Goal: Task Accomplishment & Management: Manage account settings

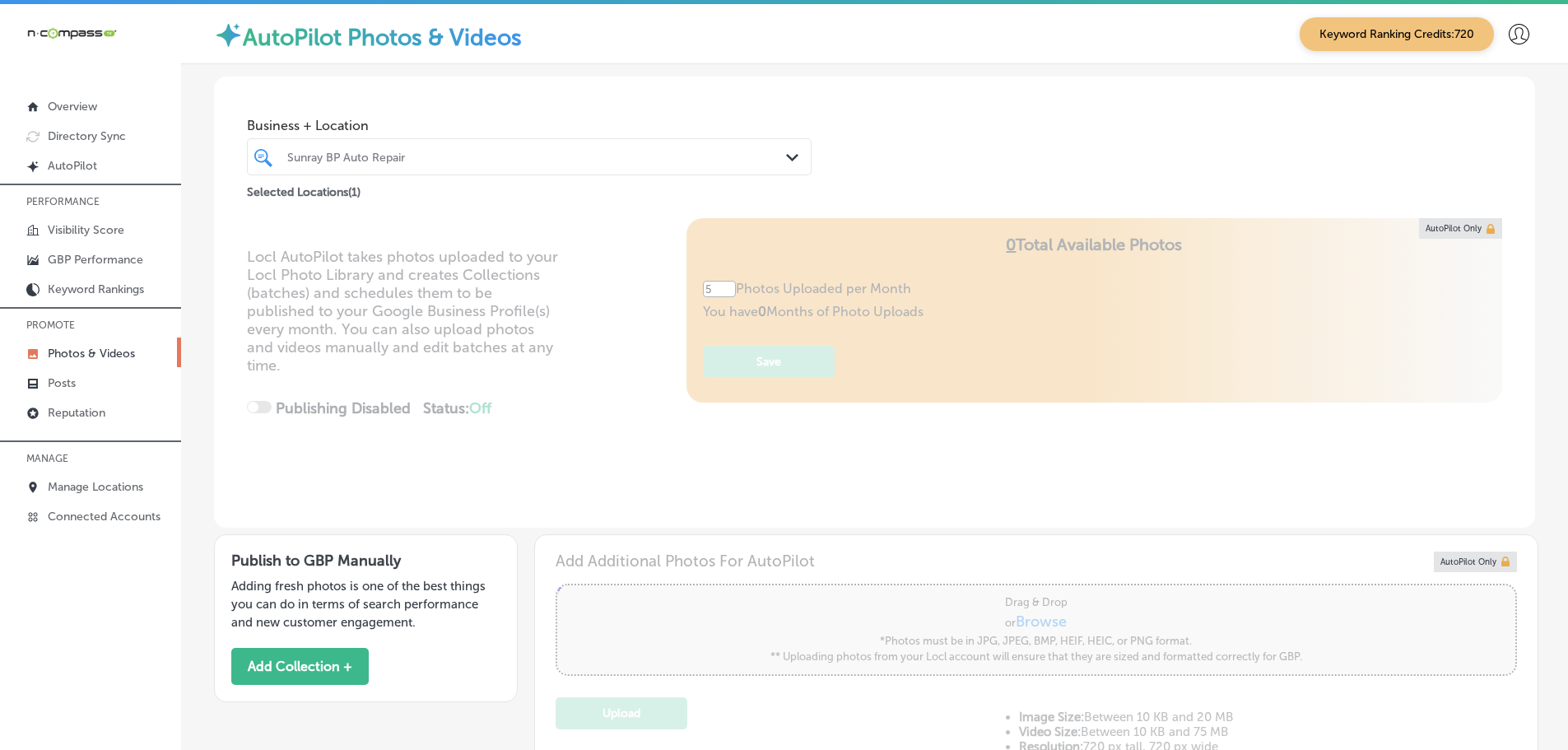
drag, startPoint x: 788, startPoint y: 154, endPoint x: 820, endPoint y: 161, distance: 32.8
click at [788, 154] on icon "Path Created with Sketch." at bounding box center [792, 157] width 12 height 7
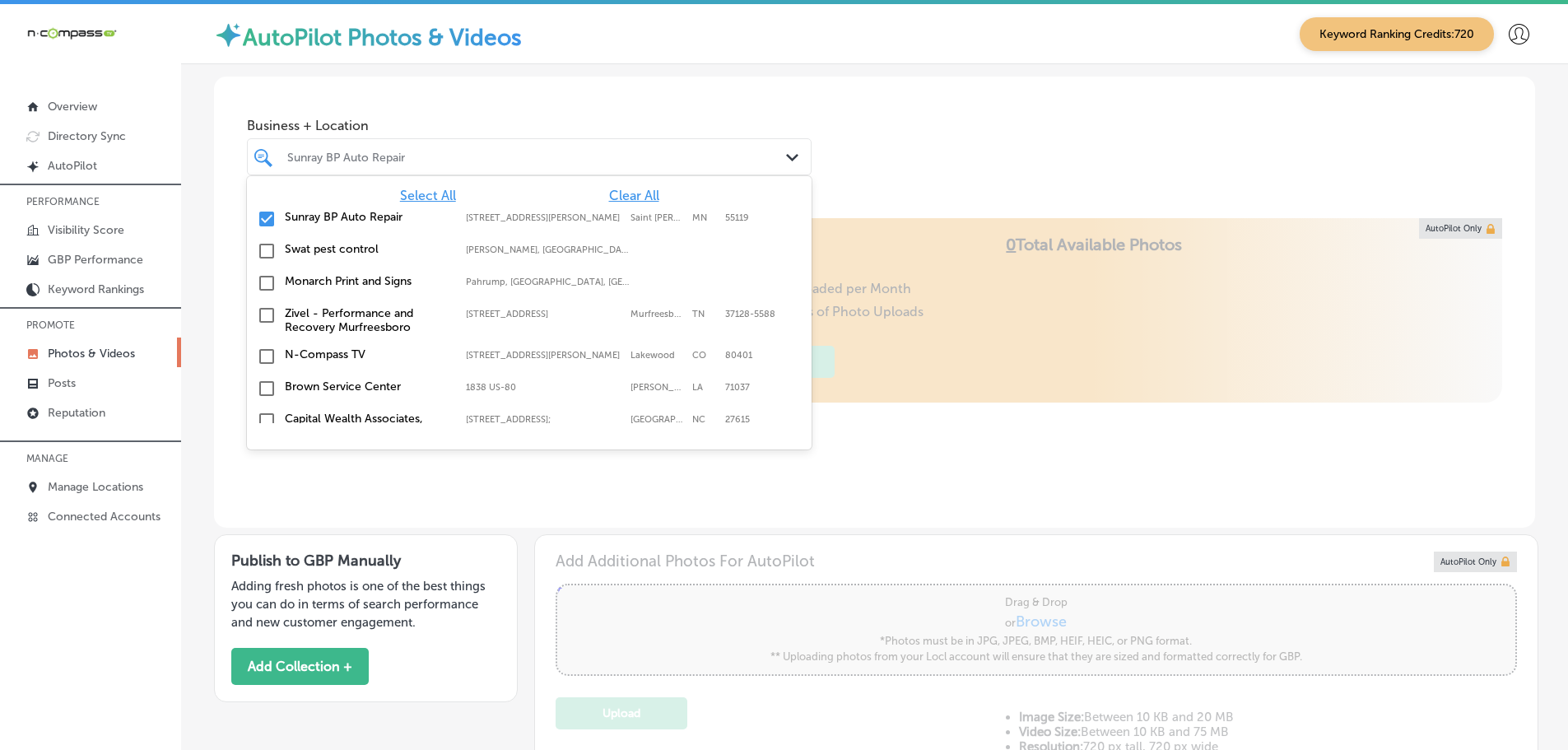
click at [623, 194] on span "Clear All" at bounding box center [634, 196] width 50 height 16
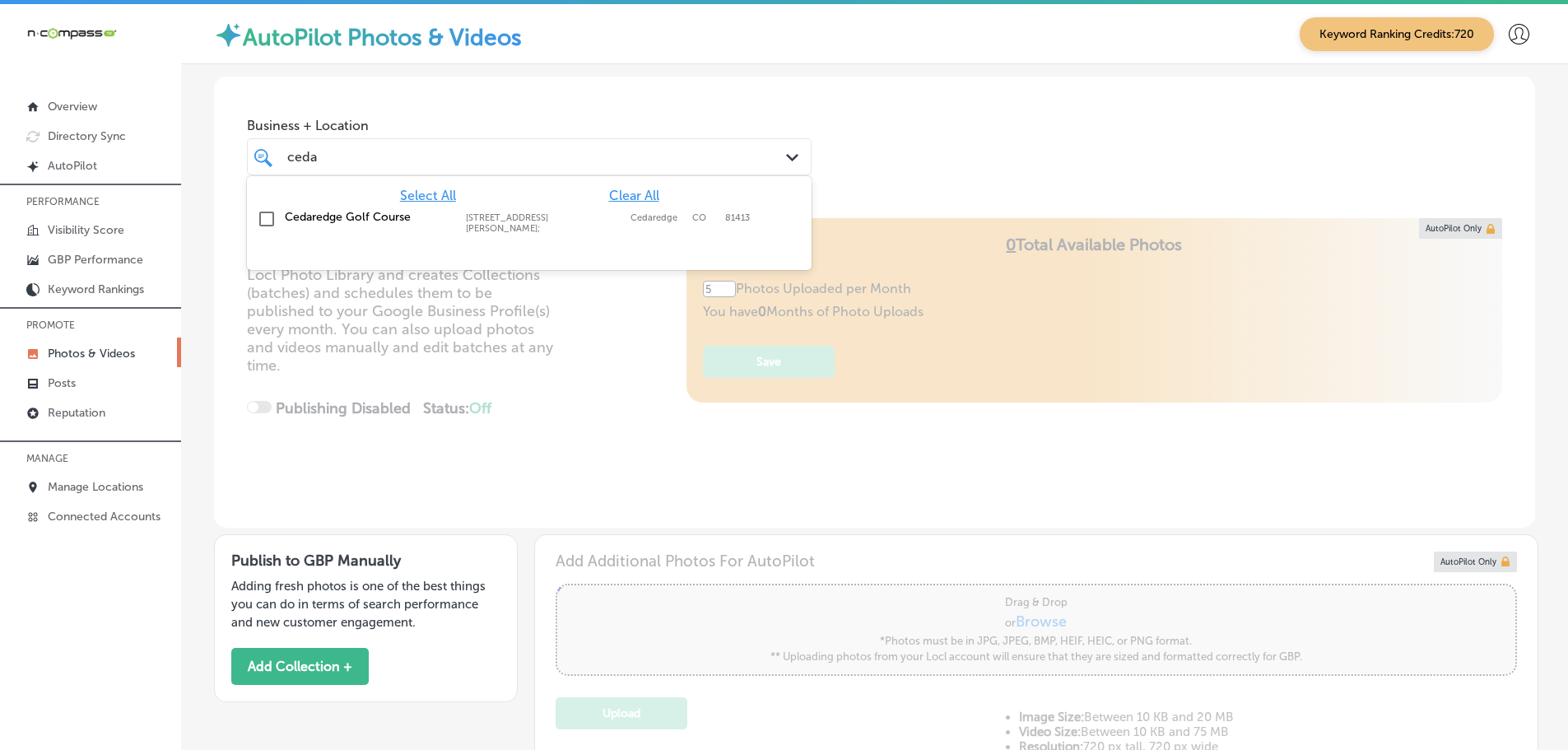
click at [558, 220] on label "[STREET_ADDRESS][PERSON_NAME];" at bounding box center [544, 223] width 156 height 21
type input "ceda"
click at [1023, 146] on div "Business + Location option [STREET_ADDRESS][PERSON_NAME]. option [STREET_ADDRES…" at bounding box center [874, 139] width 1321 height 125
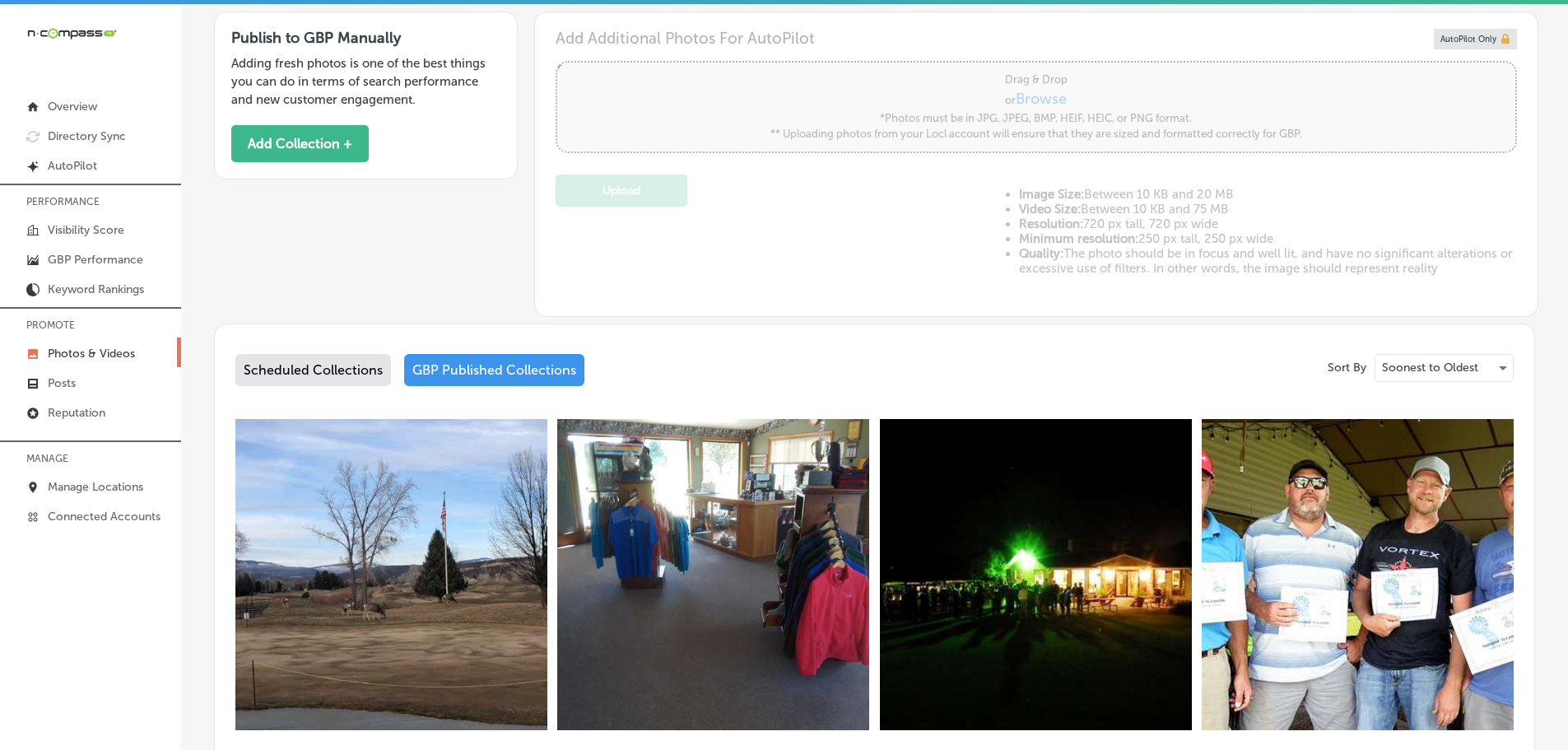
click at [342, 364] on div "Scheduled Collections" at bounding box center [313, 370] width 155 height 32
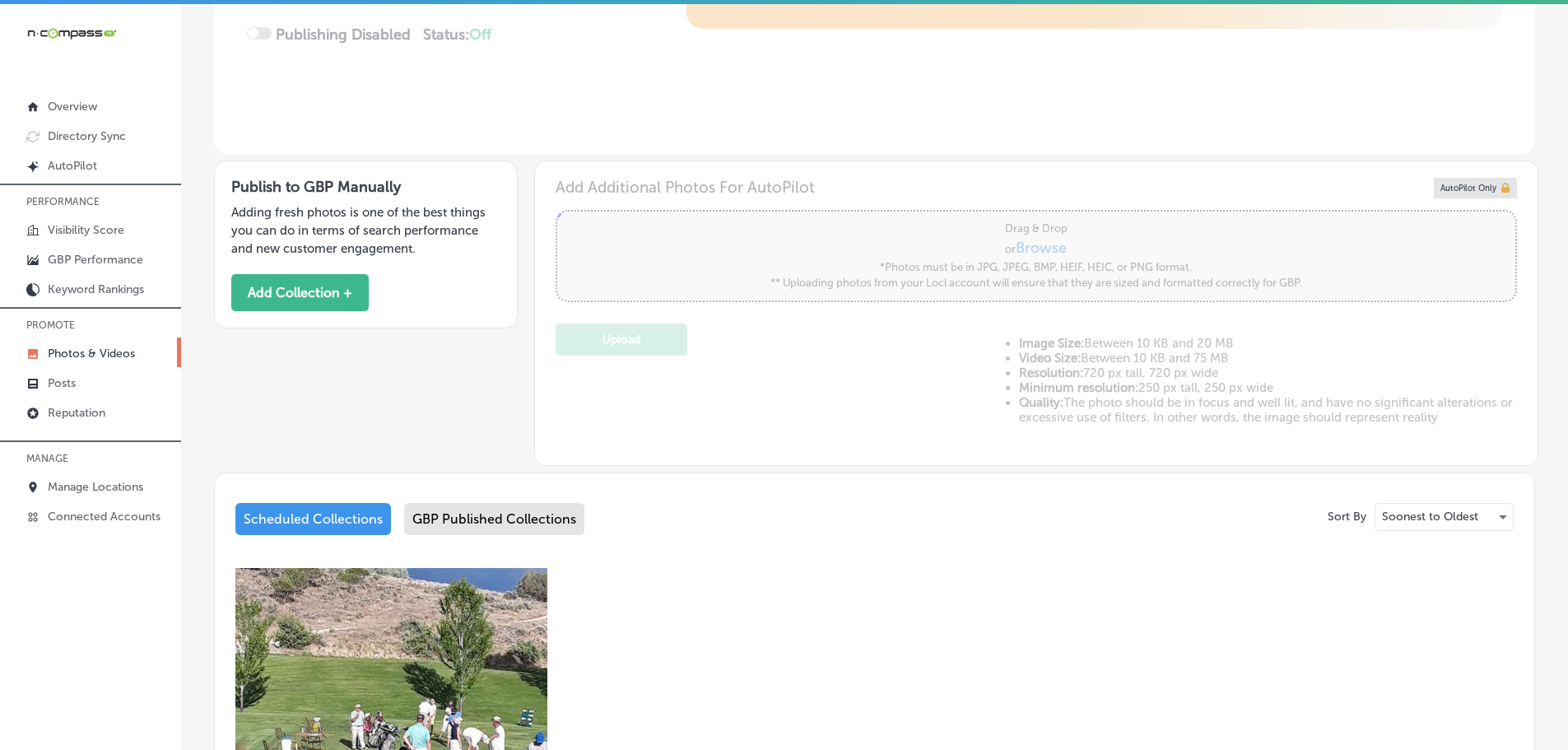
scroll to position [522, 0]
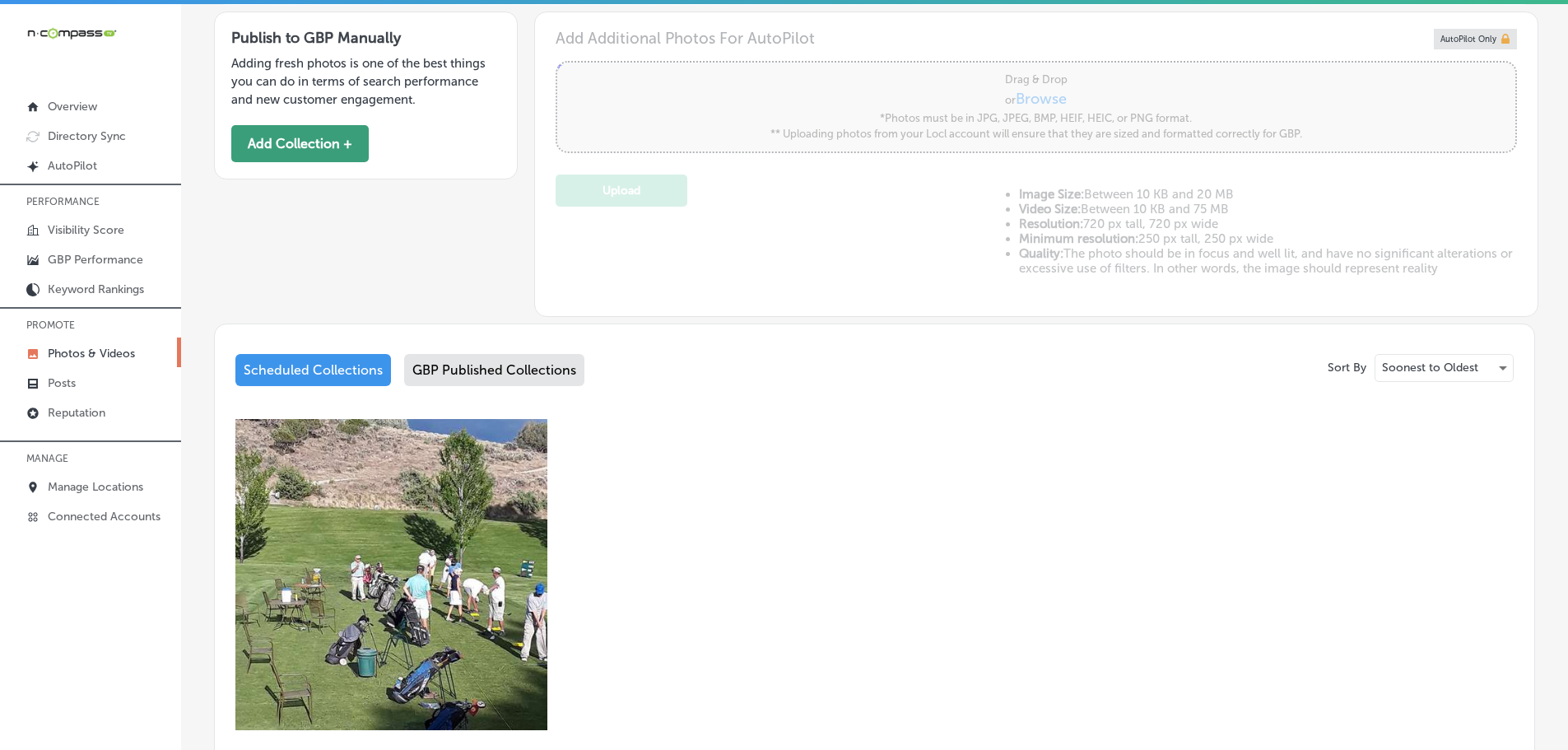
click at [266, 145] on button "Add Collection +" at bounding box center [300, 144] width 138 height 37
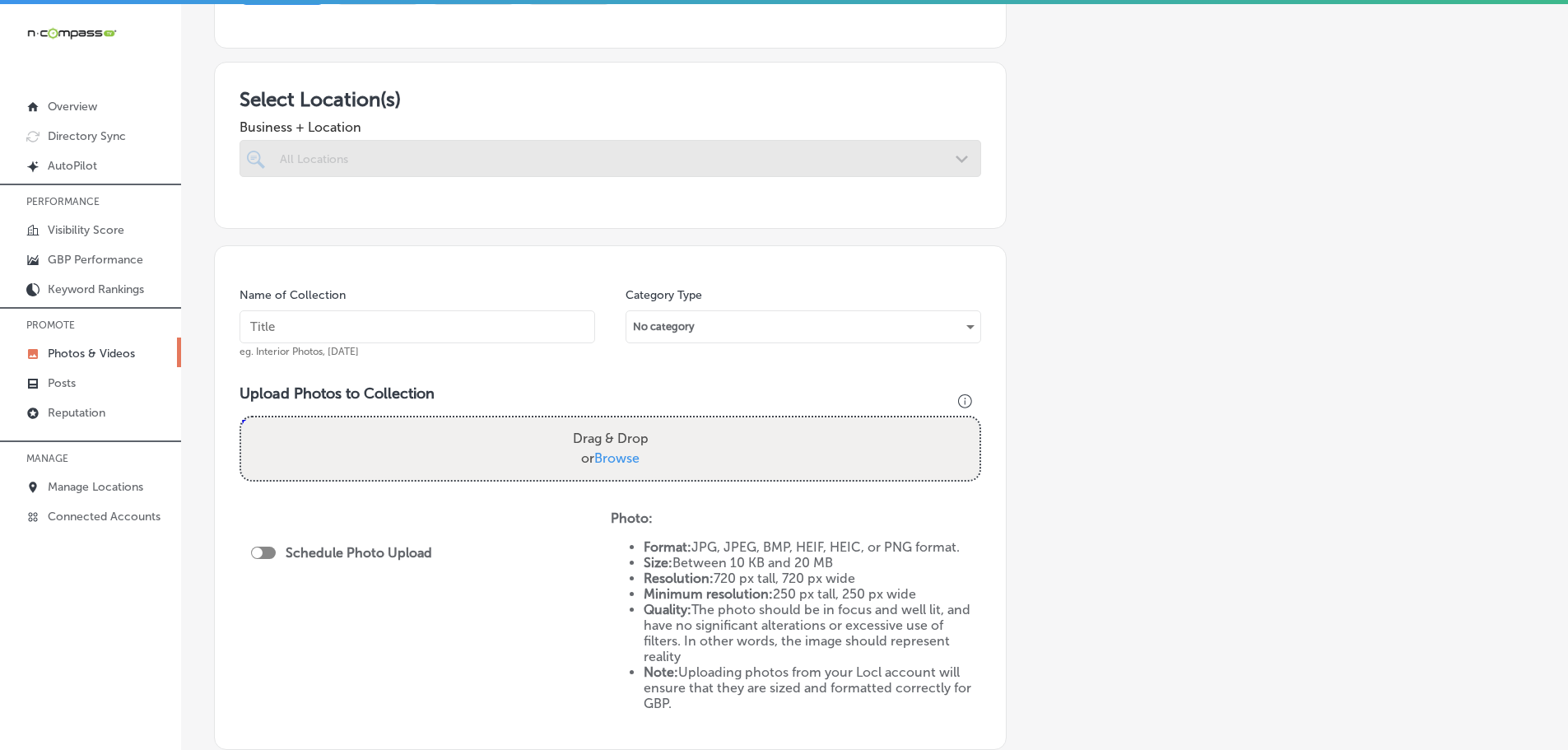
scroll to position [247, 0]
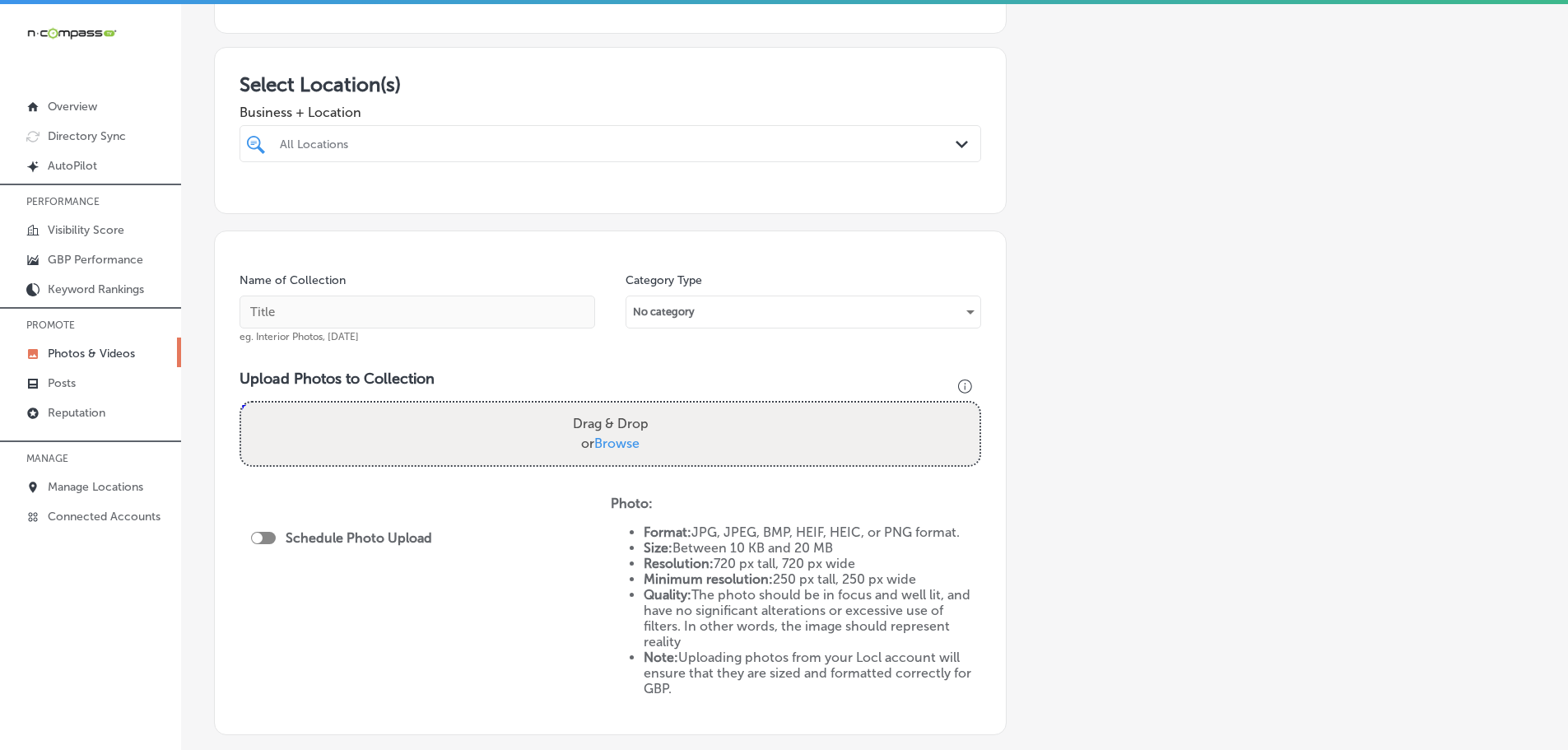
click at [871, 148] on div "All Locations" at bounding box center [619, 144] width 678 height 14
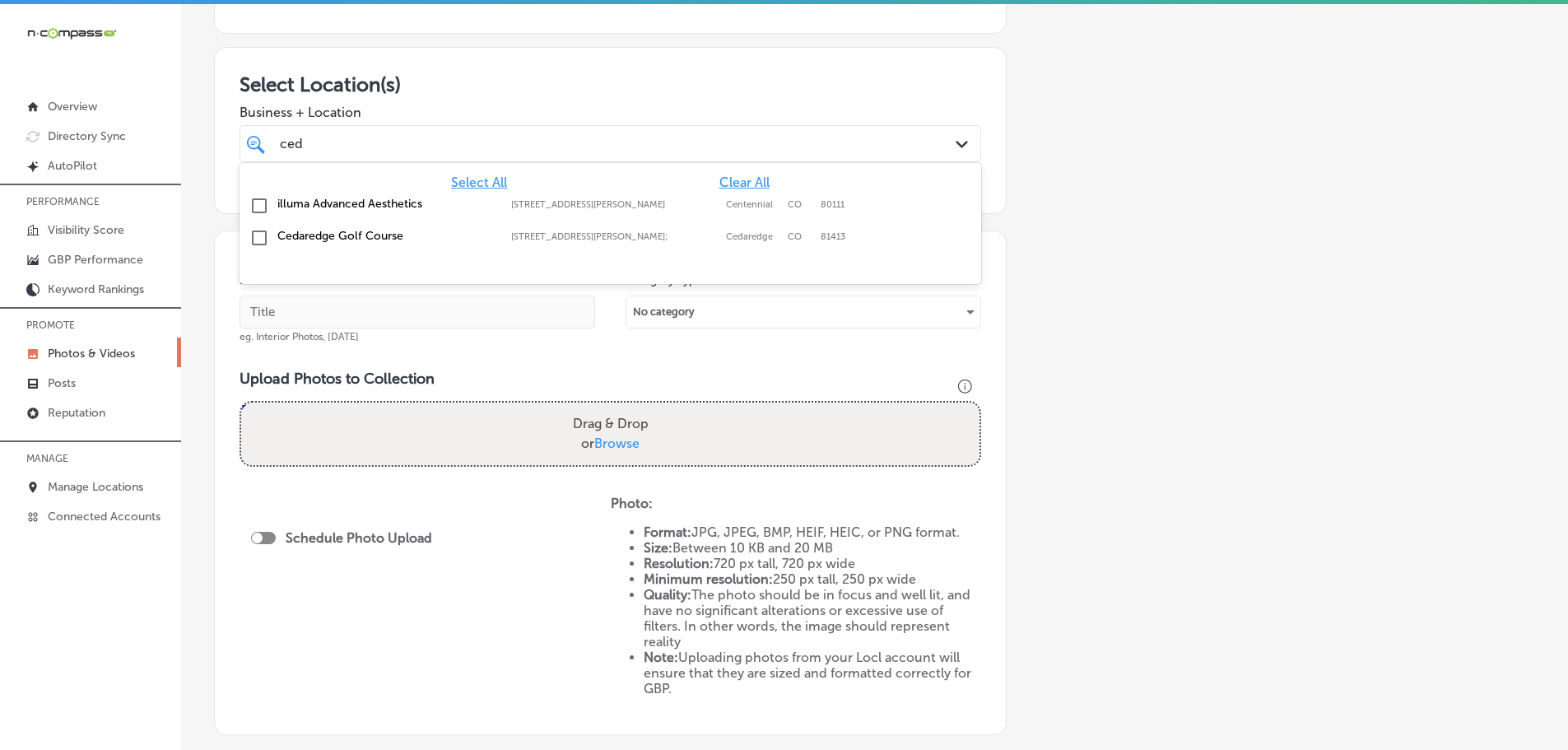
click at [344, 235] on label "Cedaredge Golf Course" at bounding box center [386, 236] width 217 height 14
type input "ced"
click at [539, 80] on h3 "Select Location(s)" at bounding box center [610, 84] width 741 height 24
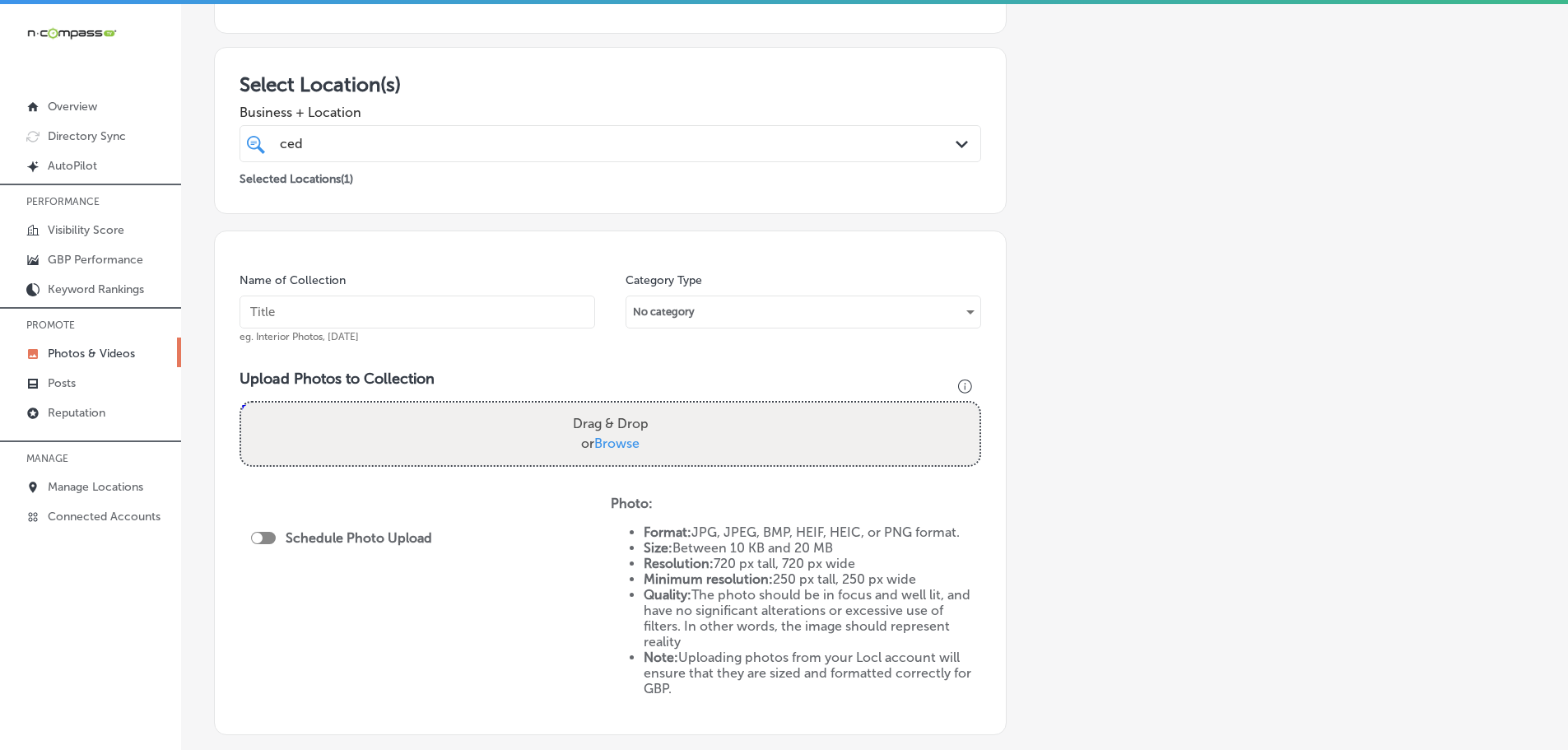
scroll to position [329, 0]
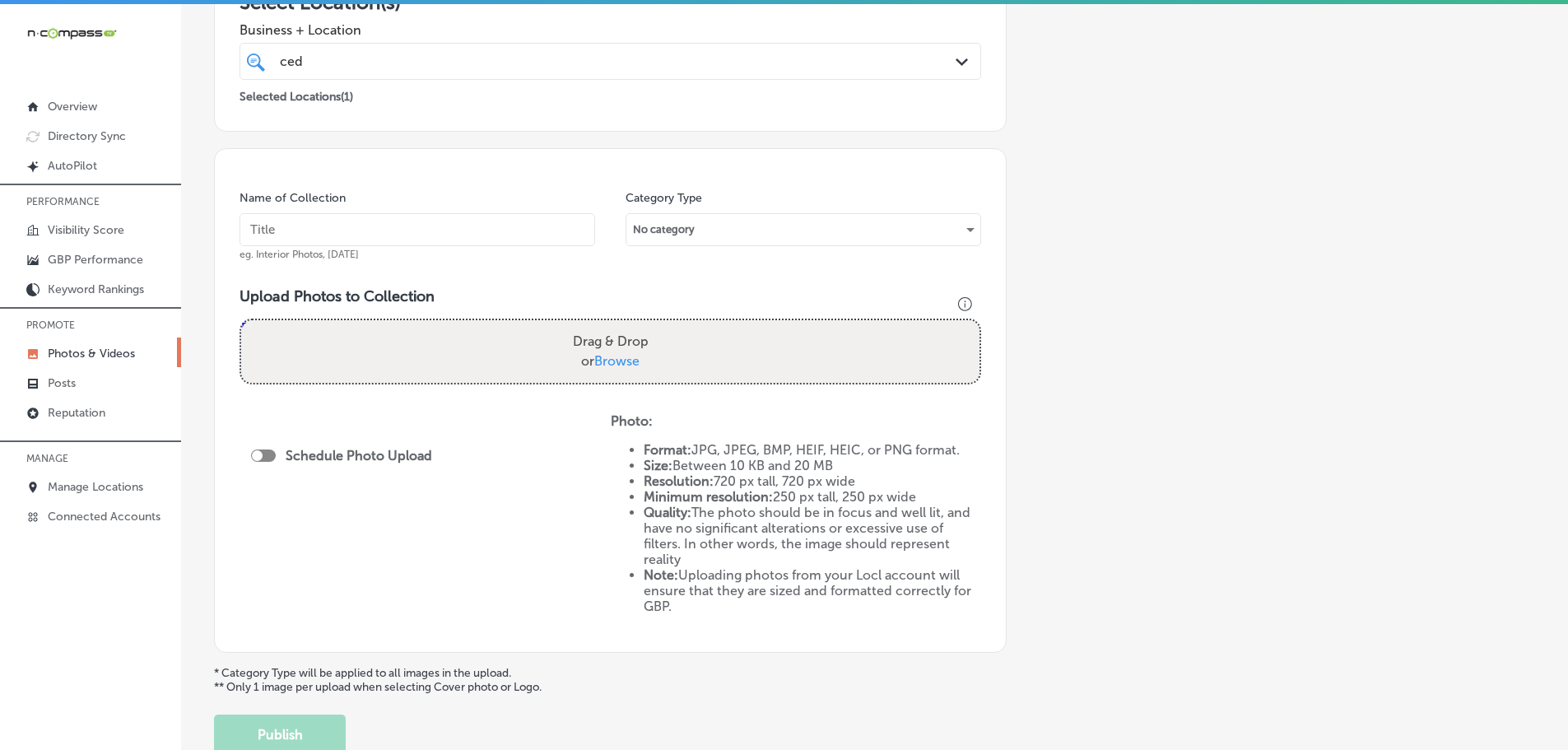
click at [596, 361] on span "Browse" at bounding box center [616, 361] width 45 height 16
click at [596, 325] on input "Drag & Drop or Browse" at bounding box center [610, 323] width 739 height 5
type input "C:\fakepath\101327002_3297026870309691_2276588479427117056_n.jpg"
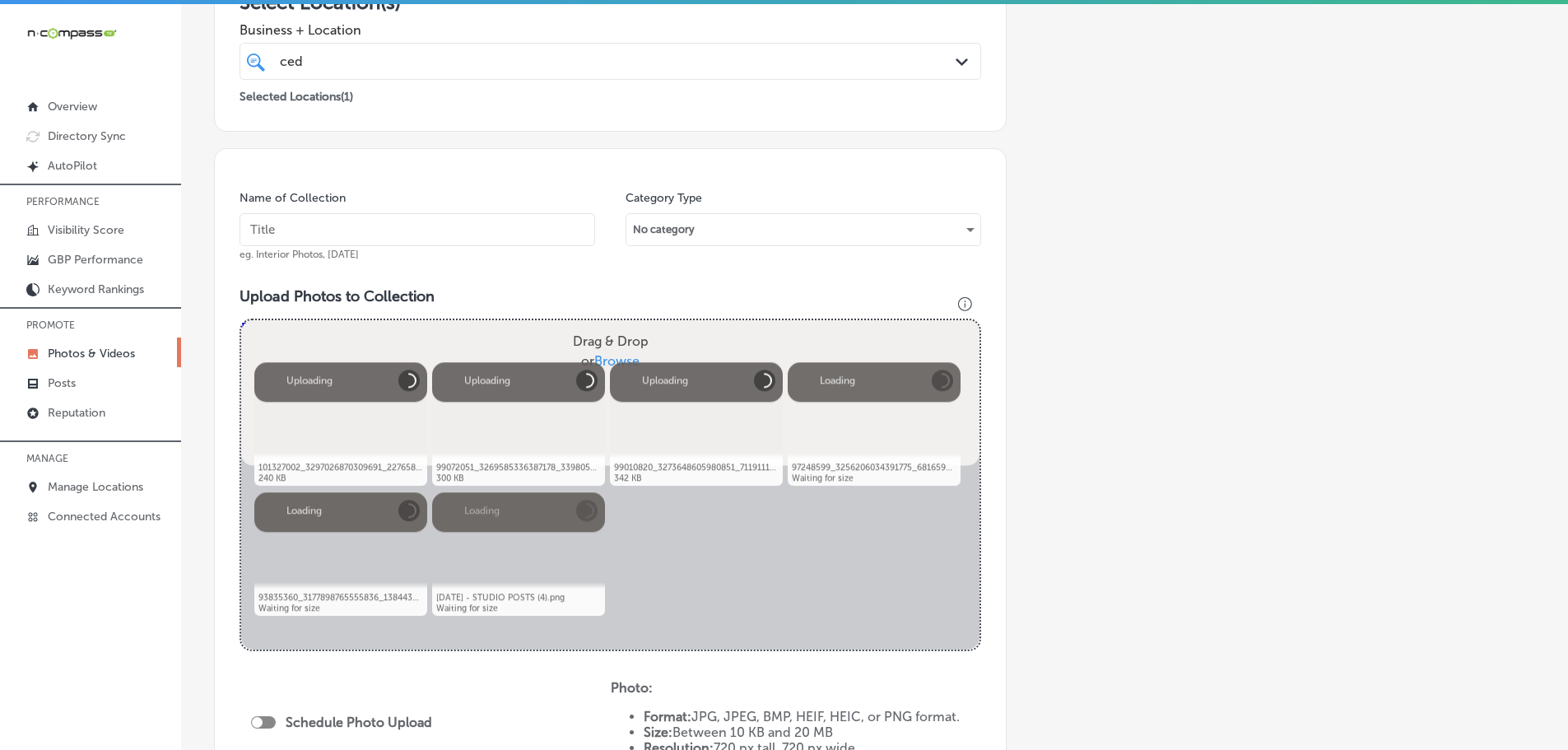
click at [406, 235] on input "text" at bounding box center [416, 229] width 356 height 33
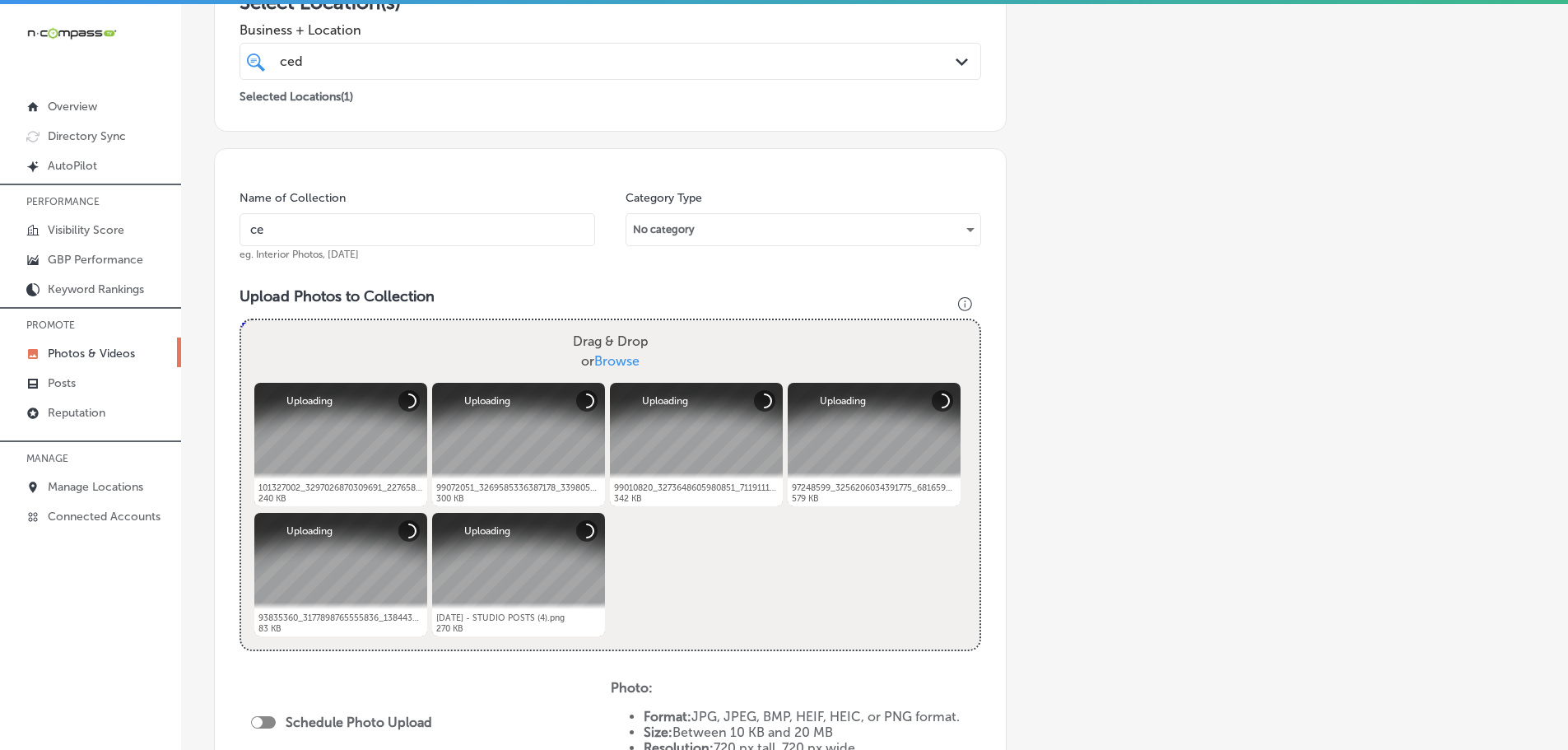
type input "Cedaredge Golf Course"
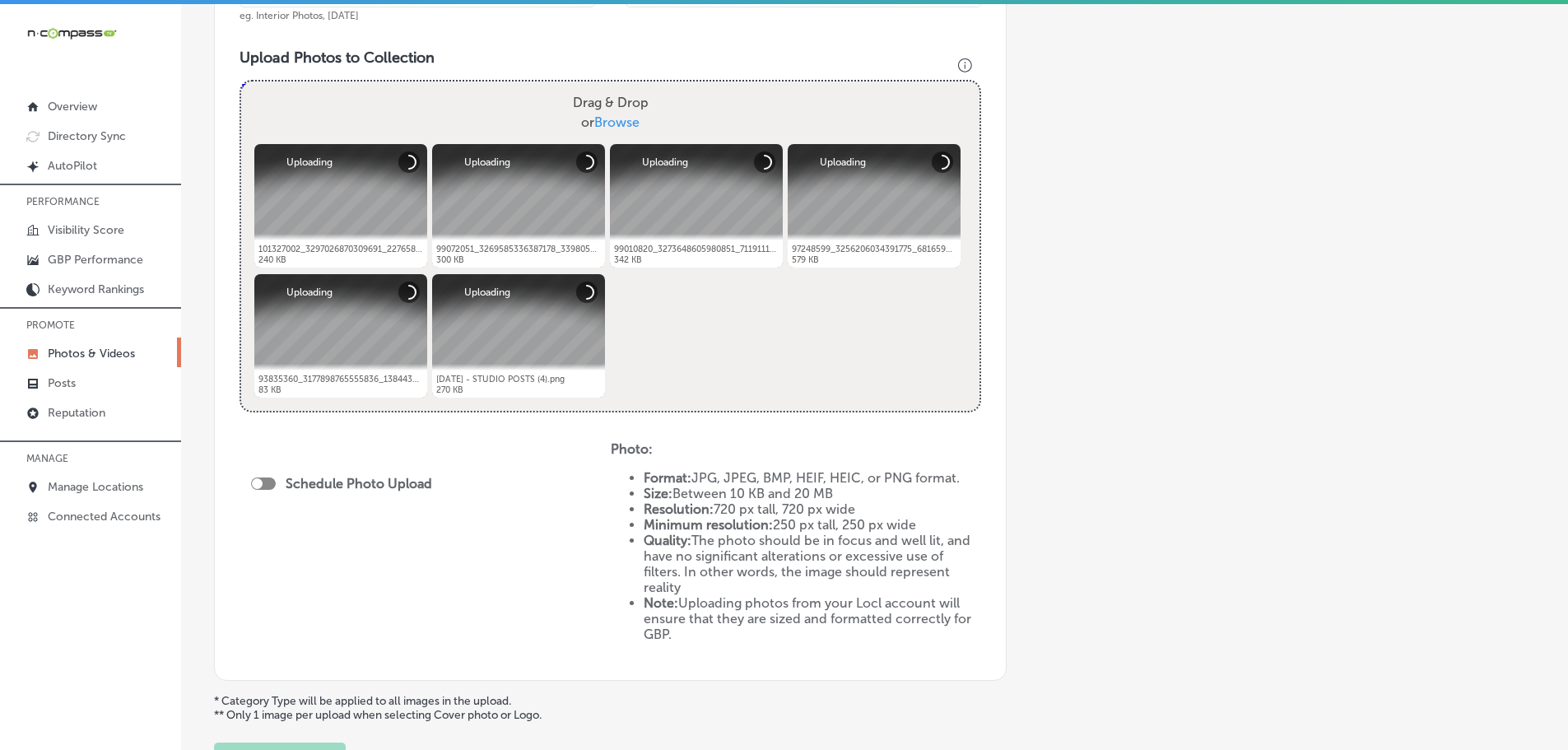
scroll to position [576, 0]
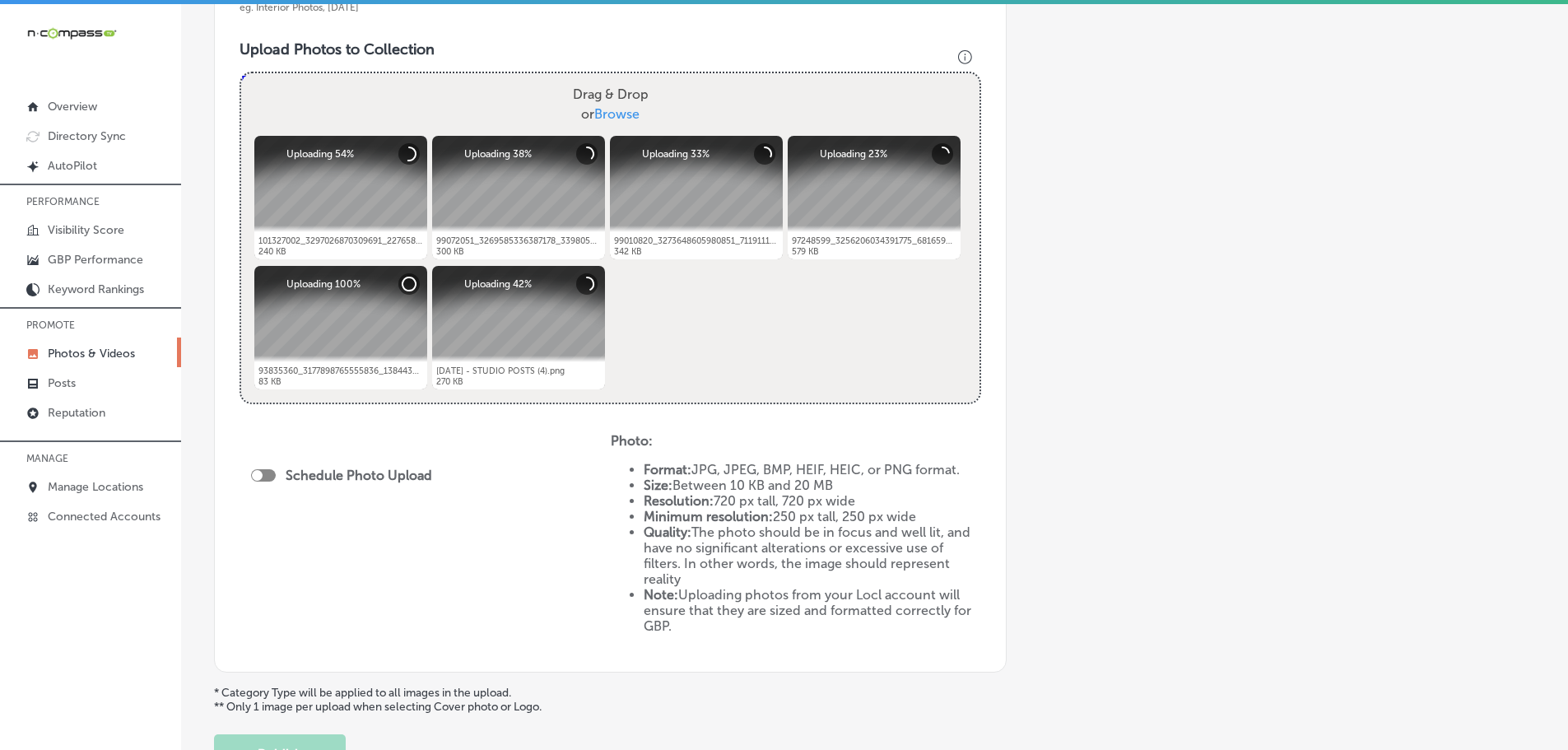
click at [265, 473] on div at bounding box center [263, 476] width 25 height 12
checkbox input "true"
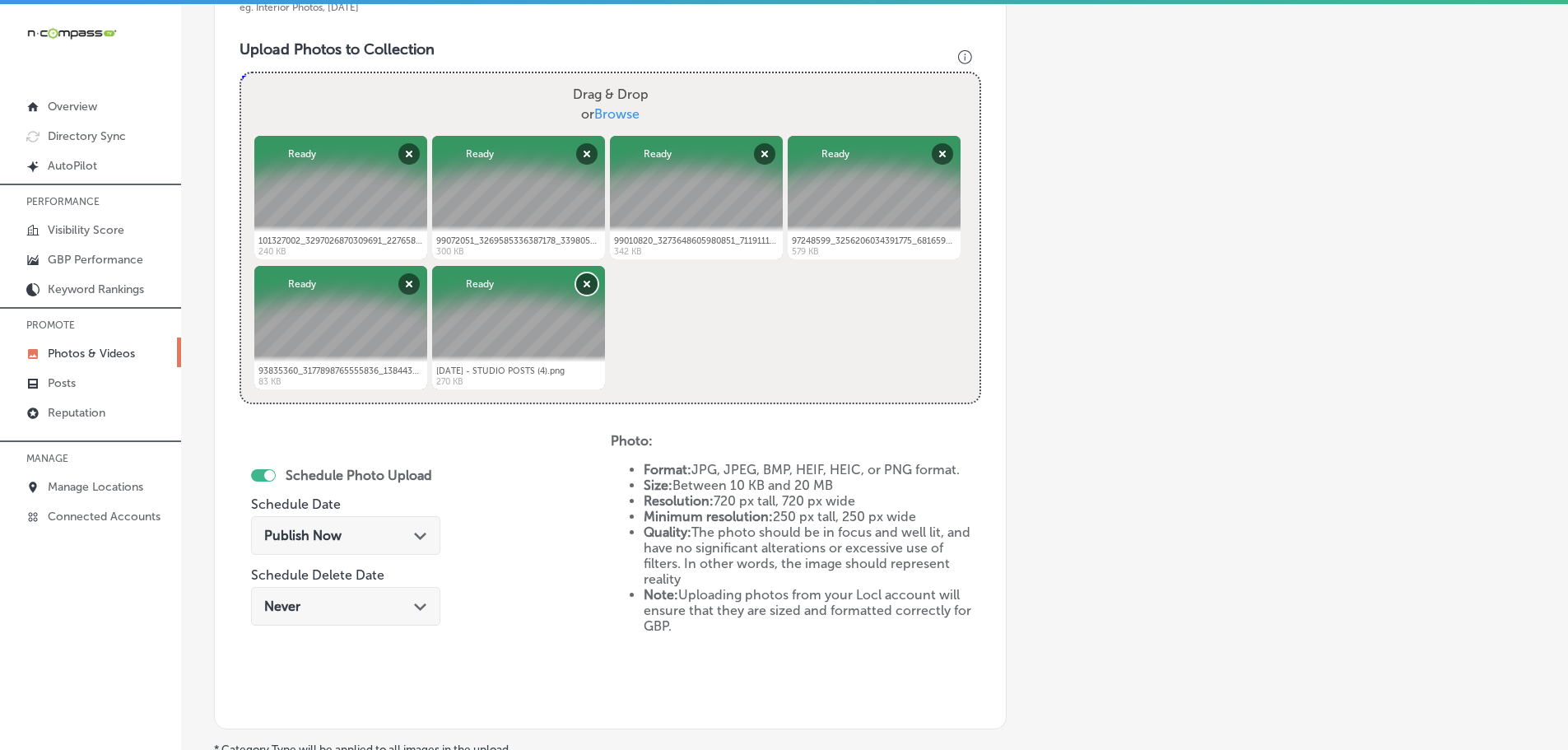
click at [583, 289] on button "Remove" at bounding box center [587, 284] width 21 height 21
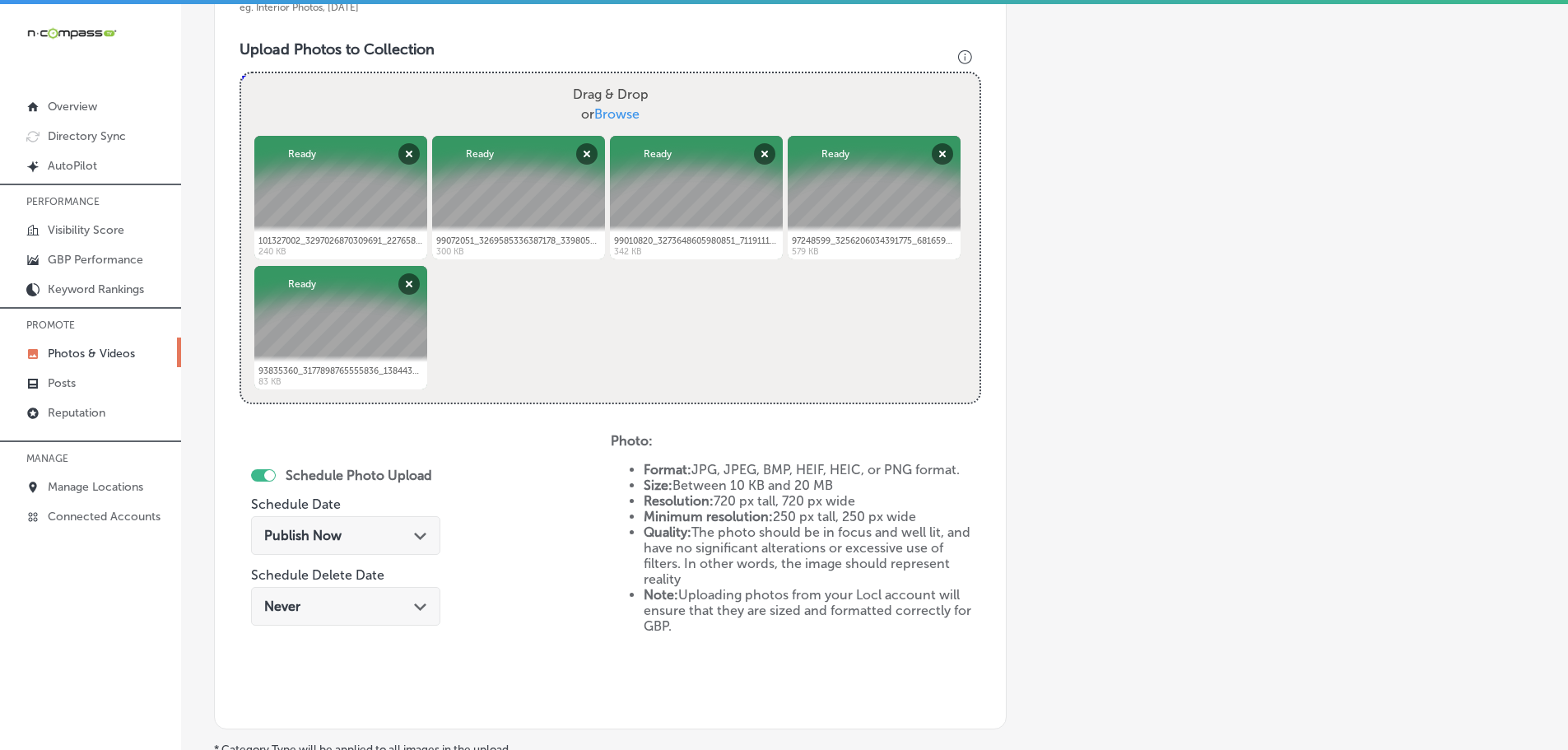
click at [409, 533] on div "Publish Now Path Created with Sketch." at bounding box center [345, 536] width 163 height 16
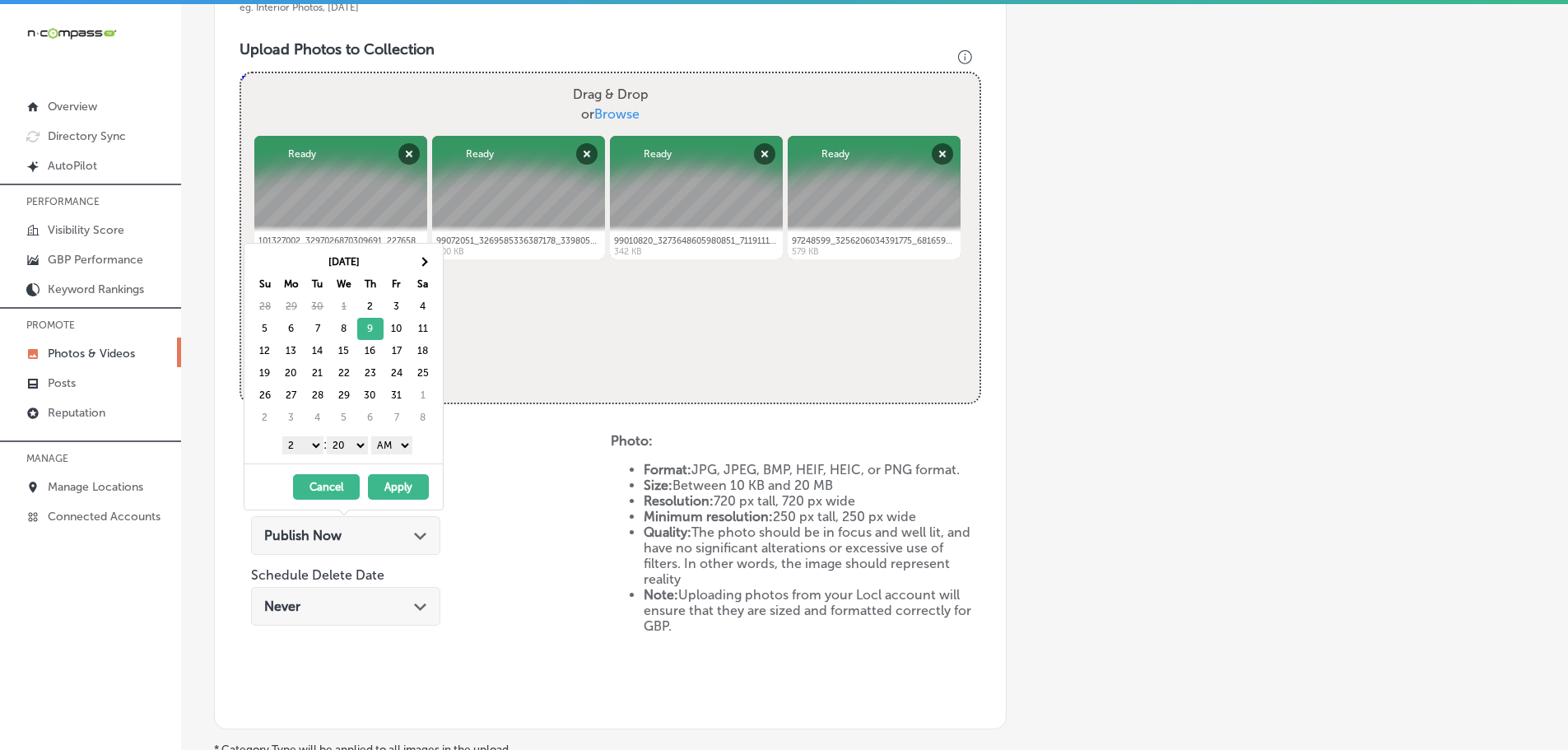
click at [303, 450] on select "1 2 3 4 5 6 7 8 9 10 11 12" at bounding box center [303, 445] width 41 height 19
click at [333, 441] on select "00 10 20 30 40 50" at bounding box center [347, 445] width 41 height 19
drag, startPoint x: 390, startPoint y: 437, endPoint x: 388, endPoint y: 446, distance: 9.2
click at [390, 437] on select "AM PM" at bounding box center [392, 445] width 41 height 19
click at [396, 479] on button "Apply" at bounding box center [398, 486] width 61 height 26
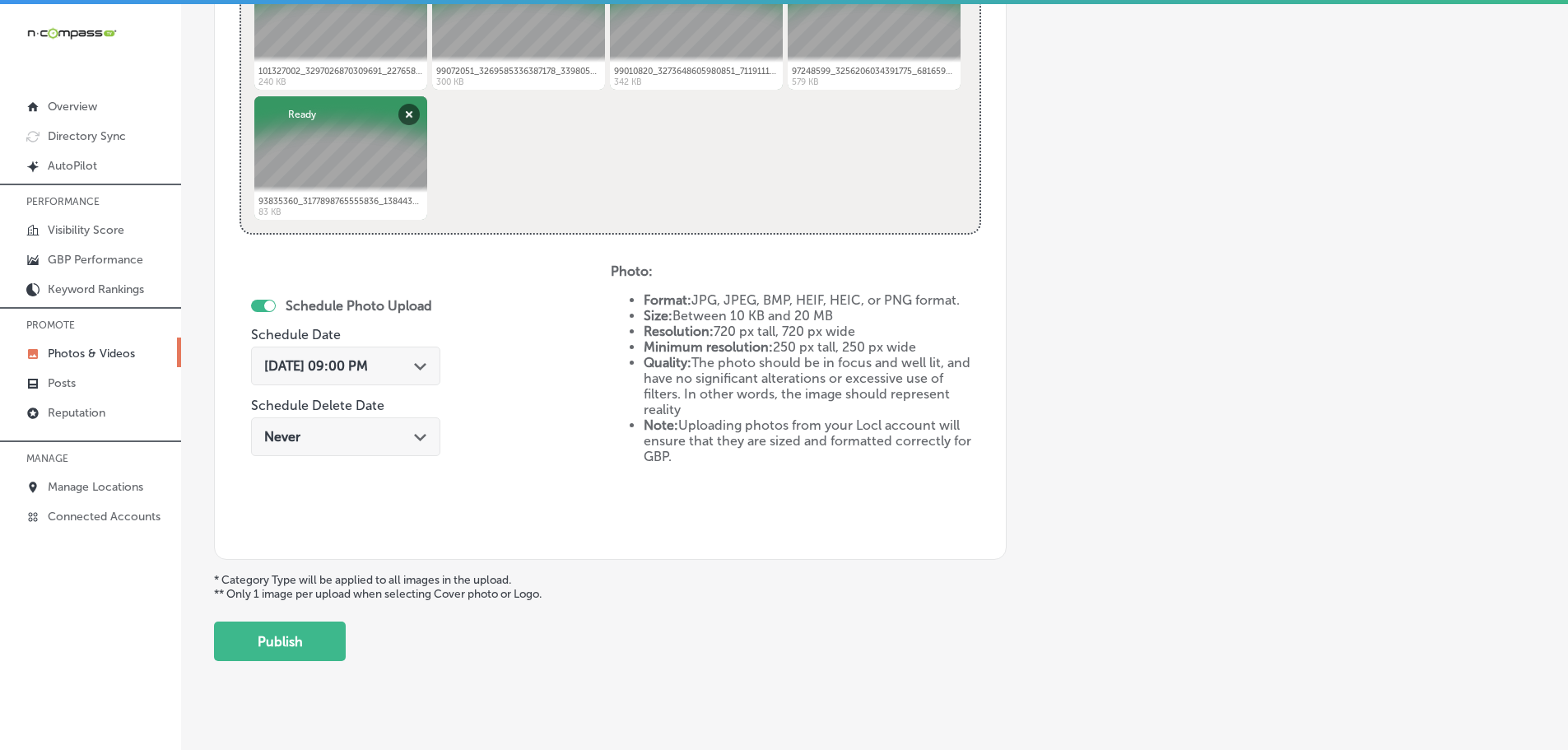
scroll to position [764, 0]
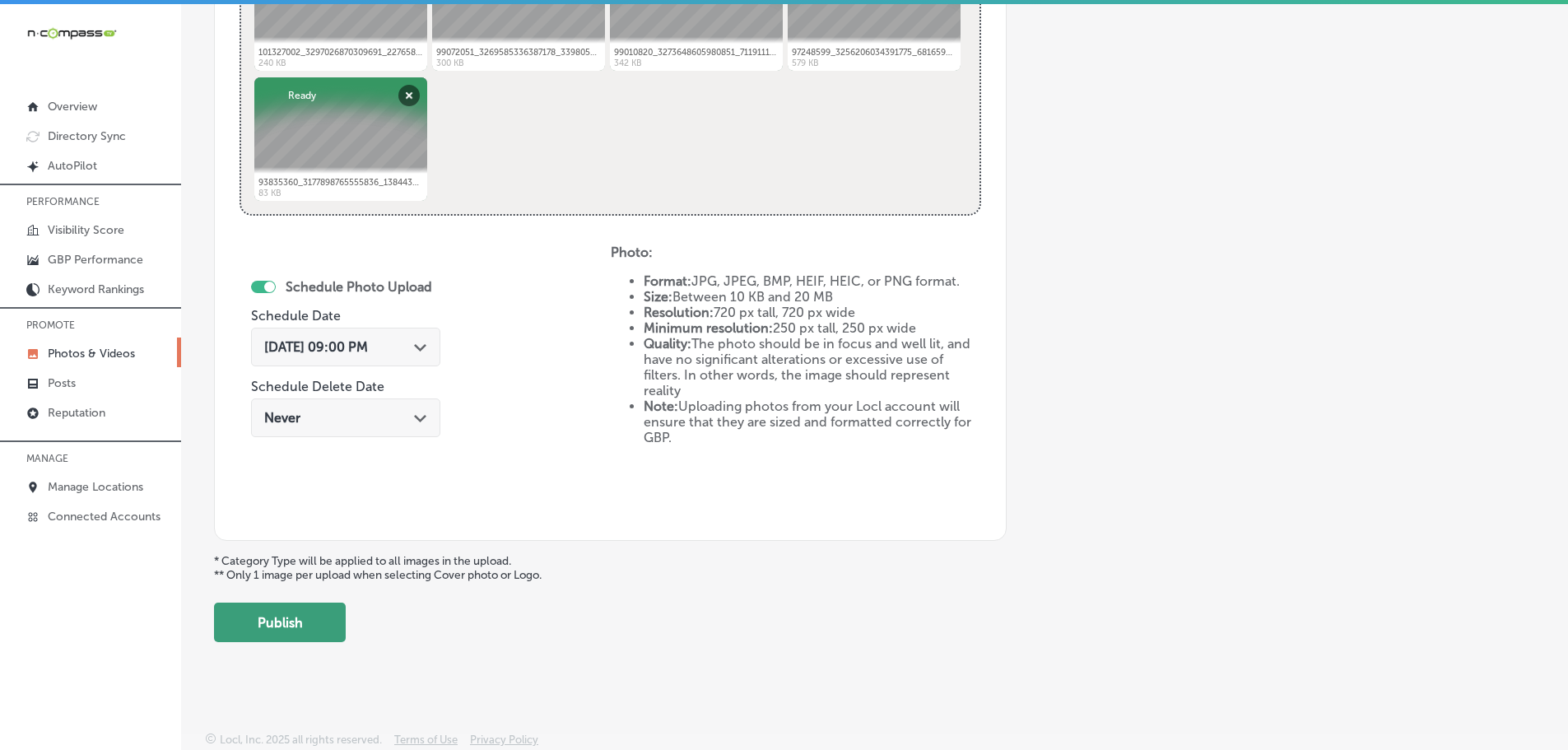
click at [305, 616] on button "Publish" at bounding box center [279, 622] width 131 height 40
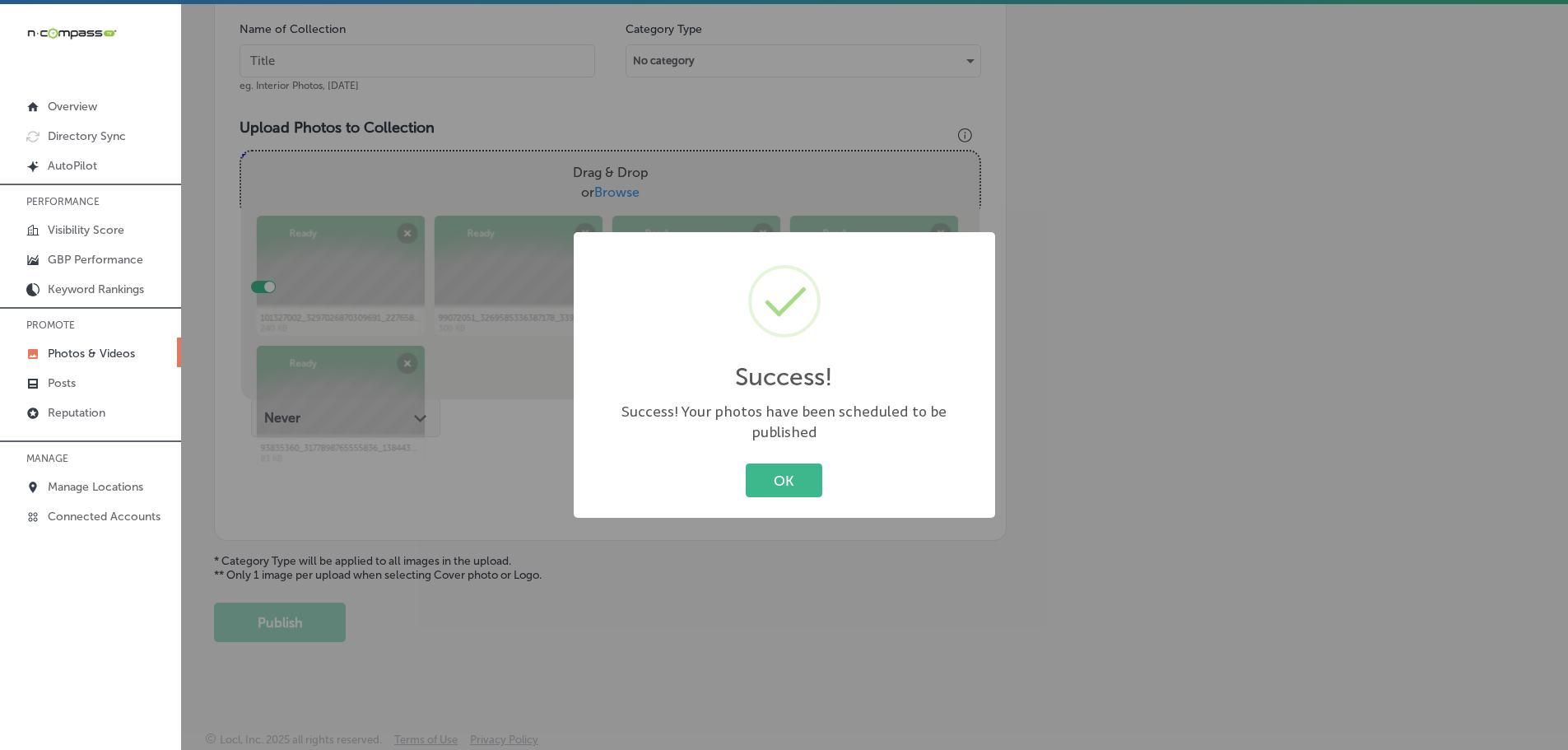
scroll to position [498, 0]
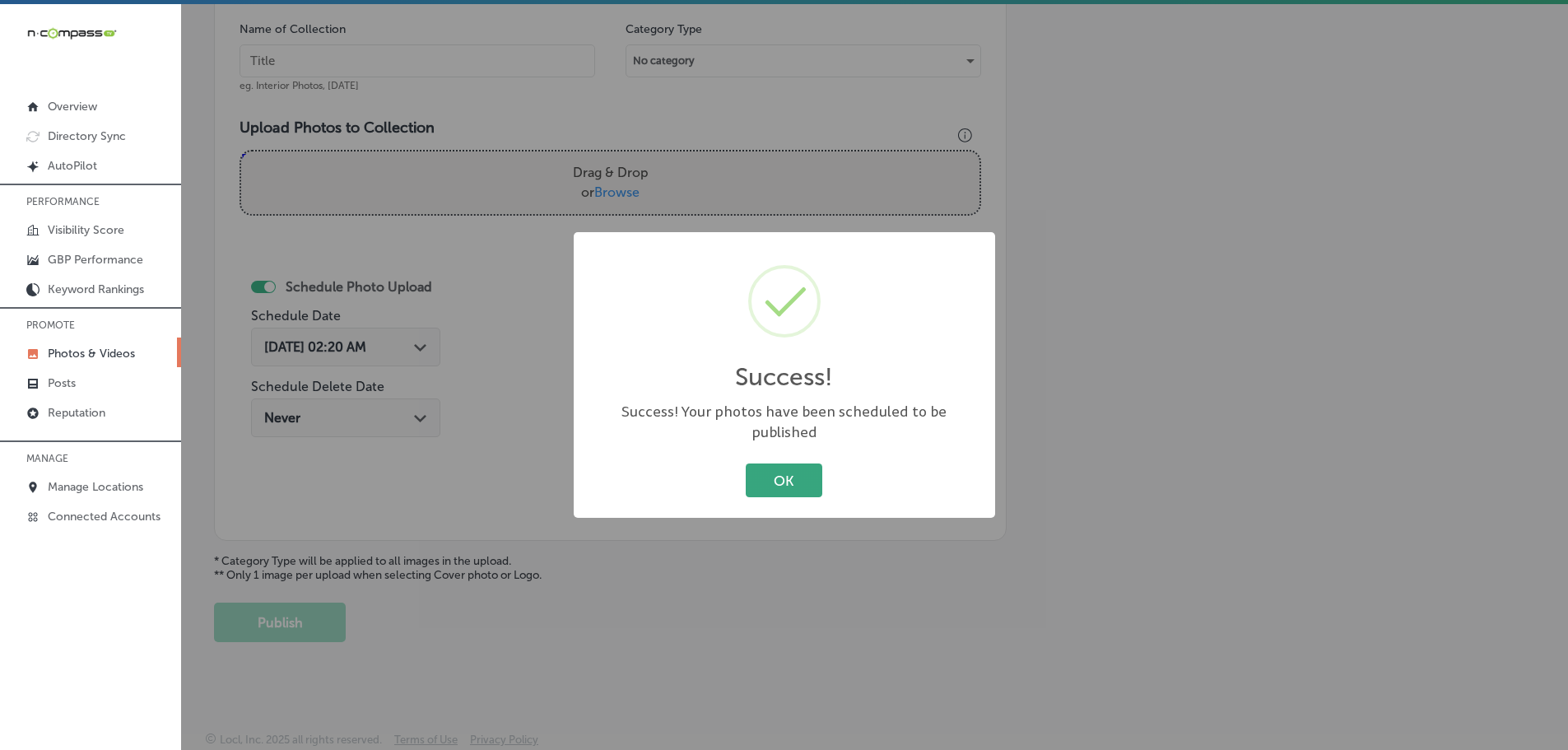
click at [784, 472] on button "OK" at bounding box center [784, 480] width 77 height 34
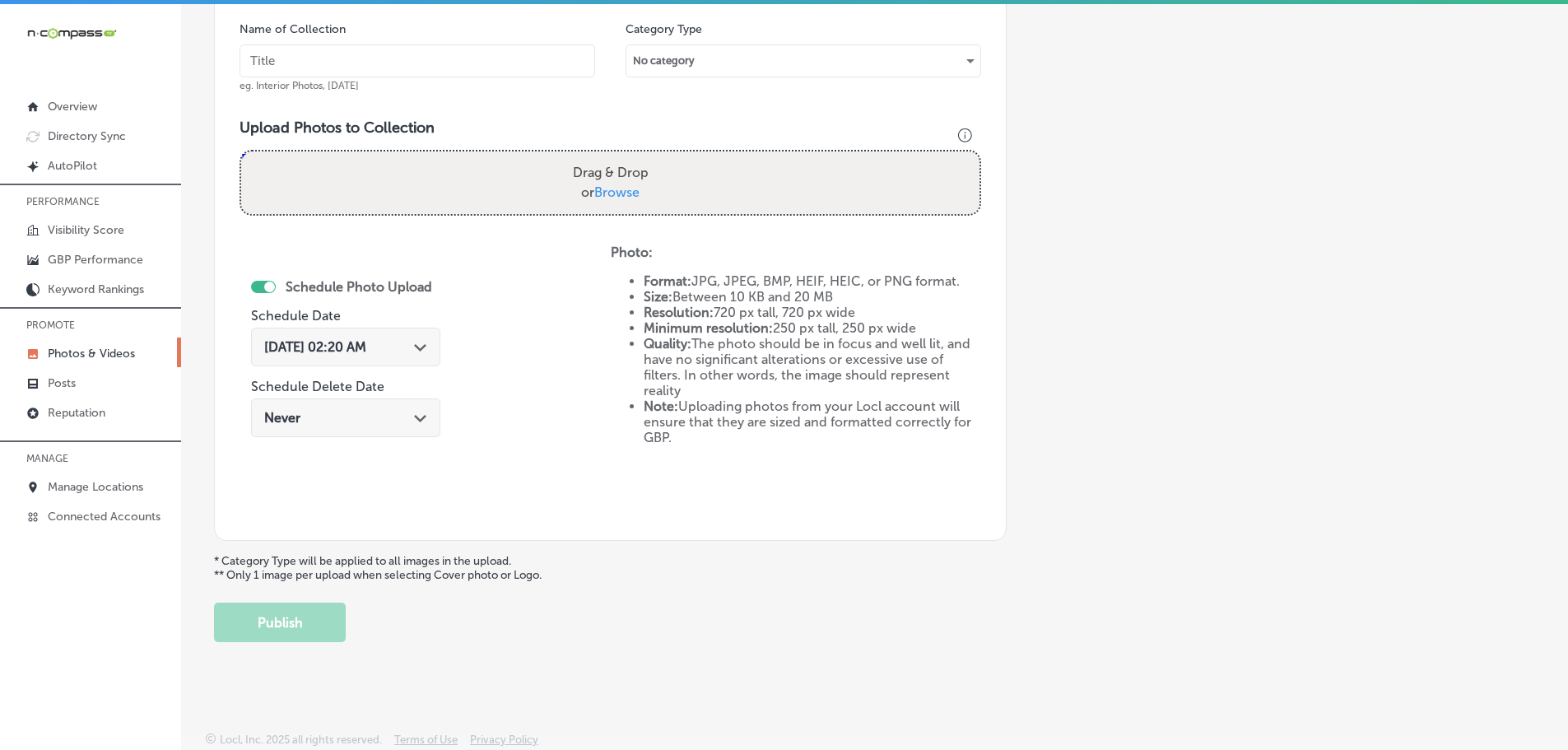
click at [607, 199] on span "Browse" at bounding box center [616, 192] width 45 height 16
click at [607, 156] on input "Drag & Drop or Browse" at bounding box center [610, 154] width 739 height 5
type input "C:\fakepath\104687744_3342630542415990_5756177697380983223_n.jpg"
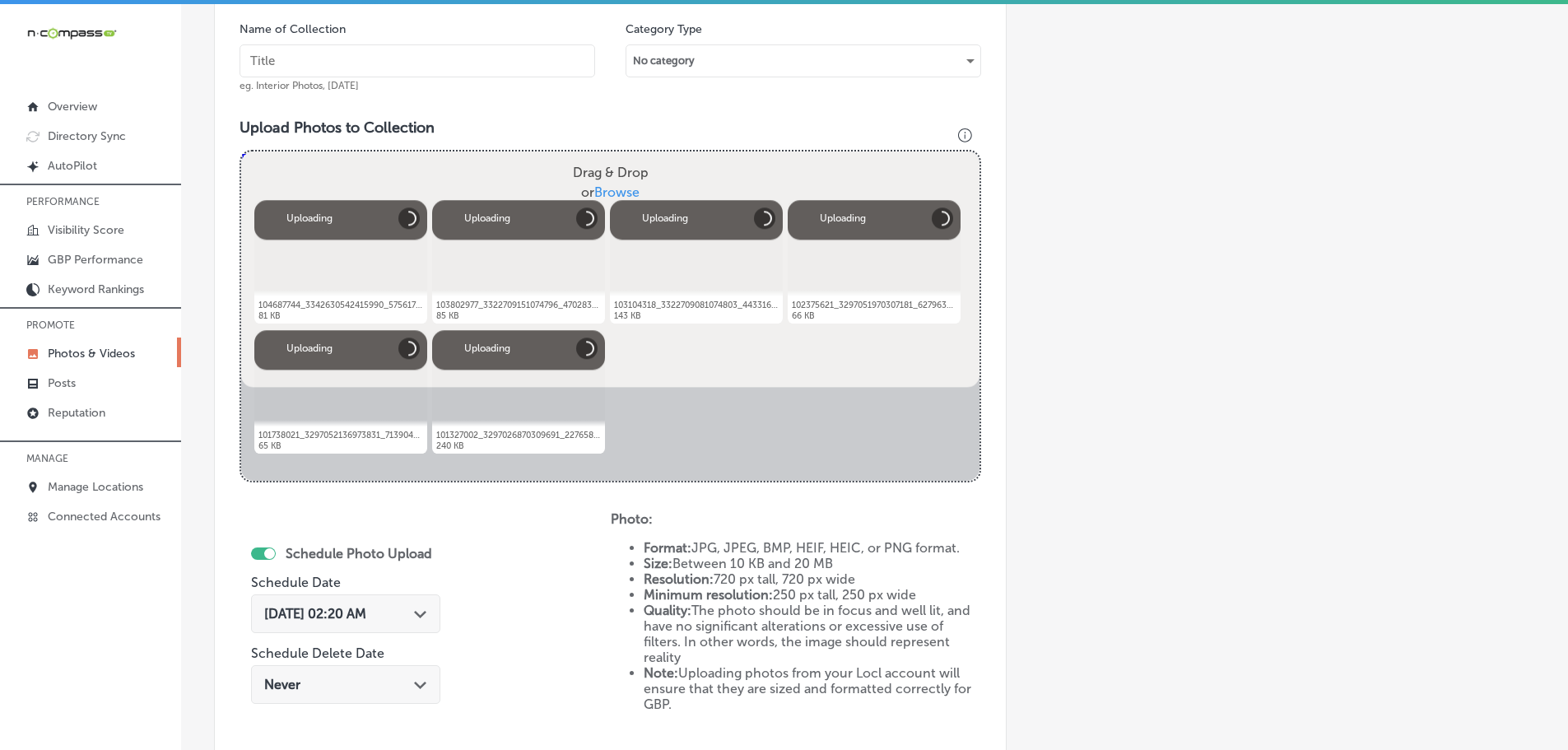
click at [403, 59] on input "text" at bounding box center [416, 60] width 356 height 33
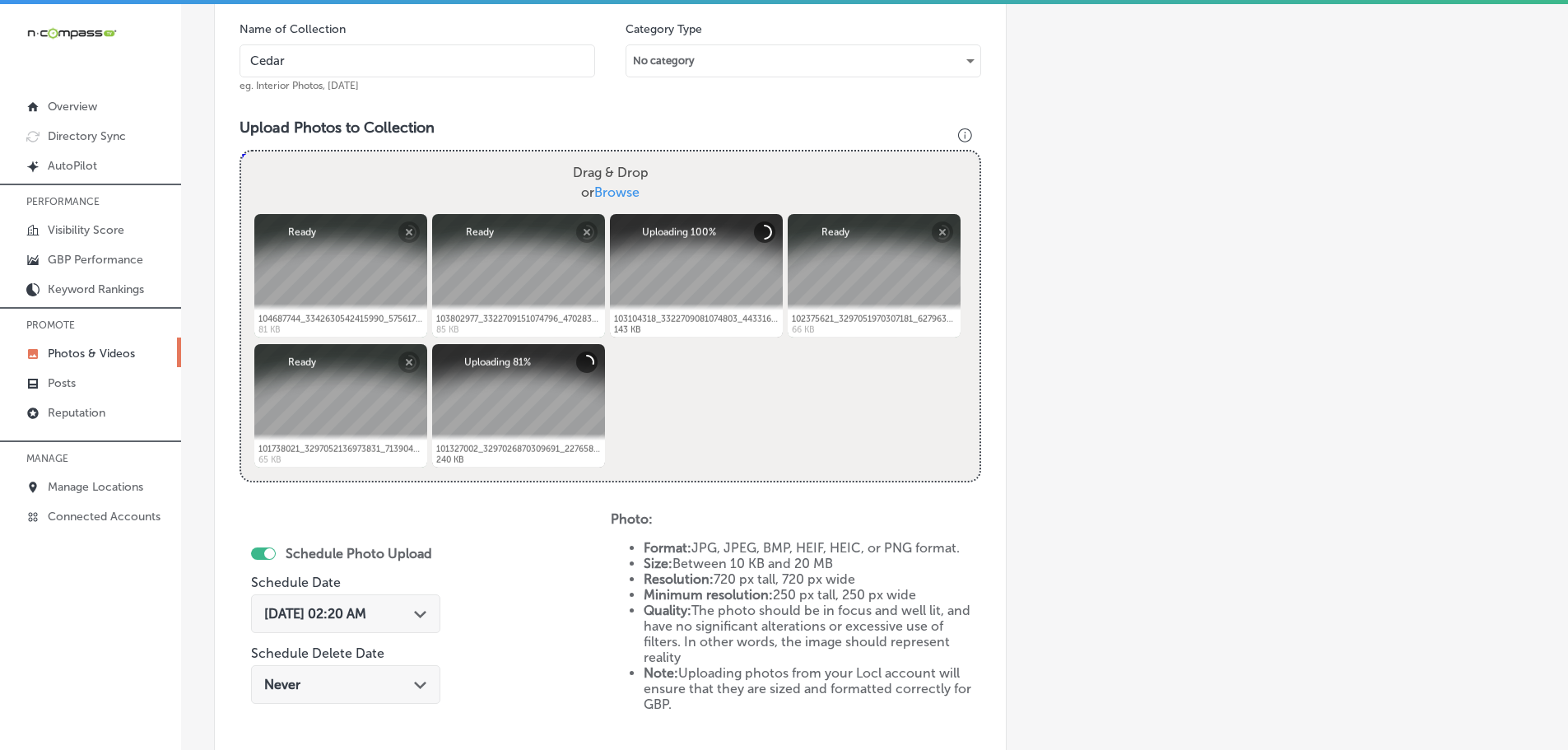
type input "Cedaredge Golf Course"
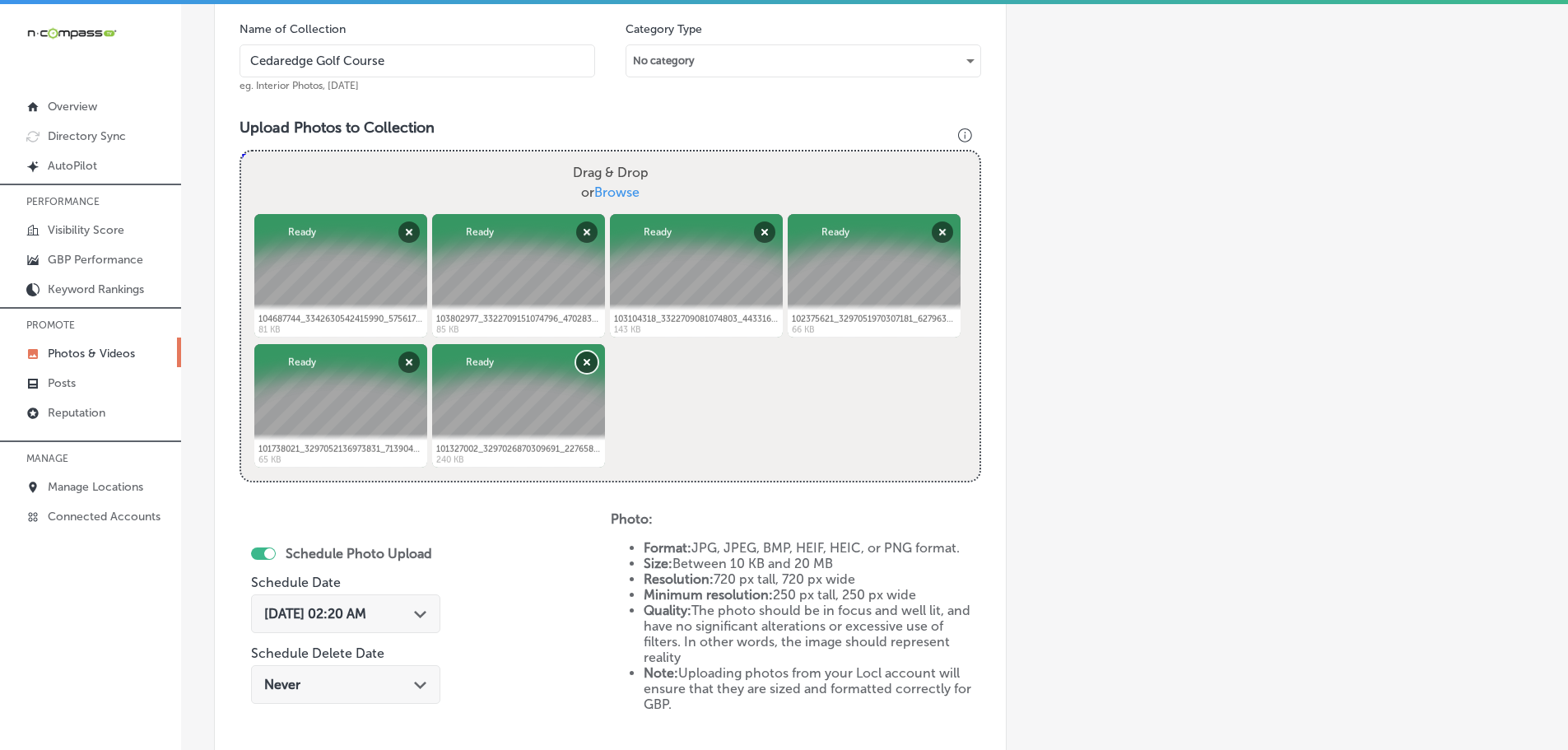
click at [585, 368] on button "Remove" at bounding box center [587, 362] width 21 height 21
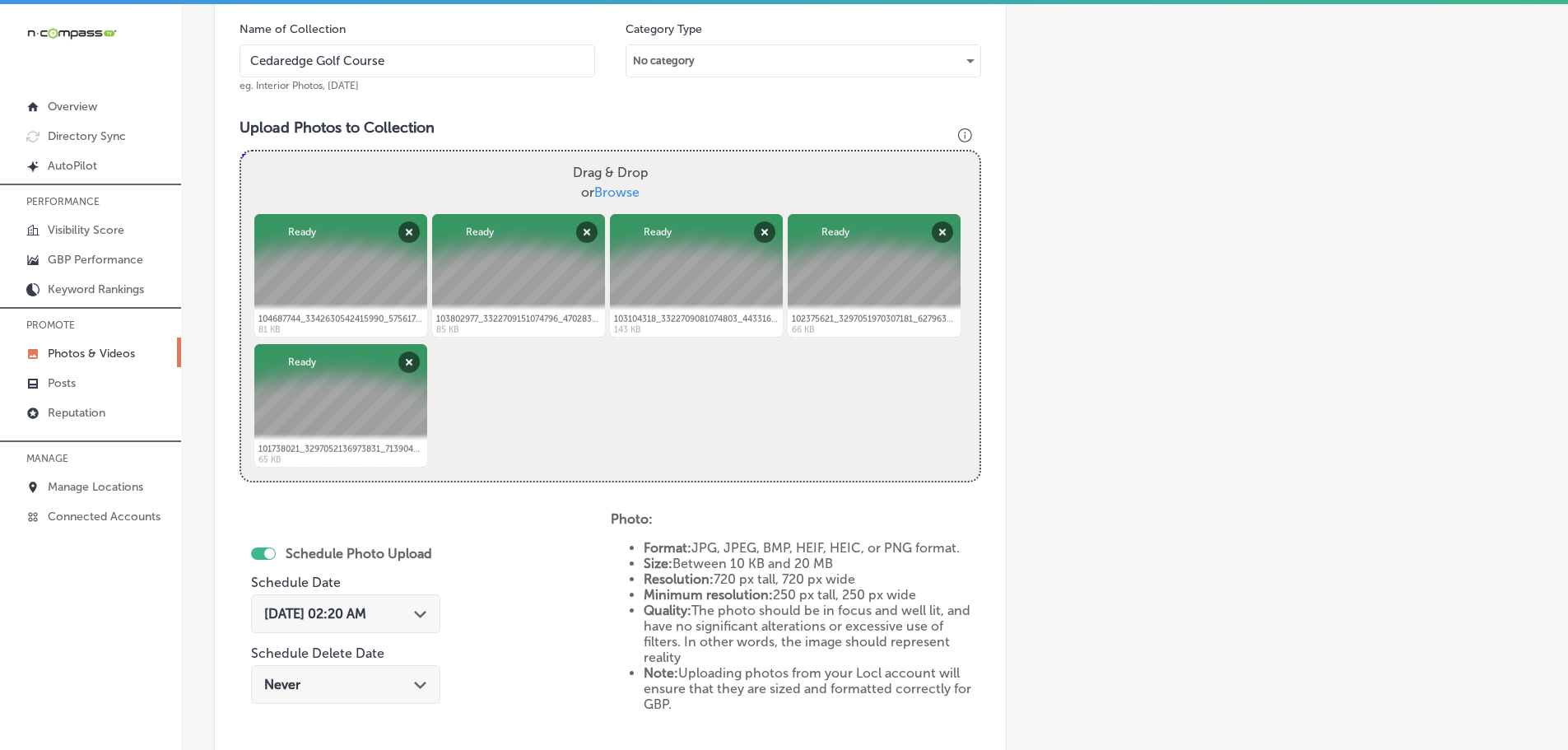
click at [423, 622] on div "[DATE] 02:20 AM Path Created with Sketch." at bounding box center [345, 613] width 190 height 39
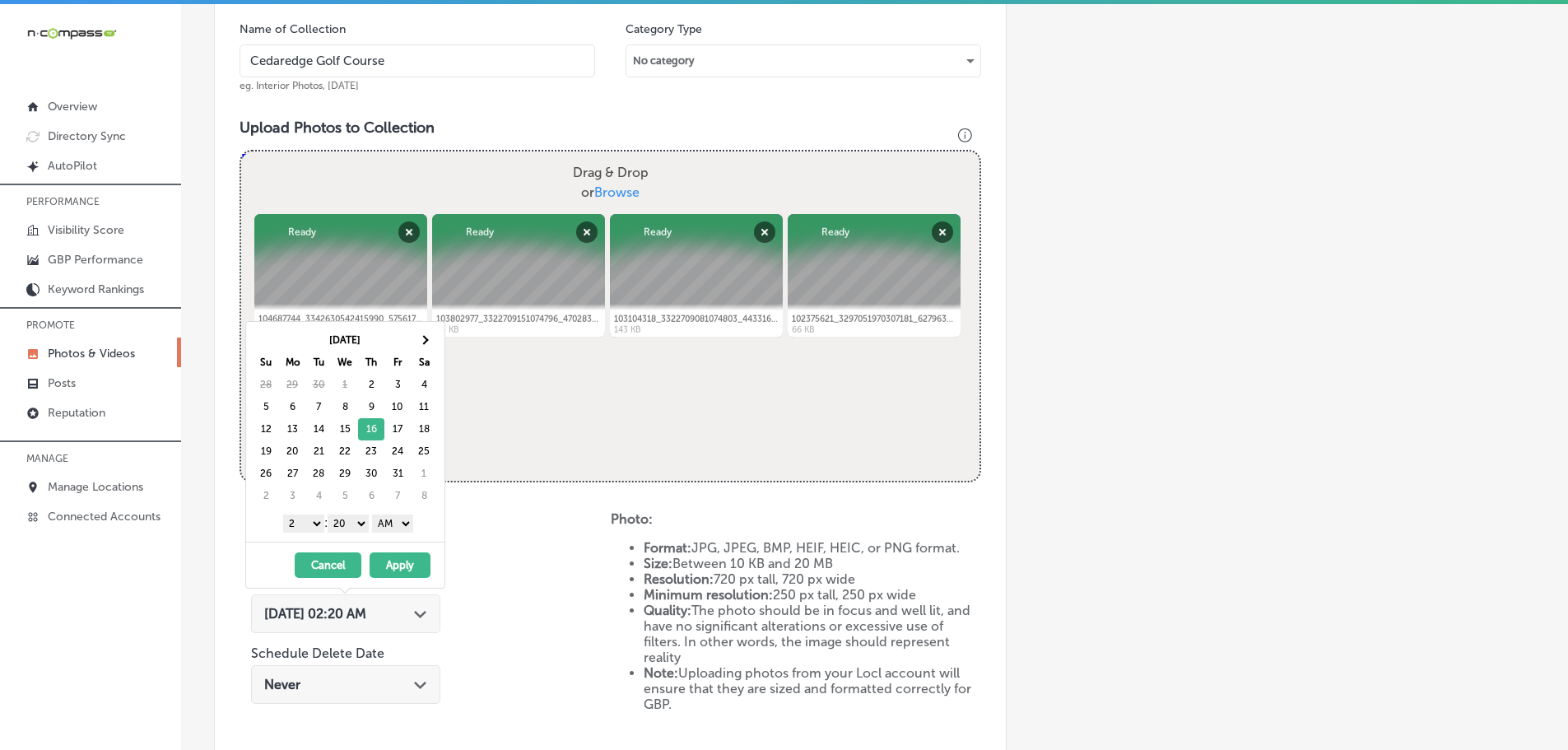
click at [298, 527] on select "1 2 3 4 5 6 7 8 9 10 11 12" at bounding box center [304, 523] width 41 height 19
click at [350, 523] on select "00 10 20 30 40 50" at bounding box center [348, 523] width 41 height 19
click at [397, 522] on select "AM PM" at bounding box center [393, 523] width 41 height 19
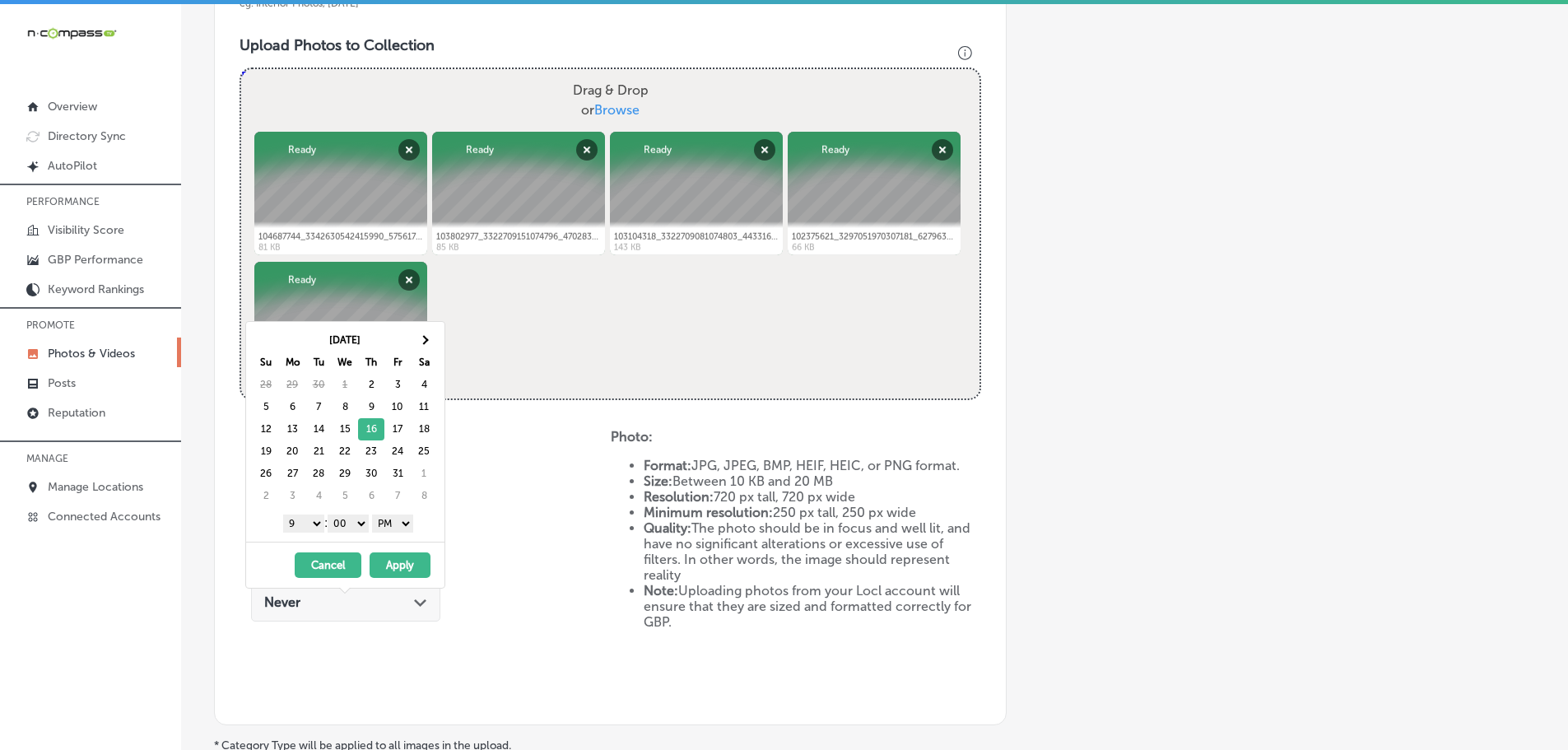
click at [409, 559] on button "Apply" at bounding box center [400, 565] width 61 height 26
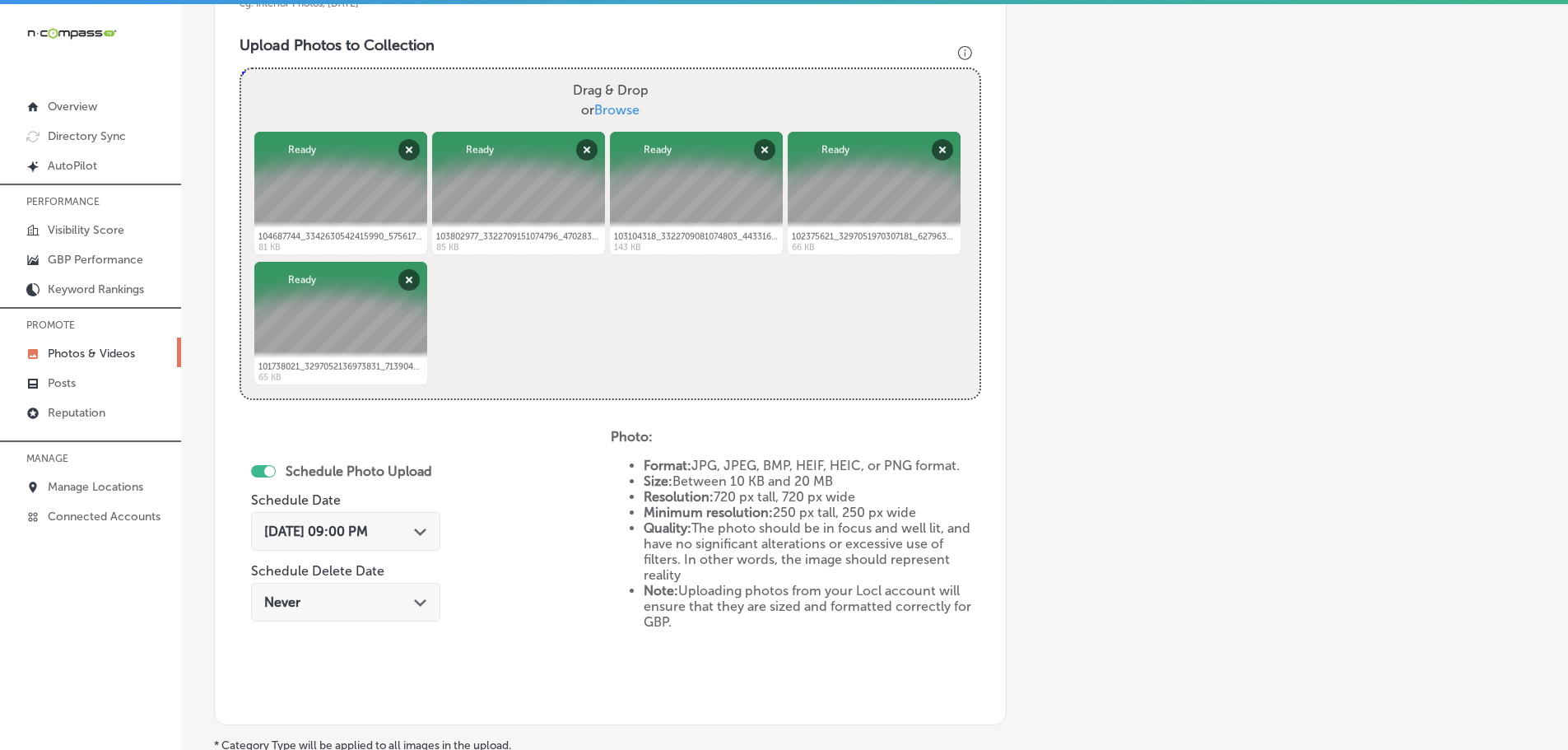
scroll to position [745, 0]
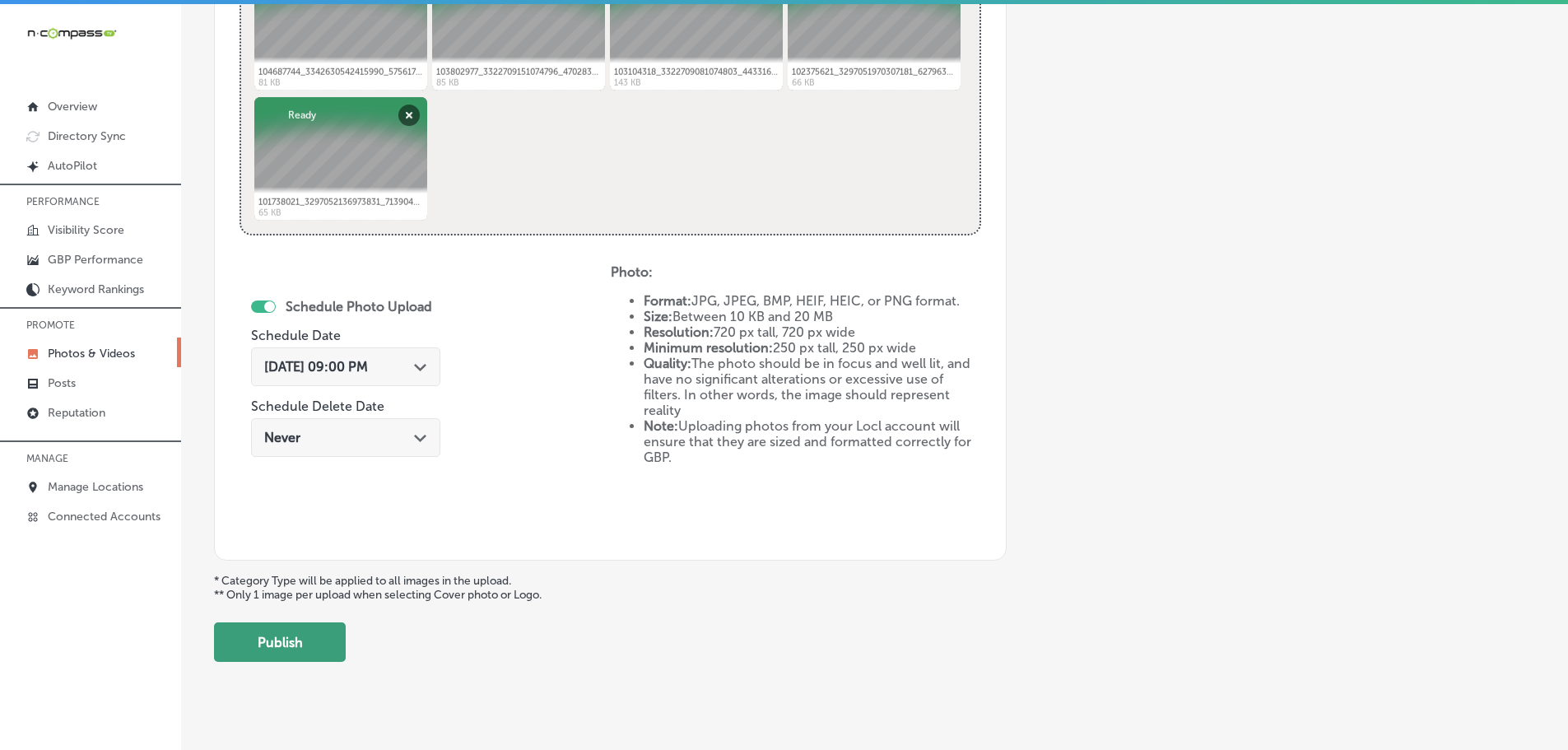
click at [309, 642] on button "Publish" at bounding box center [279, 641] width 131 height 40
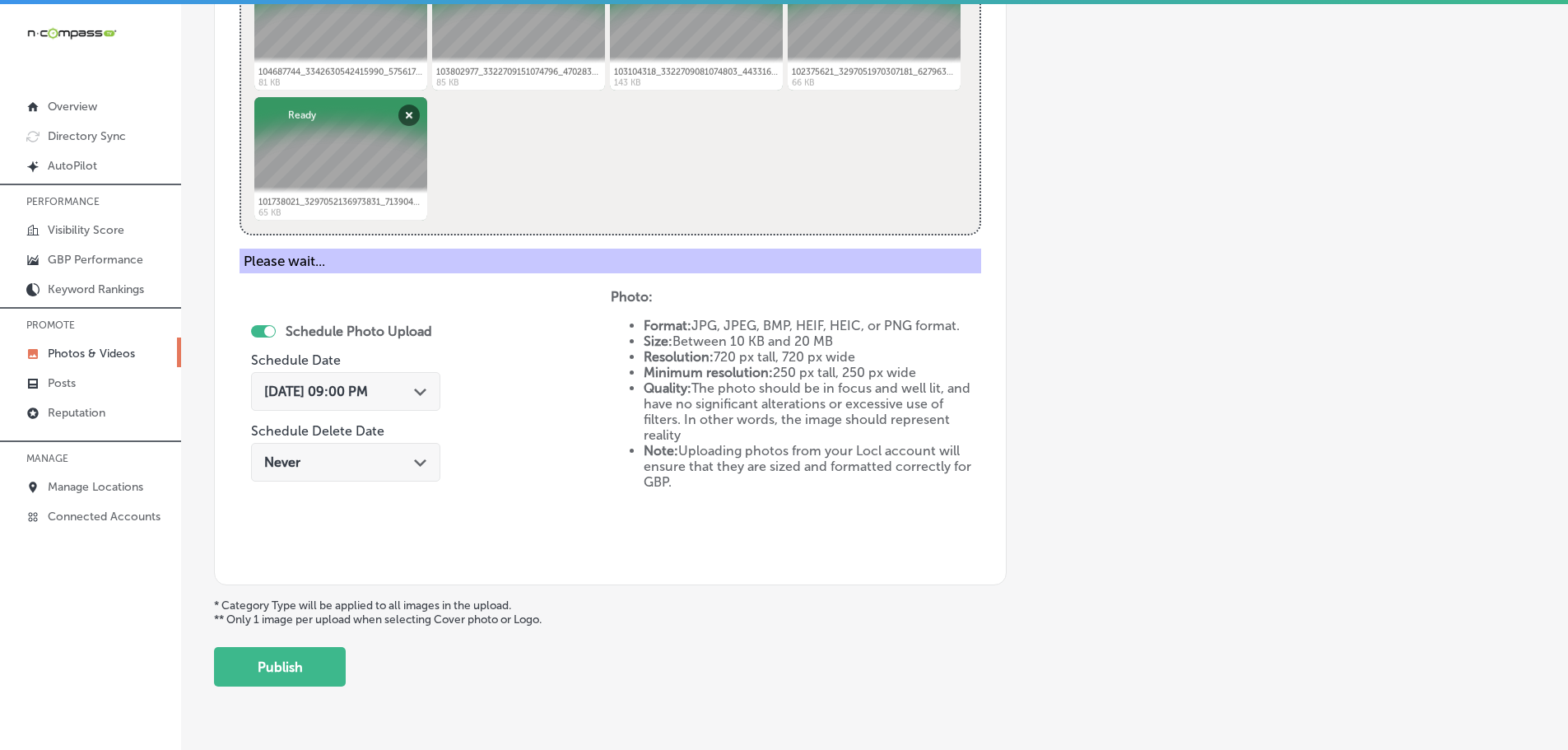
scroll to position [498, 0]
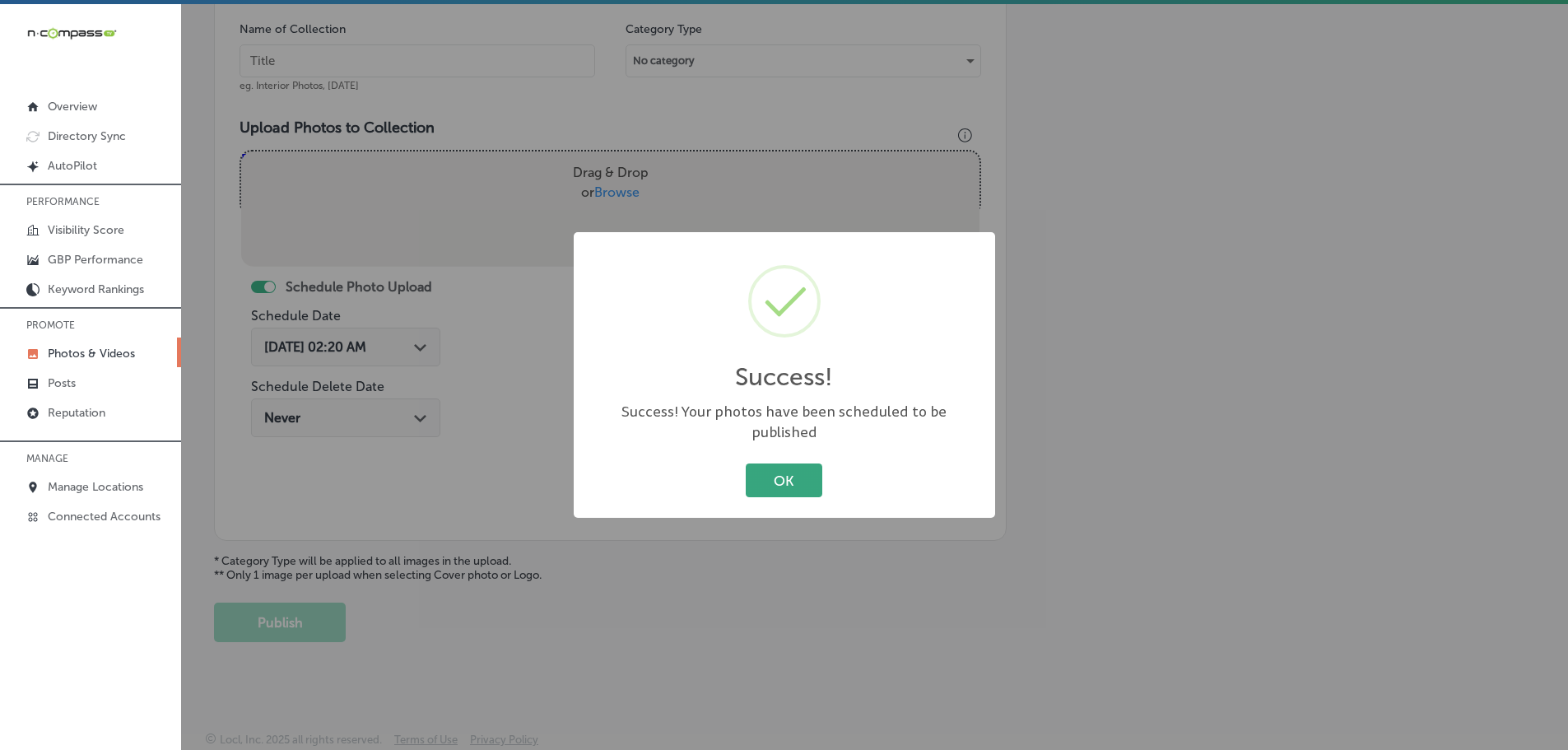
click at [776, 470] on button "OK" at bounding box center [784, 480] width 77 height 34
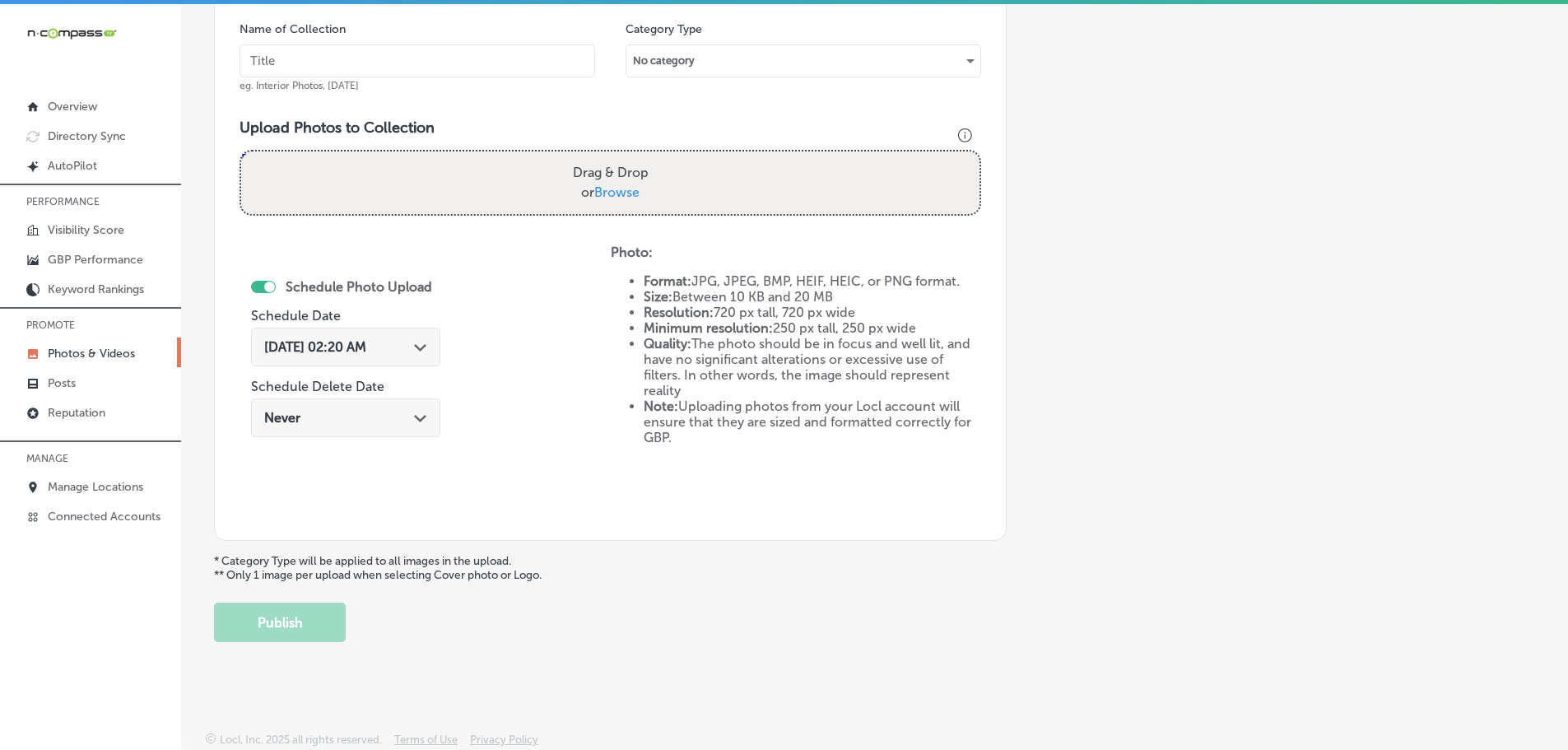
click at [599, 191] on span "Browse" at bounding box center [616, 192] width 45 height 16
click at [599, 156] on input "Drag & Drop or Browse" at bounding box center [610, 154] width 739 height 5
type input "C:\fakepath\106127022_3379531845392526_2568032945606834351_n.jpg"
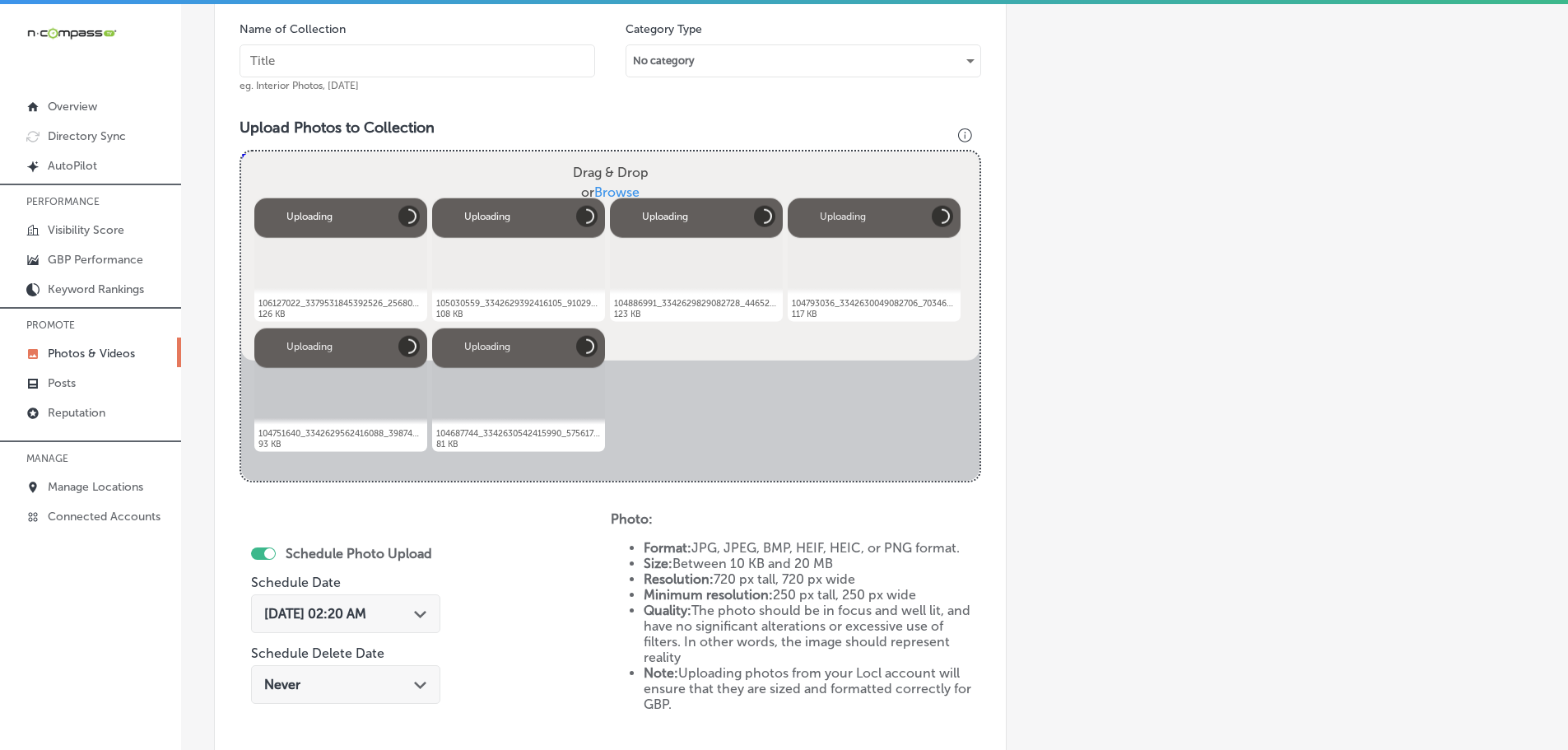
click at [425, 66] on input "text" at bounding box center [416, 60] width 356 height 33
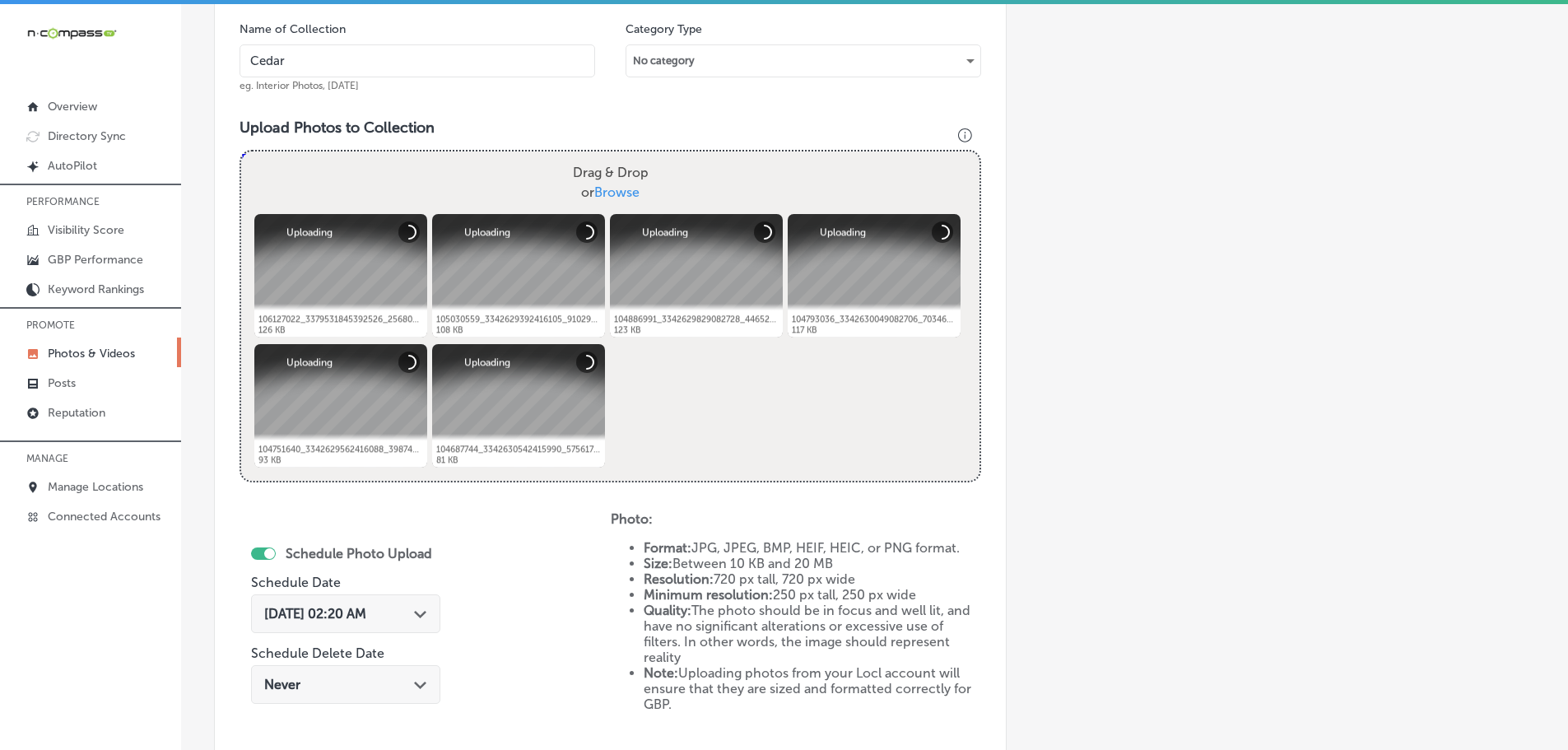
type input "Cedaredge Golf Course"
click at [417, 611] on icon "Path Created with Sketch." at bounding box center [420, 614] width 12 height 7
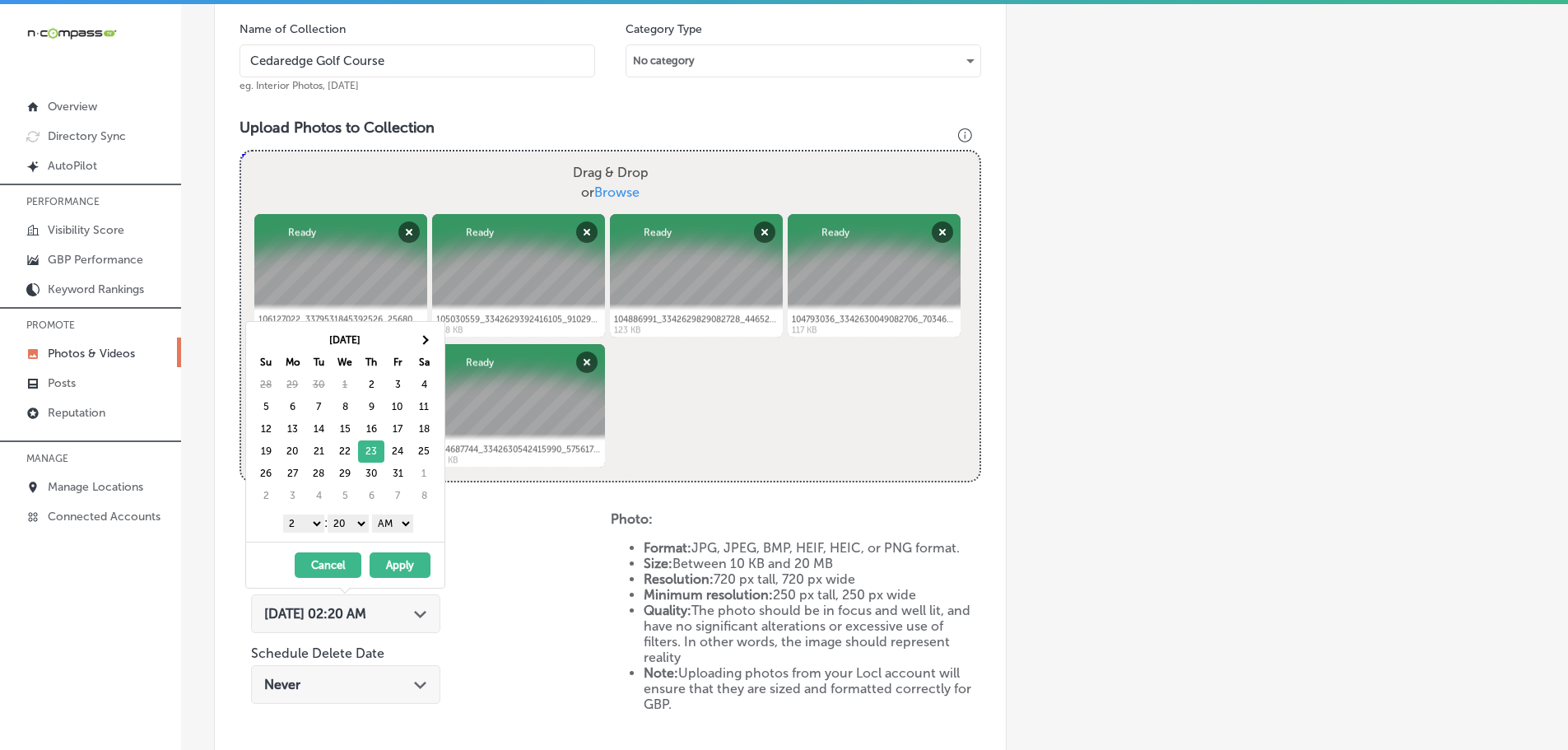
click at [307, 526] on select "1 2 3 4 5 6 7 8 9 10 11 12" at bounding box center [304, 523] width 41 height 19
click at [350, 520] on select "00 10 20 30 40 50" at bounding box center [348, 523] width 41 height 19
click at [393, 521] on select "AM PM" at bounding box center [393, 523] width 41 height 19
drag, startPoint x: 405, startPoint y: 560, endPoint x: 413, endPoint y: 551, distance: 12.0
click at [406, 560] on button "Apply" at bounding box center [400, 565] width 61 height 26
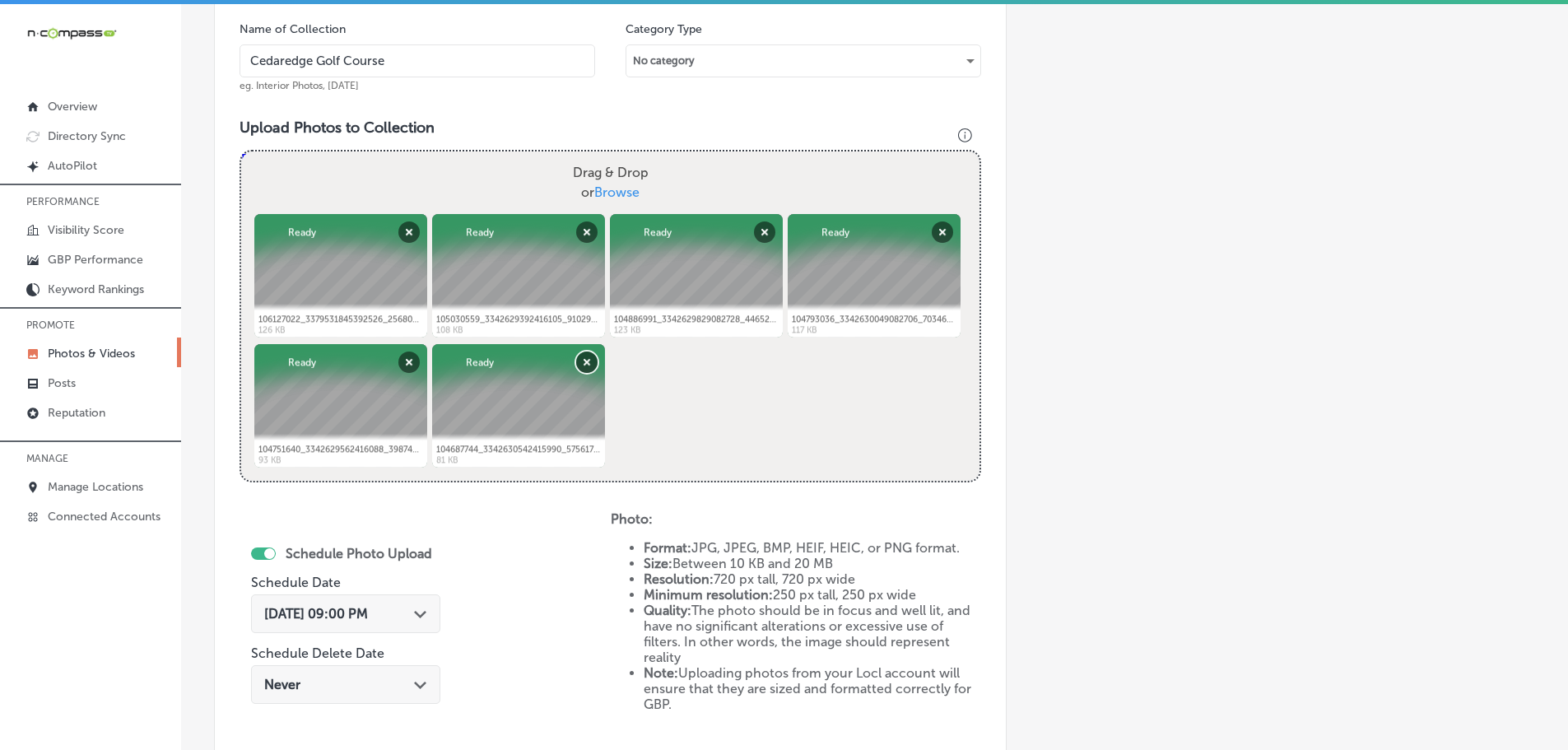
click at [590, 361] on button "Remove" at bounding box center [587, 362] width 21 height 21
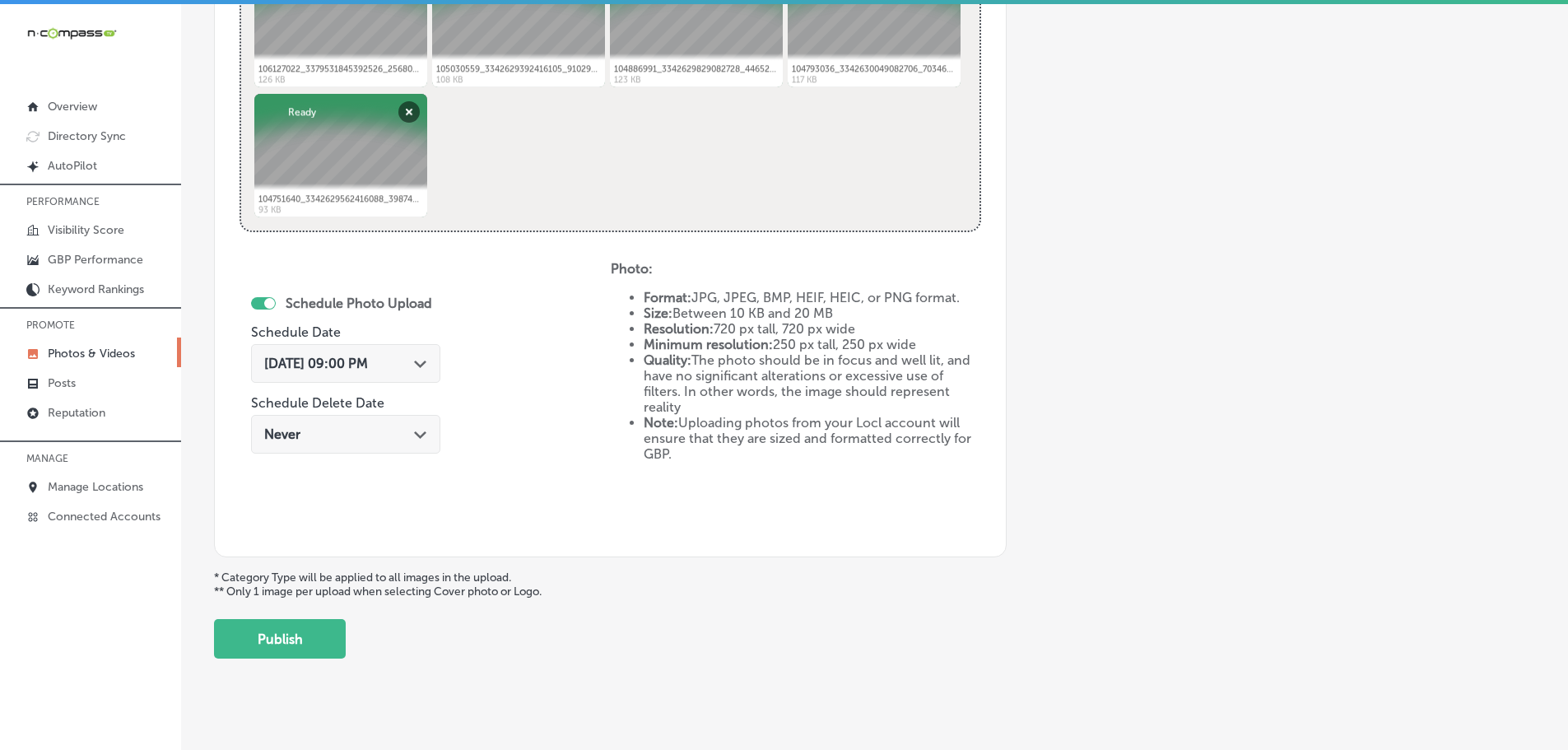
scroll to position [764, 0]
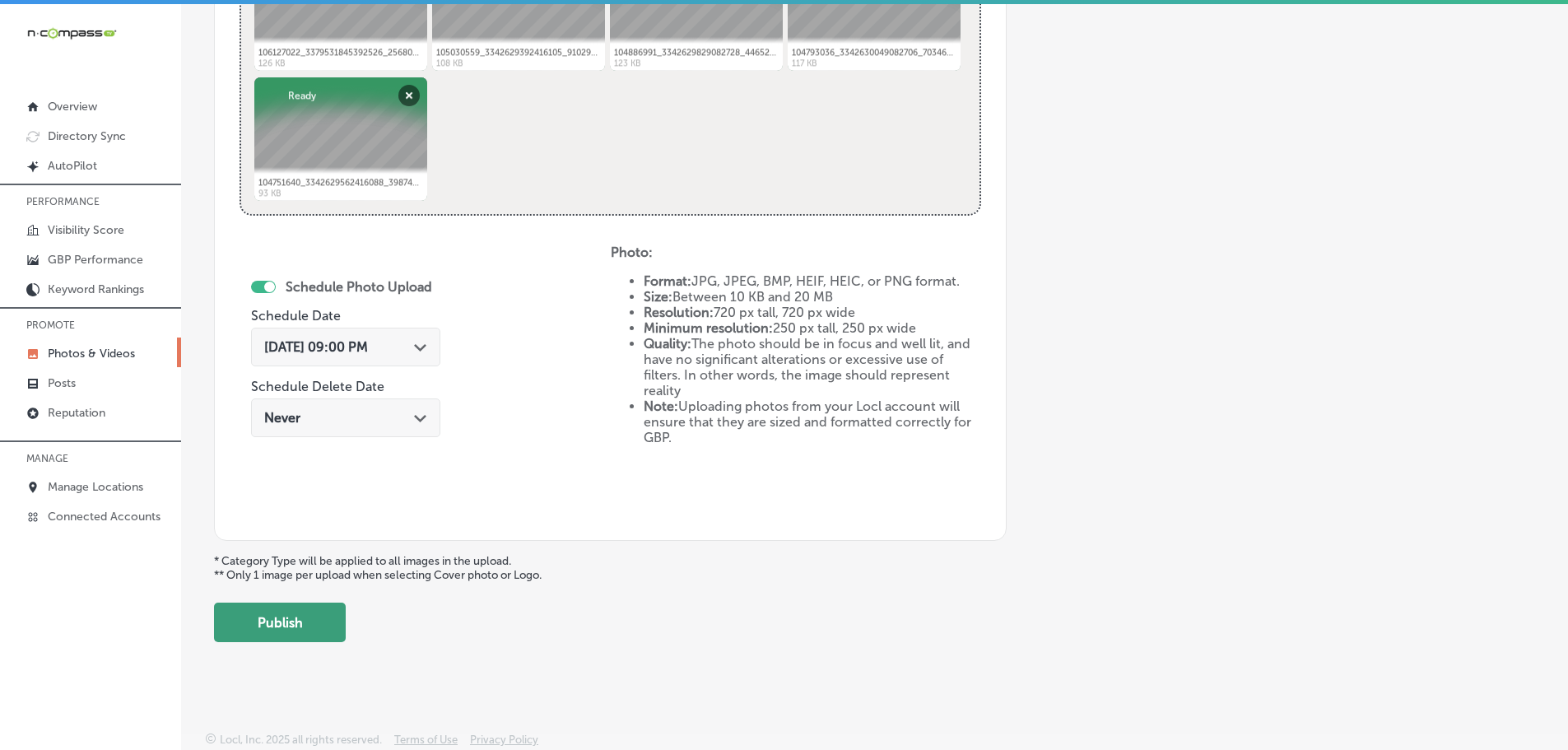
click at [307, 622] on button "Publish" at bounding box center [279, 622] width 131 height 40
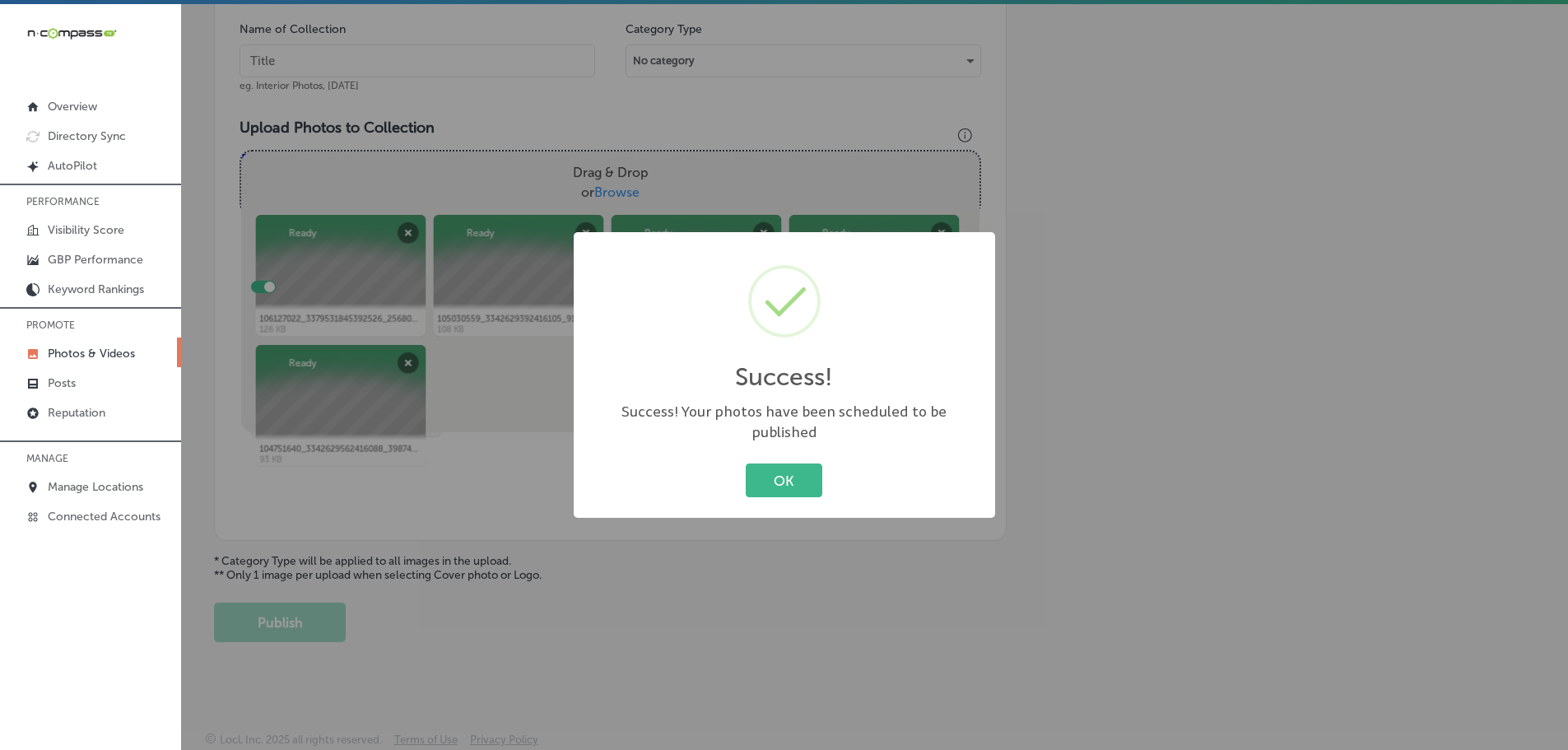
scroll to position [498, 0]
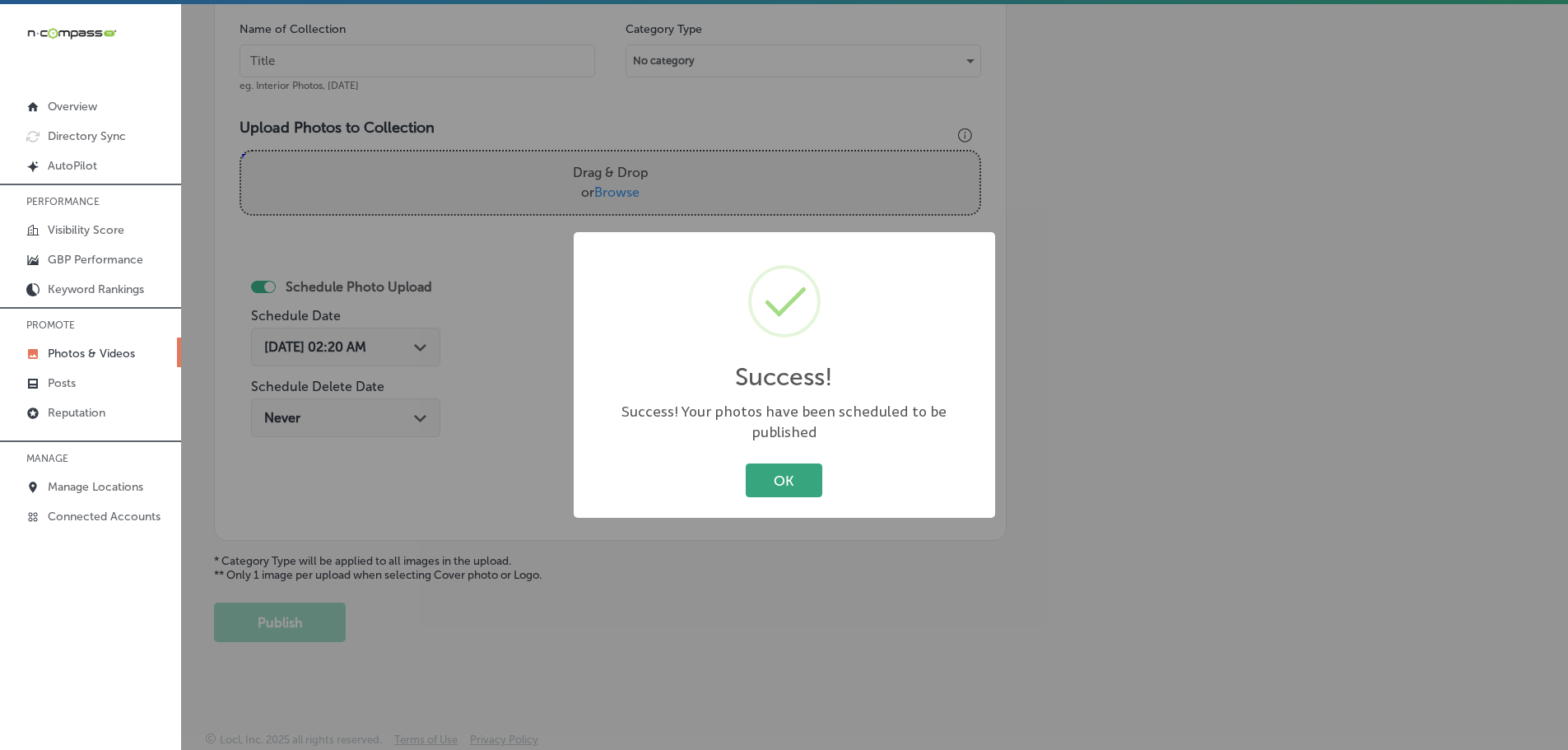
click at [800, 470] on button "OK" at bounding box center [784, 480] width 77 height 34
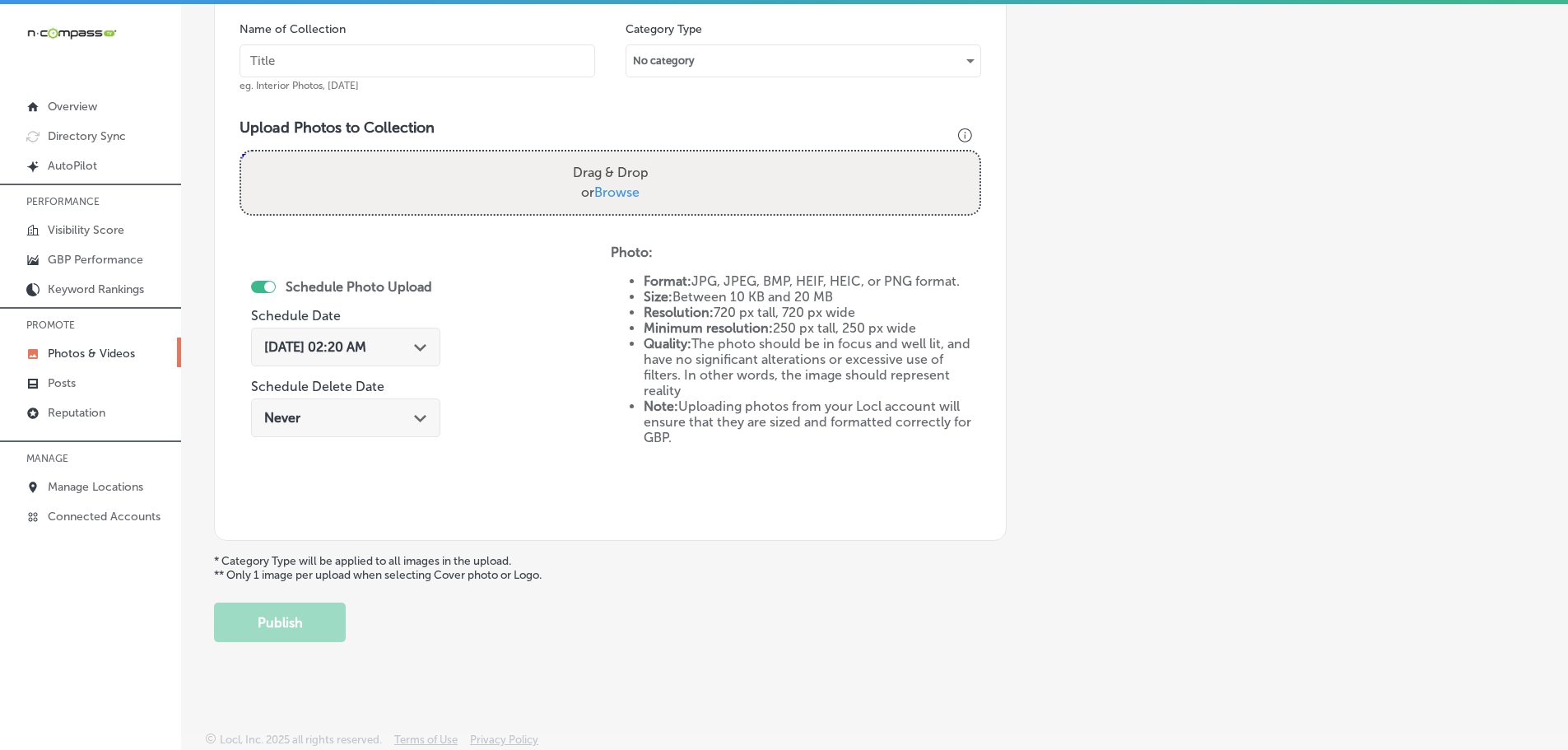
click at [604, 195] on span "Browse" at bounding box center [616, 192] width 45 height 16
click at [604, 156] on input "Drag & Drop or Browse" at bounding box center [610, 154] width 739 height 5
click at [611, 188] on span "Browse" at bounding box center [616, 192] width 45 height 16
click at [611, 156] on input "Drag & Drop or Browse" at bounding box center [610, 154] width 739 height 5
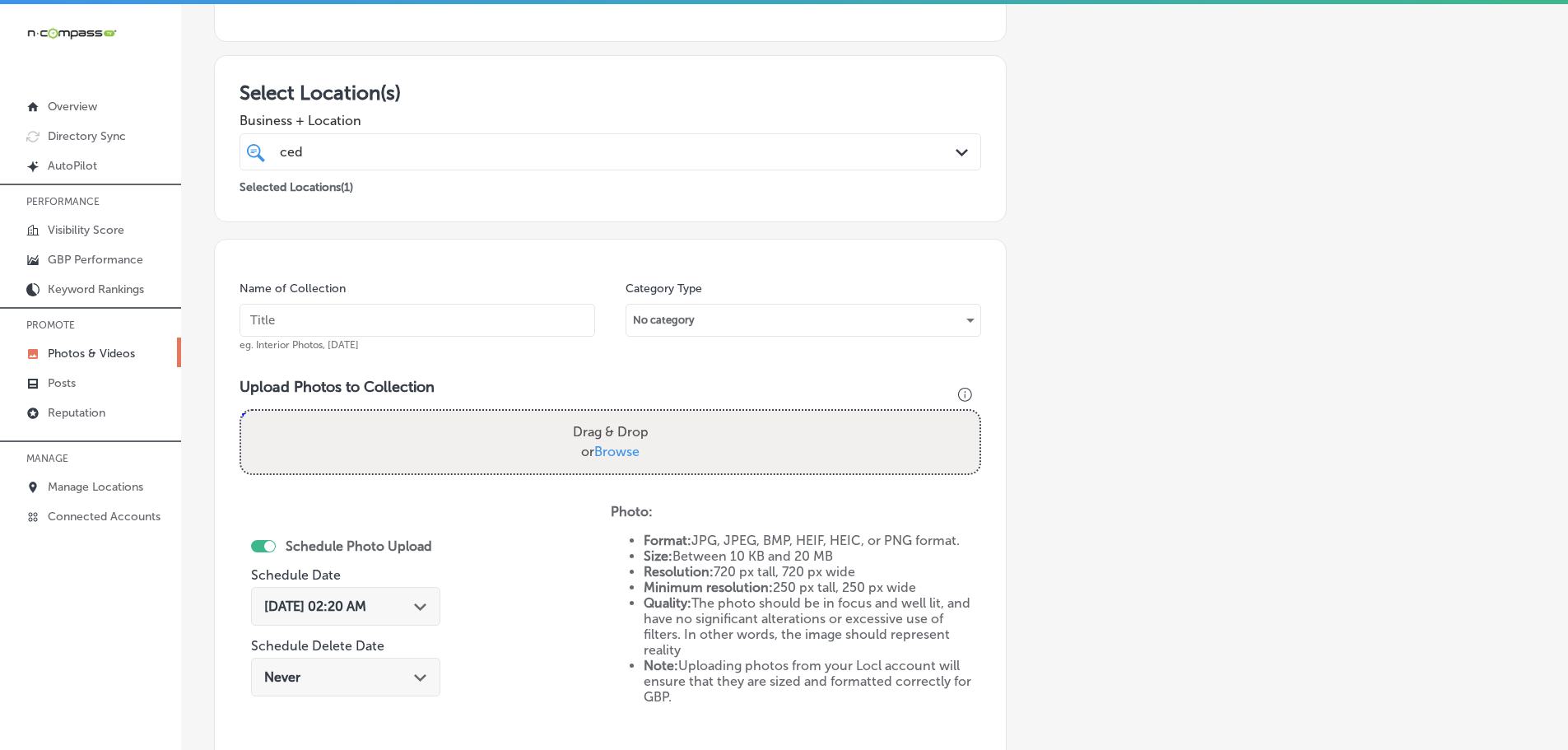
scroll to position [4, 0]
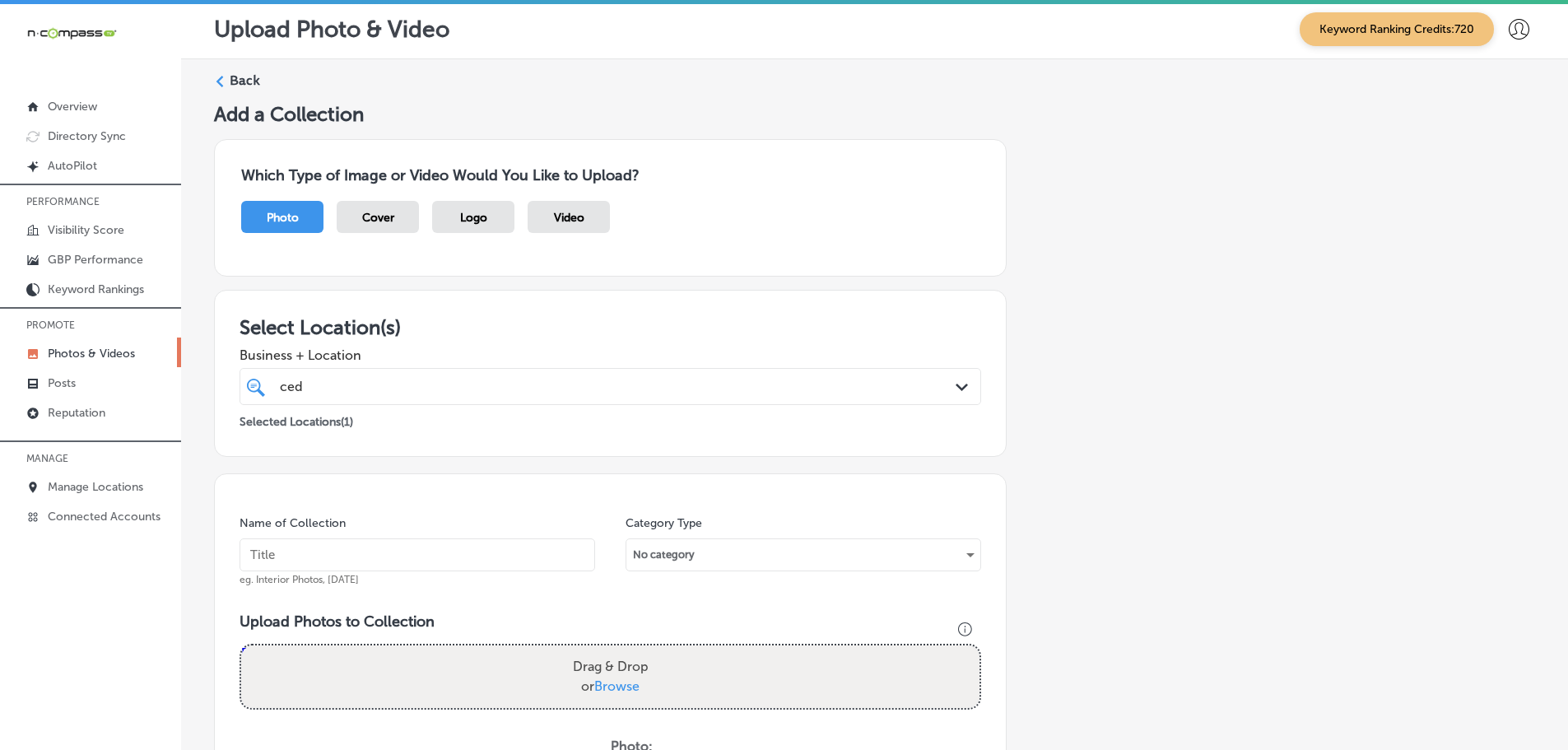
click at [221, 80] on icon at bounding box center [219, 81] width 11 height 11
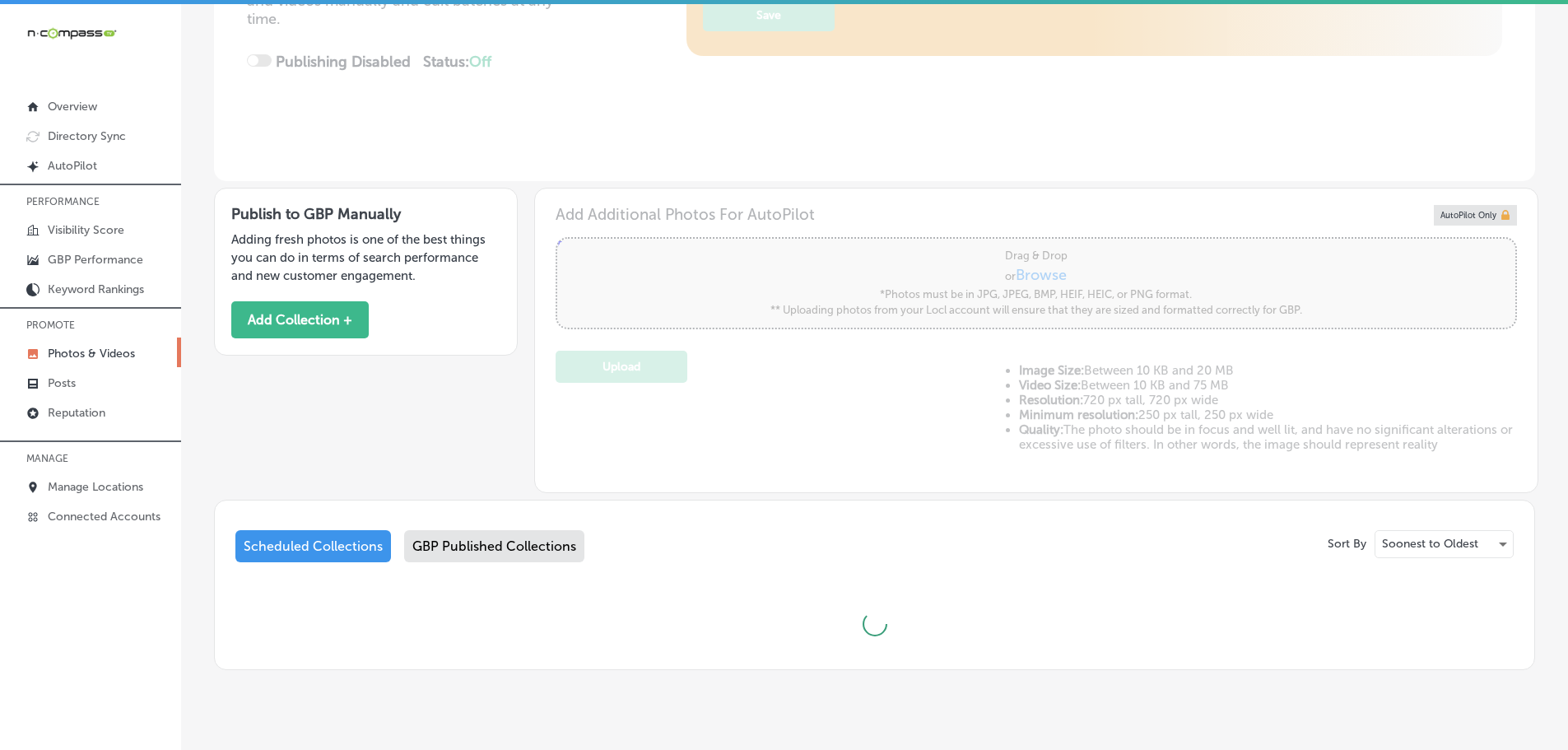
scroll to position [373, 0]
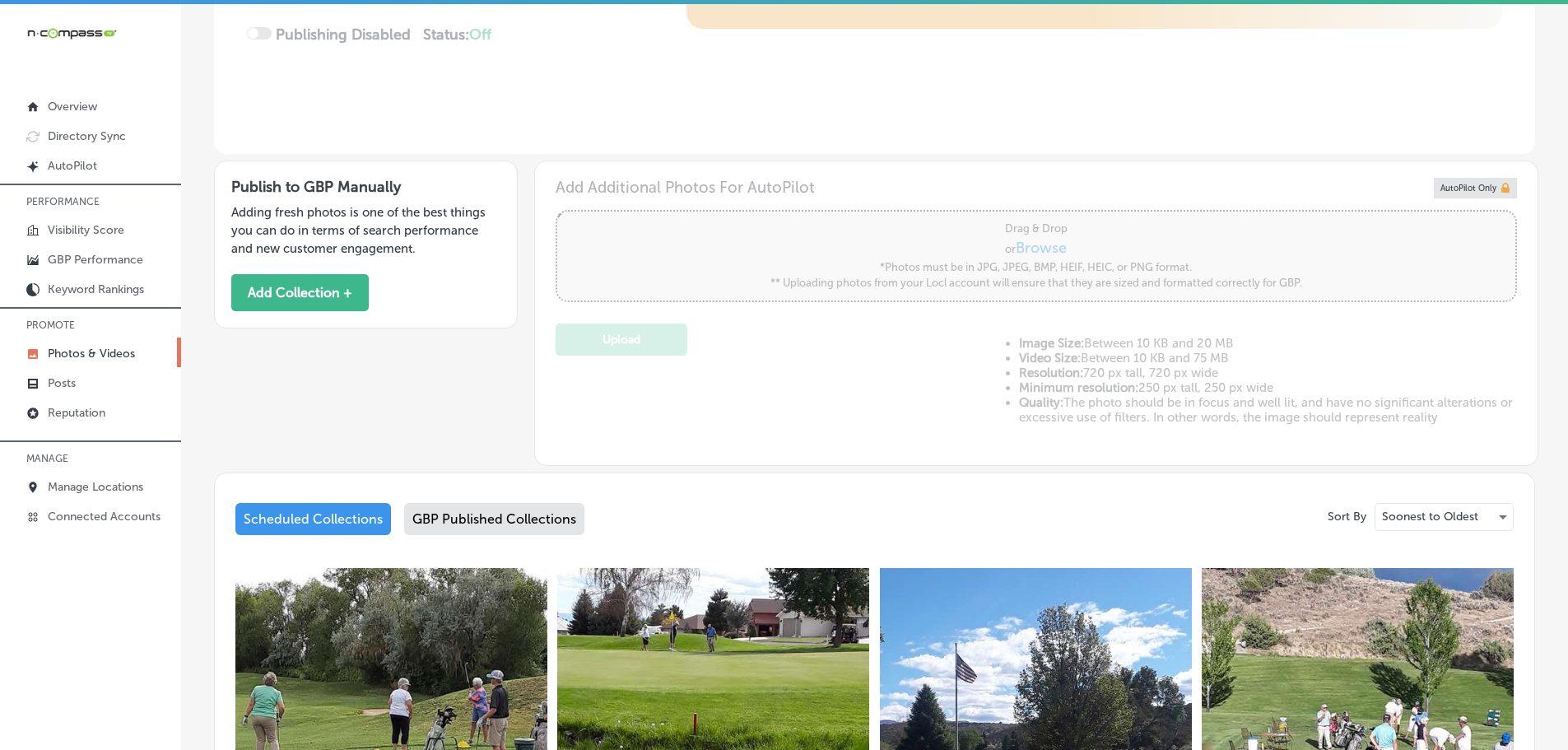
type input "5"
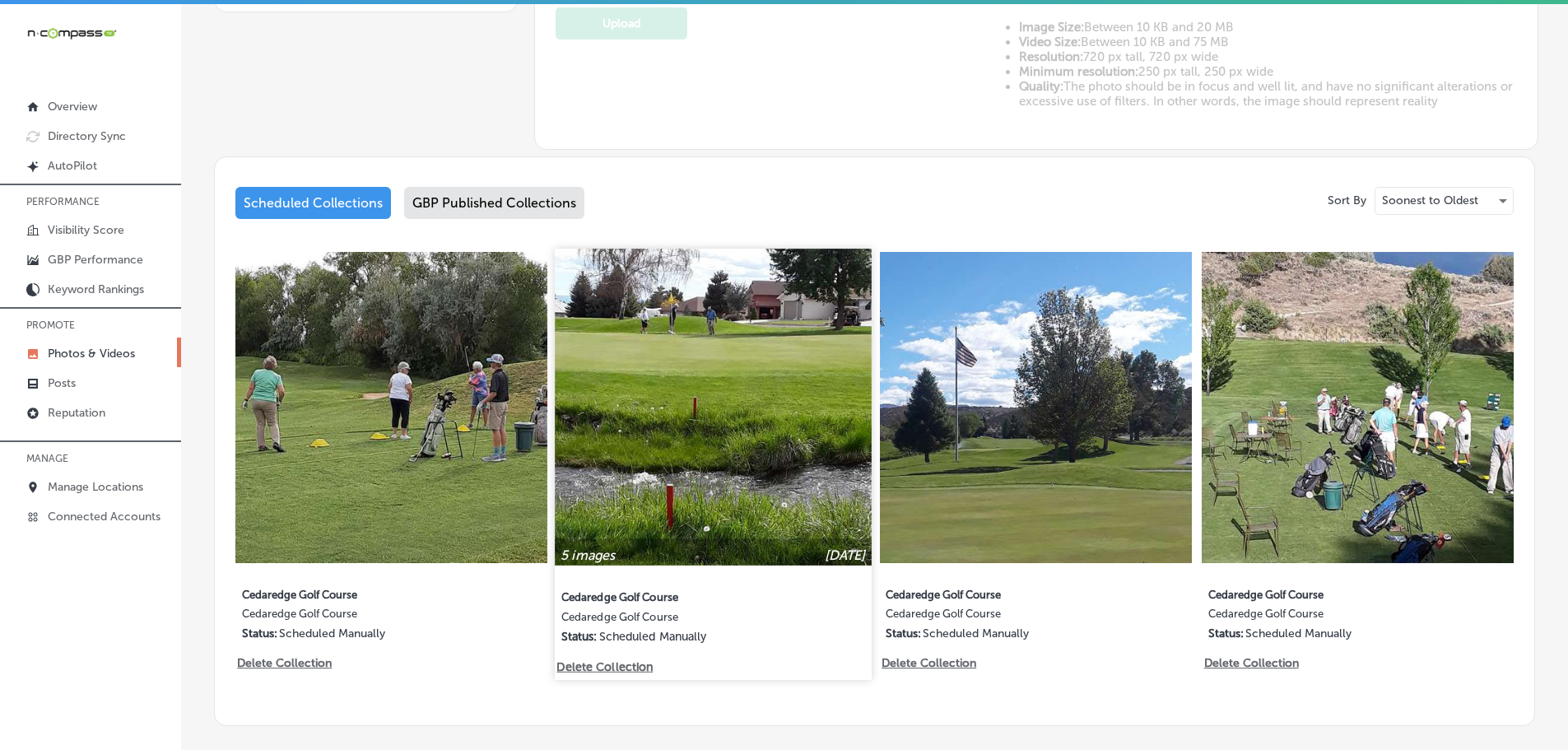
scroll to position [702, 0]
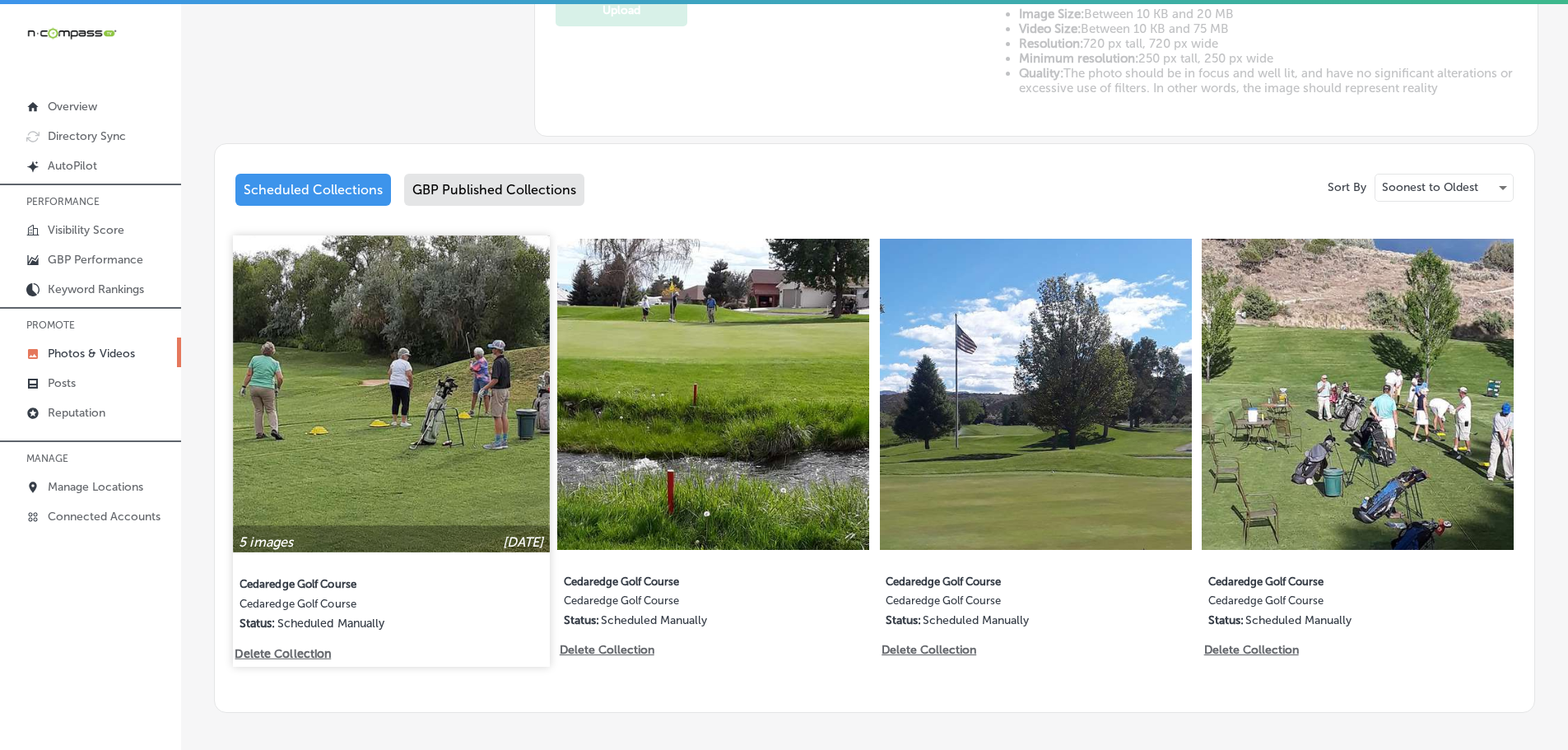
click at [446, 429] on img at bounding box center [391, 394] width 316 height 316
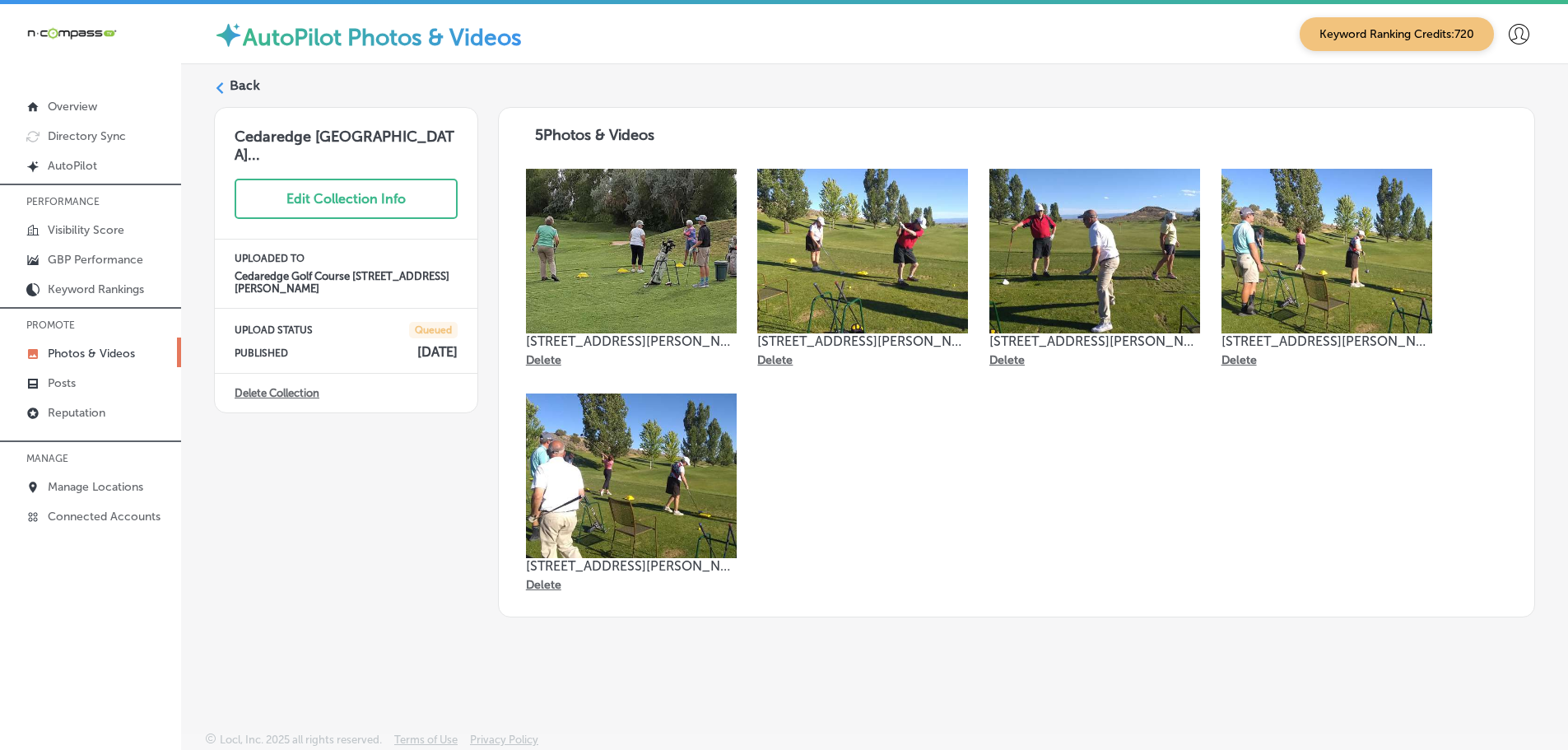
click at [220, 91] on polygon at bounding box center [220, 87] width 7 height 11
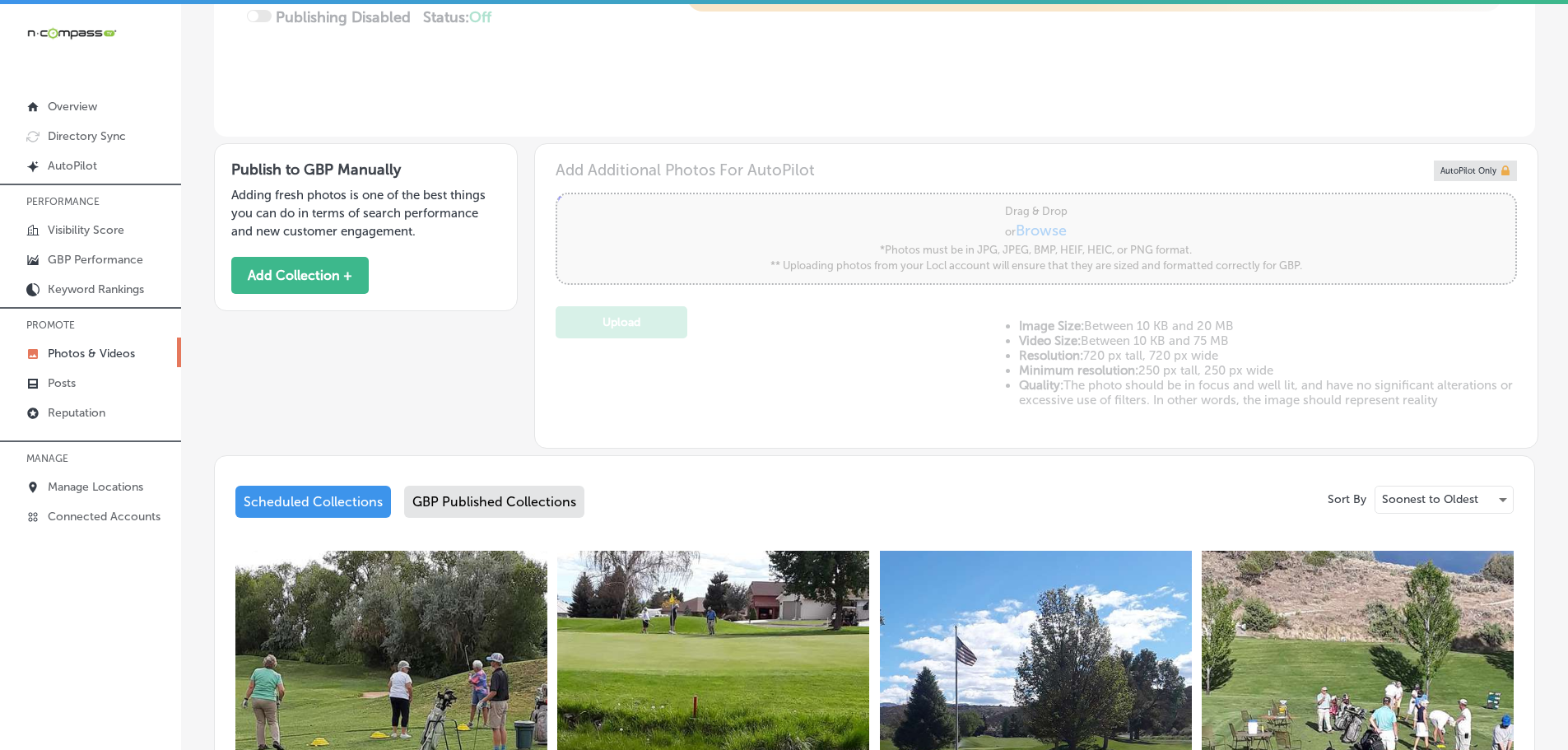
type input "5"
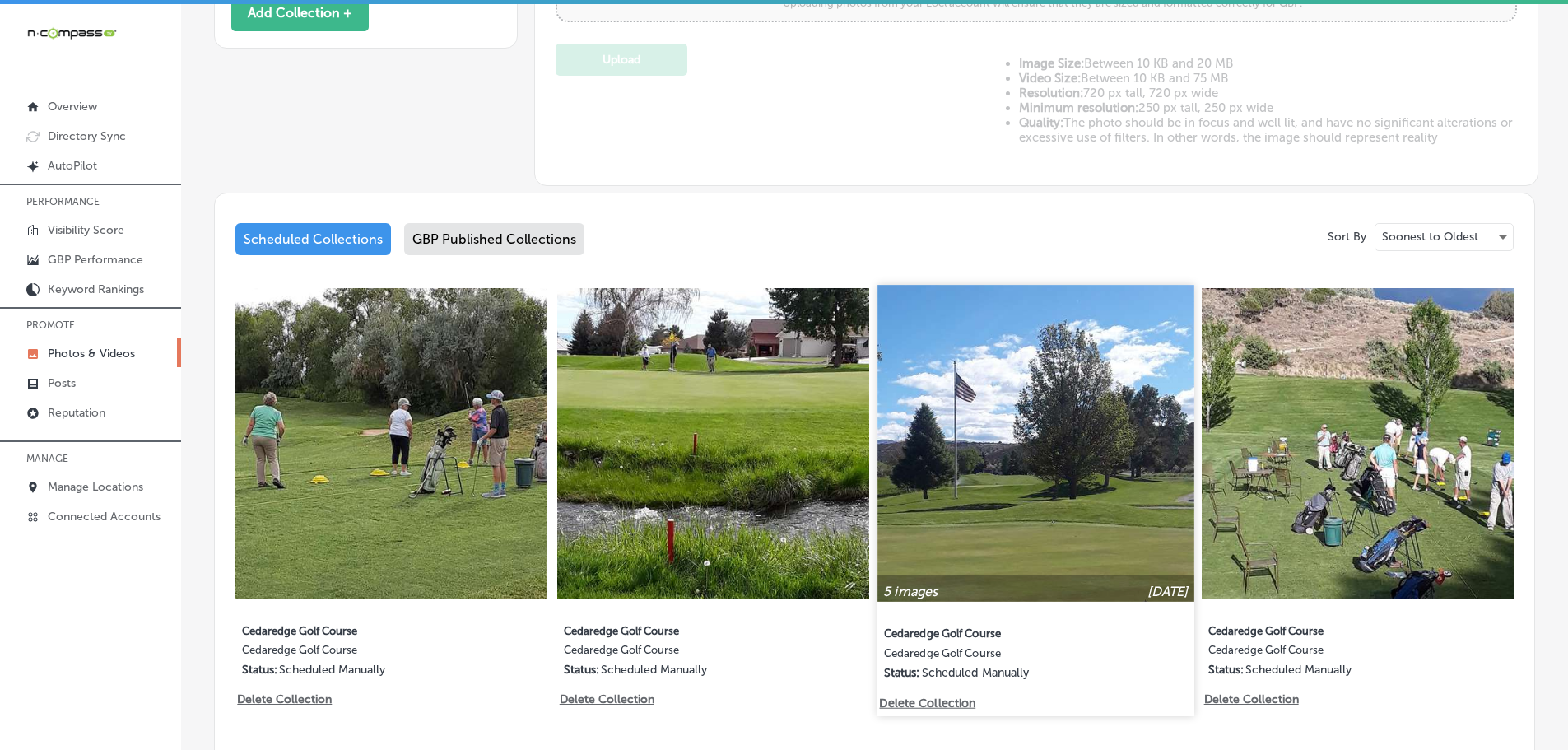
scroll to position [658, 0]
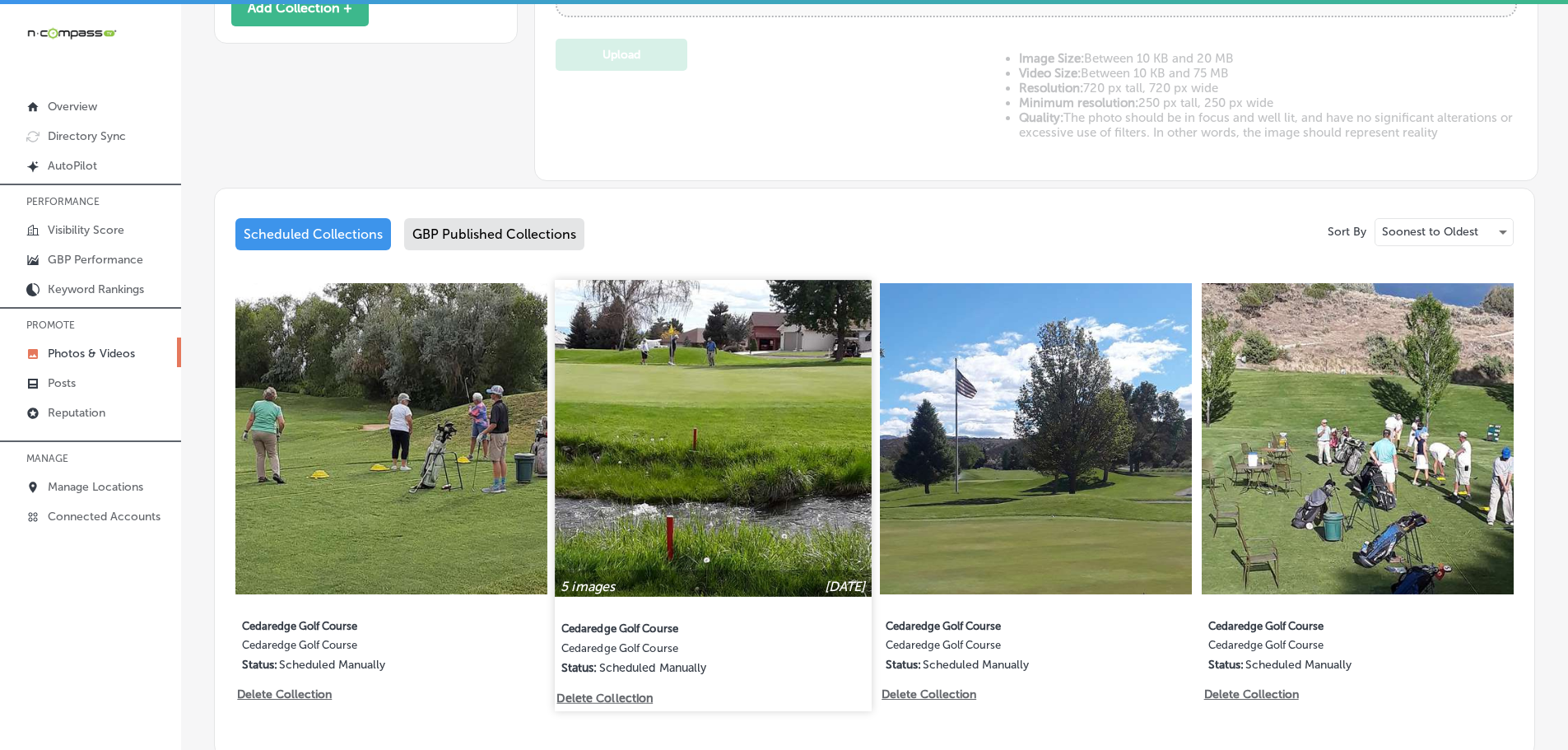
click at [733, 475] on img at bounding box center [714, 438] width 316 height 316
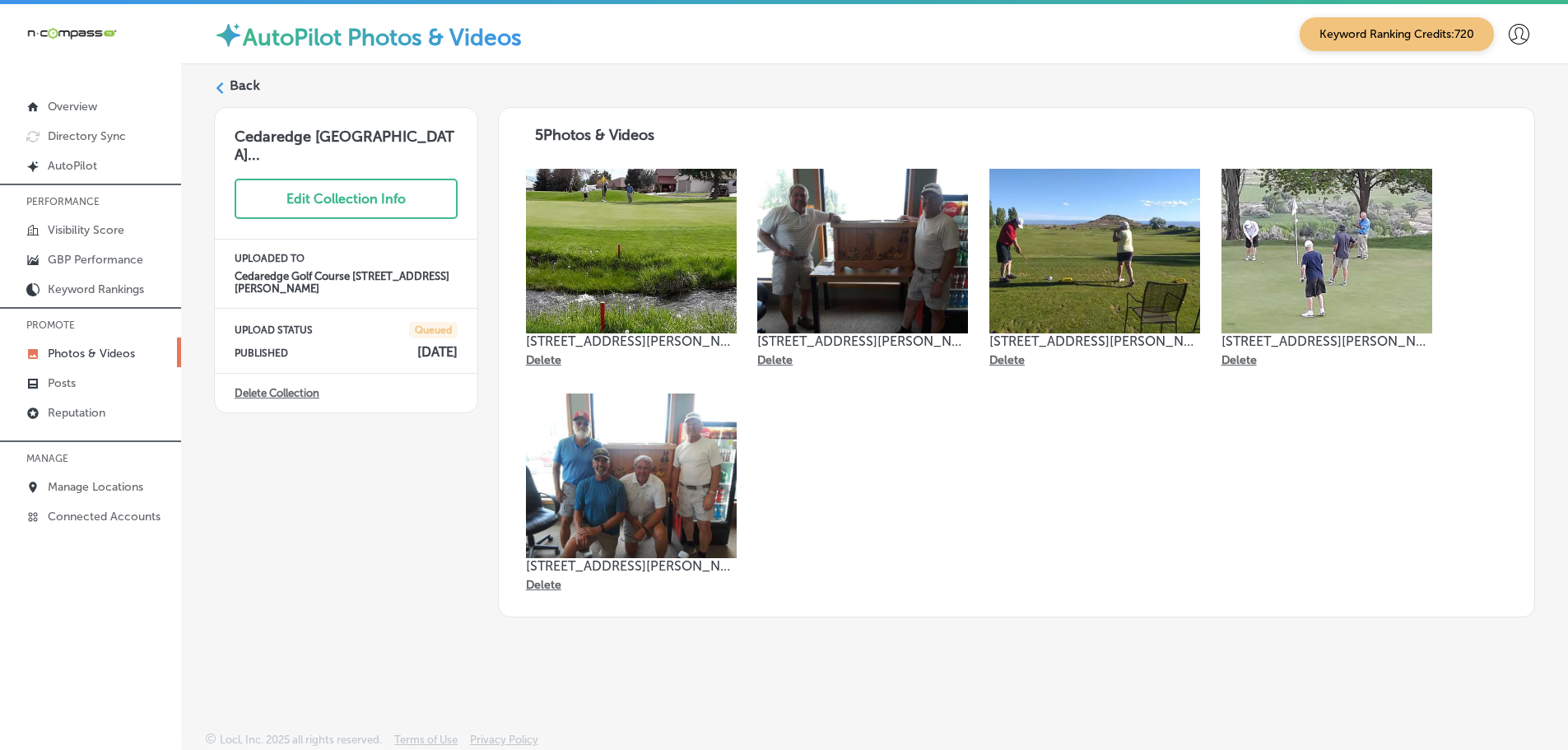
click at [224, 88] on icon at bounding box center [219, 87] width 11 height 11
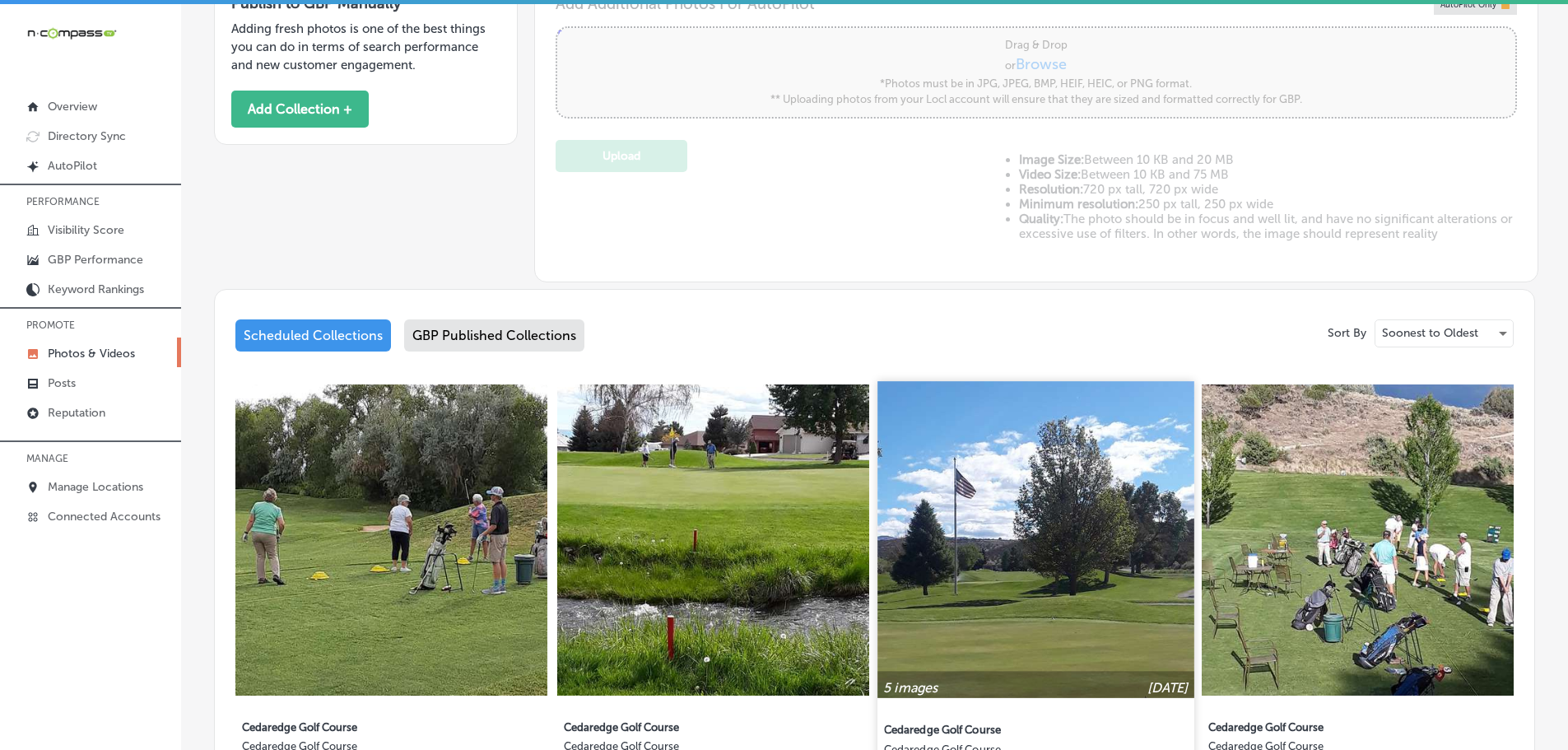
scroll to position [576, 0]
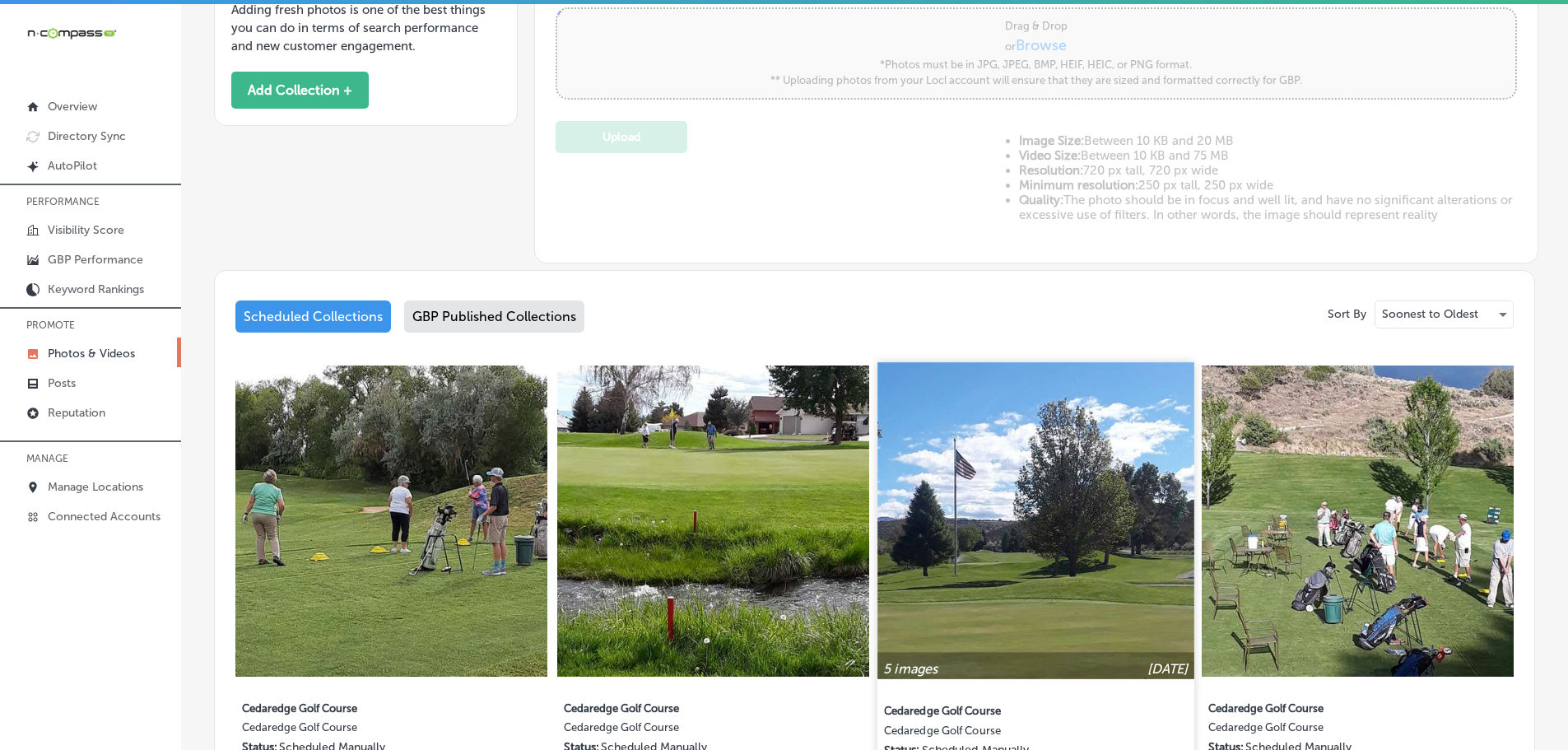
type input "5"
click at [1122, 550] on img at bounding box center [1035, 520] width 316 height 316
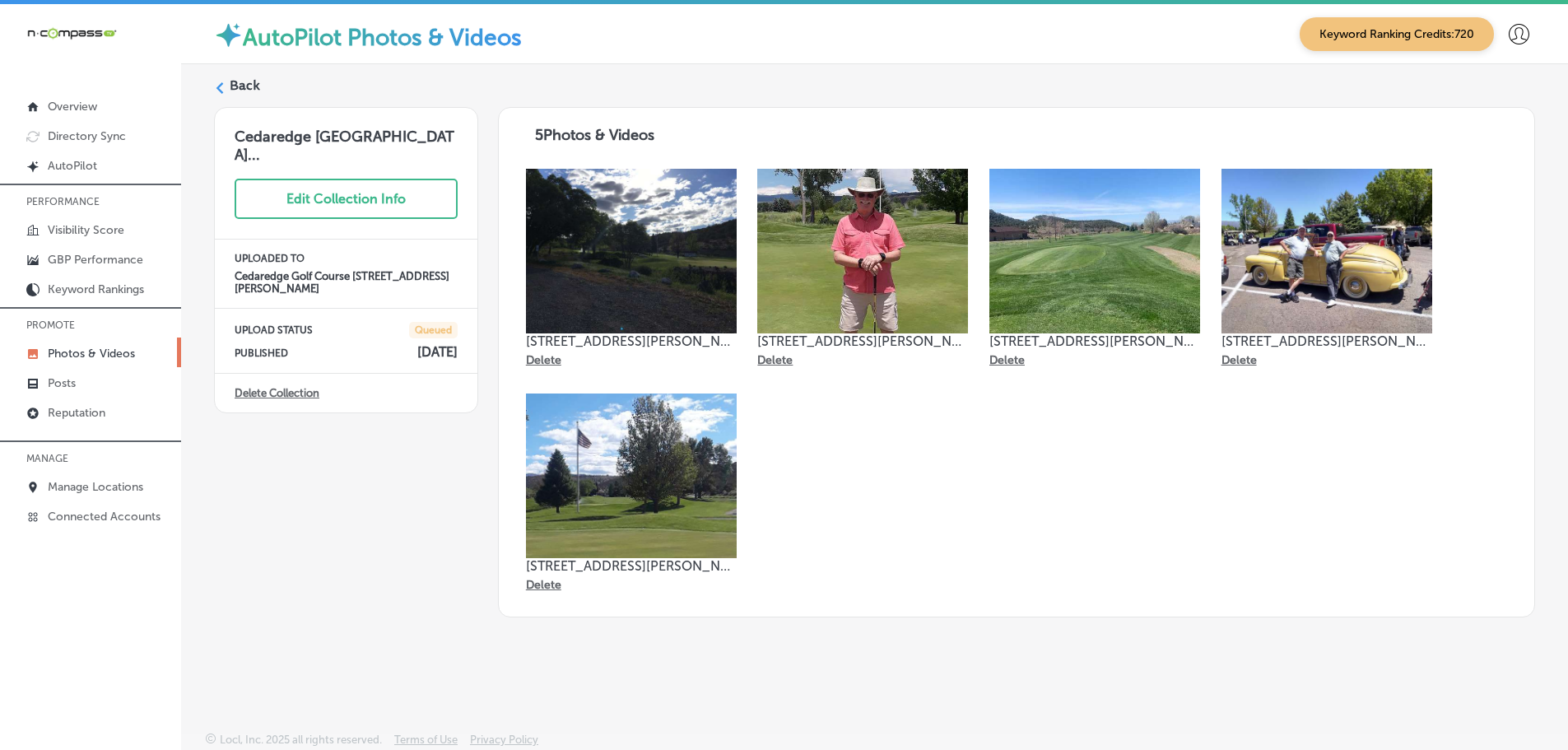
click at [222, 89] on icon at bounding box center [219, 87] width 11 height 11
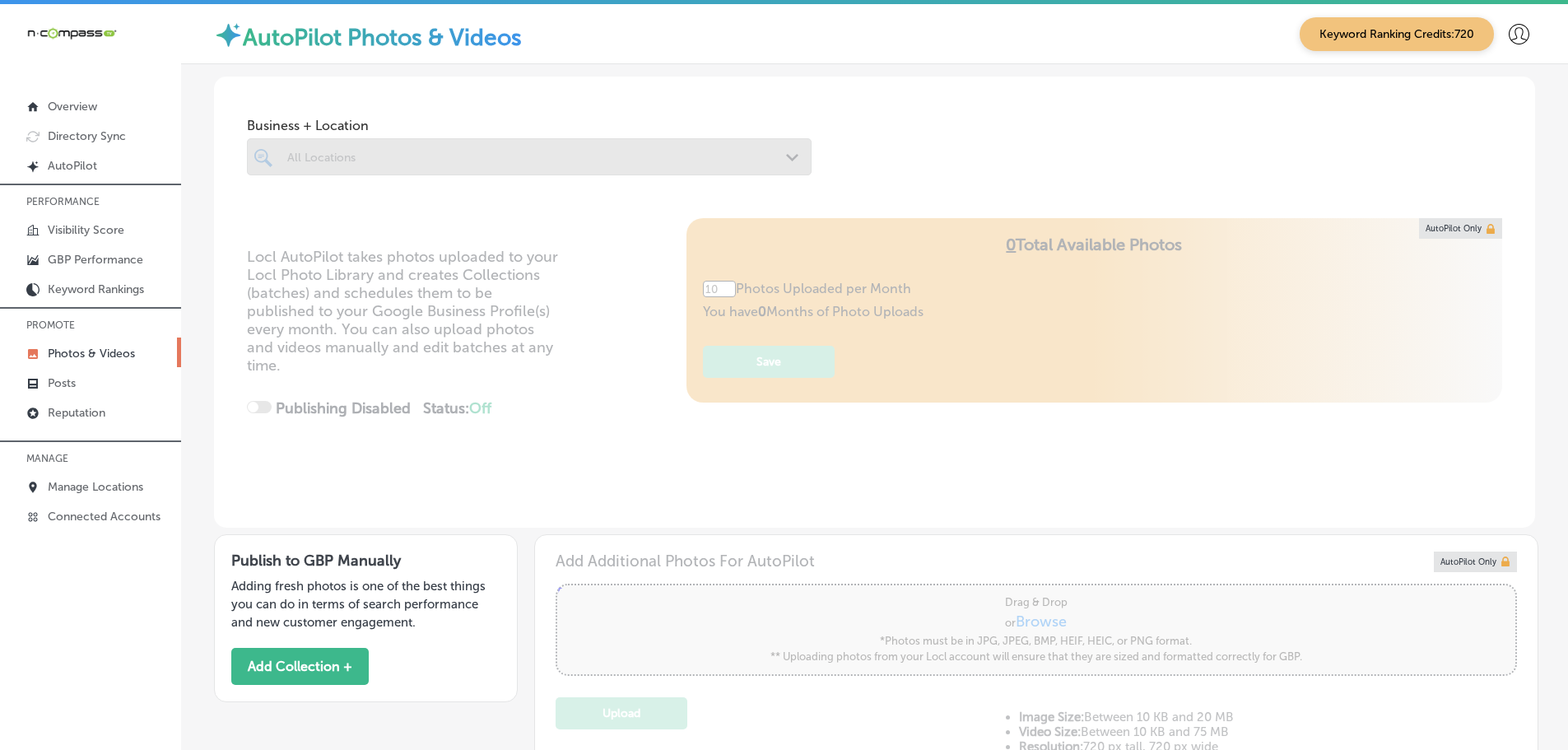
type input "5"
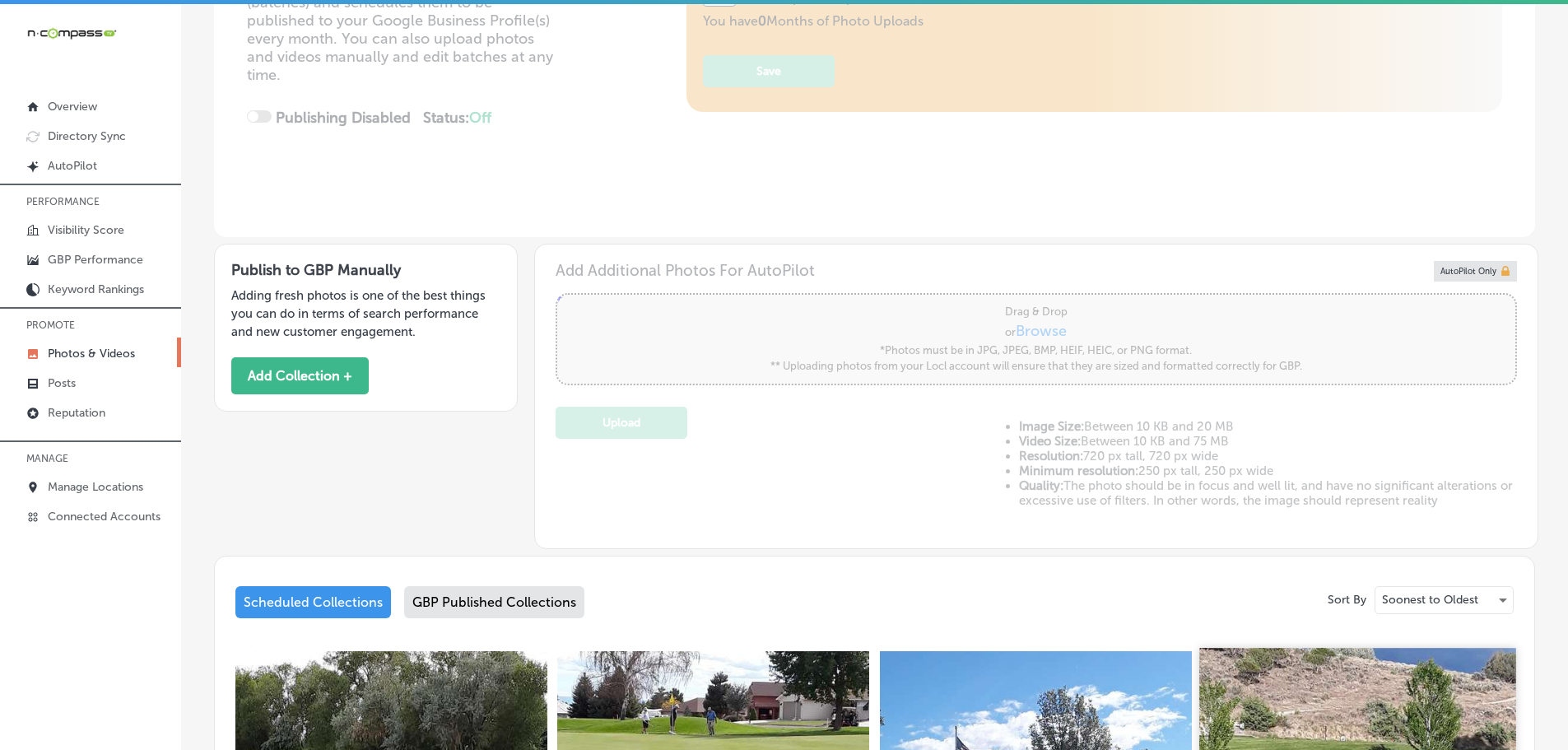
scroll to position [82, 0]
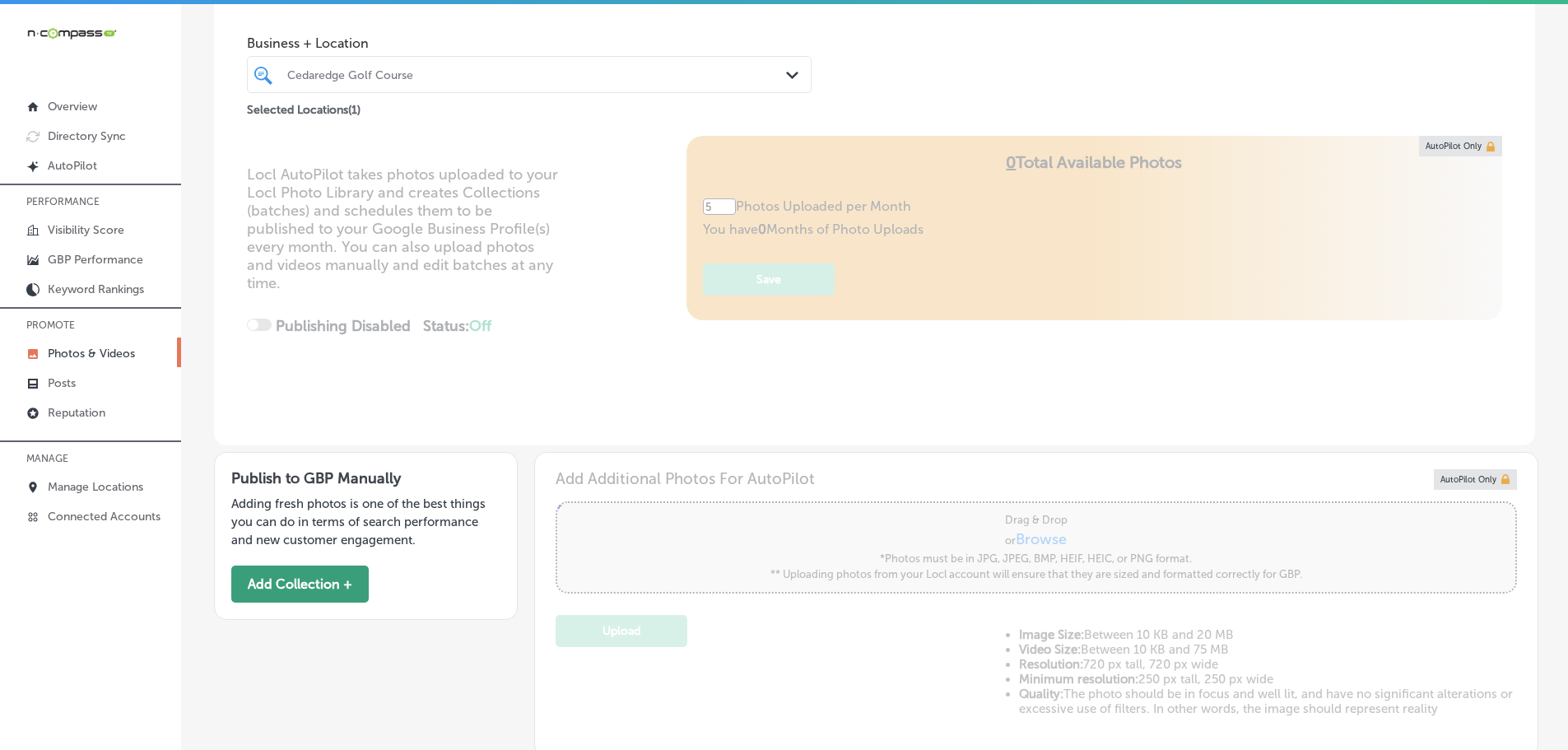
click at [324, 581] on button "Add Collection +" at bounding box center [300, 584] width 138 height 37
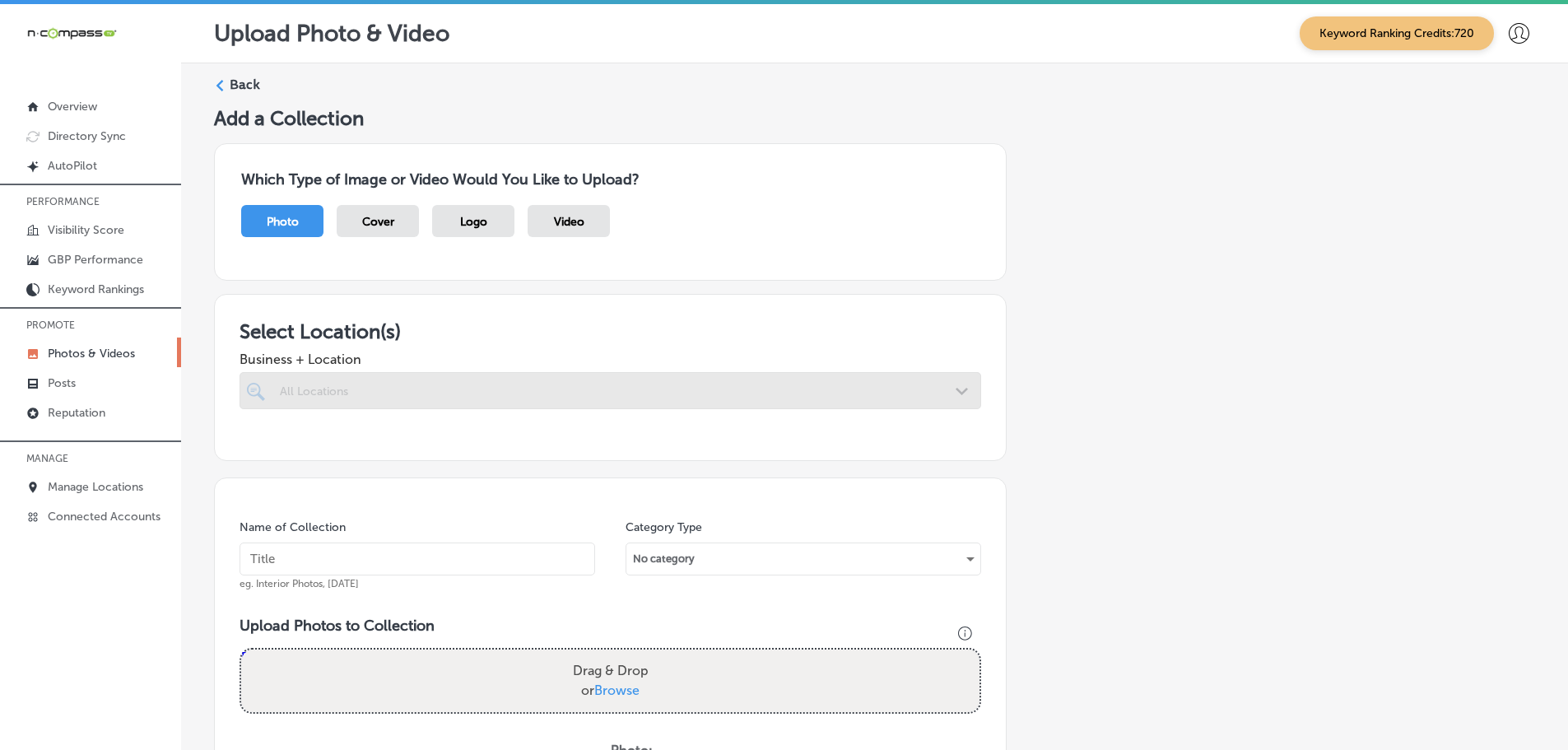
click at [959, 390] on div at bounding box center [610, 391] width 741 height 37
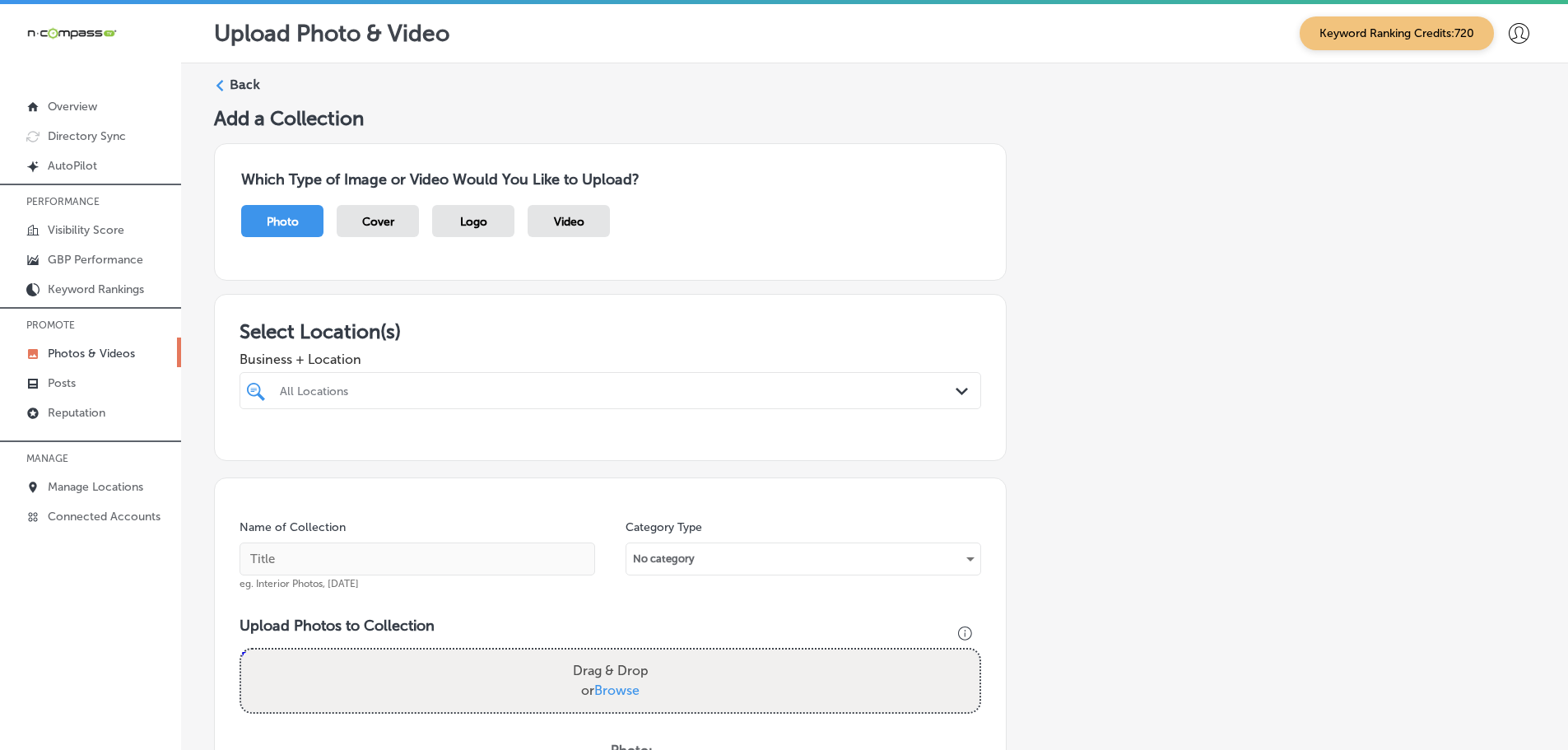
click at [956, 387] on icon "Path Created with Sketch." at bounding box center [962, 391] width 12 height 7
click at [328, 446] on label "Cedaredge Golf Course" at bounding box center [386, 451] width 217 height 14
type input "cedar"
drag, startPoint x: 502, startPoint y: 349, endPoint x: 539, endPoint y: 341, distance: 37.9
click at [504, 348] on div "Business + Location option [STREET_ADDRESS][PERSON_NAME]. option [STREET_ADDRES…" at bounding box center [610, 376] width 741 height 66
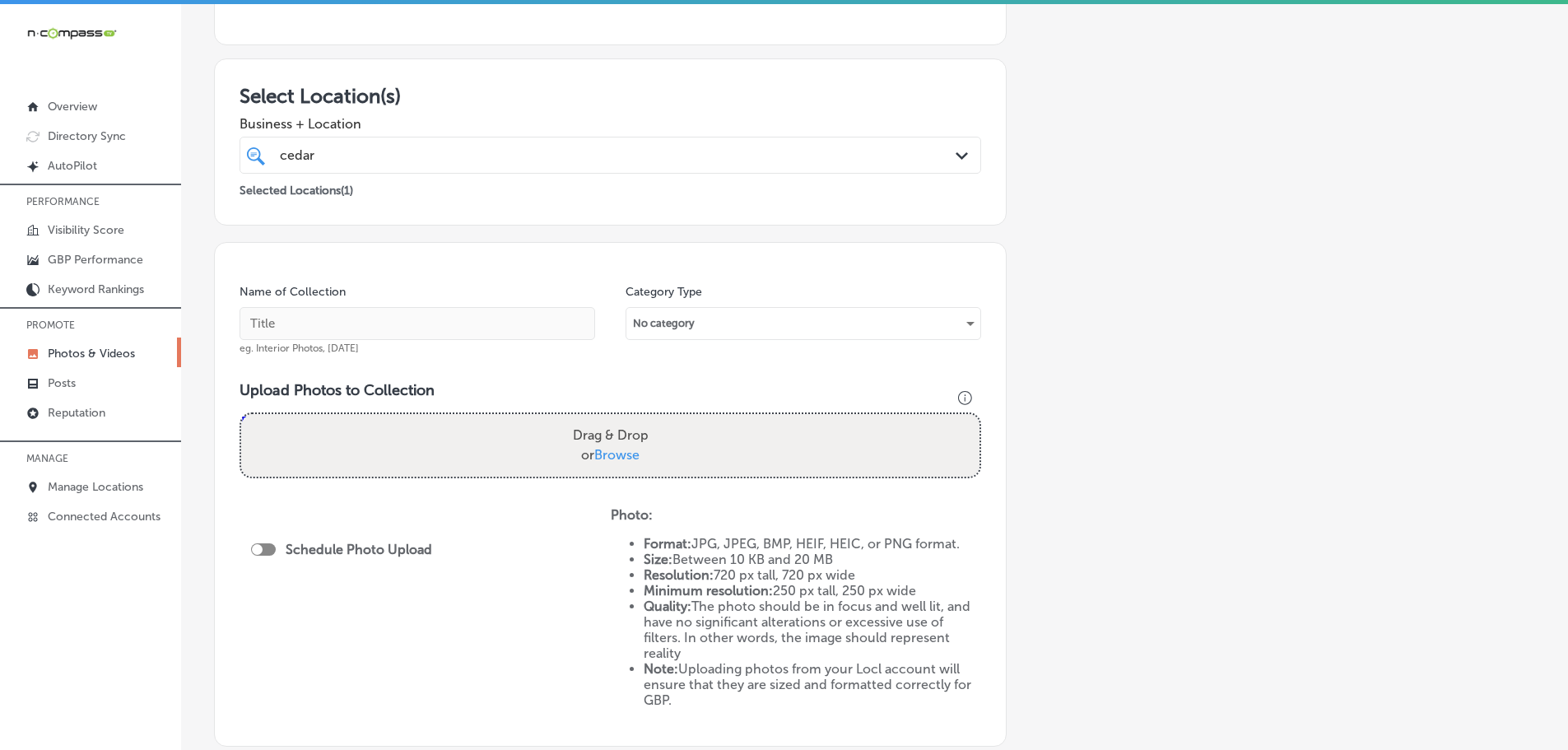
scroll to position [247, 0]
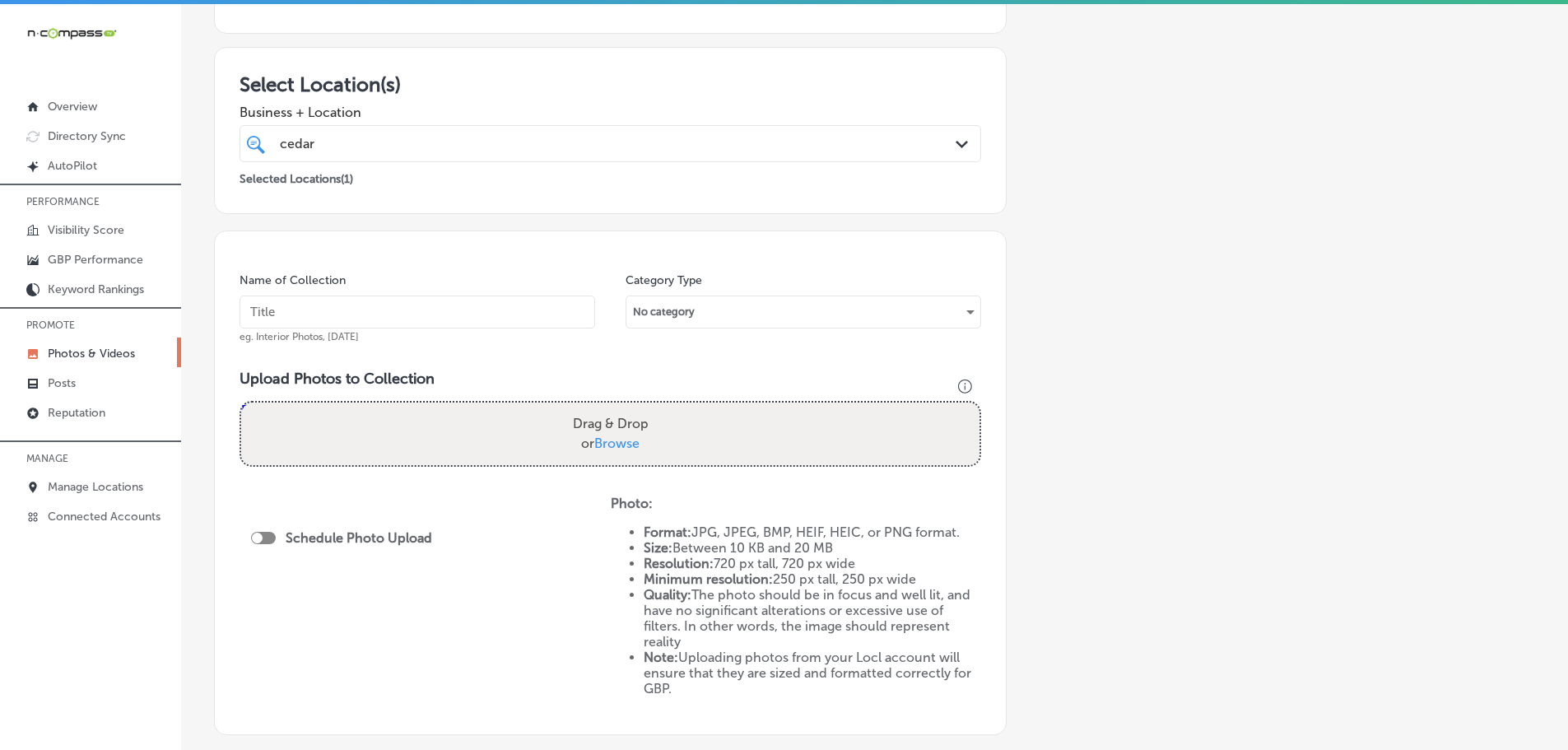
click at [618, 441] on span "Browse" at bounding box center [616, 443] width 45 height 16
click at [618, 408] on input "Drag & Drop or Browse" at bounding box center [610, 405] width 739 height 5
type input "C:\fakepath\71736320_2743763572302693_5973336757456863232_n.jpg"
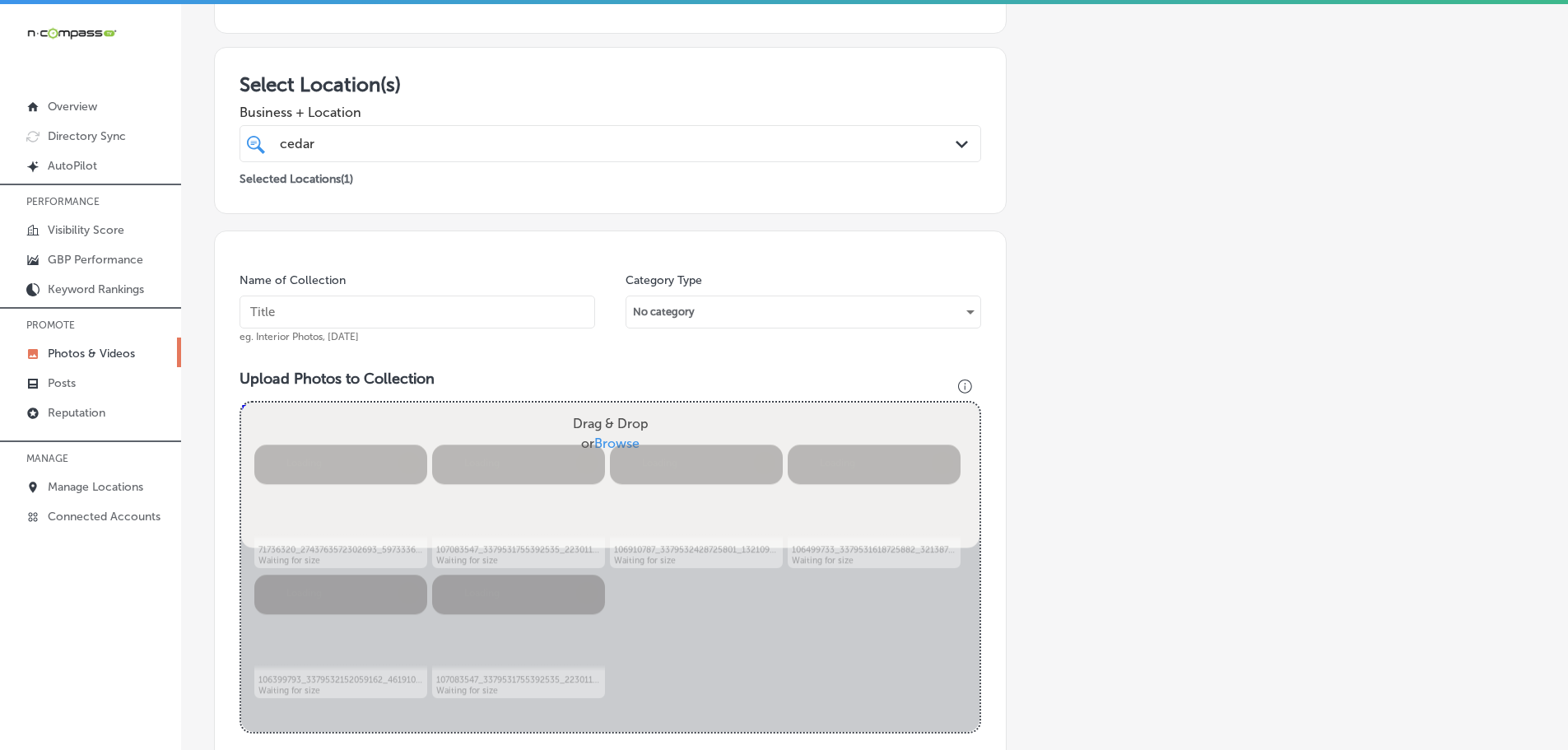
click at [488, 310] on input "text" at bounding box center [416, 311] width 356 height 33
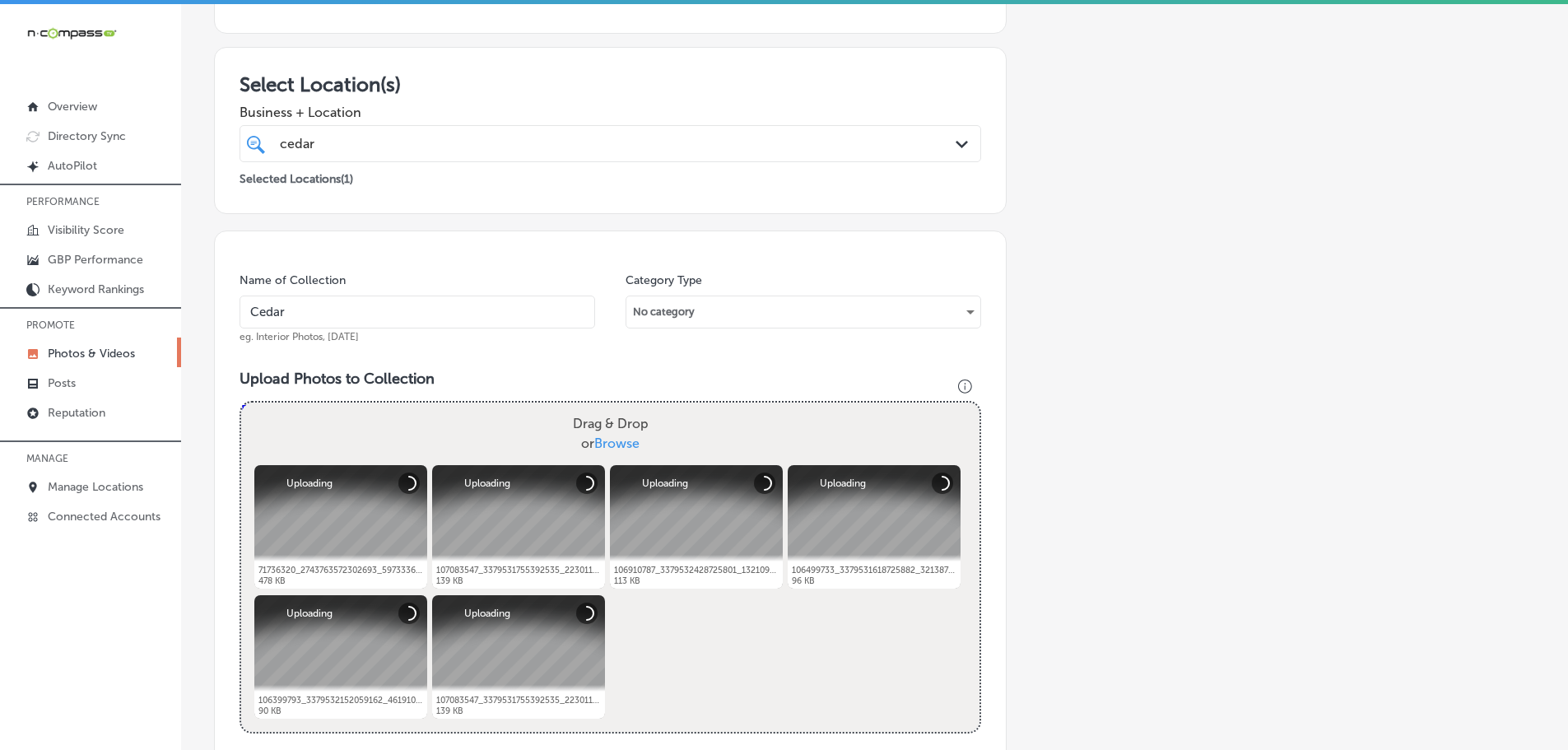
type input "Cedaredge Golf Course"
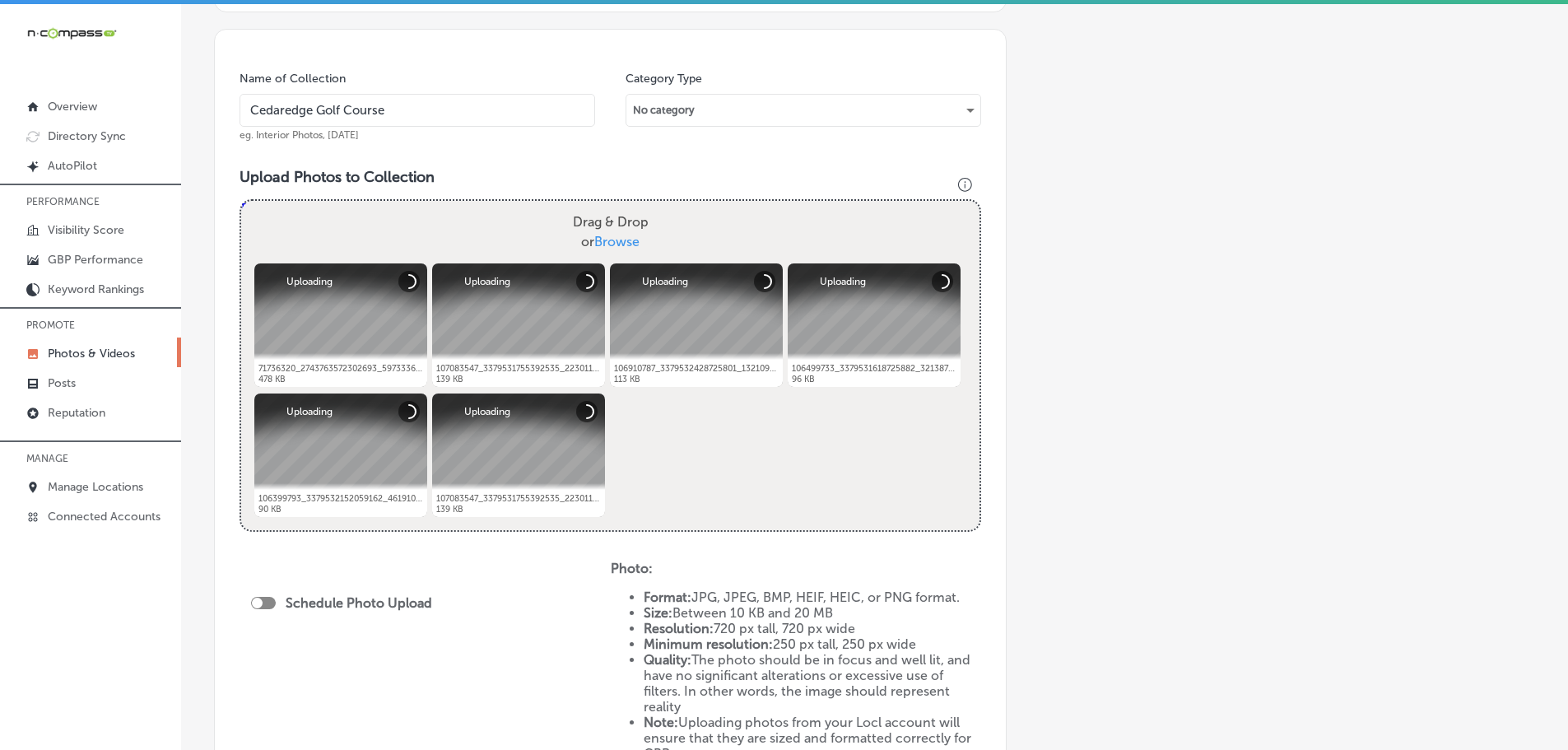
scroll to position [494, 0]
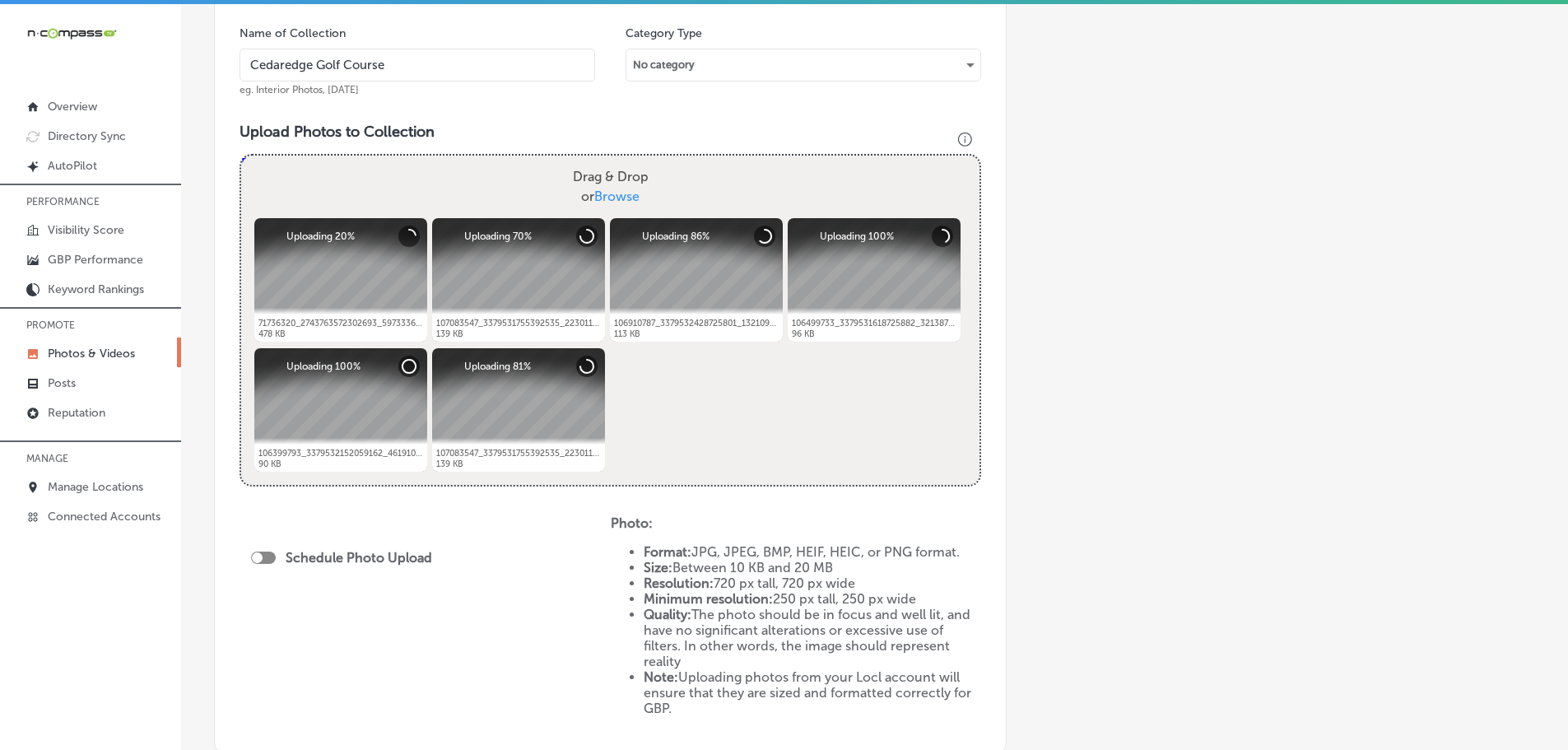
click at [263, 552] on div at bounding box center [263, 558] width 25 height 12
checkbox input "true"
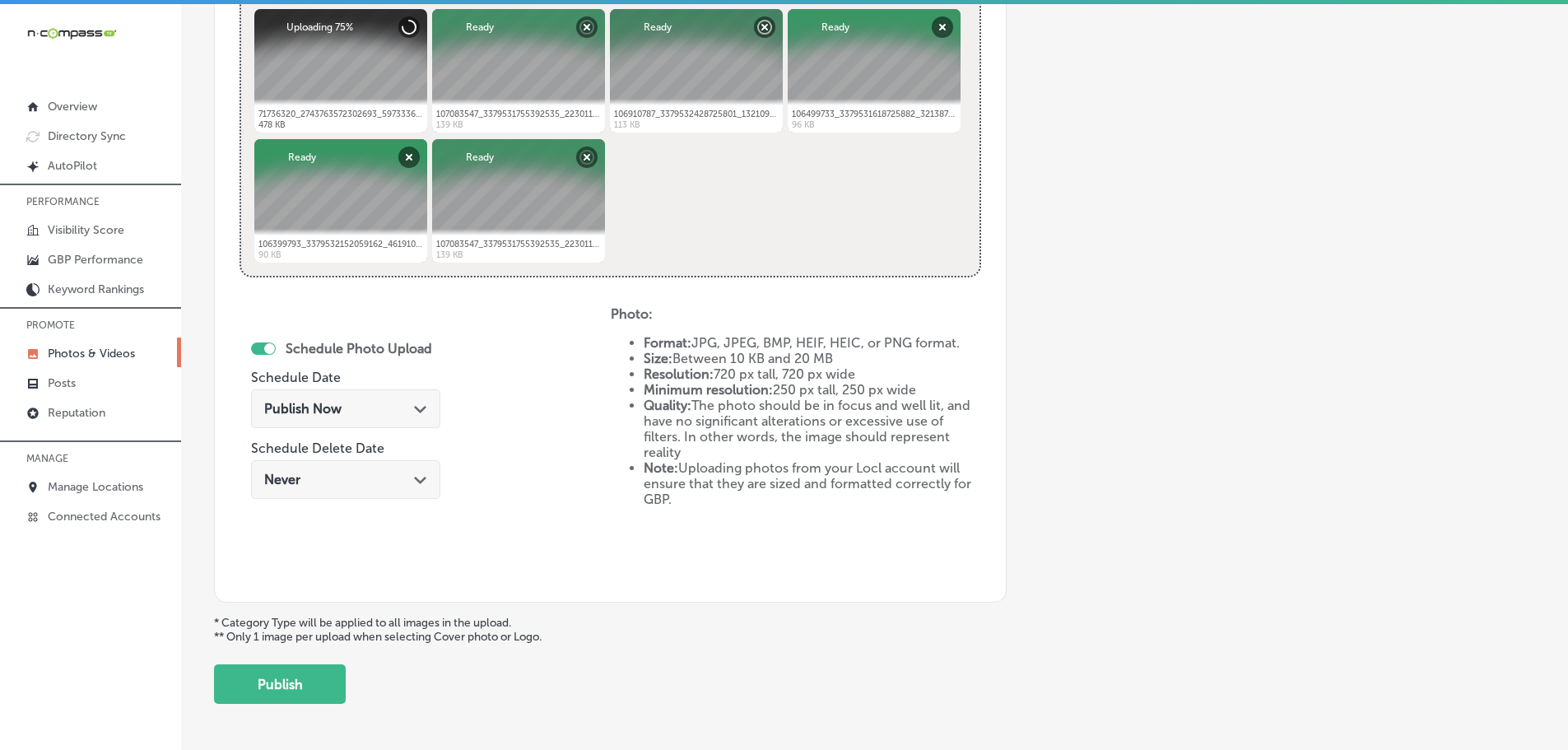
scroll to position [764, 0]
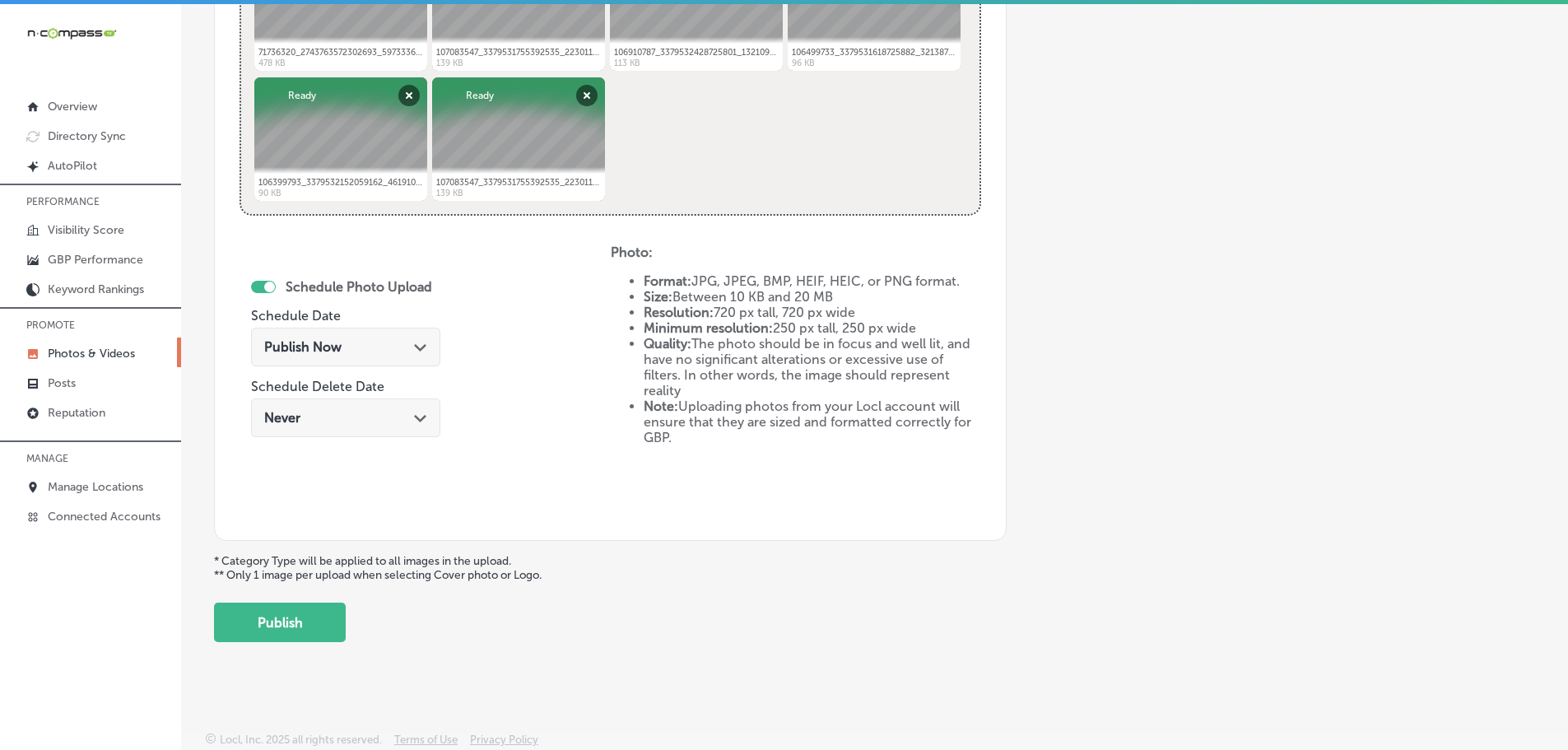
click at [410, 338] on div "Publish Now Path Created with Sketch." at bounding box center [345, 347] width 190 height 39
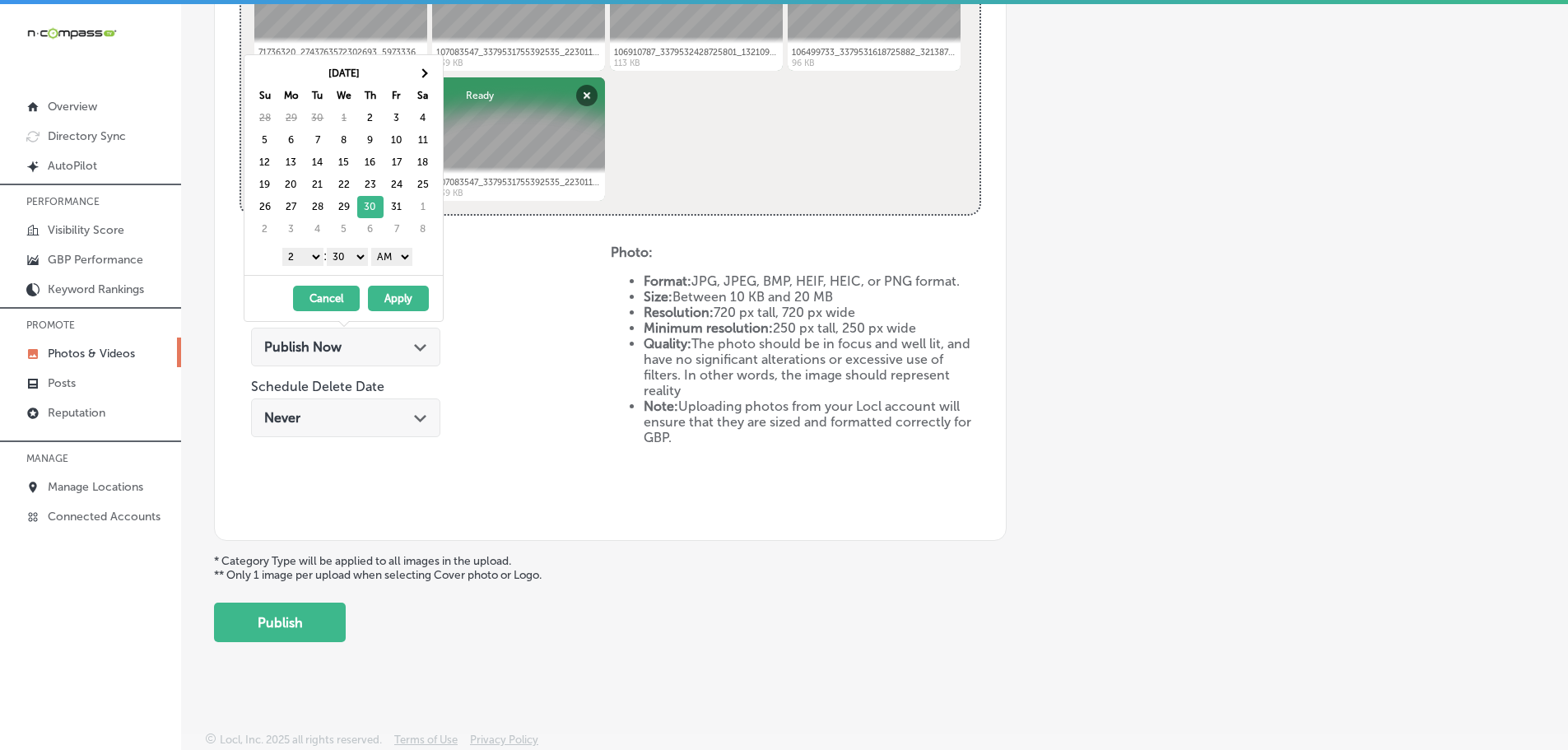
click at [297, 255] on select "1 2 3 4 5 6 7 8 9 10 11 12" at bounding box center [303, 257] width 41 height 19
click at [345, 258] on select "00 10 20 30 40 50" at bounding box center [347, 257] width 41 height 19
click at [386, 256] on select "AM PM" at bounding box center [392, 257] width 41 height 19
click at [373, 248] on select "AM PM" at bounding box center [392, 257] width 41 height 19
click at [394, 257] on select "AM PM" at bounding box center [392, 257] width 41 height 19
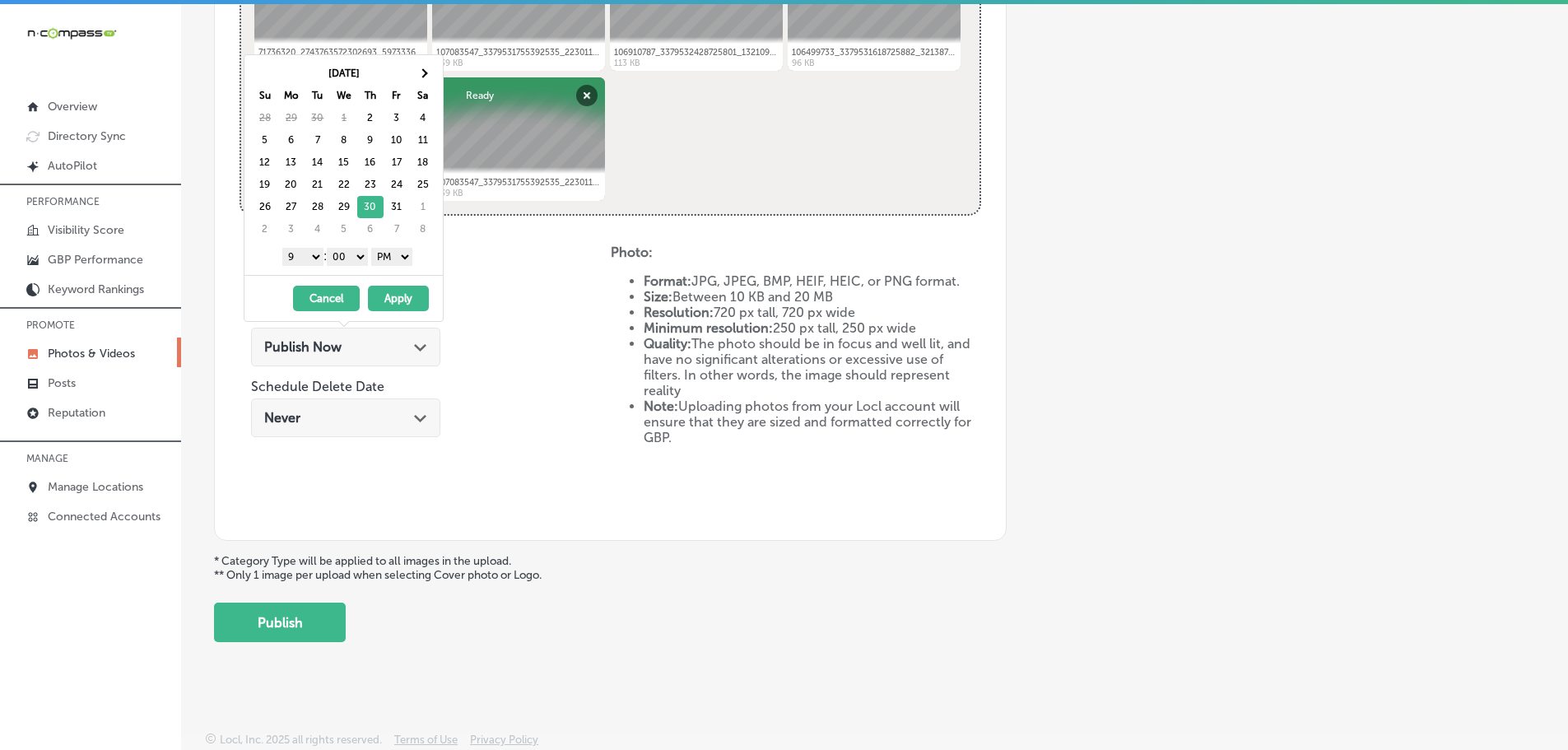
click at [393, 292] on button "Apply" at bounding box center [398, 298] width 61 height 26
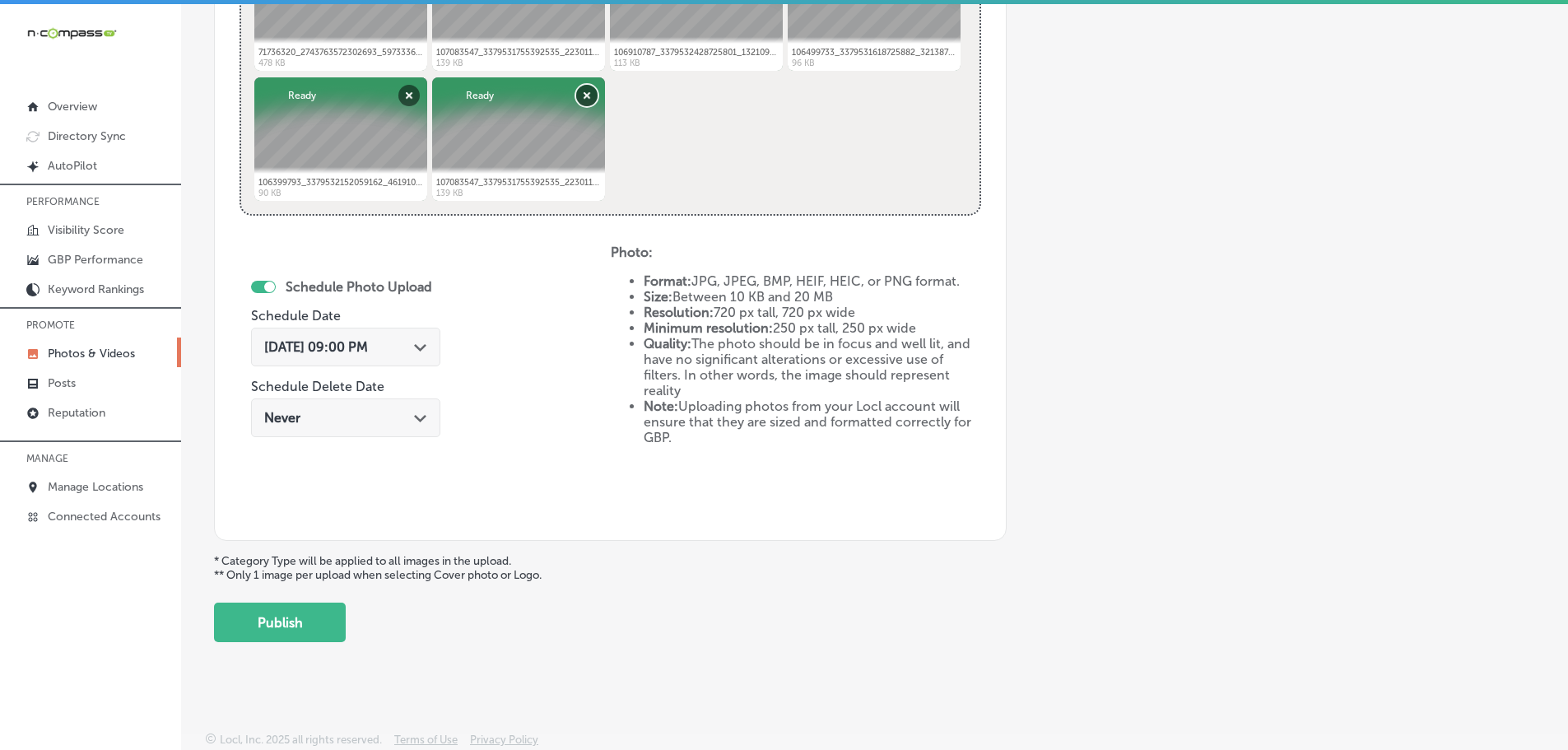
click at [591, 91] on button "Remove" at bounding box center [587, 95] width 21 height 21
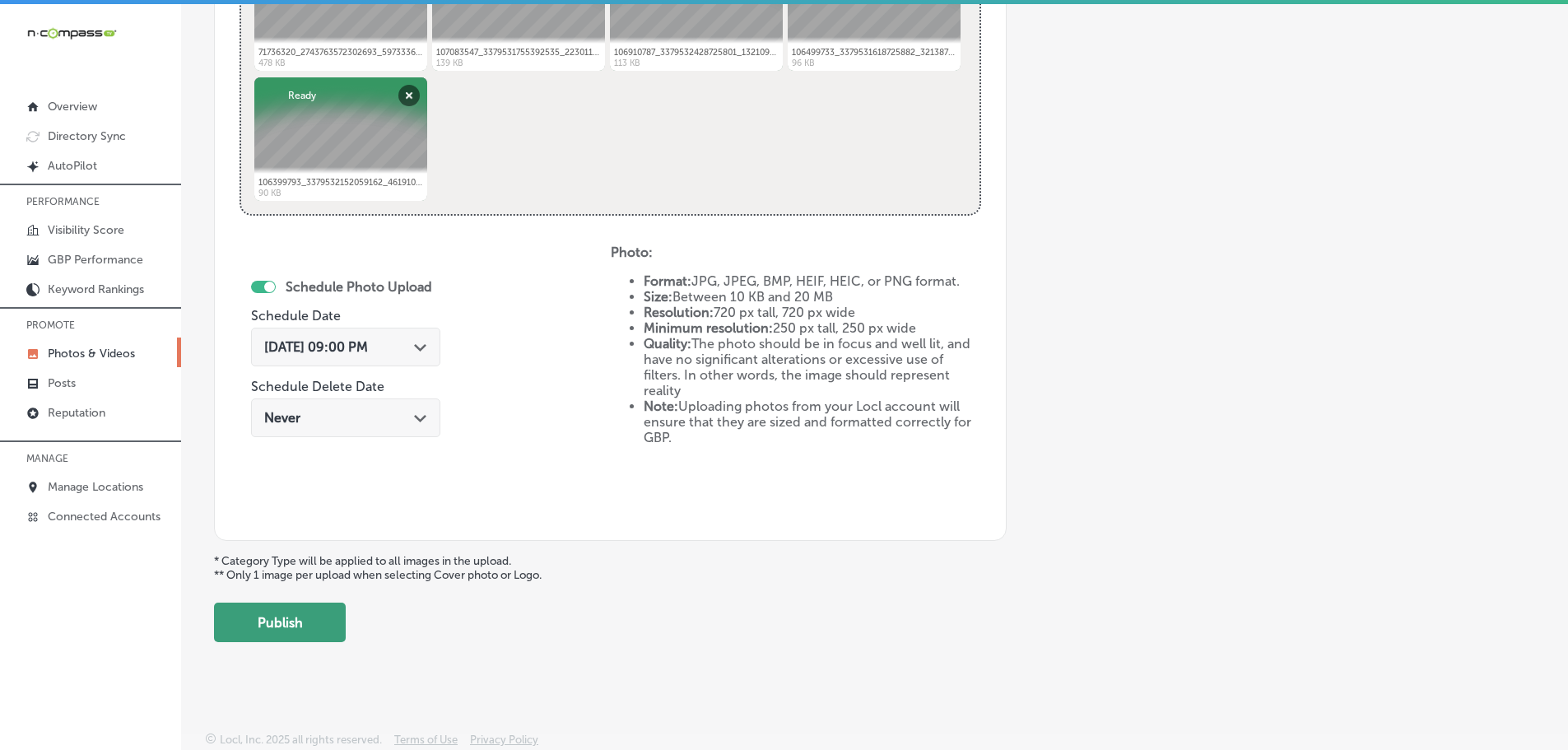
click at [298, 616] on button "Publish" at bounding box center [279, 622] width 131 height 40
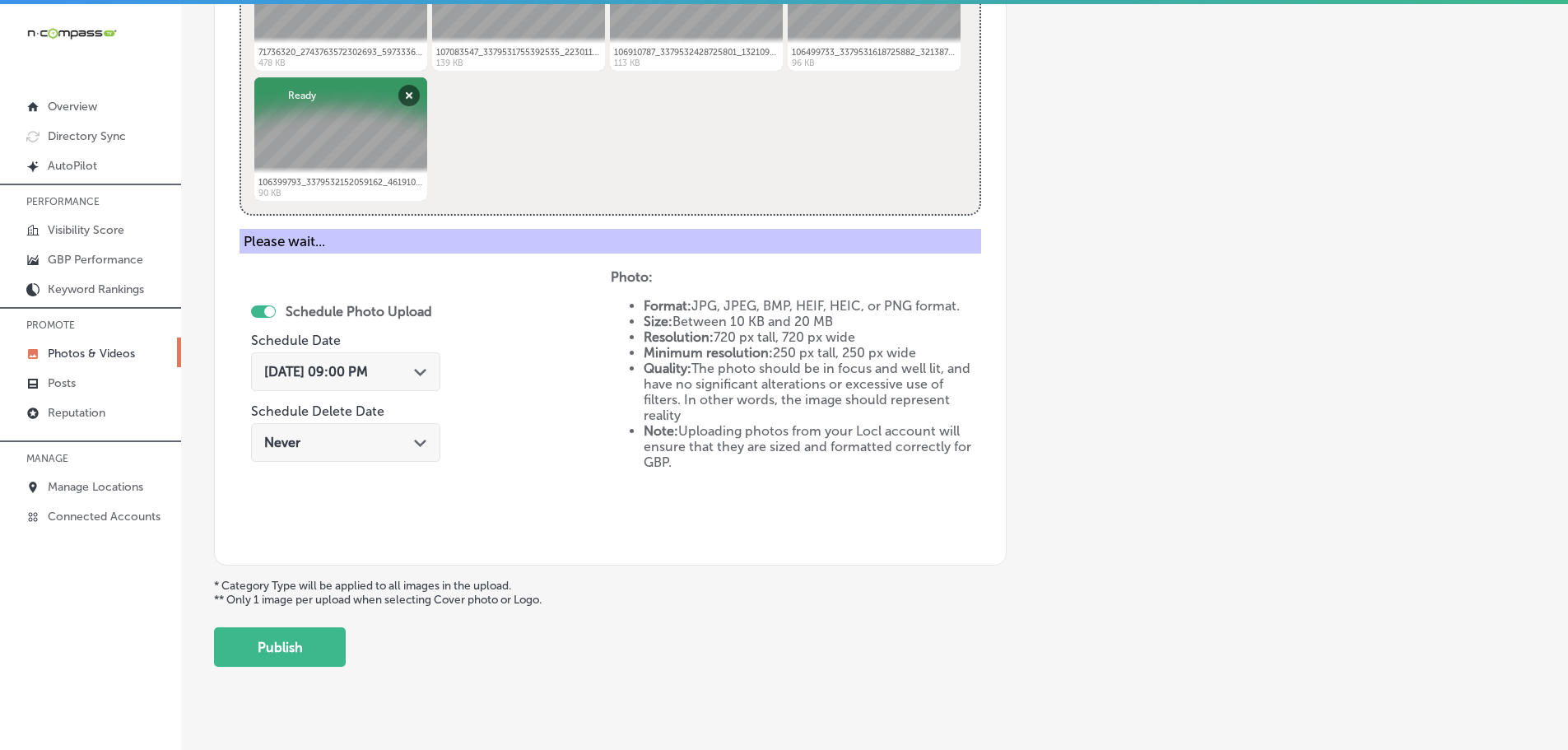
scroll to position [498, 0]
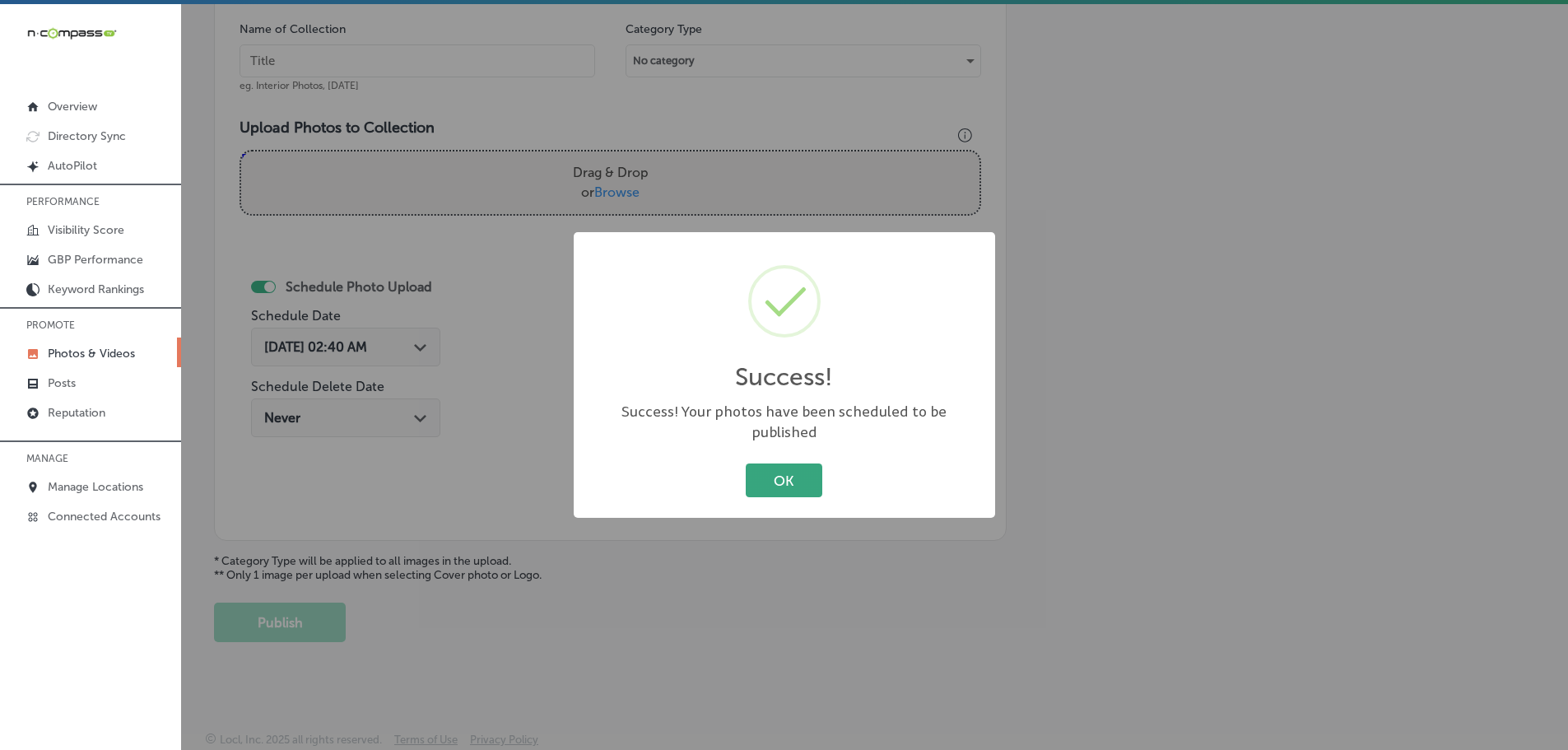
click at [781, 464] on button "OK" at bounding box center [784, 480] width 77 height 34
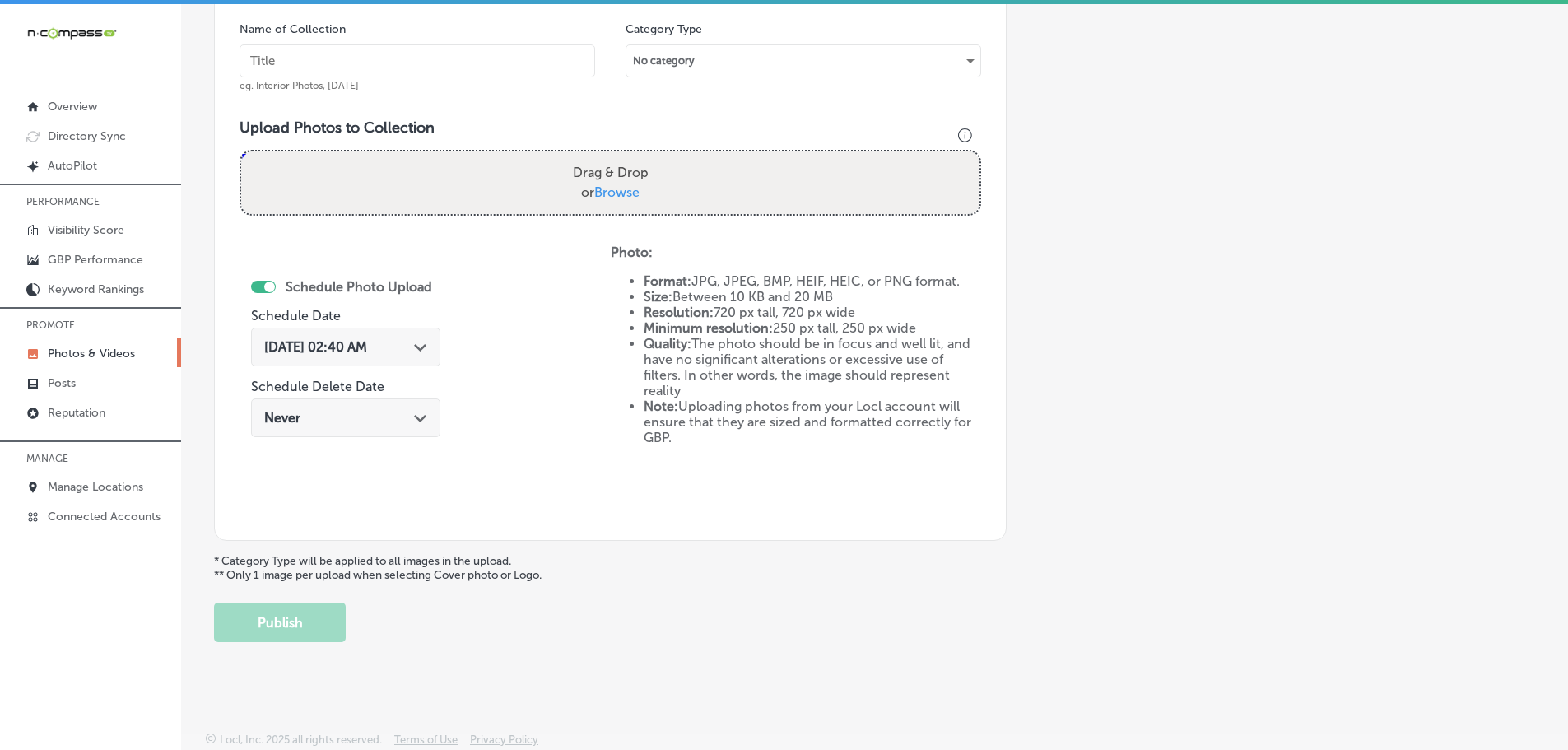
click at [599, 191] on span "Browse" at bounding box center [616, 192] width 45 height 16
click at [599, 156] on input "Drag & Drop or Browse" at bounding box center [610, 154] width 739 height 5
type input "C:\fakepath\117236861_3507026772643032_7190733703086413939_n.jpg"
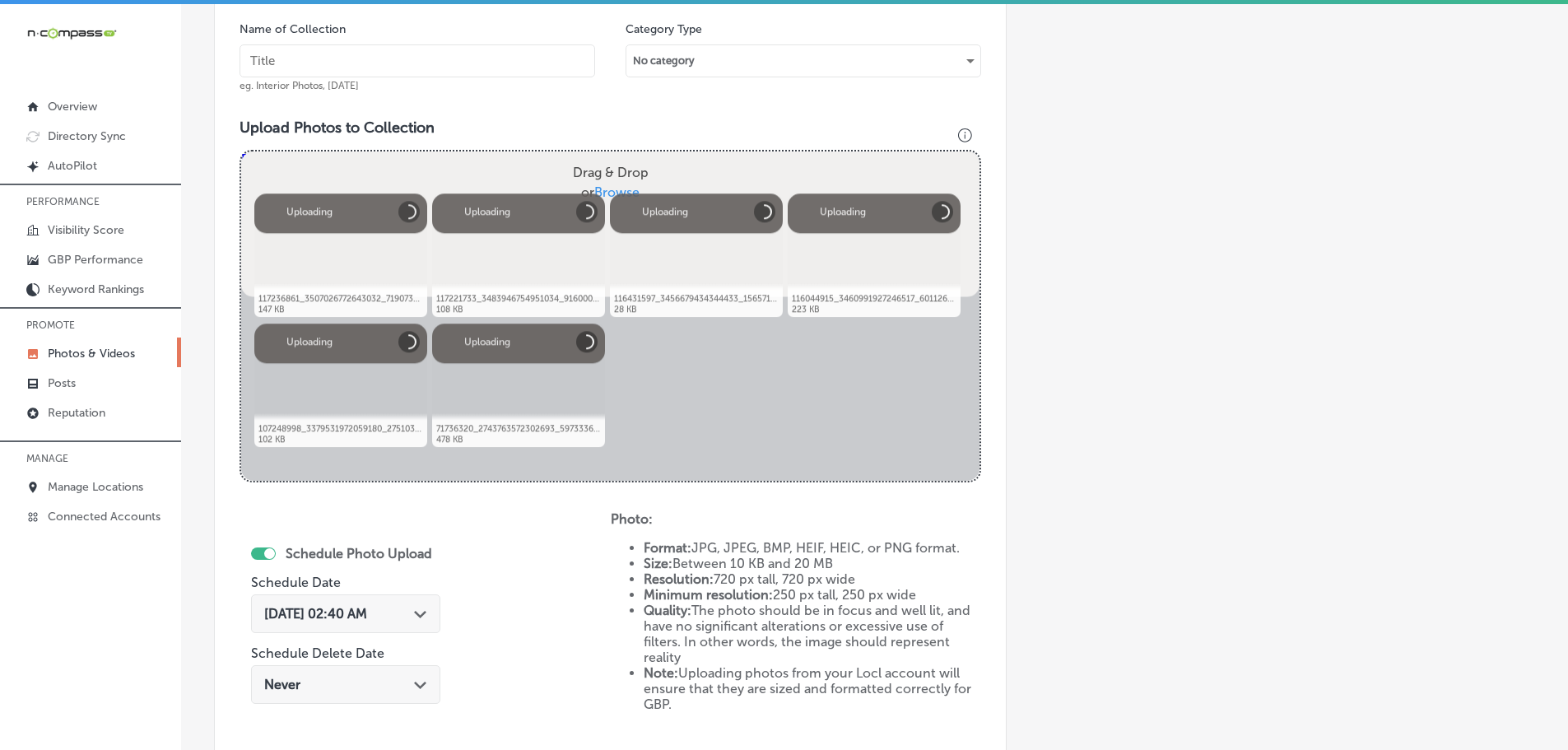
click at [413, 61] on input "text" at bounding box center [416, 60] width 356 height 33
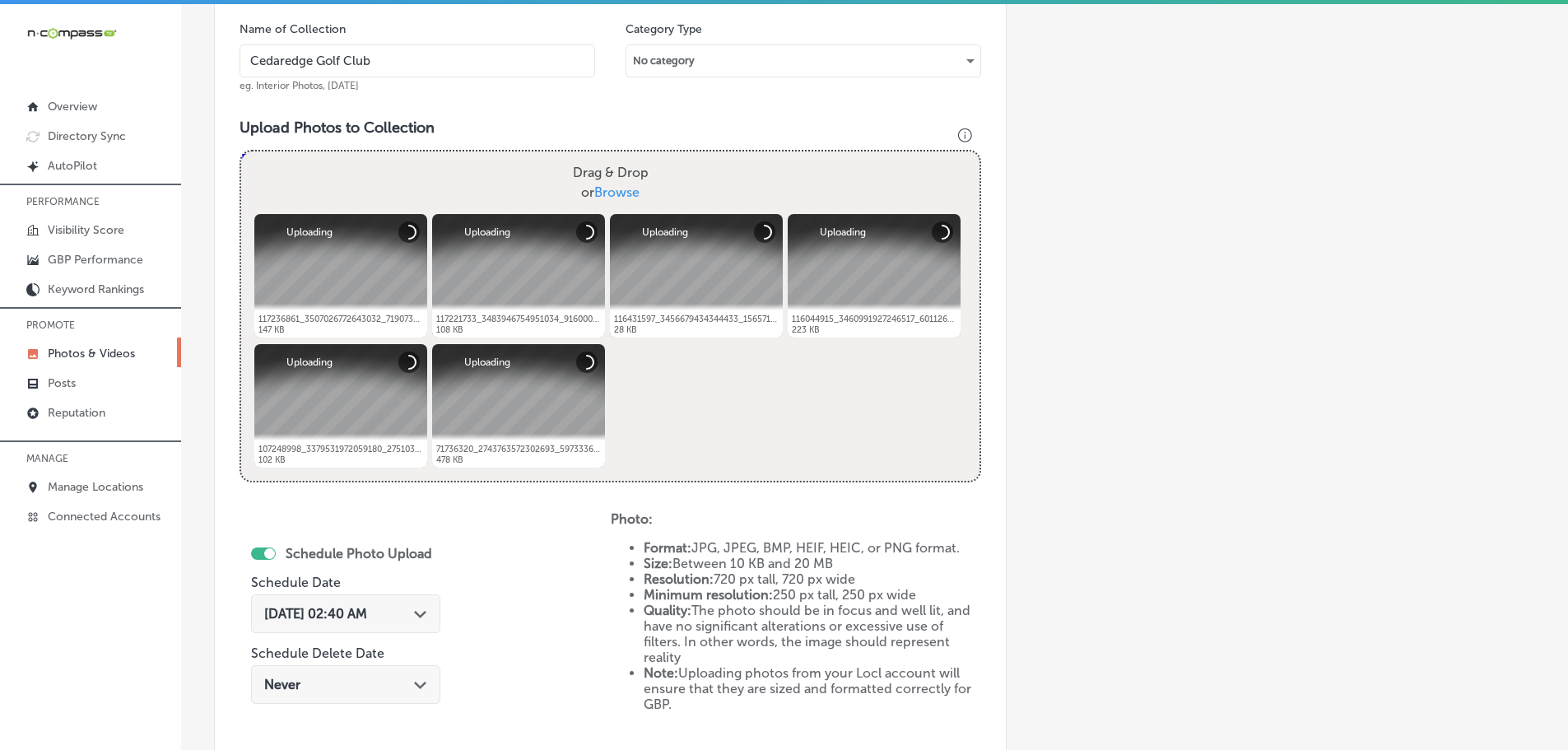
click at [393, 59] on input "Cedaredge Golf Club" at bounding box center [416, 60] width 356 height 33
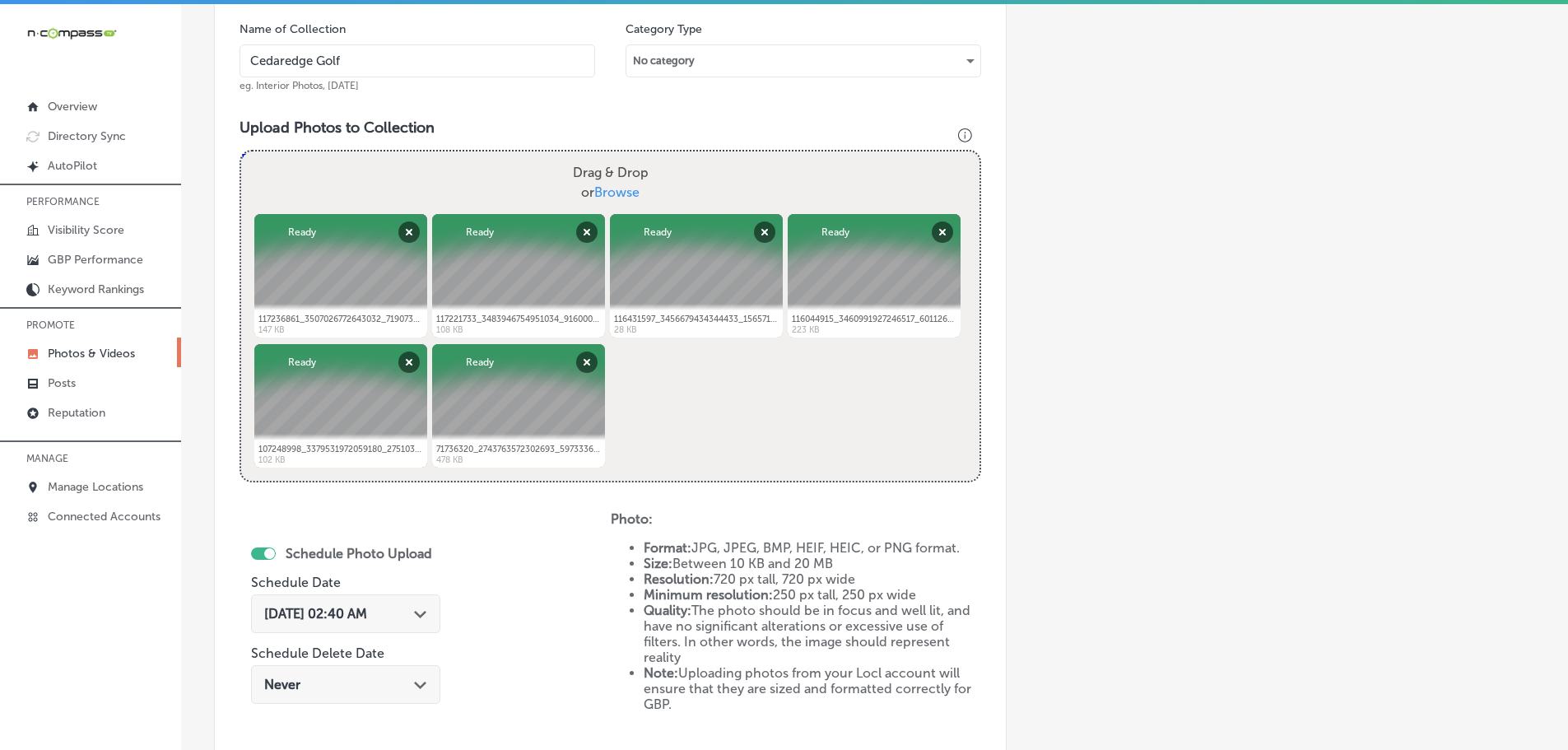
type input "Cedaredge Golf Course"
click at [581, 352] on button "Remove" at bounding box center [587, 362] width 21 height 21
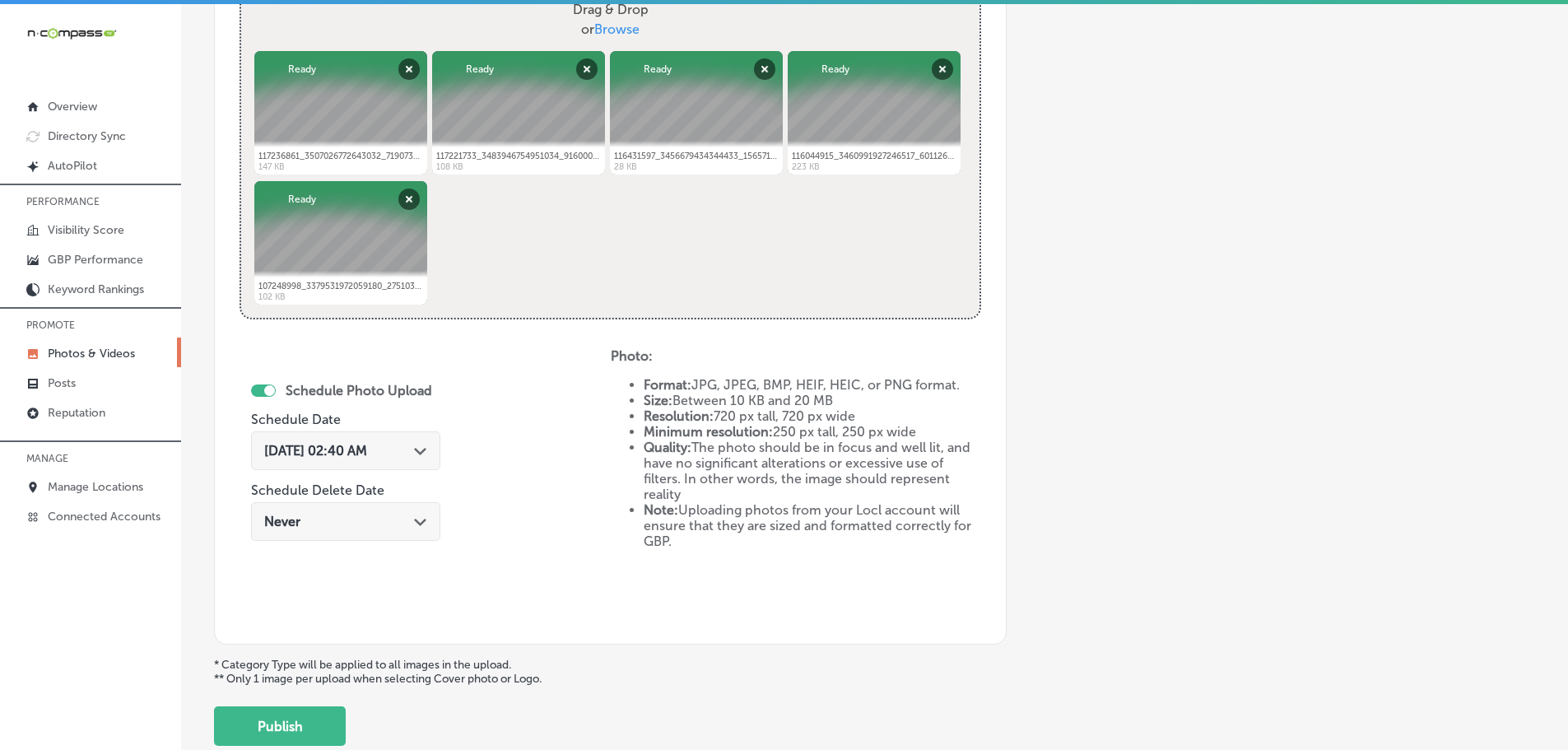
scroll to position [663, 0]
click at [417, 449] on polygon at bounding box center [420, 449] width 12 height 7
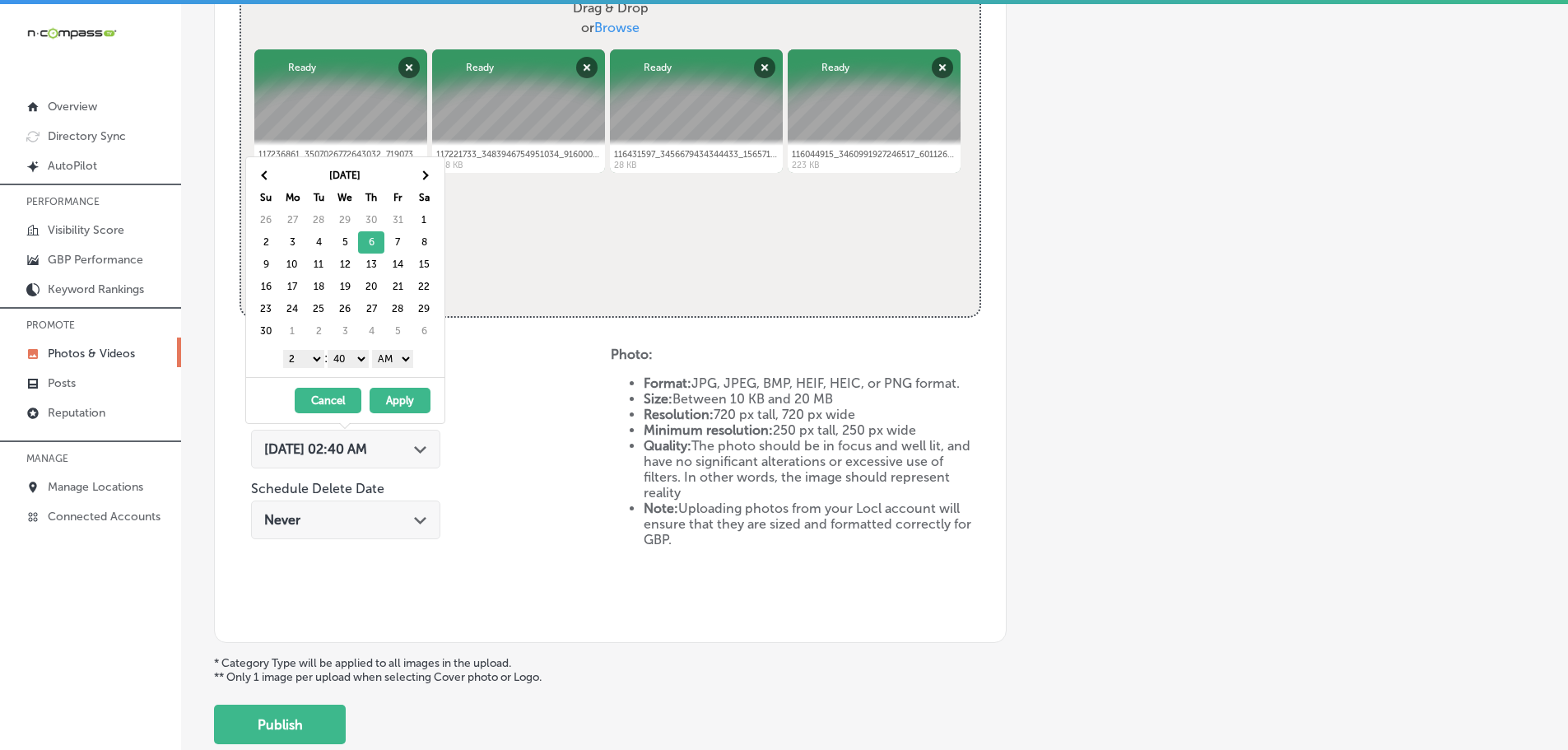
click at [301, 360] on select "1 2 3 4 5 6 7 8 9 10 11 12" at bounding box center [304, 358] width 41 height 19
click at [353, 355] on select "00 10 20 30 40 50" at bounding box center [348, 358] width 41 height 19
click at [409, 348] on div "1 2 3 4 5 6 7 8 9 10 11 12 : 00 10 20 30 40 50 AM PM" at bounding box center [348, 358] width 191 height 25
click at [405, 361] on select "AM PM" at bounding box center [393, 358] width 41 height 19
click at [402, 392] on button "Apply" at bounding box center [400, 400] width 61 height 26
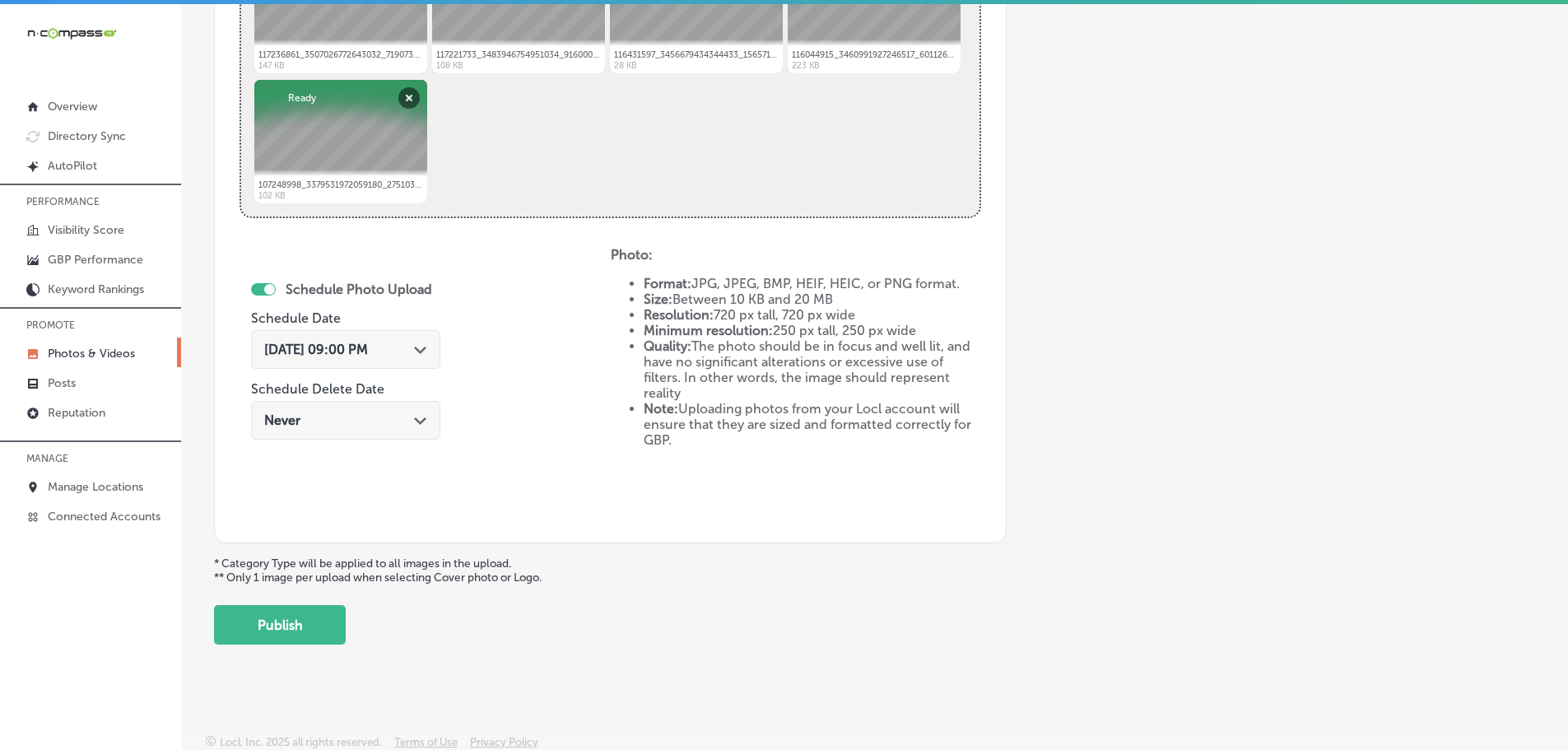
scroll to position [764, 0]
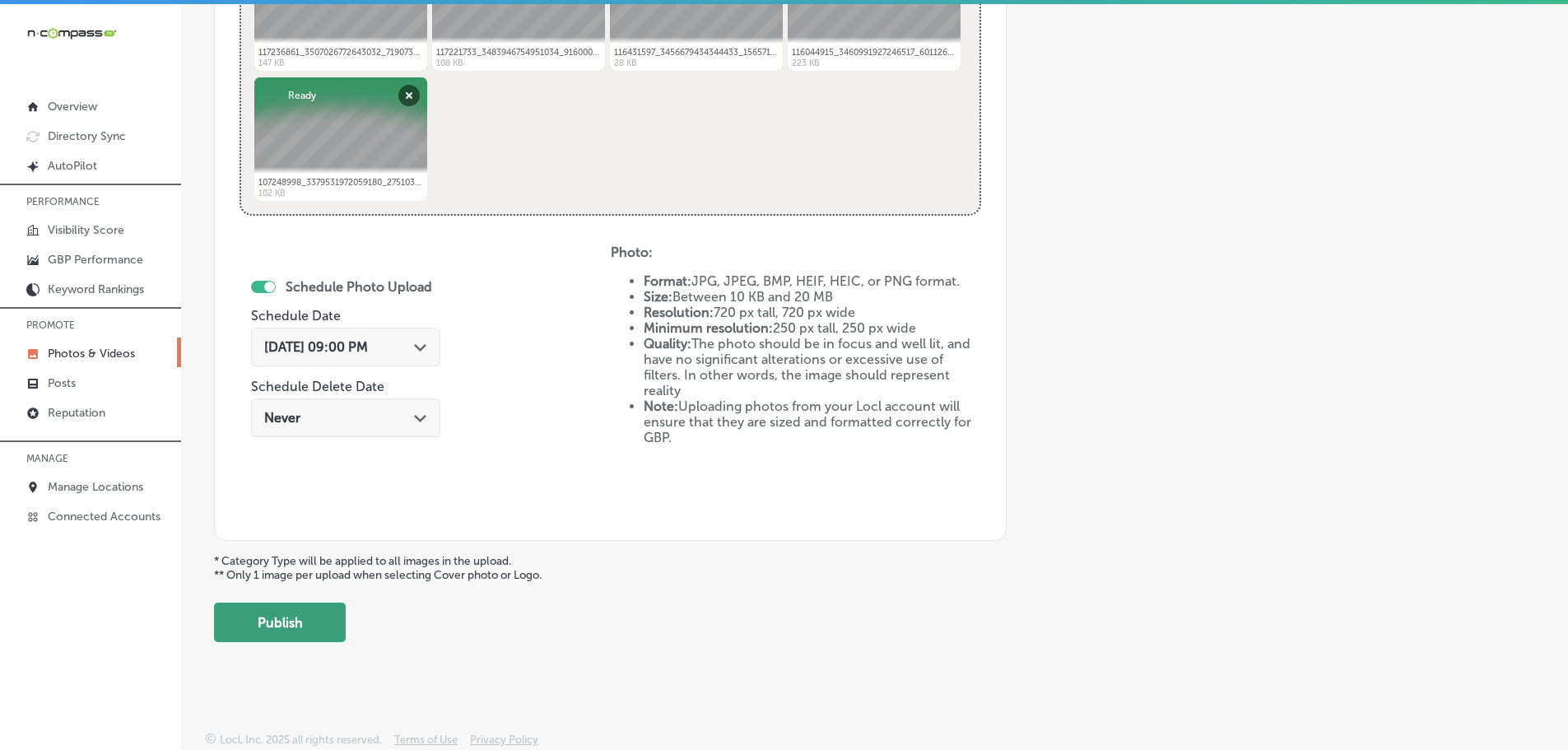
click at [324, 622] on button "Publish" at bounding box center [279, 622] width 131 height 40
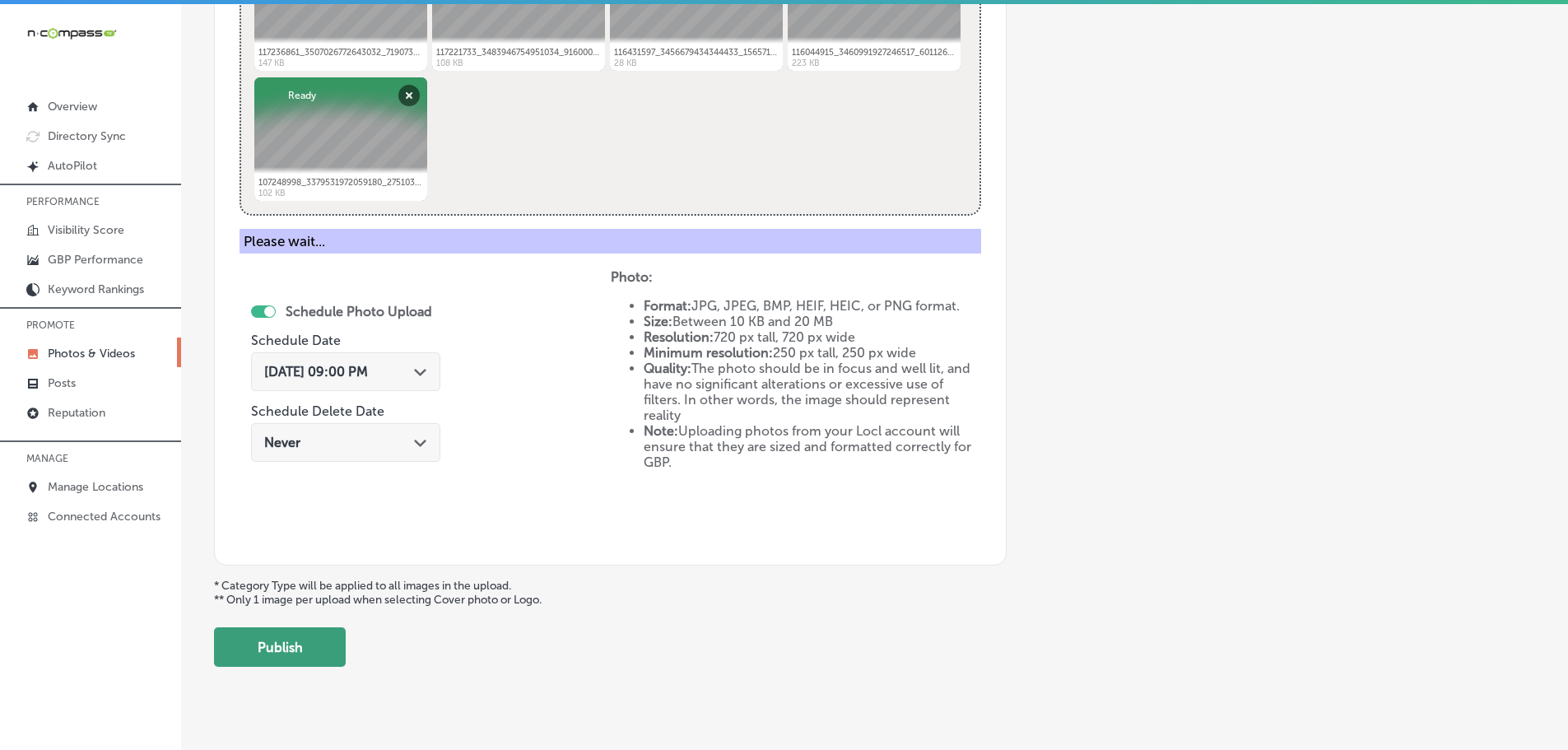
scroll to position [498, 0]
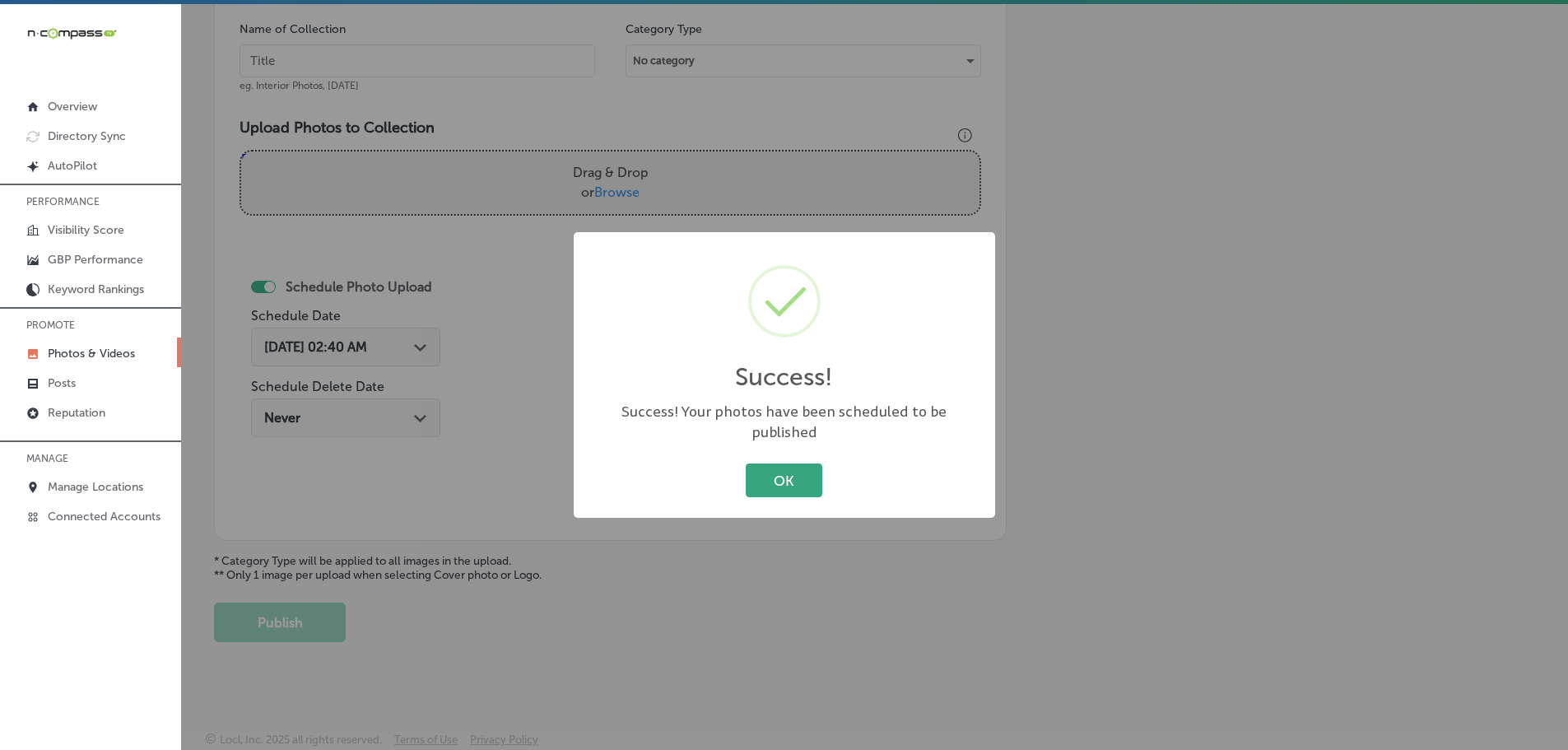
click at [816, 478] on button "OK" at bounding box center [784, 480] width 77 height 34
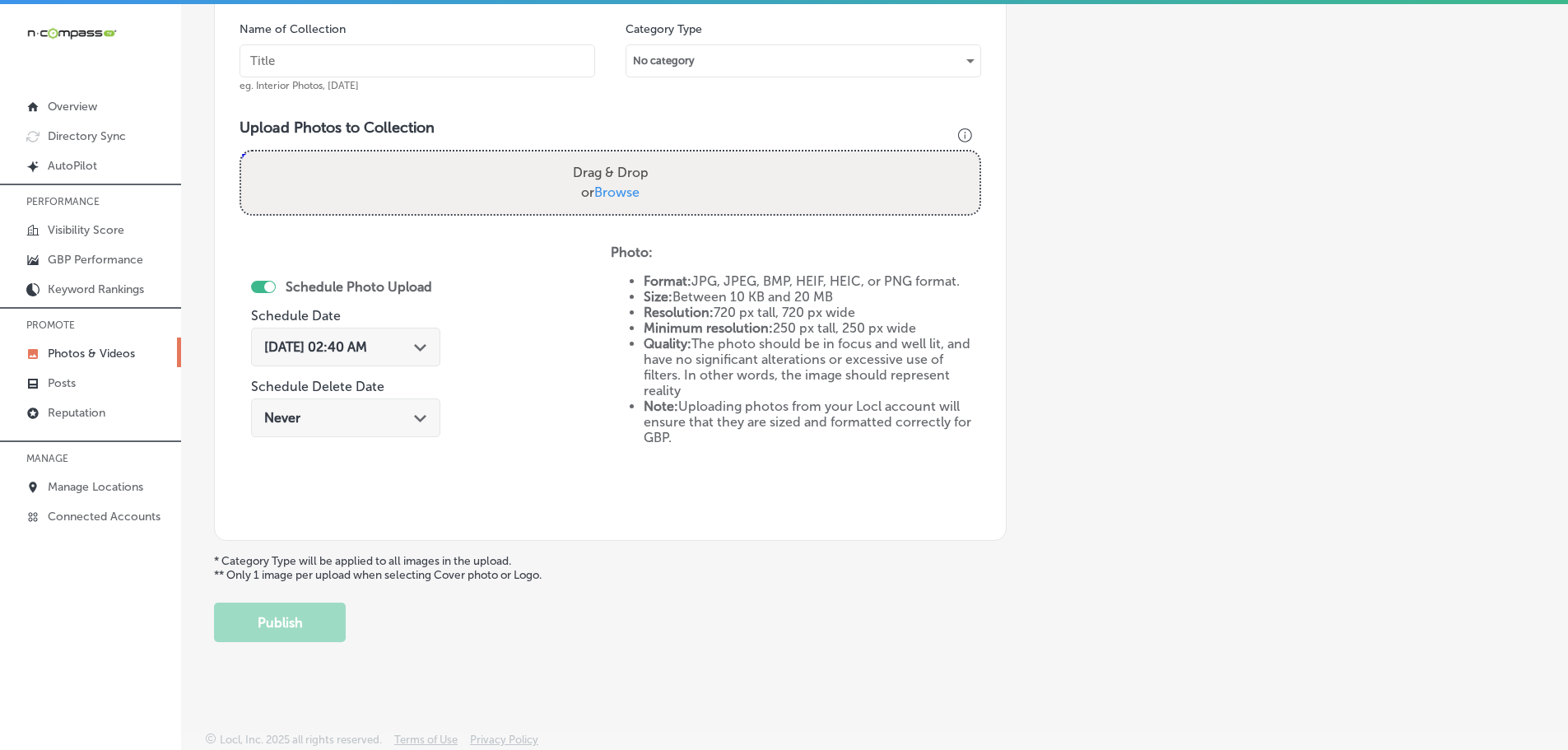
click at [613, 196] on span "Browse" at bounding box center [616, 192] width 45 height 16
click at [613, 156] on input "Drag & Drop or Browse" at bounding box center [610, 154] width 739 height 5
type input "C:\fakepath\117642907_3507027339309642_6401659515943981564_n.jpg"
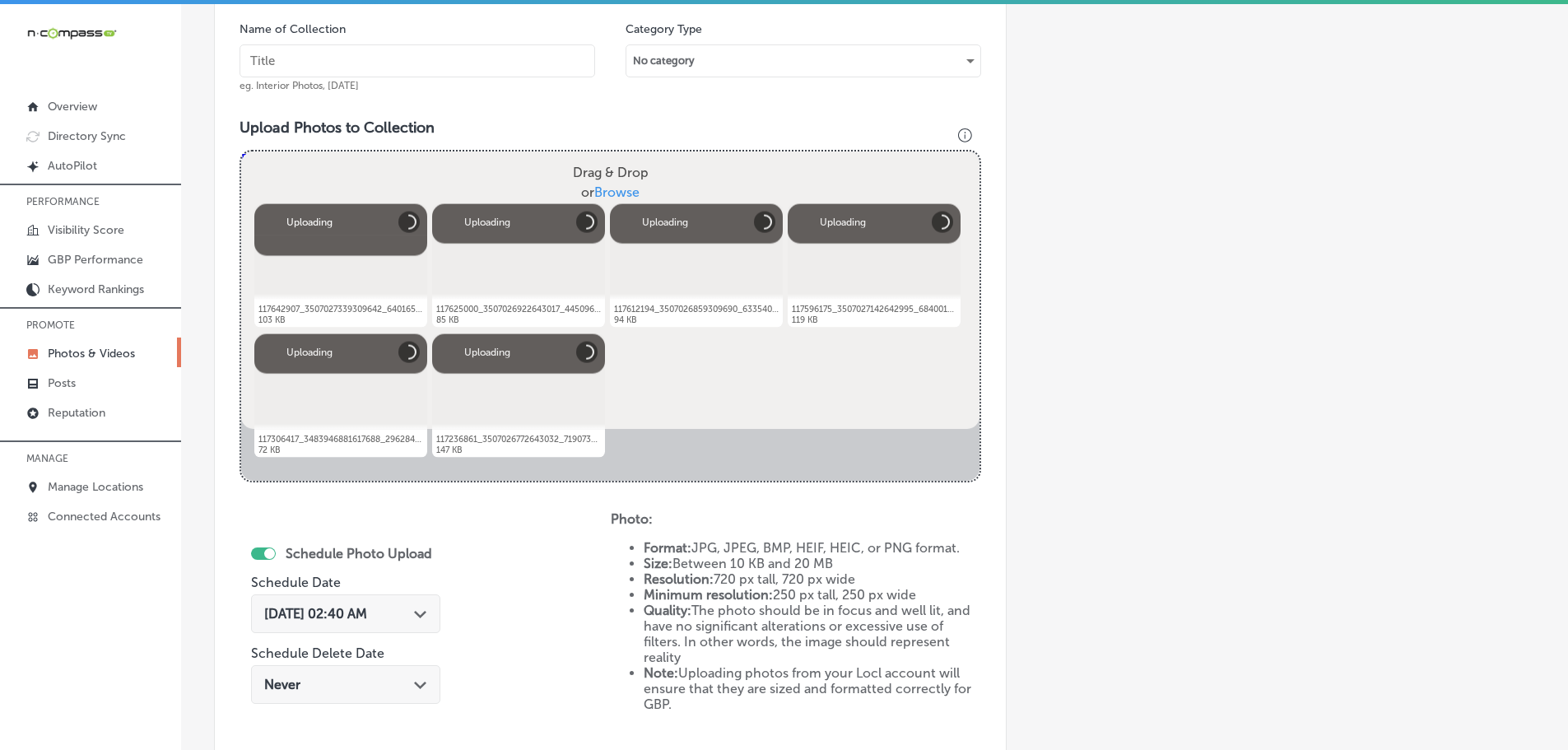
click at [515, 59] on input "text" at bounding box center [416, 60] width 356 height 33
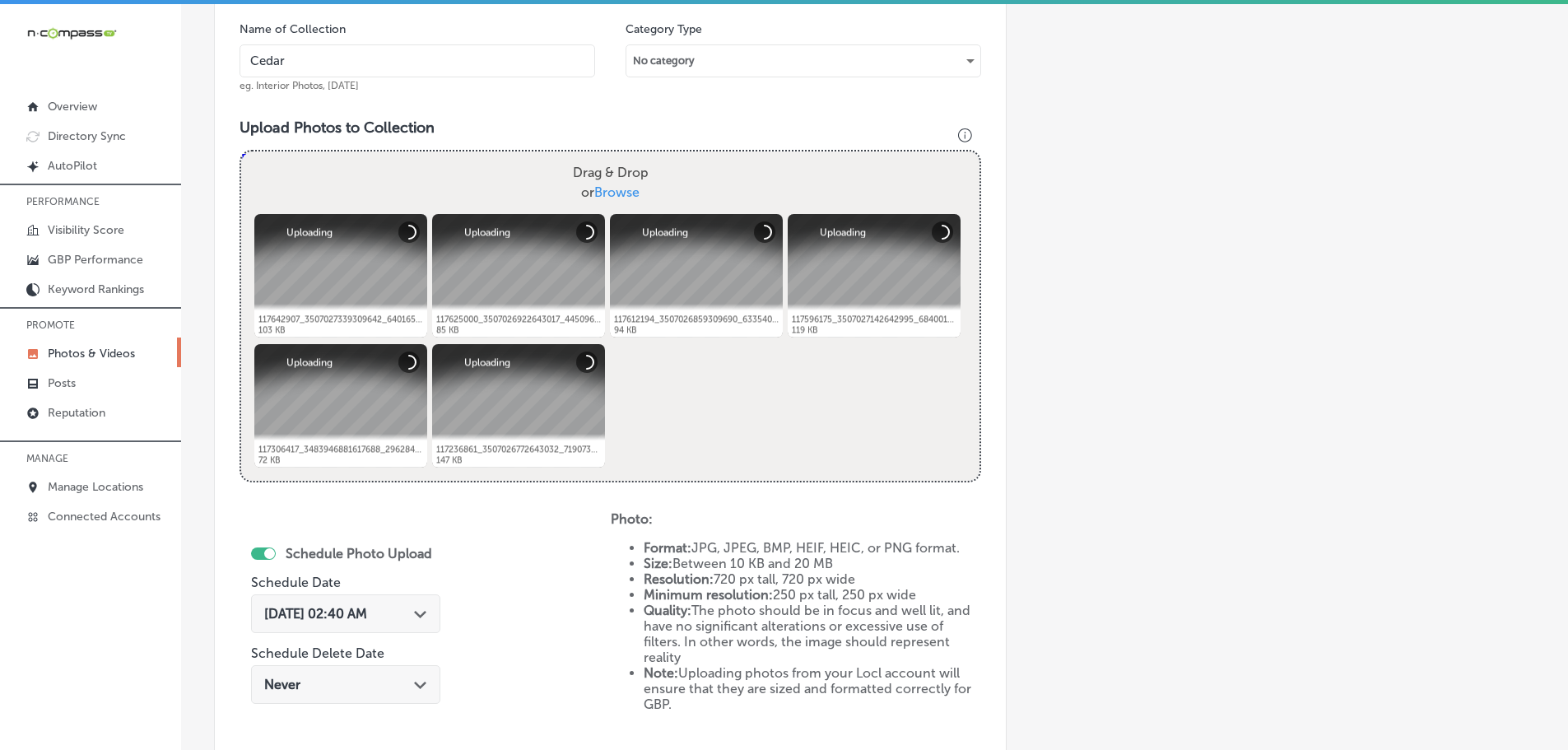
type input "Cedaredge Golf Course"
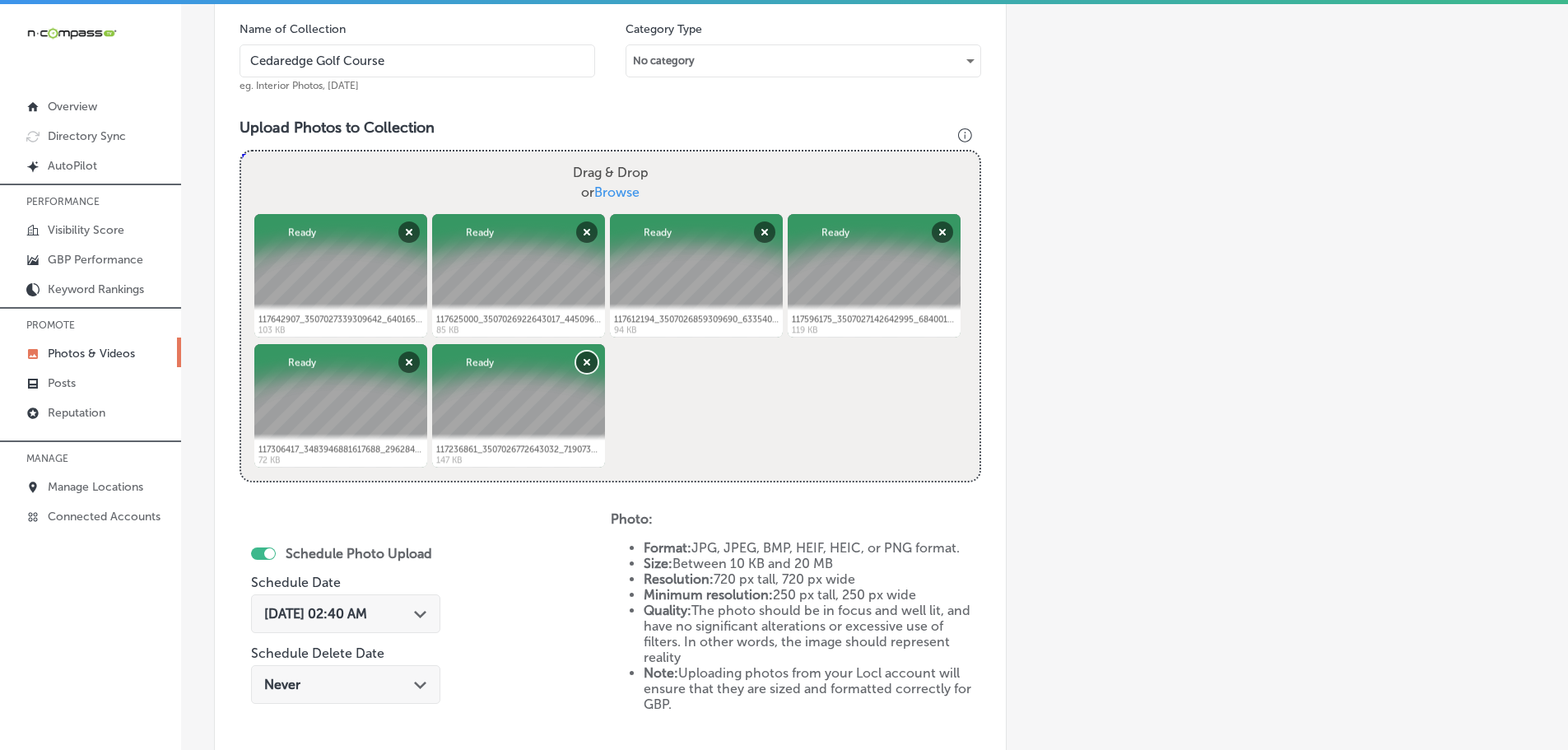
click at [581, 360] on button "Remove" at bounding box center [587, 362] width 21 height 21
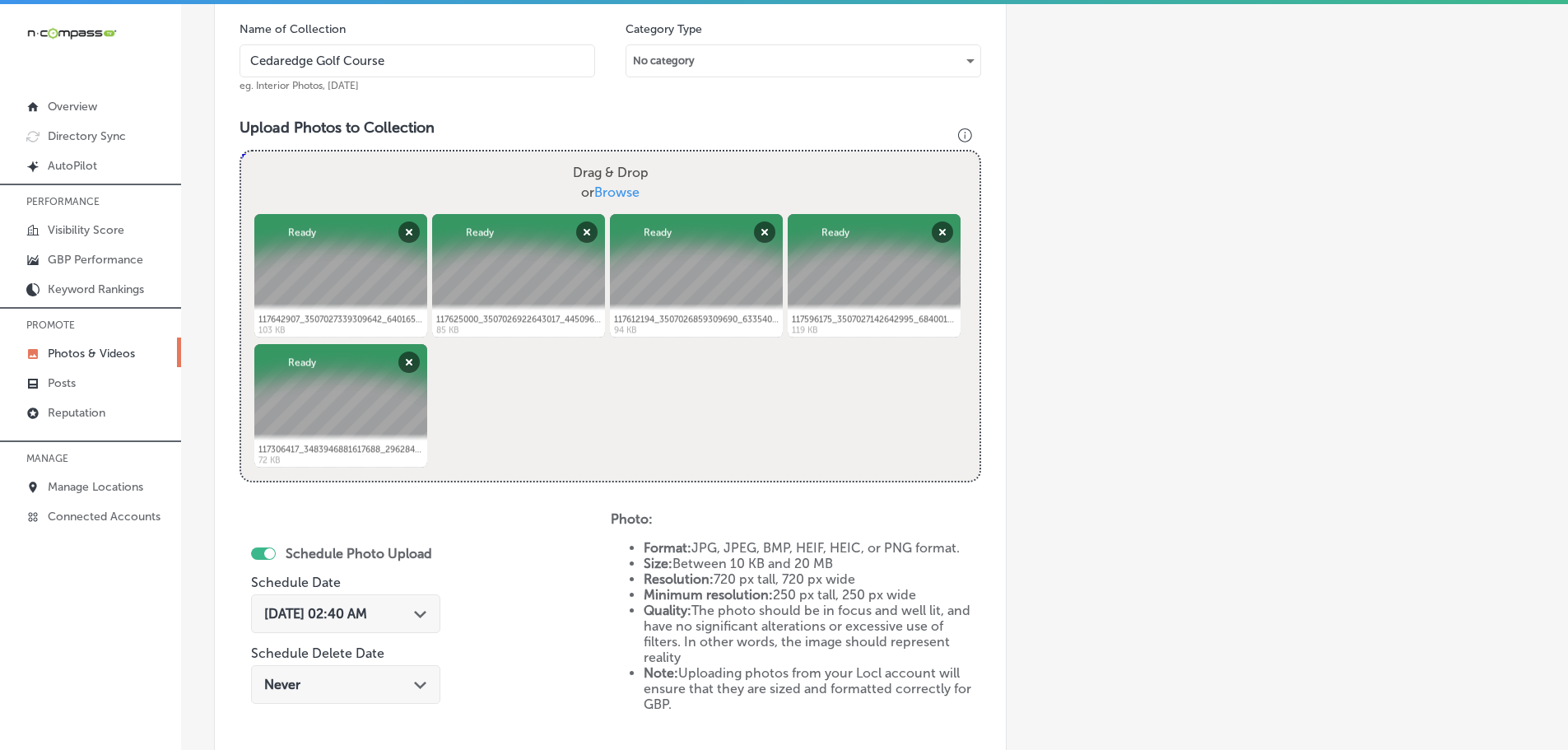
click at [417, 610] on div "Path Created with Sketch." at bounding box center [420, 611] width 13 height 13
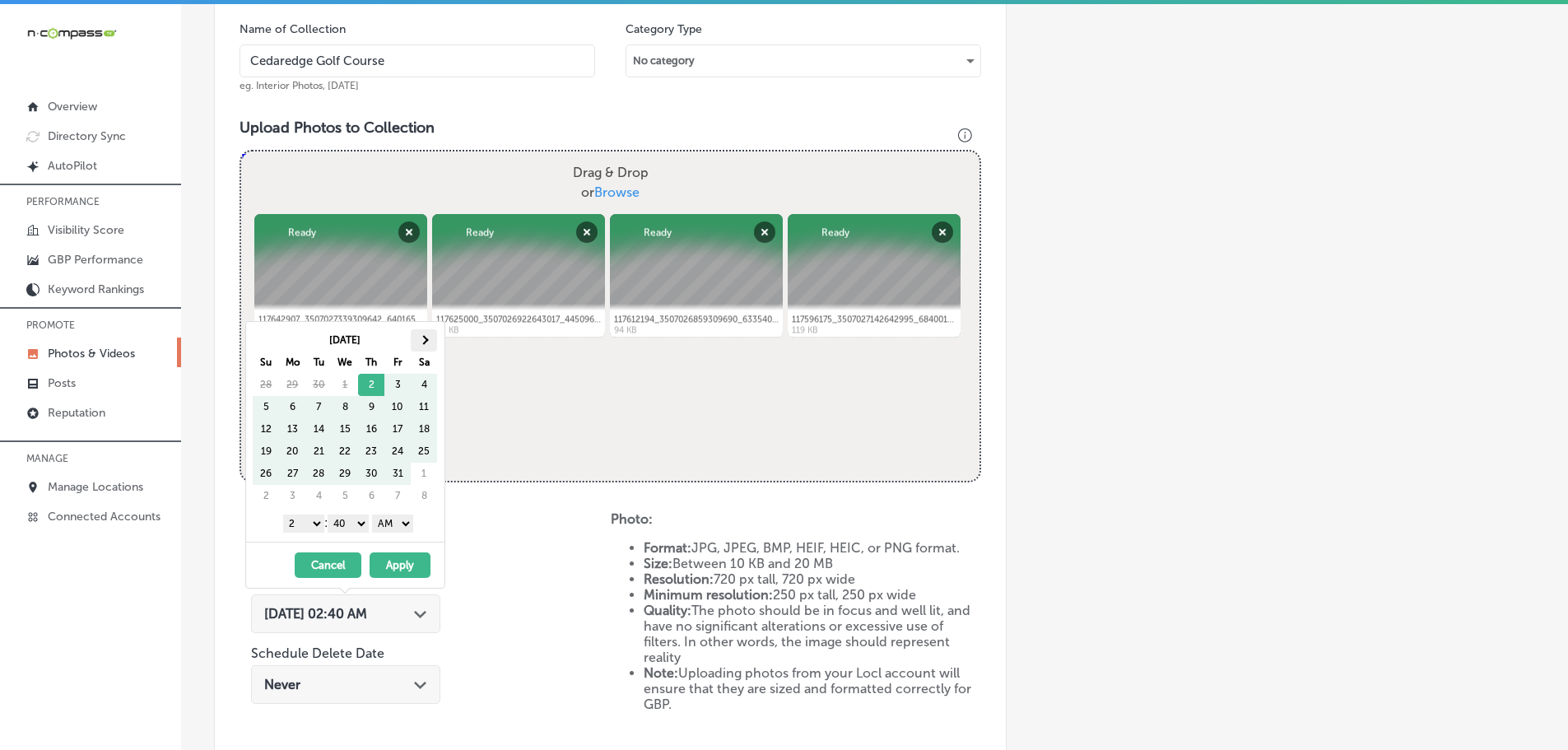
click at [430, 339] on th at bounding box center [424, 340] width 26 height 22
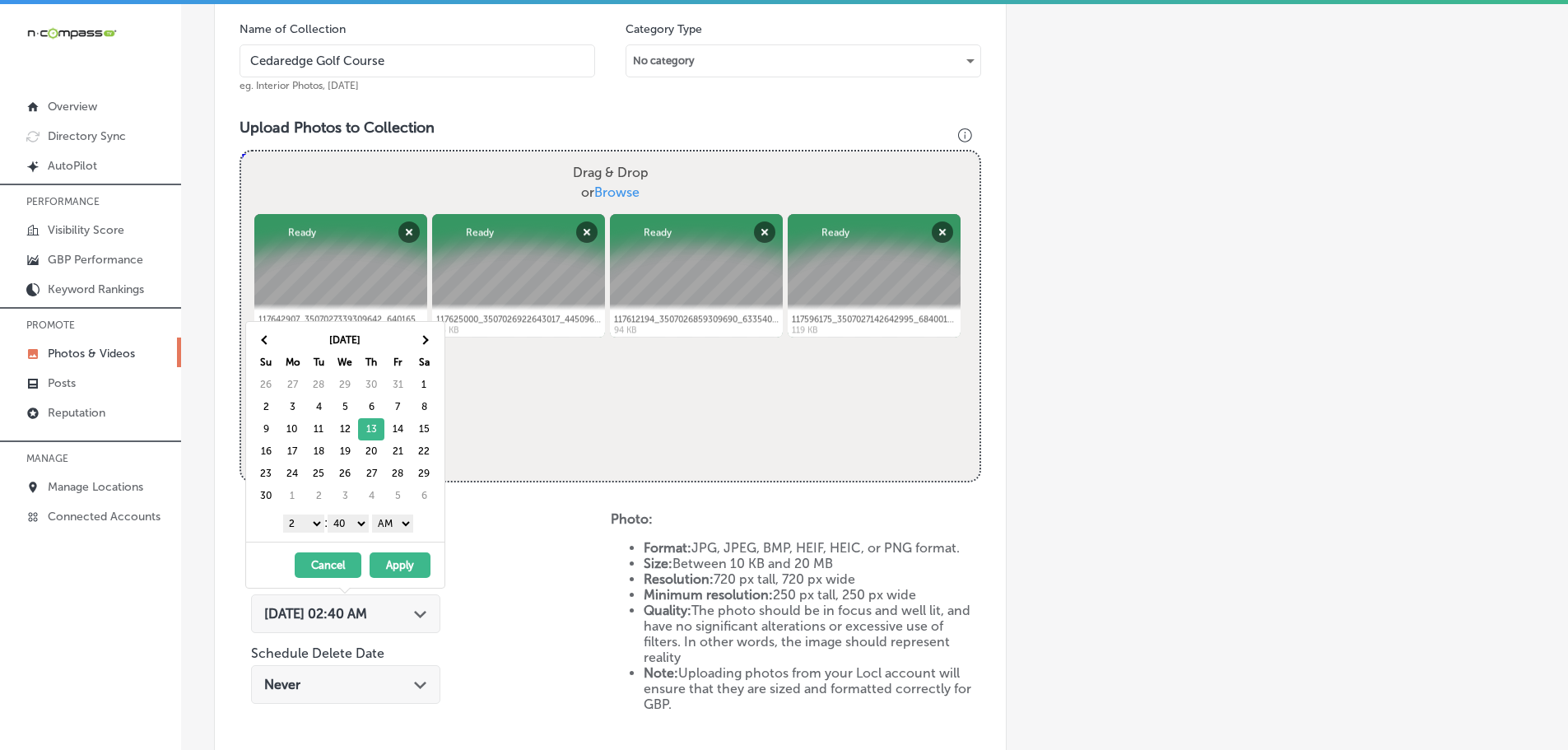
click at [305, 524] on select "1 2 3 4 5 6 7 8 9 10 11 12" at bounding box center [304, 523] width 41 height 19
click at [346, 525] on select "00 10 20 30 40 50" at bounding box center [348, 523] width 41 height 19
click at [383, 524] on select "AM PM" at bounding box center [393, 523] width 41 height 19
click at [405, 562] on button "Apply" at bounding box center [400, 565] width 61 height 26
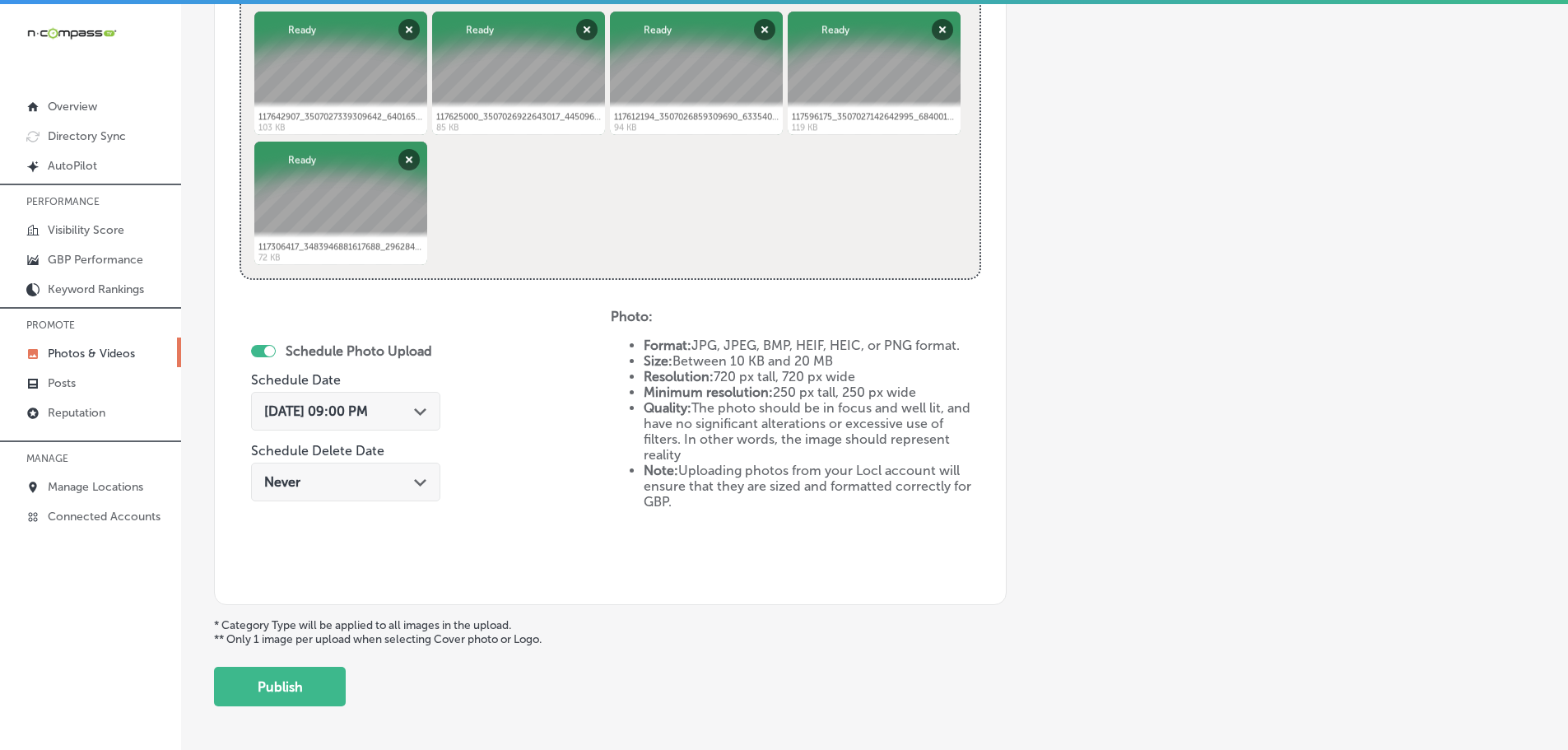
scroll to position [745, 0]
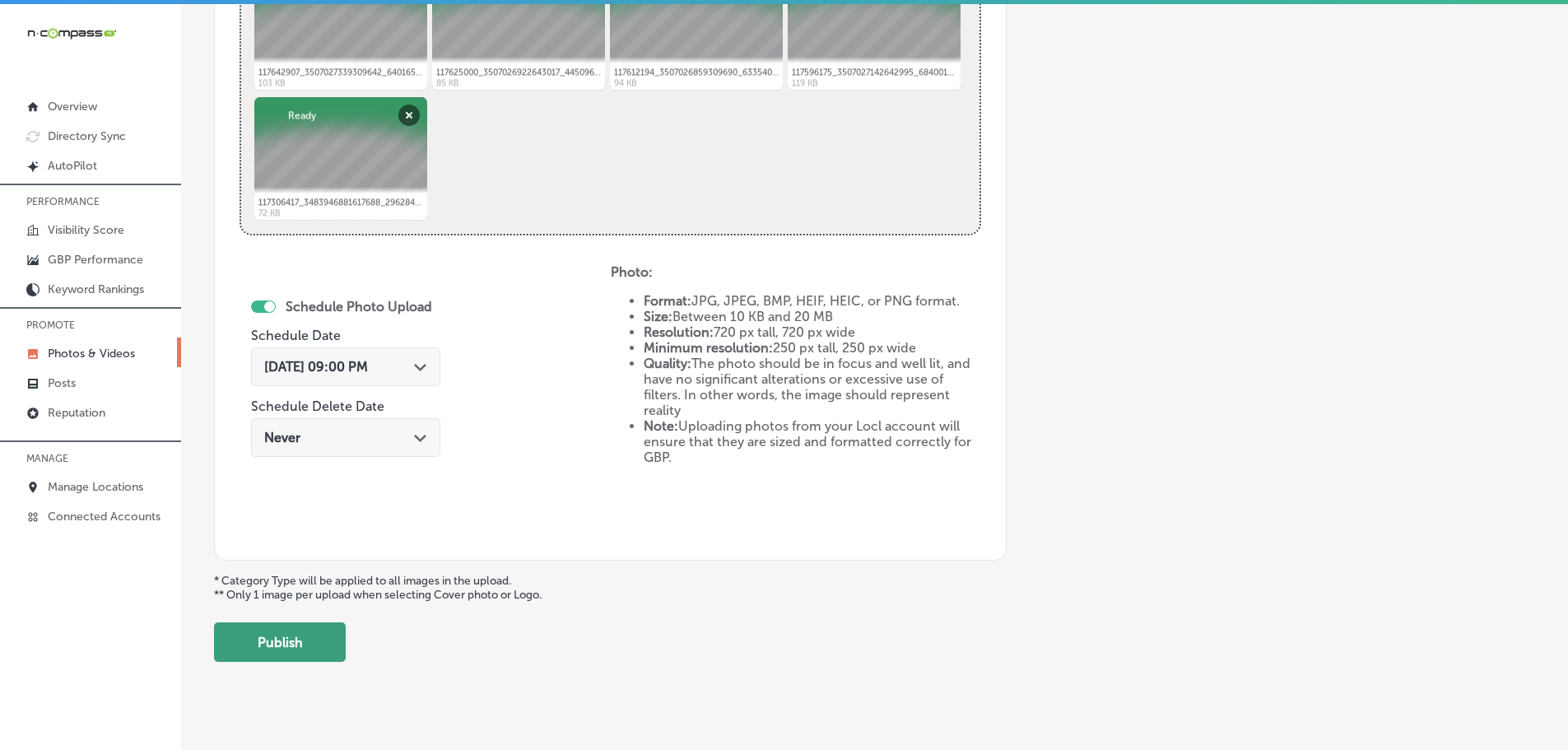
click at [287, 623] on button "Publish" at bounding box center [279, 641] width 131 height 40
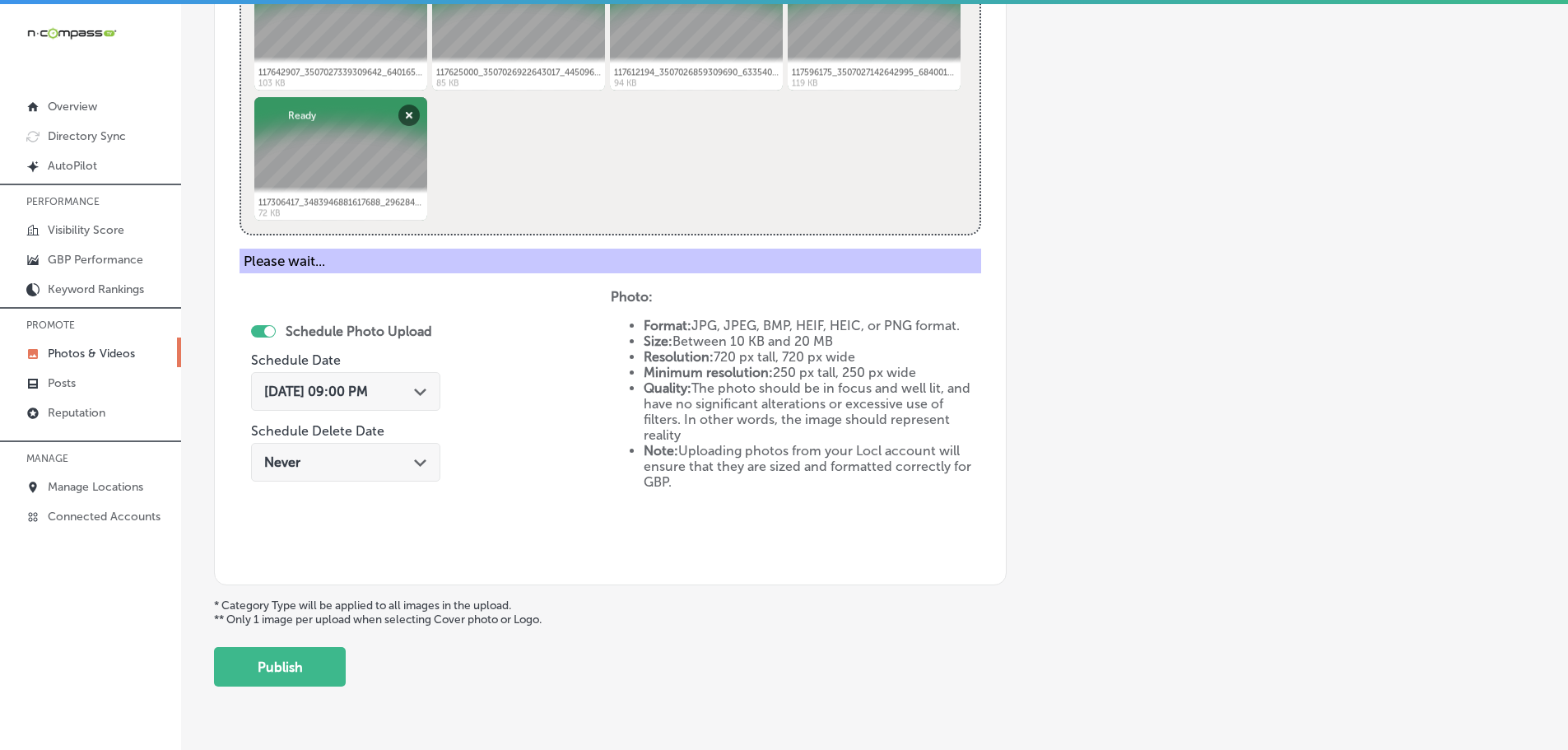
scroll to position [498, 0]
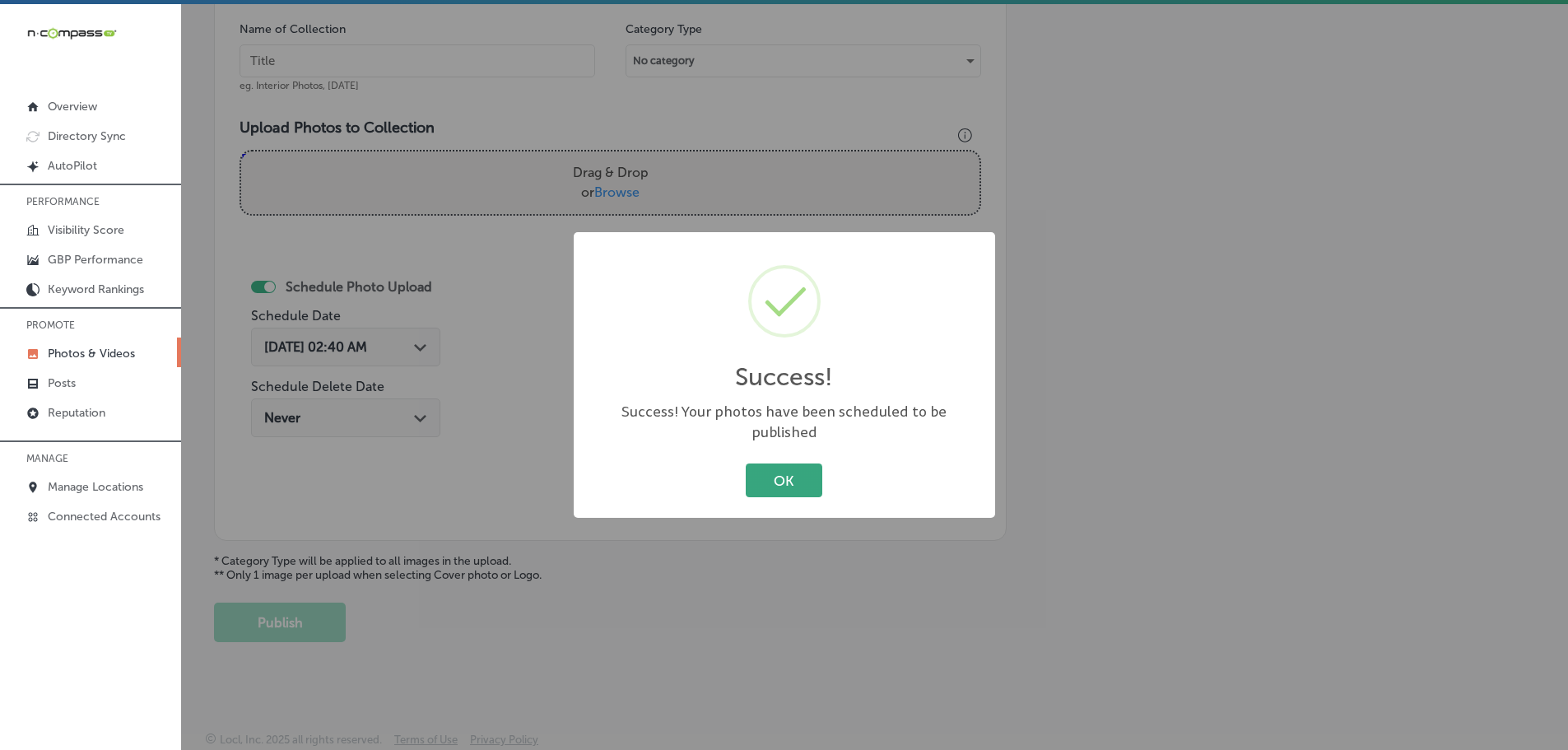
click at [792, 484] on button "OK" at bounding box center [784, 480] width 77 height 34
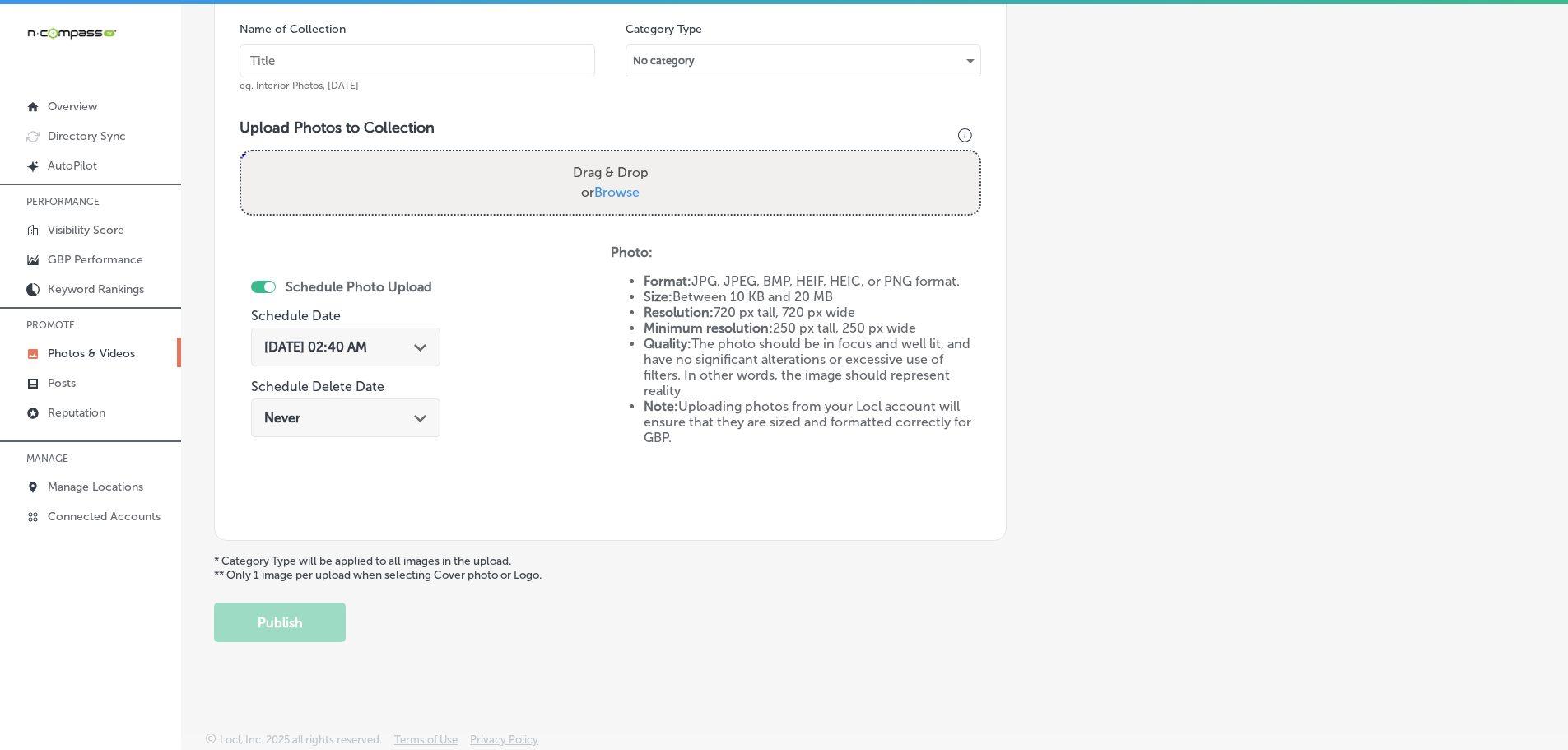
click at [604, 195] on span "Browse" at bounding box center [616, 192] width 45 height 16
click at [604, 156] on input "Drag & Drop or Browse" at bounding box center [610, 154] width 739 height 5
type input "C:\fakepath\121270193_3677676012244773_8241478251149983545_n.jpg"
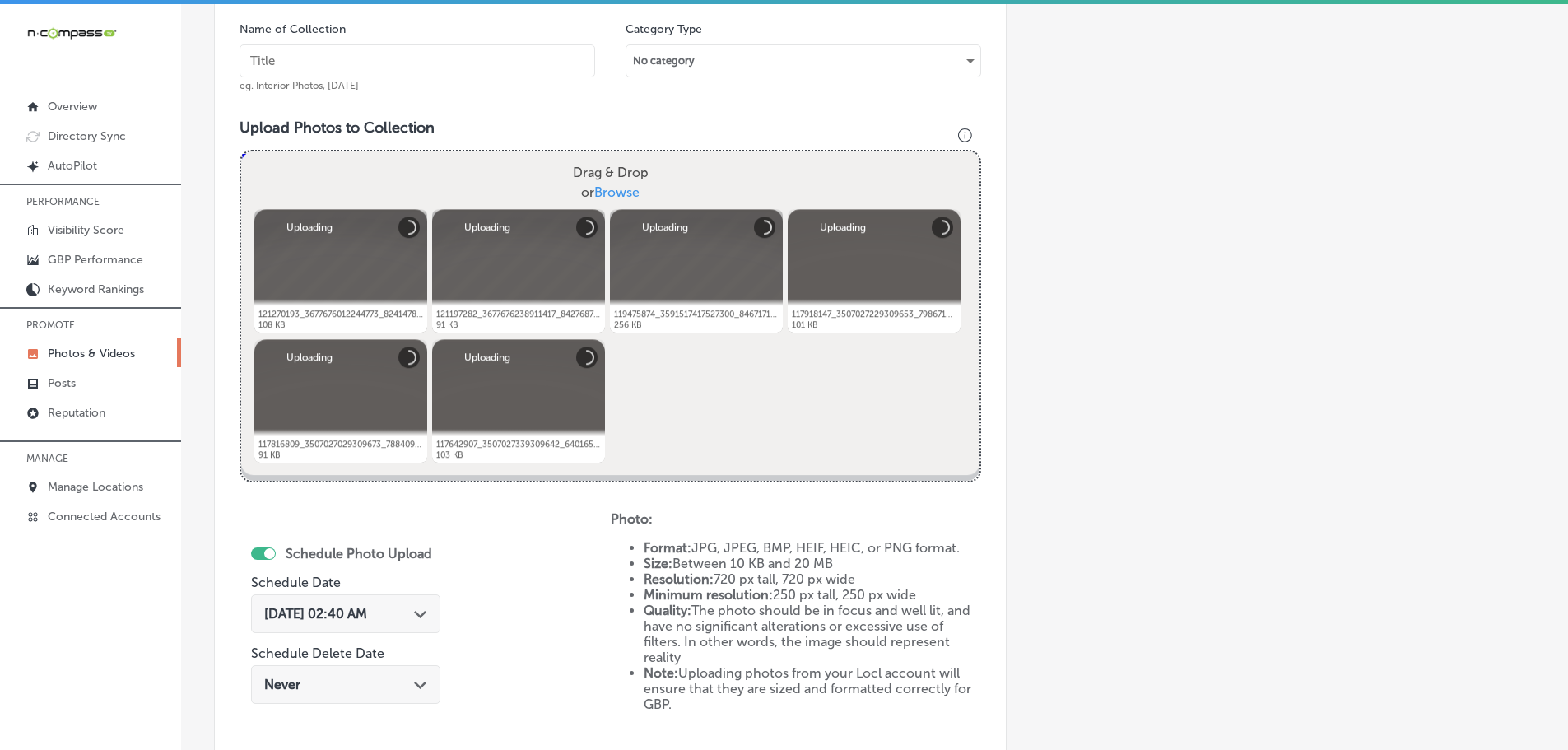
click at [452, 67] on input "text" at bounding box center [416, 60] width 356 height 33
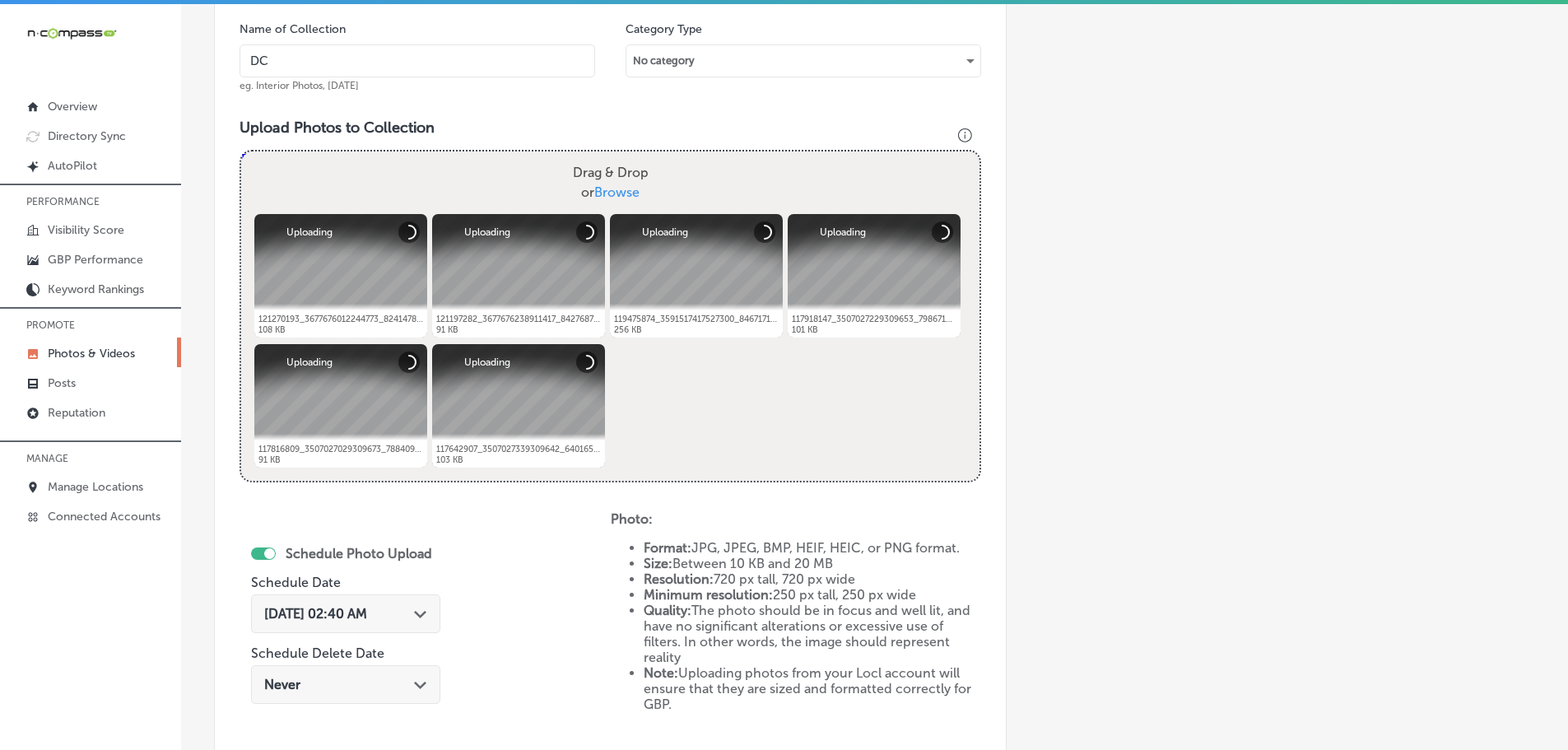
type input "D"
type input "Cedaredge Golf Course"
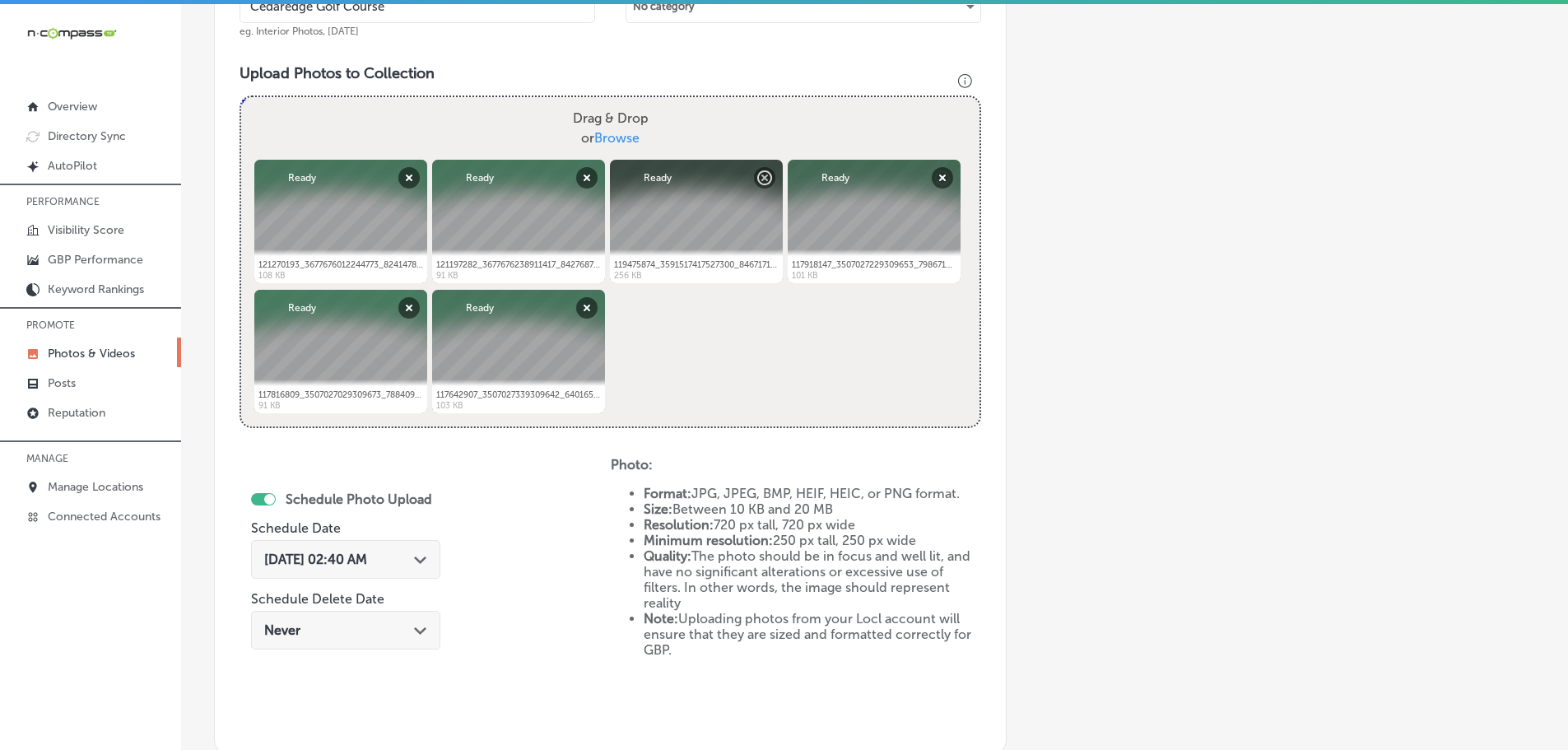
scroll to position [581, 0]
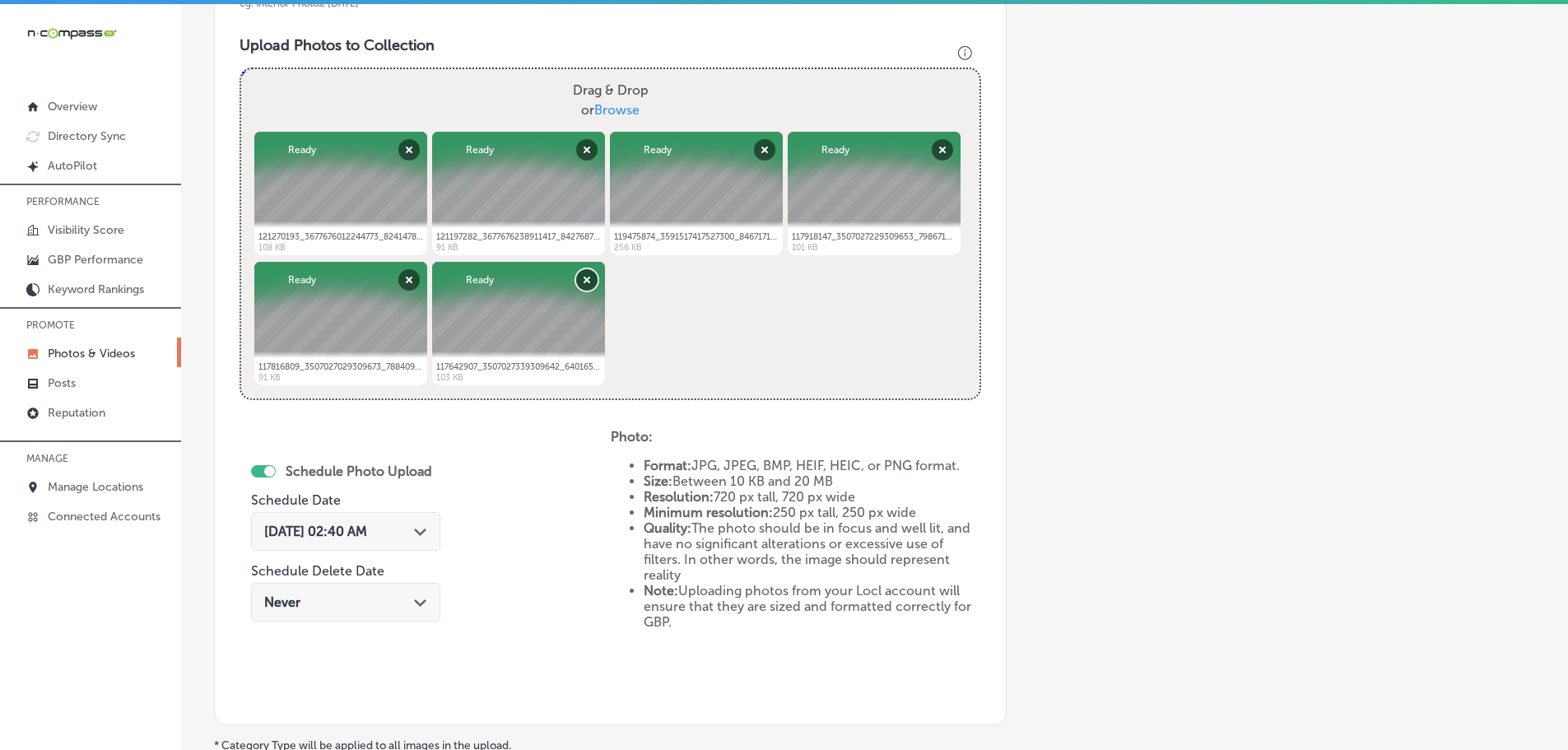
click at [583, 274] on button "Remove" at bounding box center [587, 280] width 21 height 21
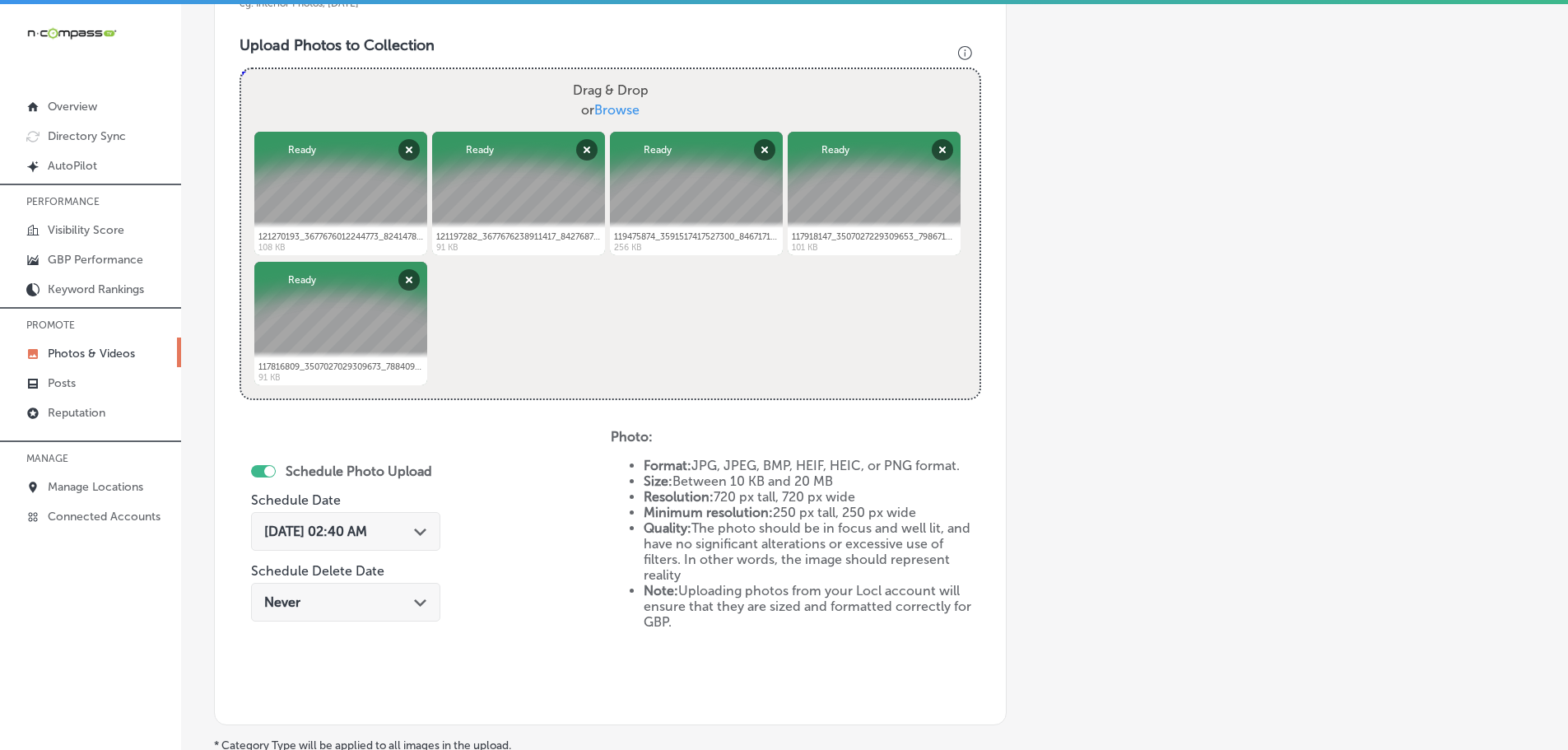
click at [418, 529] on icon "Path Created with Sketch." at bounding box center [420, 532] width 12 height 7
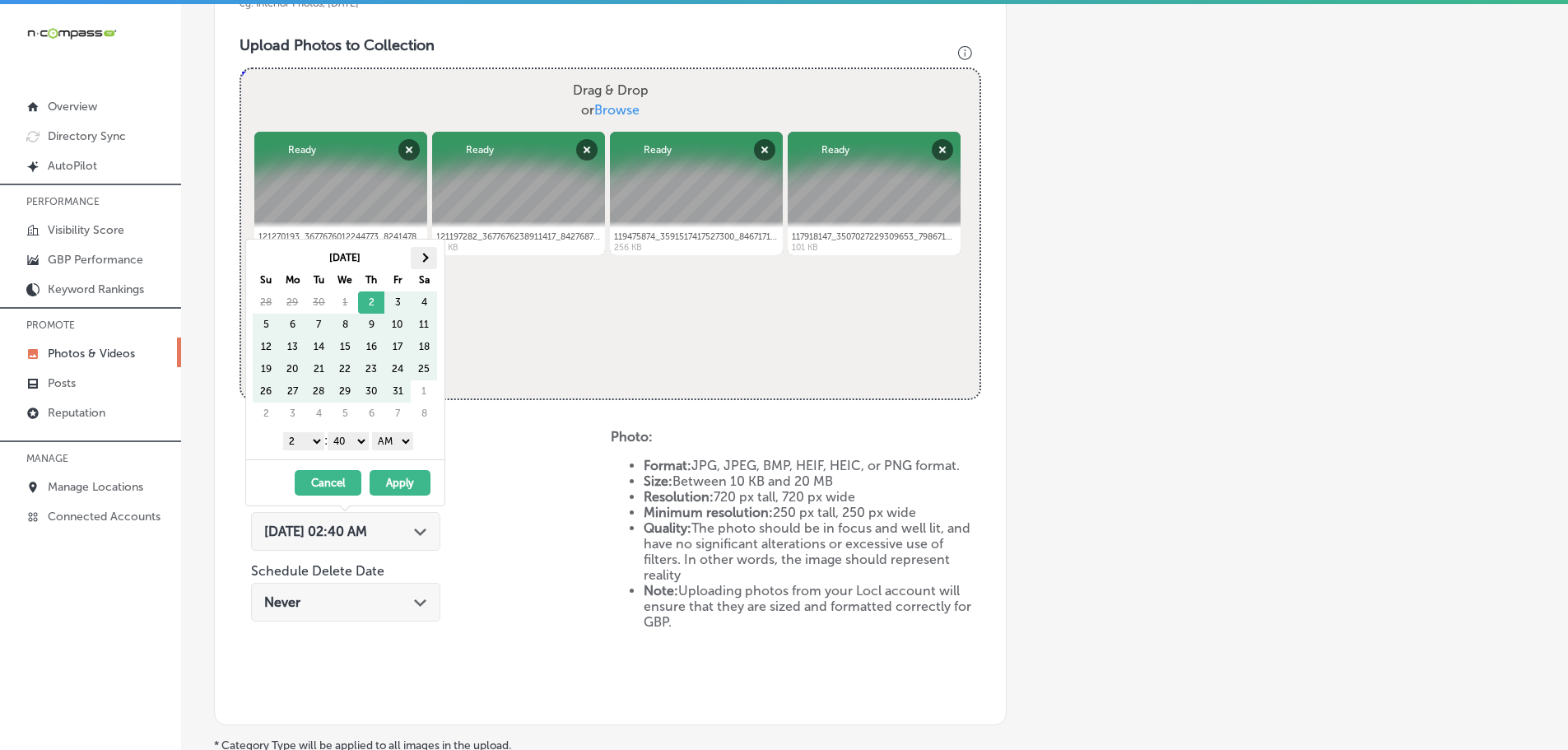
click at [420, 259] on span at bounding box center [424, 257] width 9 height 9
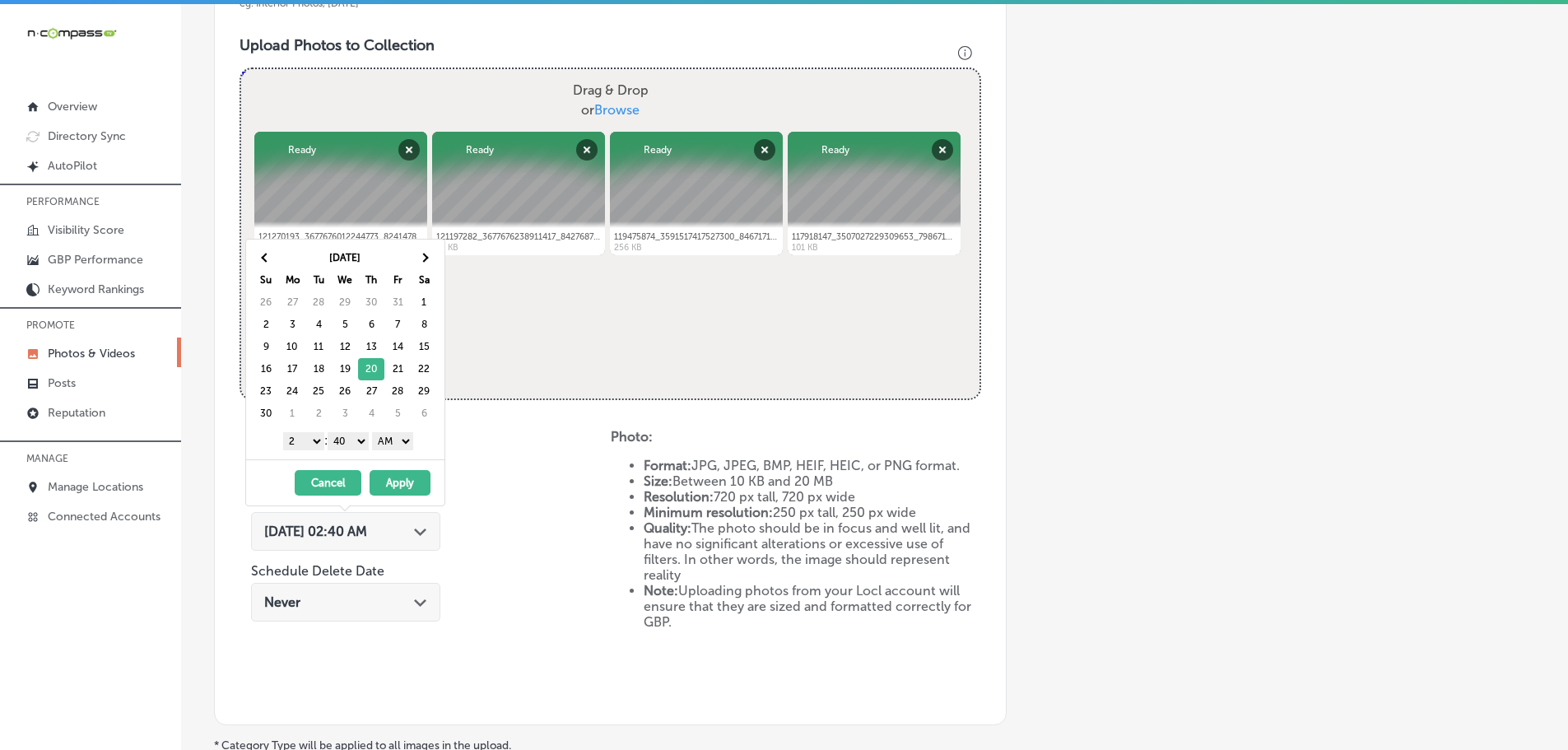
click at [307, 439] on select "1 2 3 4 5 6 7 8 9 10 11 12" at bounding box center [304, 441] width 41 height 19
click at [356, 440] on select "00 10 20 30 40 50" at bounding box center [348, 441] width 41 height 19
click at [381, 443] on select "AM PM" at bounding box center [393, 441] width 41 height 19
click at [401, 480] on button "Apply" at bounding box center [400, 483] width 61 height 26
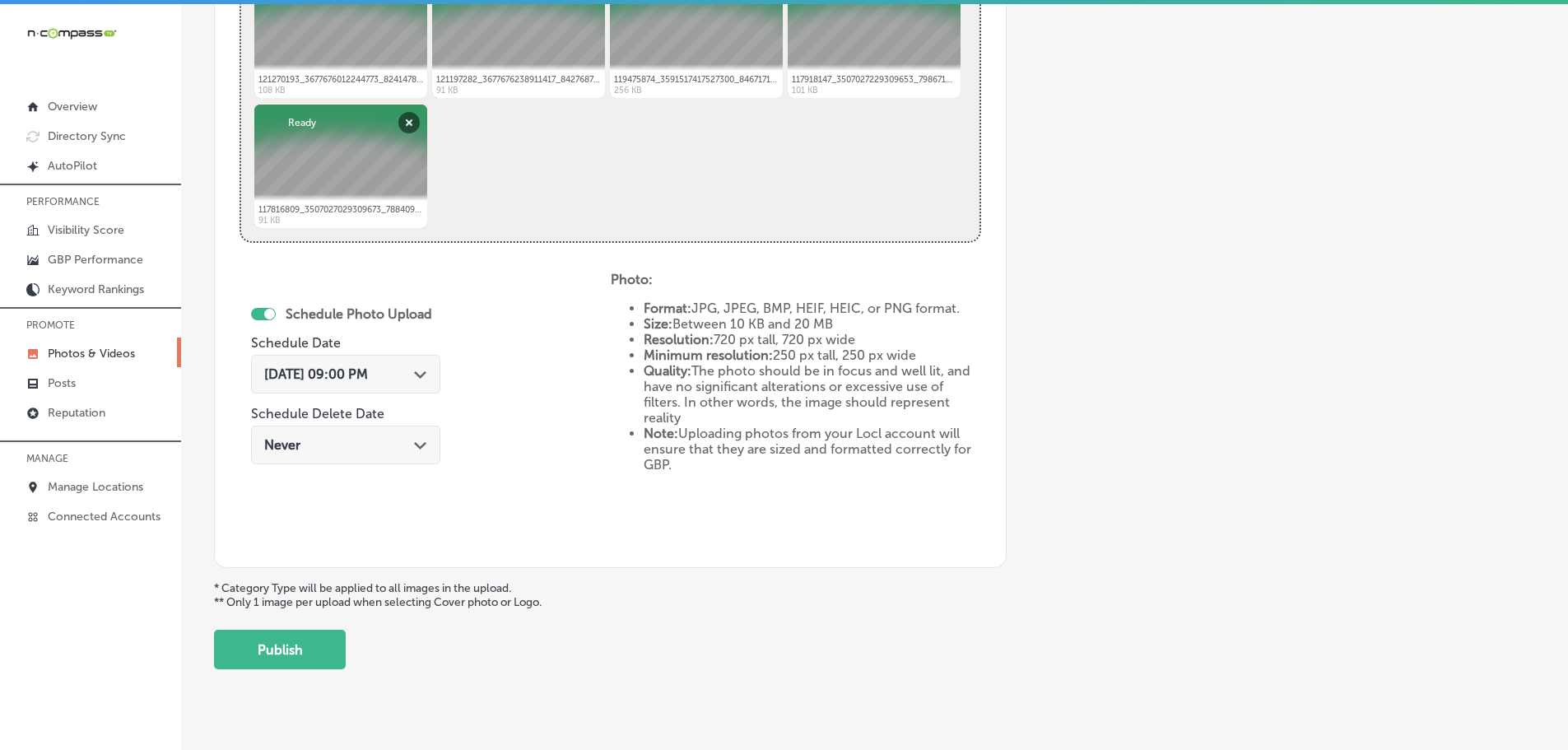
scroll to position [764, 0]
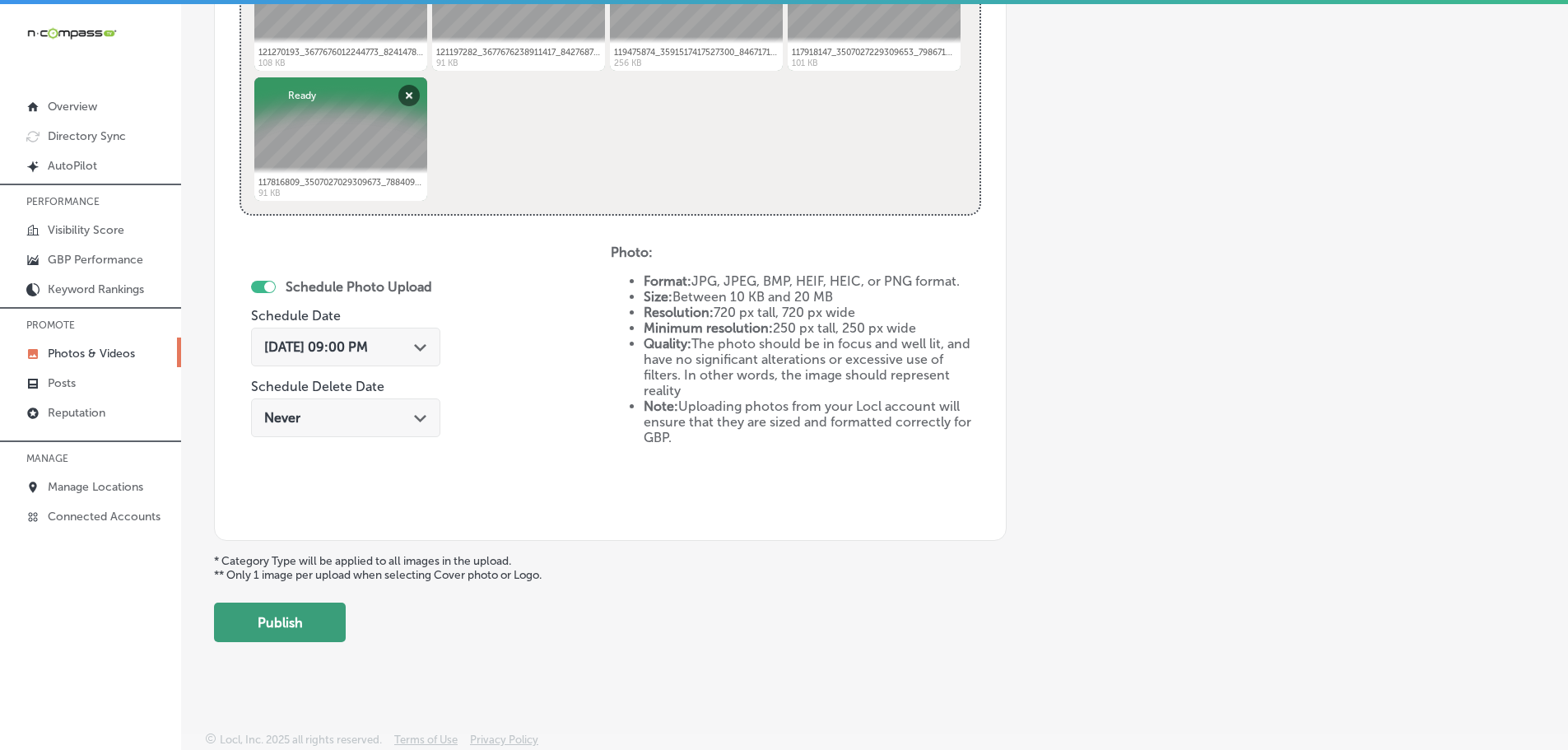
click at [297, 603] on button "Publish" at bounding box center [279, 622] width 131 height 40
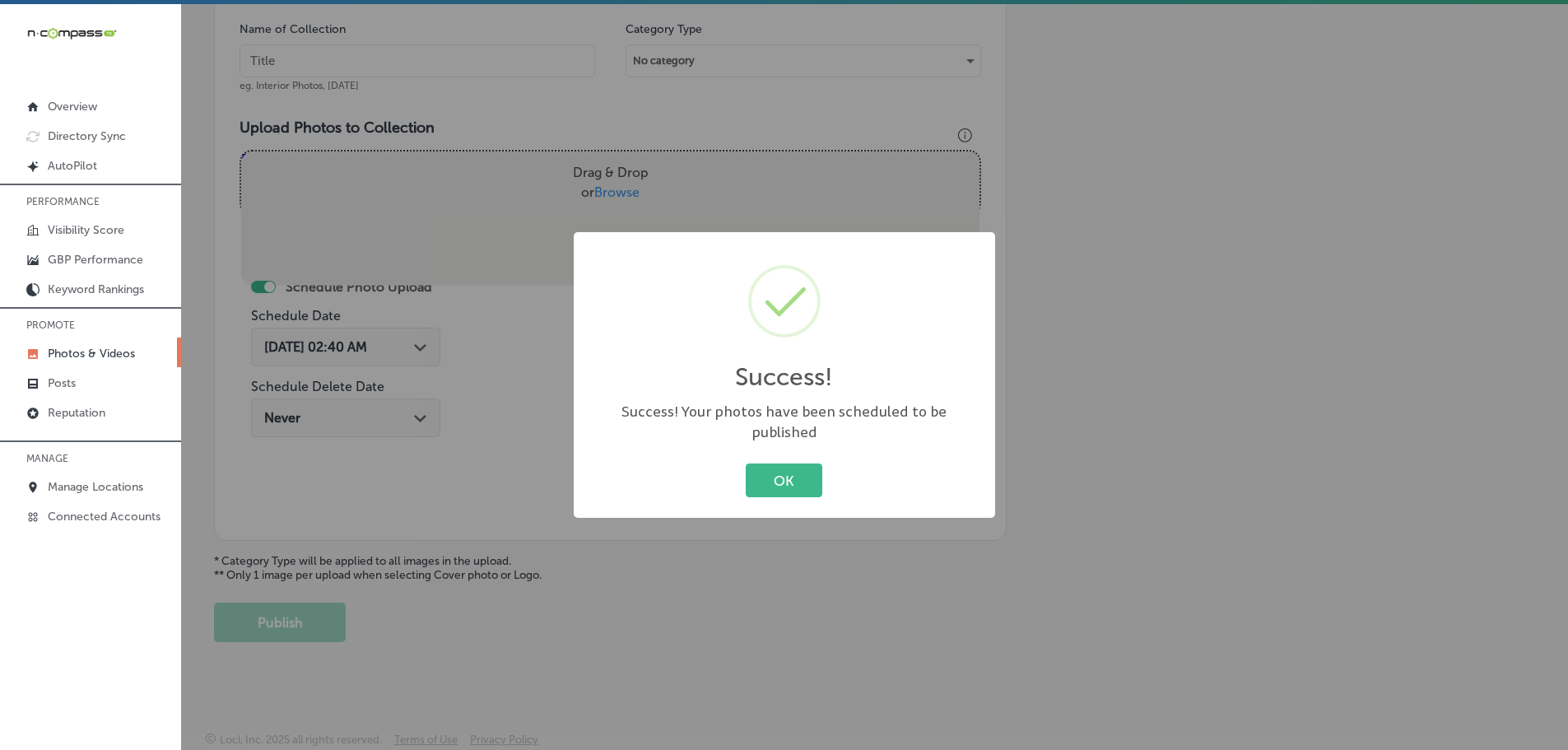
scroll to position [498, 0]
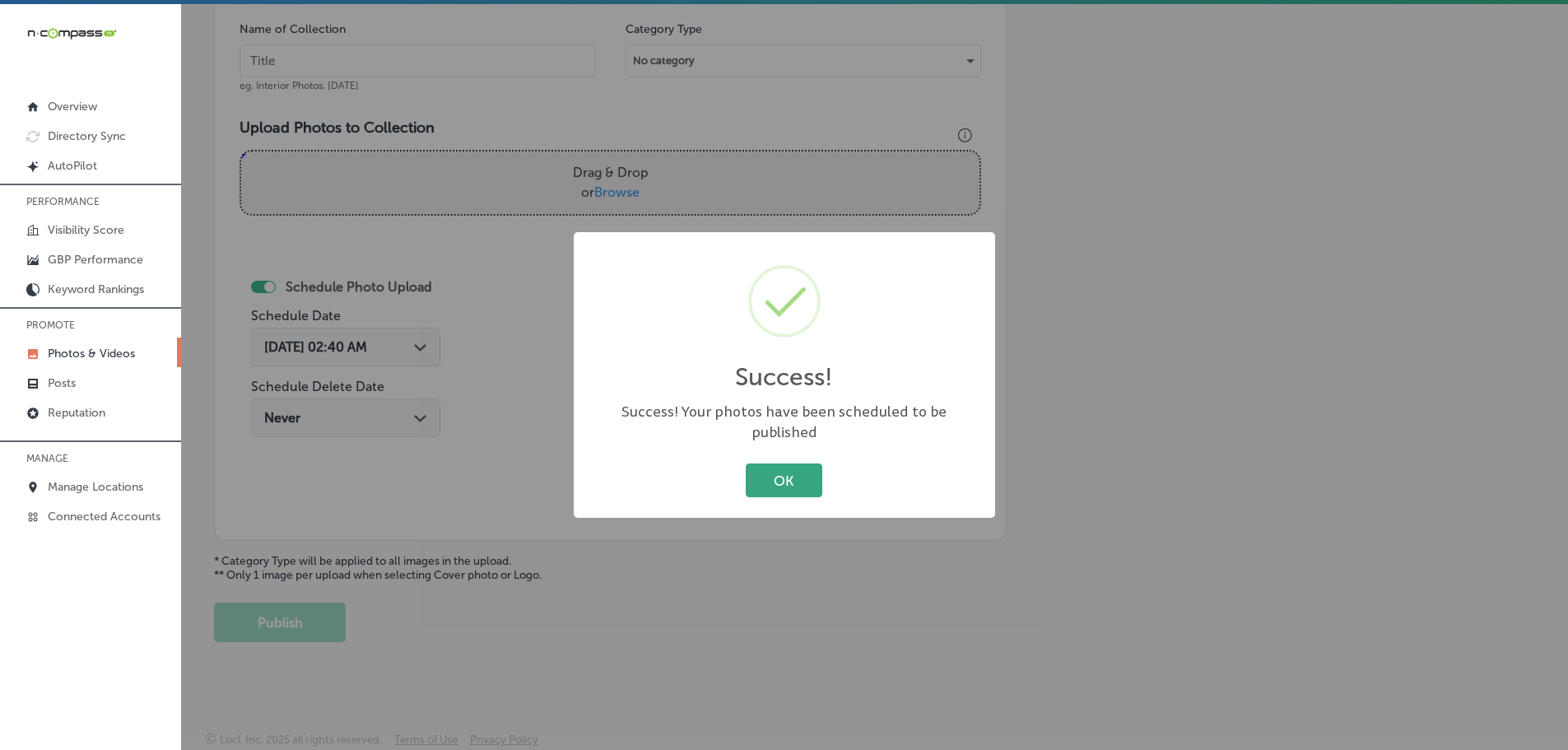
click at [786, 473] on button "OK" at bounding box center [784, 480] width 77 height 34
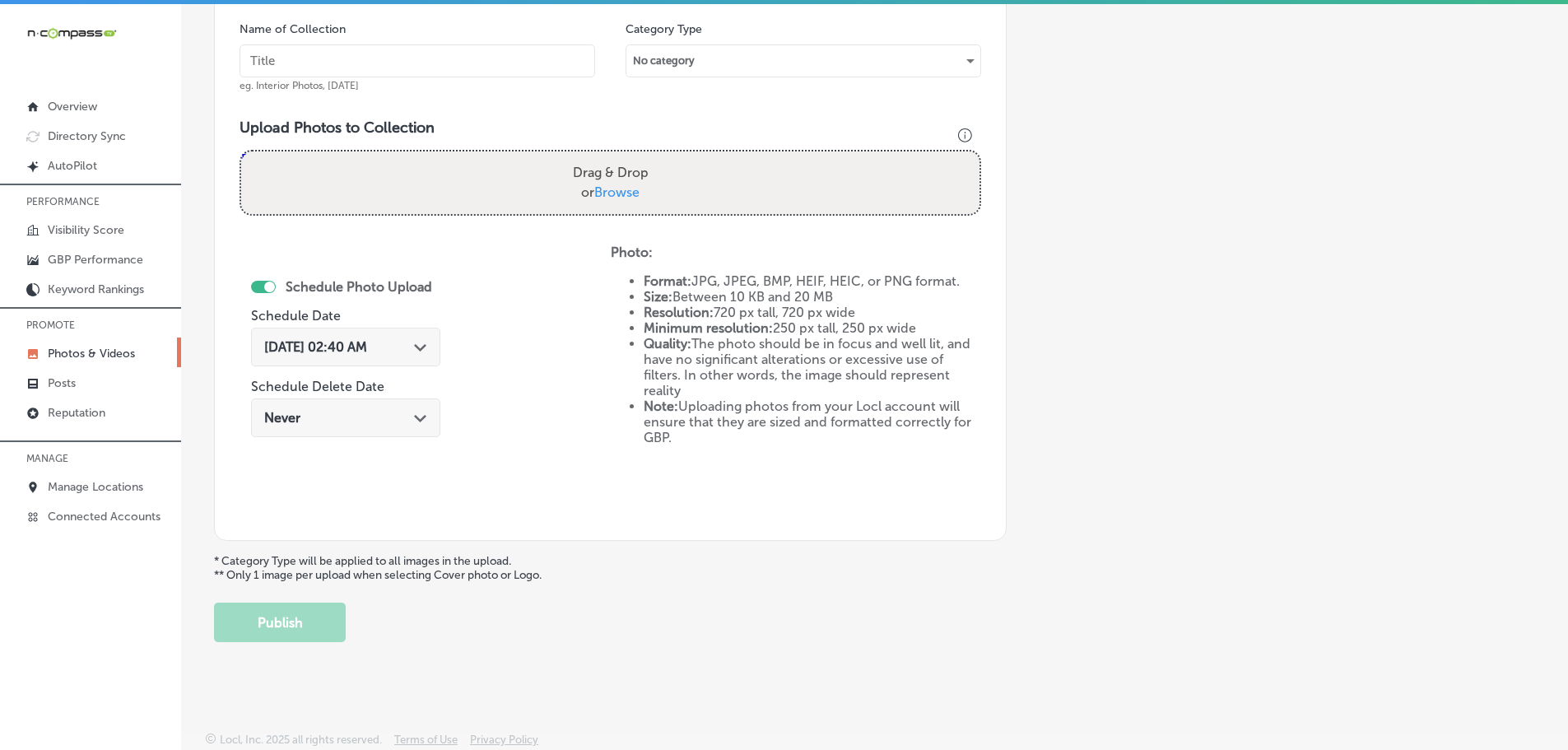
click at [616, 198] on span "Browse" at bounding box center [616, 192] width 45 height 16
click at [616, 156] on input "Drag & Drop or Browse" at bounding box center [610, 154] width 739 height 5
type input "C:\fakepath\509358134_24313633758222363_2254812108264813719_n.jpg"
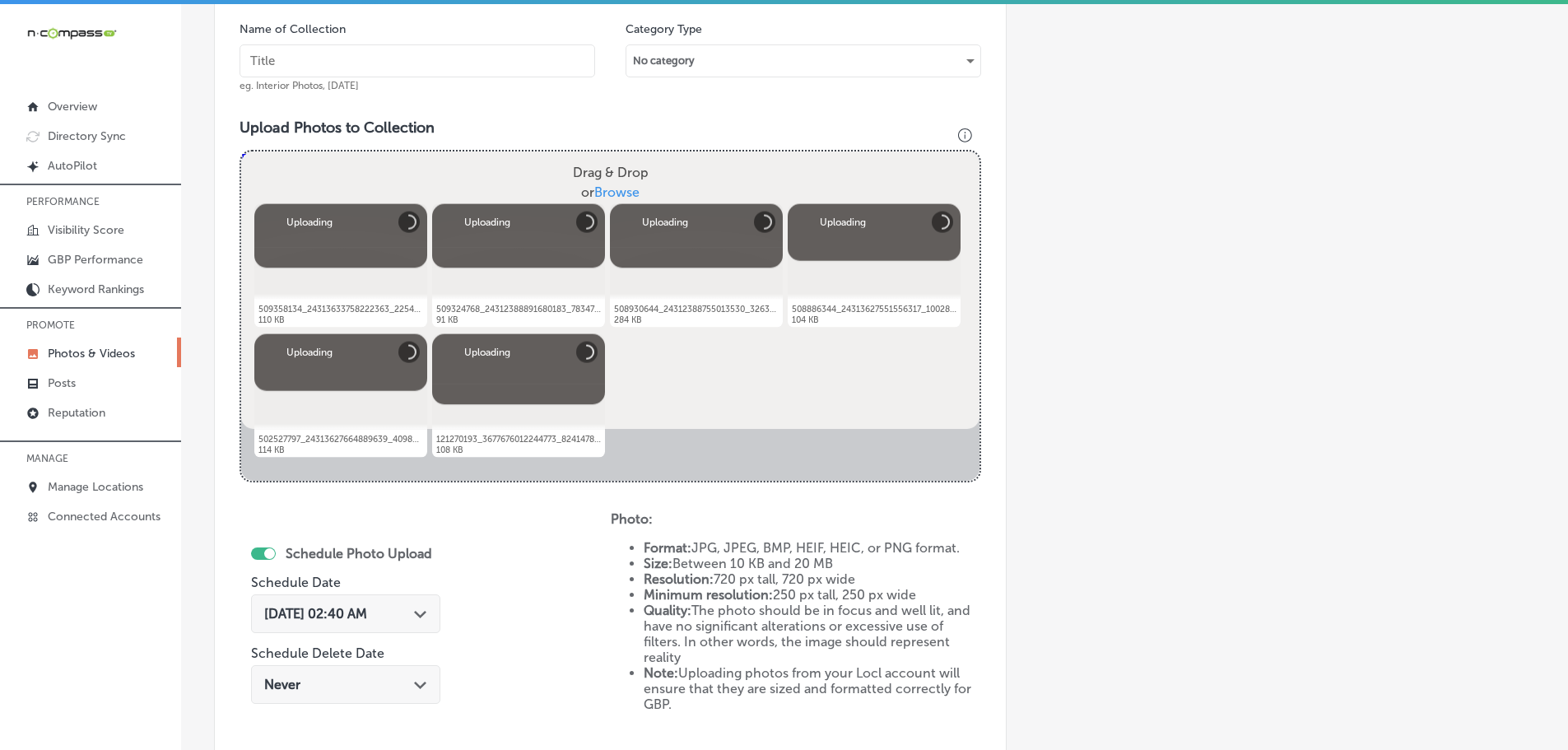
click at [469, 64] on input "text" at bounding box center [416, 60] width 356 height 33
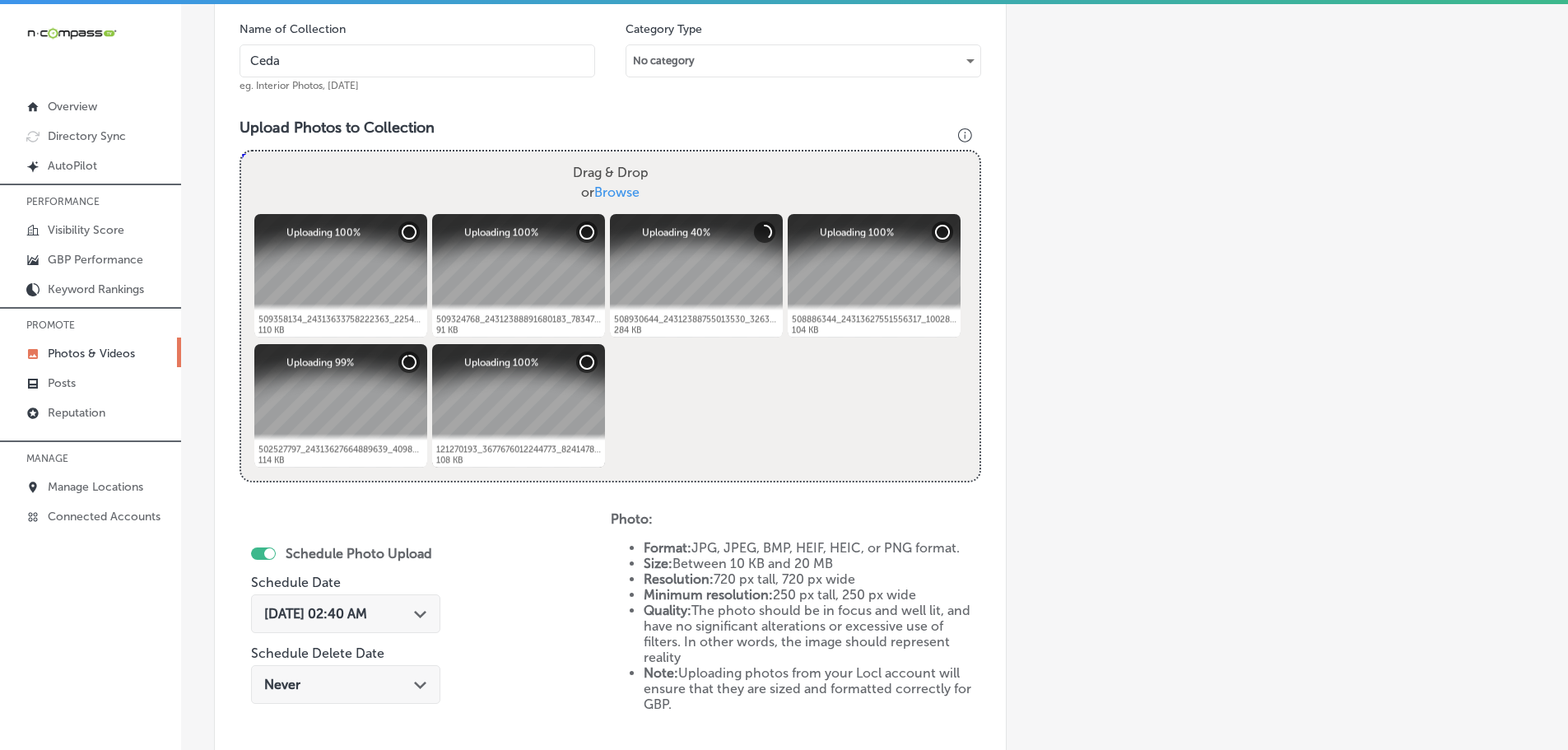
type input "Cedaredge Golf Course"
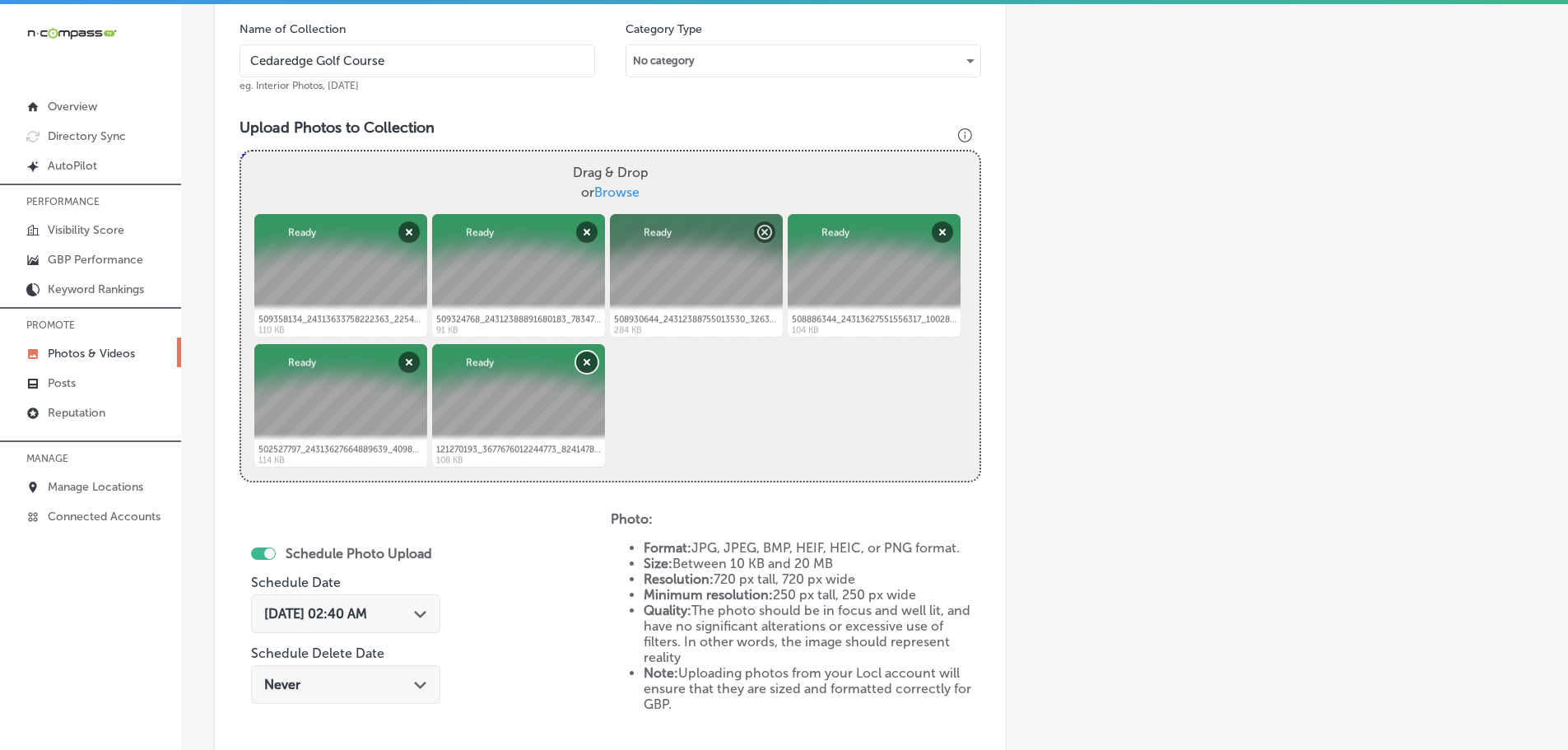
click at [588, 367] on button "Remove" at bounding box center [587, 362] width 21 height 21
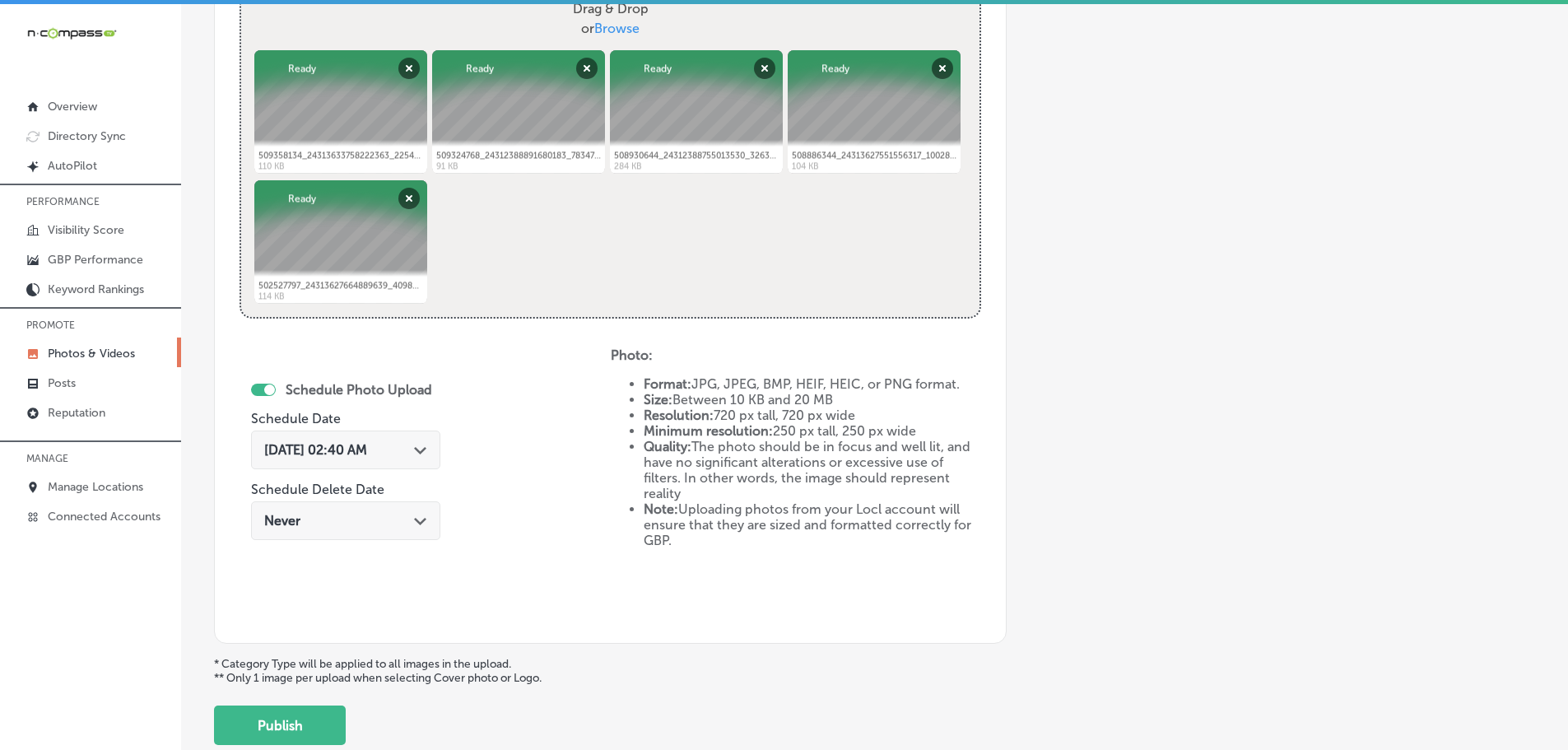
scroll to position [663, 0]
click at [412, 446] on div "[DATE] 02:40 AM Path Created with Sketch." at bounding box center [345, 449] width 163 height 16
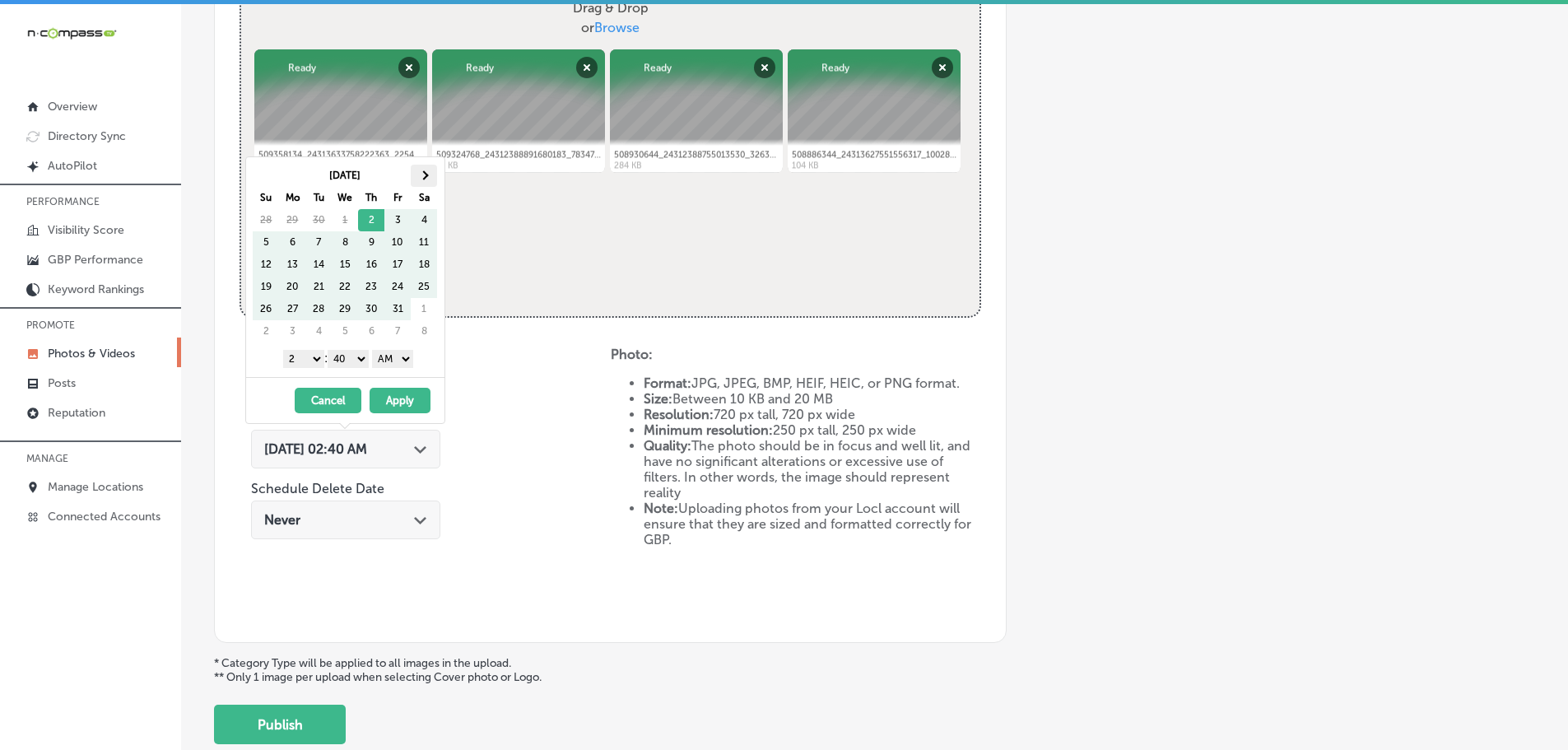
click at [418, 177] on th at bounding box center [424, 176] width 26 height 22
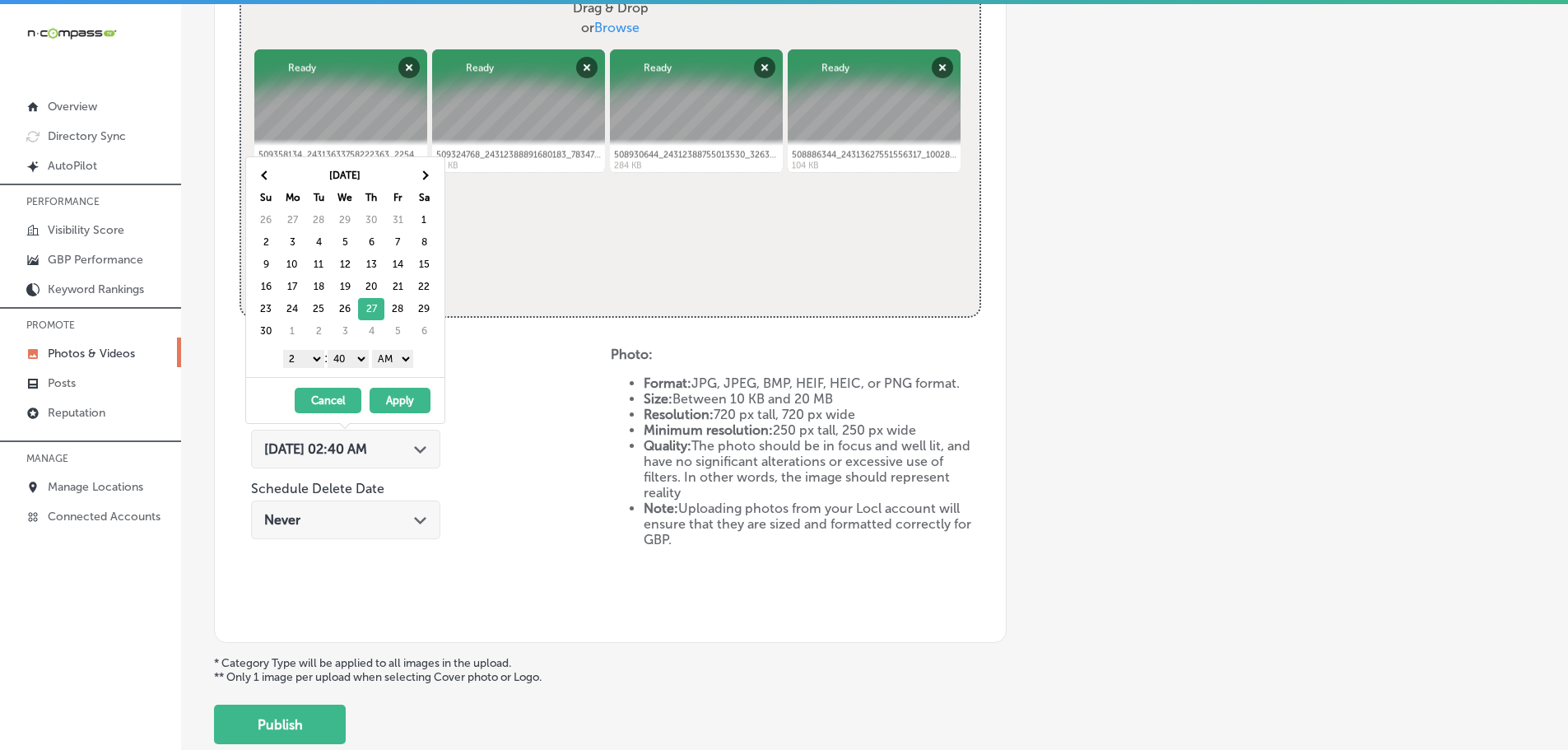
click at [305, 363] on select "1 2 3 4 5 6 7 8 9 10 11 12" at bounding box center [304, 358] width 41 height 19
click at [349, 360] on select "00 10 20 30 40 50" at bounding box center [348, 358] width 41 height 19
click at [397, 361] on select "AM PM" at bounding box center [393, 358] width 41 height 19
click at [406, 398] on button "Apply" at bounding box center [400, 400] width 61 height 26
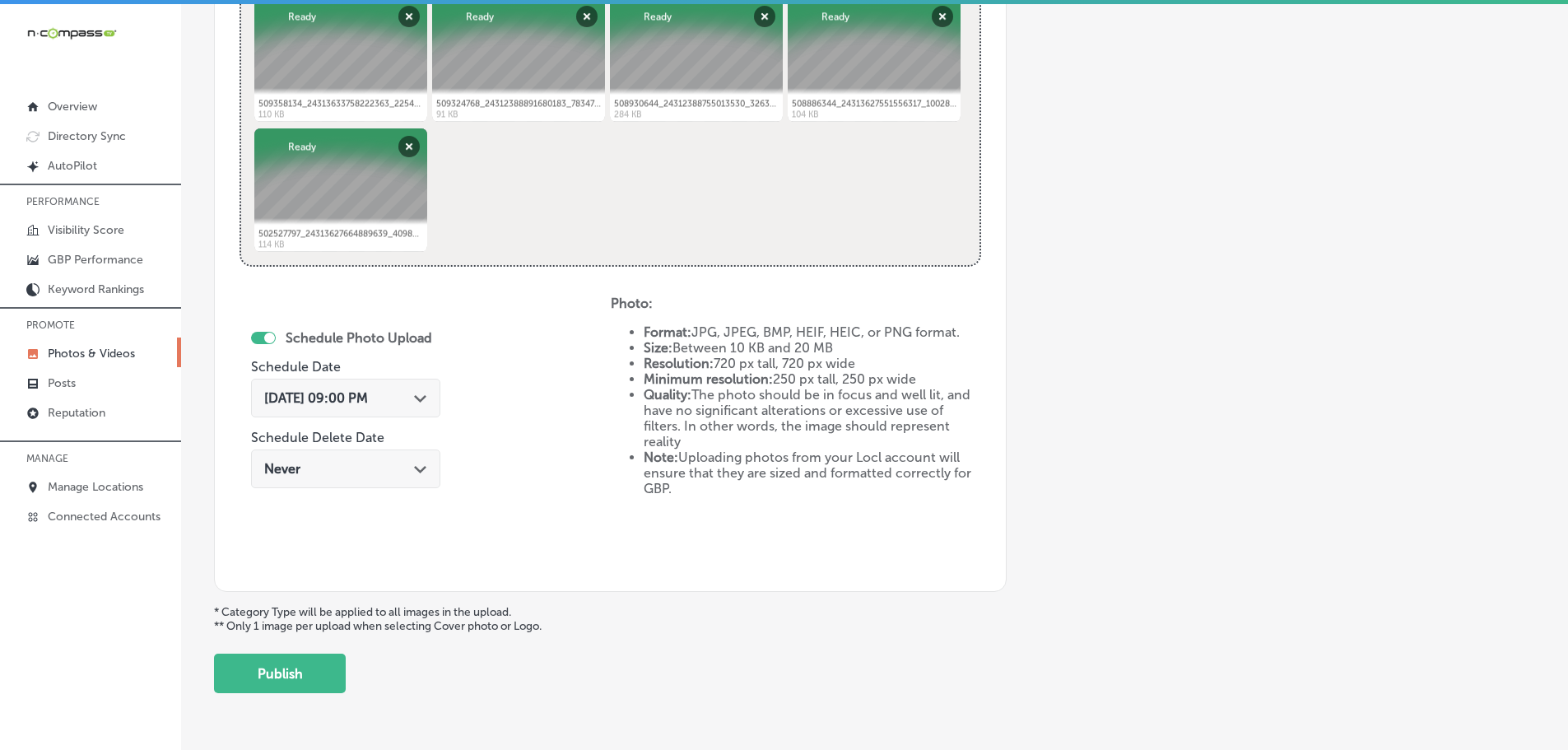
scroll to position [764, 0]
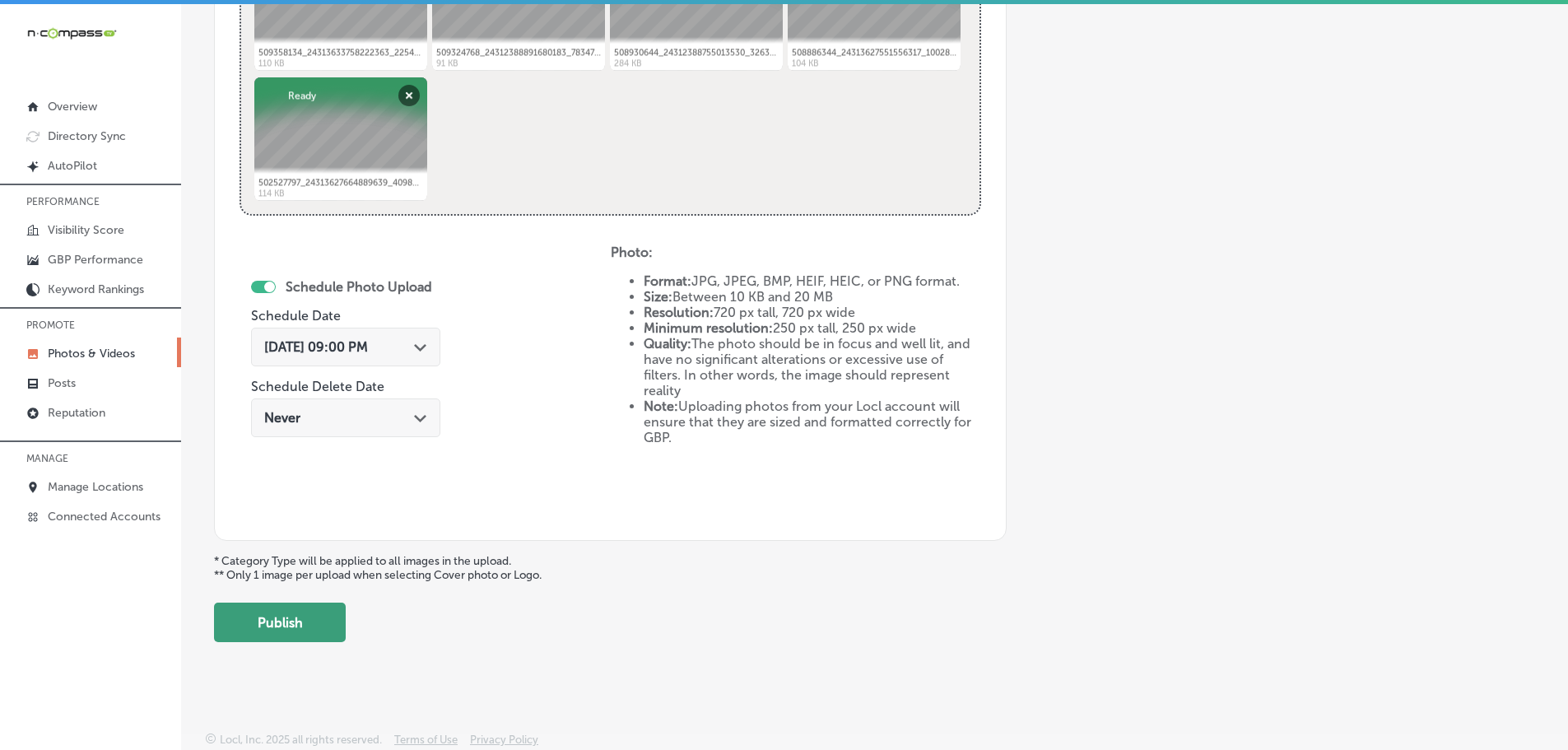
click at [285, 636] on button "Publish" at bounding box center [279, 622] width 131 height 40
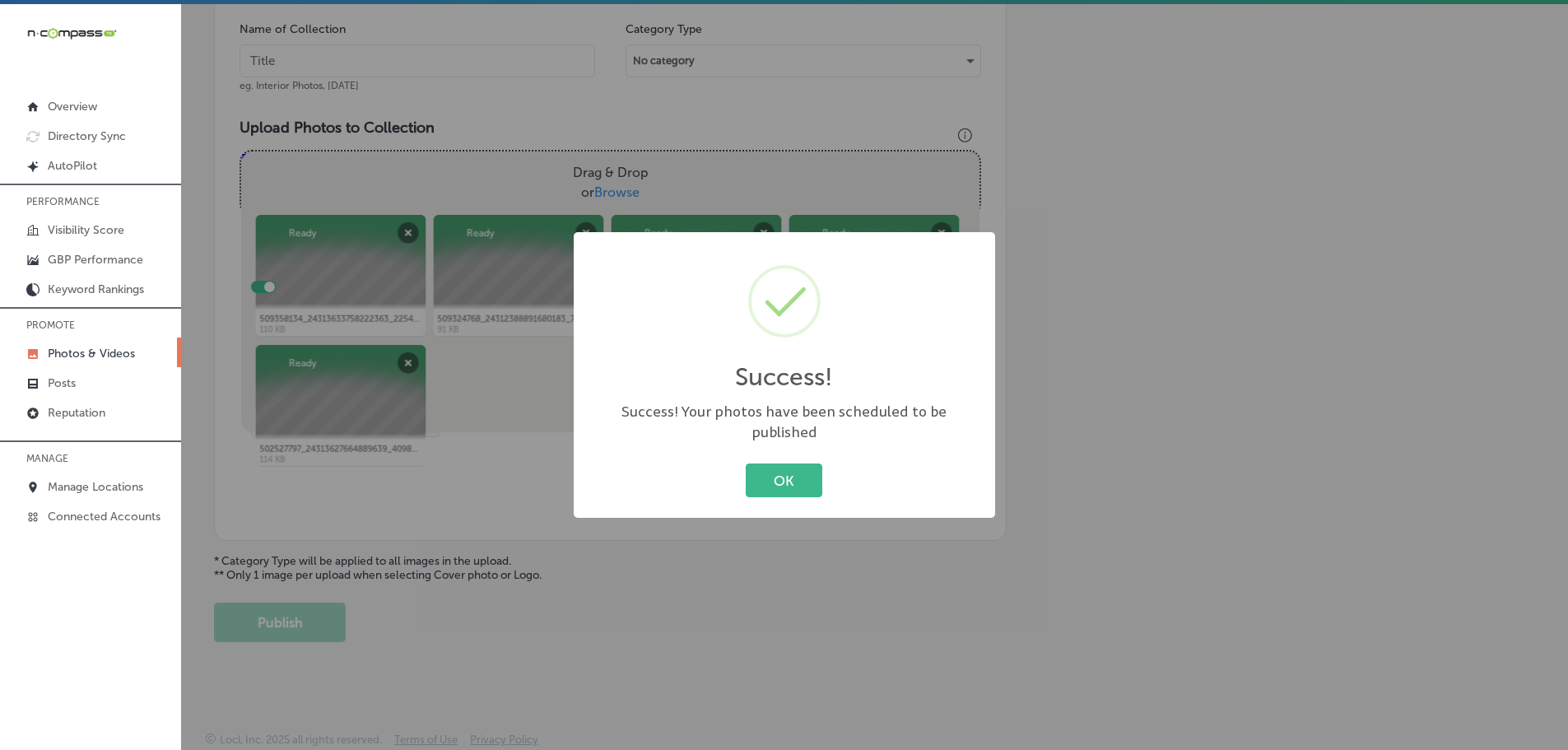
scroll to position [498, 0]
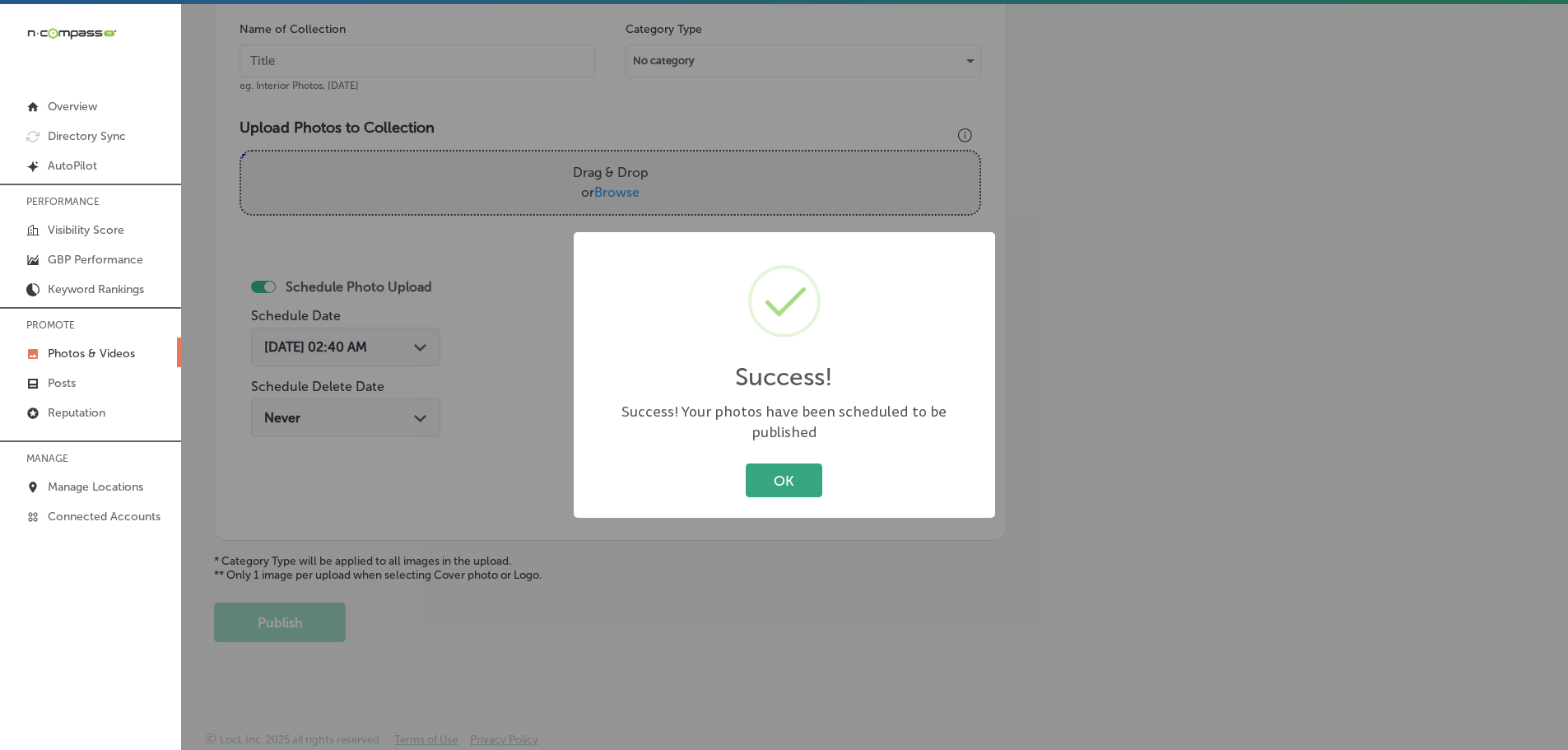
drag, startPoint x: 780, startPoint y: 458, endPoint x: 854, endPoint y: 529, distance: 102.6
click at [780, 463] on button "OK" at bounding box center [784, 480] width 77 height 34
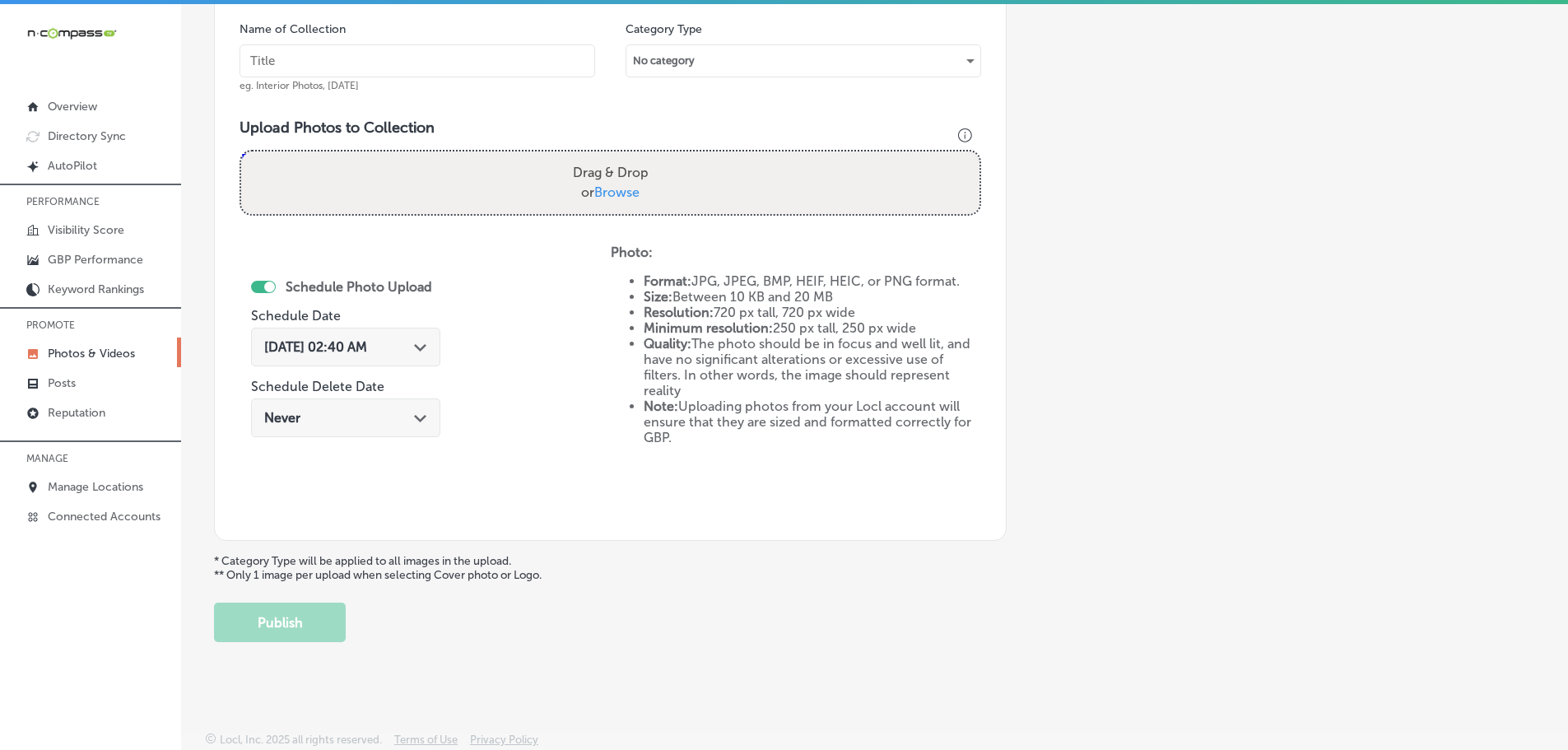
click at [617, 191] on span "Browse" at bounding box center [616, 192] width 45 height 16
click at [617, 156] on input "Drag & Drop or Browse" at bounding box center [610, 154] width 739 height 5
type input "C:\fakepath\512700929_24382429678009437_2911586356611243782_n.jpg"
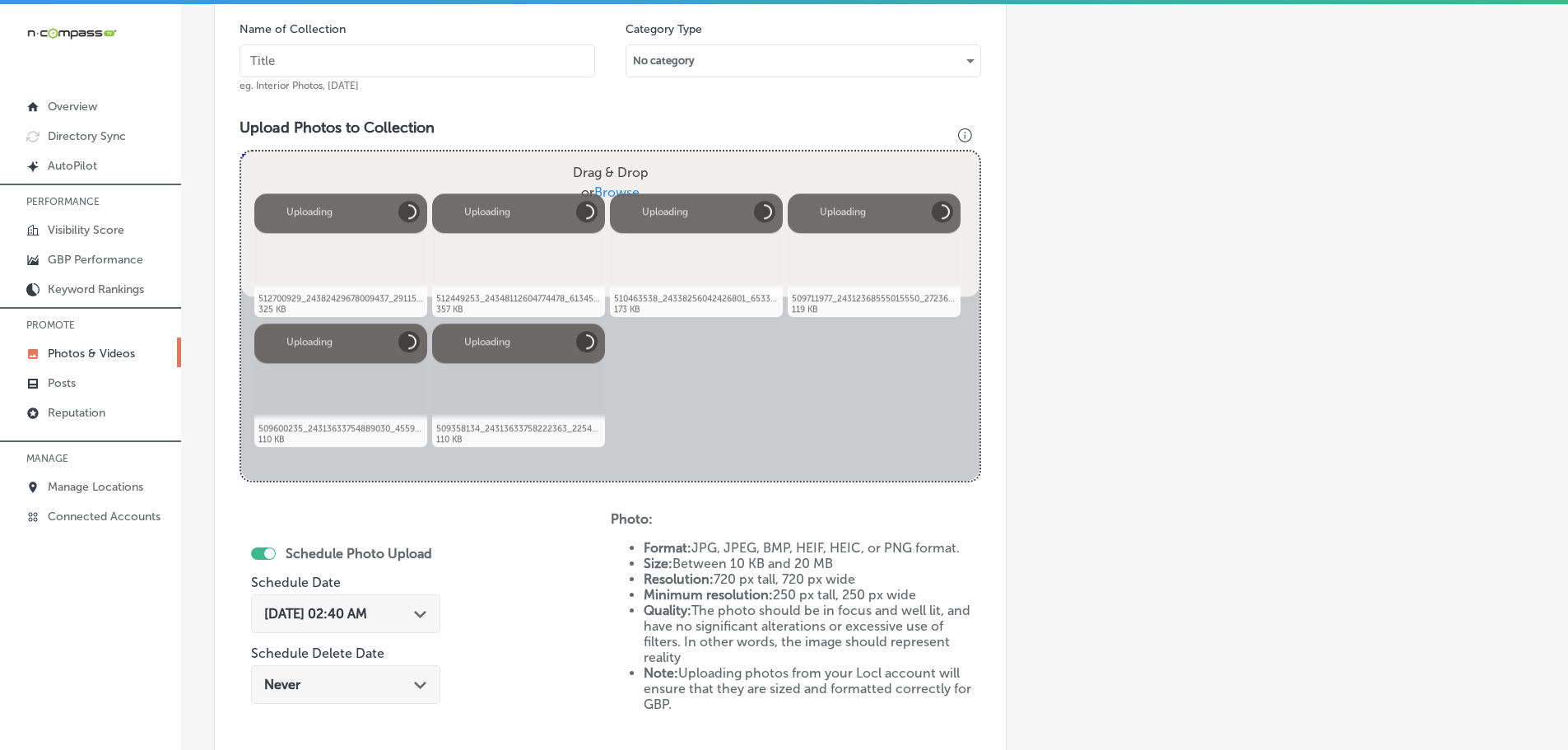
click at [446, 51] on input "text" at bounding box center [416, 60] width 356 height 33
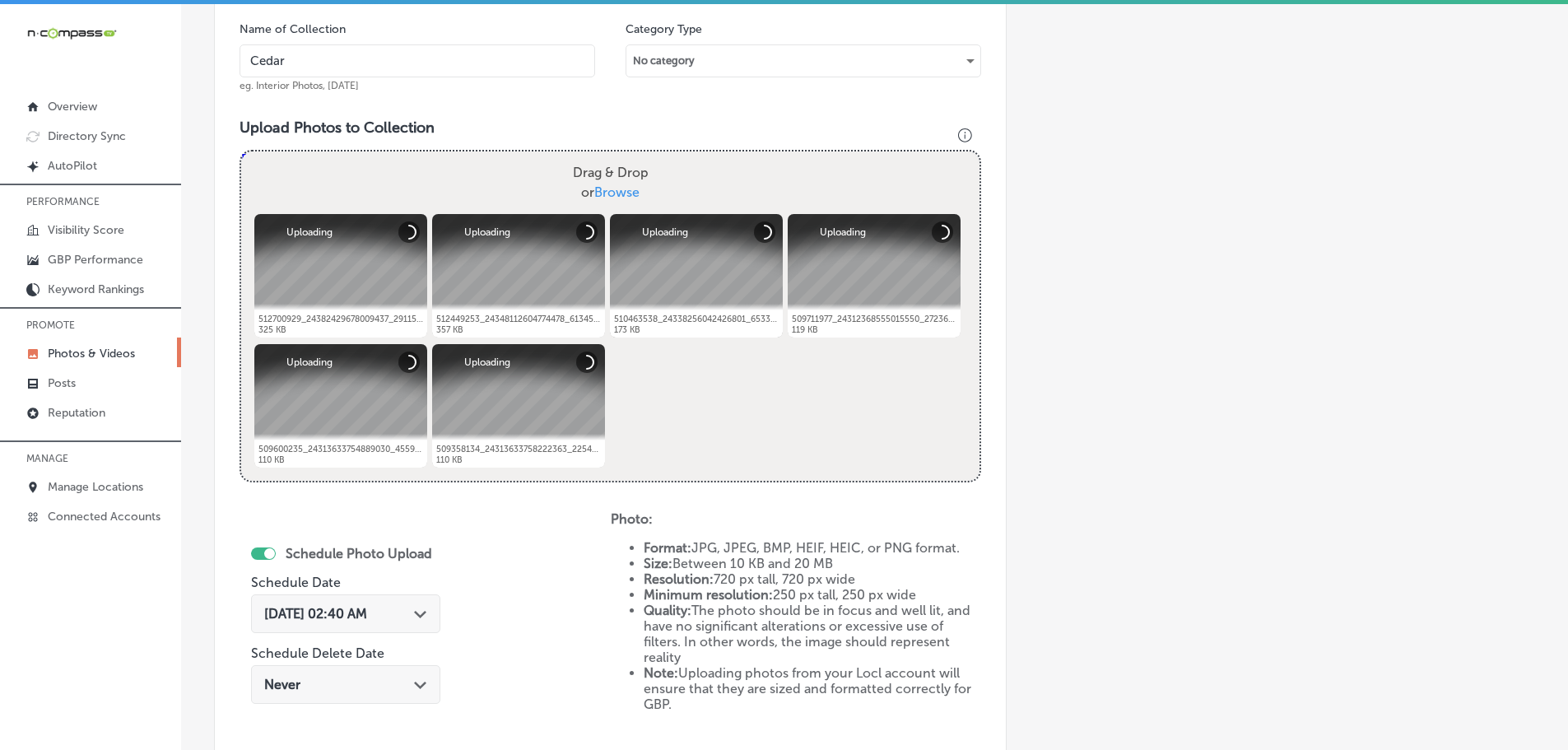
type input "Cedaredge Golf Course"
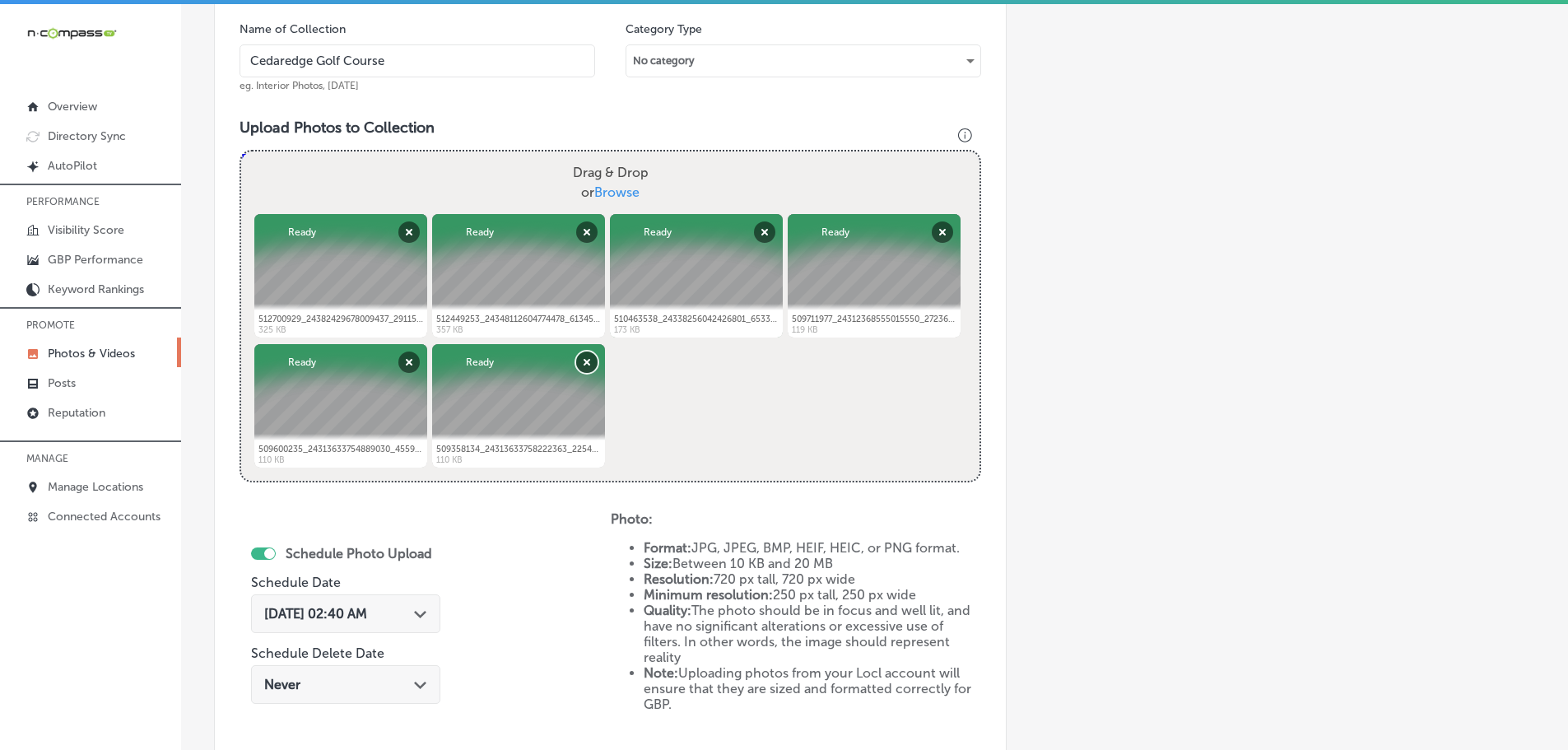
click at [585, 364] on button "Remove" at bounding box center [587, 362] width 21 height 21
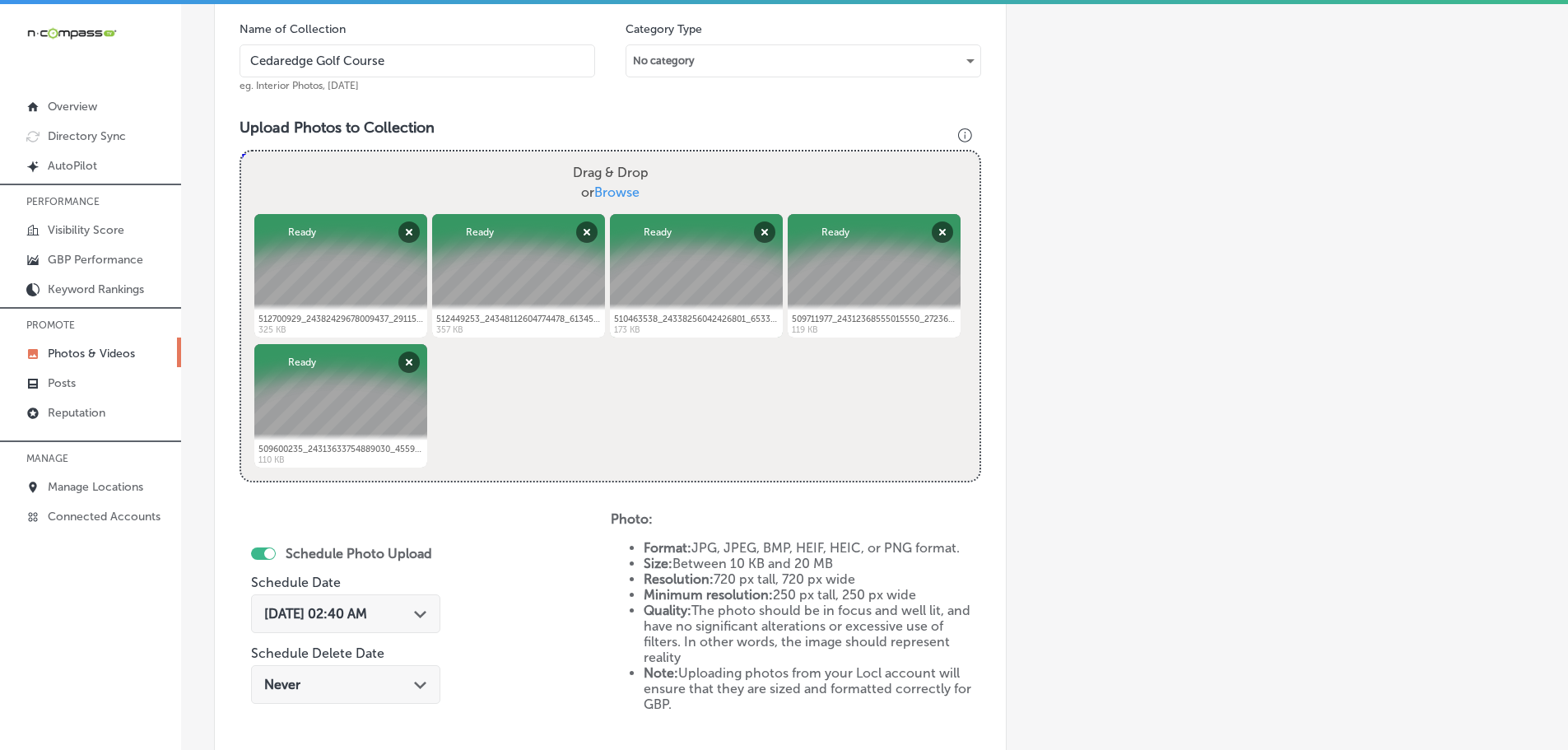
click at [409, 616] on div "[DATE] 02:40 AM Path Created with Sketch." at bounding box center [345, 613] width 163 height 16
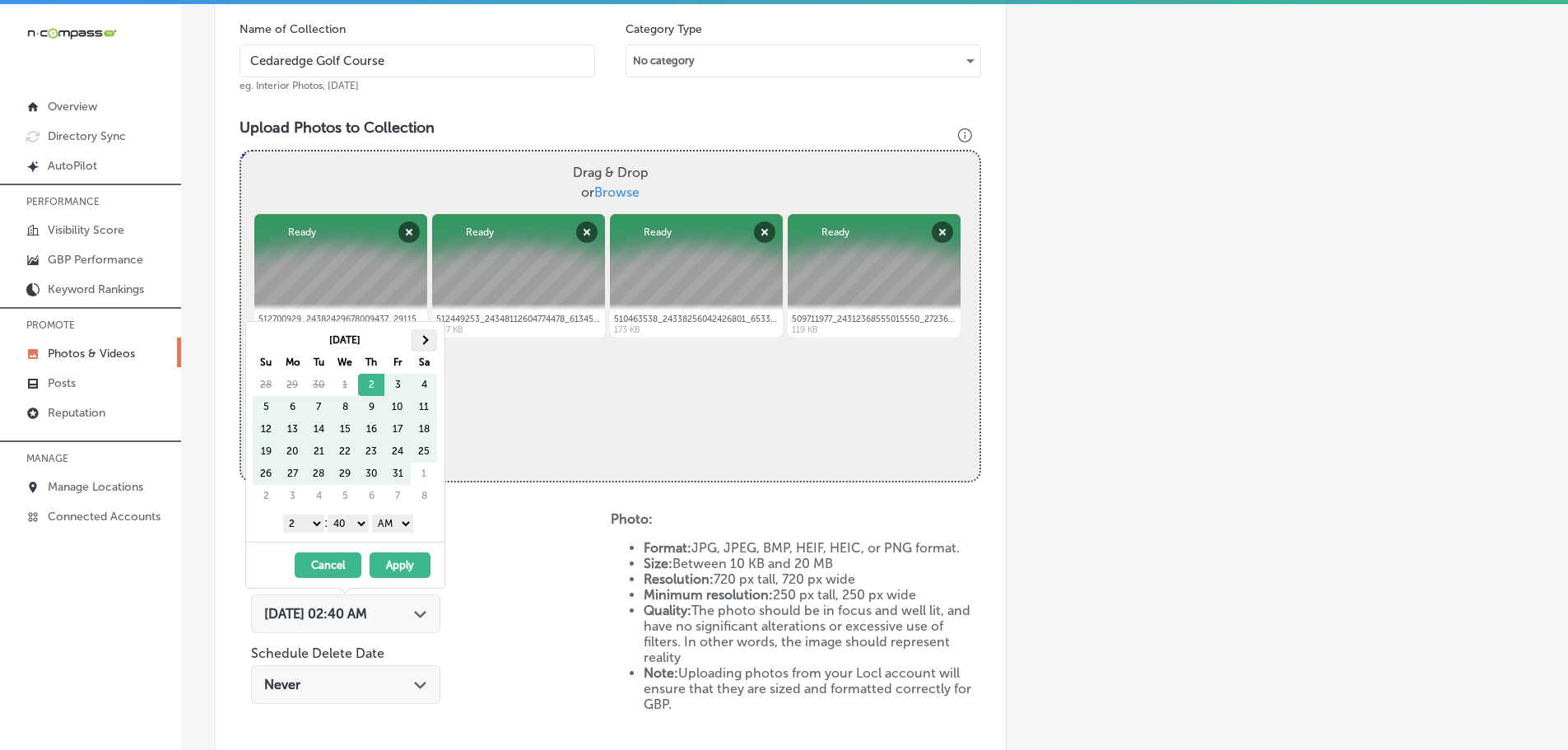
click at [426, 340] on span at bounding box center [424, 340] width 9 height 9
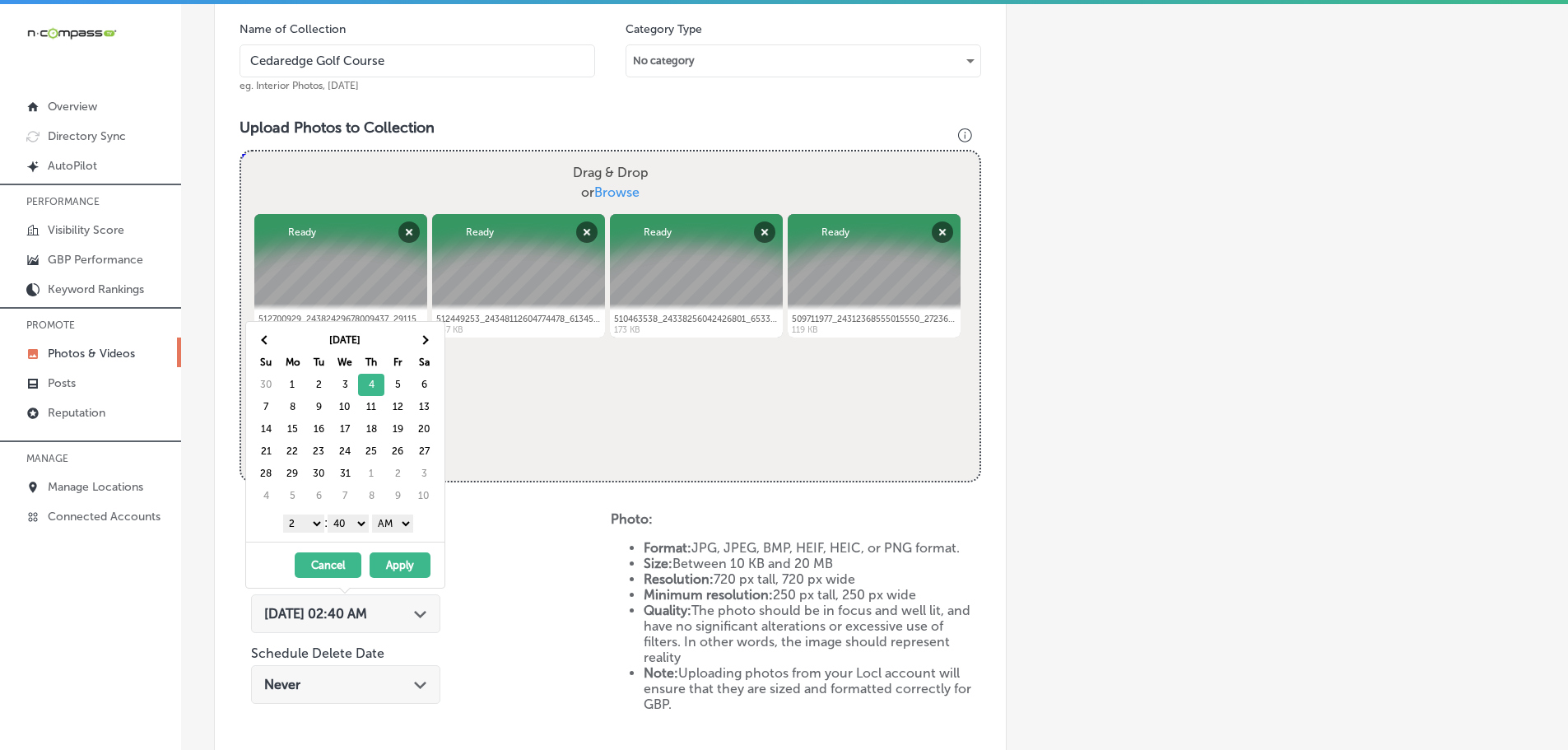
click at [307, 523] on select "1 2 3 4 5 6 7 8 9 10 11 12" at bounding box center [304, 523] width 41 height 19
click at [351, 521] on select "00 10 20 30 40 50" at bounding box center [348, 523] width 41 height 19
drag, startPoint x: 373, startPoint y: 531, endPoint x: 391, endPoint y: 526, distance: 18.7
click at [391, 523] on select "AM PM" at bounding box center [393, 523] width 41 height 19
click at [409, 563] on button "Apply" at bounding box center [400, 565] width 61 height 26
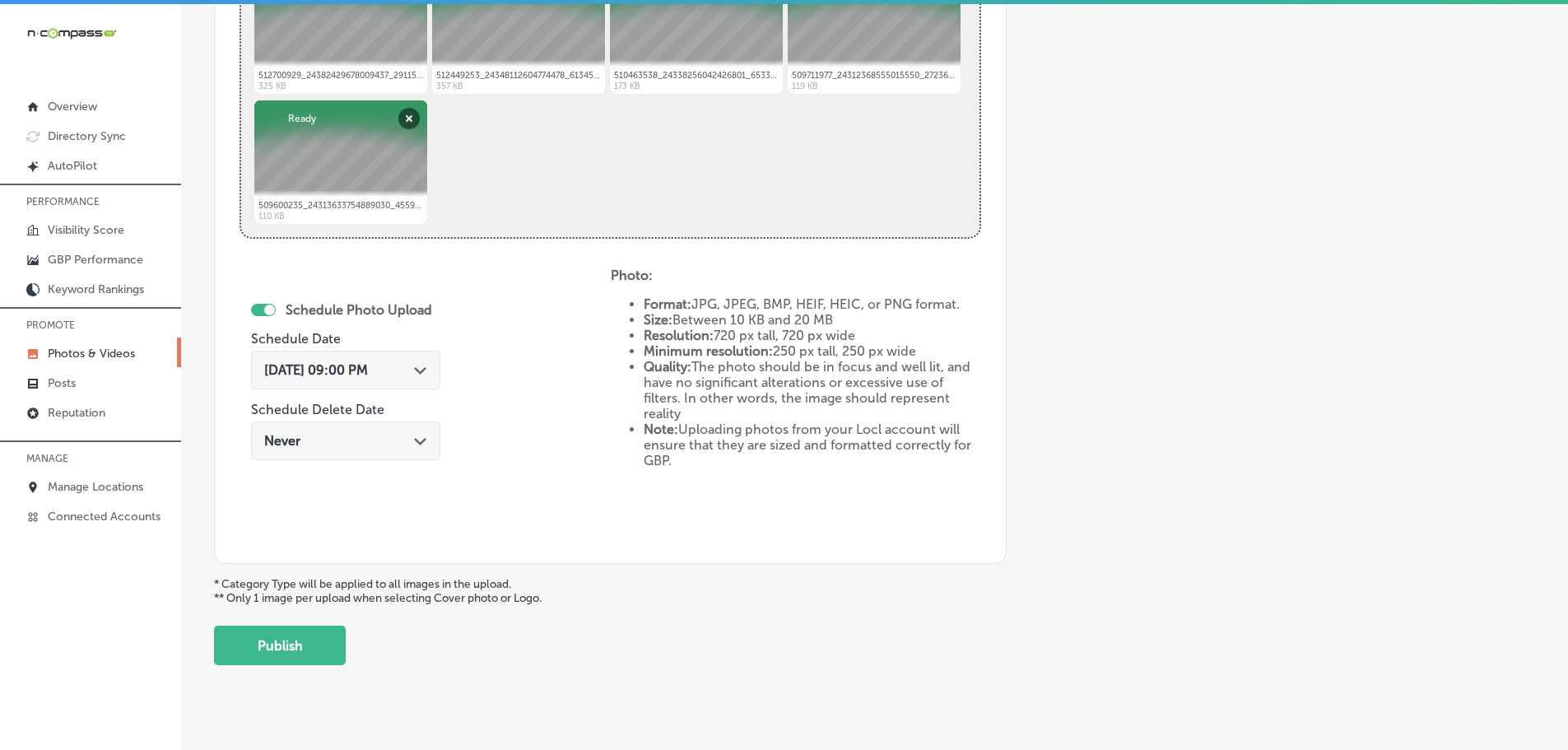
scroll to position [764, 0]
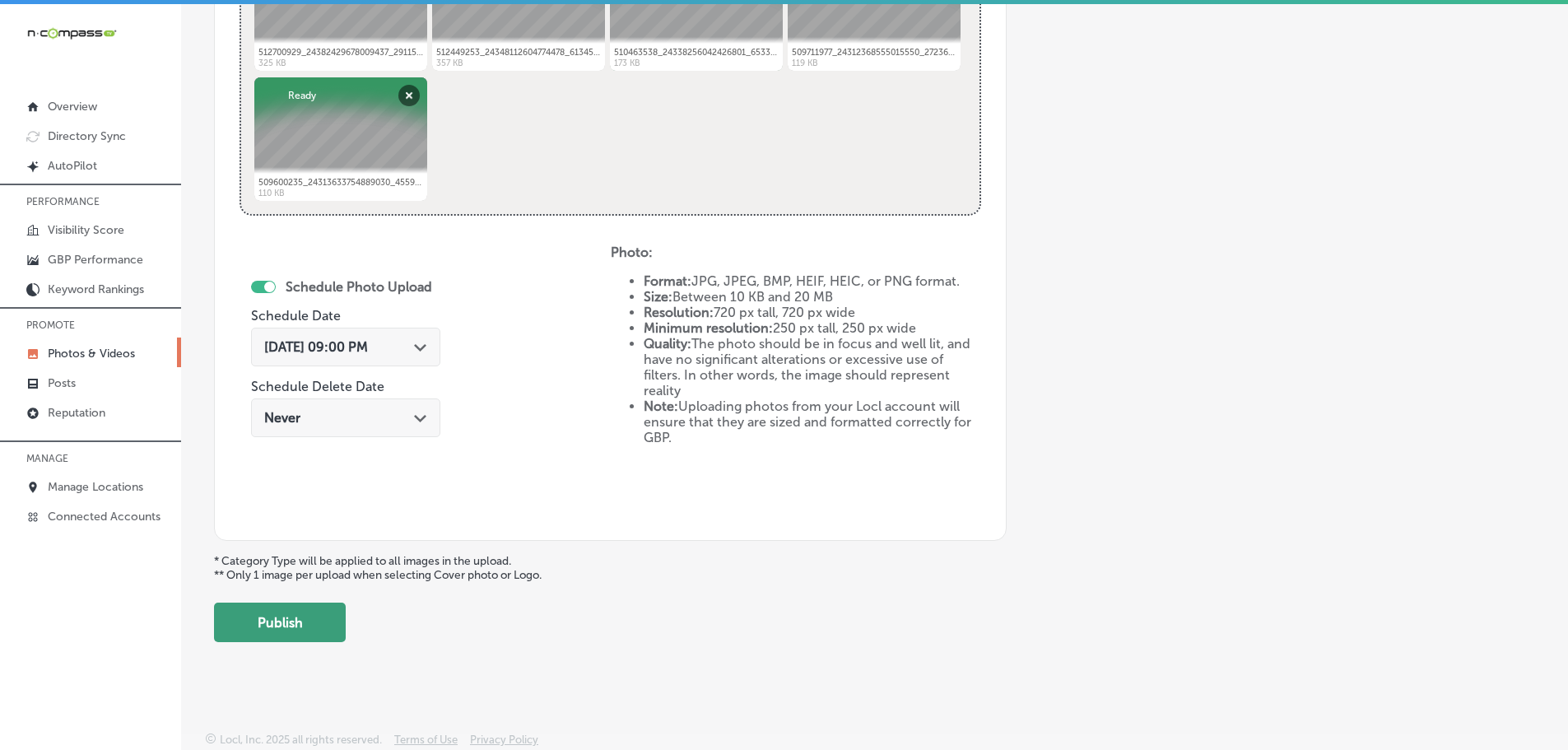
click at [315, 621] on button "Publish" at bounding box center [279, 622] width 131 height 40
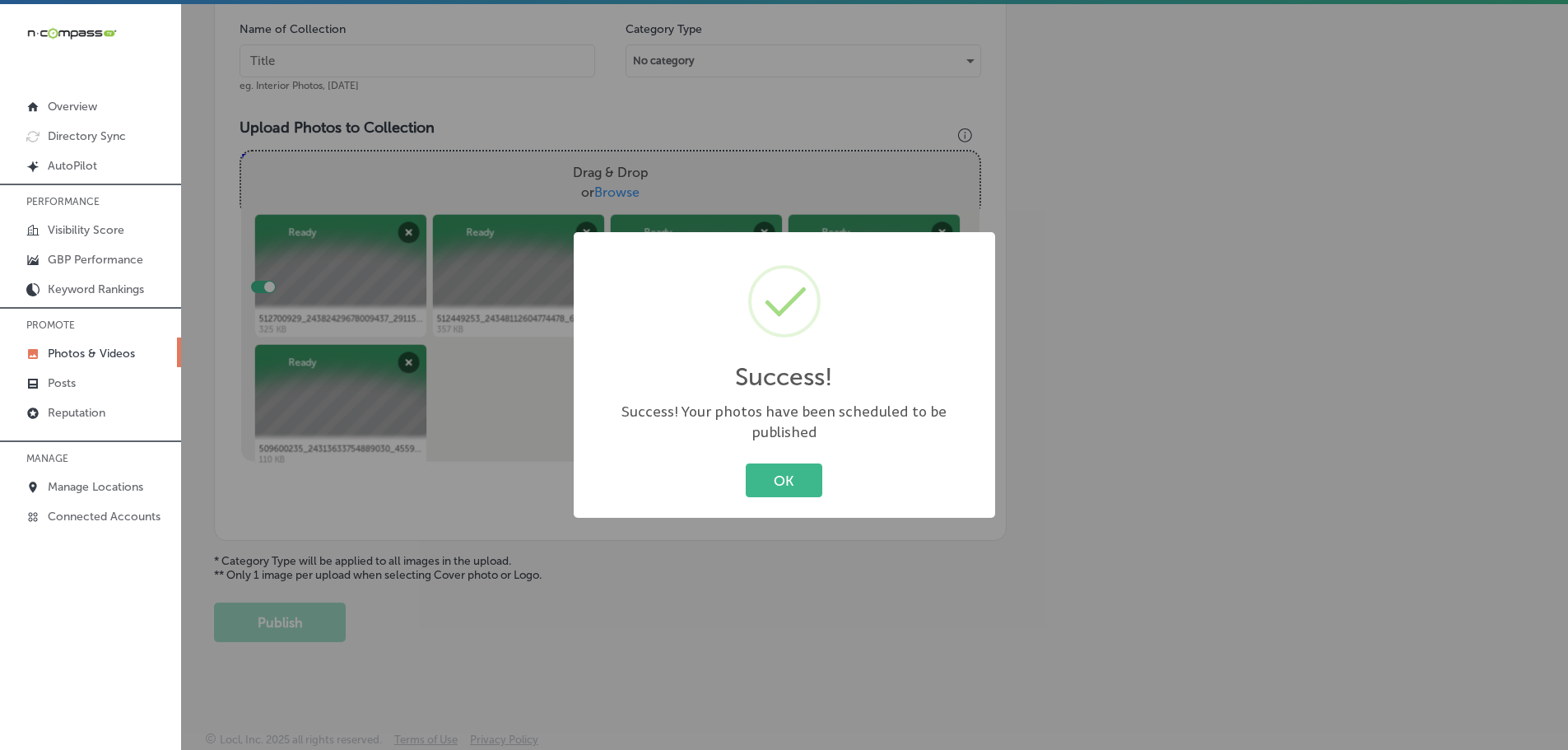
scroll to position [498, 0]
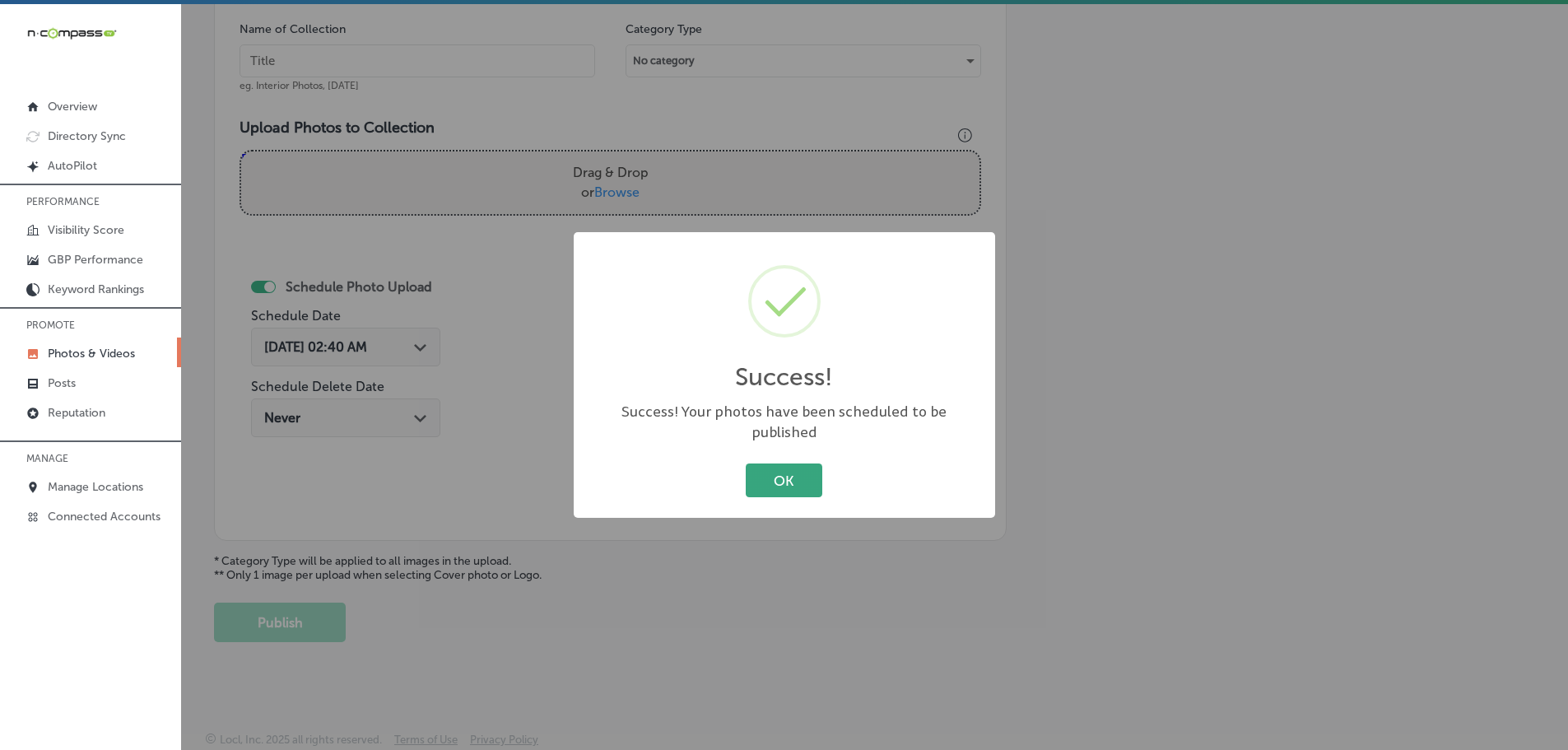
click at [770, 472] on button "OK" at bounding box center [784, 480] width 77 height 34
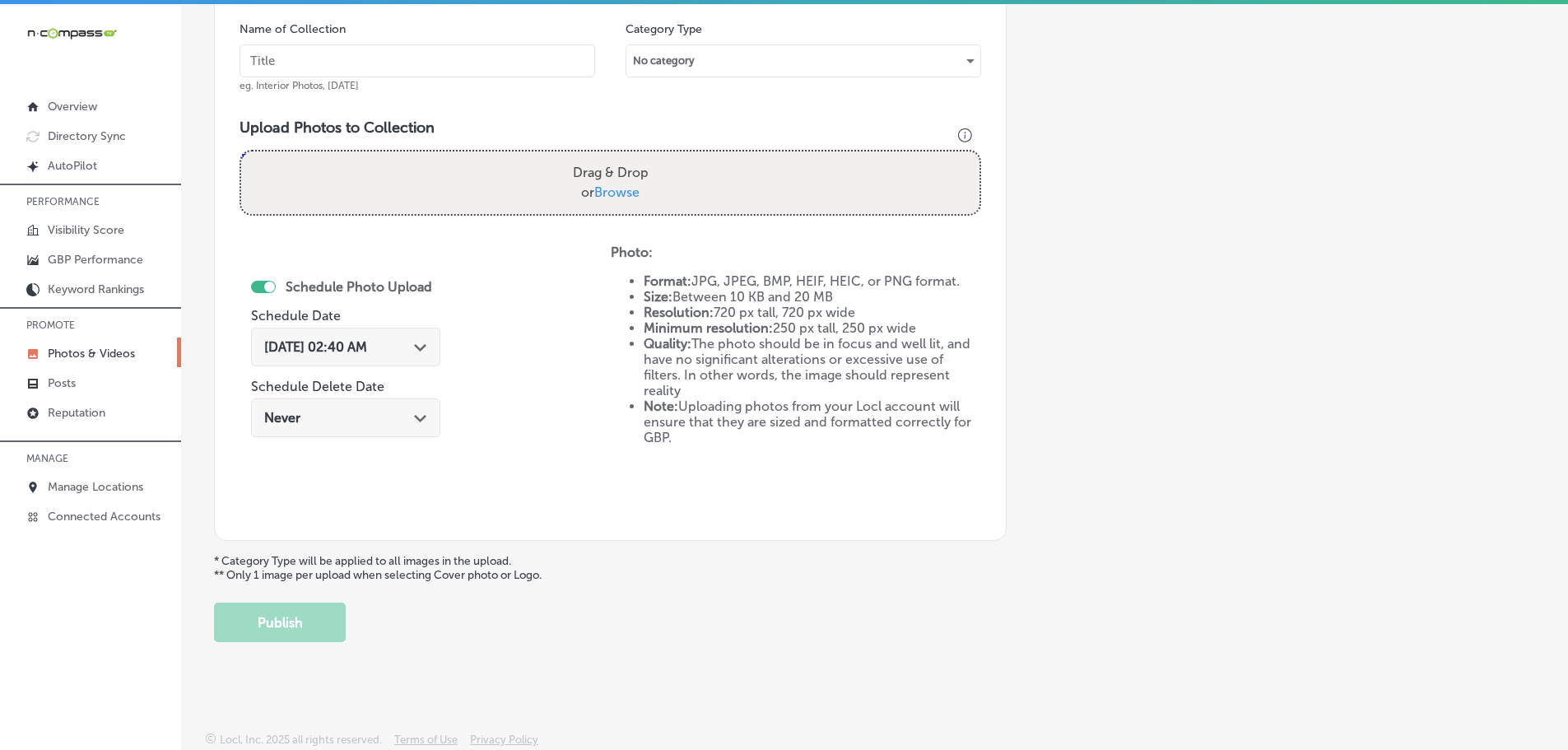
click at [616, 193] on span "Browse" at bounding box center [616, 192] width 45 height 16
click at [616, 156] on input "Drag & Drop or Browse" at bounding box center [610, 154] width 739 height 5
type input "C:\fakepath\515499609_24415792751339796_1076692747514647960_n.jpg"
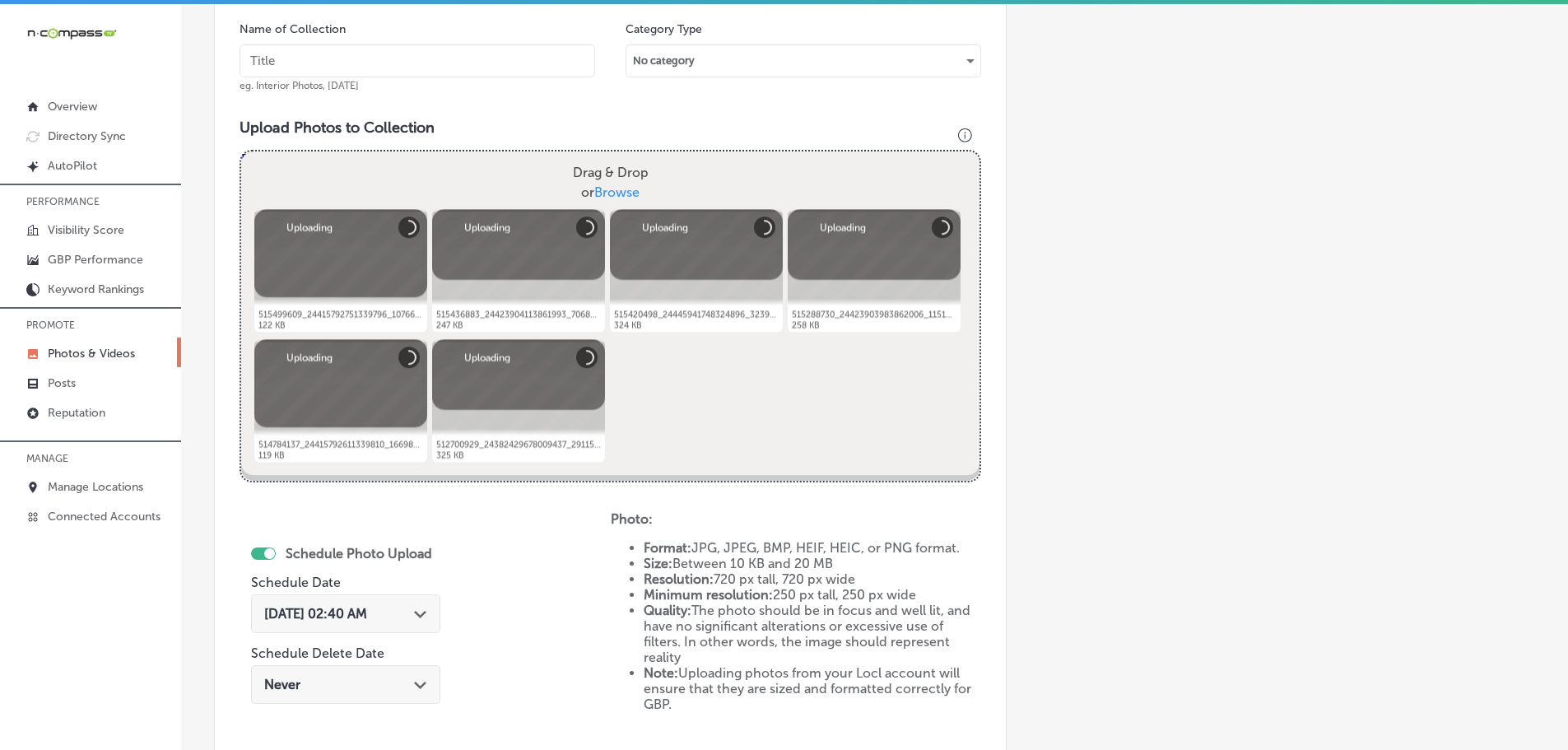
click at [476, 64] on input "text" at bounding box center [416, 60] width 356 height 33
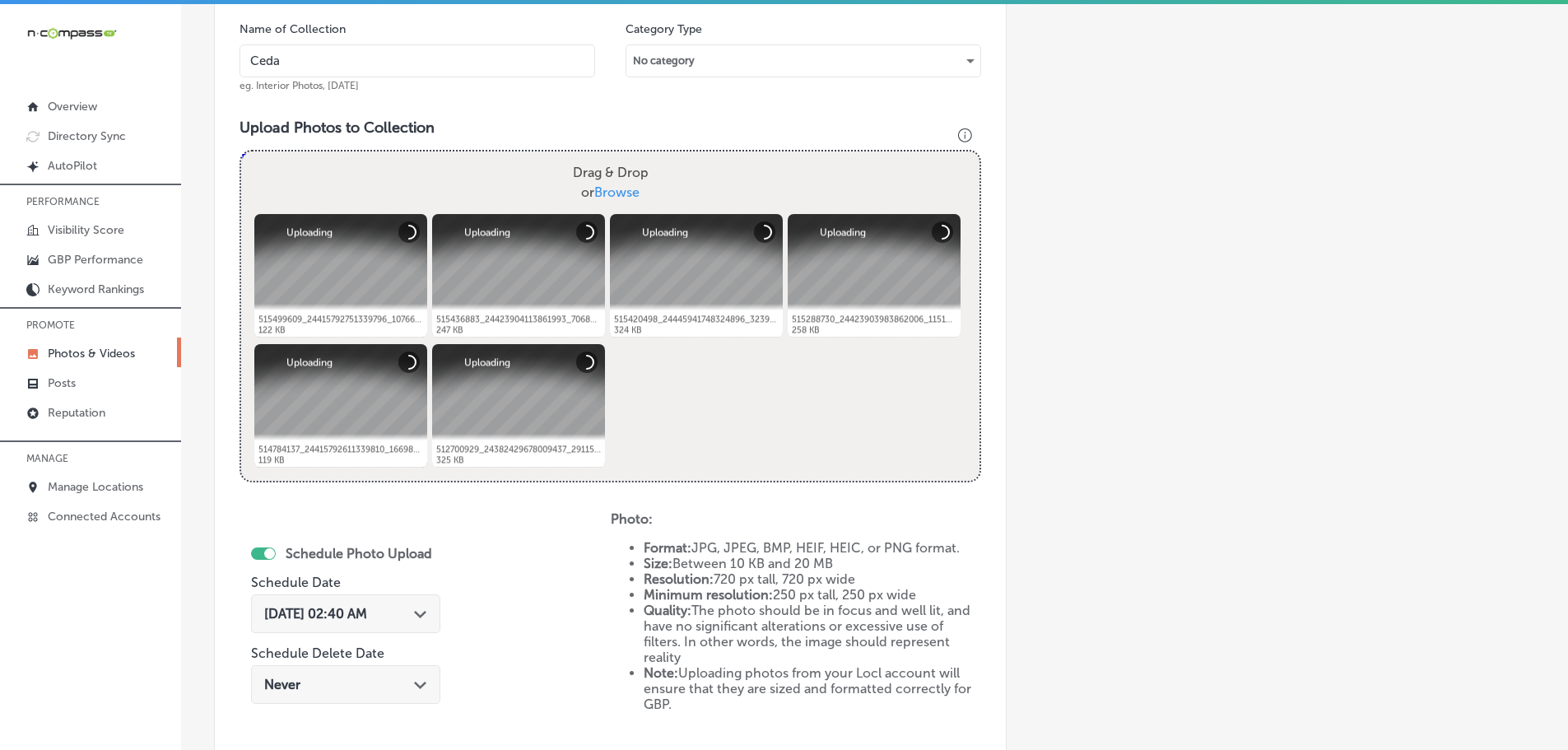
type input "Cedaredge Golf Course"
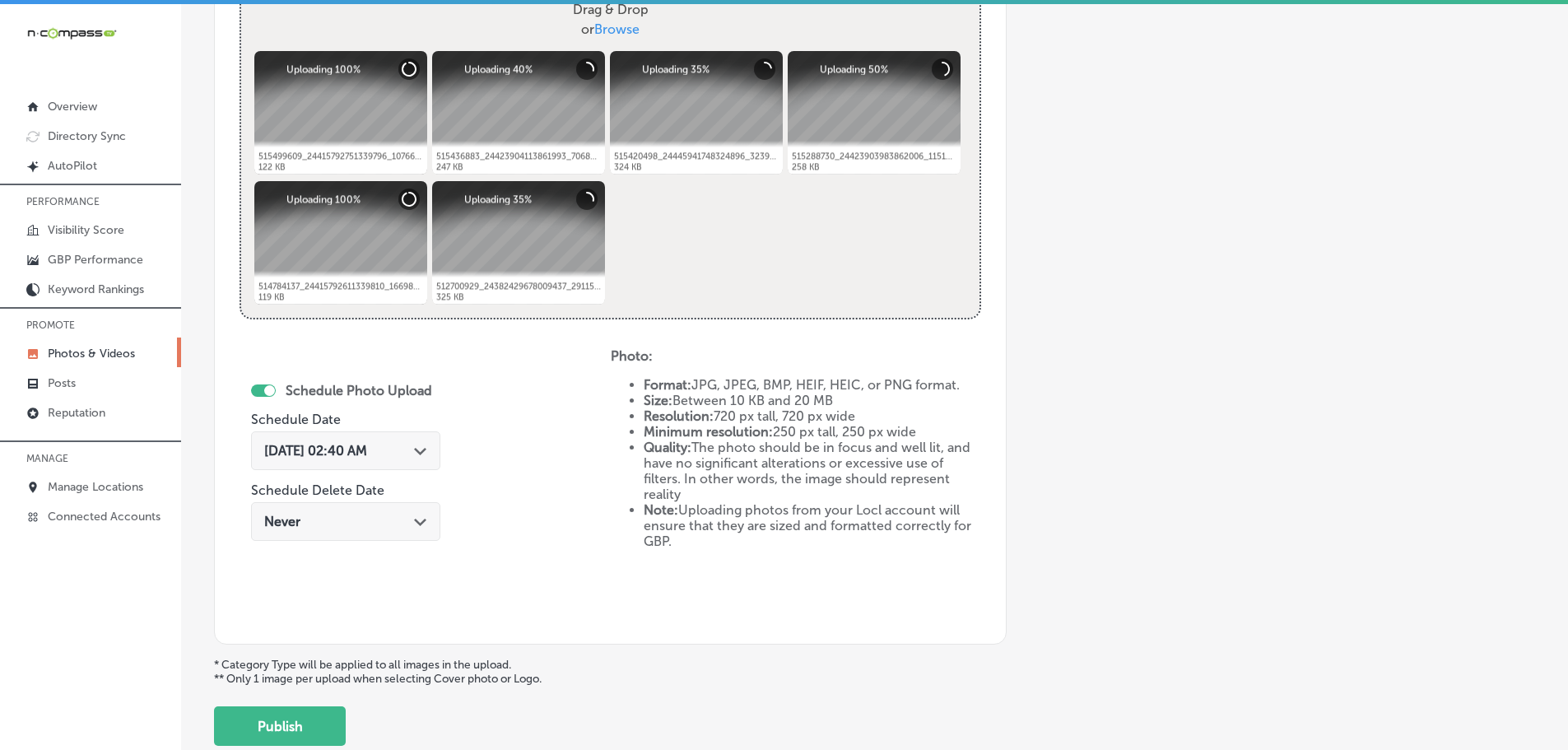
scroll to position [663, 0]
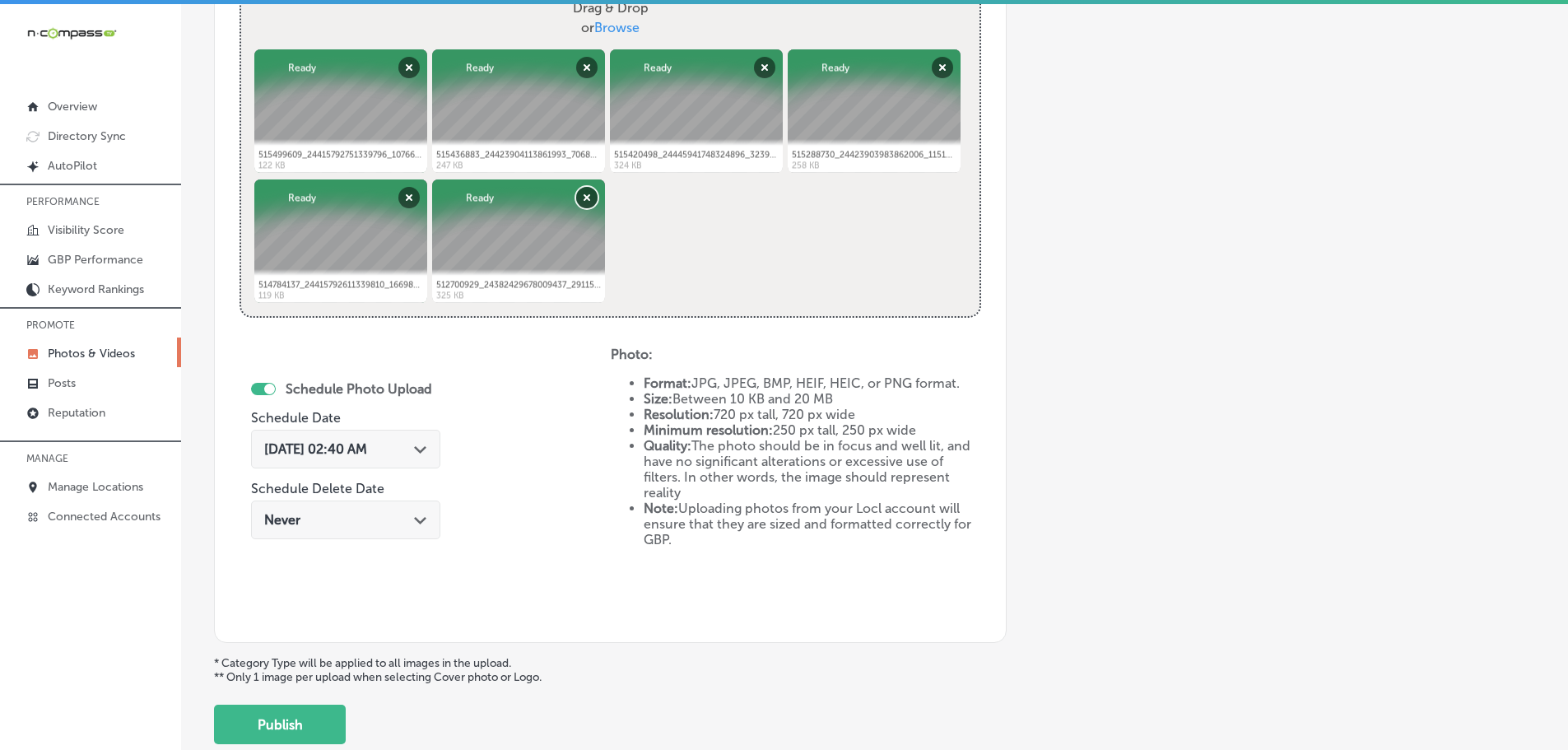
click at [588, 196] on button "Remove" at bounding box center [587, 198] width 21 height 21
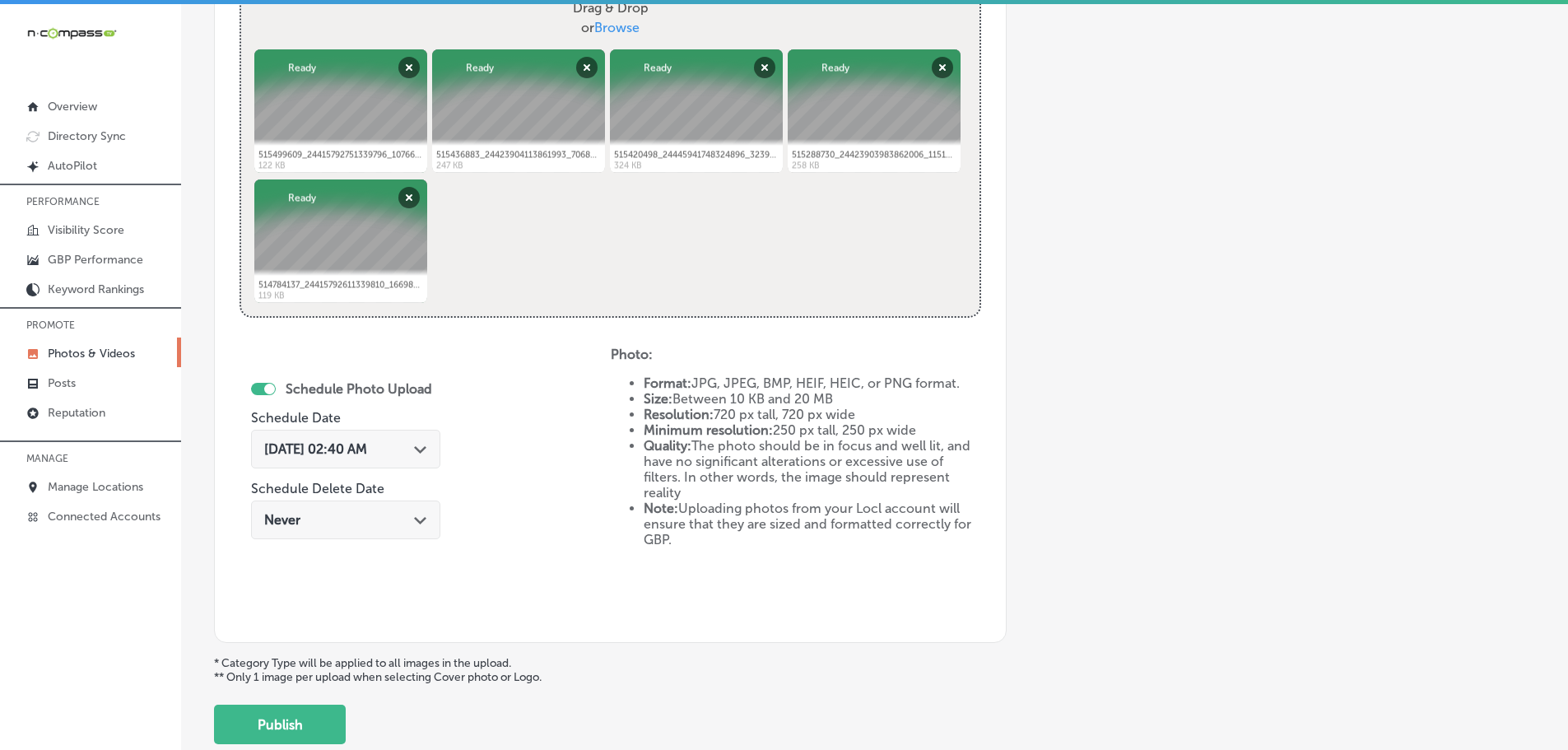
click at [417, 449] on polygon at bounding box center [420, 449] width 12 height 7
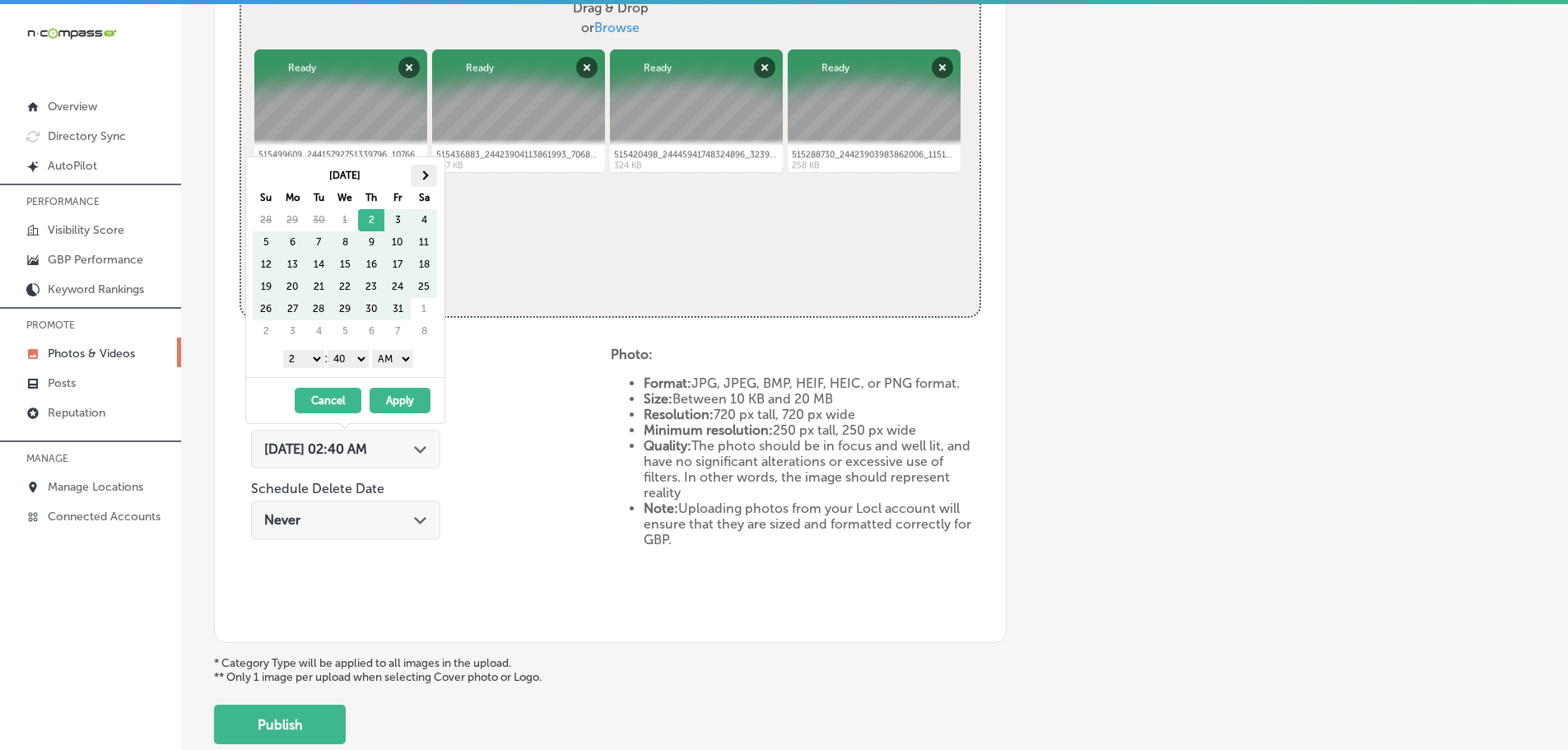
click at [420, 175] on span at bounding box center [424, 175] width 9 height 9
click at [421, 174] on span at bounding box center [424, 175] width 9 height 9
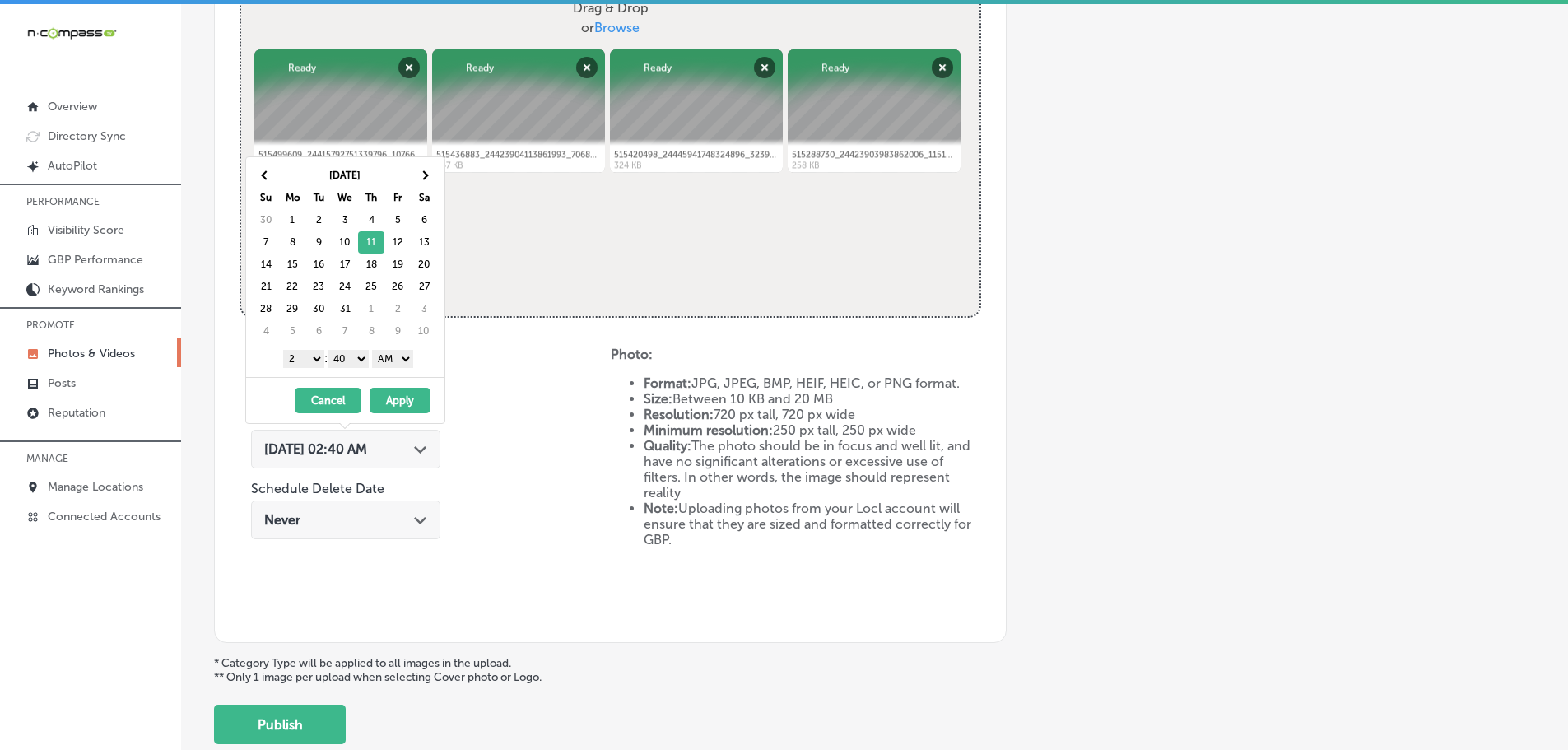
click at [307, 356] on select "1 2 3 4 5 6 7 8 9 10 11 12" at bounding box center [304, 358] width 41 height 19
click at [345, 353] on select "00 10 20 30 40 50" at bounding box center [348, 358] width 41 height 19
click at [391, 357] on select "AM PM" at bounding box center [393, 358] width 41 height 19
click at [404, 397] on button "Apply" at bounding box center [400, 400] width 61 height 26
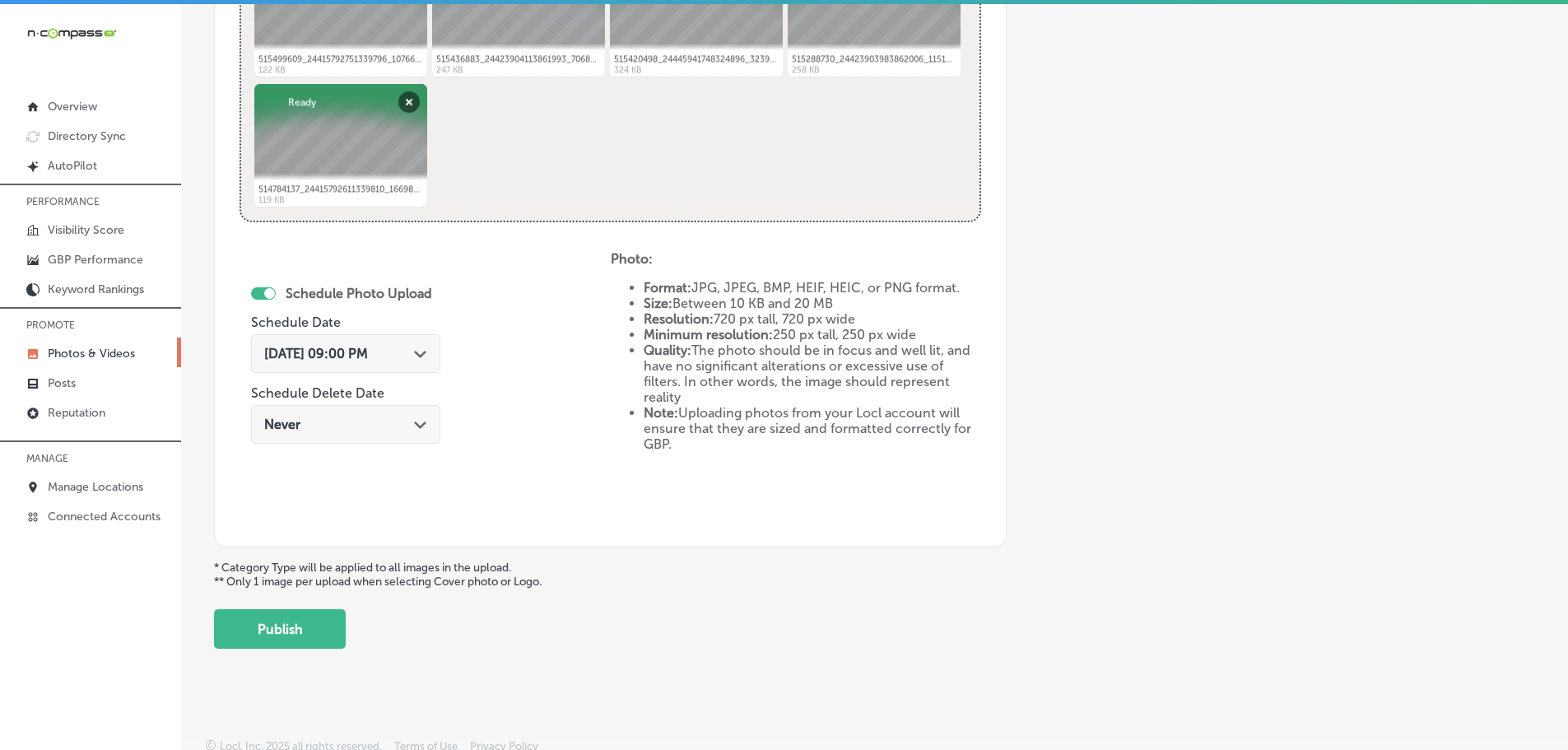
scroll to position [764, 0]
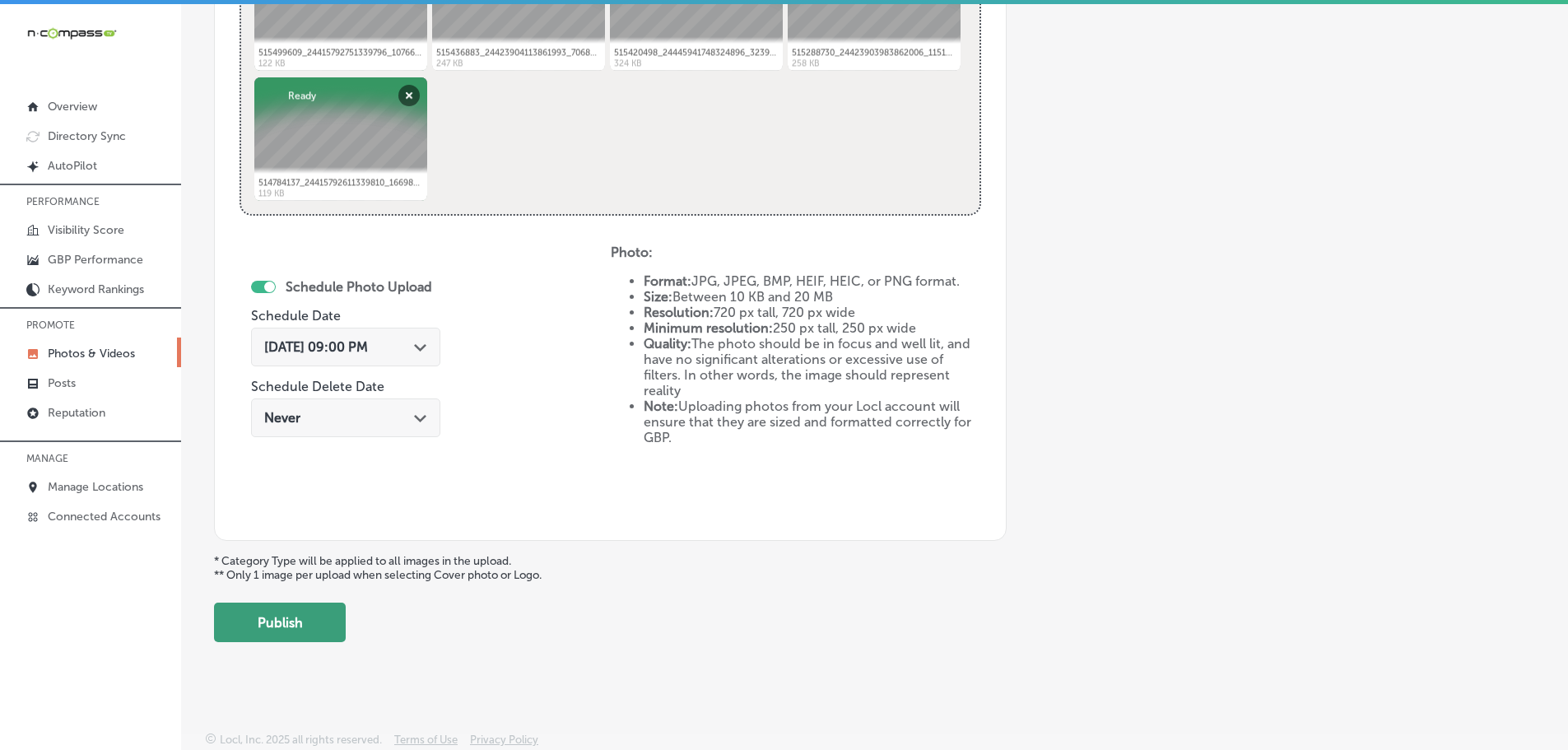
click at [270, 629] on button "Publish" at bounding box center [279, 622] width 131 height 40
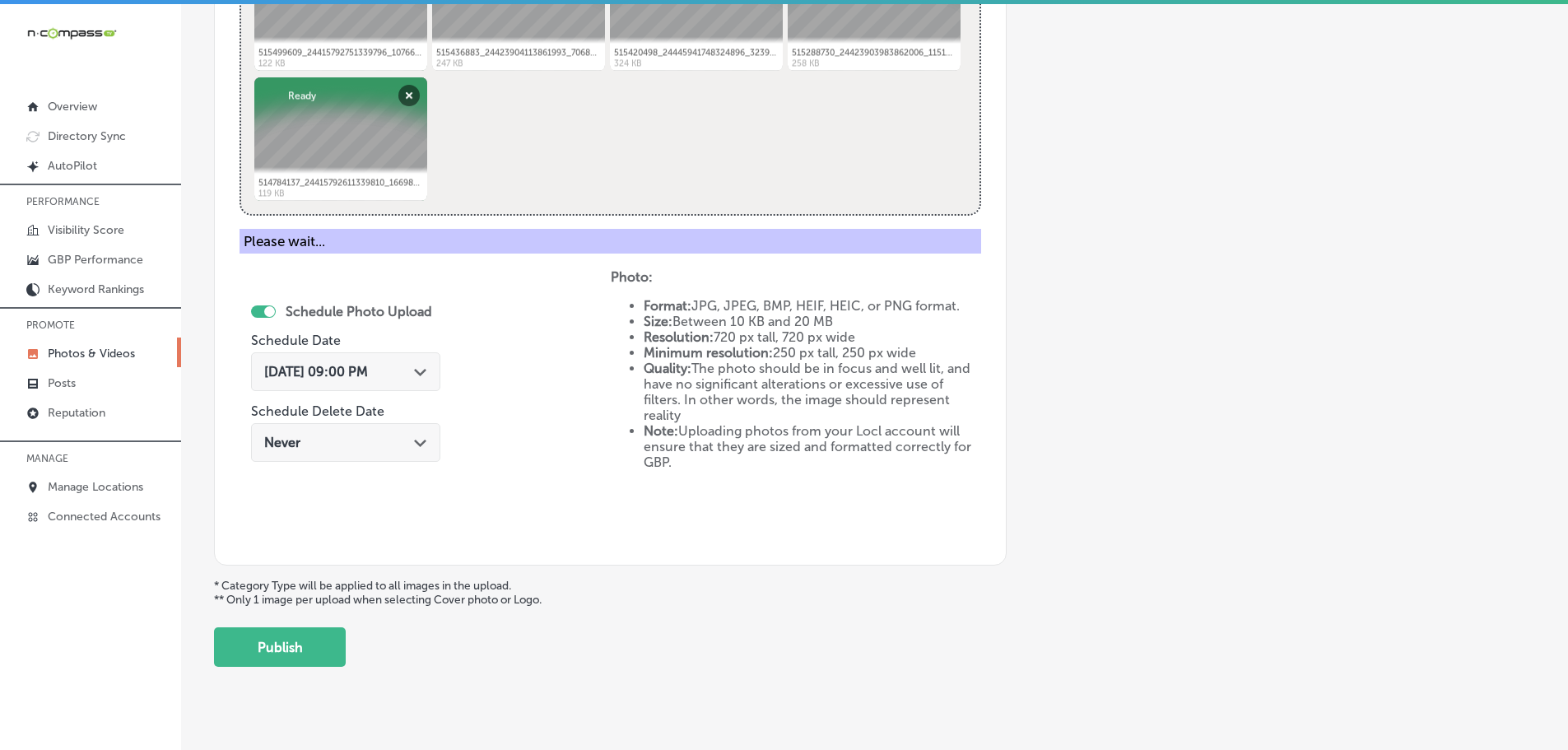
scroll to position [498, 0]
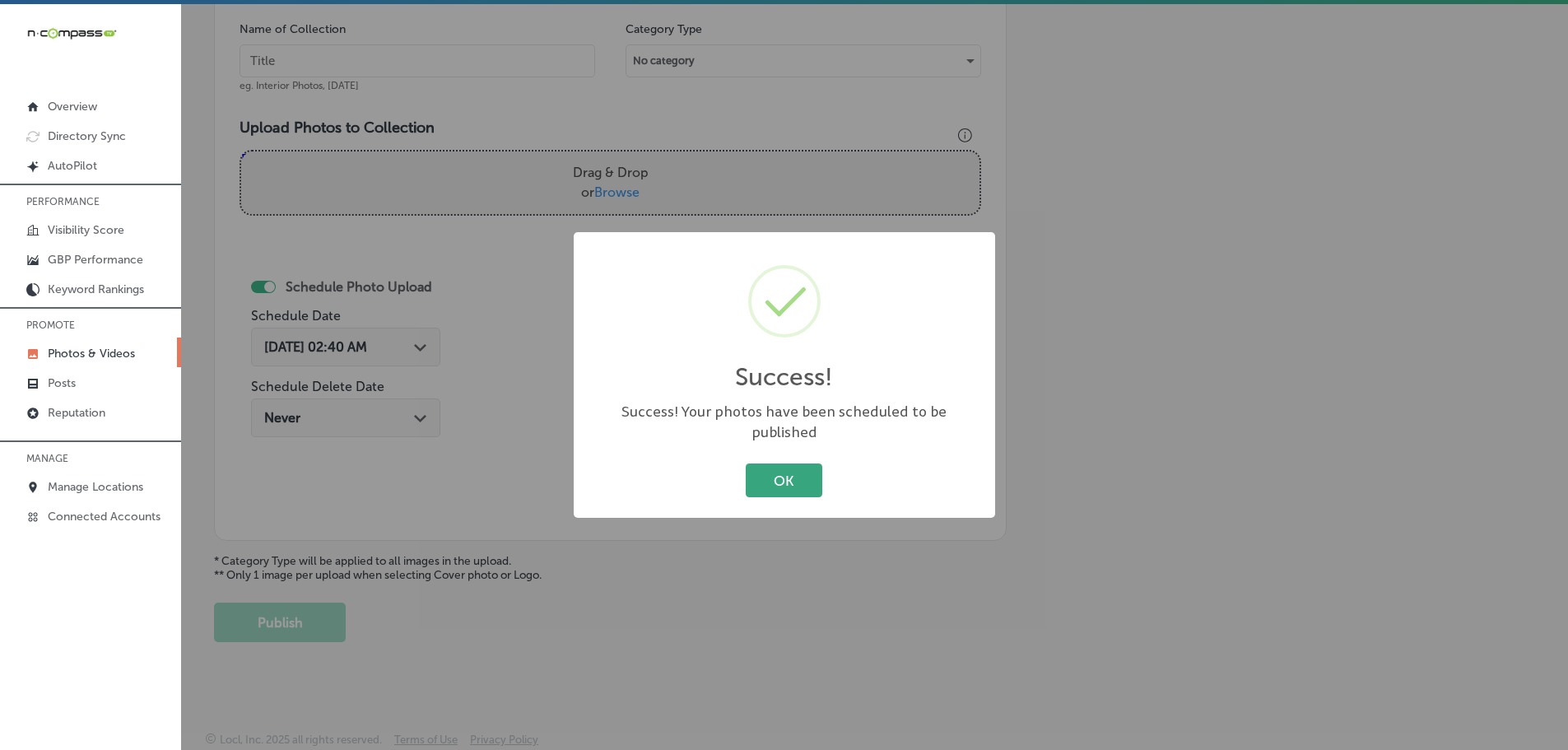
click at [784, 463] on button "OK" at bounding box center [784, 480] width 77 height 34
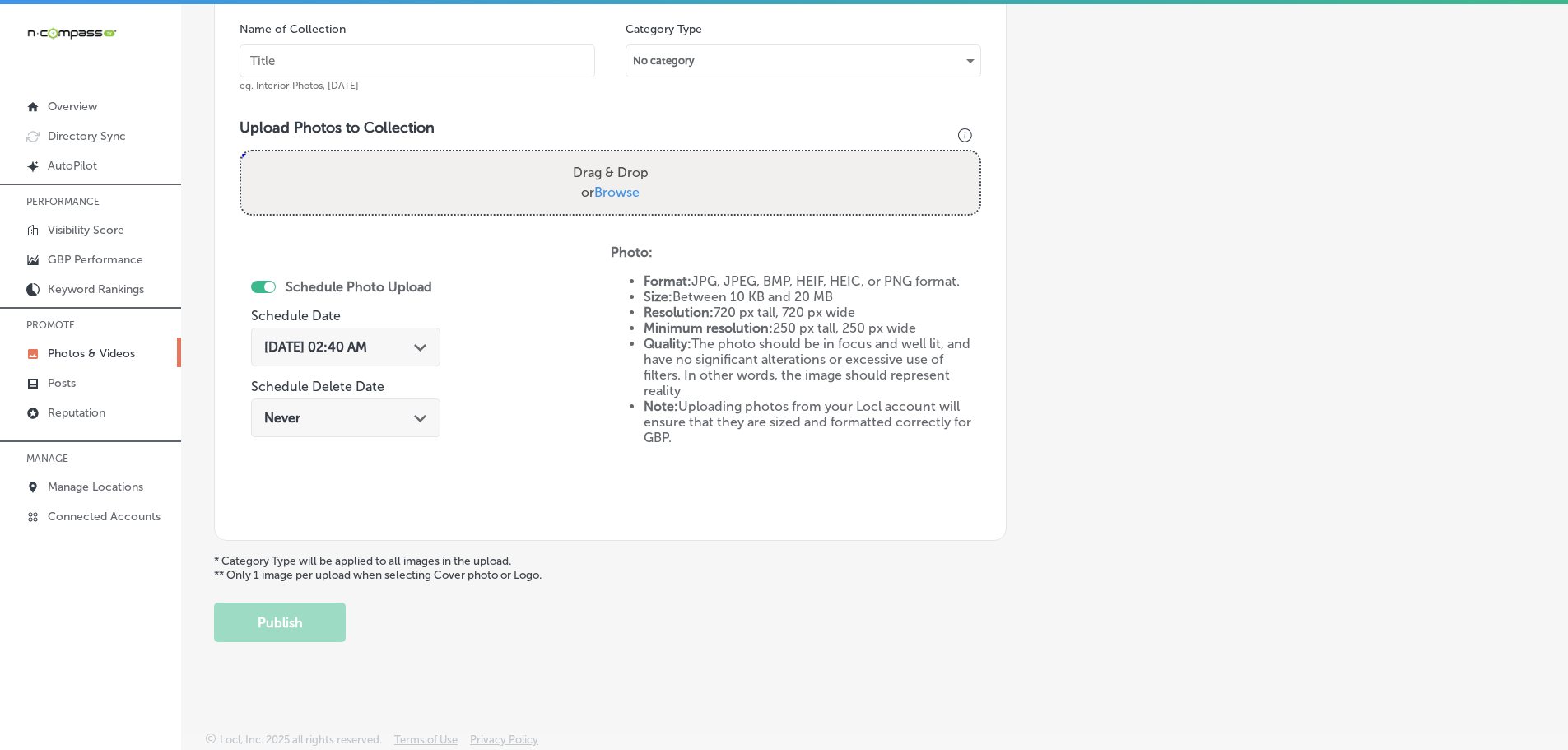
click at [616, 189] on span "Browse" at bounding box center [616, 192] width 45 height 16
click at [616, 156] on input "Drag & Drop or Browse" at bounding box center [610, 154] width 739 height 5
type input "C:\fakepath\187503941_4312308678781500_1898438465686884456_n.jpg"
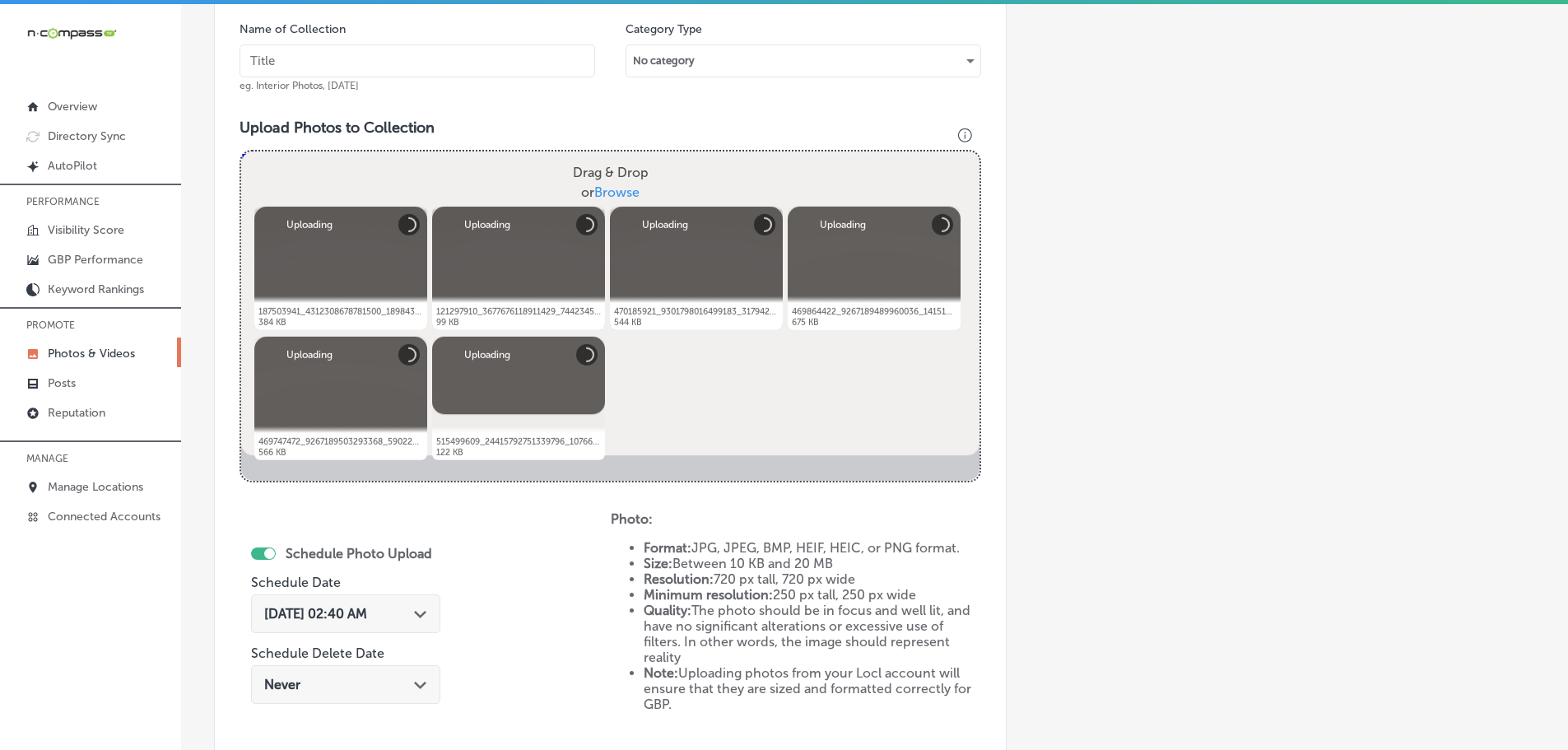
click at [385, 61] on input "text" at bounding box center [416, 60] width 356 height 33
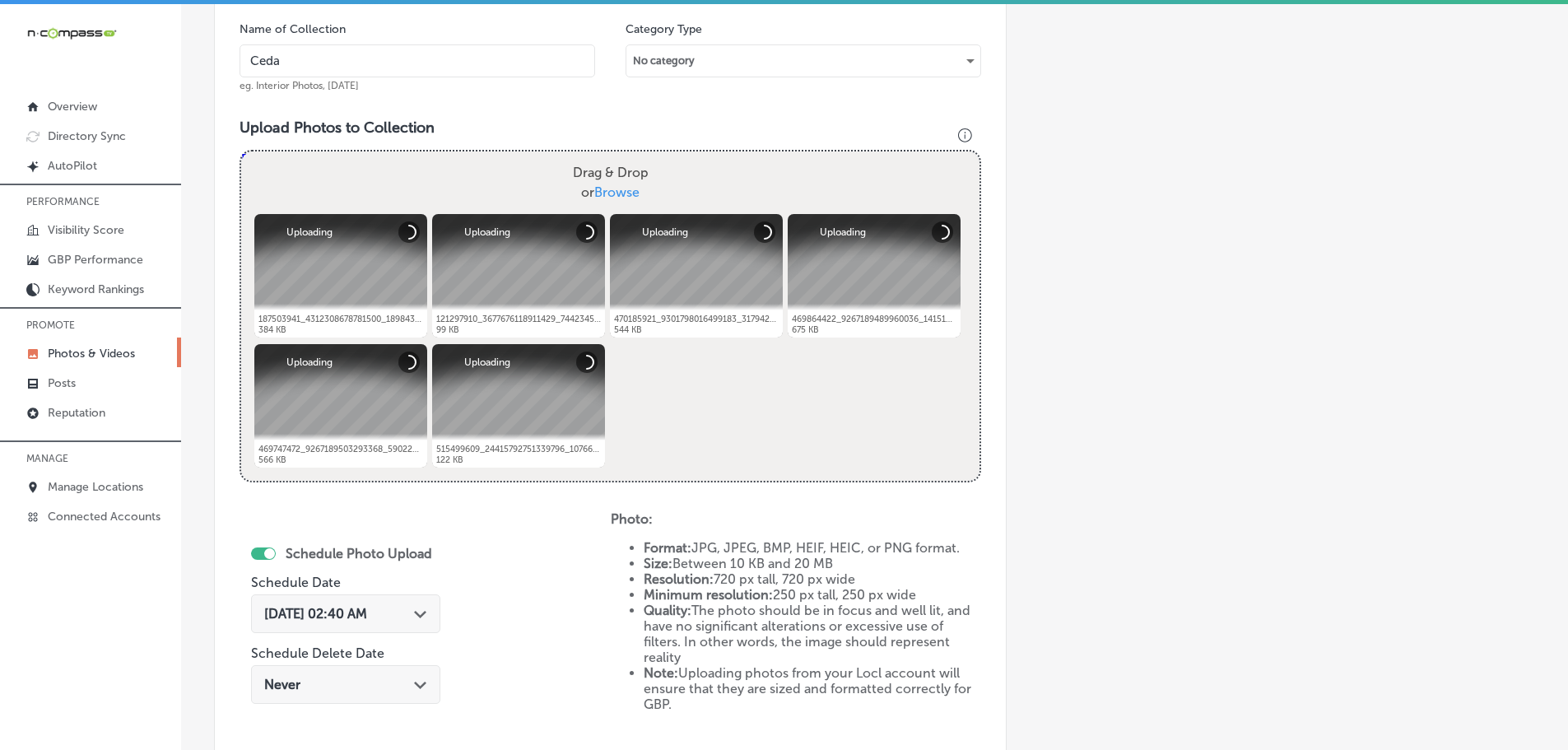
type input "Cedaredge Golf Course"
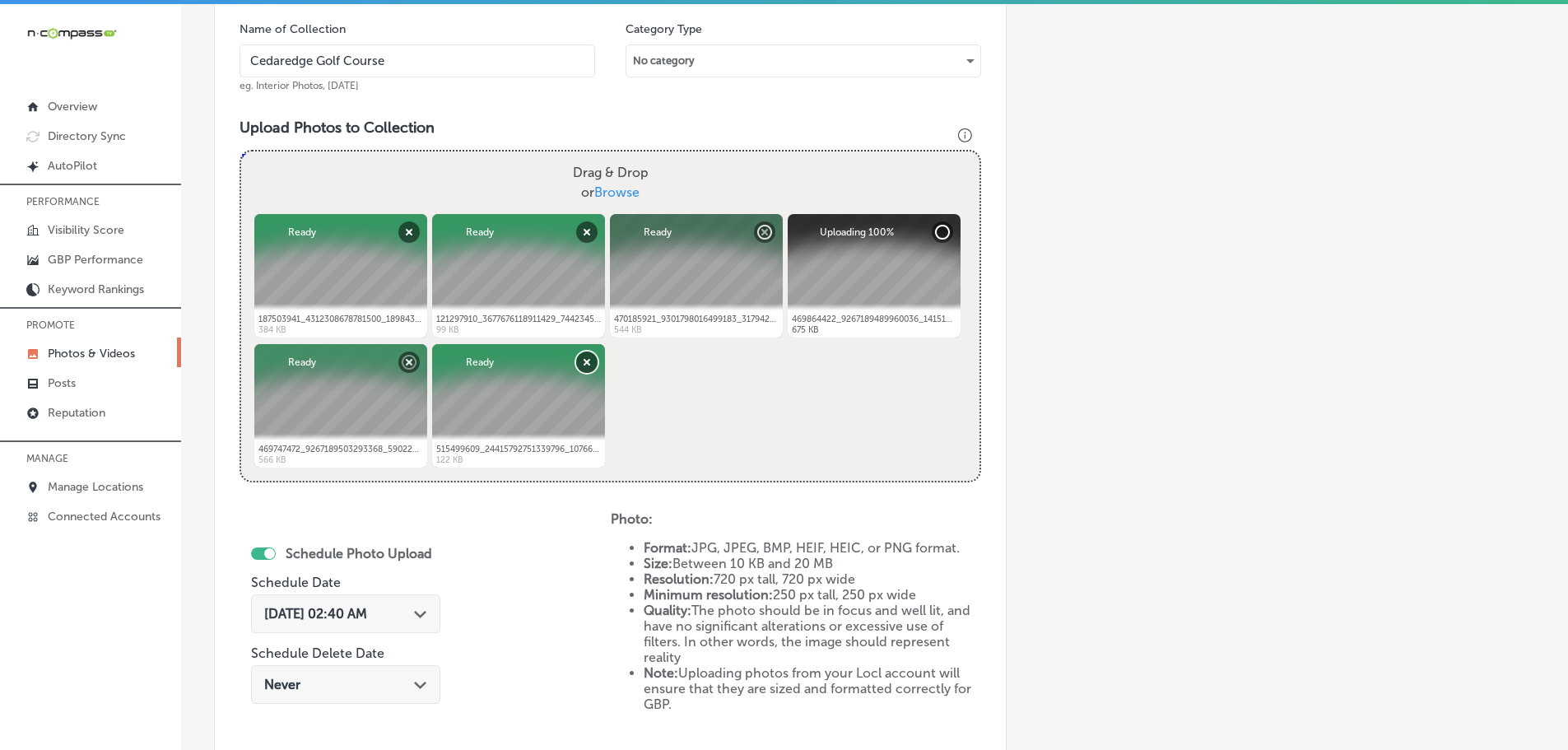
click at [586, 364] on button "Remove" at bounding box center [587, 362] width 21 height 21
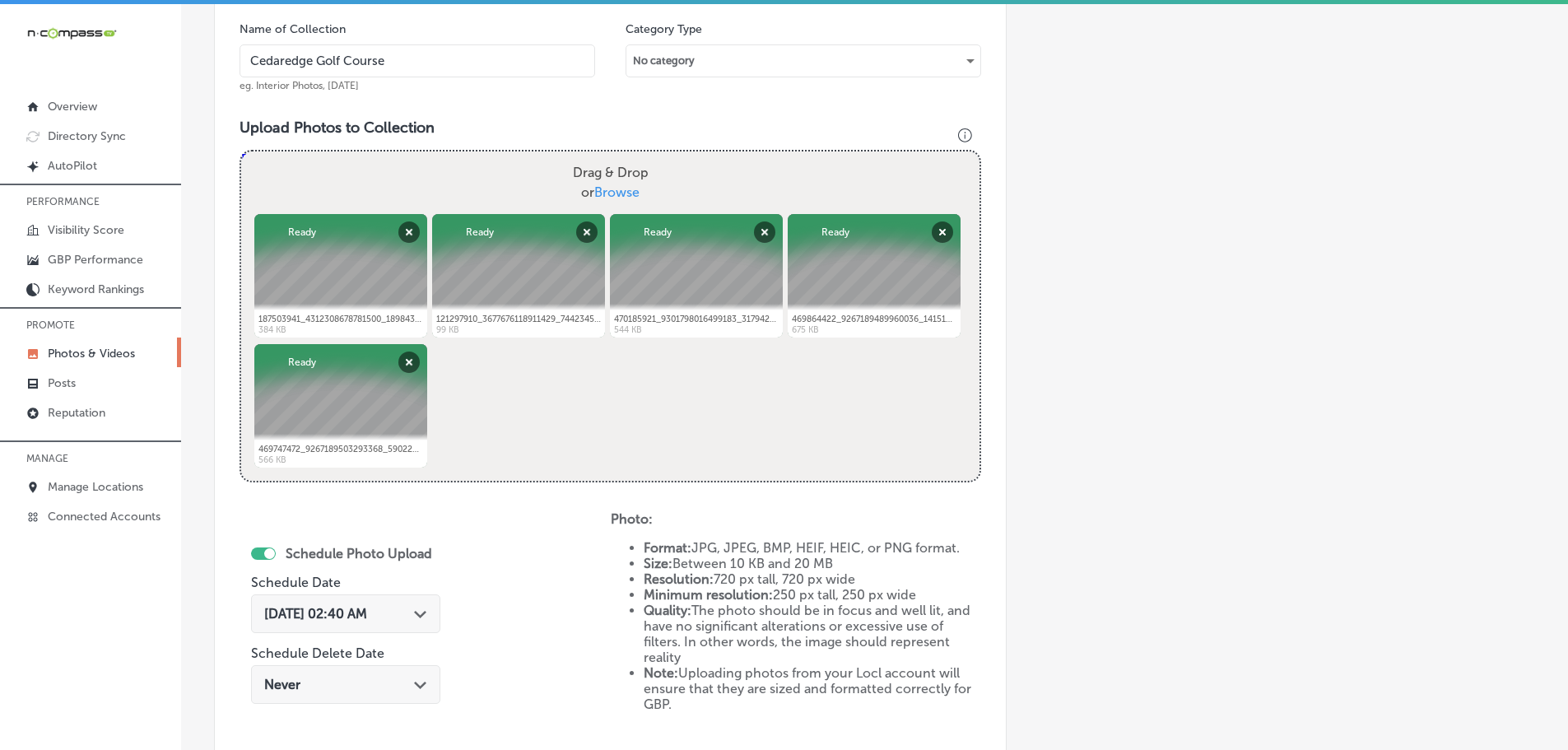
click at [418, 607] on div "Path Created with Sketch." at bounding box center [420, 611] width 13 height 13
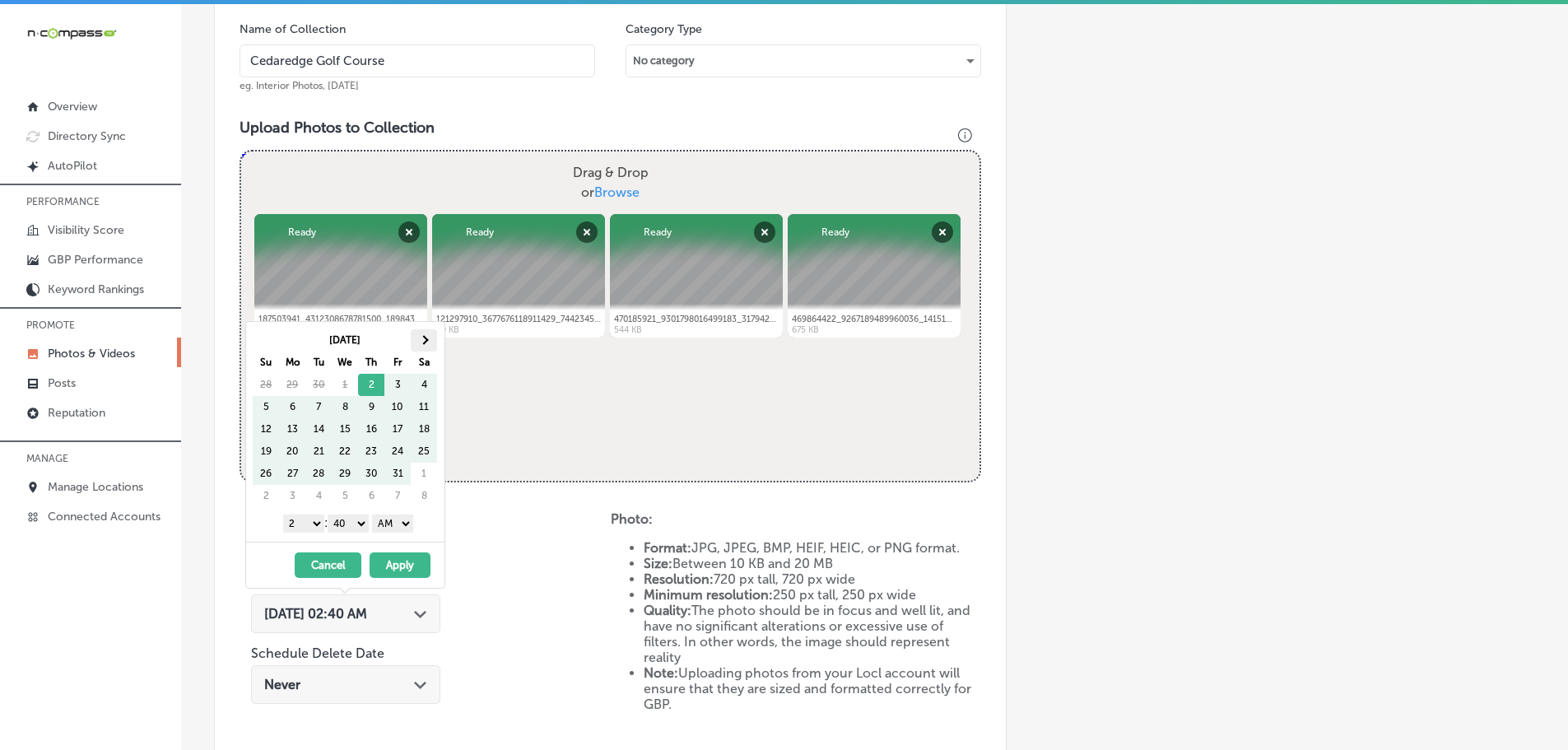
click at [424, 337] on span at bounding box center [424, 340] width 9 height 9
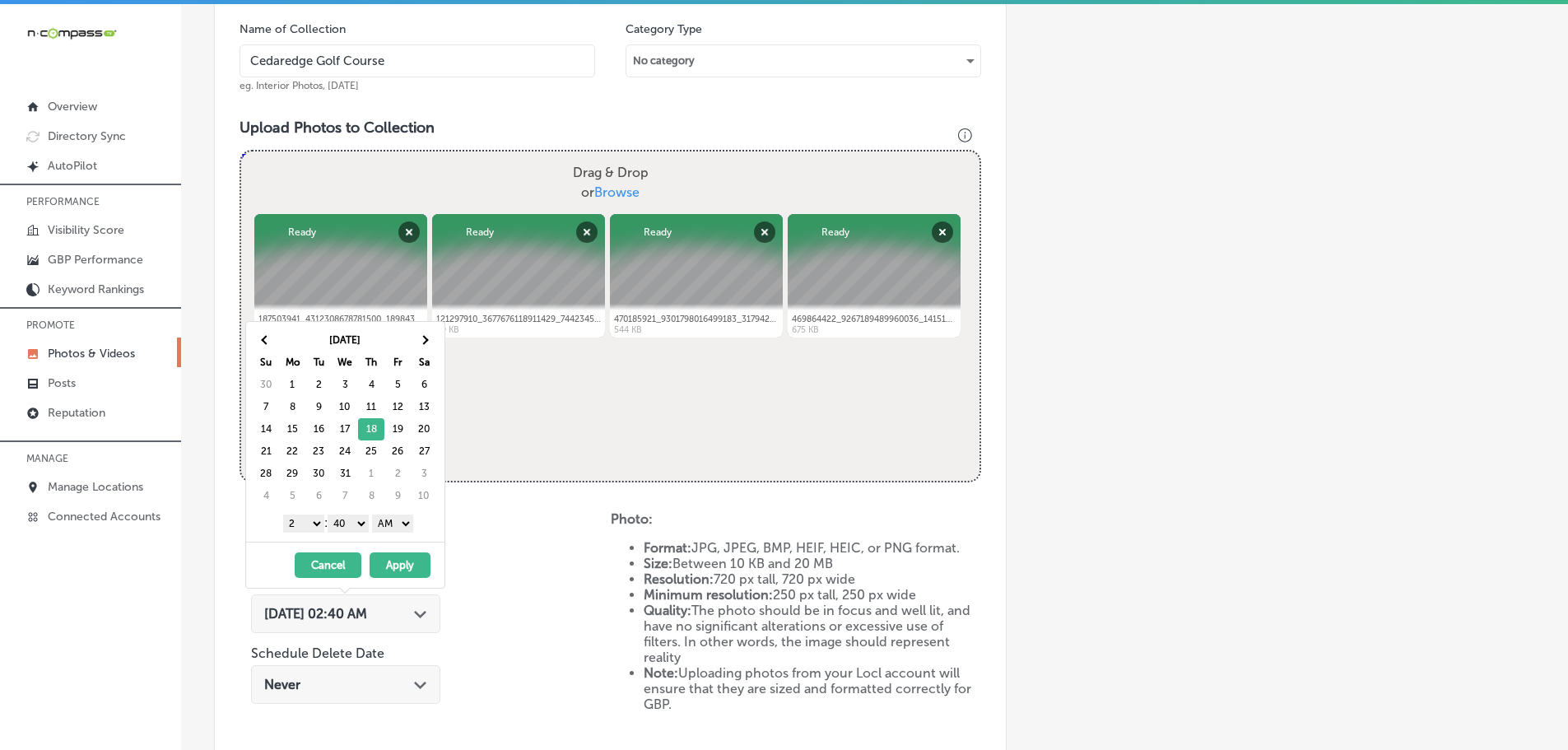
click at [312, 520] on select "1 2 3 4 5 6 7 8 9 10 11 12" at bounding box center [304, 523] width 41 height 19
click at [360, 520] on select "00 10 20 30 40 50" at bounding box center [348, 523] width 41 height 19
drag, startPoint x: 379, startPoint y: 533, endPoint x: 400, endPoint y: 525, distance: 22.5
click at [400, 520] on select "AM PM" at bounding box center [393, 523] width 41 height 19
click at [412, 559] on button "Apply" at bounding box center [400, 565] width 61 height 26
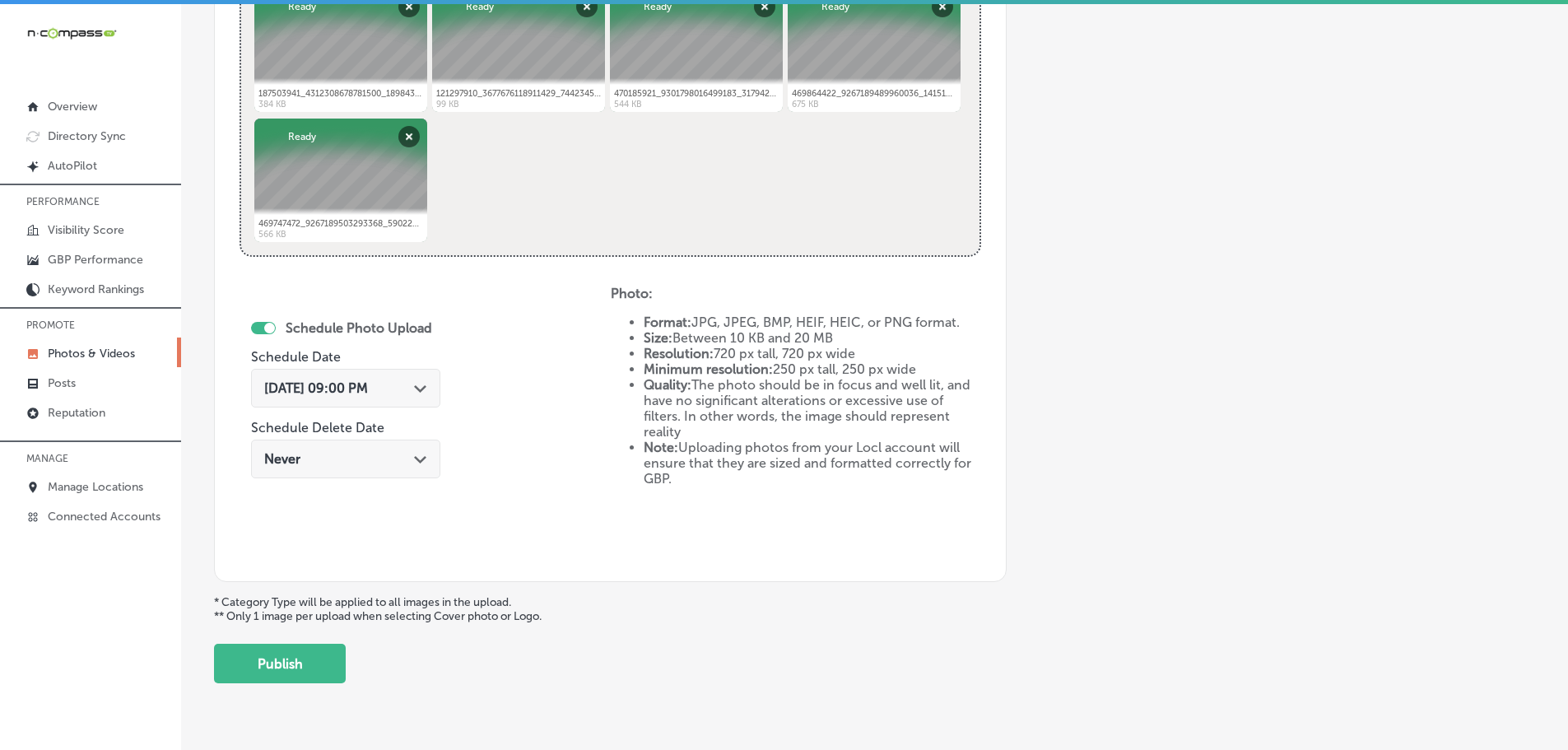
scroll to position [764, 0]
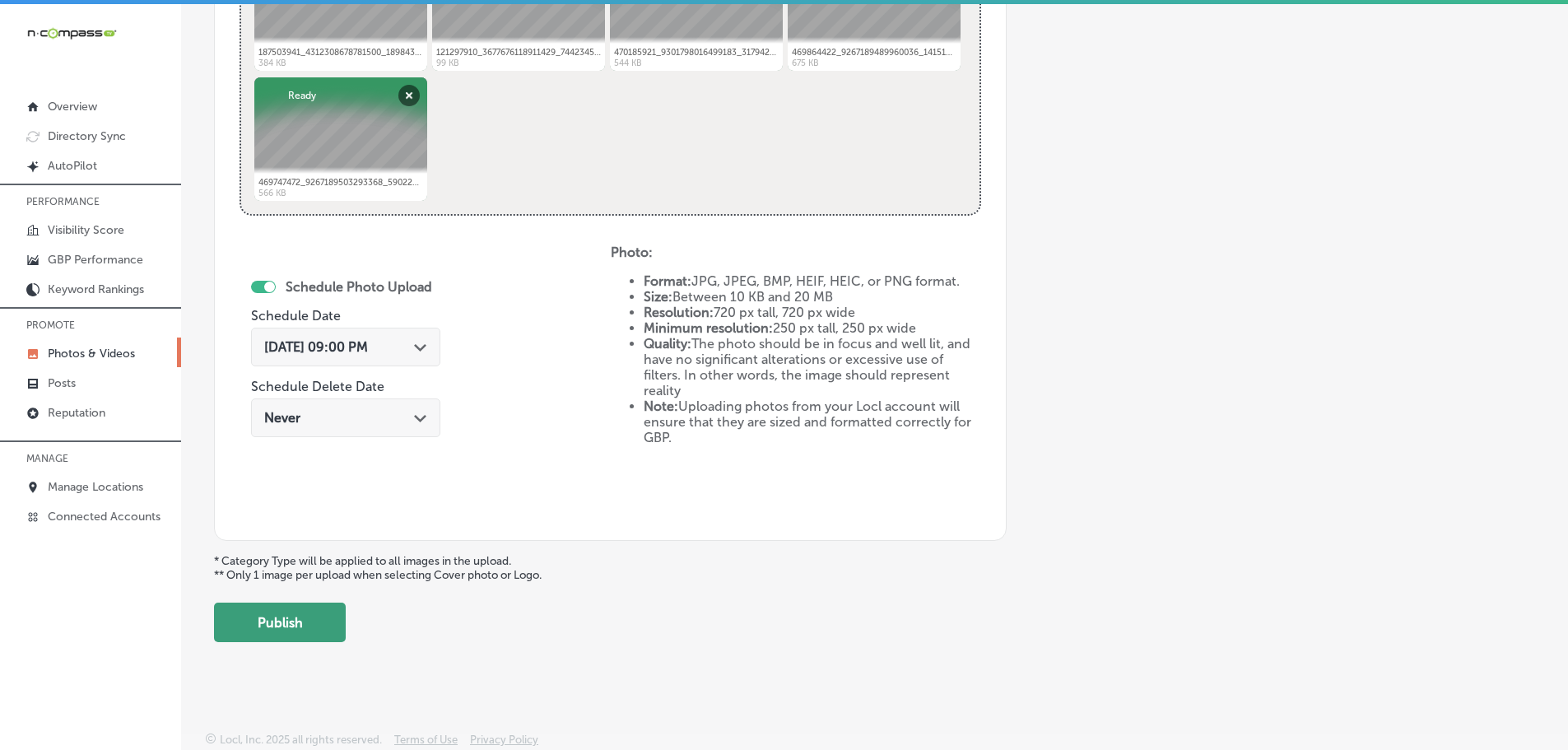
click at [308, 624] on button "Publish" at bounding box center [279, 622] width 131 height 40
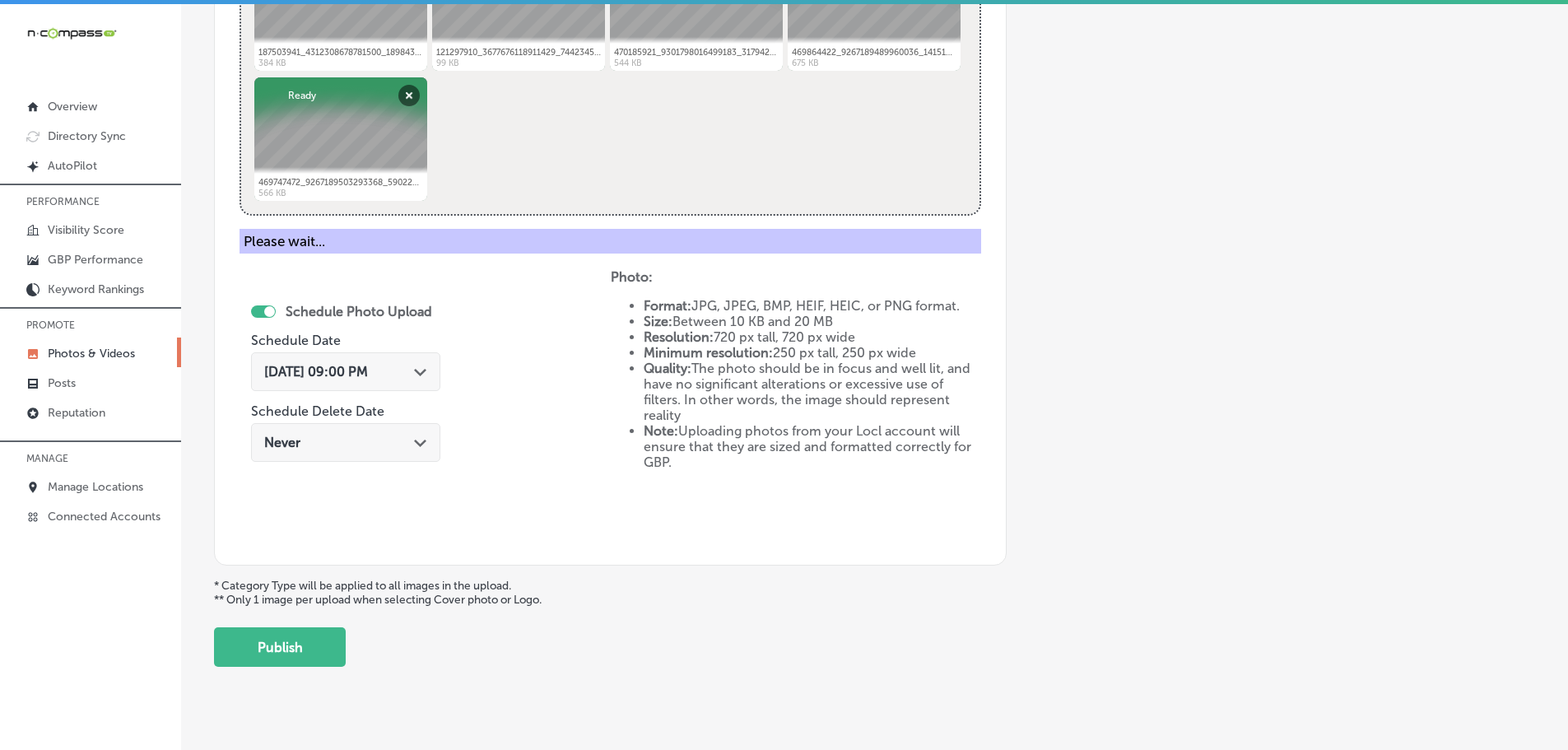
scroll to position [498, 0]
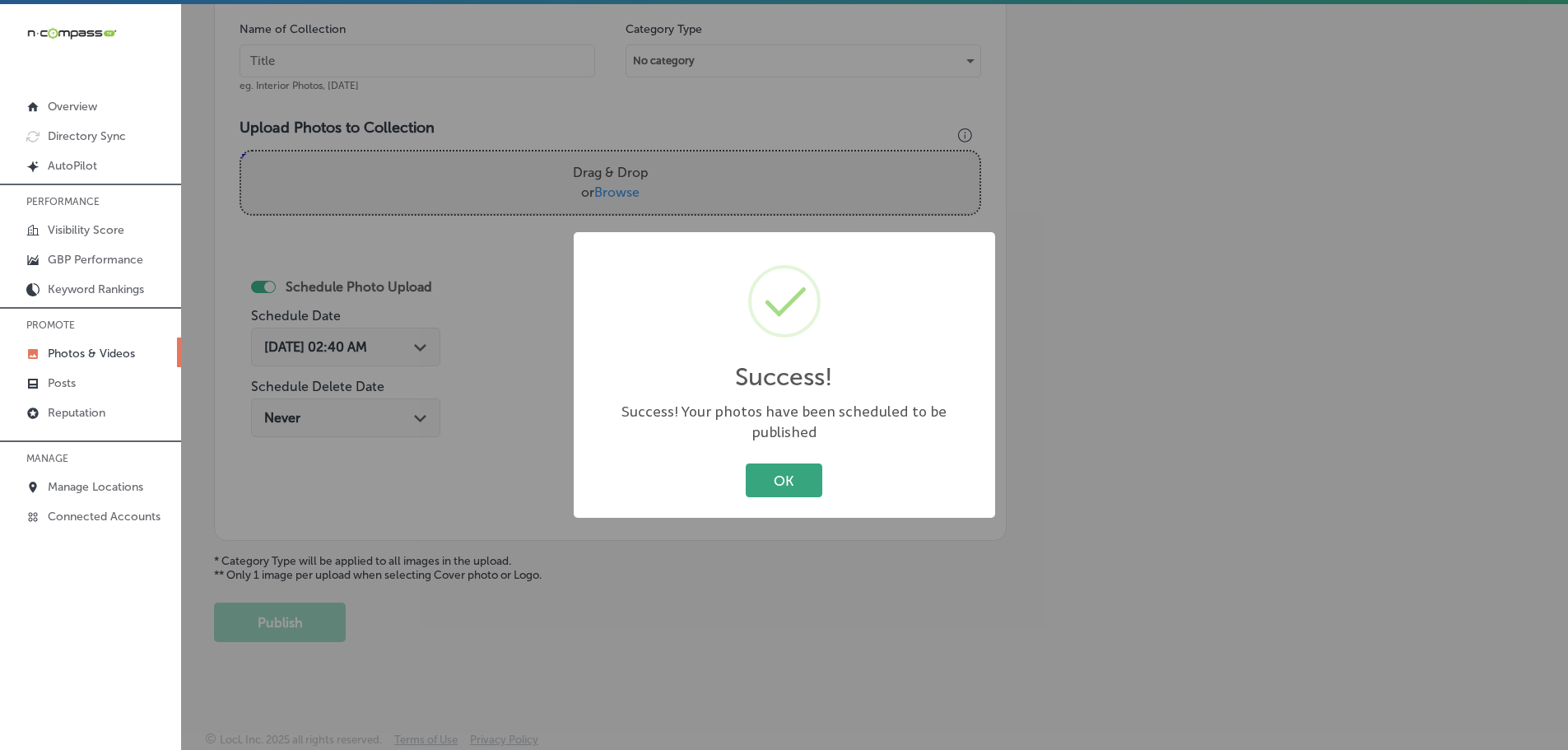
click at [756, 463] on button "OK" at bounding box center [784, 480] width 77 height 34
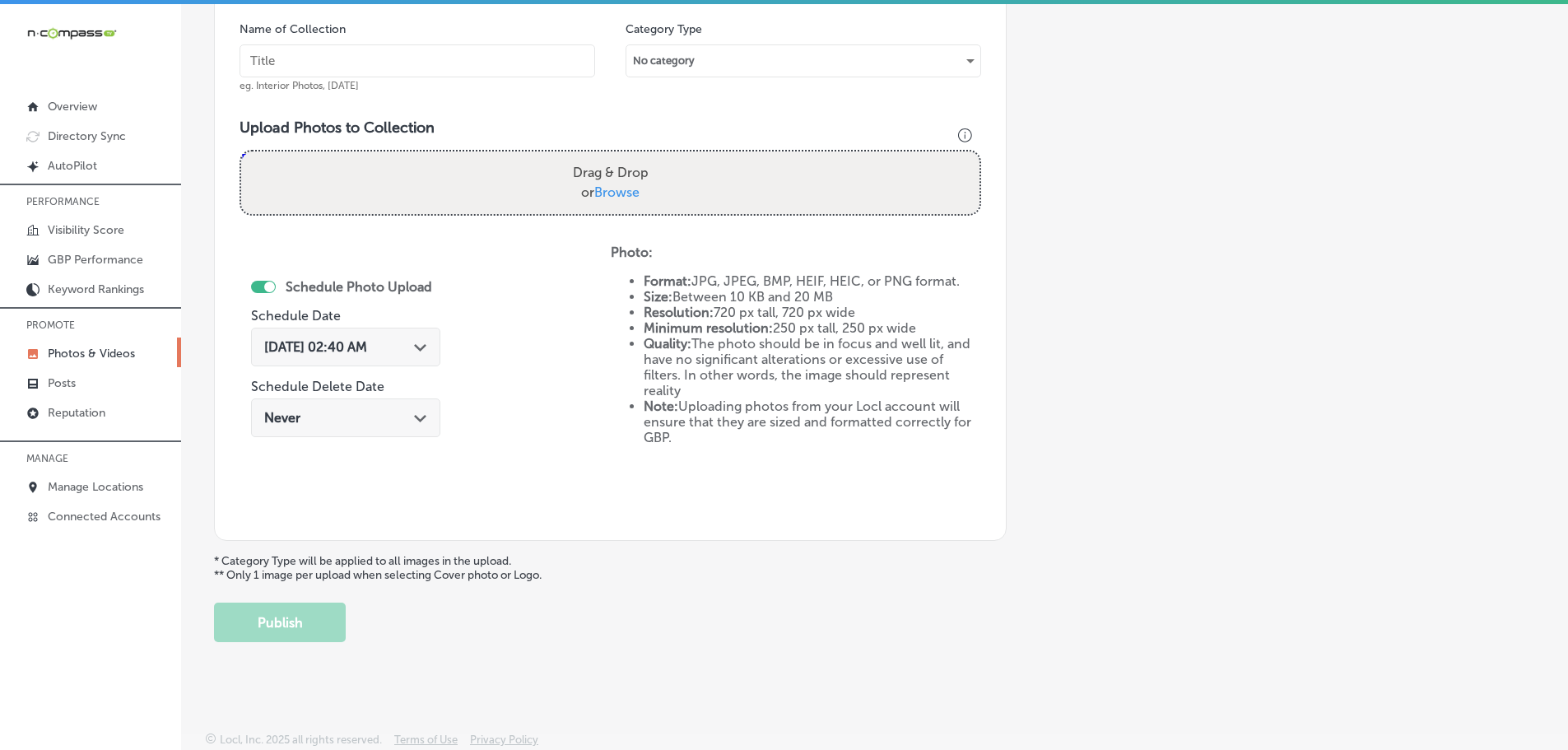
click at [624, 190] on span "Browse" at bounding box center [616, 192] width 45 height 16
click at [624, 156] on input "Drag & Drop or Browse" at bounding box center [610, 154] width 739 height 5
type input "C:\fakepath\514540211_24411640568421681_2940191569691013405_n.jpg"
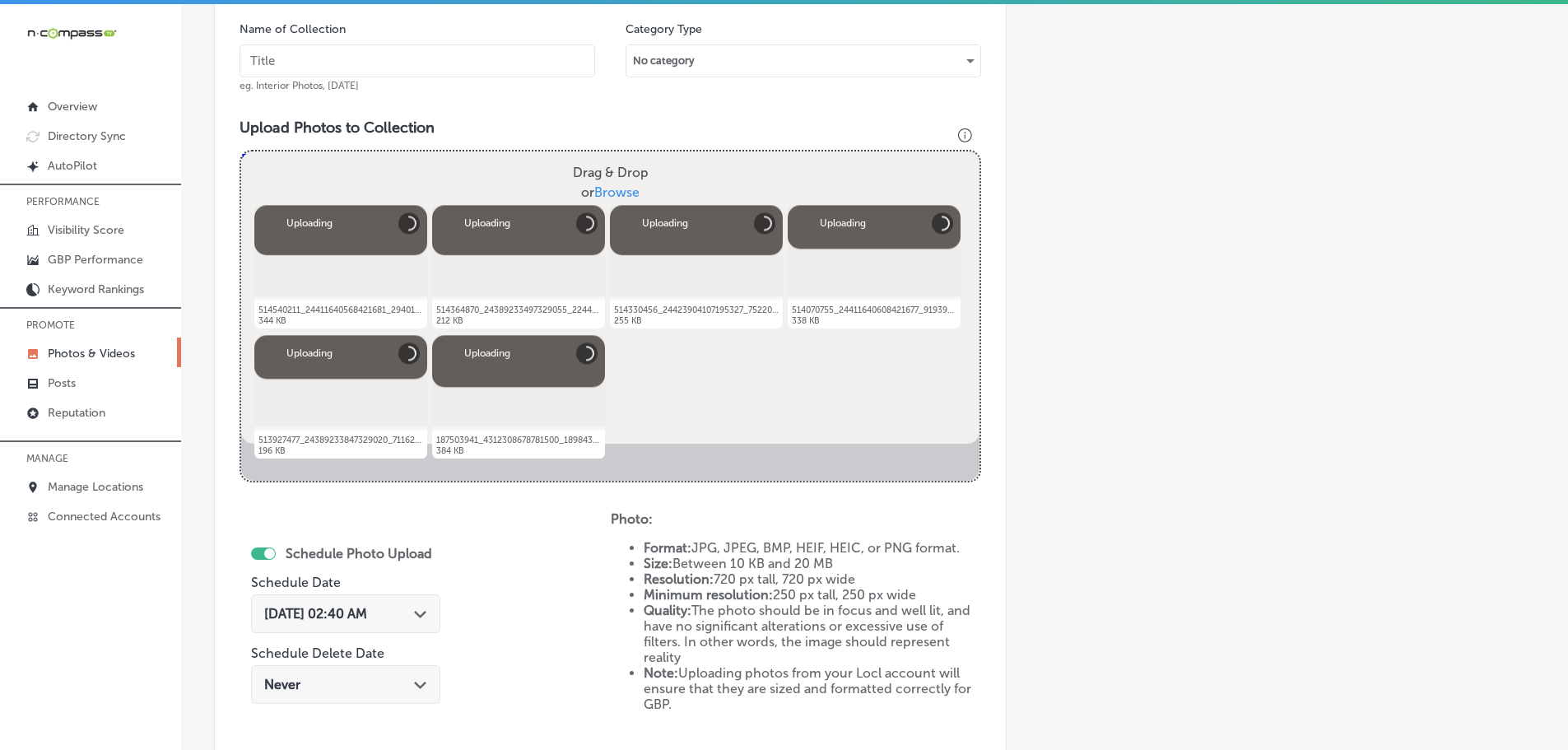
click at [442, 60] on input "text" at bounding box center [416, 60] width 356 height 33
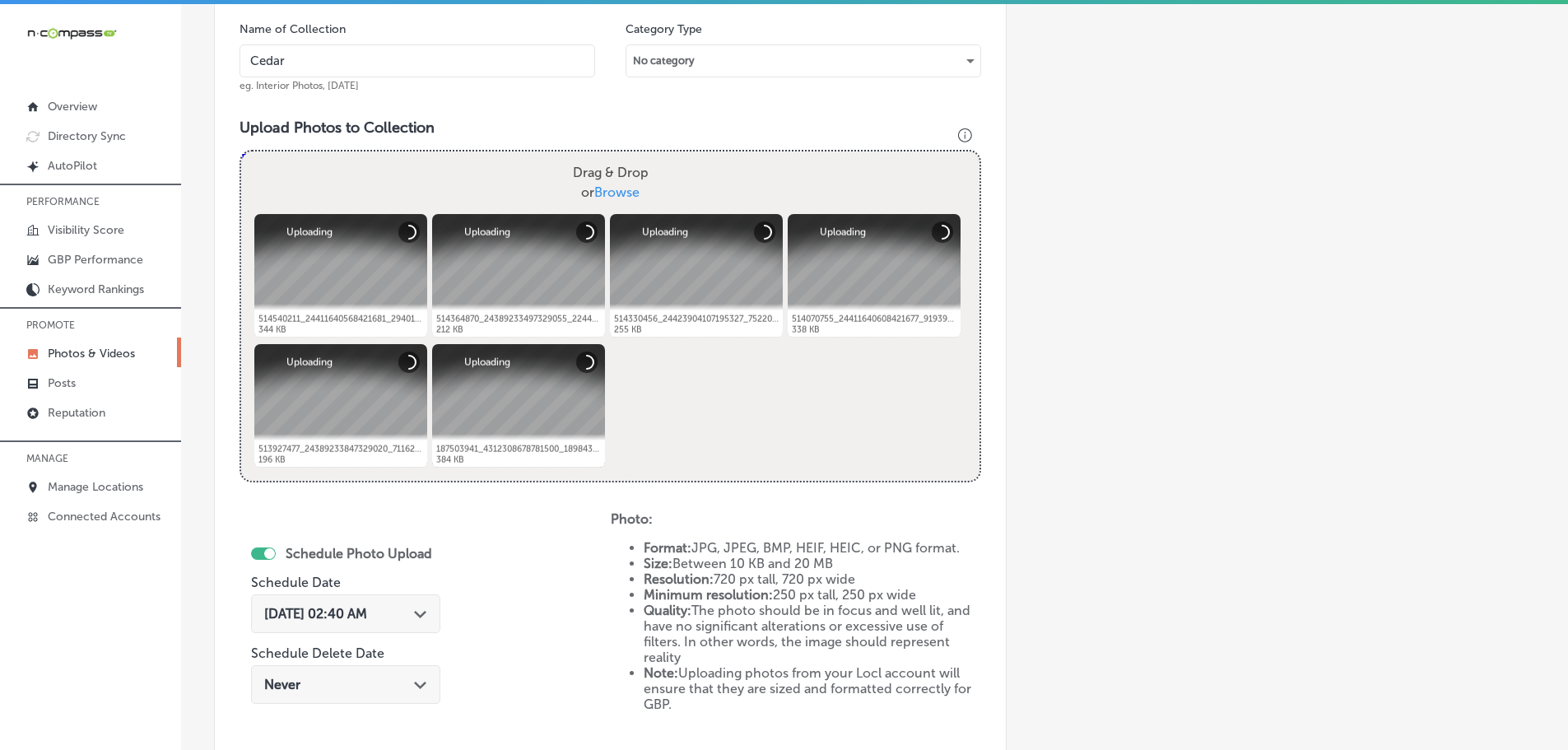
type input "Cedaredge Golf Course"
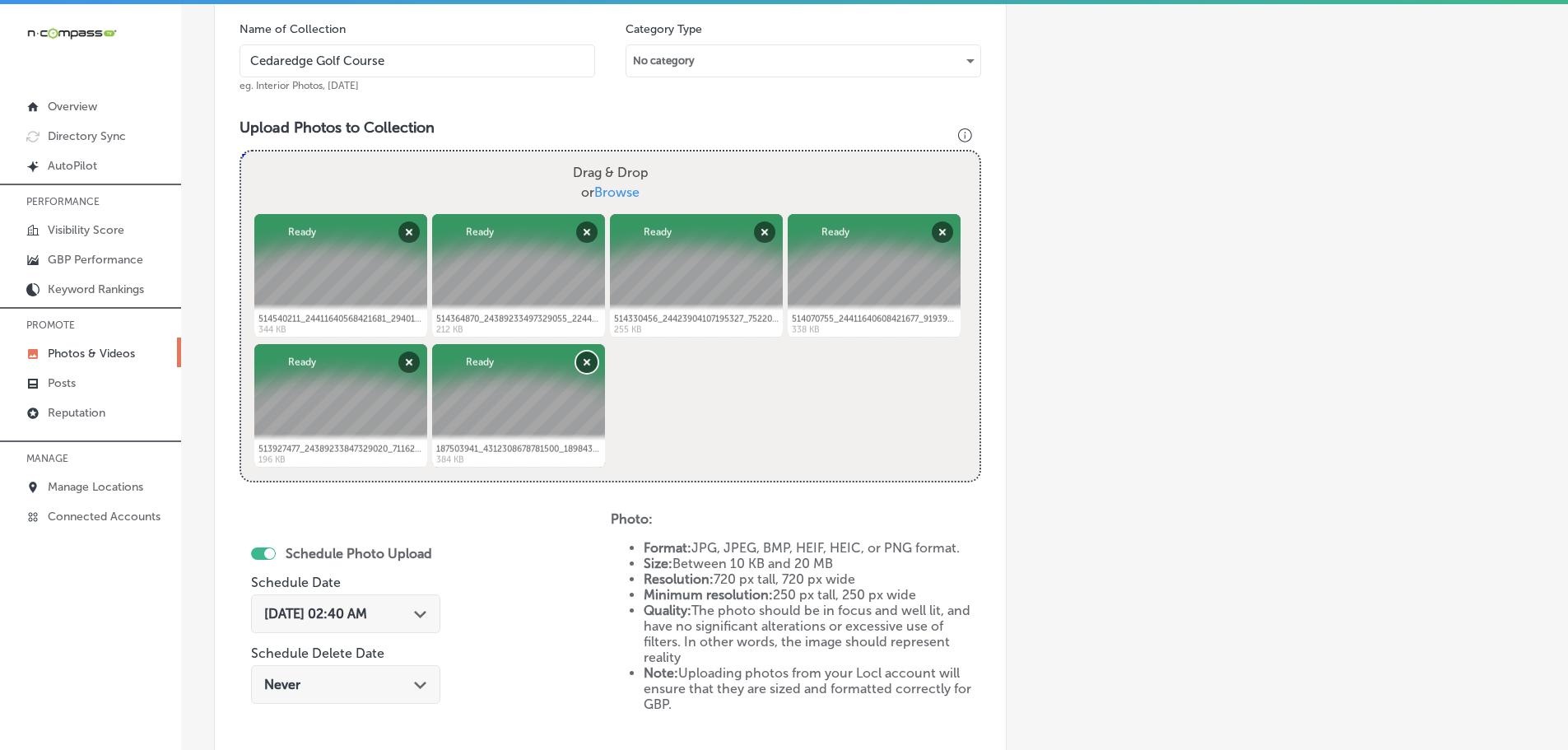
click at [588, 363] on button "Remove" at bounding box center [587, 362] width 21 height 21
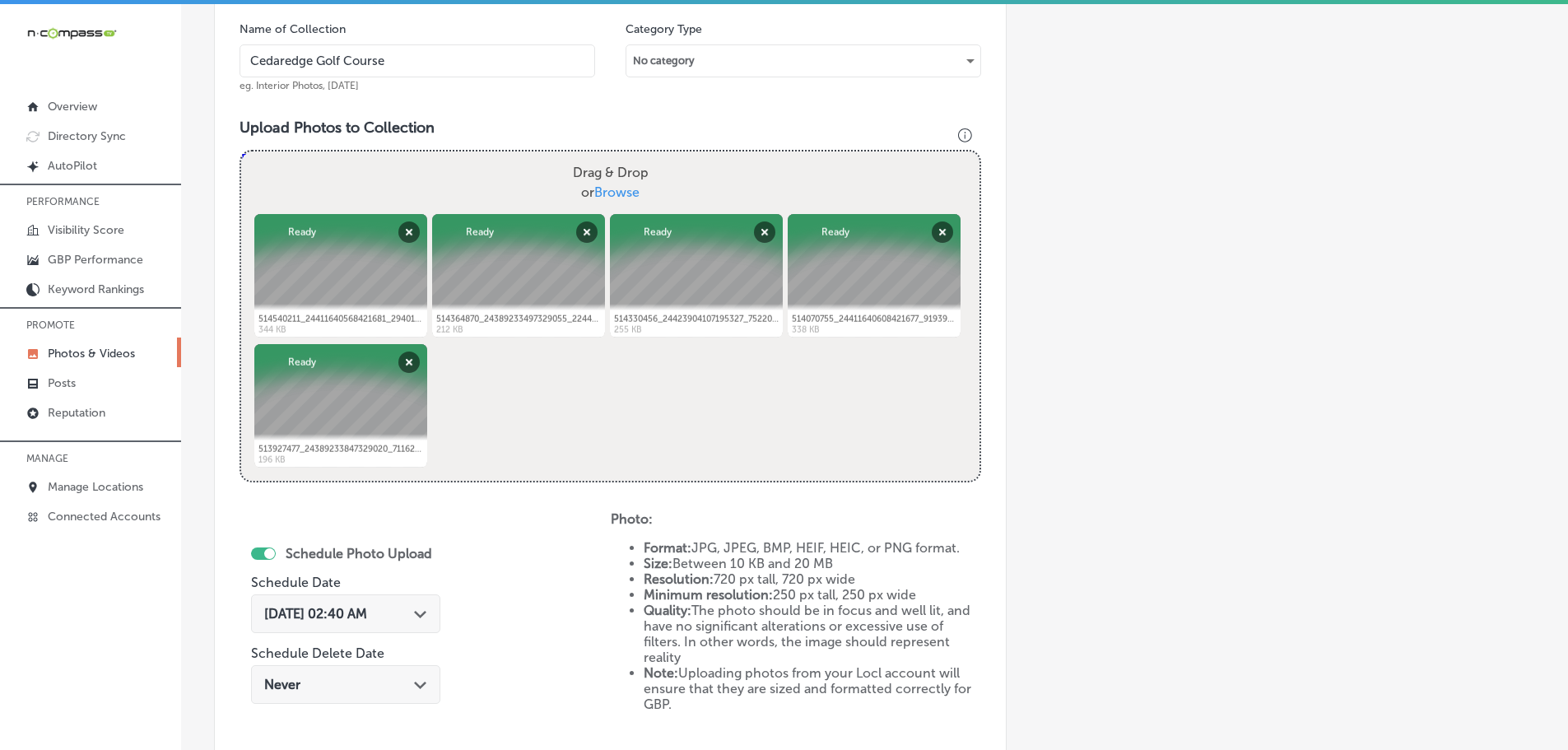
click at [420, 613] on icon "Path Created with Sketch." at bounding box center [420, 614] width 12 height 7
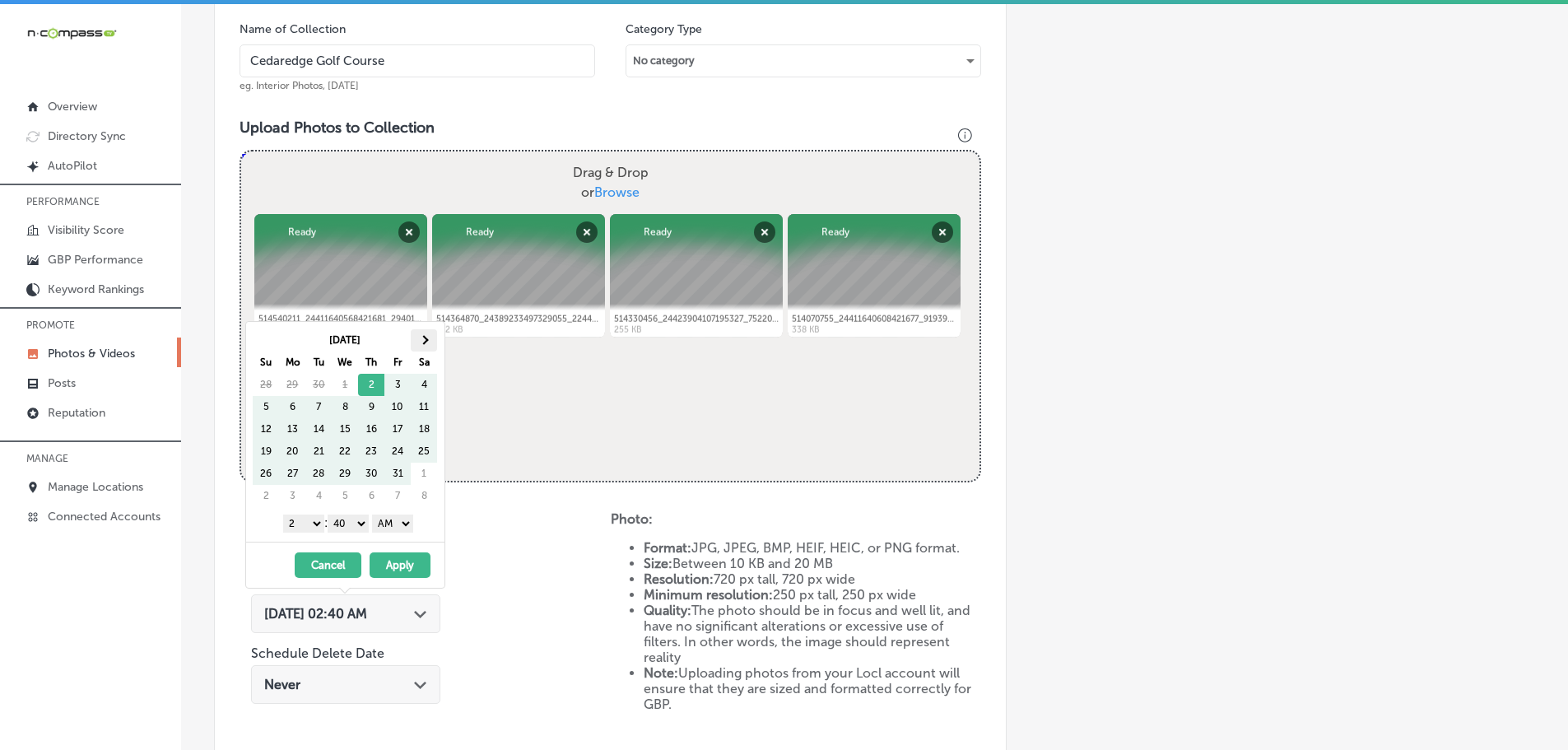
click at [415, 336] on th at bounding box center [424, 340] width 26 height 22
click at [417, 338] on th at bounding box center [424, 340] width 26 height 22
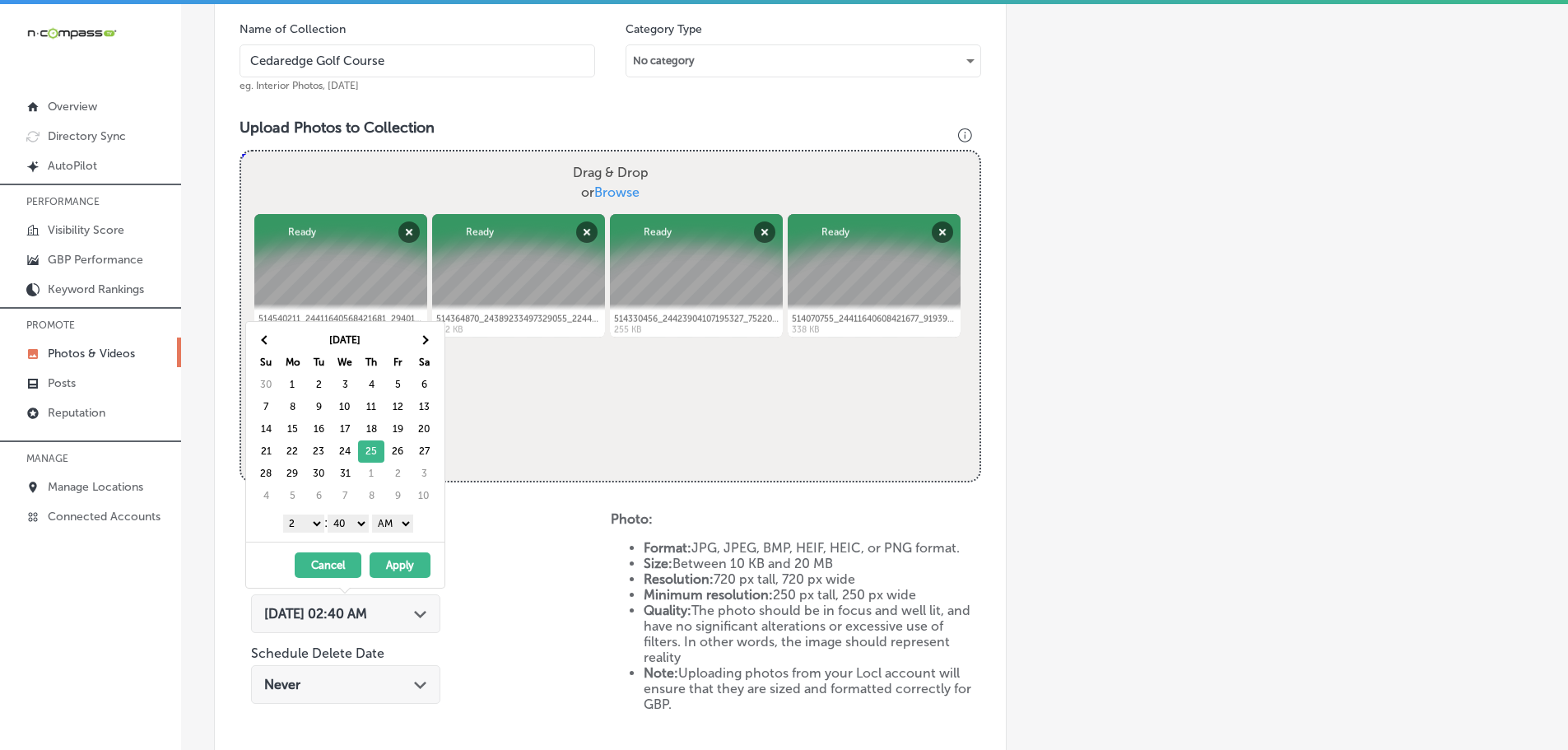
click at [300, 529] on select "1 2 3 4 5 6 7 8 9 10 11 12" at bounding box center [304, 523] width 41 height 19
click at [346, 521] on select "00 10 20 30 40 50" at bounding box center [348, 523] width 41 height 19
click at [407, 530] on select "AM PM" at bounding box center [393, 523] width 41 height 19
click at [407, 564] on button "Apply" at bounding box center [400, 565] width 61 height 26
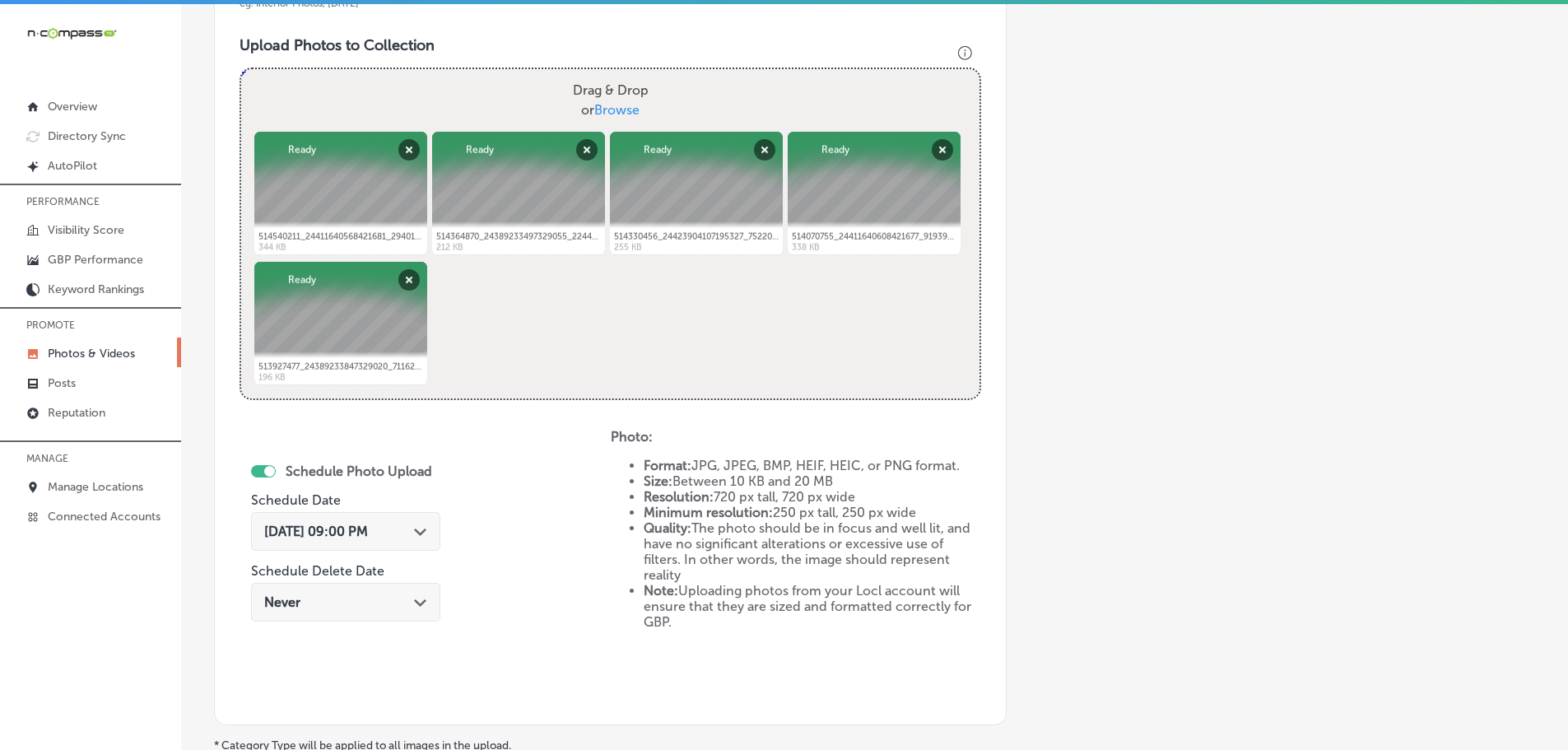
scroll to position [745, 0]
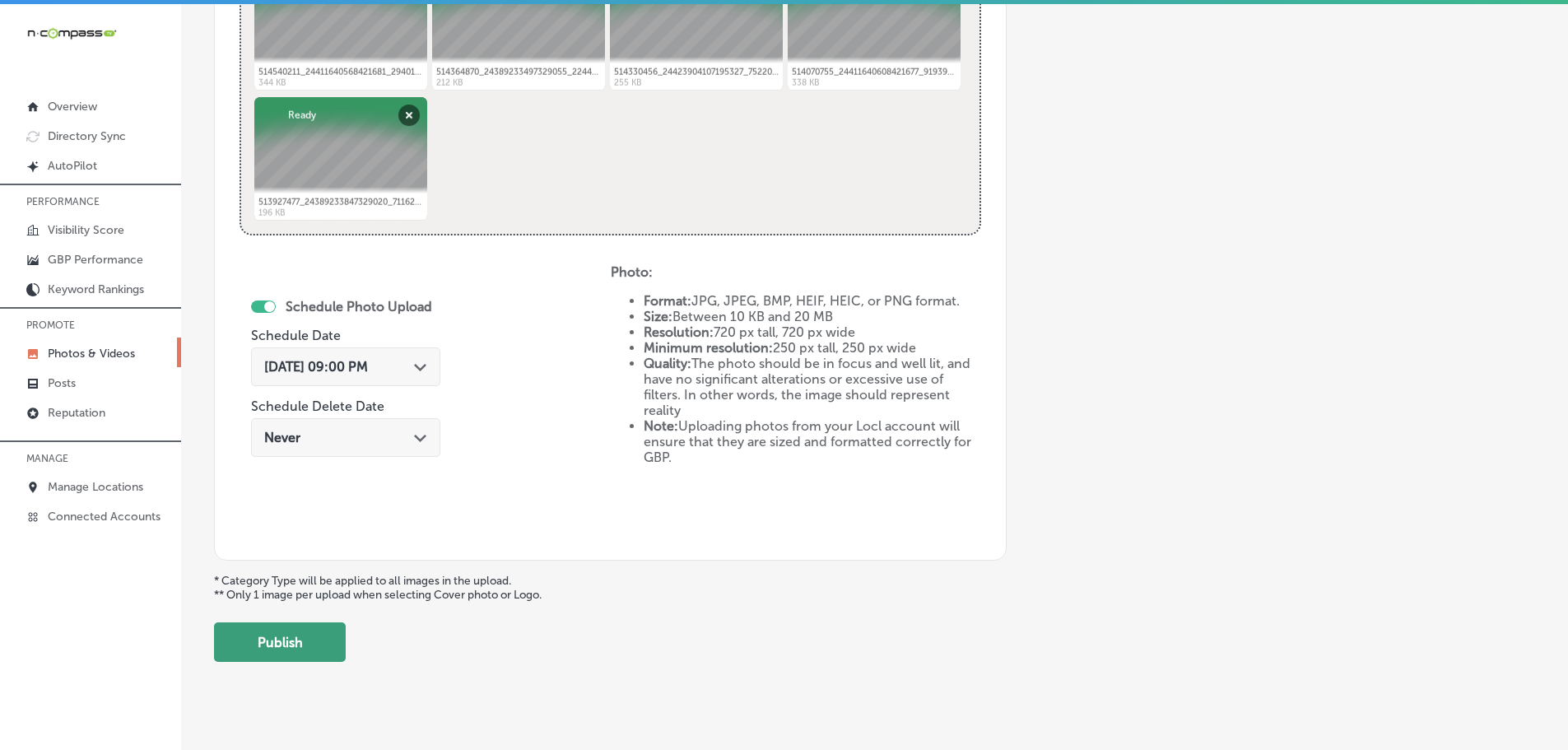
click at [336, 641] on button "Publish" at bounding box center [279, 641] width 131 height 40
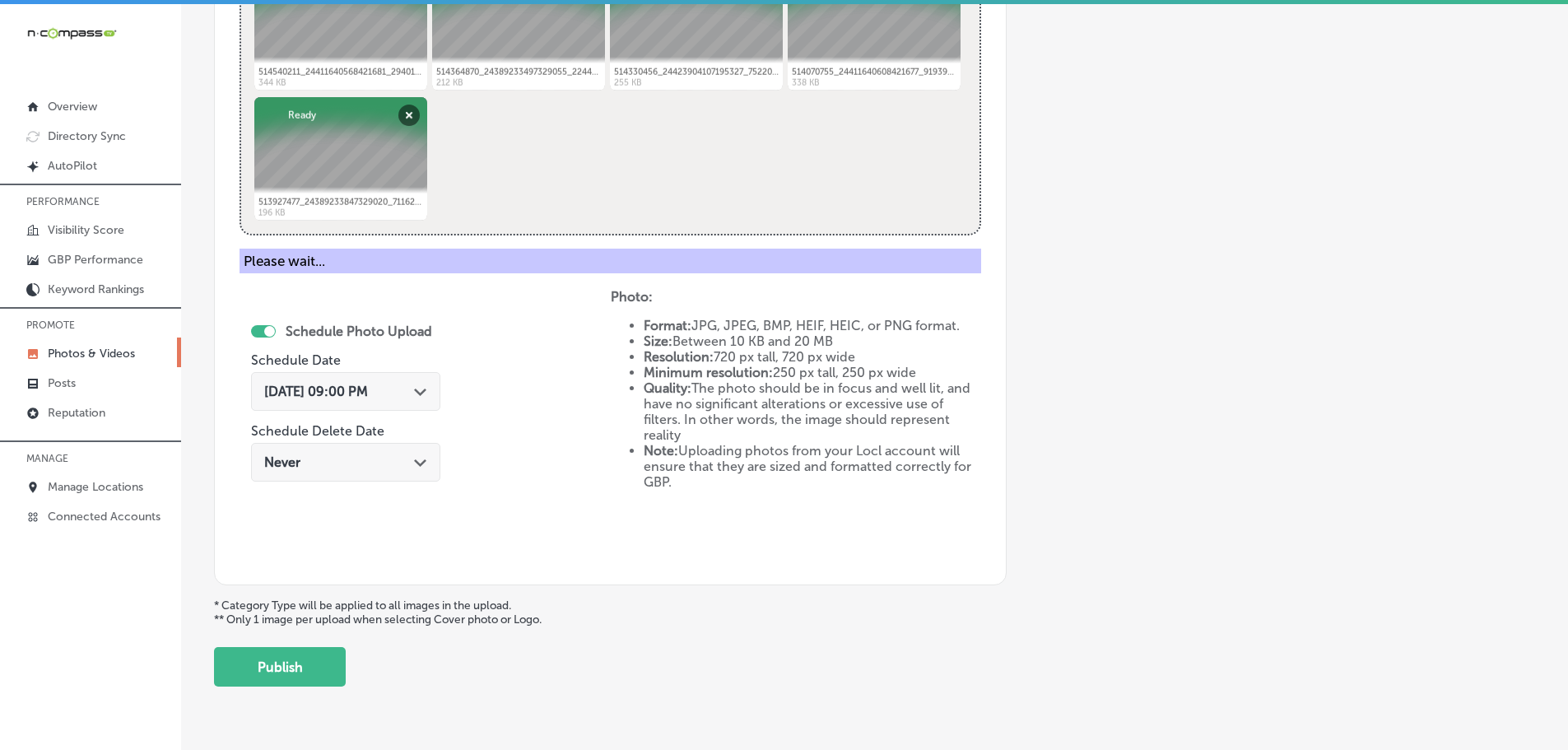
scroll to position [498, 0]
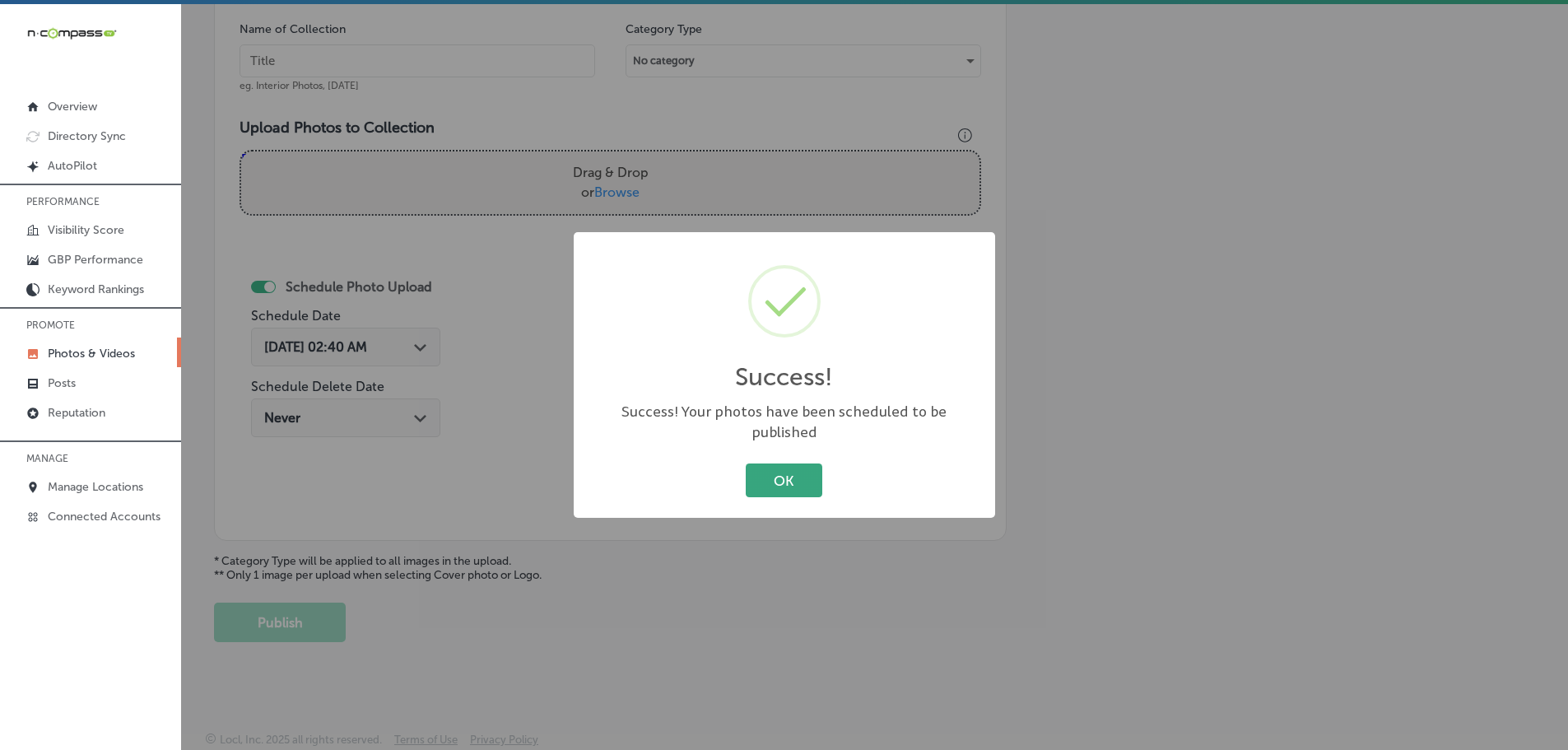
click at [779, 469] on button "OK" at bounding box center [784, 480] width 77 height 34
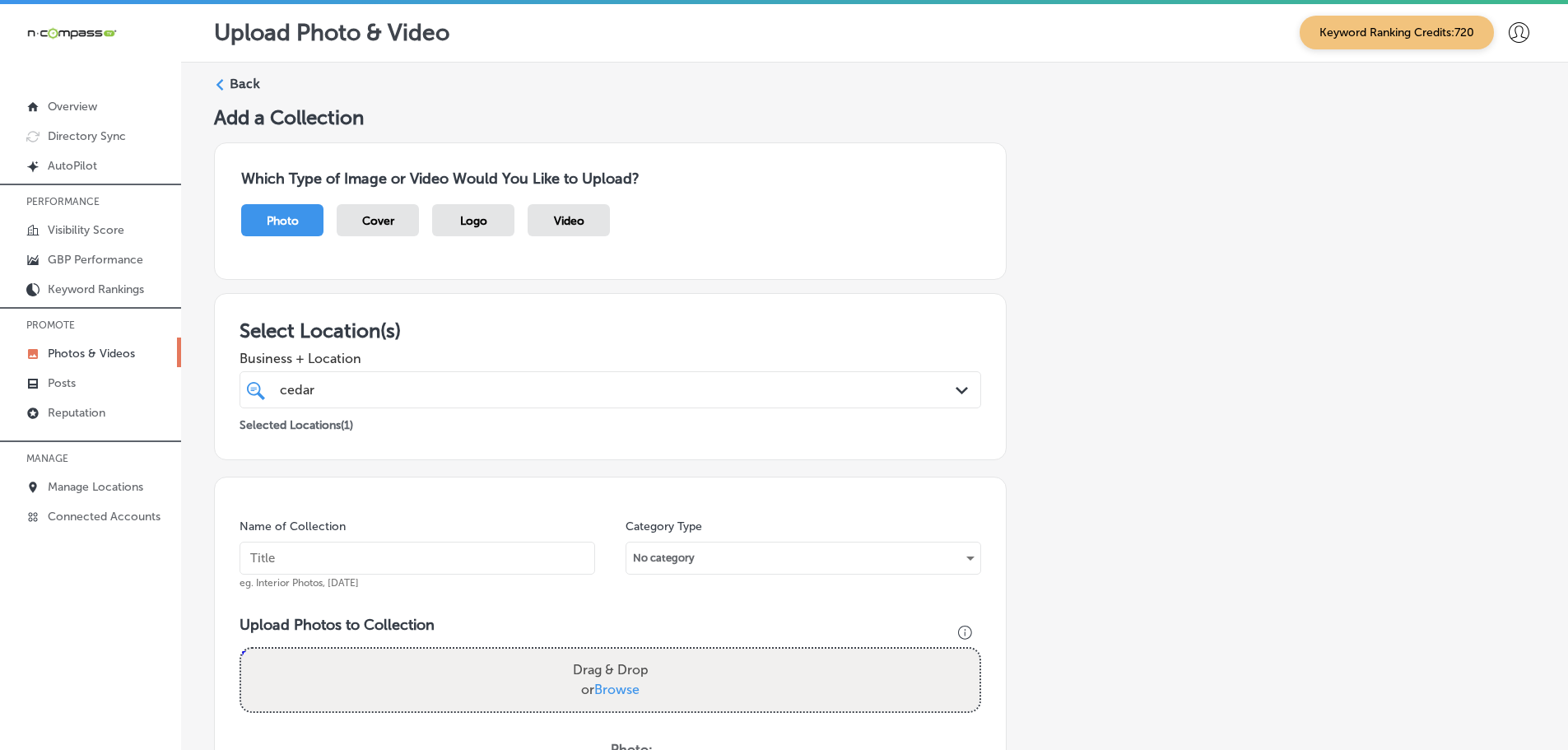
scroll to position [0, 0]
click at [228, 86] on div "Back" at bounding box center [874, 91] width 1321 height 31
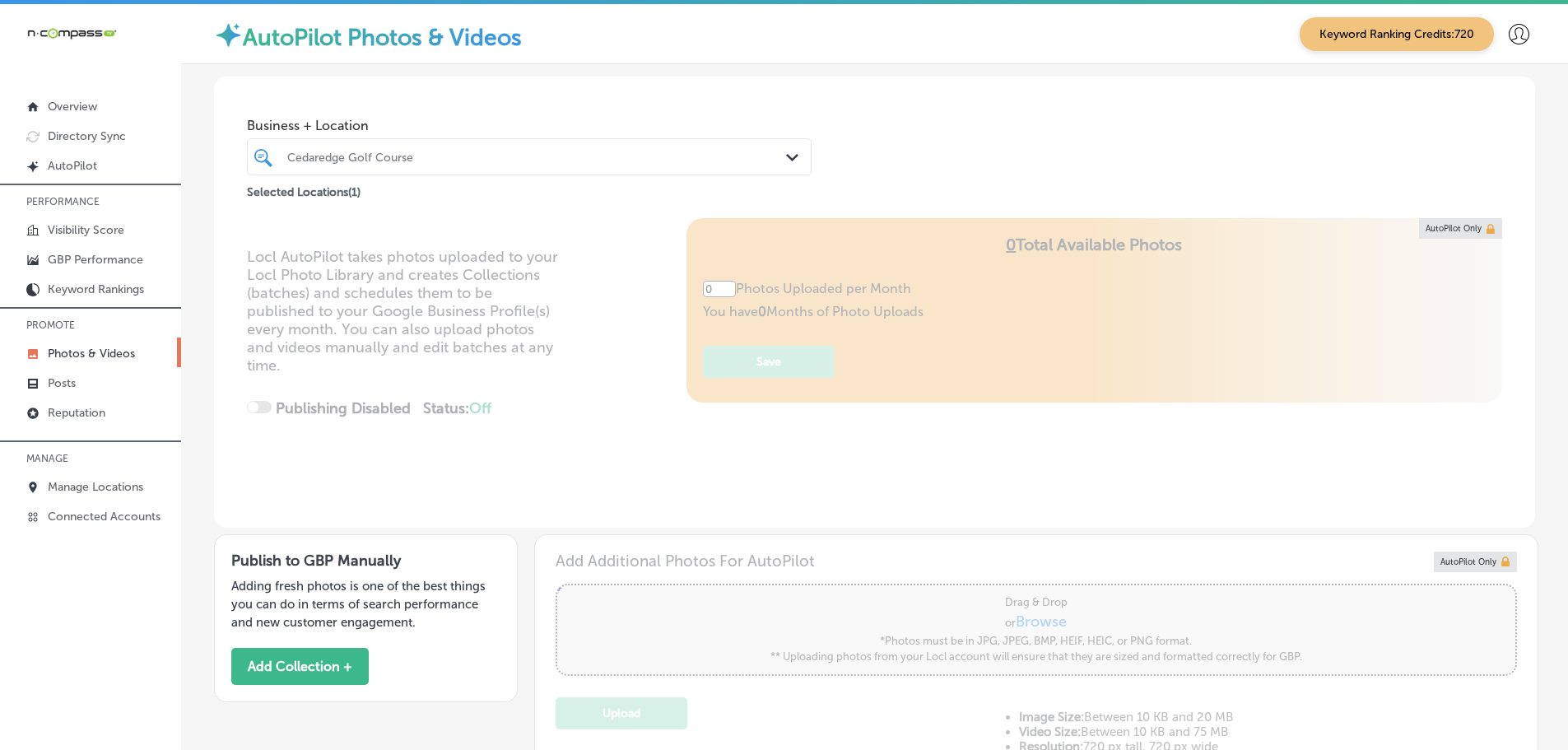
type input "5"
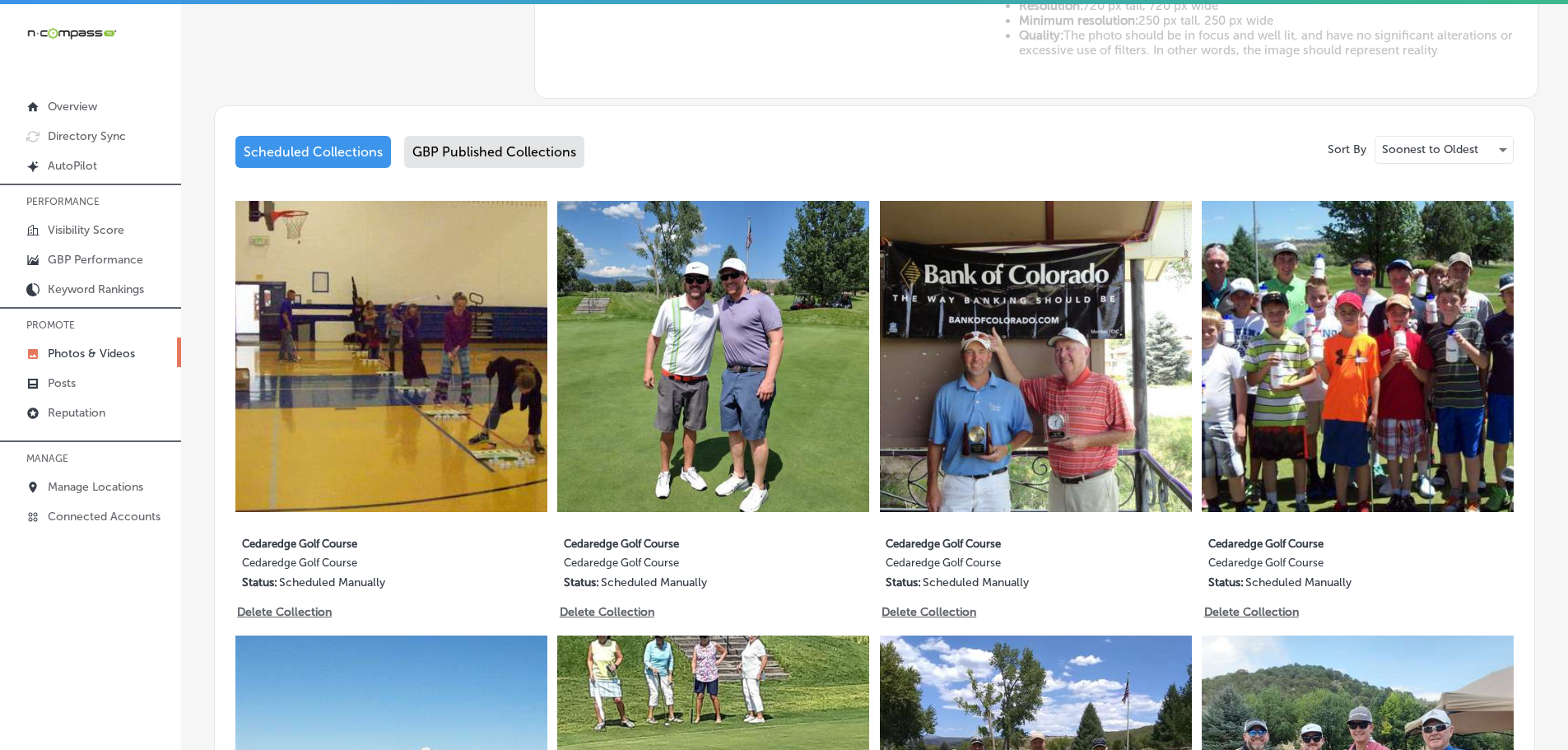
scroll to position [165, 0]
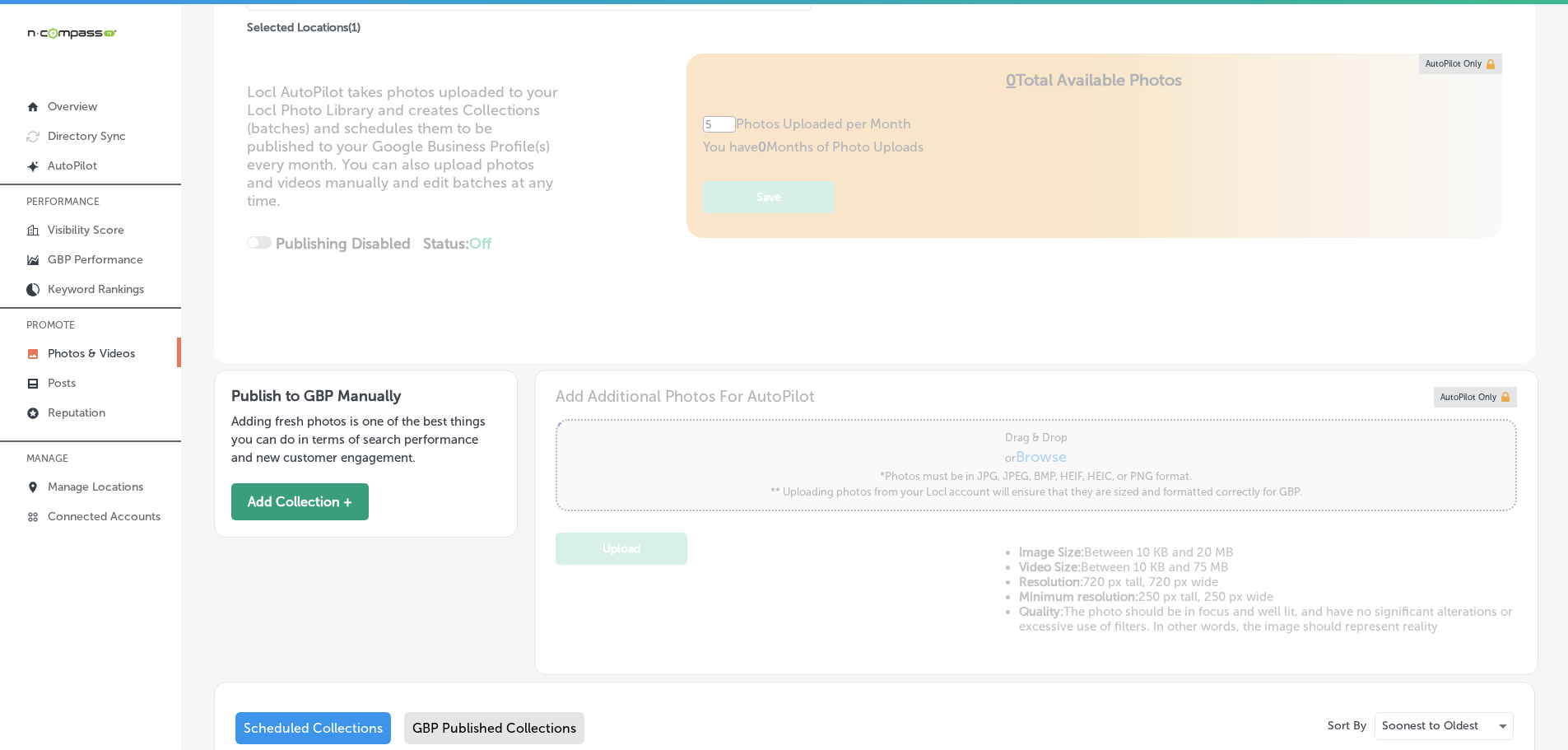
click at [334, 504] on button "Add Collection +" at bounding box center [300, 501] width 138 height 37
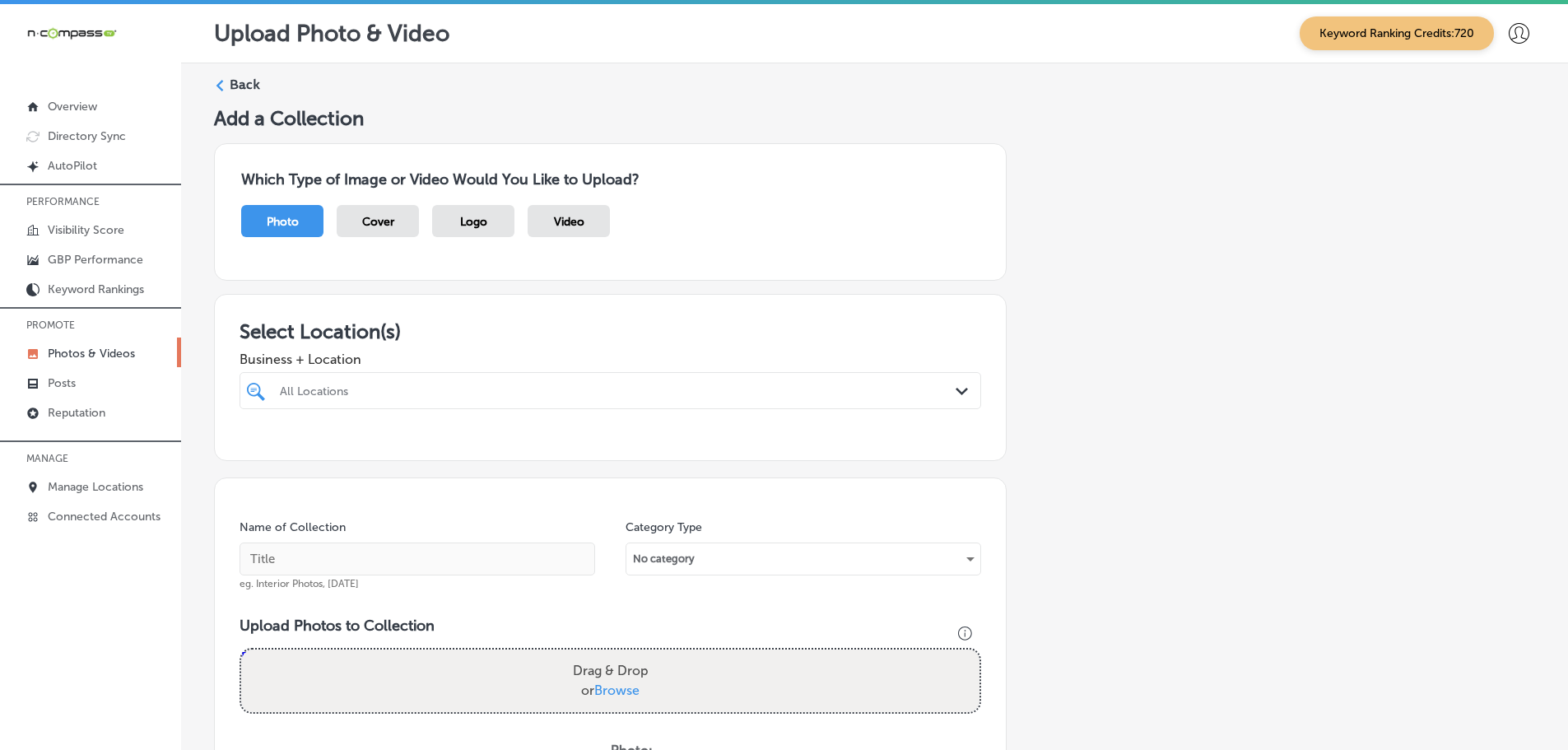
click at [533, 392] on div "All Locations" at bounding box center [619, 391] width 678 height 14
click at [276, 458] on div "Cedaredge Golf Course [STREET_ADDRESS][PERSON_NAME] [STREET_ADDRESS][PERSON_NAM…" at bounding box center [610, 453] width 728 height 26
type input "ceda"
click at [540, 349] on div "Business + Location ceda ceda Path Created with Sketch." at bounding box center [610, 376] width 741 height 66
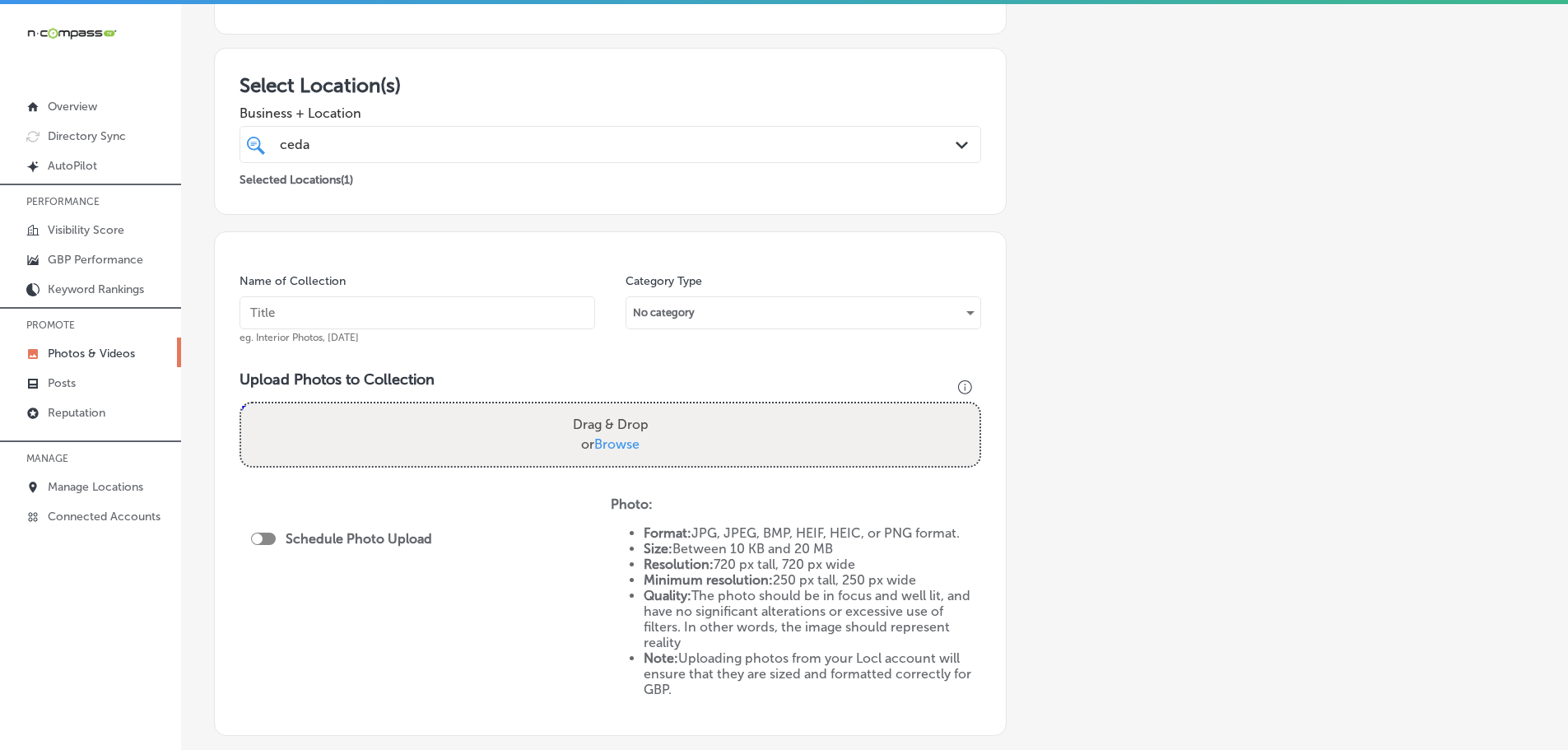
scroll to position [247, 0]
click at [511, 317] on input "text" at bounding box center [416, 311] width 356 height 33
click at [643, 450] on label "Drag & Drop or Browse" at bounding box center [611, 434] width 89 height 53
click at [643, 408] on input "Drag & Drop or Browse" at bounding box center [610, 405] width 739 height 5
type input "C:\fakepath\101738021_3297052136973831_7139042232220254208_n.jpg"
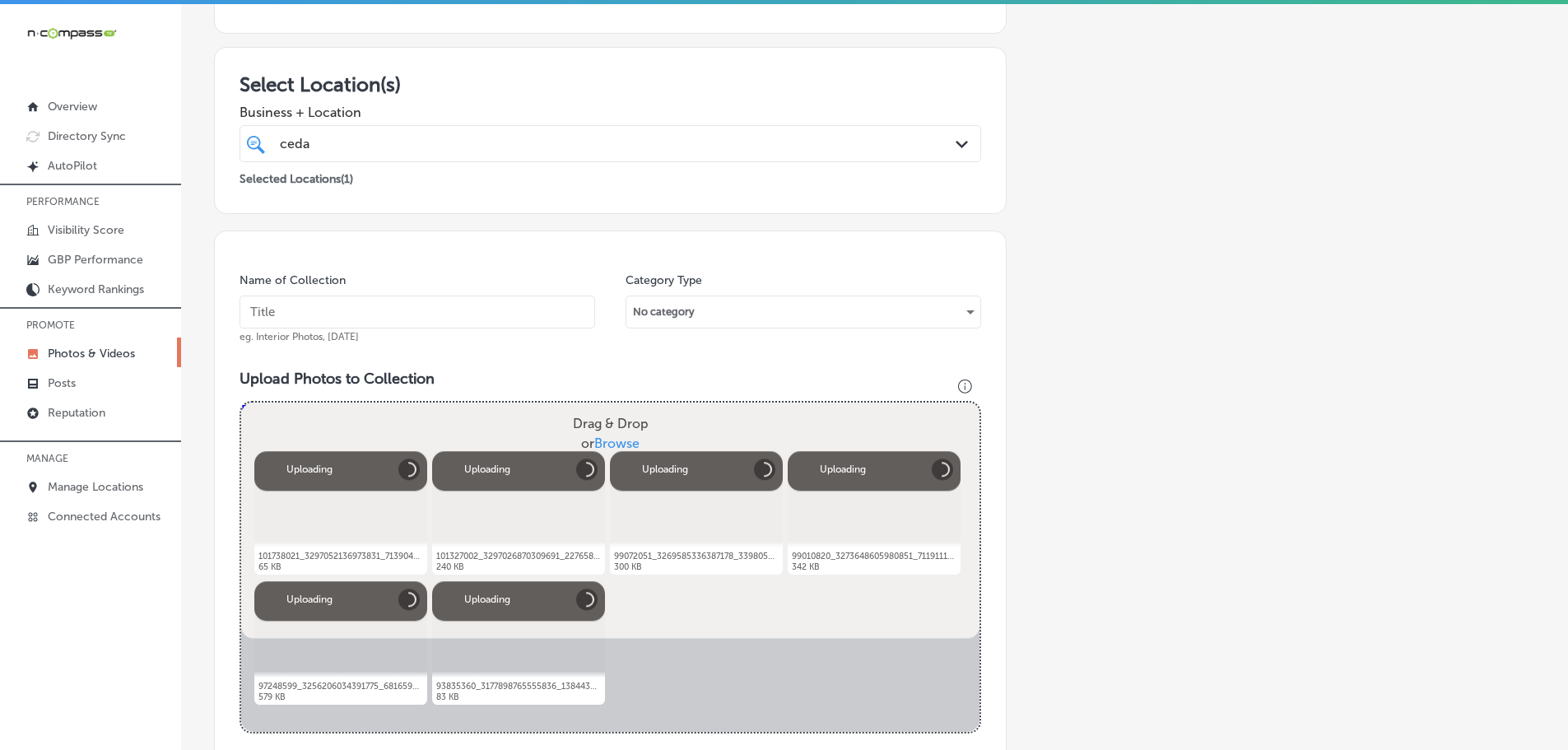
scroll to position [329, 0]
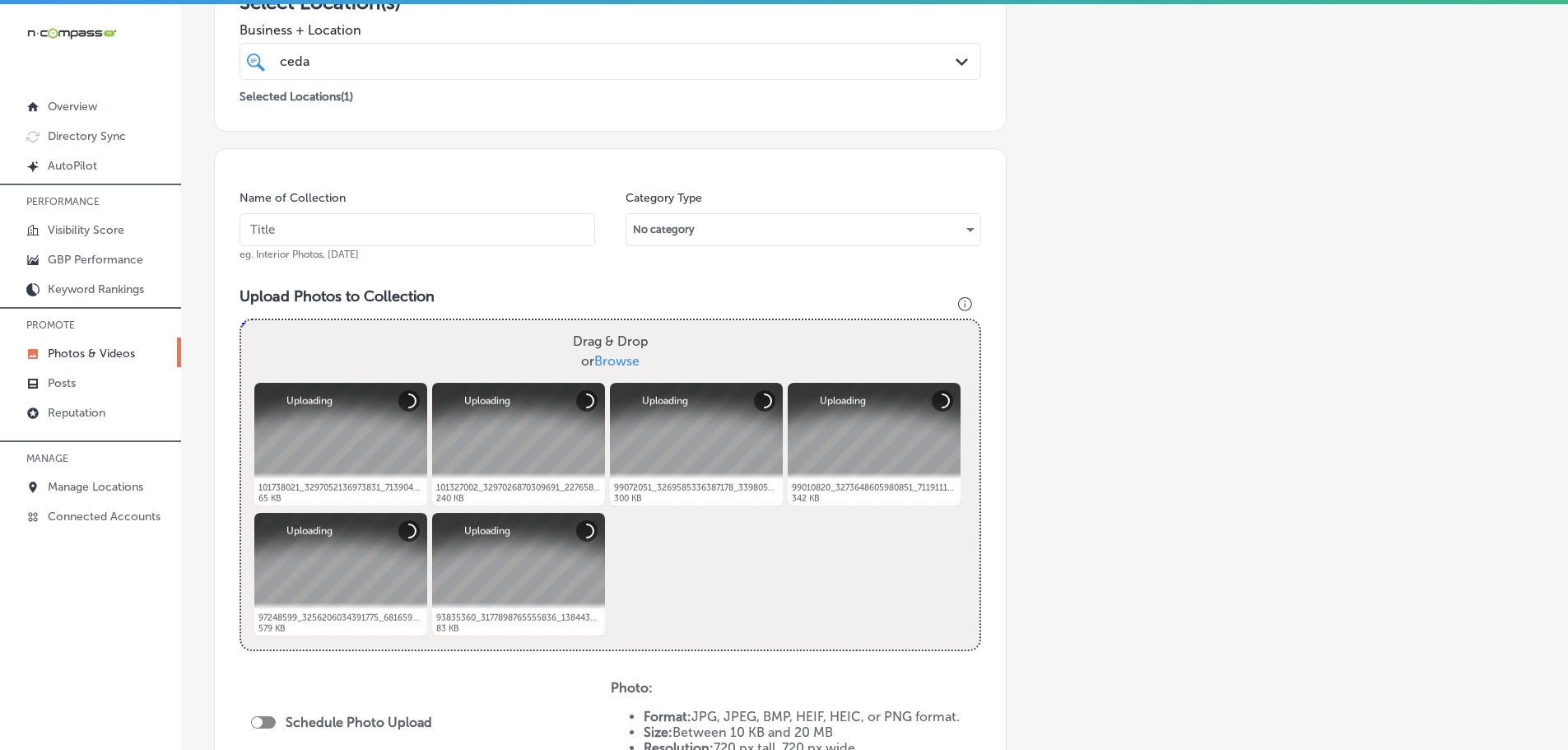
click at [418, 231] on input "text" at bounding box center [416, 229] width 356 height 33
type input "Cedaredge Golf Course"
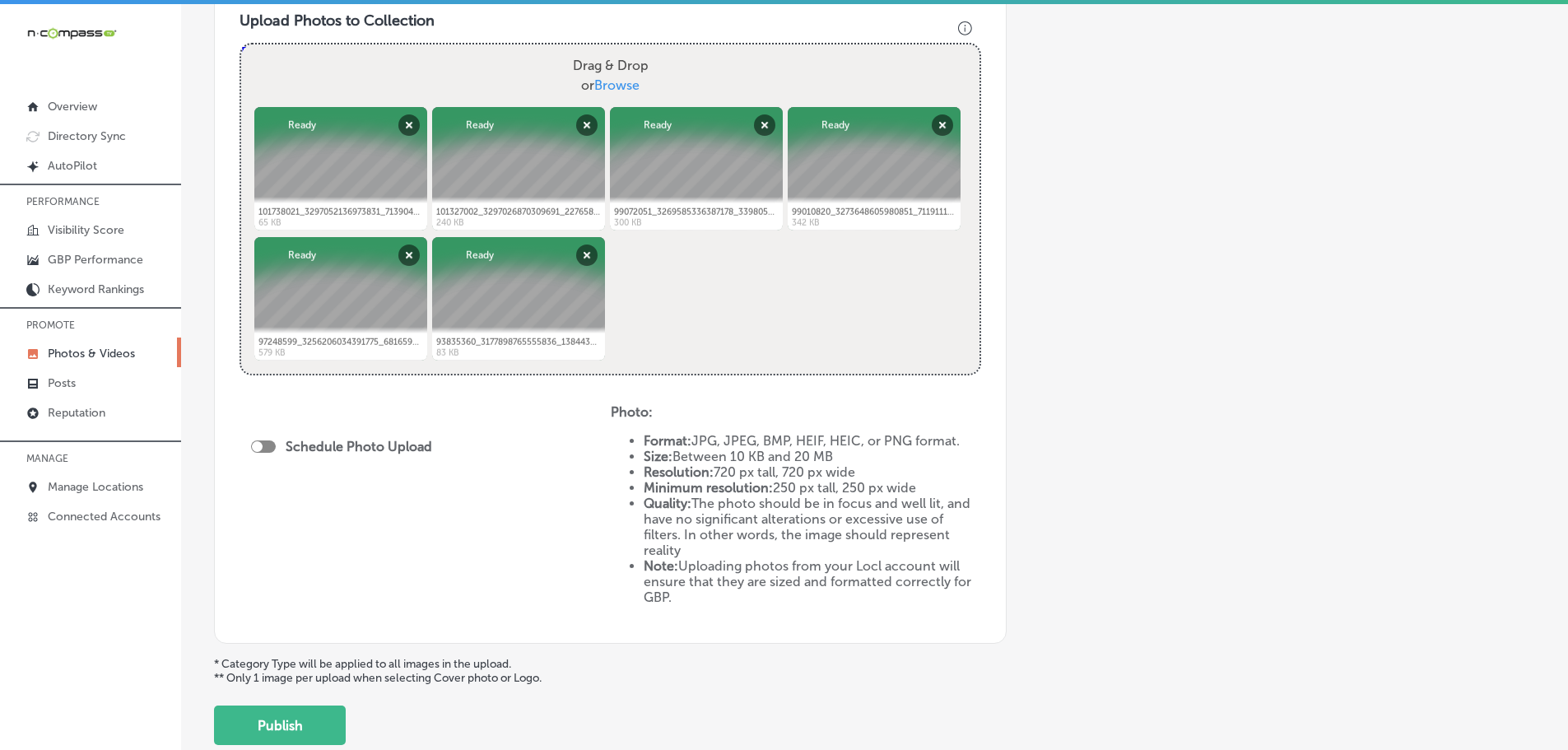
scroll to position [576, 0]
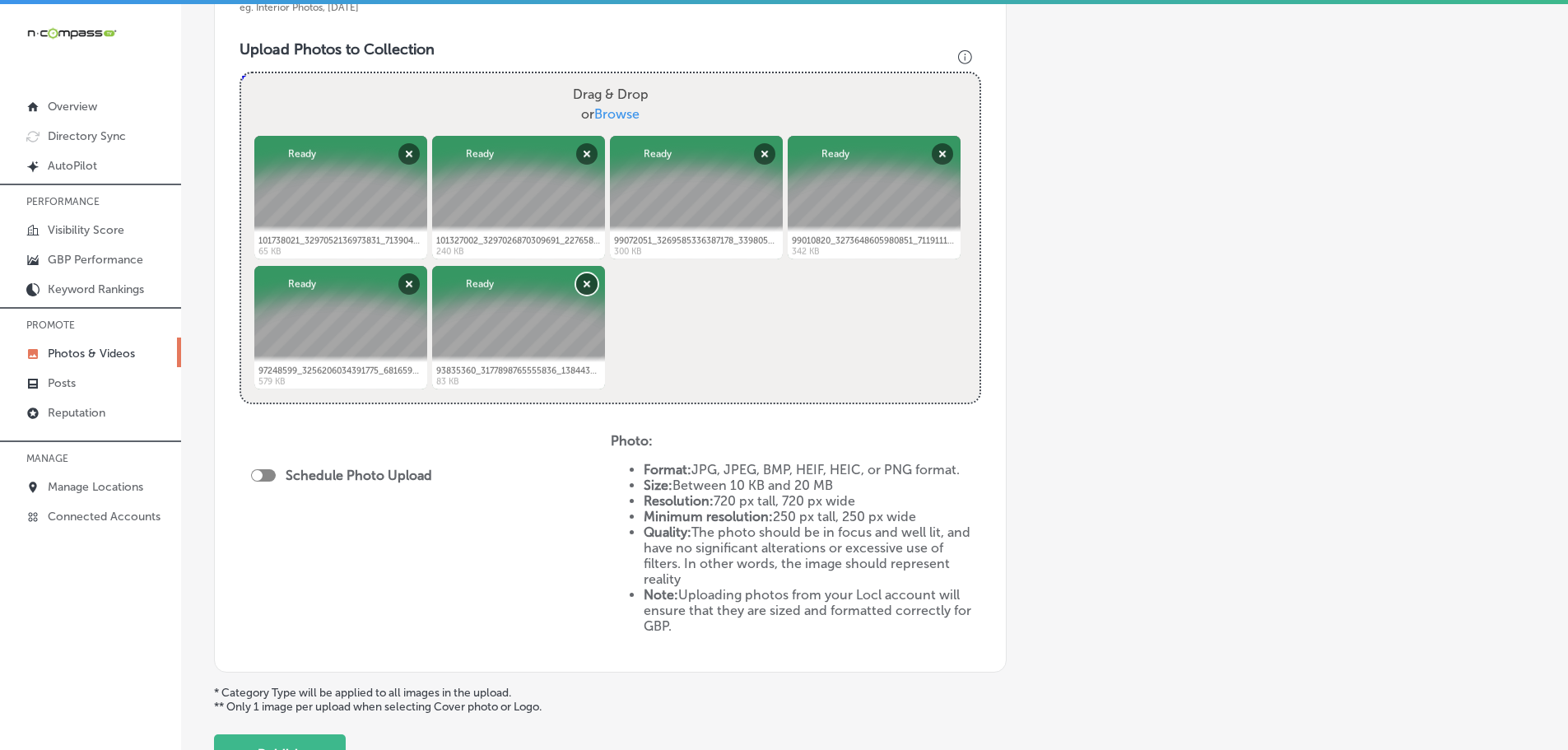
click at [576, 283] on button "Remove" at bounding box center [587, 284] width 21 height 21
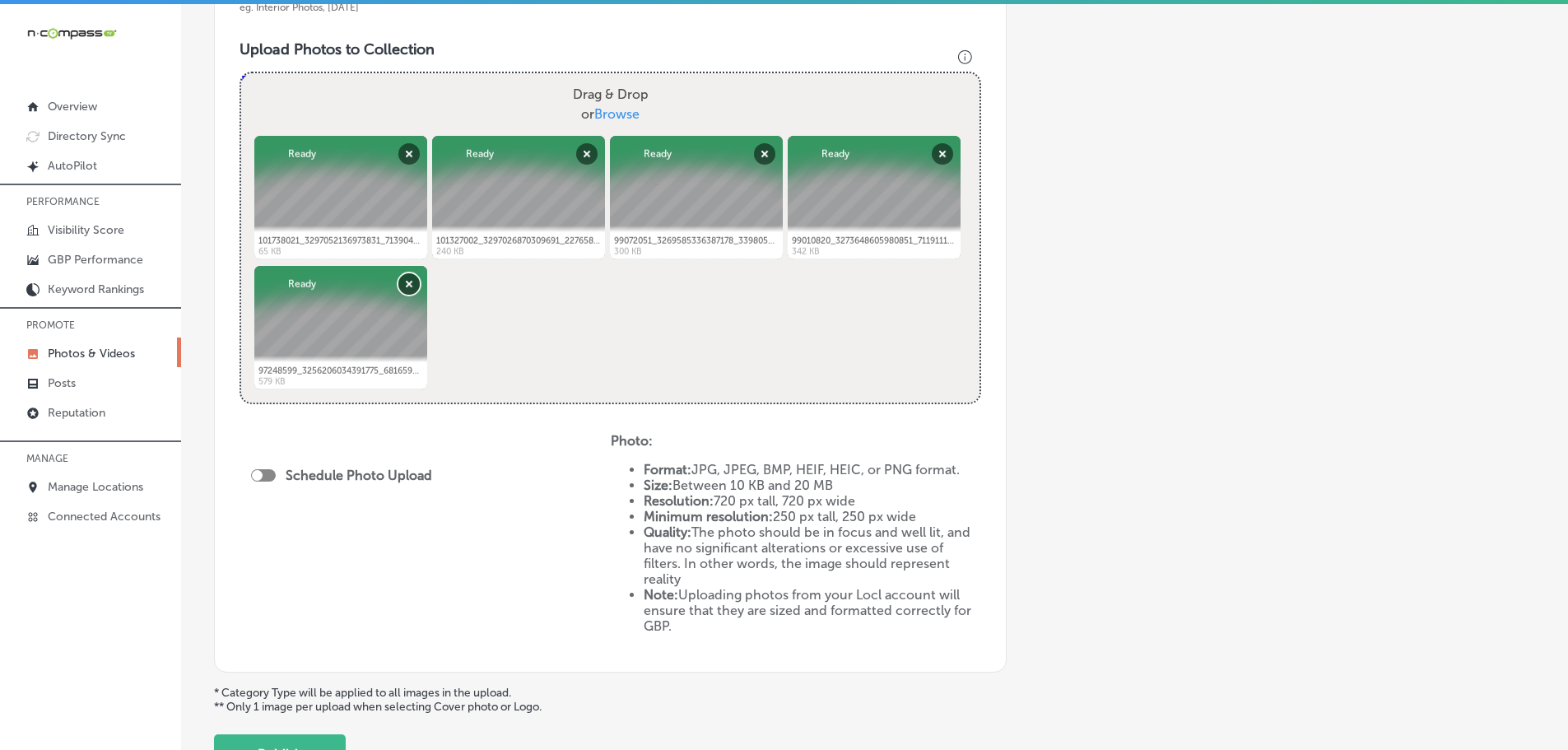
click at [398, 283] on button "Remove" at bounding box center [409, 284] width 21 height 21
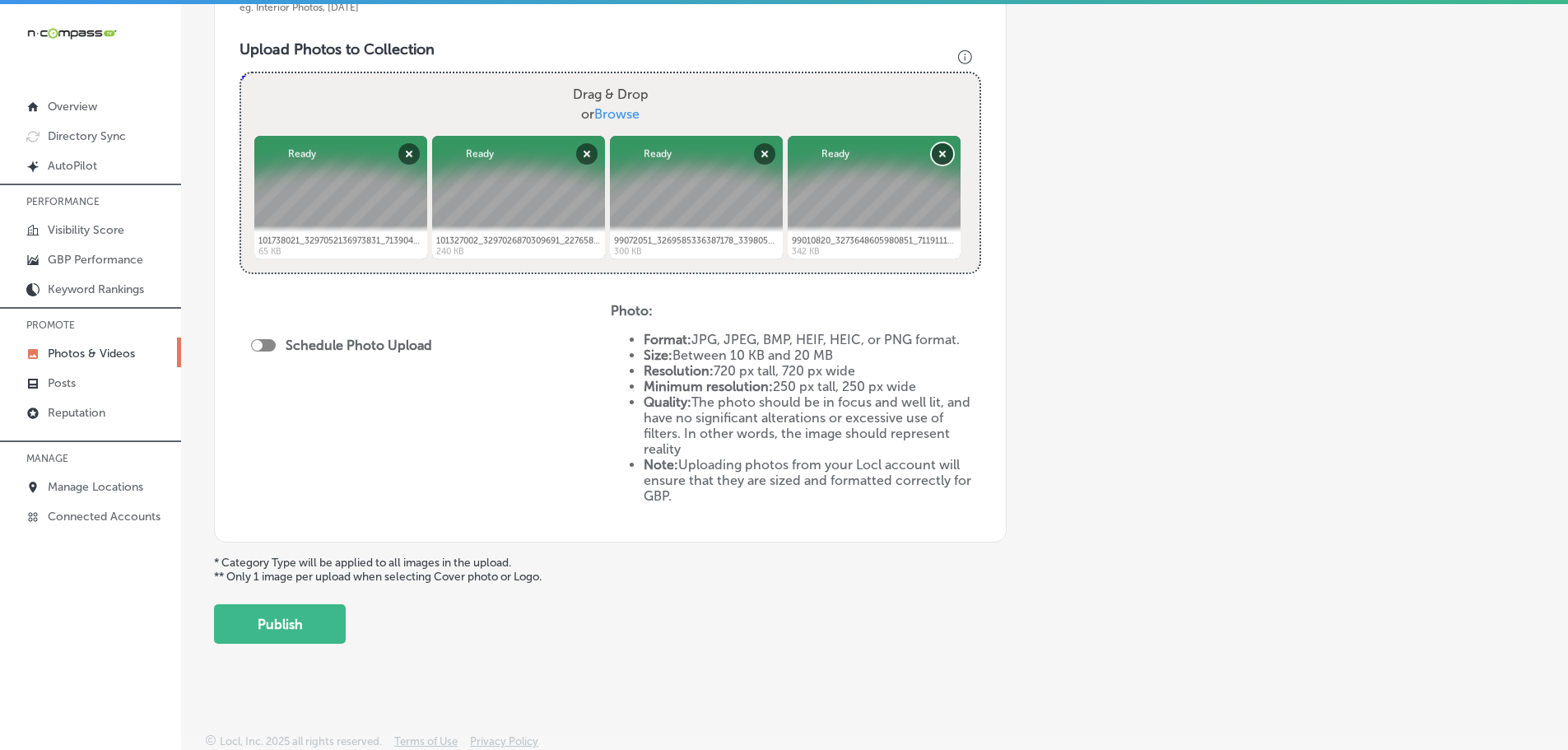
click at [934, 151] on button "Remove" at bounding box center [942, 154] width 21 height 21
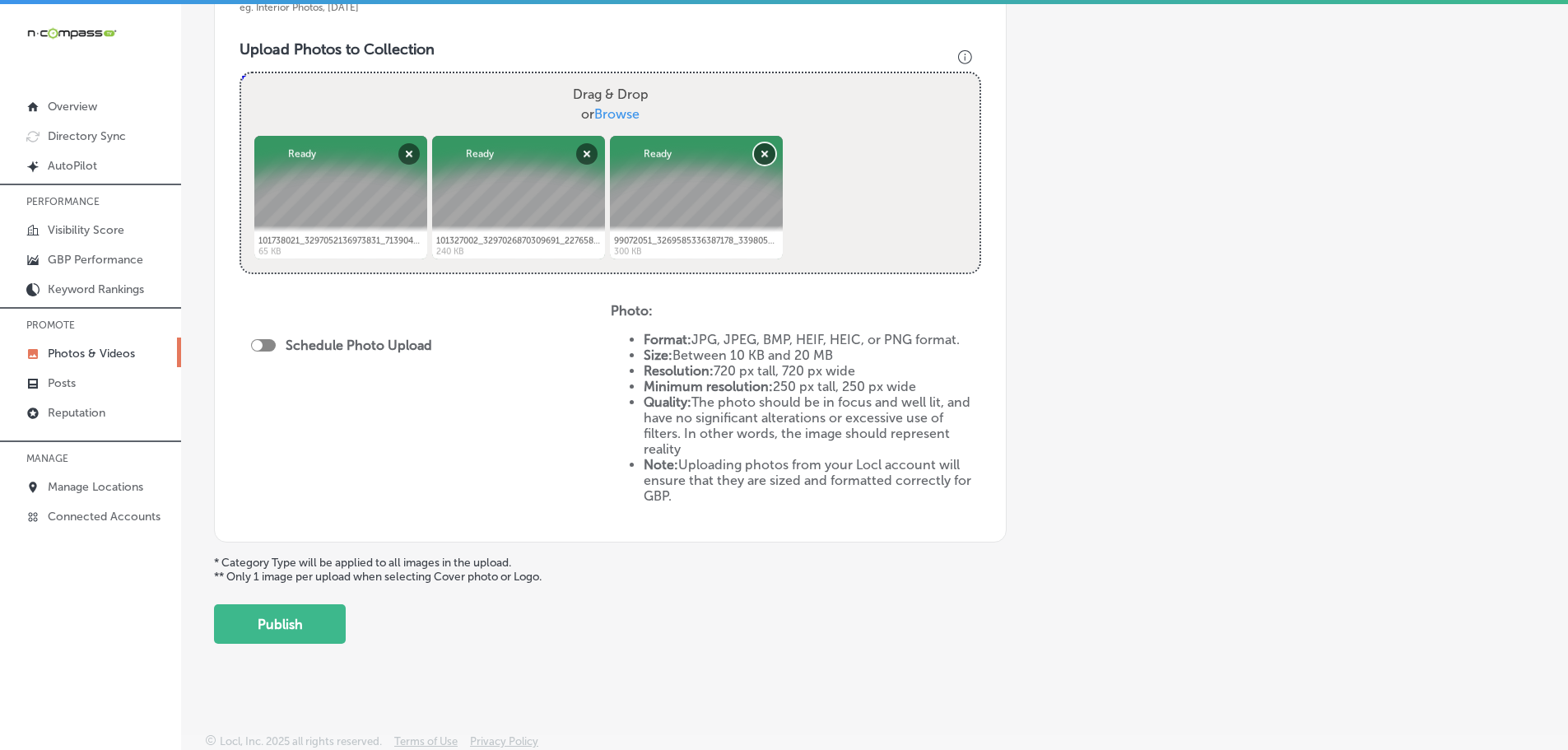
click at [770, 153] on button "Remove" at bounding box center [764, 154] width 21 height 21
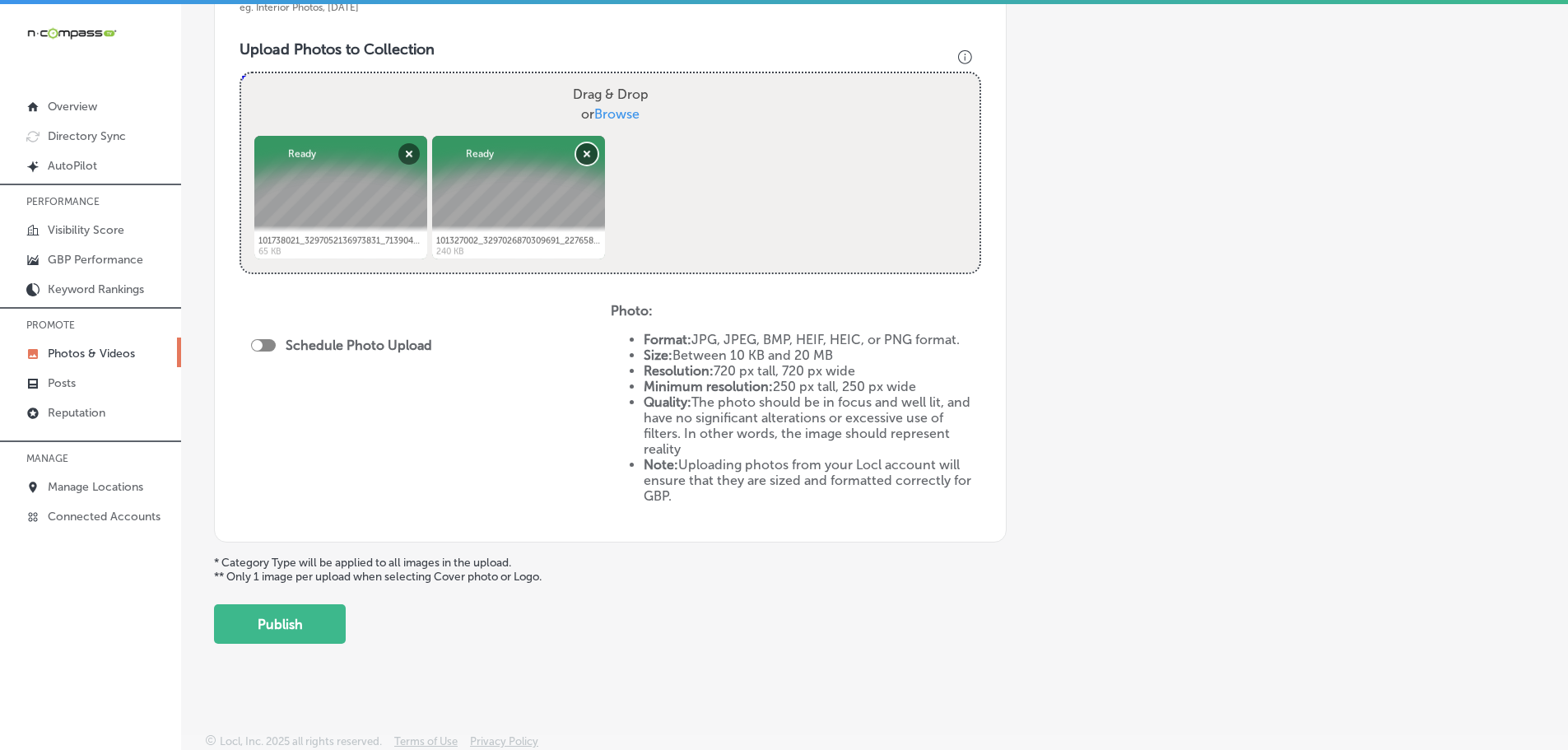
click at [589, 158] on button "Remove" at bounding box center [587, 154] width 21 height 21
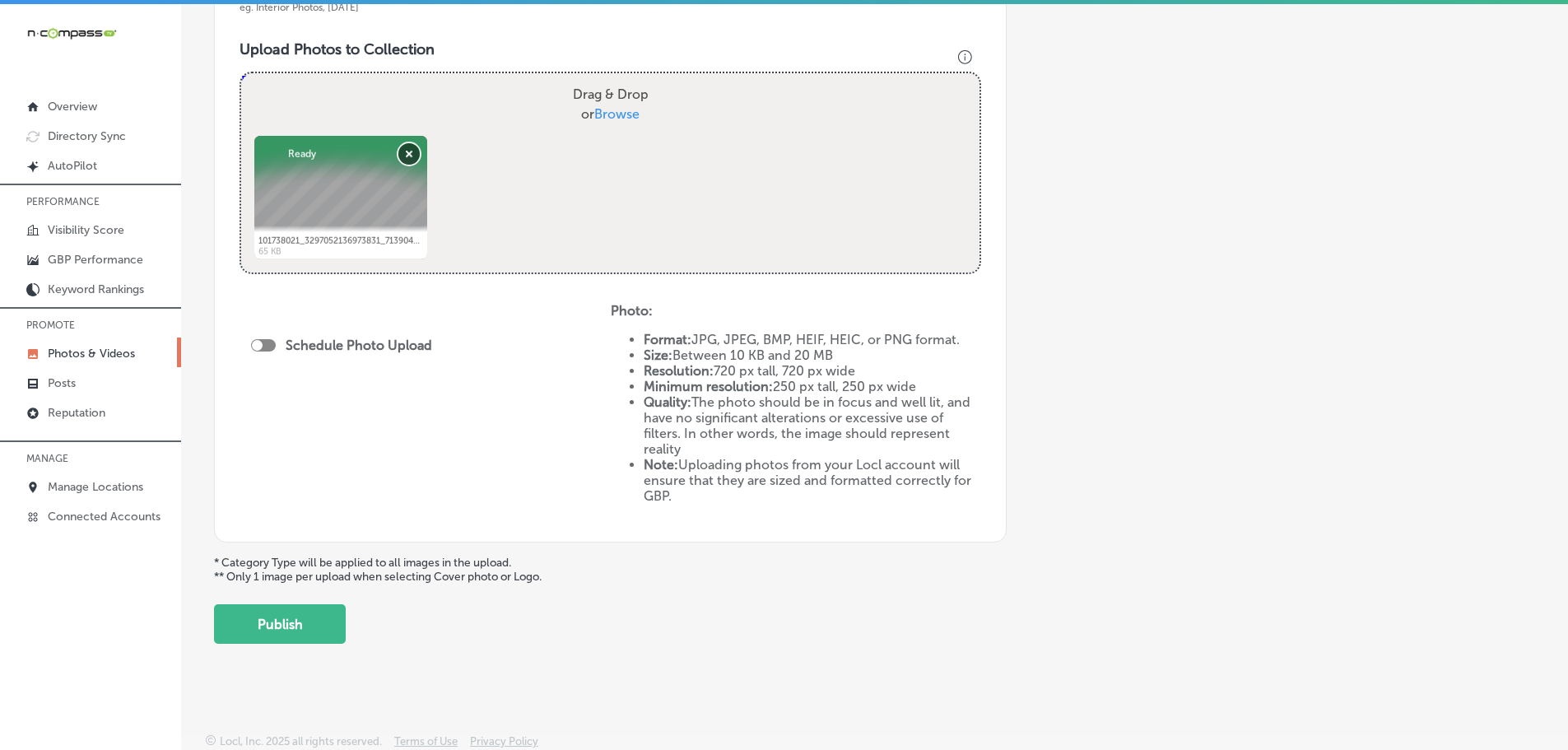
click at [401, 159] on button "Remove" at bounding box center [409, 154] width 21 height 21
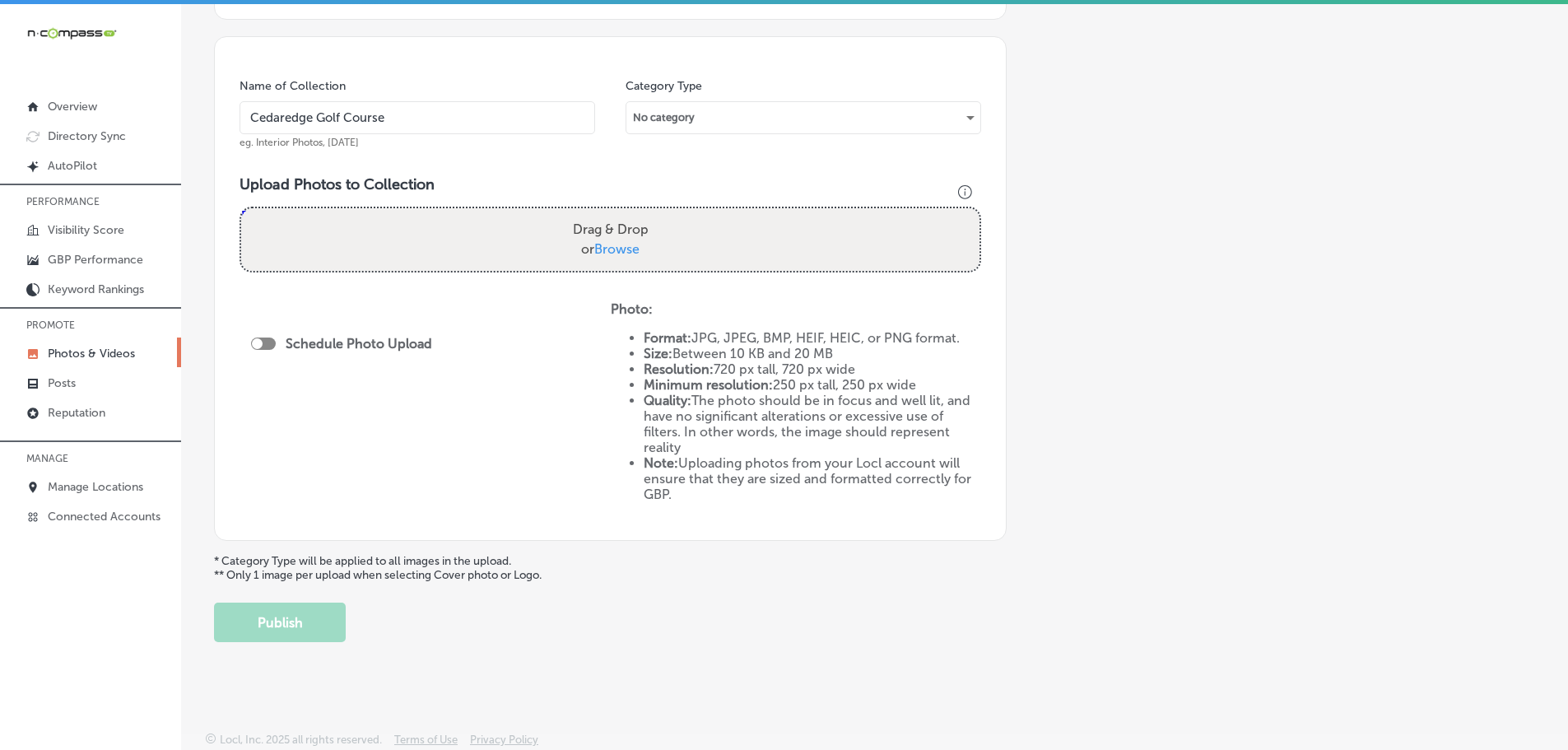
click at [625, 245] on span "Browse" at bounding box center [616, 249] width 45 height 16
click at [625, 214] on input "Drag & Drop or Browse" at bounding box center [610, 211] width 739 height 5
type input "C:\fakepath\101738021_3297052136973831_7139042232220254208_n.jpg"
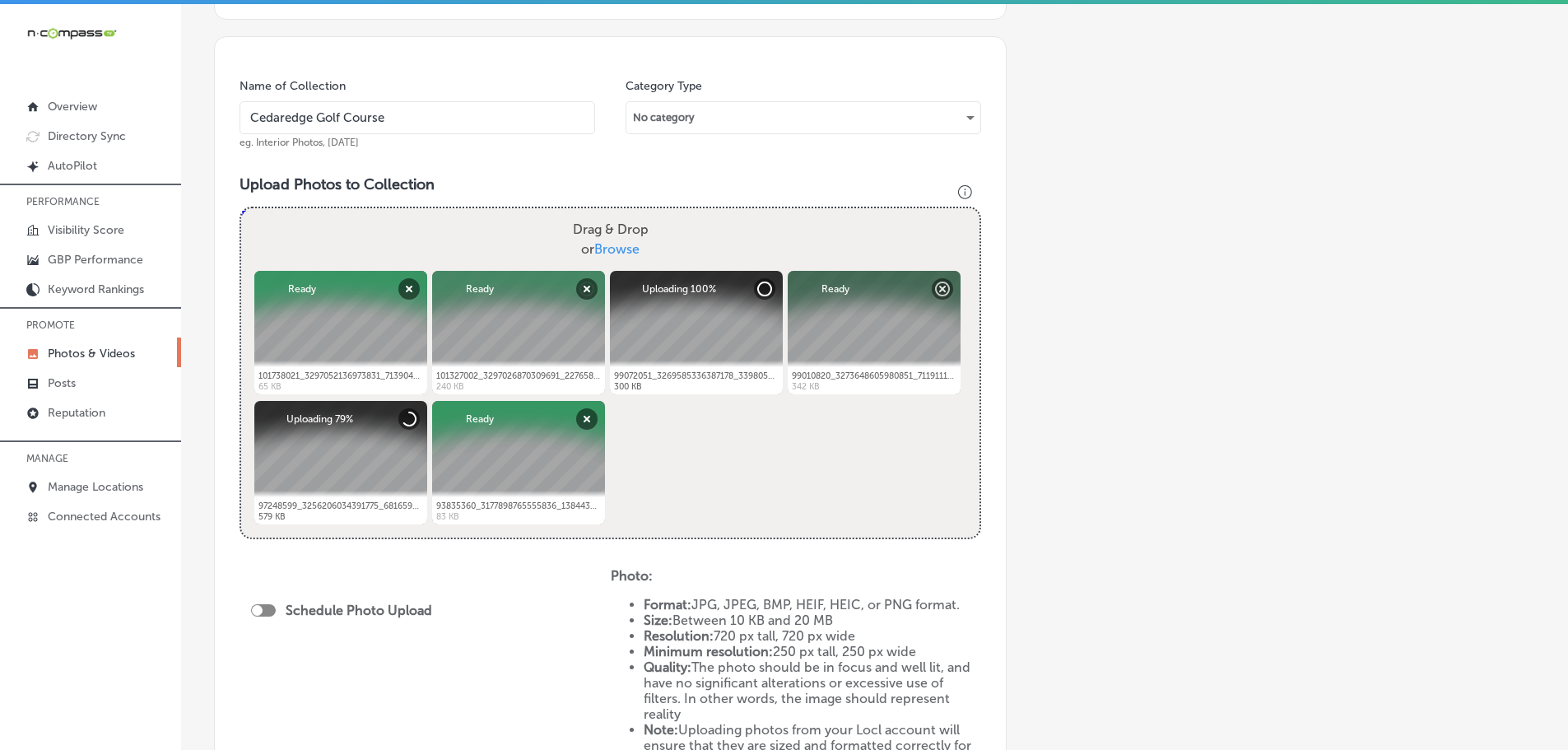
click at [622, 252] on span "Browse" at bounding box center [616, 249] width 45 height 16
click at [622, 214] on input "Drag & Drop or Browse" at bounding box center [610, 211] width 739 height 5
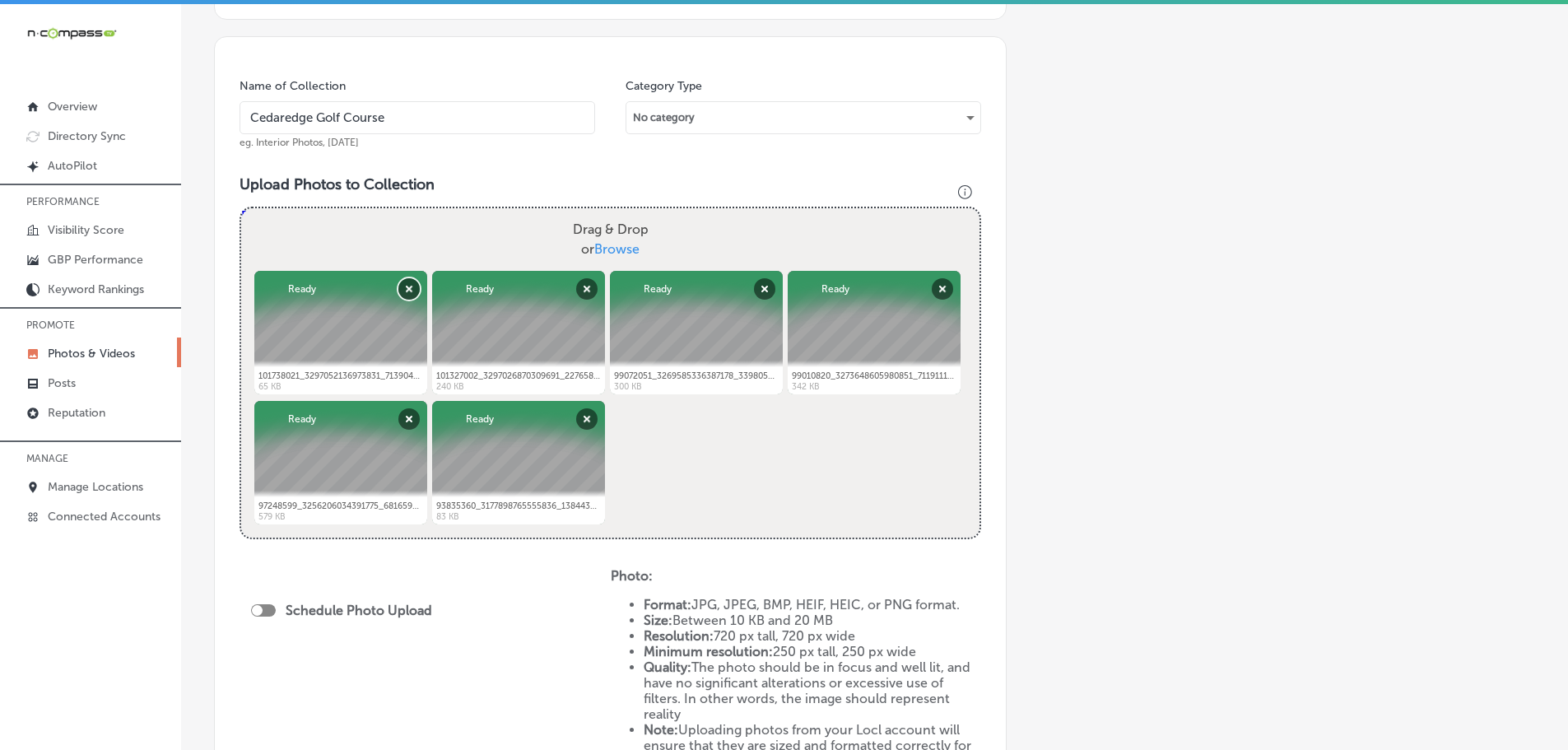
click at [409, 290] on button "Remove" at bounding box center [409, 289] width 21 height 21
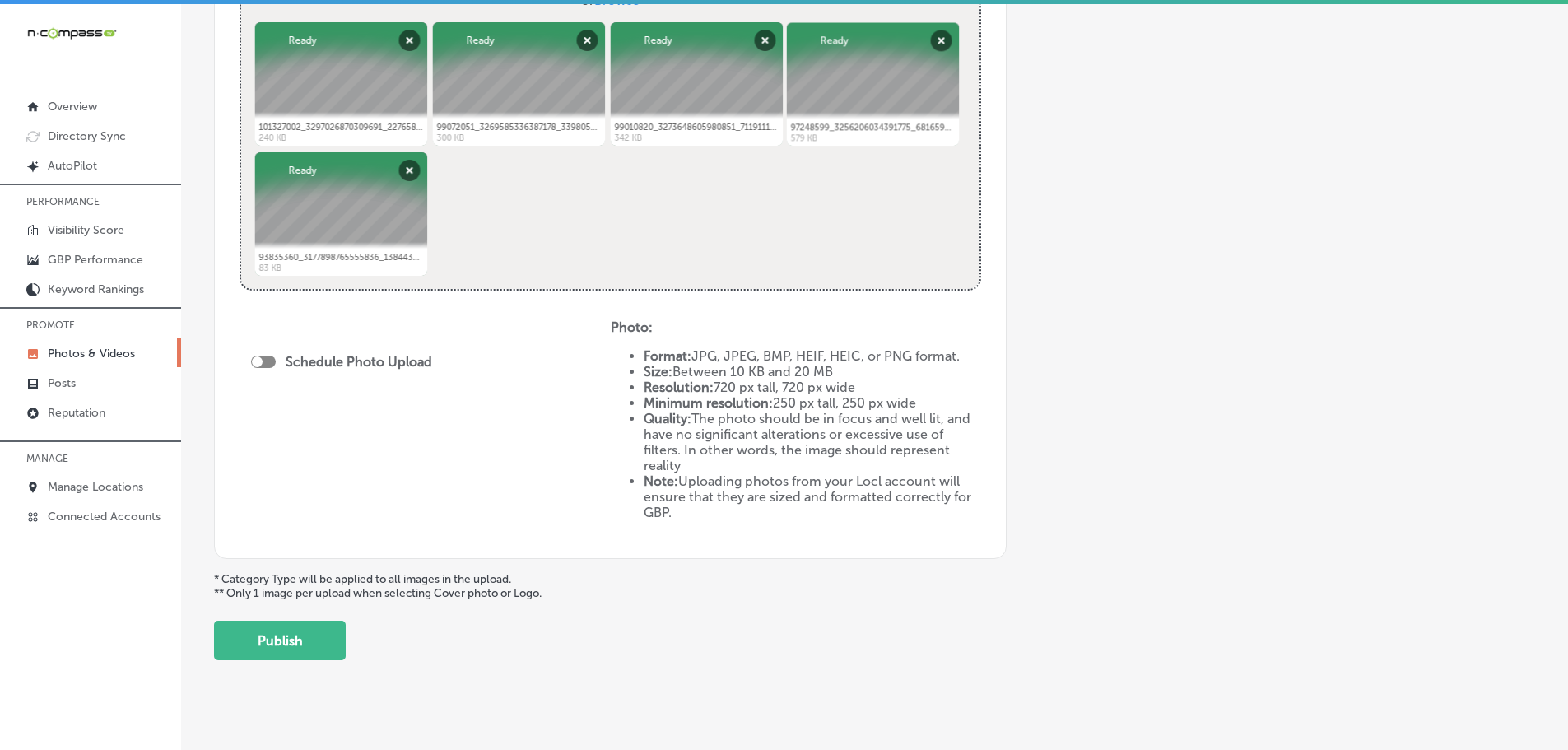
scroll to position [708, 0]
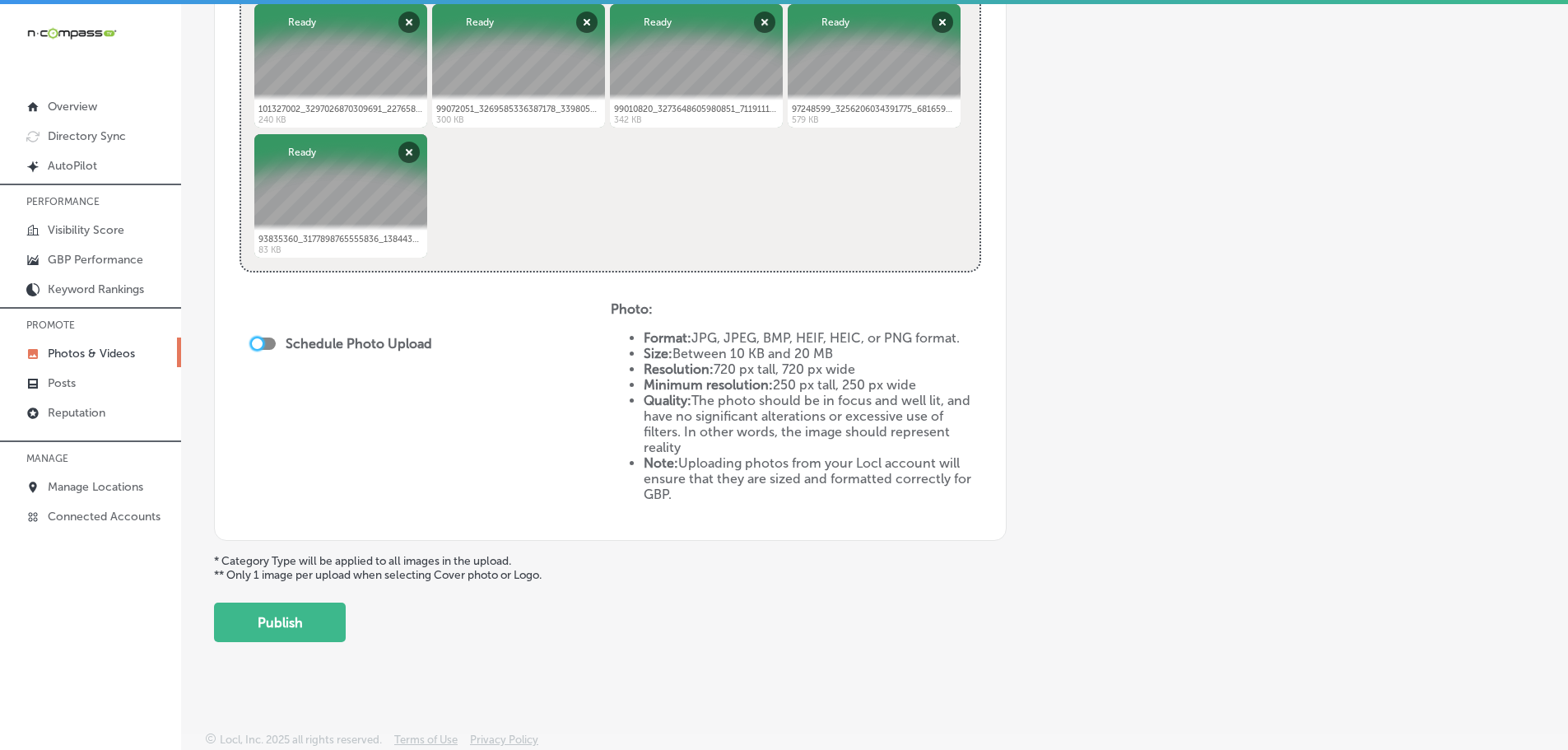
click at [259, 344] on div at bounding box center [257, 343] width 11 height 11
checkbox input "true"
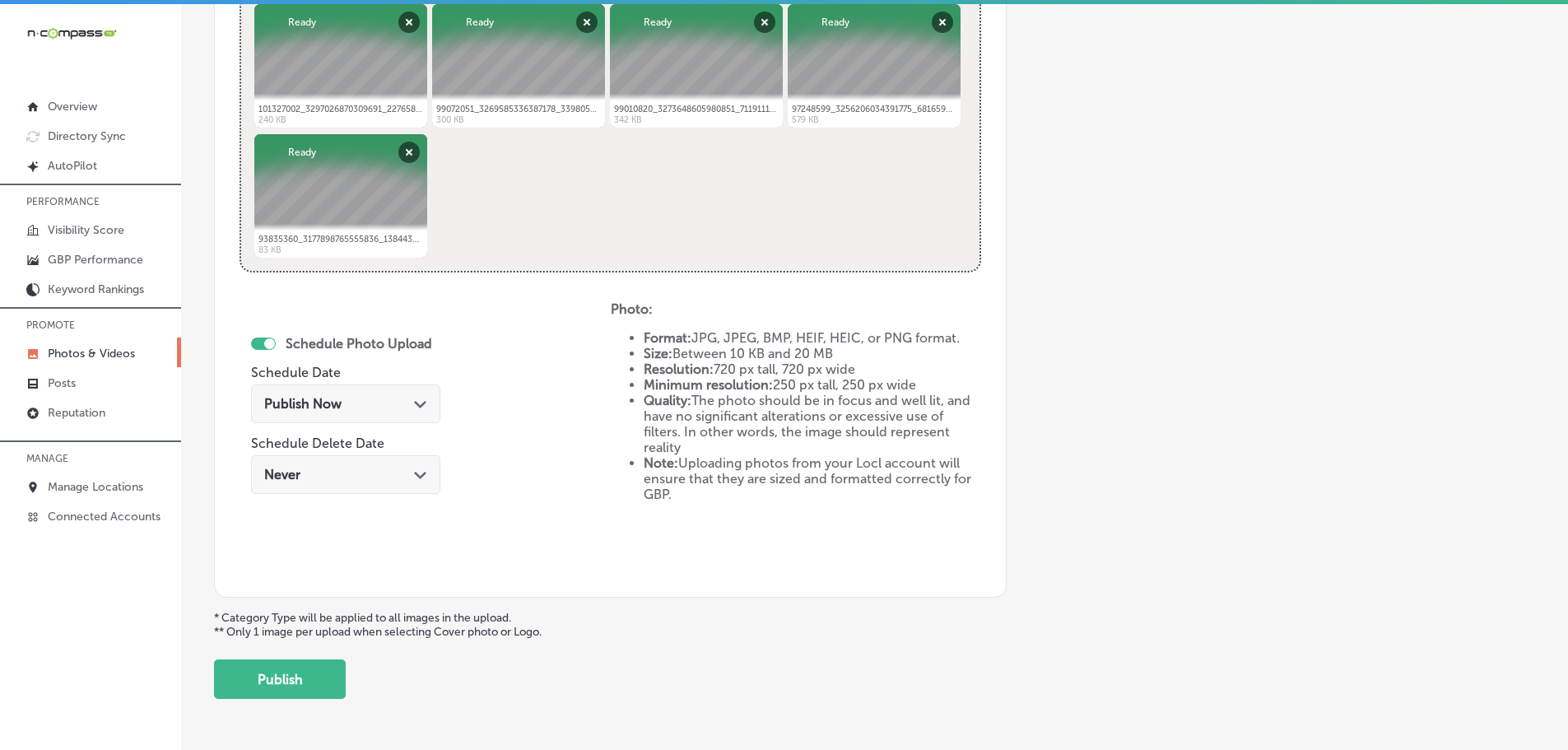
click at [416, 402] on icon "Path Created with Sketch." at bounding box center [420, 404] width 12 height 7
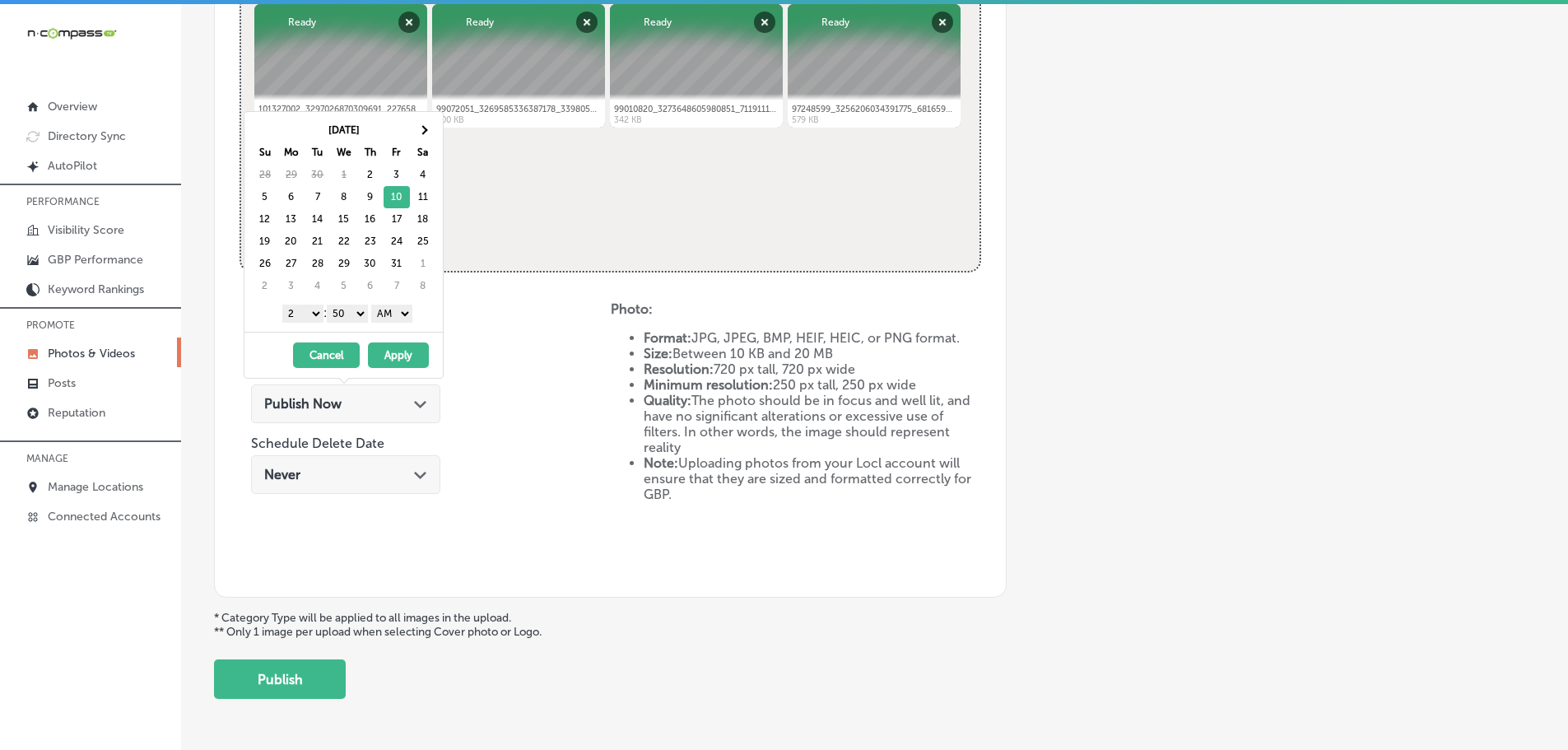
click at [287, 314] on select "1 2 3 4 5 6 7 8 9 10 11 12" at bounding box center [303, 313] width 41 height 19
click at [351, 311] on select "00 10 20 30 40 50" at bounding box center [347, 313] width 41 height 19
click at [399, 308] on select "AM PM" at bounding box center [392, 313] width 41 height 19
drag, startPoint x: 415, startPoint y: 353, endPoint x: 463, endPoint y: 356, distance: 48.1
click at [416, 353] on button "Apply" at bounding box center [398, 355] width 61 height 26
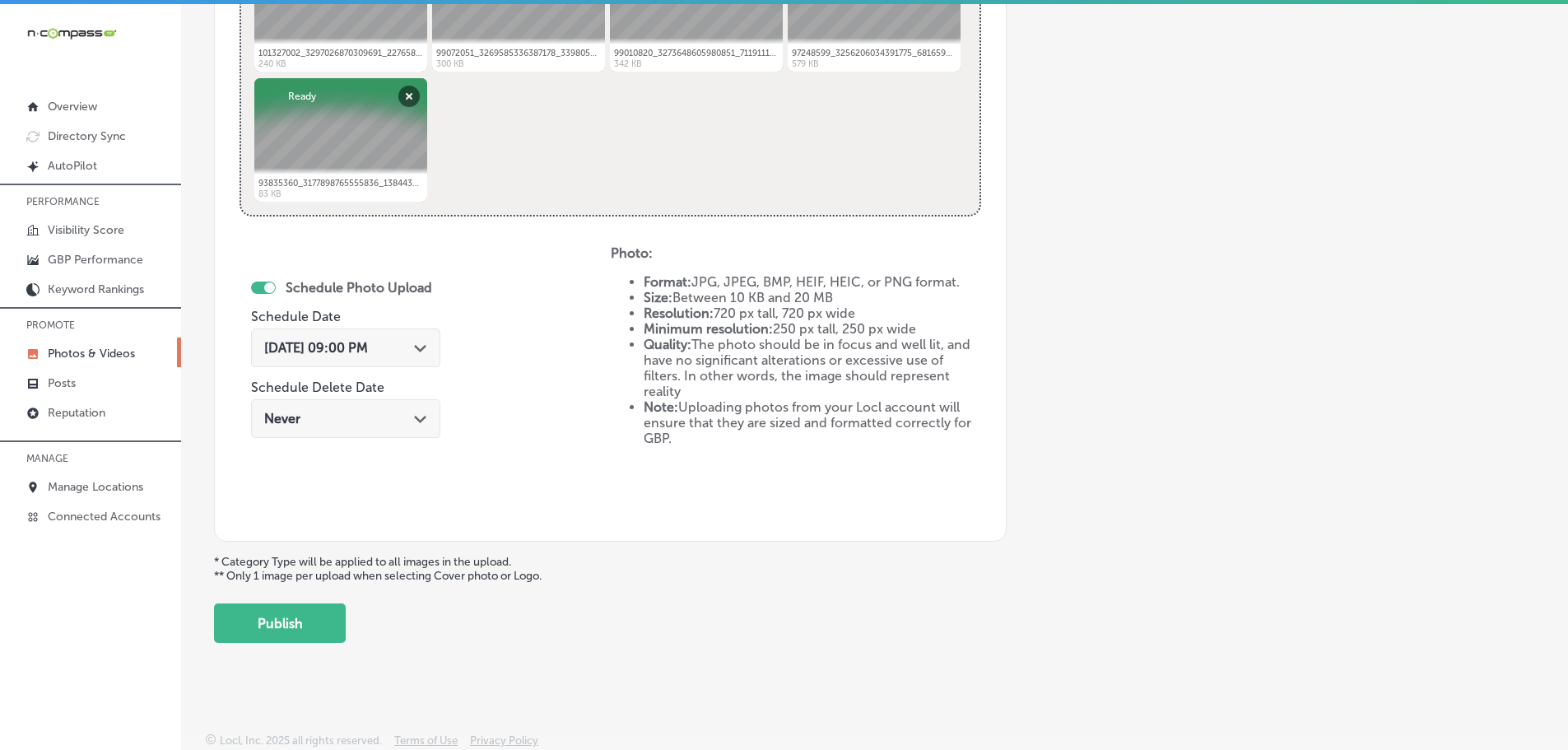
scroll to position [764, 0]
click at [311, 629] on button "Publish" at bounding box center [279, 622] width 131 height 40
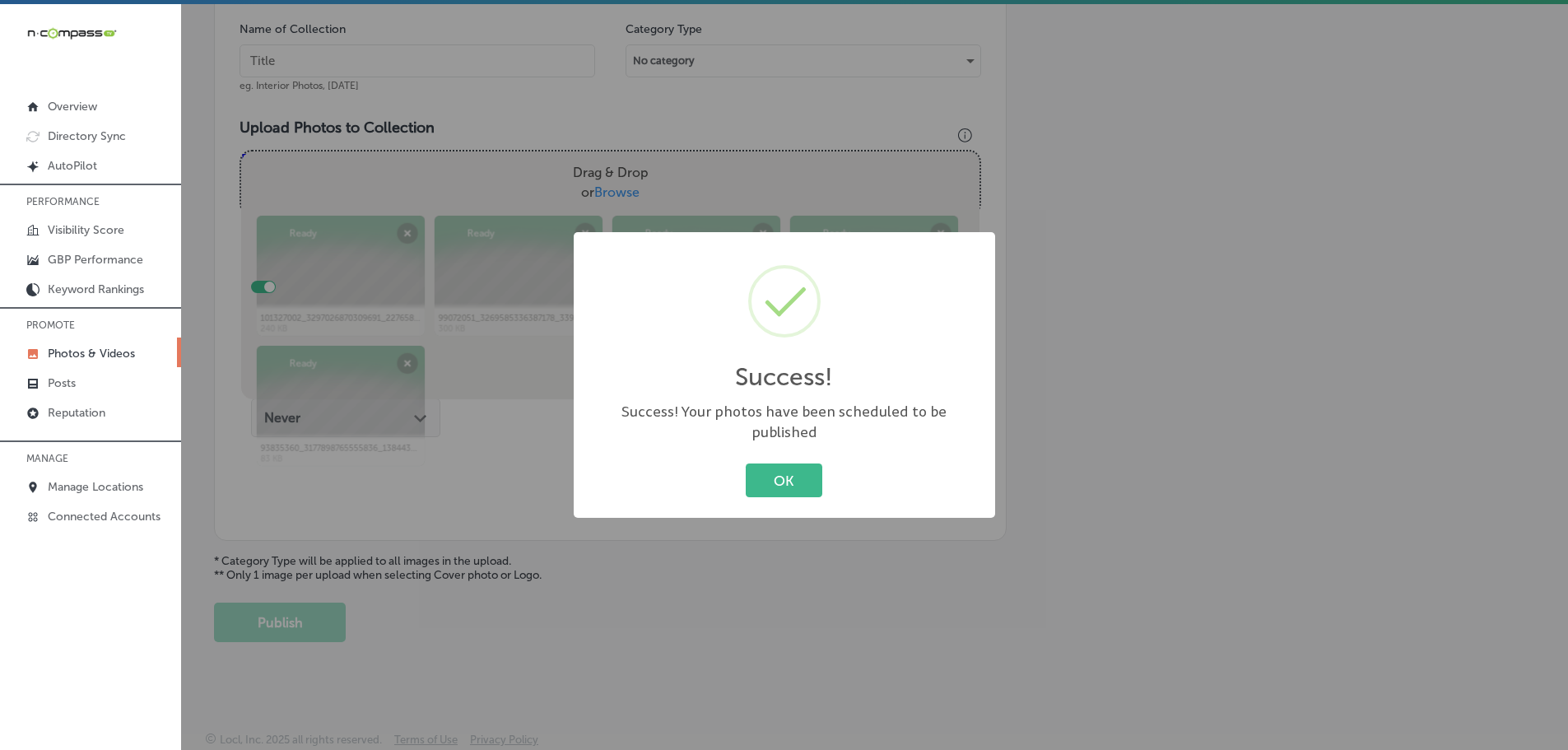
scroll to position [498, 0]
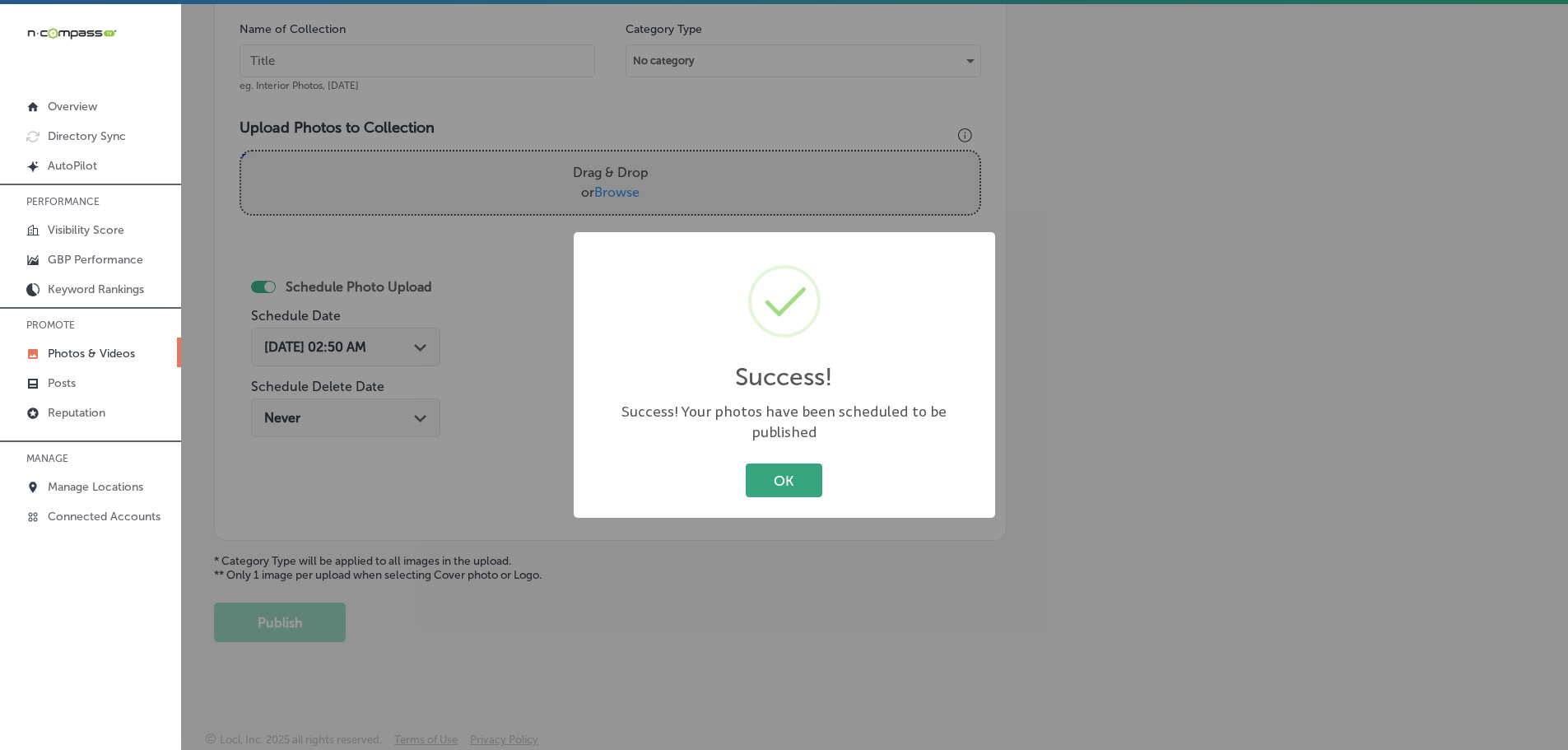
click at [762, 484] on button "OK" at bounding box center [784, 480] width 77 height 34
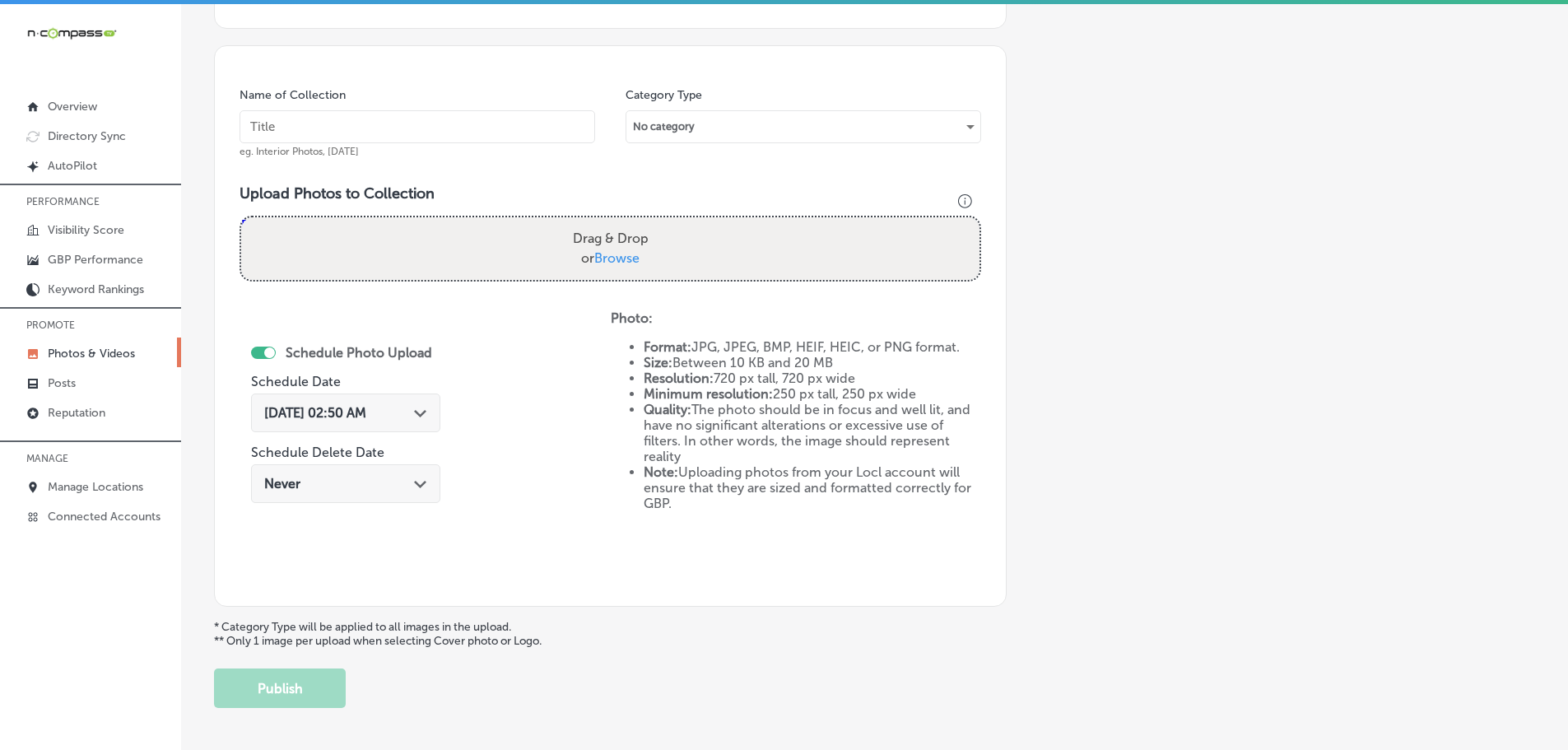
scroll to position [334, 0]
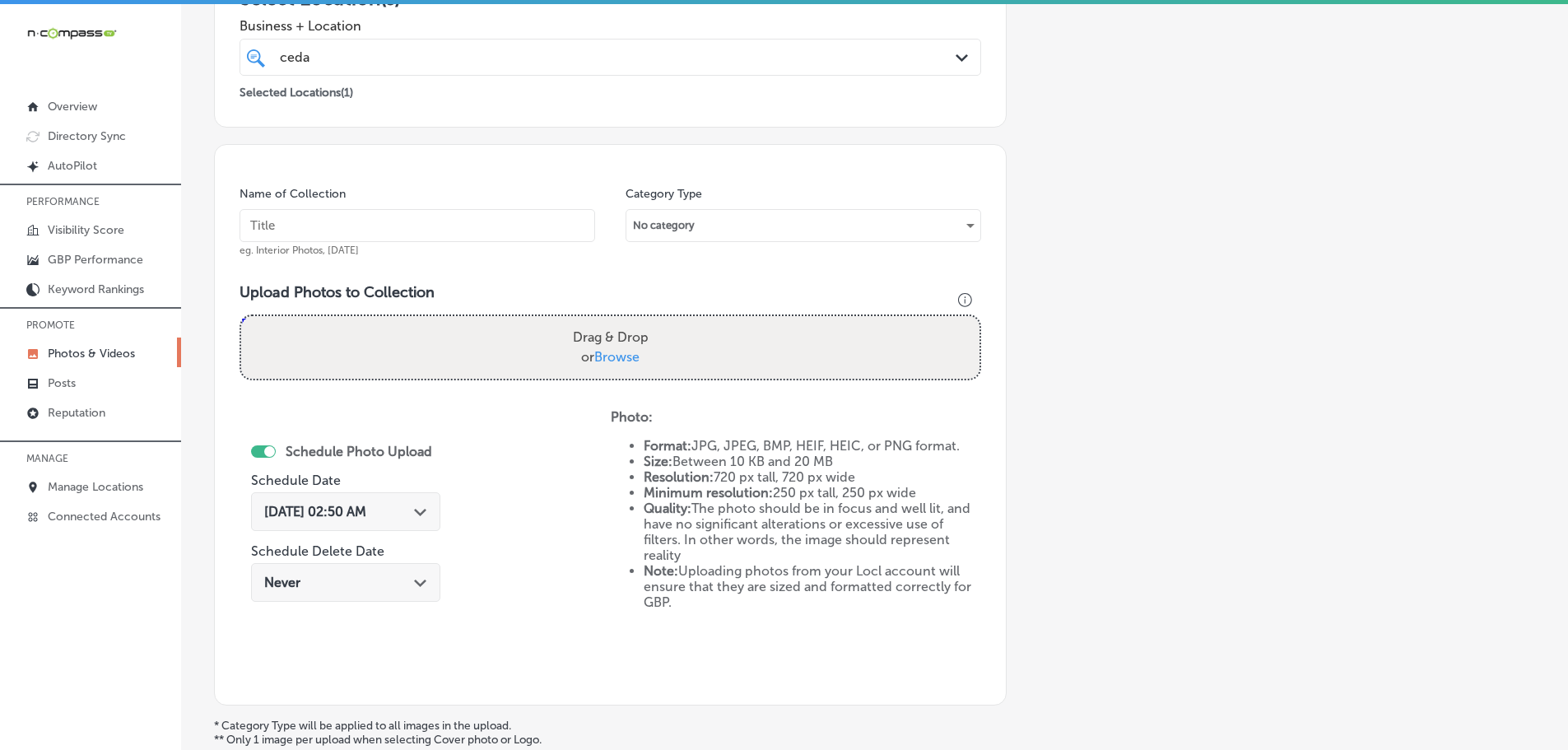
click at [618, 367] on label "Drag & Drop or Browse" at bounding box center [611, 348] width 89 height 53
click at [618, 321] on input "Drag & Drop or Browse" at bounding box center [610, 319] width 739 height 5
type input "C:\fakepath\104687744_3342630542415990_5756177697380983223_n.jpg"
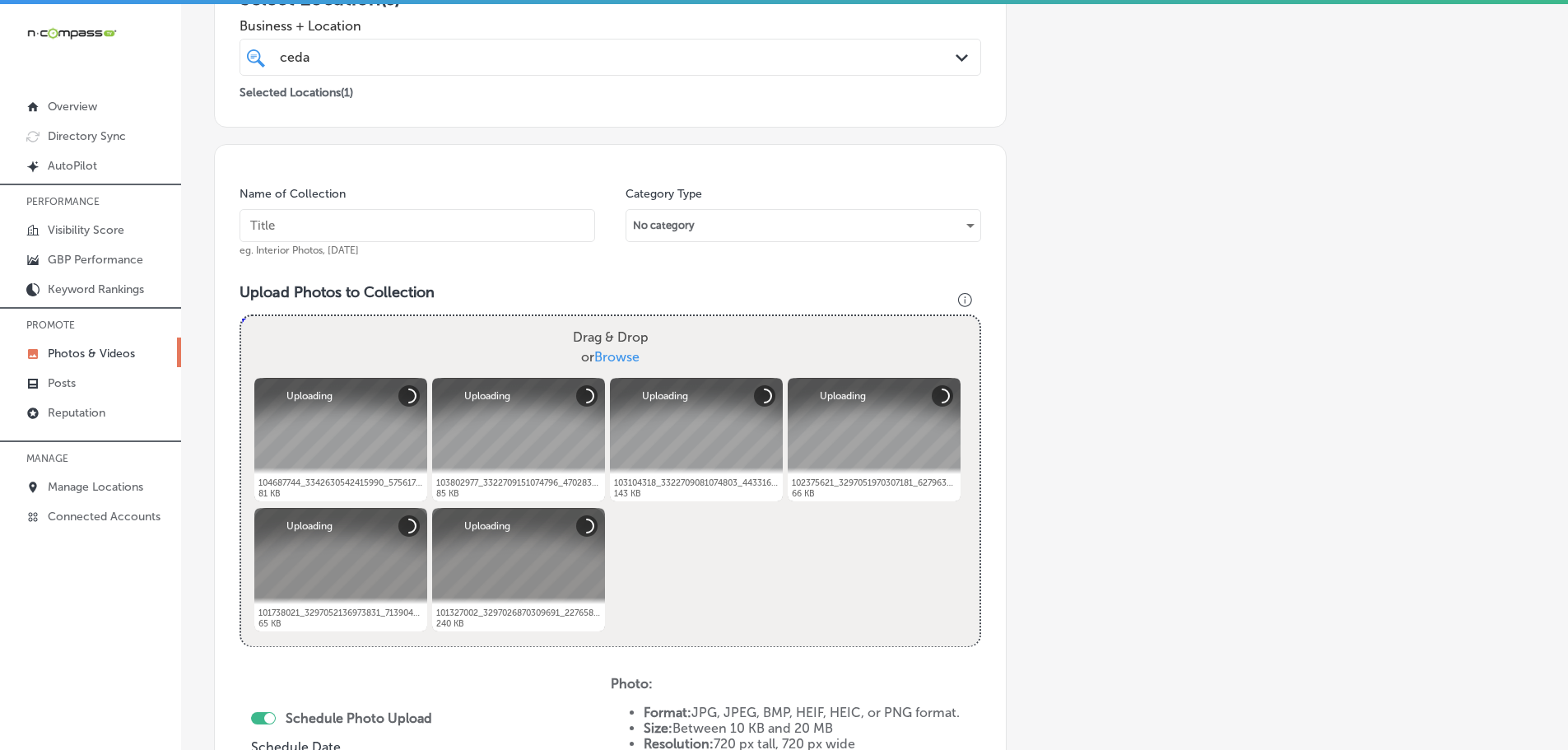
click at [458, 229] on input "text" at bounding box center [416, 225] width 356 height 33
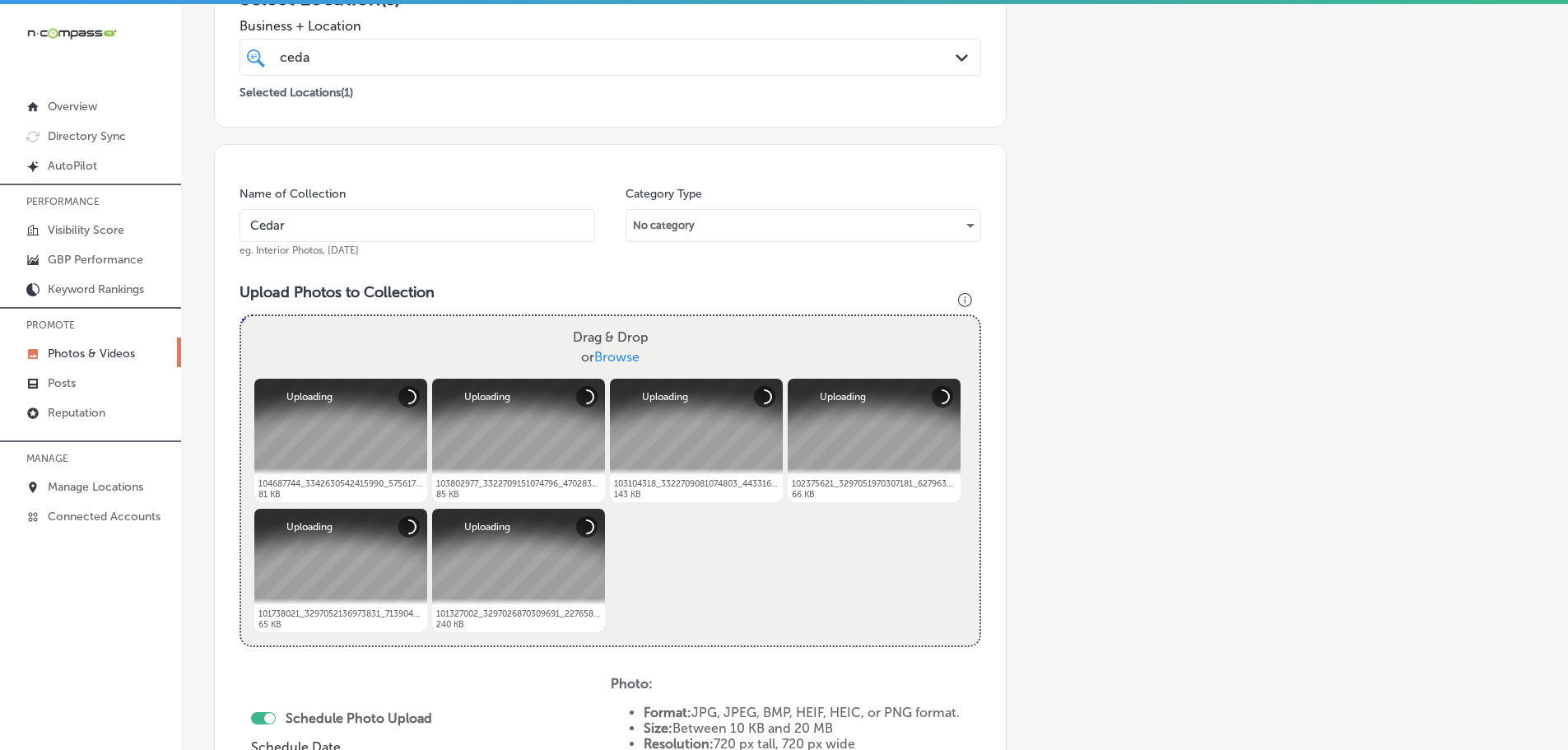
type input "Cedaredge Golf Course"
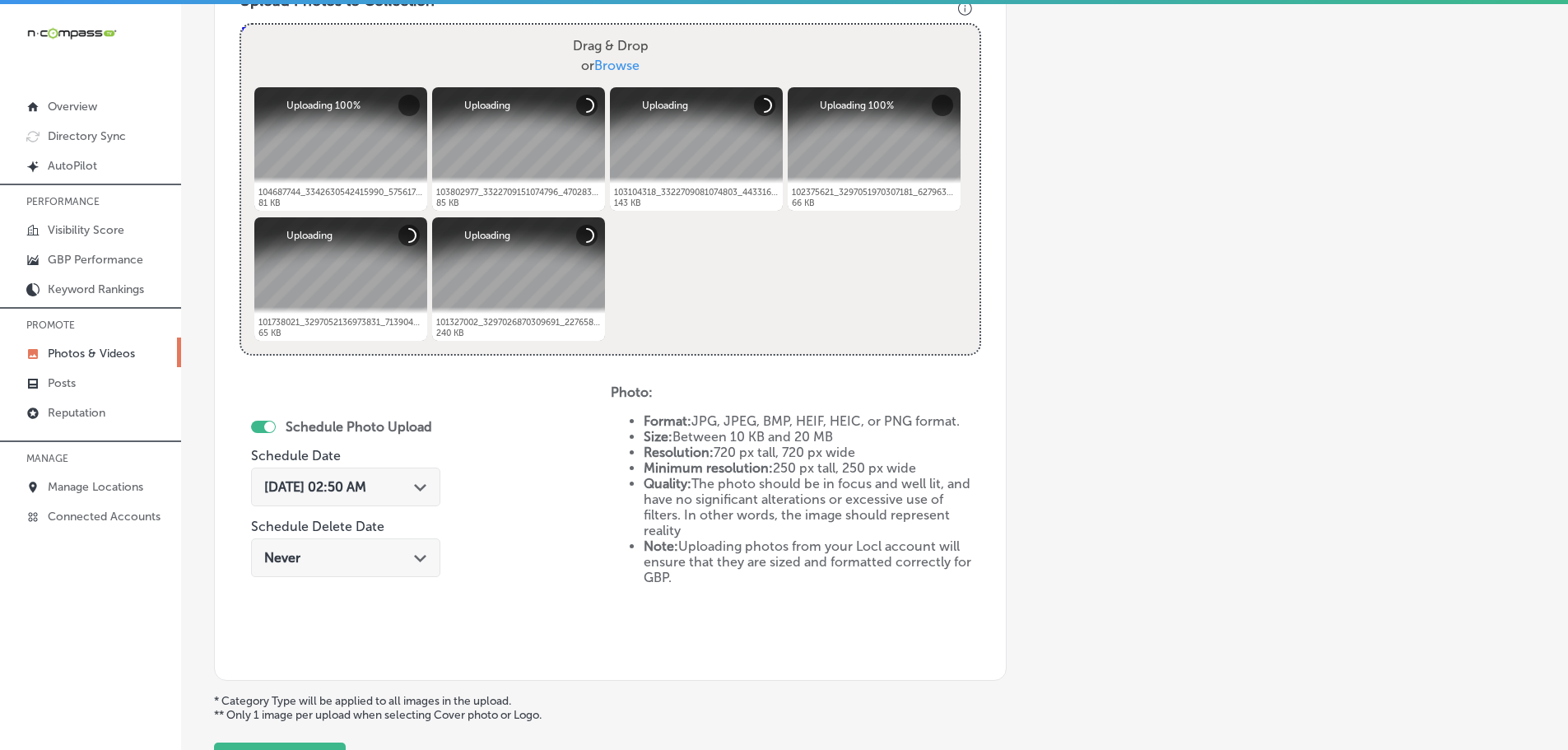
scroll to position [663, 0]
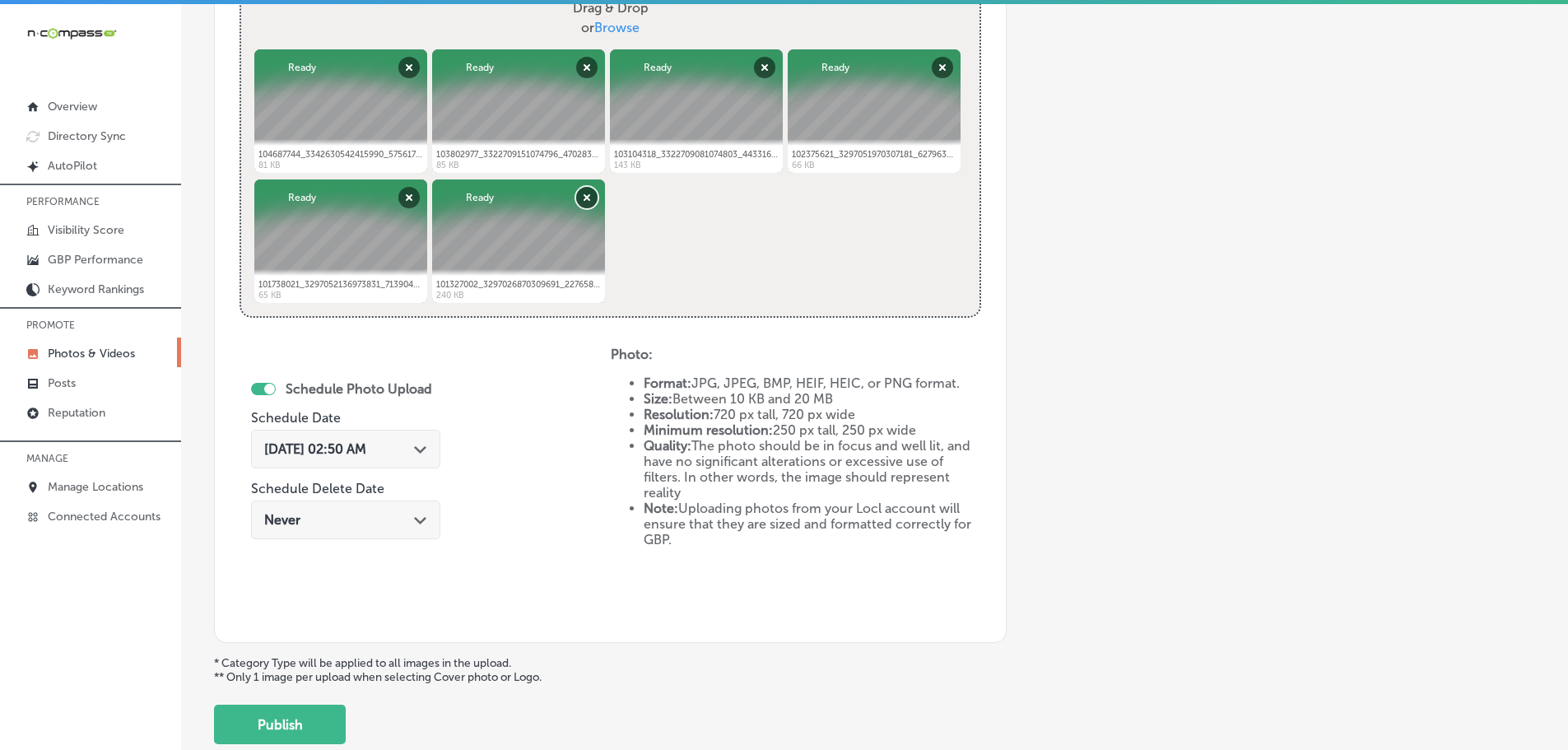
click at [583, 195] on button "Remove" at bounding box center [587, 198] width 21 height 21
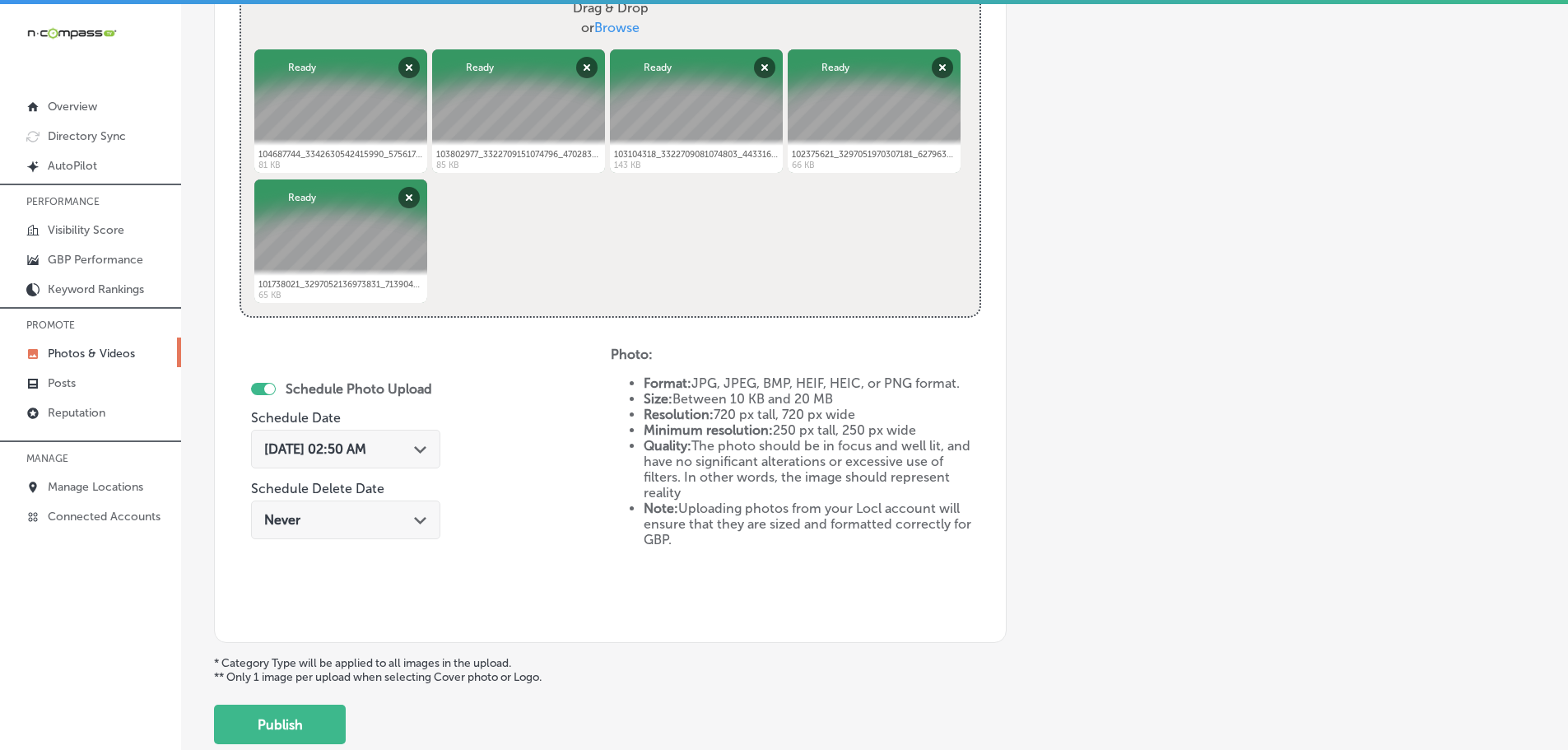
click at [415, 449] on icon "Path Created with Sketch." at bounding box center [420, 449] width 12 height 7
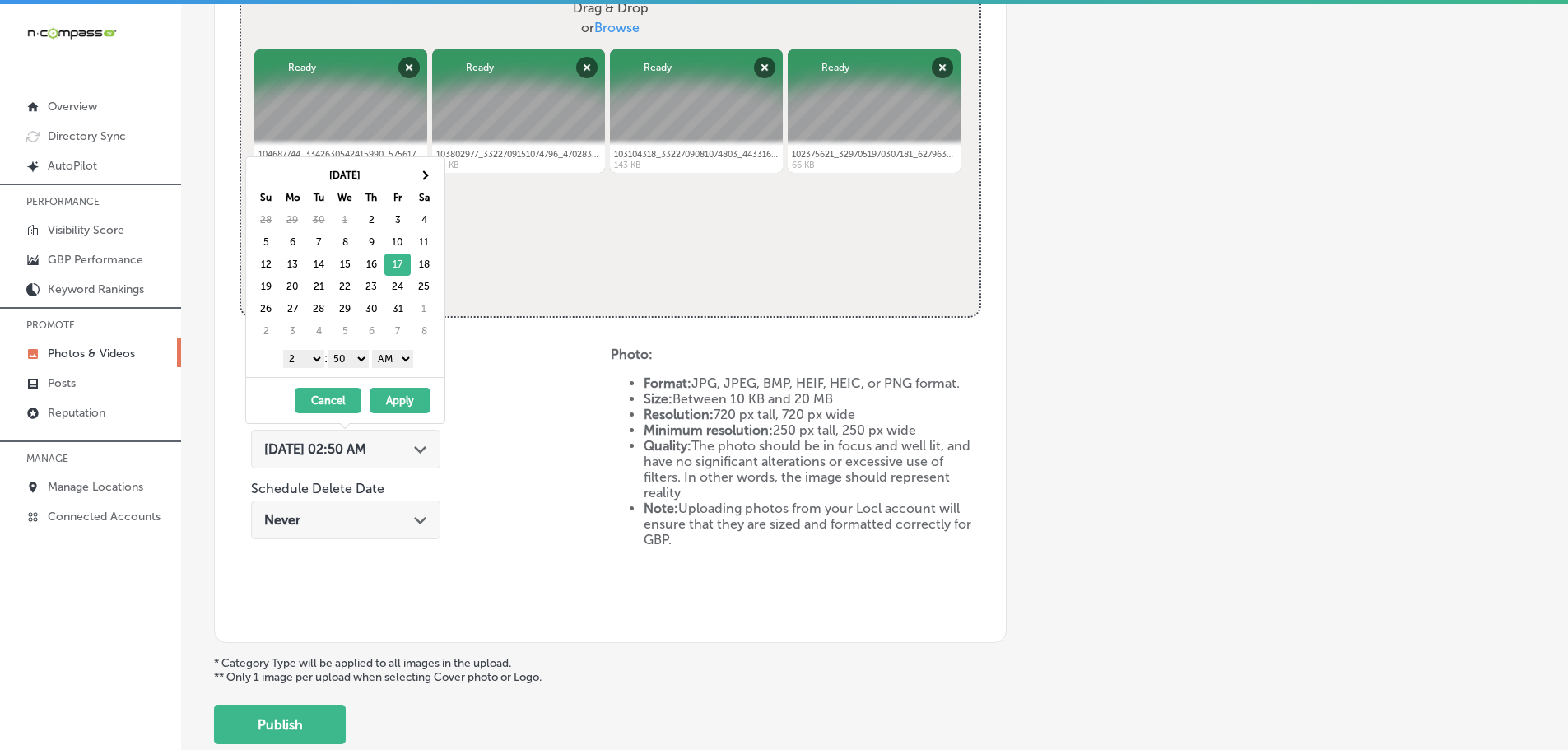
click at [301, 358] on select "1 2 3 4 5 6 7 8 9 10 11 12" at bounding box center [304, 358] width 41 height 19
click at [357, 361] on select "00 10 20 30 40 50" at bounding box center [348, 358] width 41 height 19
click at [389, 360] on select "AM PM" at bounding box center [393, 358] width 41 height 19
click at [403, 397] on button "Apply" at bounding box center [400, 400] width 61 height 26
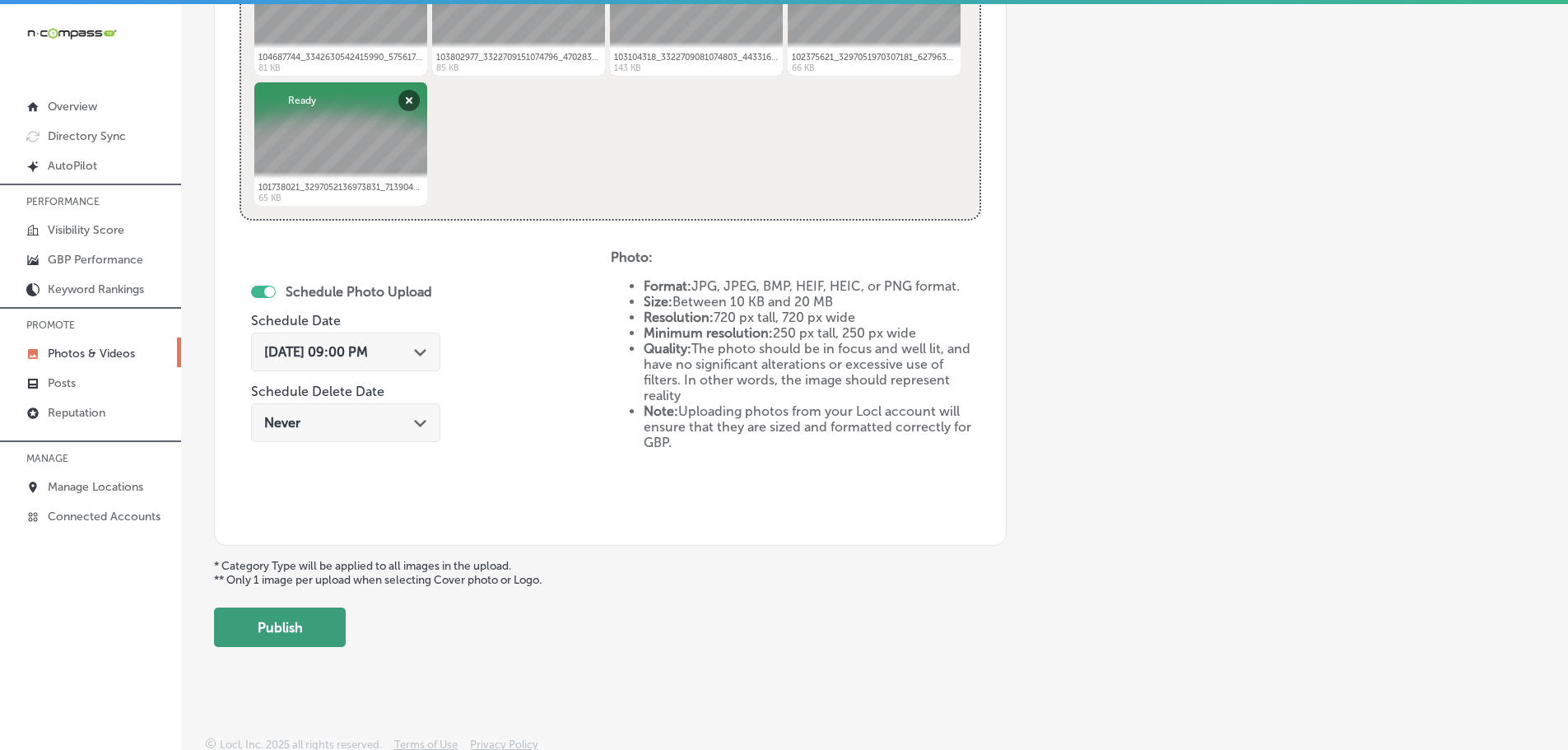
scroll to position [764, 0]
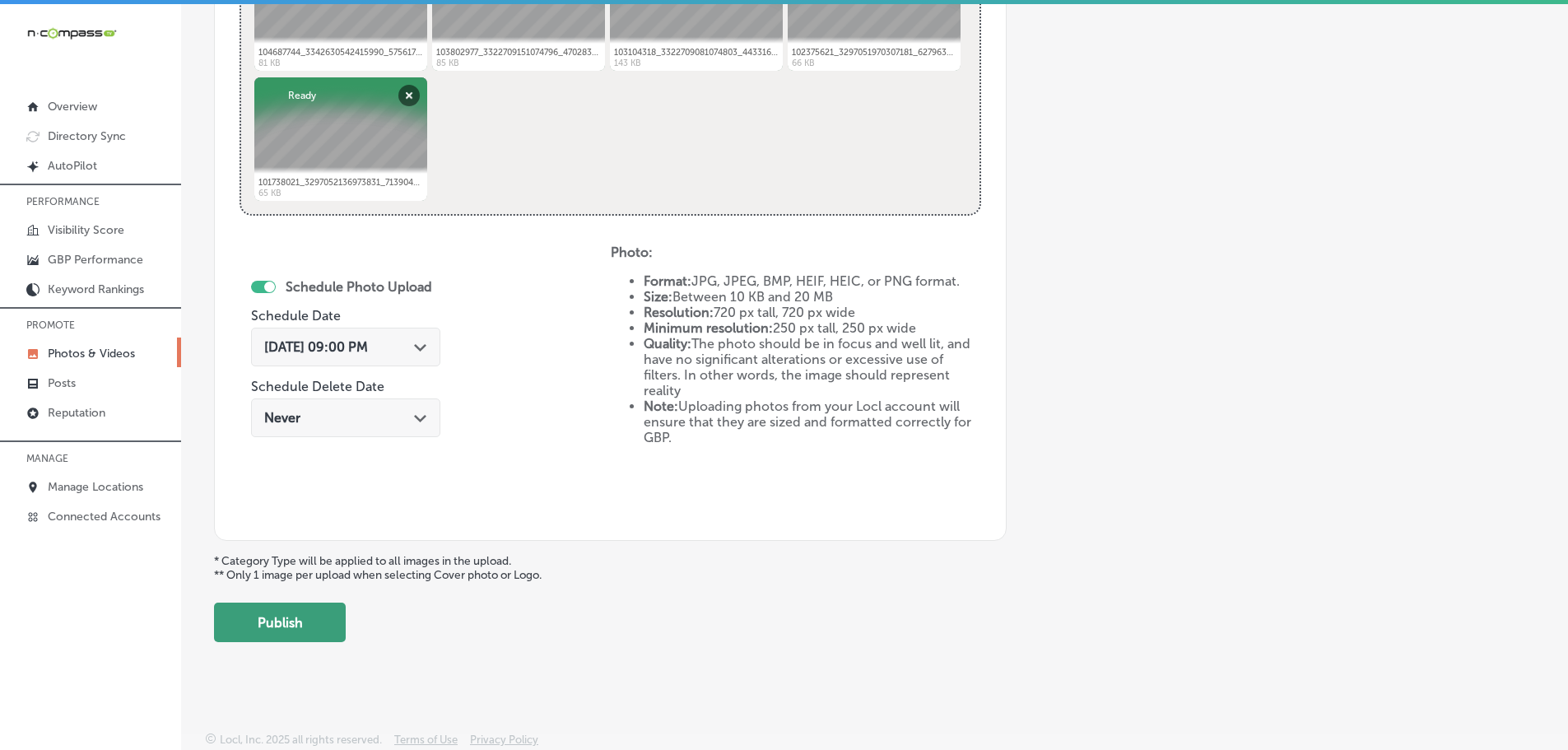
click at [280, 623] on button "Publish" at bounding box center [279, 622] width 131 height 40
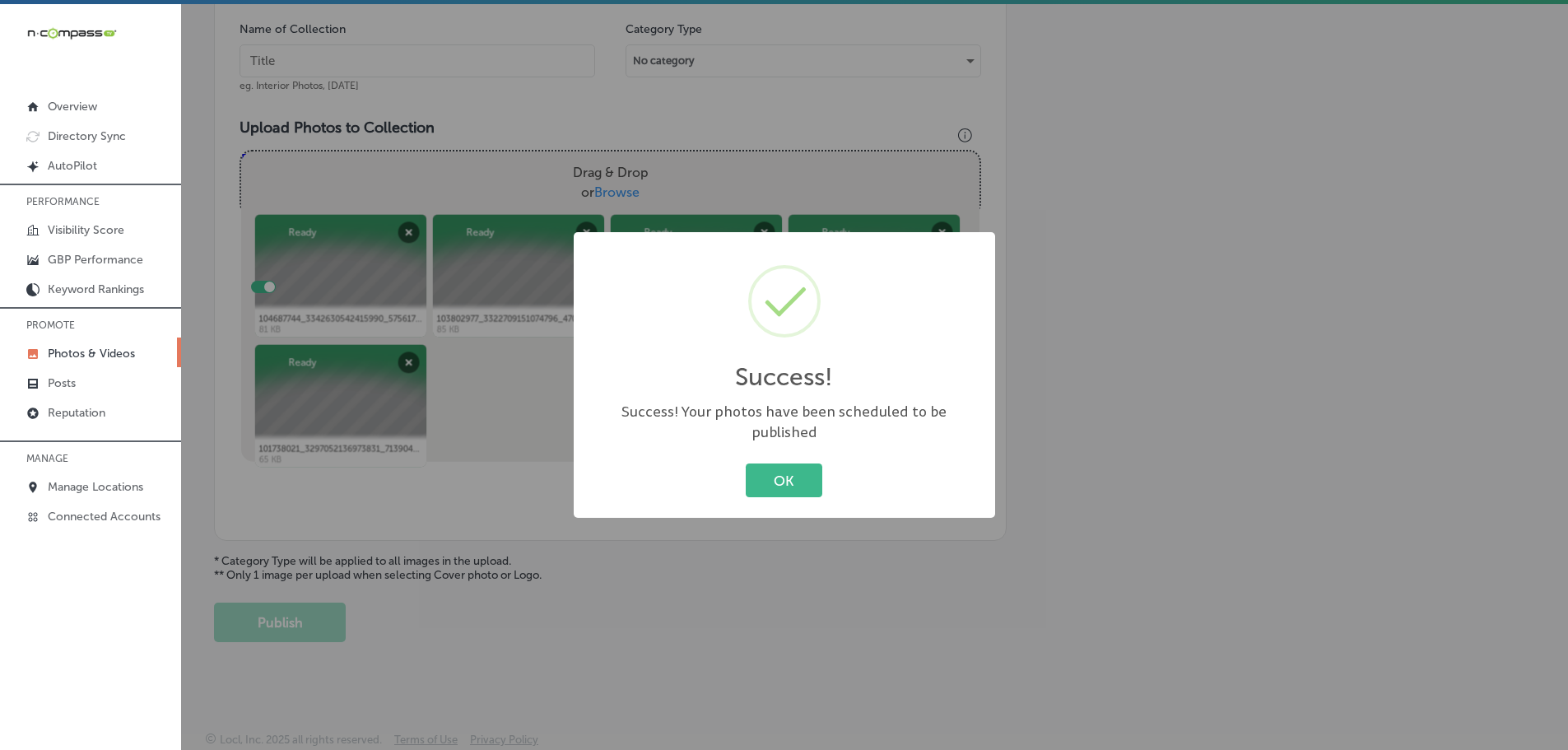
scroll to position [498, 0]
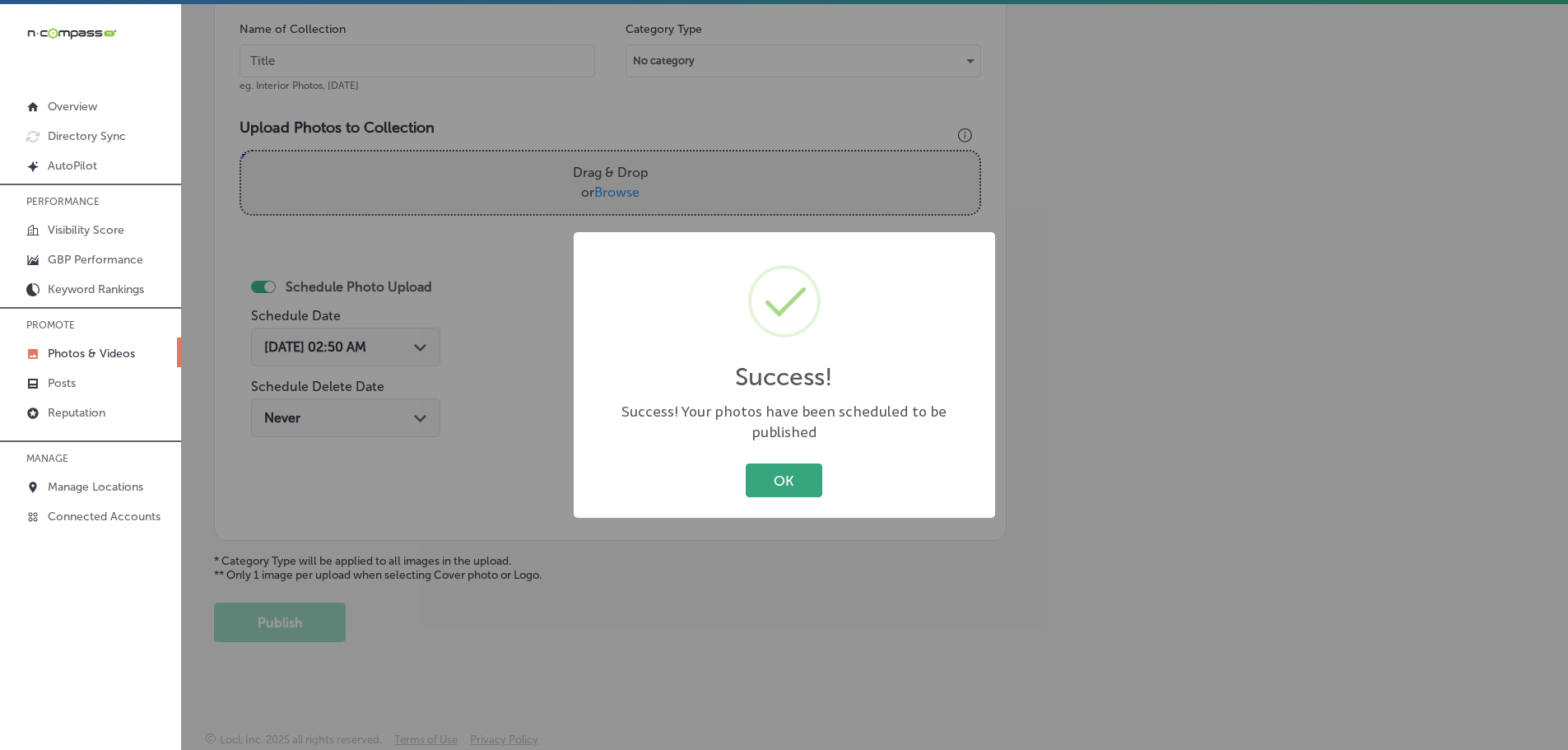
click at [804, 466] on button "OK" at bounding box center [784, 480] width 77 height 34
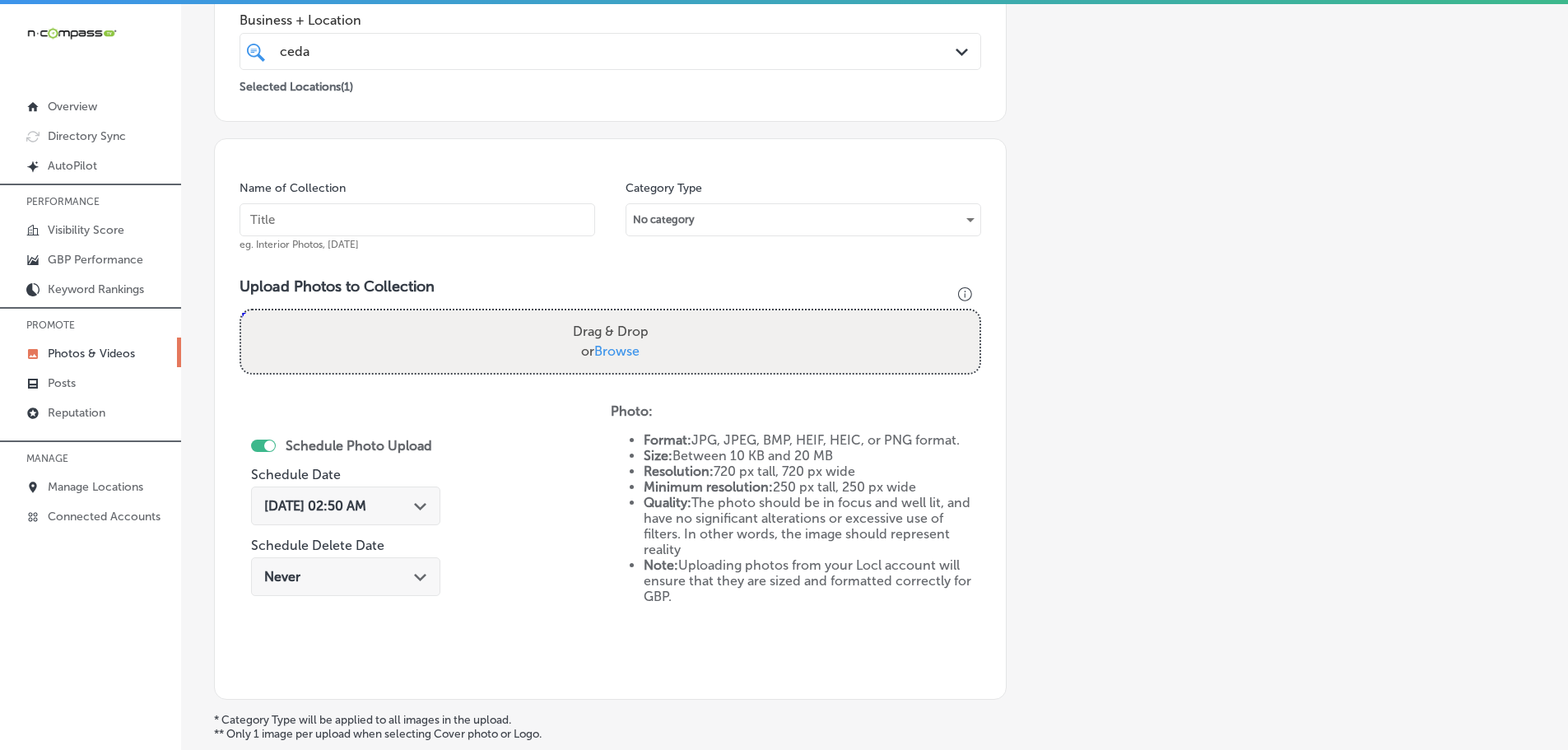
scroll to position [334, 0]
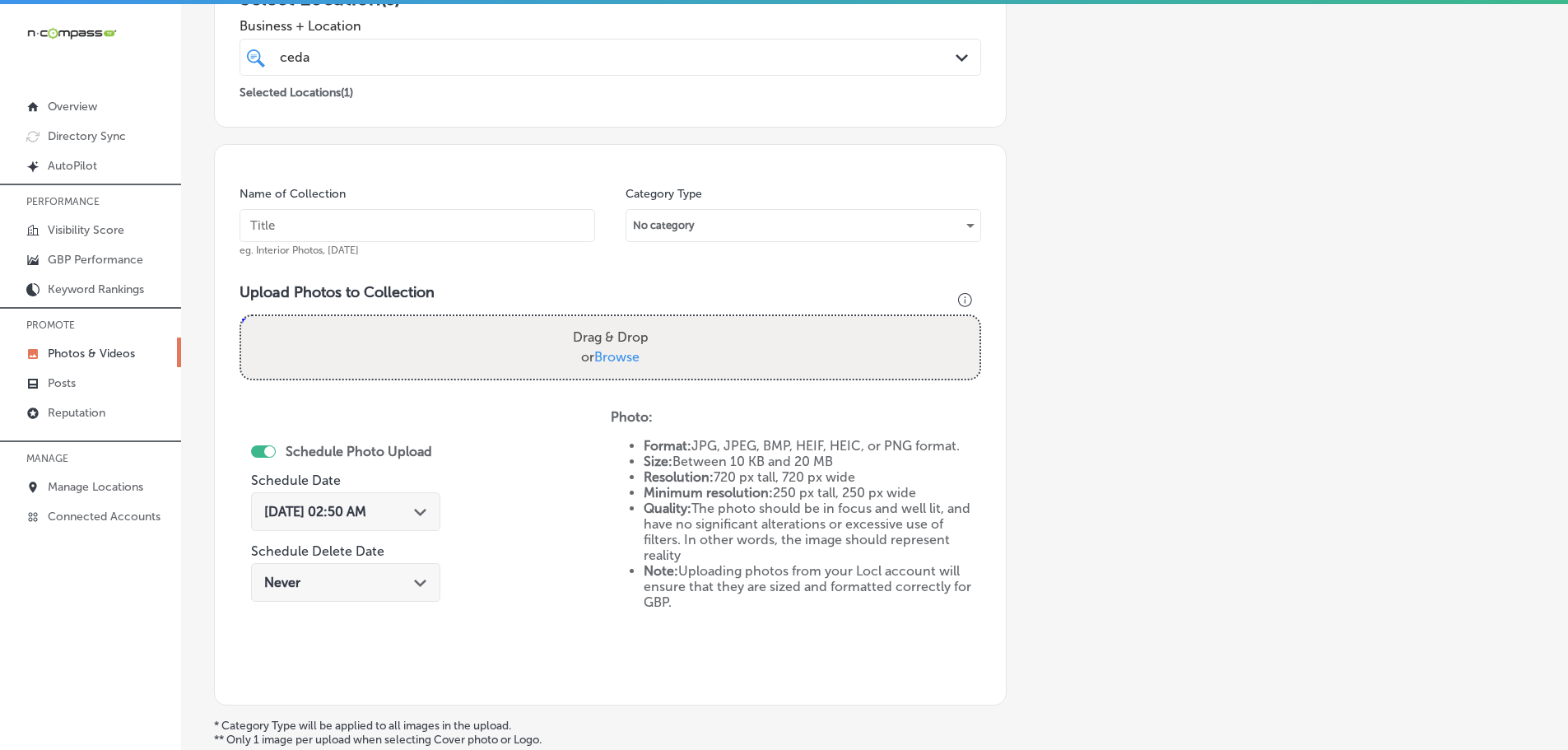
click at [628, 361] on span "Browse" at bounding box center [616, 356] width 45 height 16
click at [628, 321] on input "Drag & Drop or Browse" at bounding box center [610, 319] width 739 height 5
type input "C:\fakepath\106499733_3379531618725882_3213871873634850645_n.jpg"
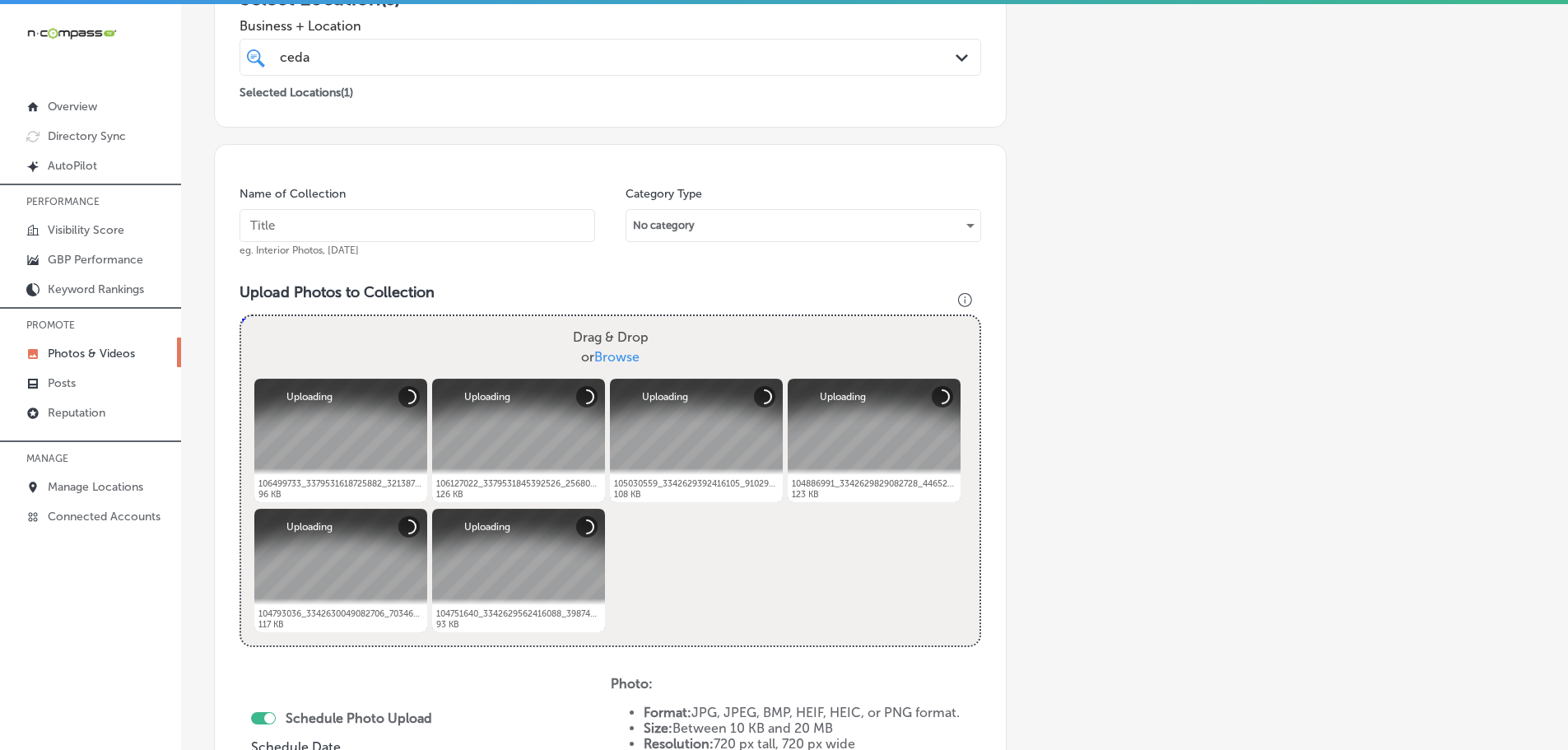
click at [418, 225] on input "text" at bounding box center [416, 225] width 356 height 33
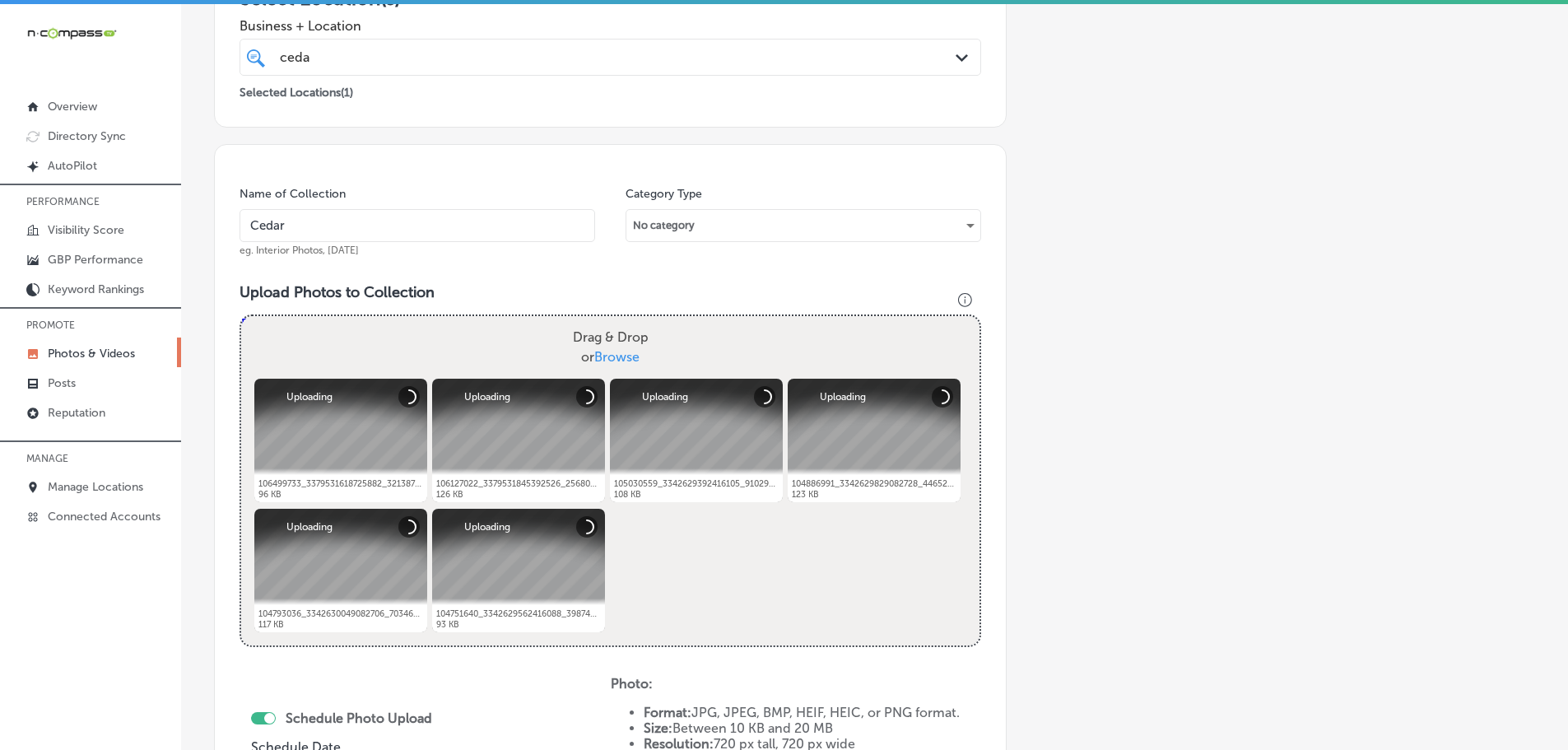
type input "Cedaredge Golf Course"
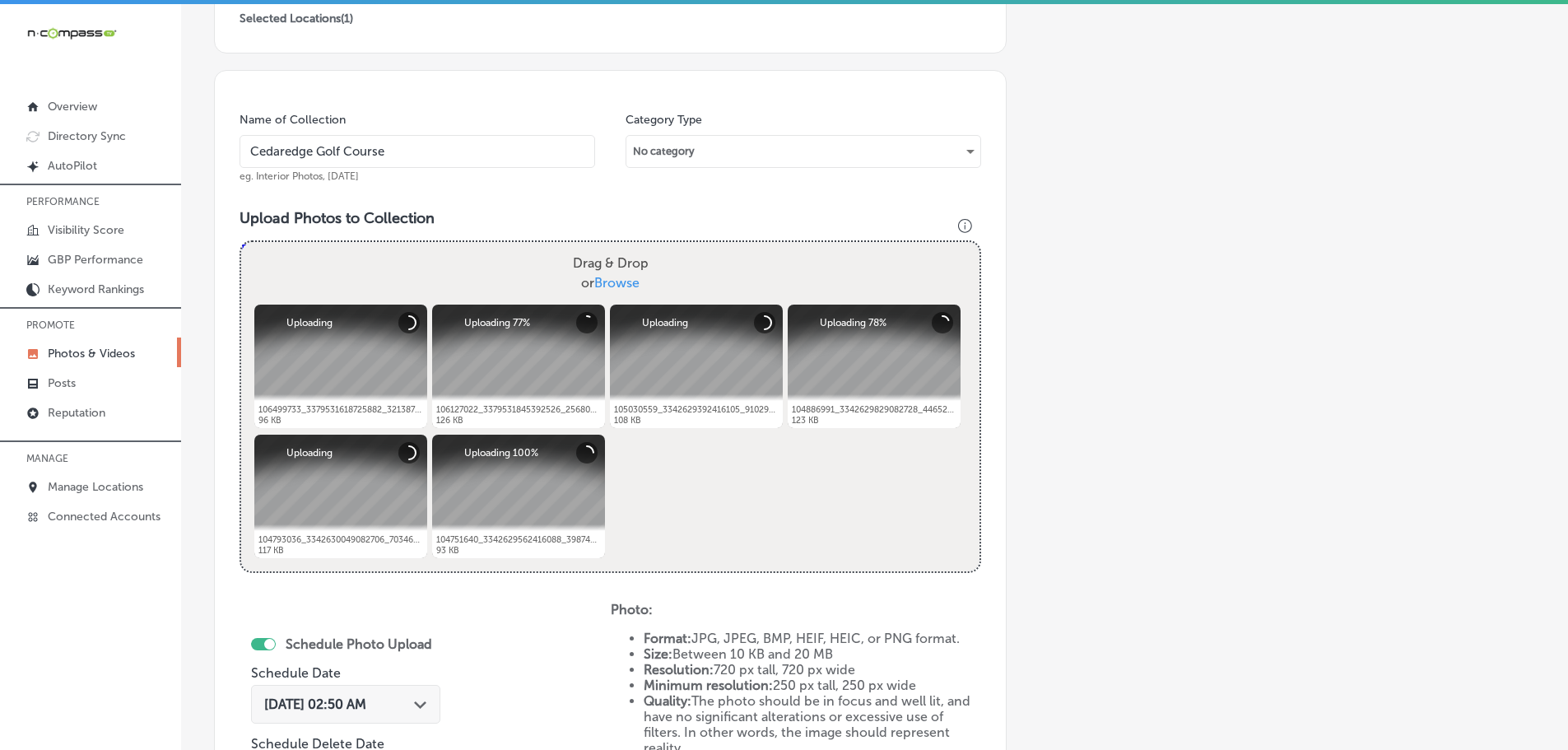
scroll to position [581, 0]
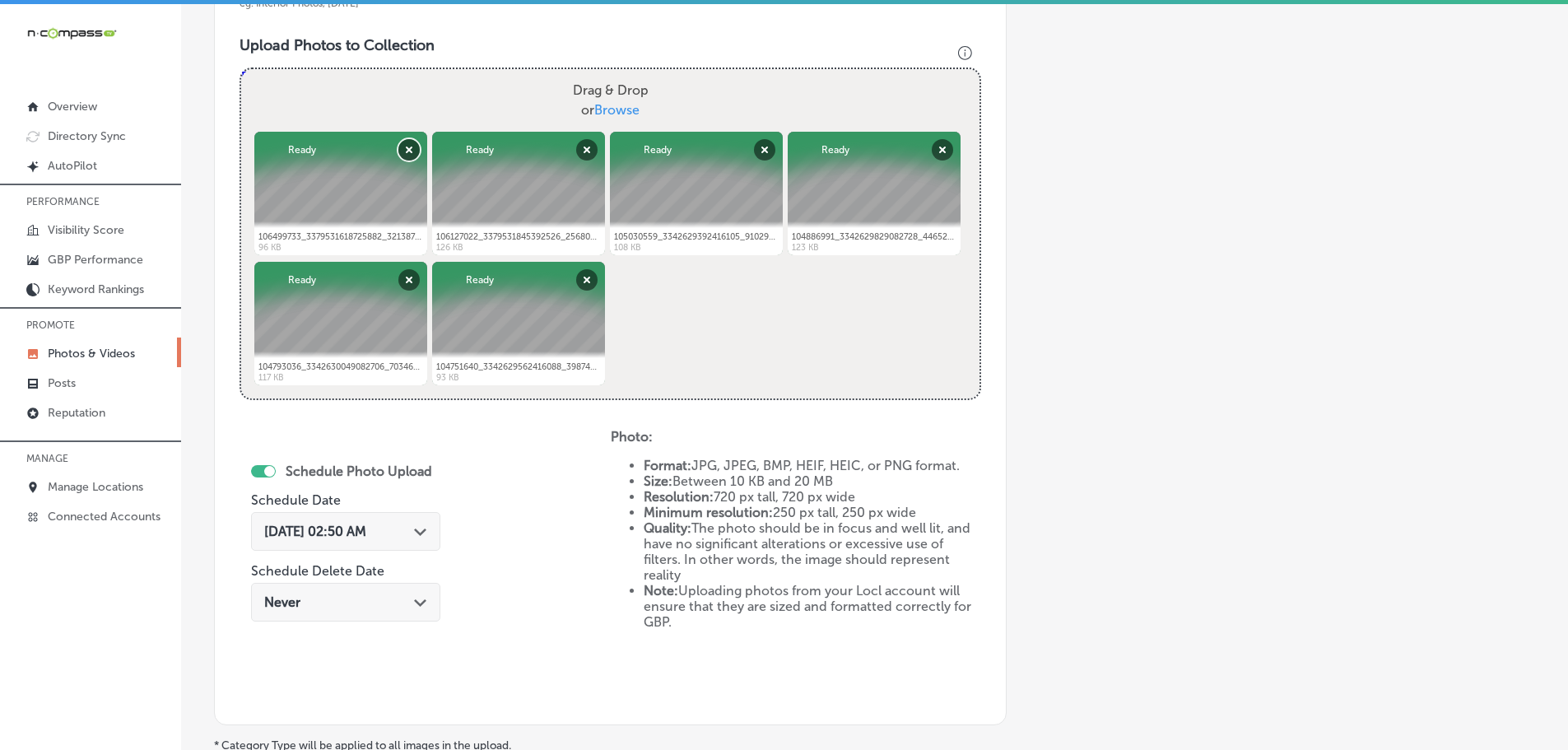
click at [403, 149] on button "Remove" at bounding box center [409, 150] width 21 height 21
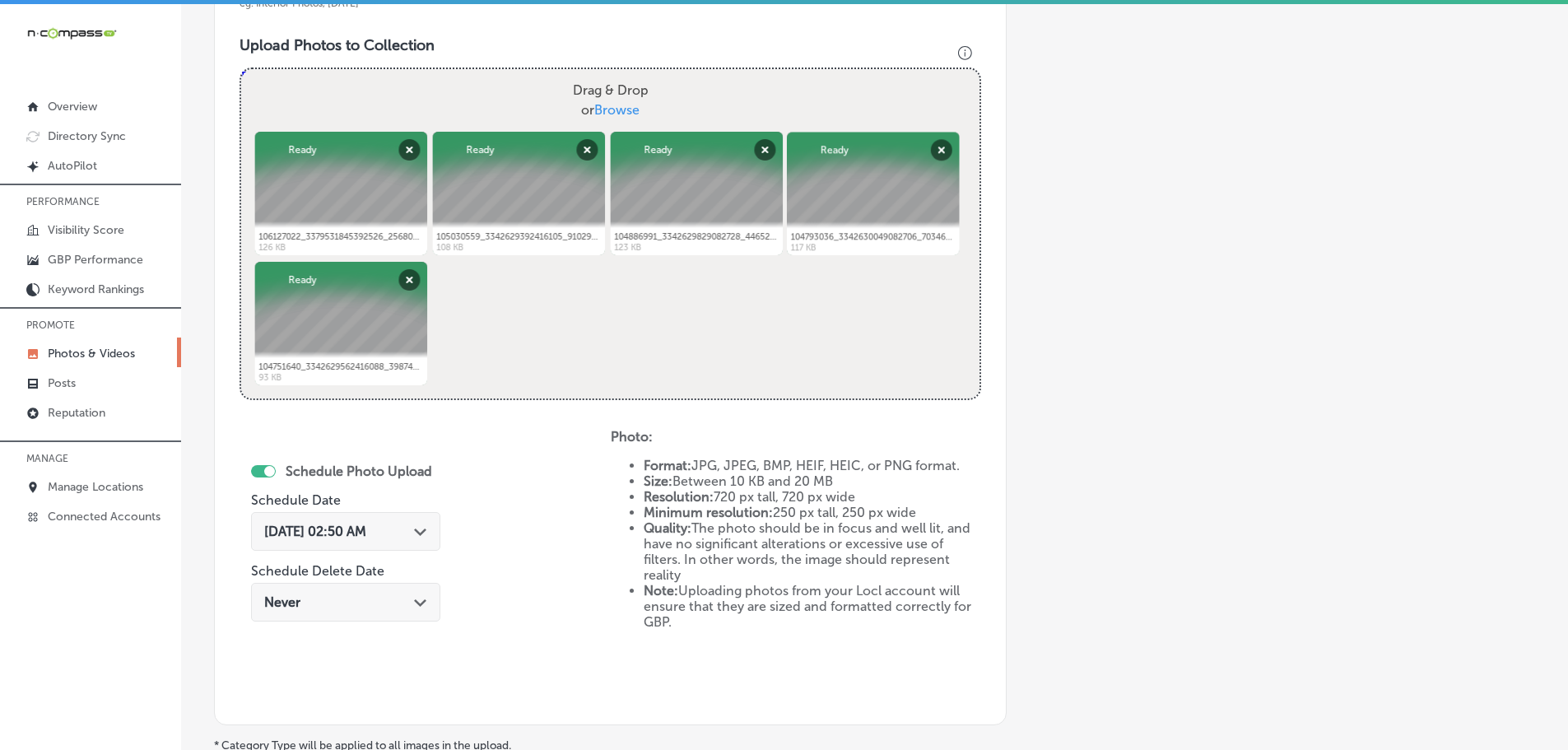
click at [418, 533] on polygon at bounding box center [420, 532] width 12 height 7
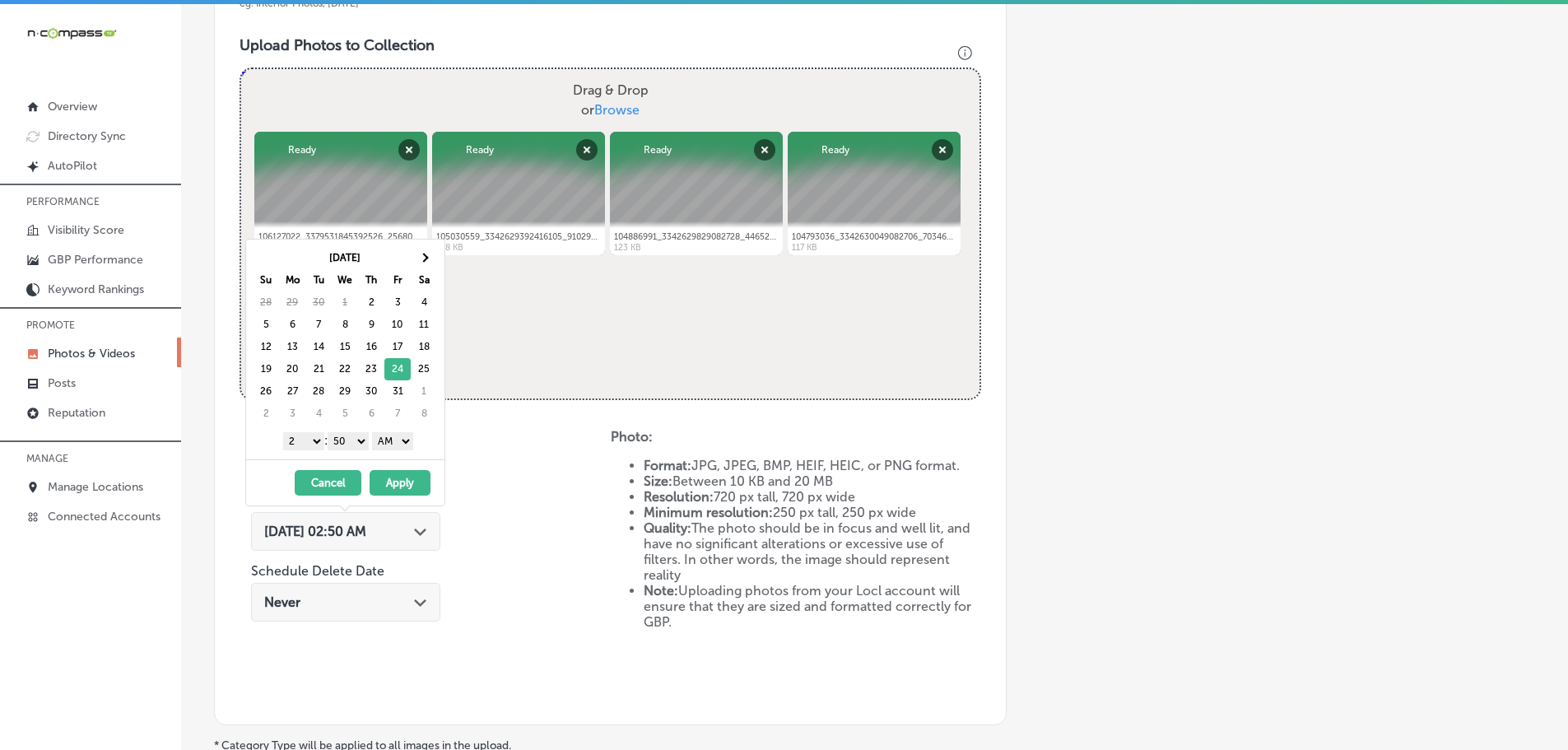
click at [298, 436] on select "1 2 3 4 5 6 7 8 9 10 11 12" at bounding box center [304, 441] width 41 height 19
click at [343, 441] on select "00 10 20 30 40 50" at bounding box center [348, 441] width 41 height 19
click at [390, 441] on select "AM PM" at bounding box center [393, 441] width 41 height 19
click at [402, 481] on button "Apply" at bounding box center [400, 483] width 61 height 26
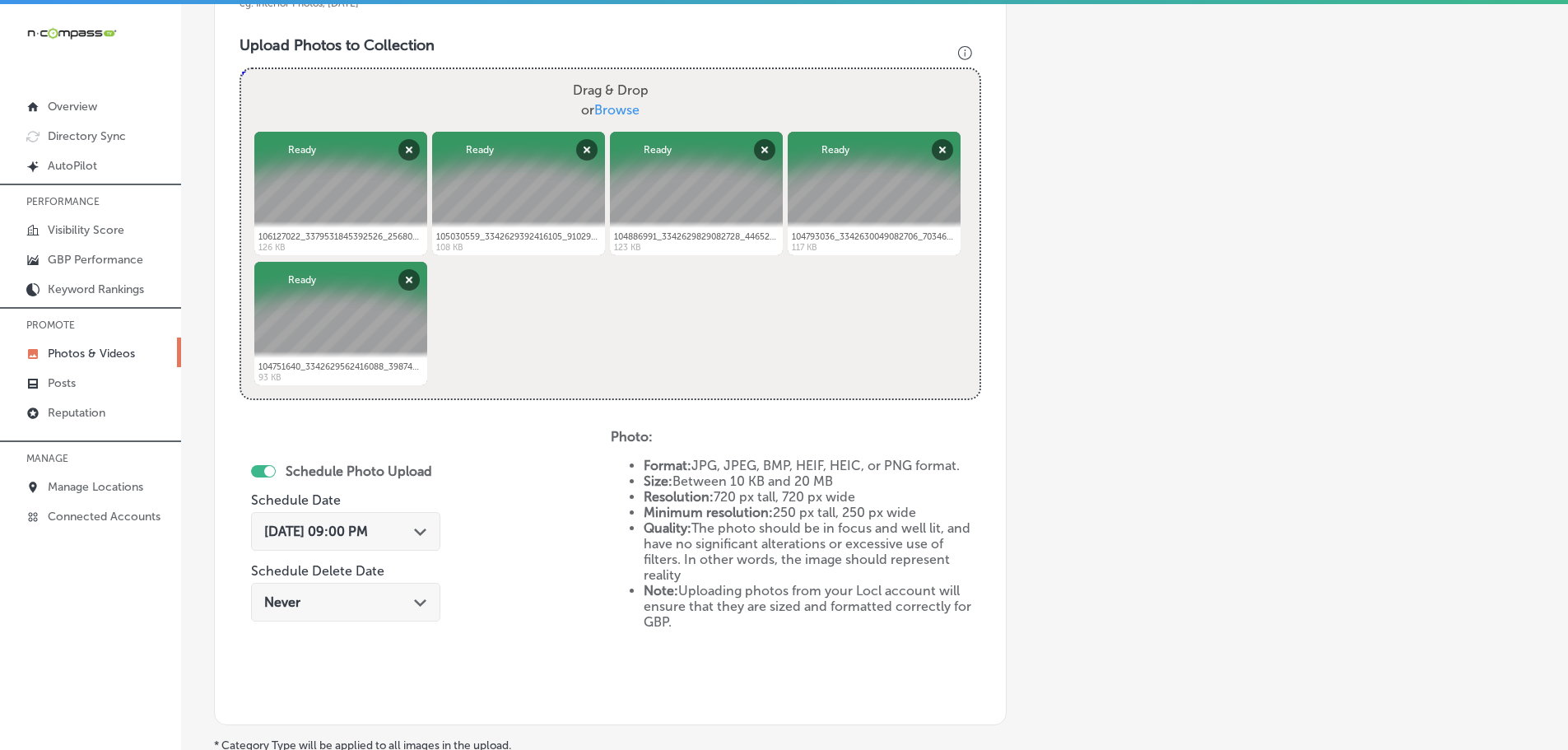
scroll to position [663, 0]
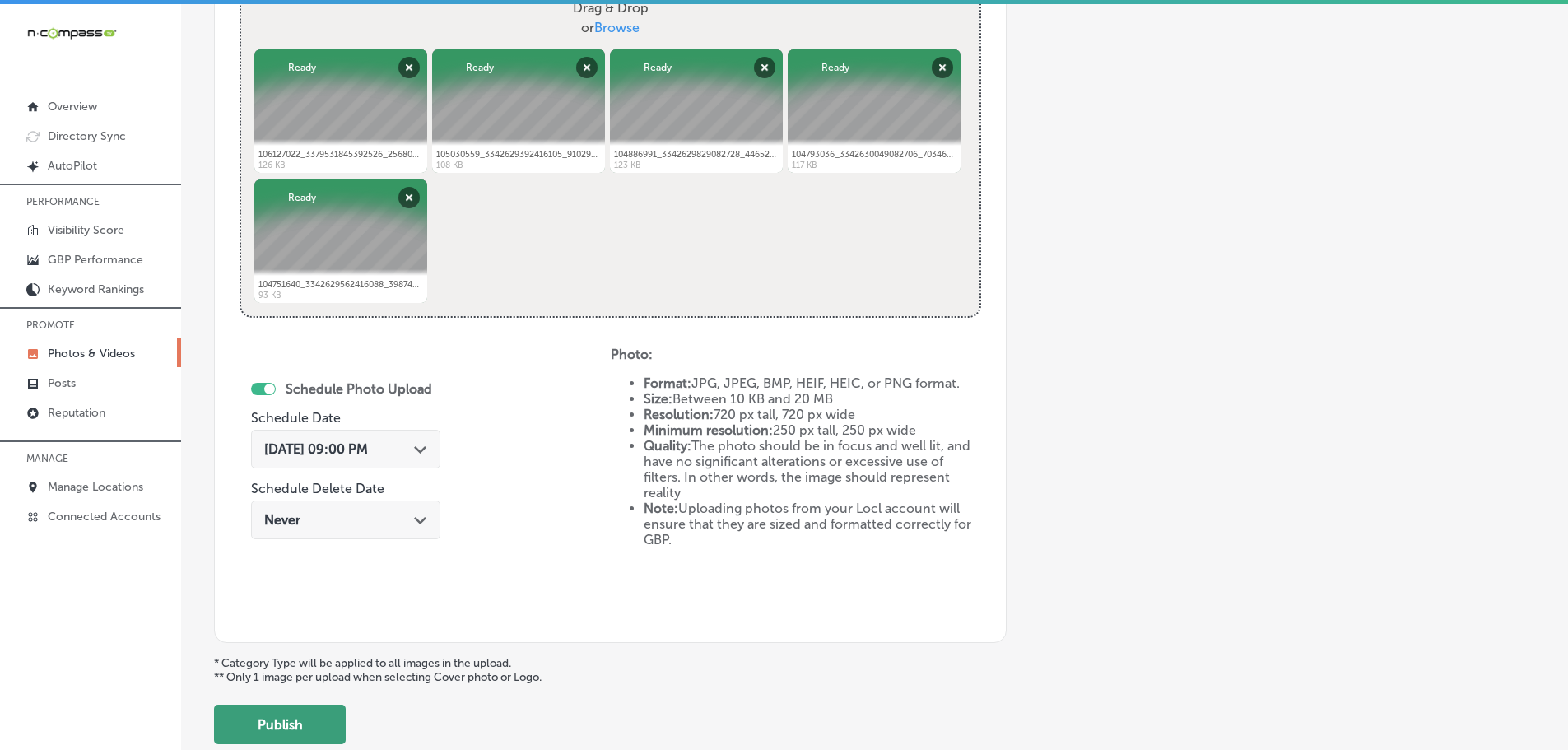
click at [309, 727] on button "Publish" at bounding box center [279, 724] width 131 height 40
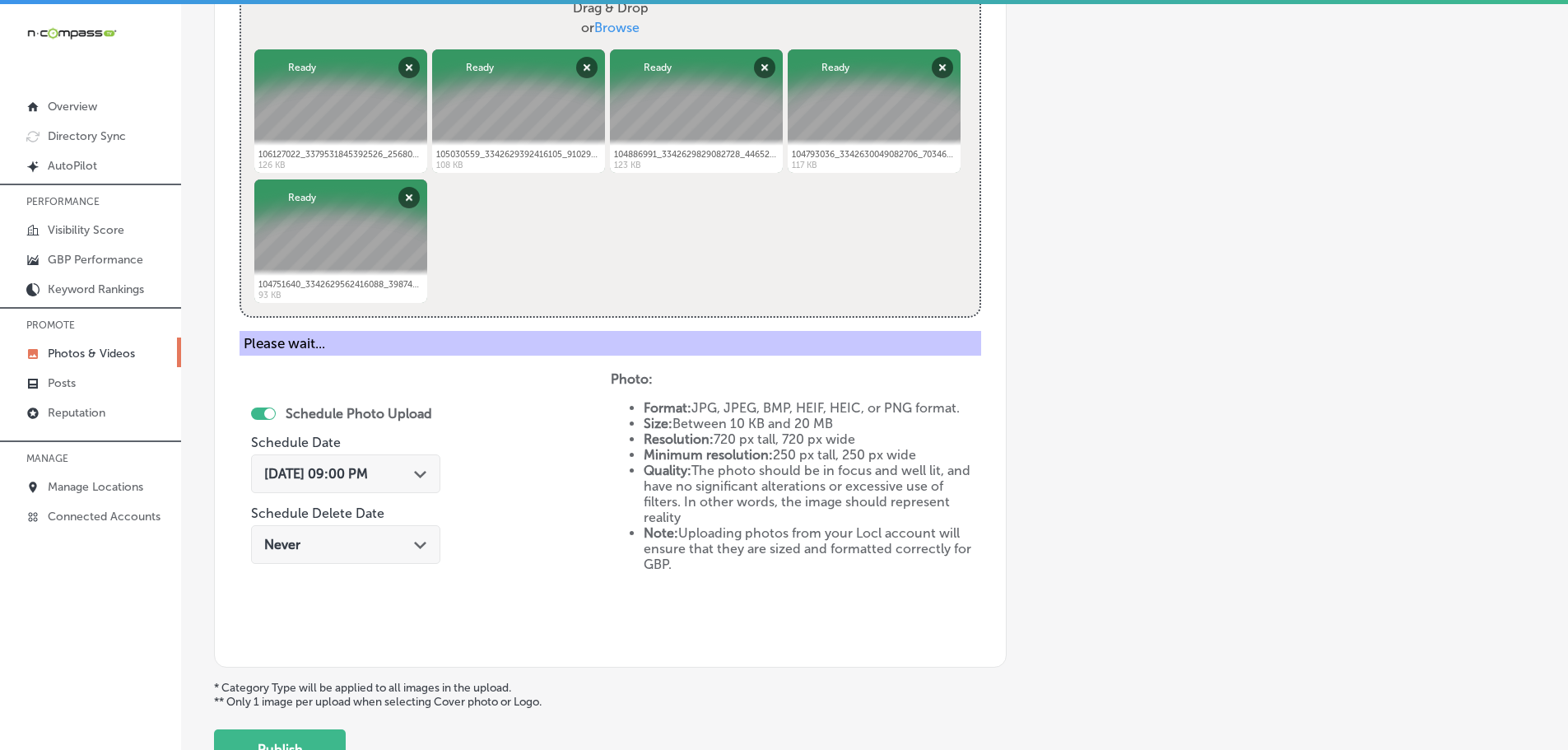
scroll to position [498, 0]
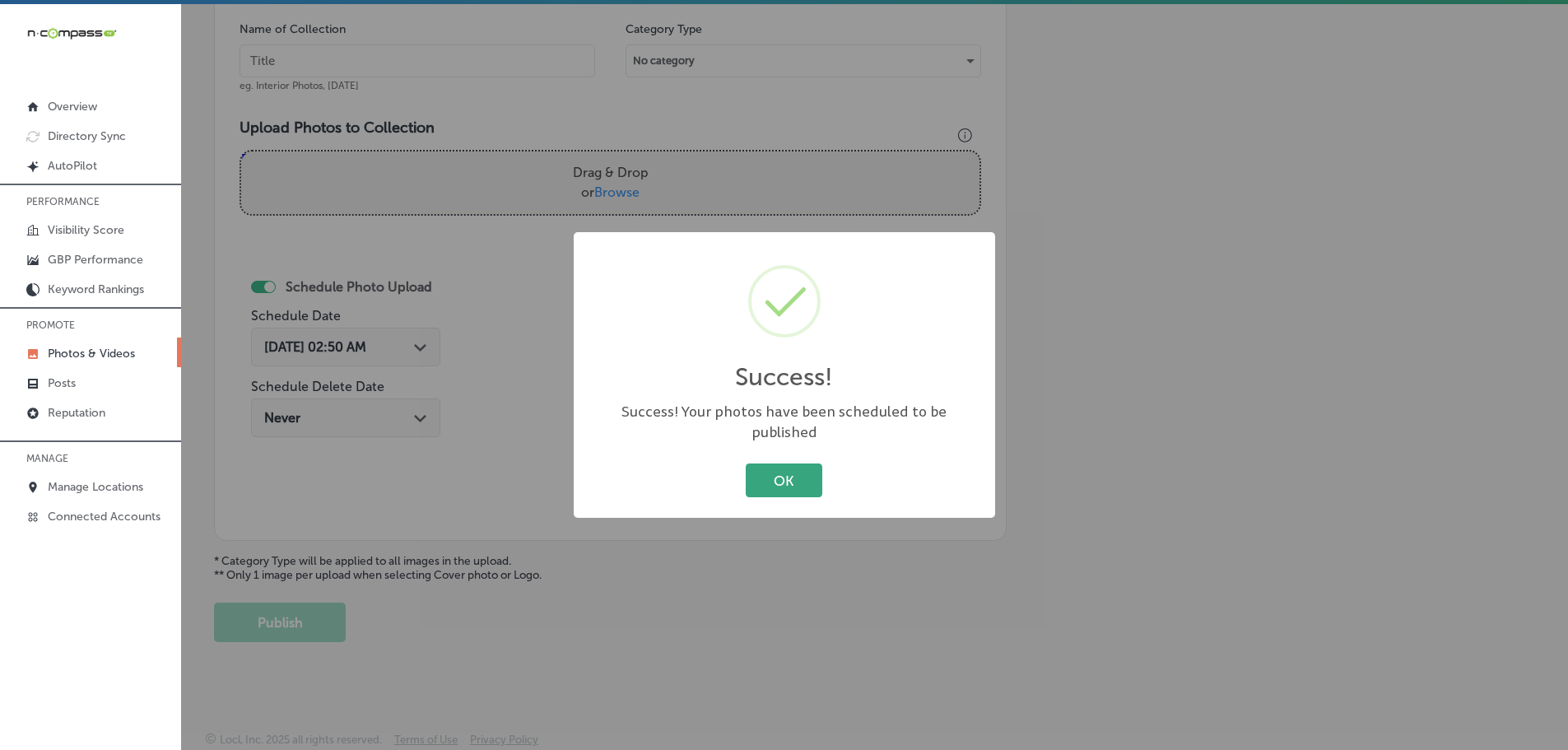
click at [786, 469] on button "OK" at bounding box center [784, 480] width 77 height 34
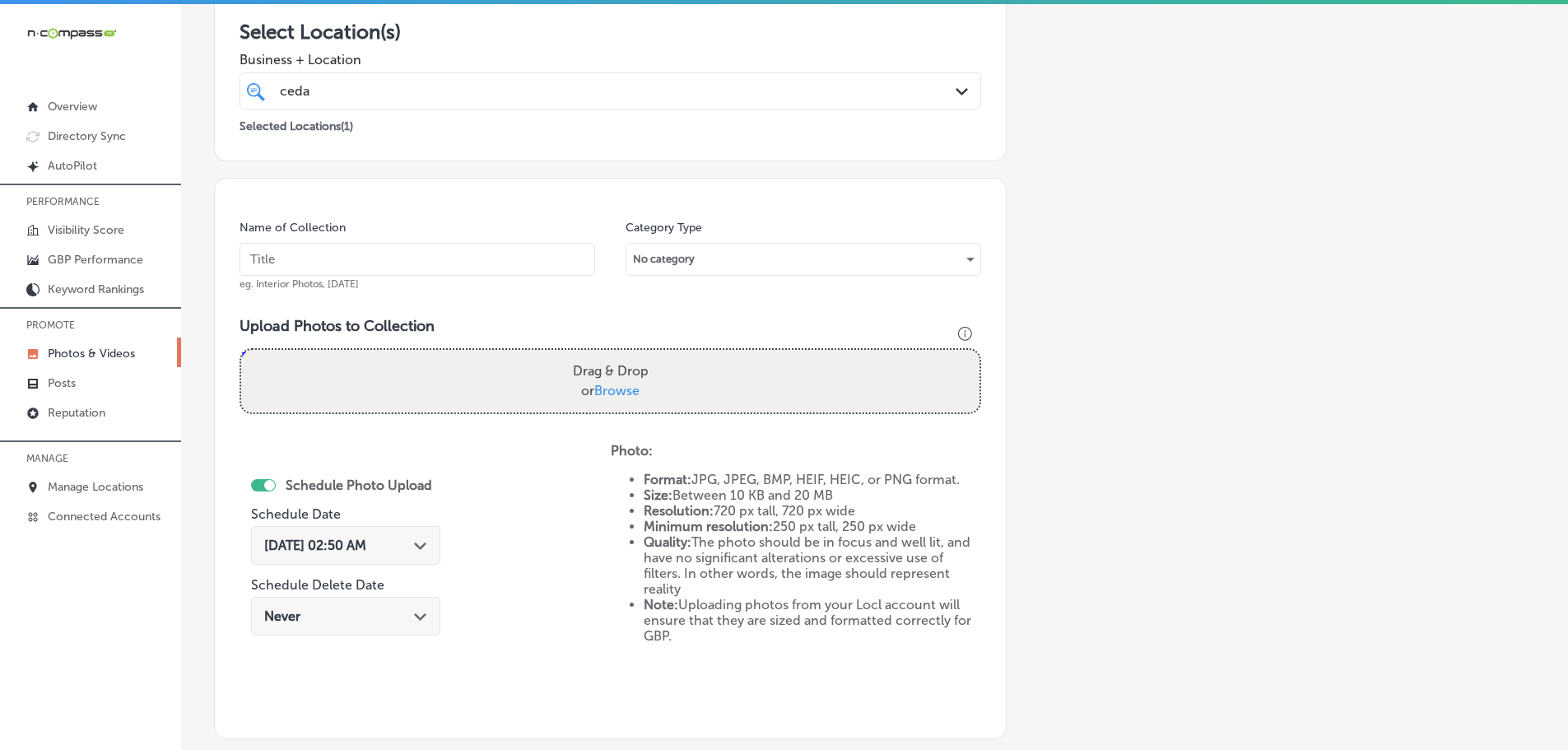
scroll to position [251, 0]
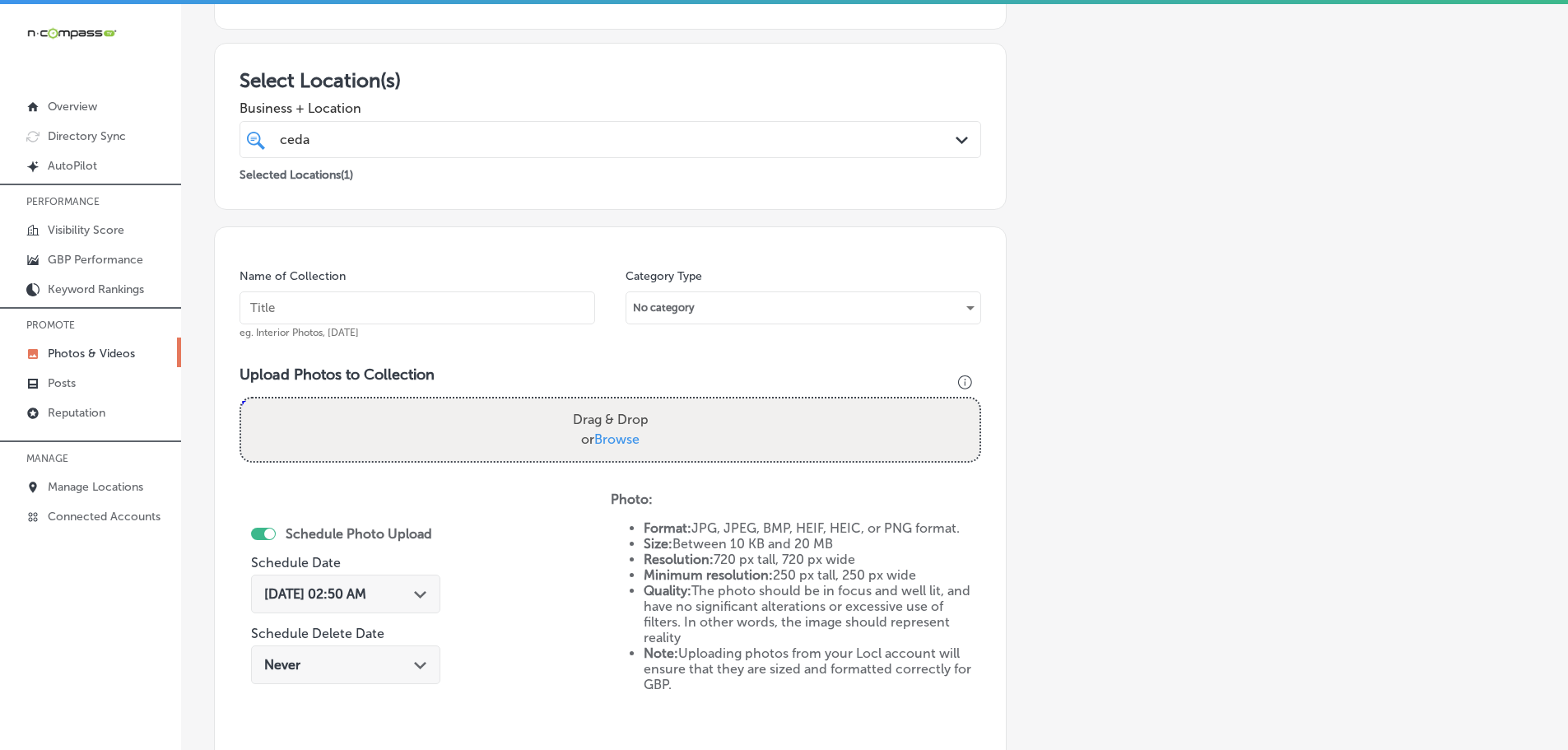
click at [622, 431] on span "Browse" at bounding box center [616, 439] width 45 height 16
click at [622, 403] on input "Drag & Drop or Browse" at bounding box center [610, 401] width 739 height 5
type input "C:\fakepath\106910787_3379532428725801_1321096261813386702_n (1).jpg"
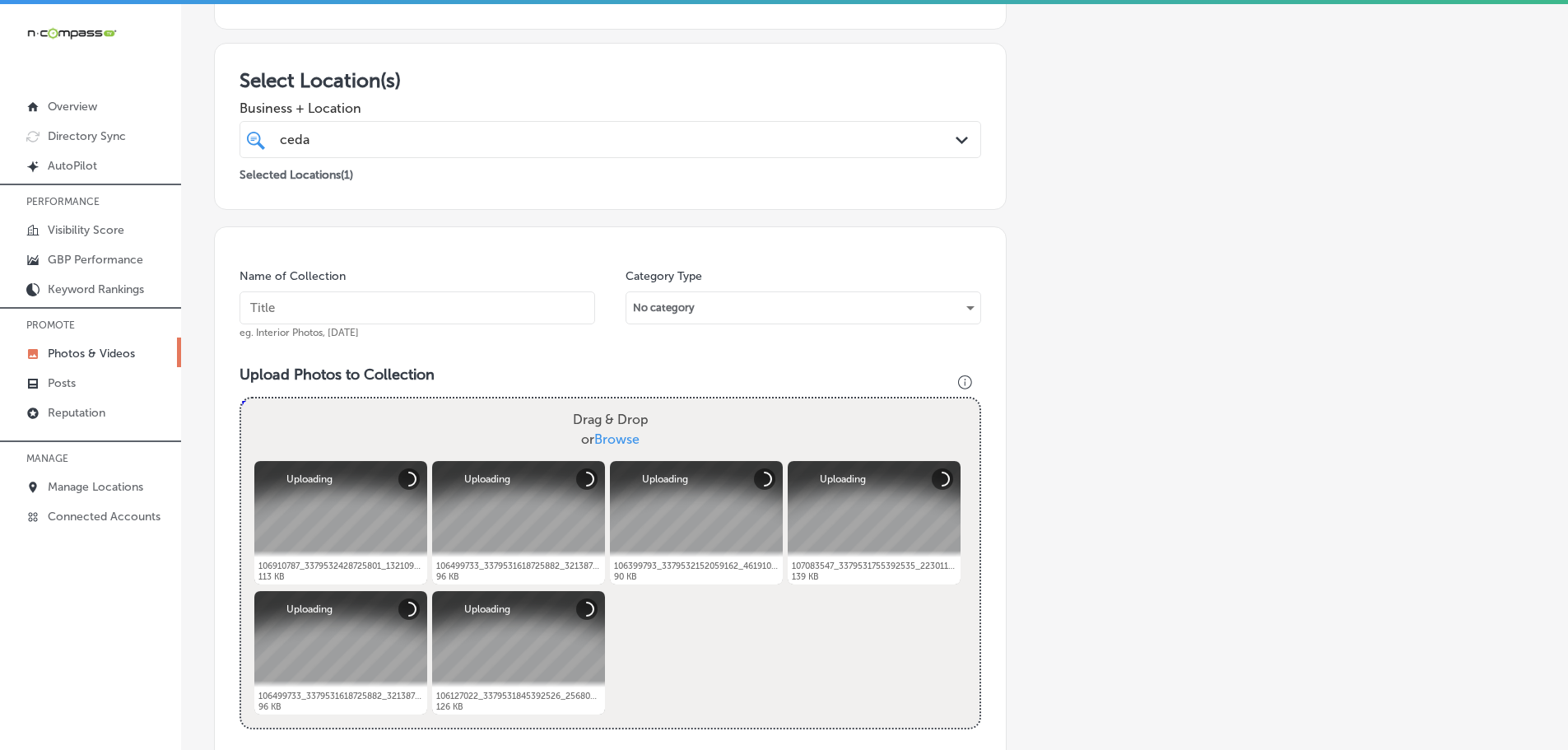
click at [529, 317] on input "text" at bounding box center [416, 307] width 356 height 33
type input "Cedaredge Golf Course"
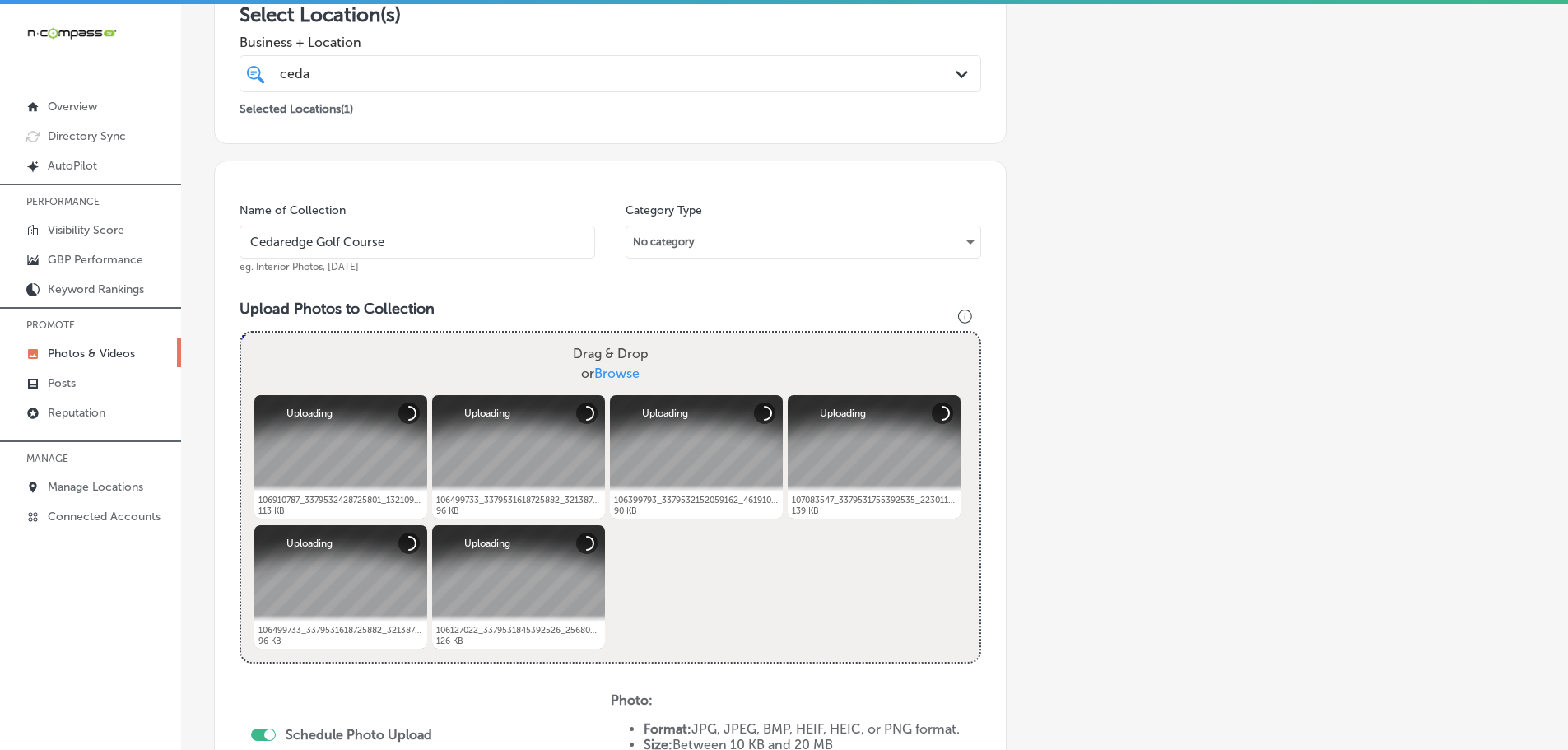
scroll to position [581, 0]
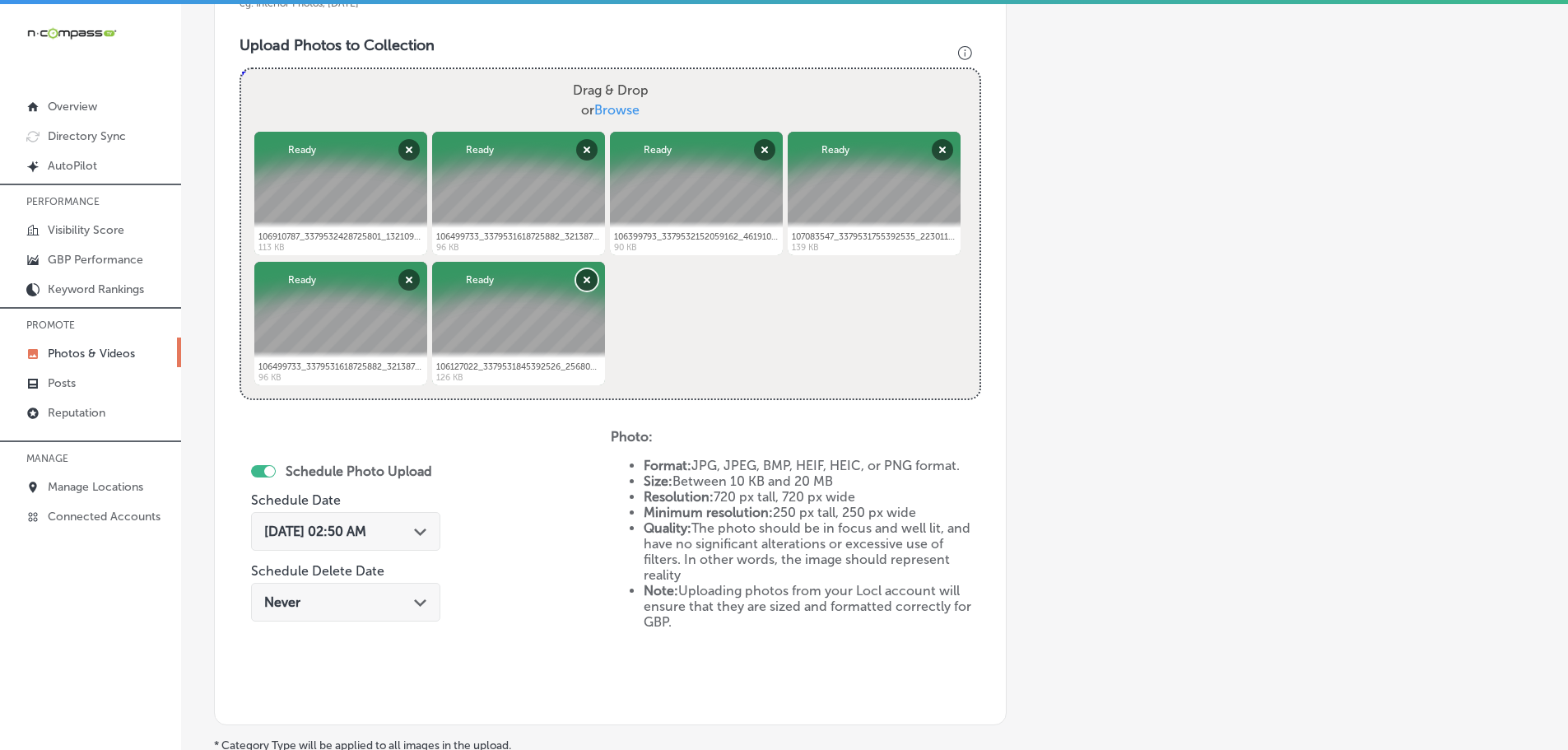
click at [588, 282] on button "Remove" at bounding box center [587, 280] width 21 height 21
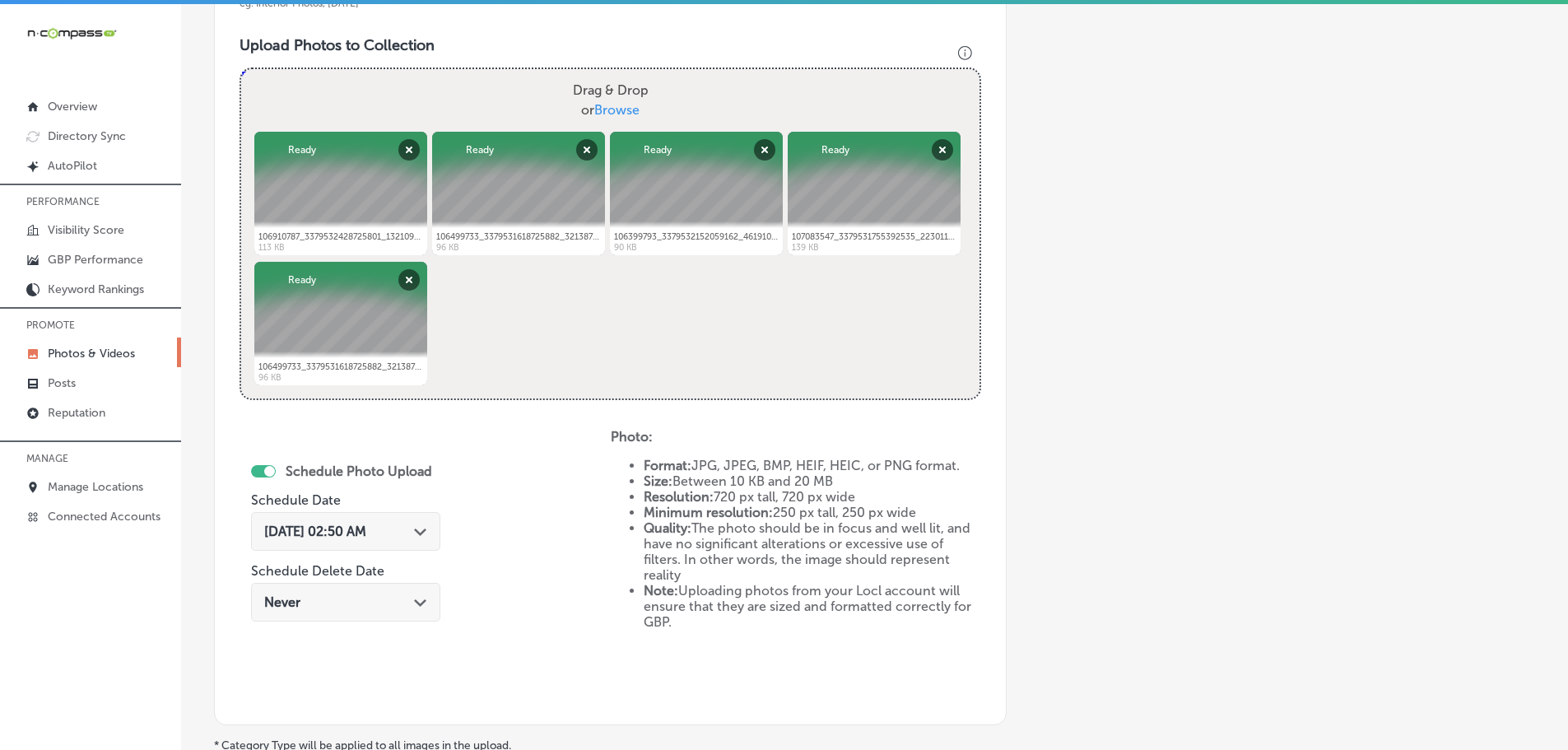
click at [419, 527] on div "Path Created with Sketch." at bounding box center [420, 529] width 13 height 13
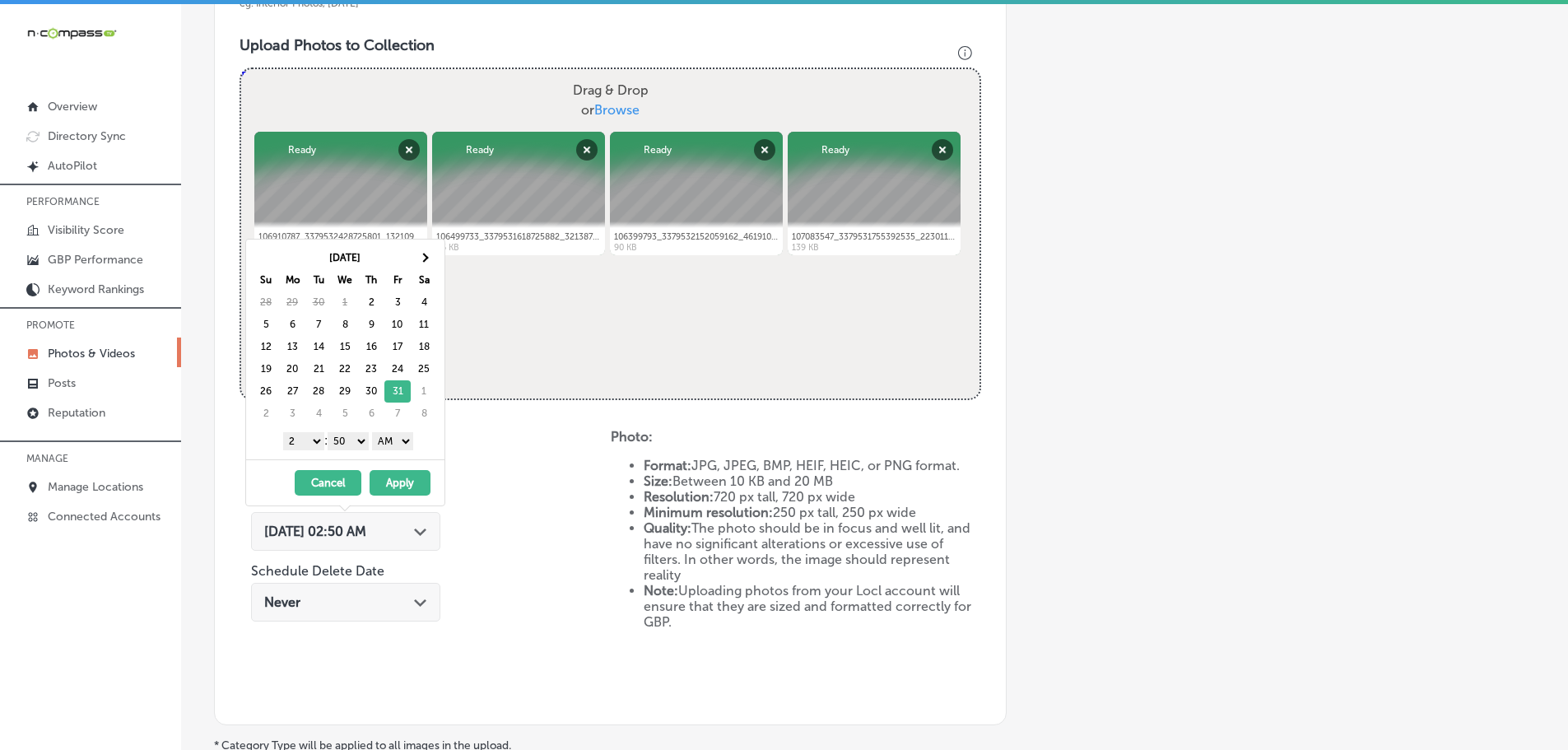
click at [300, 445] on select "1 2 3 4 5 6 7 8 9 10 11 12" at bounding box center [304, 441] width 41 height 19
click at [356, 430] on div "1 2 3 4 5 6 7 8 9 10 11 12 : 00 10 20 30 40 50 AM PM" at bounding box center [348, 440] width 191 height 25
click at [356, 439] on select "00 10 20 30 40 50" at bounding box center [348, 441] width 41 height 19
drag, startPoint x: 387, startPoint y: 439, endPoint x: 387, endPoint y: 449, distance: 10.0
click at [387, 439] on select "AM PM" at bounding box center [393, 441] width 41 height 19
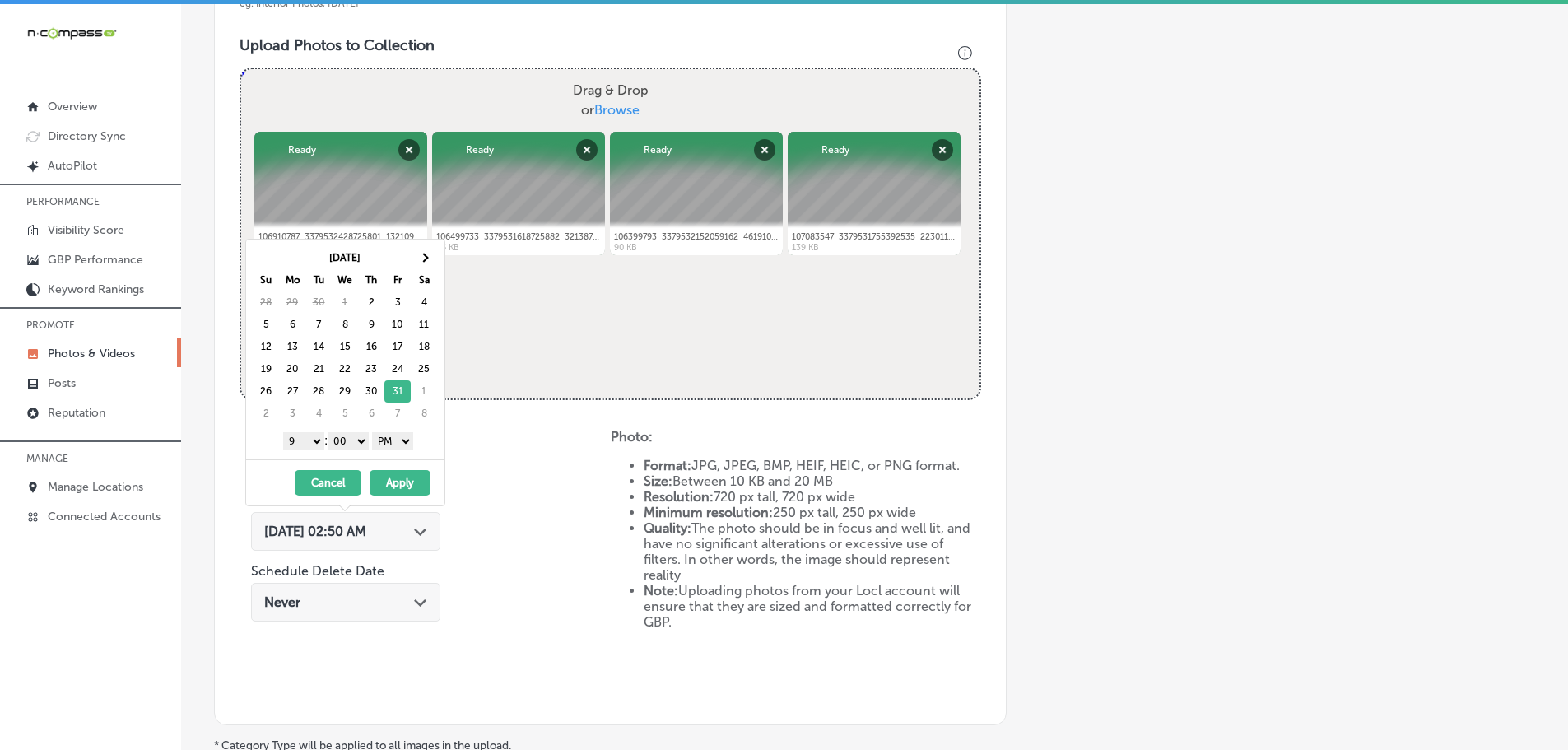
click at [400, 479] on button "Apply" at bounding box center [400, 483] width 61 height 26
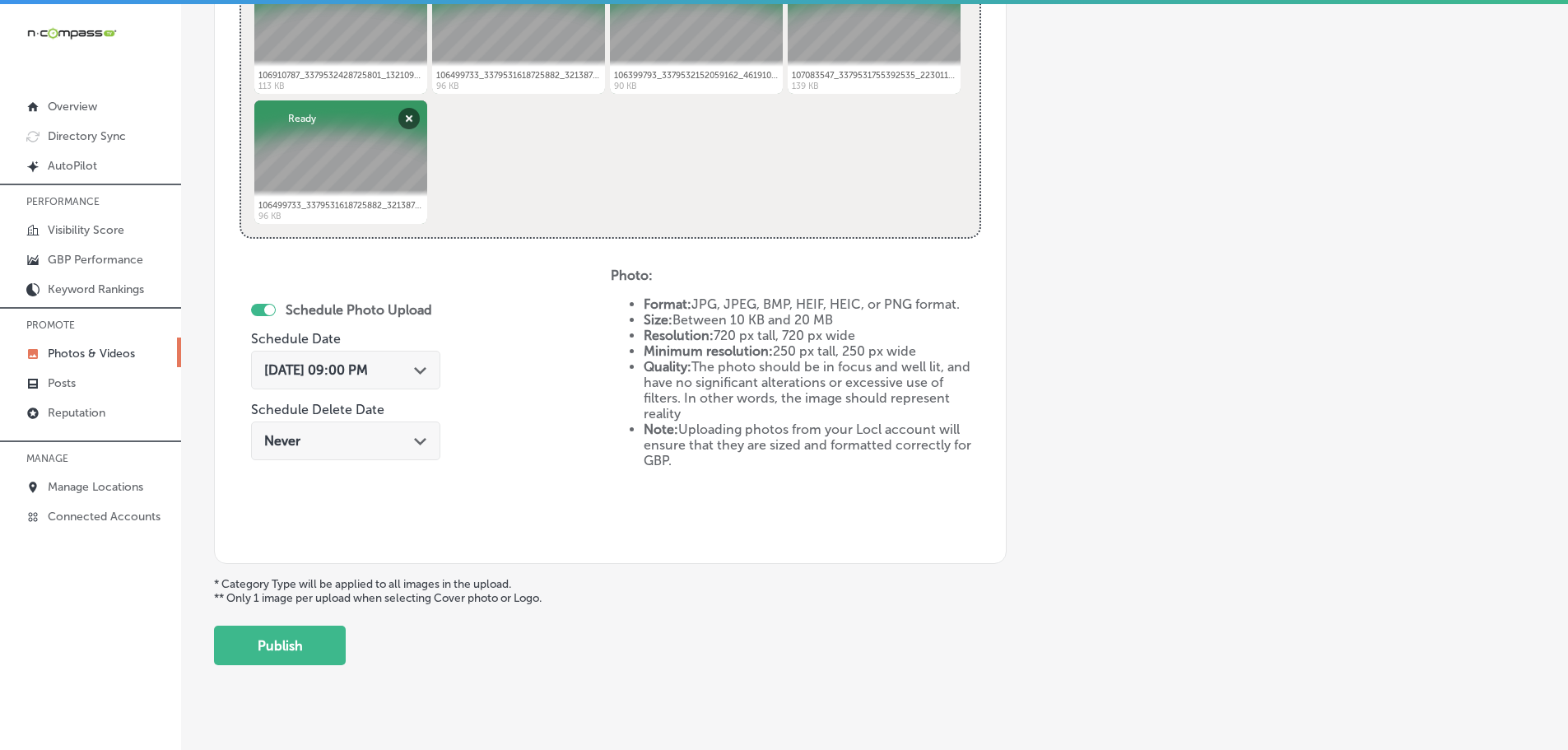
scroll to position [764, 0]
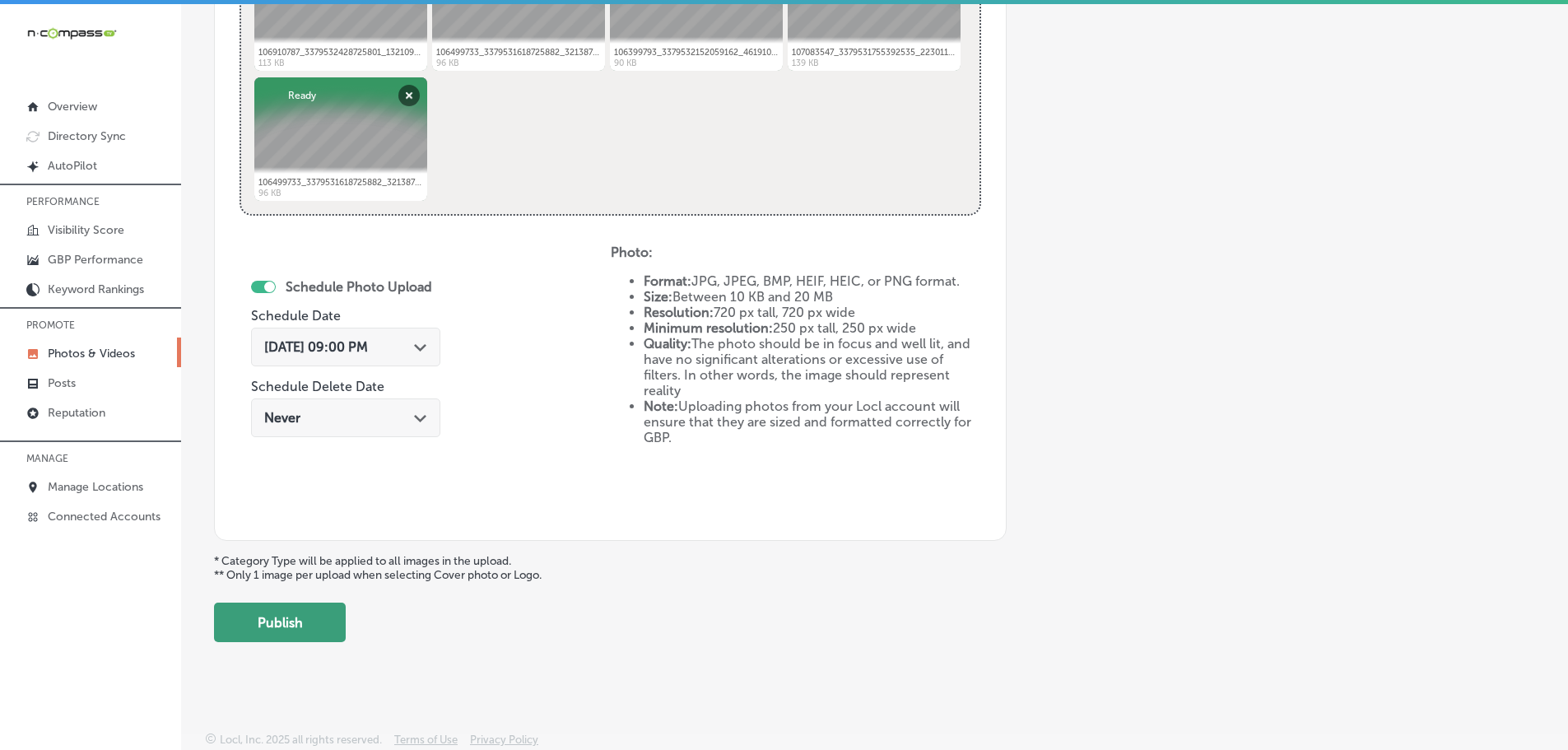
click at [303, 622] on button "Publish" at bounding box center [279, 622] width 131 height 40
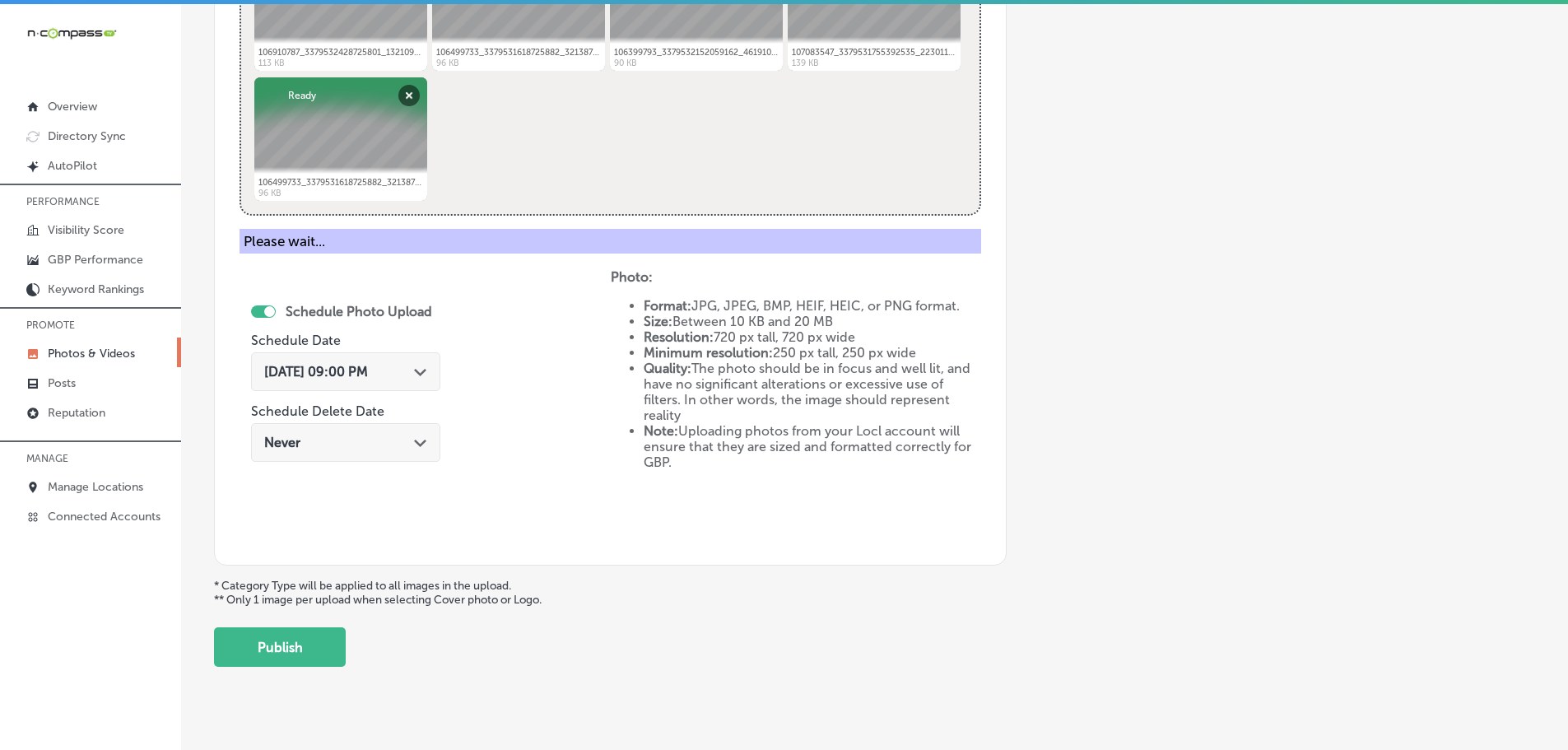
scroll to position [498, 0]
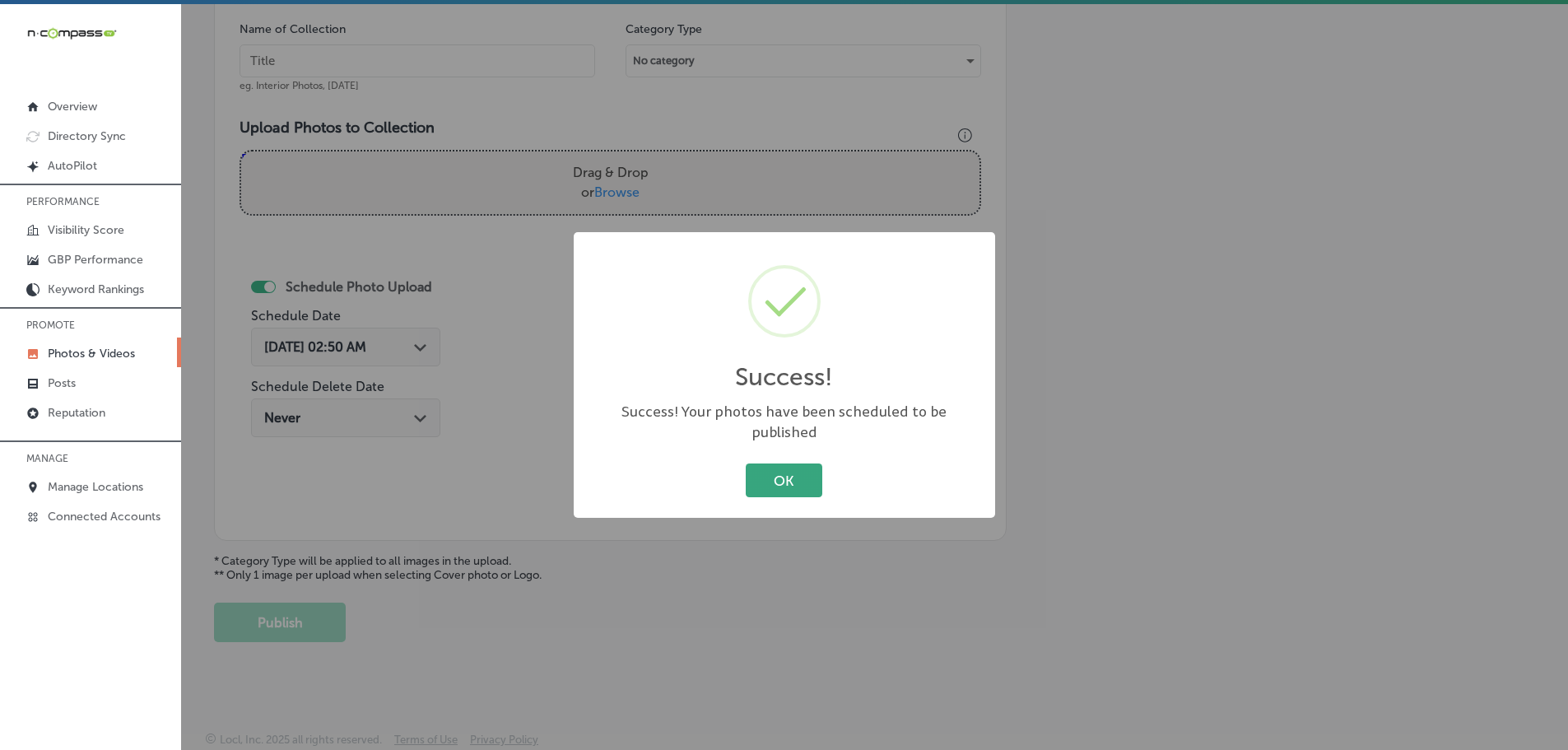
click at [815, 469] on button "OK" at bounding box center [784, 480] width 77 height 34
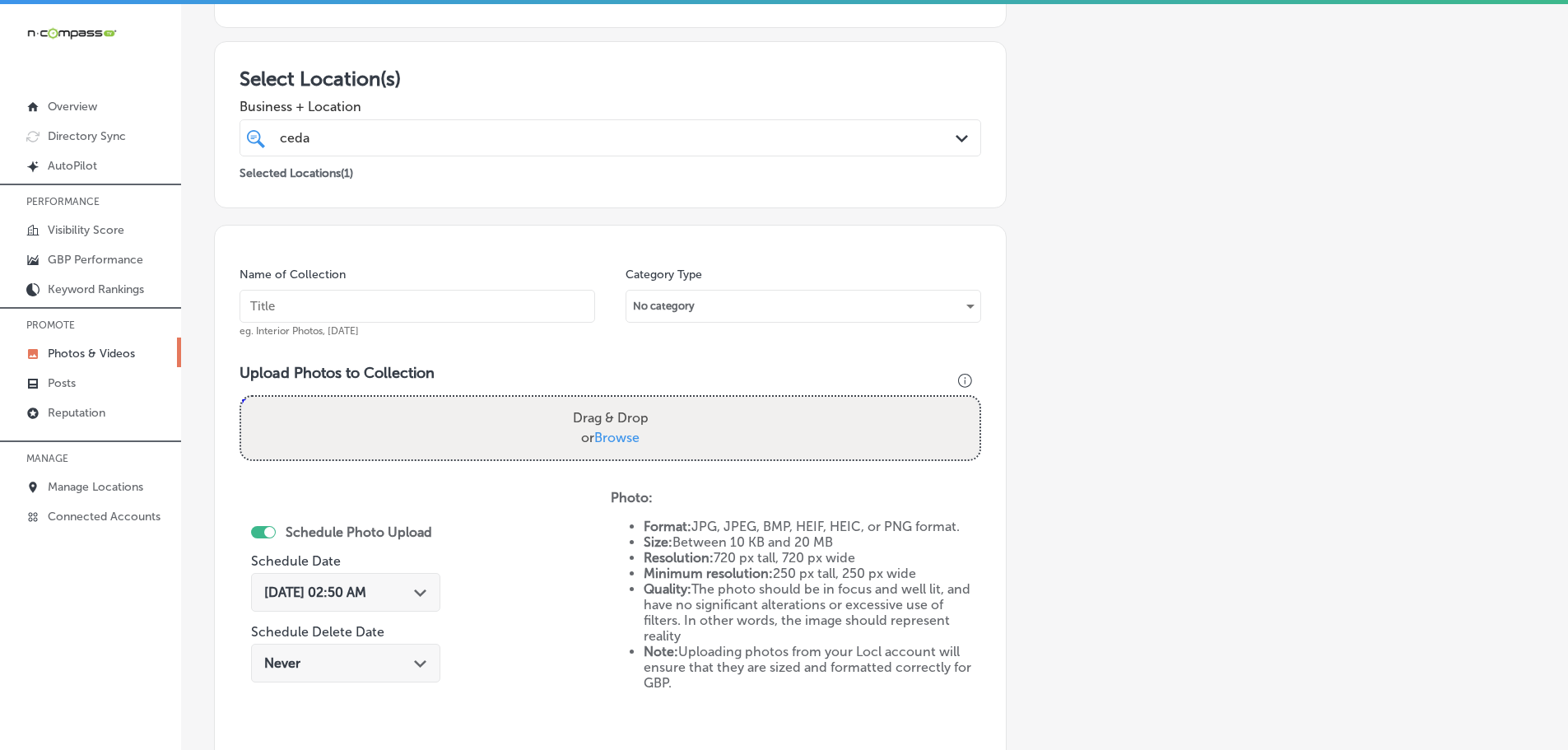
scroll to position [251, 0]
click at [612, 424] on label "Drag & Drop or Browse" at bounding box center [611, 430] width 89 height 53
click at [612, 403] on input "Drag & Drop or Browse" at bounding box center [610, 401] width 739 height 5
type input "C:\fakepath\117221733_3483946754951034_9160005737324375218_n.jpg"
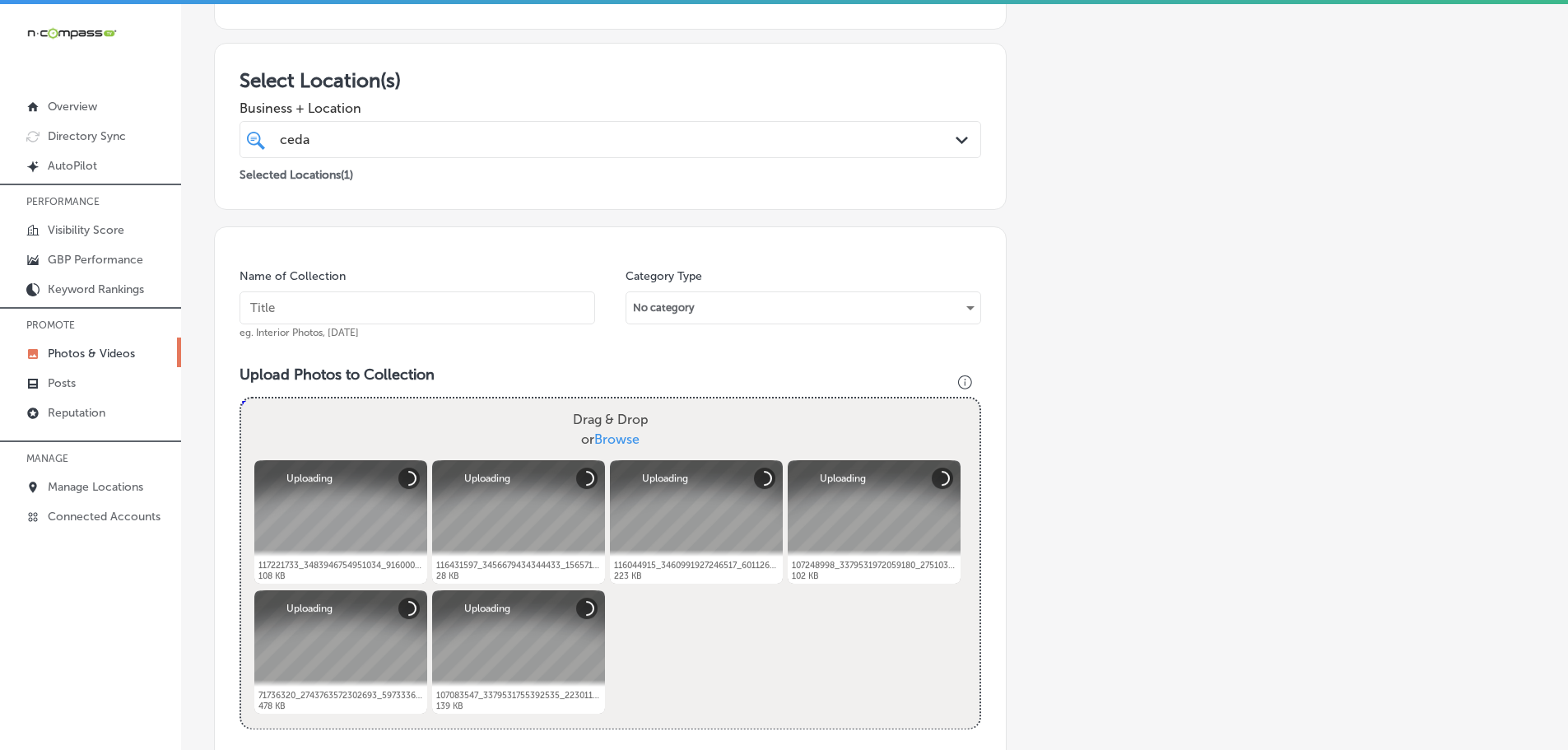
click at [468, 299] on input "text" at bounding box center [416, 307] width 356 height 33
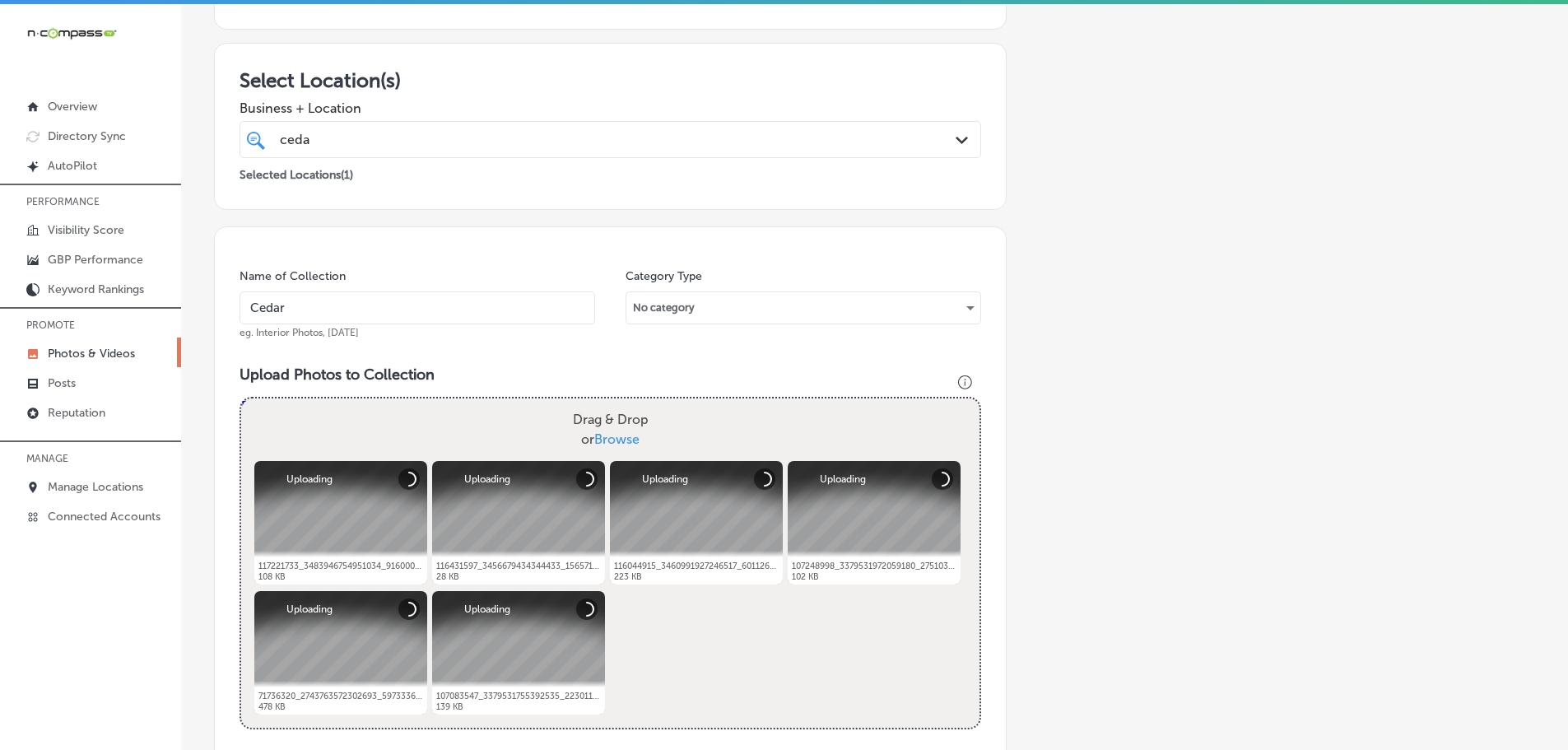
type input "Cedaredge Golf Course"
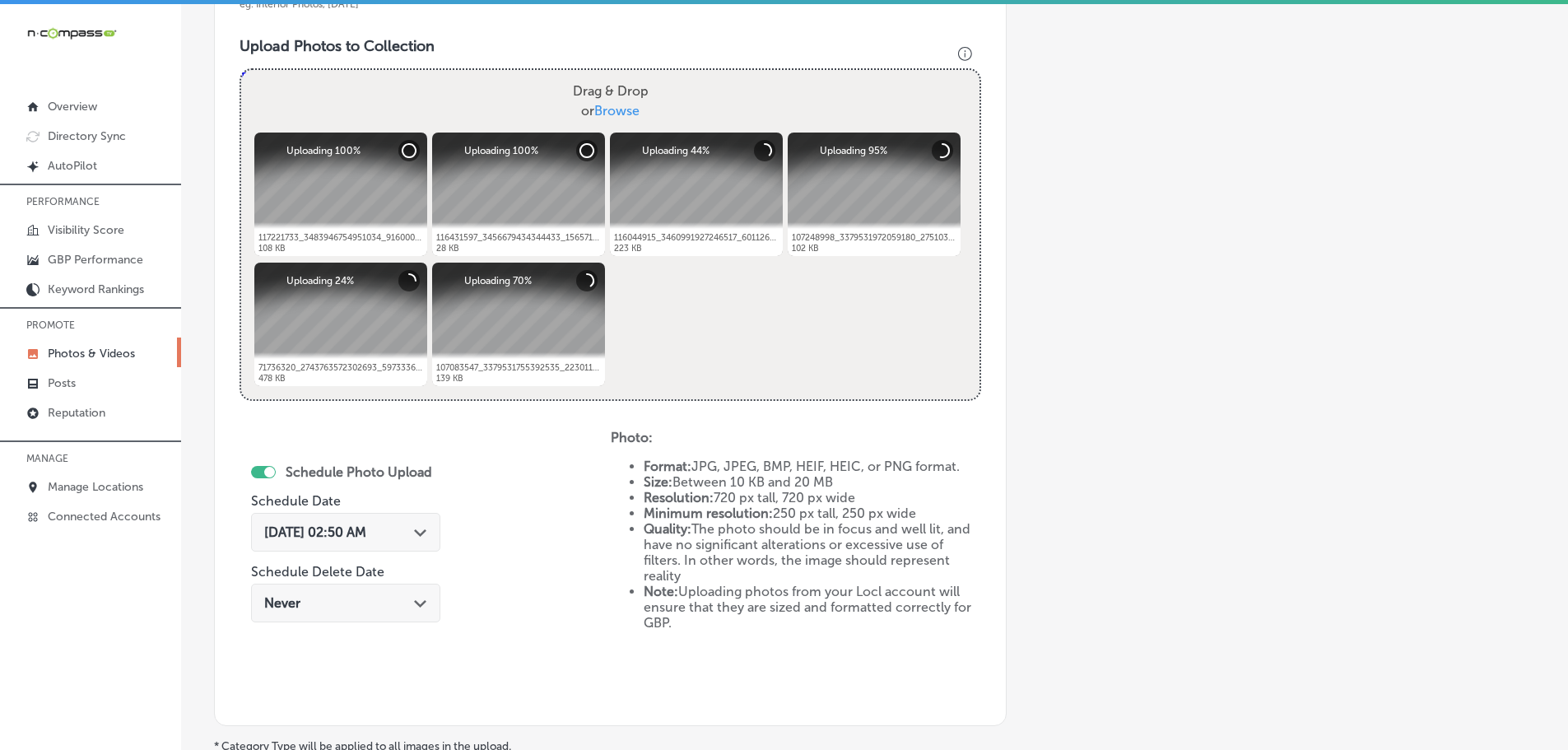
scroll to position [581, 0]
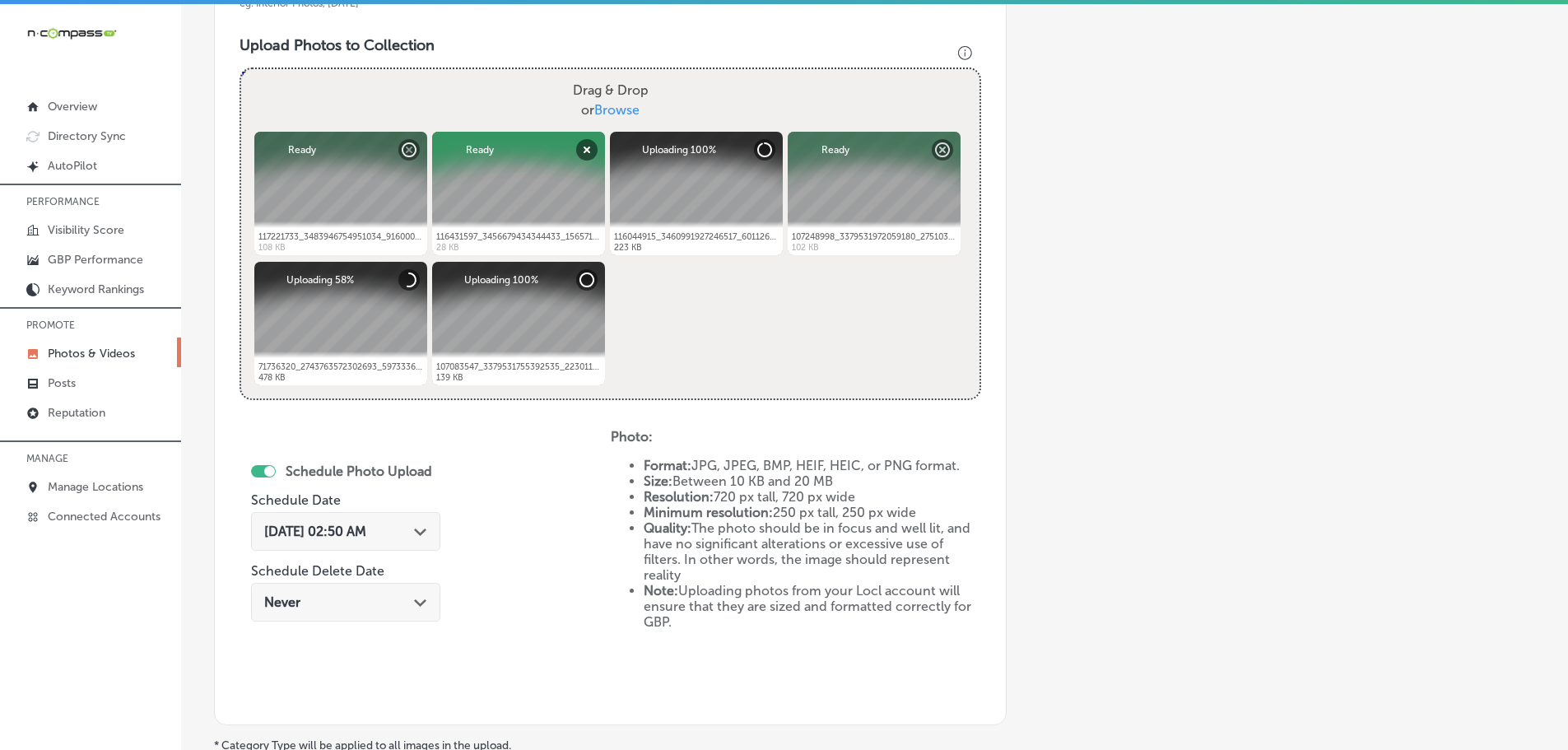
click at [427, 526] on div "[DATE] 02:50 AM Path Created with Sketch." at bounding box center [345, 531] width 190 height 39
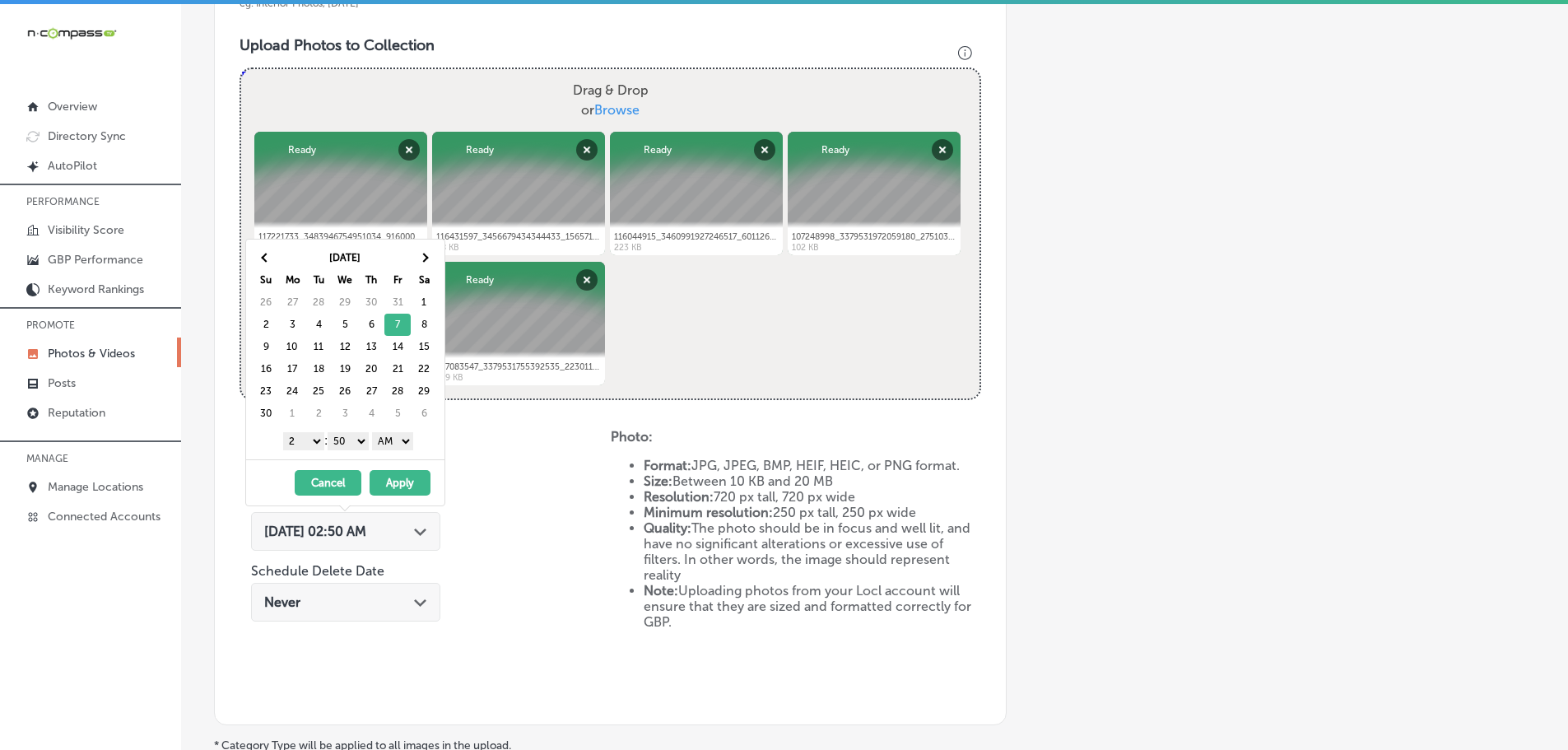
click at [301, 442] on select "1 2 3 4 5 6 7 8 9 10 11 12" at bounding box center [304, 441] width 41 height 19
click at [349, 435] on select "00 10 20 30 40 50" at bounding box center [348, 441] width 41 height 19
click at [386, 439] on select "AM PM" at bounding box center [393, 441] width 41 height 19
click at [399, 480] on button "Apply" at bounding box center [400, 483] width 61 height 26
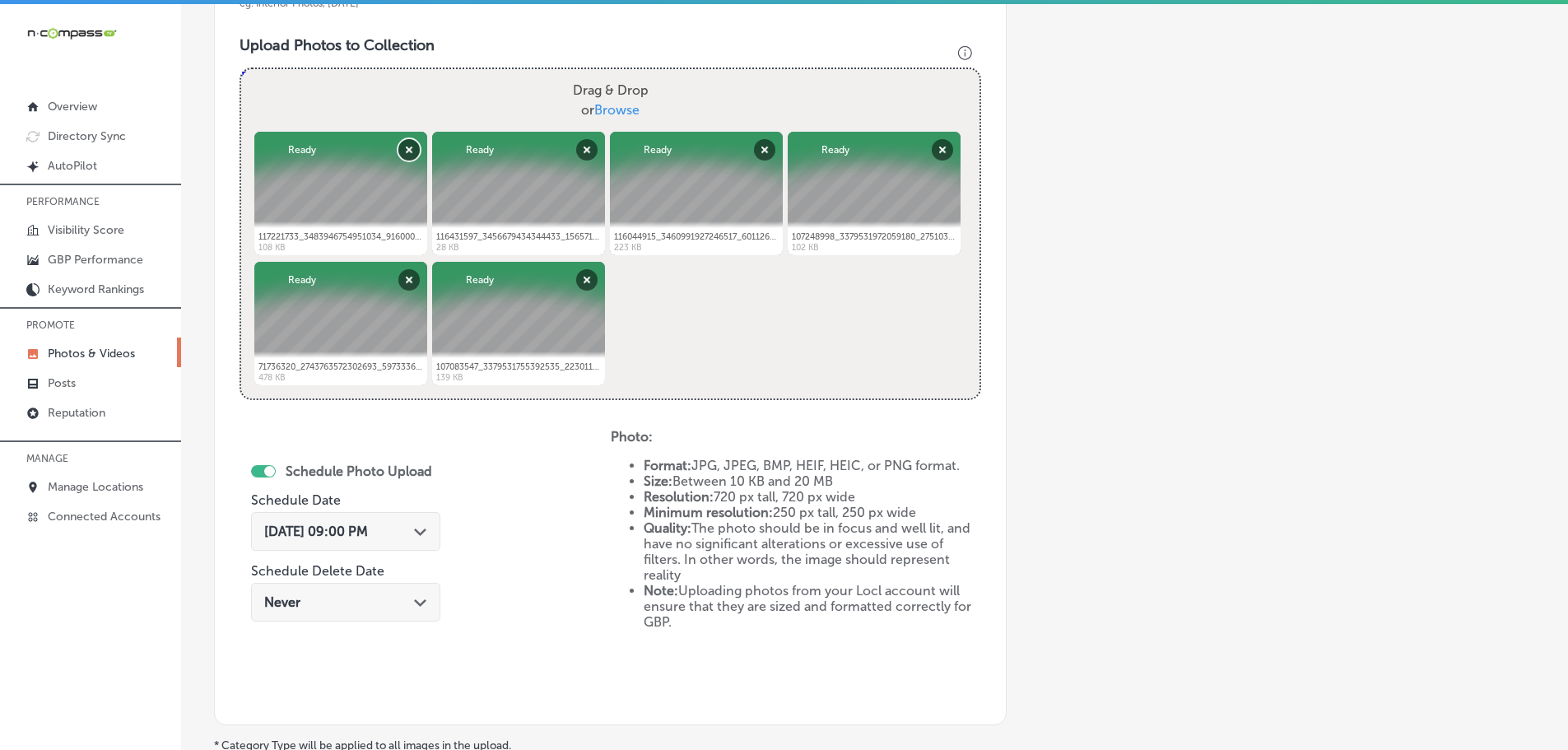
click at [404, 150] on button "Remove" at bounding box center [409, 150] width 21 height 21
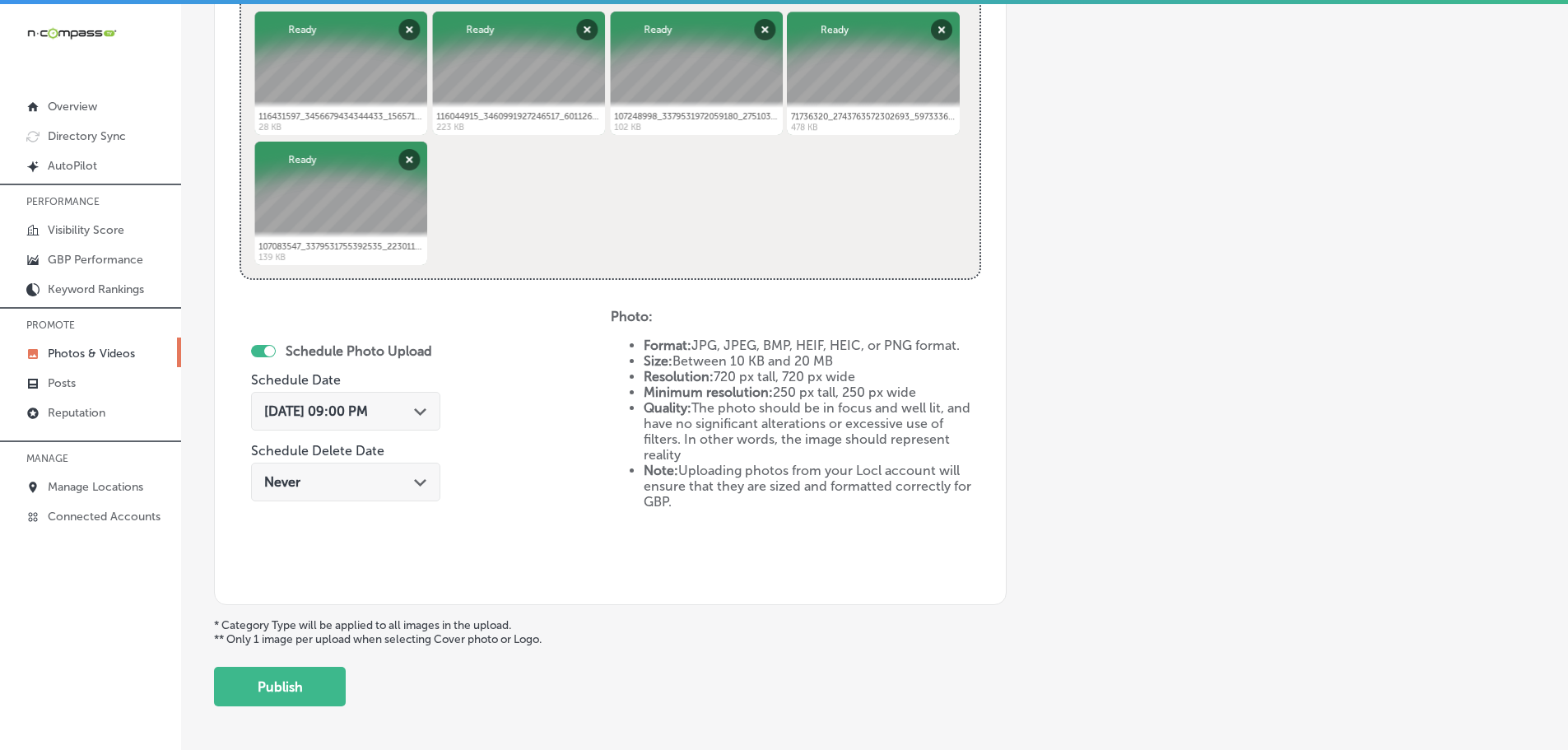
scroll to position [764, 0]
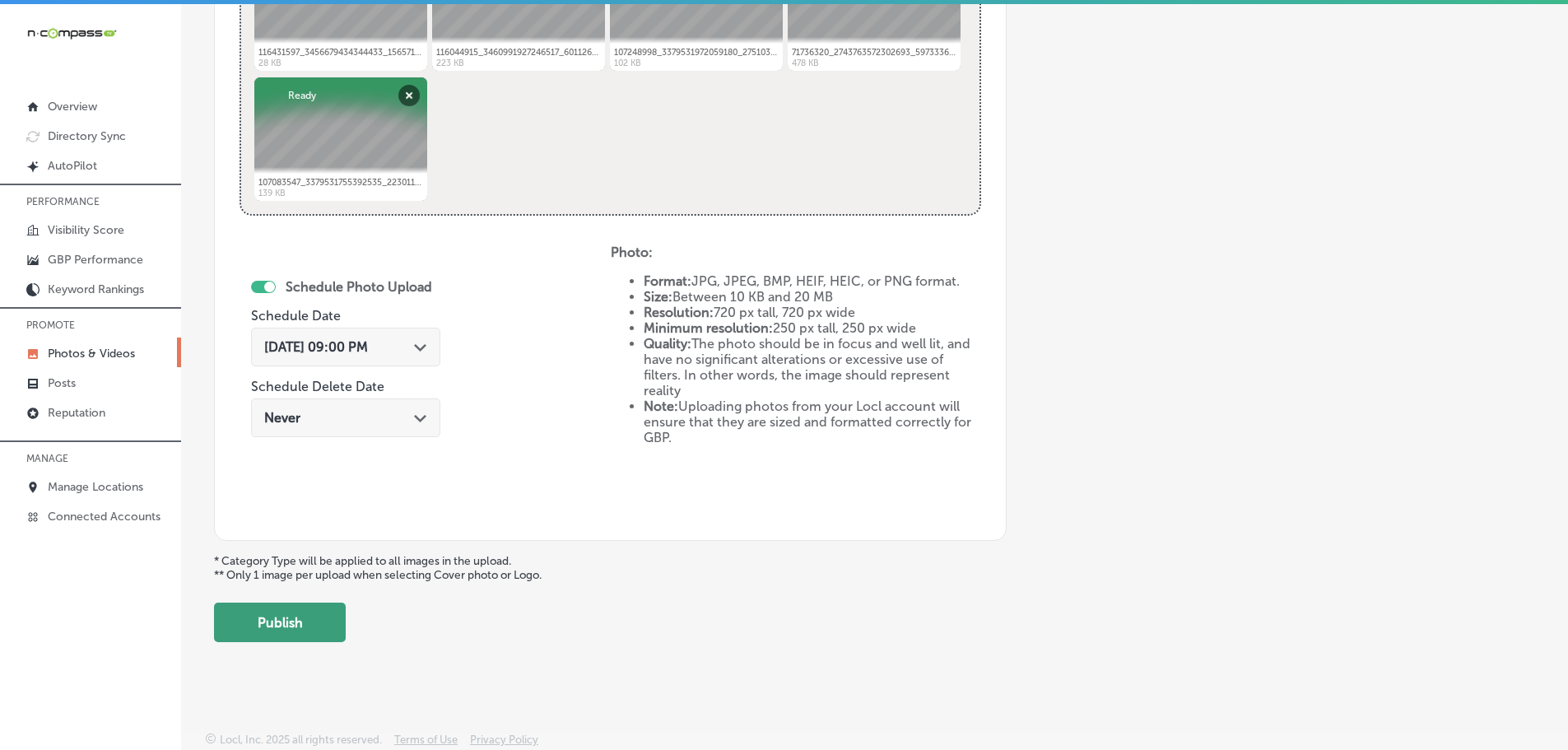
click at [324, 615] on button "Publish" at bounding box center [279, 622] width 131 height 40
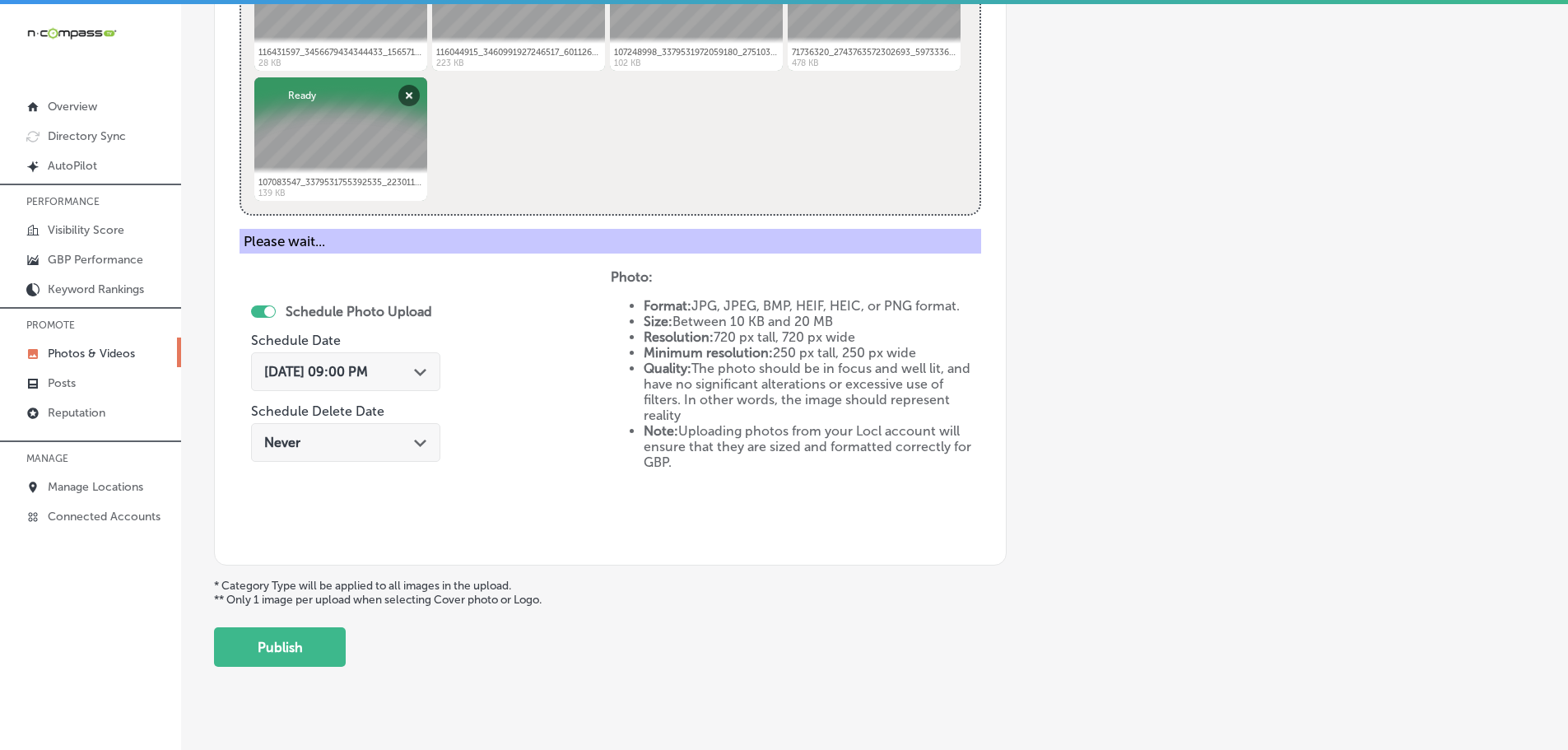
scroll to position [498, 0]
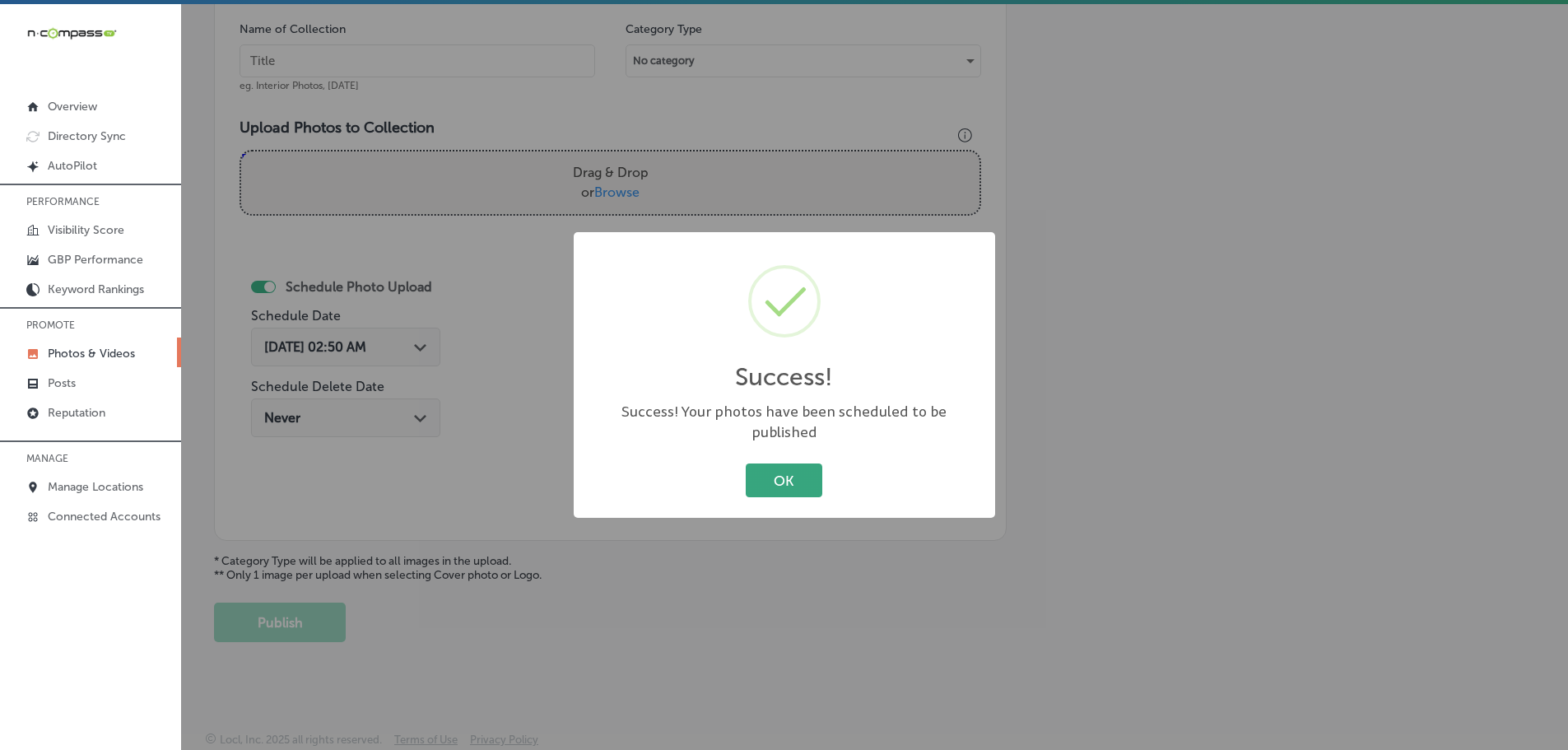
click at [797, 482] on button "OK" at bounding box center [784, 480] width 77 height 34
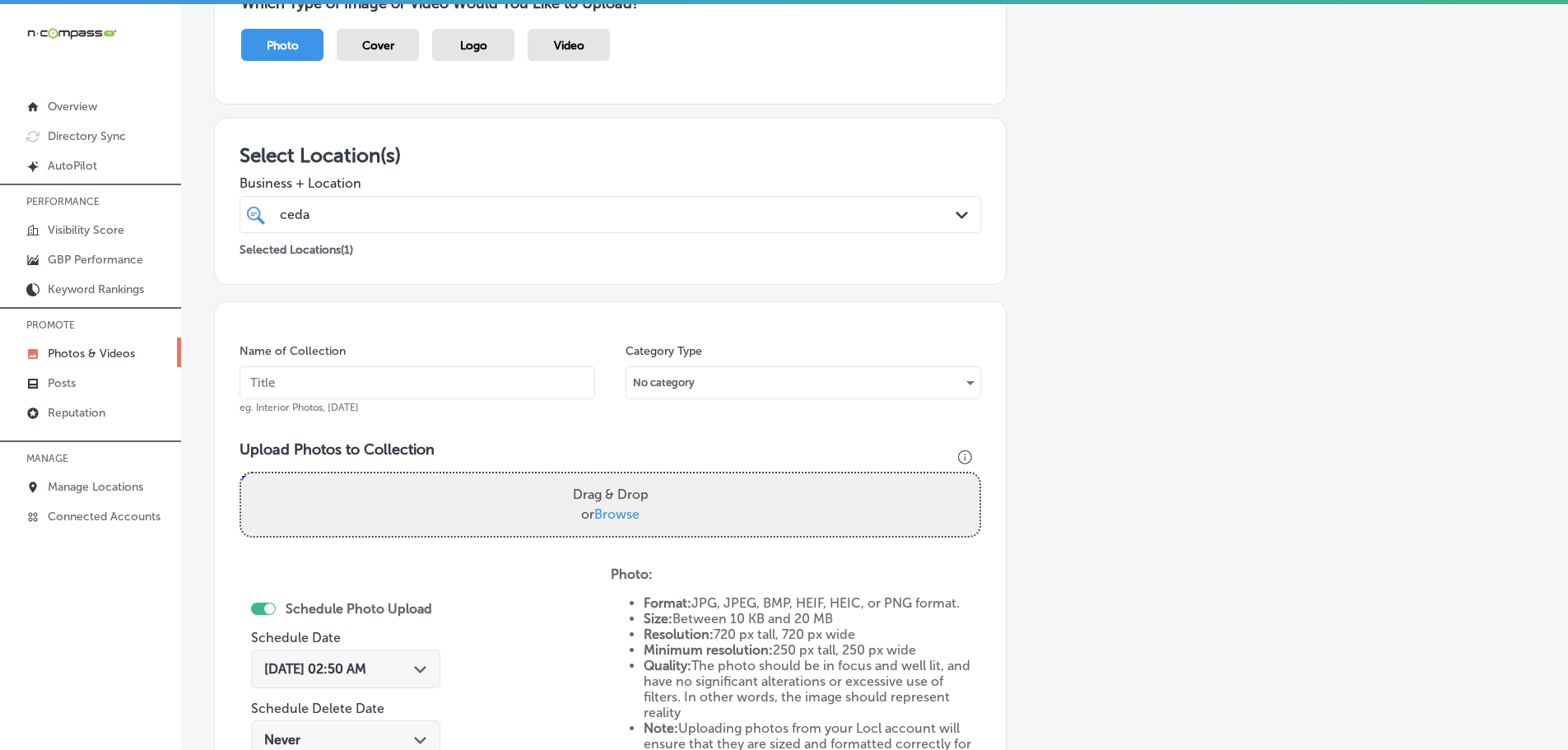
scroll to position [169, 0]
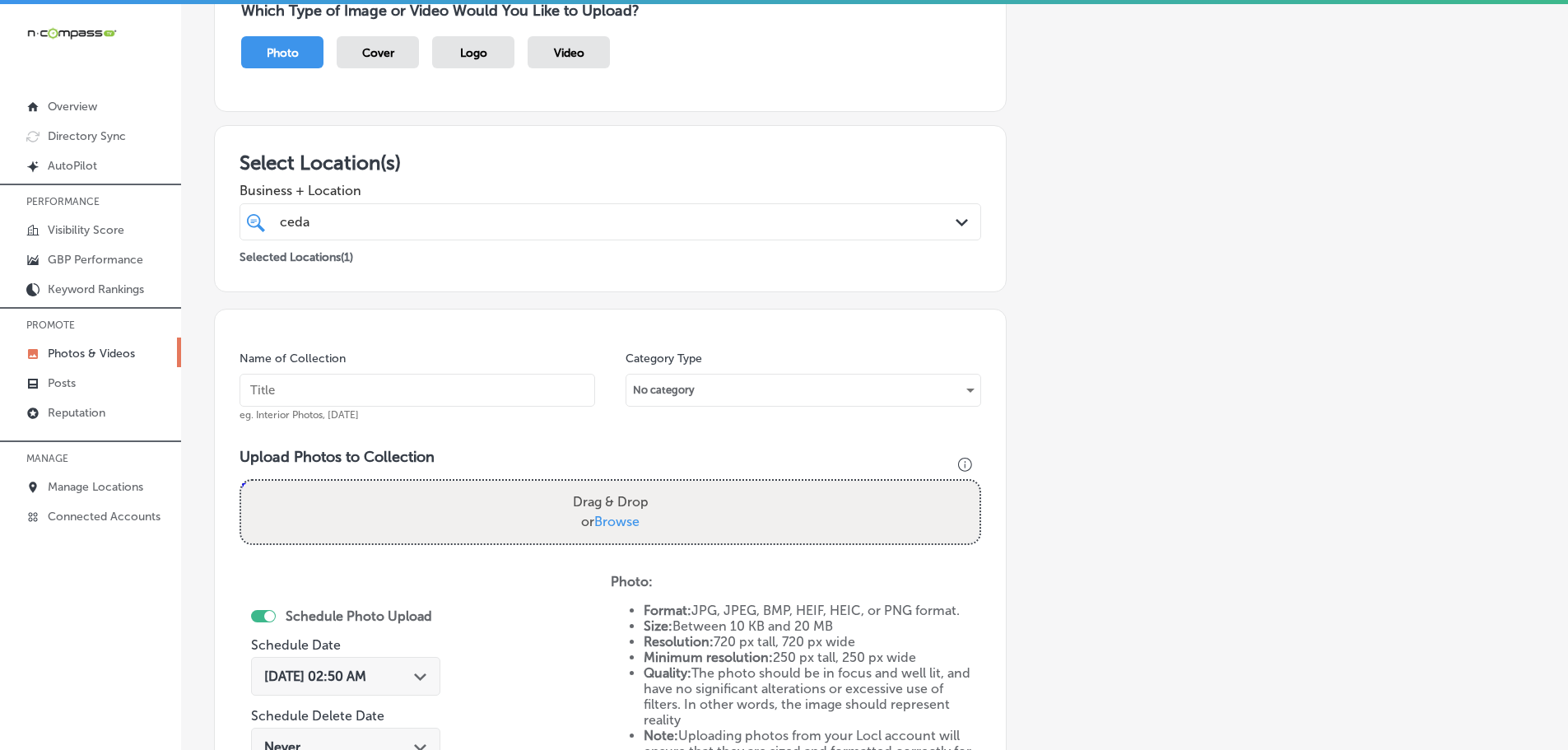
click at [617, 514] on span "Browse" at bounding box center [616, 521] width 45 height 16
click at [617, 485] on input "Drag & Drop or Browse" at bounding box center [610, 484] width 739 height 5
type input "C:\fakepath\117612194_3507026859309690_6335409455231071755_n.jpg"
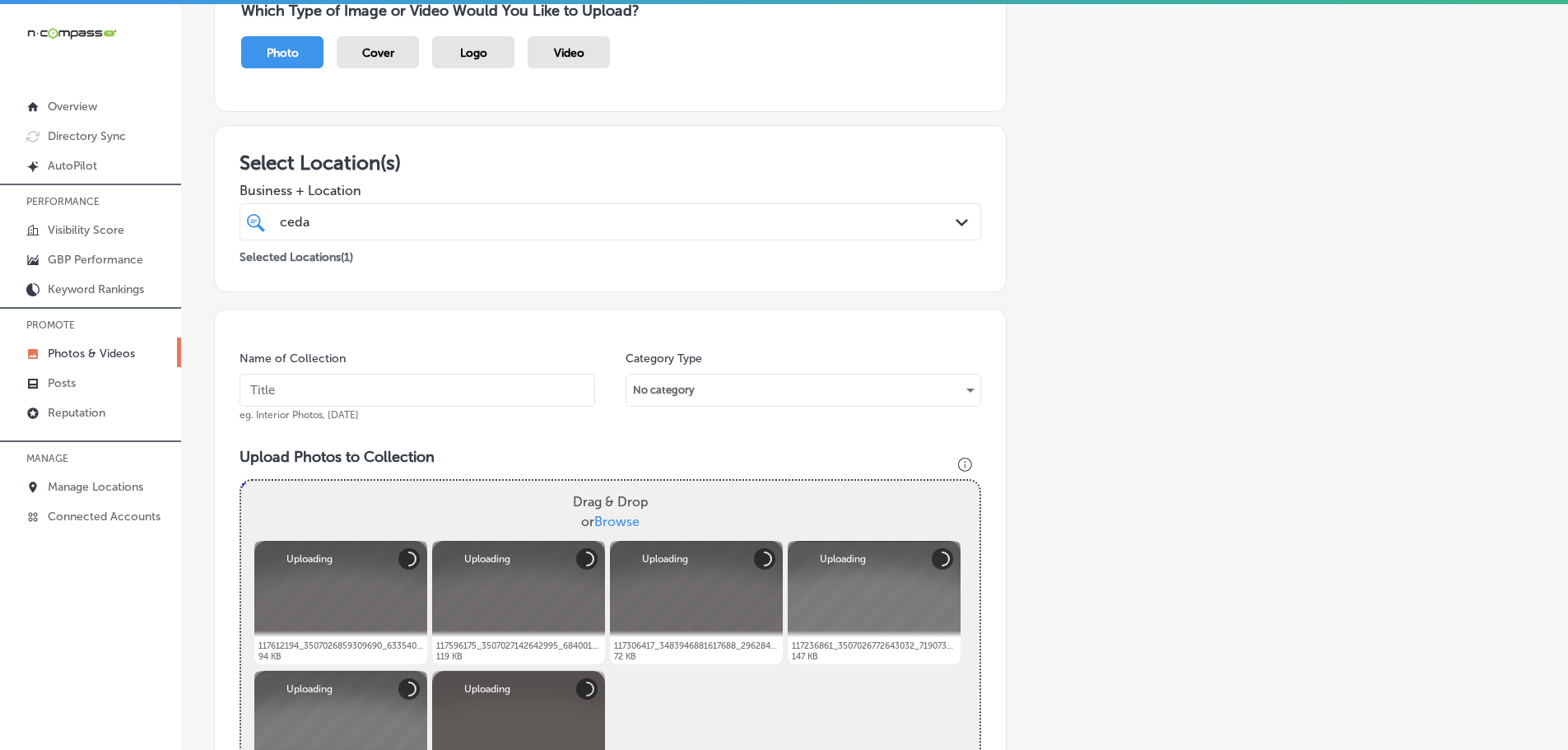
click at [417, 394] on input "text" at bounding box center [416, 389] width 356 height 33
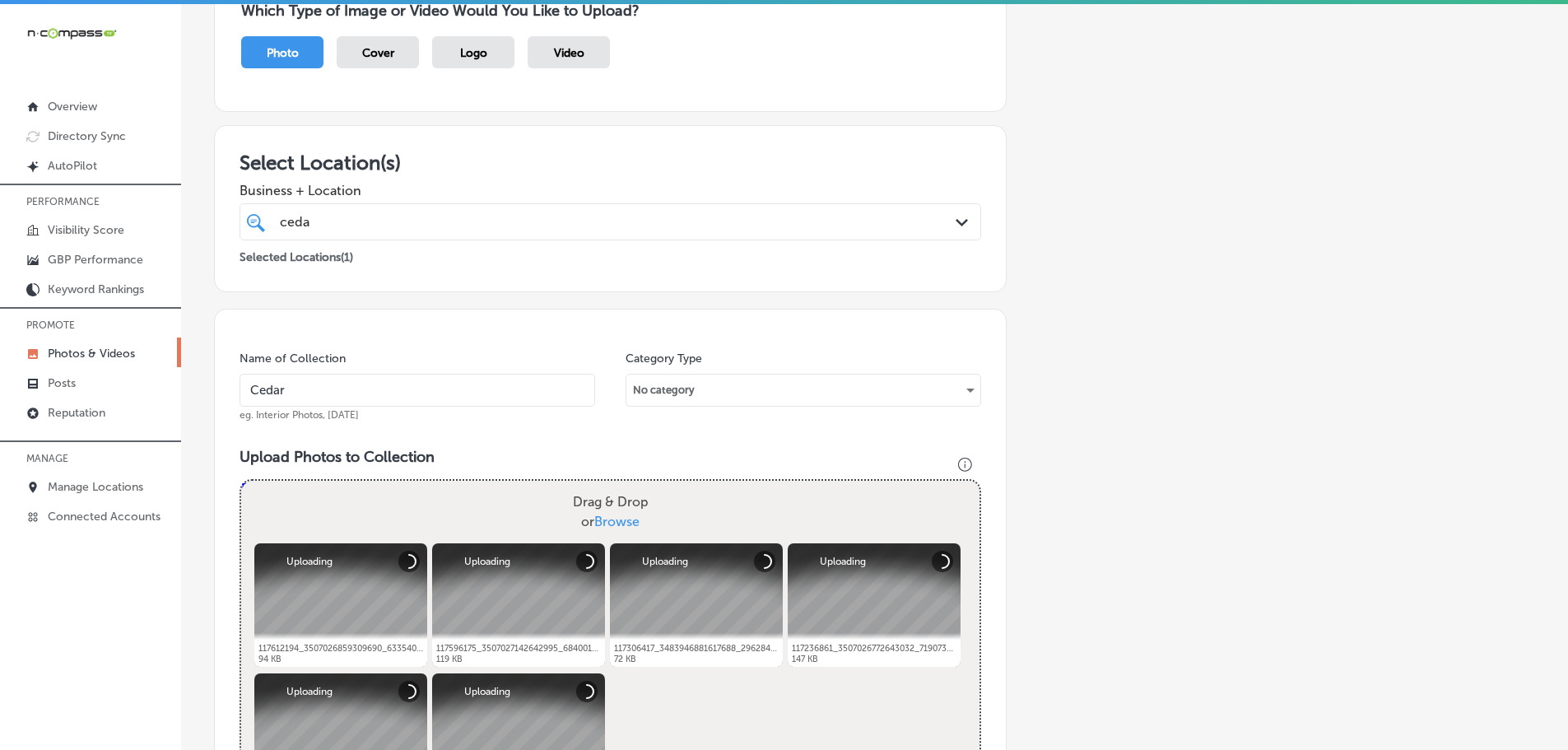
type input "Cedaredge Golf Course"
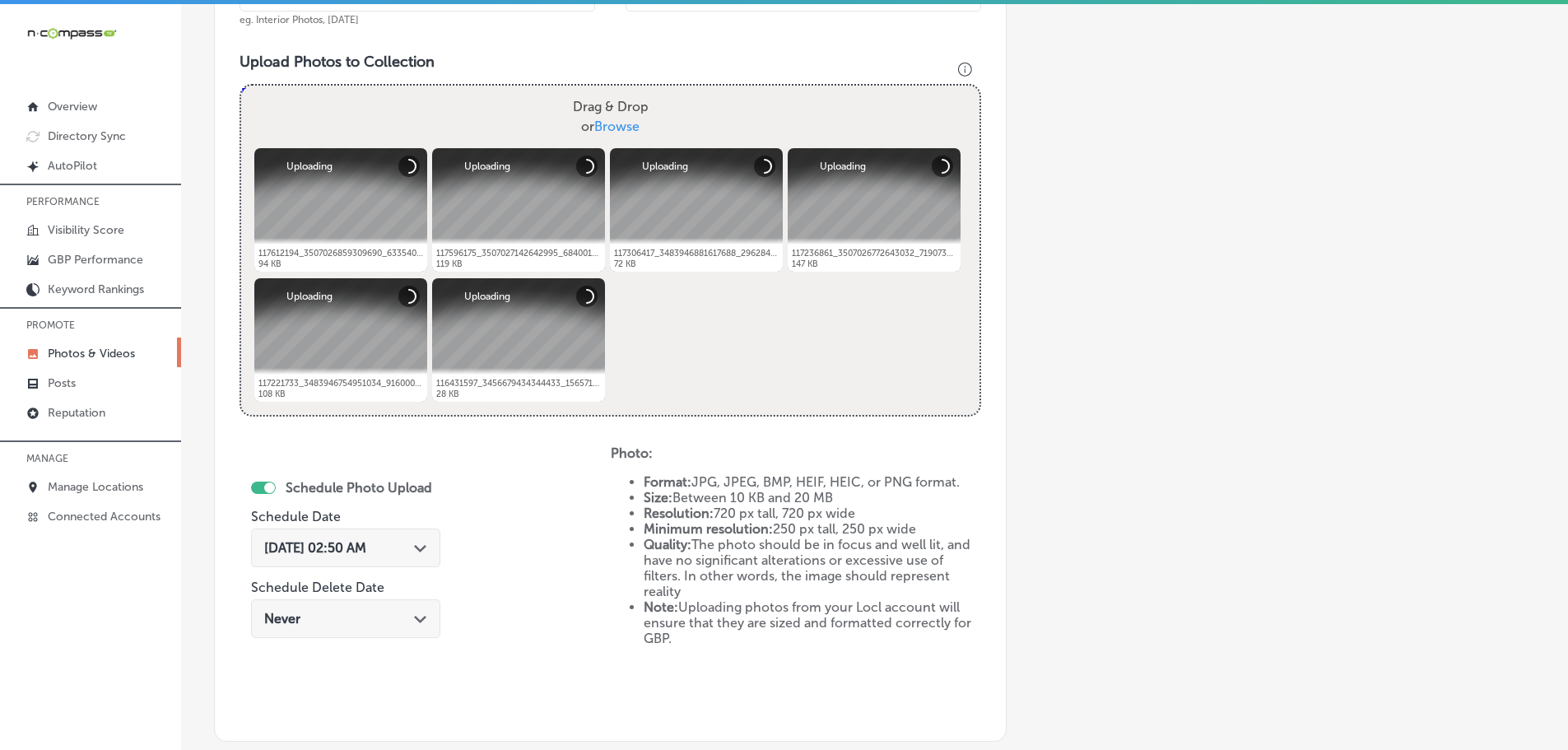
scroll to position [581, 0]
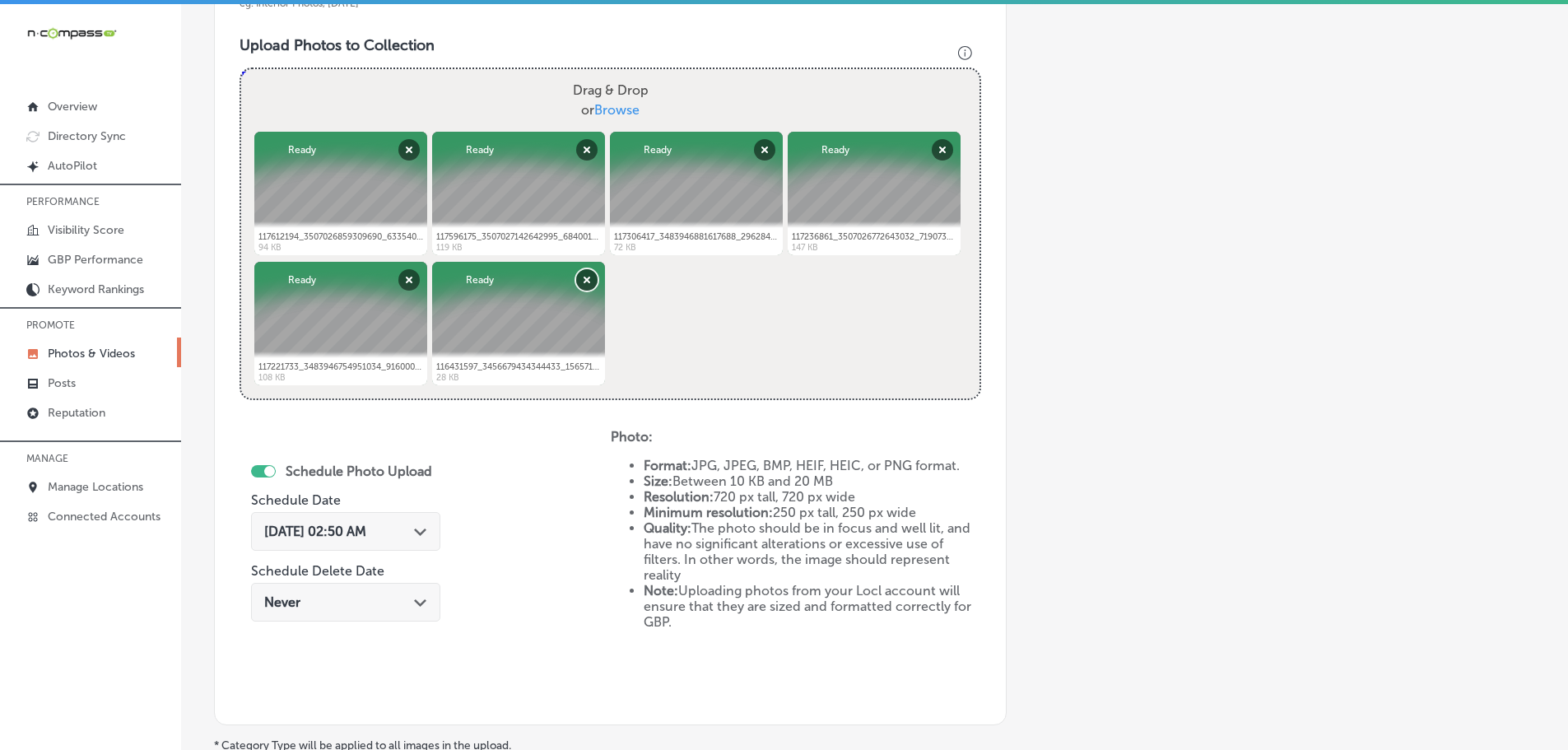
click at [590, 281] on button "Remove" at bounding box center [587, 280] width 21 height 21
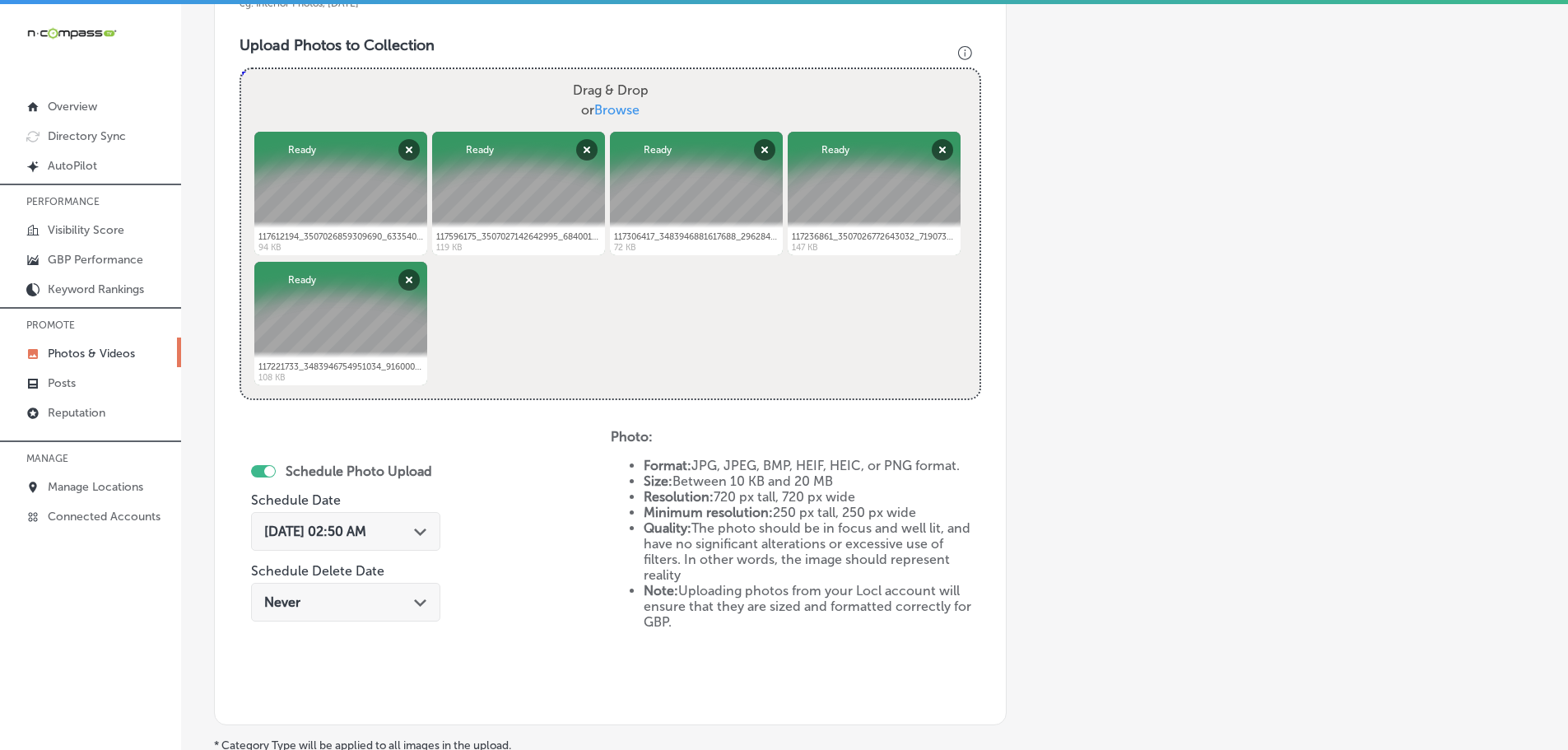
click at [418, 529] on icon "Path Created with Sketch." at bounding box center [420, 532] width 12 height 7
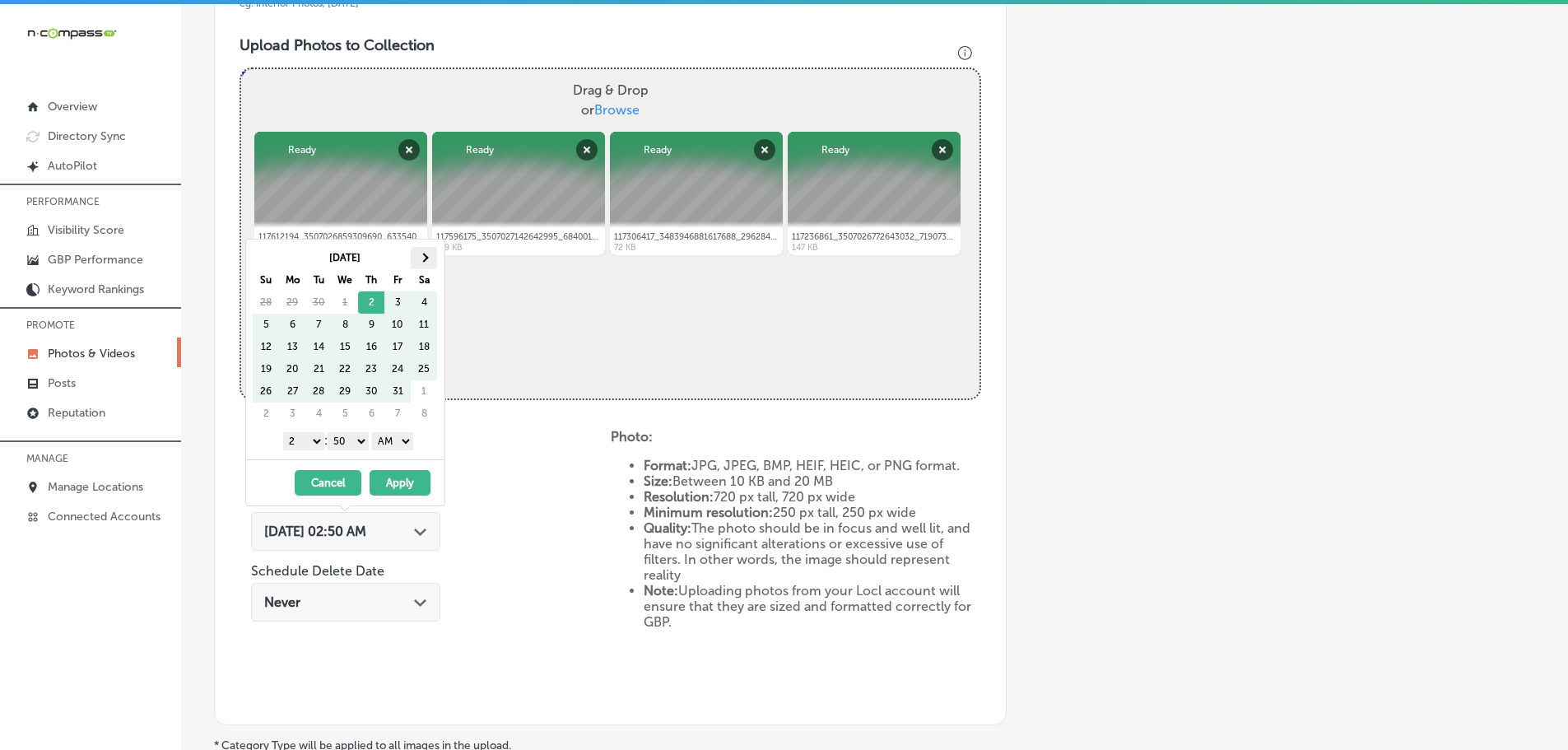
click at [421, 251] on th at bounding box center [424, 258] width 26 height 22
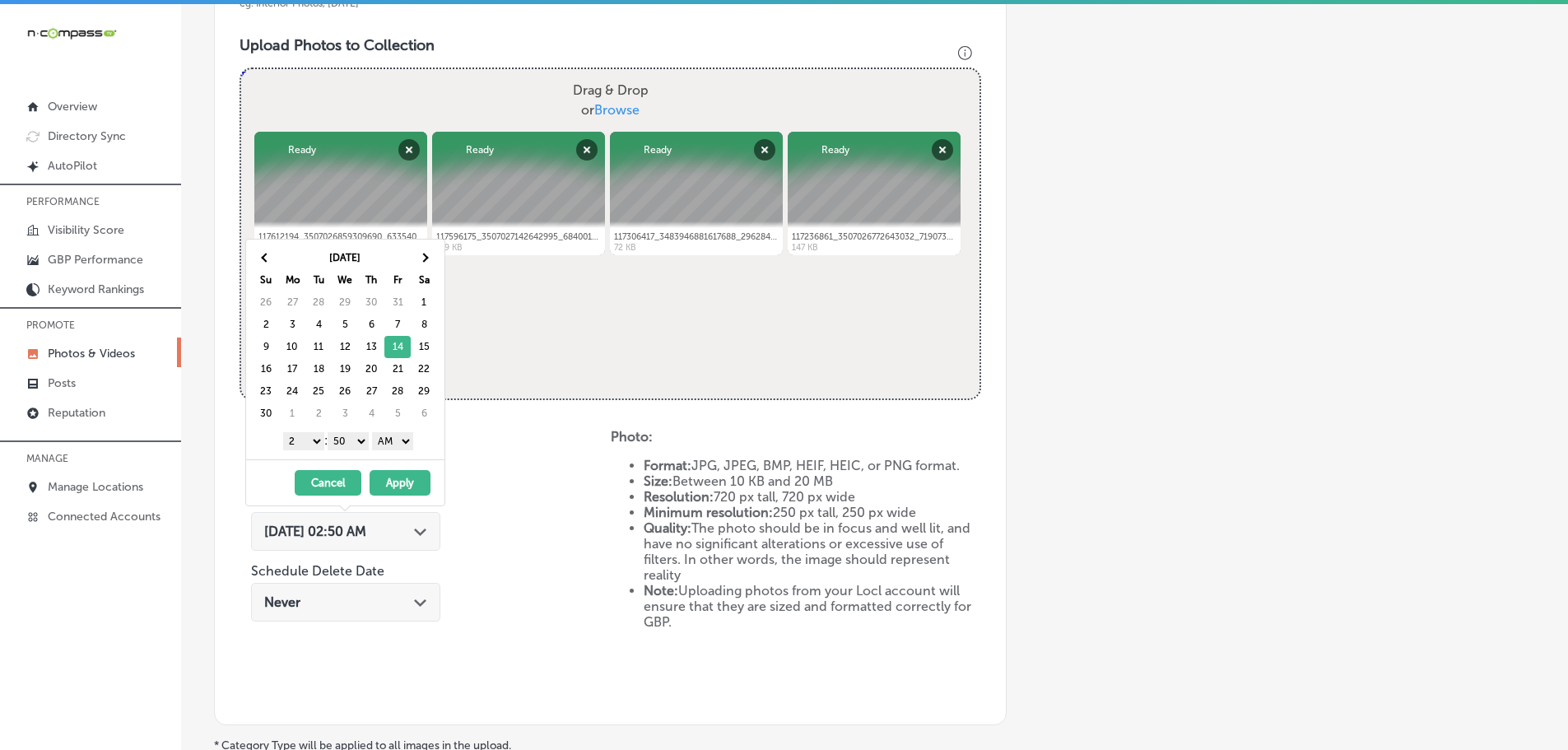
click at [292, 438] on select "1 2 3 4 5 6 7 8 9 10 11 12" at bounding box center [304, 441] width 41 height 19
click at [343, 439] on select "00 10 20 30 40 50" at bounding box center [348, 441] width 41 height 19
click at [388, 441] on select "AM PM" at bounding box center [393, 441] width 41 height 19
click at [399, 482] on button "Apply" at bounding box center [400, 483] width 61 height 26
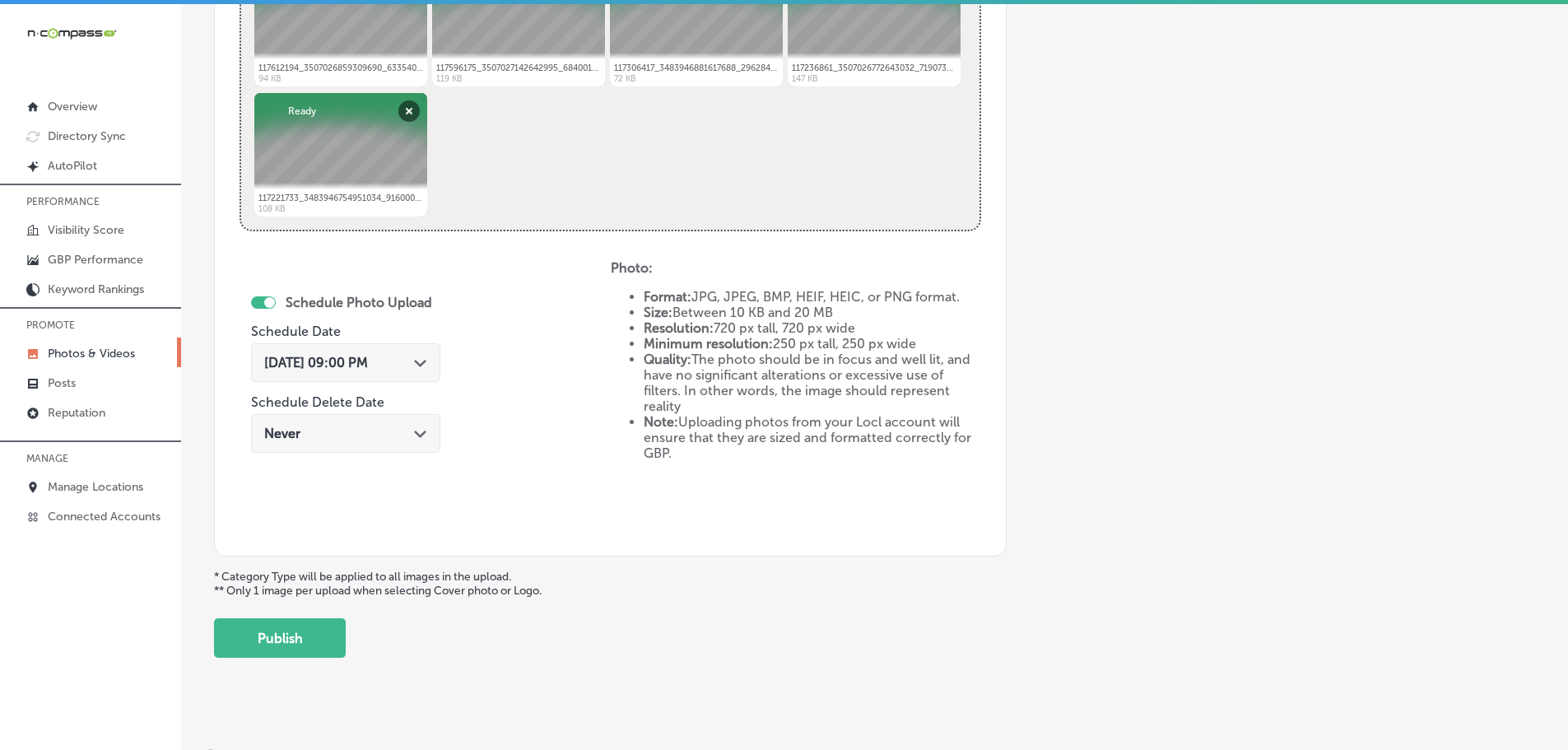
scroll to position [764, 0]
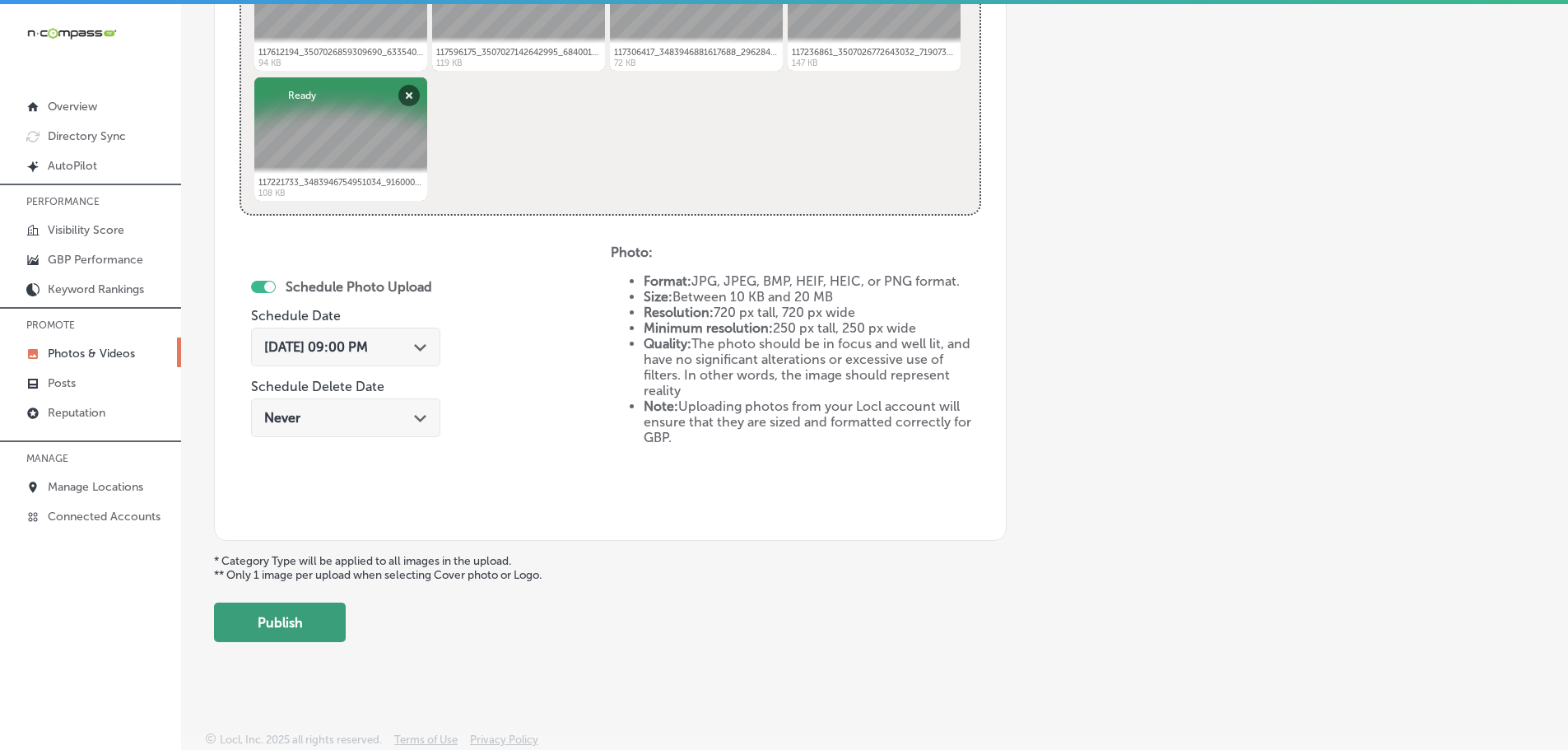
click at [311, 617] on button "Publish" at bounding box center [279, 622] width 131 height 40
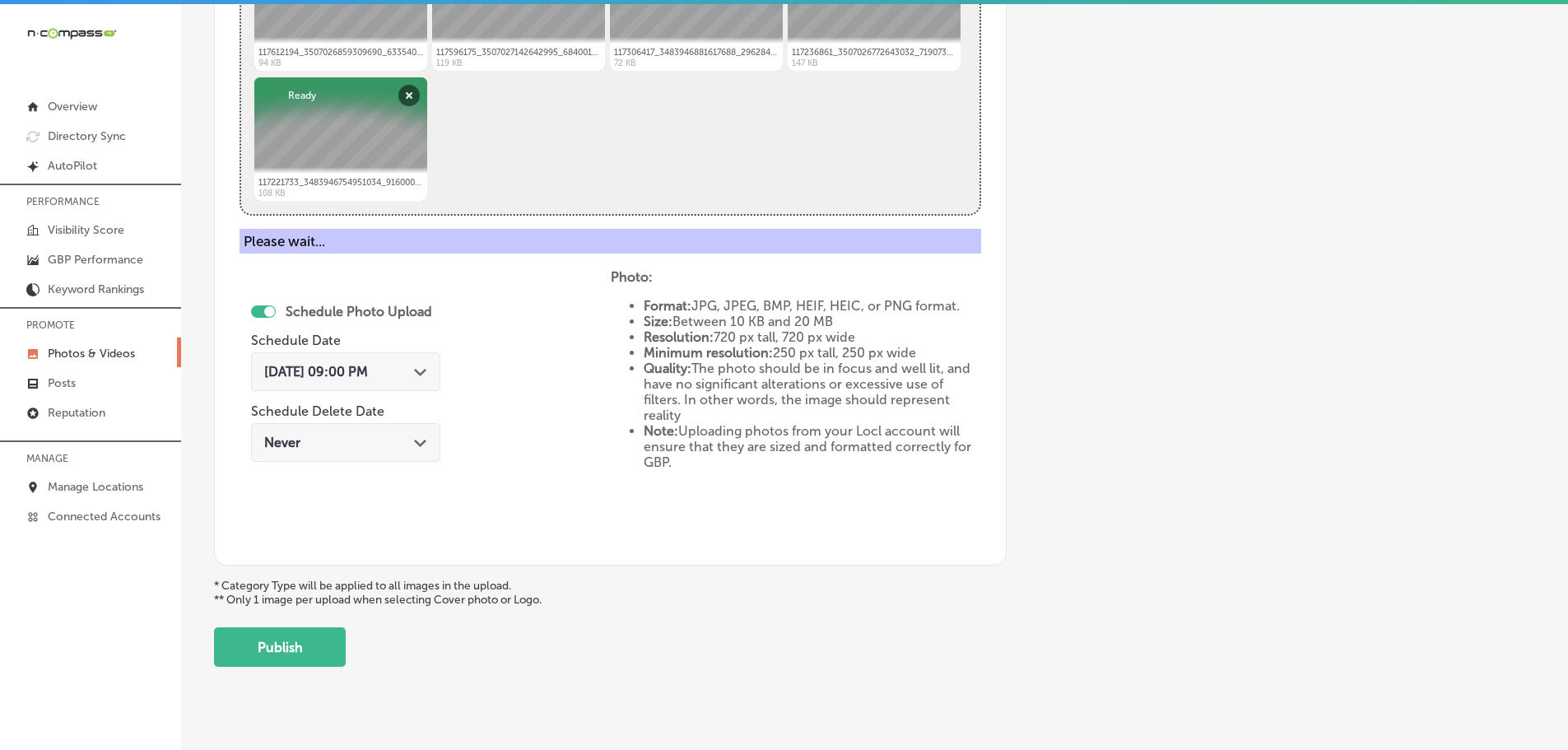
scroll to position [498, 0]
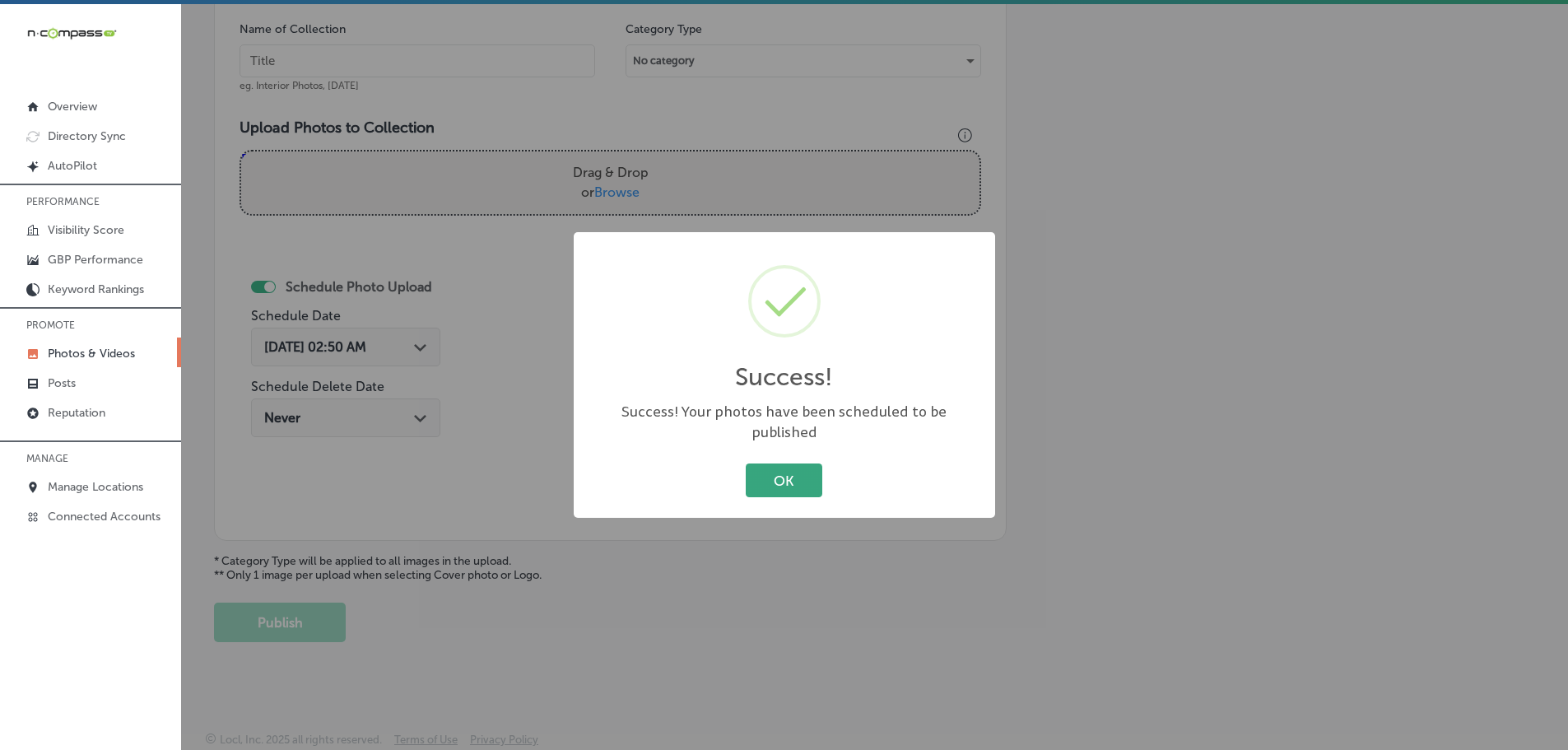
click at [778, 469] on button "OK" at bounding box center [784, 480] width 77 height 34
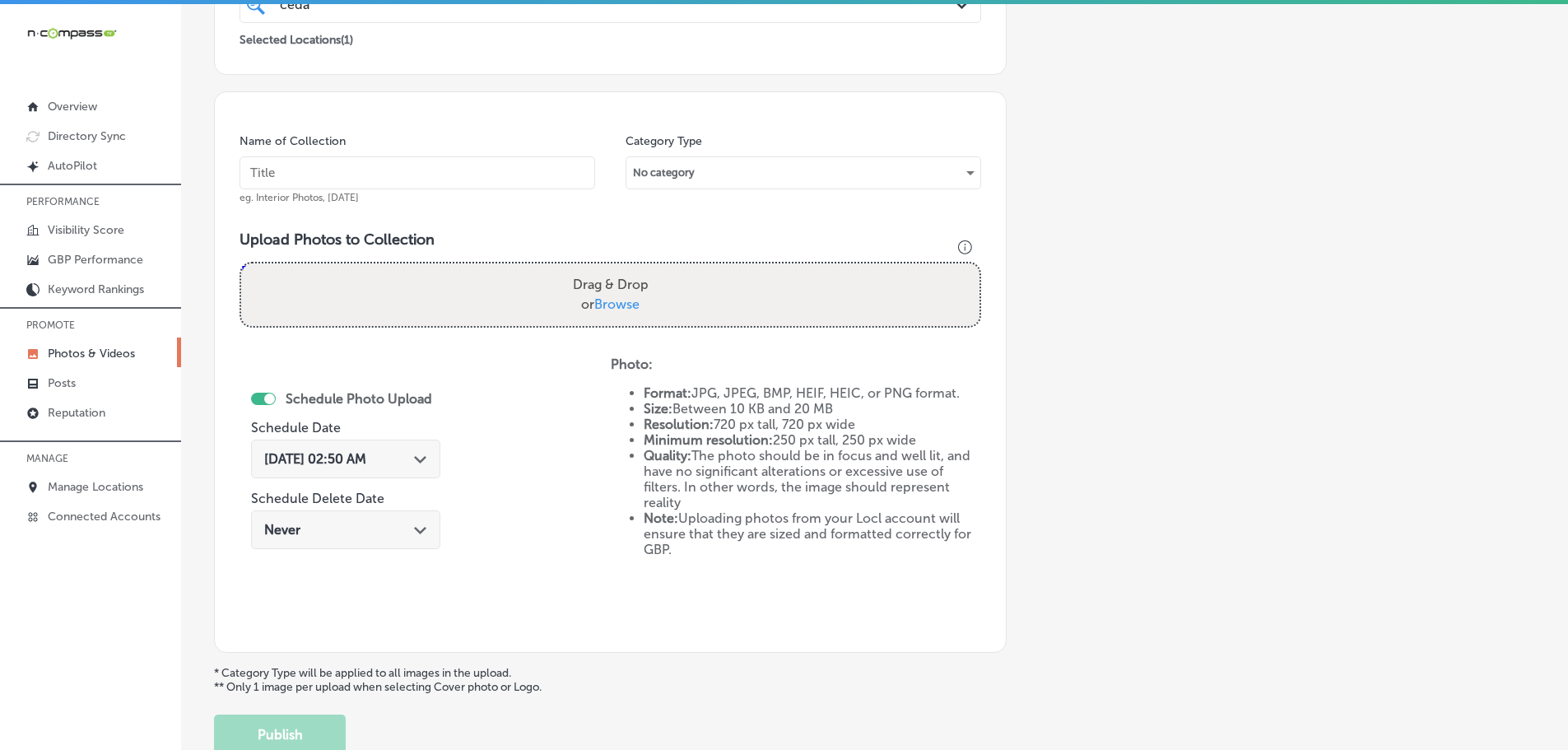
scroll to position [86, 0]
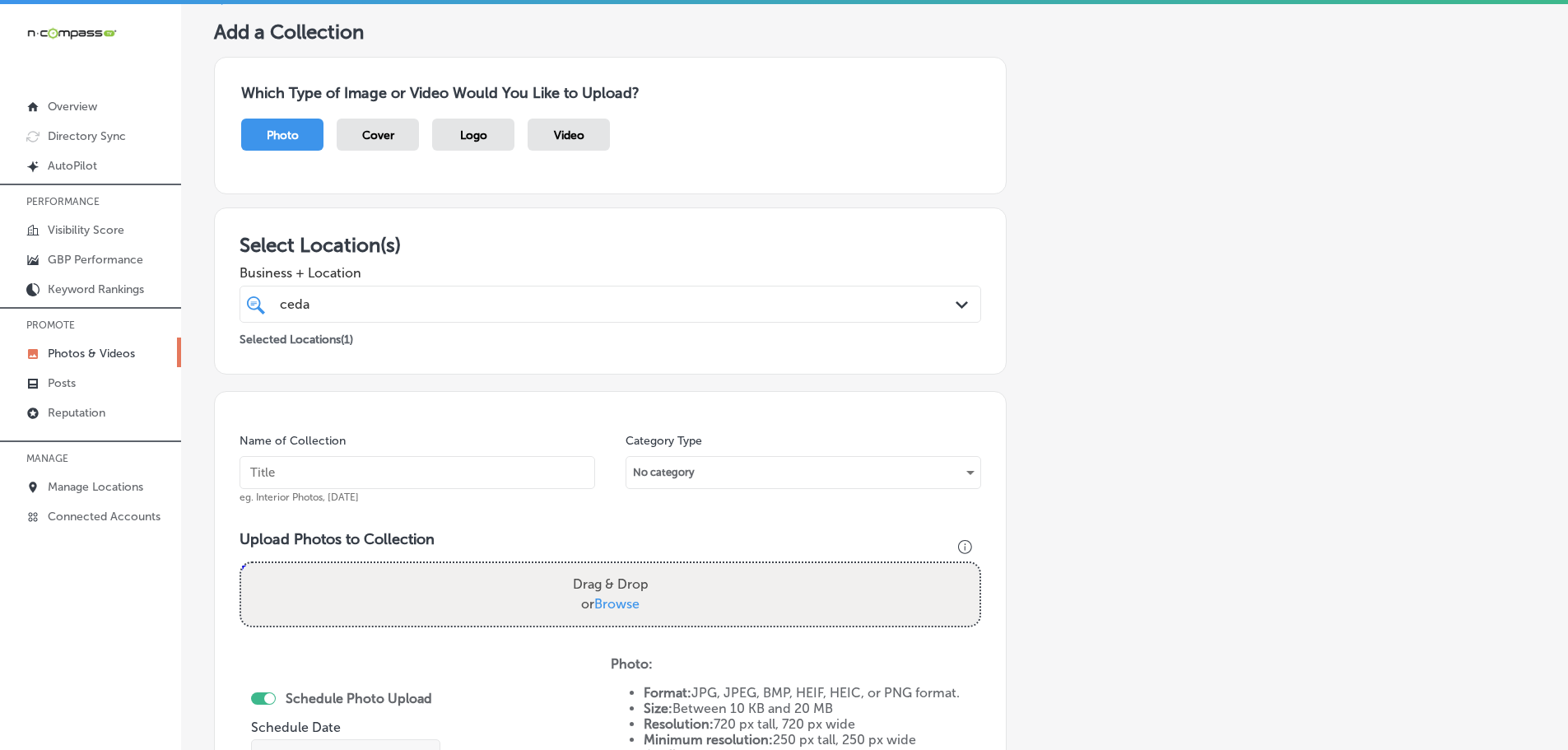
click at [630, 602] on span "Browse" at bounding box center [616, 604] width 45 height 16
click at [630, 568] on input "Drag & Drop or Browse" at bounding box center [610, 566] width 739 height 5
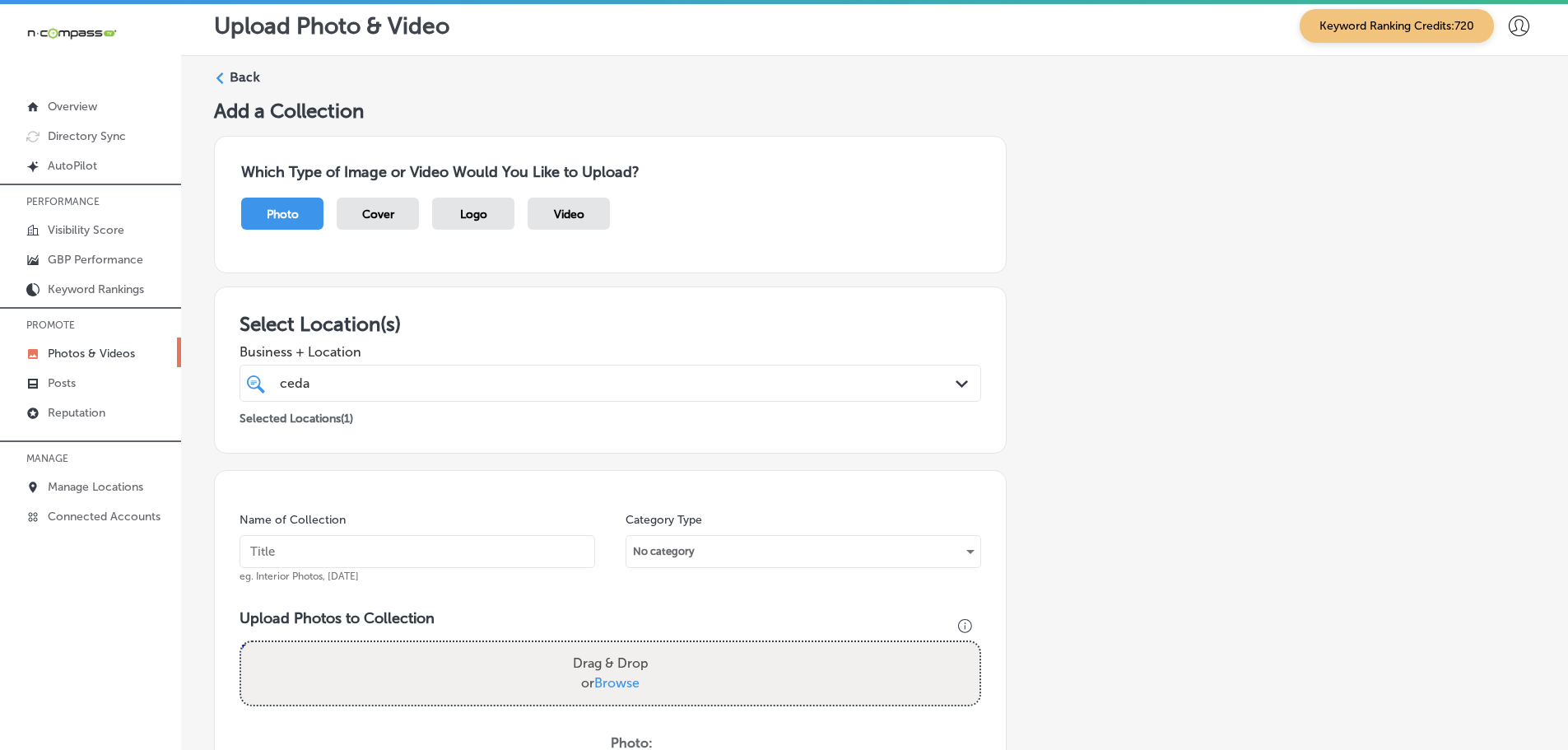
scroll to position [0, 0]
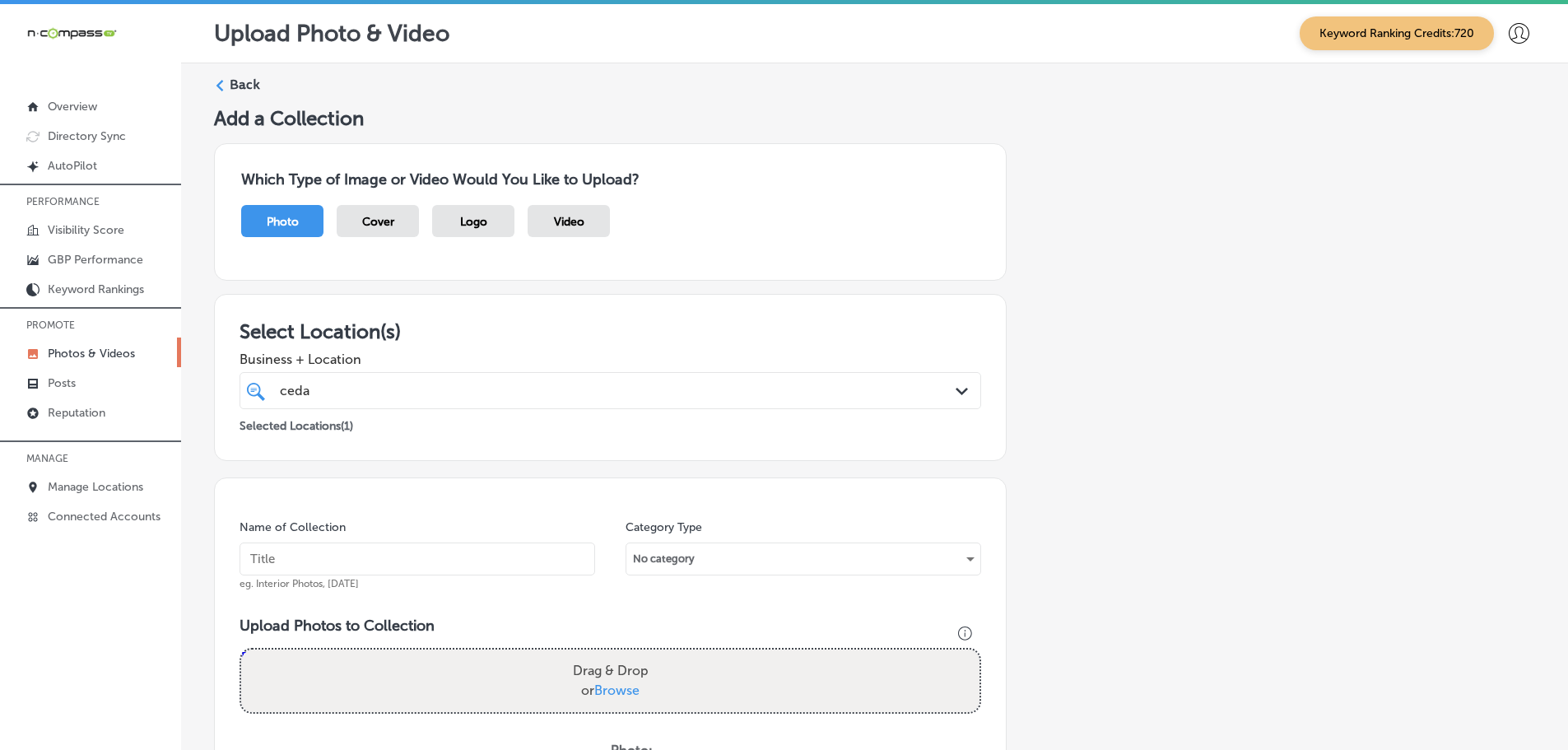
click at [223, 90] on icon at bounding box center [219, 85] width 11 height 11
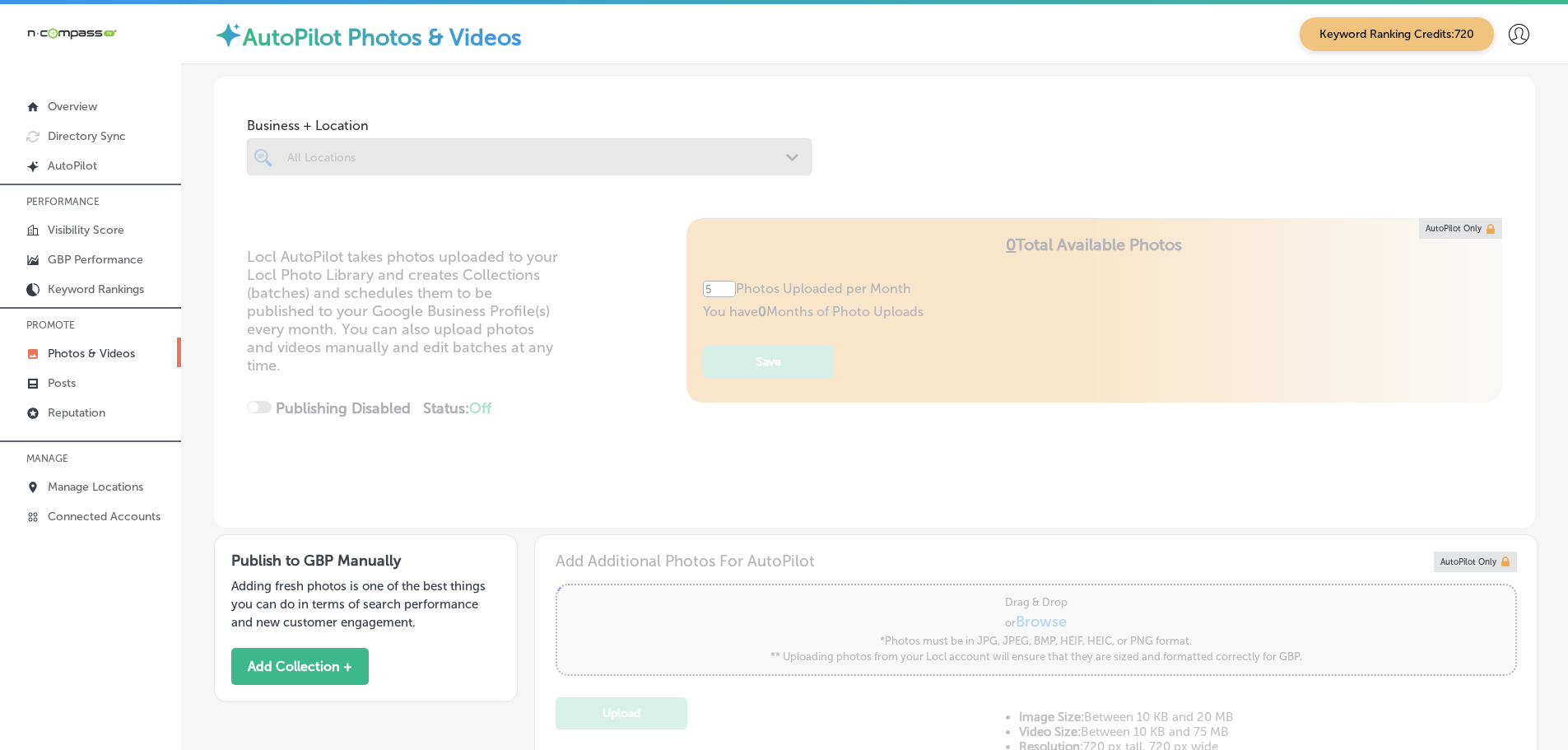
type input "0"
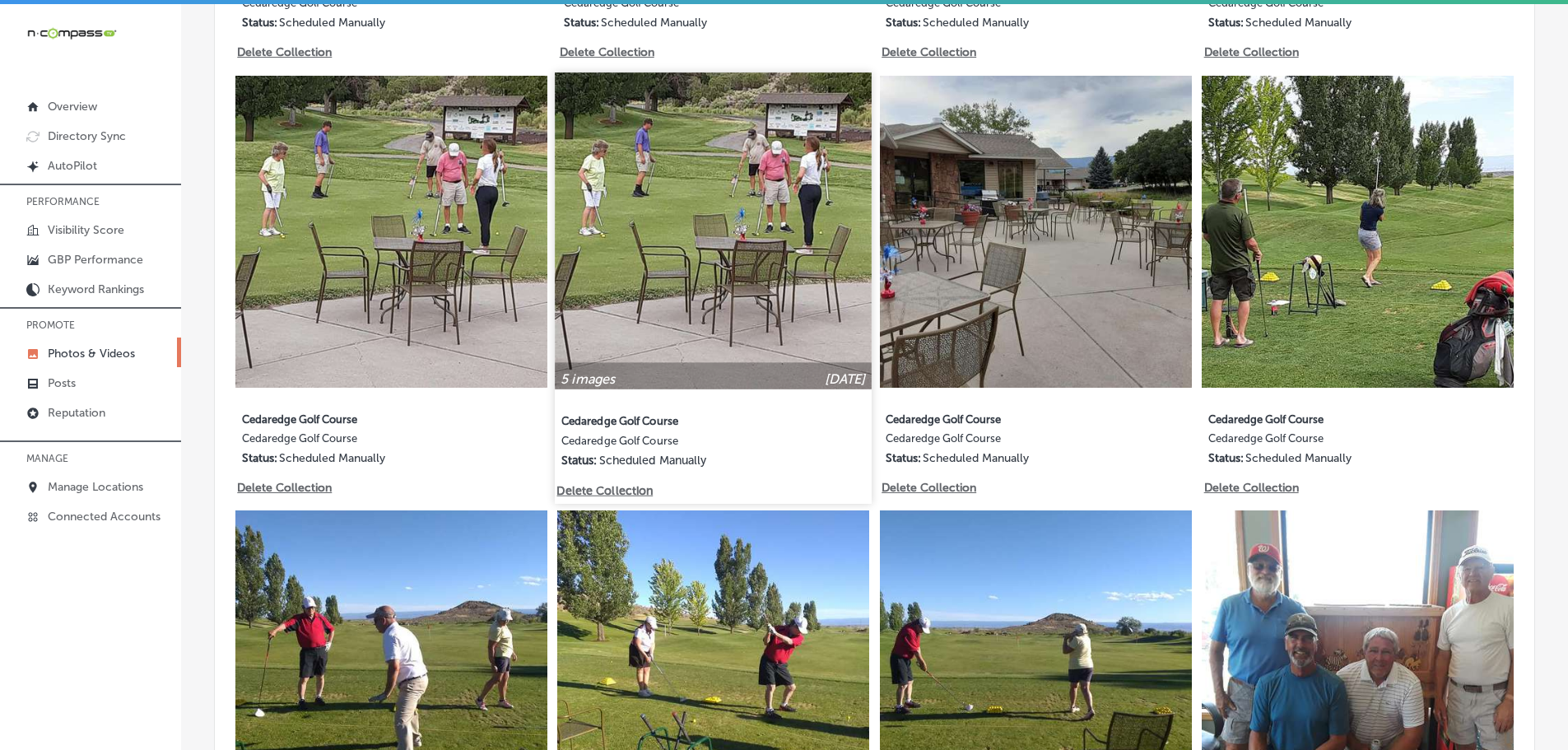
scroll to position [1975, 0]
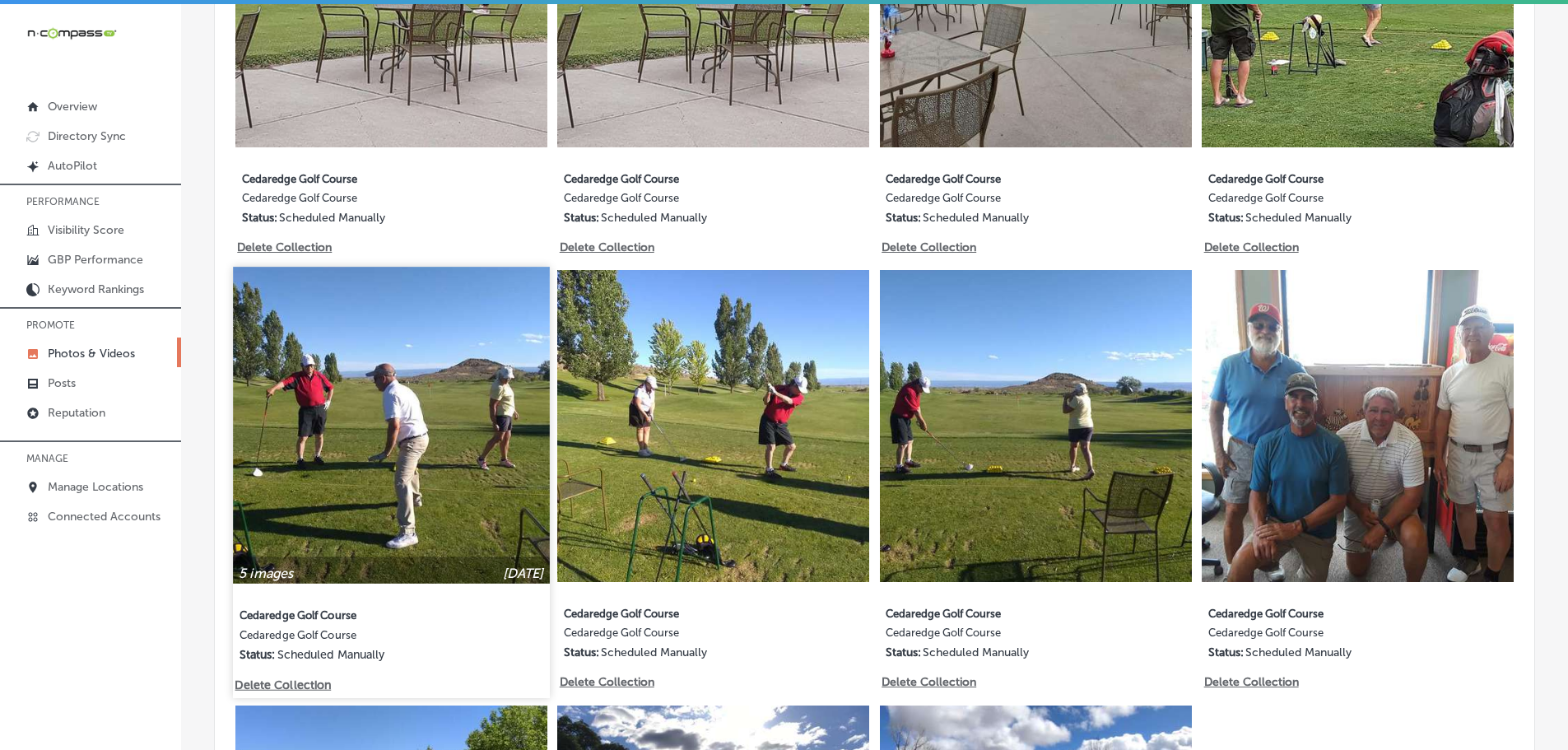
click at [434, 483] on img at bounding box center [391, 425] width 316 height 316
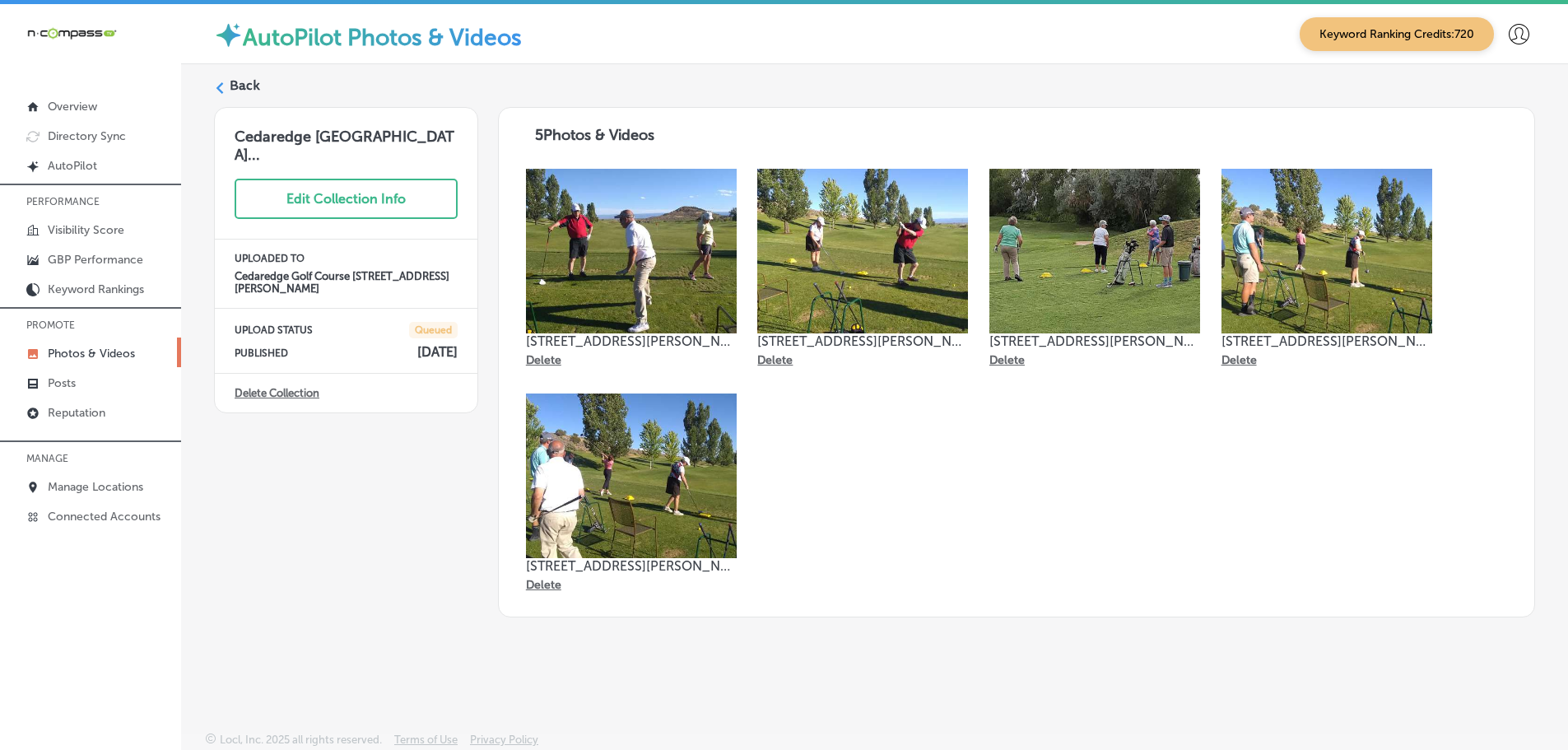
click at [220, 86] on polygon at bounding box center [220, 87] width 7 height 11
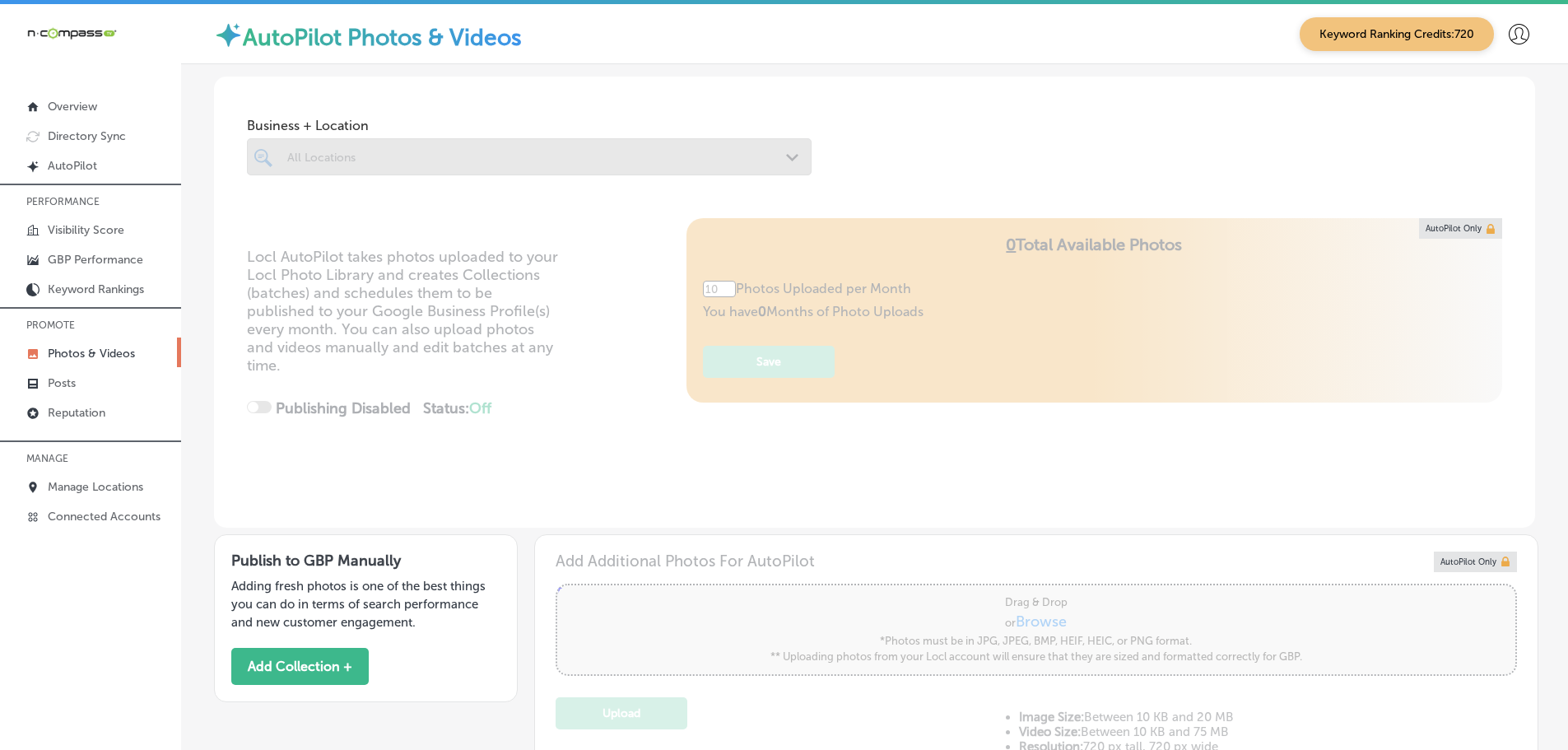
type input "5"
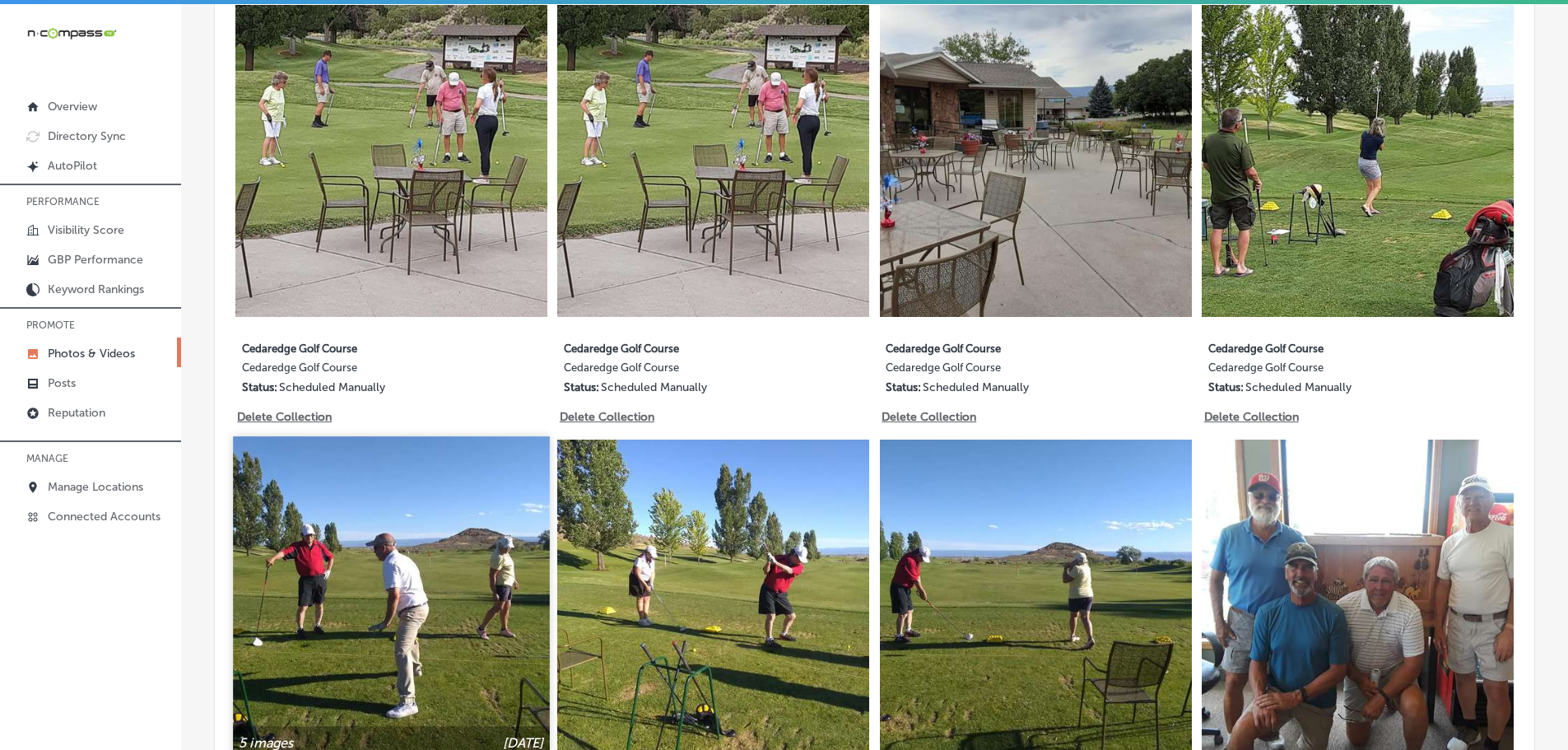
scroll to position [1811, 0]
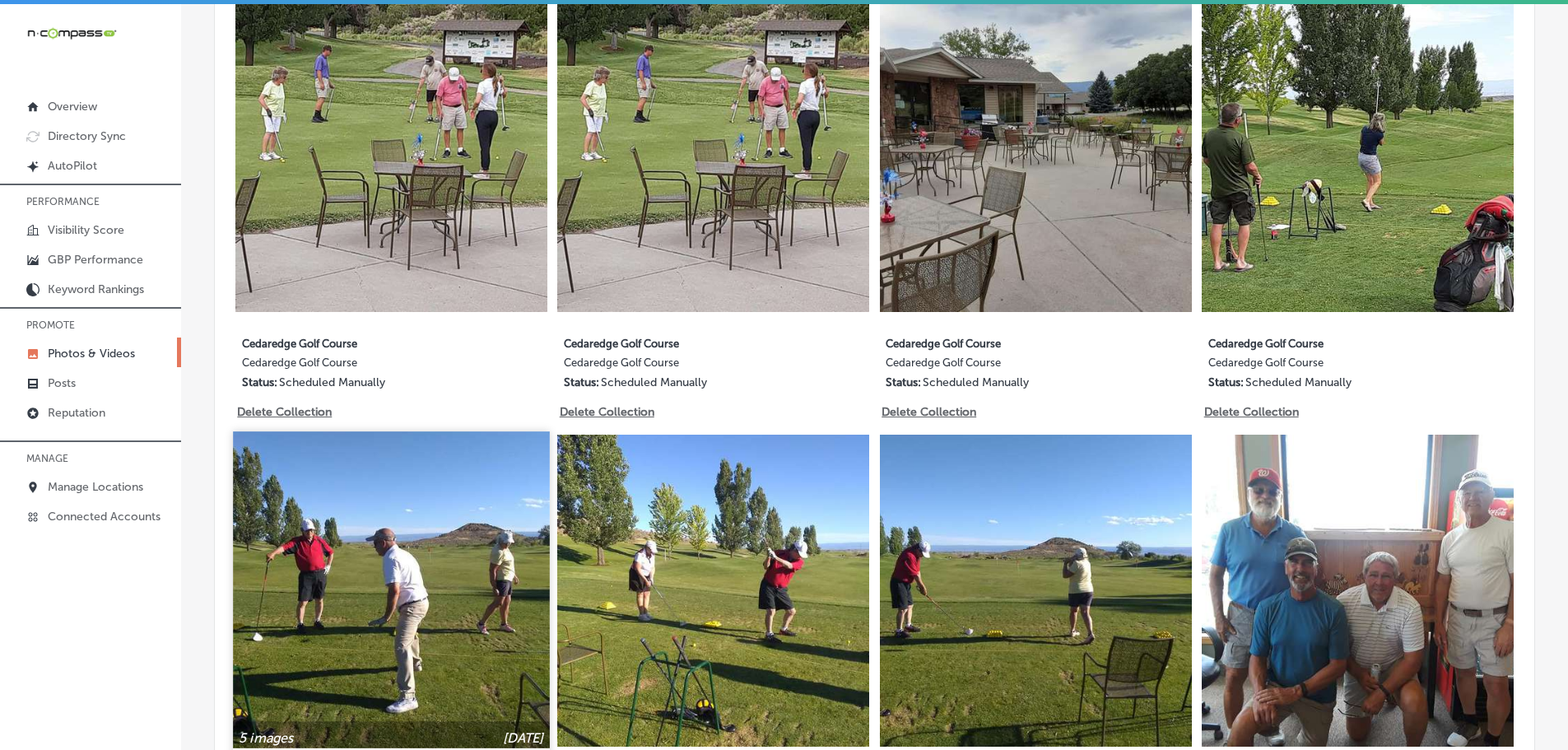
click at [501, 641] on img at bounding box center [391, 590] width 316 height 316
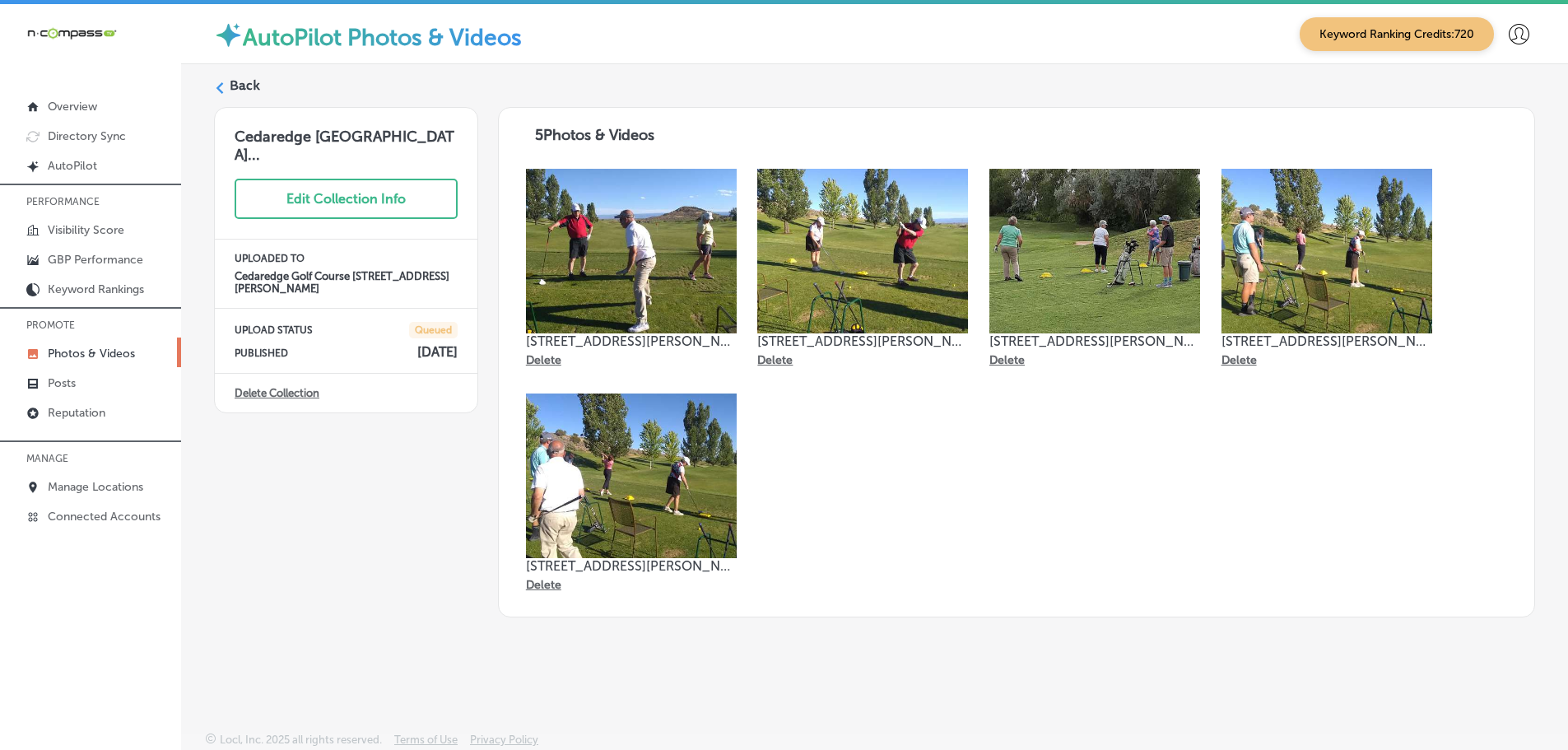
click at [217, 88] on polygon at bounding box center [220, 87] width 7 height 11
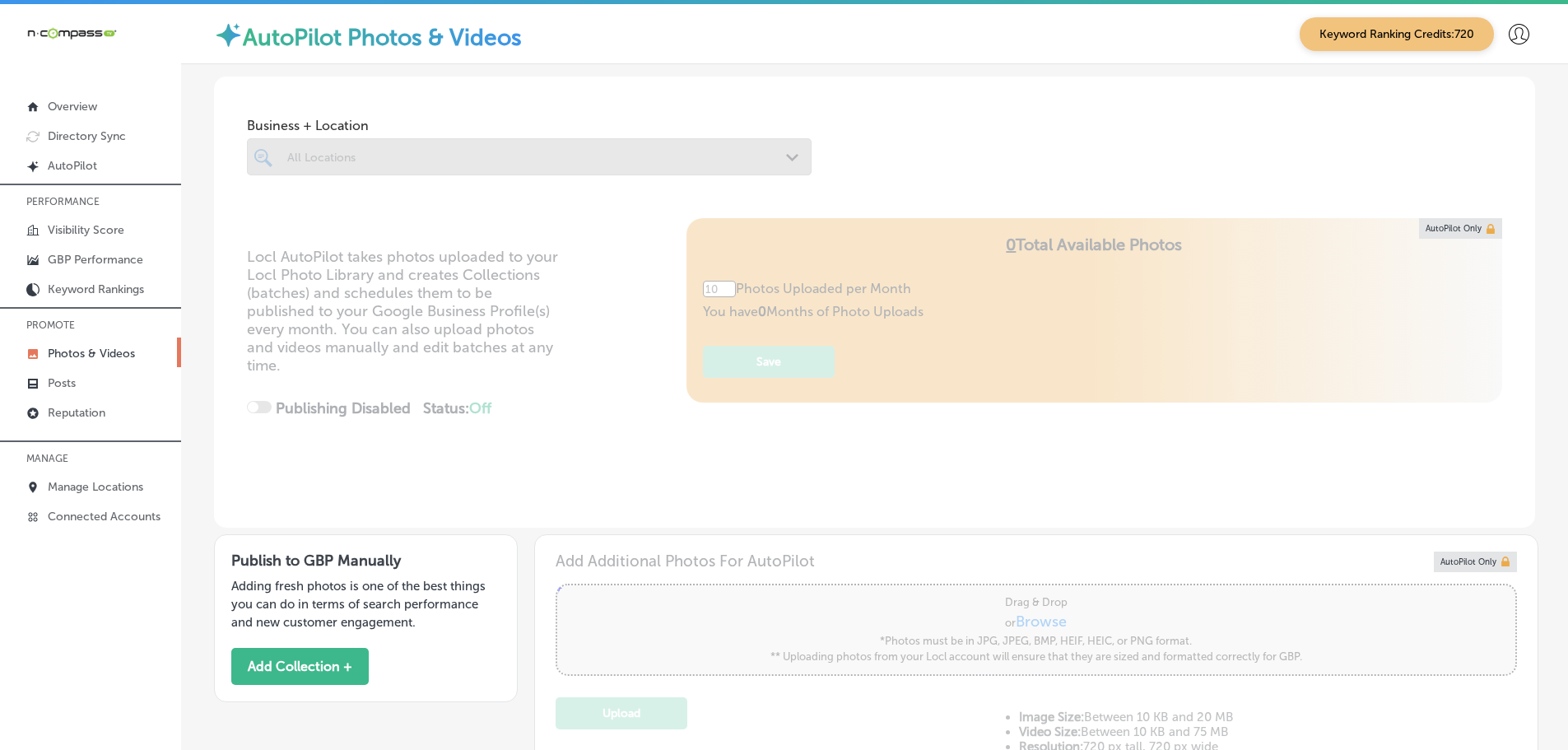
type input "5"
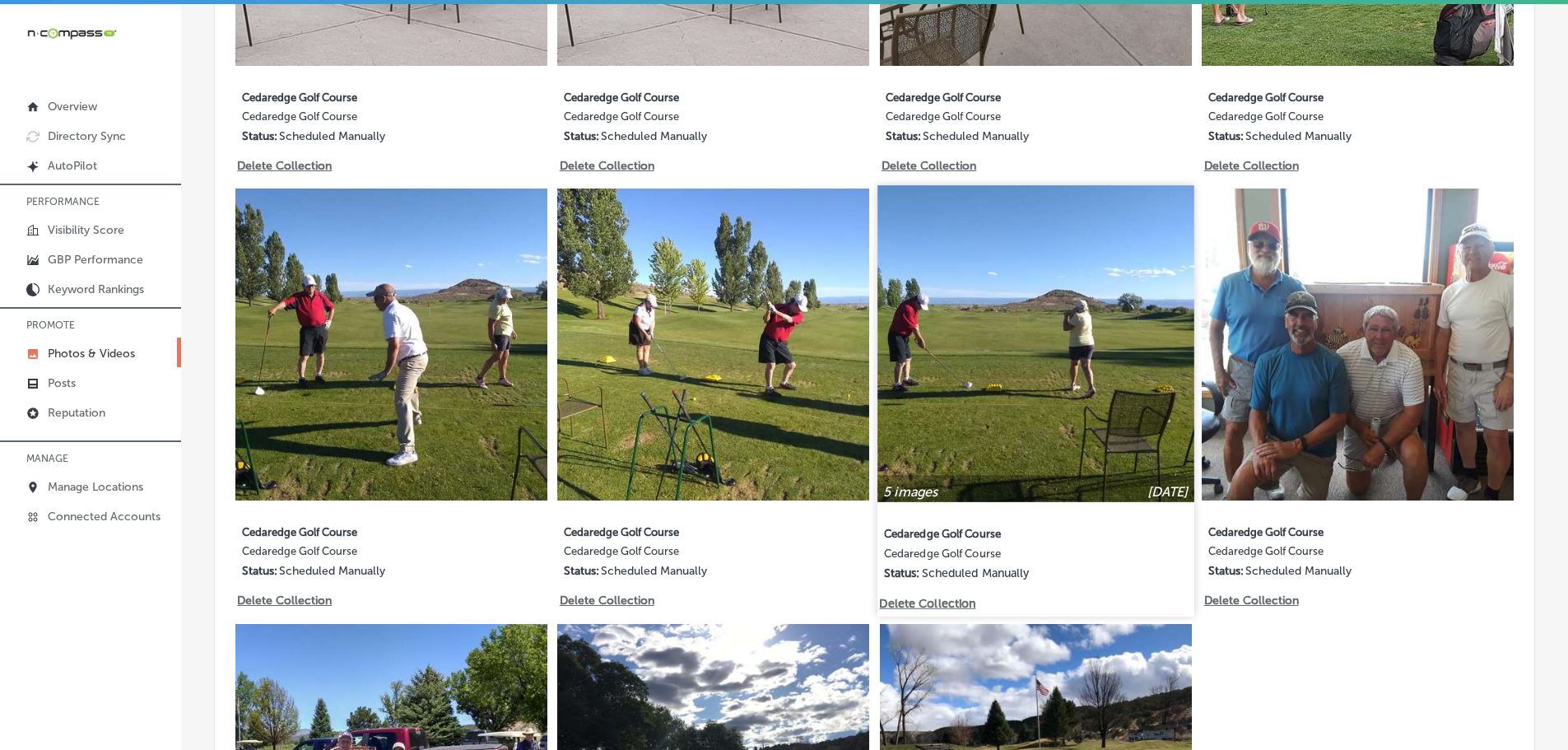
scroll to position [2495, 0]
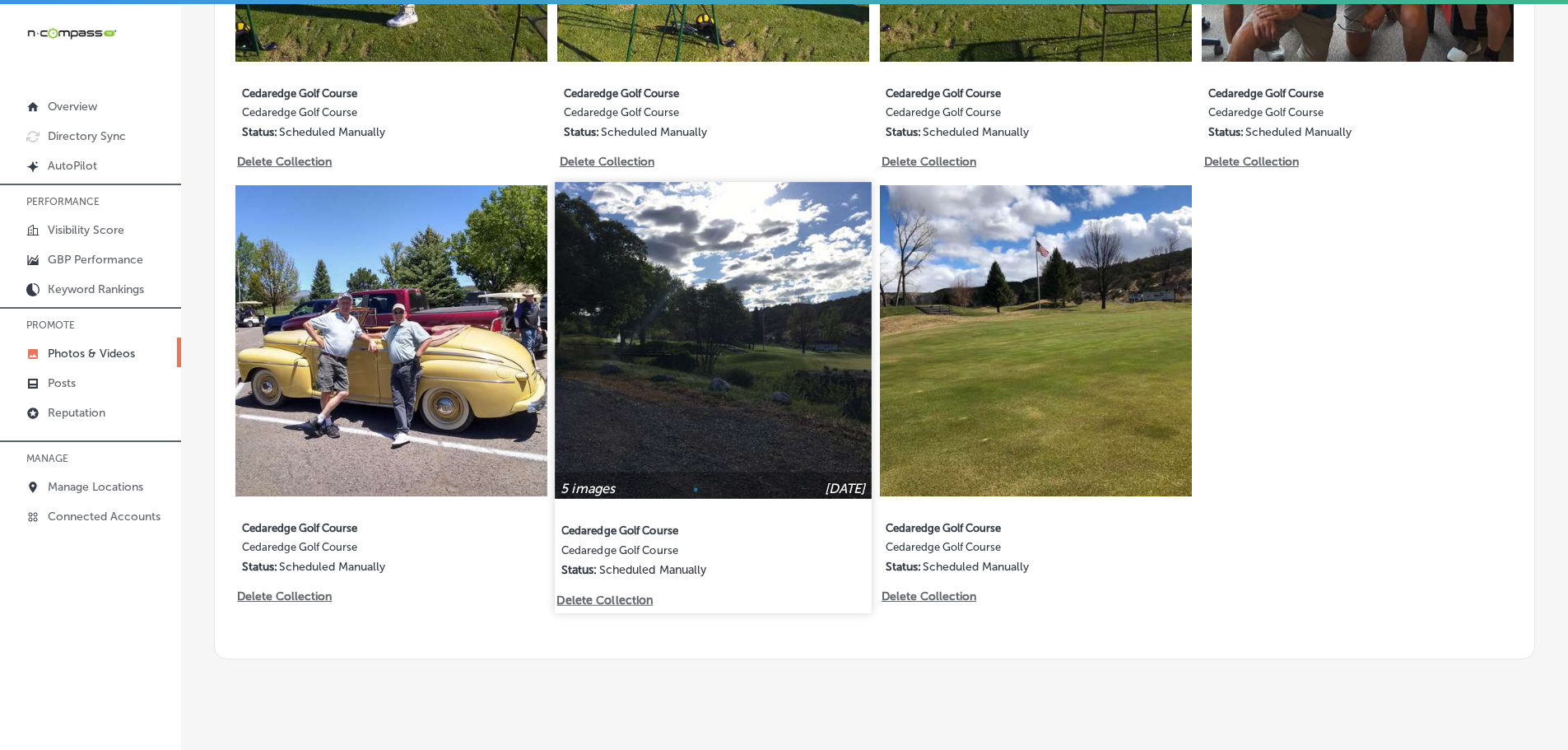
click at [617, 593] on p "Delete Collection" at bounding box center [604, 600] width 94 height 14
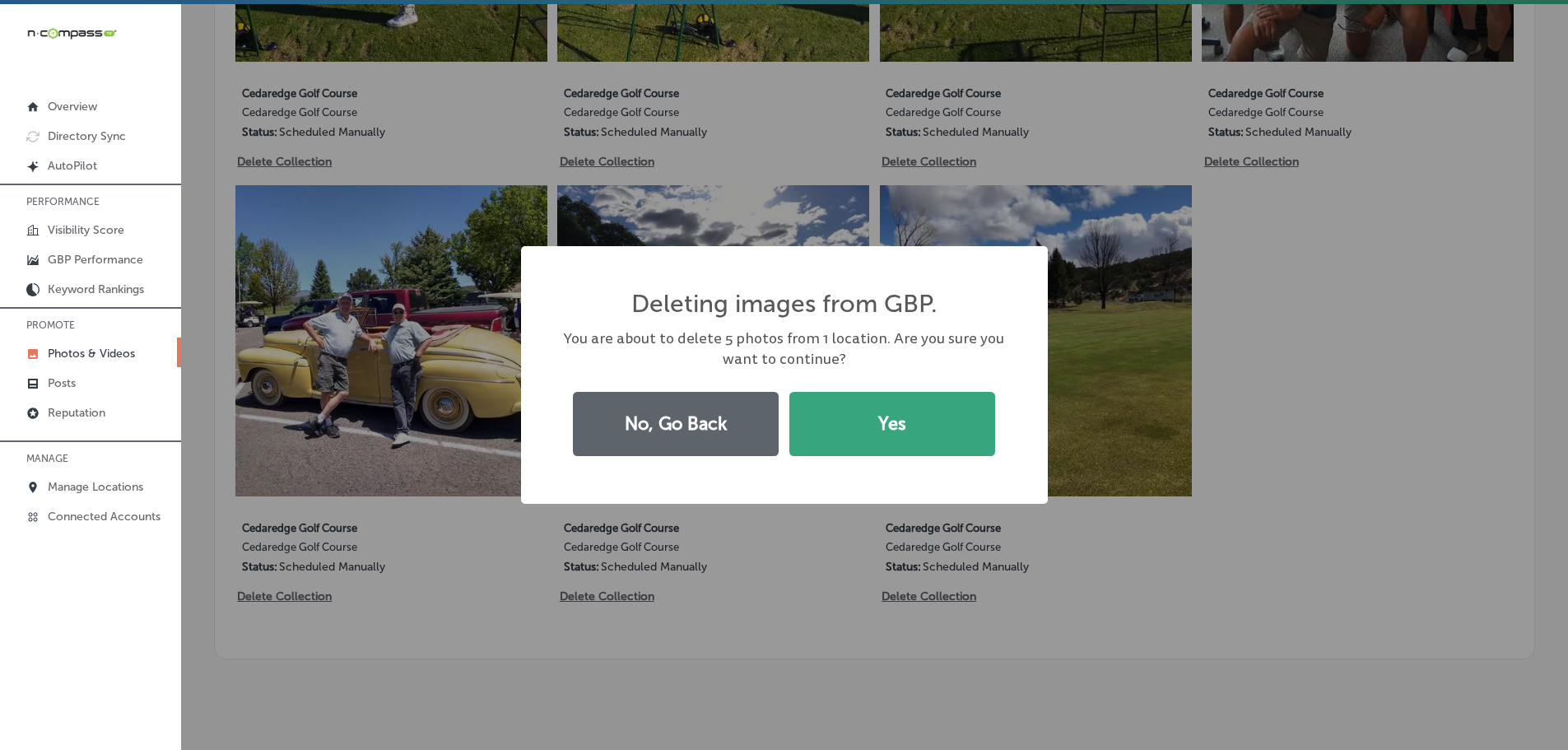
click at [906, 421] on button "Yes" at bounding box center [891, 424] width 206 height 64
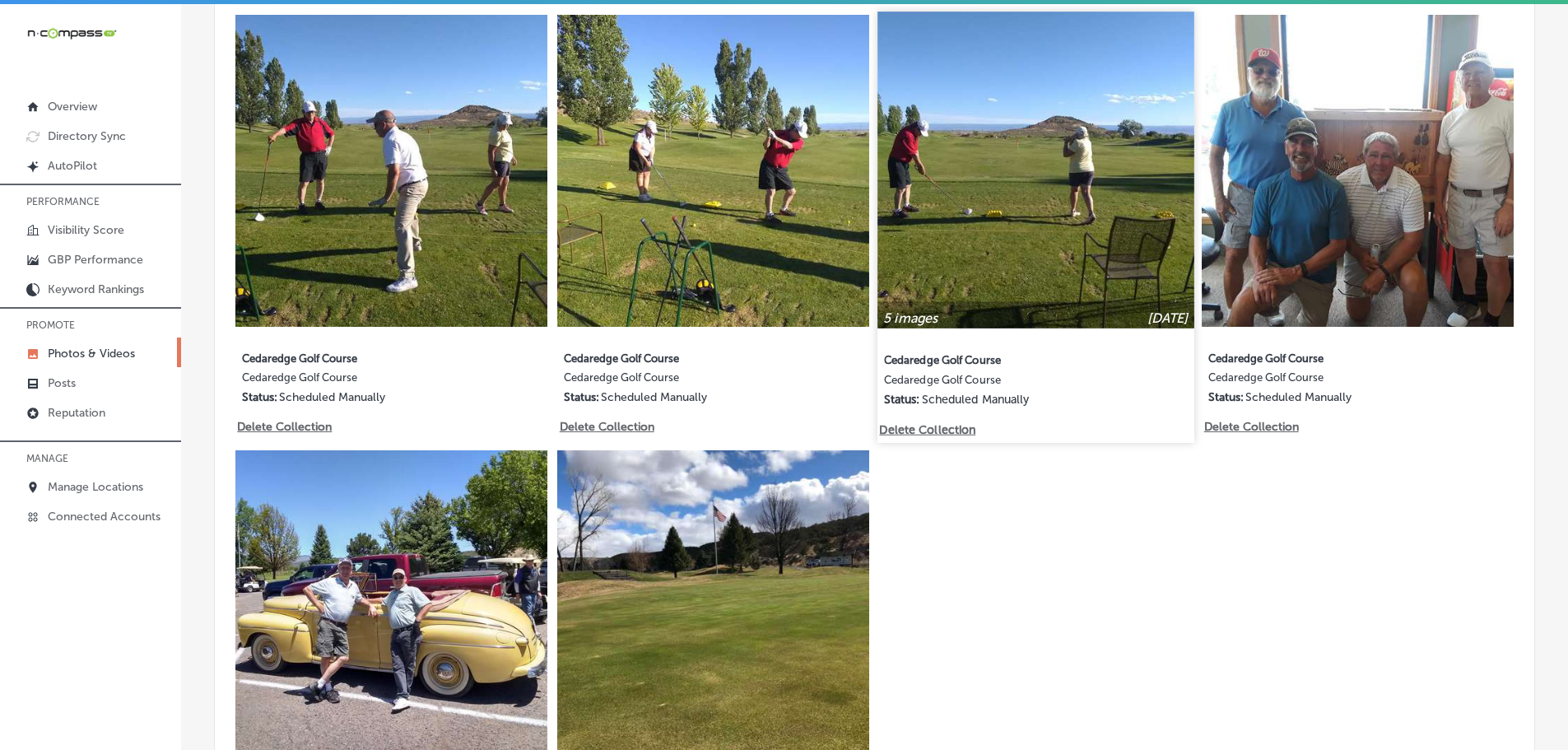
scroll to position [2188, 0]
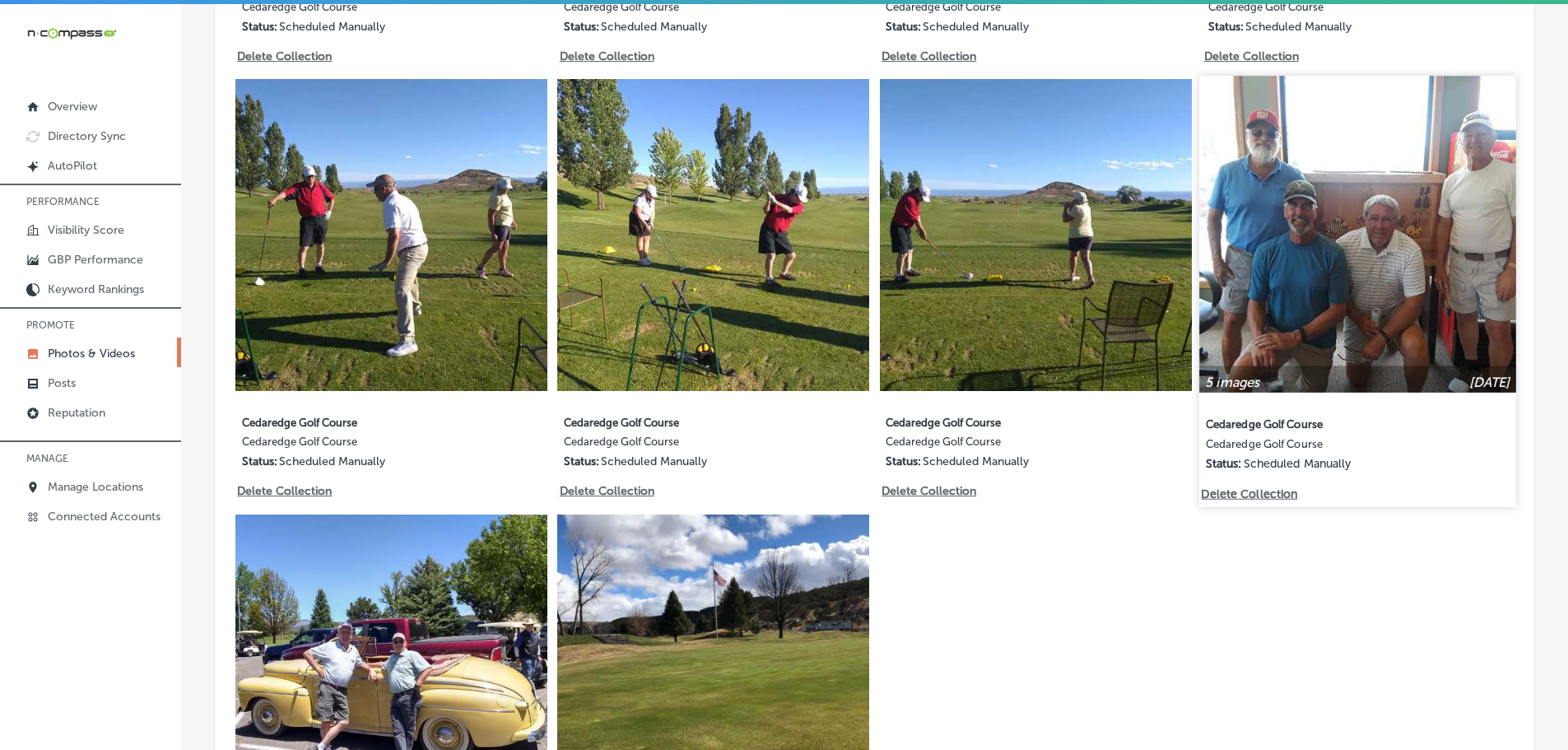
click at [1241, 486] on p "Delete Collection" at bounding box center [1249, 493] width 94 height 14
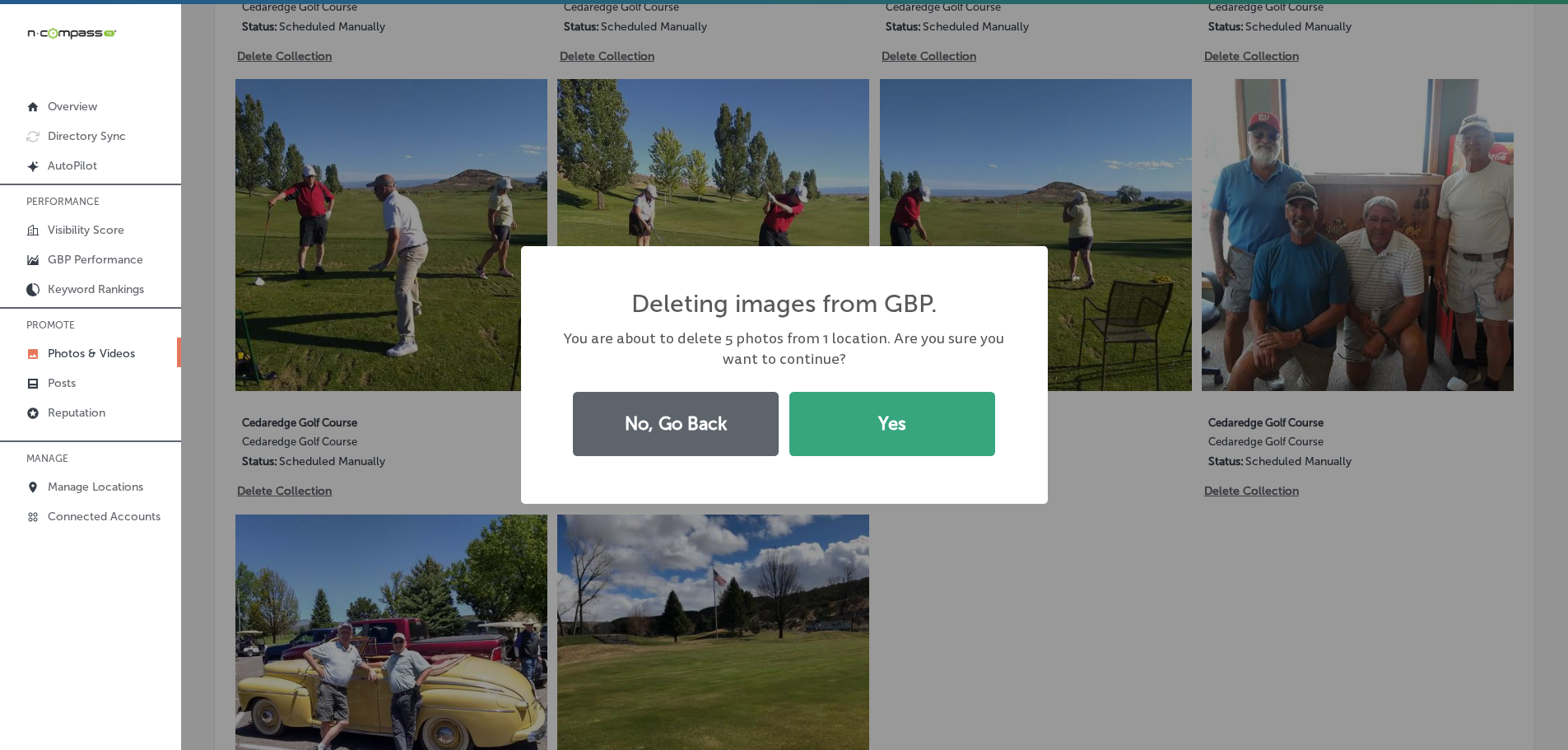
click at [885, 405] on button "Yes" at bounding box center [891, 424] width 206 height 64
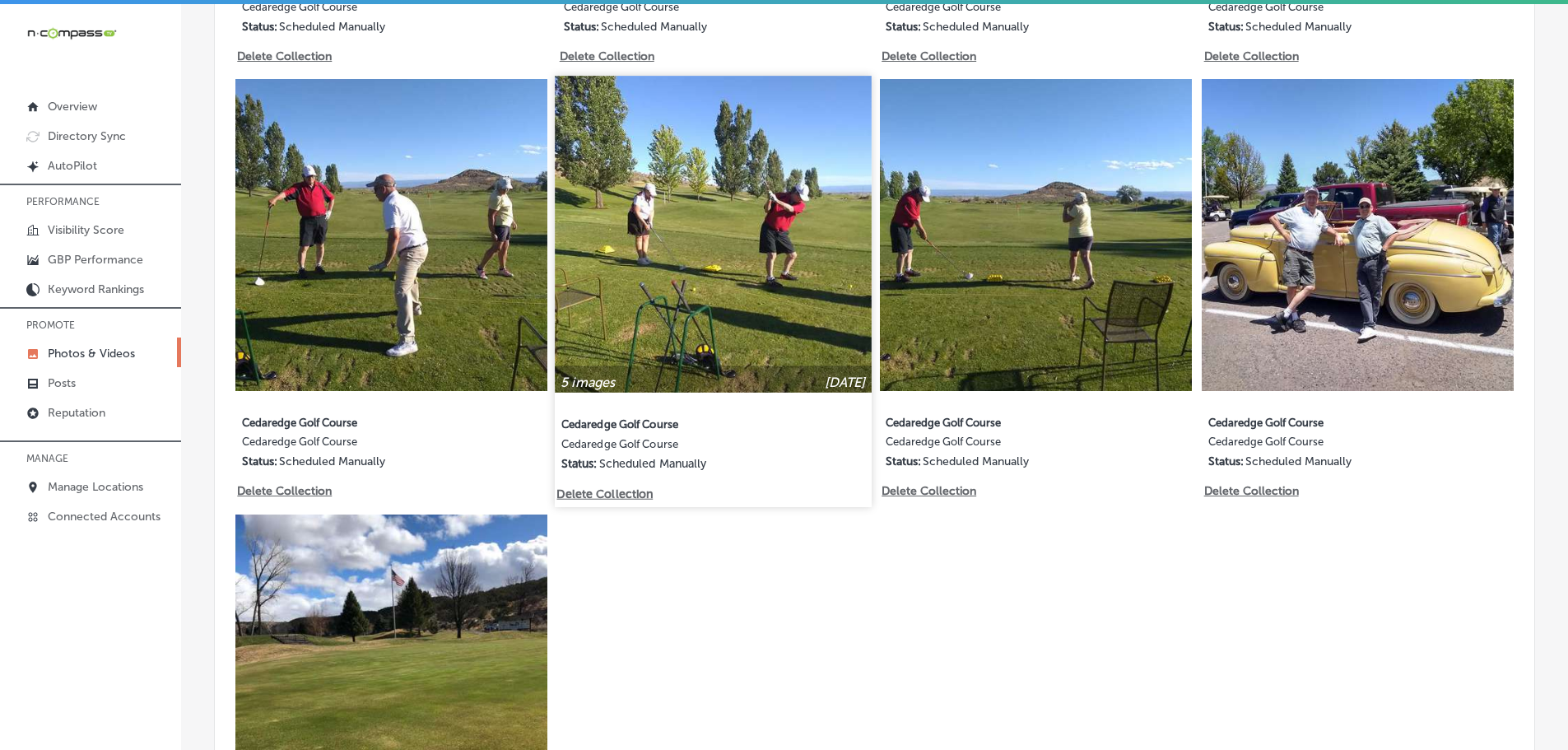
click at [574, 486] on p "Delete Collection" at bounding box center [604, 493] width 94 height 14
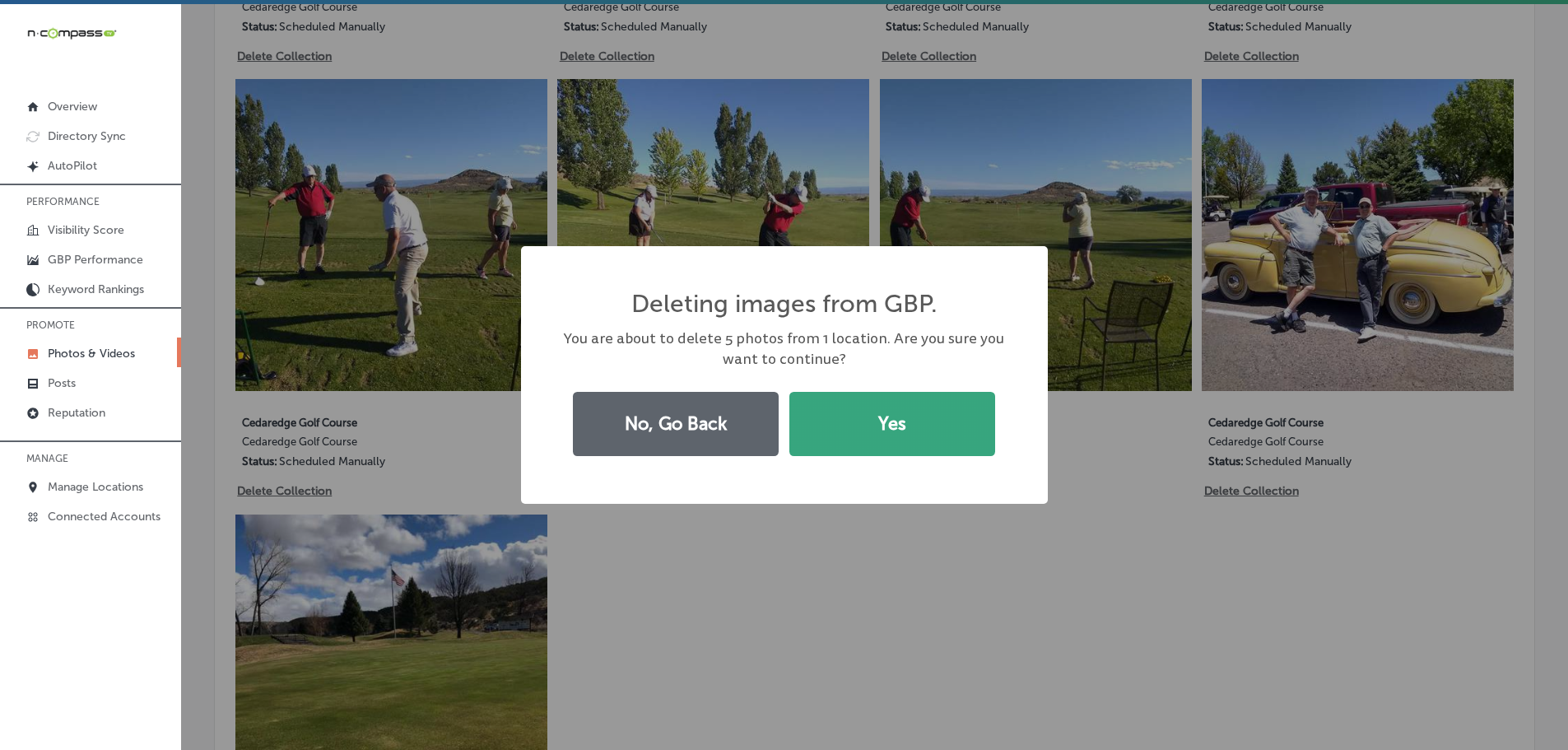
click at [821, 425] on button "Yes" at bounding box center [891, 424] width 206 height 64
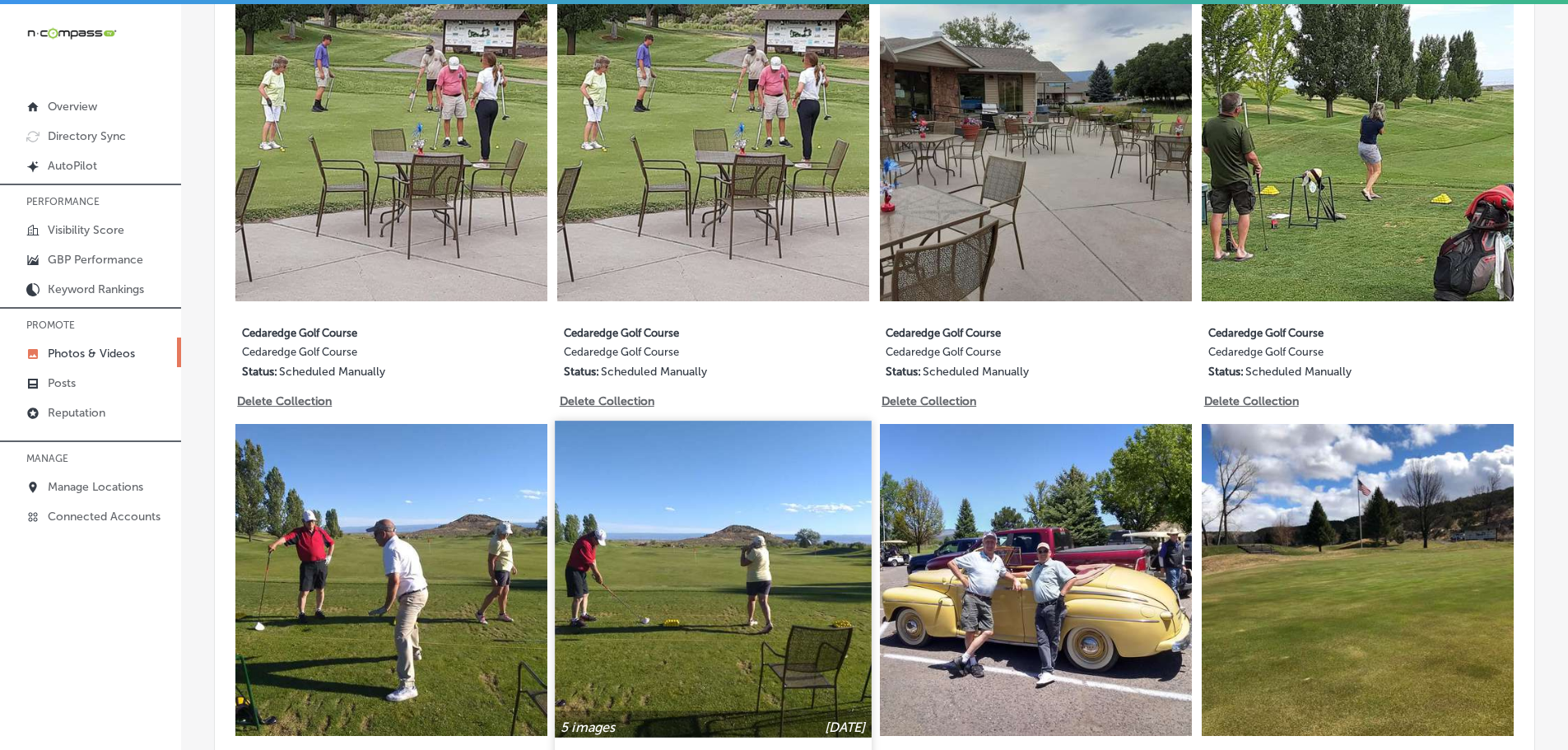
scroll to position [1839, 0]
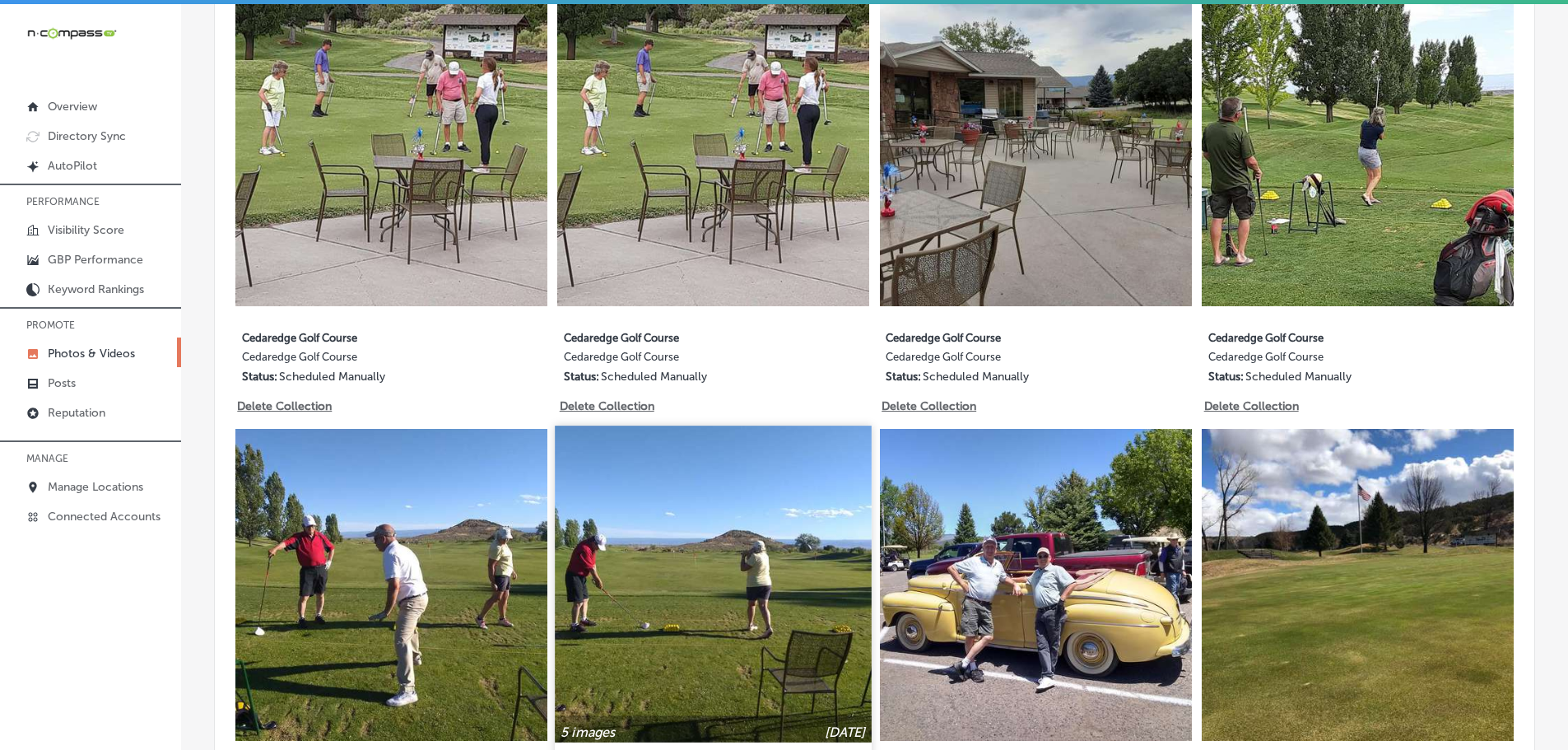
click at [708, 550] on img at bounding box center [714, 584] width 316 height 316
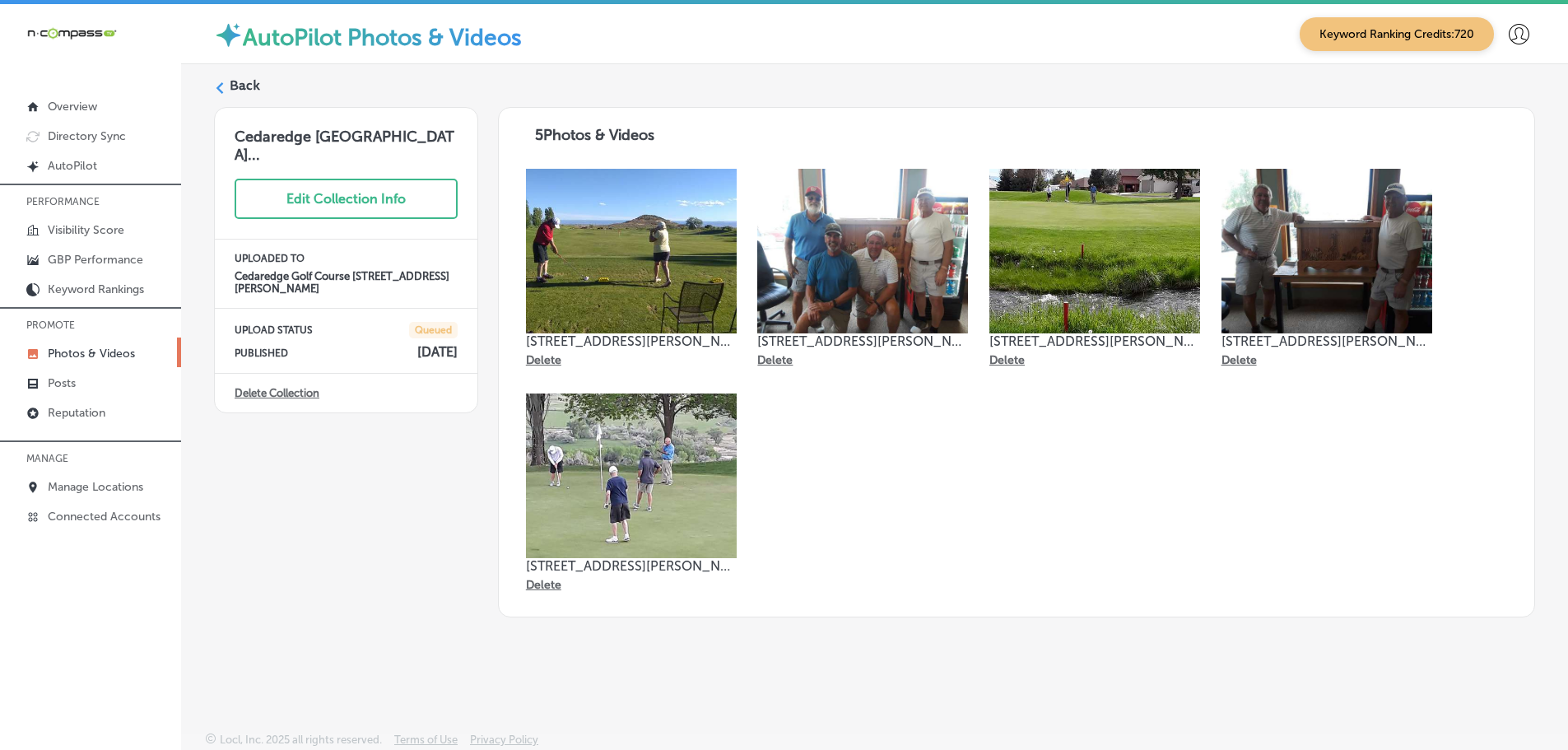
click at [236, 91] on label "Back" at bounding box center [244, 86] width 31 height 19
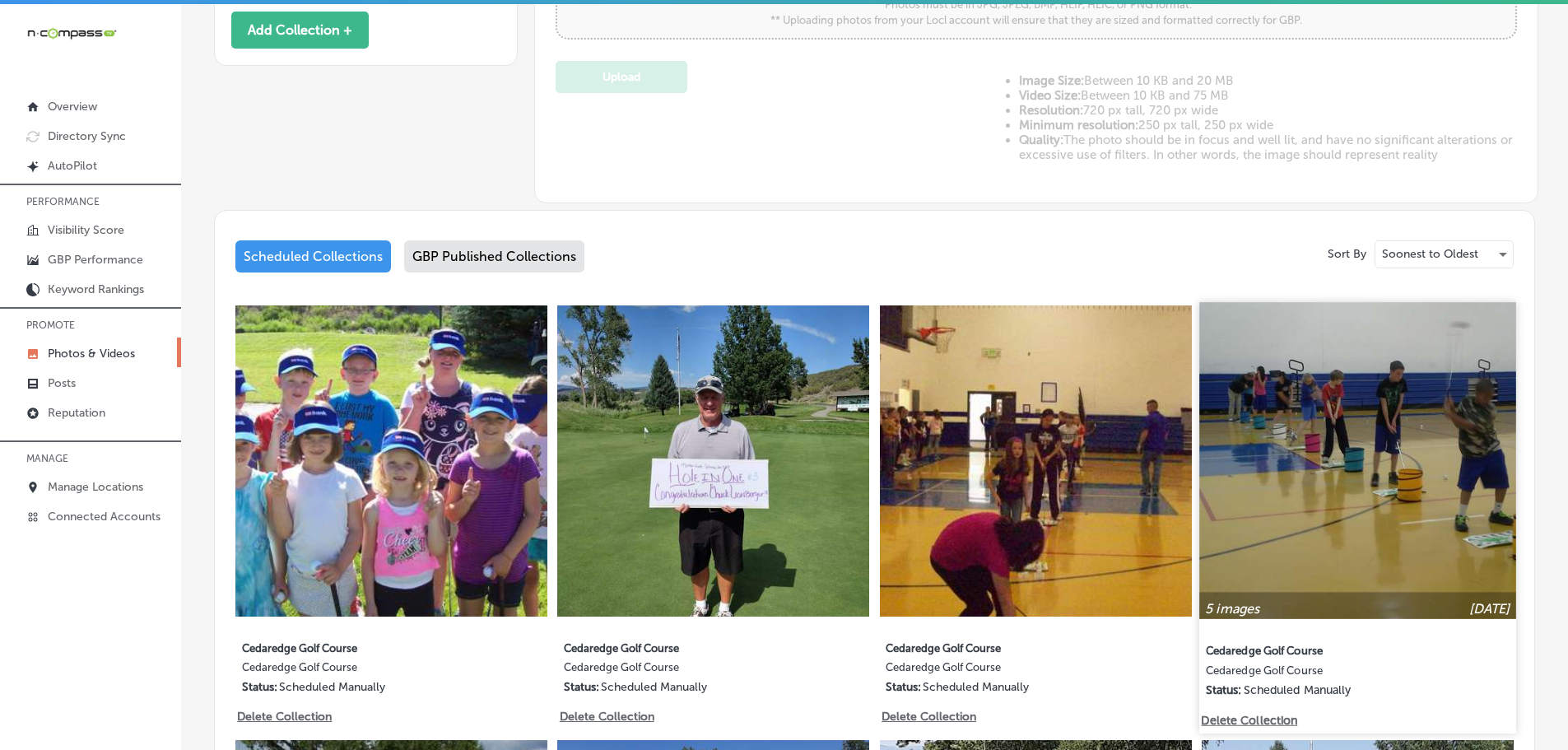
type input "5"
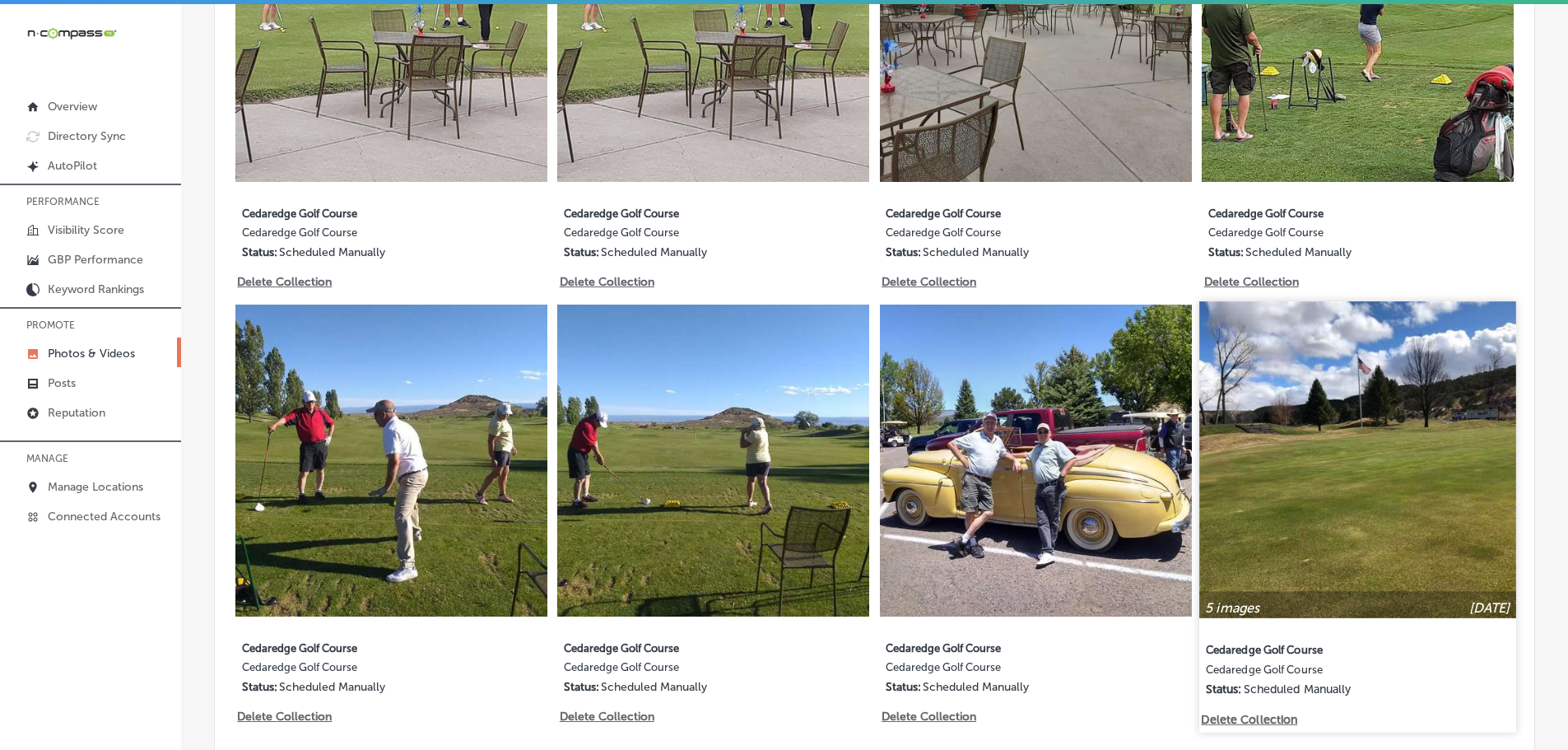
scroll to position [1756, 0]
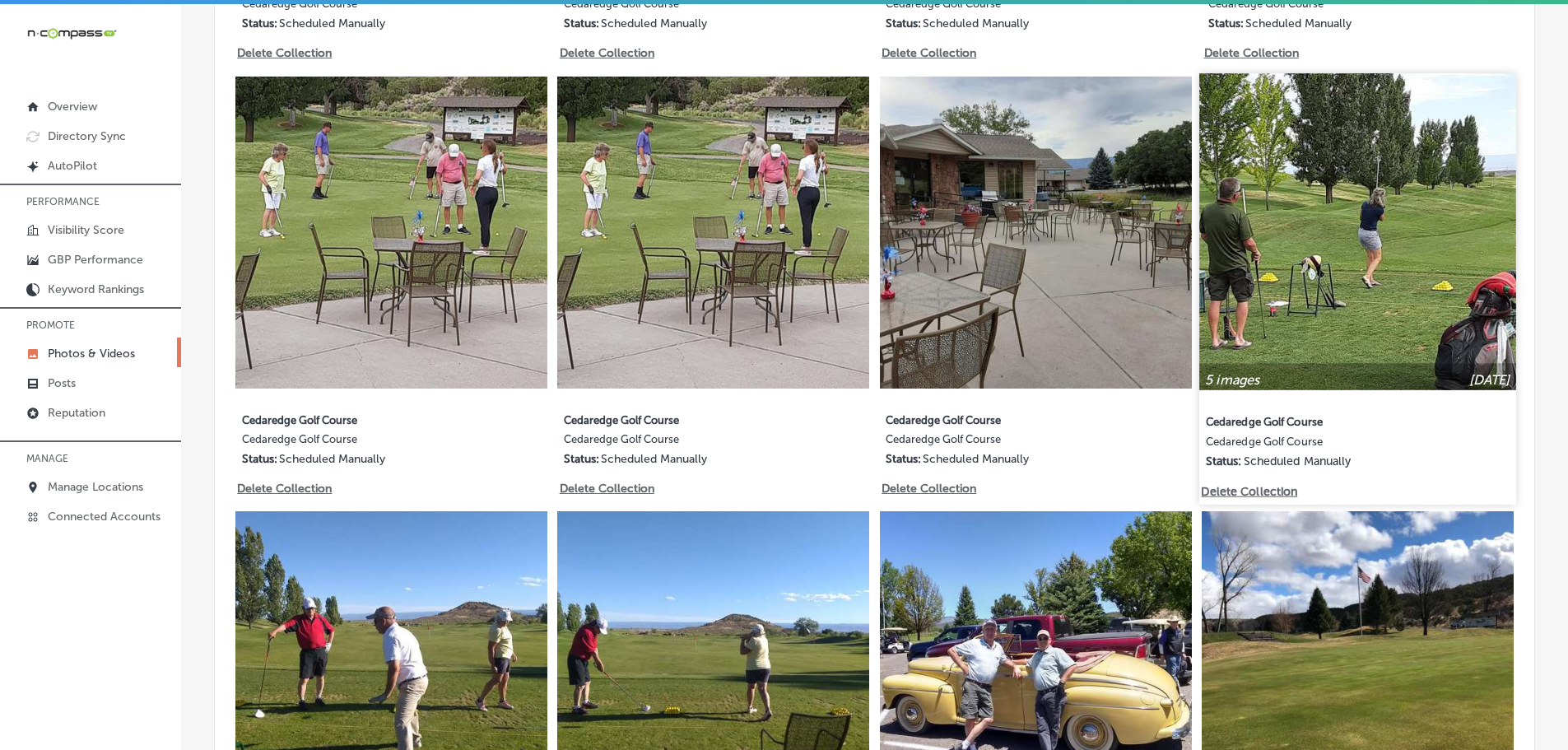
click at [1400, 319] on img at bounding box center [1358, 231] width 316 height 316
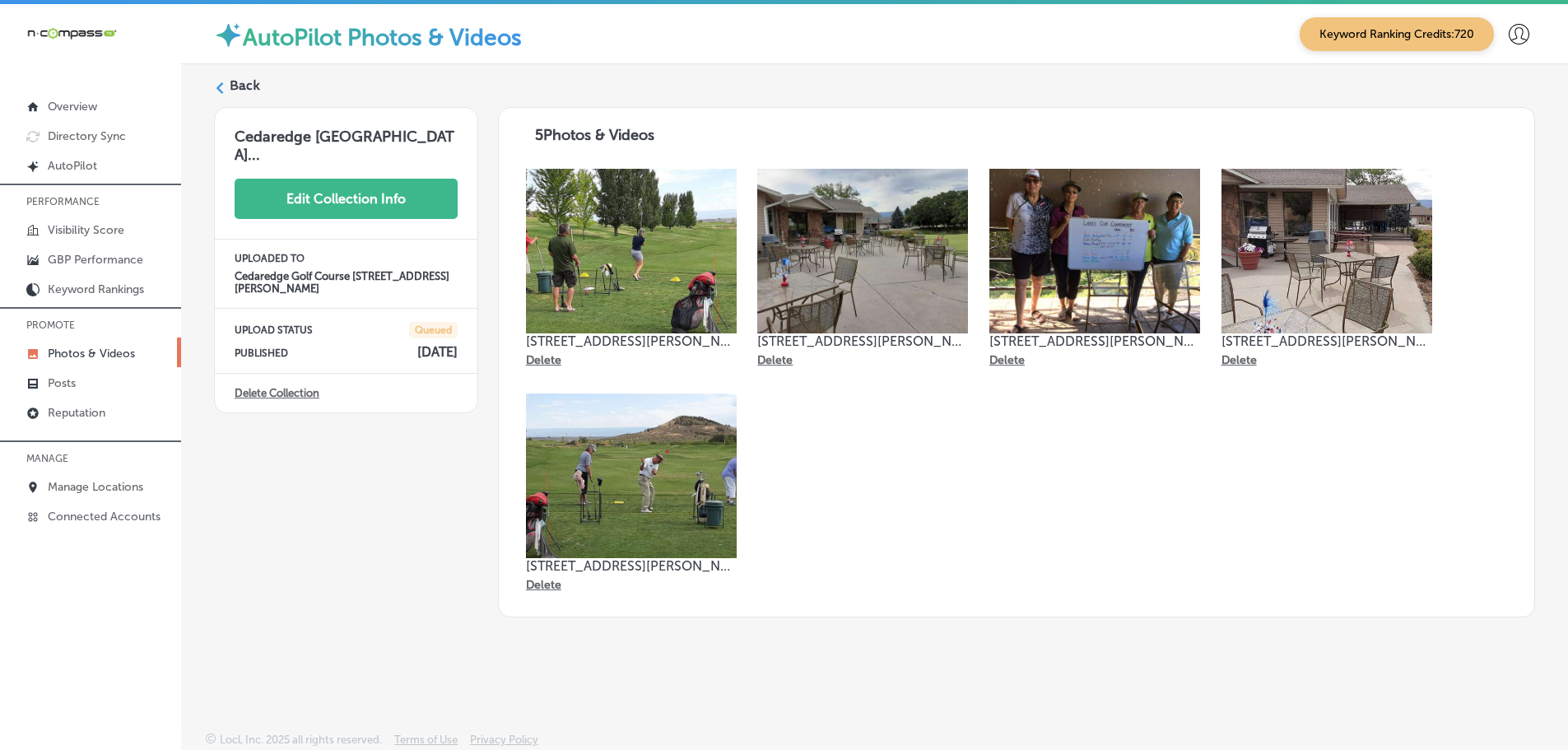
click at [364, 192] on button "Edit Collection Info" at bounding box center [346, 199] width 223 height 41
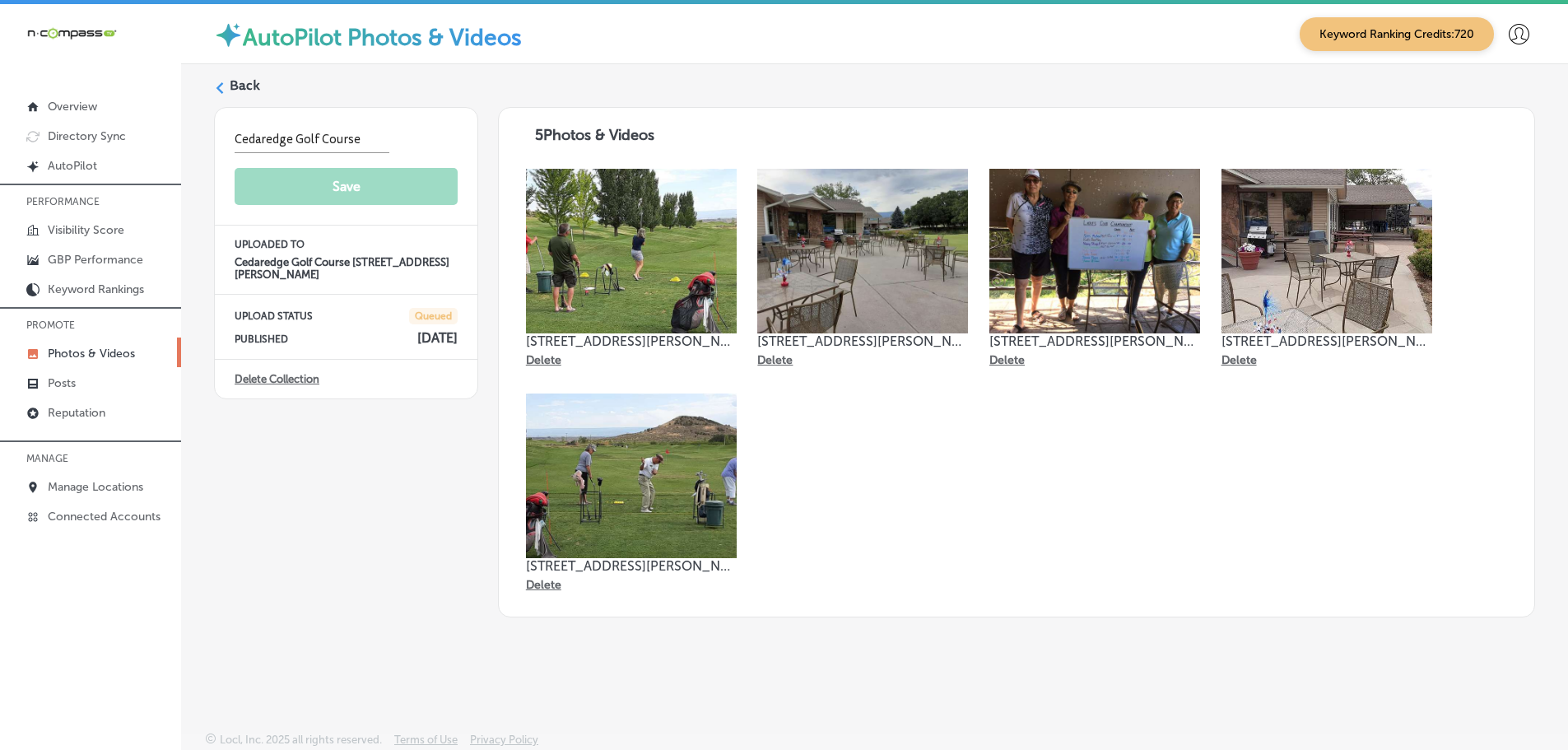
click at [375, 449] on div "Cedaredge Golf Course Save UPLOADED TO Cedaredge Golf Course [STREET_ADDRESS][P…" at bounding box center [345, 362] width 264 height 510
click at [226, 84] on div "Back" at bounding box center [874, 92] width 1321 height 31
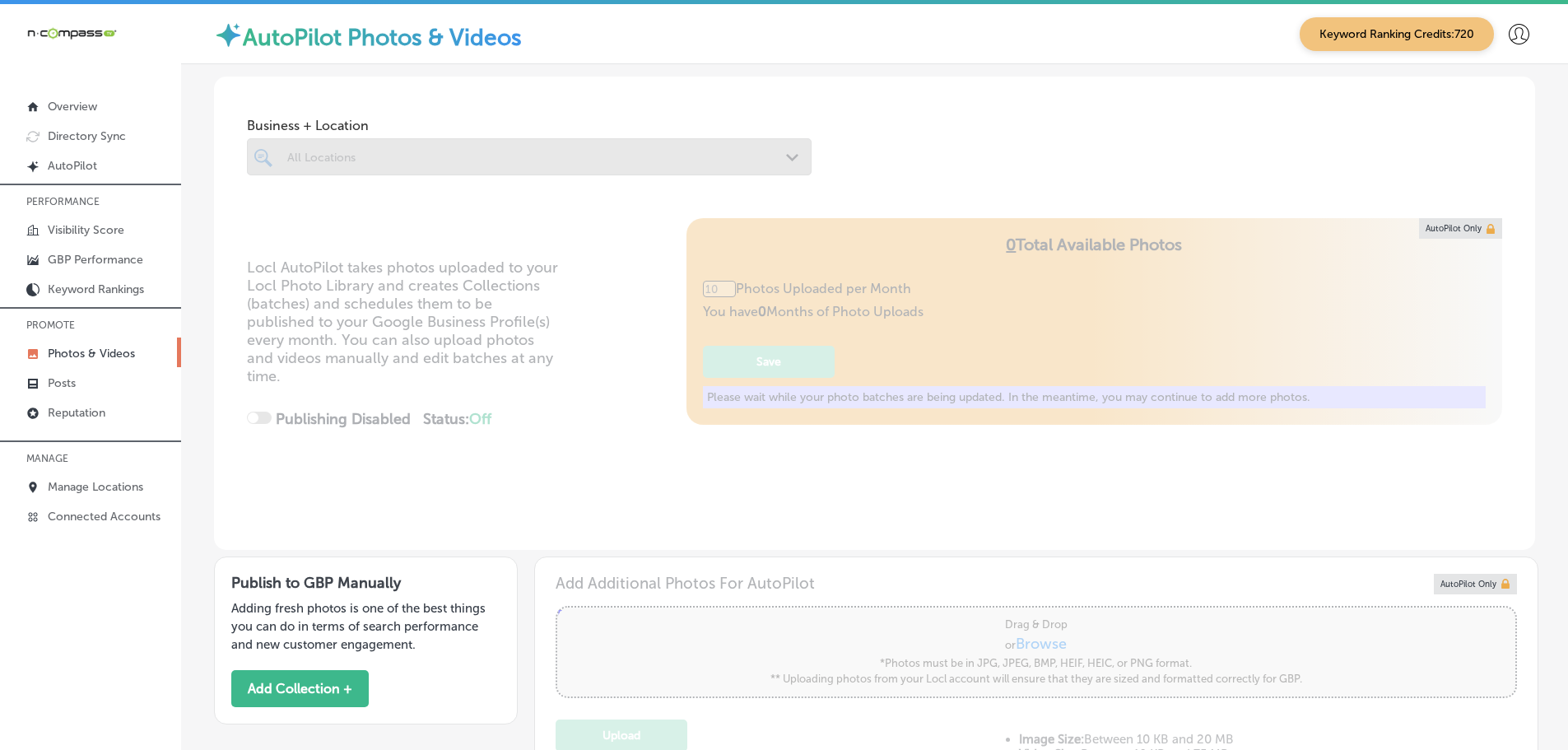
type input "5"
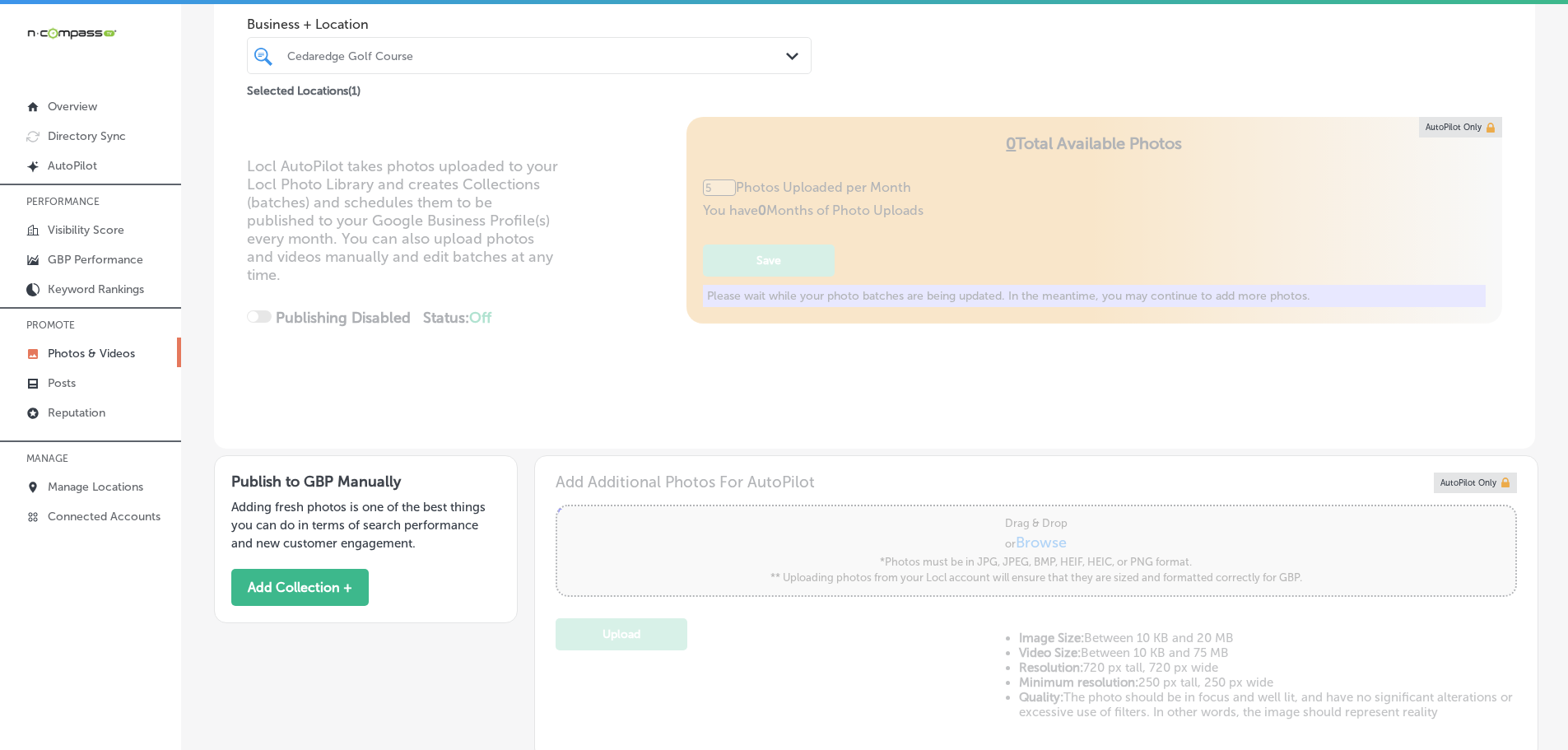
scroll to position [247, 0]
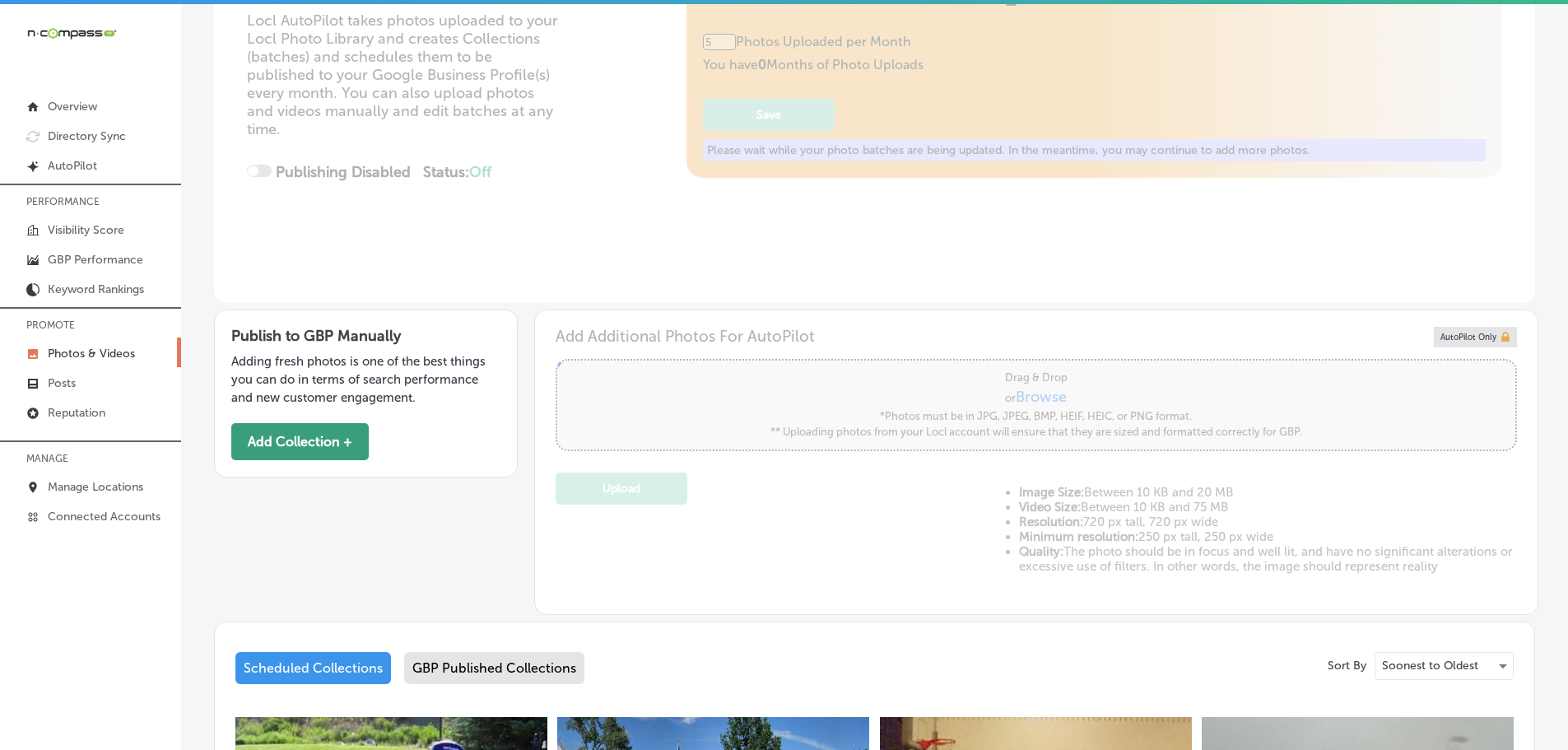
click at [314, 439] on button "Add Collection +" at bounding box center [300, 441] width 138 height 37
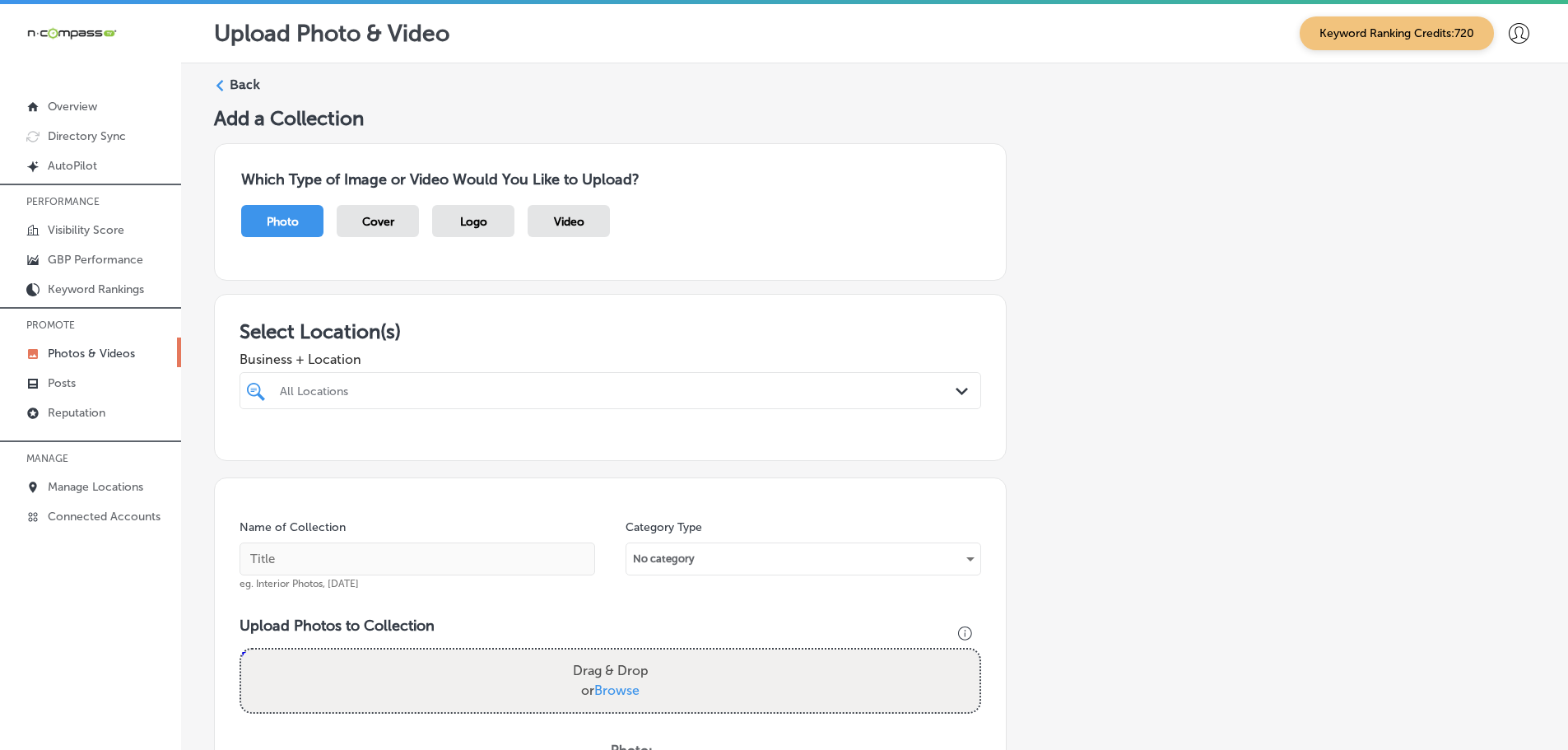
click at [454, 371] on div "Business + Location All Locations Path Created with Sketch." at bounding box center [610, 376] width 741 height 66
click at [455, 386] on div "All Locations" at bounding box center [619, 391] width 678 height 14
click at [338, 458] on div "Cedaredge Golf Course [STREET_ADDRESS][PERSON_NAME] [STREET_ADDRESS][PERSON_NAM…" at bounding box center [610, 453] width 728 height 26
type input "cedar"
click at [563, 331] on h3 "Select Location(s)" at bounding box center [610, 331] width 741 height 24
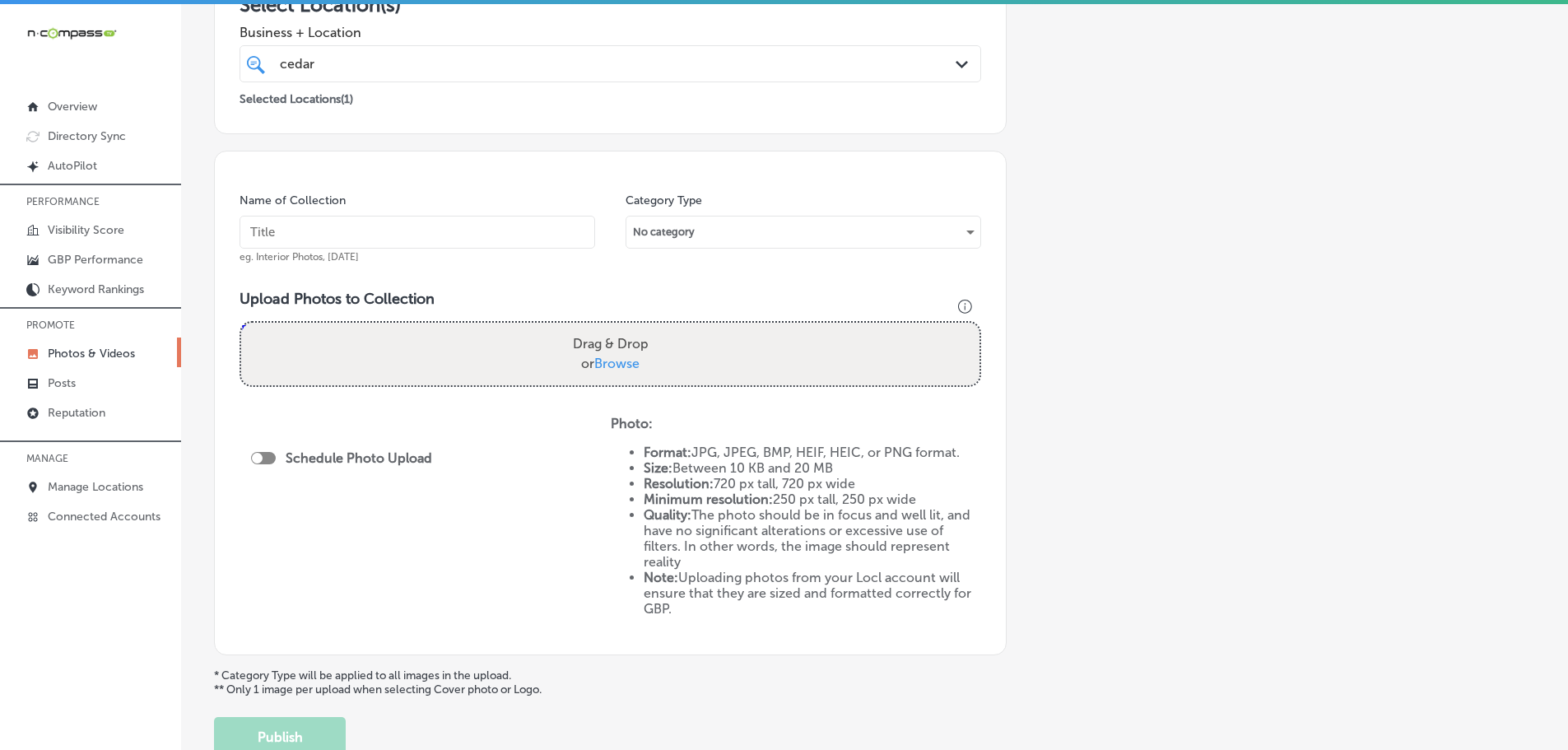
scroll to position [411, 0]
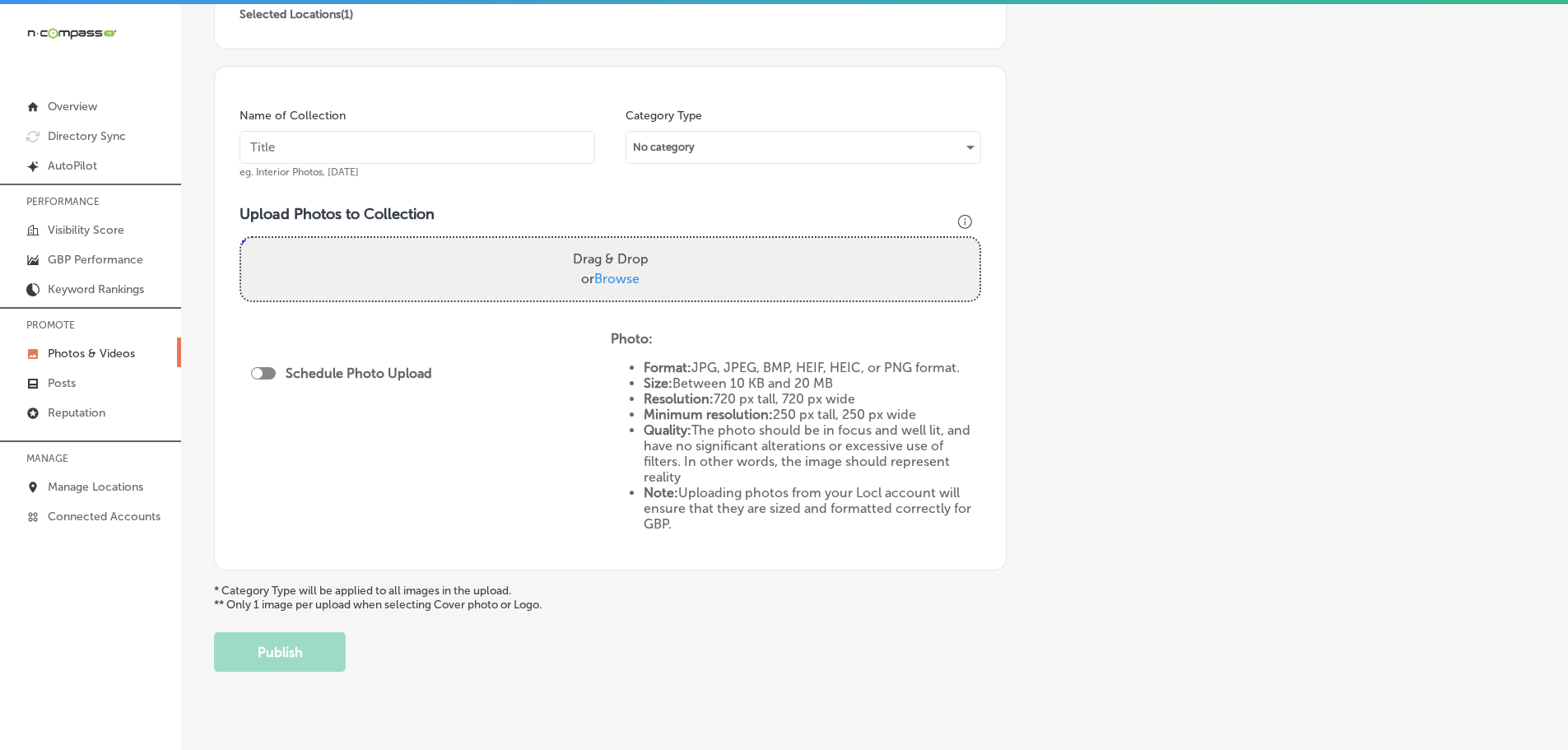
click at [622, 281] on span "Browse" at bounding box center [616, 279] width 45 height 16
click at [622, 243] on input "Drag & Drop or Browse" at bounding box center [610, 241] width 739 height 5
type input "C:\fakepath\502527797_24313627664889639_4098240948538572011_n.jpg"
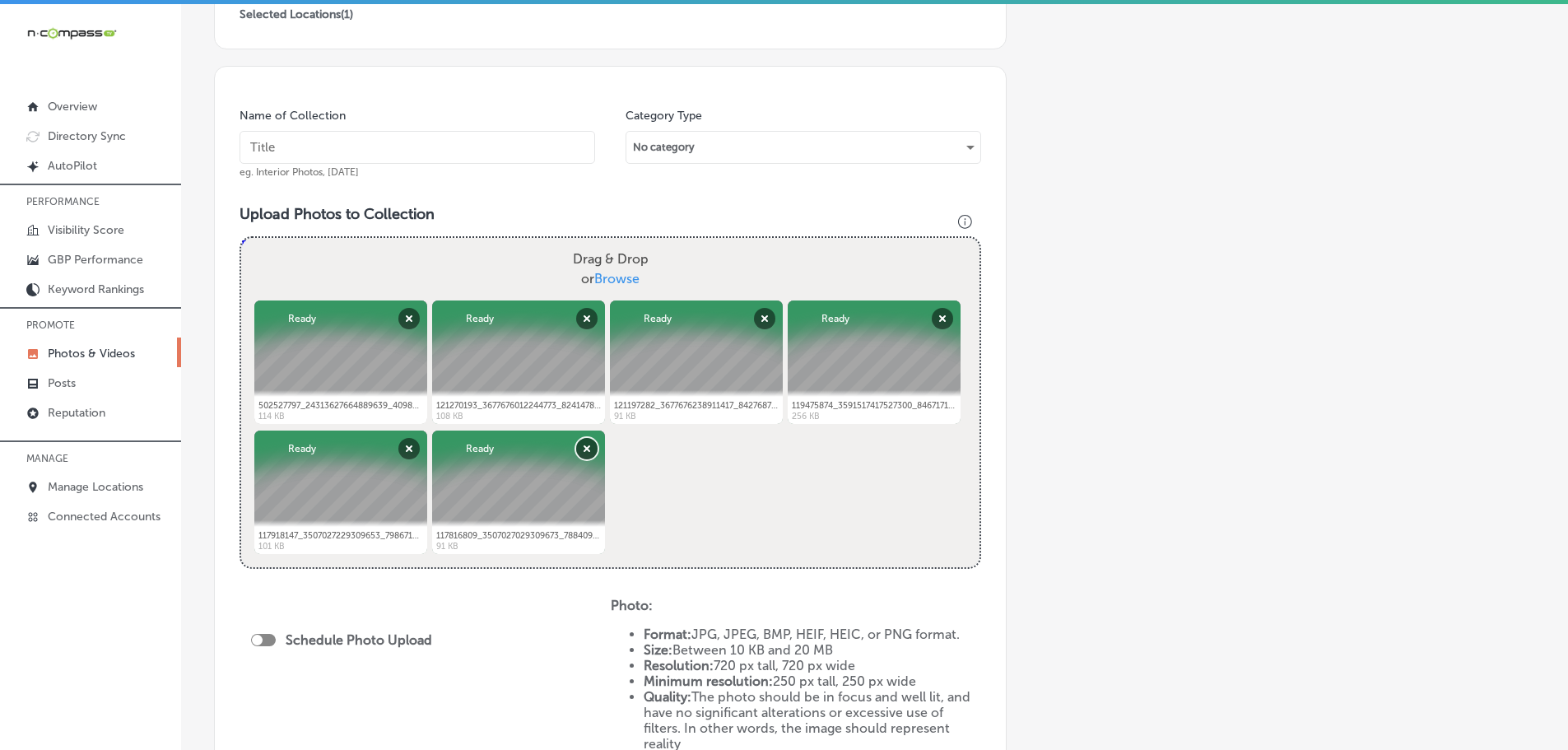
click at [578, 446] on button "Remove" at bounding box center [587, 448] width 21 height 21
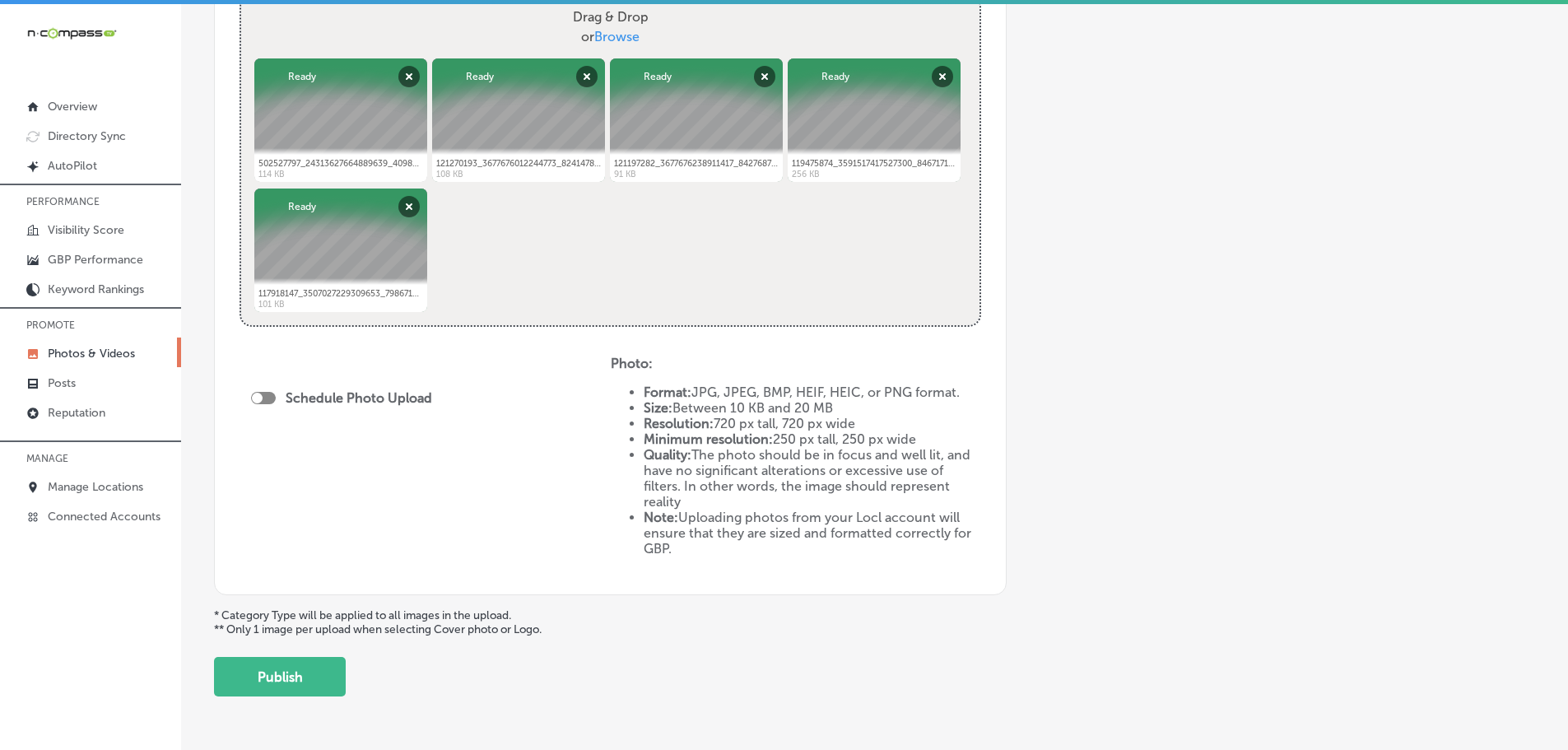
scroll to position [658, 0]
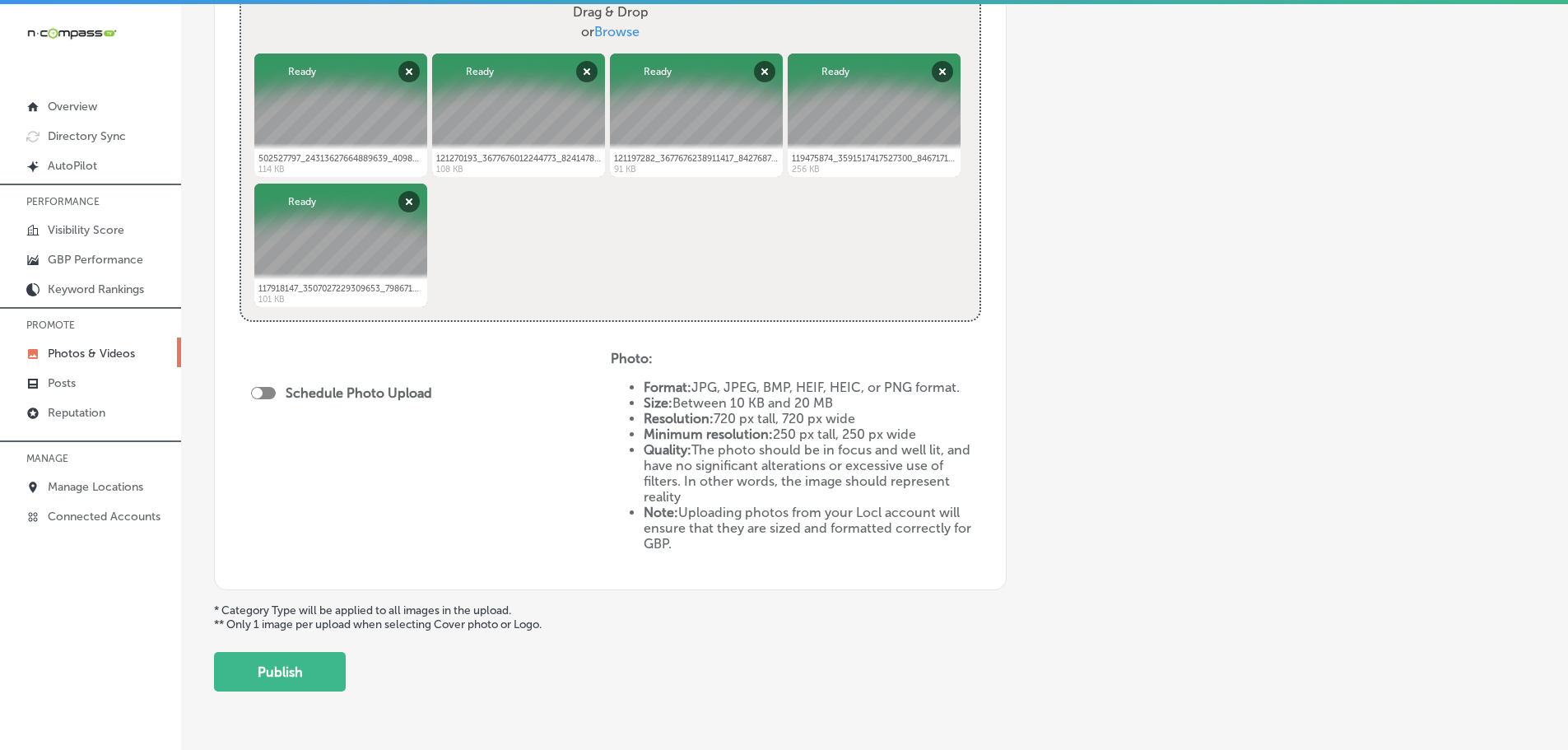
click at [255, 391] on div at bounding box center [257, 393] width 11 height 11
checkbox input "true"
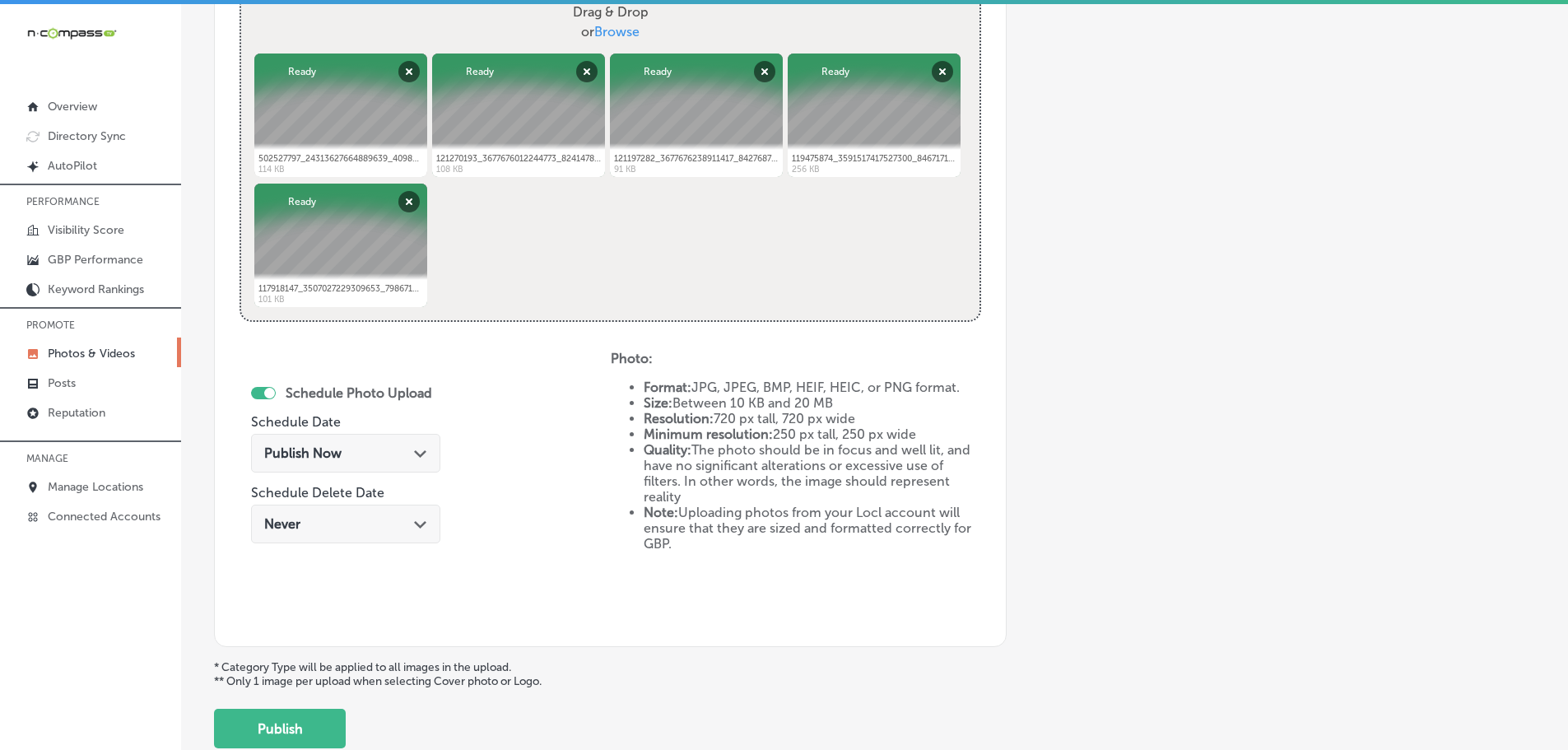
click at [408, 455] on div "Publish Now Path Created with Sketch." at bounding box center [345, 454] width 163 height 16
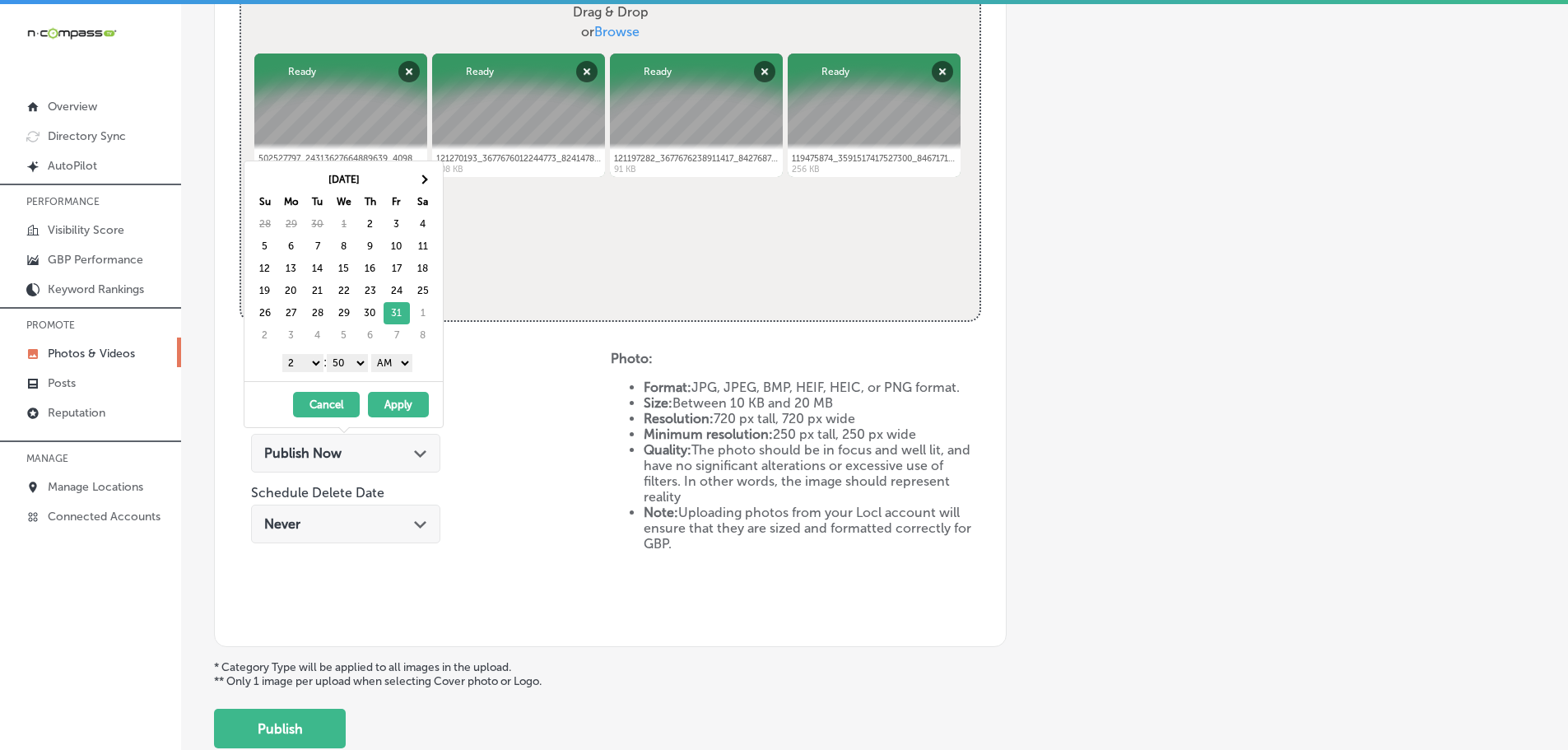
click at [299, 365] on select "1 2 3 4 5 6 7 8 9 10 11 12" at bounding box center [303, 363] width 41 height 19
click at [345, 361] on select "00 10 20 30 40 50" at bounding box center [347, 363] width 41 height 19
click at [385, 366] on select "AM PM" at bounding box center [392, 363] width 41 height 19
click at [401, 405] on button "Apply" at bounding box center [398, 404] width 61 height 26
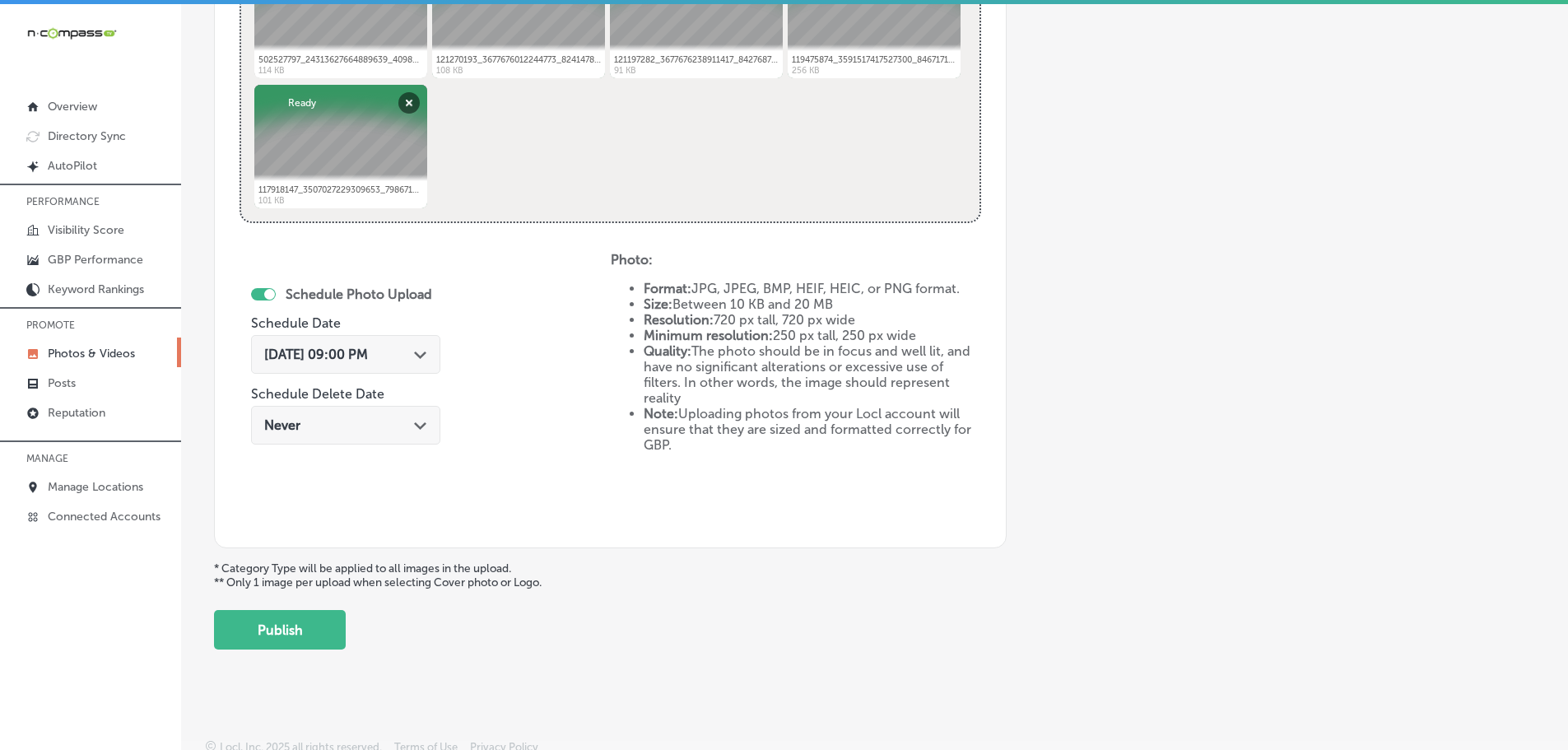
scroll to position [764, 0]
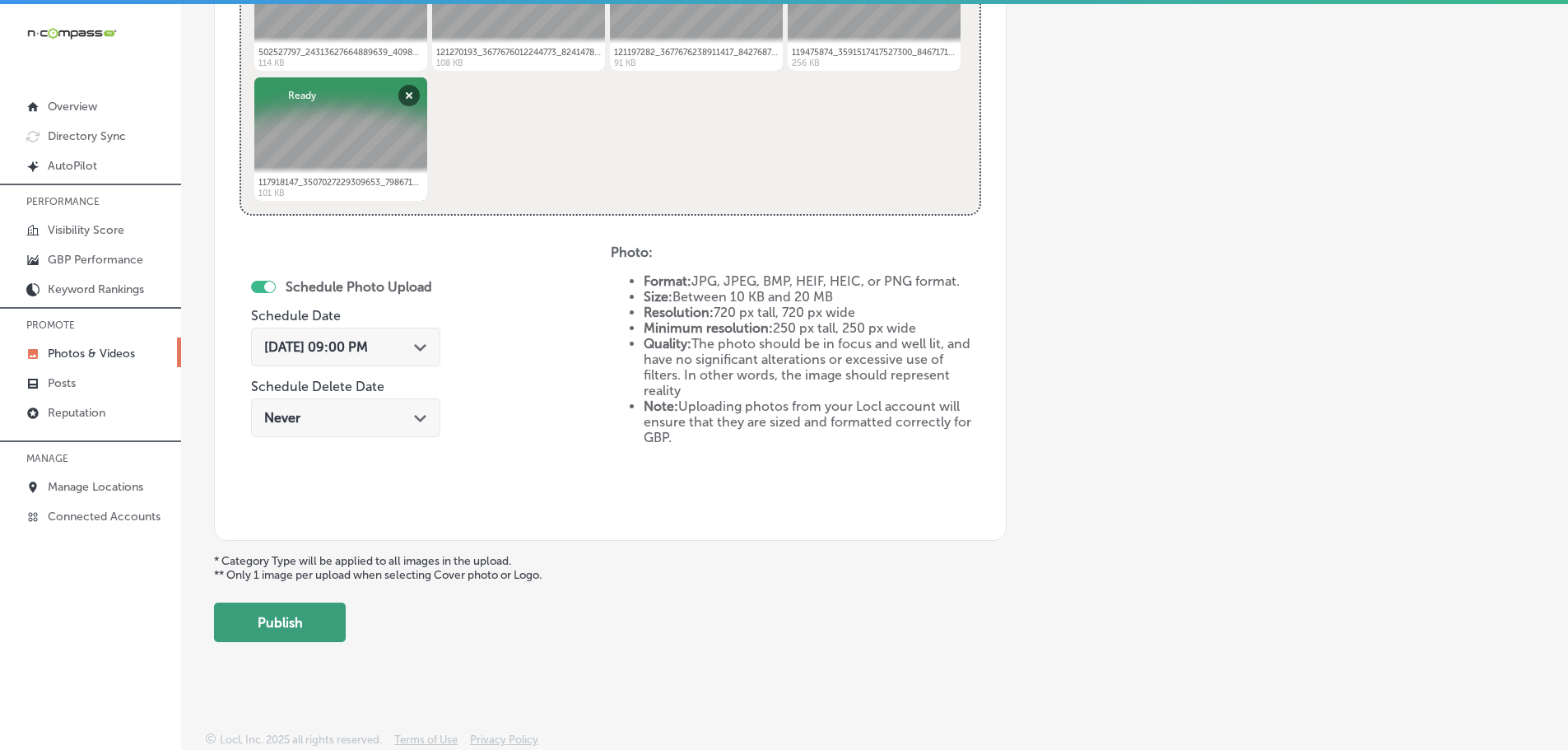
click at [304, 623] on button "Publish" at bounding box center [279, 622] width 131 height 40
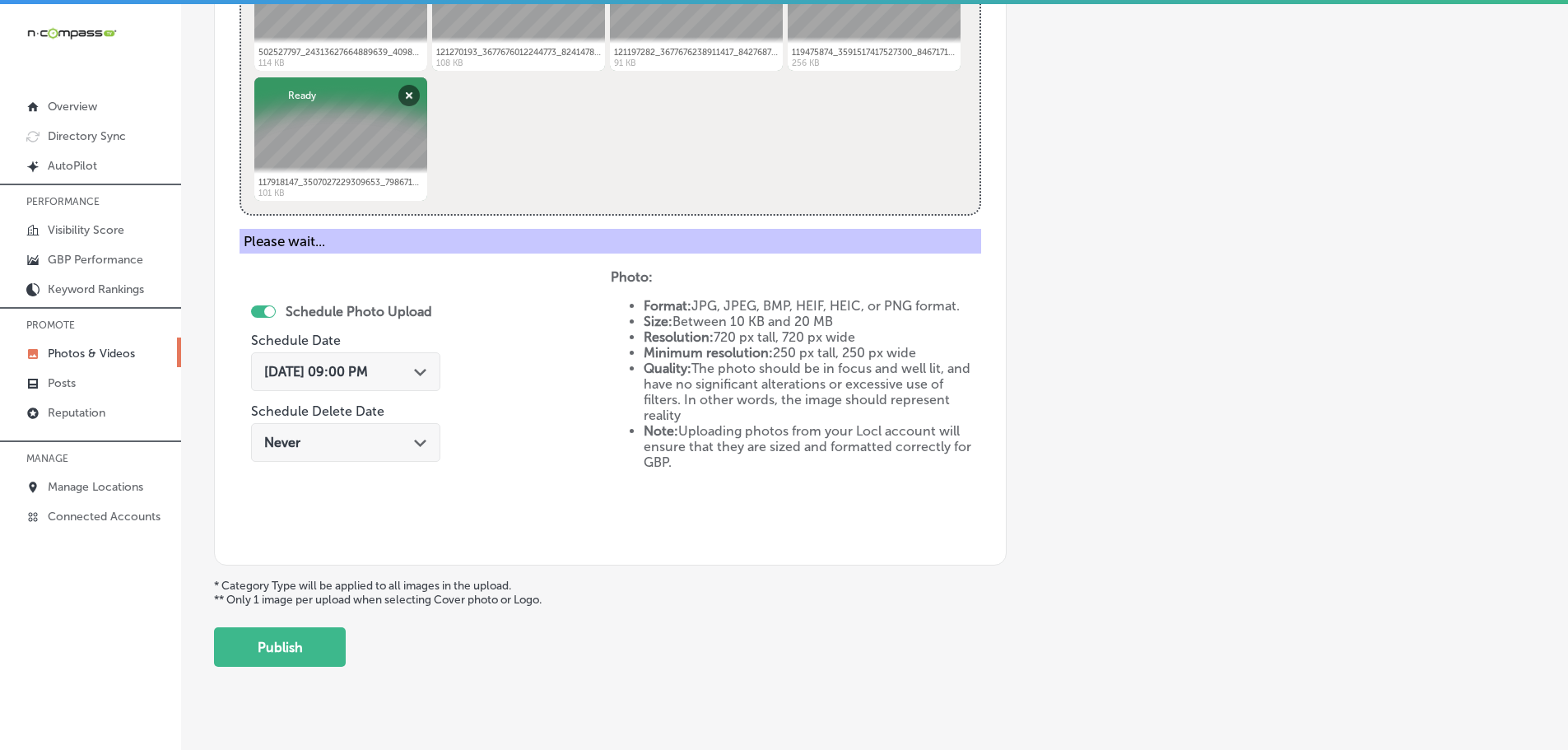
scroll to position [498, 0]
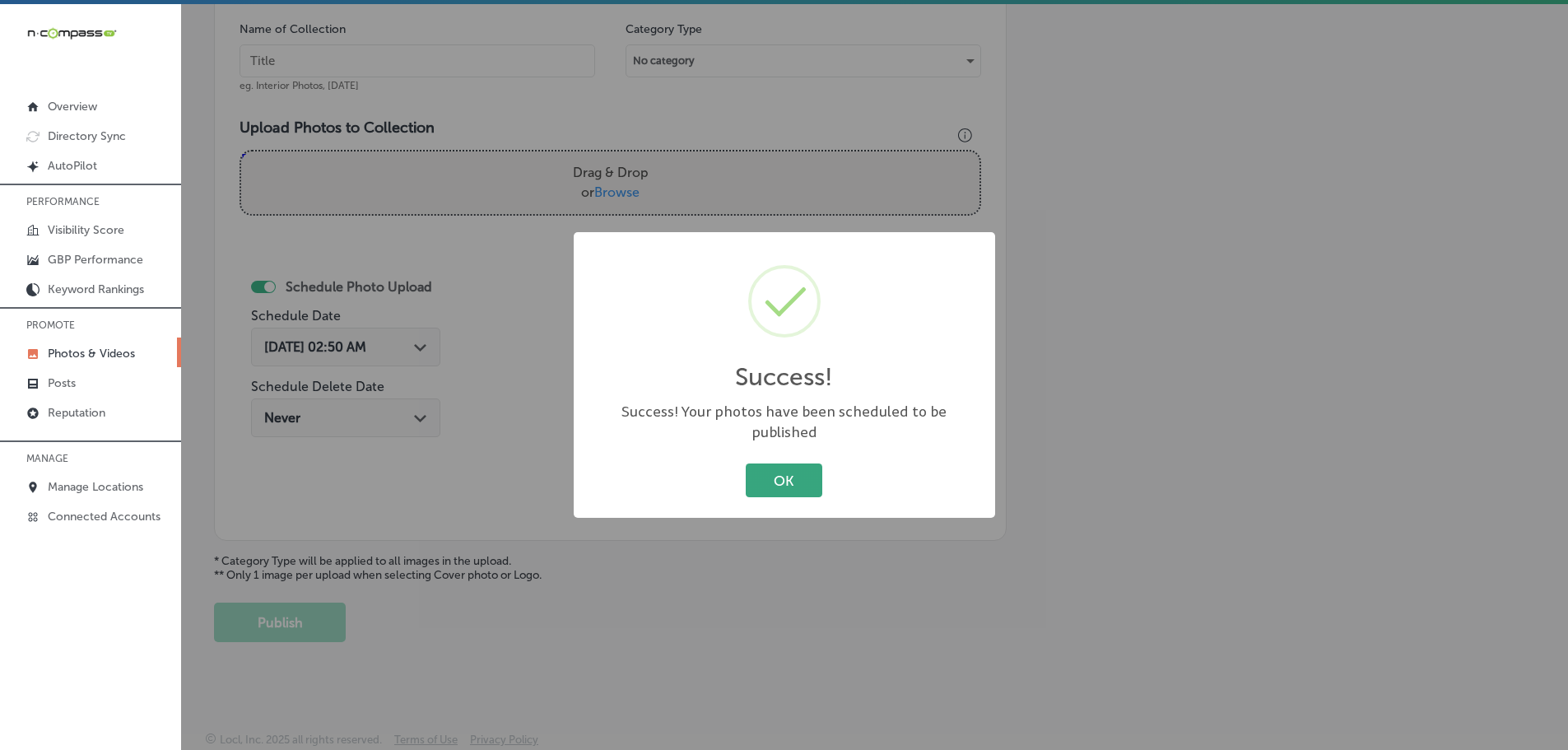
click at [776, 467] on button "OK" at bounding box center [784, 480] width 77 height 34
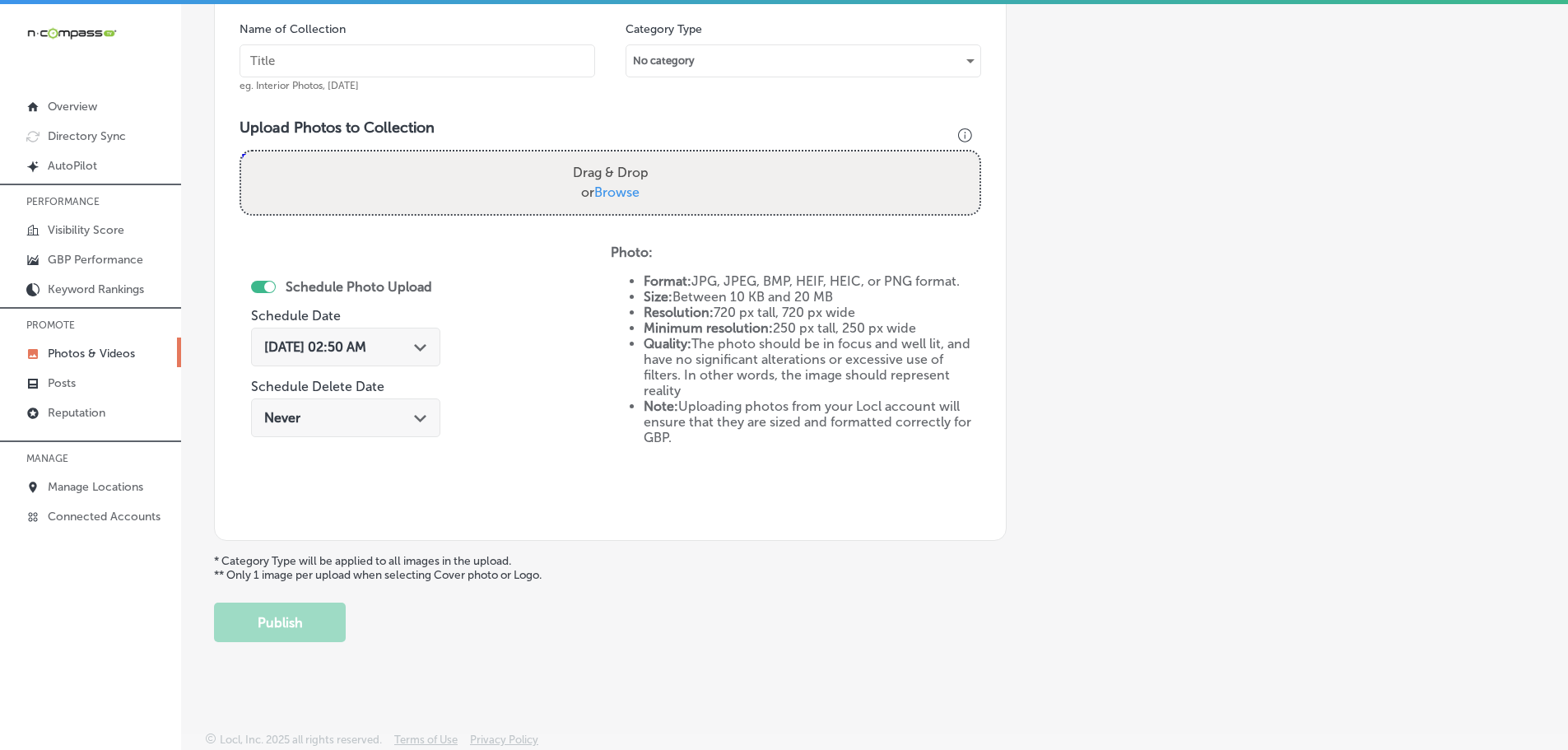
click at [615, 190] on span "Browse" at bounding box center [616, 192] width 45 height 16
click at [615, 156] on input "Drag & Drop or Browse" at bounding box center [610, 154] width 739 height 5
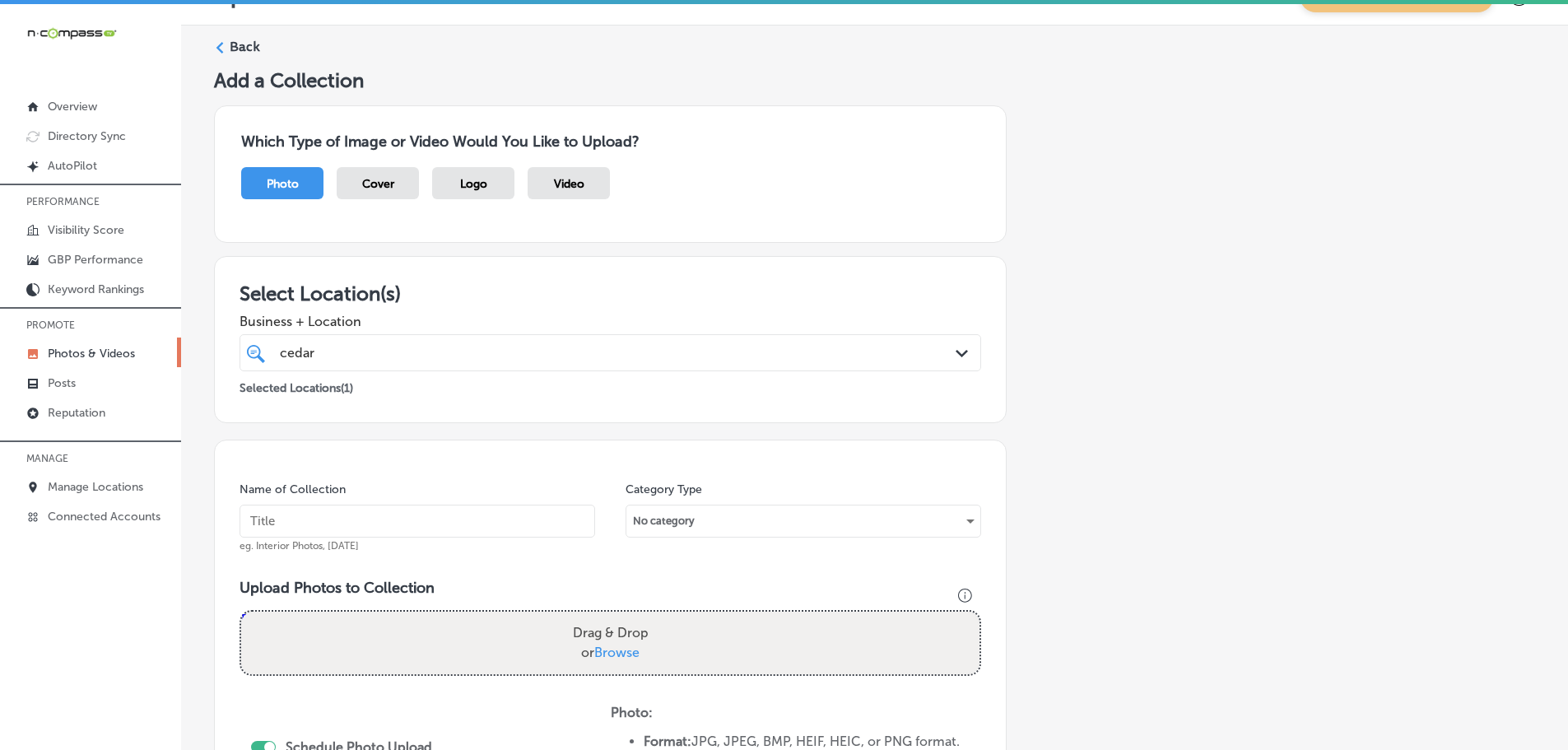
scroll to position [0, 0]
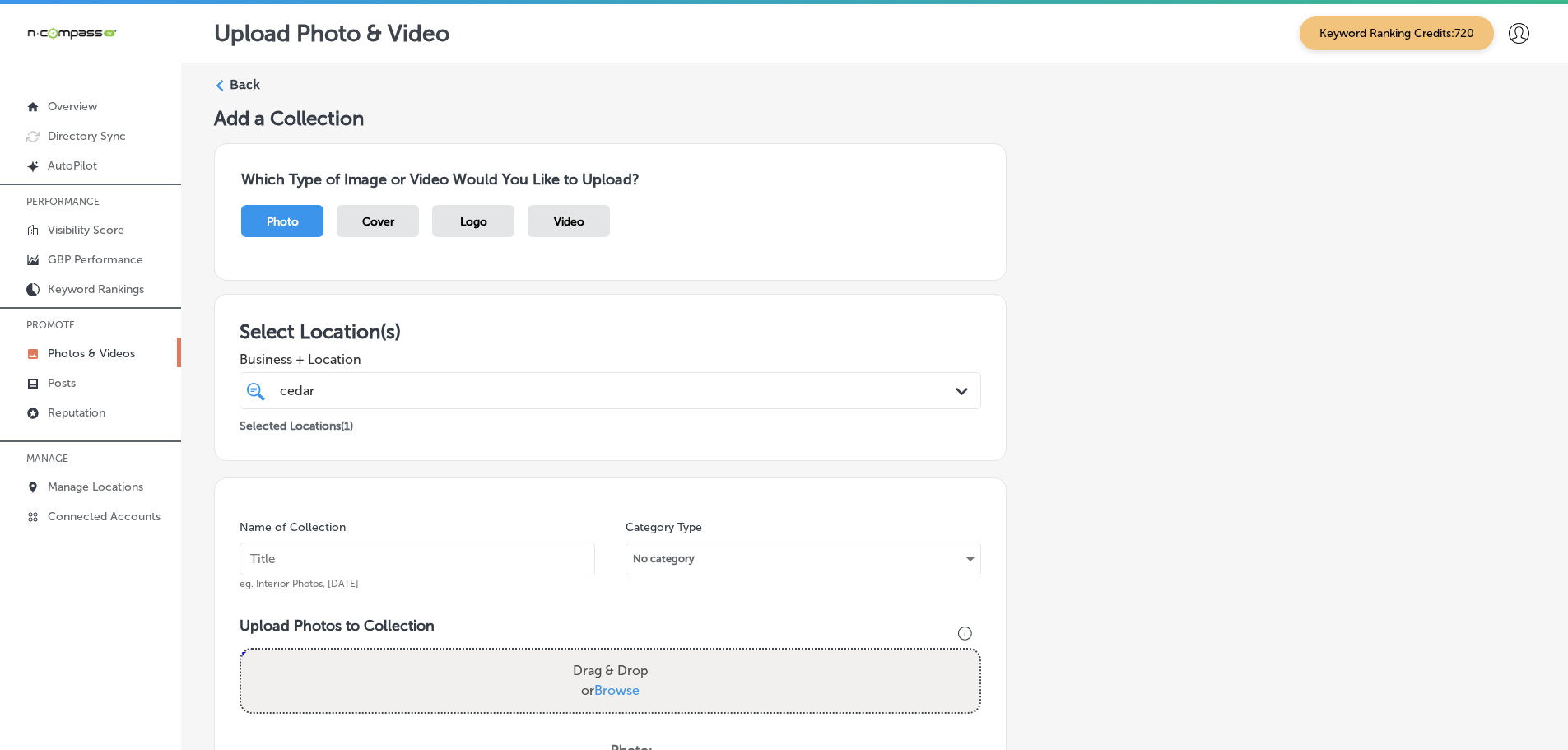
click at [214, 75] on div "Back Add a Collection Which Type of Image or Video Would You Like to Upload? Ph…" at bounding box center [874, 608] width 1387 height 1089
click at [224, 86] on icon at bounding box center [219, 85] width 11 height 11
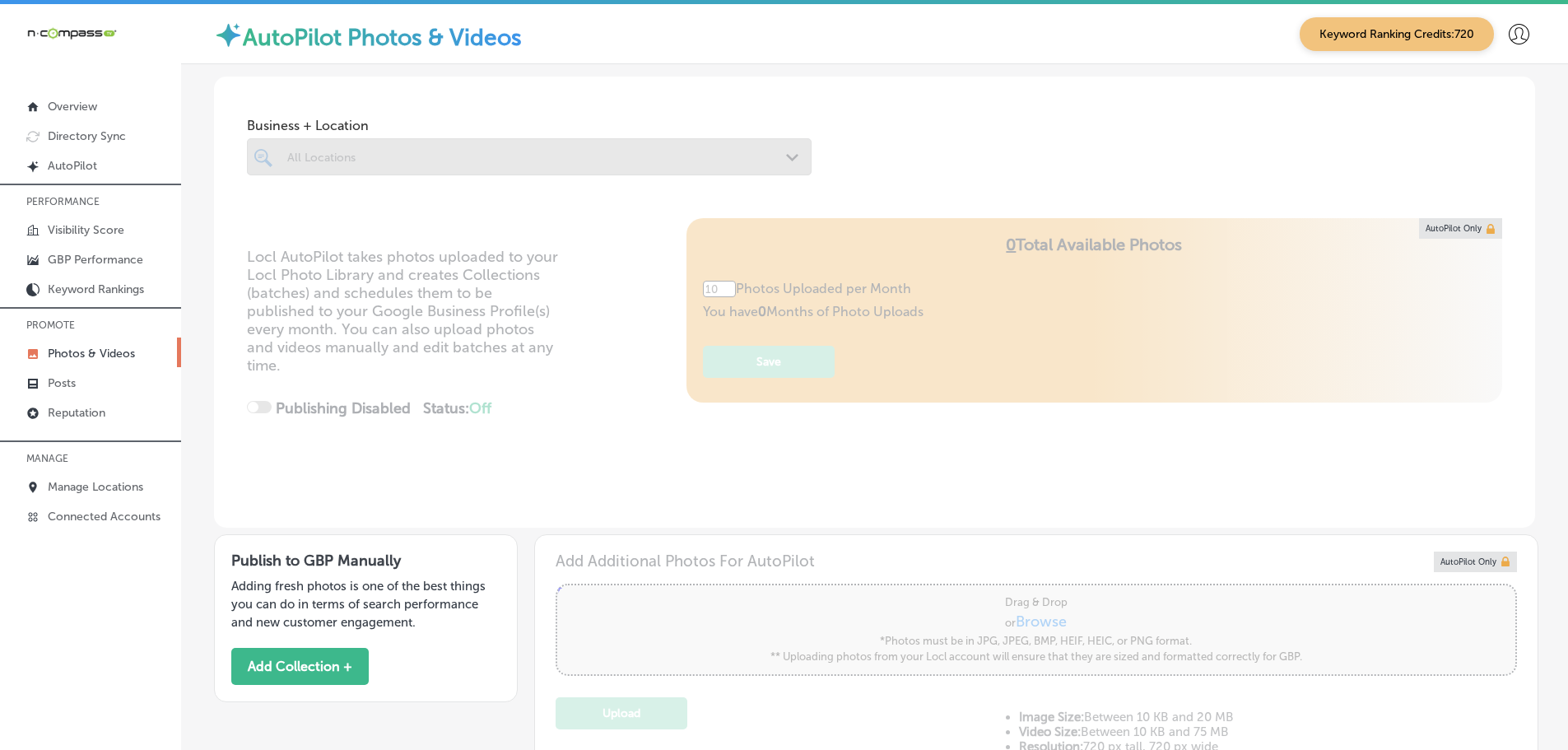
scroll to position [373, 0]
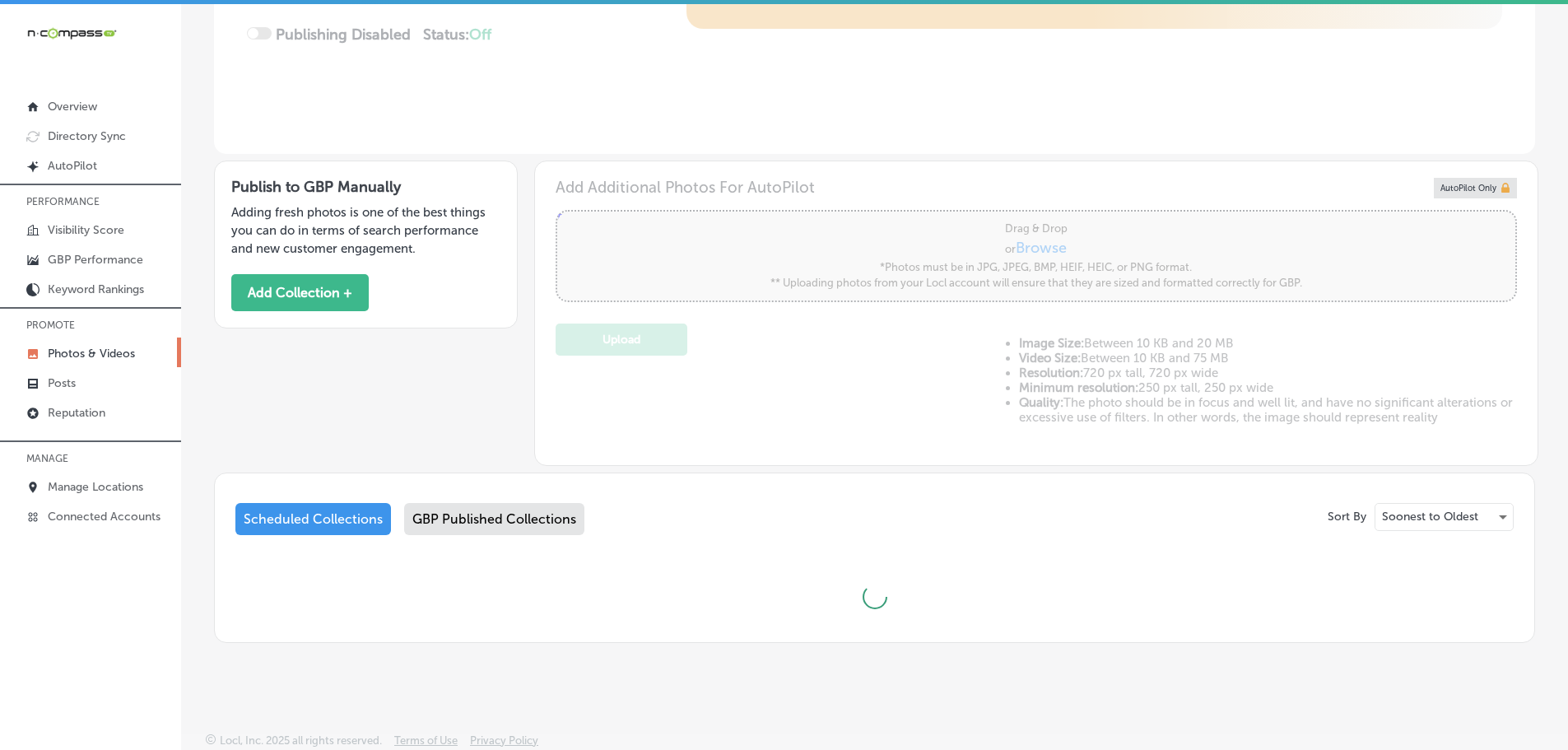
type input "5"
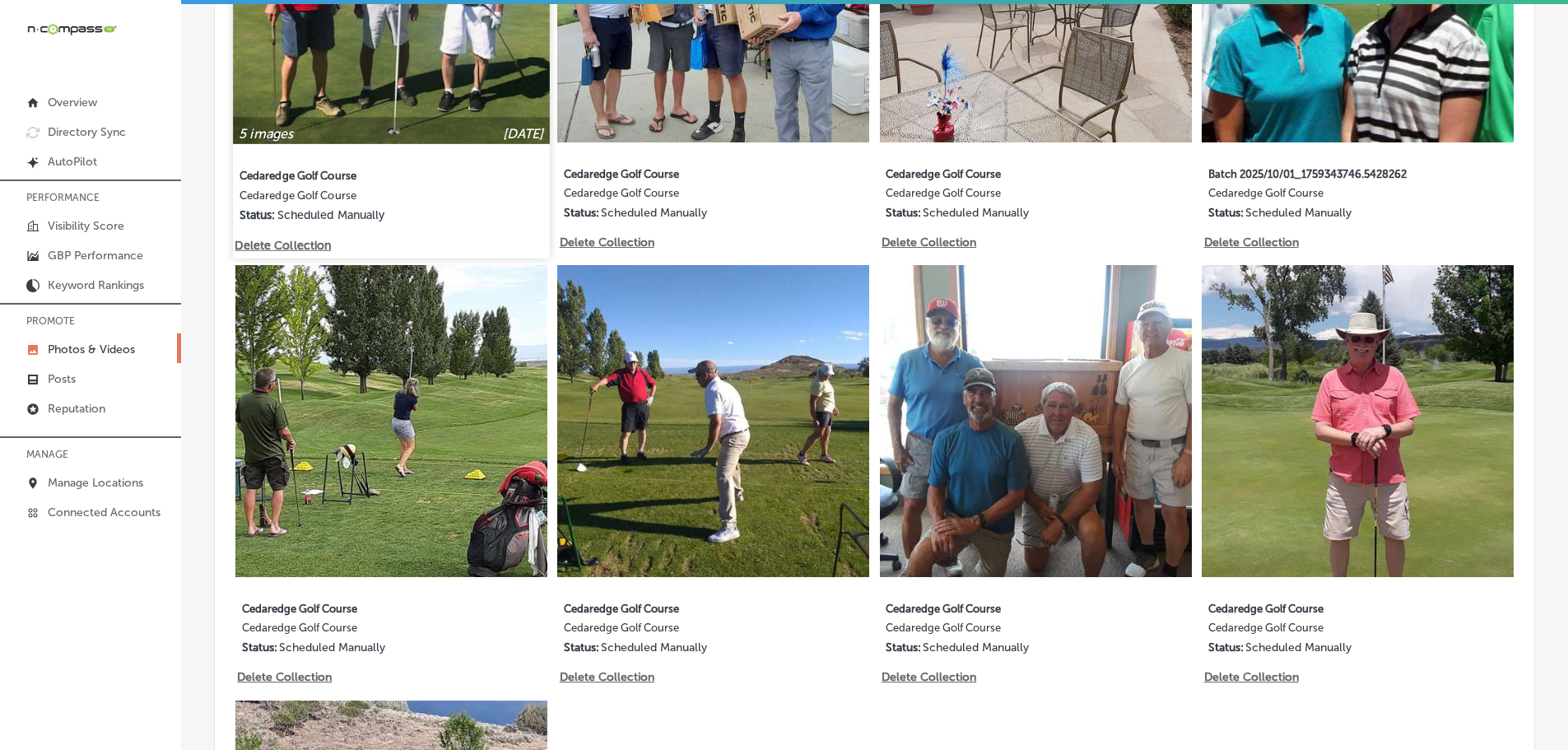
scroll to position [2102, 0]
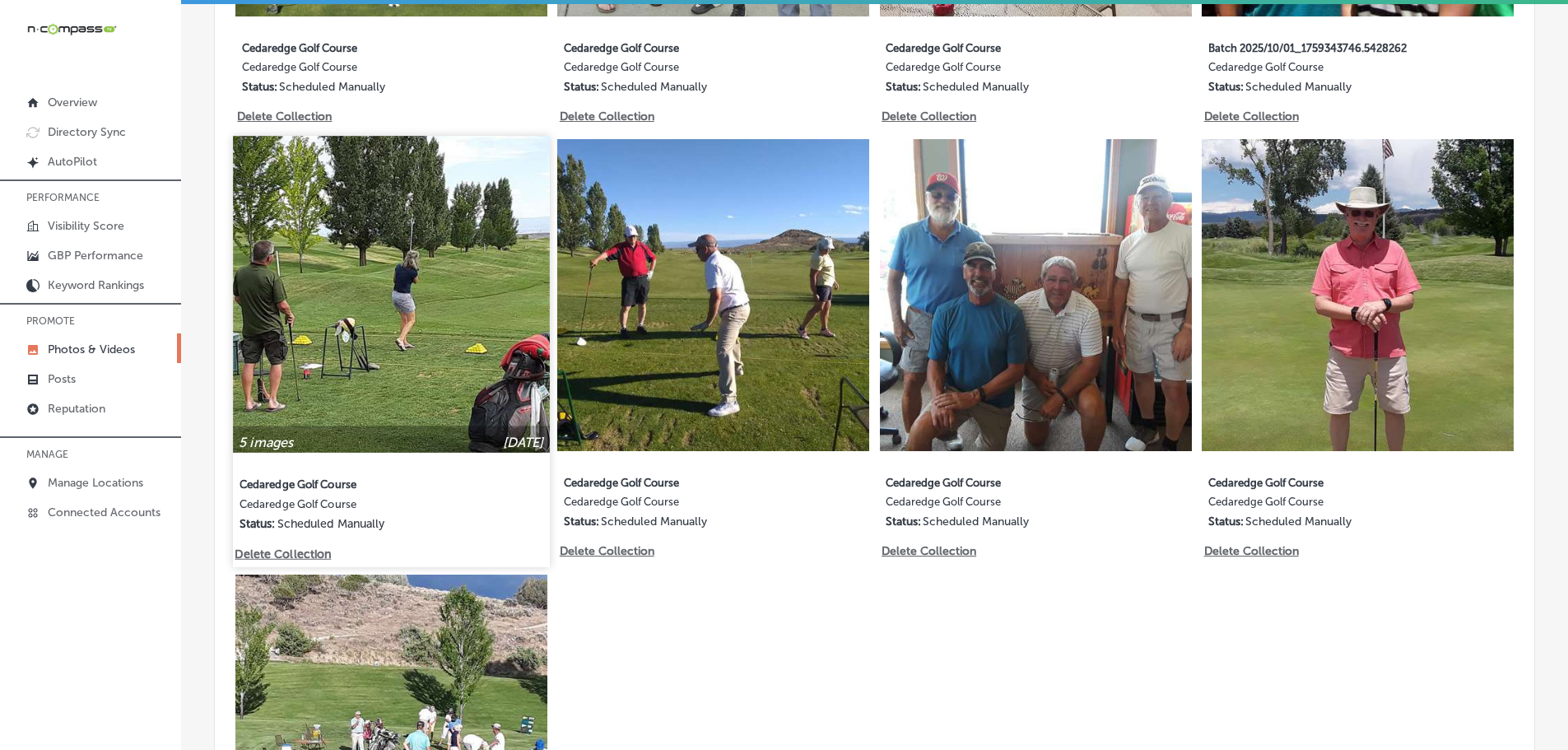
click at [456, 362] on img at bounding box center [391, 295] width 316 height 316
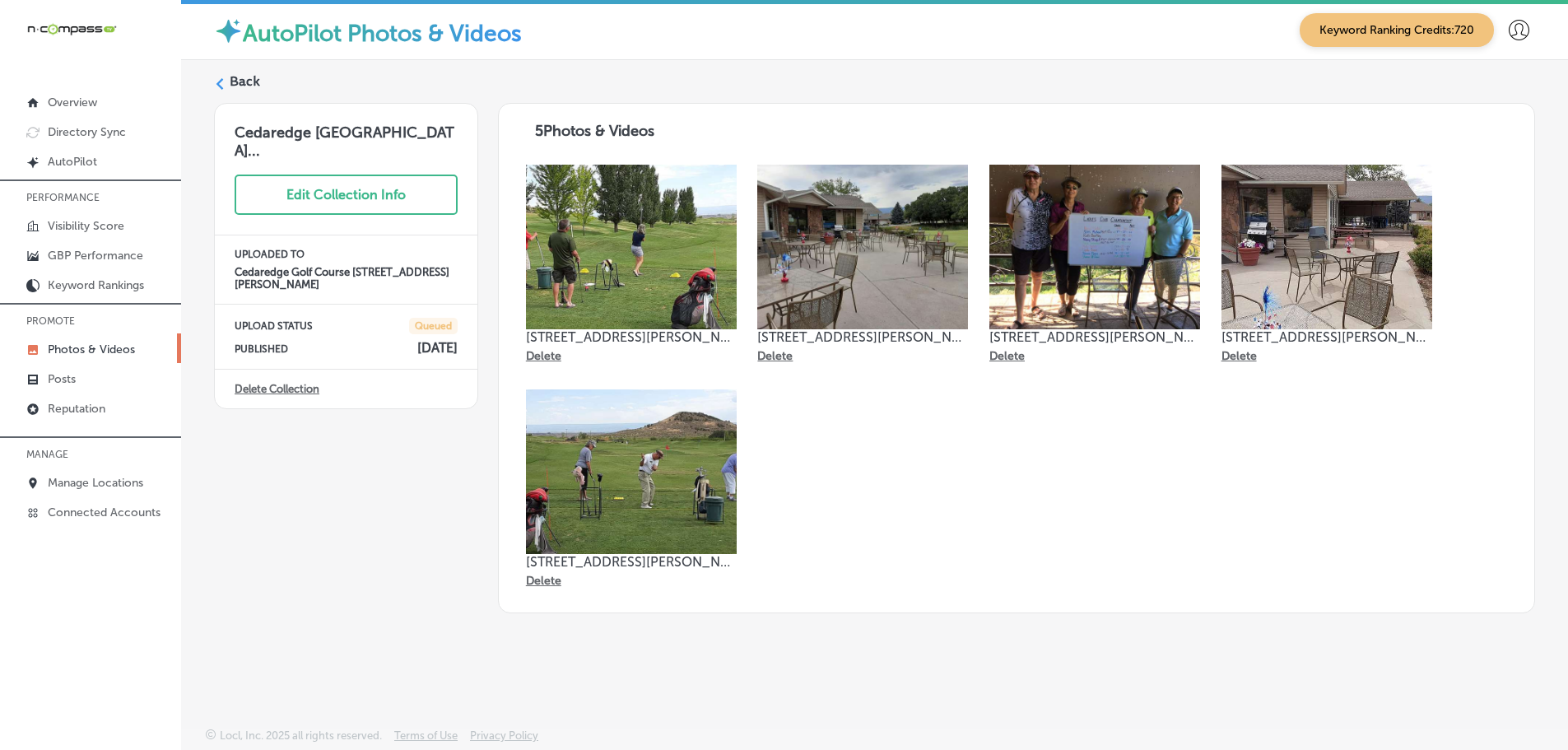
click at [242, 77] on label "Back" at bounding box center [244, 81] width 31 height 19
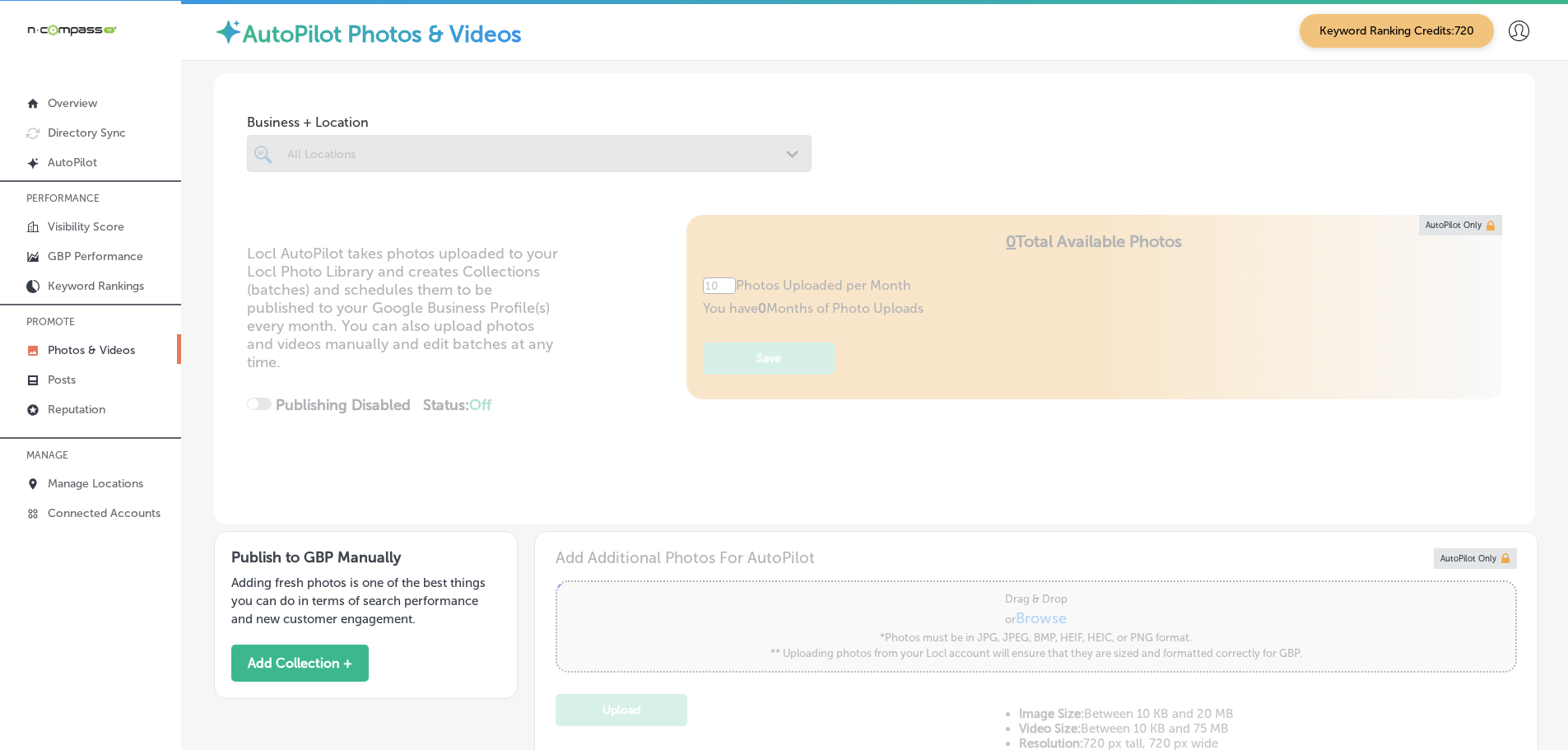
scroll to position [4, 0]
type input "5"
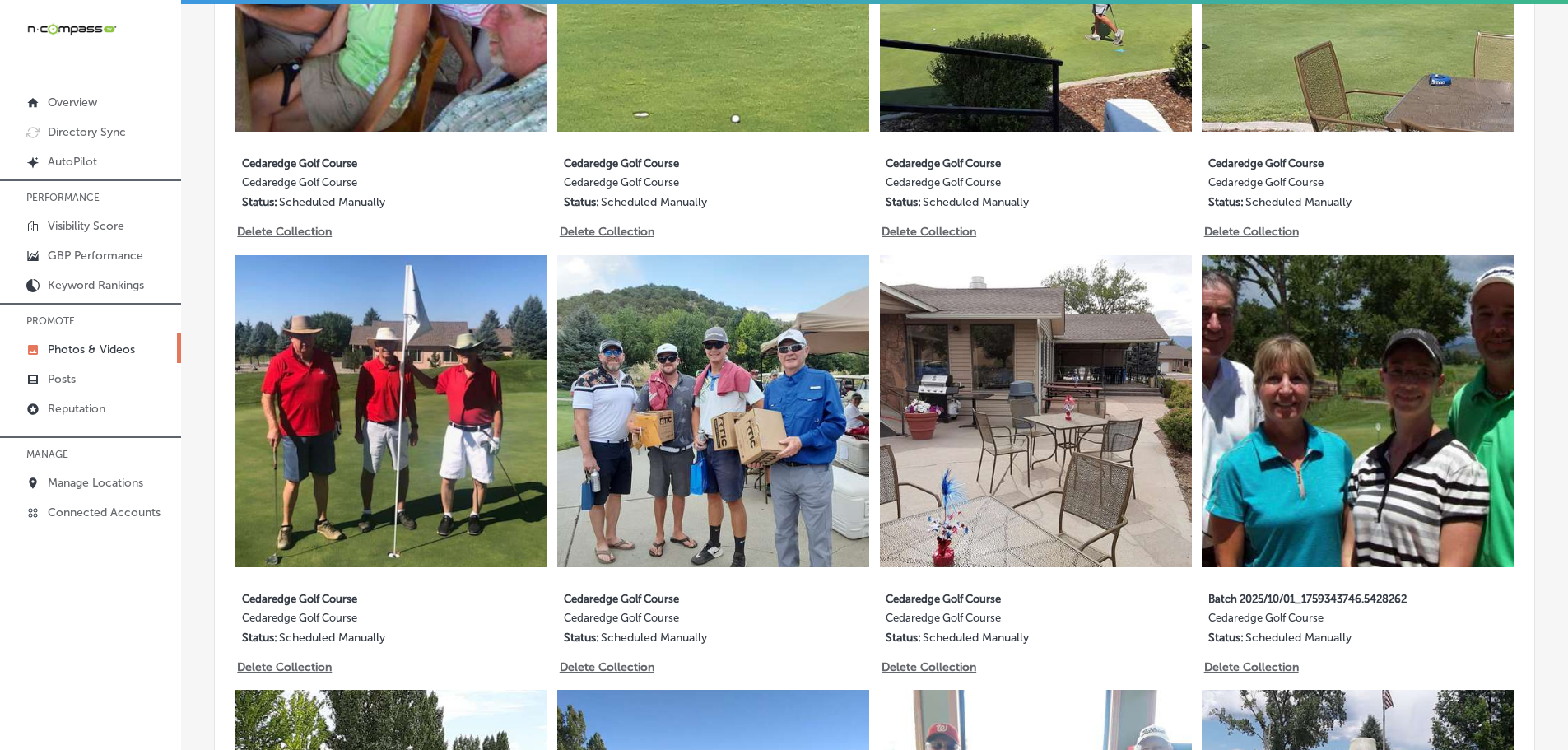
scroll to position [1564, 0]
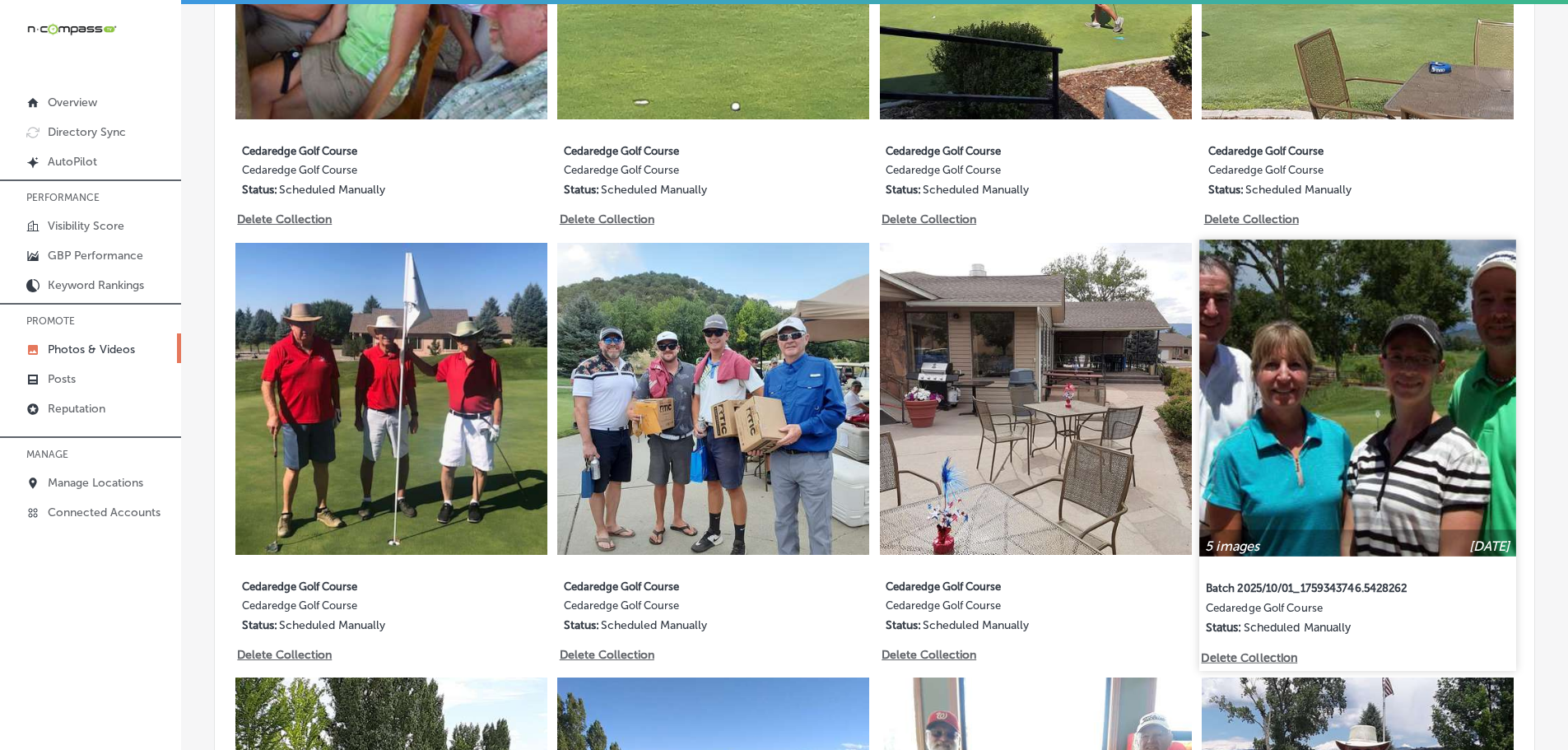
click at [1328, 378] on img at bounding box center [1358, 397] width 316 height 316
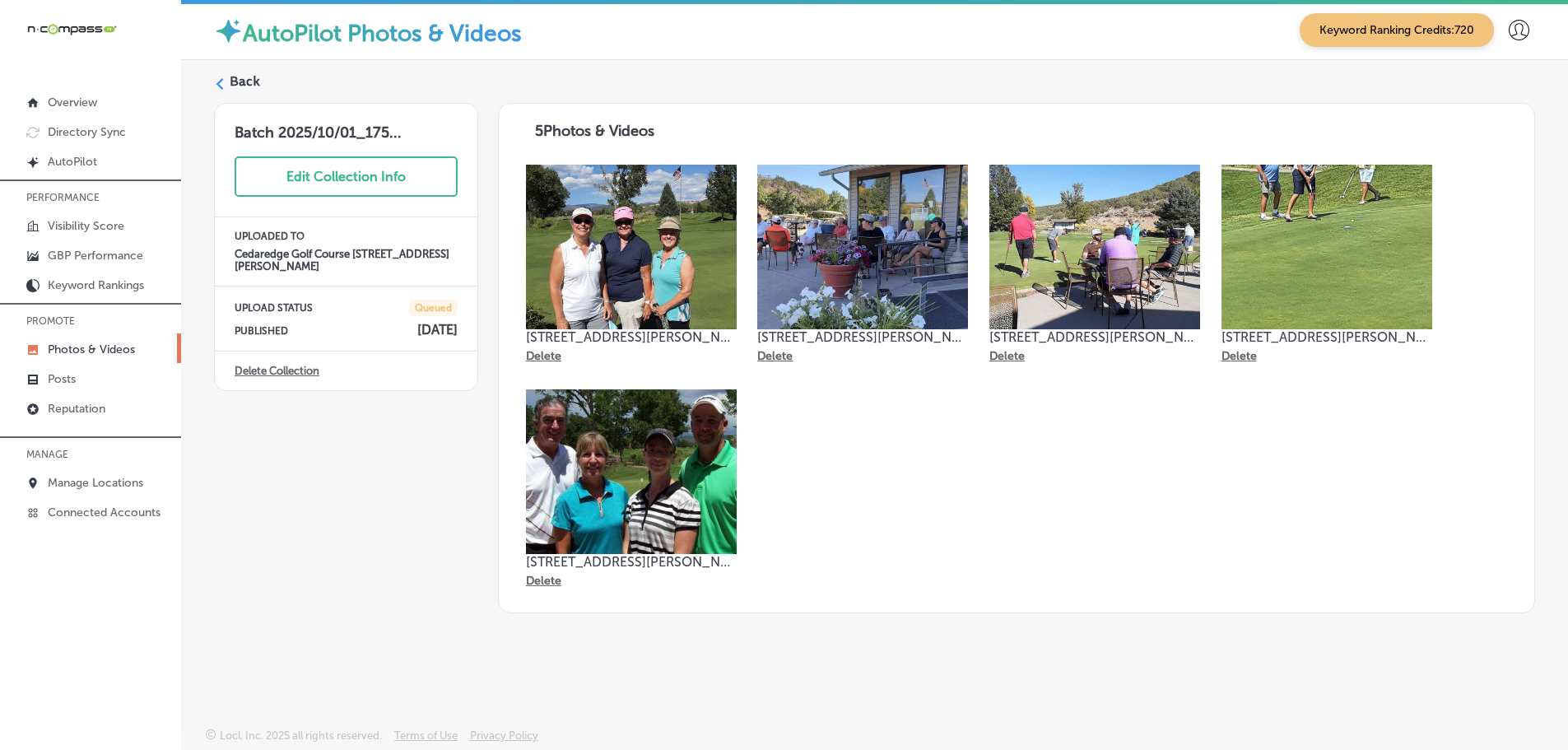
click at [297, 371] on link "Delete Collection" at bounding box center [277, 371] width 85 height 12
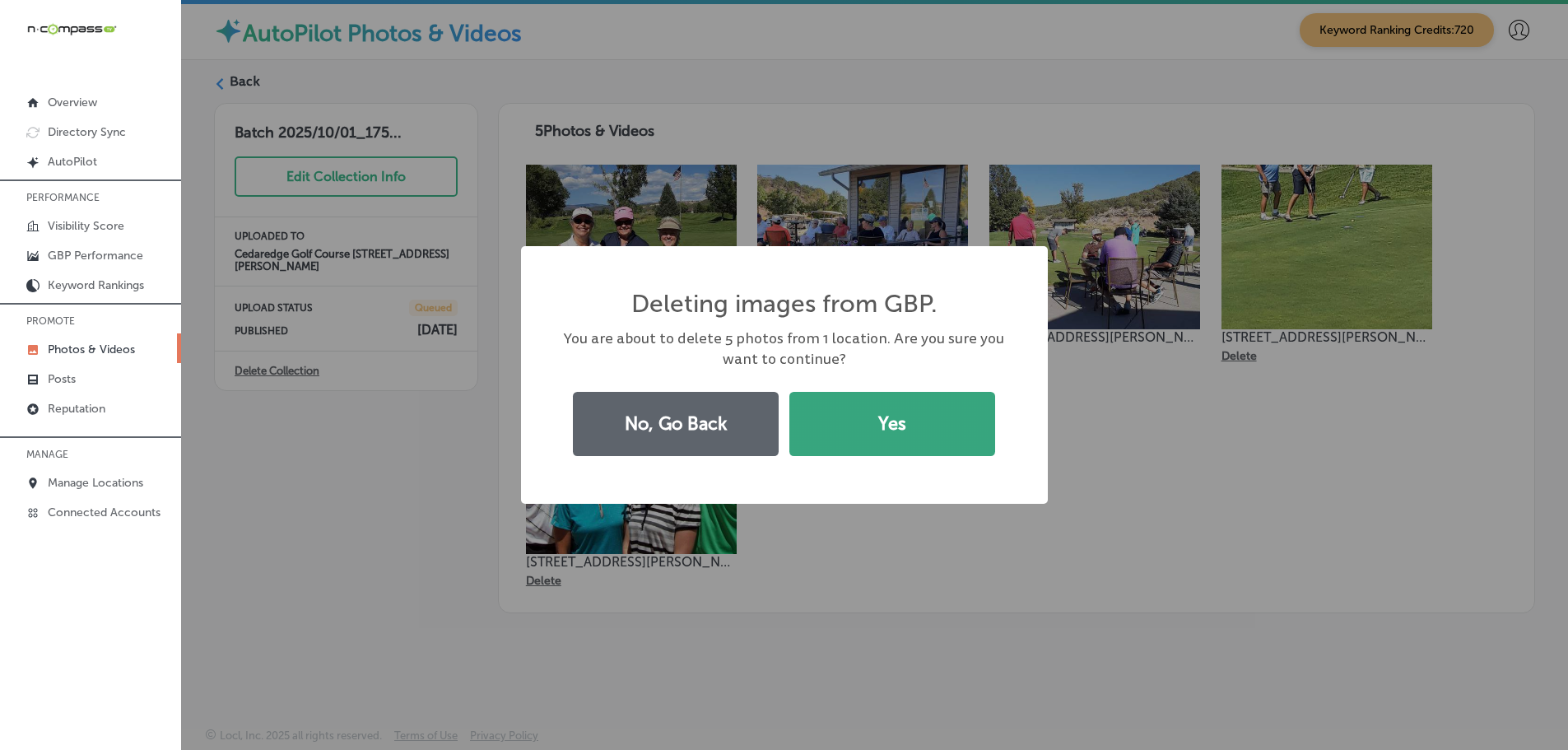
click at [897, 422] on button "Yes" at bounding box center [891, 424] width 206 height 64
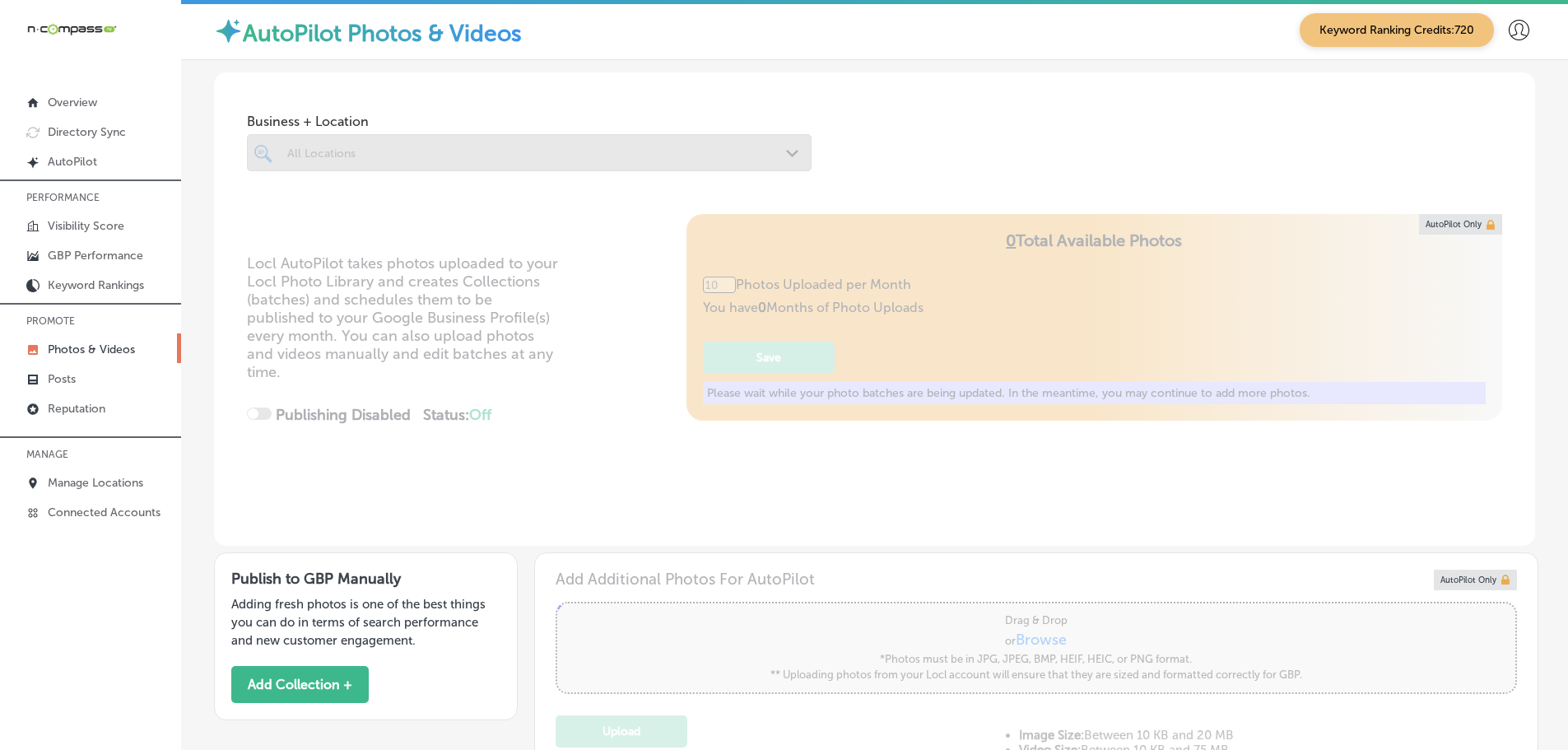
type input "5"
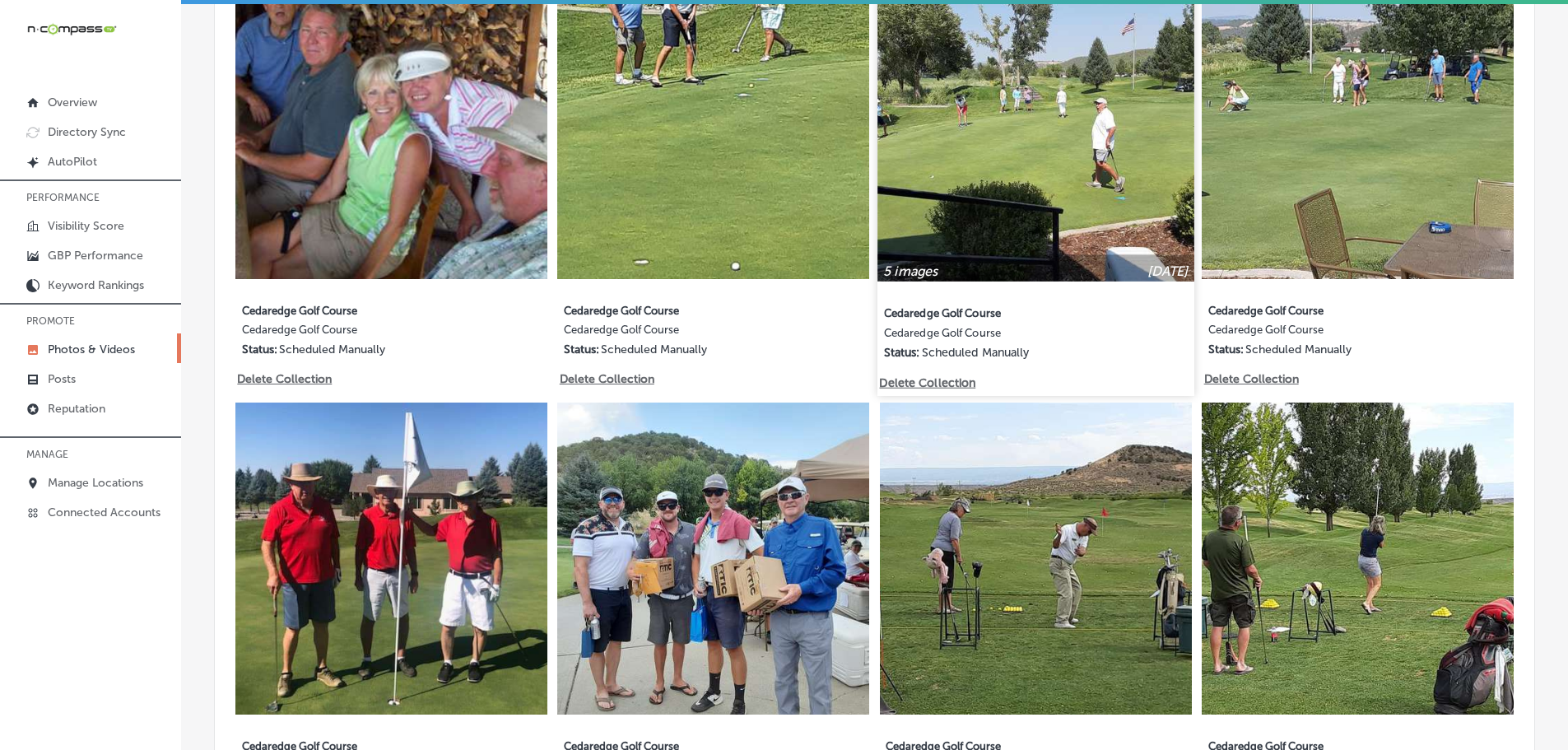
scroll to position [1631, 0]
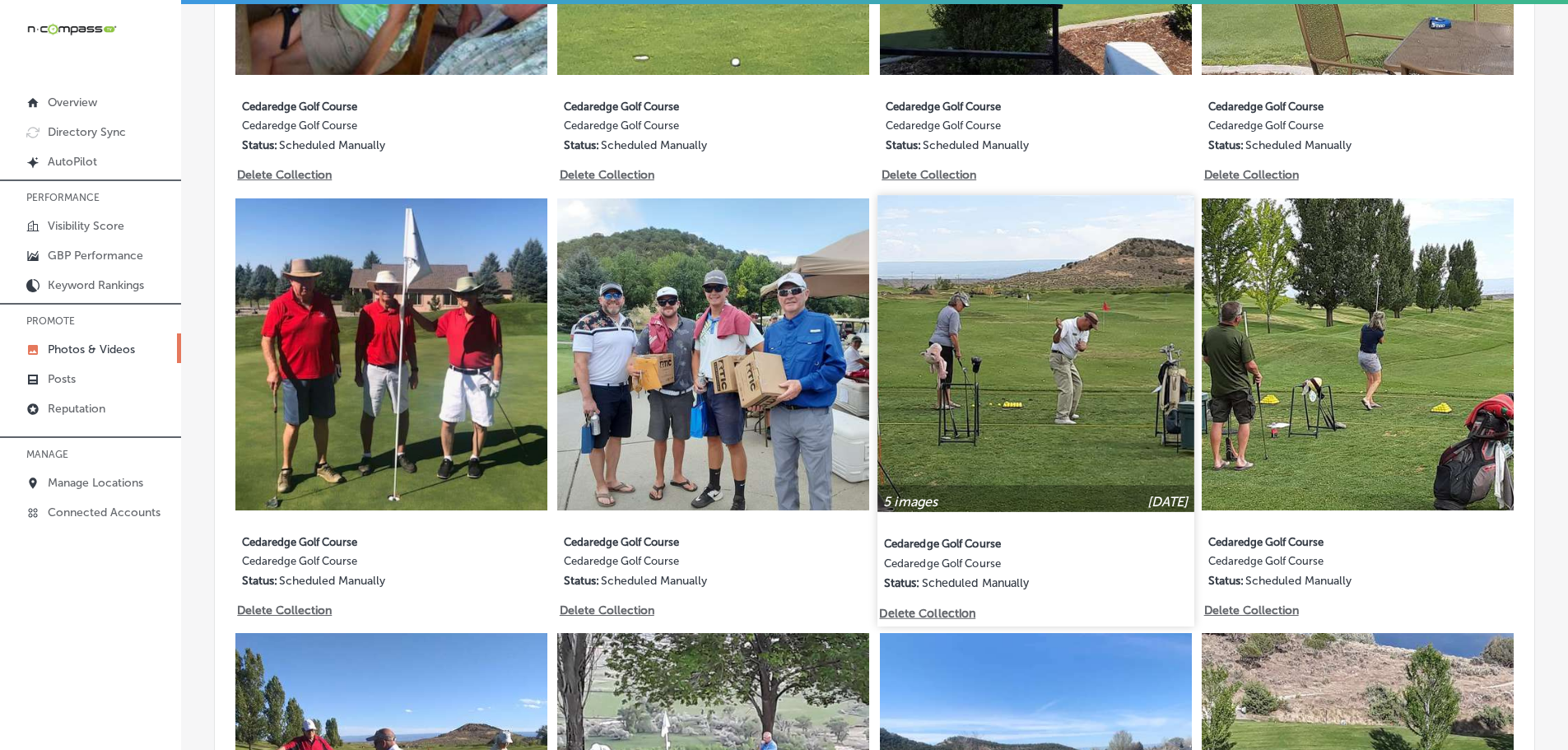
click at [1128, 397] on img at bounding box center [1035, 353] width 316 height 316
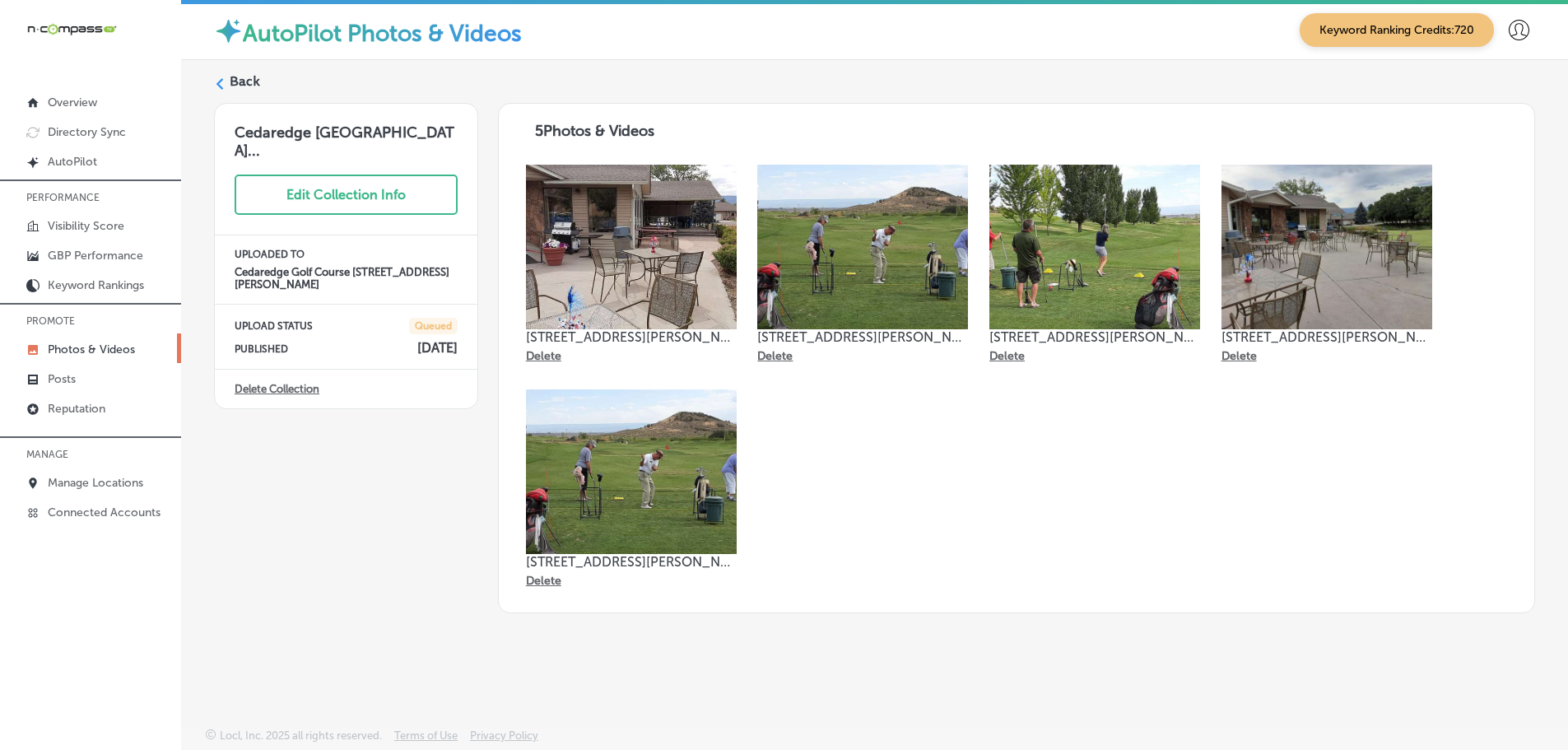
click at [221, 86] on icon at bounding box center [219, 84] width 11 height 11
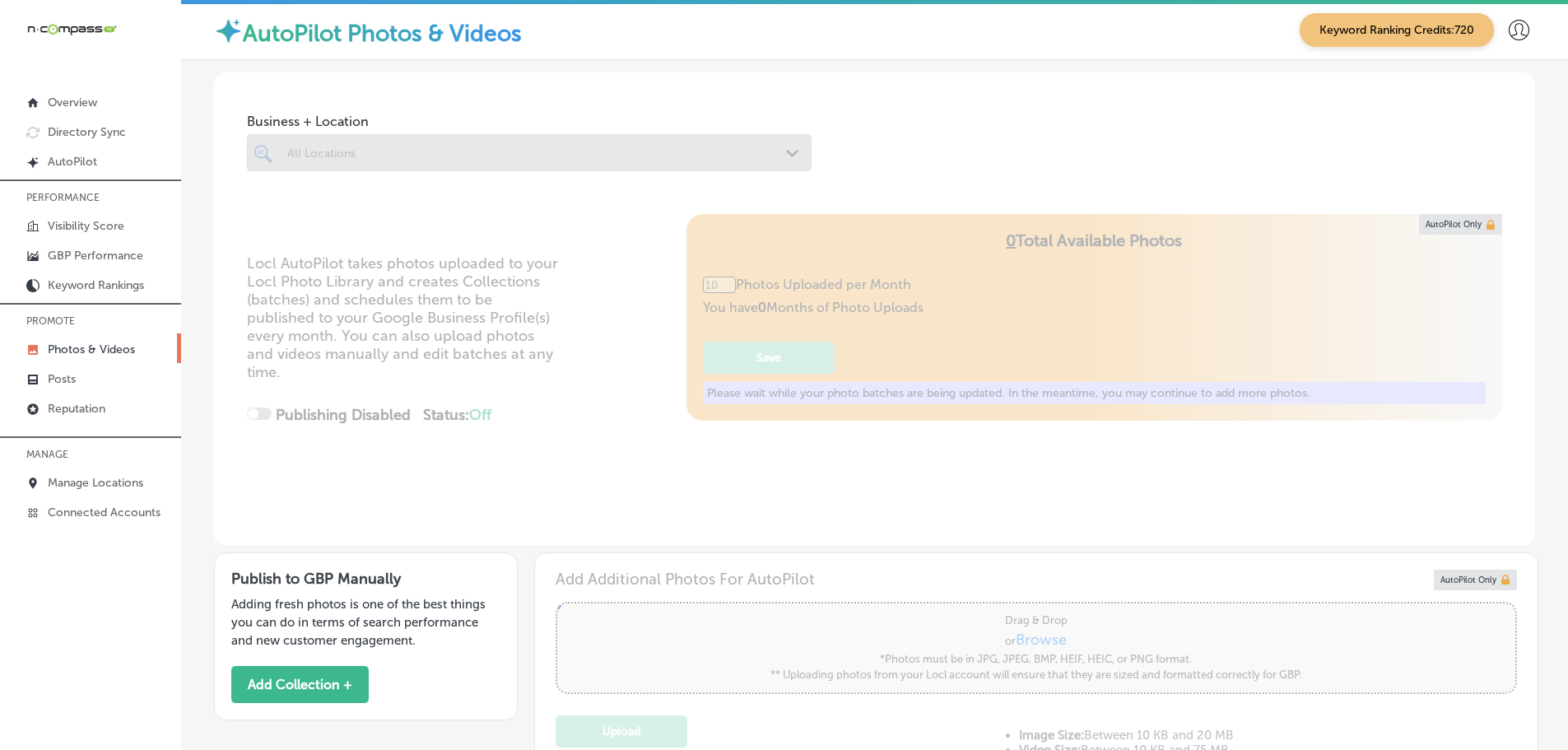
type input "5"
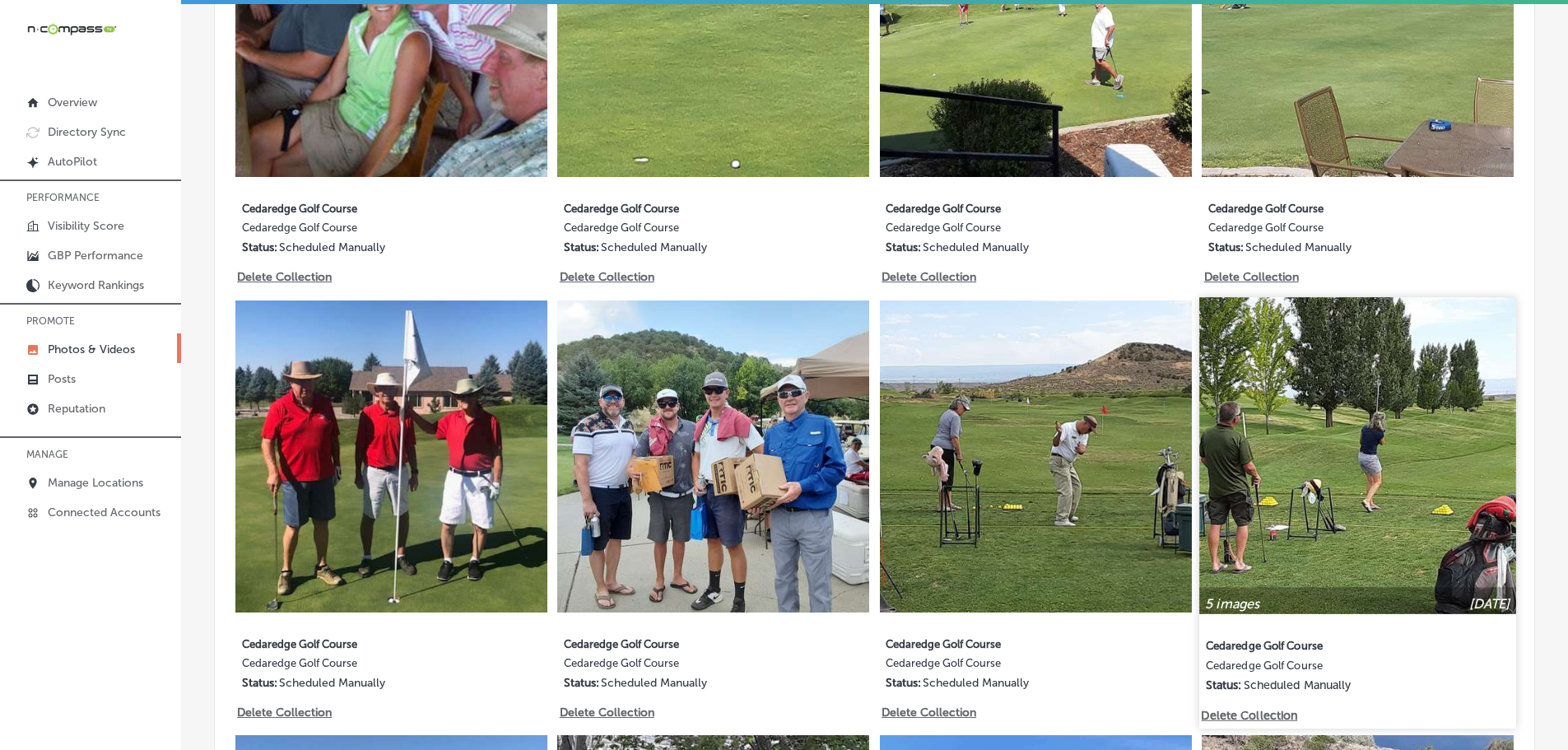
scroll to position [1646, 0]
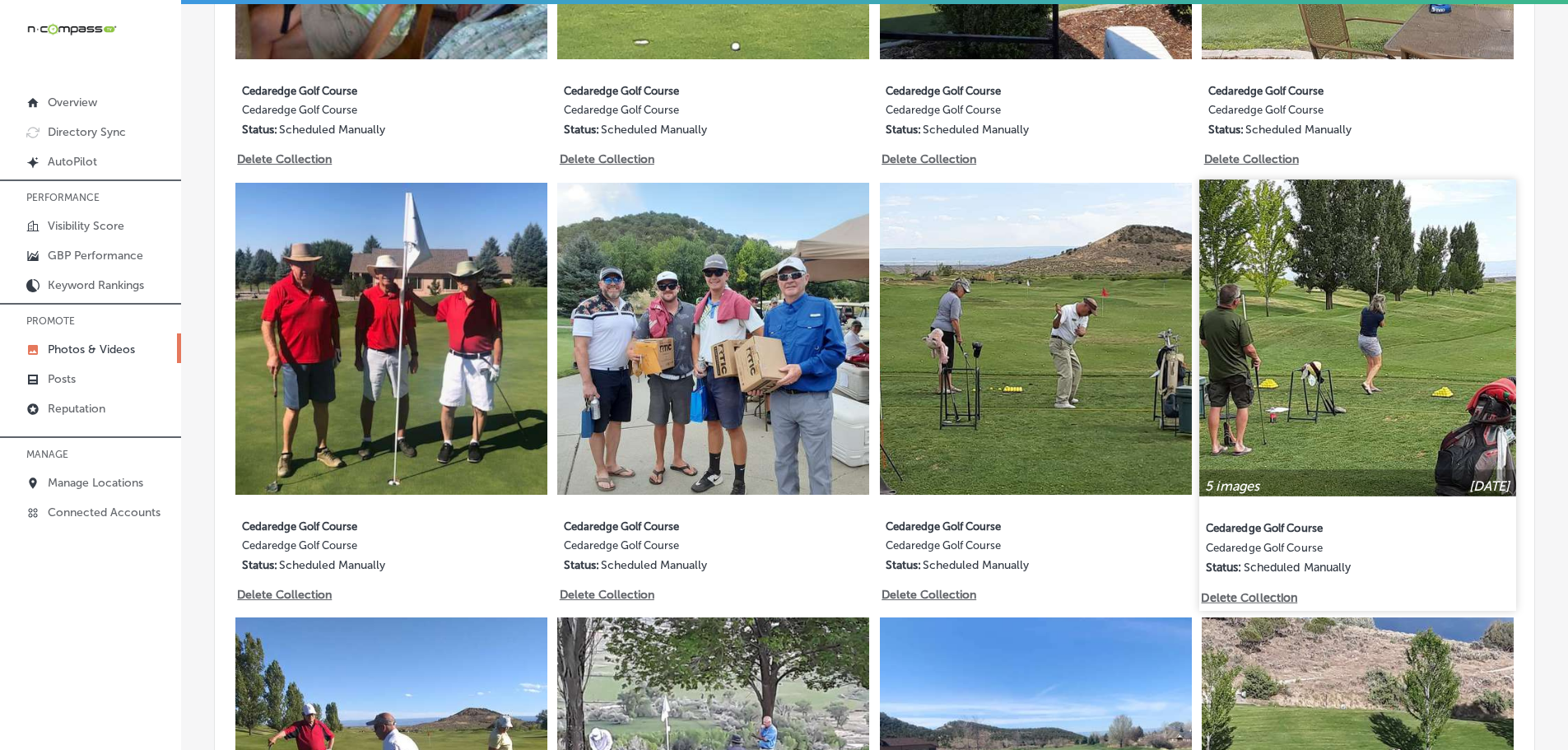
click at [1241, 410] on img at bounding box center [1358, 337] width 316 height 316
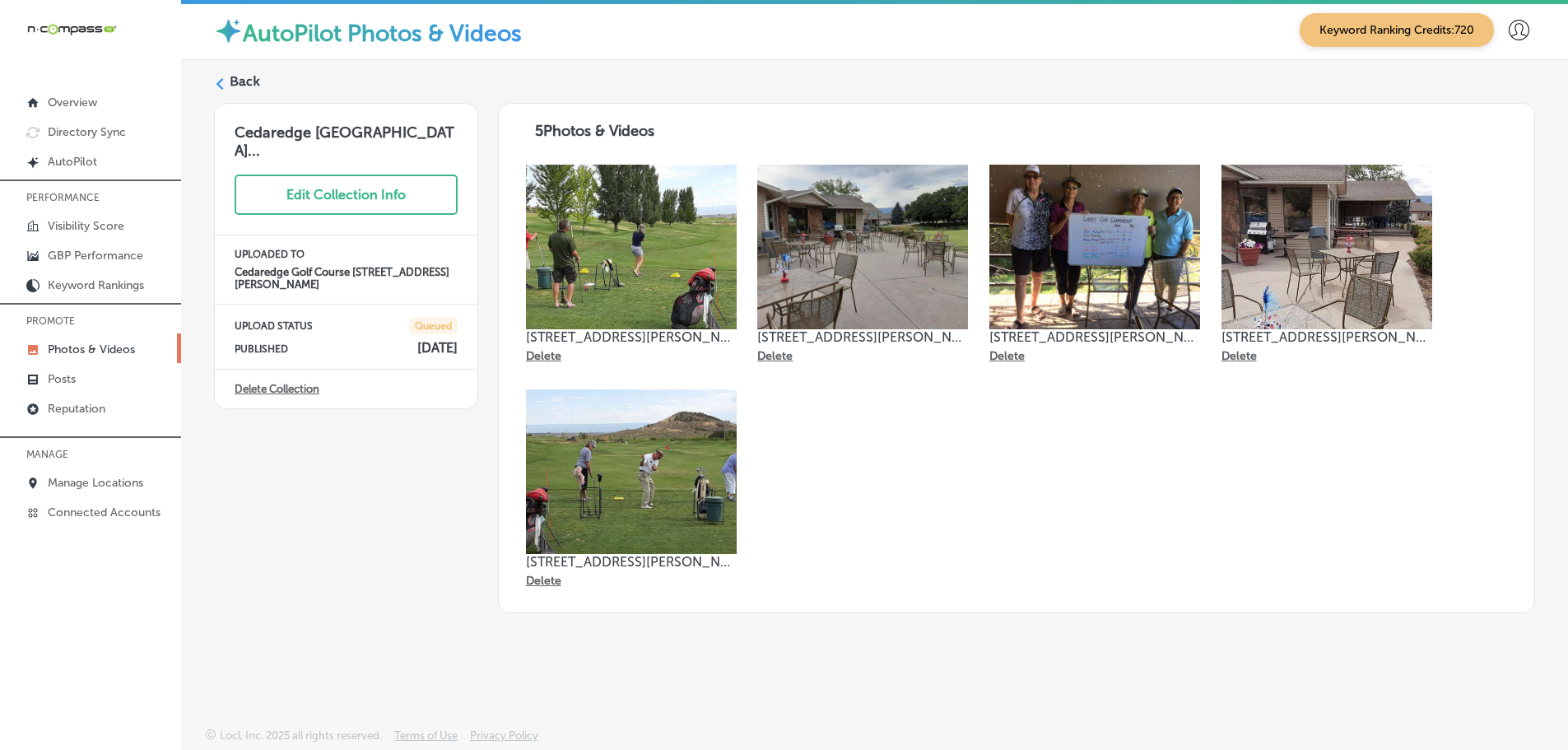
click at [218, 79] on icon at bounding box center [219, 84] width 11 height 11
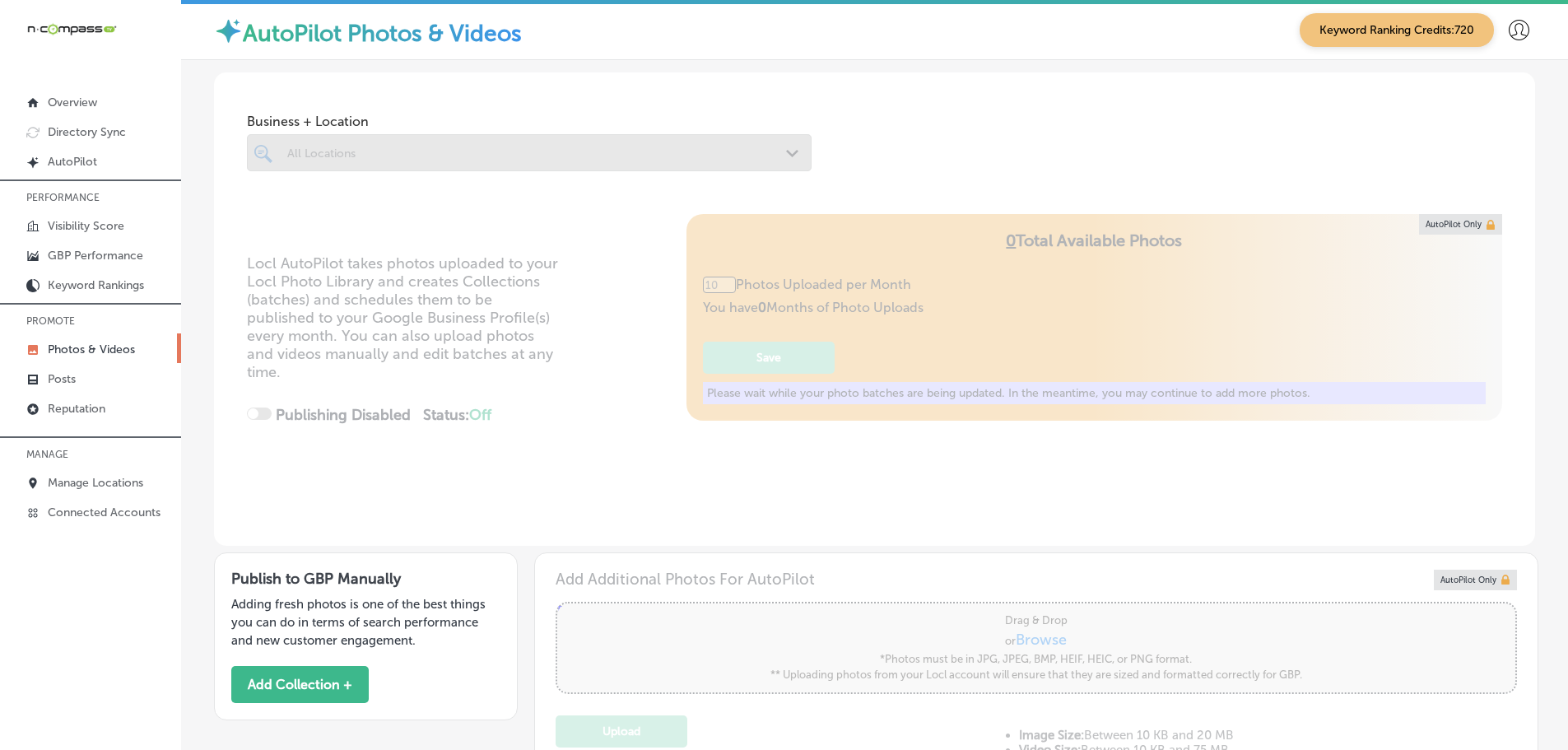
type input "5"
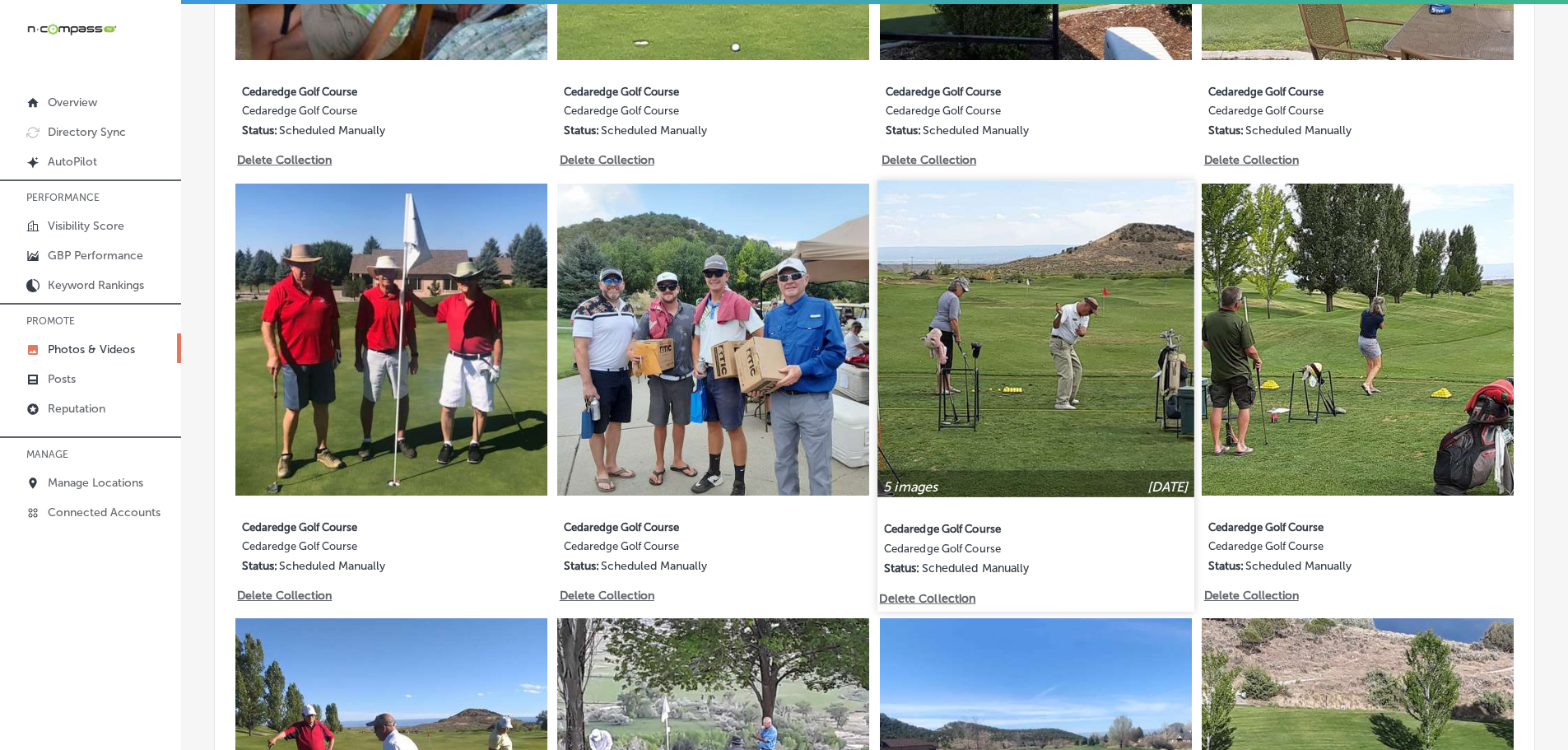
scroll to position [1646, 0]
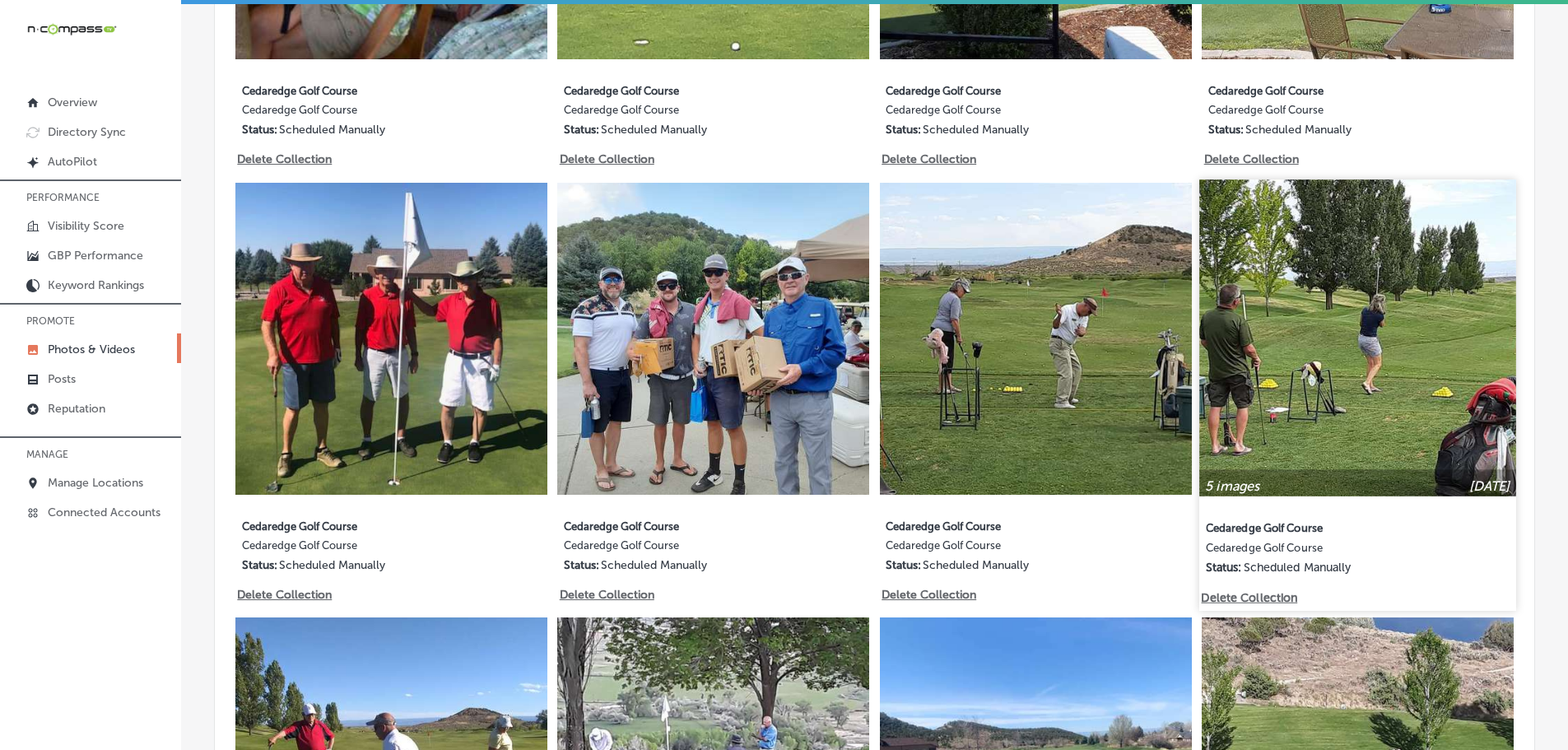
click at [1266, 590] on p "Delete Collection" at bounding box center [1249, 597] width 94 height 14
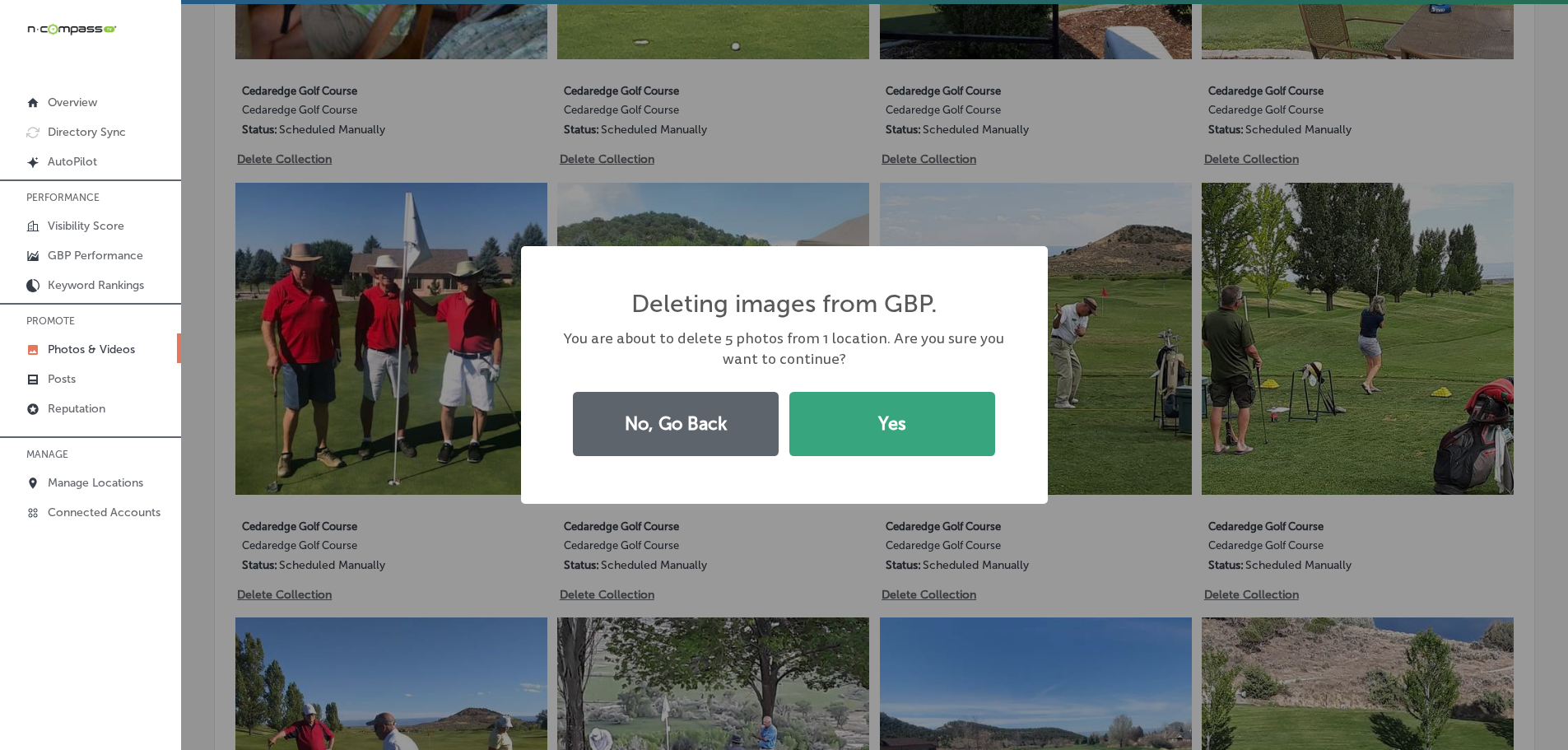
click at [937, 434] on button "Yes" at bounding box center [891, 424] width 206 height 64
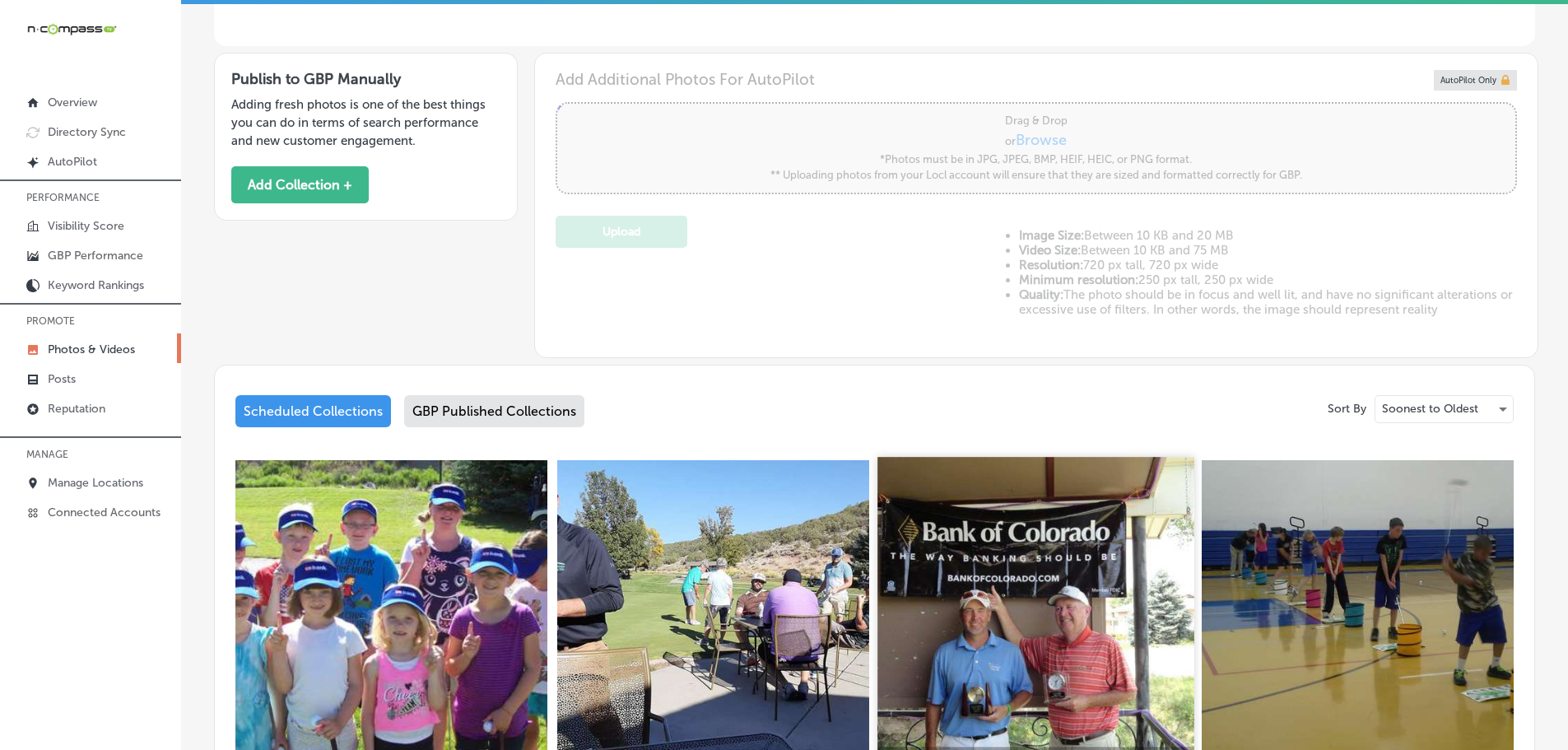
scroll to position [329, 0]
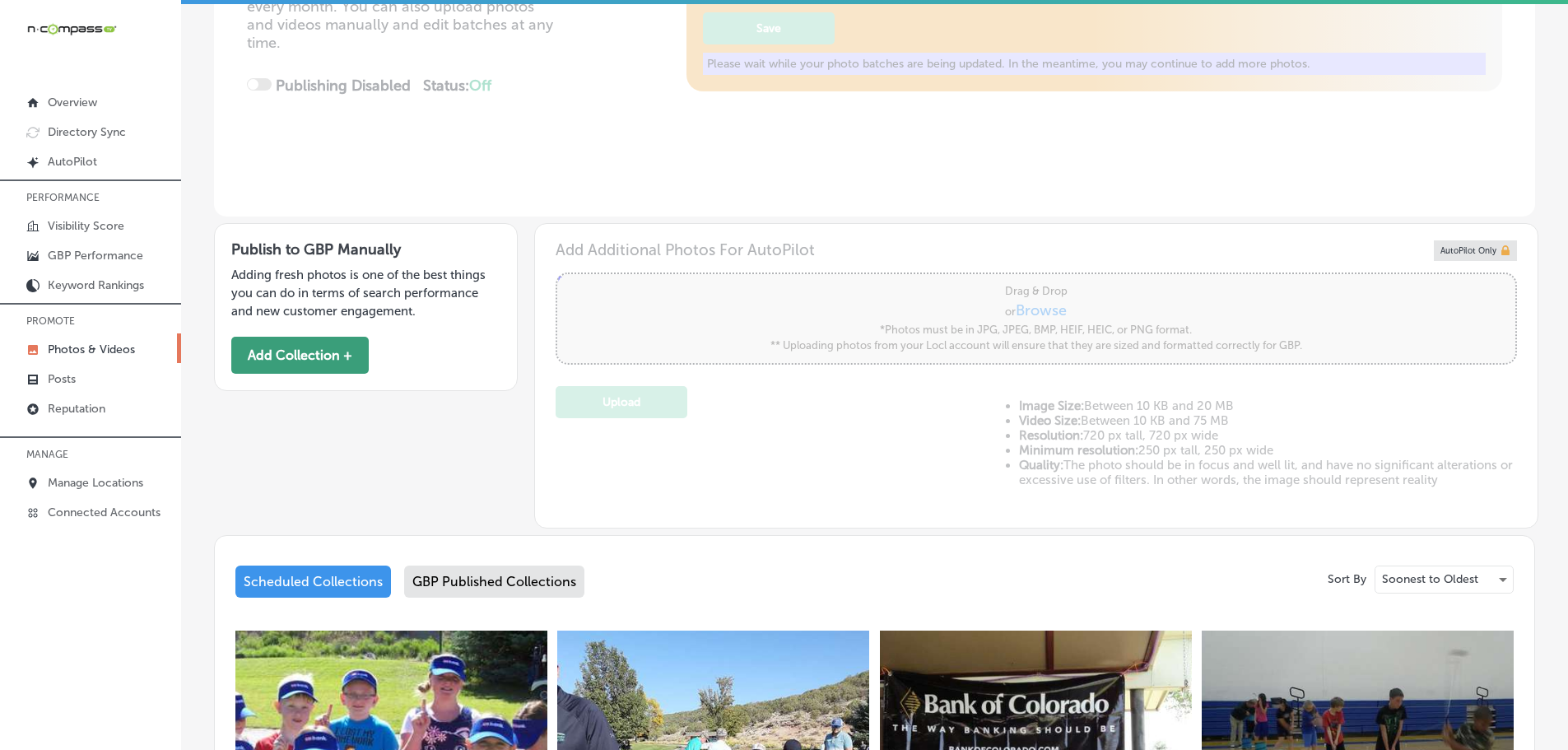
click at [310, 357] on button "Add Collection +" at bounding box center [300, 355] width 138 height 37
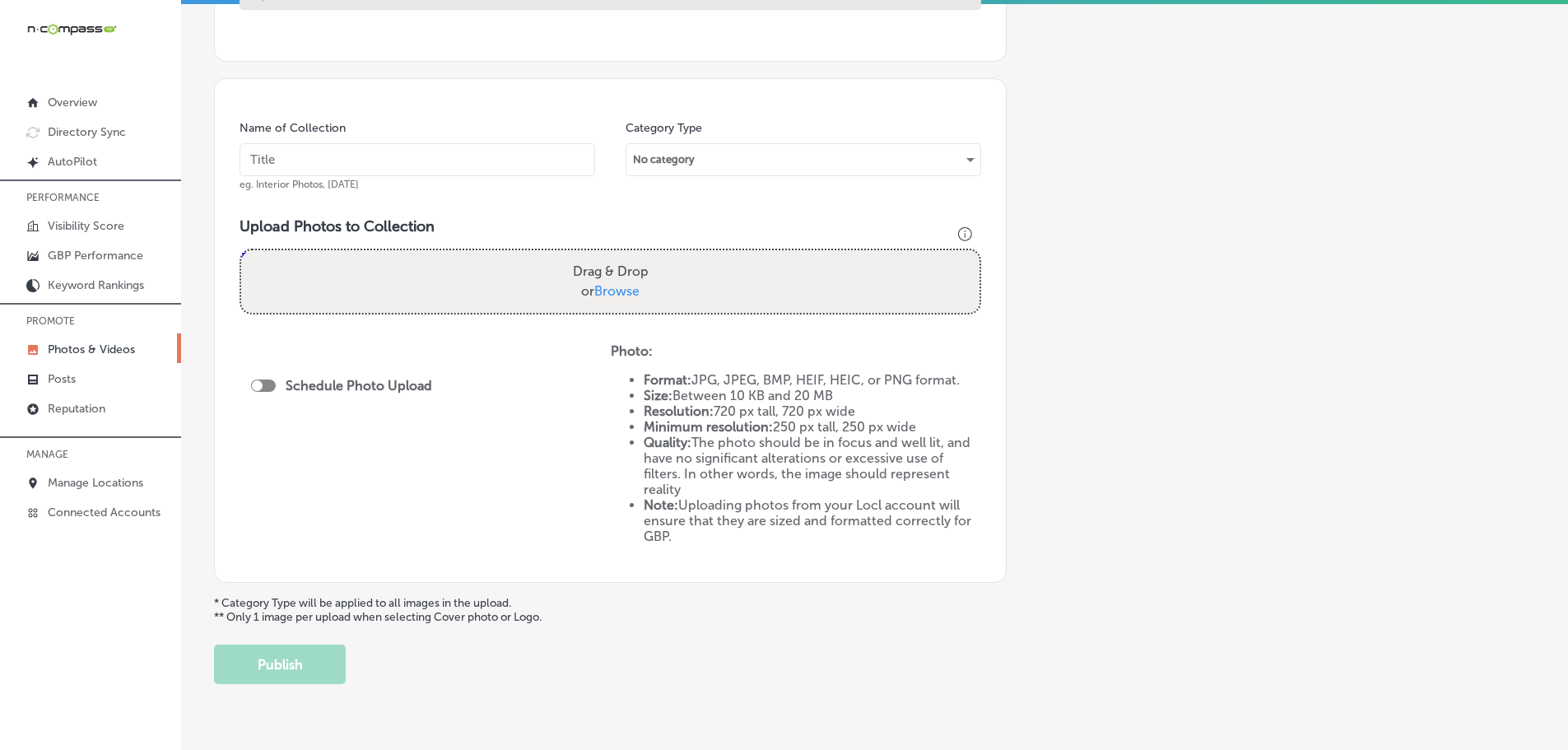
scroll to position [411, 0]
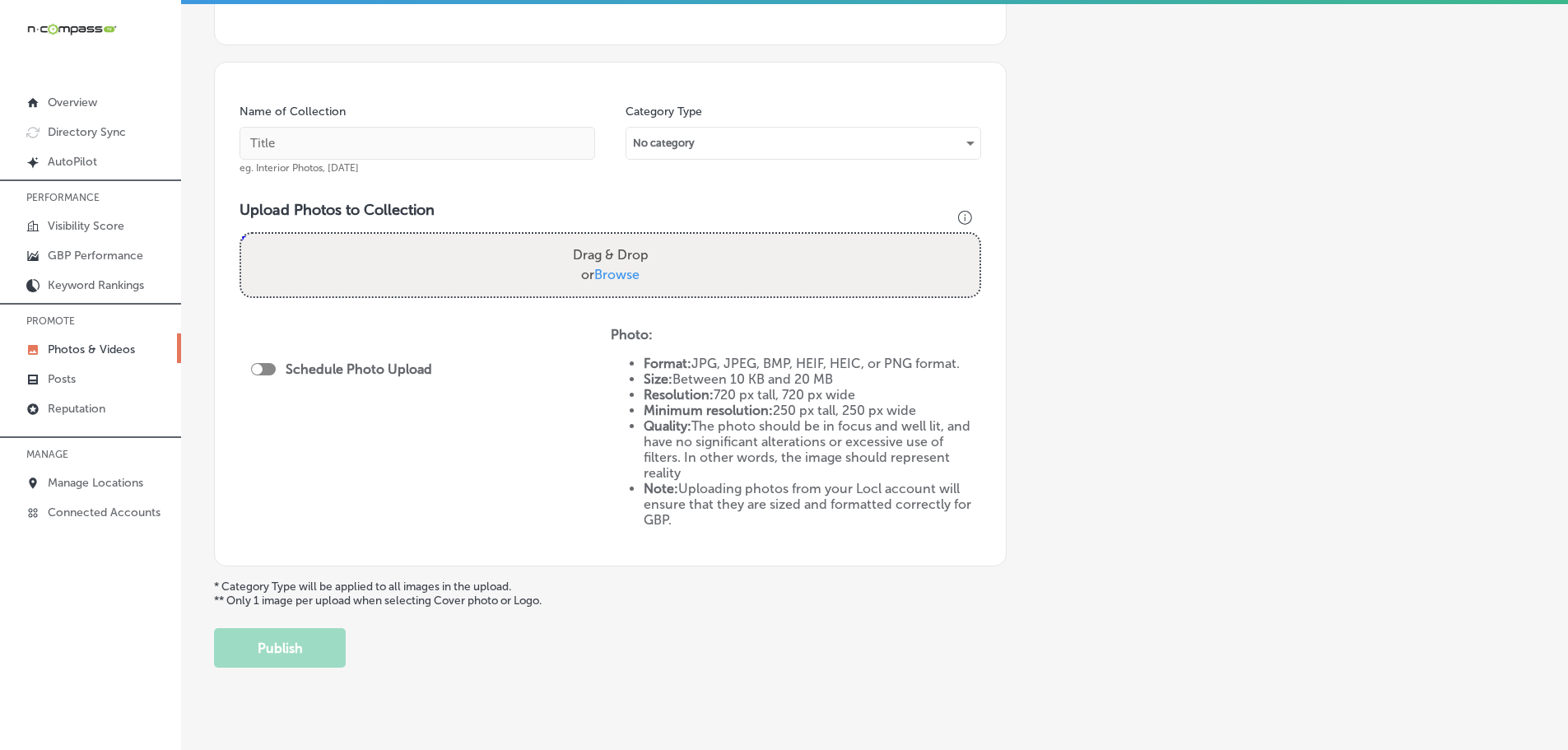
click at [599, 238] on input "Drag & Drop or Browse" at bounding box center [610, 236] width 739 height 5
type input "C:\fakepath\117221733_3483946754951034_9160005737324375218_n.jpg"
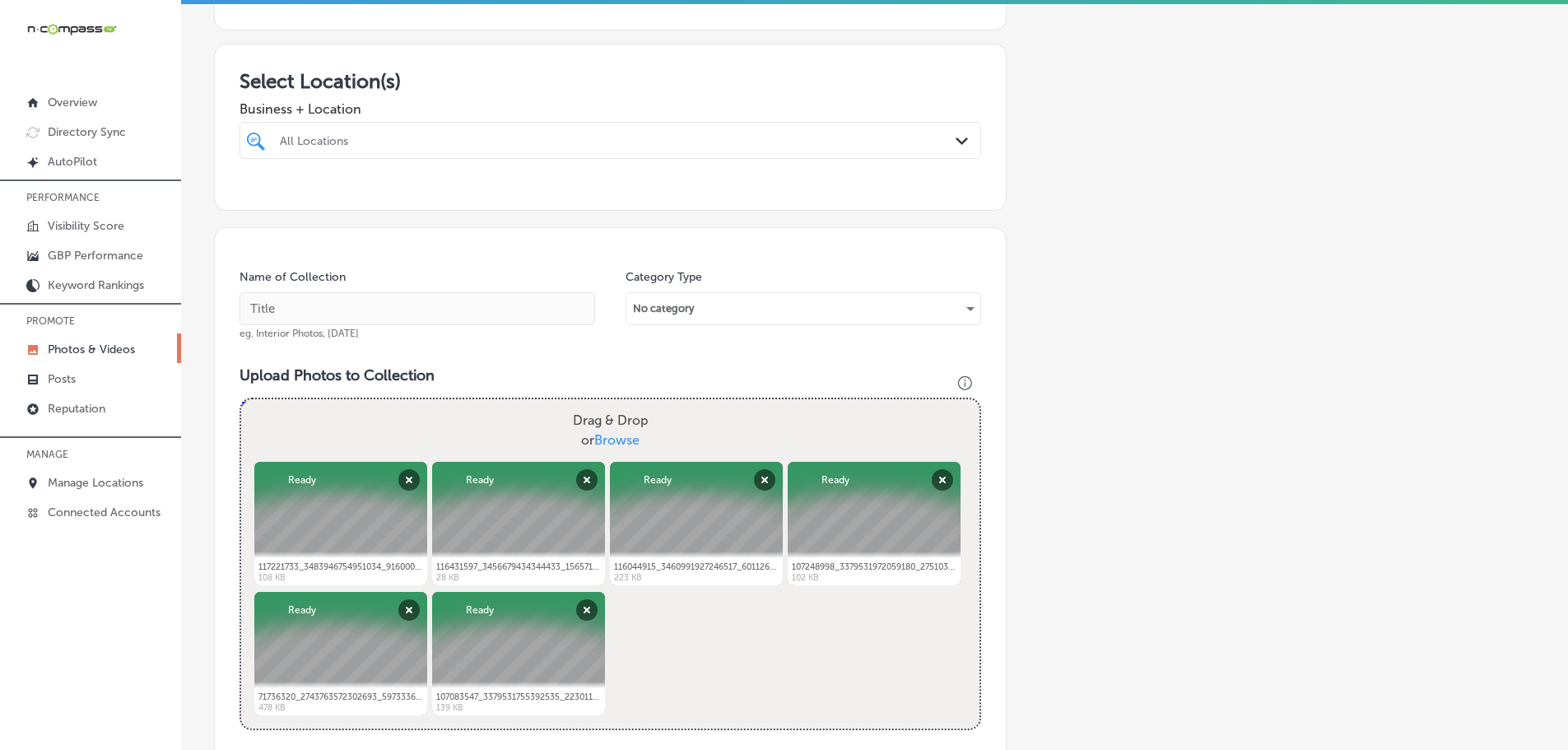
scroll to position [247, 0]
click at [529, 138] on div "All Locations" at bounding box center [619, 139] width 678 height 14
click at [315, 197] on label "Cedaredge Golf Course" at bounding box center [386, 199] width 217 height 14
type input "cedar"
click at [559, 104] on span "Business + Location" at bounding box center [610, 109] width 741 height 16
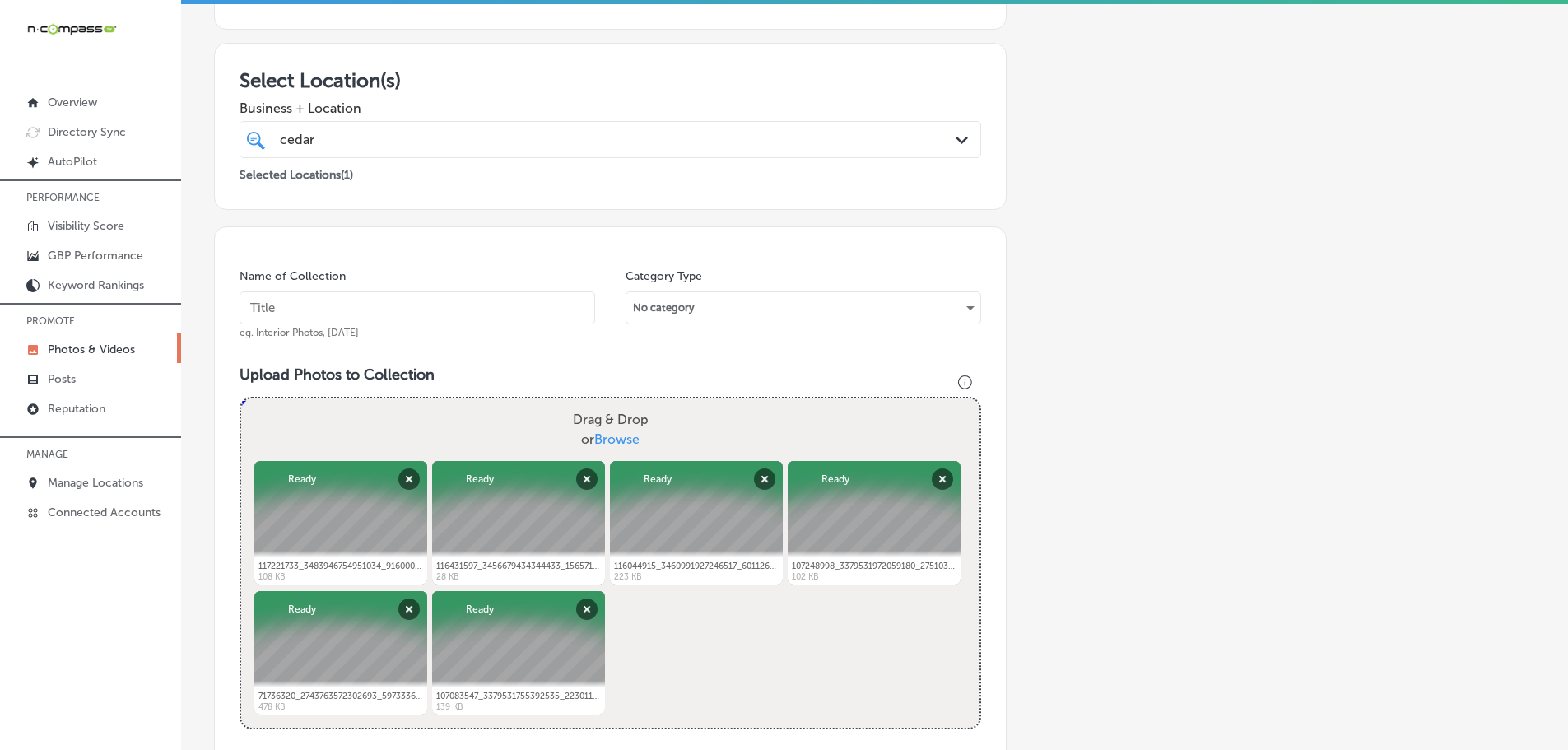
scroll to position [329, 0]
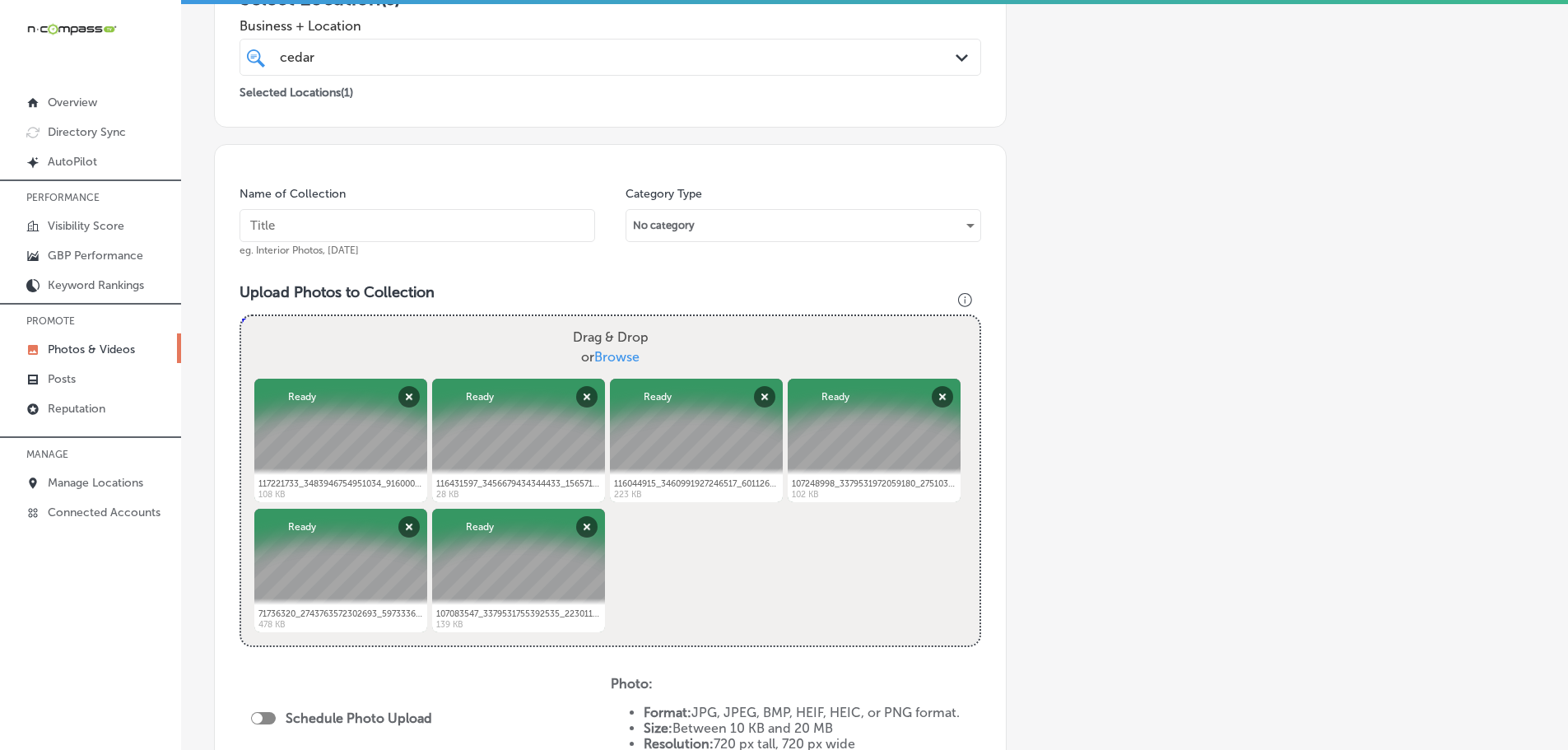
click at [381, 238] on input "text" at bounding box center [416, 225] width 356 height 33
type input "Cedaredge Golf Course"
click at [581, 524] on button "Remove" at bounding box center [587, 527] width 21 height 21
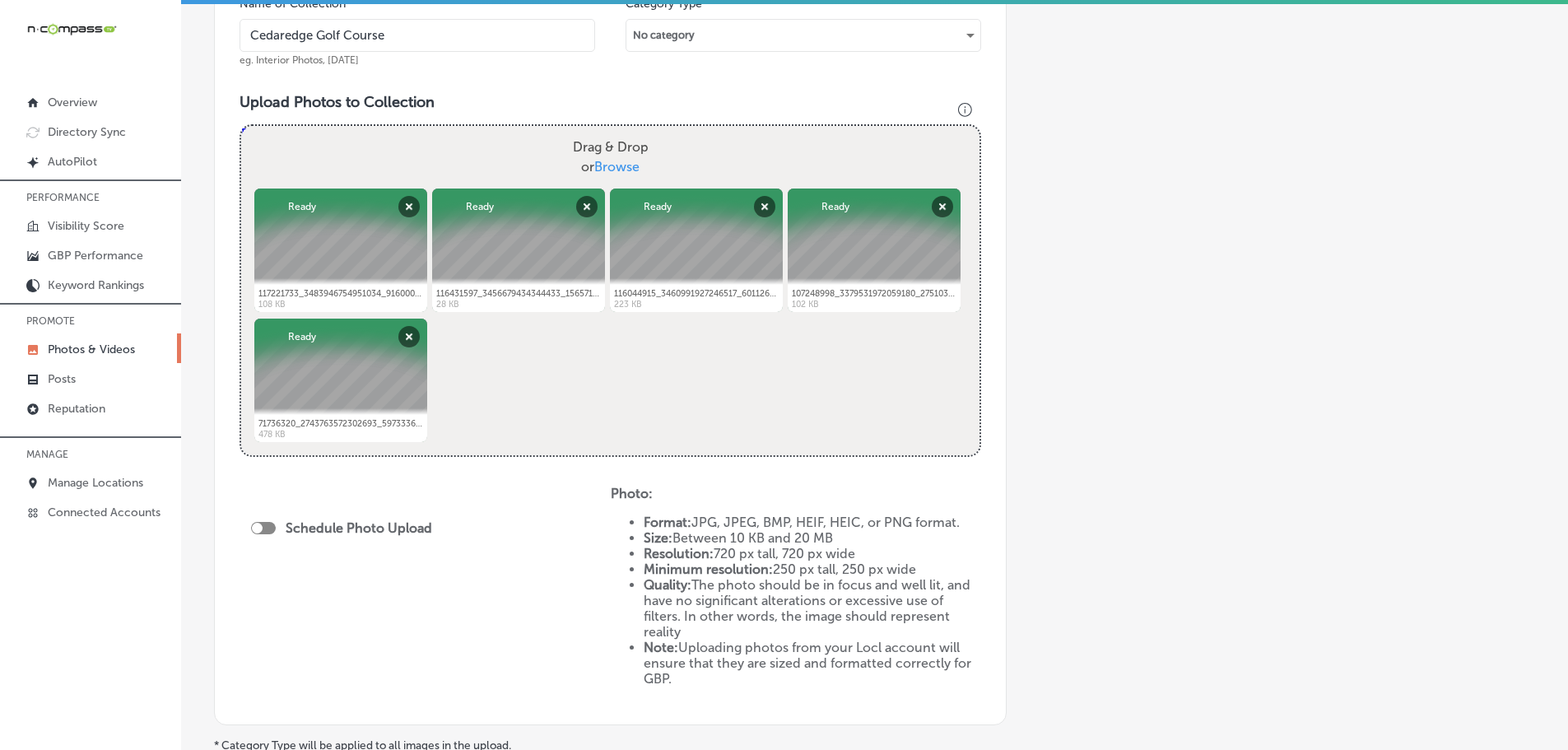
scroll to position [576, 0]
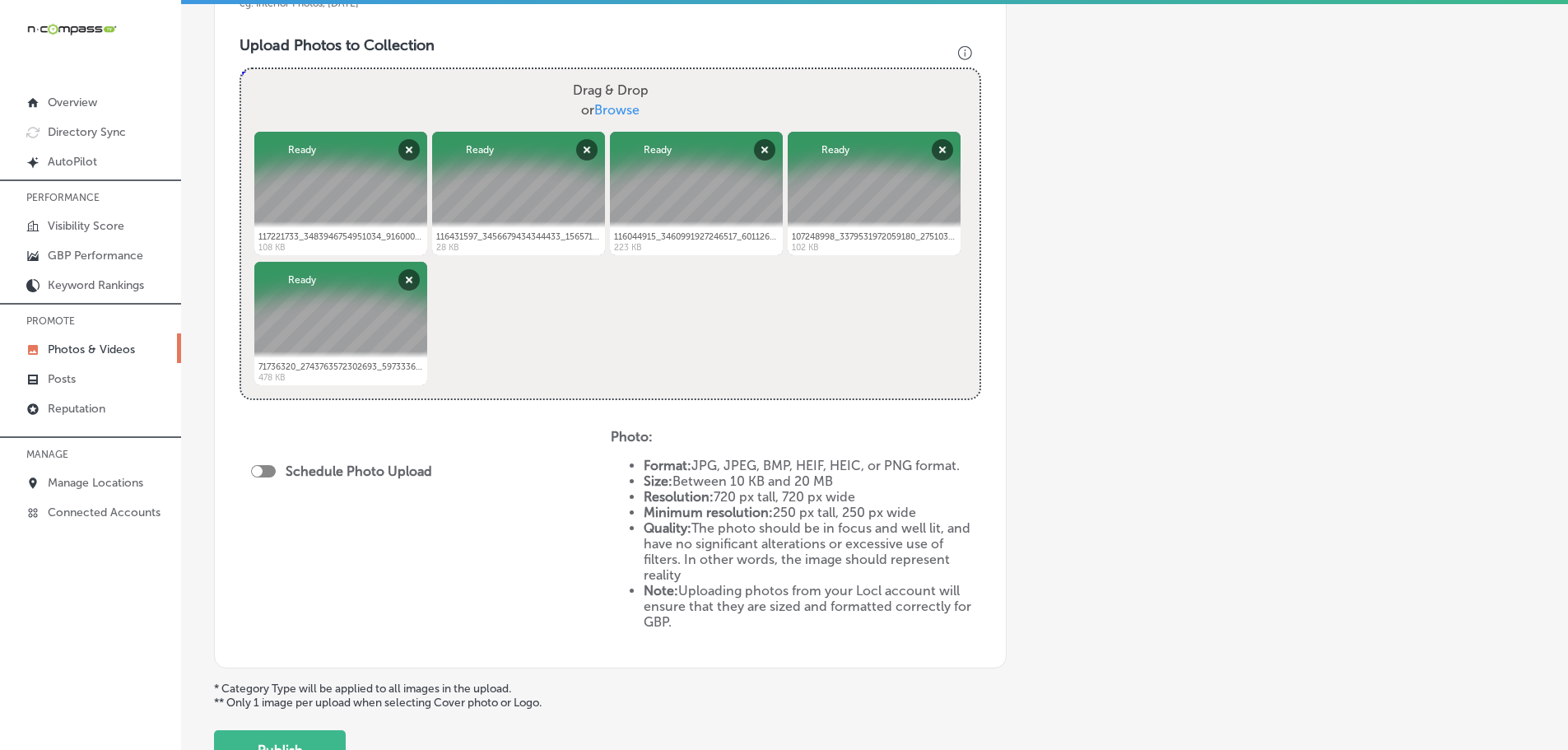
click at [267, 467] on div at bounding box center [263, 471] width 25 height 12
checkbox input "true"
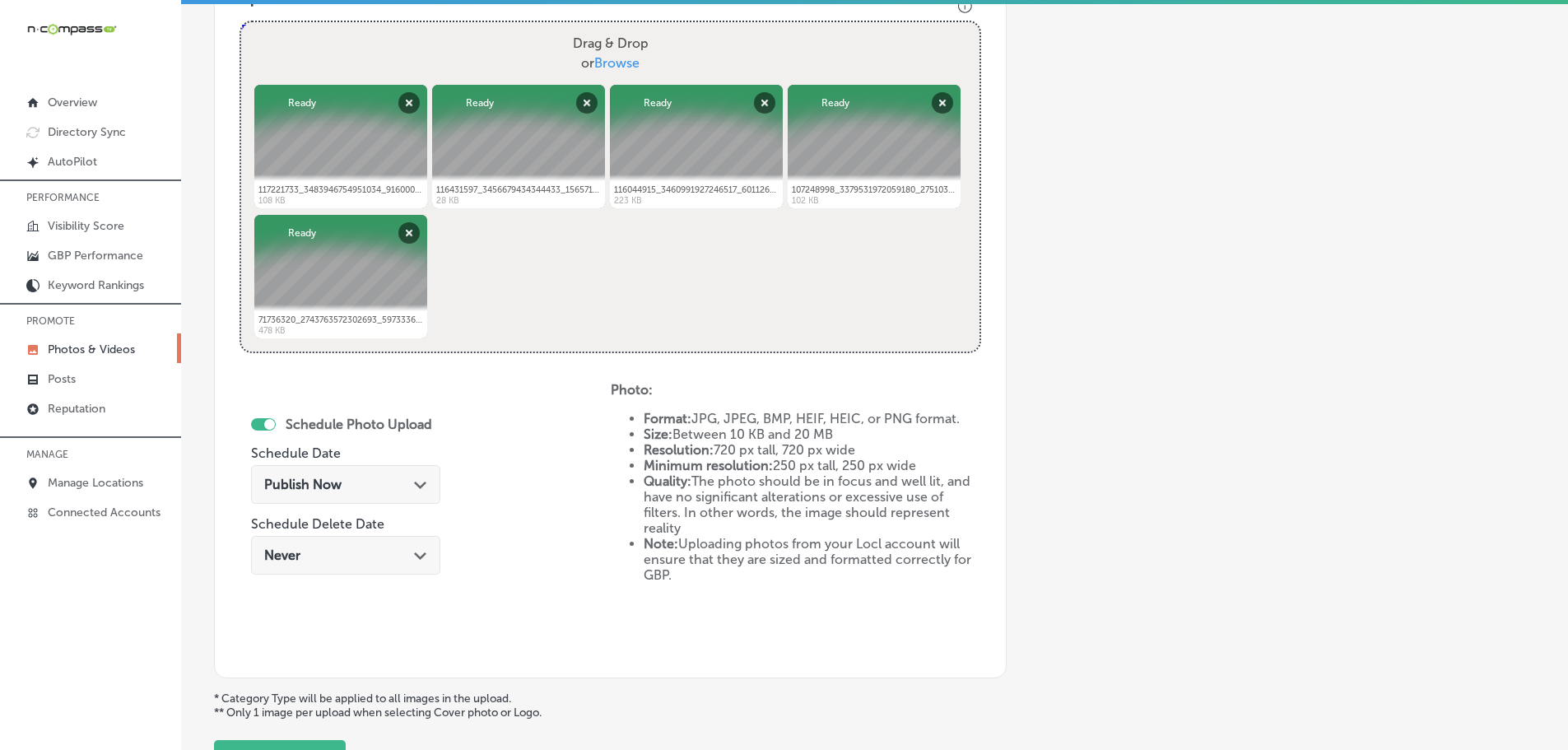
scroll to position [764, 0]
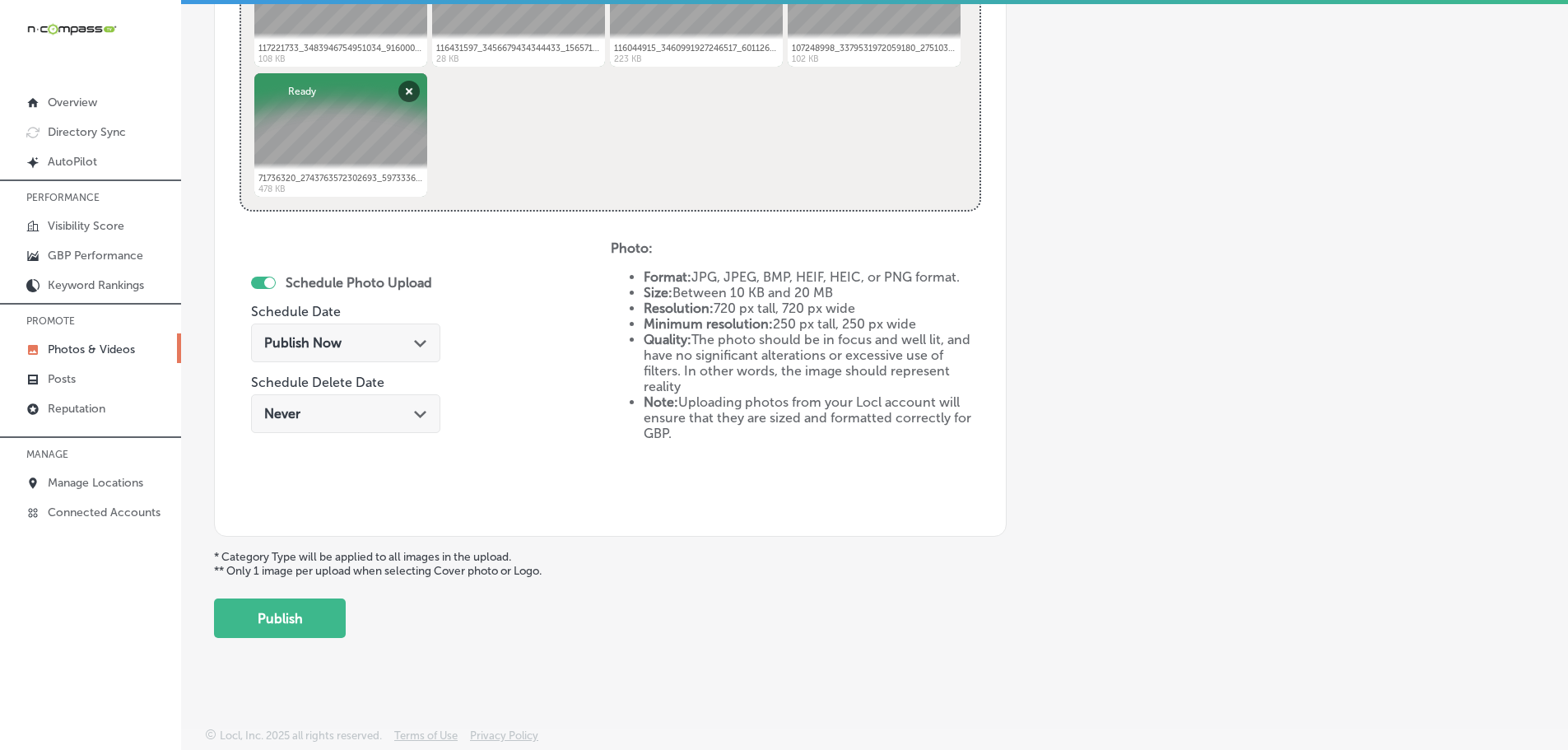
click at [426, 338] on div "Publish Now Path Created with Sketch." at bounding box center [345, 343] width 190 height 39
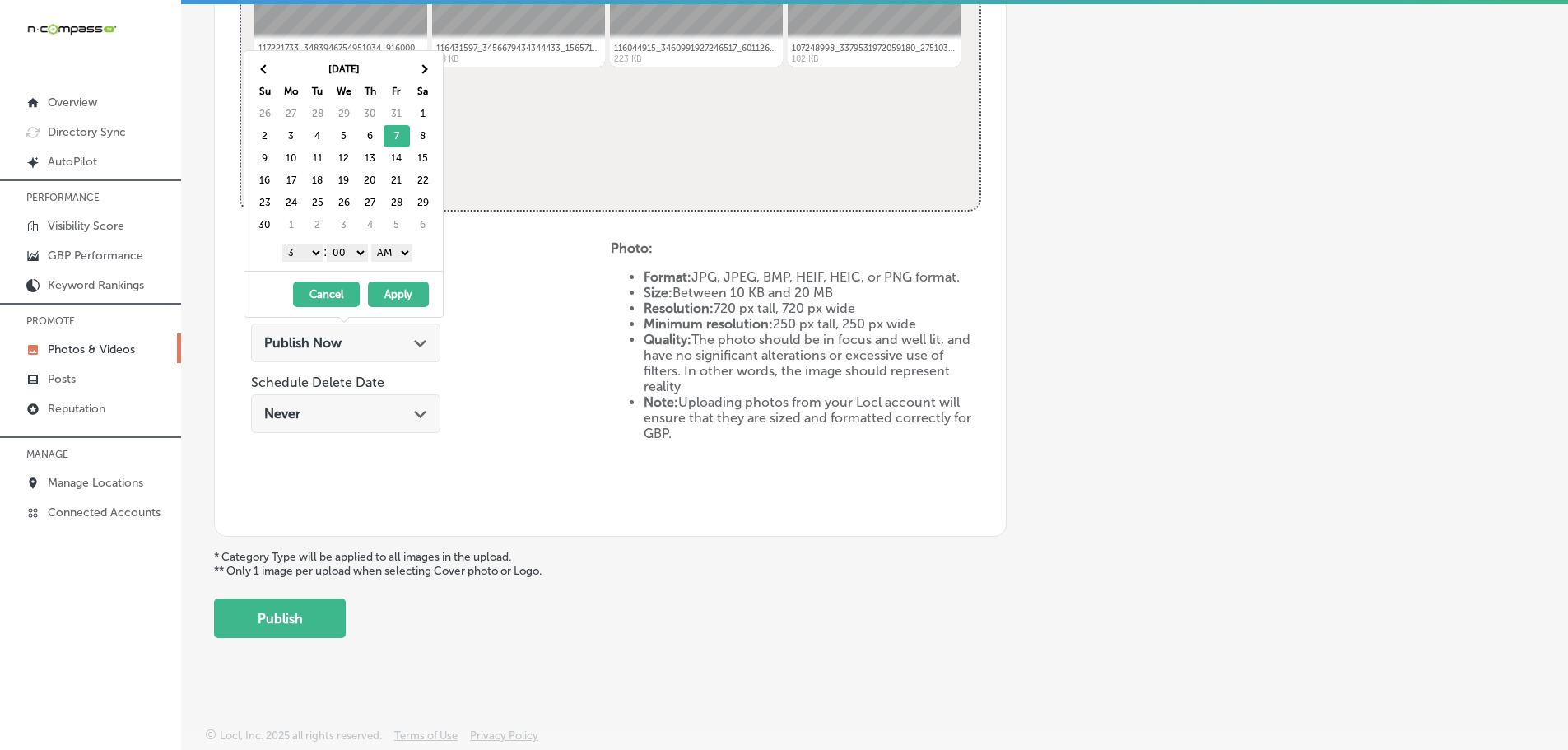
click at [299, 253] on select "1 2 3 4 5 6 7 8 9 10 11 12" at bounding box center [303, 252] width 41 height 19
click at [397, 251] on select "AM PM" at bounding box center [392, 252] width 41 height 19
click at [394, 296] on button "Apply" at bounding box center [398, 294] width 61 height 26
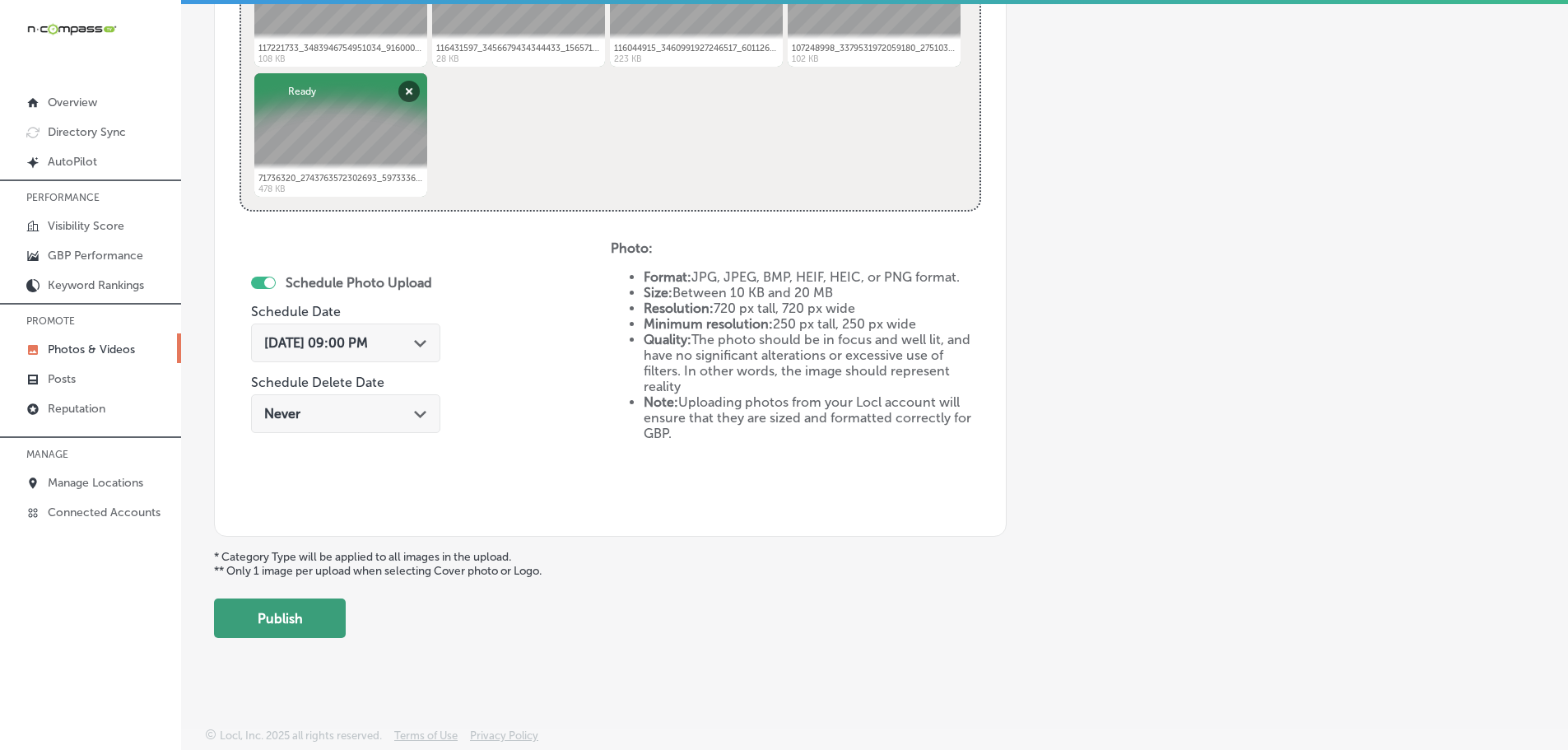
click at [287, 612] on button "Publish" at bounding box center [279, 618] width 131 height 40
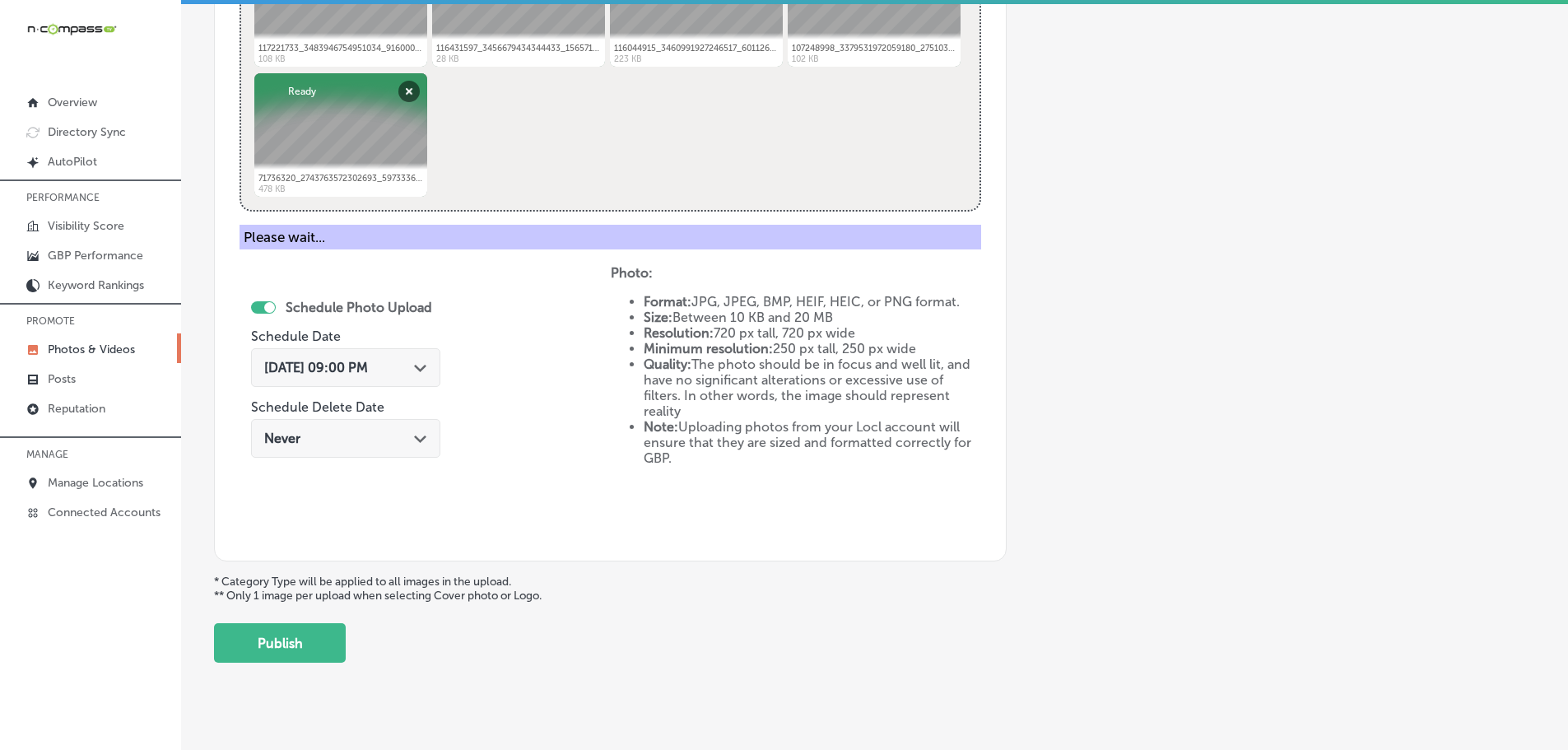
scroll to position [498, 0]
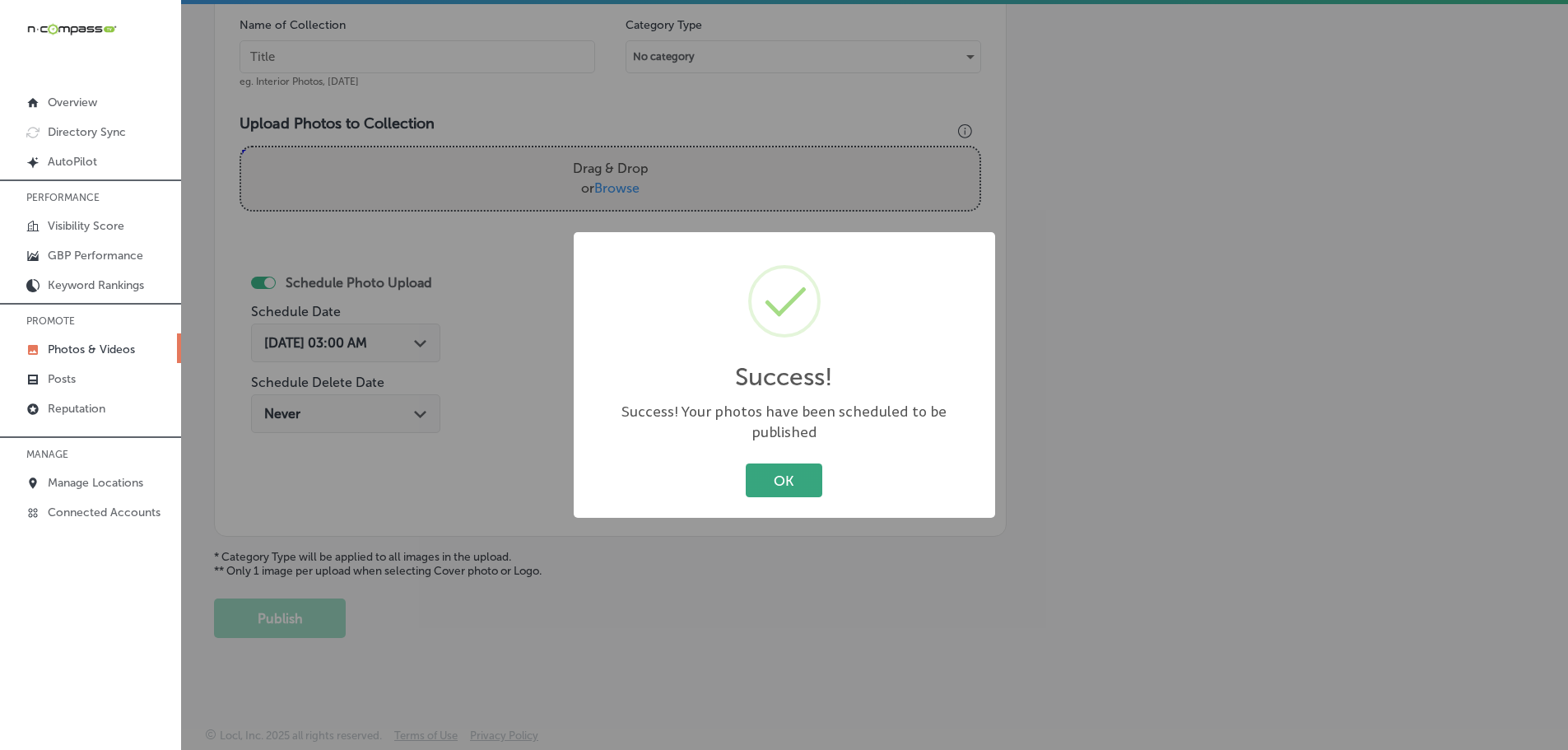
click at [804, 475] on button "OK" at bounding box center [784, 480] width 77 height 34
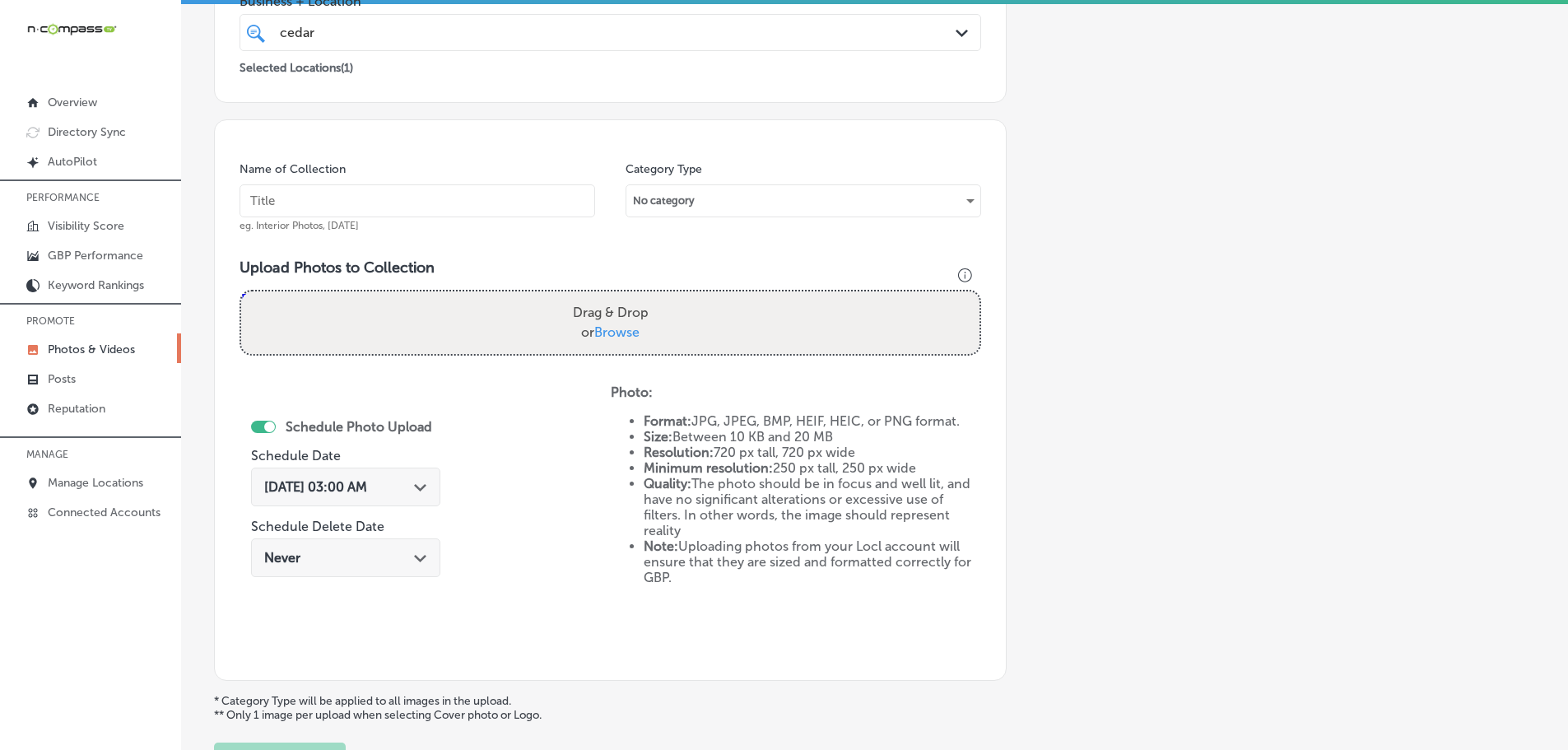
scroll to position [4, 0]
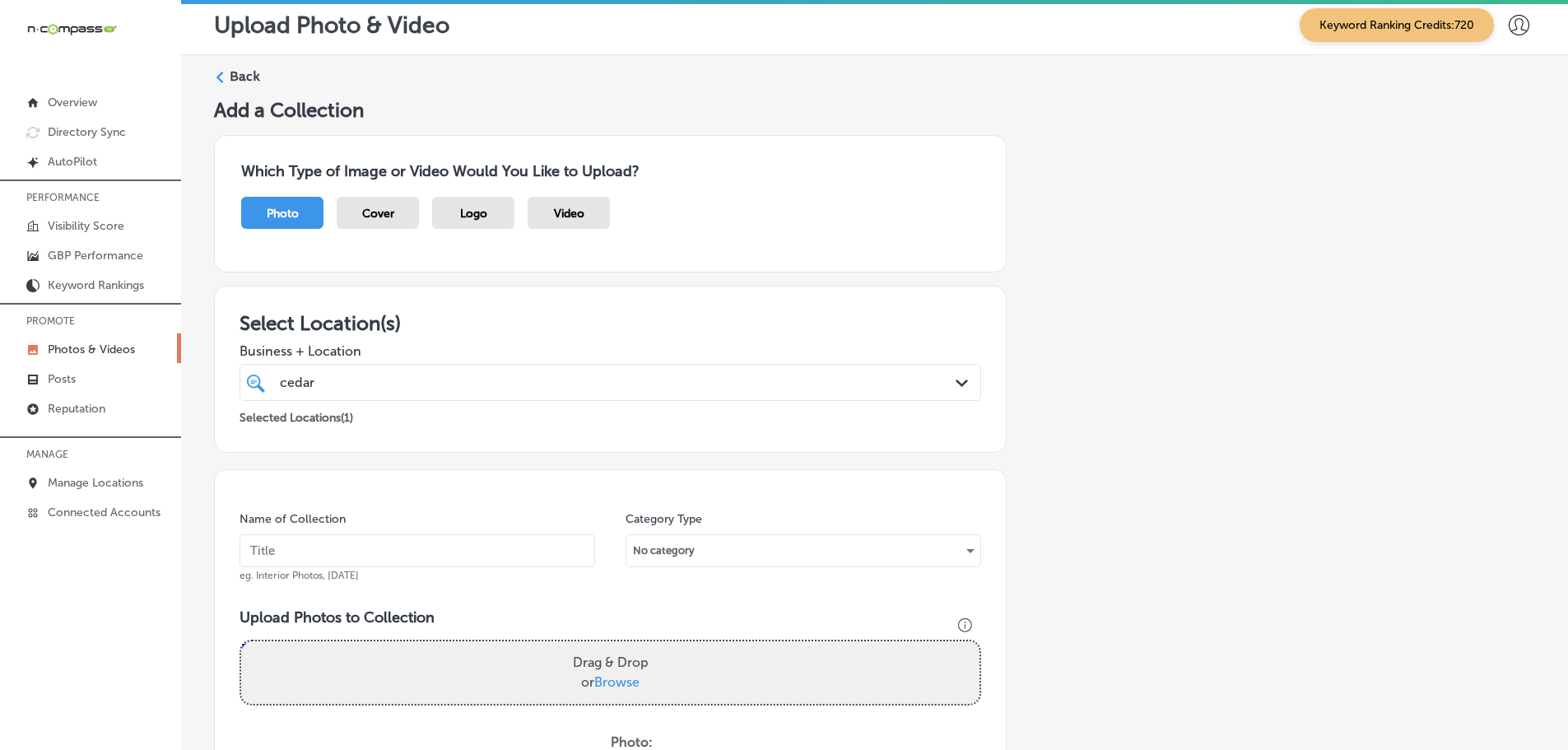
click at [218, 81] on icon at bounding box center [219, 77] width 11 height 11
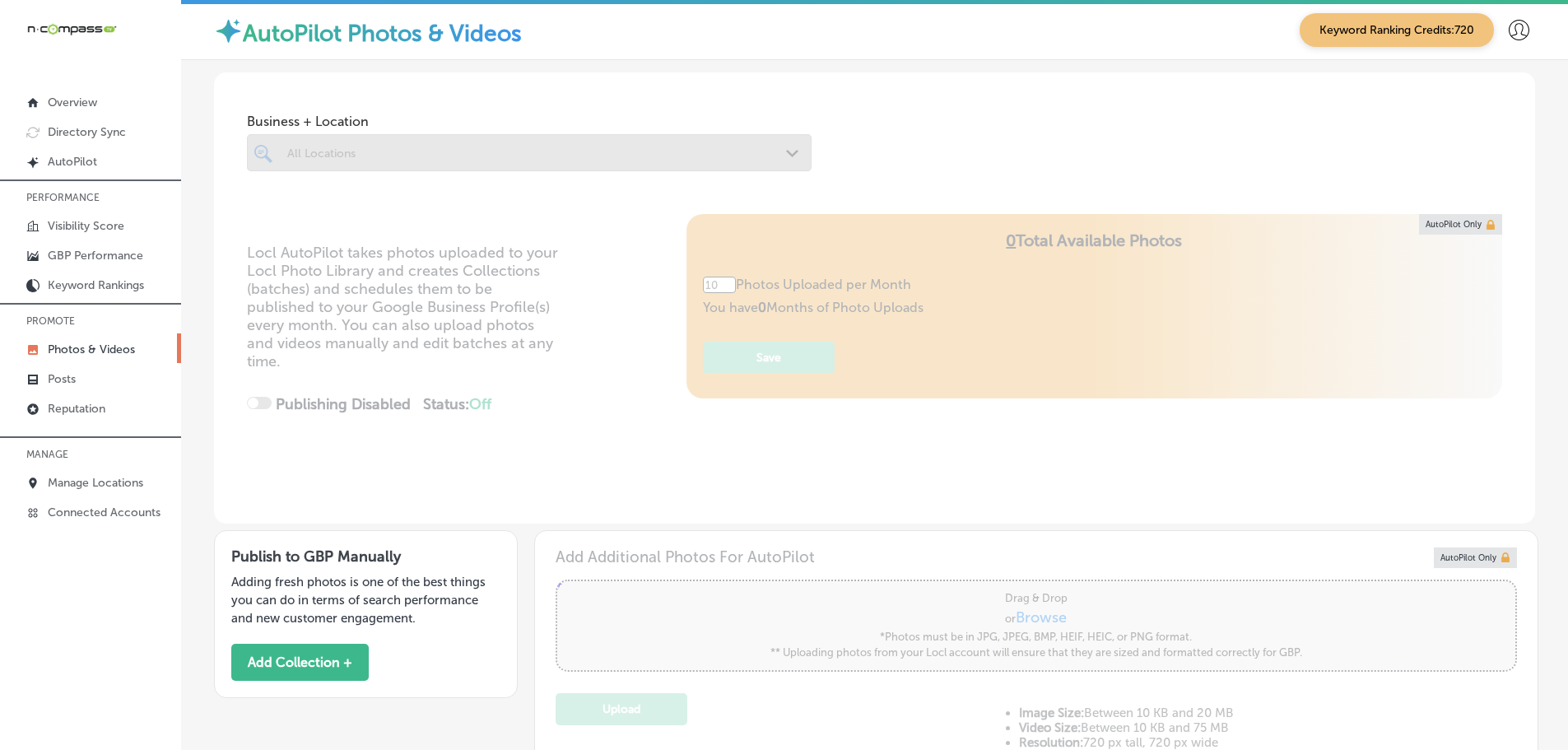
type input "5"
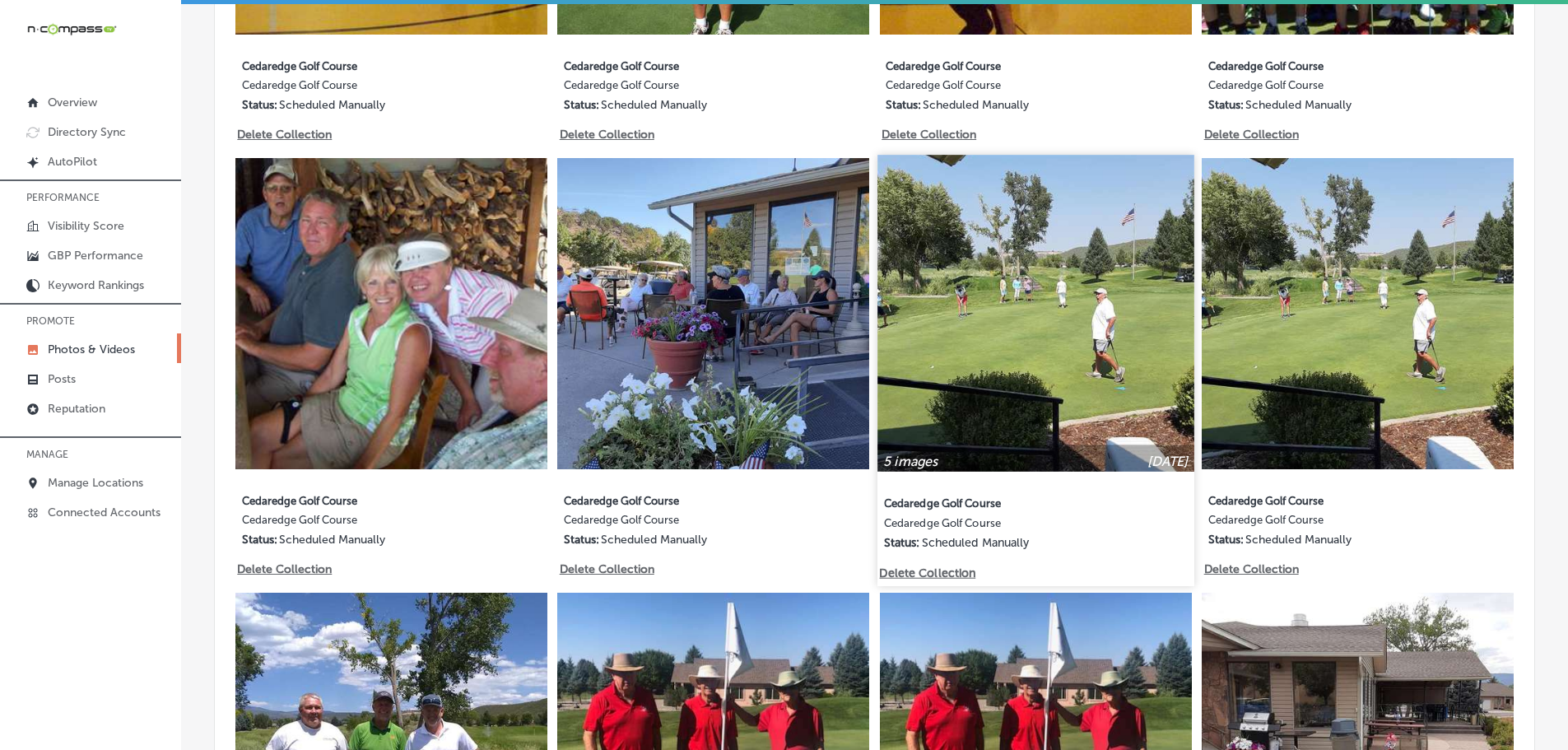
scroll to position [1196, 0]
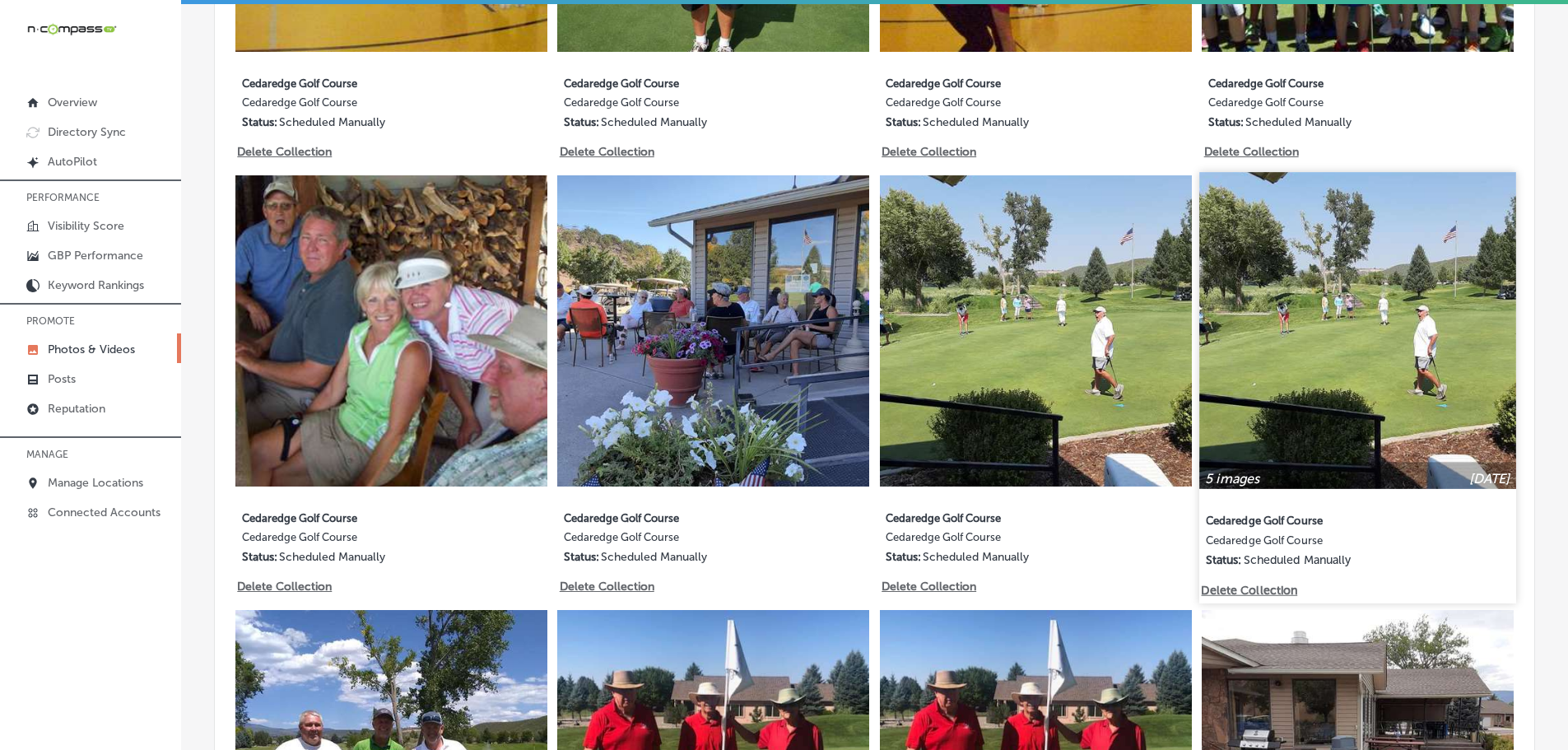
click at [1266, 582] on p "Delete Collection" at bounding box center [1249, 589] width 94 height 14
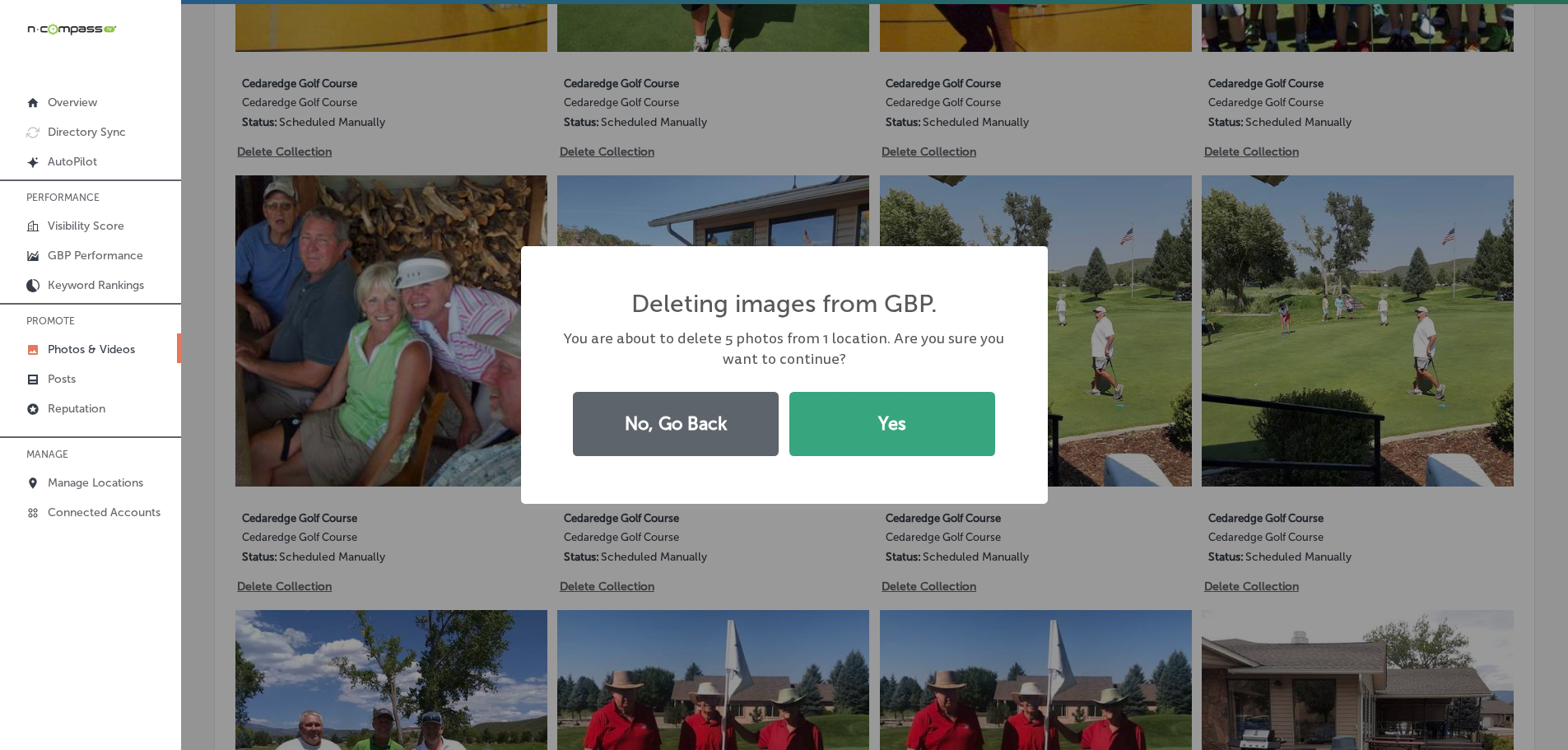
click at [859, 438] on button "Yes" at bounding box center [891, 424] width 206 height 64
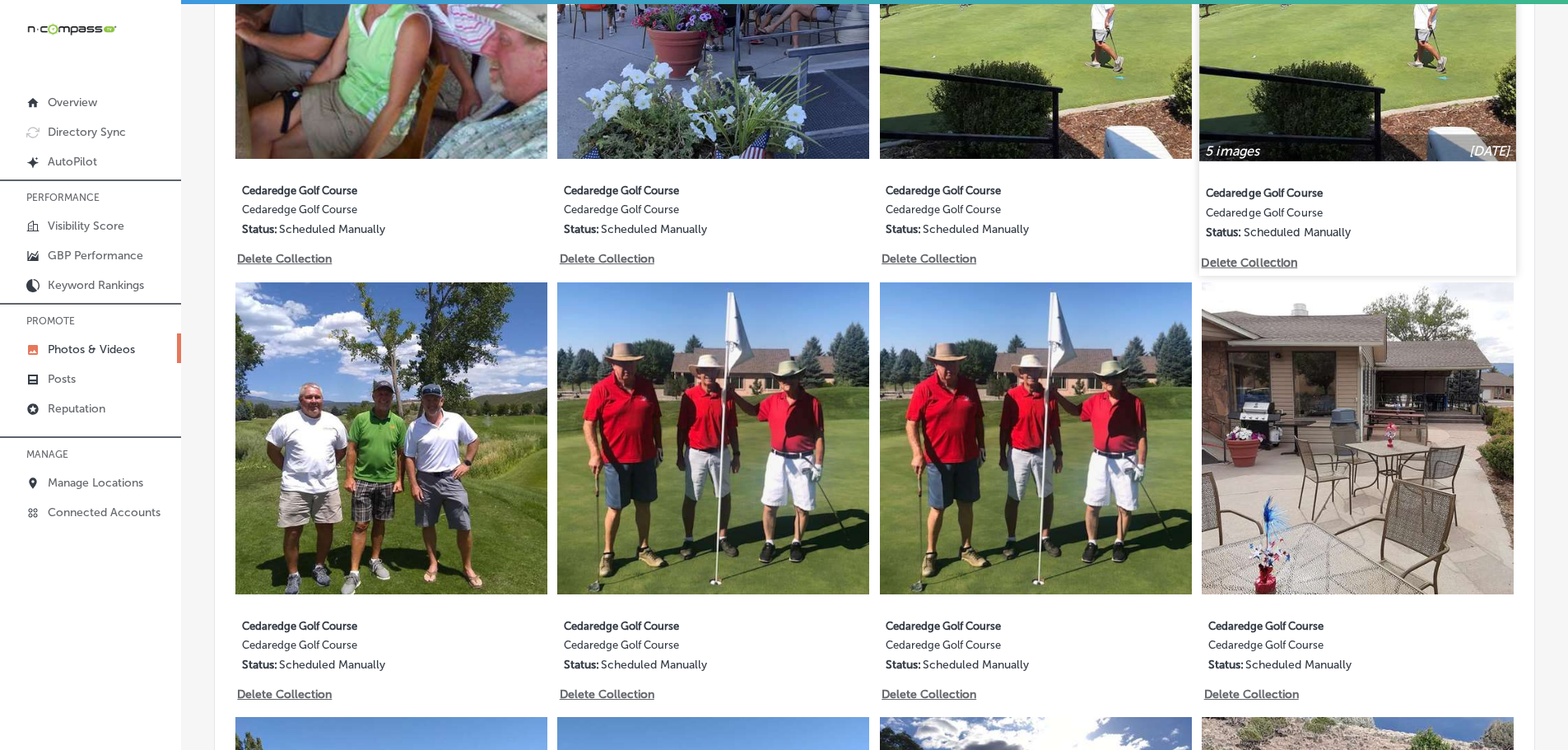
scroll to position [1548, 0]
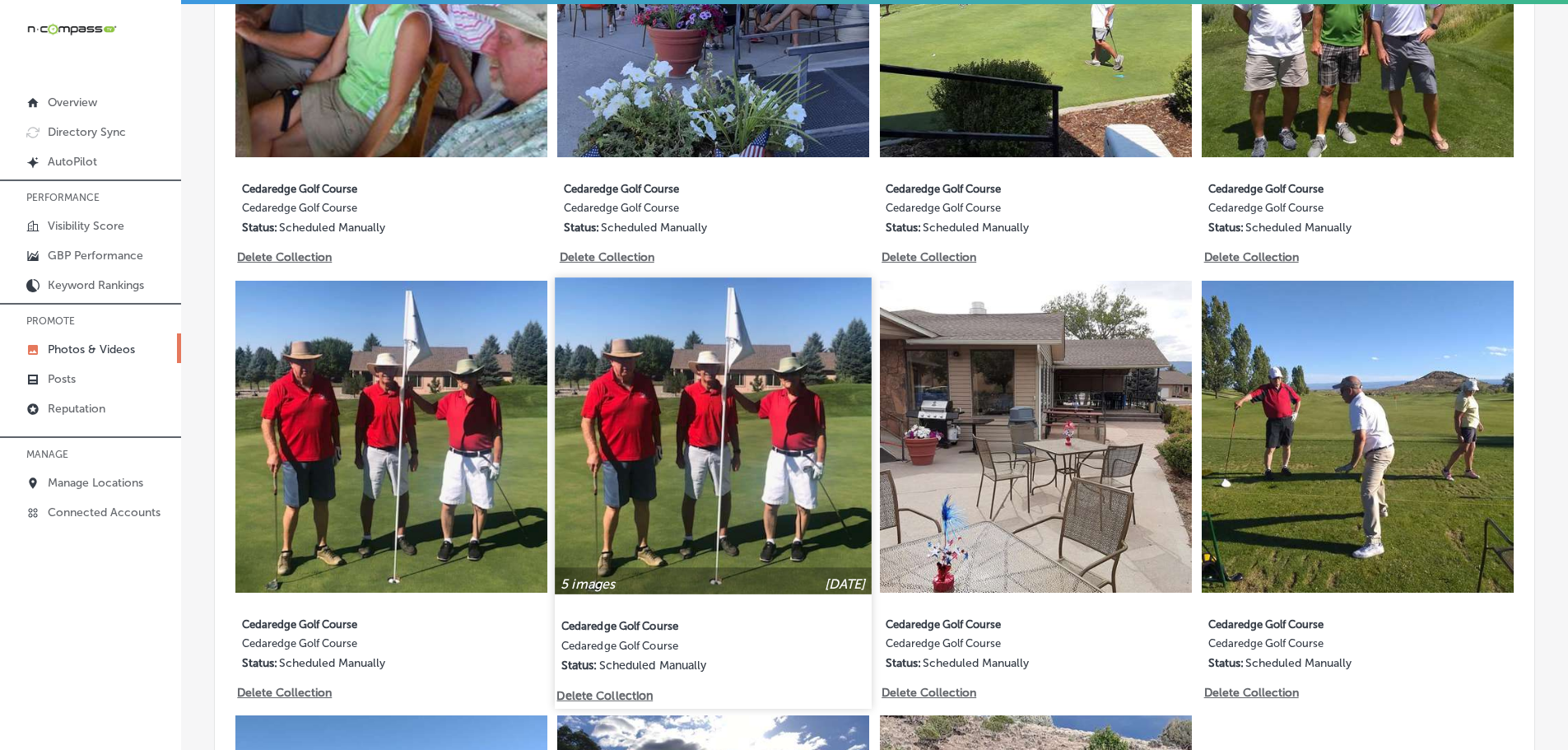
click at [621, 688] on p "Delete Collection" at bounding box center [604, 695] width 94 height 14
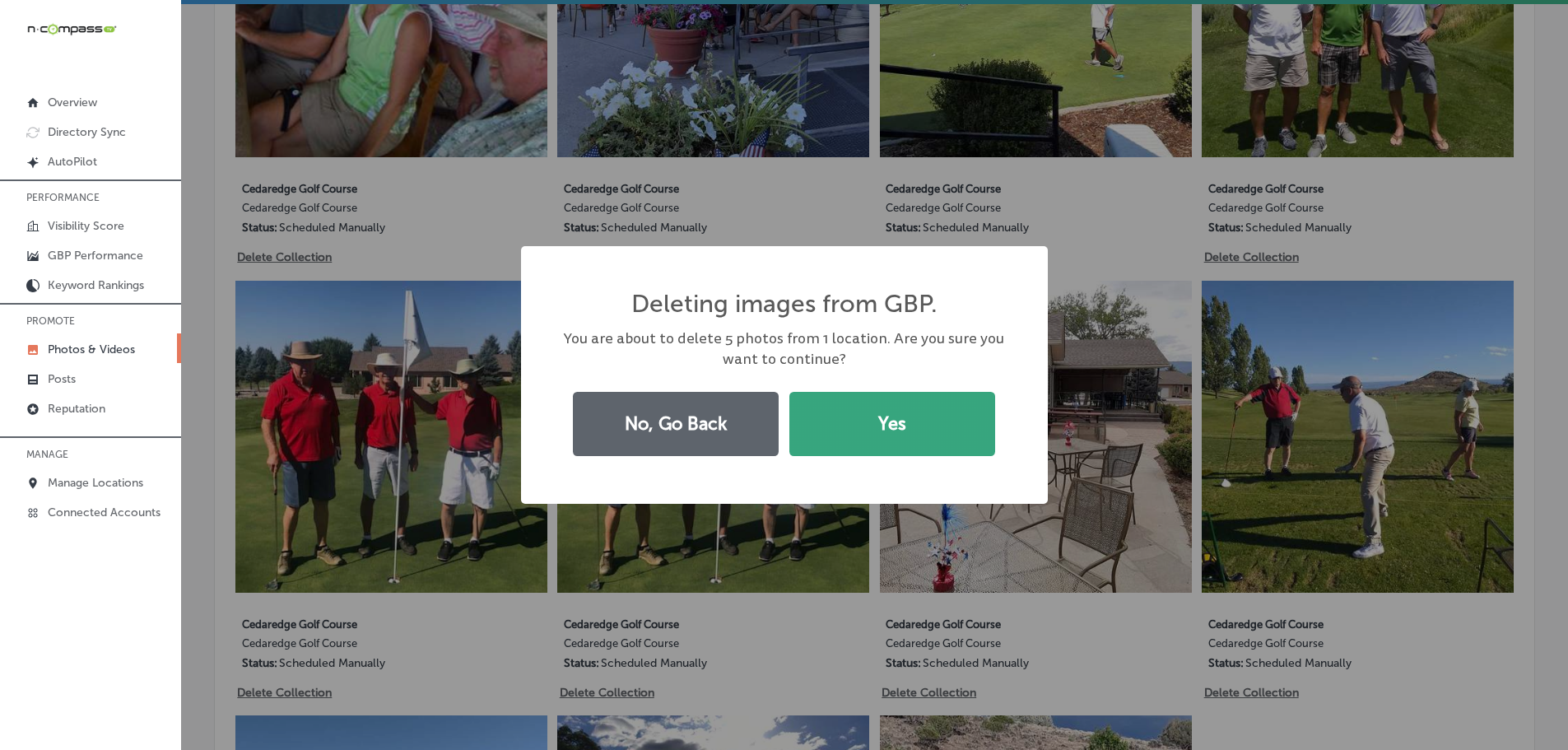
click at [877, 443] on button "Yes" at bounding box center [891, 424] width 206 height 64
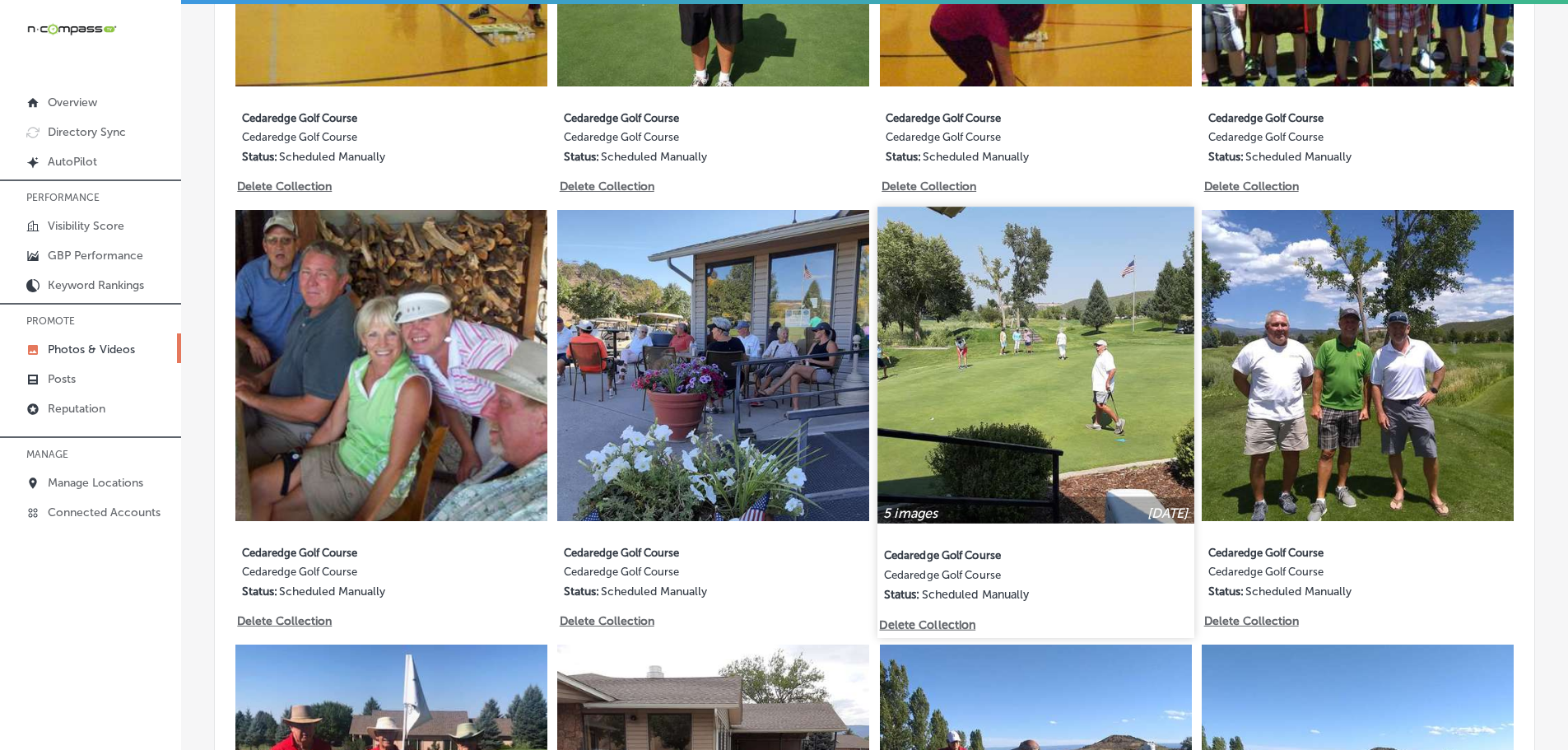
scroll to position [1136, 0]
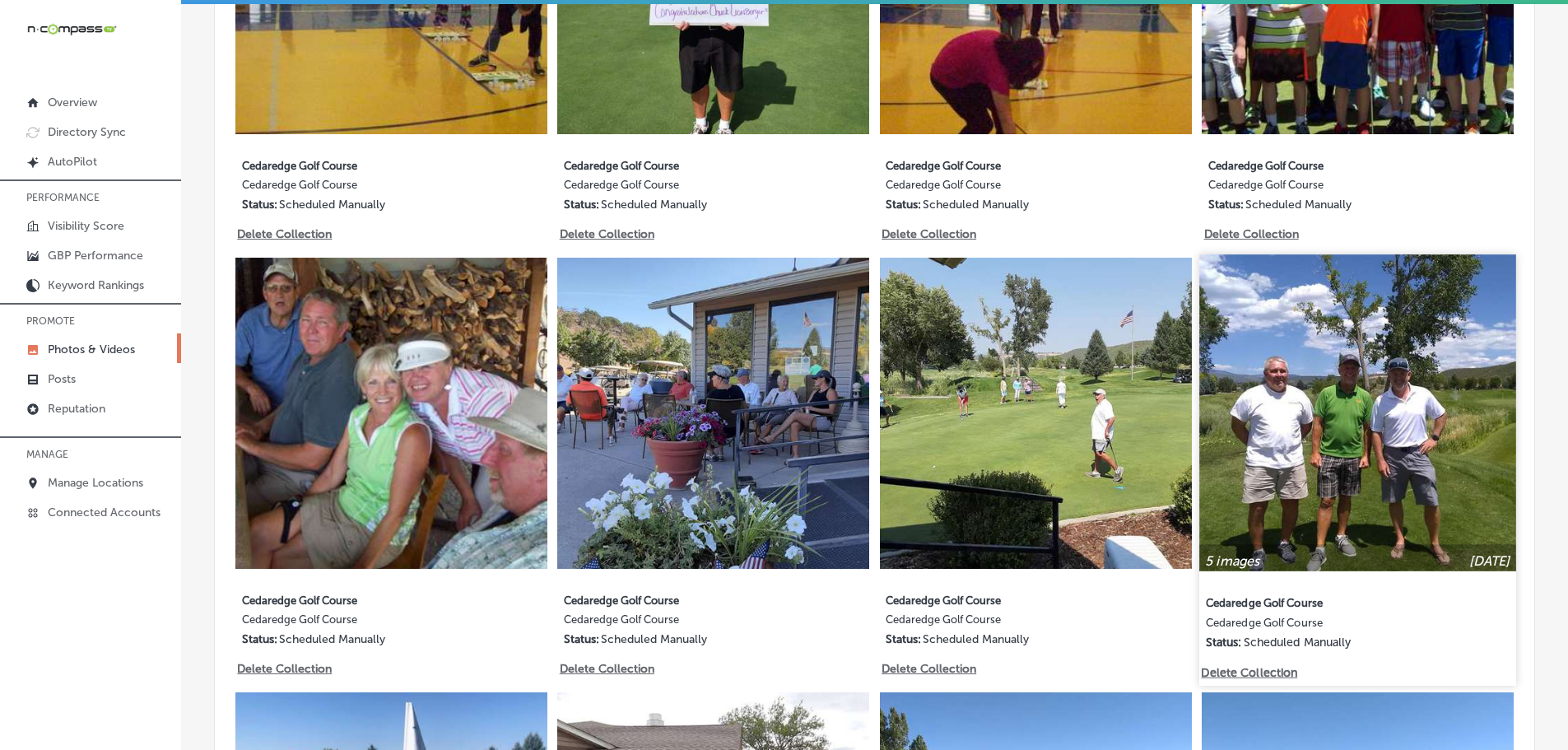
click at [1324, 424] on img at bounding box center [1358, 412] width 316 height 316
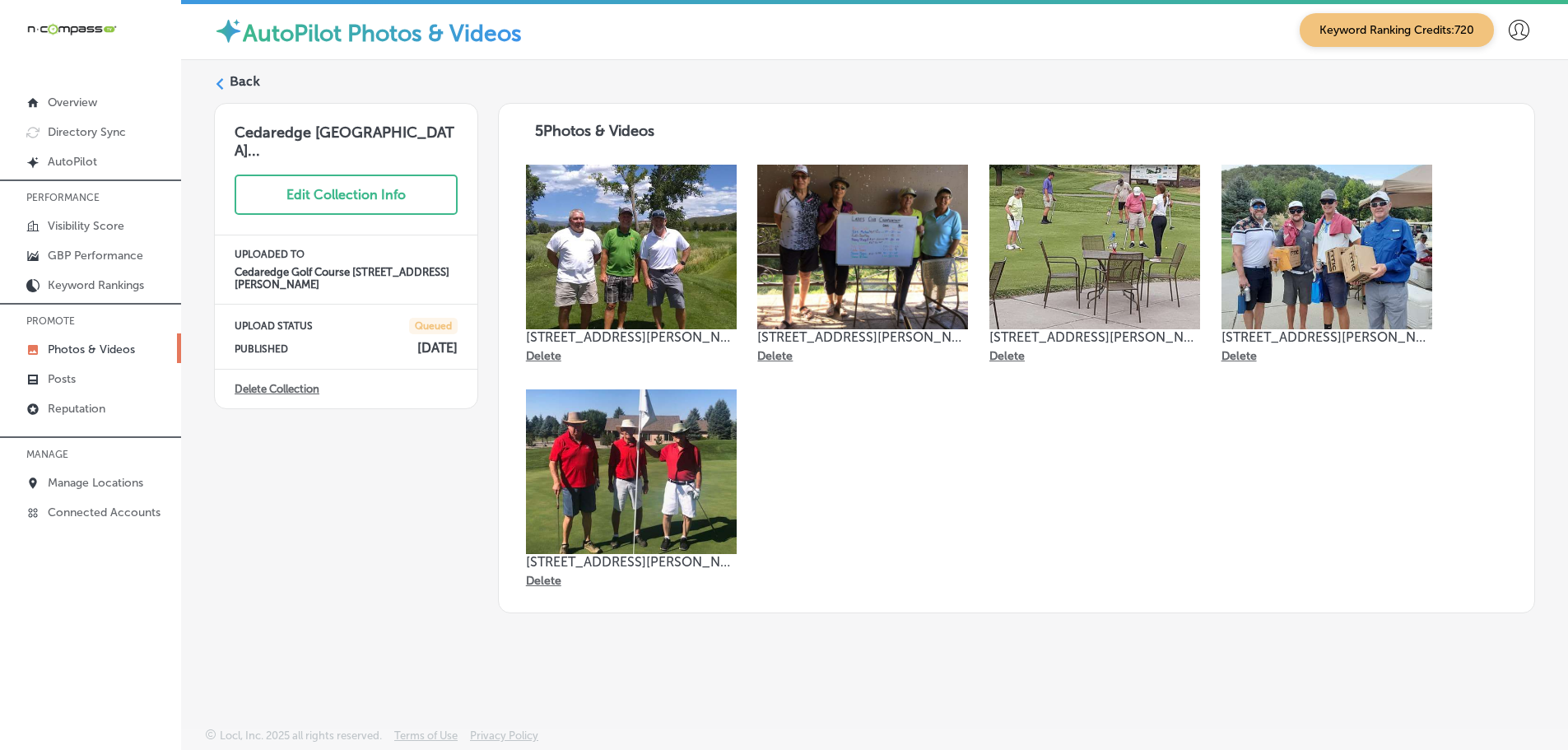
click at [221, 82] on icon at bounding box center [219, 84] width 11 height 11
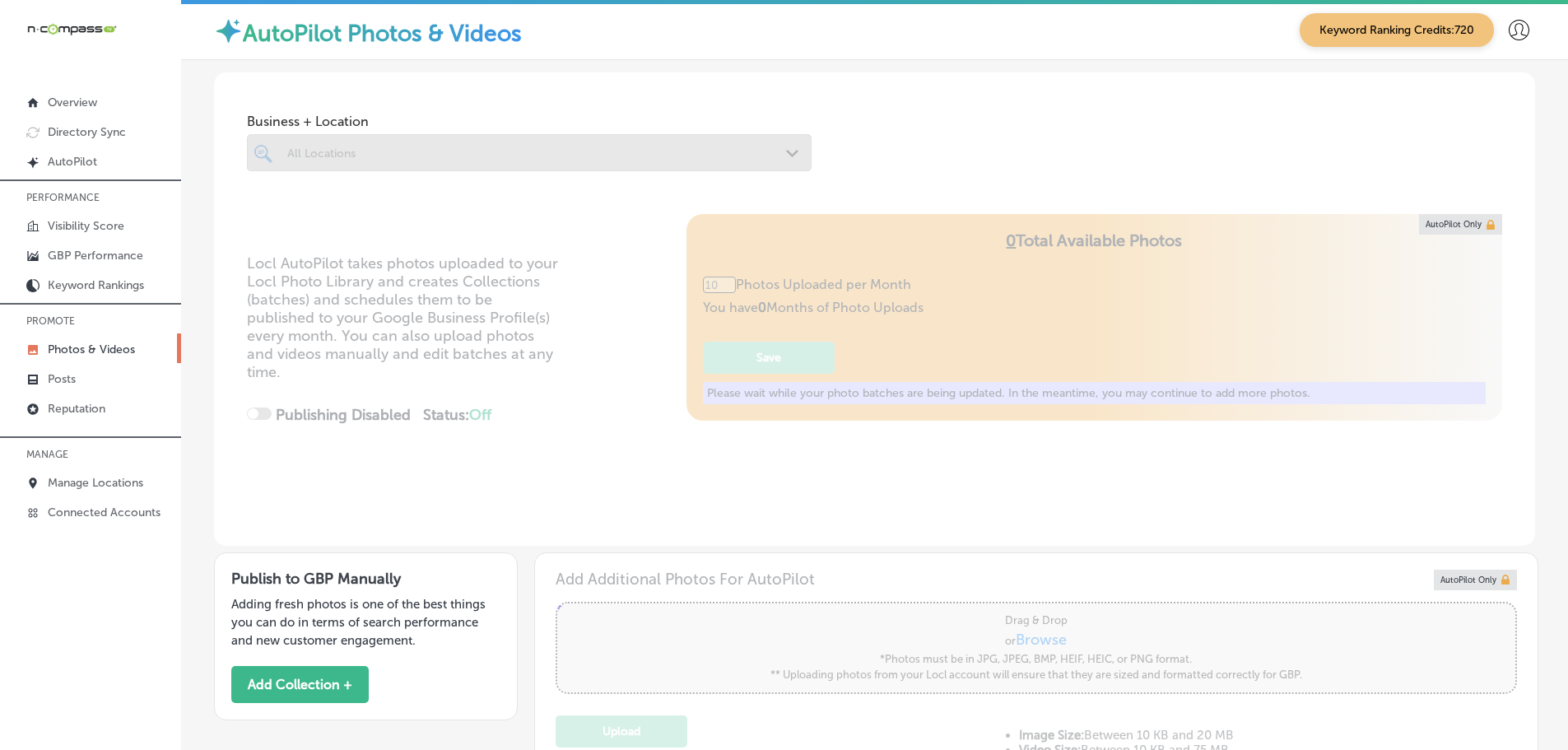
type input "5"
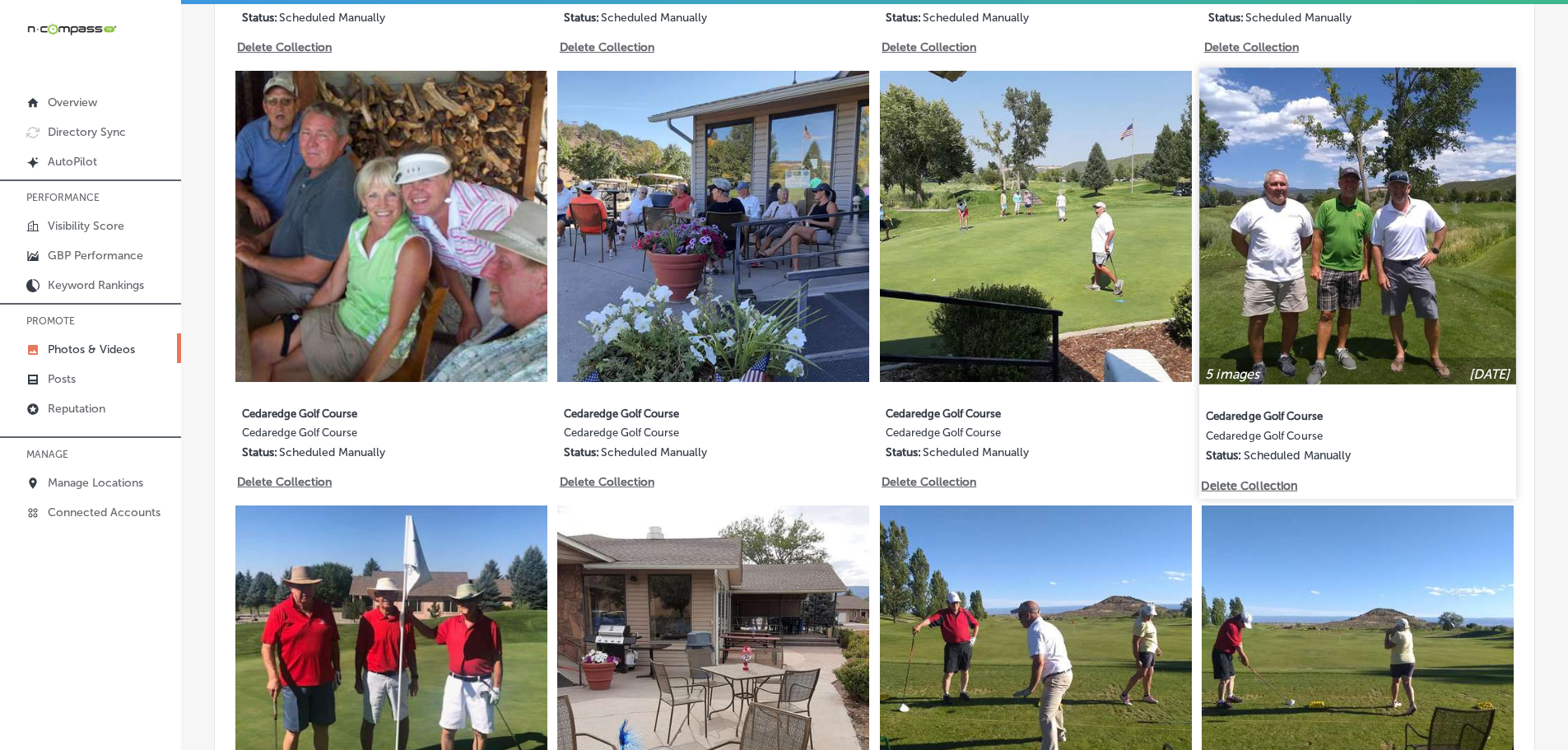
scroll to position [1234, 0]
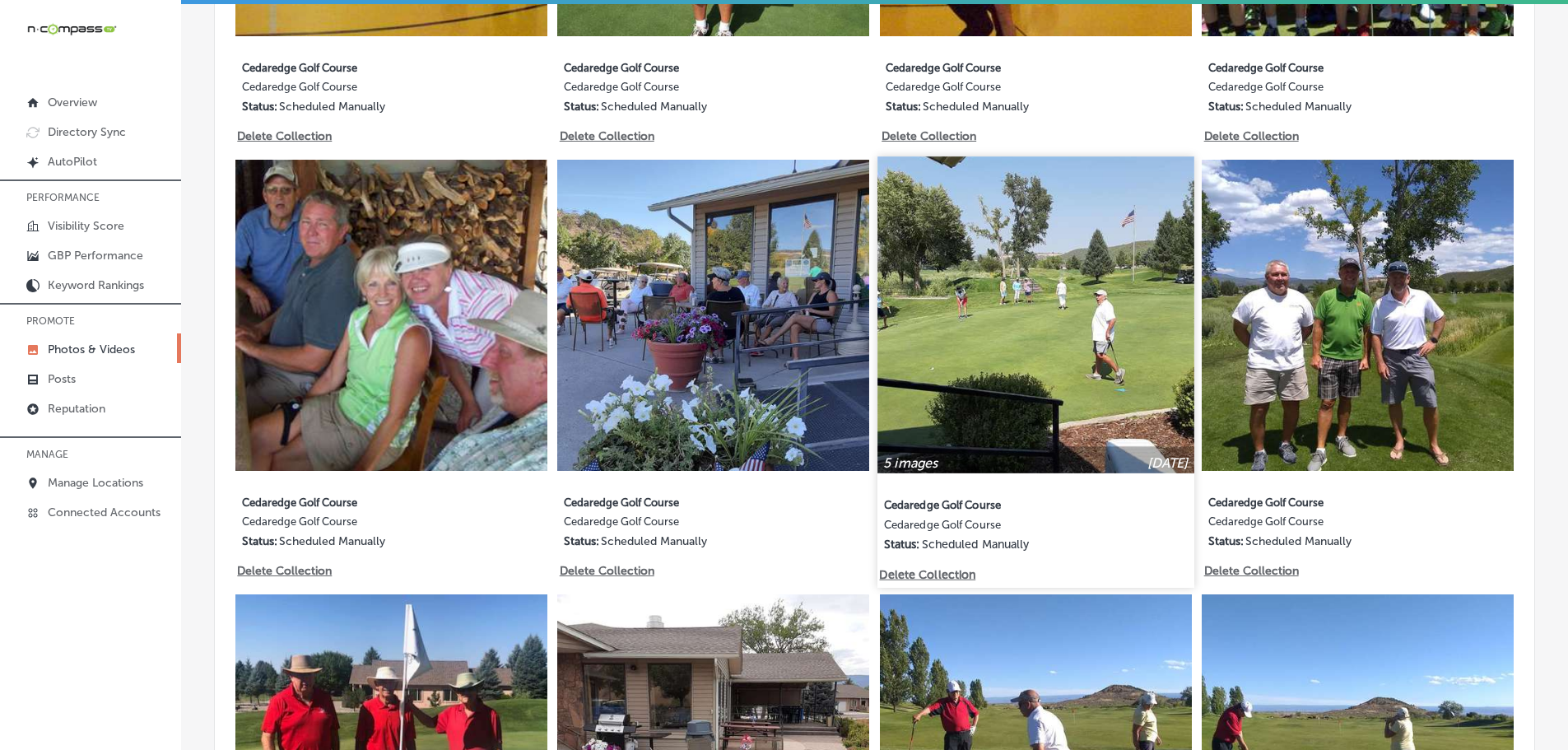
click at [1095, 366] on img at bounding box center [1035, 314] width 316 height 316
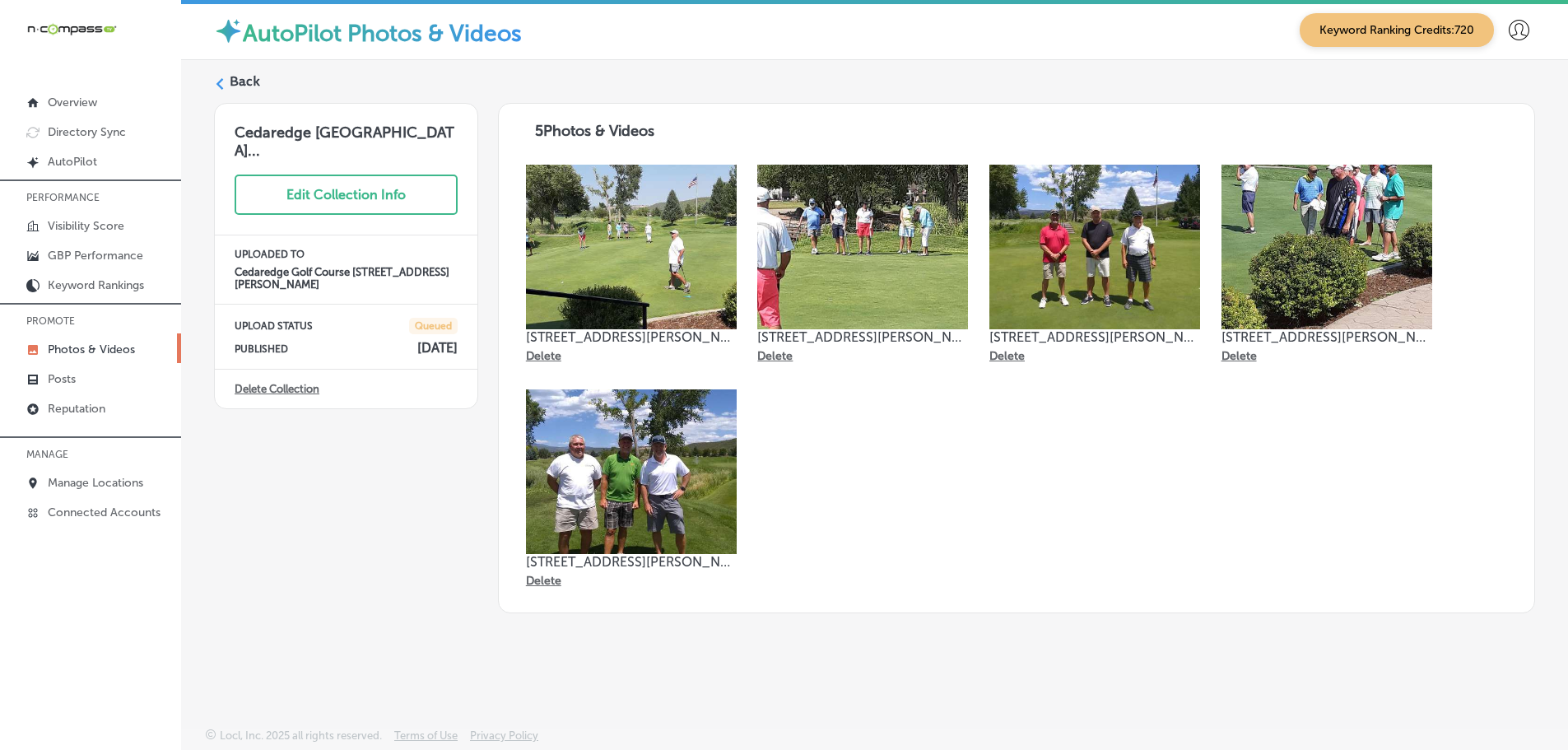
click at [231, 81] on label "Back" at bounding box center [244, 81] width 31 height 19
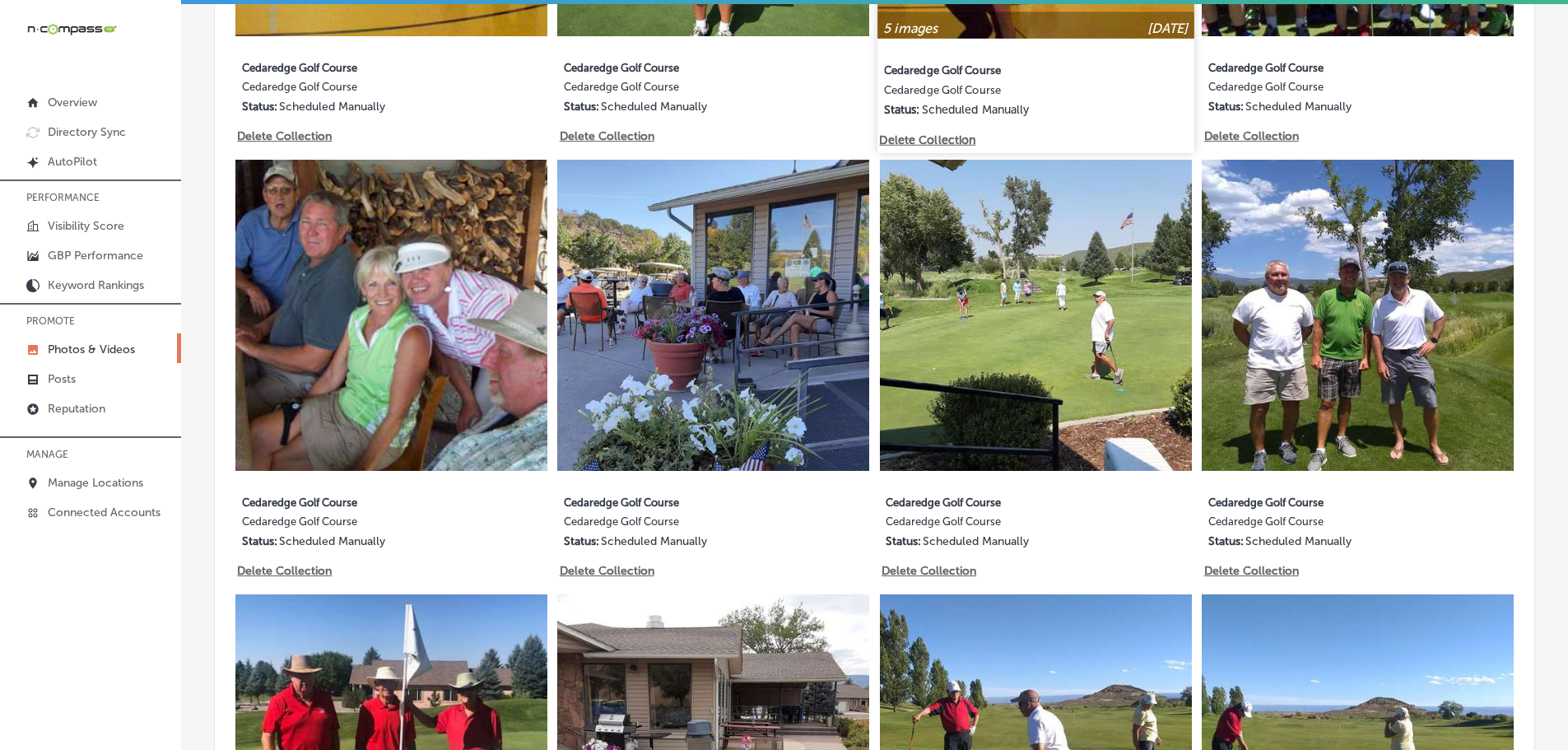
type input "5"
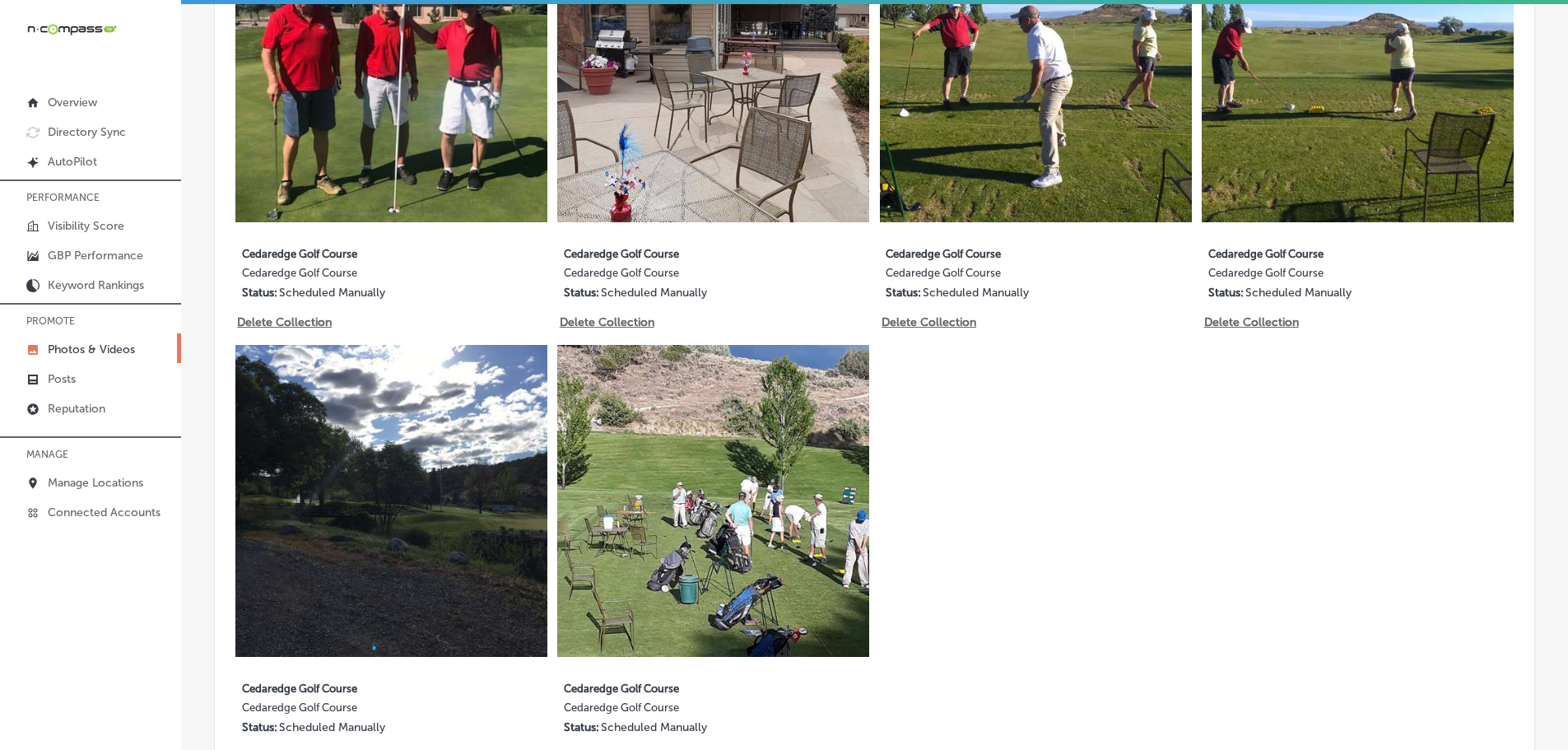
scroll to position [2085, 0]
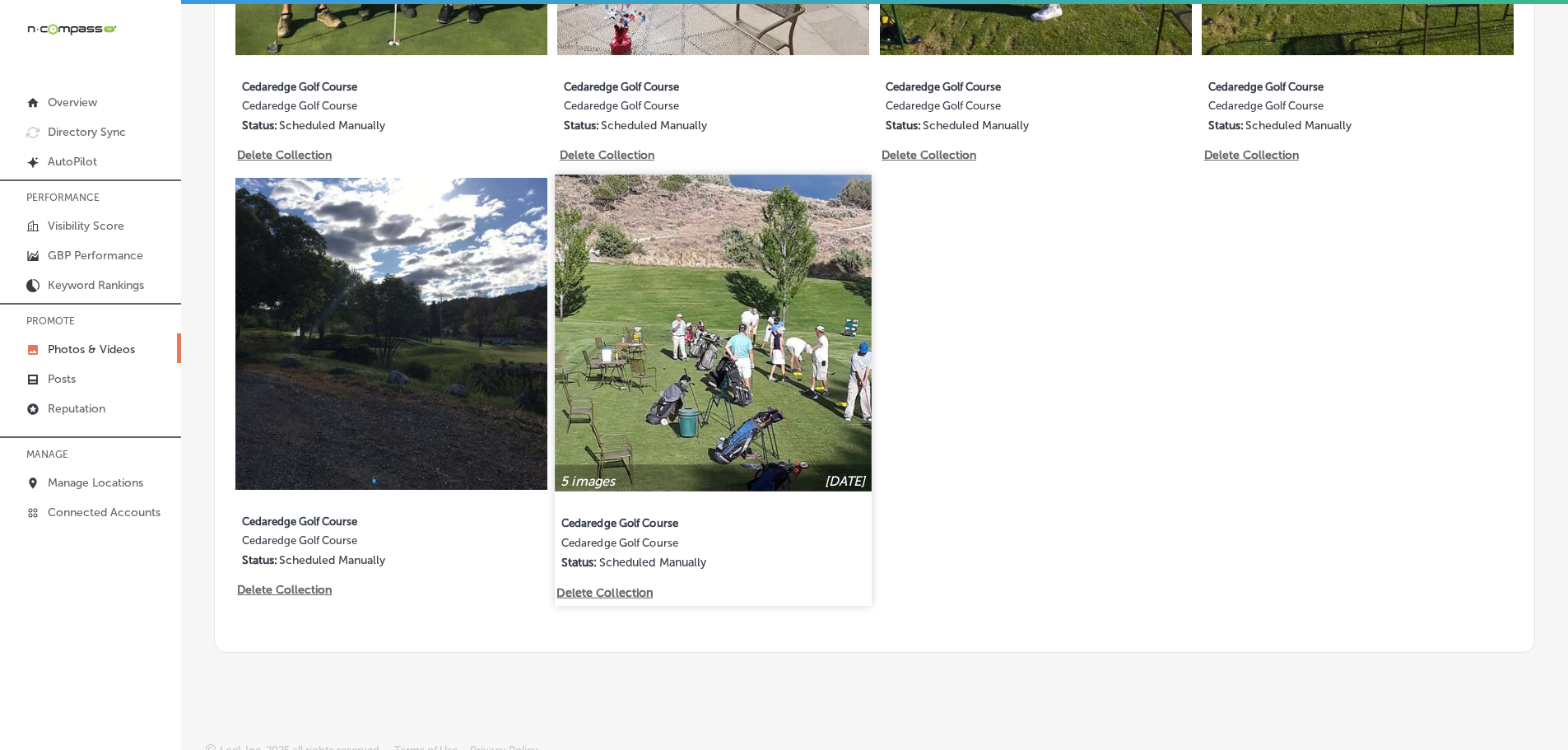
click at [614, 585] on p "Delete Collection" at bounding box center [604, 592] width 94 height 14
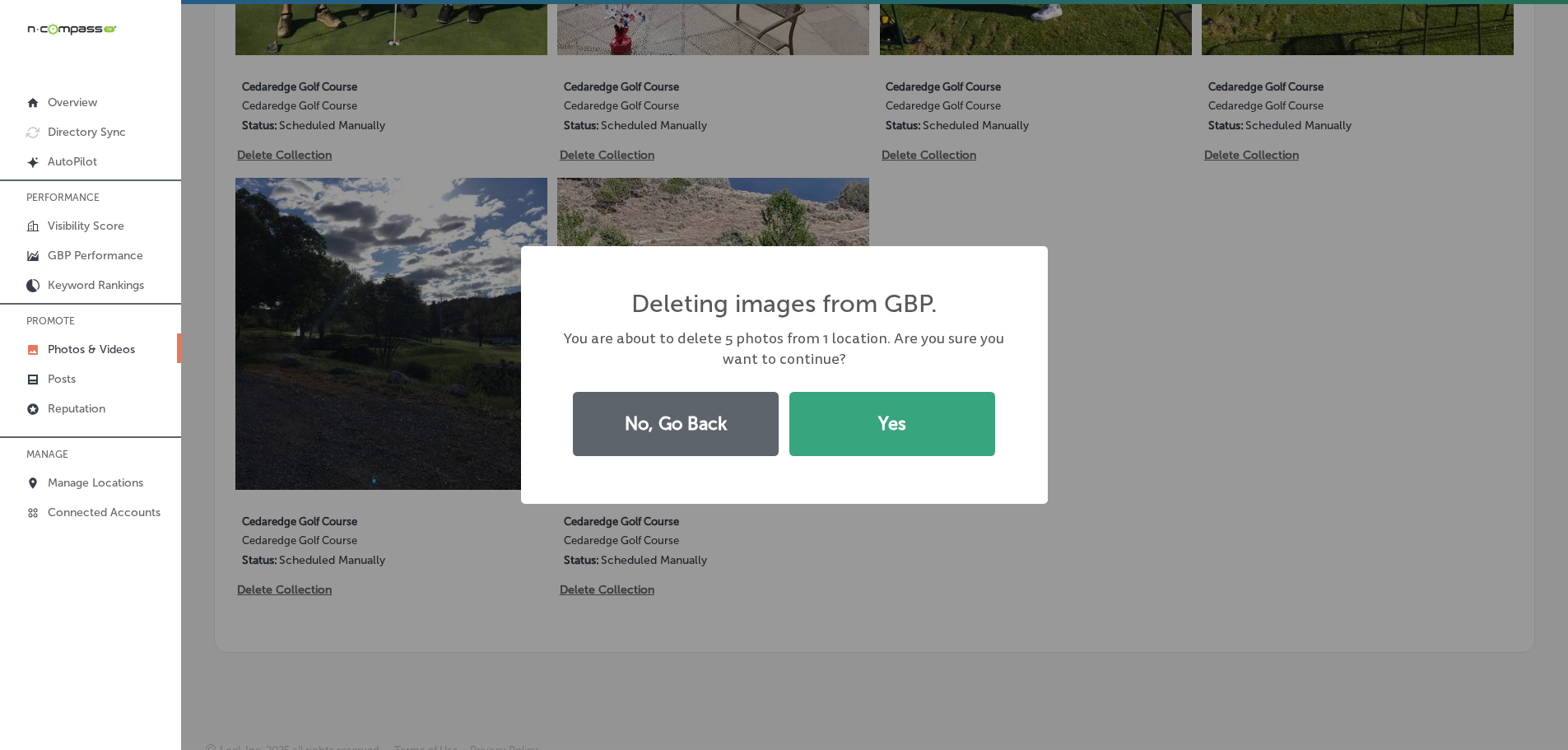
click at [823, 432] on button "Yes" at bounding box center [891, 424] width 206 height 64
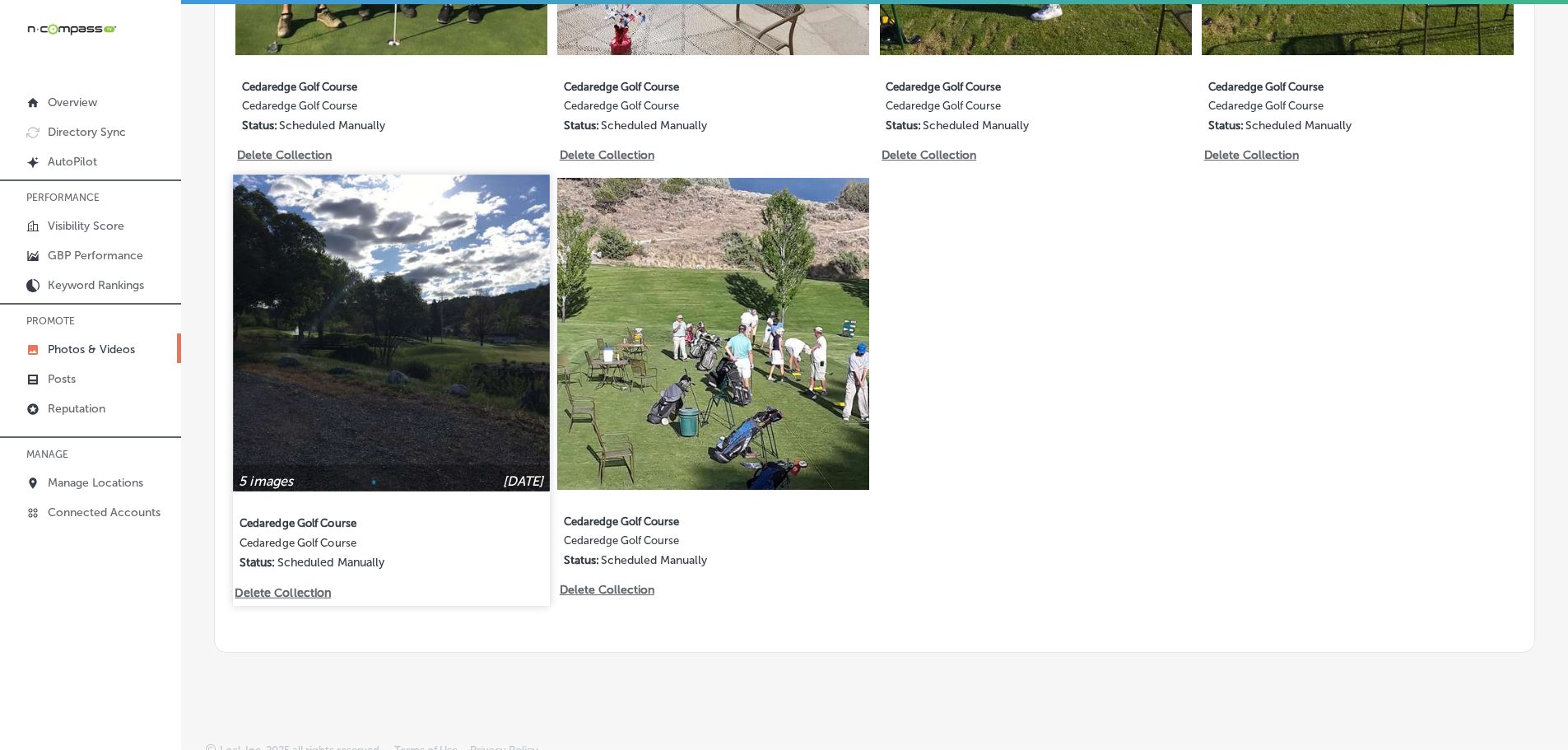
click at [311, 585] on p "Delete Collection" at bounding box center [281, 592] width 94 height 14
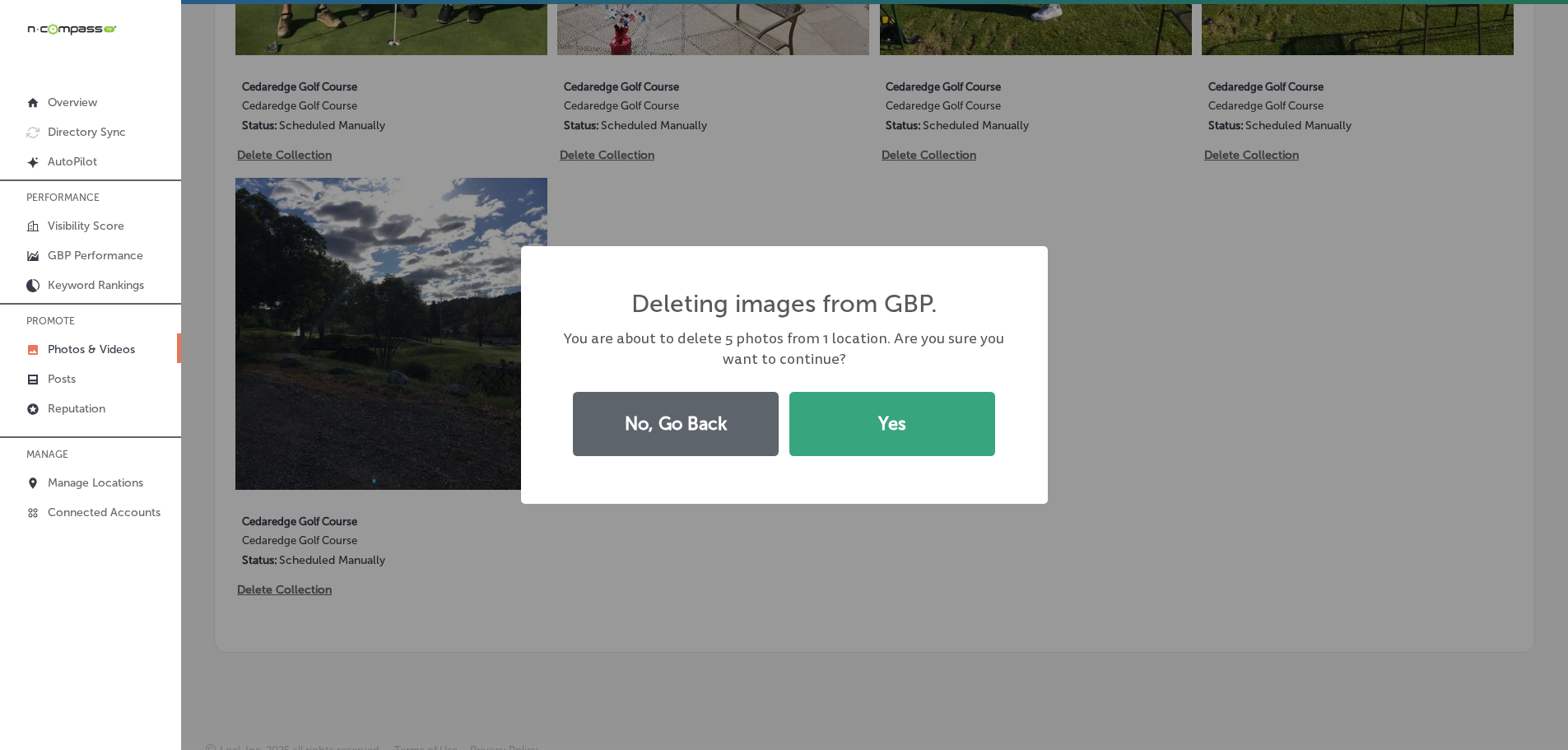
click at [825, 434] on button "Yes" at bounding box center [891, 424] width 206 height 64
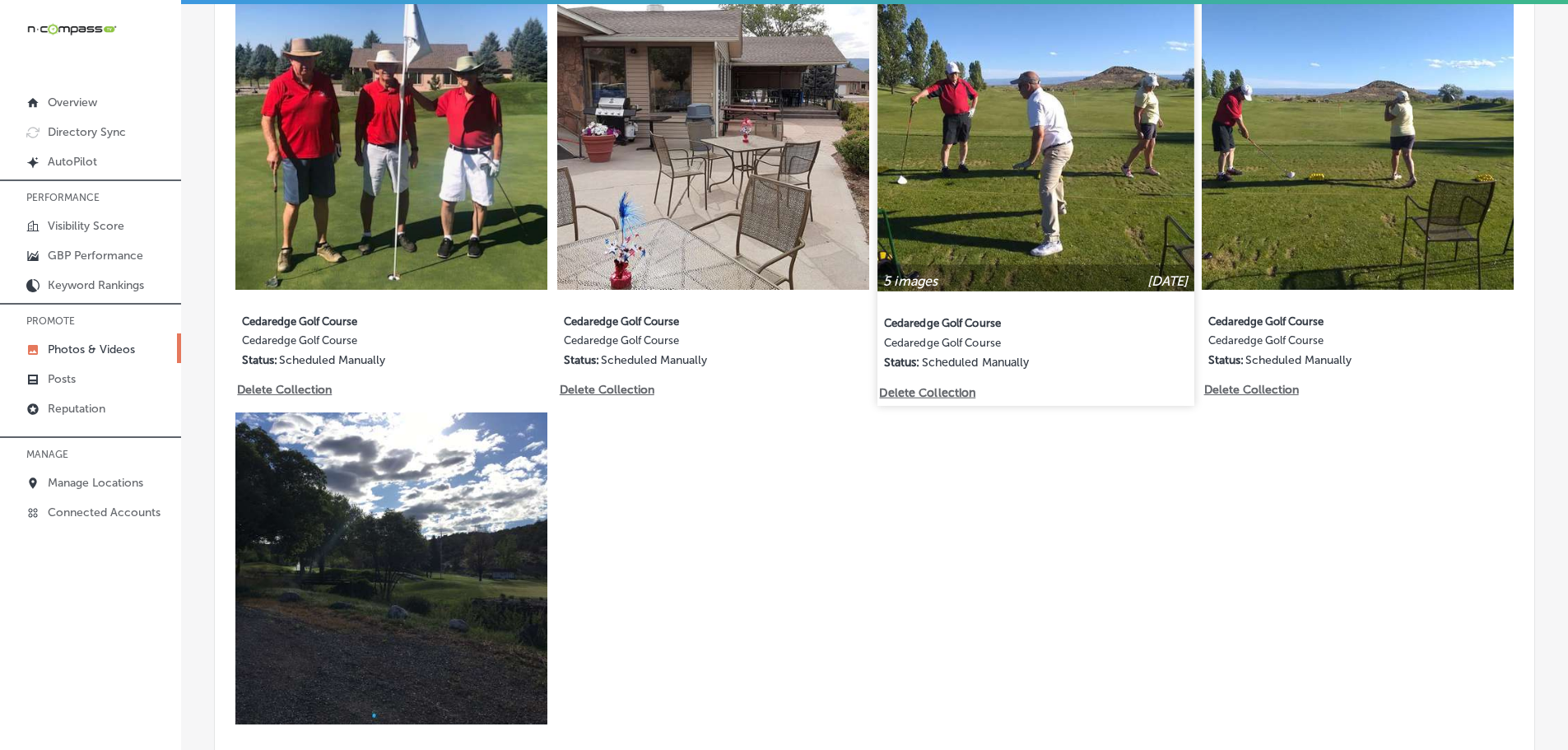
scroll to position [1646, 0]
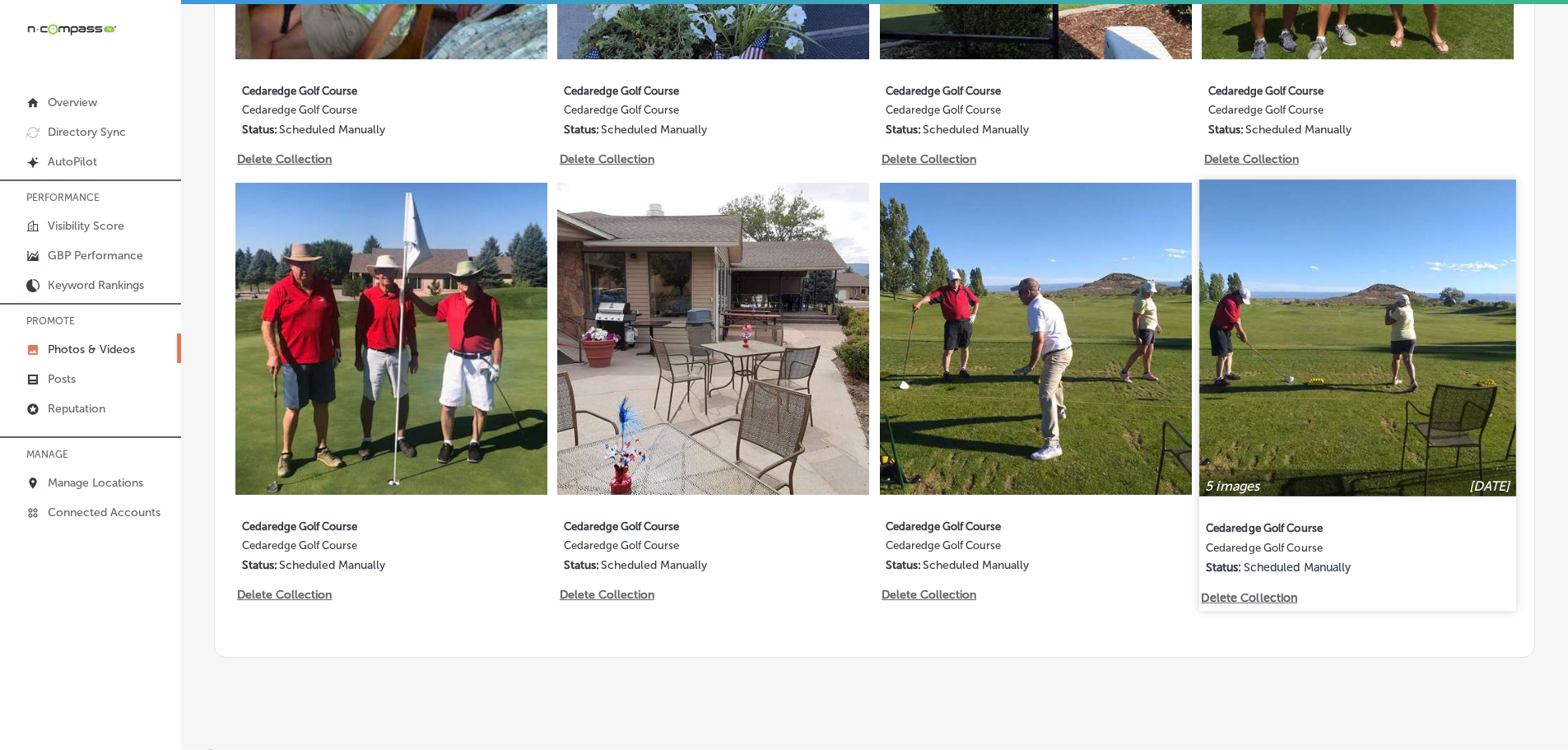
click at [1245, 594] on div "5 images [DATE] Cedaredge Golf Course Cedaredge Golf Course Status: Scheduled M…" at bounding box center [1358, 394] width 316 height 431
click at [1245, 590] on p "Delete Collection" at bounding box center [1249, 597] width 94 height 14
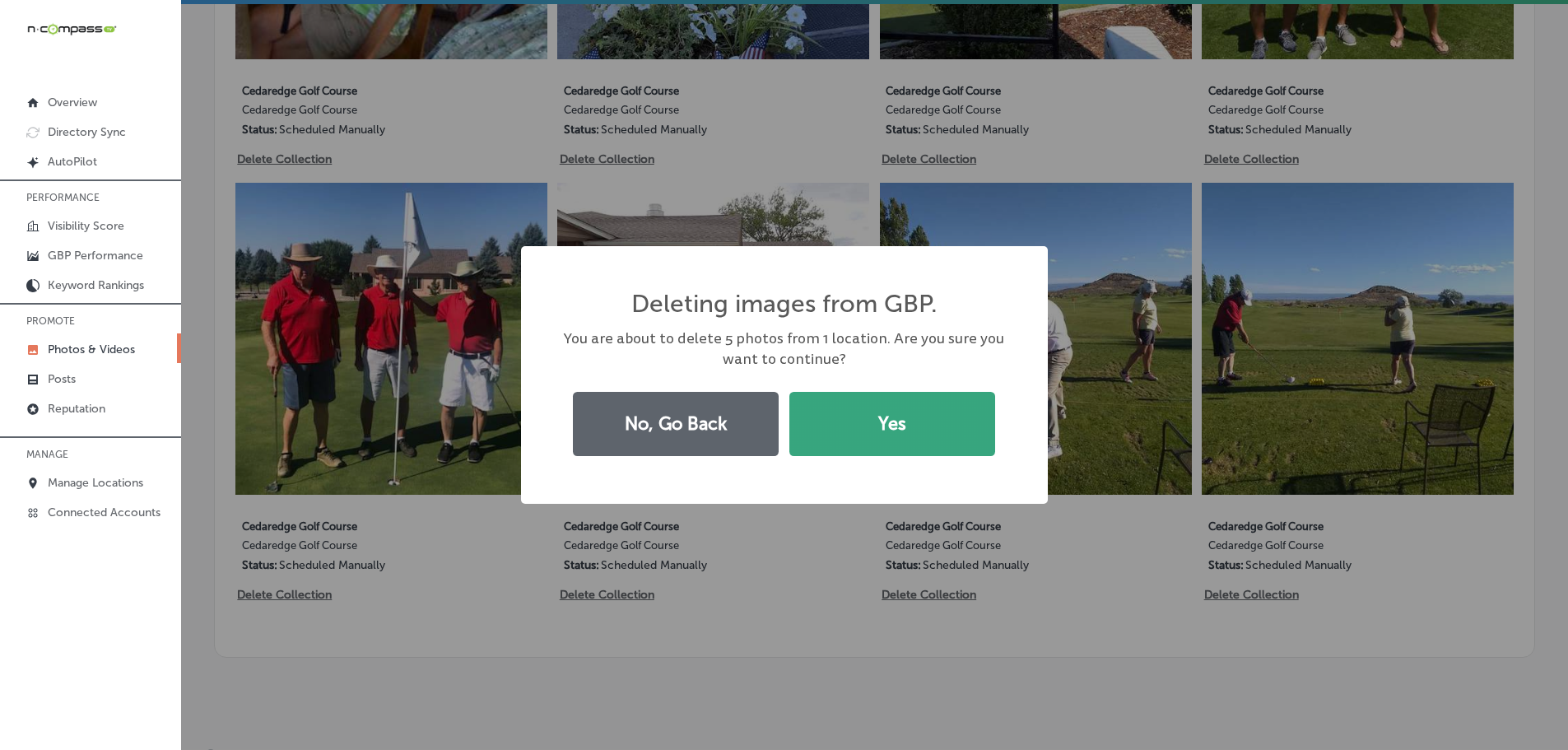
click at [900, 435] on button "Yes" at bounding box center [891, 424] width 206 height 64
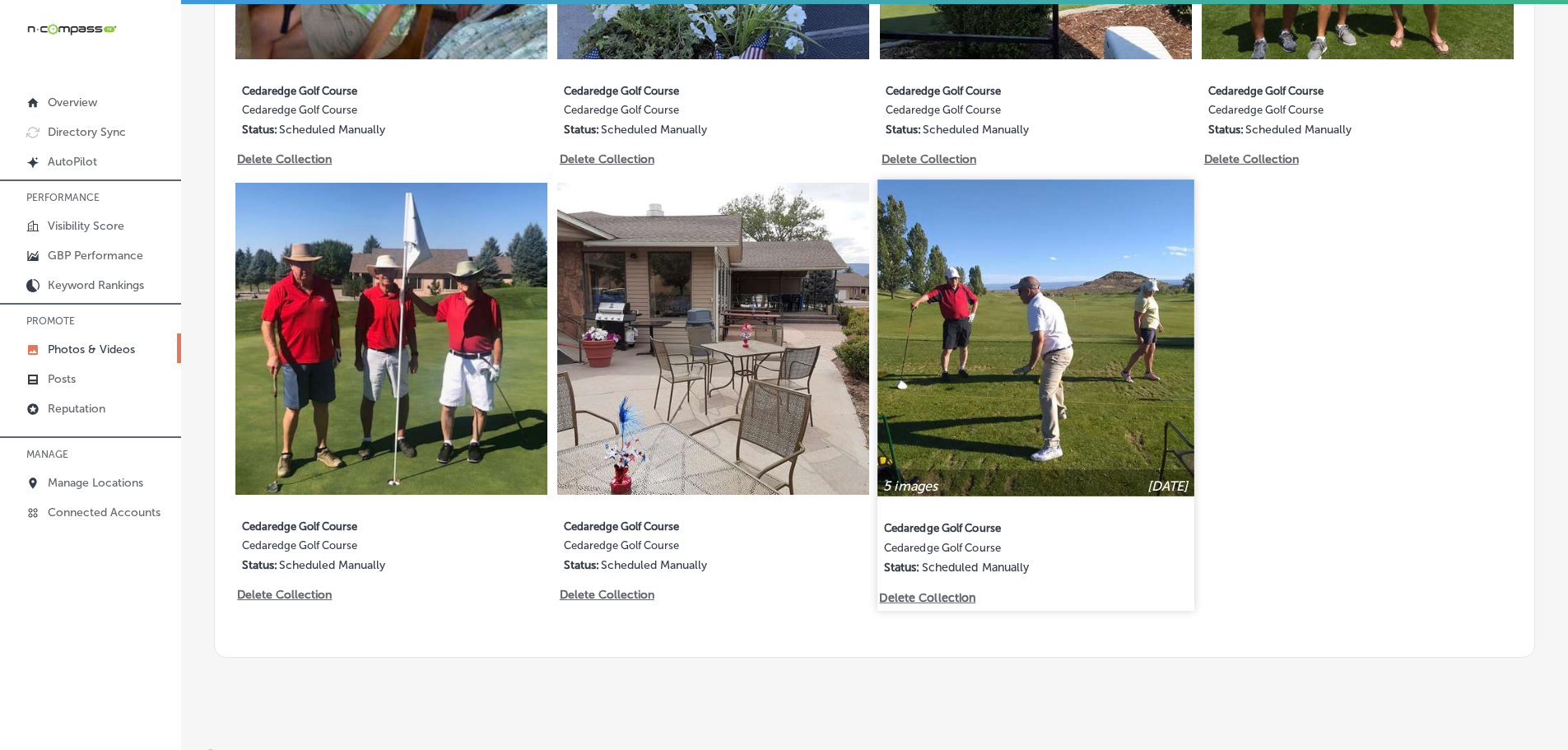
click at [921, 590] on p "Delete Collection" at bounding box center [926, 597] width 94 height 14
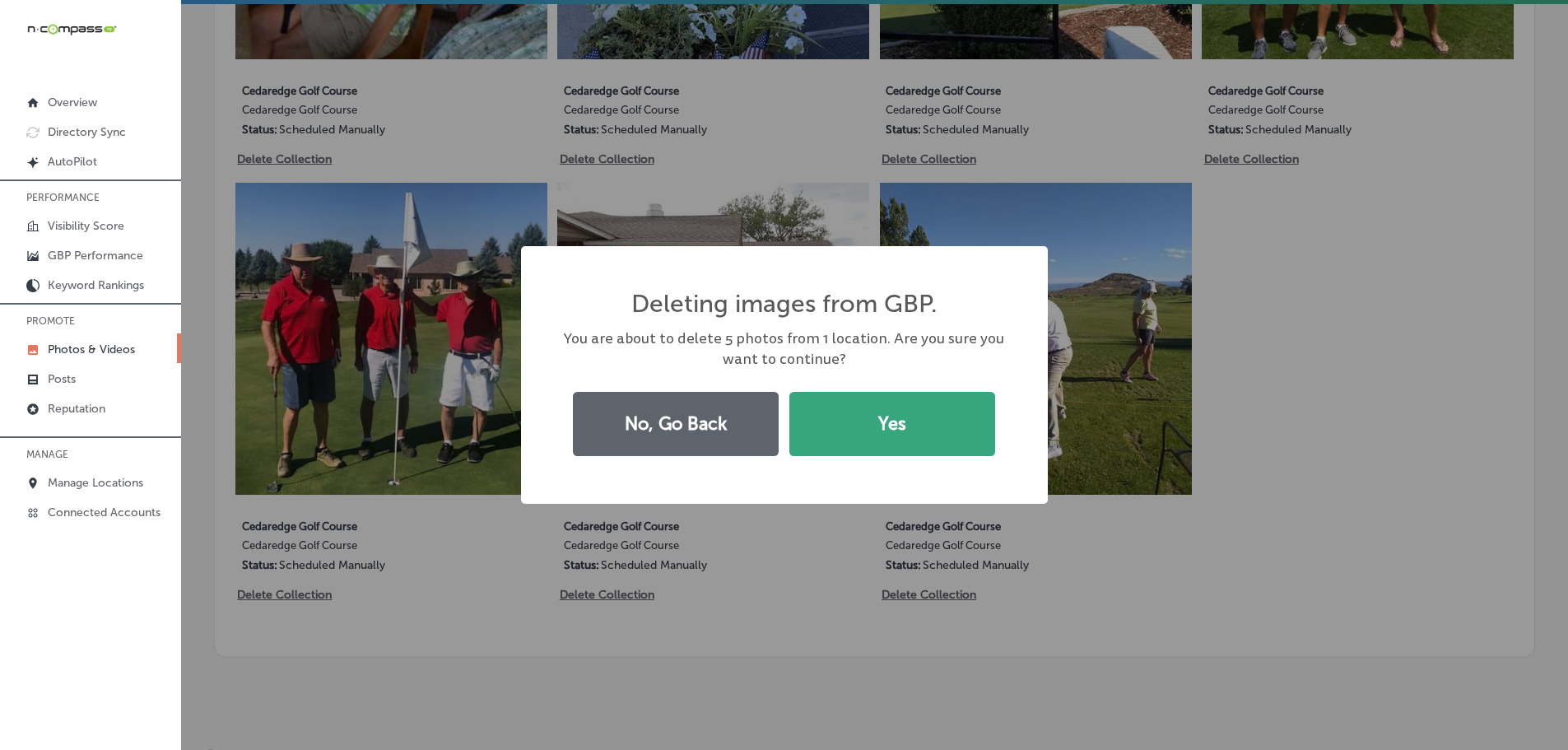
click at [897, 434] on button "Yes" at bounding box center [891, 424] width 206 height 64
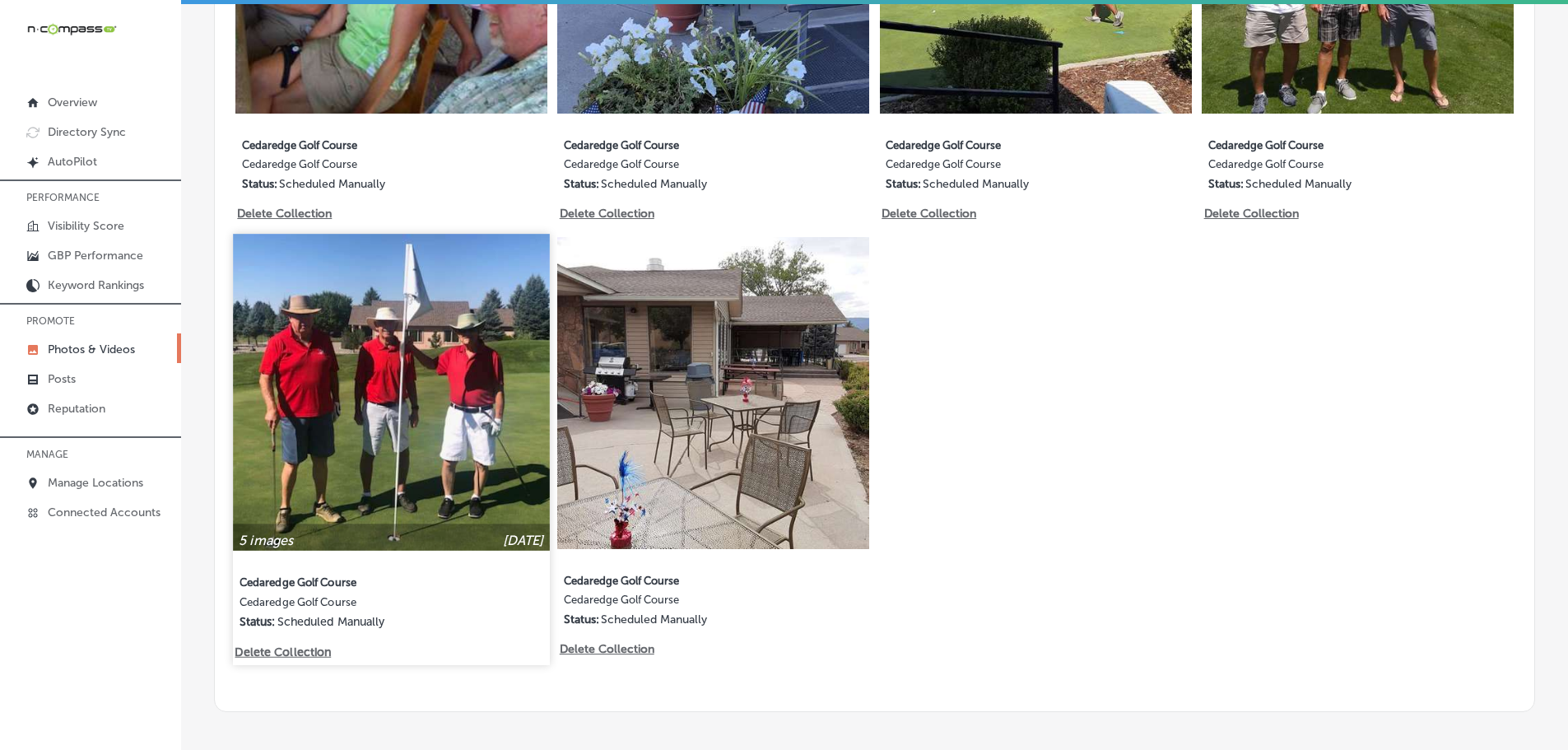
scroll to position [1564, 0]
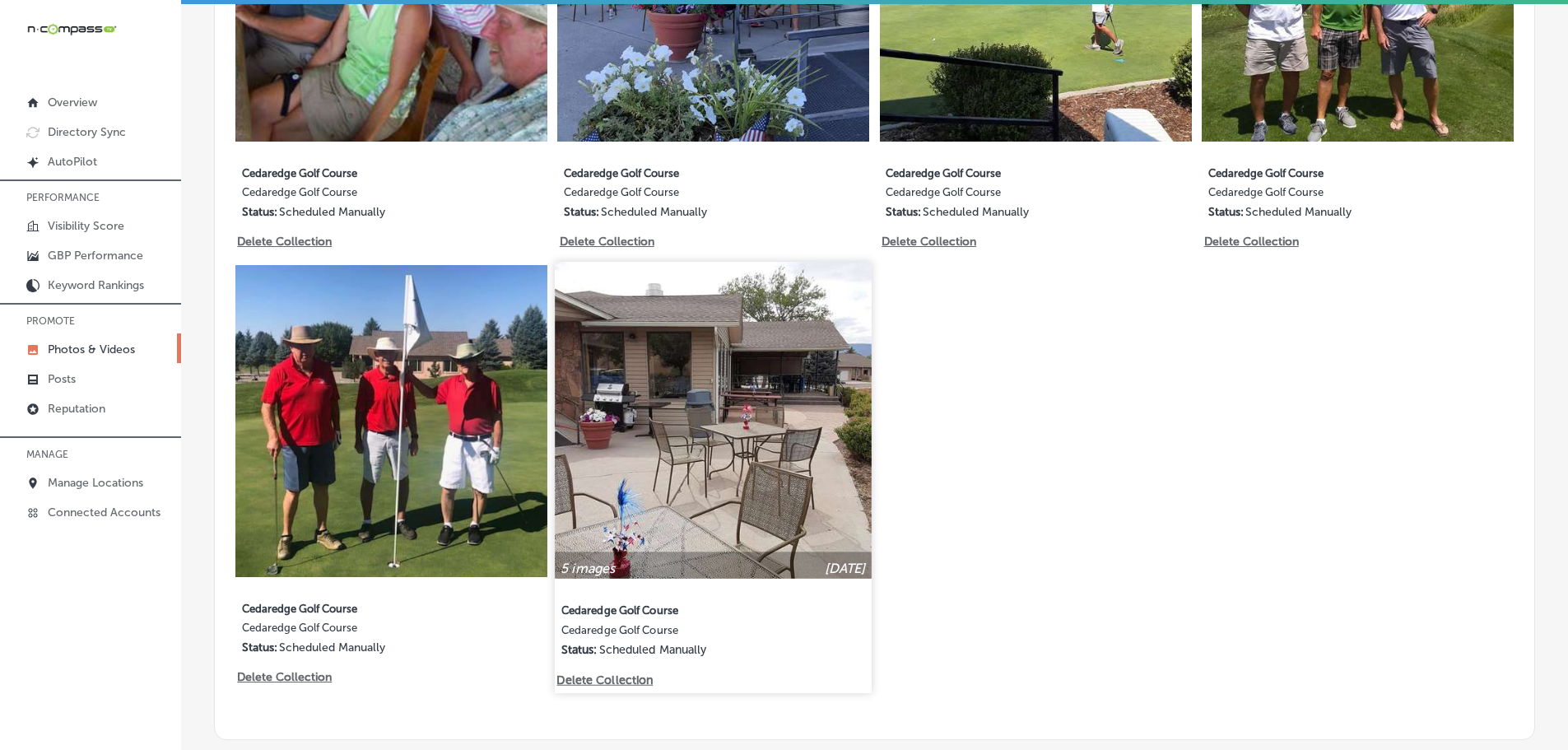
click at [574, 672] on p "Delete Collection" at bounding box center [604, 679] width 94 height 14
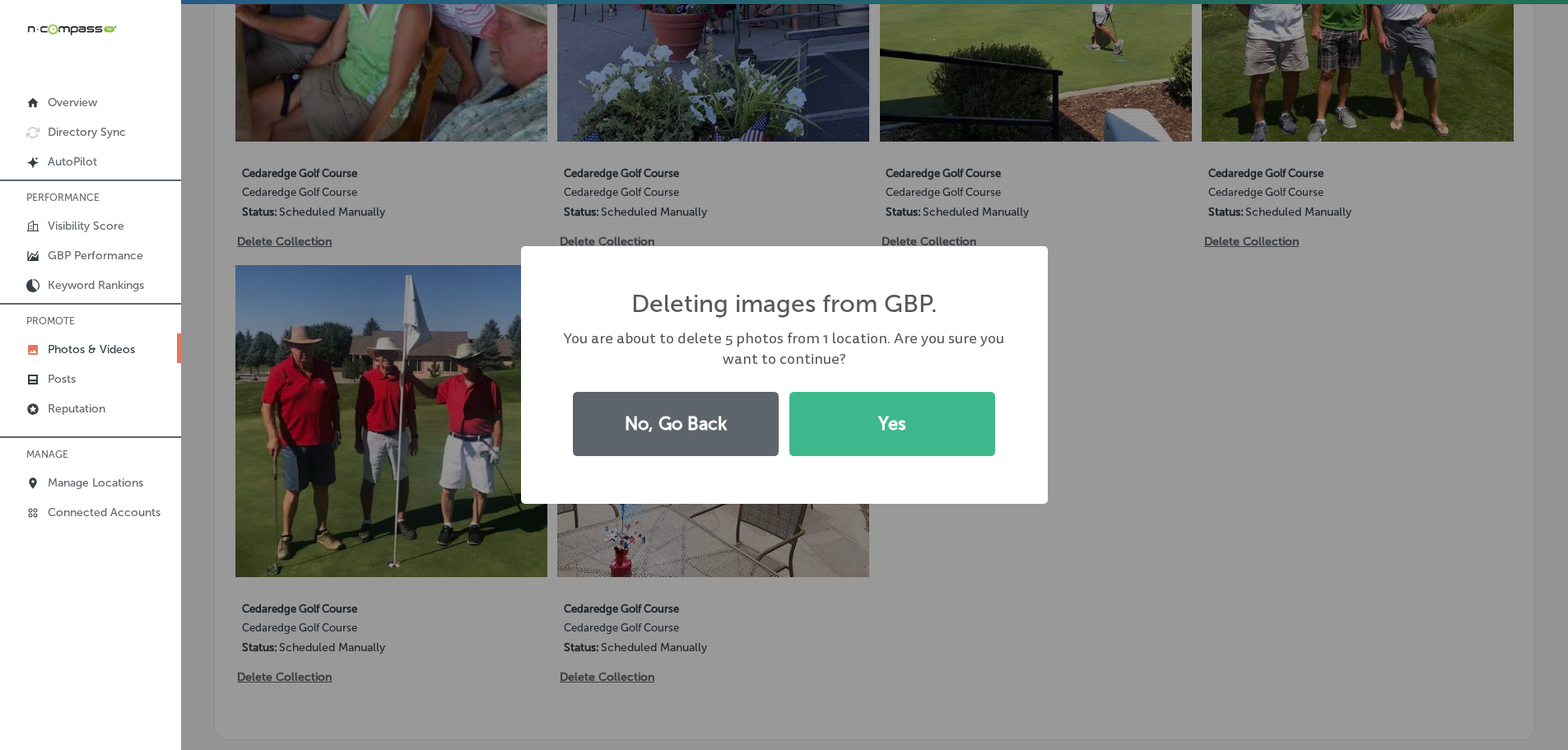
click at [839, 473] on div "Deleting images from GBP. × You are about to delete 5 photos from 1 location. A…" at bounding box center [784, 375] width 527 height 259
click at [848, 445] on button "Yes" at bounding box center [891, 424] width 206 height 64
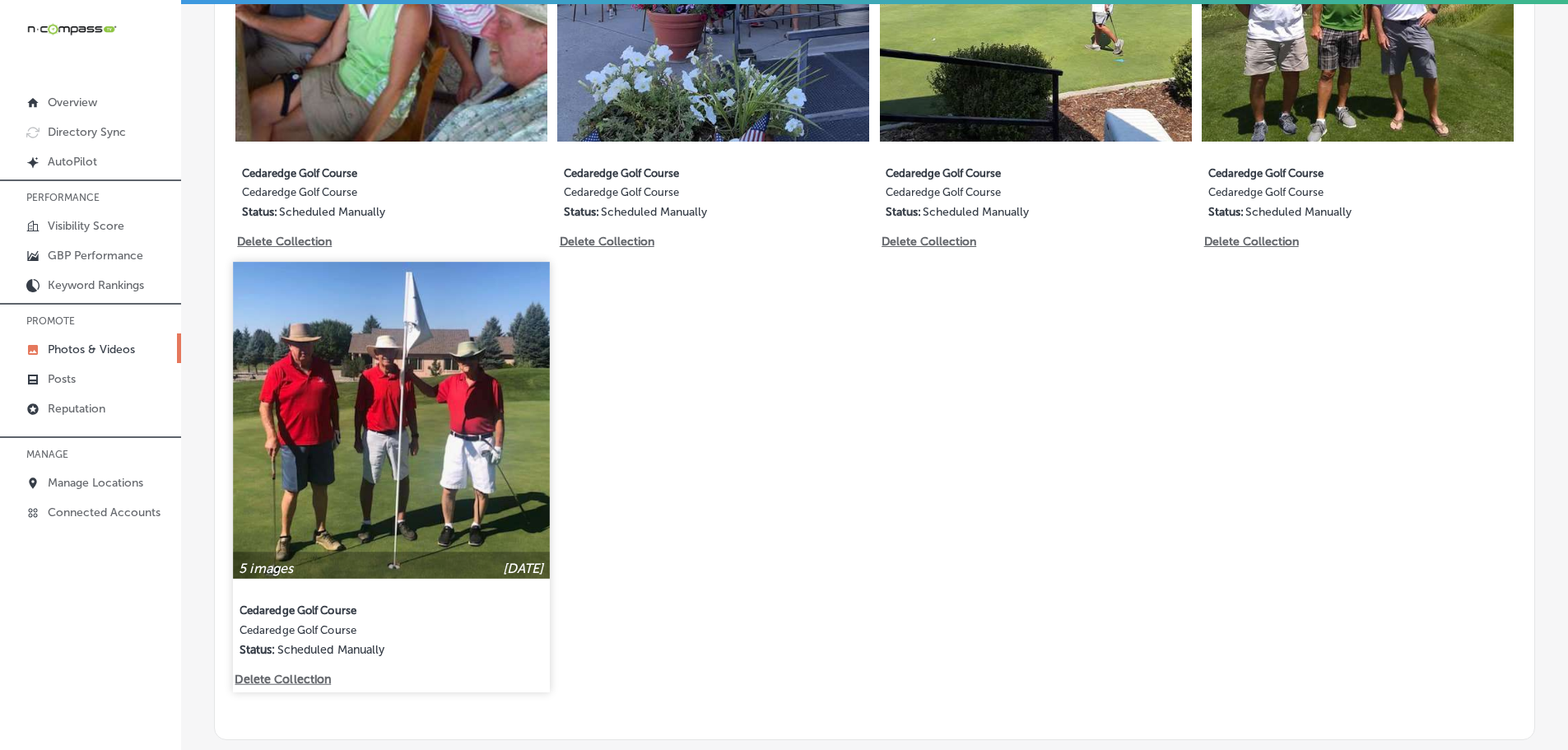
click at [309, 656] on div "5 images [DATE] Cedaredge Golf Course Cedaredge Golf Course Status: Scheduled M…" at bounding box center [391, 467] width 316 height 410
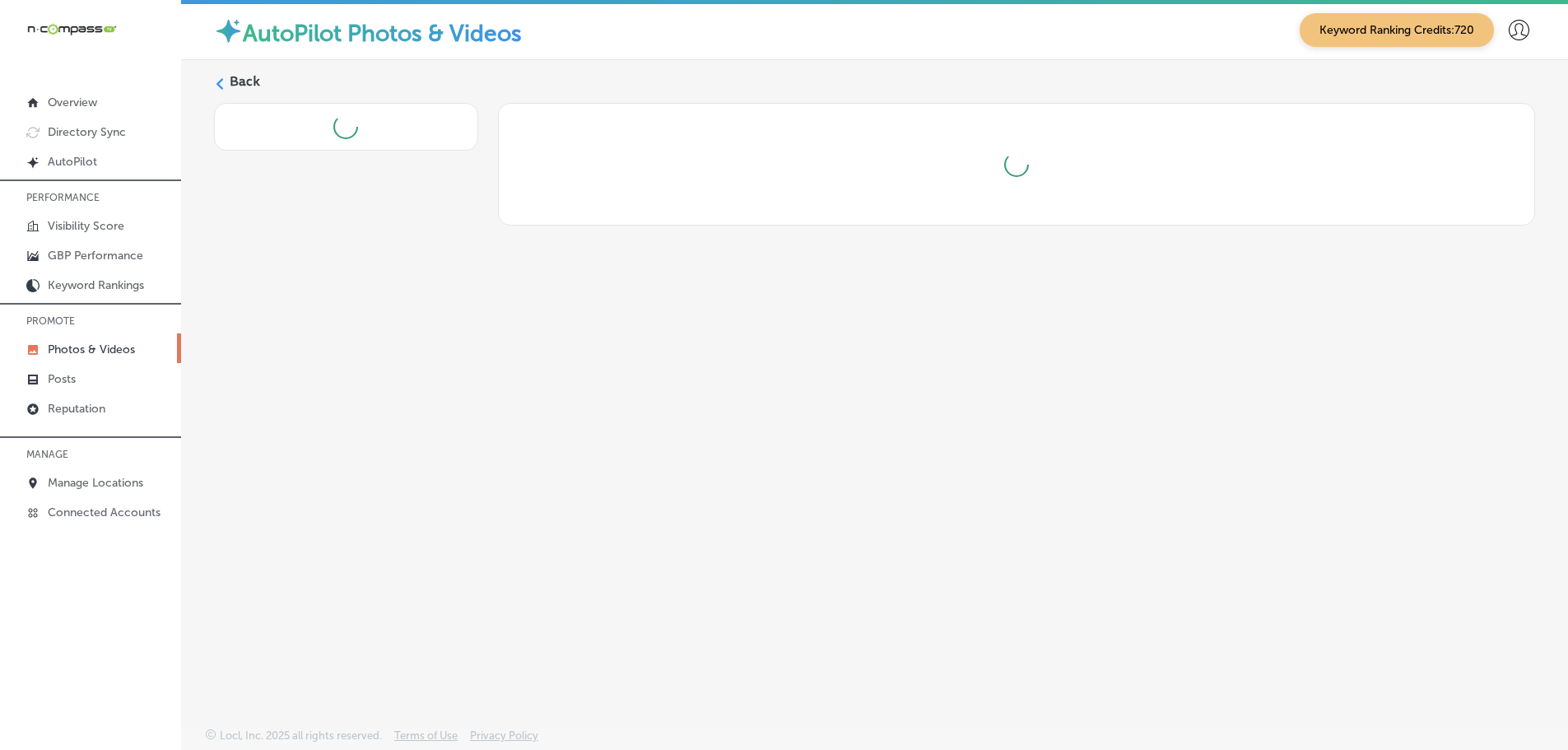
click at [224, 88] on icon at bounding box center [219, 84] width 11 height 11
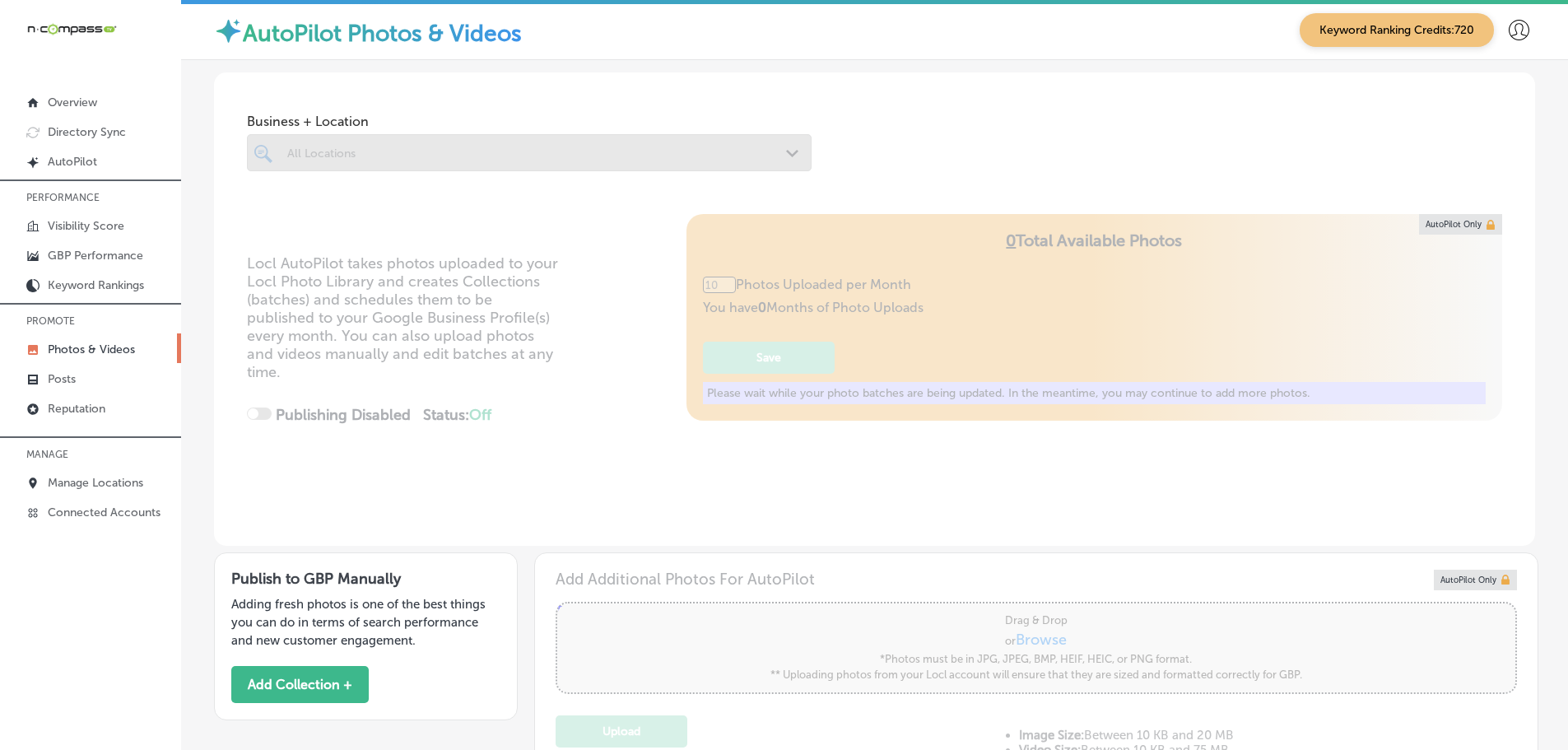
type input "5"
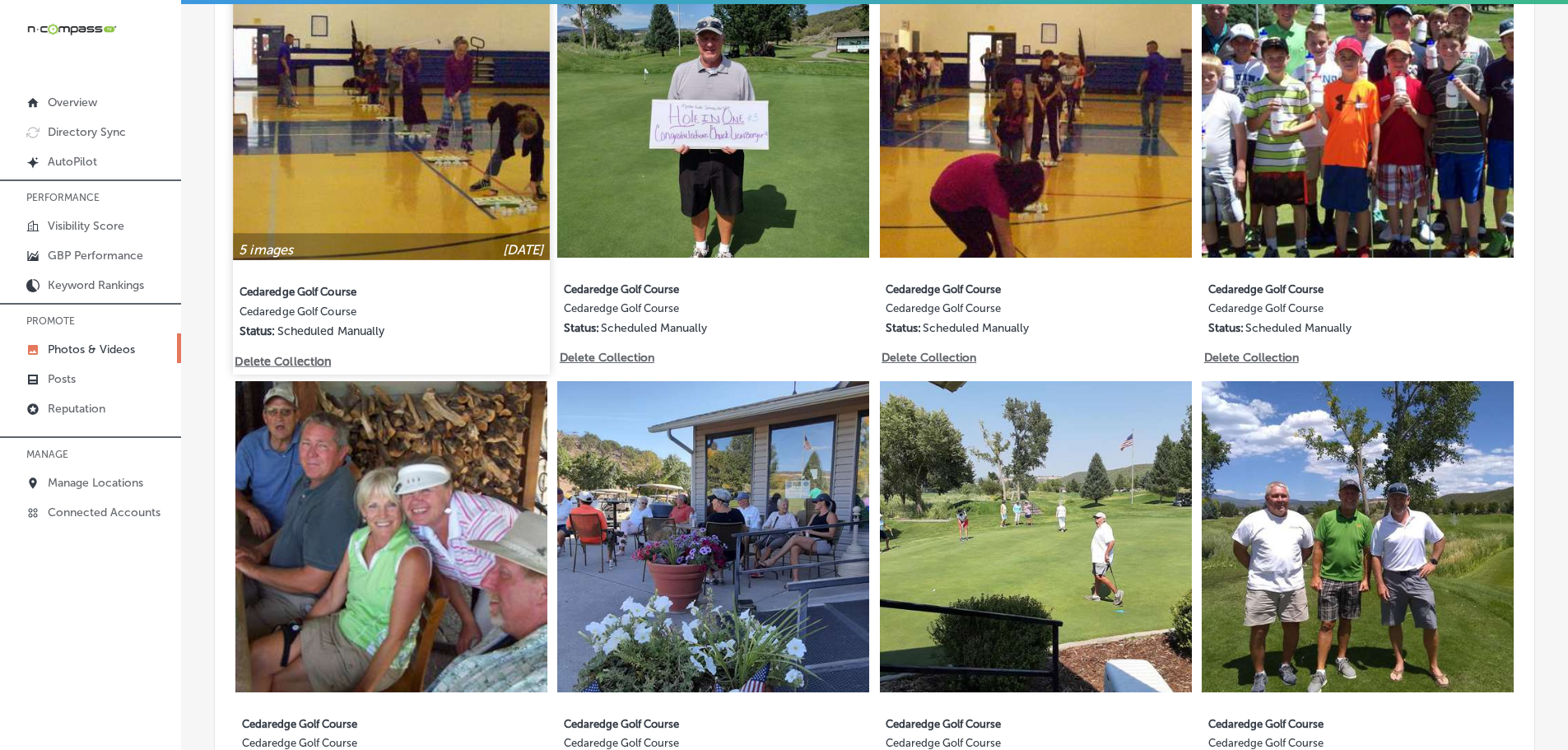
scroll to position [905, 0]
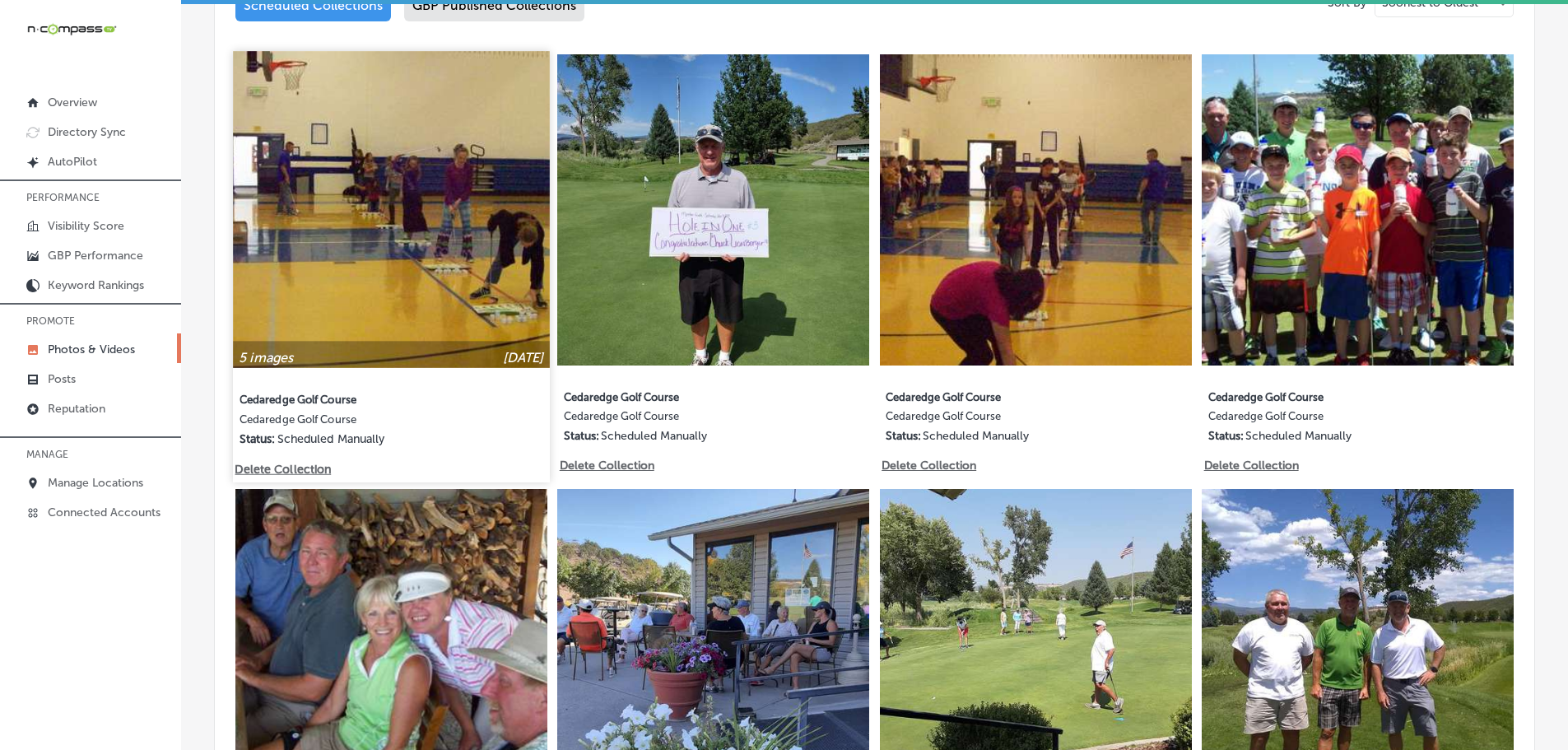
click at [278, 461] on p "Delete Collection" at bounding box center [281, 469] width 94 height 14
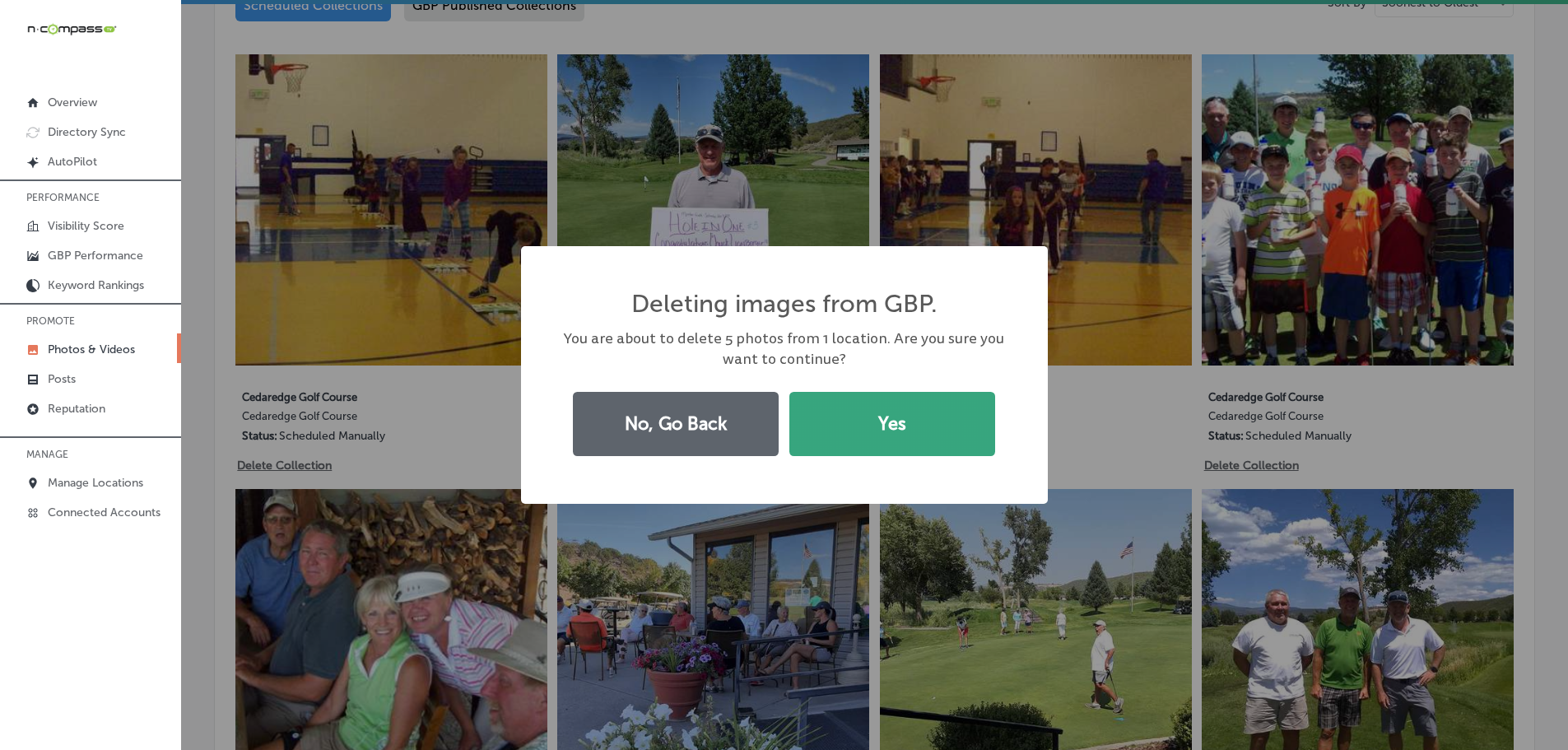
click at [833, 454] on button "Yes" at bounding box center [891, 424] width 206 height 64
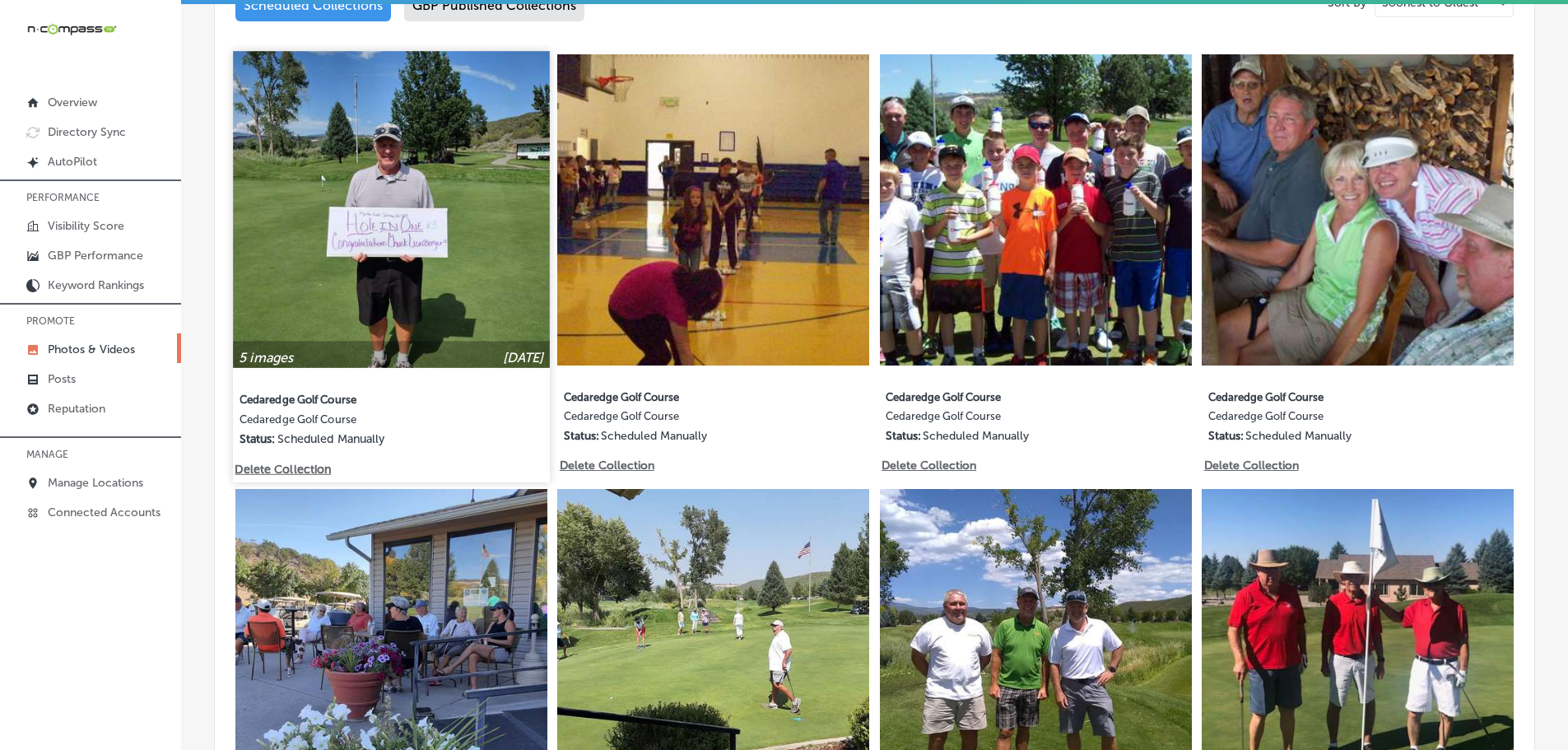
click at [304, 461] on p "Delete Collection" at bounding box center [281, 469] width 94 height 14
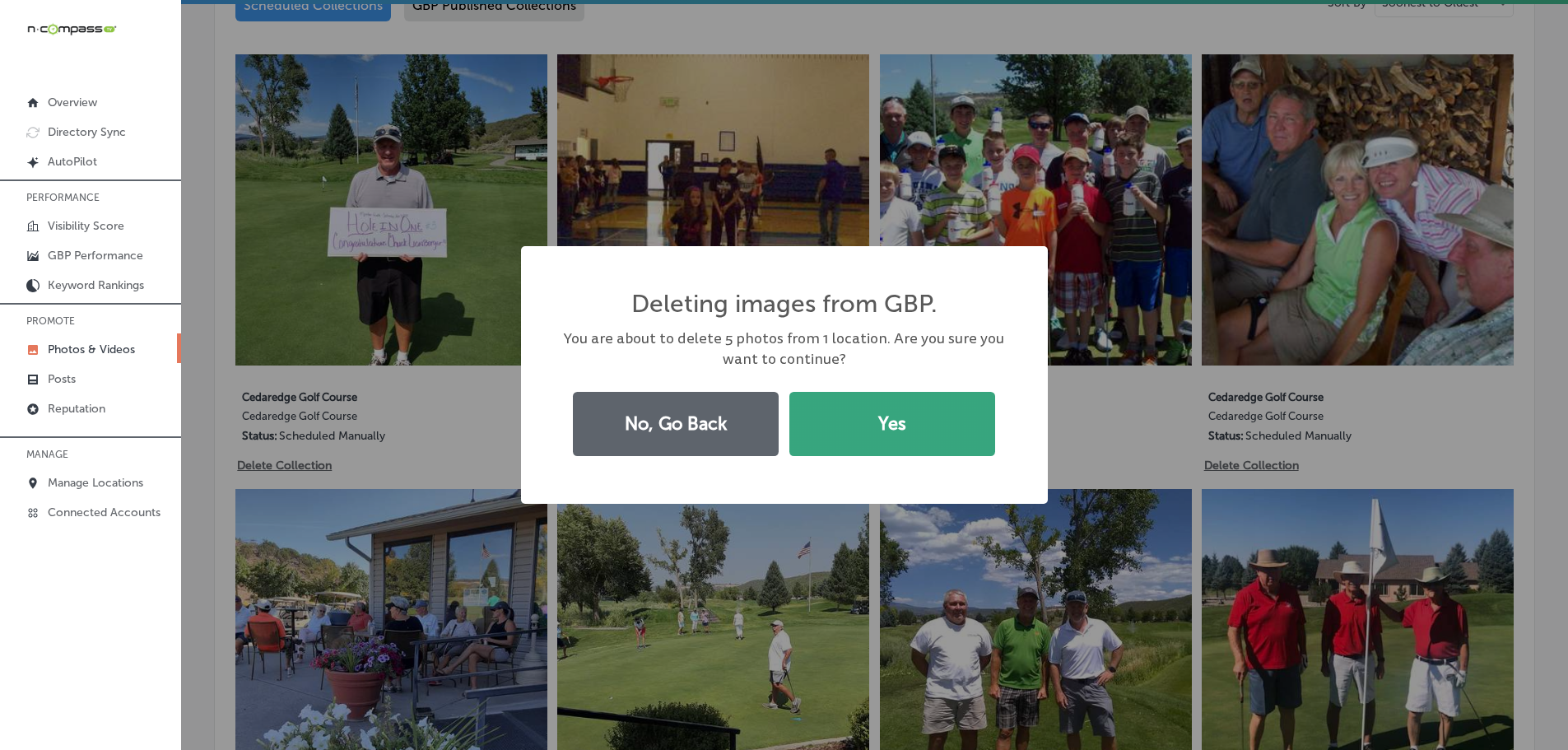
click at [896, 409] on button "Yes" at bounding box center [891, 424] width 206 height 64
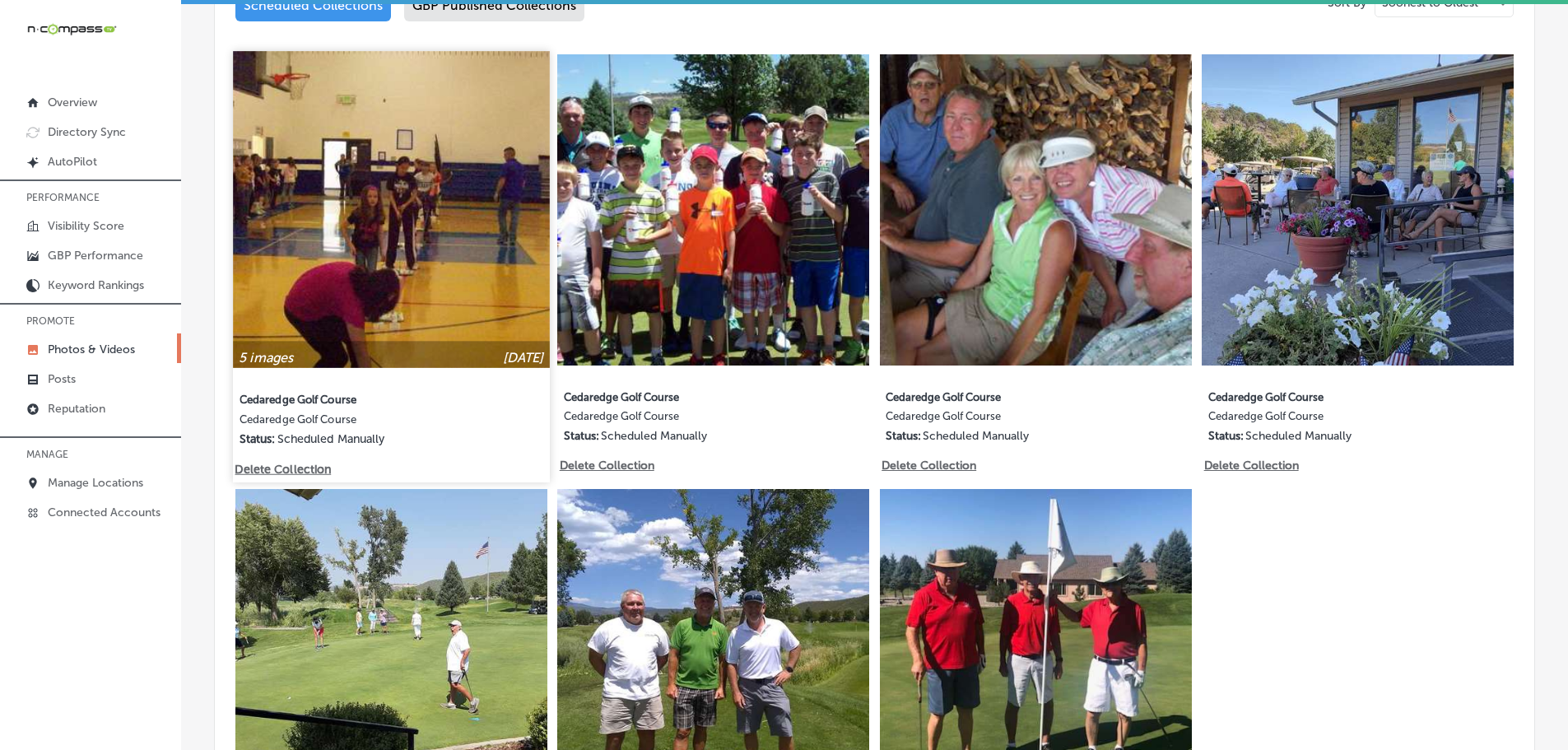
click at [302, 461] on p "Delete Collection" at bounding box center [281, 469] width 94 height 14
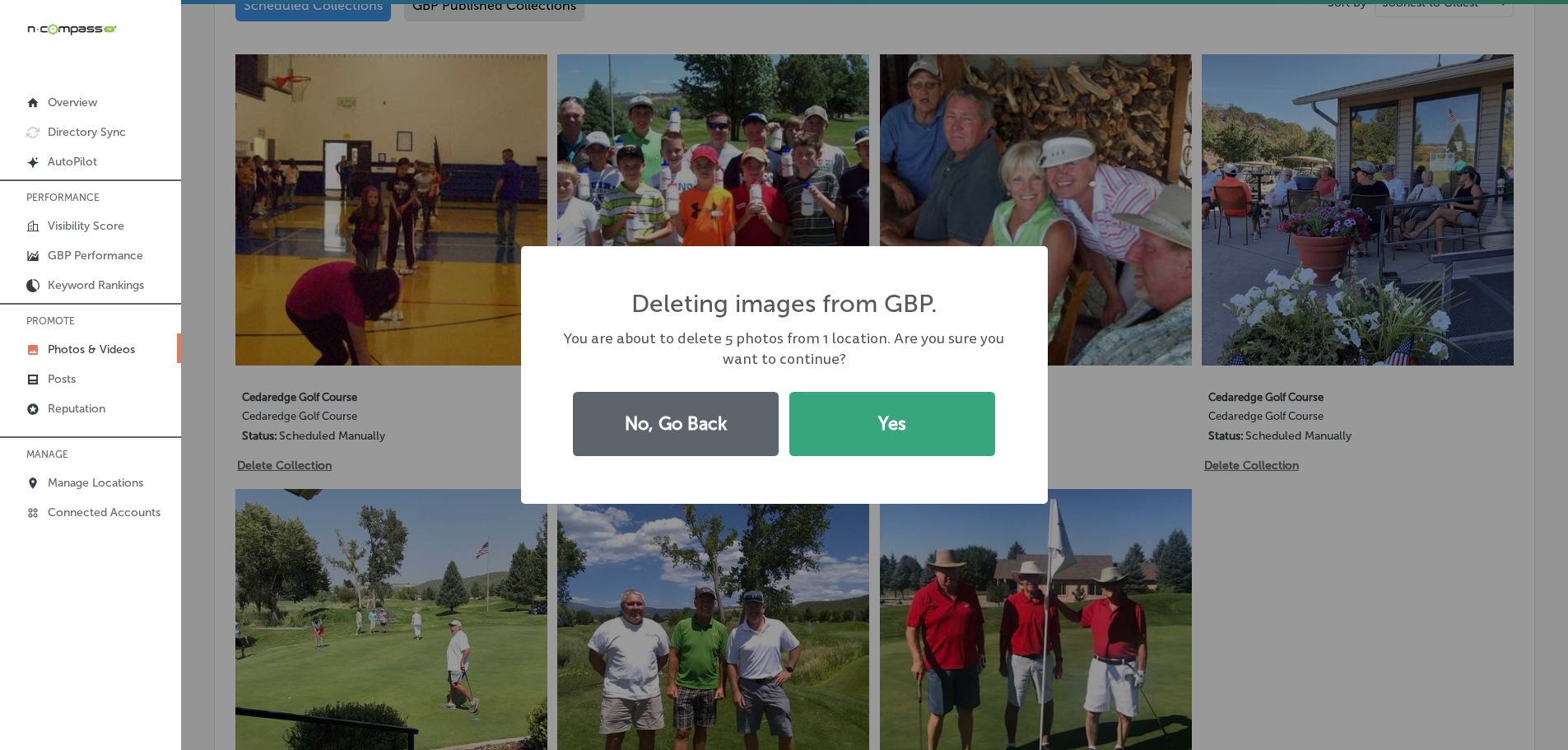
click at [993, 433] on button "Yes" at bounding box center [891, 424] width 206 height 64
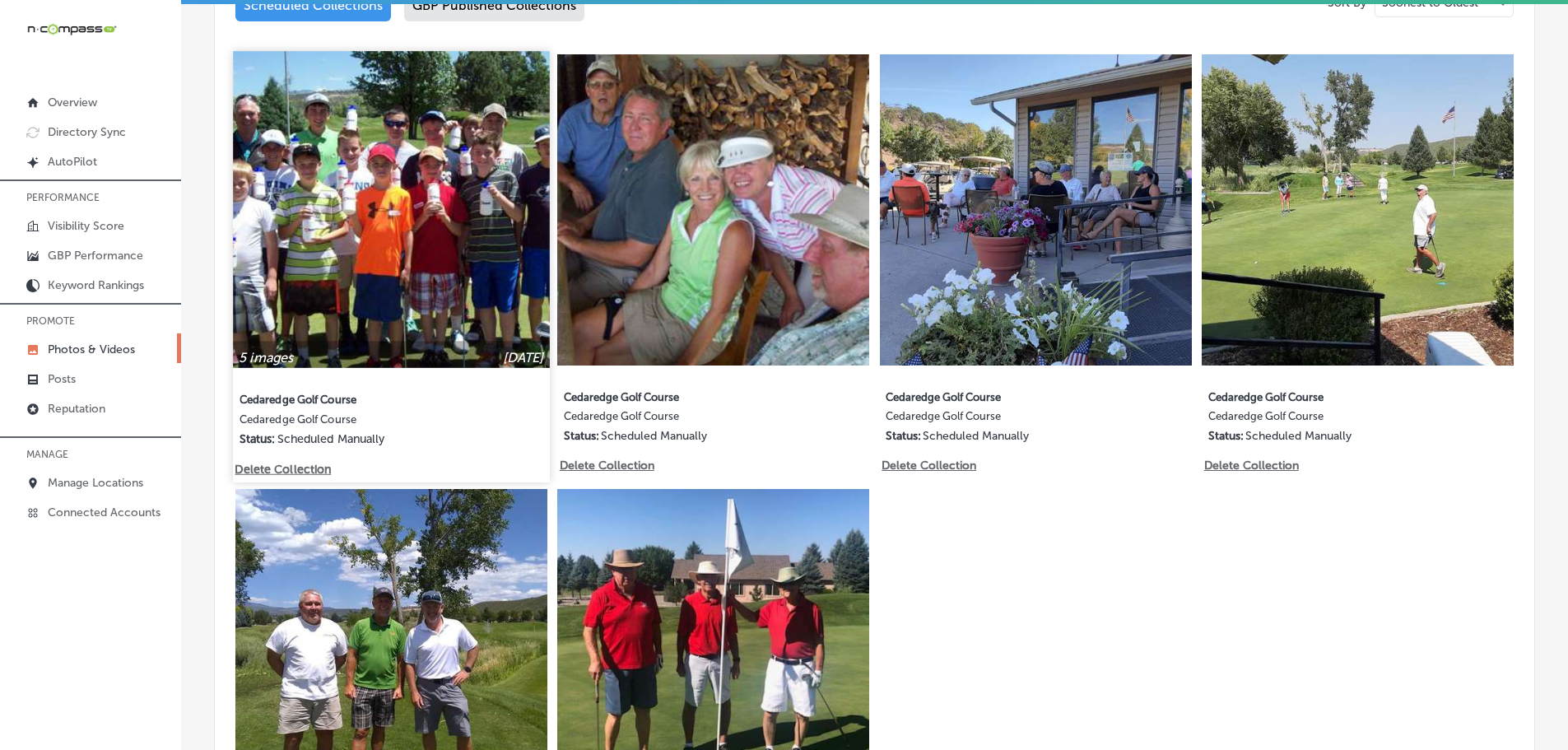
click at [306, 465] on p "Delete Collection" at bounding box center [281, 469] width 94 height 14
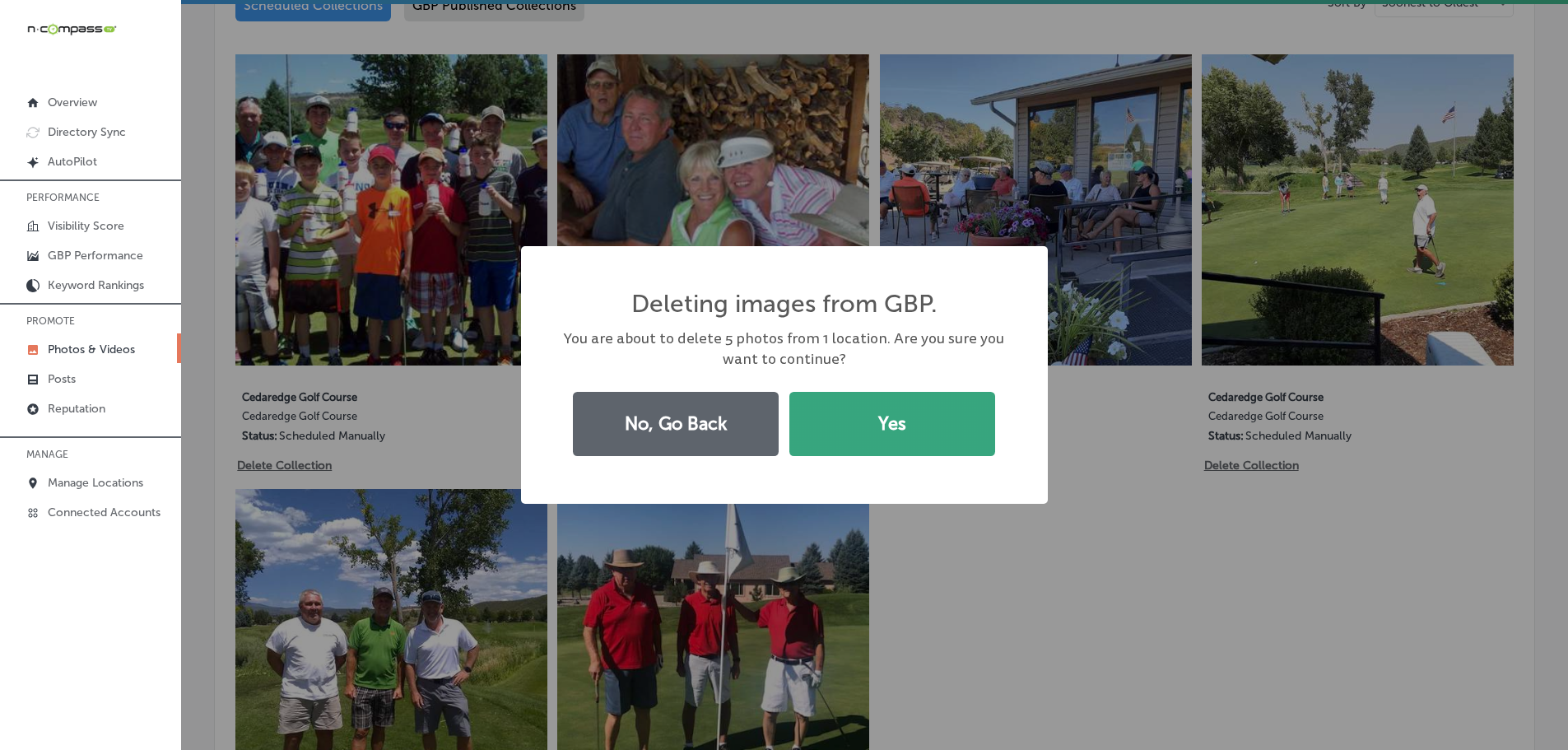
click at [867, 446] on button "Yes" at bounding box center [891, 424] width 206 height 64
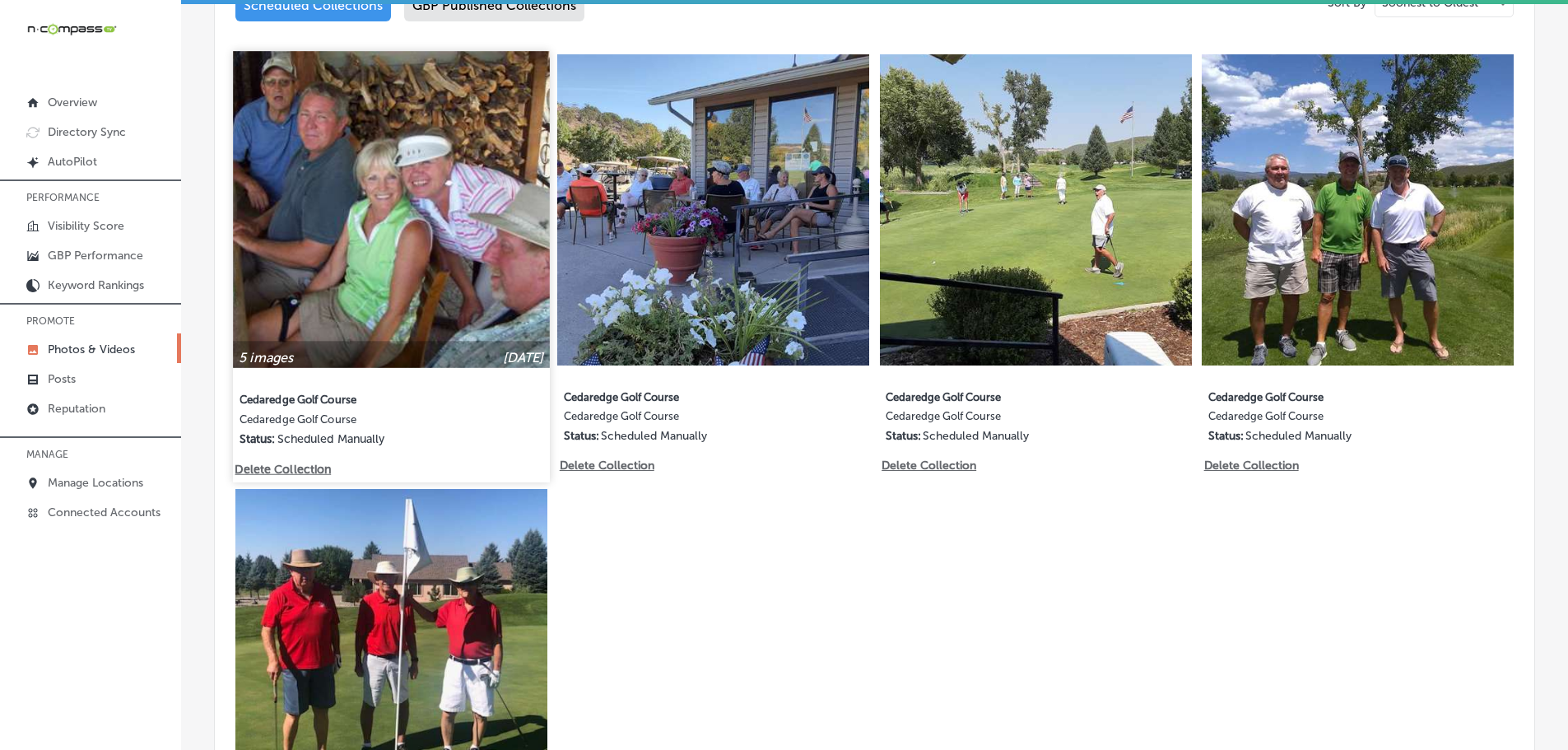
click at [305, 461] on p "Delete Collection" at bounding box center [281, 469] width 94 height 14
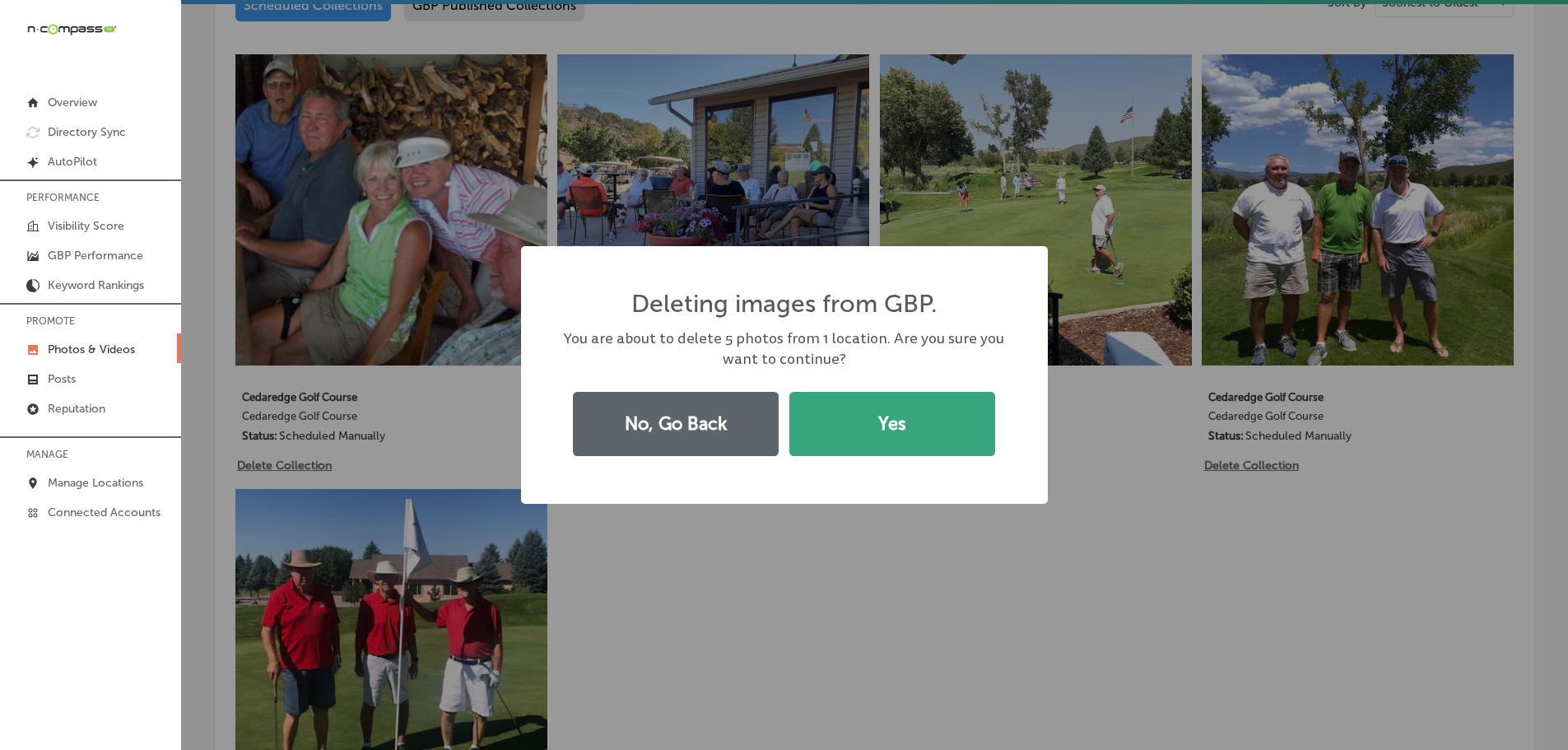
click at [872, 427] on button "Yes" at bounding box center [891, 424] width 206 height 64
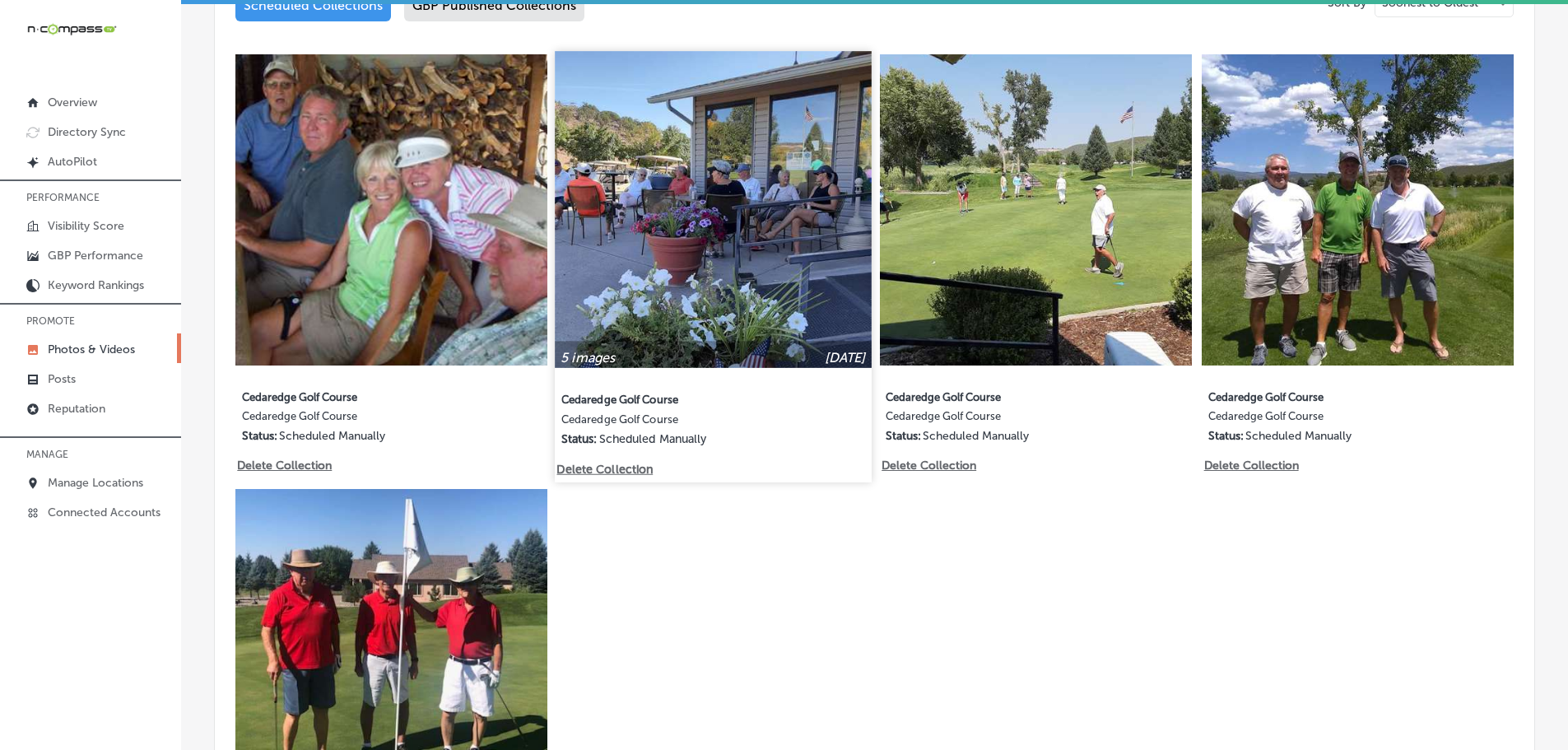
scroll to position [791, 0]
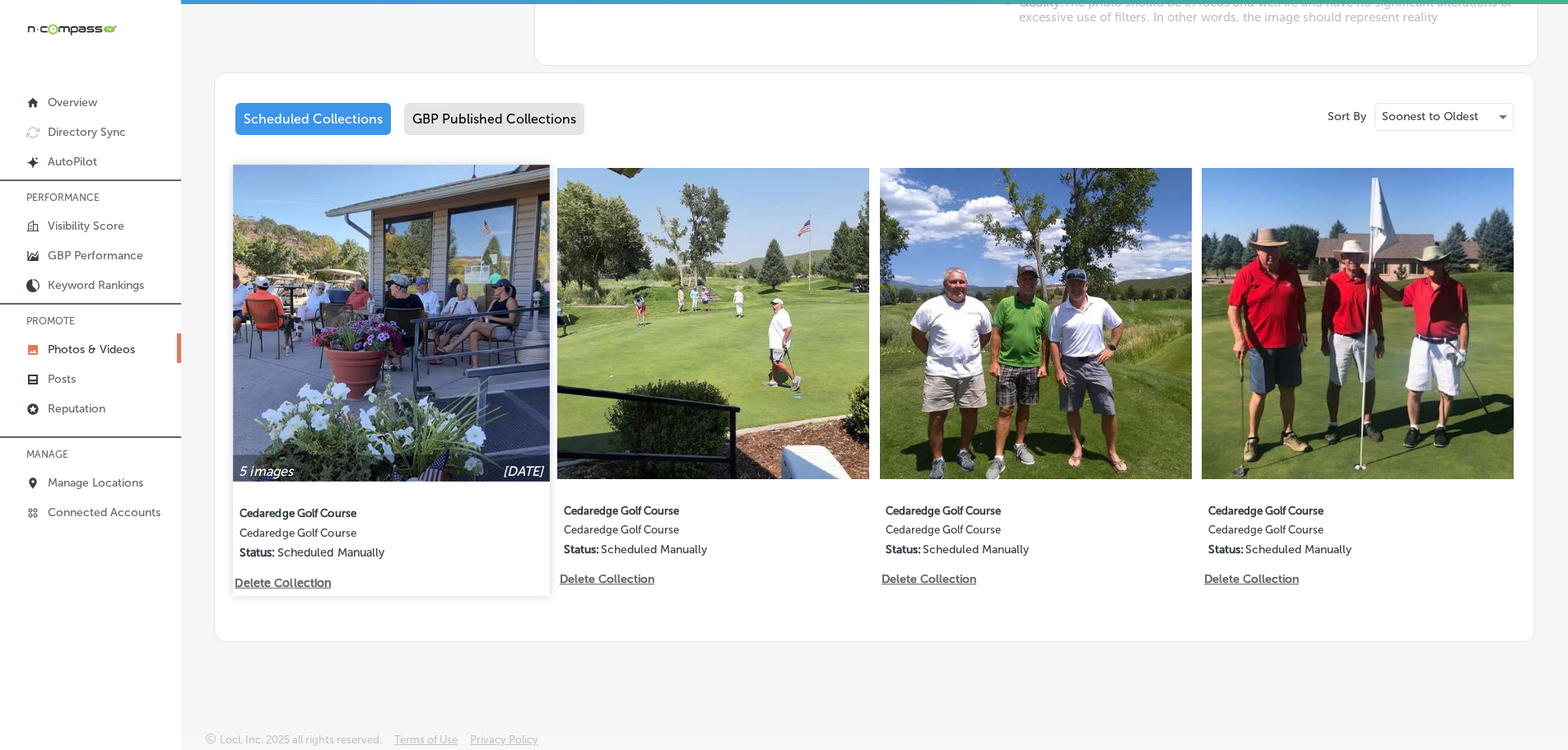
click at [263, 575] on p "Delete Collection" at bounding box center [281, 582] width 94 height 14
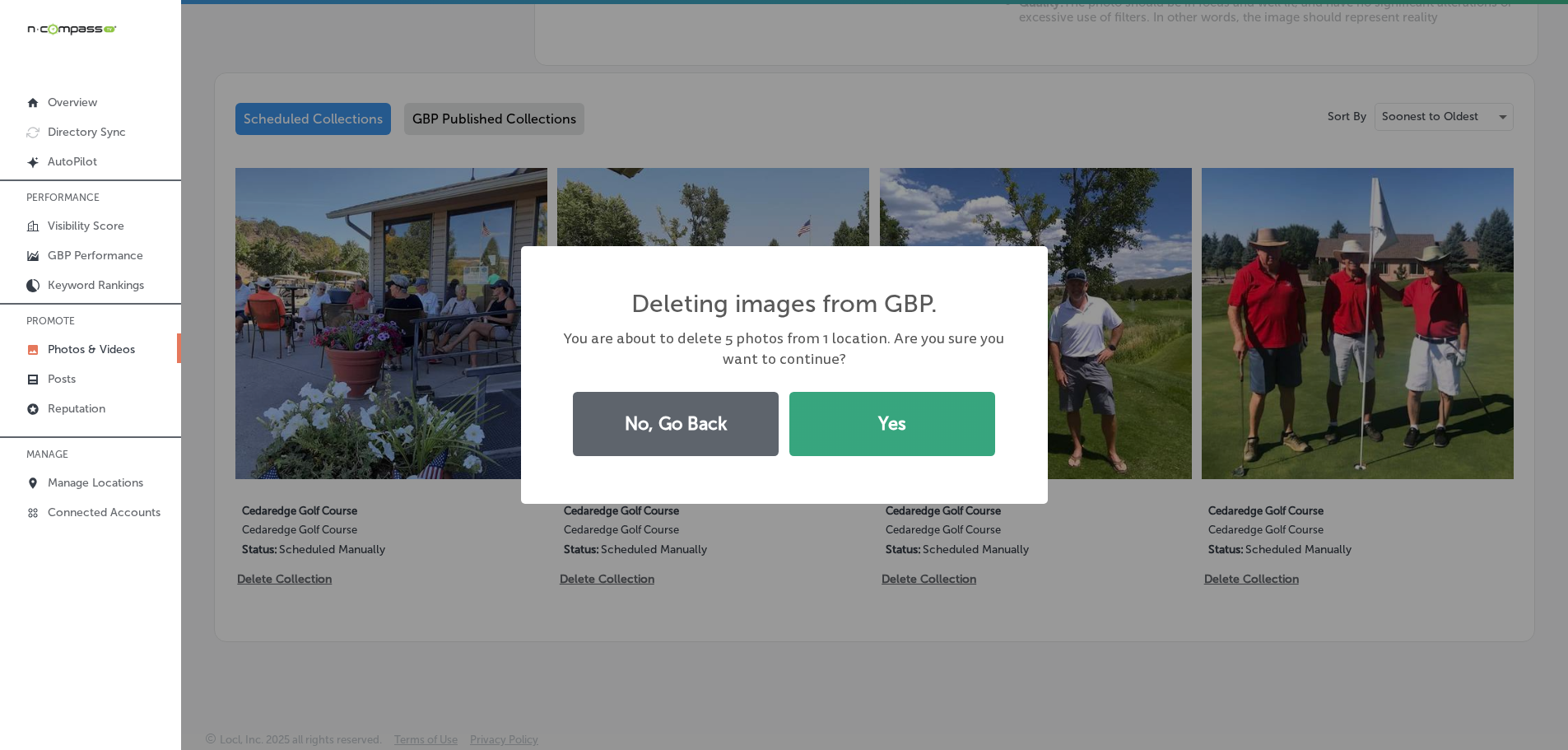
click at [898, 444] on button "Yes" at bounding box center [891, 424] width 206 height 64
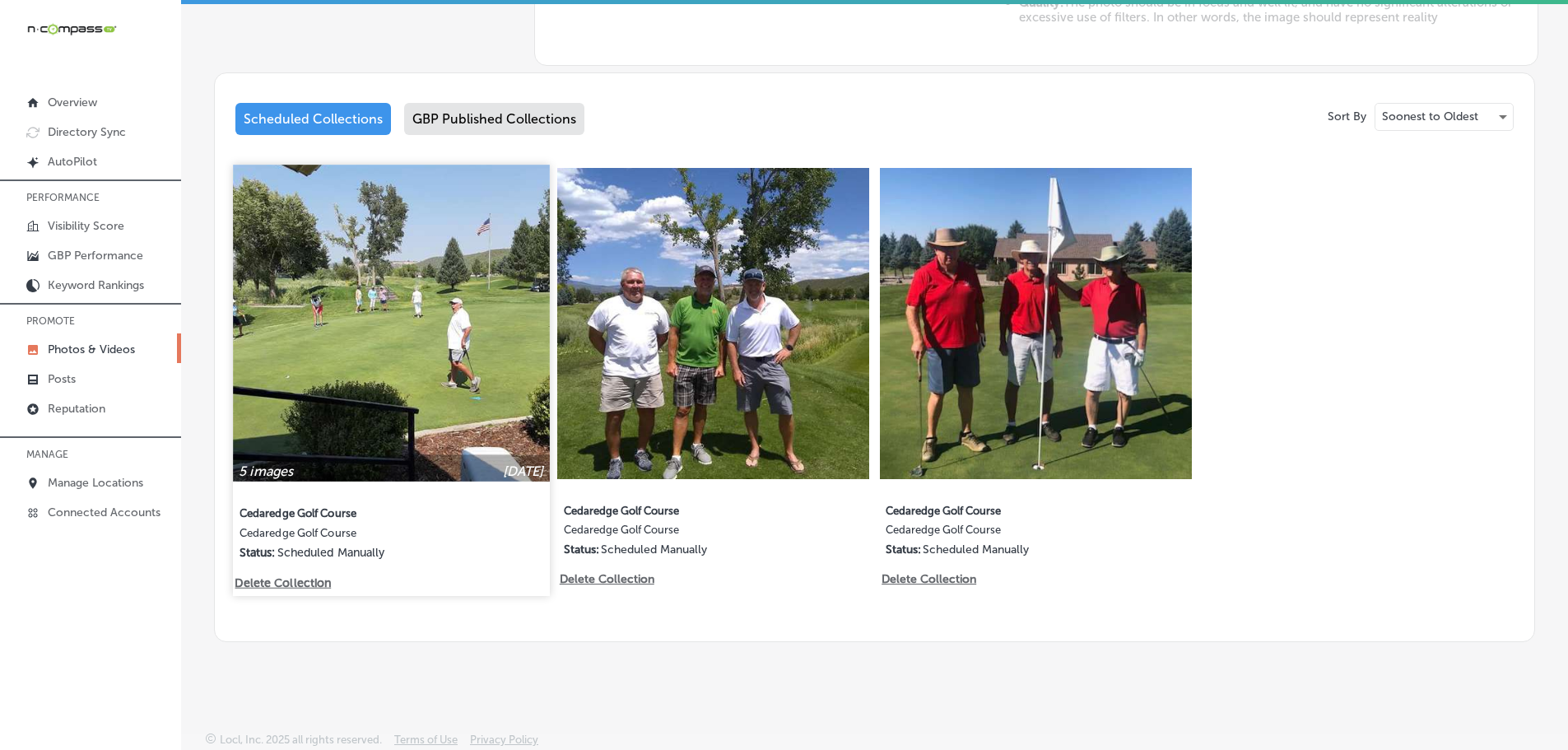
click at [311, 581] on p "Delete Collection" at bounding box center [281, 582] width 94 height 14
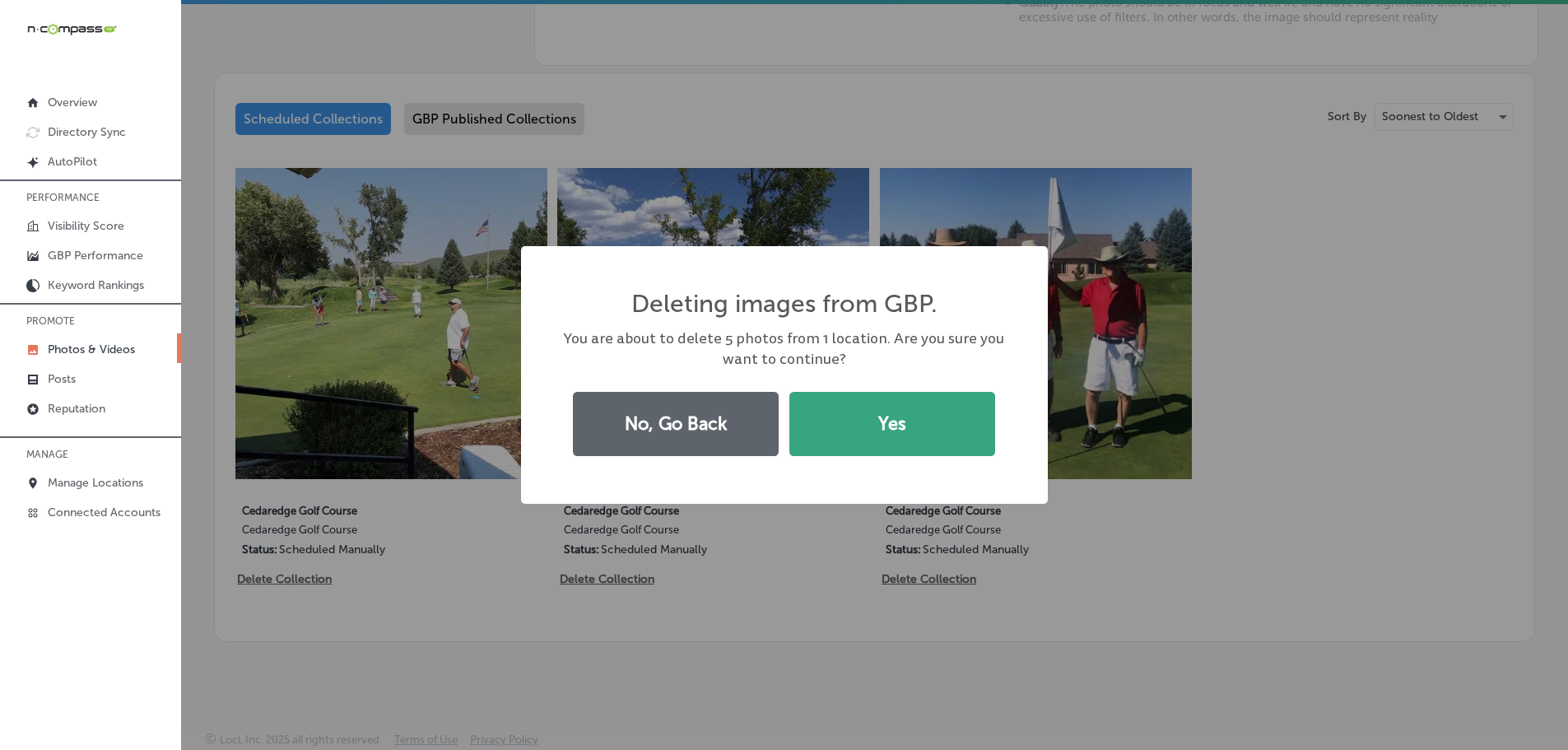
click at [931, 443] on button "Yes" at bounding box center [891, 424] width 206 height 64
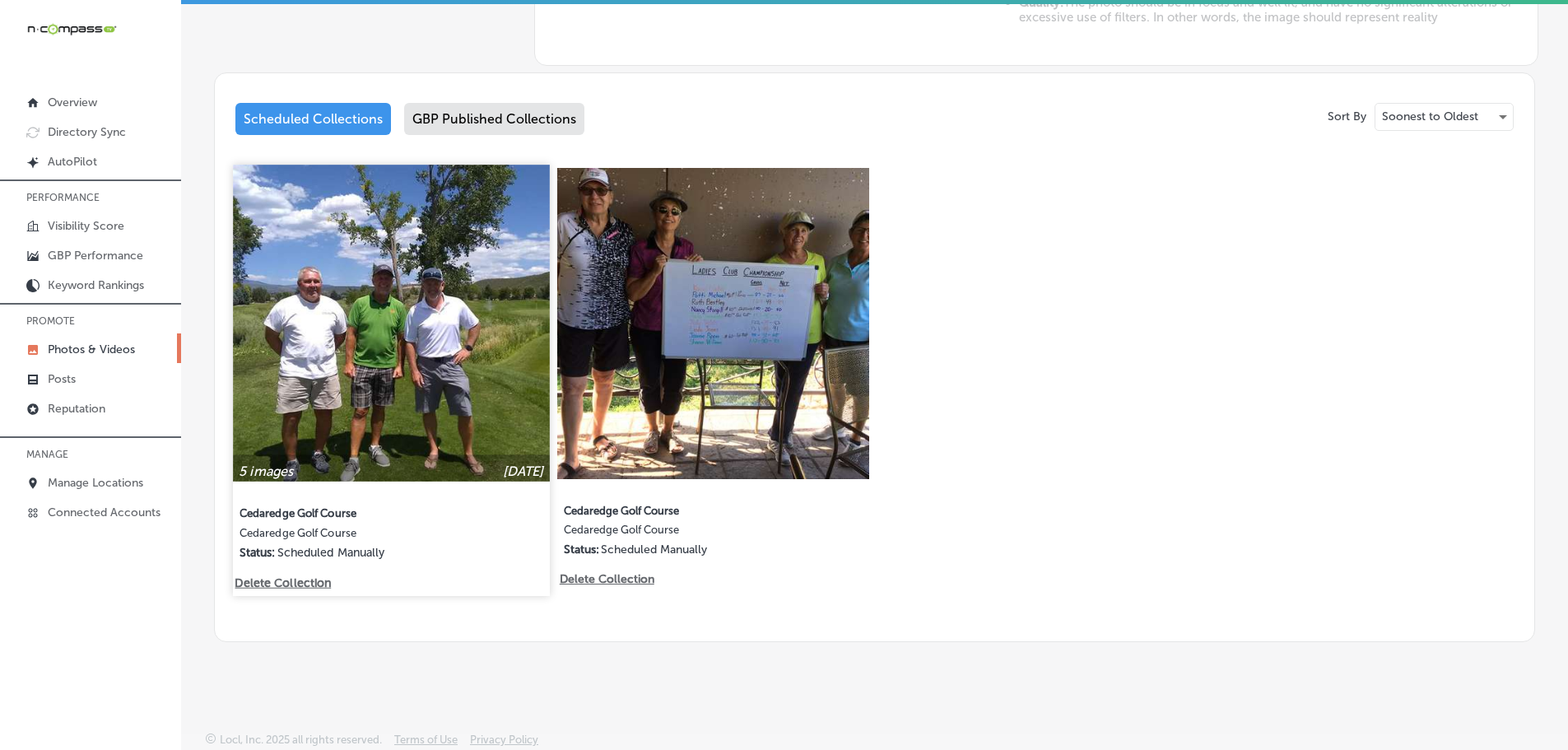
click at [311, 575] on p "Delete Collection" at bounding box center [281, 582] width 94 height 14
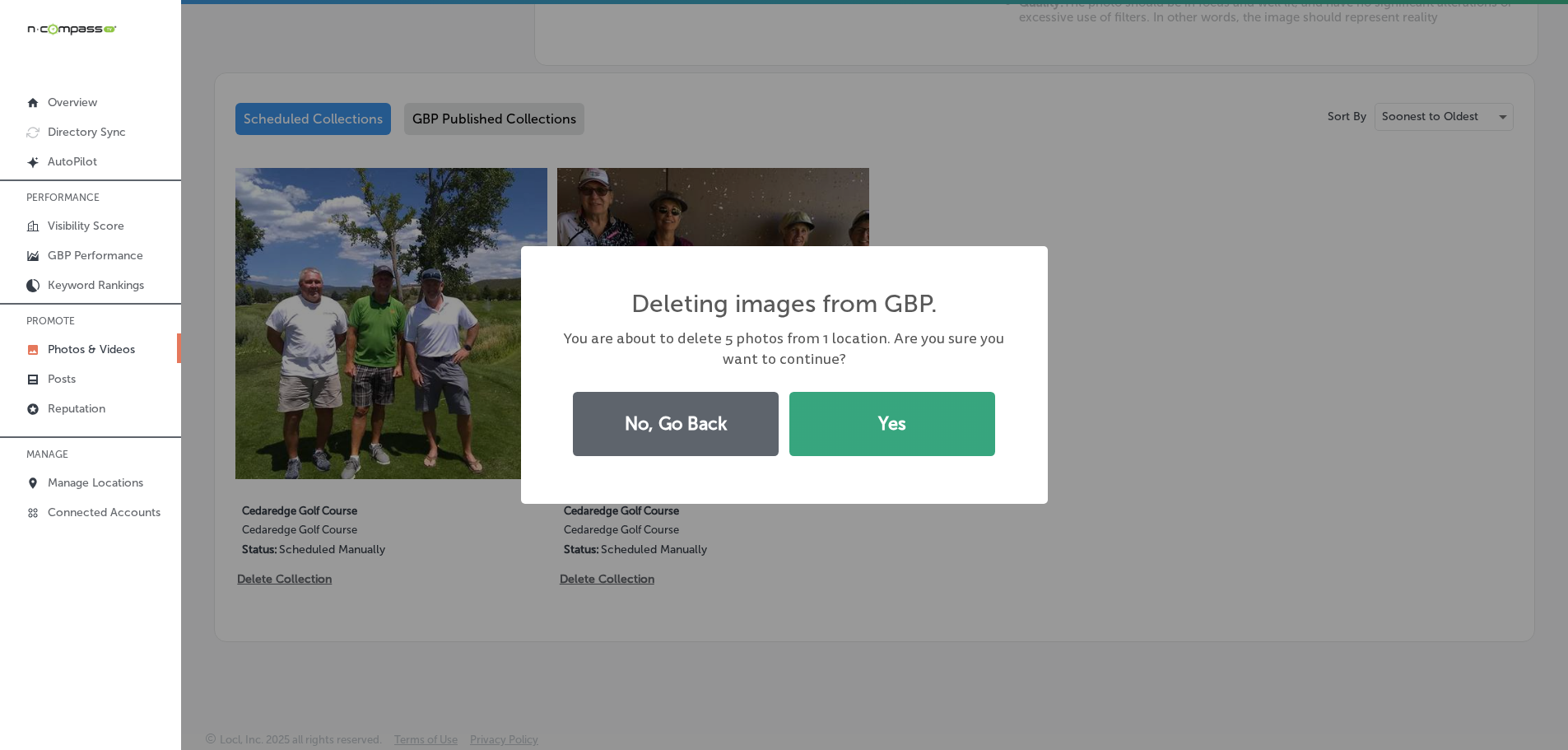
click at [819, 417] on button "Yes" at bounding box center [891, 424] width 206 height 64
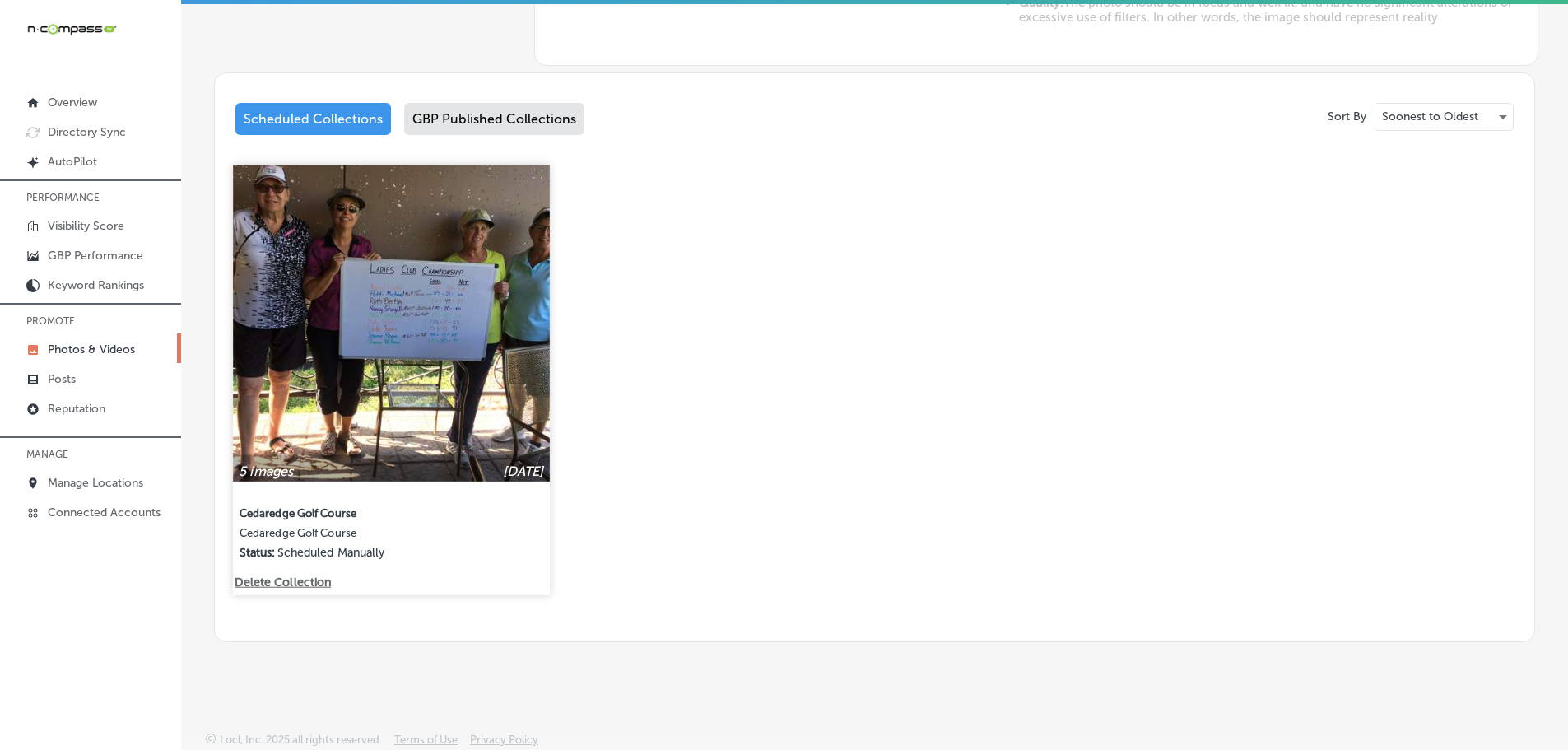
click at [305, 574] on p "Delete Collection" at bounding box center [281, 581] width 94 height 14
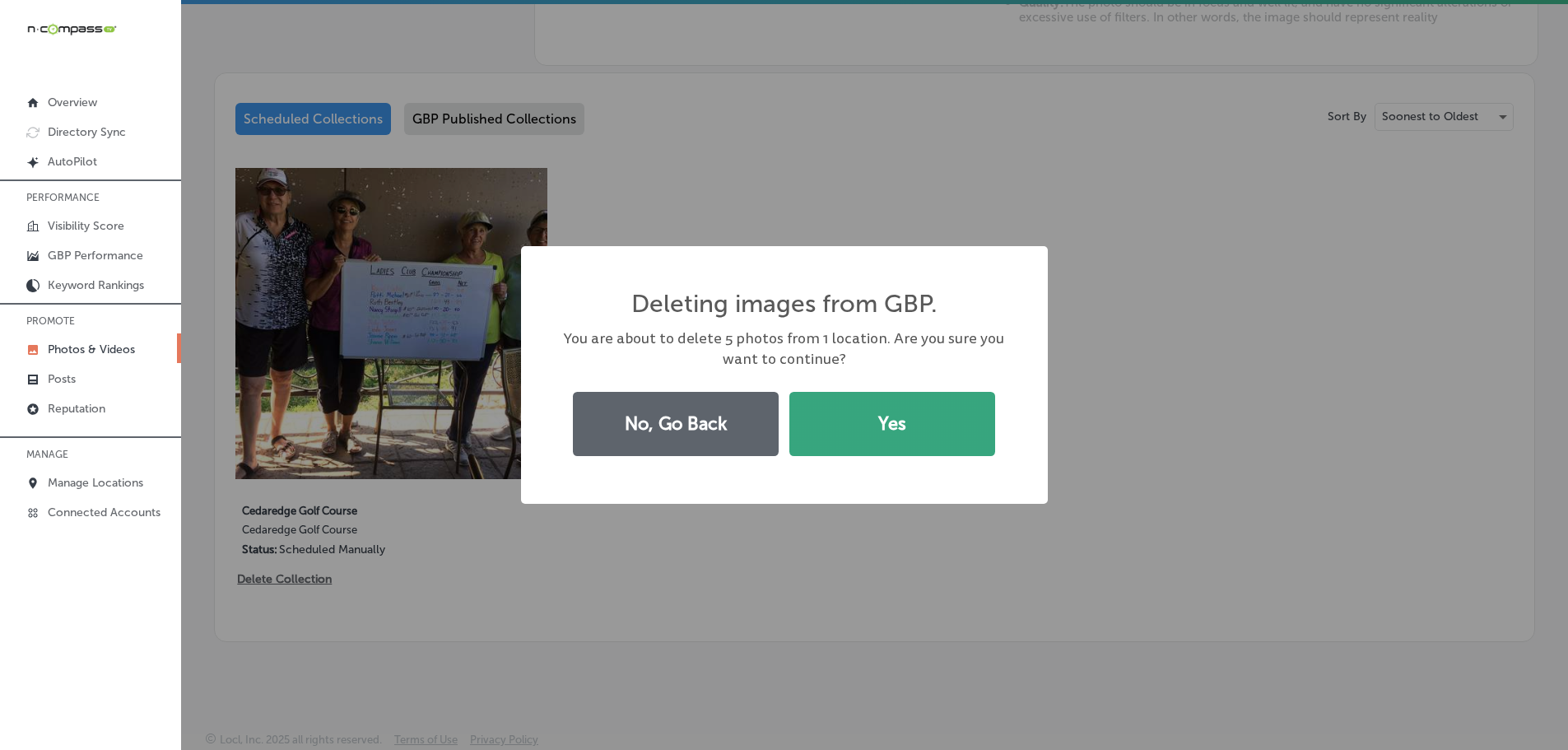
click at [858, 429] on button "Yes" at bounding box center [891, 424] width 206 height 64
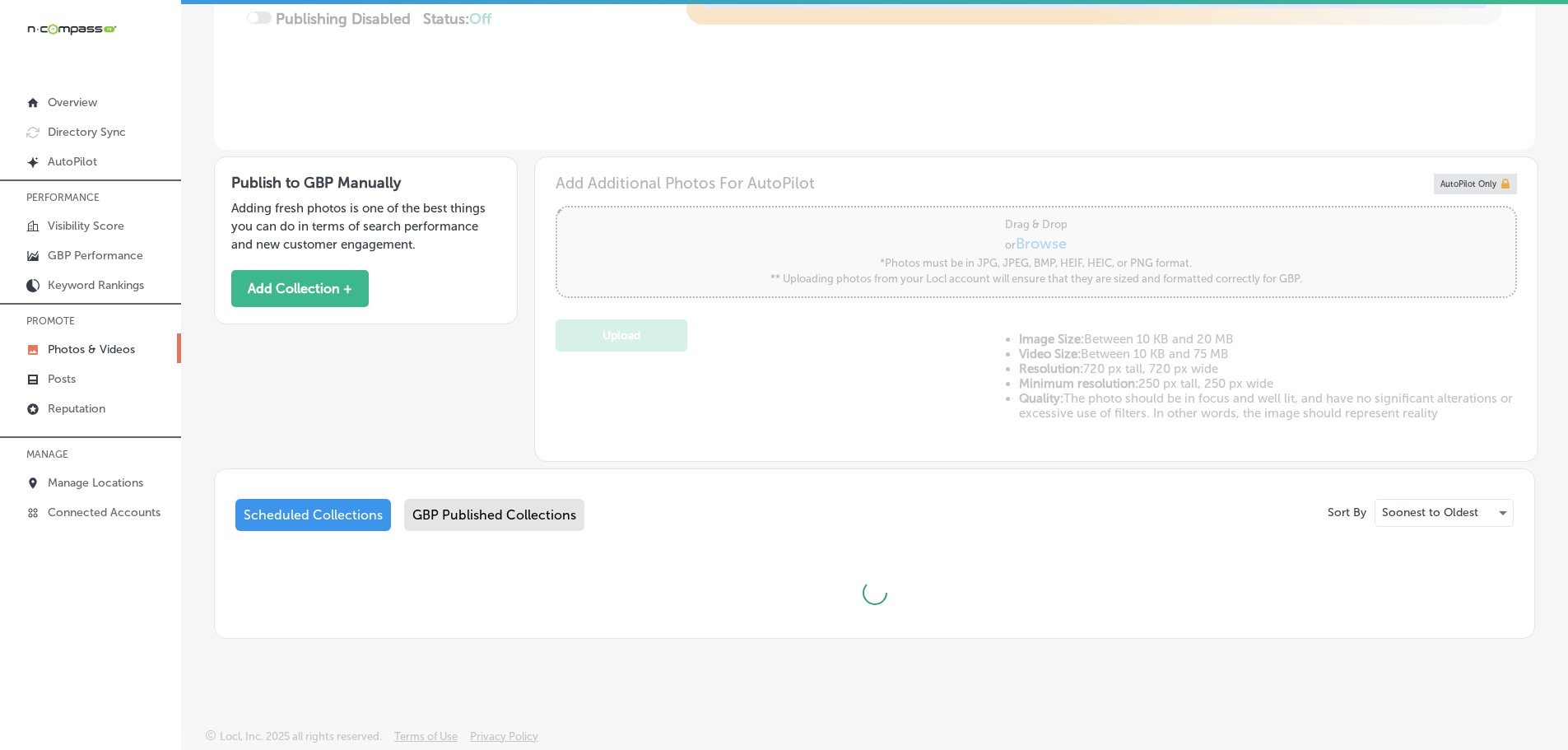
scroll to position [471, 0]
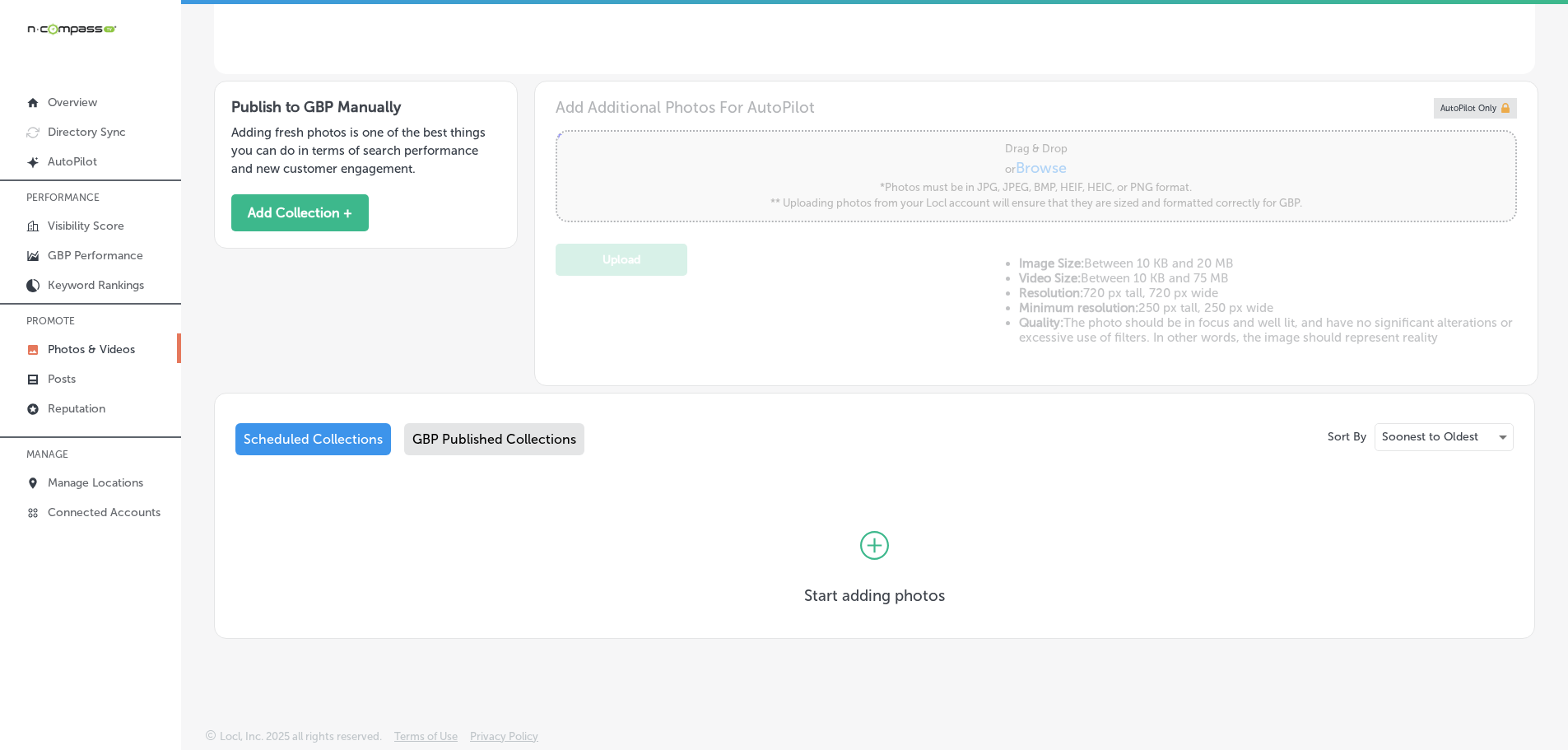
click at [311, 435] on div "Scheduled Collections" at bounding box center [313, 439] width 155 height 32
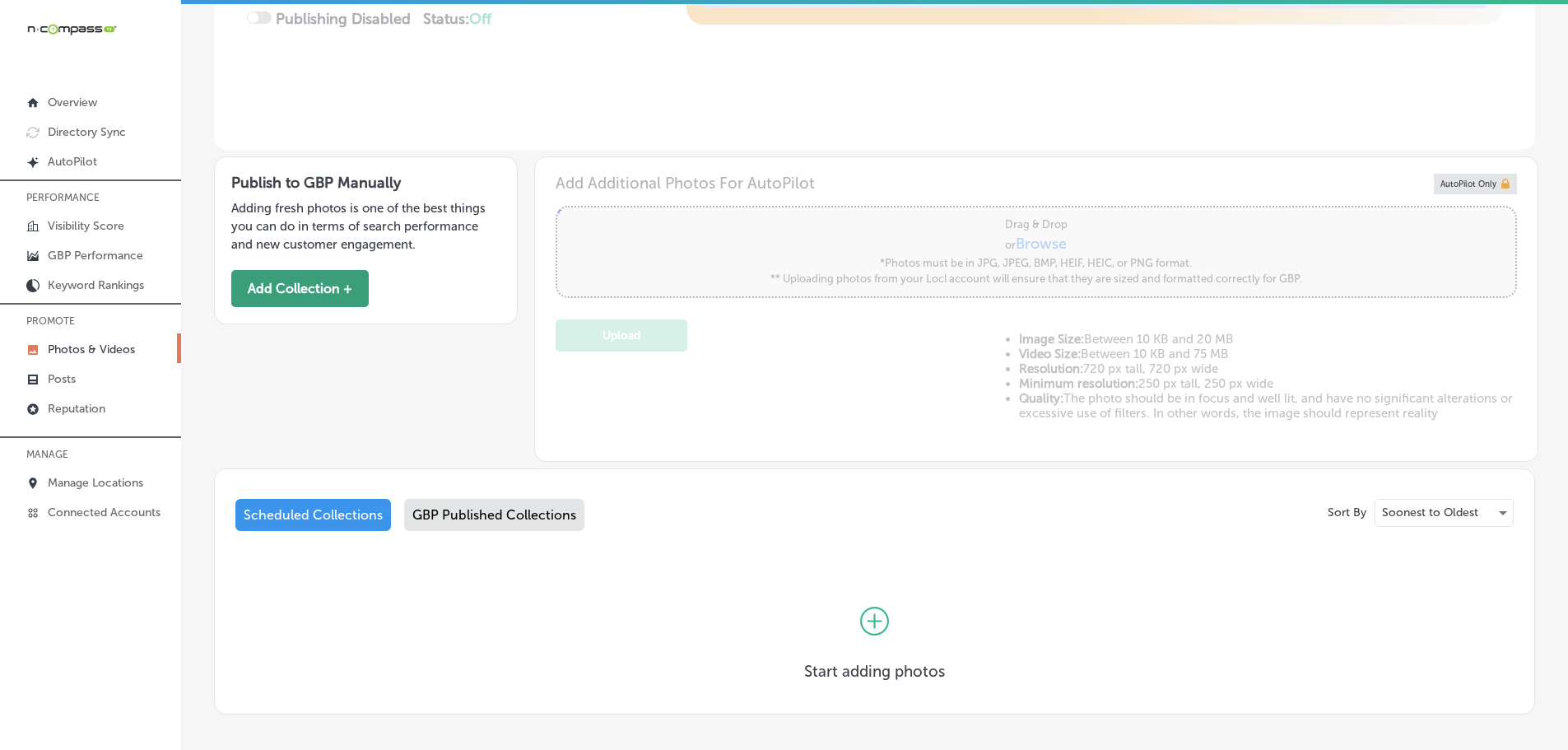
scroll to position [471, 0]
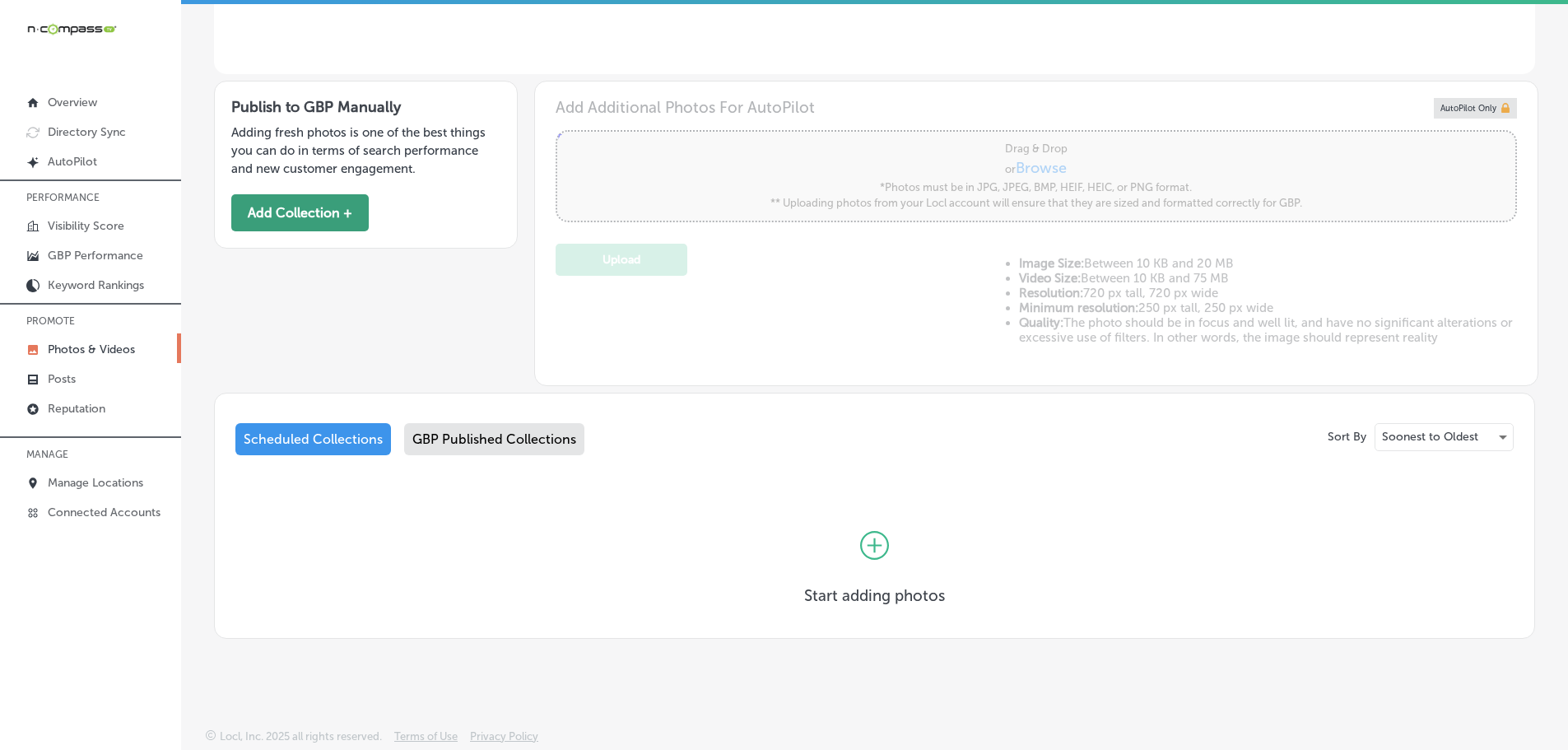
click at [286, 287] on div "Publish to GBP Manually Adding fresh photos is one of the best things you can d…" at bounding box center [874, 229] width 1321 height 311
click at [303, 208] on button "Add Collection +" at bounding box center [300, 213] width 138 height 37
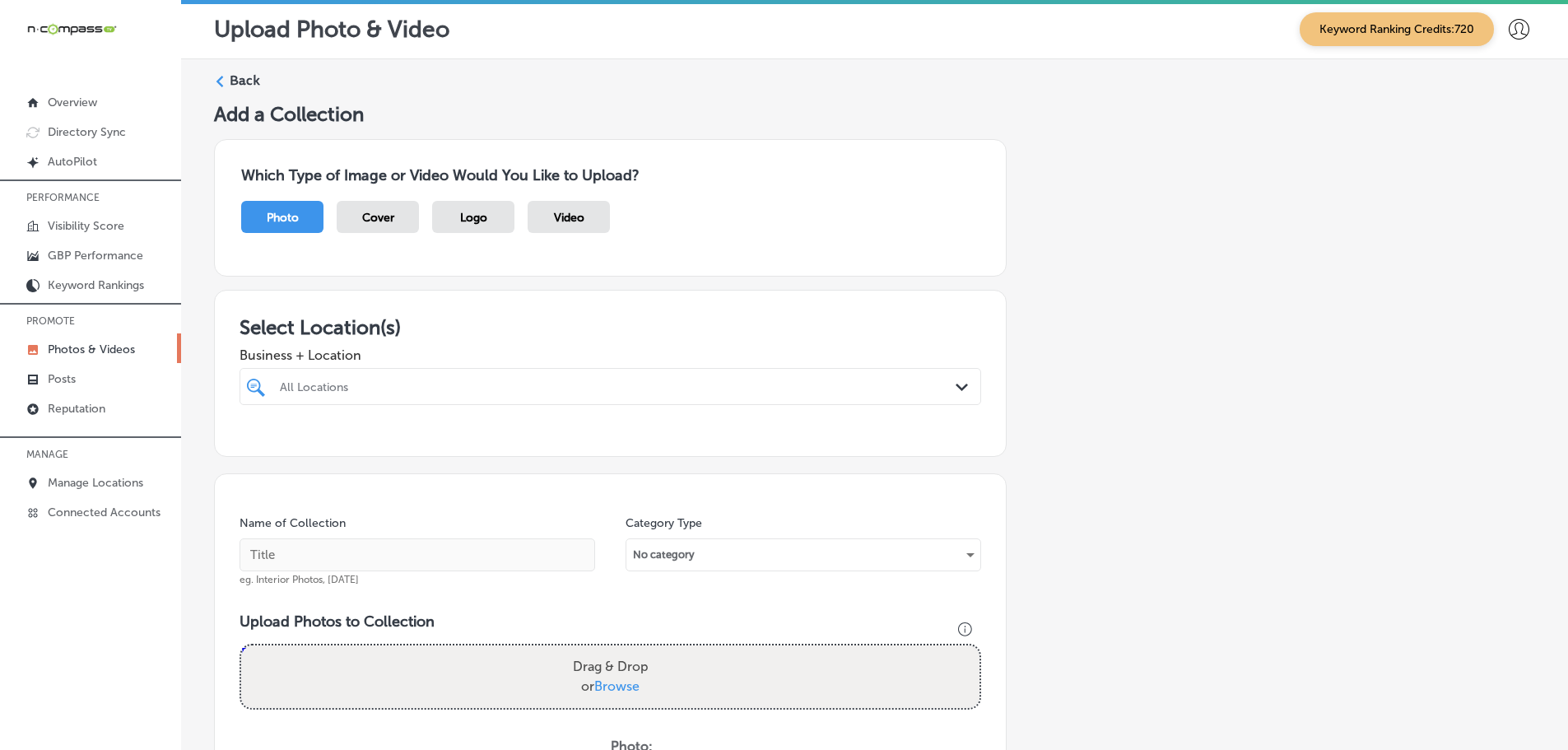
click at [956, 385] on icon "Path Created with Sketch." at bounding box center [962, 387] width 12 height 7
click at [370, 445] on label "Cedaredge Golf Course" at bounding box center [386, 446] width 217 height 14
type input "cedar"
click at [573, 323] on h3 "Select Location(s)" at bounding box center [610, 326] width 741 height 24
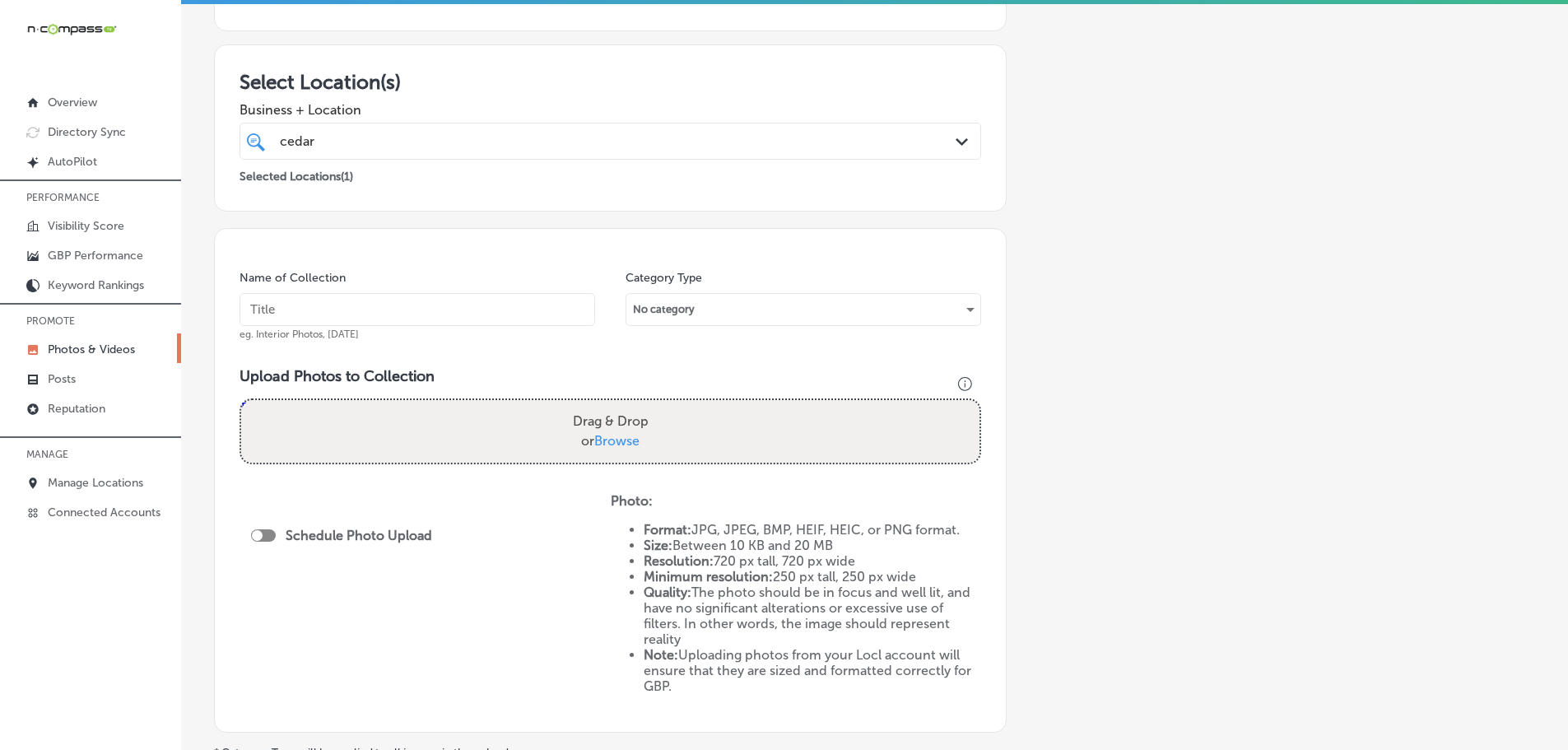
scroll to position [247, 0]
click at [617, 436] on span "Browse" at bounding box center [616, 439] width 45 height 16
click at [617, 403] on input "Drag & Drop or Browse" at bounding box center [610, 401] width 739 height 5
type input "C:\fakepath\99010820_3273648605980851_7119111788670484480_n.jpg"
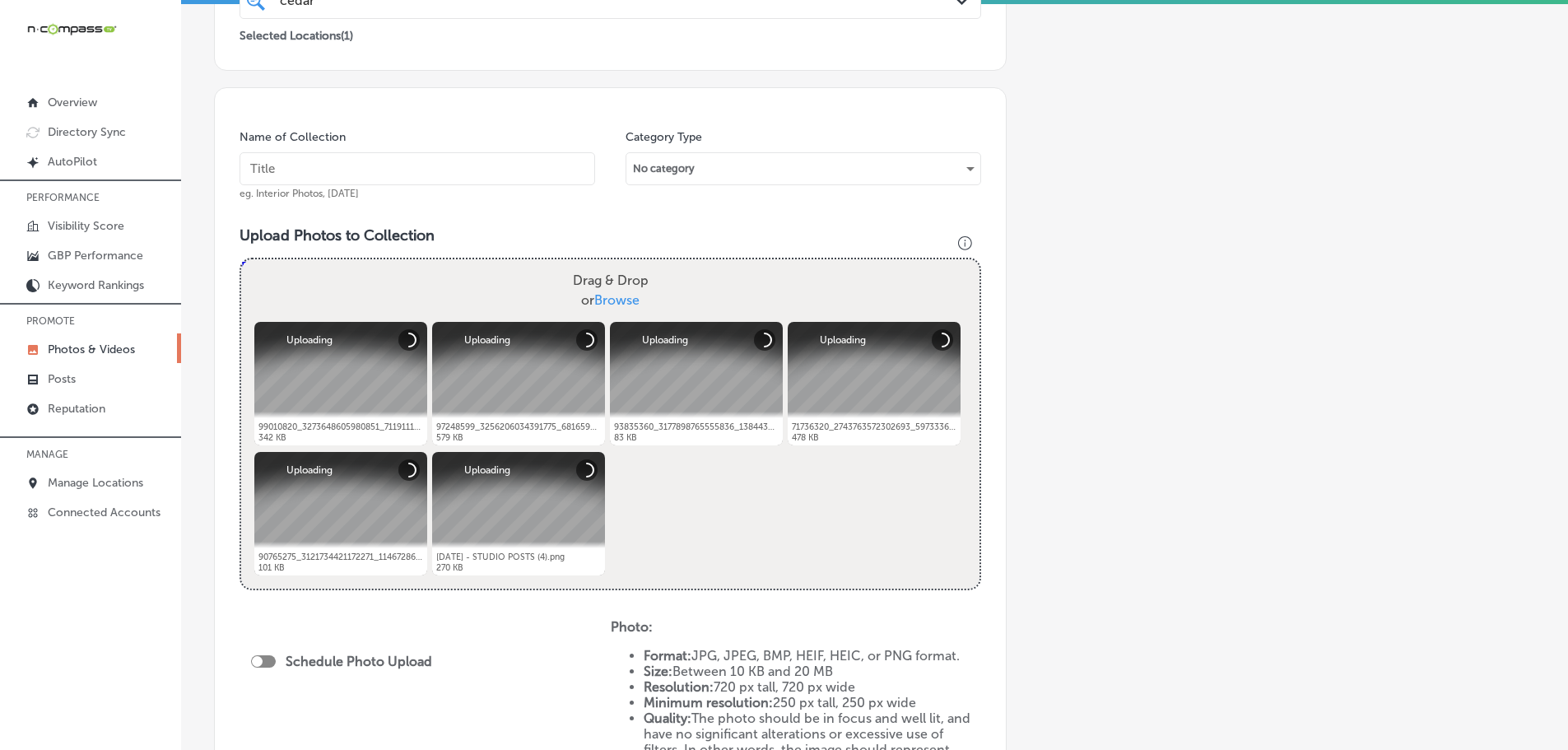
scroll to position [329, 0]
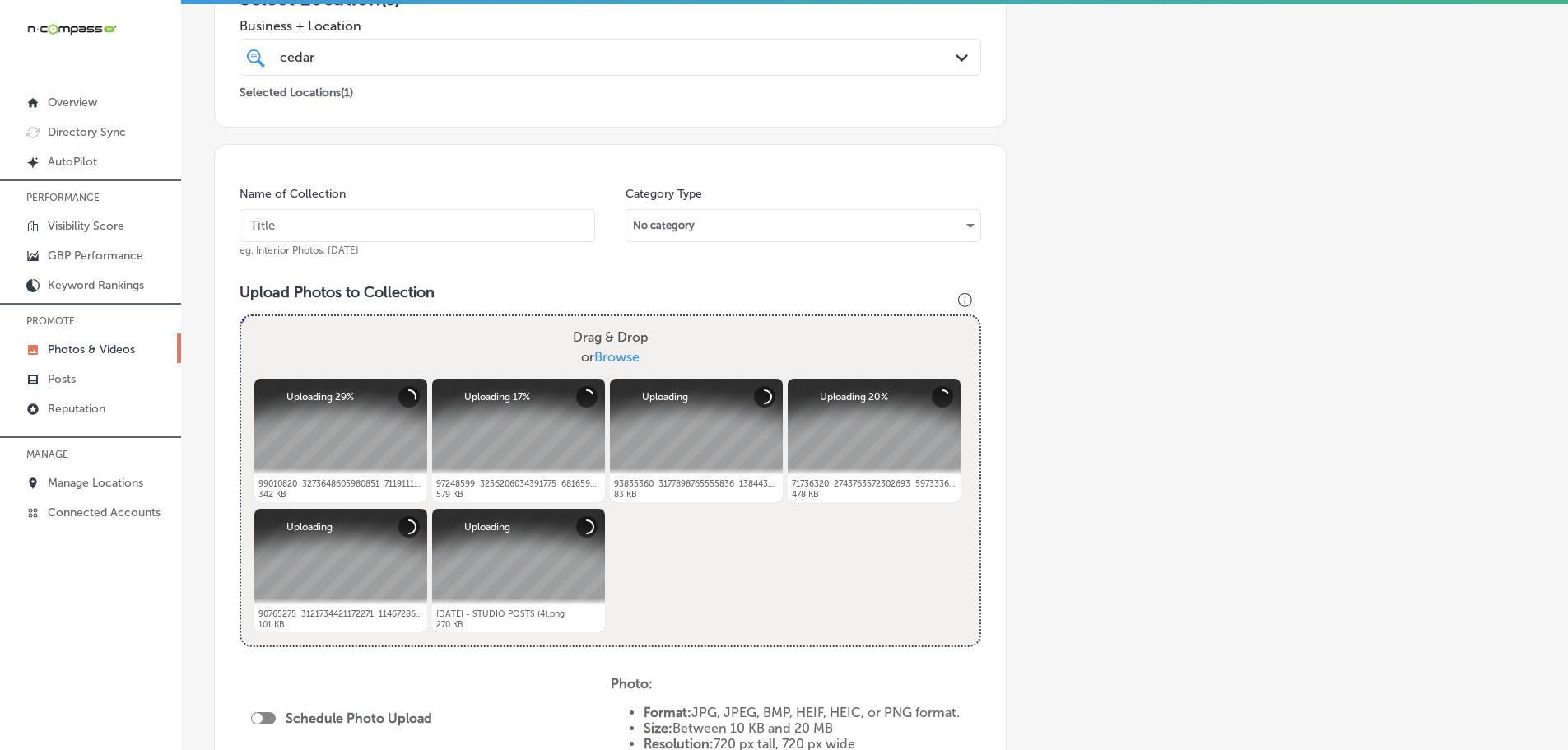
click at [411, 218] on input "text" at bounding box center [416, 225] width 356 height 33
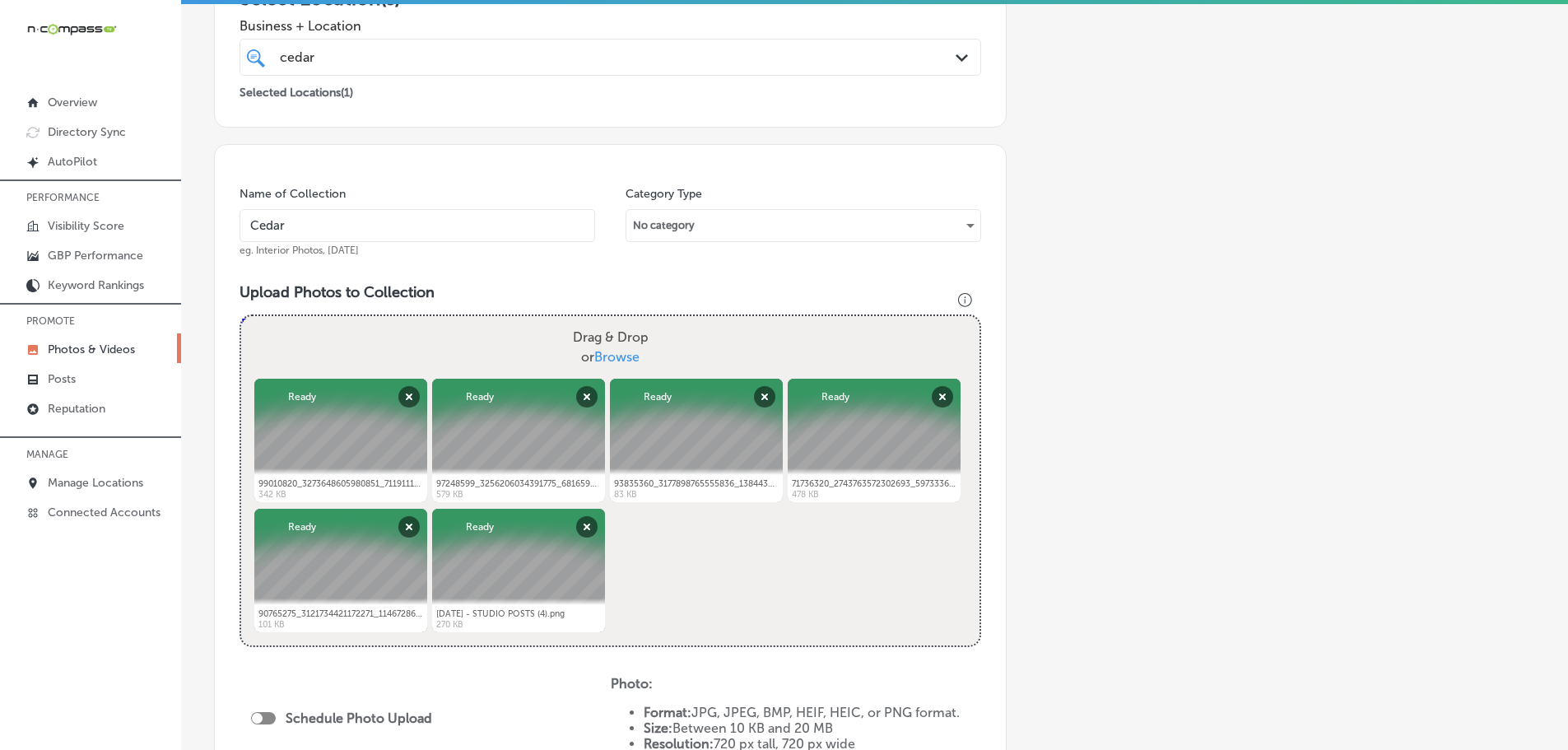
type input "Cedaredge Golf Course"
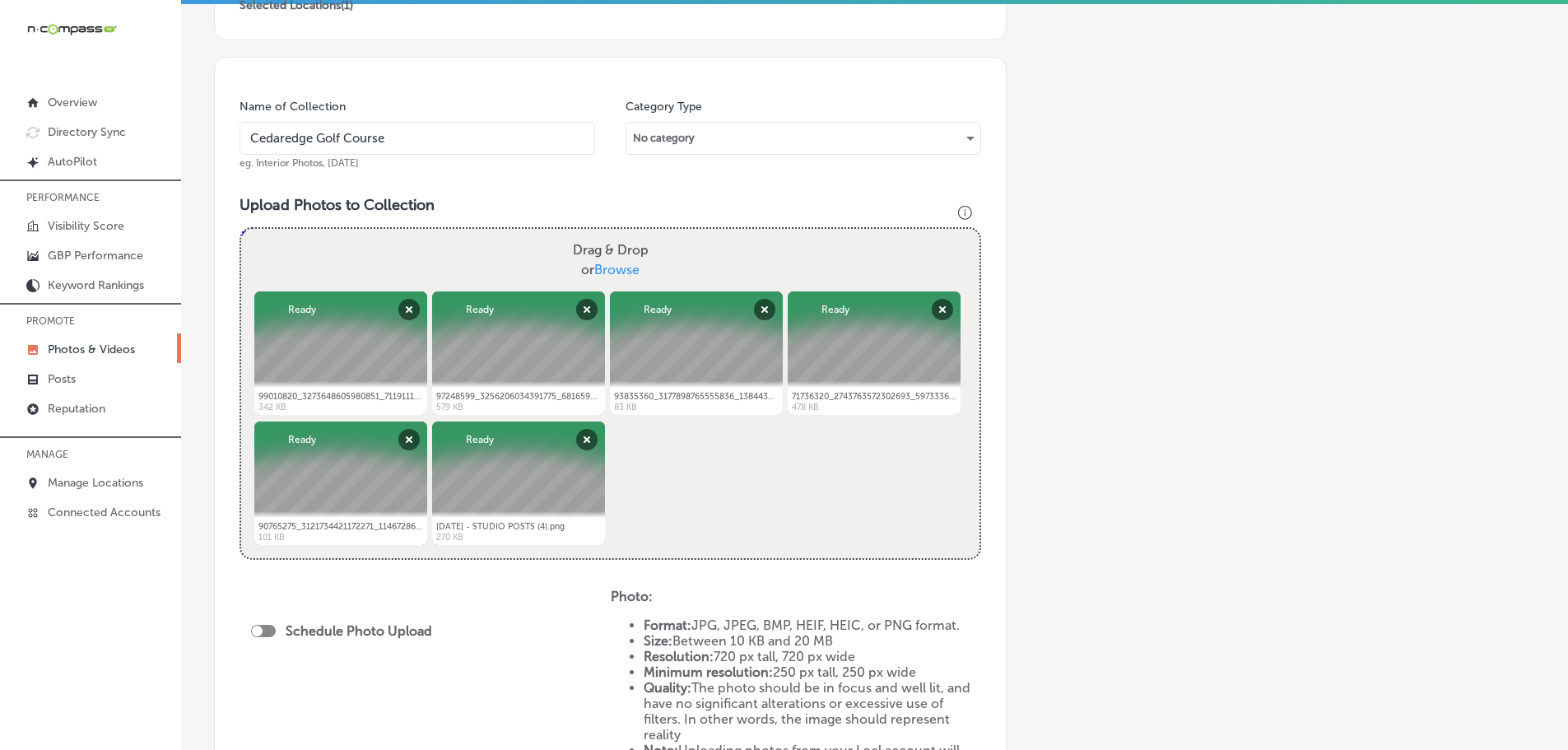
scroll to position [494, 0]
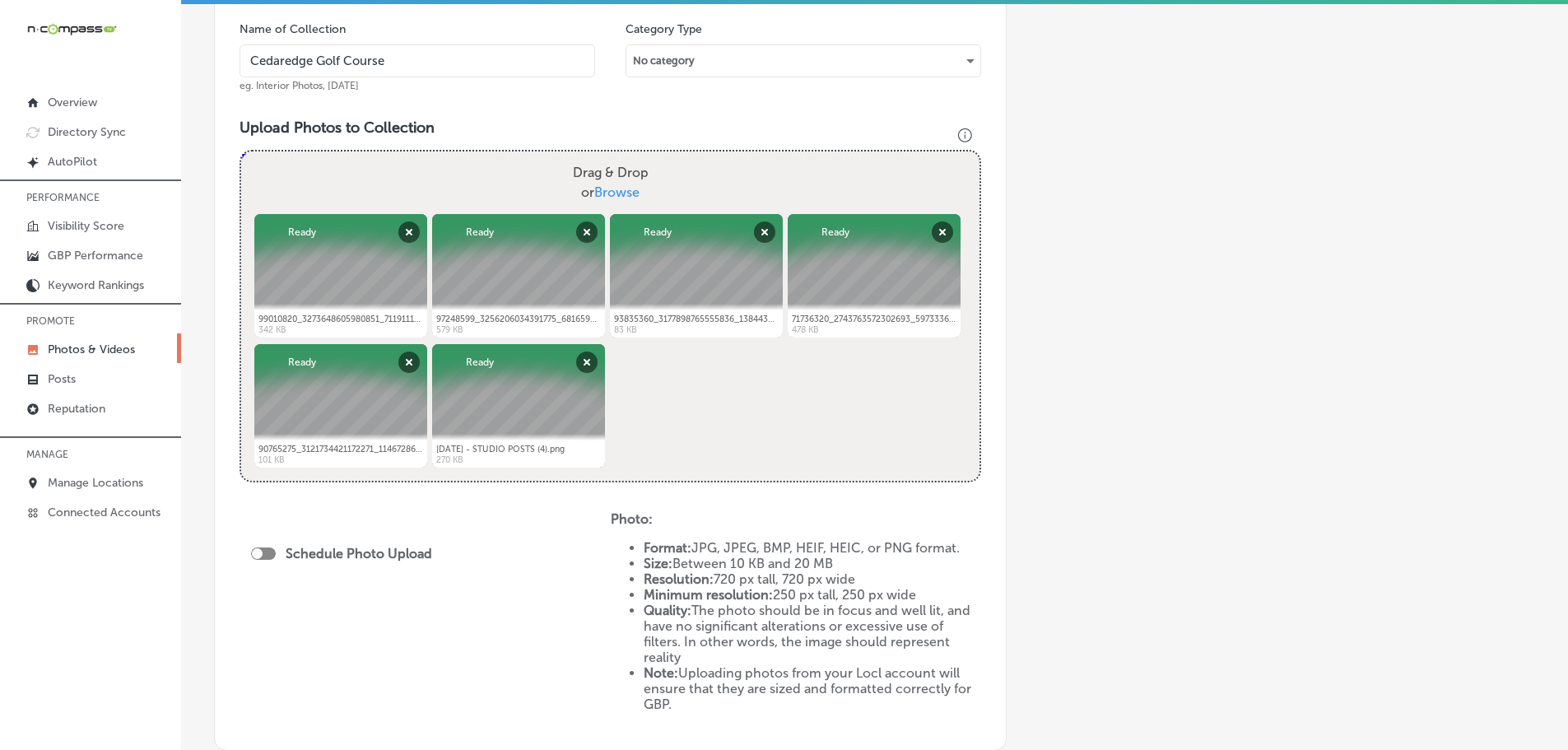
click at [268, 554] on div at bounding box center [263, 553] width 25 height 12
checkbox input "true"
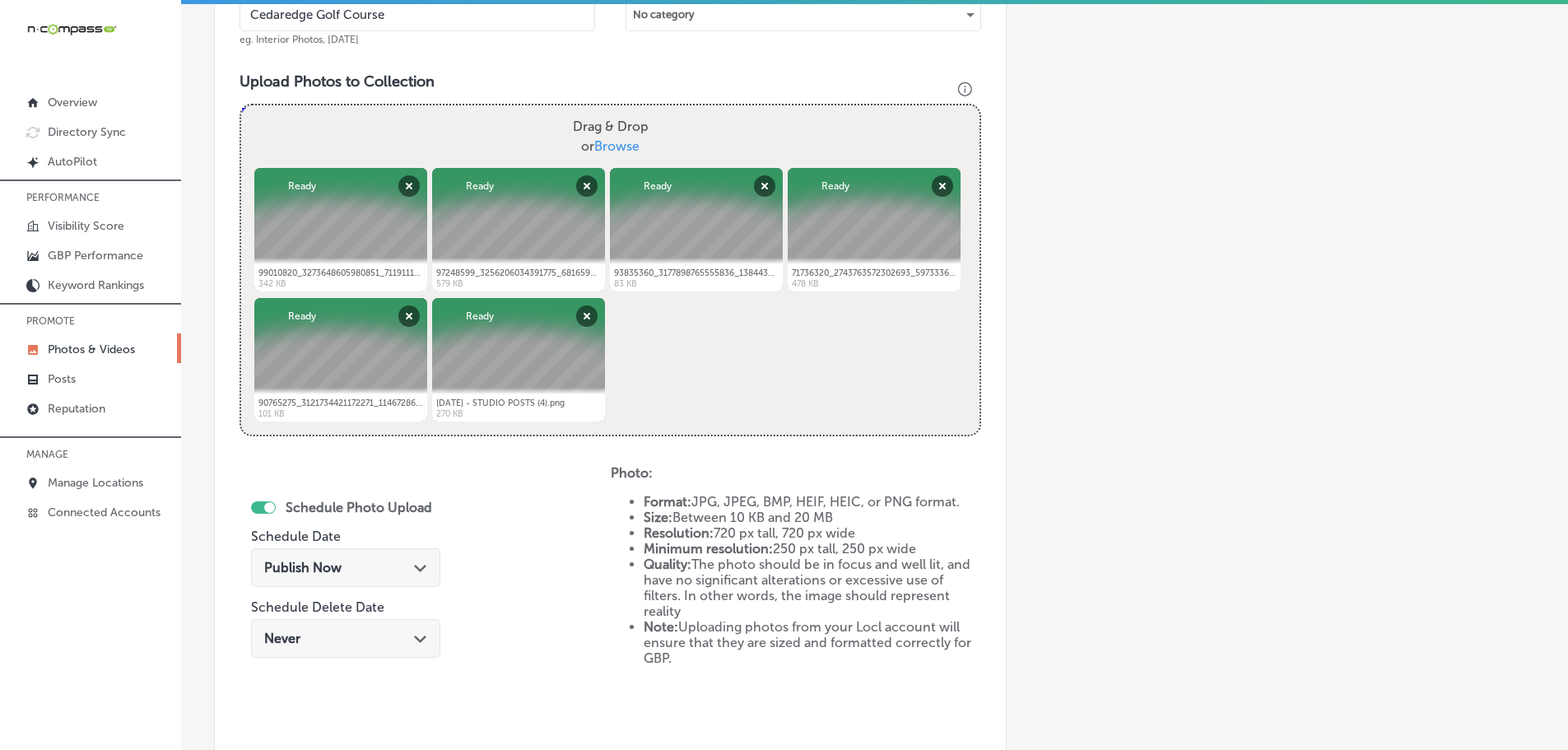
scroll to position [740, 0]
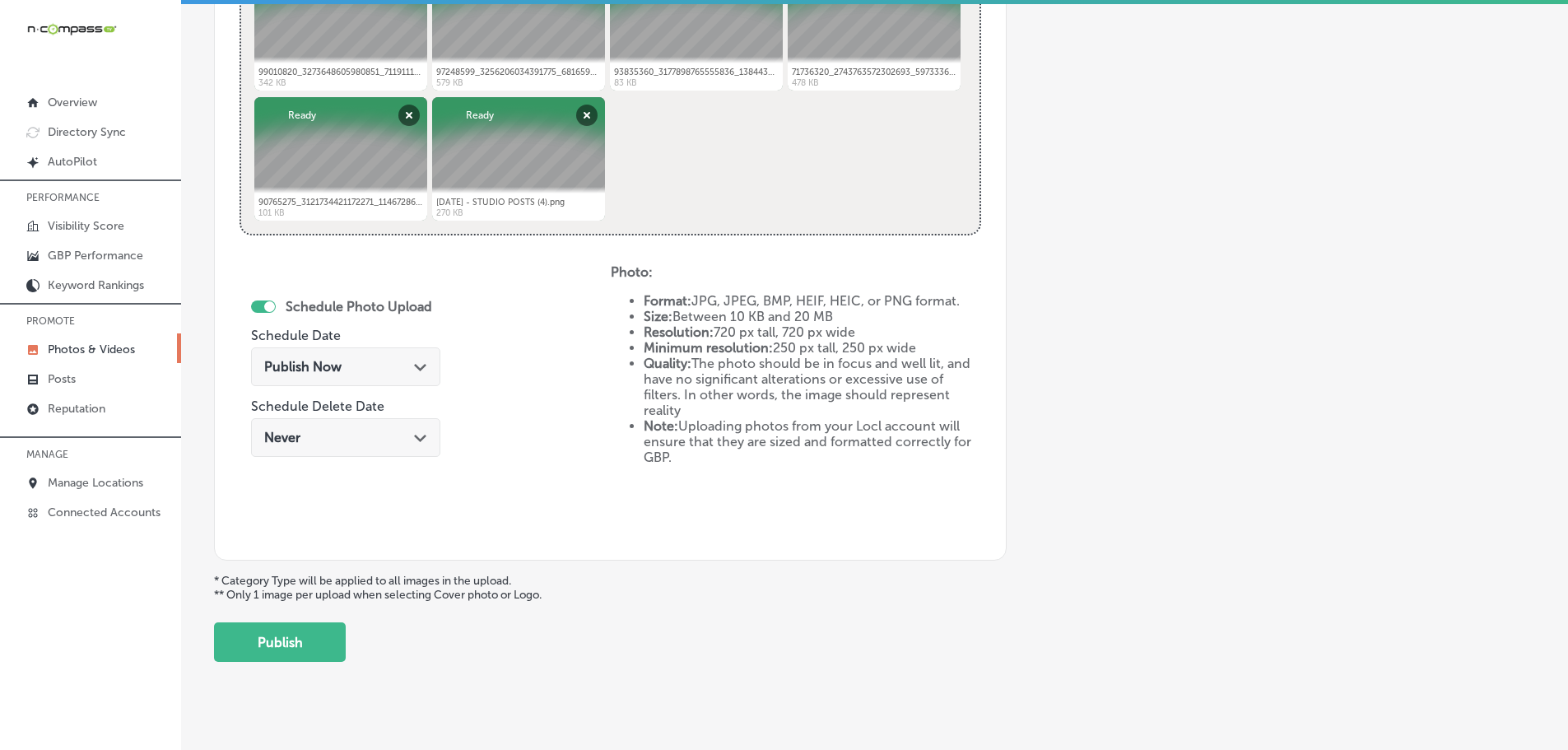
click at [409, 368] on div "Publish Now Path Created with Sketch." at bounding box center [345, 367] width 163 height 16
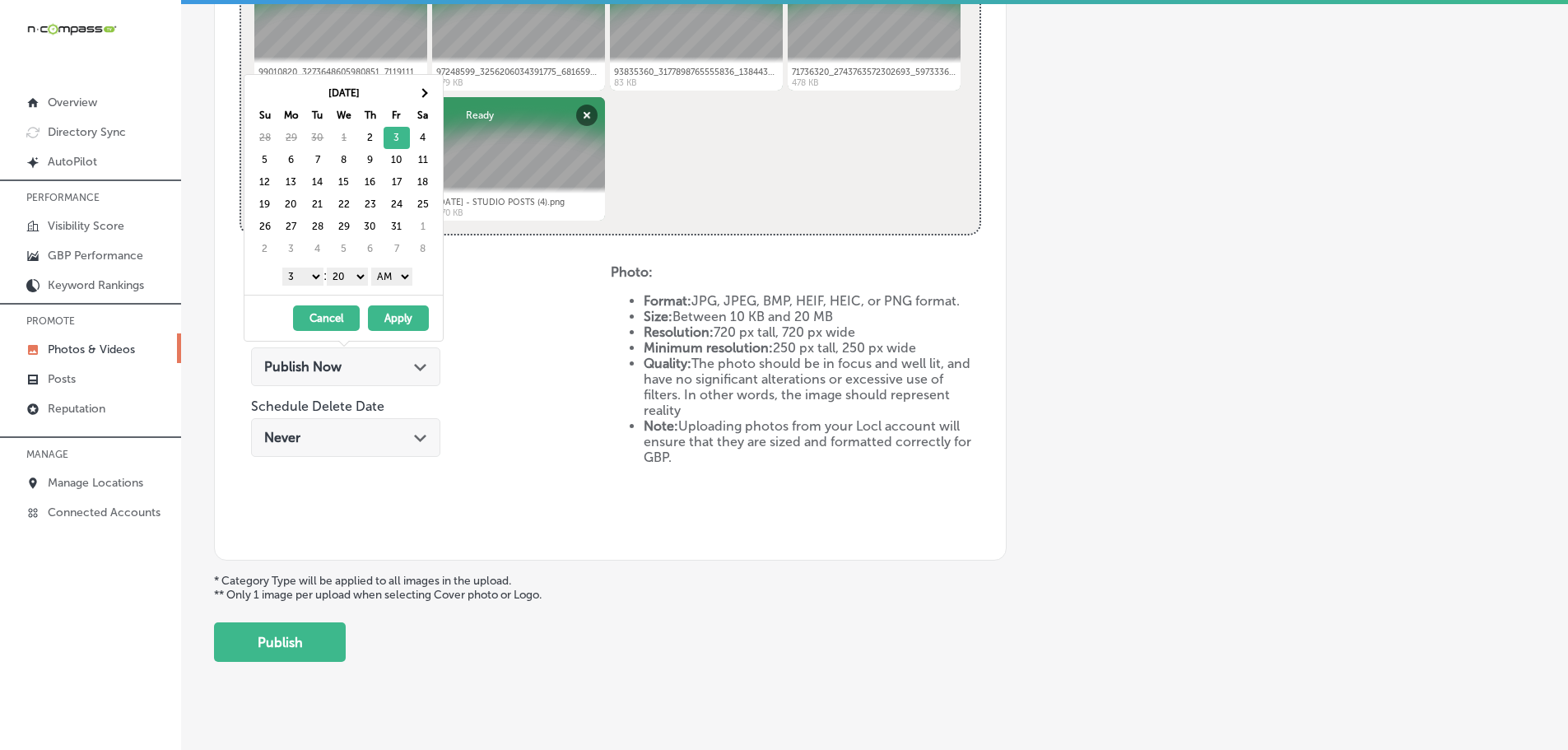
click at [301, 272] on select "1 2 3 4 5 6 7 8 9 10 11 12" at bounding box center [303, 276] width 41 height 19
click at [347, 281] on select "00 10 20 30 40 50" at bounding box center [347, 276] width 41 height 19
click at [383, 277] on select "AM PM" at bounding box center [392, 276] width 41 height 19
click at [395, 317] on button "Apply" at bounding box center [398, 318] width 61 height 26
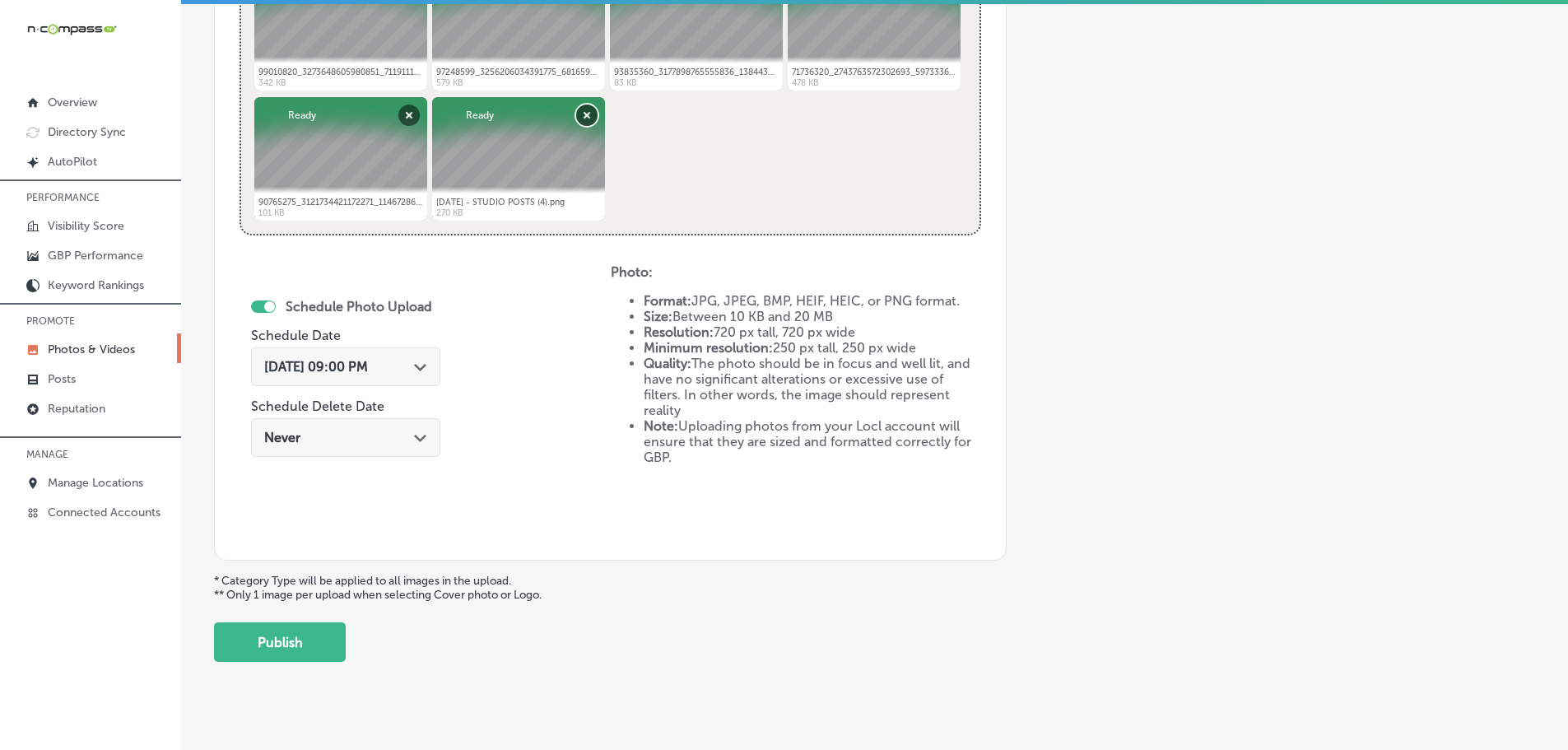
click at [581, 111] on button "Remove" at bounding box center [587, 115] width 21 height 21
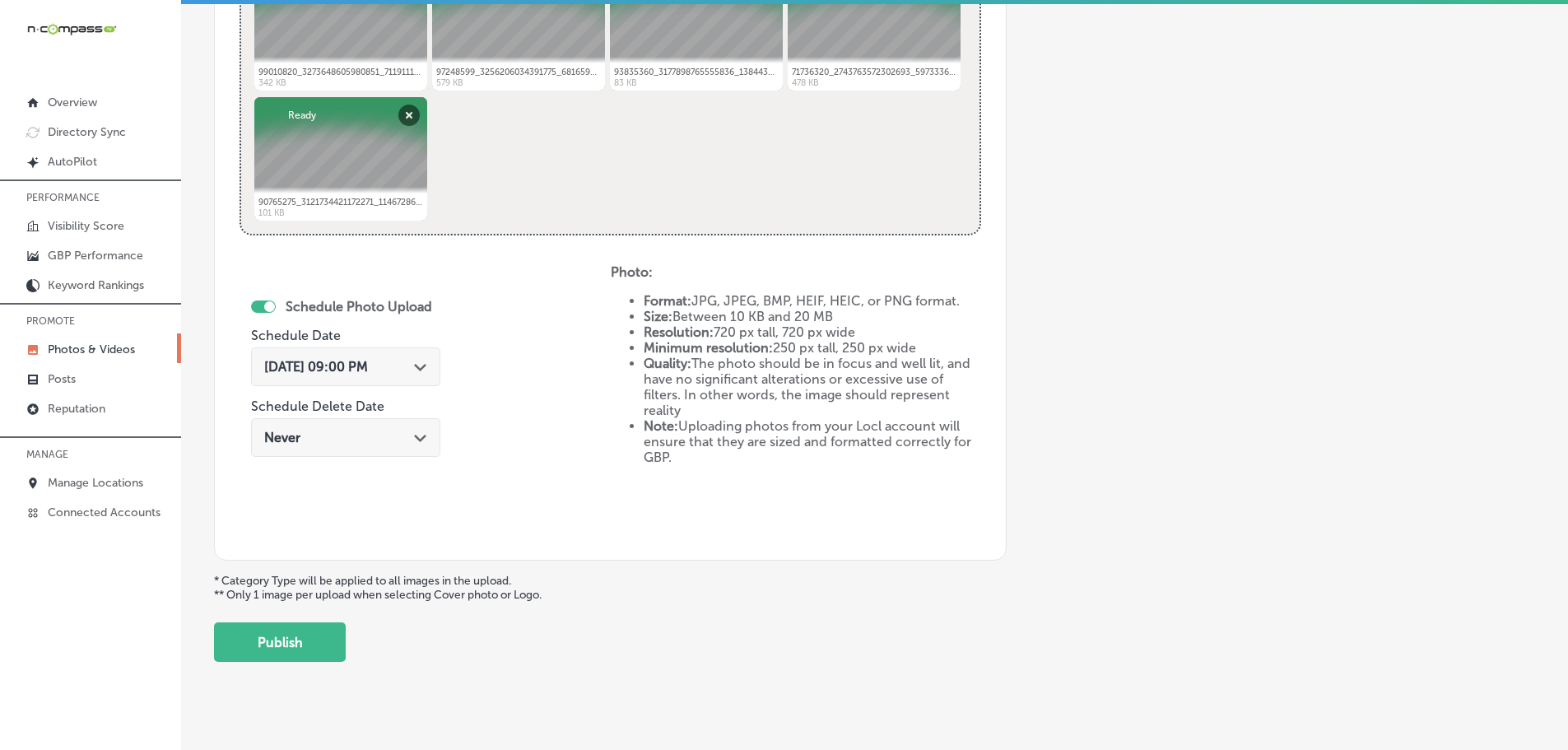
scroll to position [764, 0]
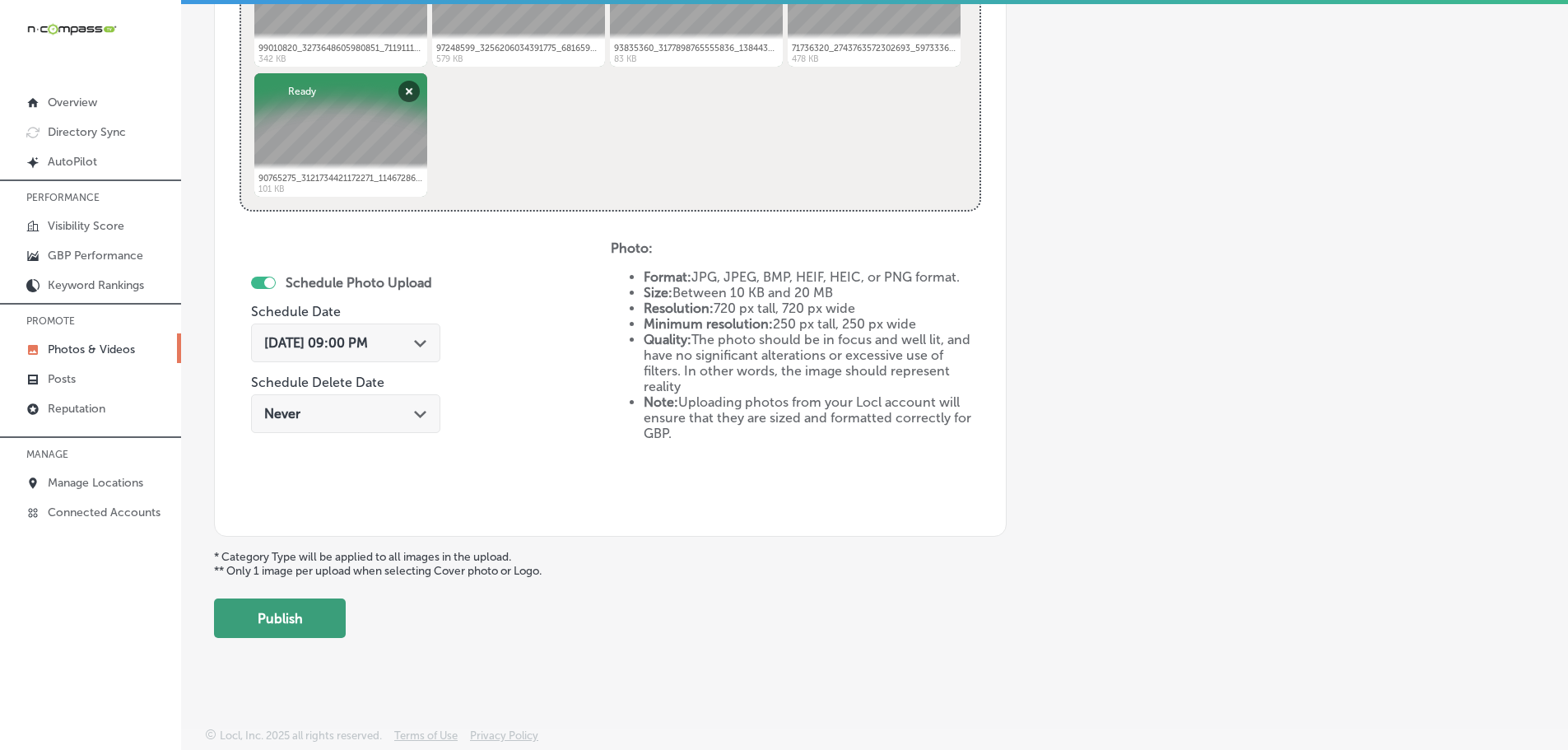
click at [284, 619] on button "Publish" at bounding box center [279, 618] width 131 height 40
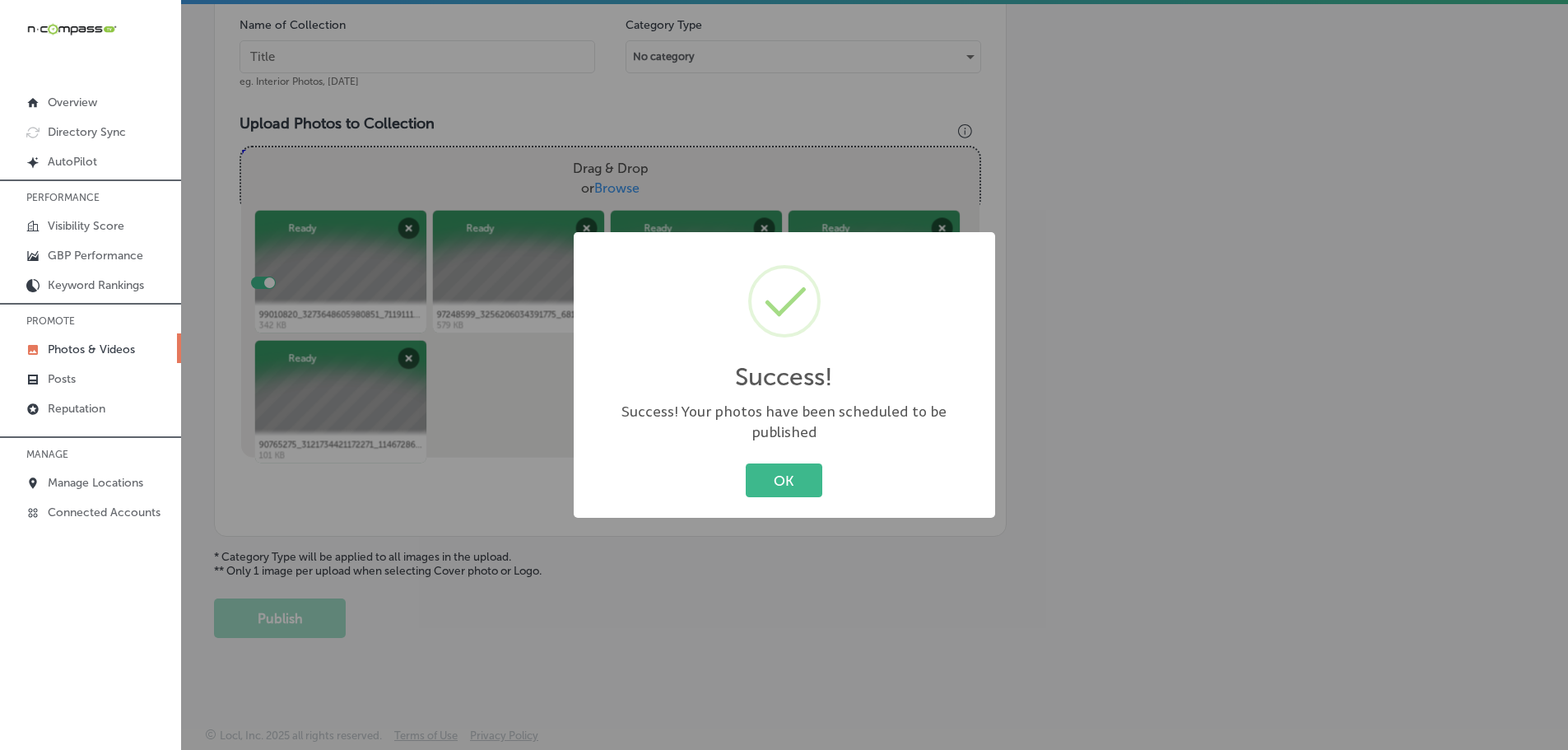
scroll to position [498, 0]
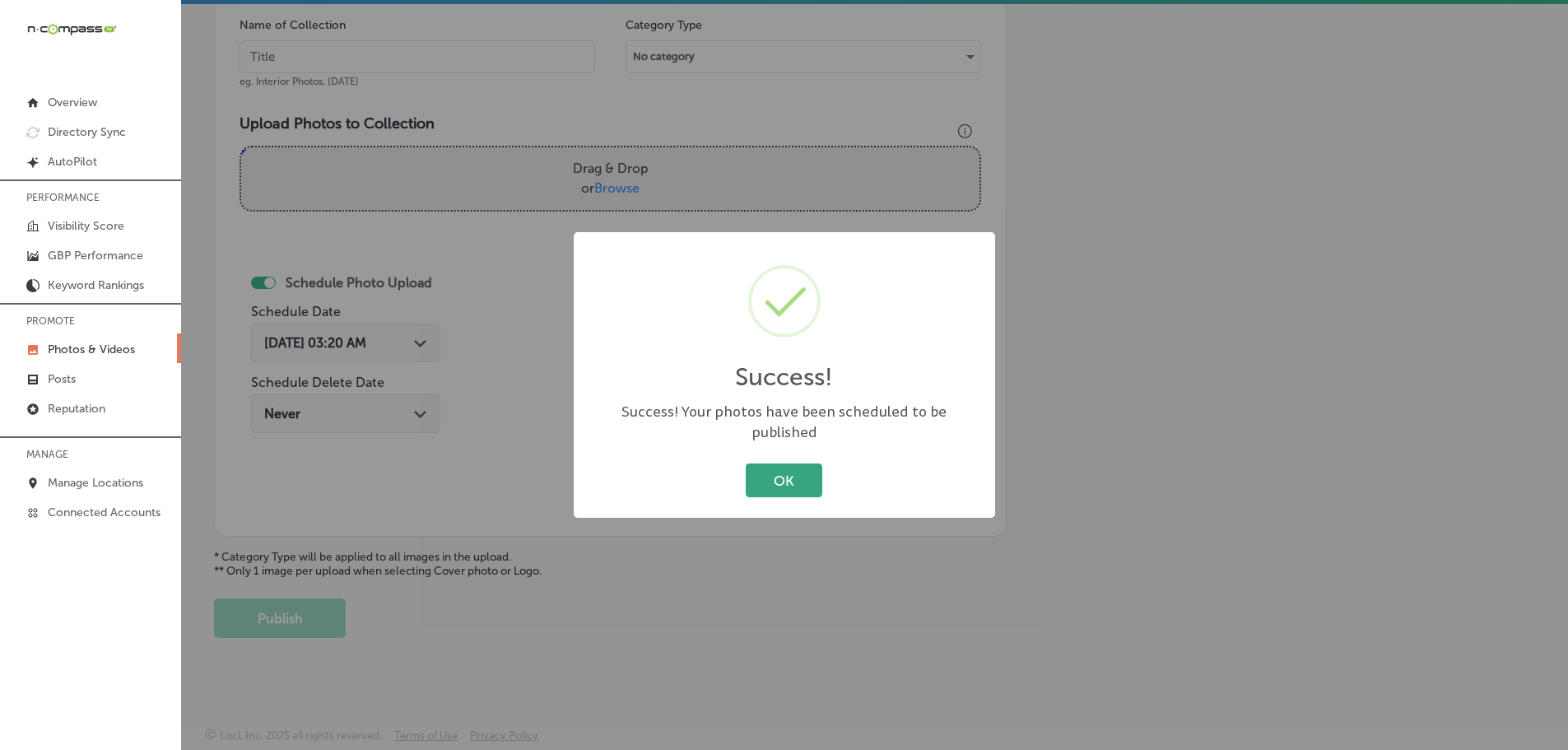
click at [755, 476] on button "OK" at bounding box center [784, 480] width 77 height 34
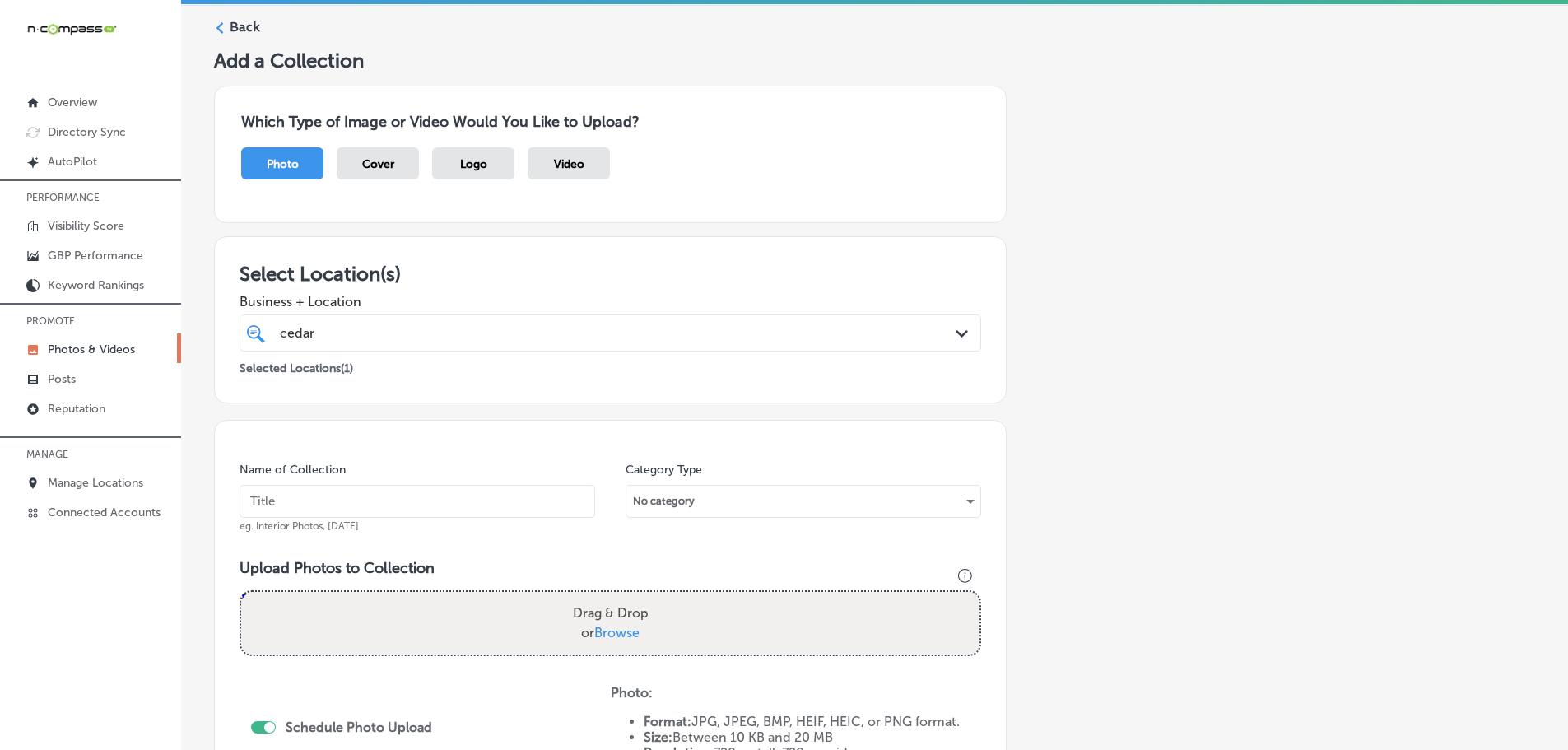
scroll to position [82, 0]
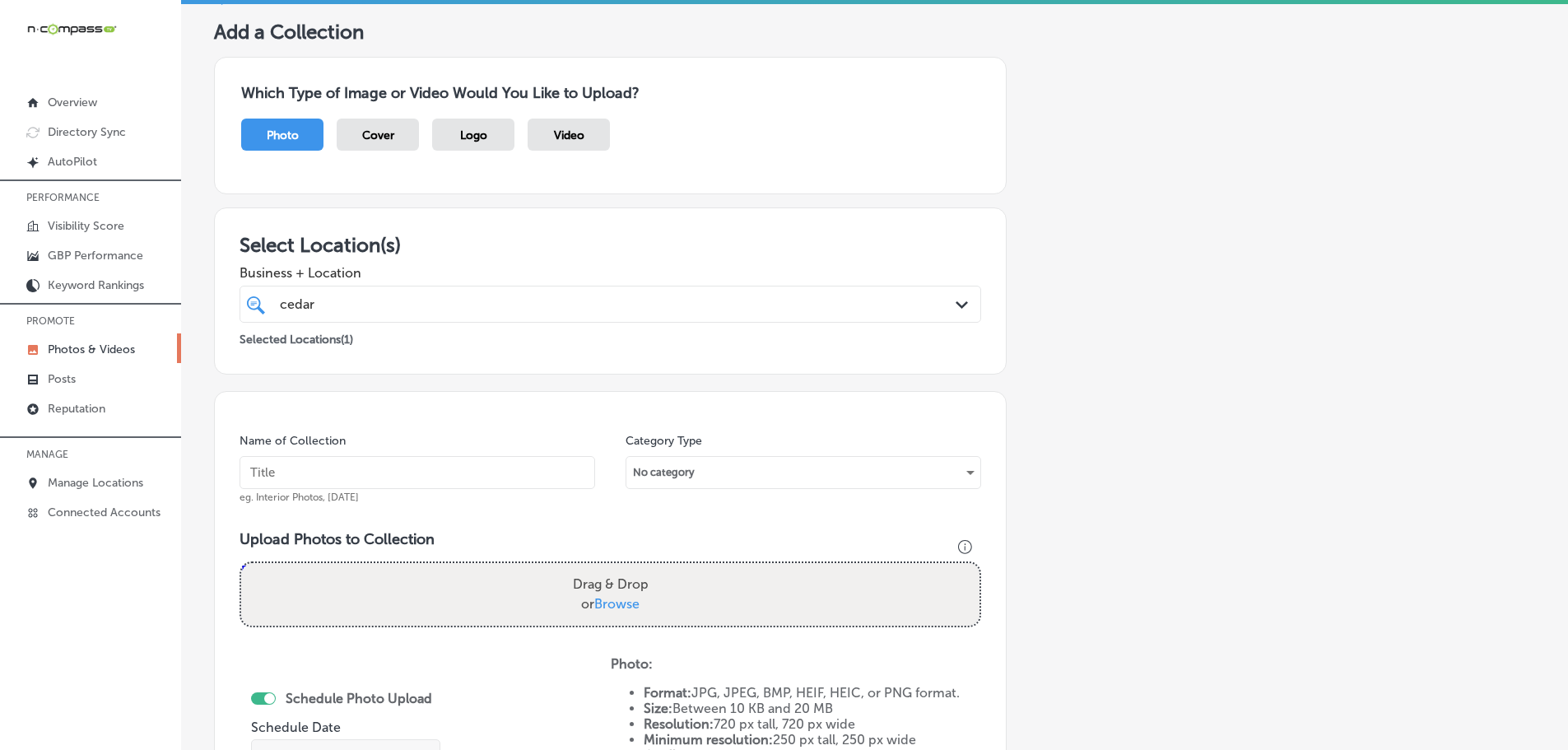
click at [625, 612] on label "Drag & Drop or Browse" at bounding box center [611, 595] width 89 height 53
click at [625, 568] on input "Drag & Drop or Browse" at bounding box center [610, 566] width 739 height 5
type input "C:\fakepath\103104318_3322709081074803_443316036203120234_n.jpg"
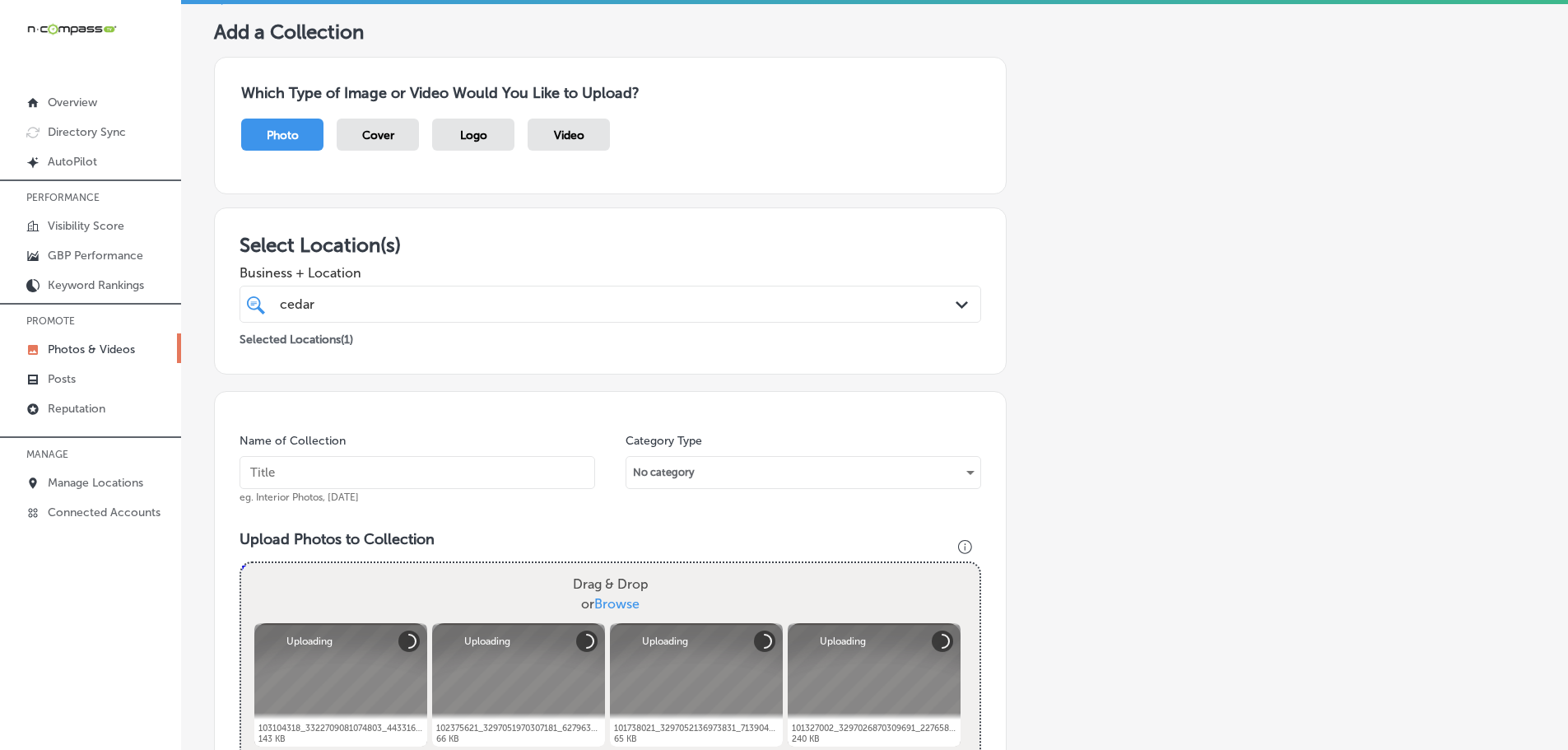
click at [383, 477] on input "text" at bounding box center [416, 472] width 356 height 33
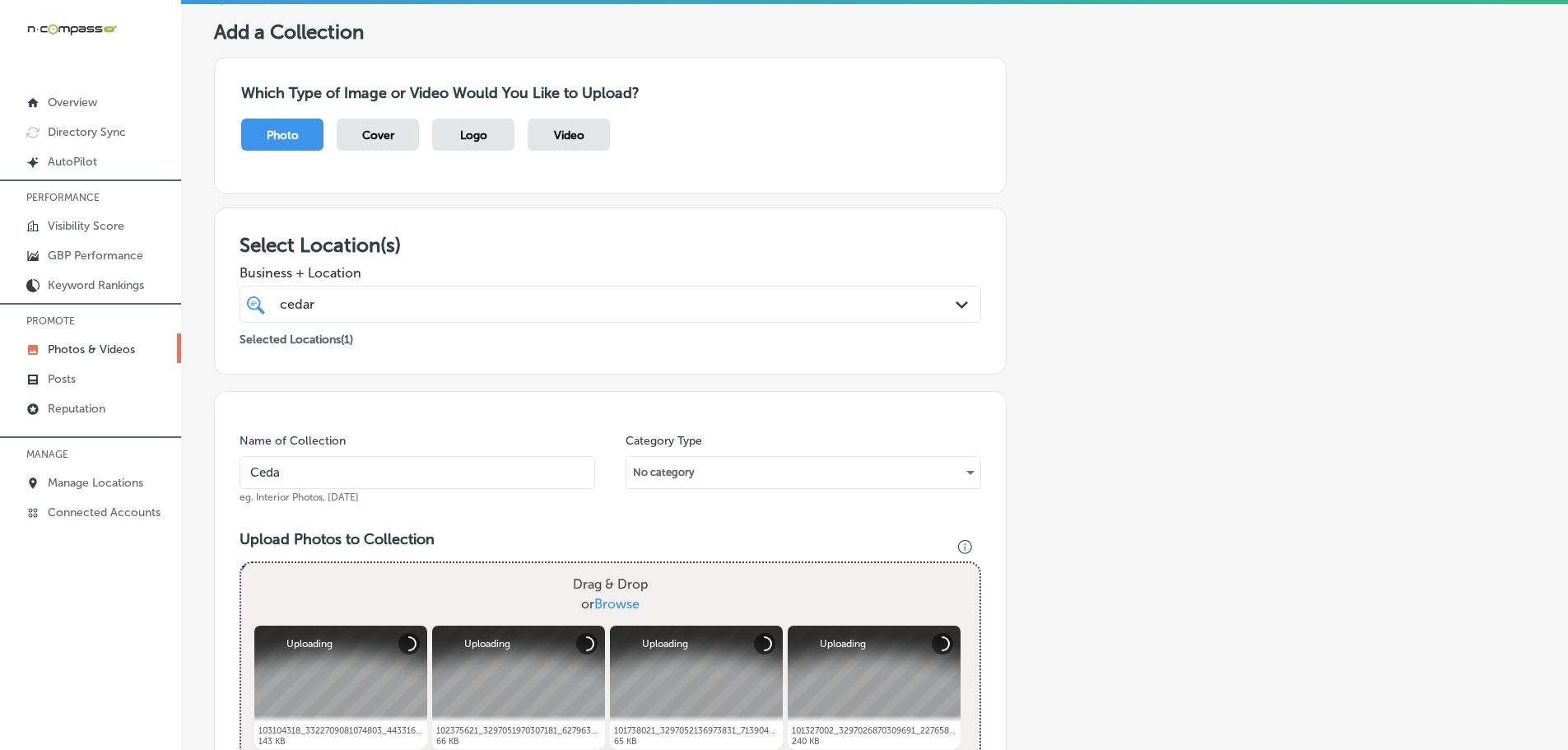
type input "Cedaredge Golf Course"
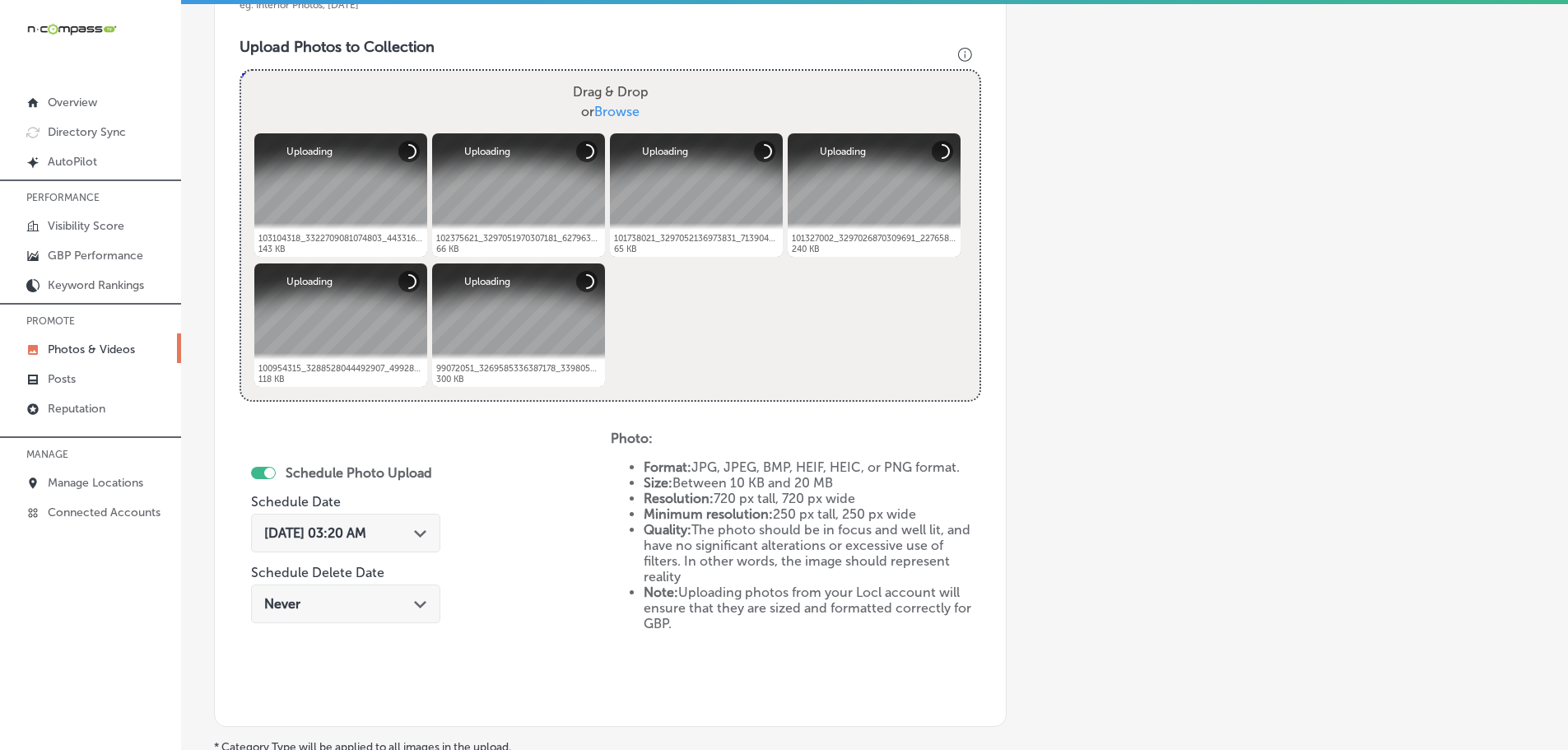
scroll to position [576, 0]
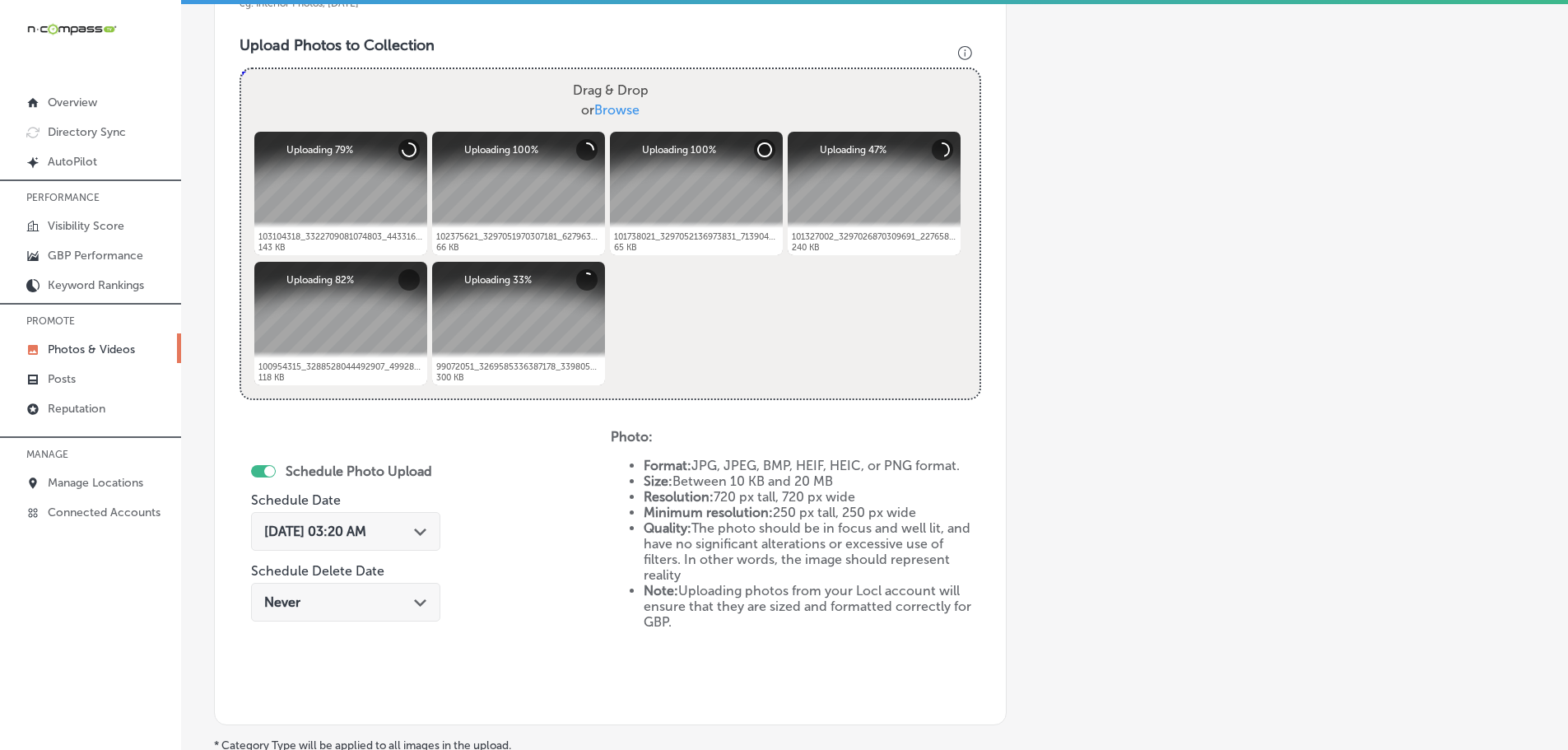
click at [418, 521] on div "[DATE] 03:20 AM Path Created with Sketch." at bounding box center [345, 531] width 190 height 39
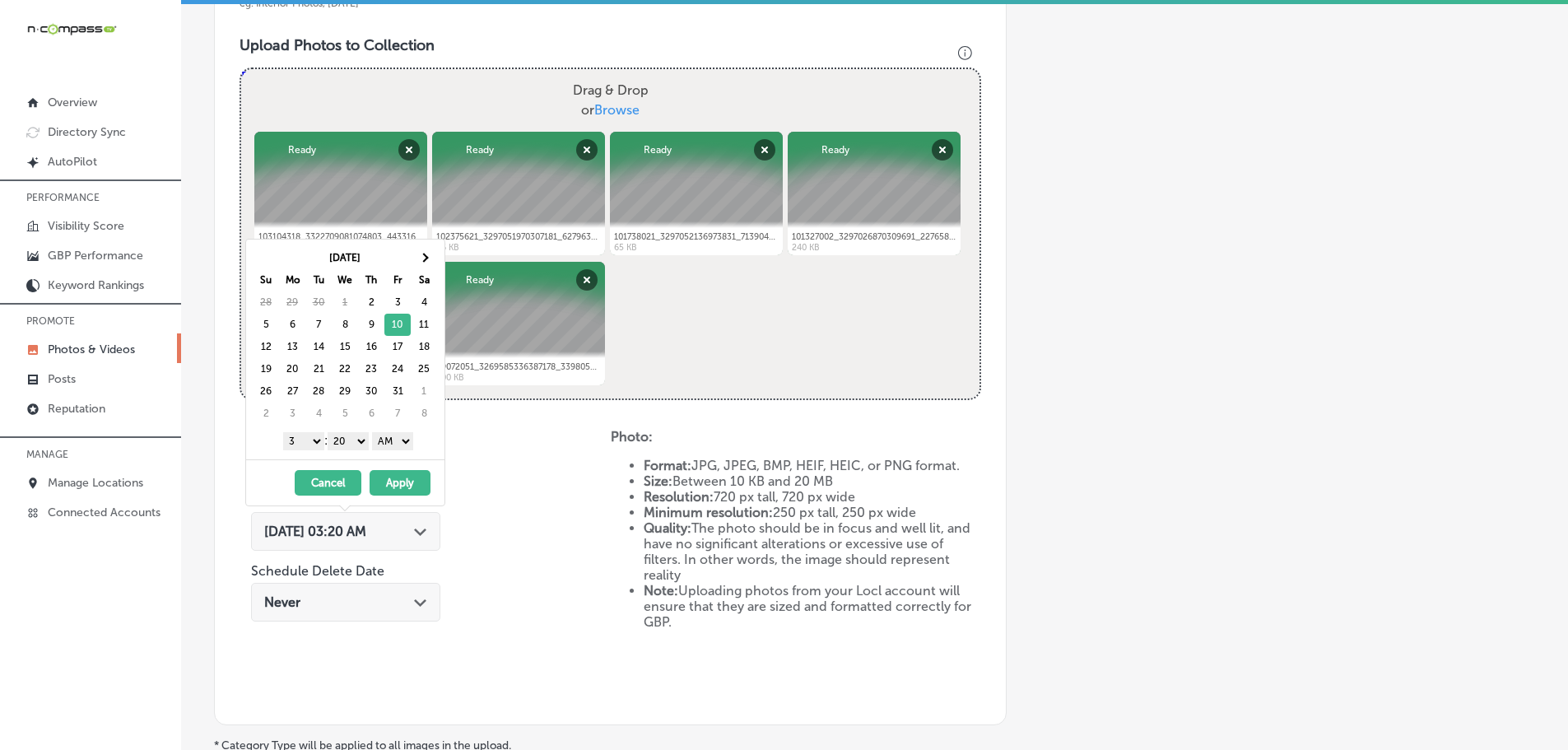
click at [306, 445] on select "1 2 3 4 5 6 7 8 9 10 11 12" at bounding box center [304, 441] width 41 height 19
click at [346, 436] on select "00 10 20 30 40 50" at bounding box center [348, 441] width 41 height 19
click at [396, 436] on select "AM PM" at bounding box center [393, 441] width 41 height 19
click at [404, 478] on button "Apply" at bounding box center [400, 483] width 61 height 26
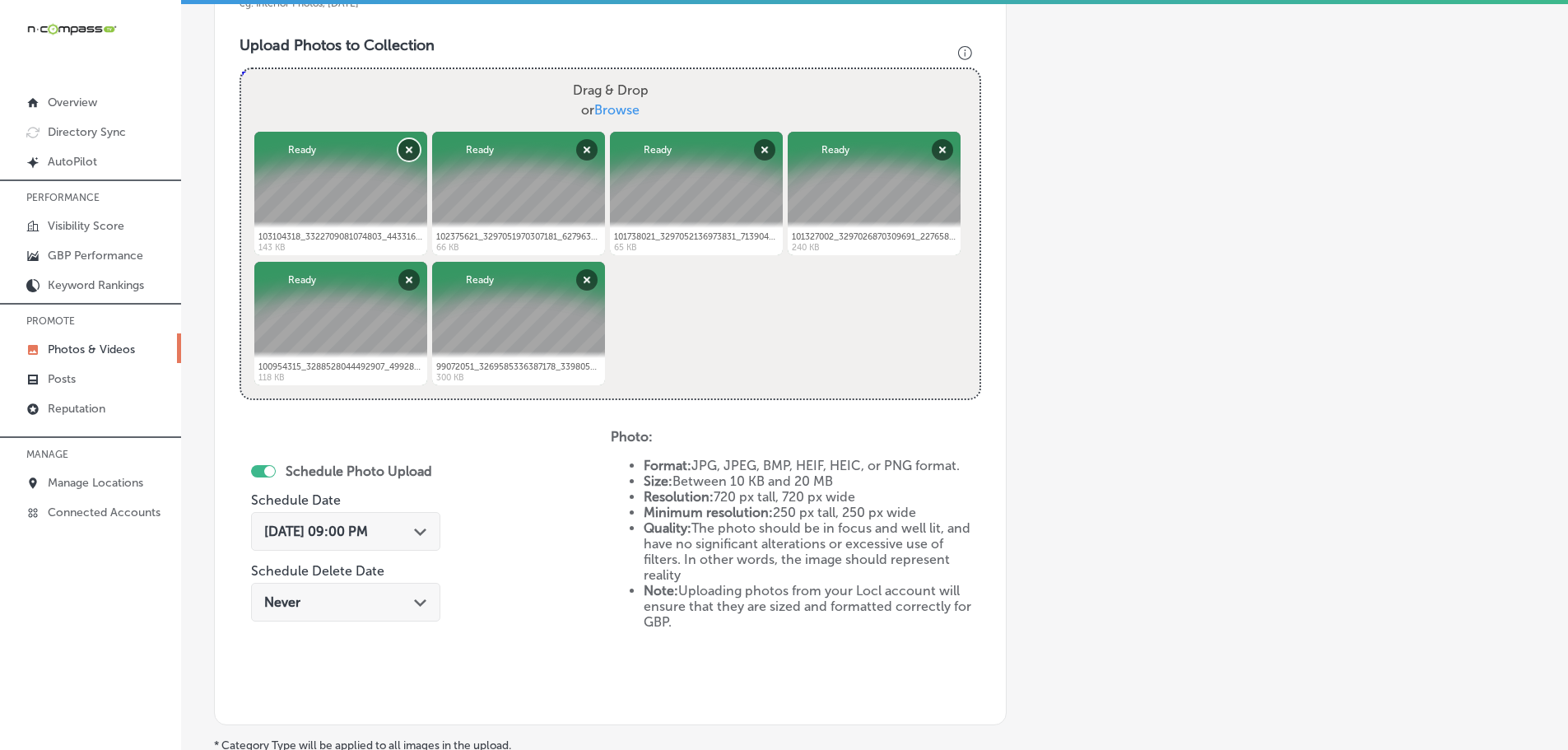
click at [407, 157] on button "Remove" at bounding box center [409, 150] width 21 height 21
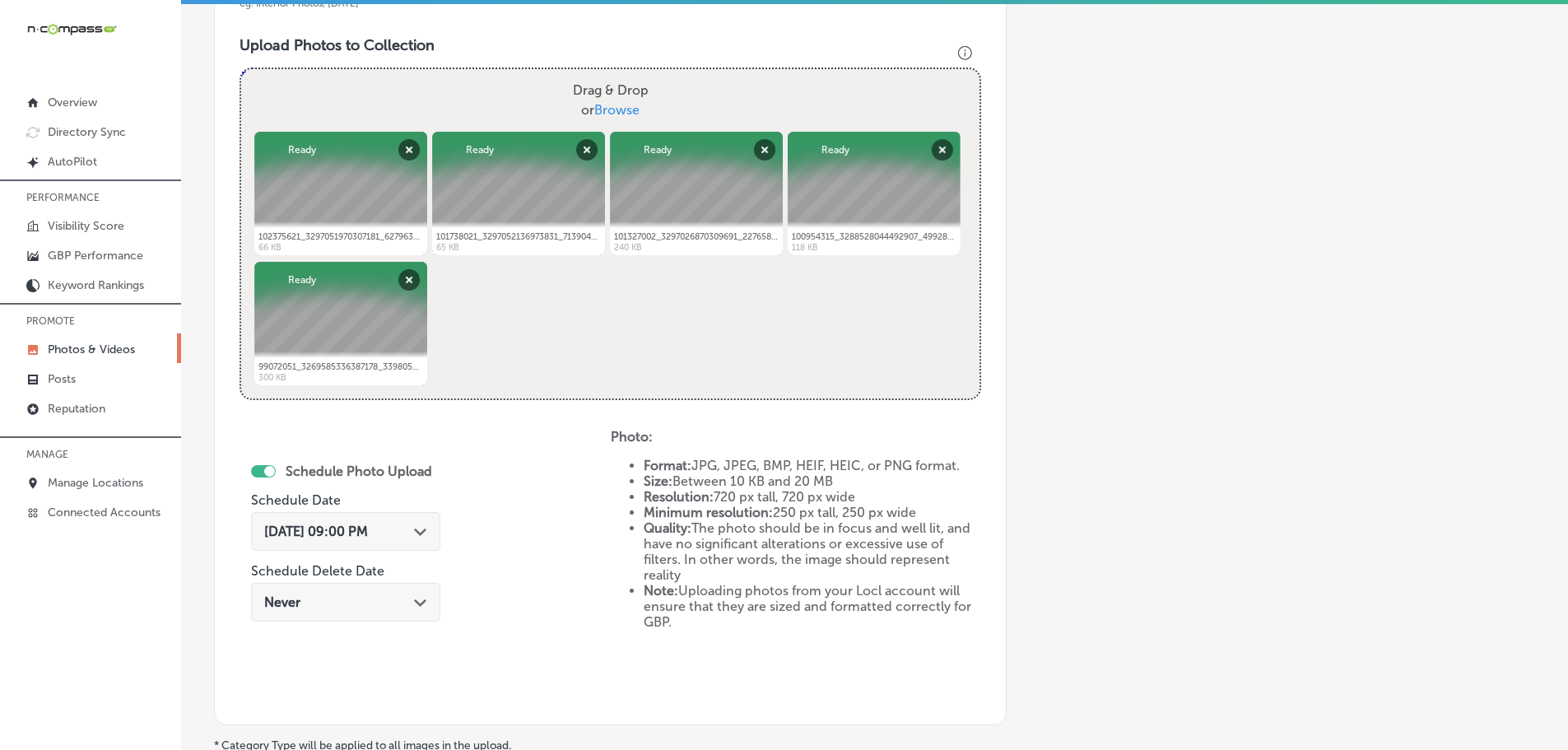
scroll to position [764, 0]
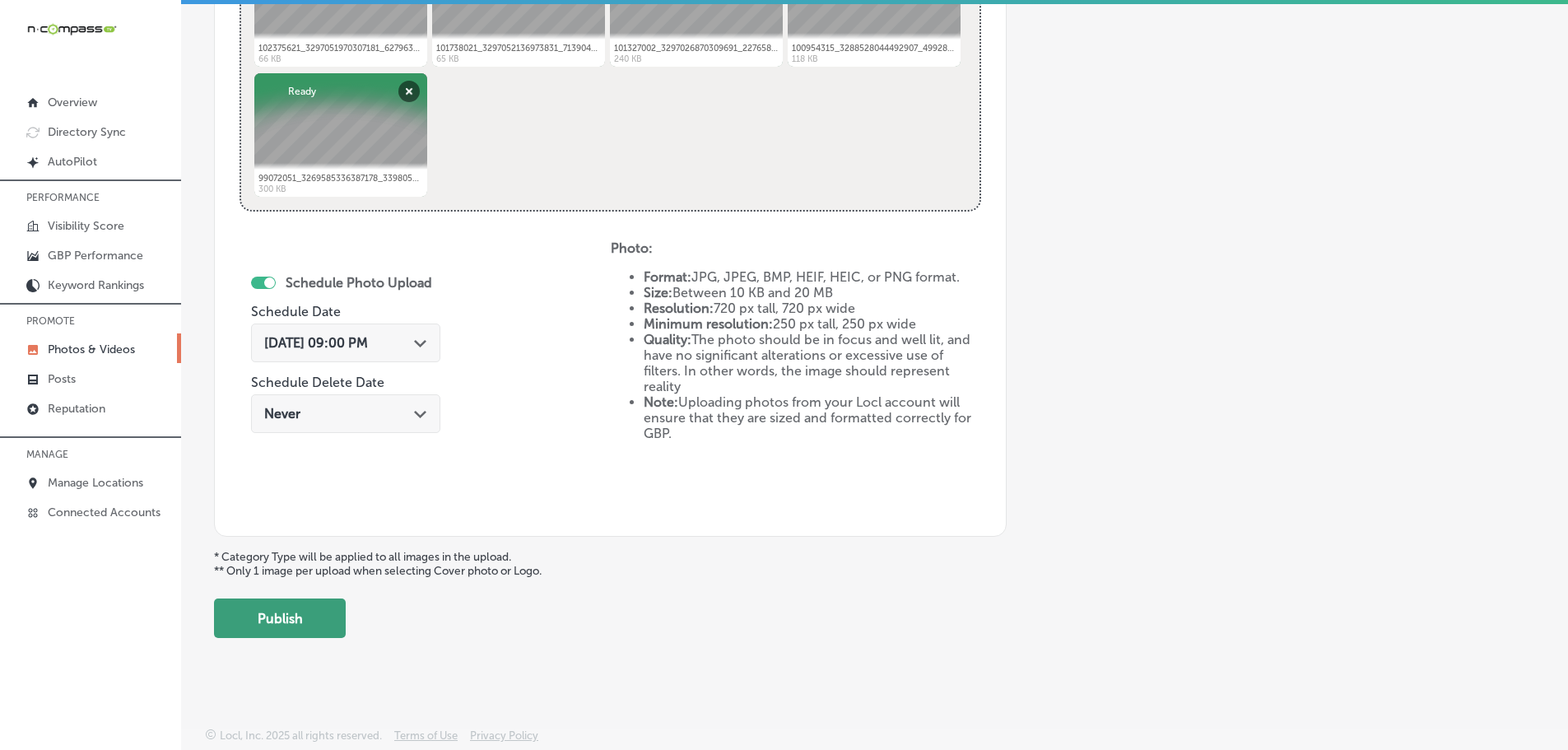
click at [281, 620] on button "Publish" at bounding box center [279, 618] width 131 height 40
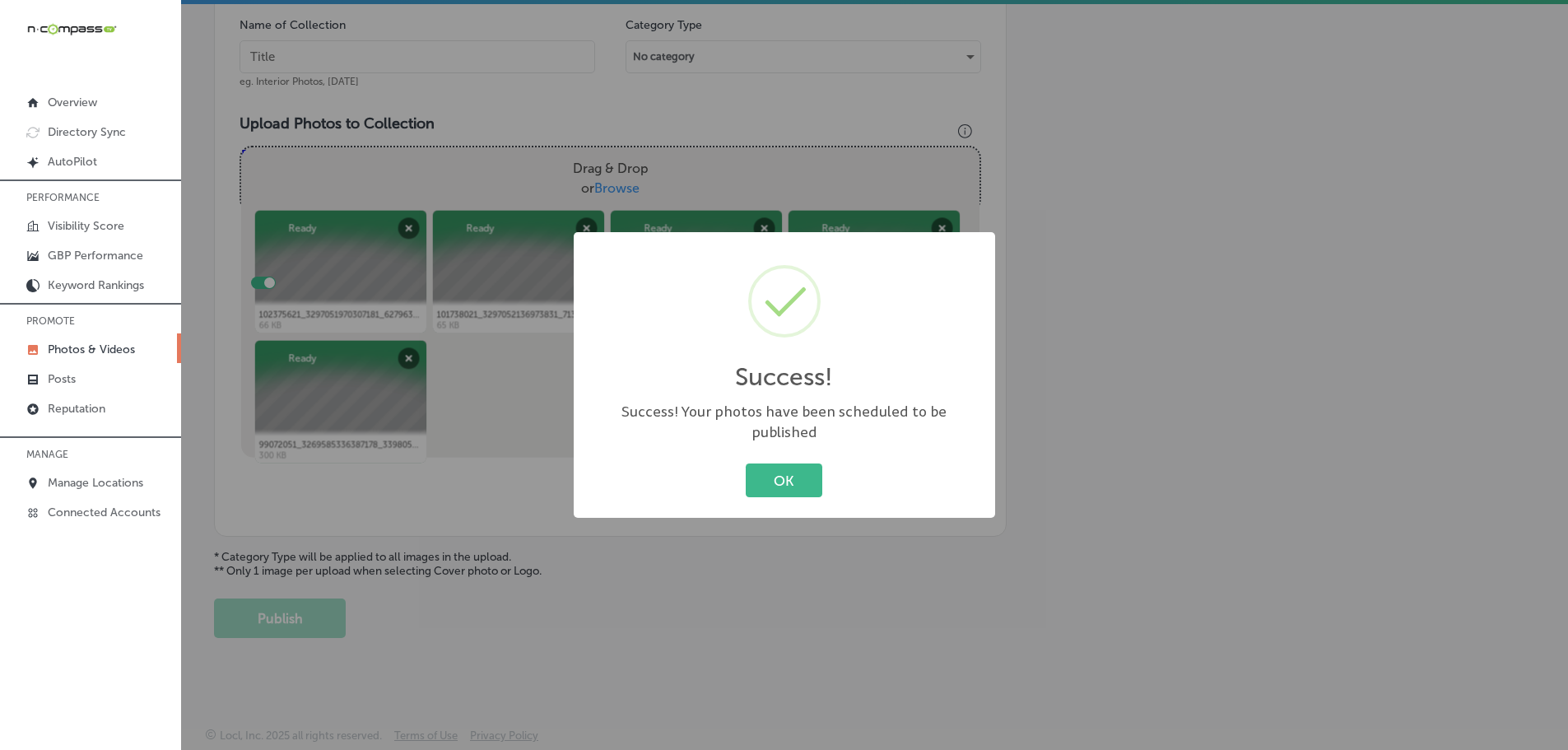
scroll to position [498, 0]
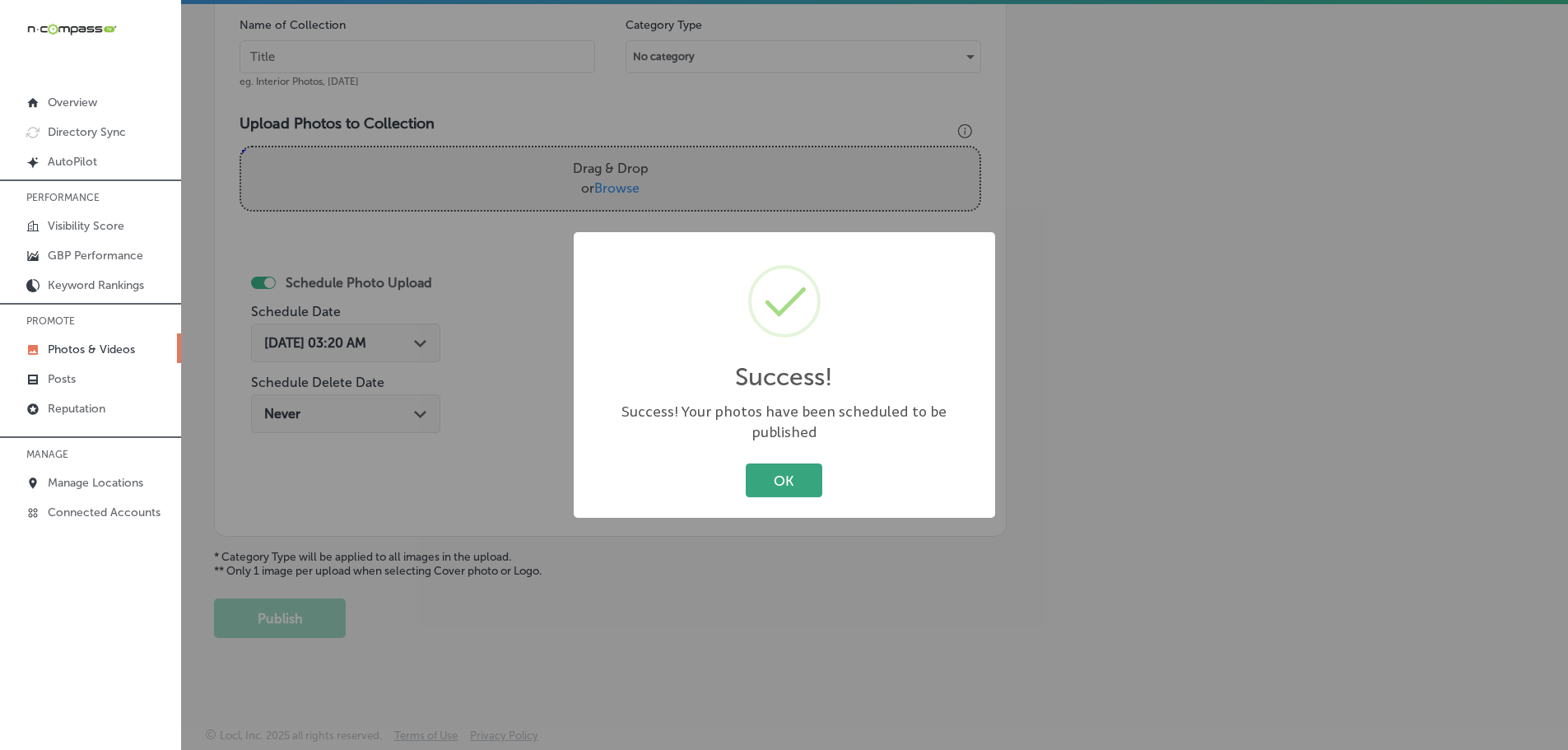
click at [780, 469] on button "OK" at bounding box center [784, 480] width 77 height 34
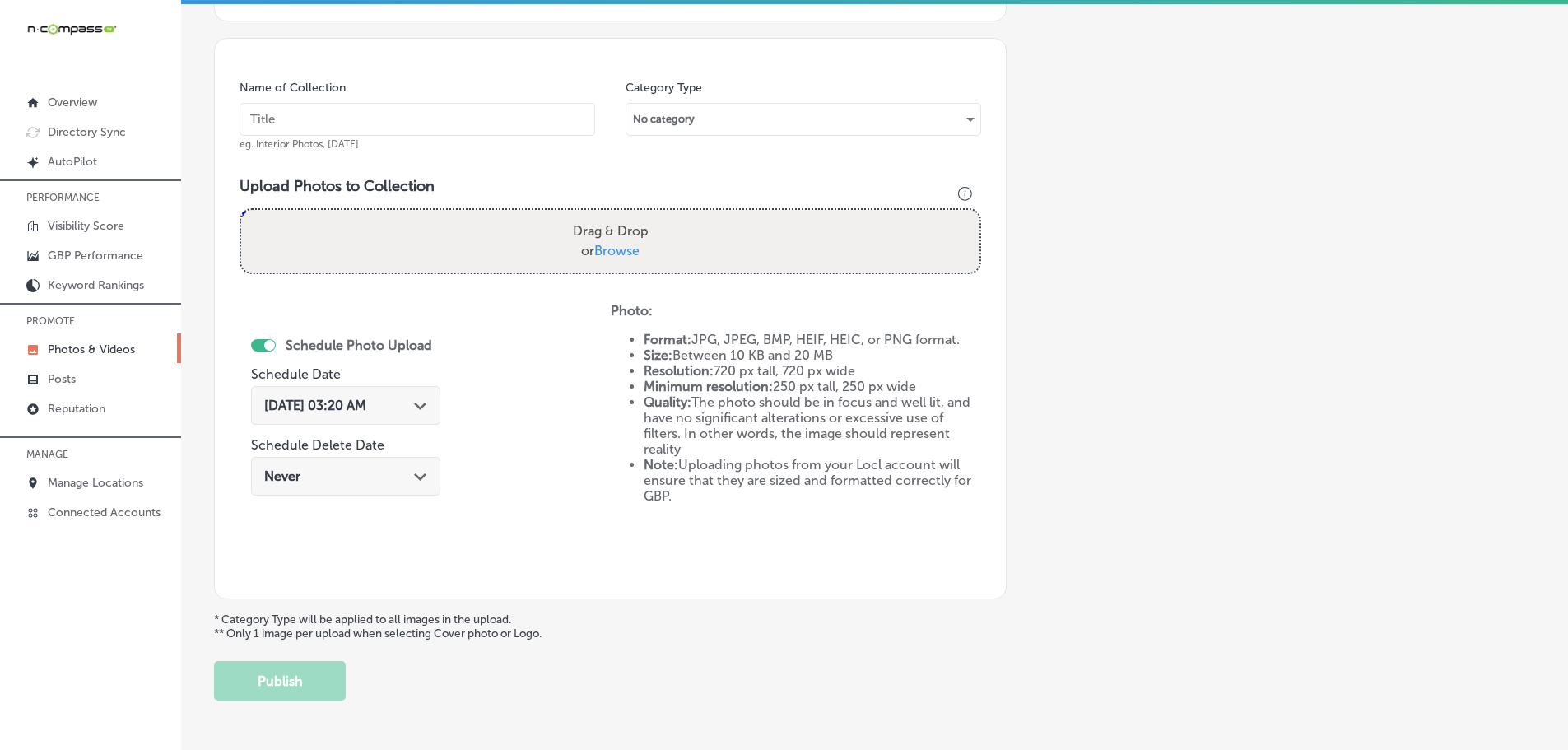
scroll to position [251, 0]
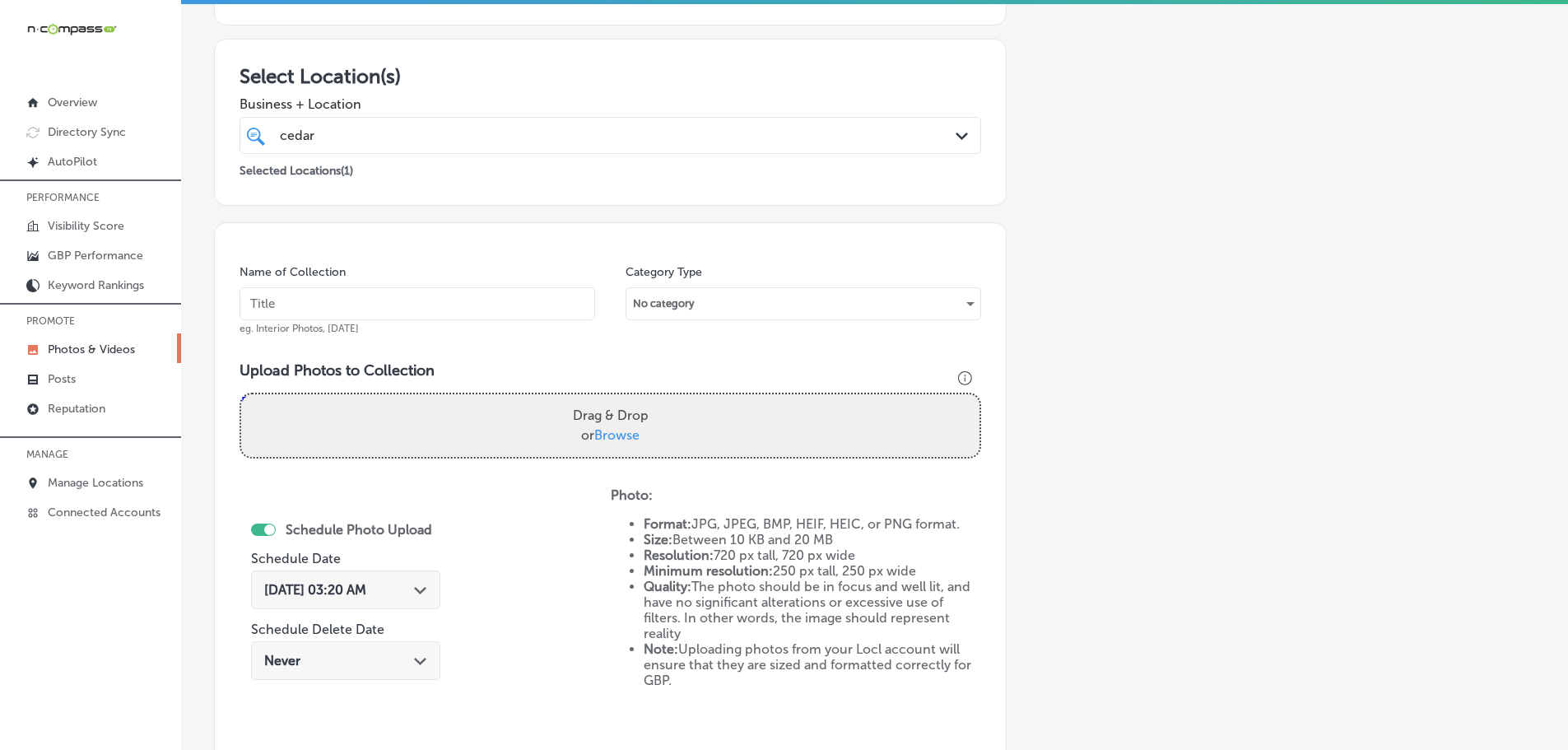
click at [623, 437] on span "Browse" at bounding box center [616, 435] width 45 height 16
click at [623, 399] on input "Drag & Drop or Browse" at bounding box center [610, 397] width 739 height 5
type input "C:\fakepath\104751640_3342629562416088_3987426040474622183_n.jpg"
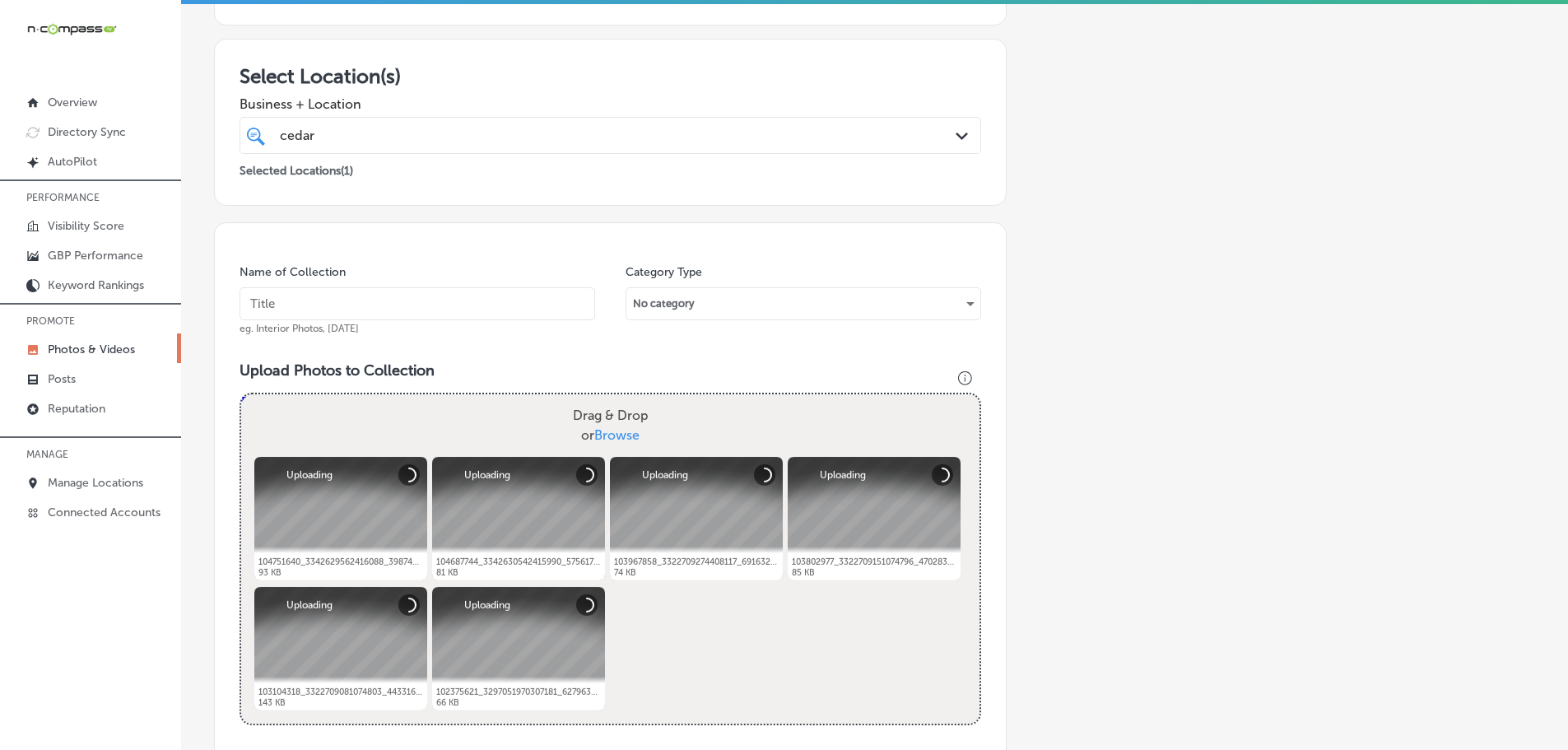
click at [382, 304] on input "text" at bounding box center [416, 303] width 356 height 33
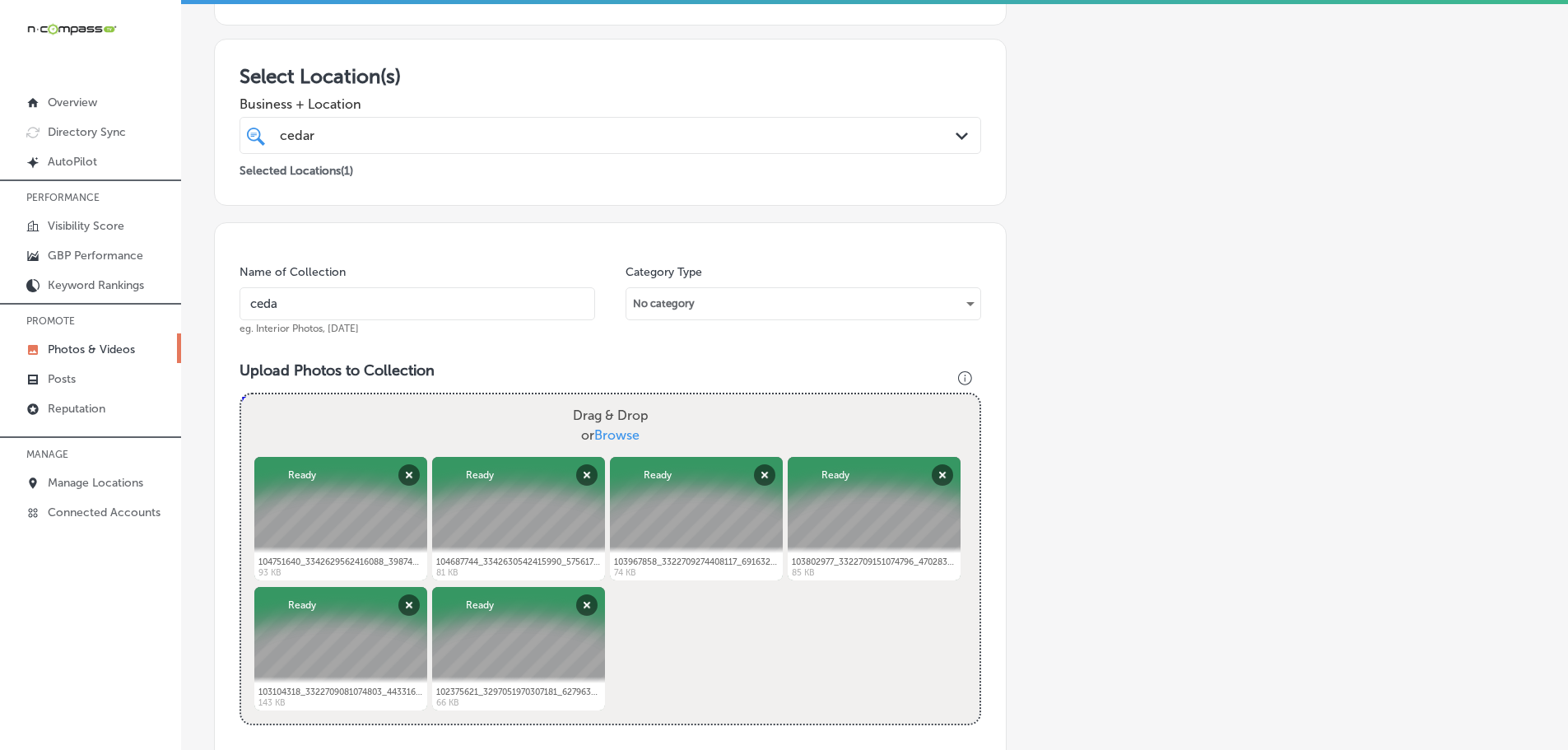
type input "Cedaredge Golf Course"
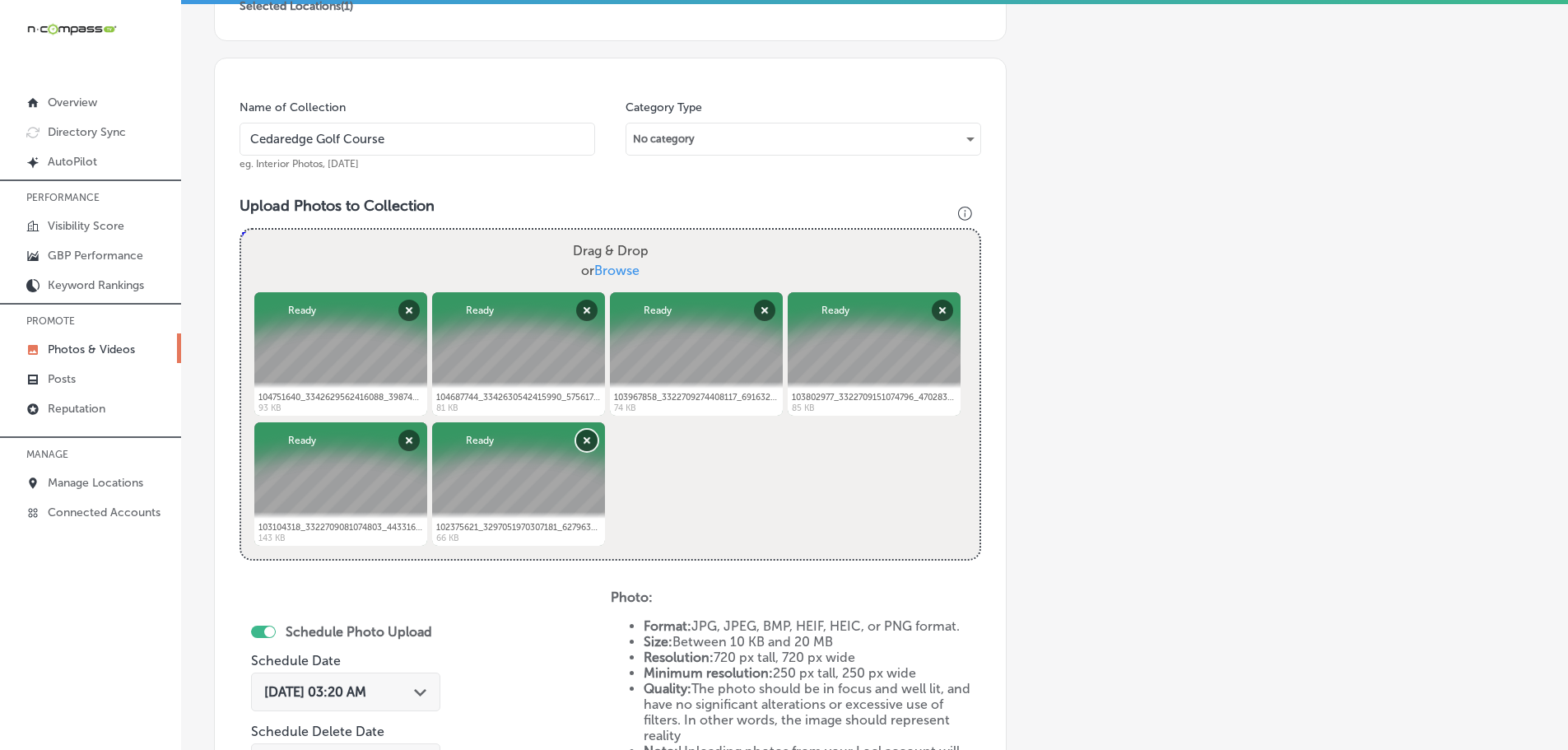
click at [589, 439] on button "Remove" at bounding box center [587, 440] width 21 height 21
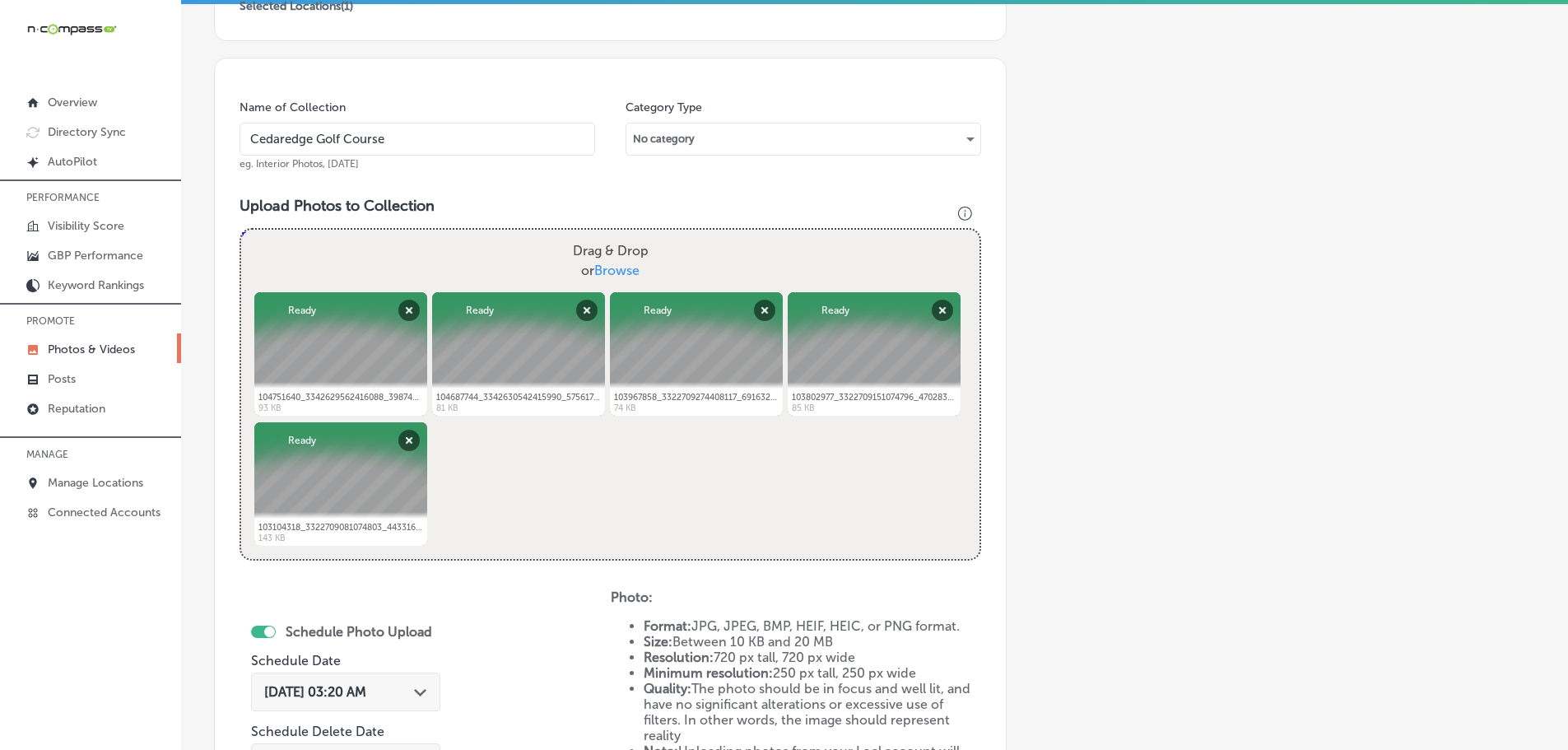
click at [605, 271] on span "Browse" at bounding box center [616, 271] width 45 height 16
click at [605, 235] on input "Drag & Drop or Browse" at bounding box center [610, 232] width 739 height 5
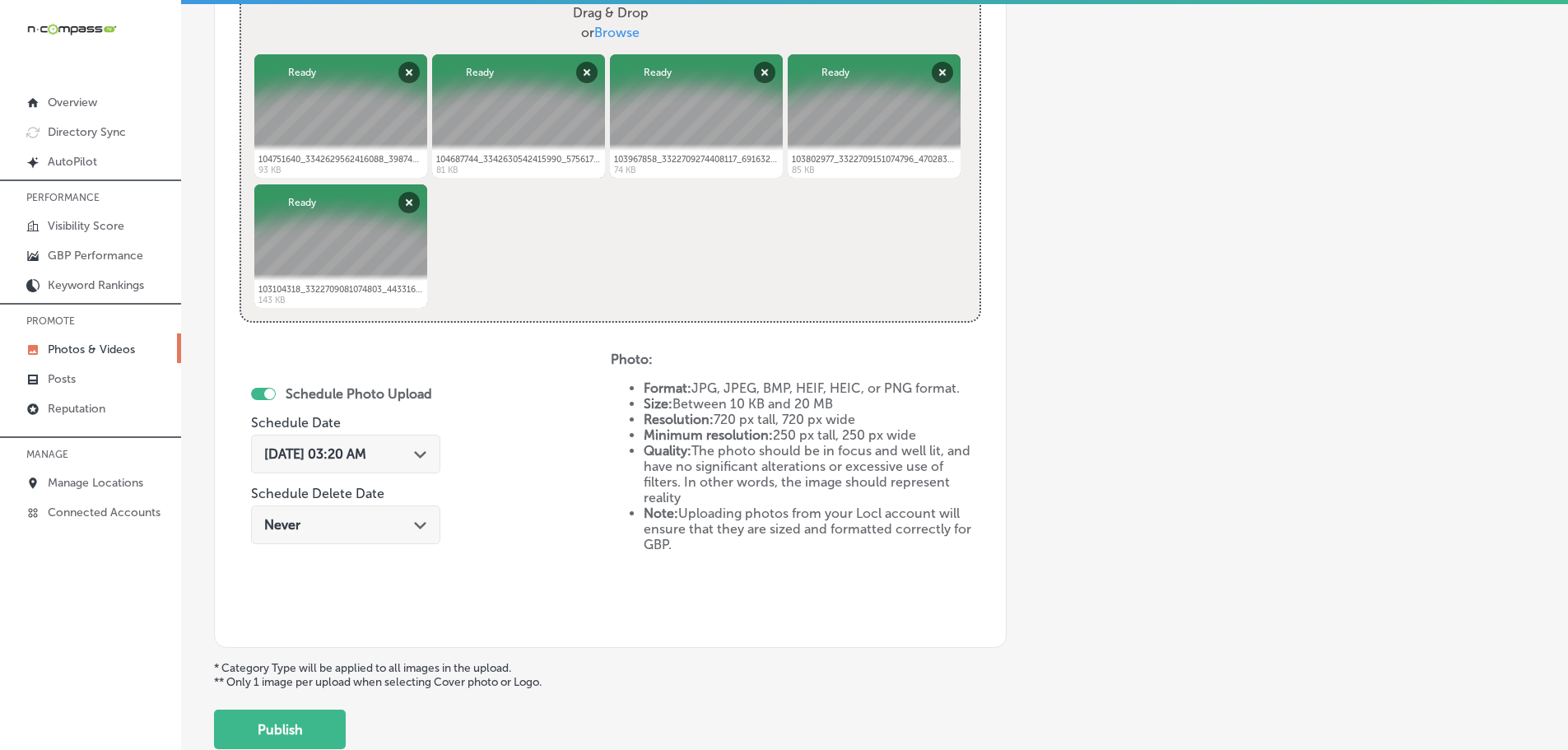
scroll to position [663, 0]
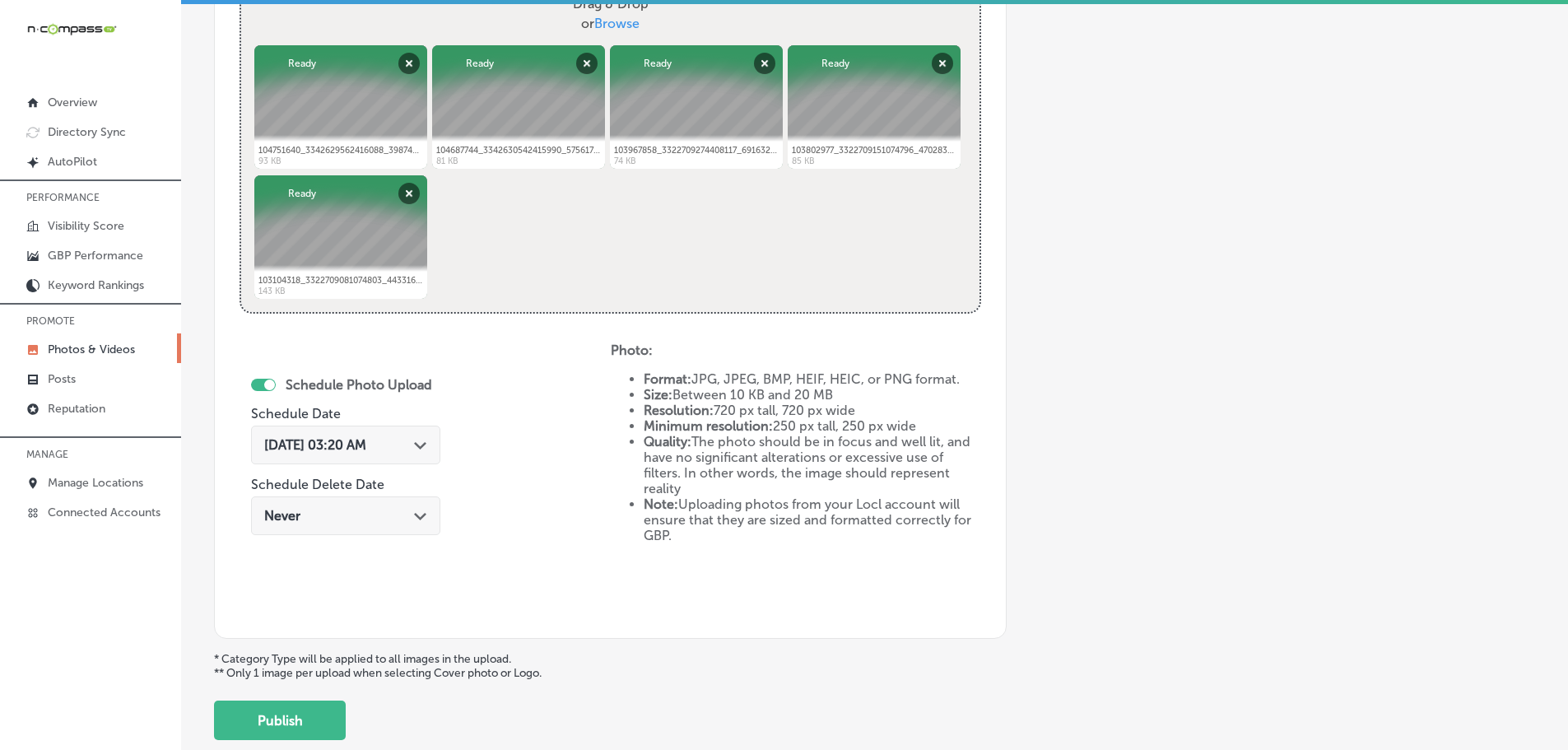
click at [417, 435] on div "[DATE] 03:20 AM Path Created with Sketch." at bounding box center [345, 445] width 190 height 39
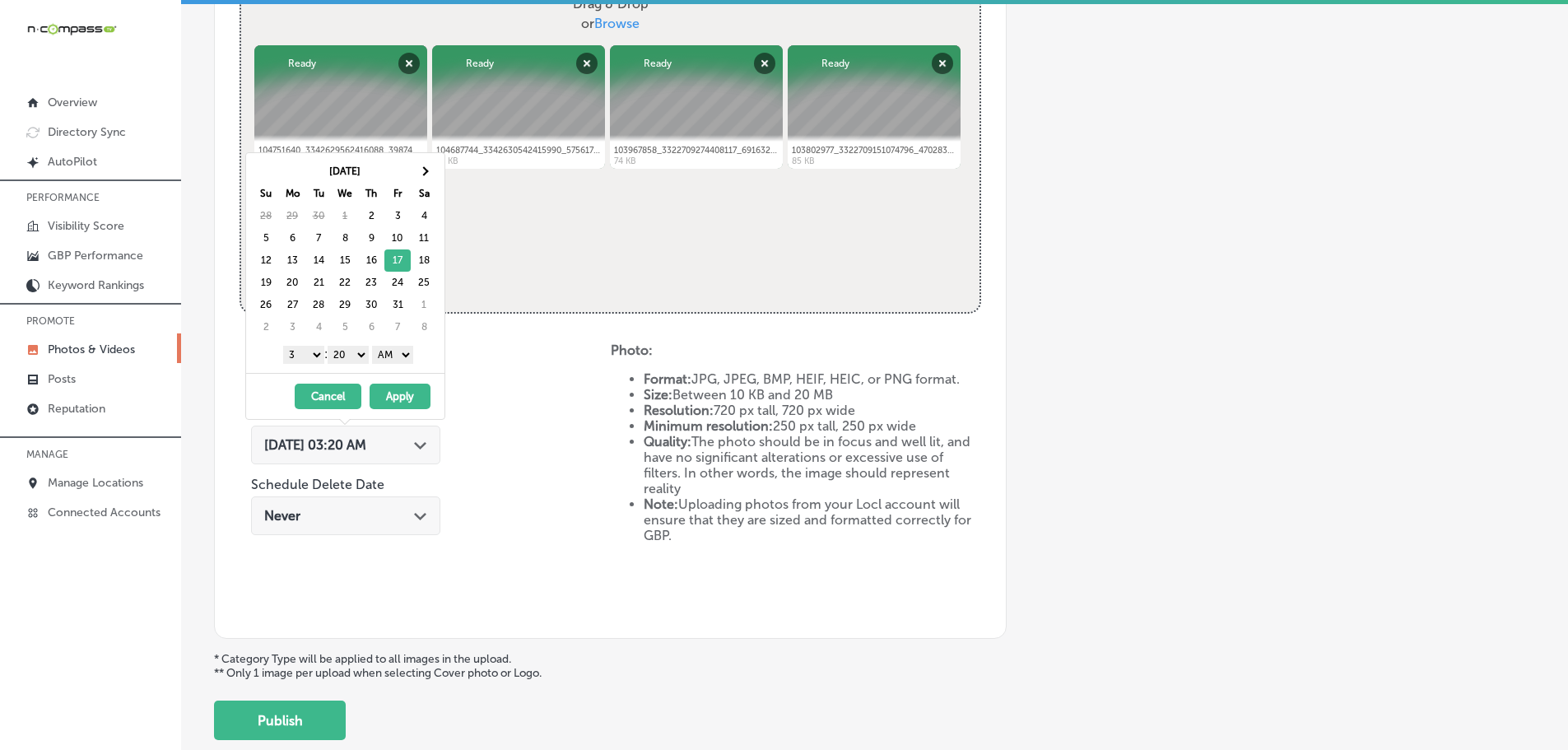
click at [285, 357] on select "1 2 3 4 5 6 7 8 9 10 11 12" at bounding box center [304, 355] width 41 height 19
click at [347, 357] on select "00 10 20 30 40 50" at bounding box center [348, 355] width 41 height 19
click at [384, 358] on select "AM PM" at bounding box center [393, 355] width 41 height 19
click at [375, 346] on select "AM PM" at bounding box center [393, 355] width 41 height 19
click at [388, 356] on select "AM PM" at bounding box center [393, 355] width 41 height 19
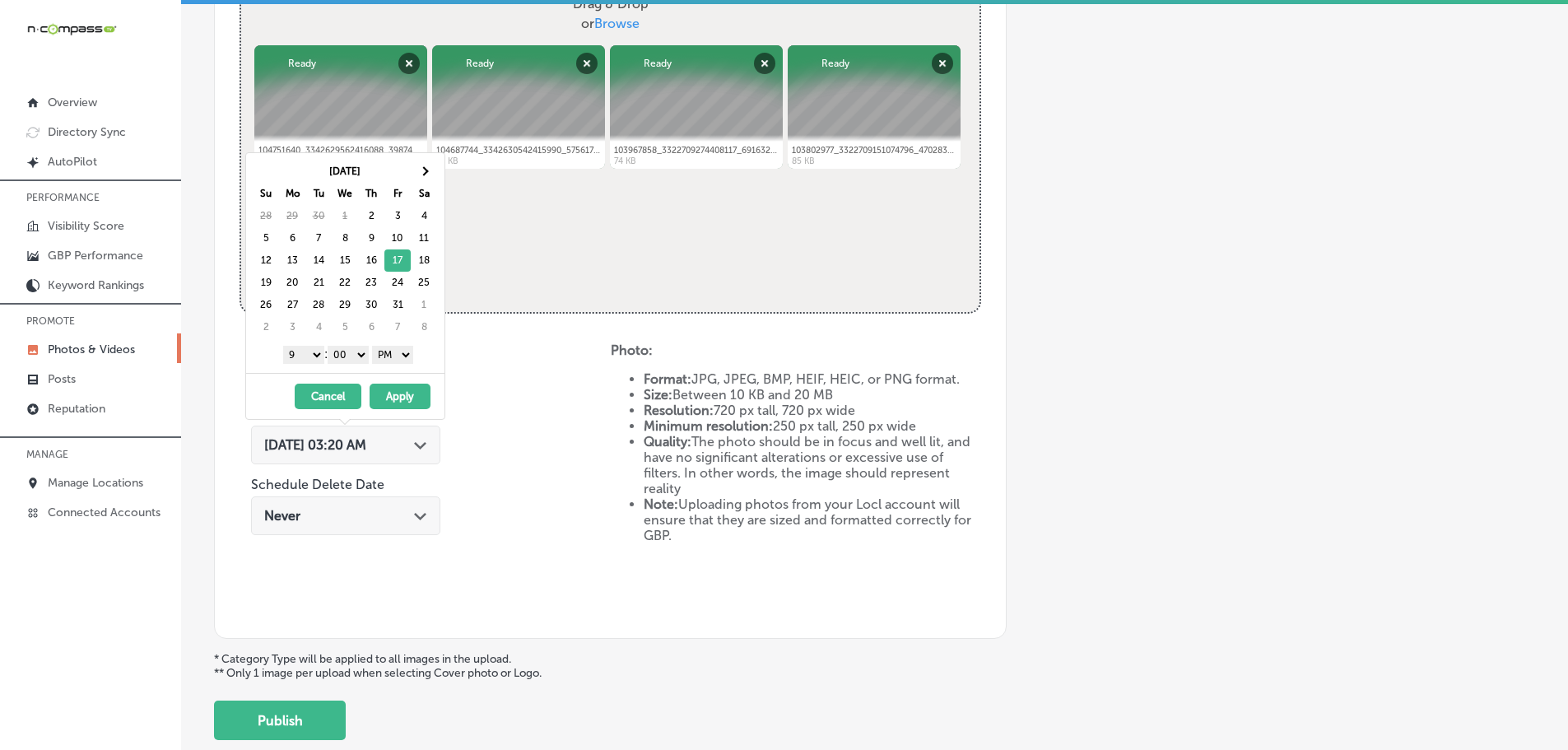
click at [394, 395] on button "Apply" at bounding box center [400, 396] width 61 height 26
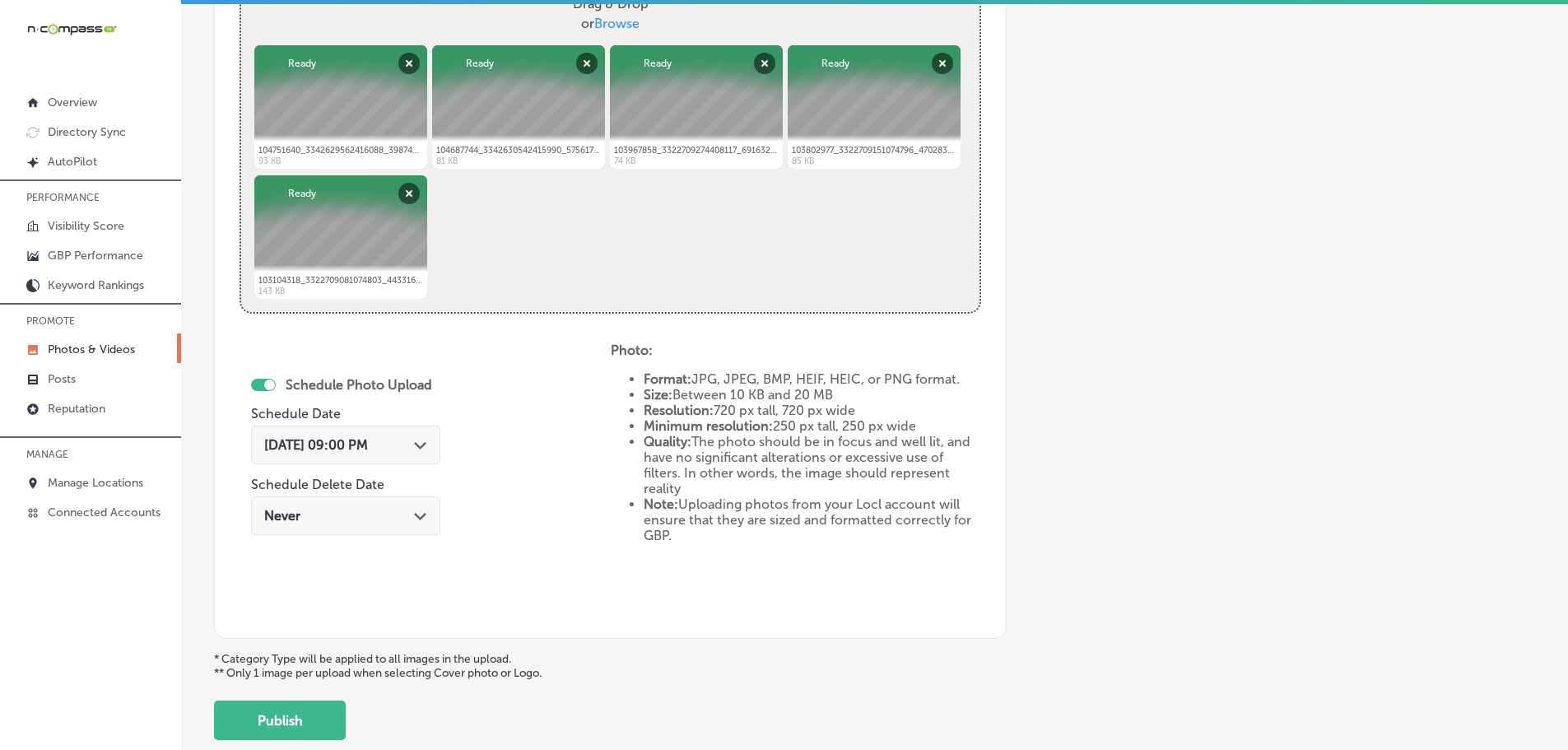
scroll to position [764, 0]
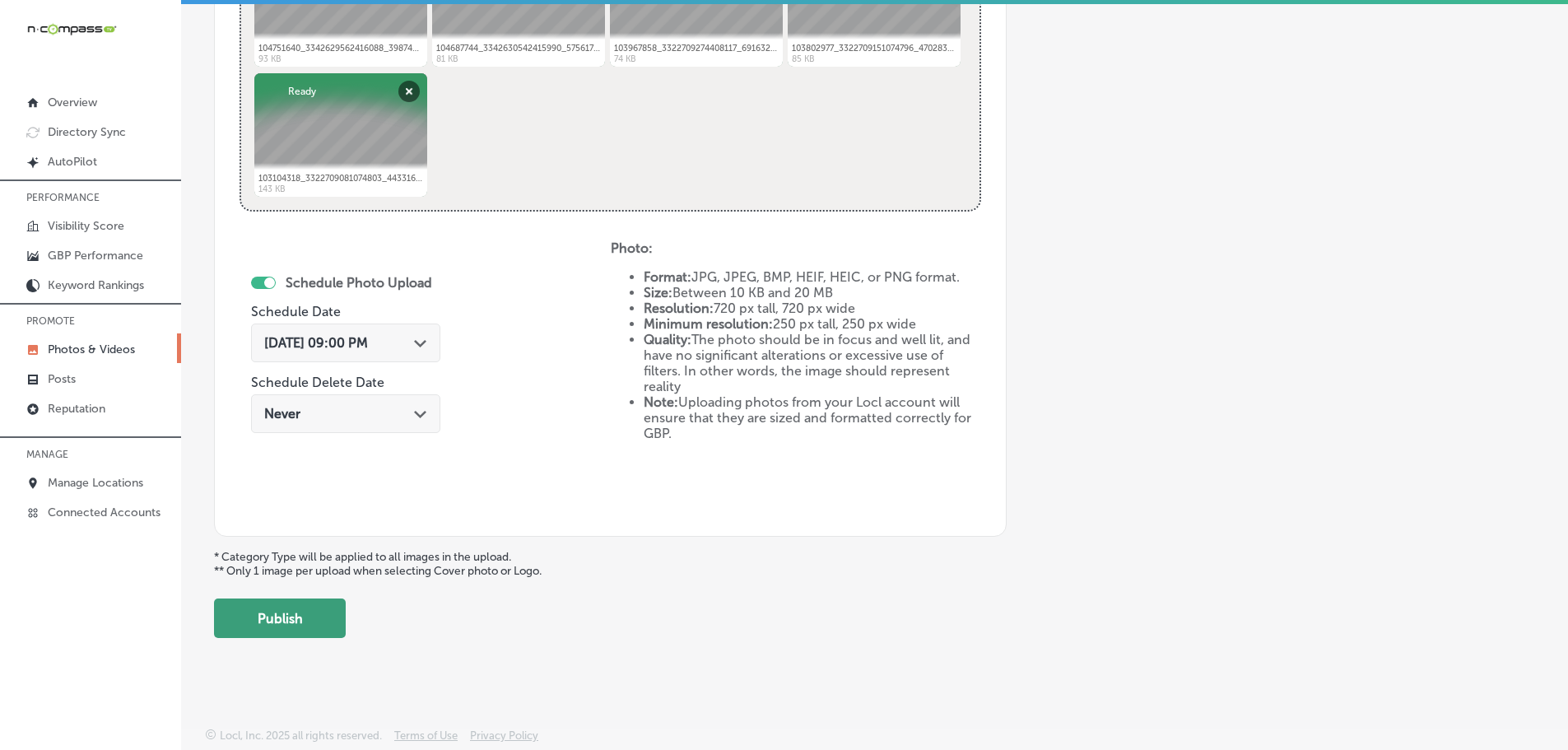
click at [274, 633] on button "Publish" at bounding box center [279, 618] width 131 height 40
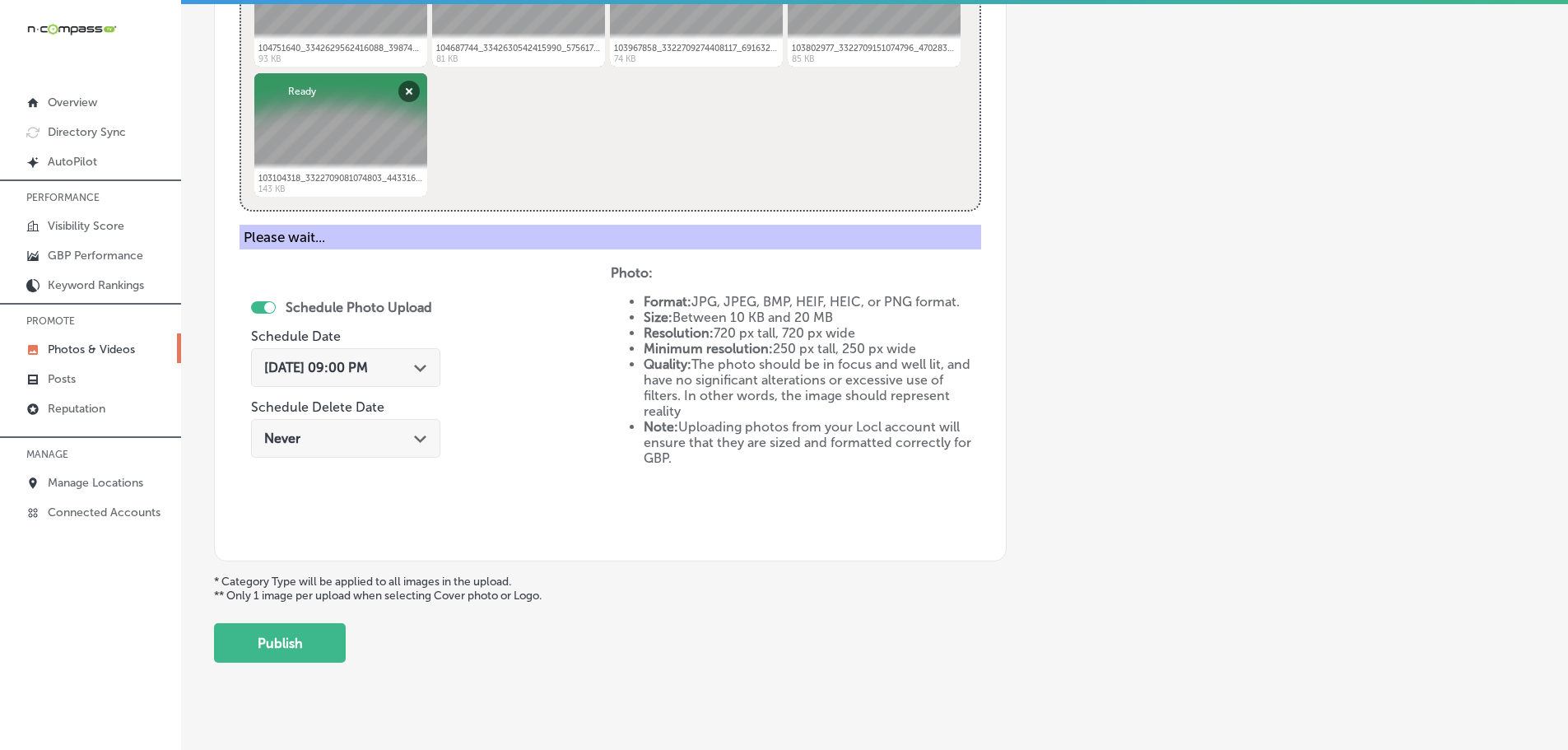
scroll to position [498, 0]
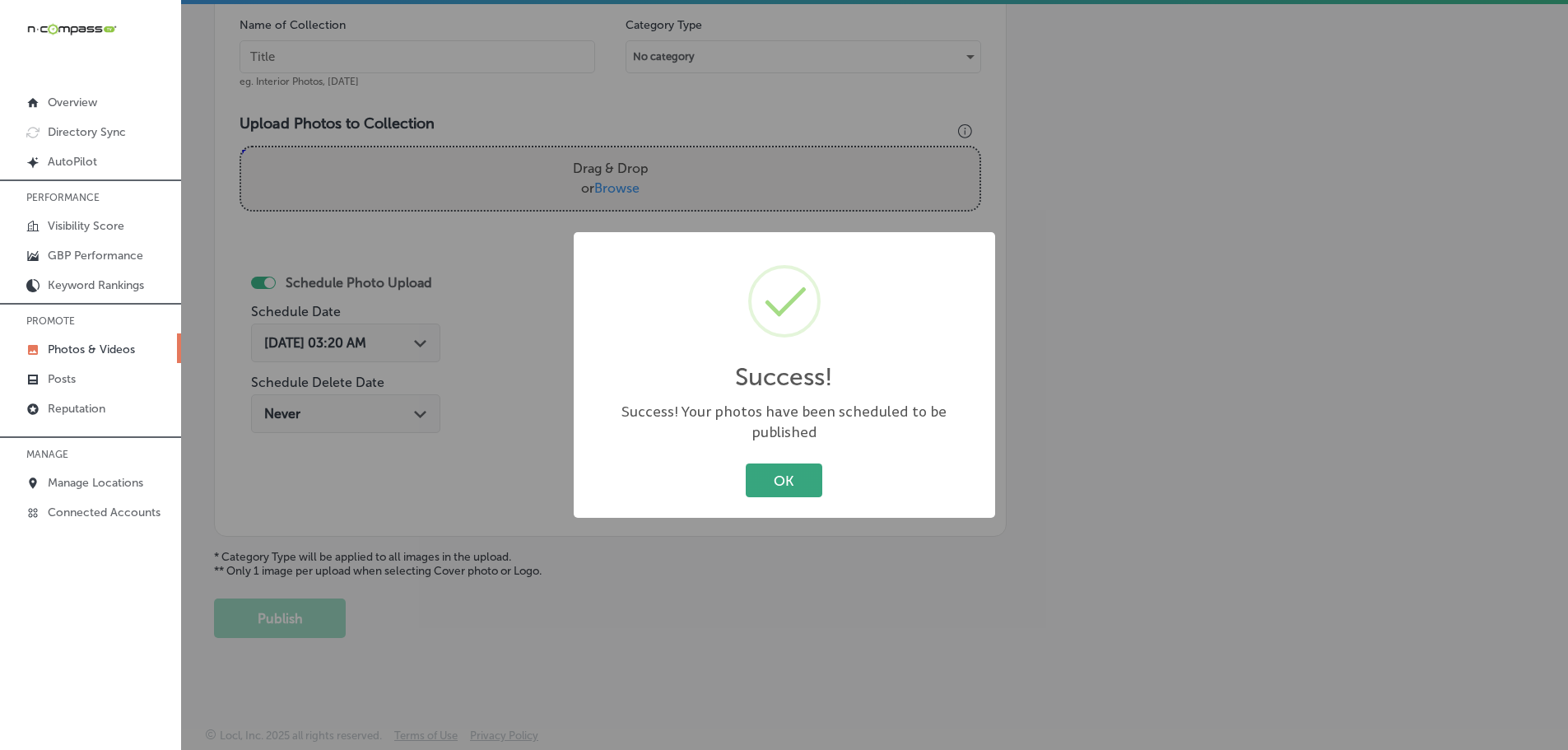
click at [774, 473] on button "OK" at bounding box center [784, 480] width 77 height 34
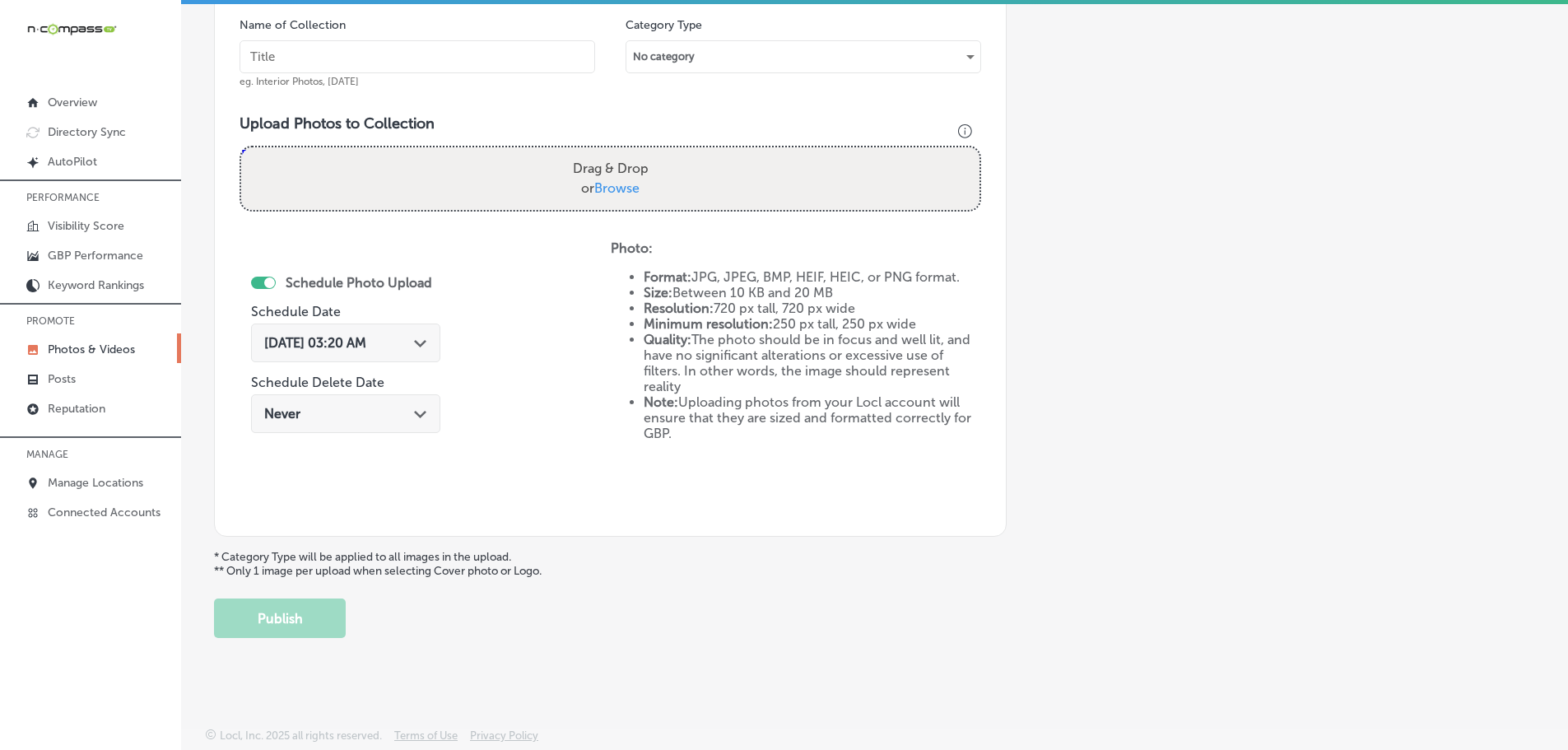
click at [621, 189] on span "Browse" at bounding box center [616, 188] width 45 height 16
click at [621, 153] on input "Drag & Drop or Browse" at bounding box center [610, 150] width 739 height 5
type input "C:\fakepath\106398272_3379531915392519_804887119129586914_n.jpg"
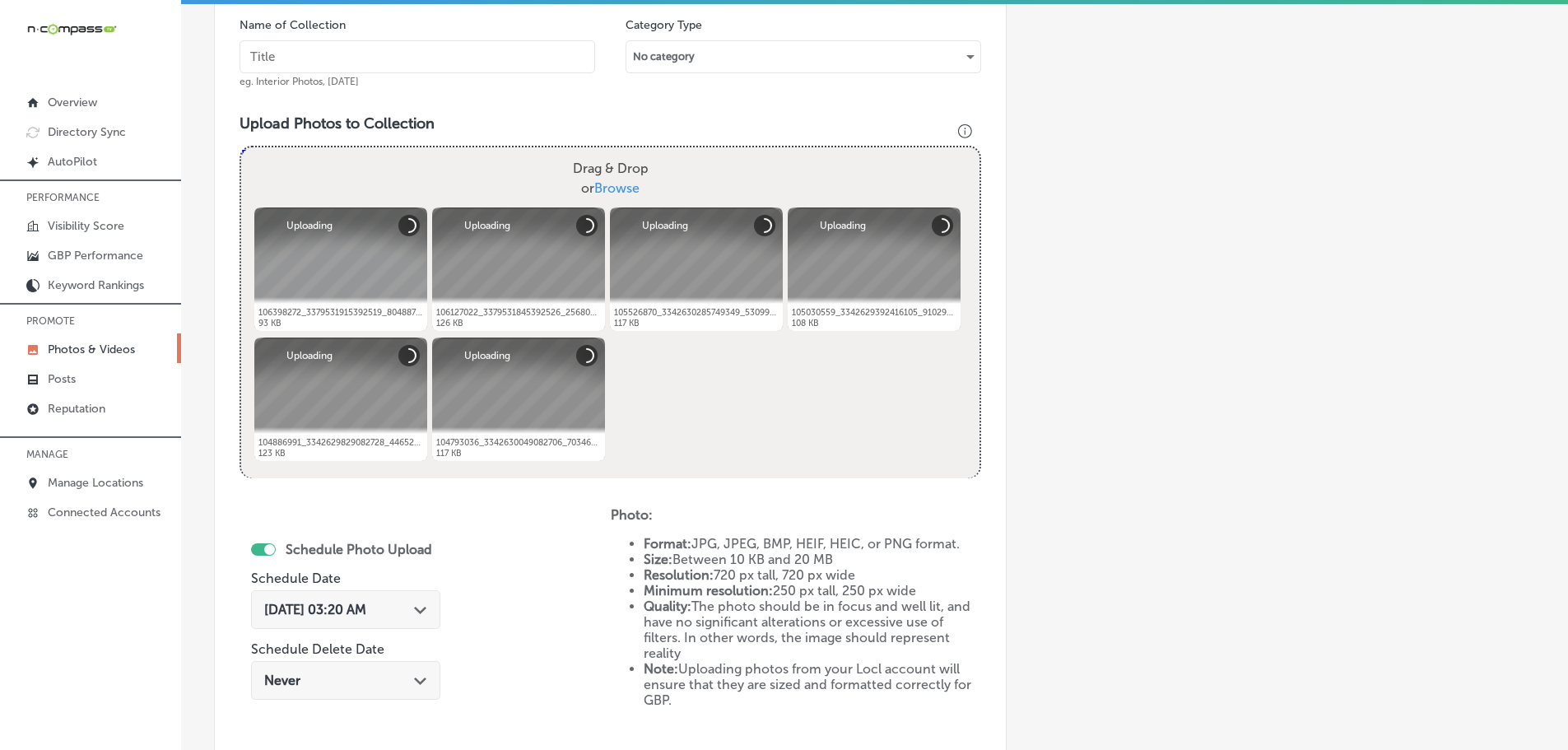
click at [444, 58] on input "text" at bounding box center [416, 56] width 356 height 33
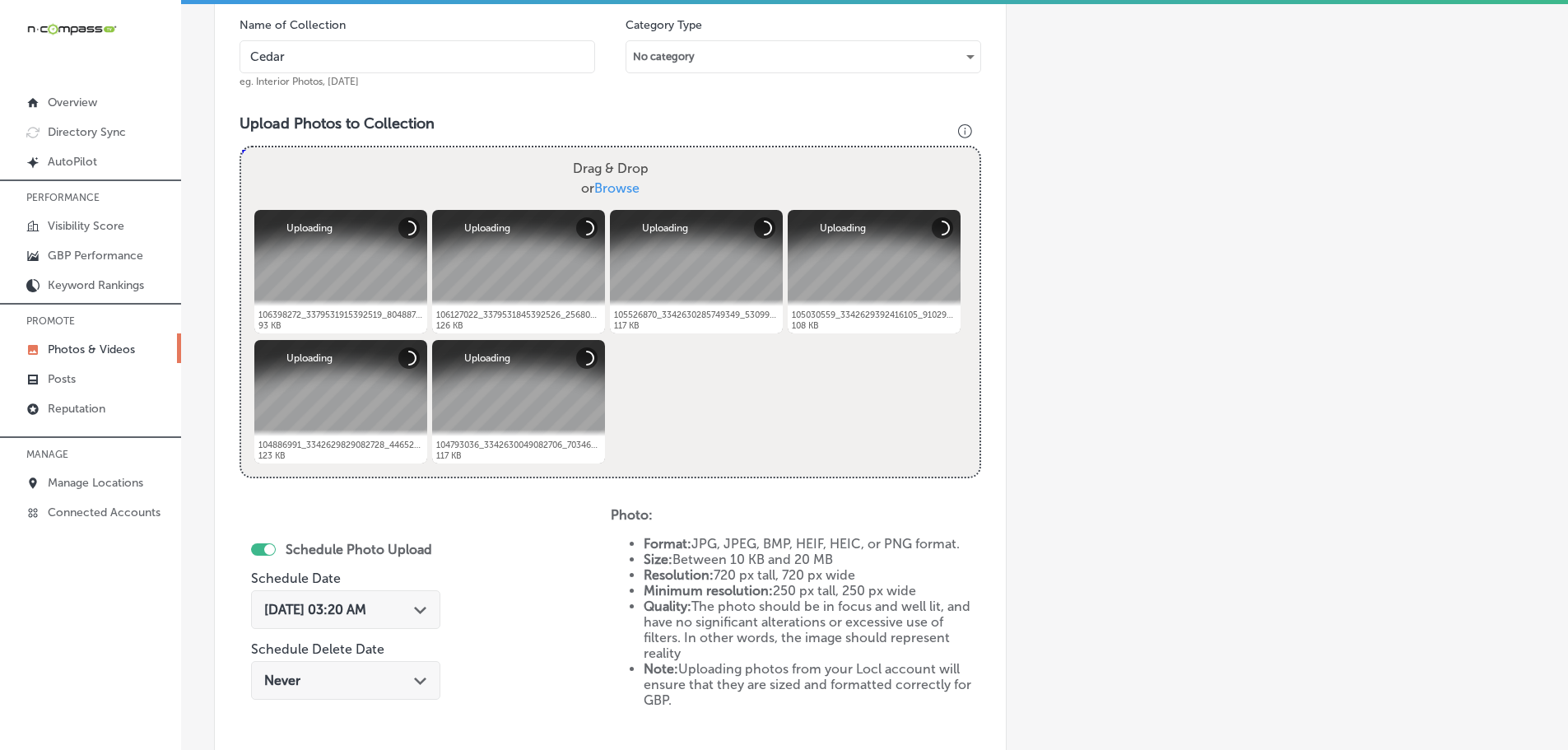
type input "Cedaredge Golf Course"
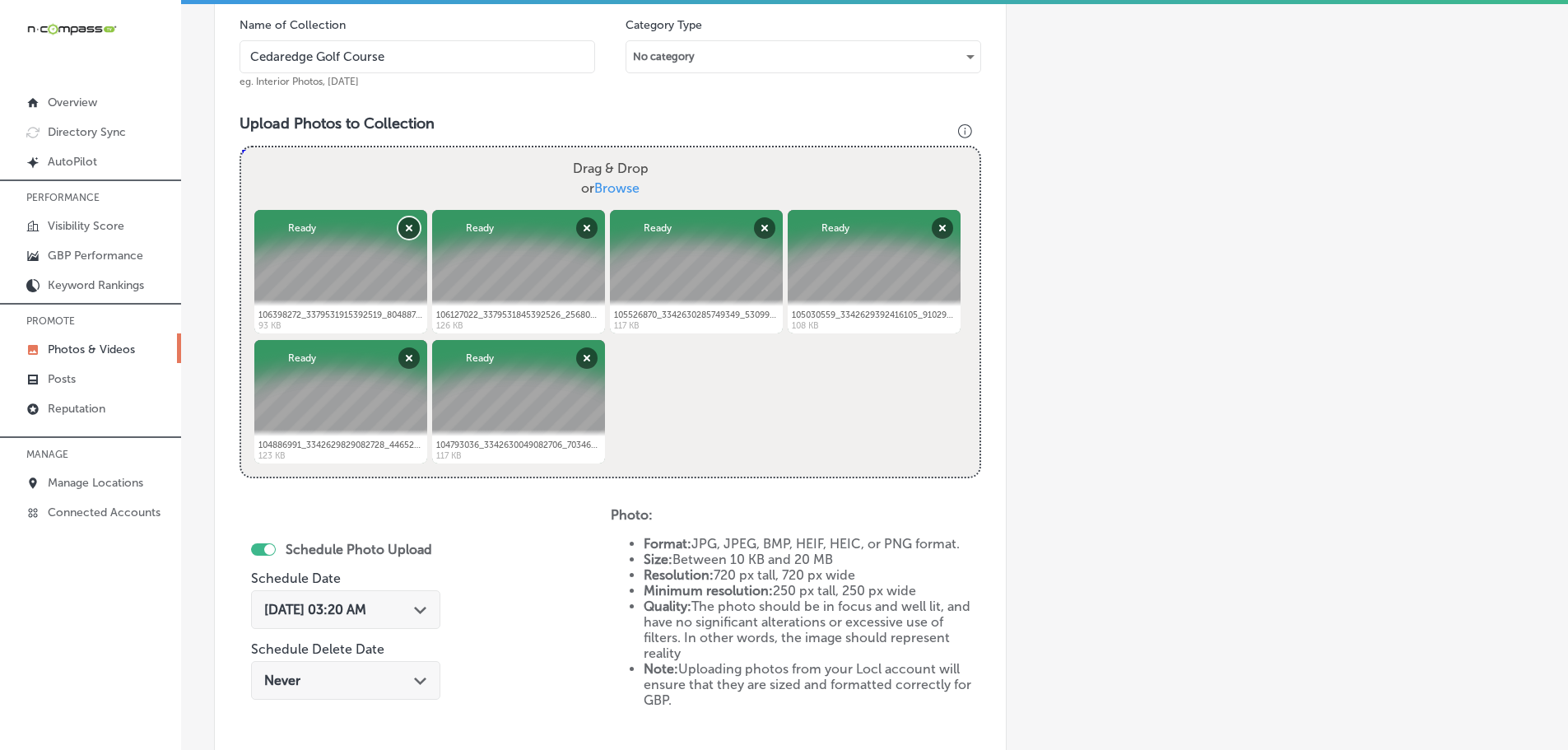
click at [405, 227] on button "Remove" at bounding box center [409, 228] width 21 height 21
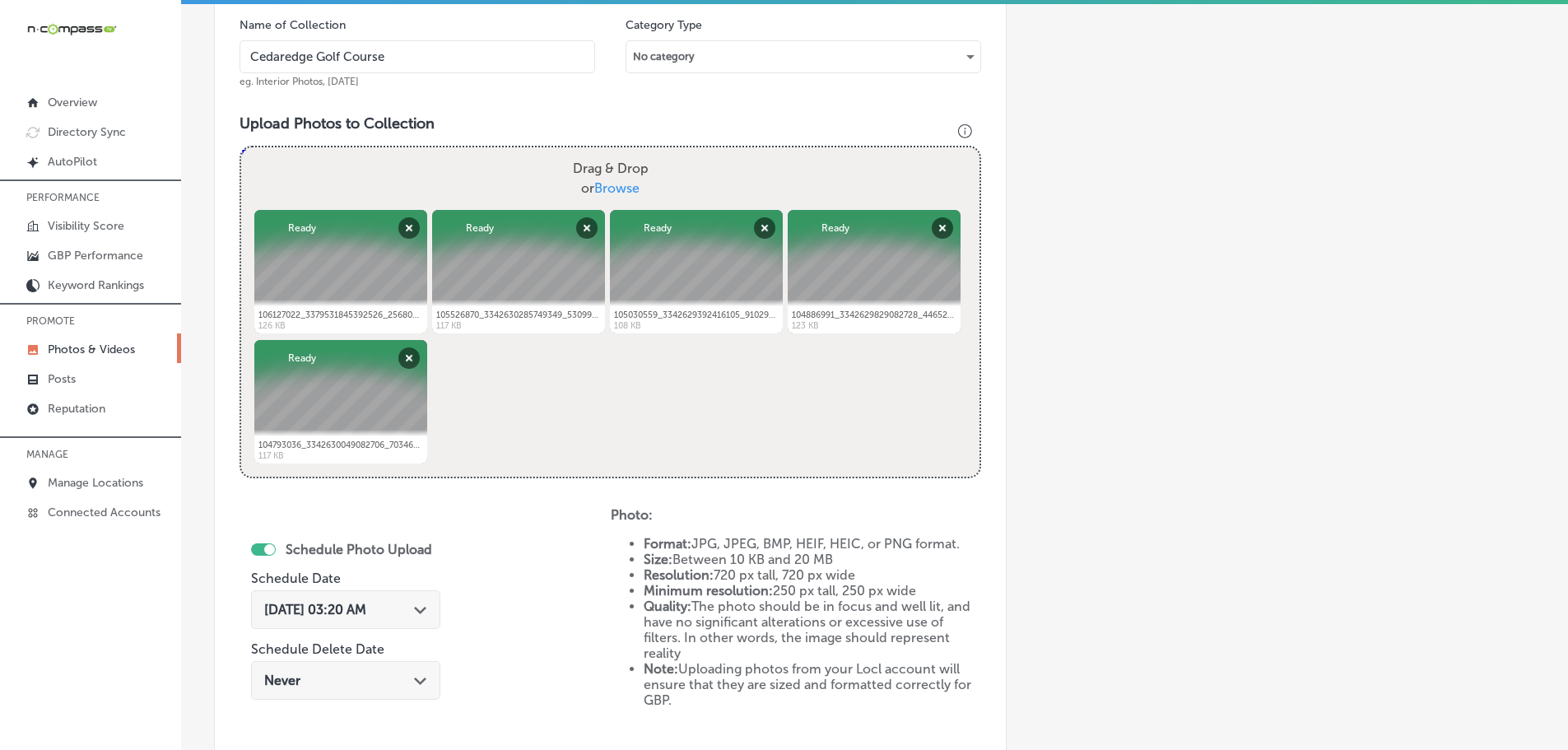
click at [409, 608] on div "[DATE] 03:20 AM Path Created with Sketch." at bounding box center [345, 610] width 163 height 16
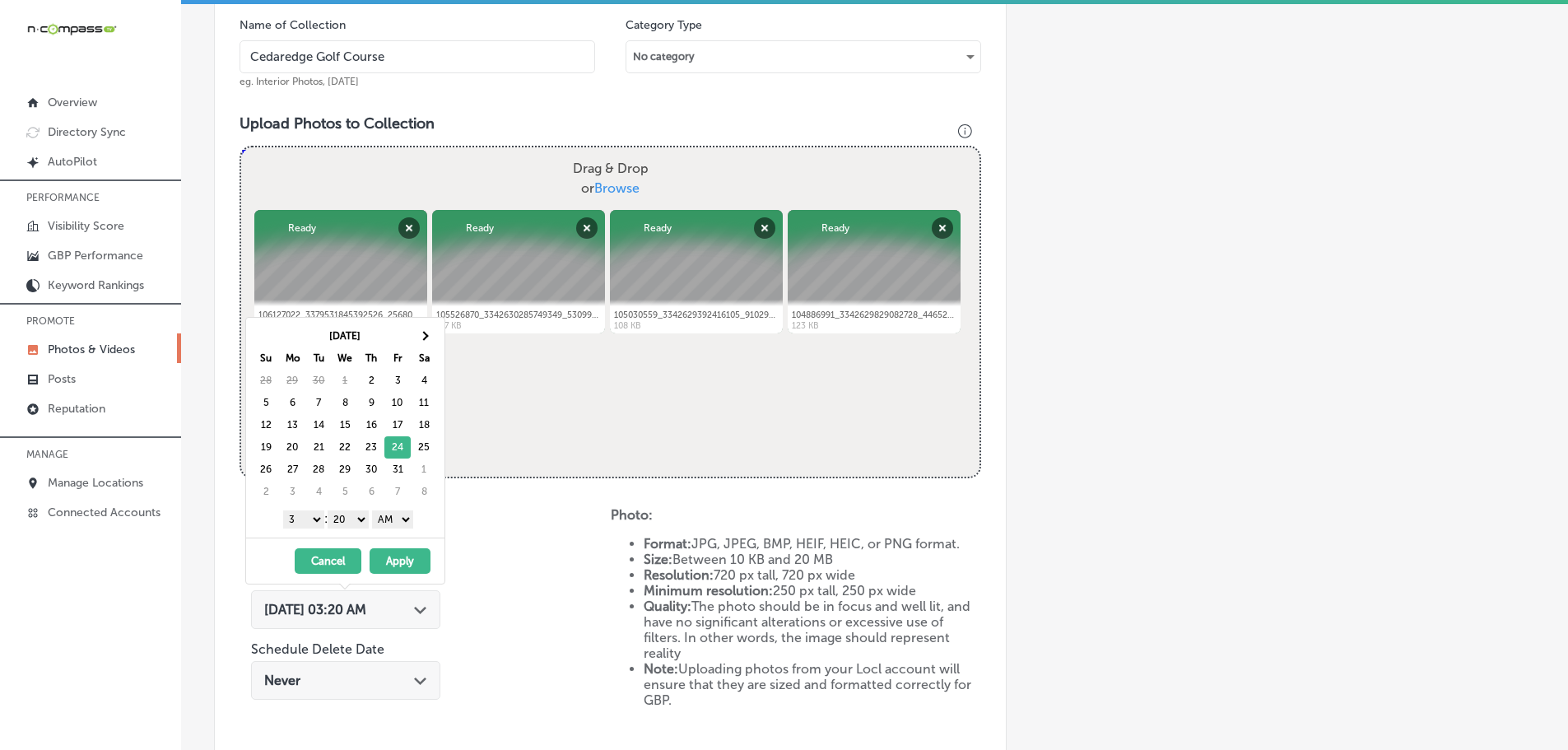
click at [309, 513] on select "1 2 3 4 5 6 7 8 9 10 11 12" at bounding box center [304, 519] width 41 height 19
click at [349, 520] on select "00 10 20 30 40 50" at bounding box center [348, 519] width 41 height 19
drag, startPoint x: 385, startPoint y: 515, endPoint x: 385, endPoint y: 528, distance: 13.0
click at [385, 515] on select "AM PM" at bounding box center [393, 519] width 41 height 19
click at [399, 555] on button "Apply" at bounding box center [400, 560] width 61 height 26
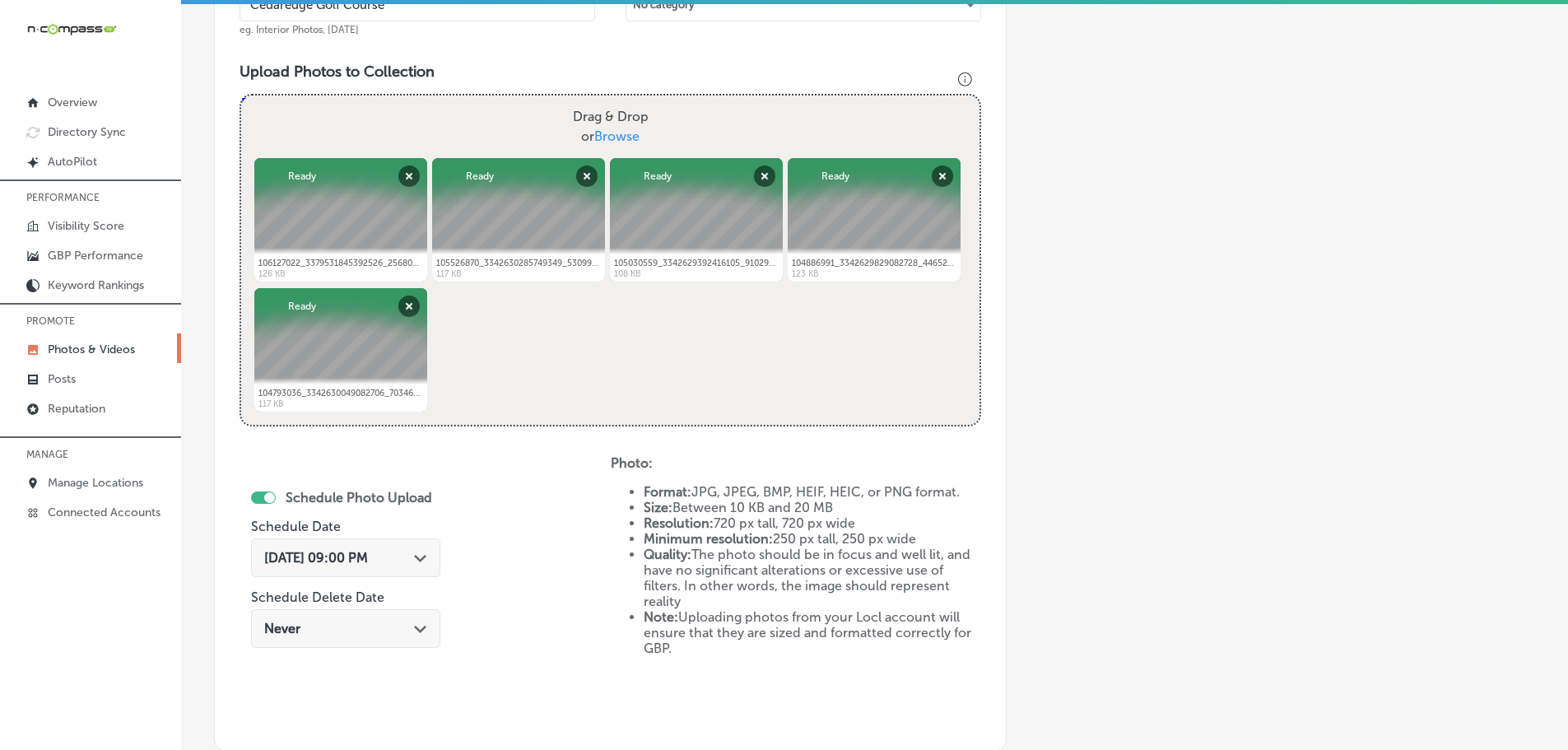
scroll to position [745, 0]
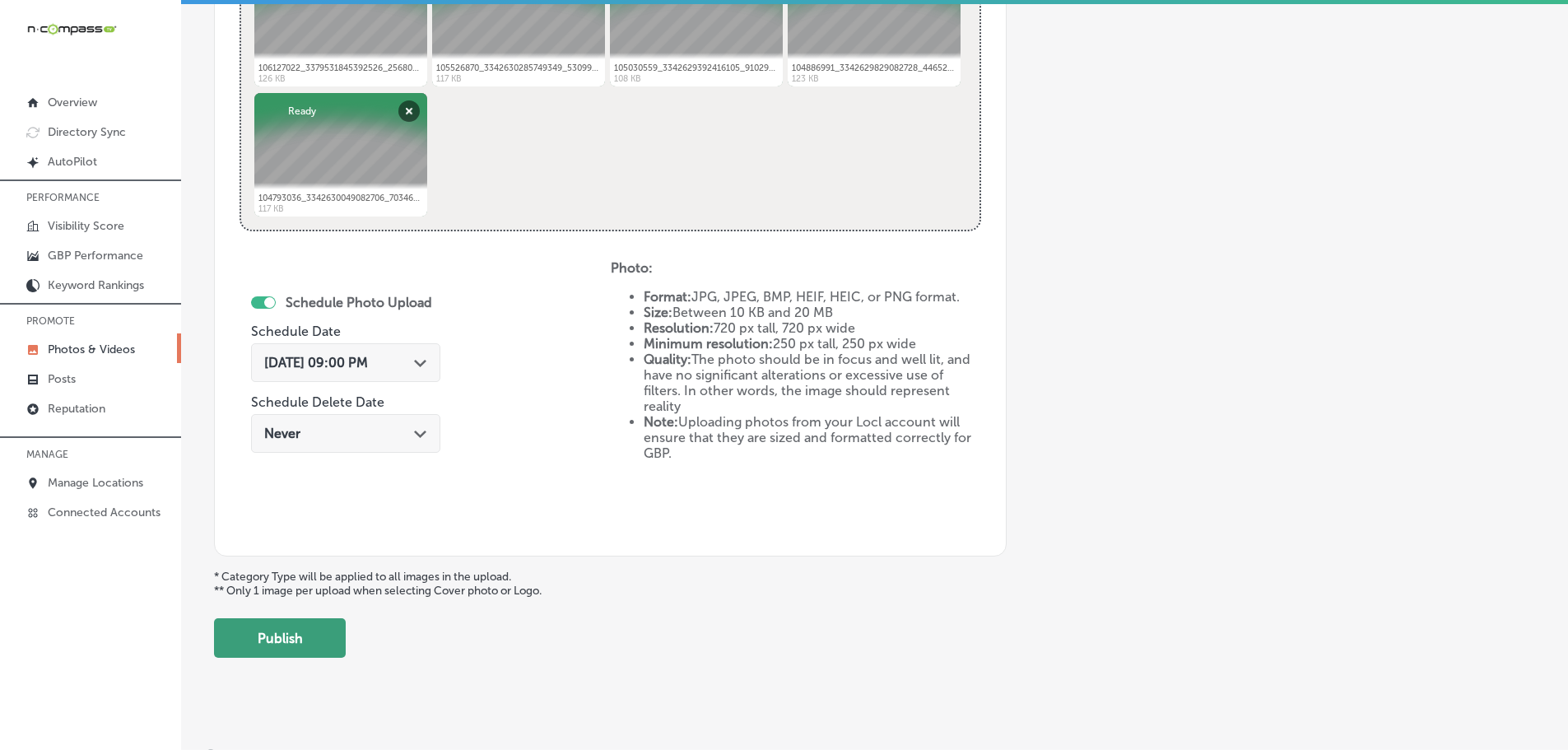
click at [314, 643] on button "Publish" at bounding box center [279, 637] width 131 height 40
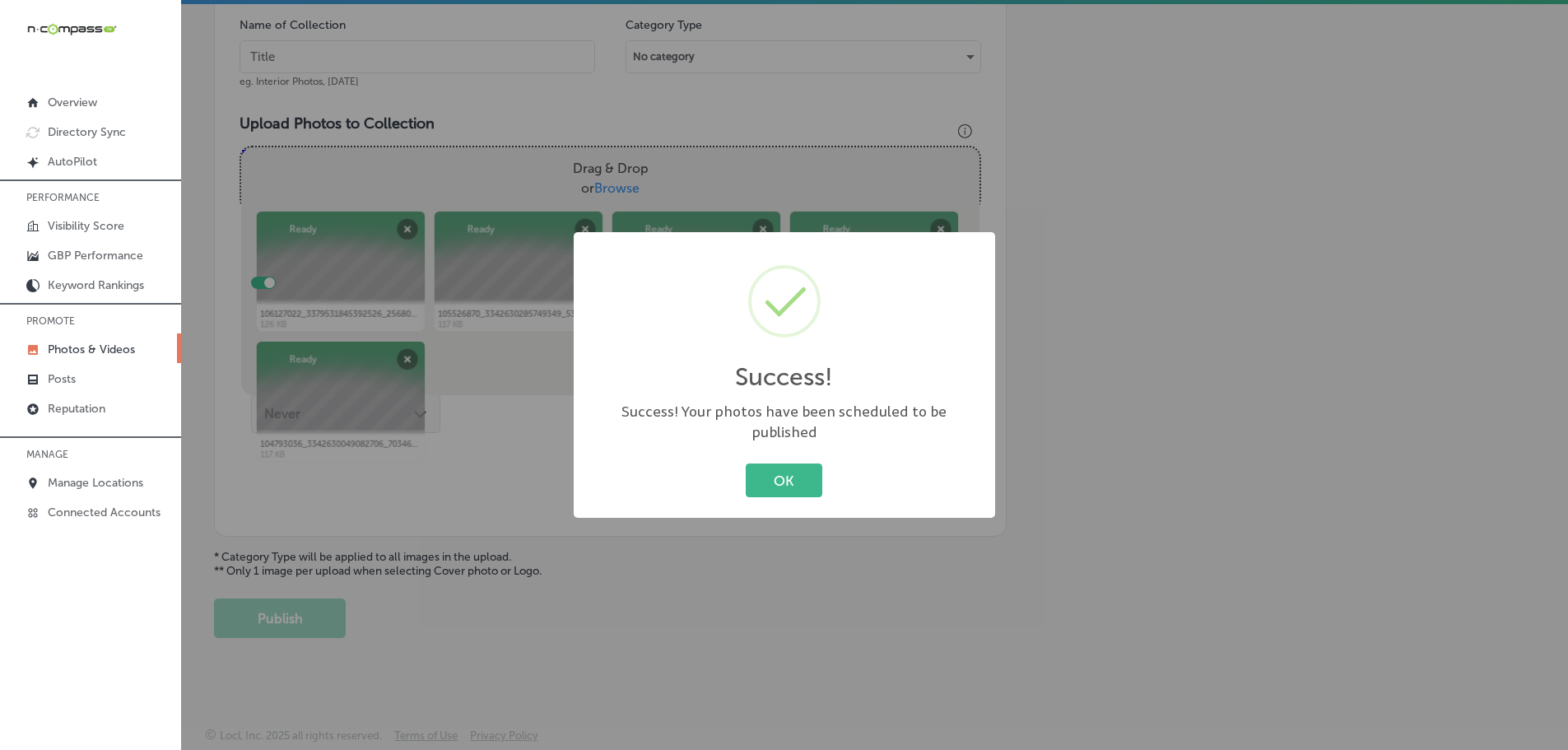
scroll to position [498, 0]
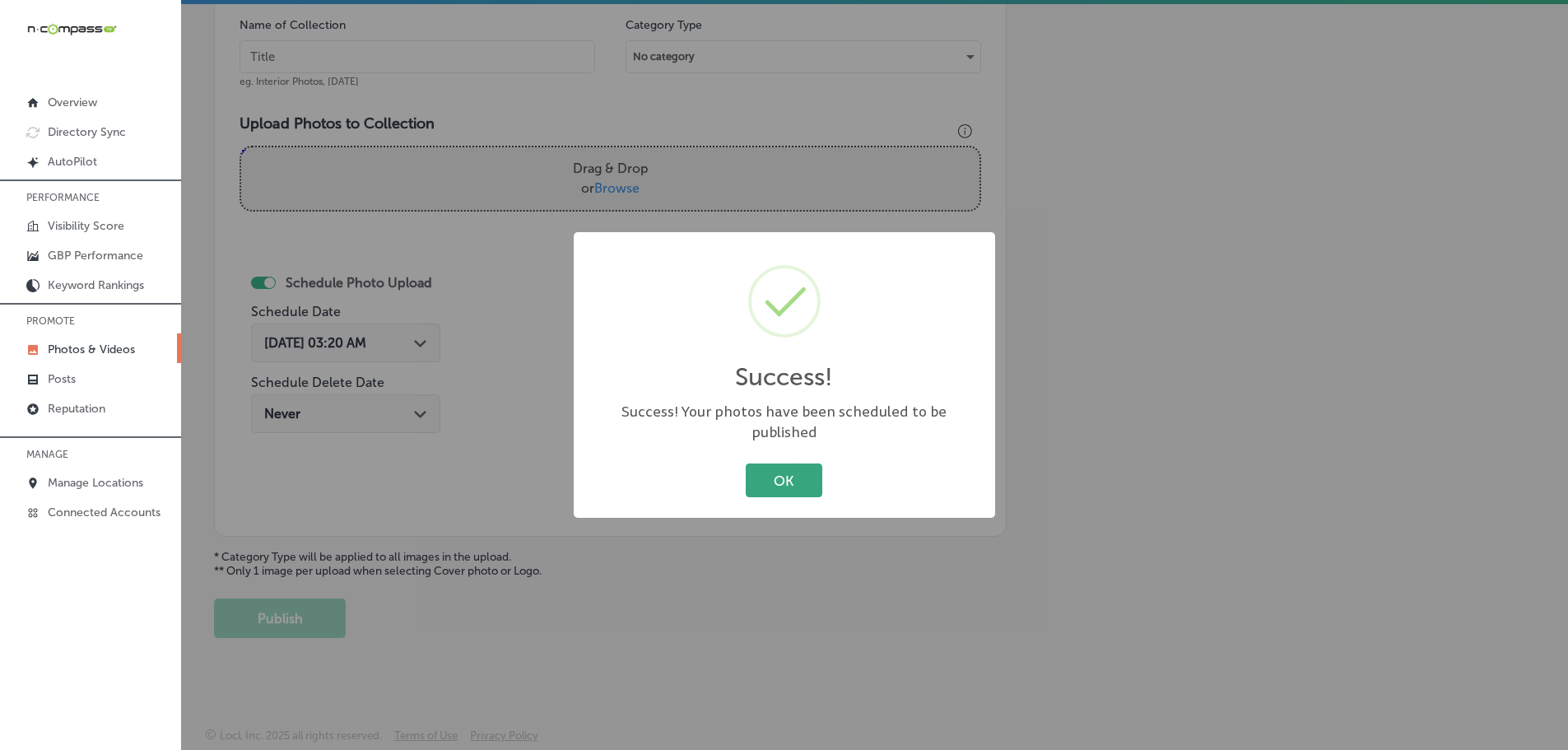
click at [750, 467] on button "OK" at bounding box center [784, 480] width 77 height 34
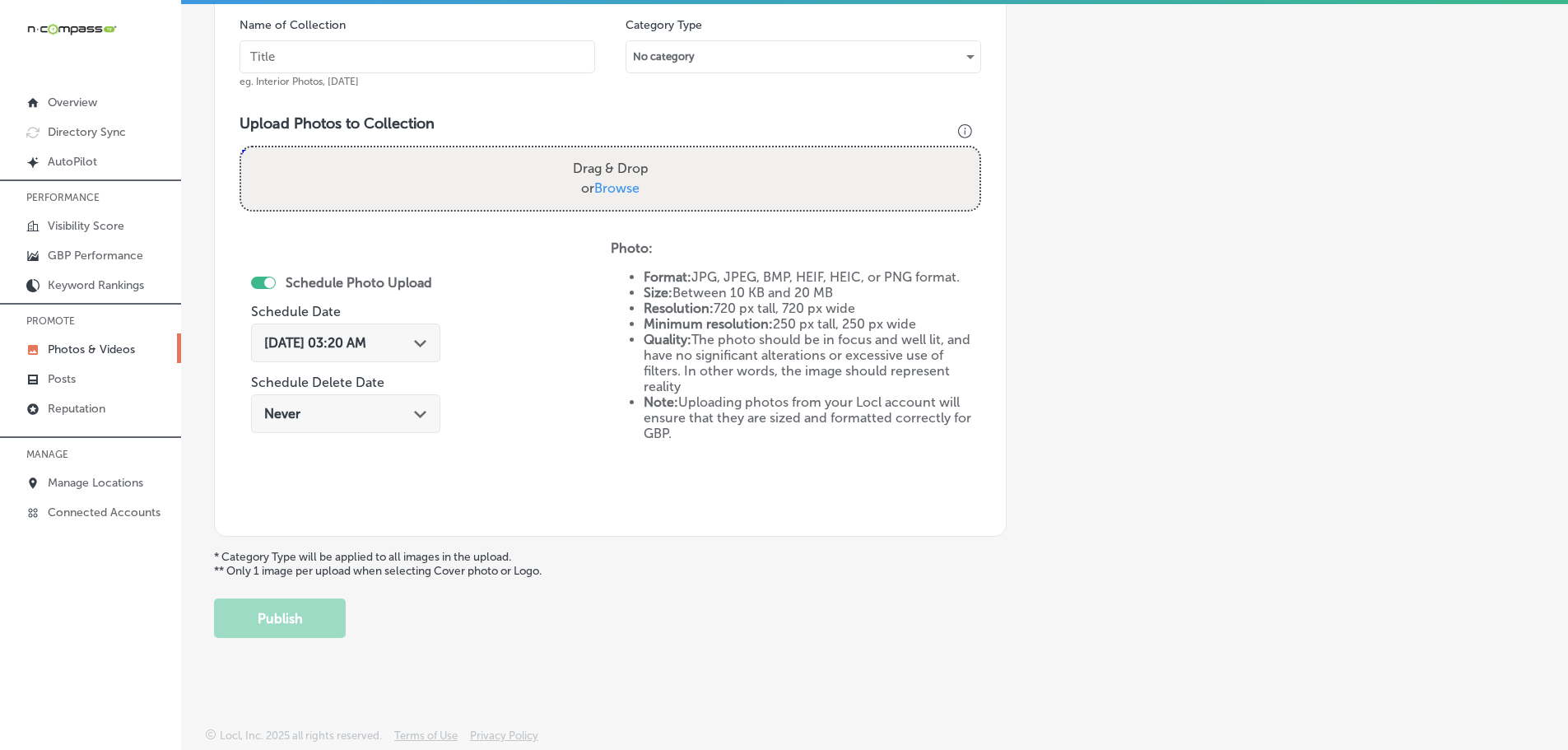
click at [619, 194] on span "Browse" at bounding box center [616, 188] width 45 height 16
click at [619, 153] on input "Drag & Drop or Browse" at bounding box center [610, 150] width 739 height 5
type input "C:\fakepath\107083547_3379531755392535_2230118116097833301_n.jpg"
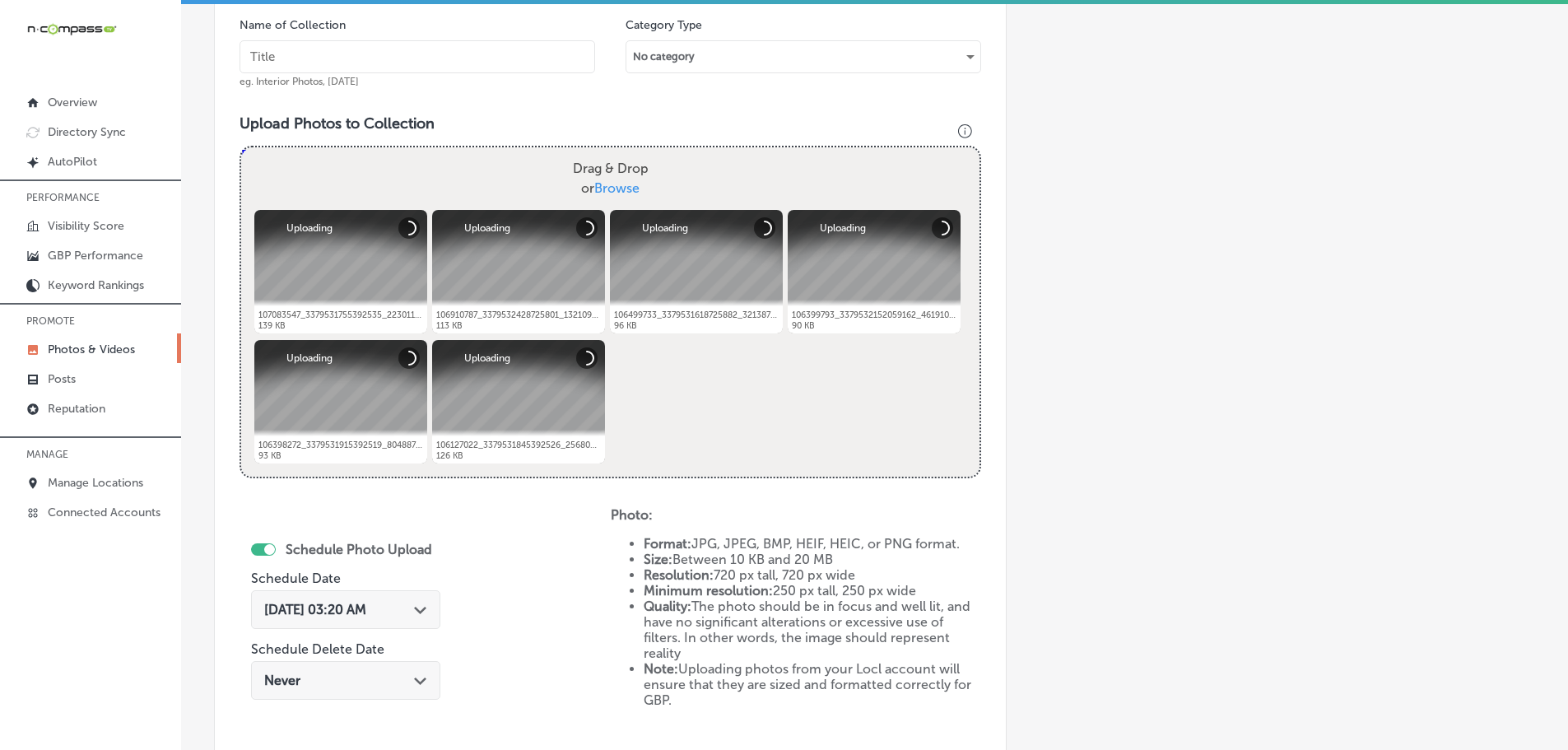
click at [386, 53] on input "text" at bounding box center [416, 56] width 356 height 33
type input "Cedaredge Golf Course"
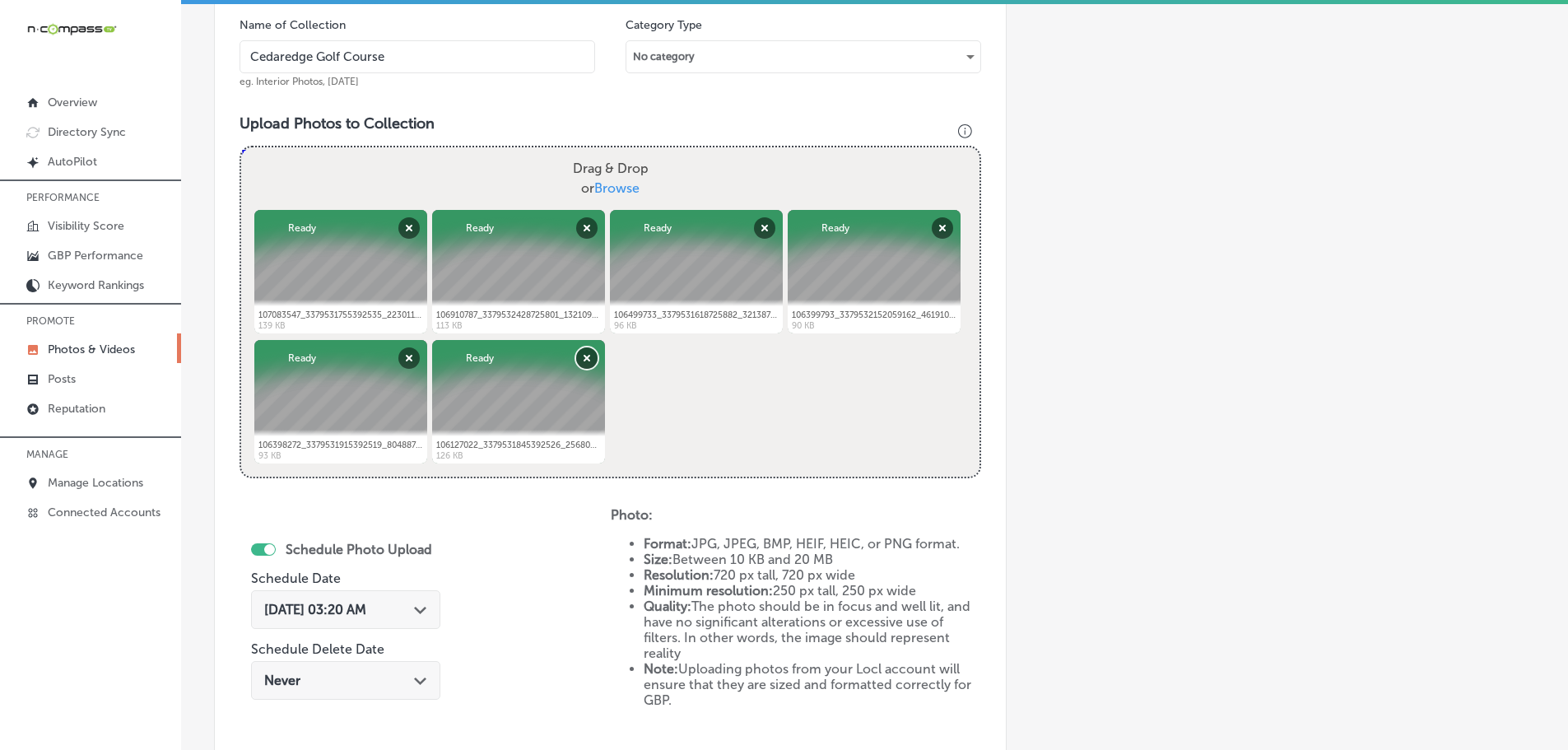
click at [581, 360] on button "Remove" at bounding box center [587, 358] width 21 height 21
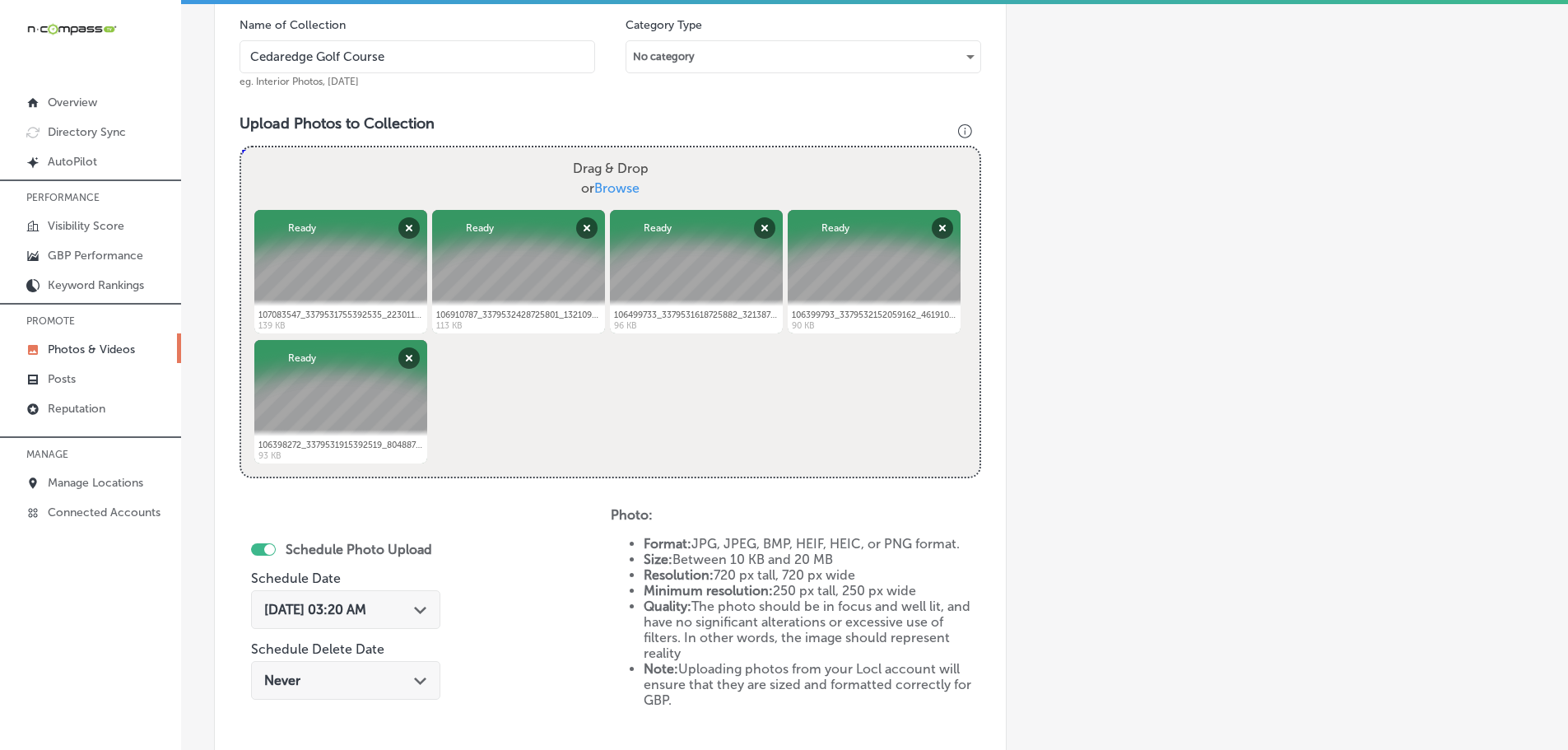
click at [407, 608] on div "[DATE] 03:20 AM Path Created with Sketch." at bounding box center [345, 610] width 163 height 16
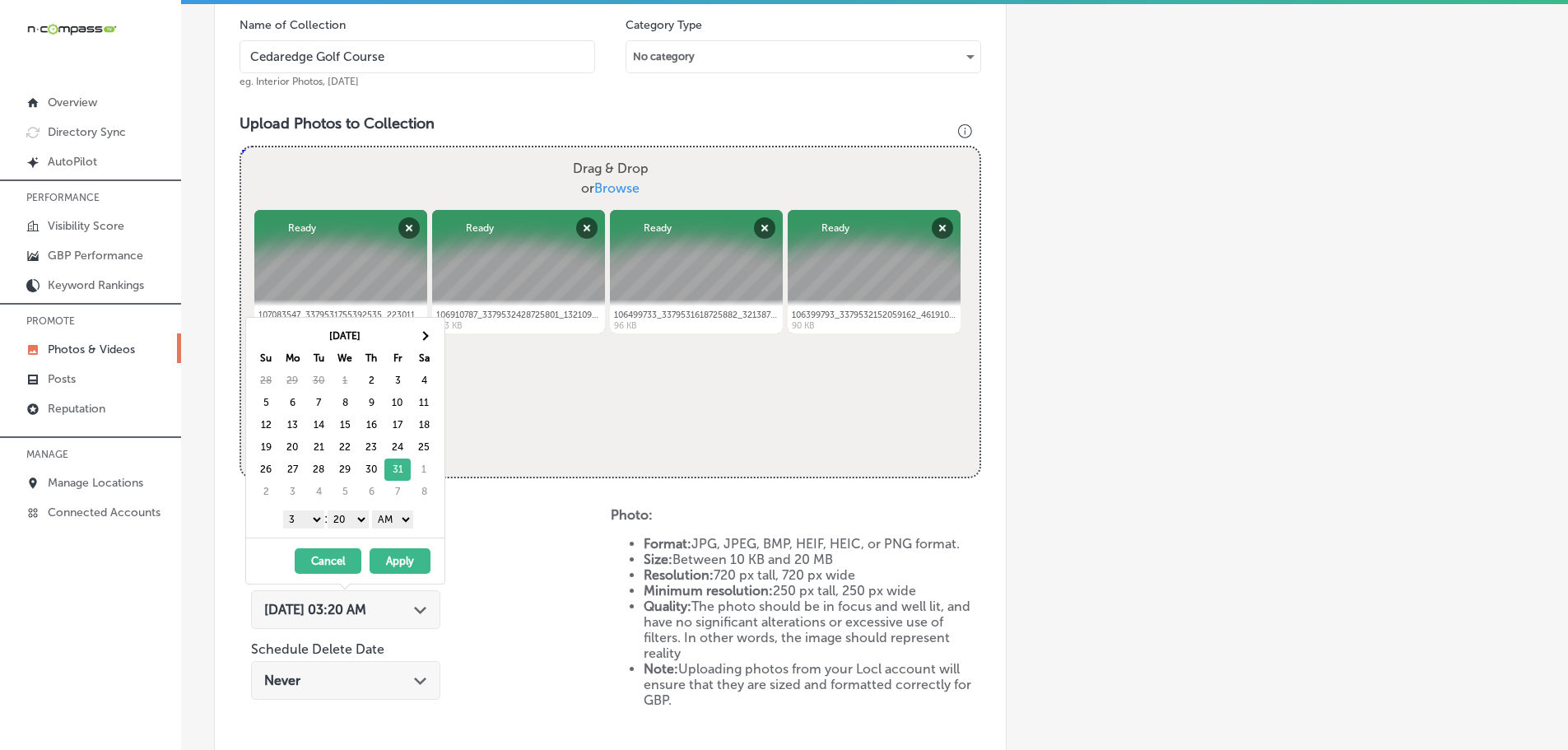
click at [302, 522] on select "1 2 3 4 5 6 7 8 9 10 11 12" at bounding box center [304, 519] width 41 height 19
click at [362, 518] on select "00 10 20 30 40 50" at bounding box center [348, 519] width 41 height 19
click at [387, 520] on select "AM PM" at bounding box center [393, 519] width 41 height 19
click at [375, 510] on select "AM PM" at bounding box center [393, 519] width 41 height 19
click at [388, 520] on select "AM PM" at bounding box center [393, 519] width 41 height 19
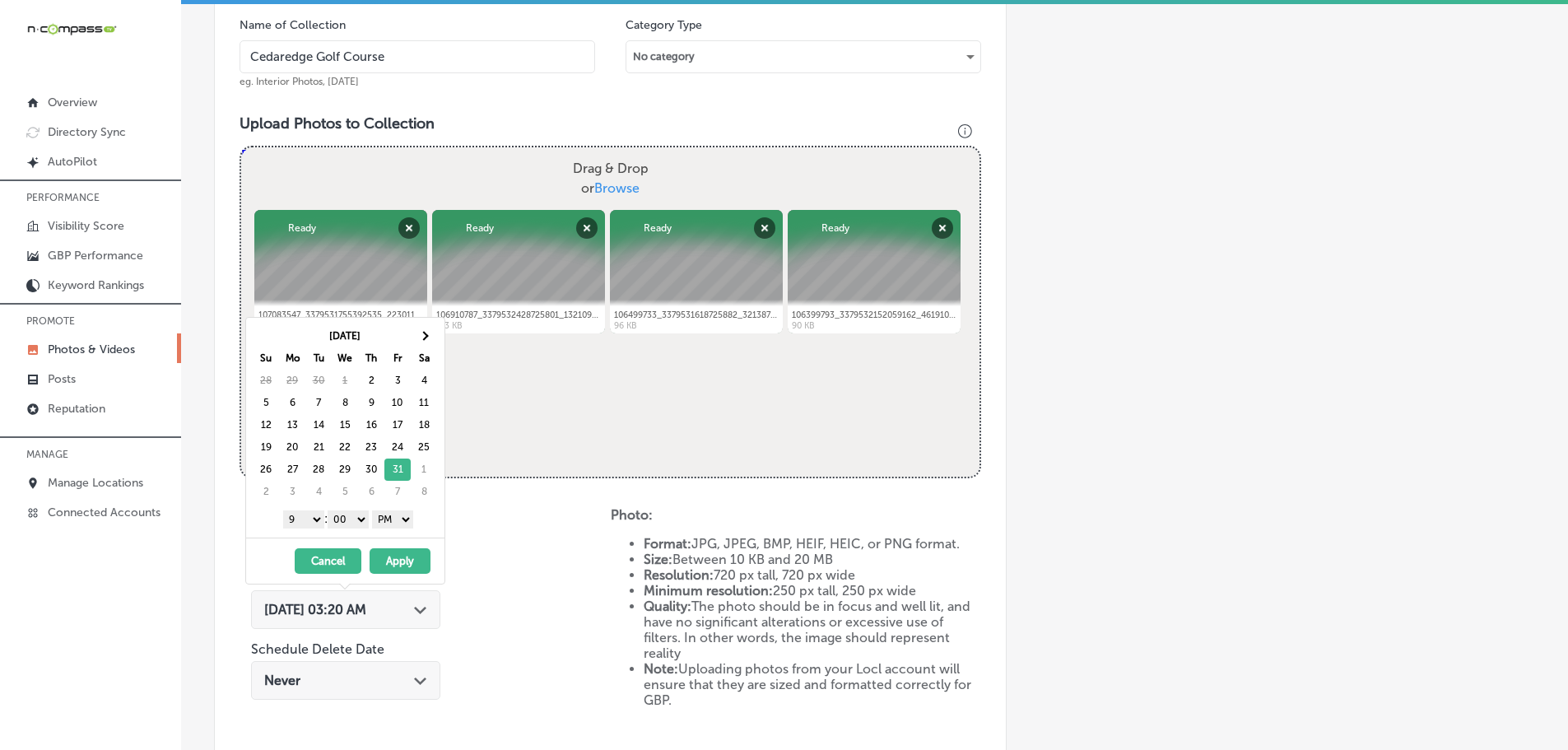
click at [401, 557] on button "Apply" at bounding box center [400, 560] width 61 height 26
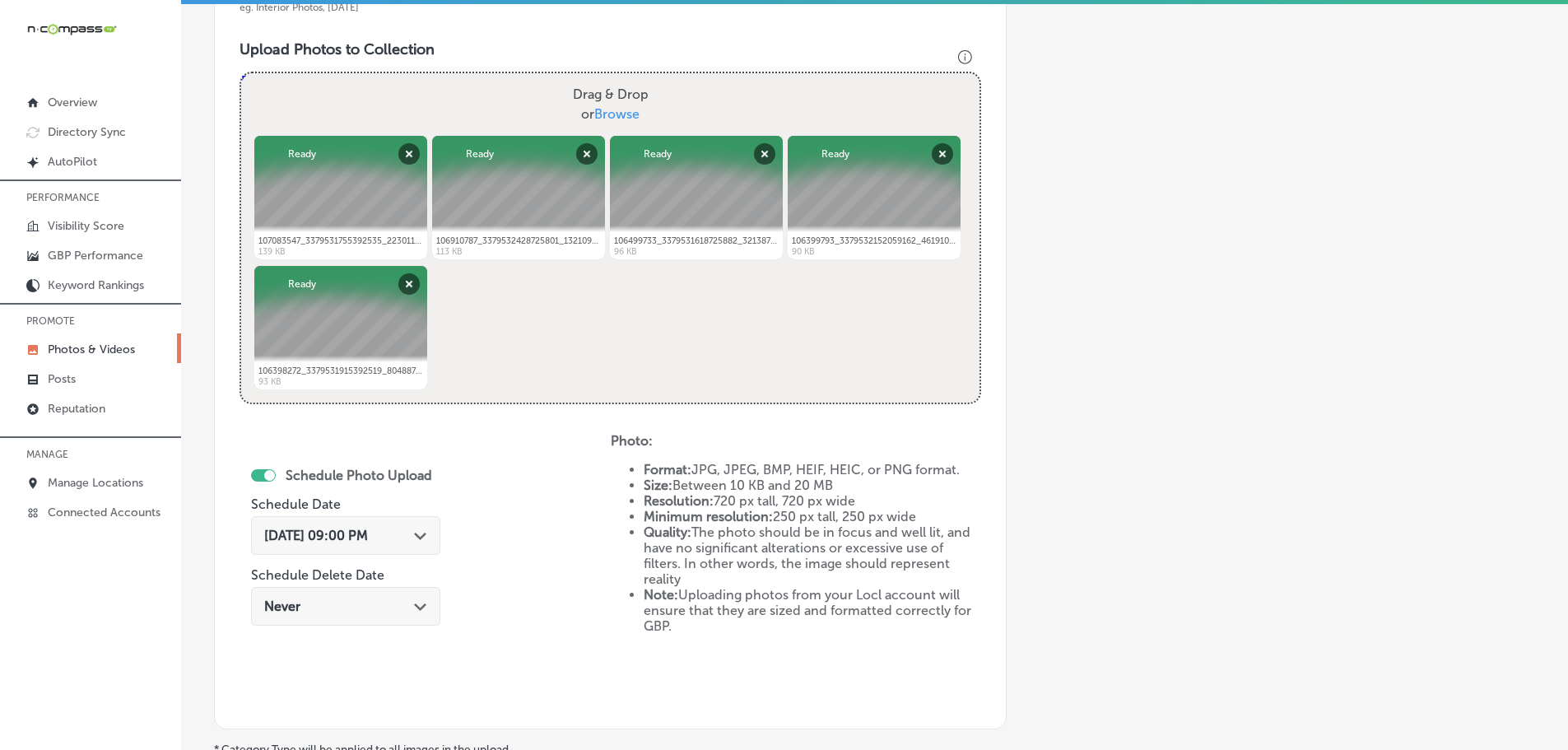
scroll to position [663, 0]
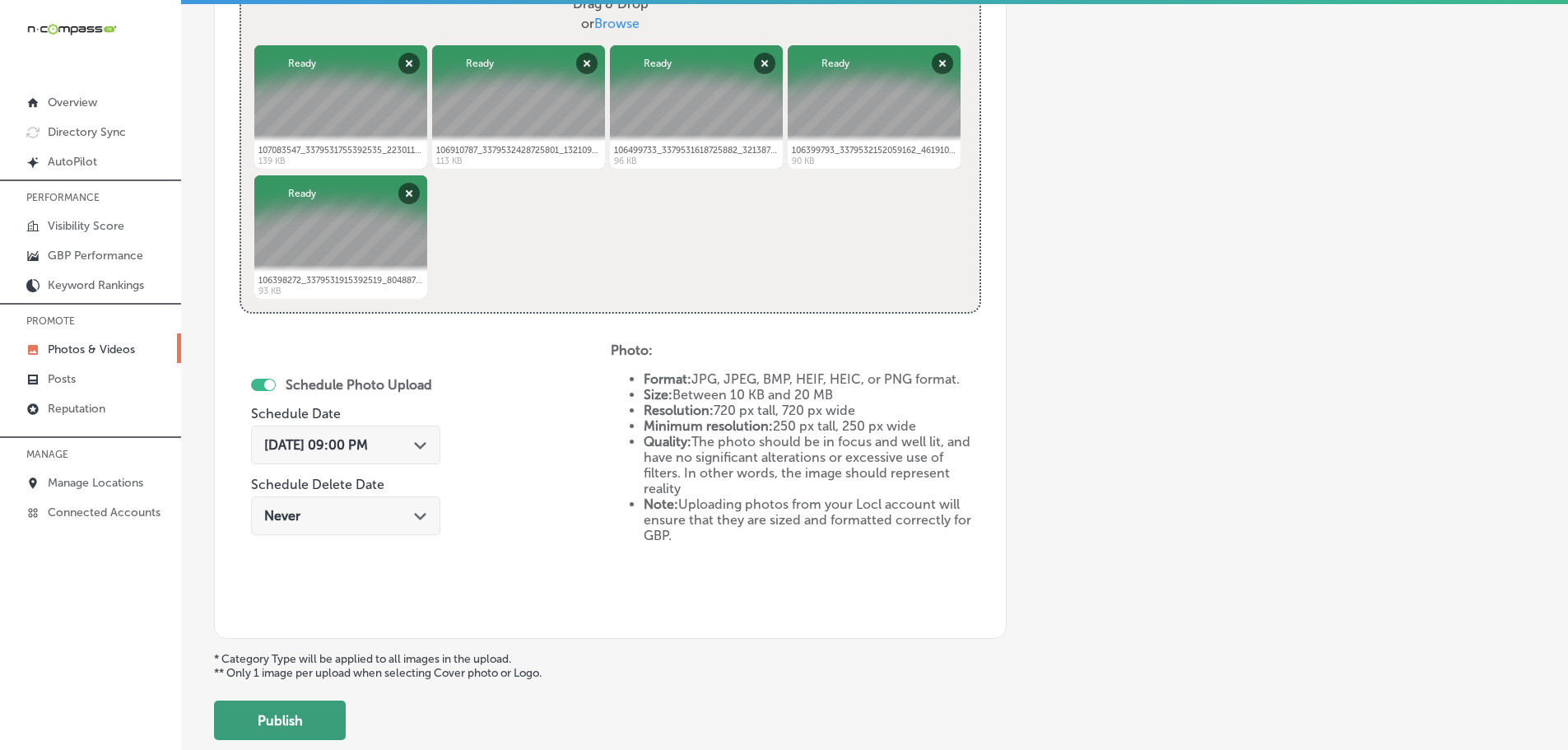
click at [304, 718] on button "Publish" at bounding box center [279, 720] width 131 height 40
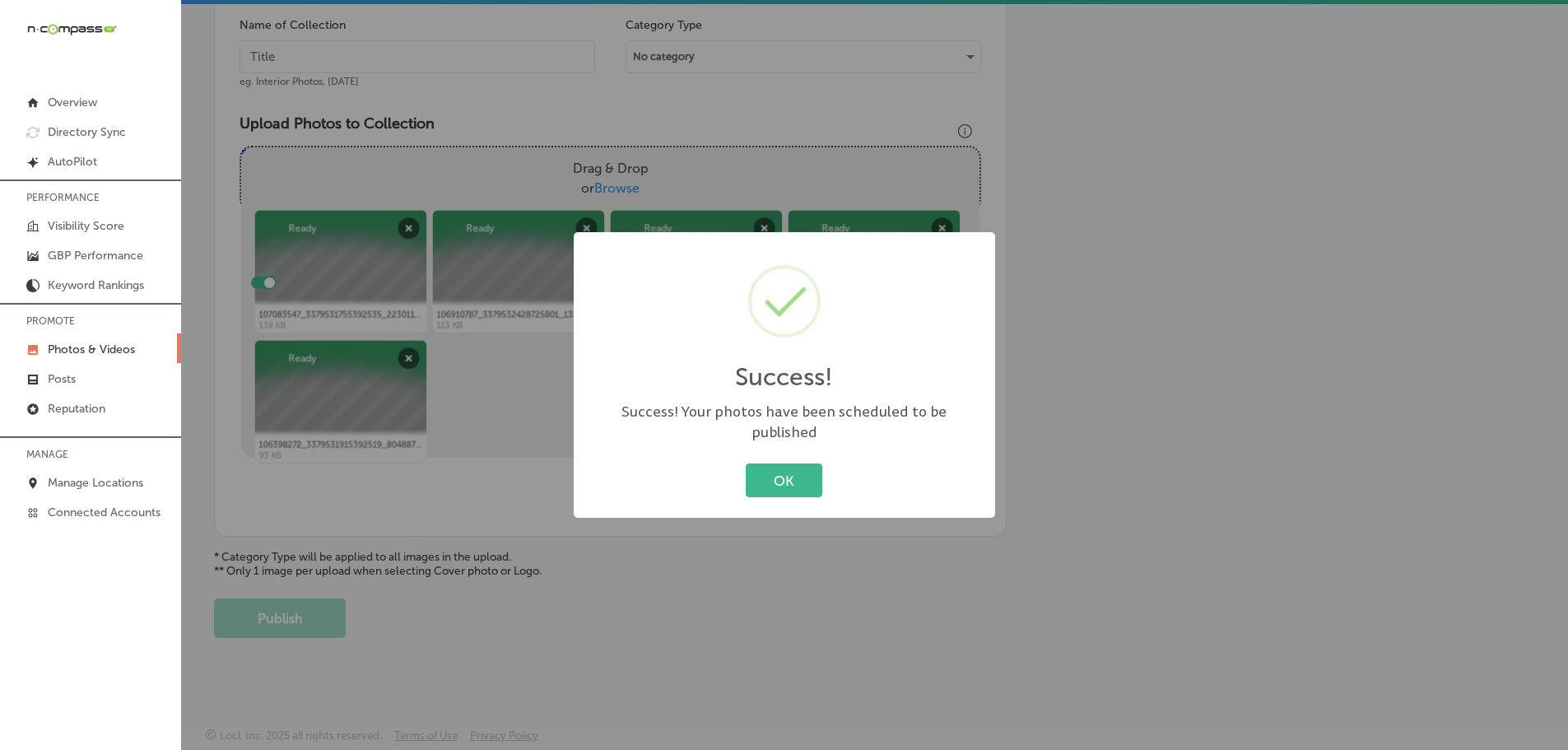
scroll to position [498, 0]
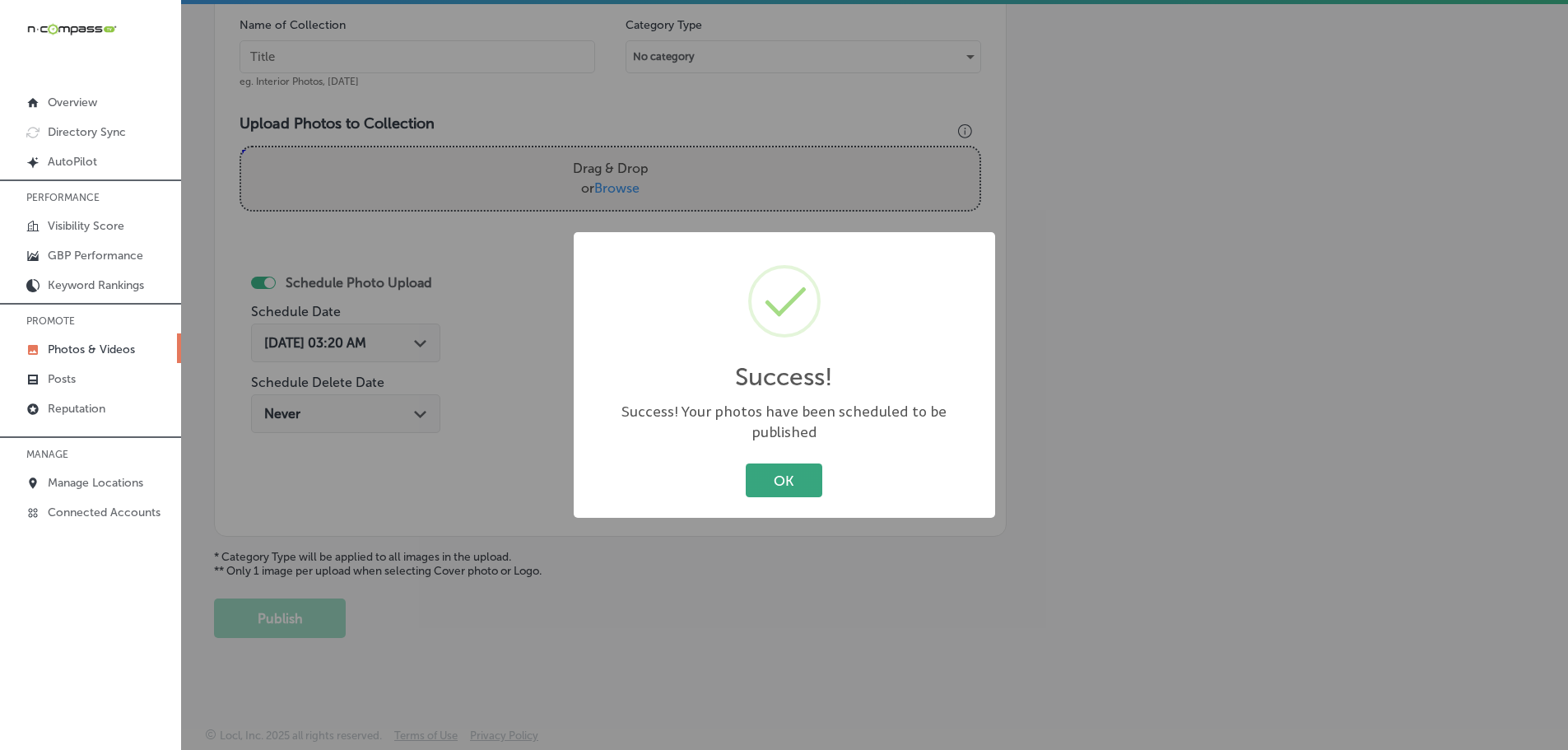
click at [761, 479] on button "OK" at bounding box center [784, 480] width 77 height 34
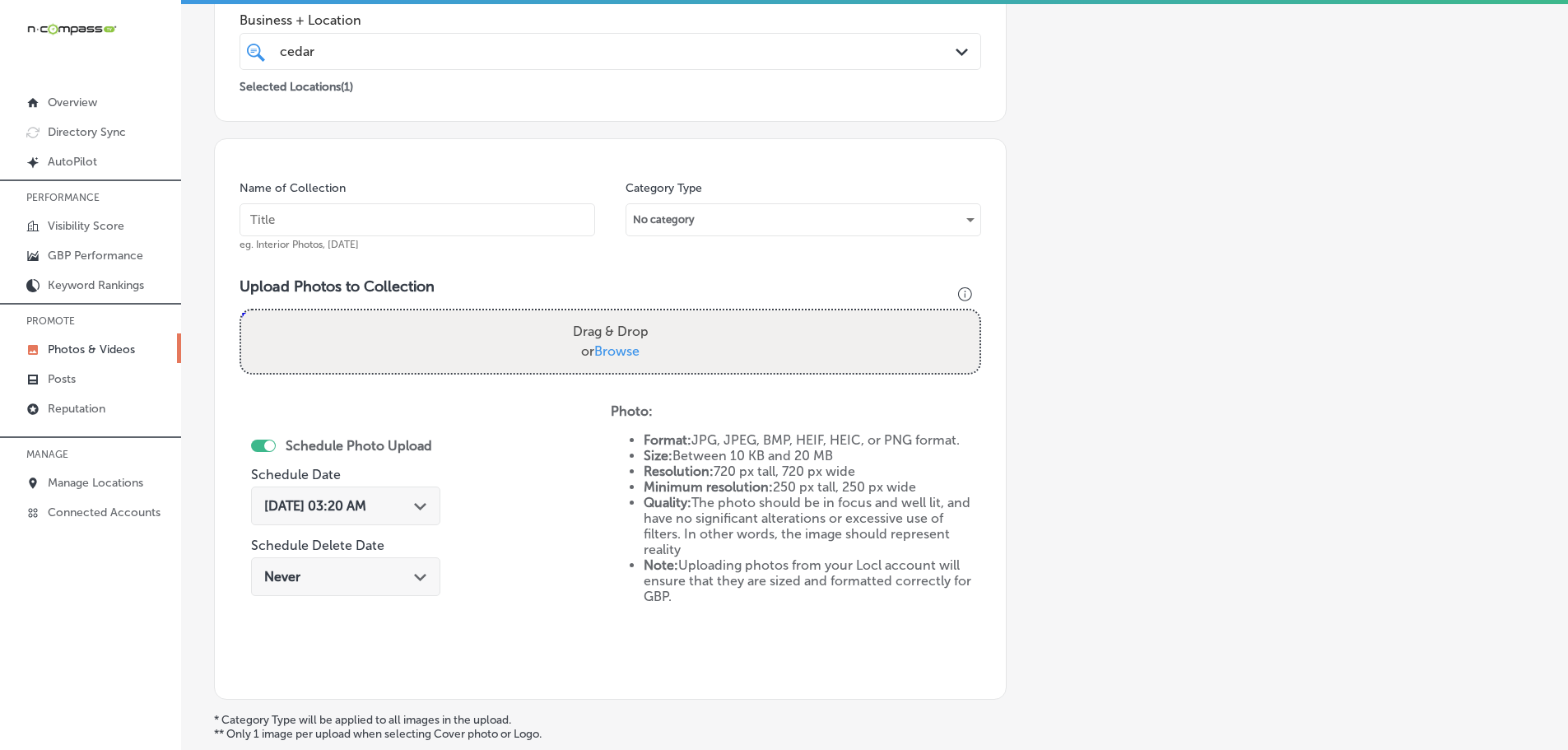
scroll to position [334, 0]
click at [611, 348] on span "Browse" at bounding box center [616, 353] width 45 height 16
click at [611, 317] on input "Drag & Drop or Browse" at bounding box center [610, 314] width 739 height 5
type input "C:\fakepath\117306417_3483946881617688_2962845533536331116_n.jpg"
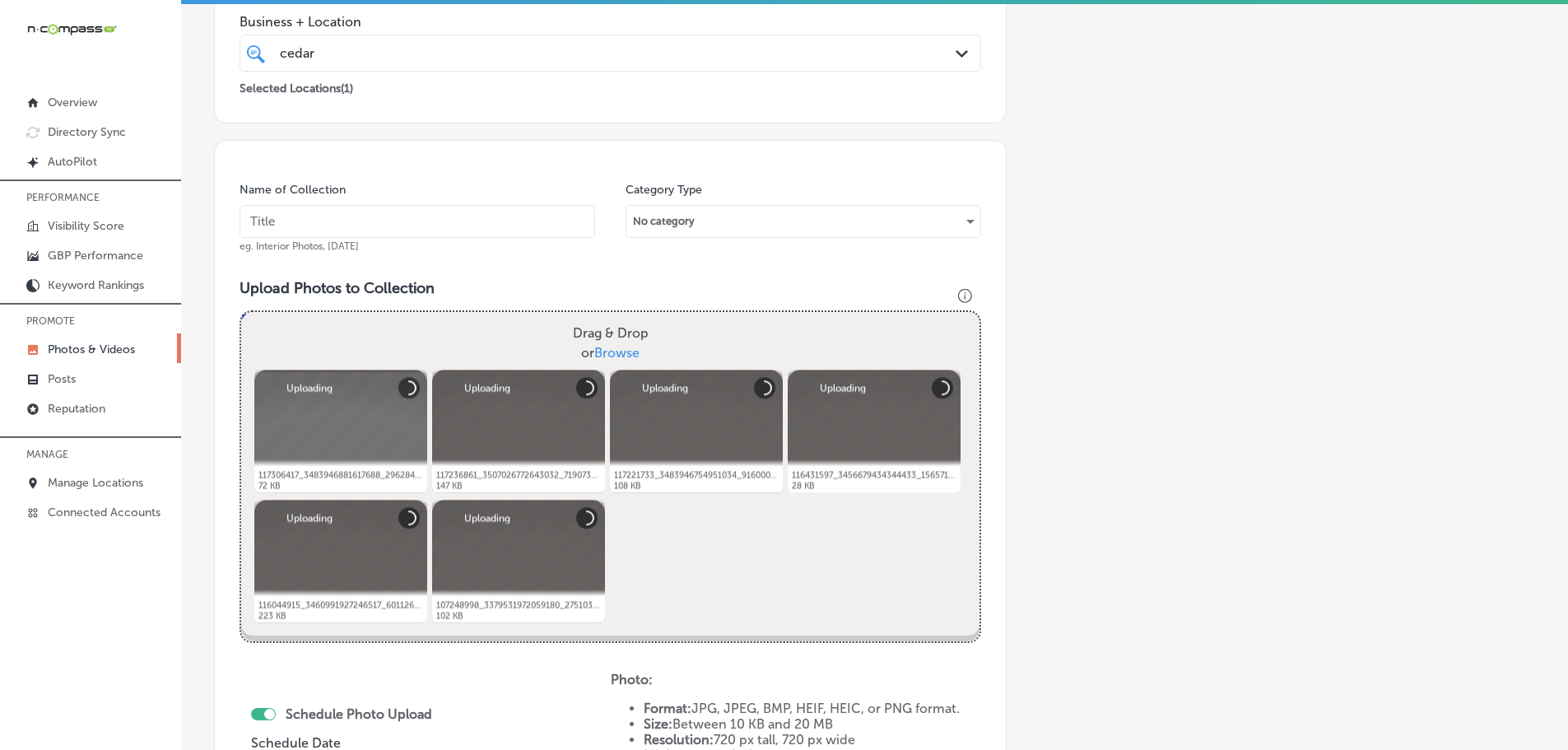
click at [382, 207] on input "text" at bounding box center [416, 221] width 356 height 33
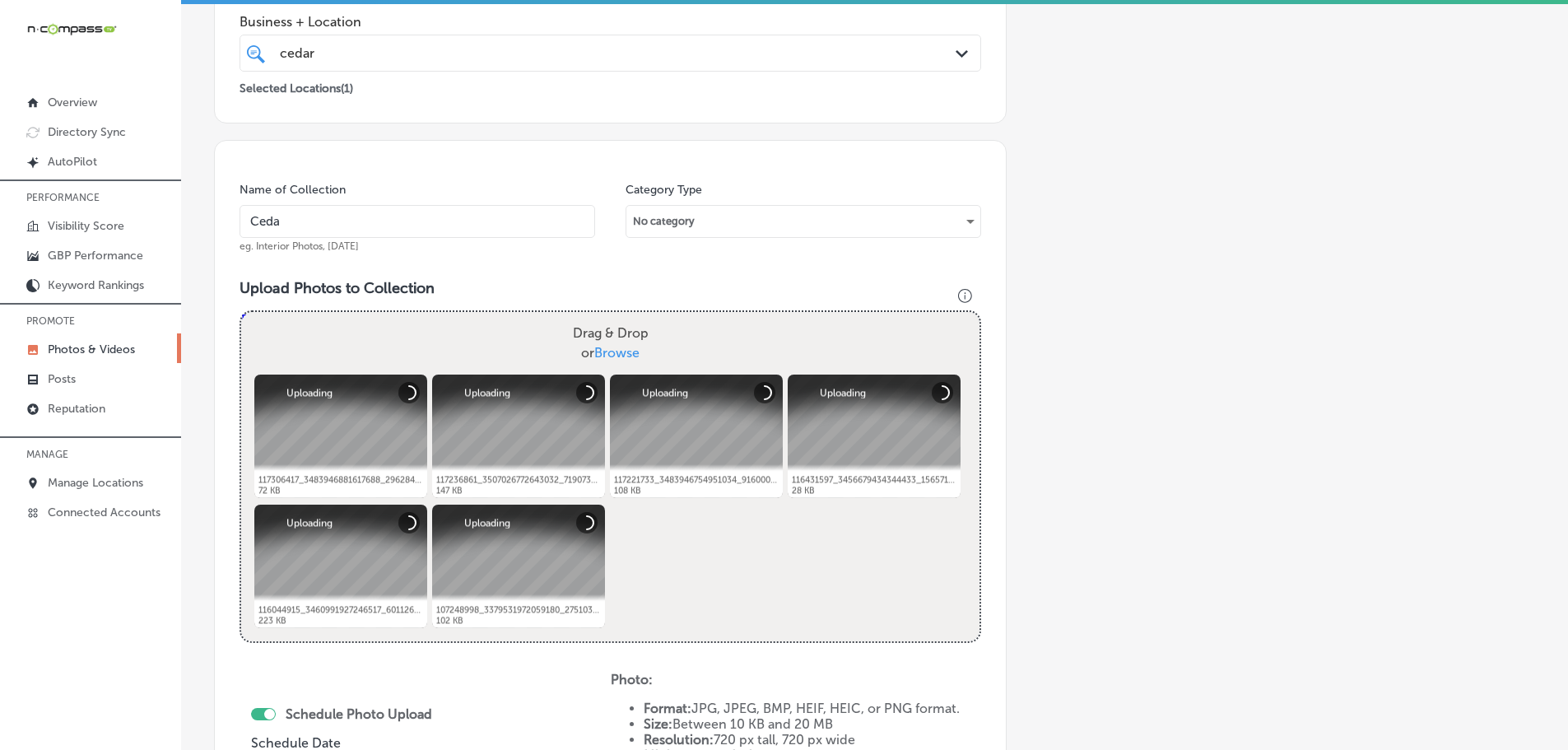
type input "Cedaredge Golf Course"
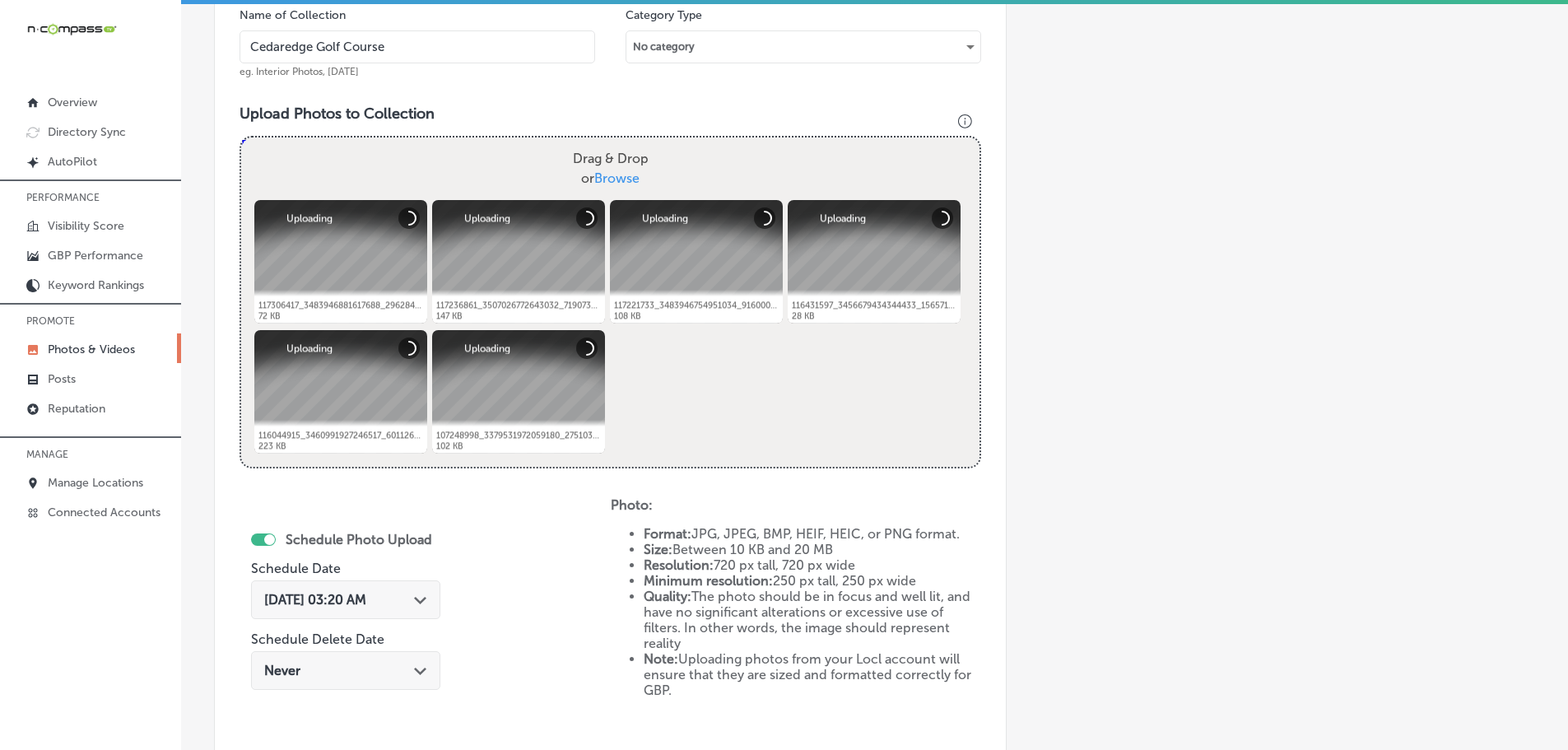
scroll to position [581, 0]
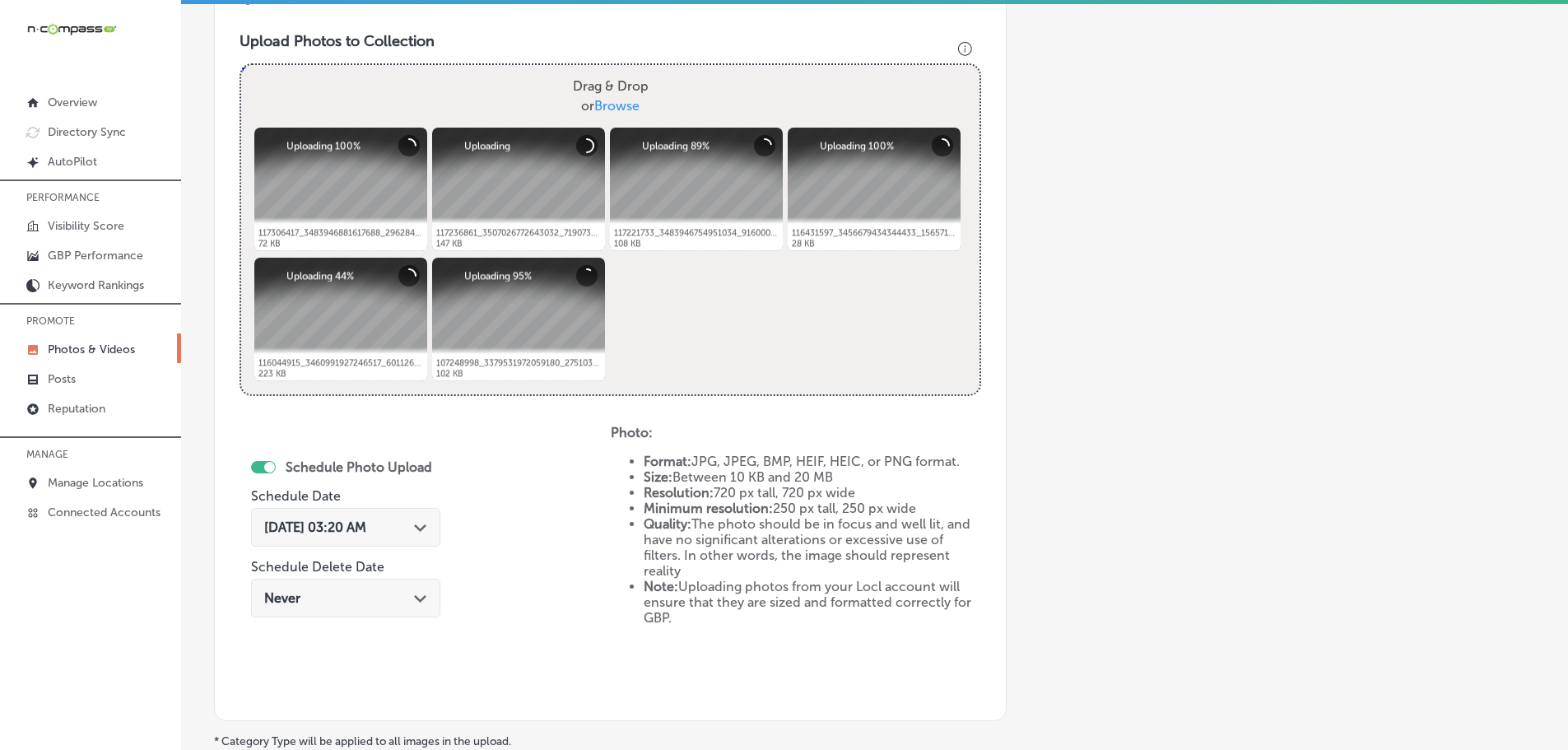
click at [414, 531] on icon "Path Created with Sketch." at bounding box center [420, 528] width 12 height 7
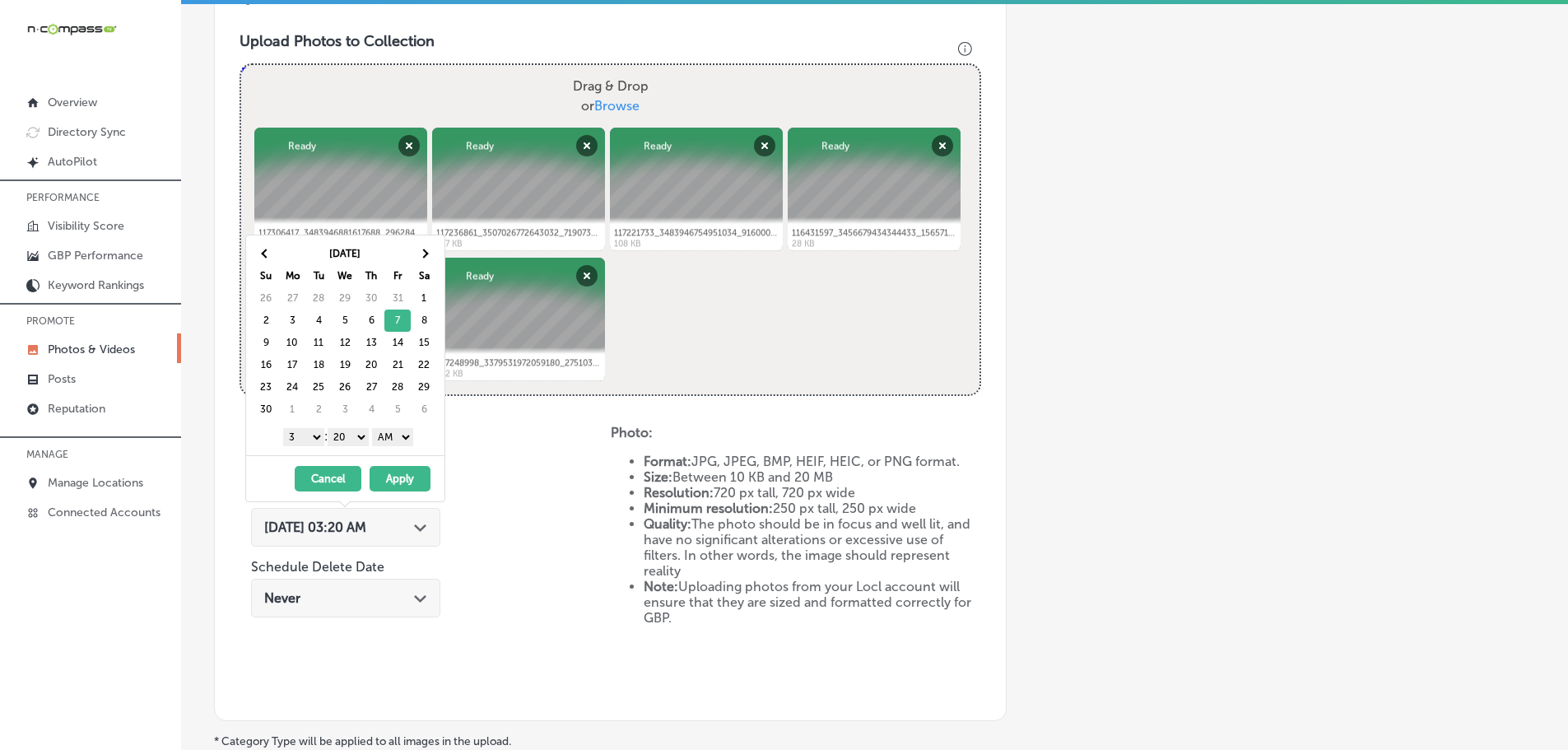
click at [300, 439] on select "1 2 3 4 5 6 7 8 9 10 11 12" at bounding box center [304, 437] width 41 height 19
click at [350, 434] on select "00 10 20 30 40 50" at bounding box center [348, 437] width 41 height 19
click at [400, 433] on select "AM PM" at bounding box center [393, 437] width 41 height 19
click at [404, 470] on button "Apply" at bounding box center [400, 478] width 61 height 26
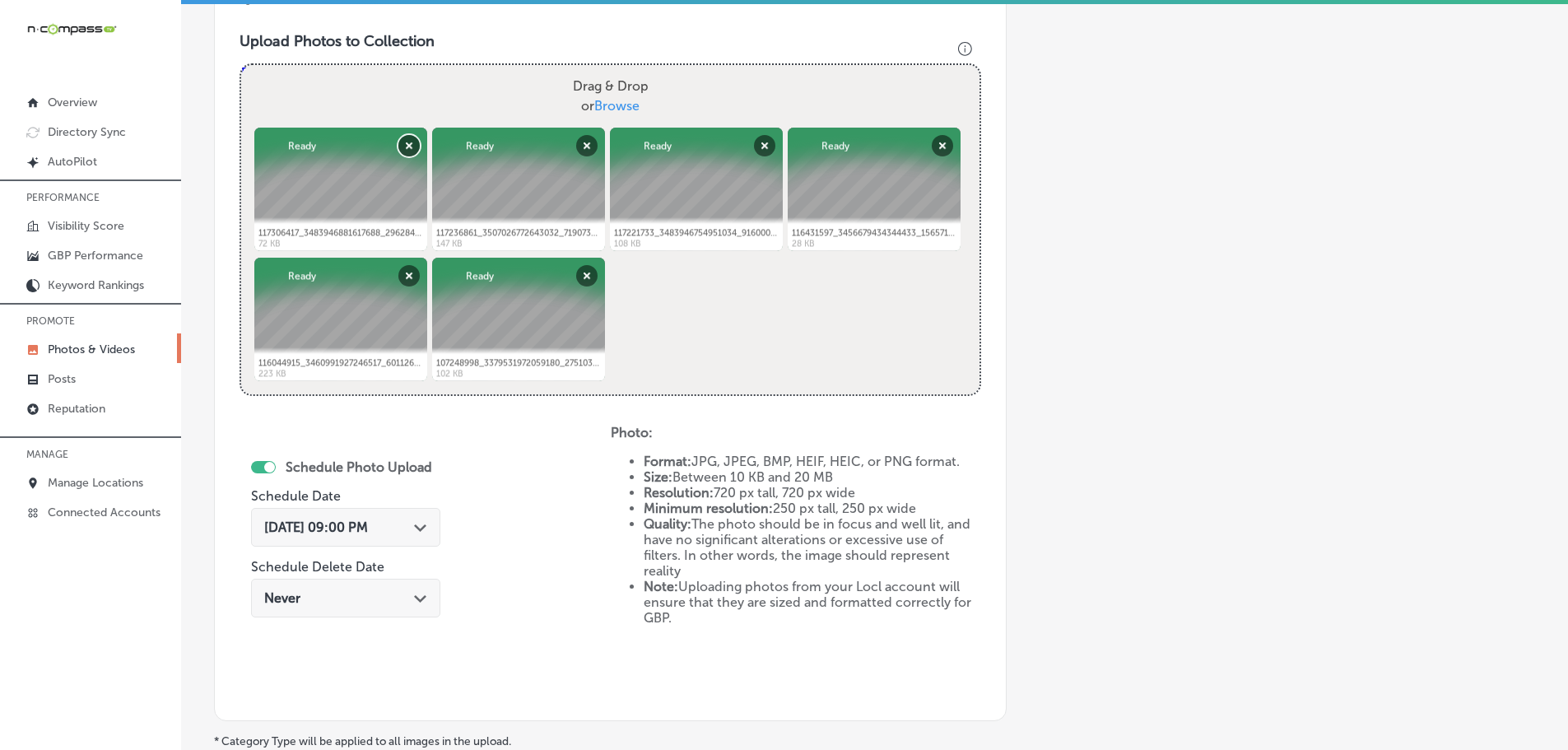
click at [405, 146] on button "Remove" at bounding box center [409, 146] width 21 height 21
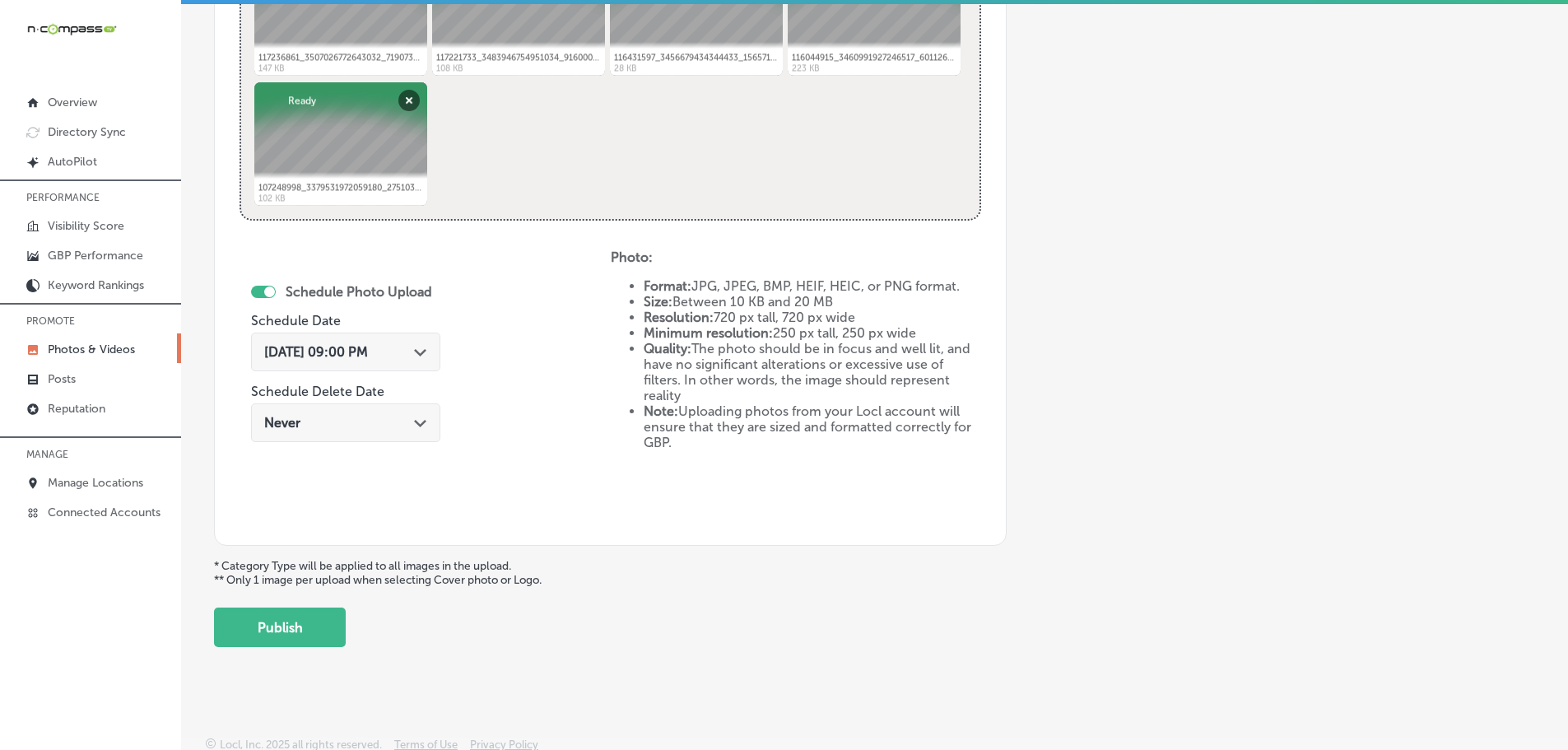
scroll to position [764, 0]
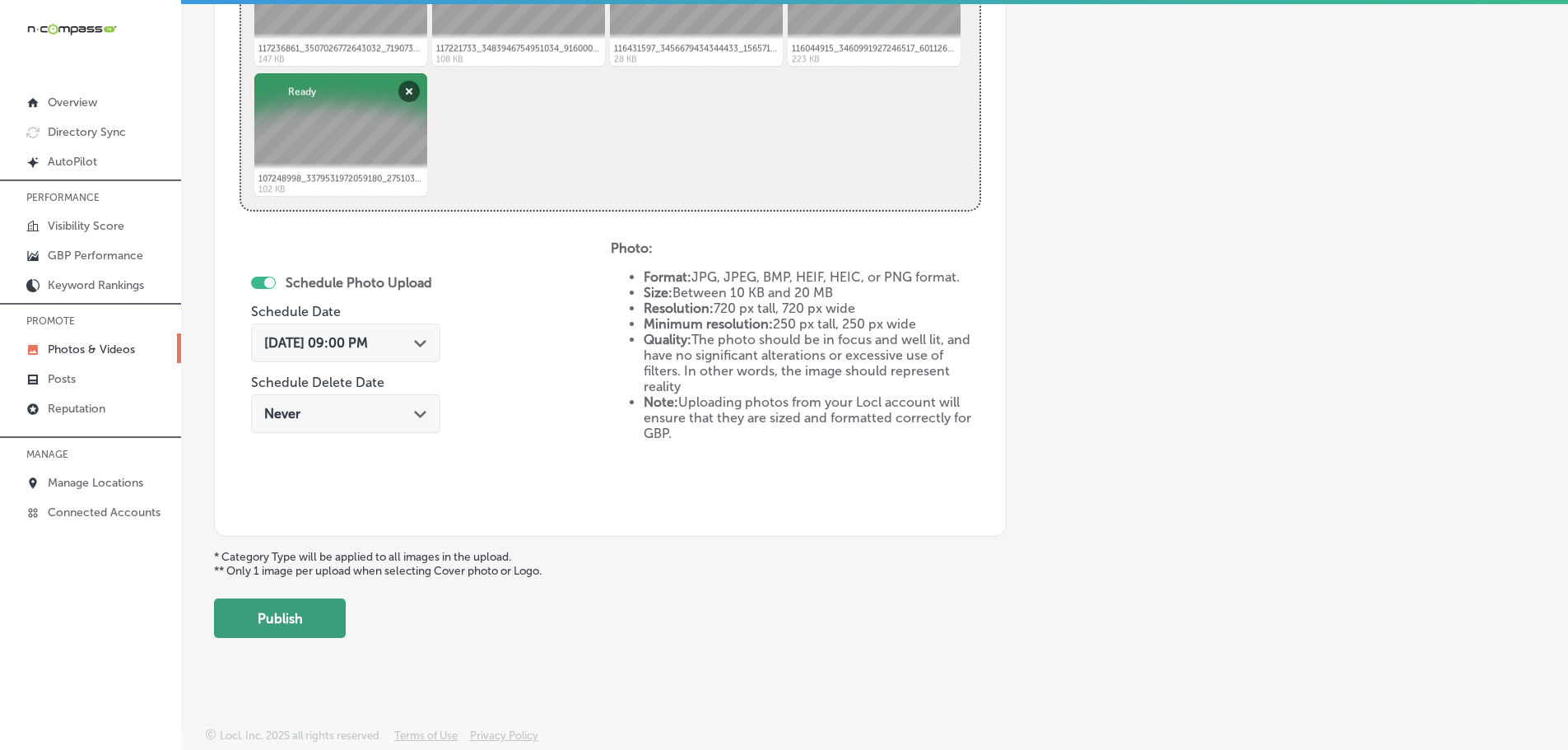
click at [276, 617] on button "Publish" at bounding box center [279, 618] width 131 height 40
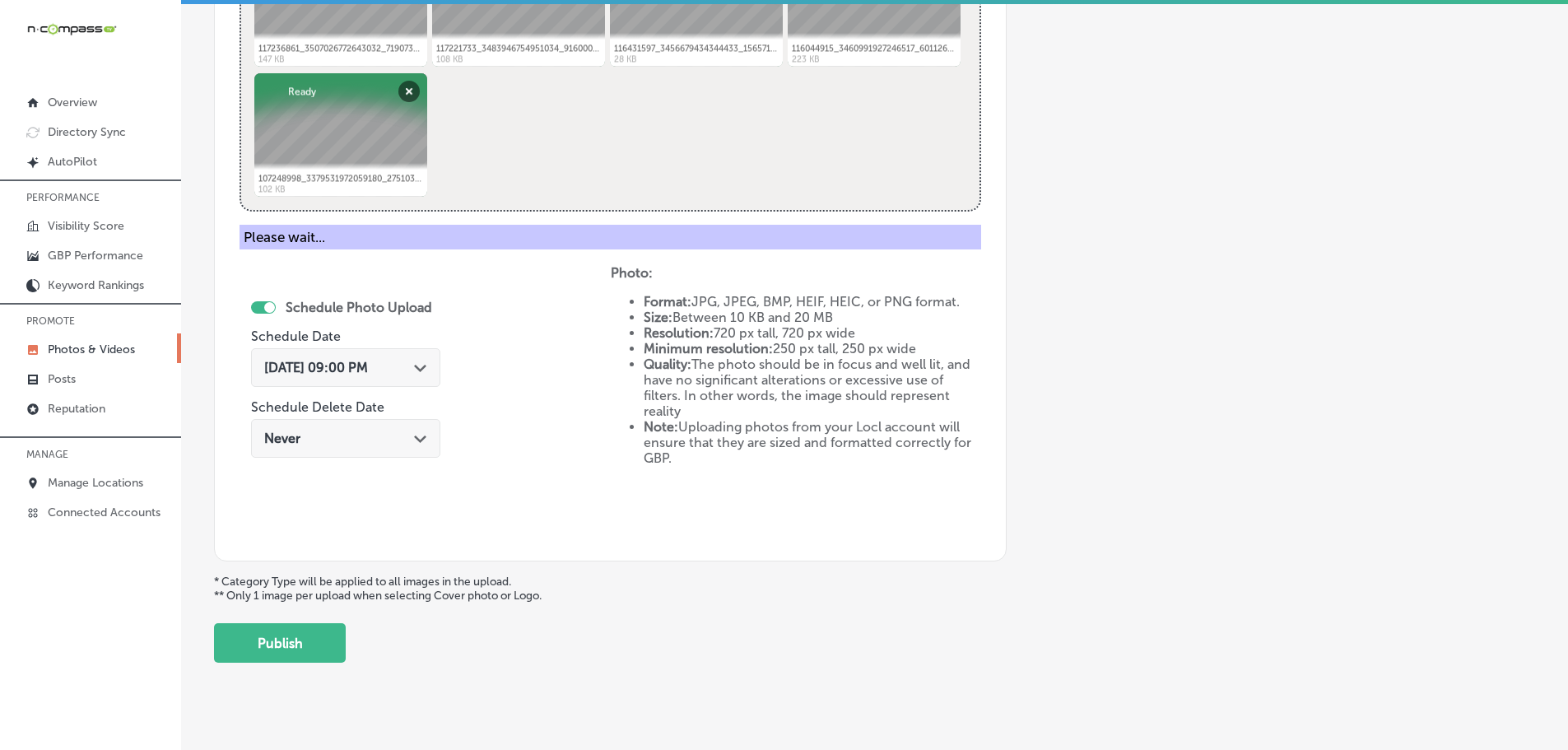
scroll to position [498, 0]
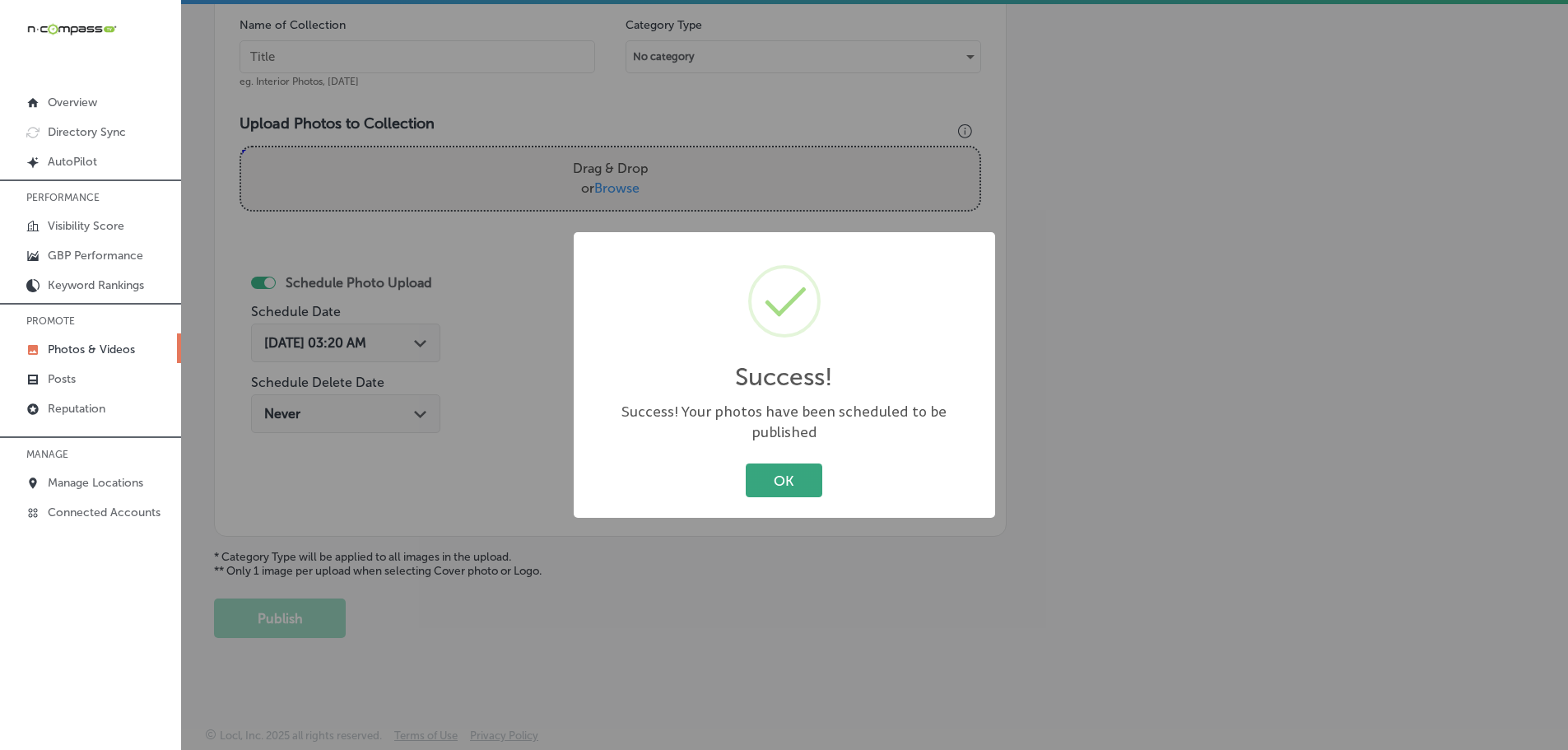
click at [776, 463] on button "OK" at bounding box center [784, 480] width 77 height 34
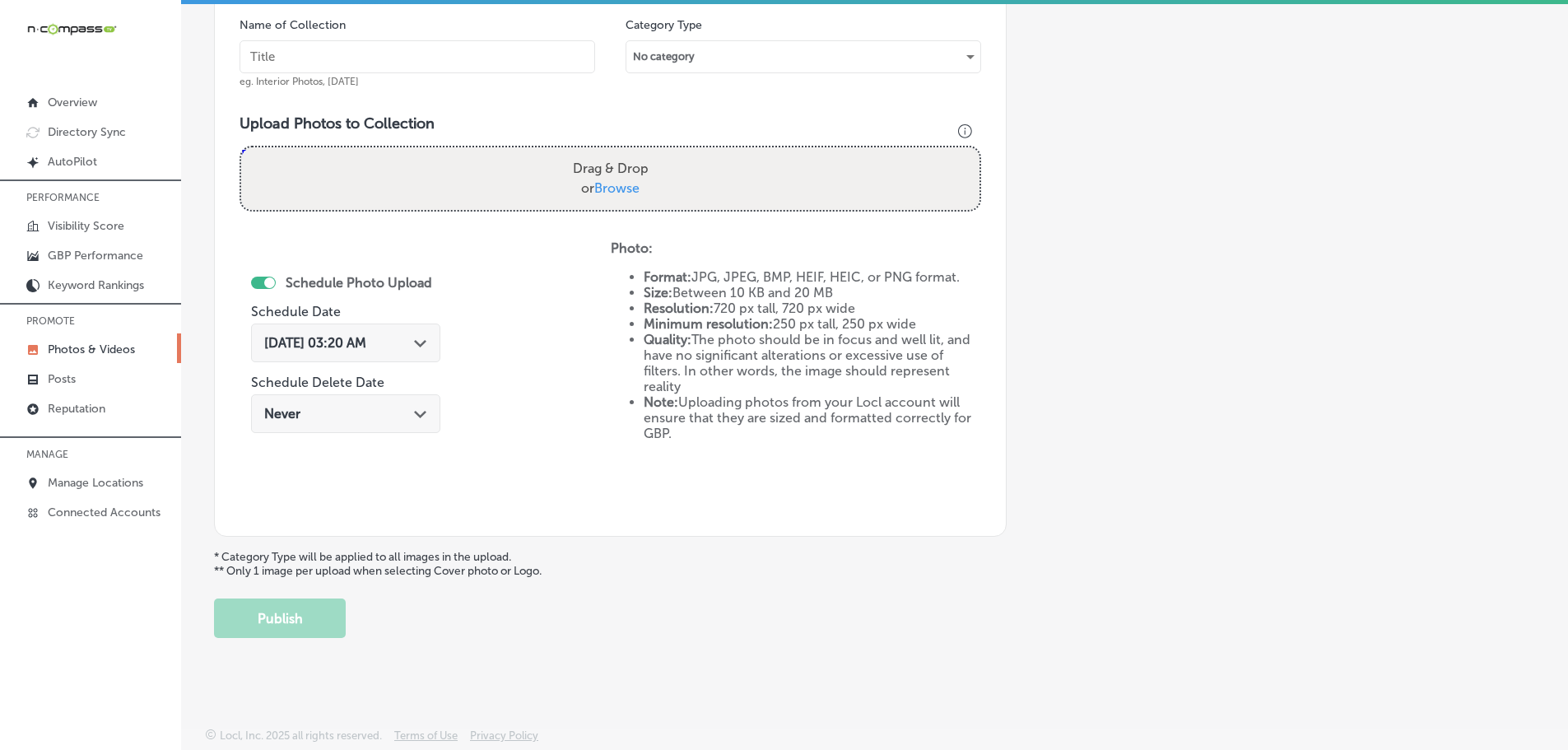
click at [621, 186] on span "Browse" at bounding box center [616, 188] width 45 height 16
click at [621, 153] on input "Drag & Drop or Browse" at bounding box center [610, 150] width 739 height 5
type input "C:\fakepath\117642907_3507027339309642_6401659515943981564_n.jpg"
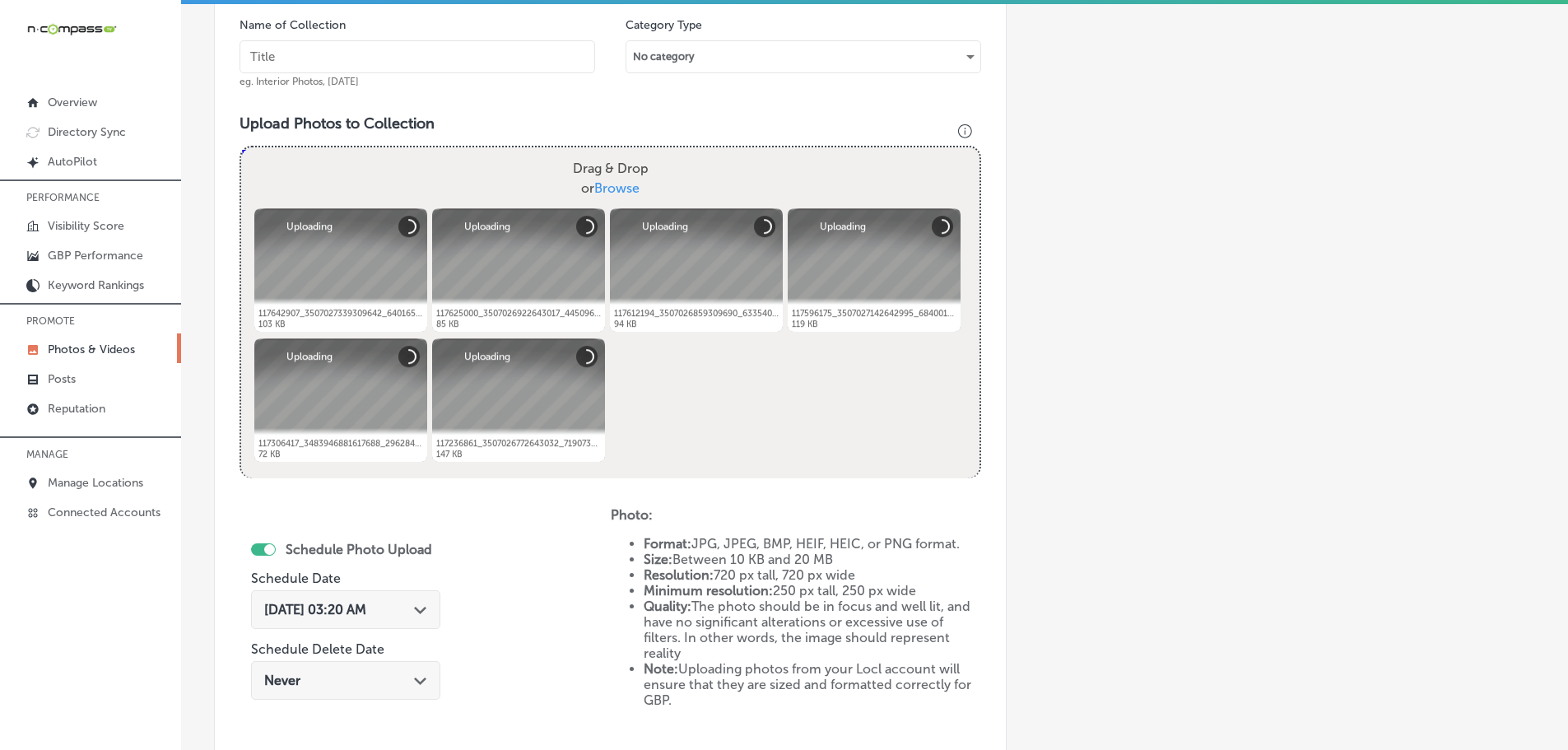
click at [398, 61] on input "text" at bounding box center [416, 56] width 356 height 33
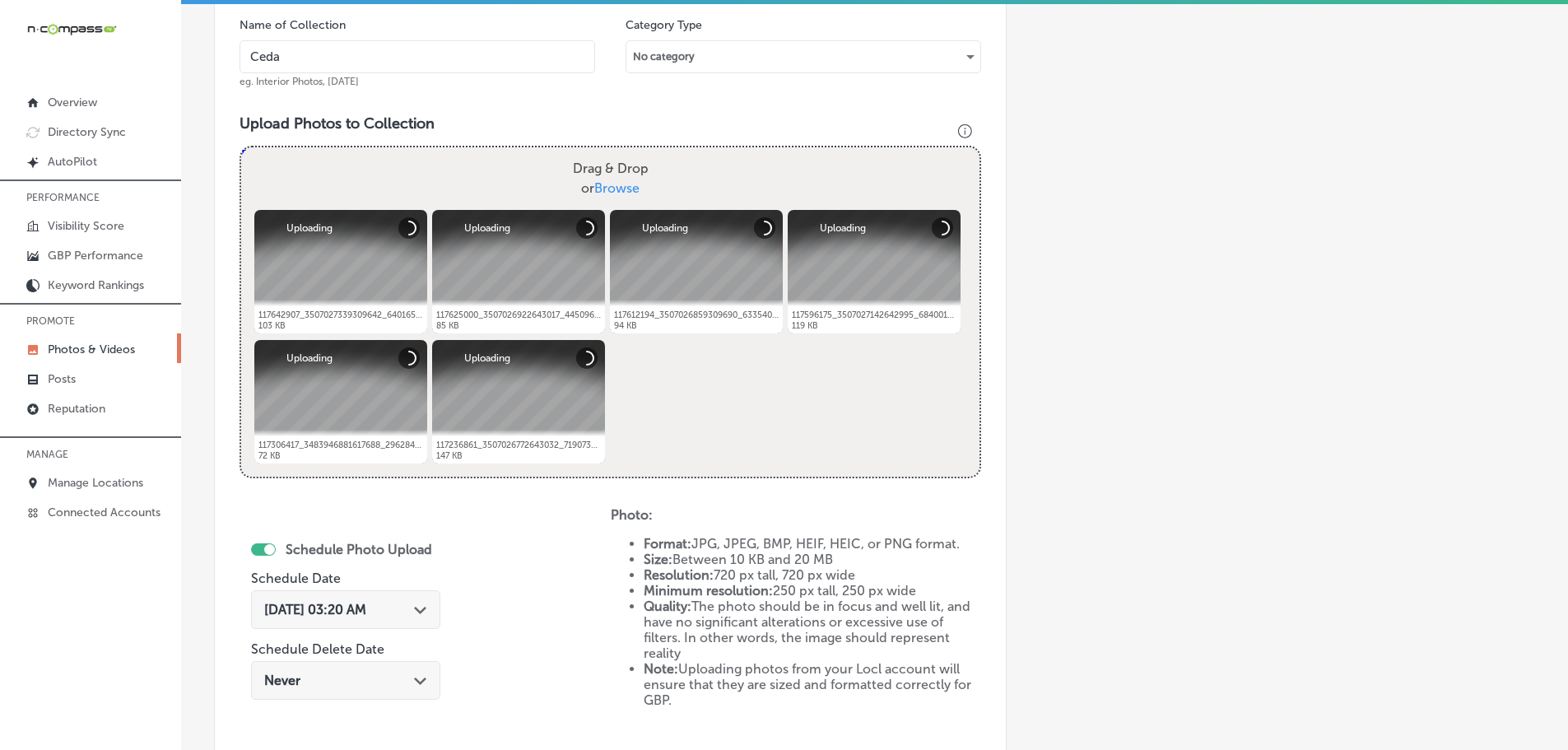
type input "Cedaredge Golf Course"
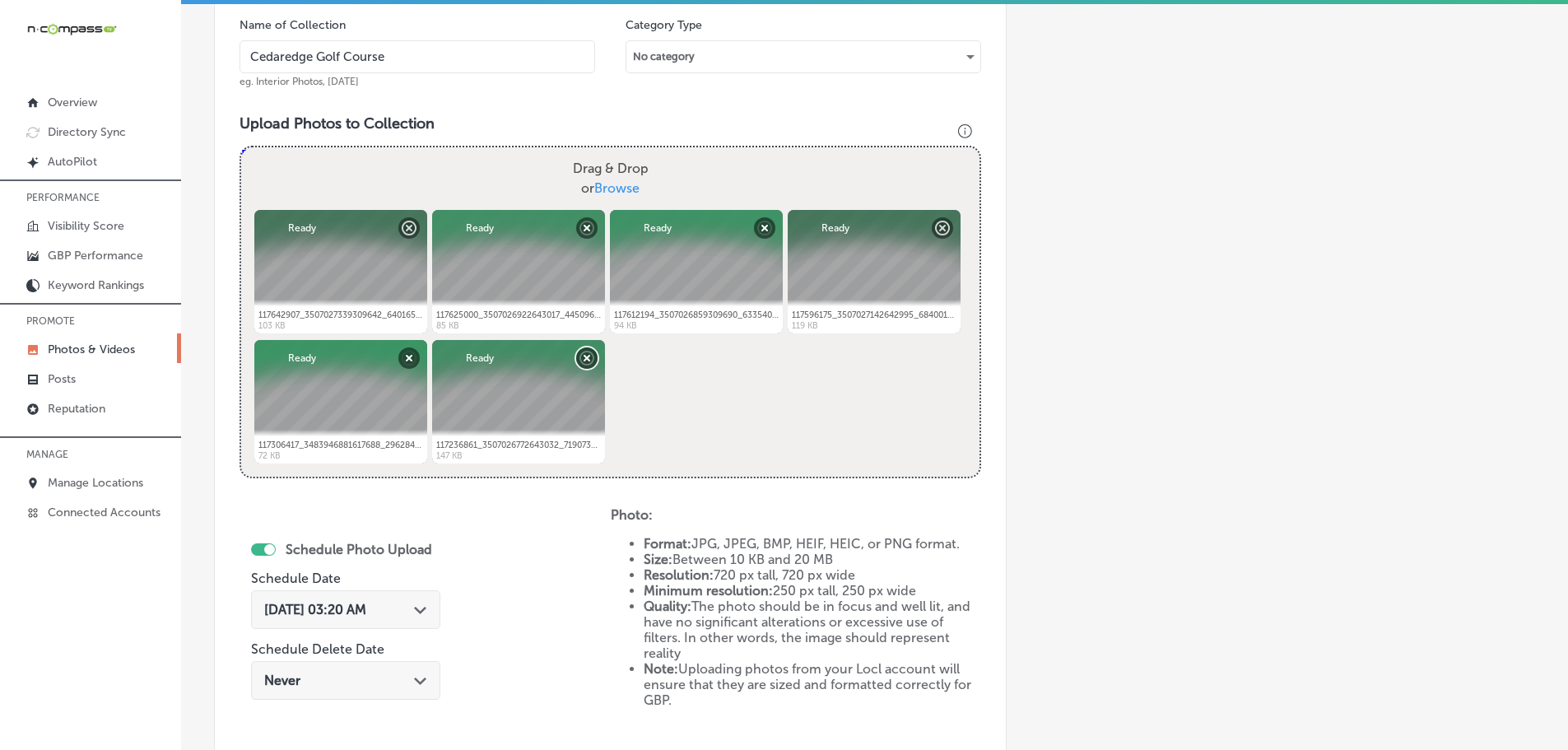
click at [581, 361] on button "Remove" at bounding box center [587, 358] width 21 height 21
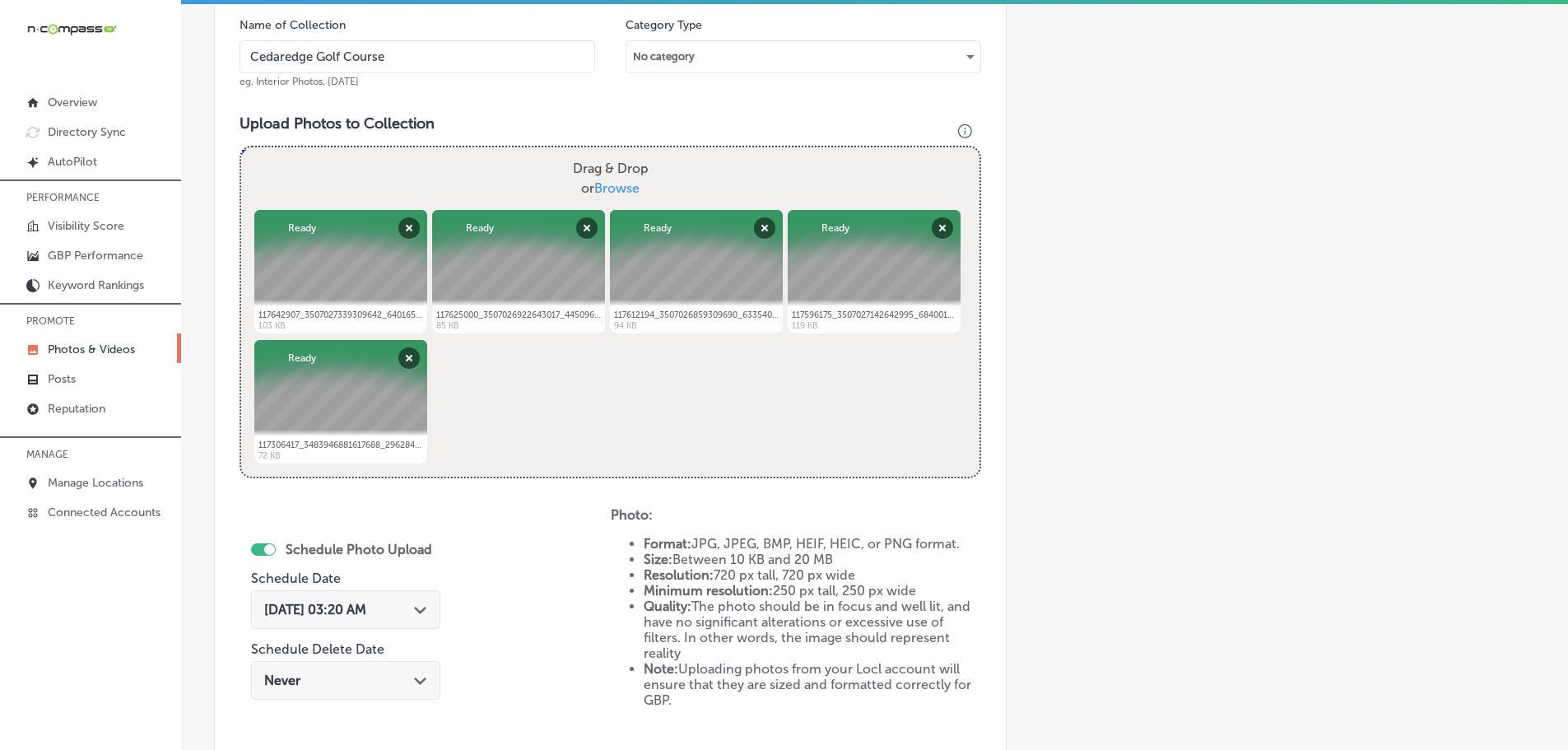
click at [416, 604] on div "Path Created with Sketch." at bounding box center [420, 608] width 13 height 13
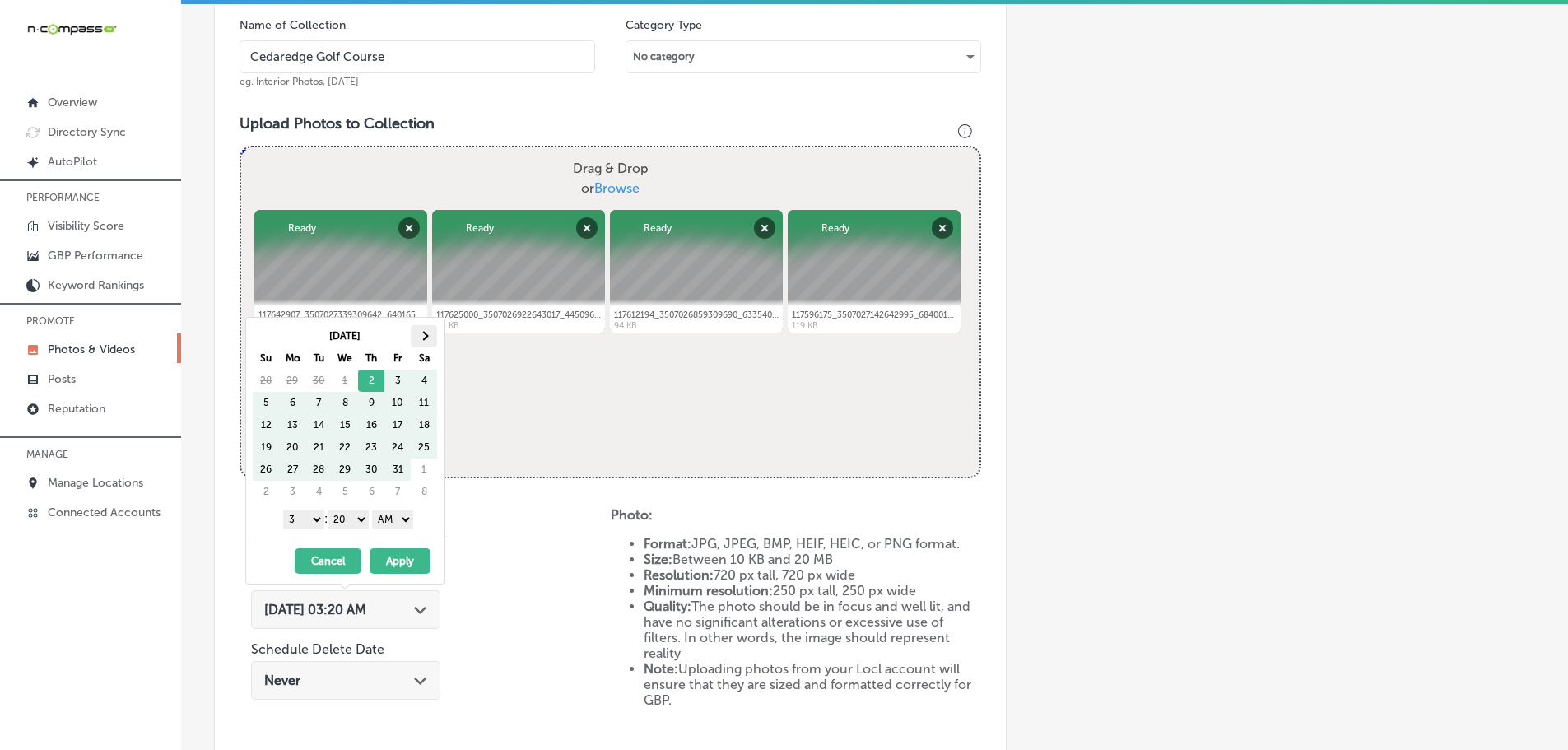
click at [426, 338] on th at bounding box center [424, 335] width 26 height 22
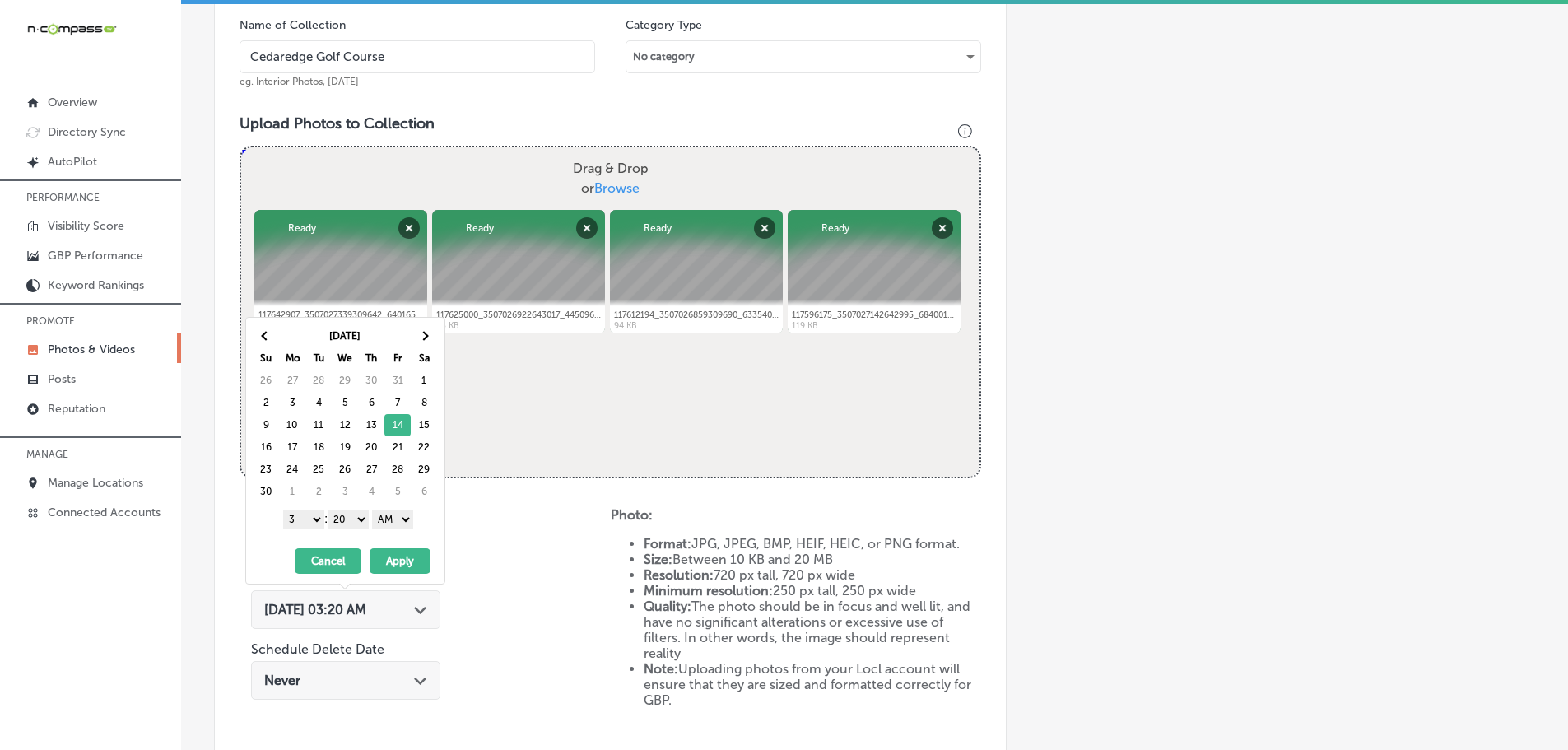
click at [286, 517] on select "1 2 3 4 5 6 7 8 9 10 11 12" at bounding box center [304, 519] width 41 height 19
click at [347, 518] on select "00 10 20 30 40 50" at bounding box center [348, 519] width 41 height 19
click at [390, 520] on select "AM PM" at bounding box center [393, 519] width 41 height 19
click at [404, 556] on button "Apply" at bounding box center [400, 560] width 61 height 26
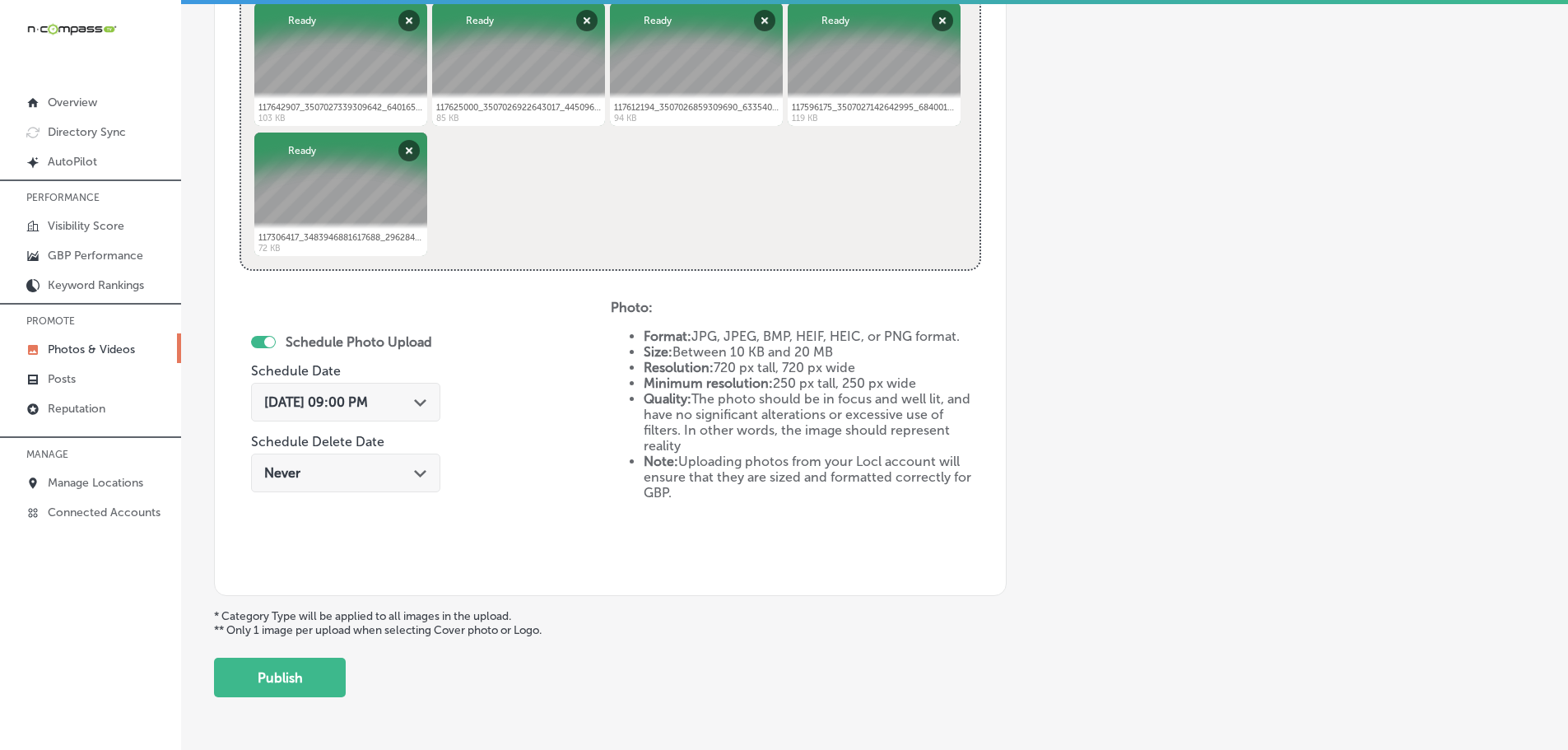
scroll to position [745, 0]
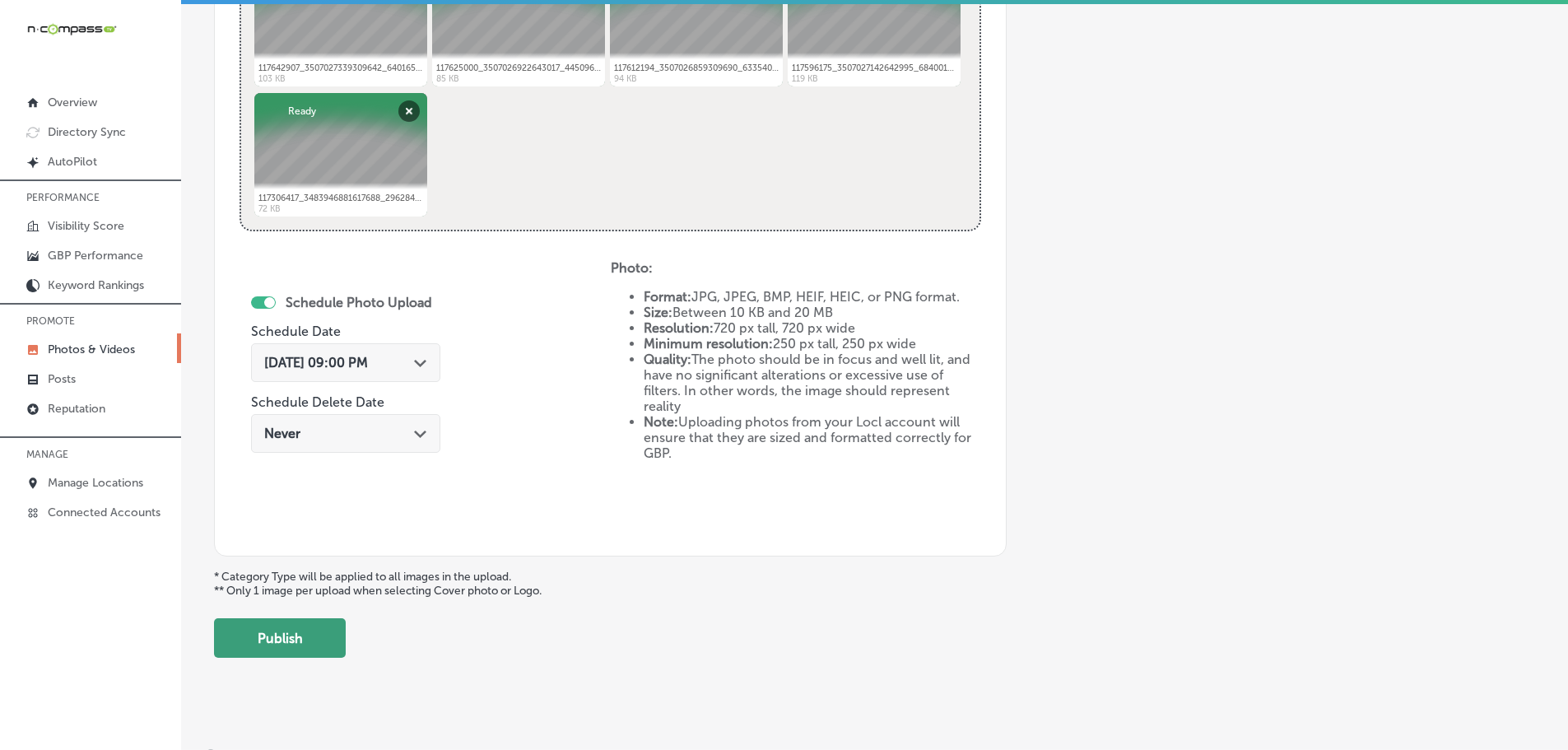
click at [311, 632] on button "Publish" at bounding box center [279, 637] width 131 height 40
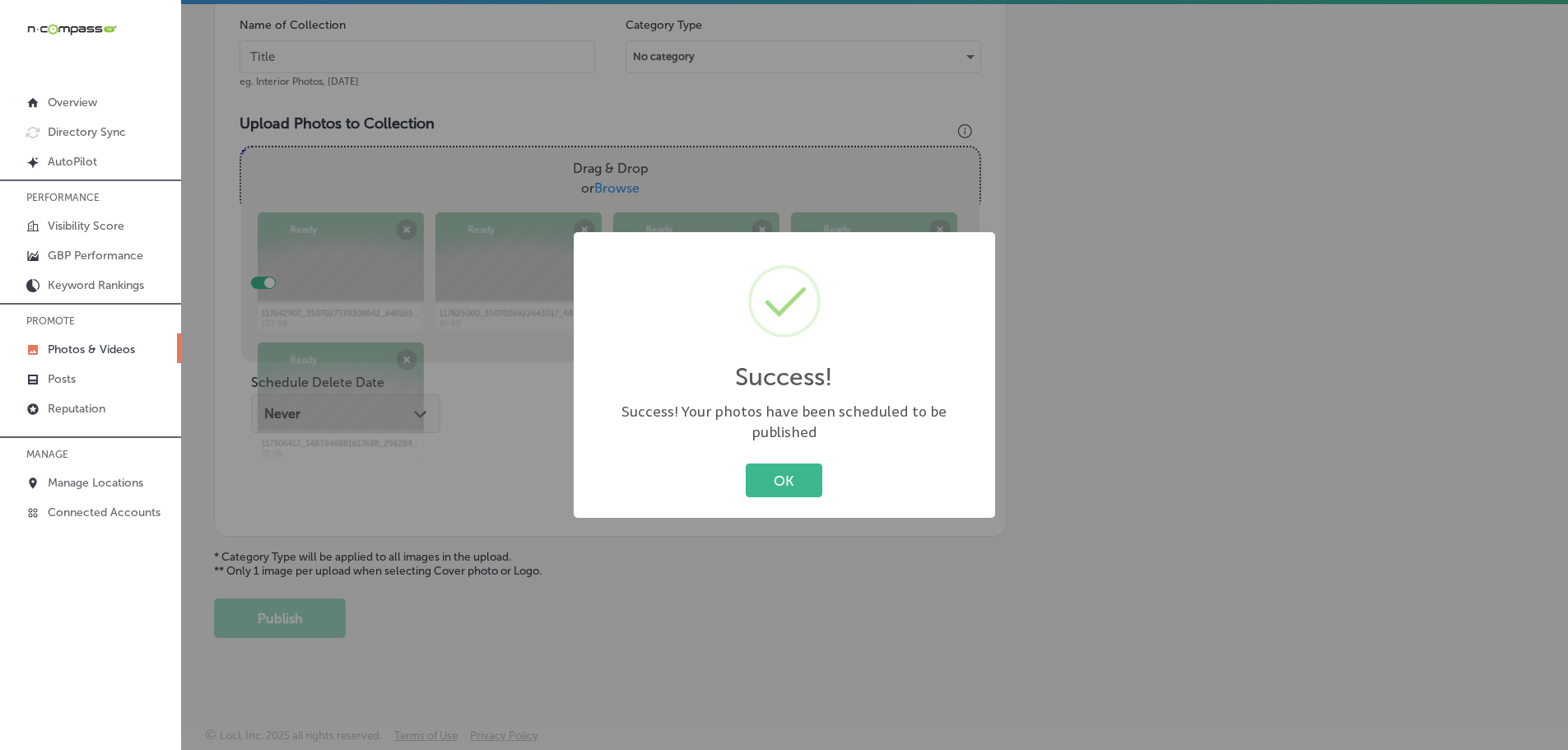
scroll to position [498, 0]
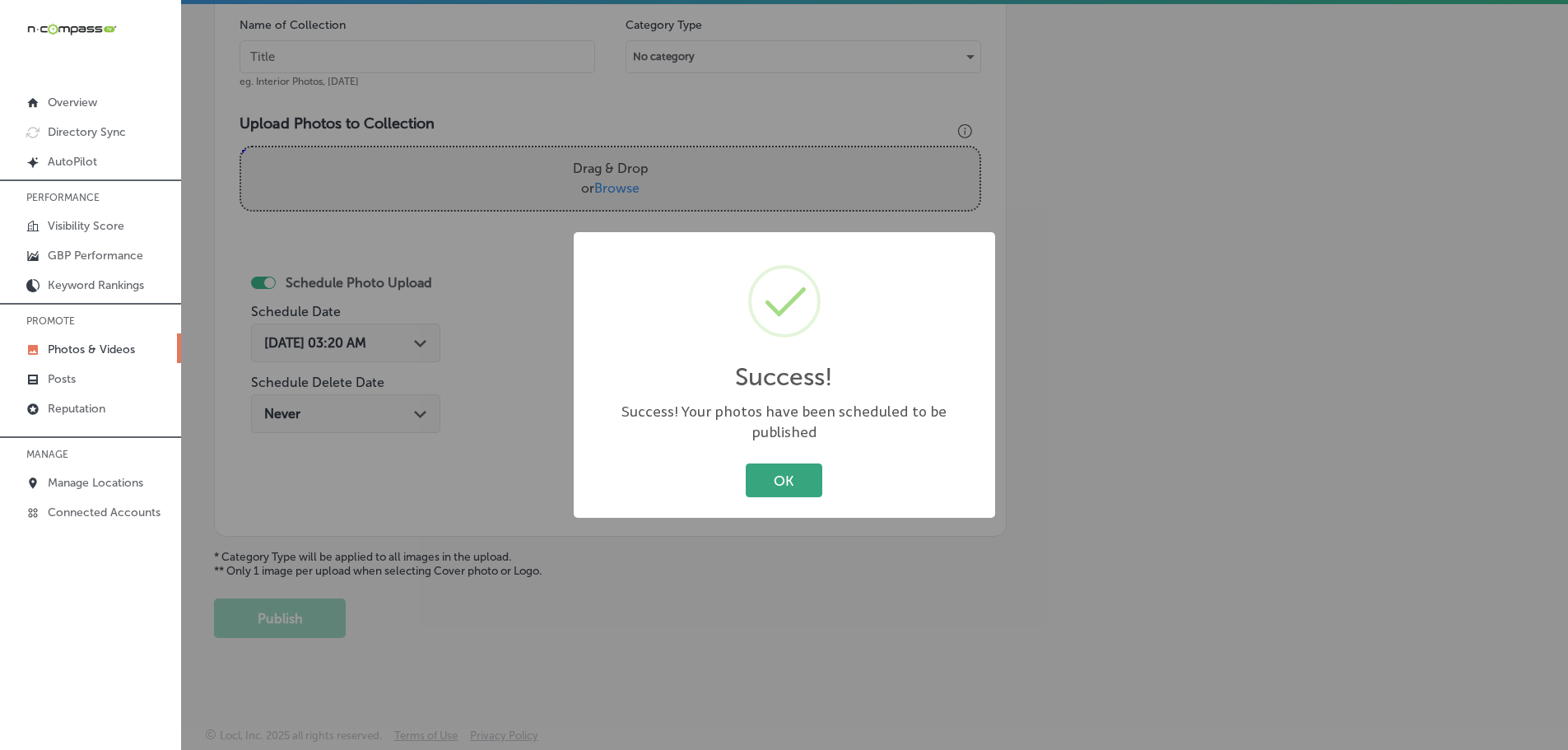
click at [769, 471] on button "OK" at bounding box center [784, 480] width 77 height 34
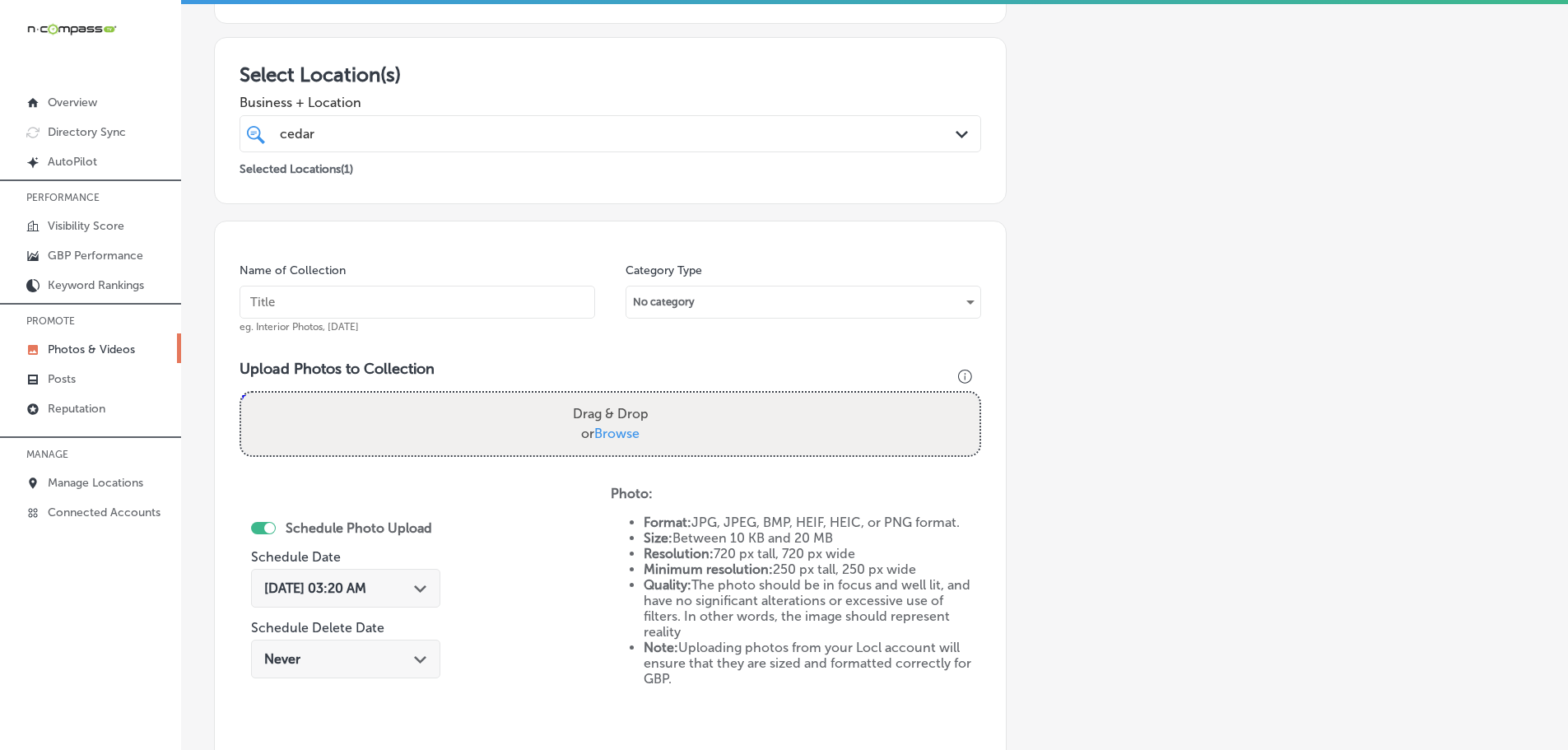
scroll to position [251, 0]
click at [625, 437] on span "Browse" at bounding box center [616, 435] width 45 height 16
click at [625, 399] on input "Drag & Drop or Browse" at bounding box center [610, 397] width 739 height 5
type input "C:\fakepath\502527797_24313627664889639_4098240948538572011_n.jpg"
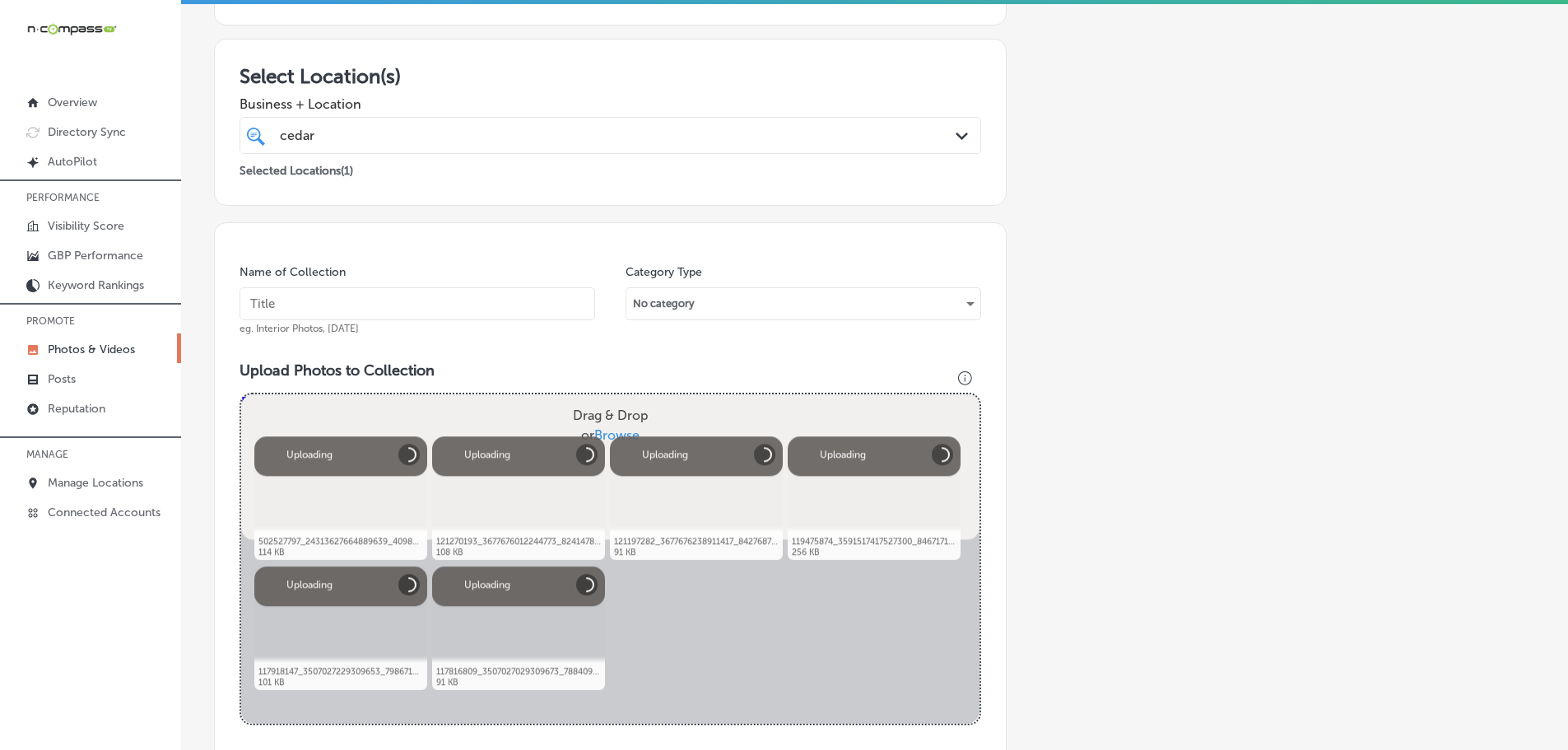
click at [379, 304] on input "text" at bounding box center [416, 303] width 356 height 33
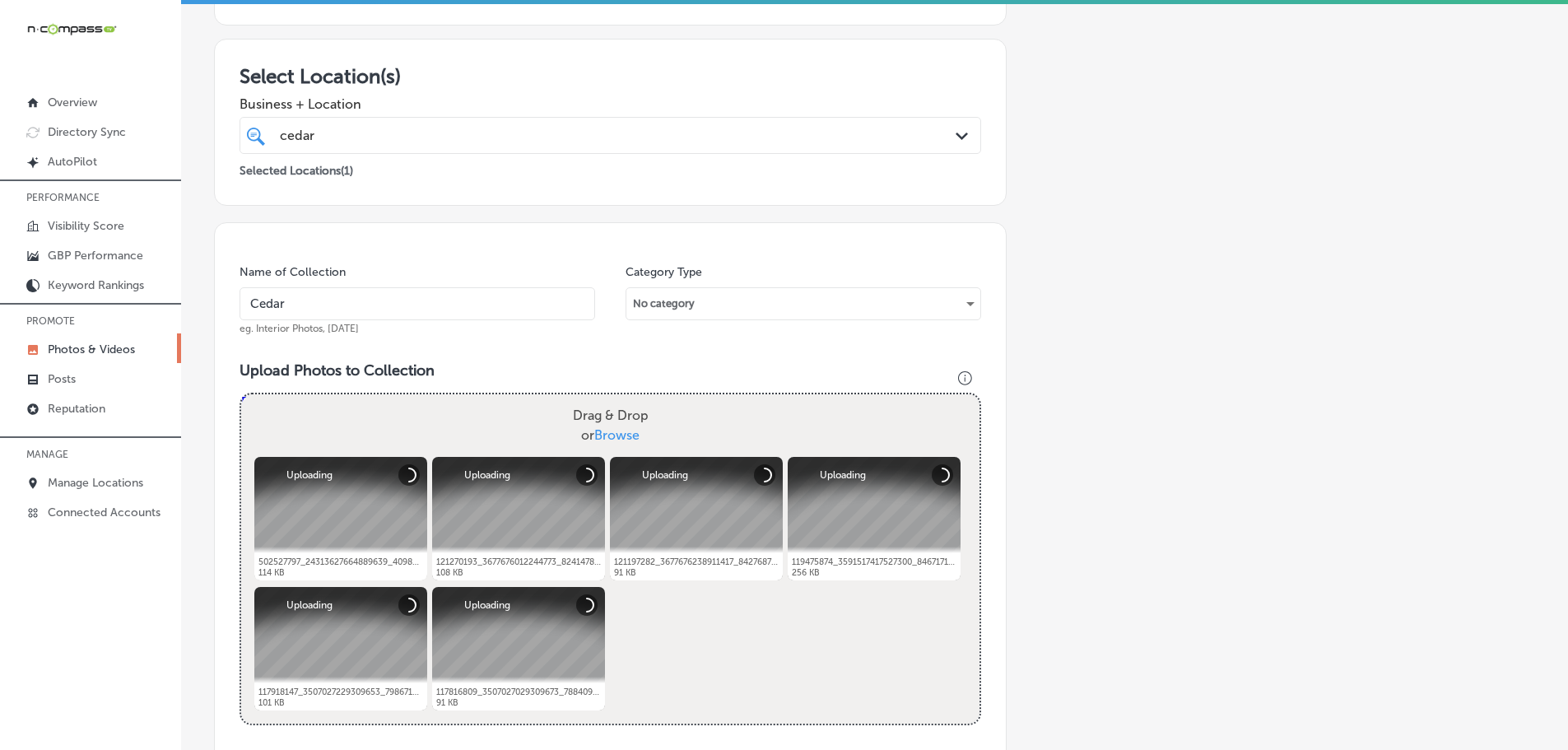
type input "Cedaredge Golf Course"
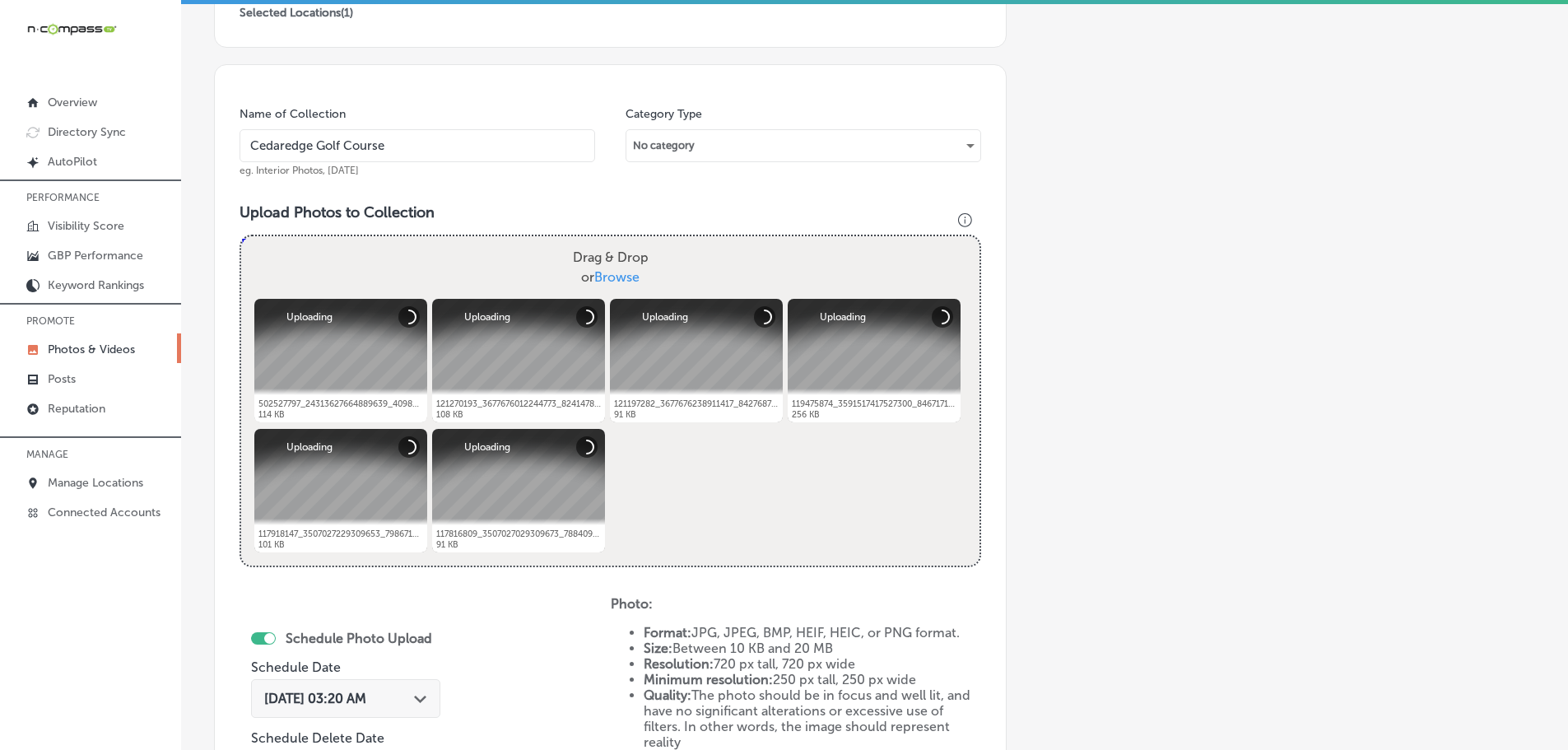
scroll to position [416, 0]
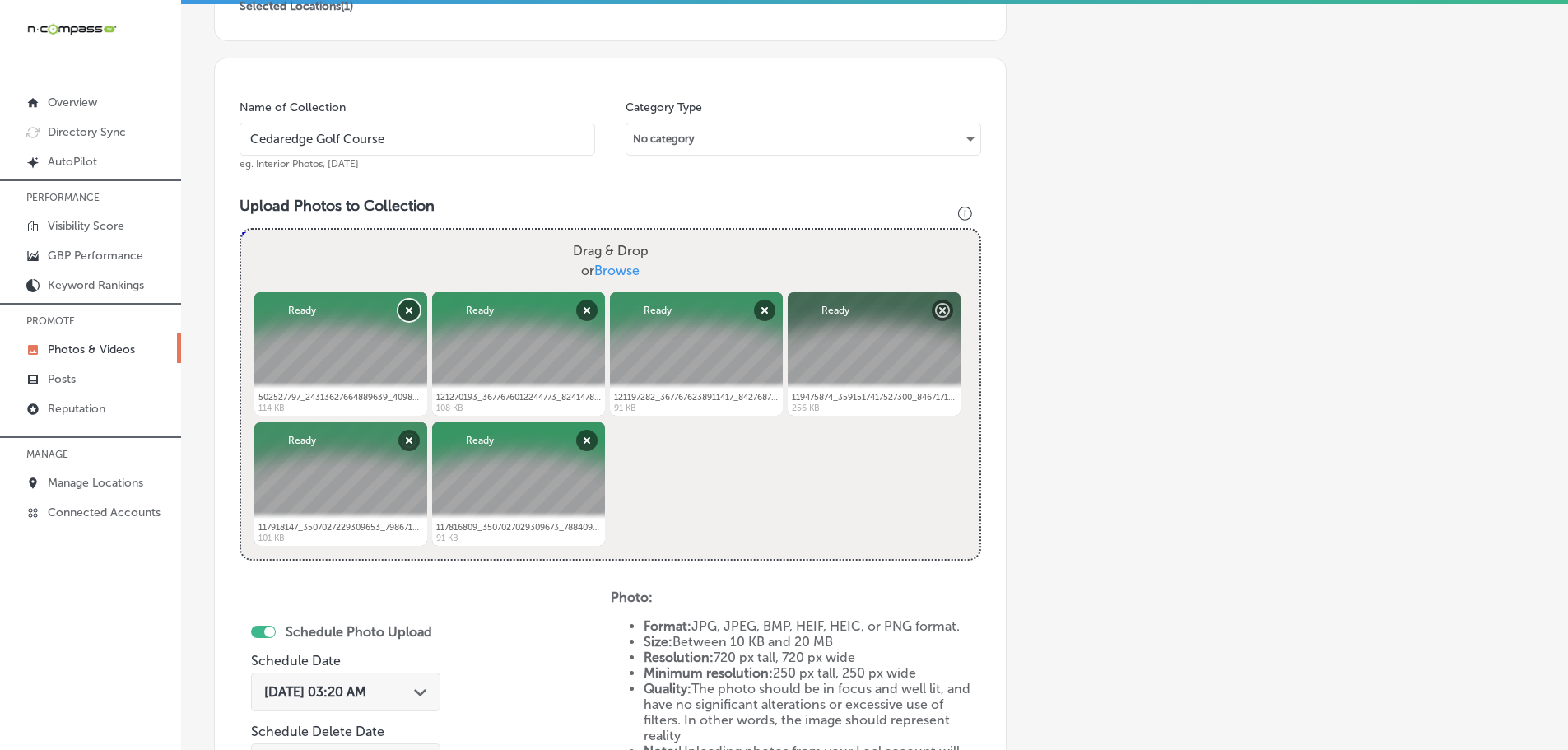
click at [401, 307] on button "Remove" at bounding box center [409, 310] width 21 height 21
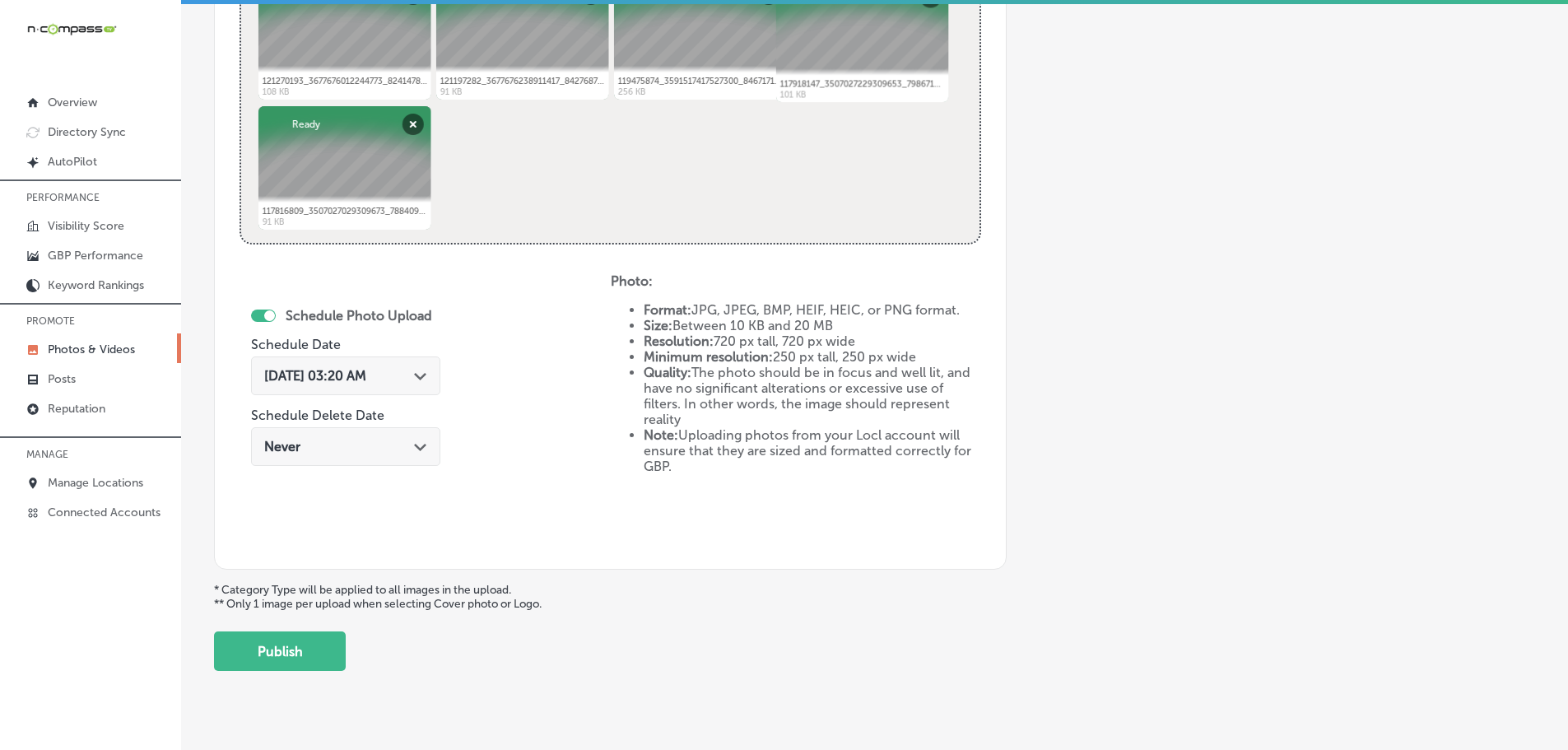
scroll to position [745, 0]
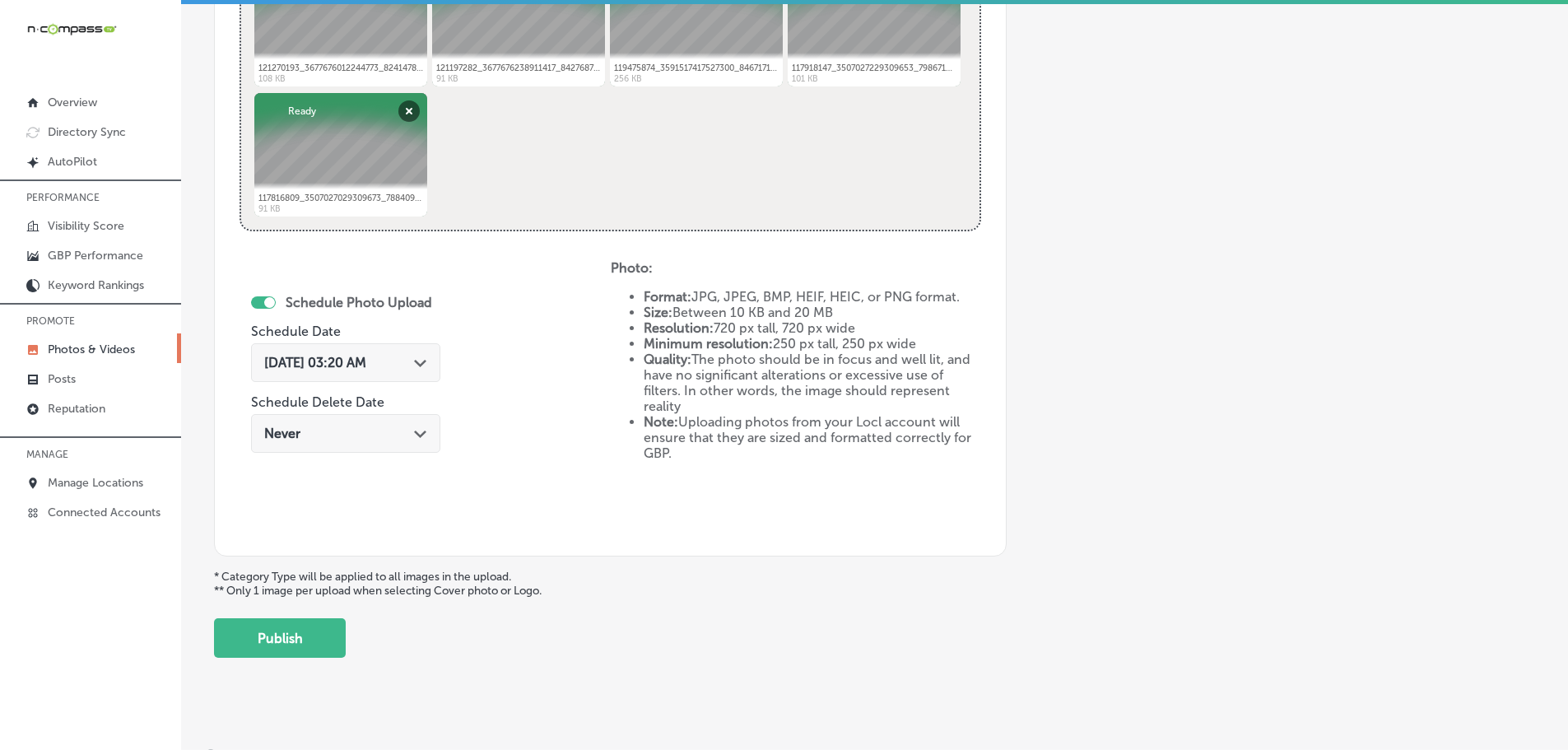
click at [410, 357] on div "[DATE] 03:20 AM Path Created with Sketch." at bounding box center [345, 363] width 163 height 16
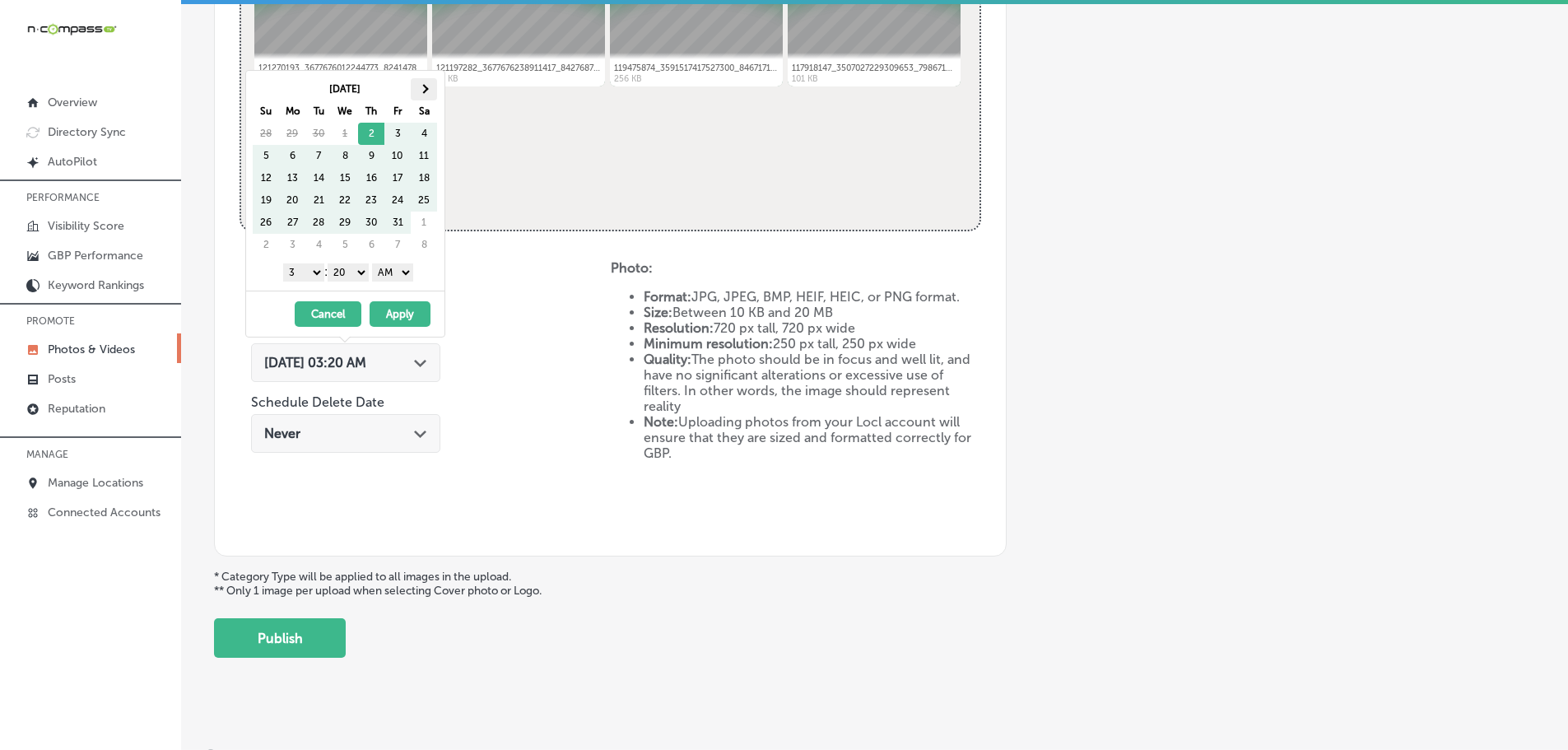
click at [431, 88] on th at bounding box center [424, 89] width 26 height 22
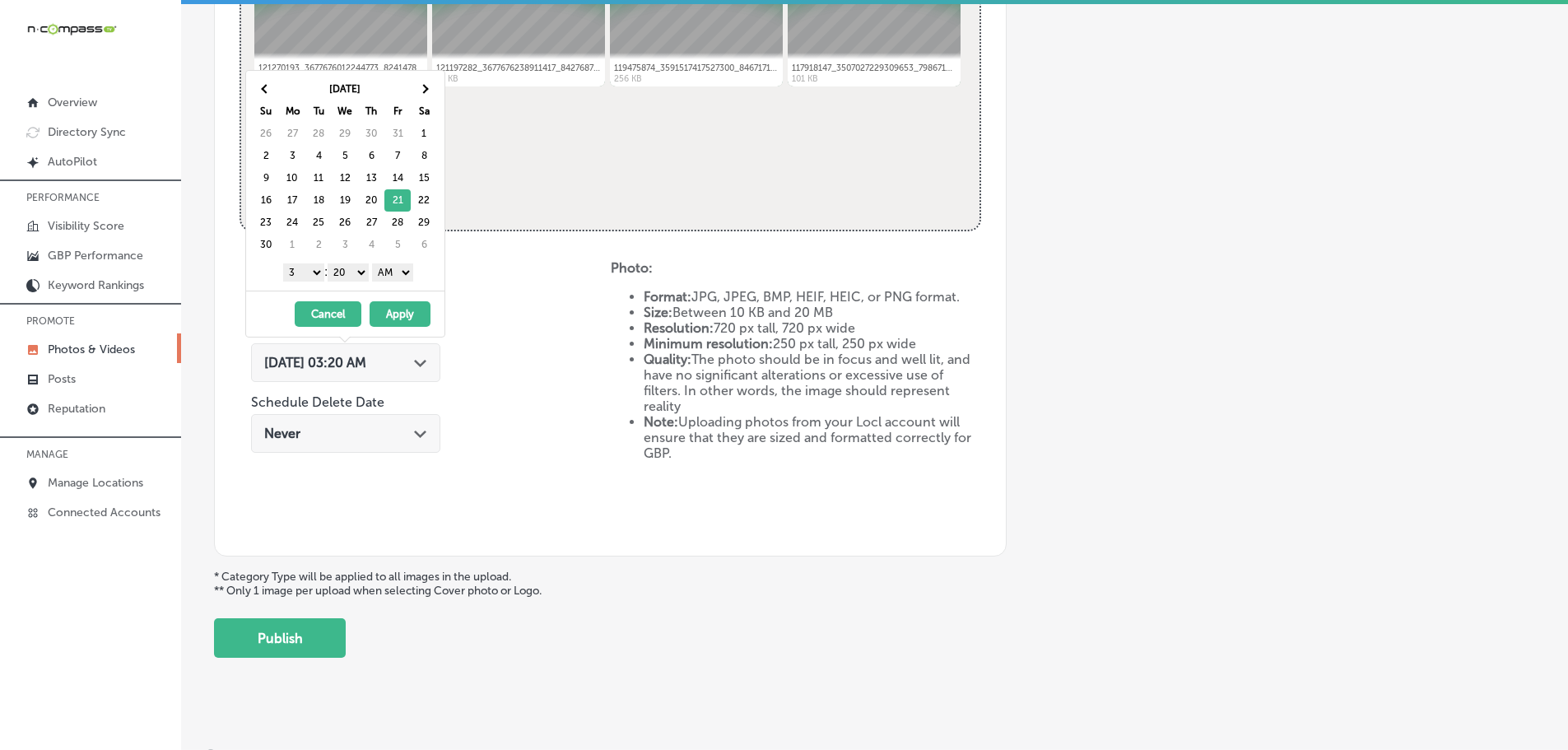
click at [302, 275] on select "1 2 3 4 5 6 7 8 9 10 11 12" at bounding box center [304, 272] width 41 height 19
click at [337, 274] on select "00 10 20 30 40 50" at bounding box center [348, 272] width 41 height 19
click at [382, 274] on select "AM PM" at bounding box center [393, 272] width 41 height 19
click at [397, 311] on button "Apply" at bounding box center [400, 313] width 61 height 26
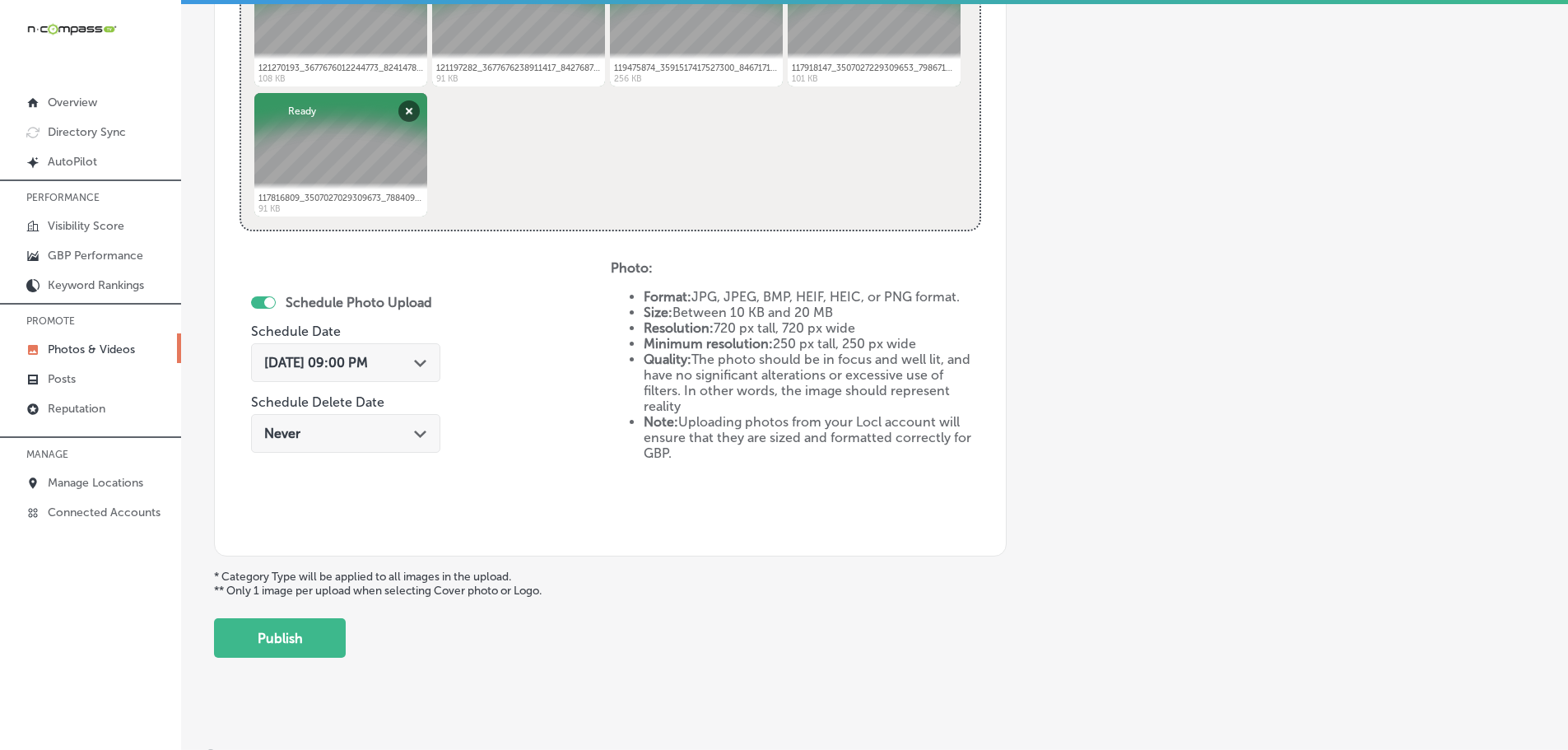
scroll to position [764, 0]
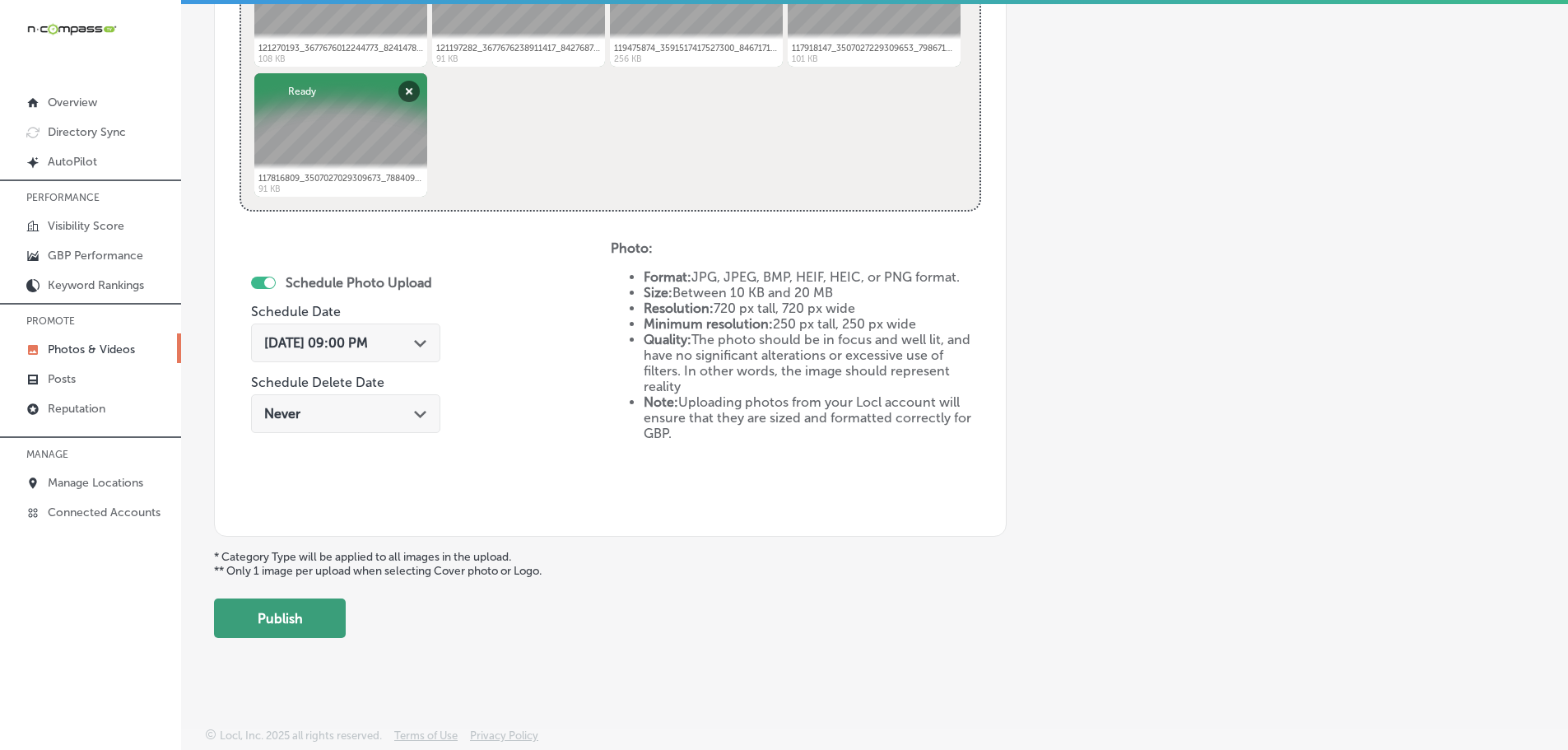
click at [303, 614] on button "Publish" at bounding box center [279, 618] width 131 height 40
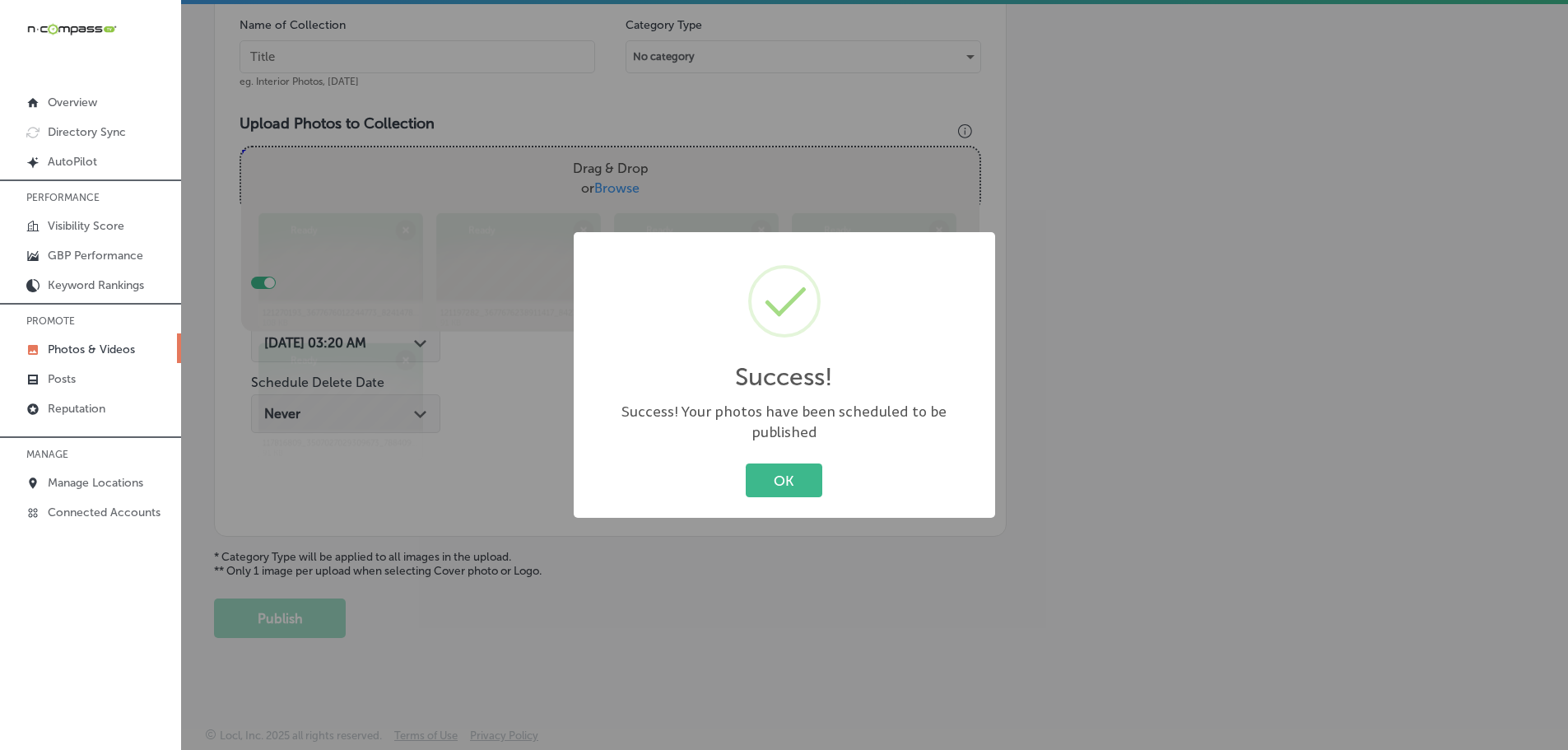
scroll to position [498, 0]
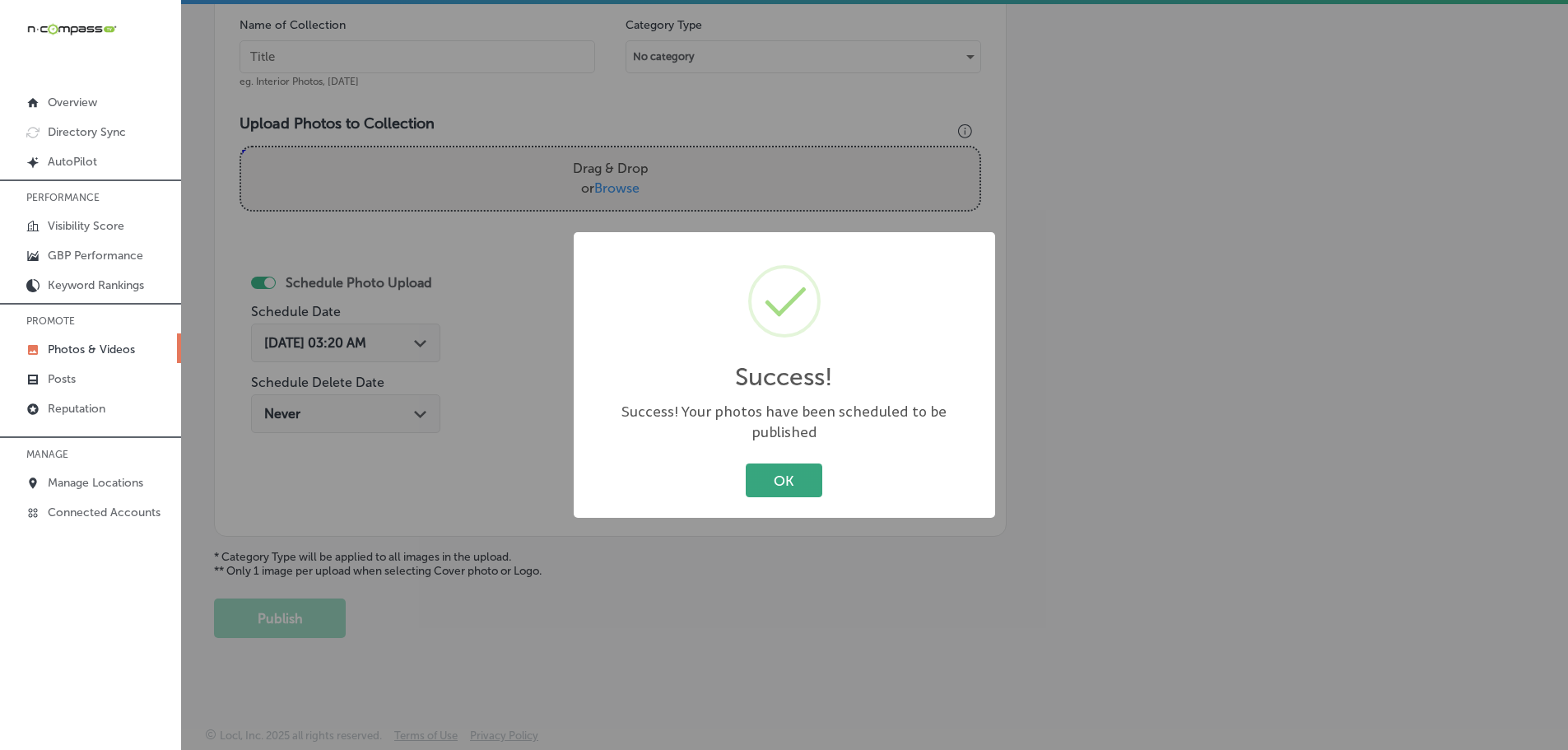
click at [807, 463] on button "OK" at bounding box center [784, 480] width 77 height 34
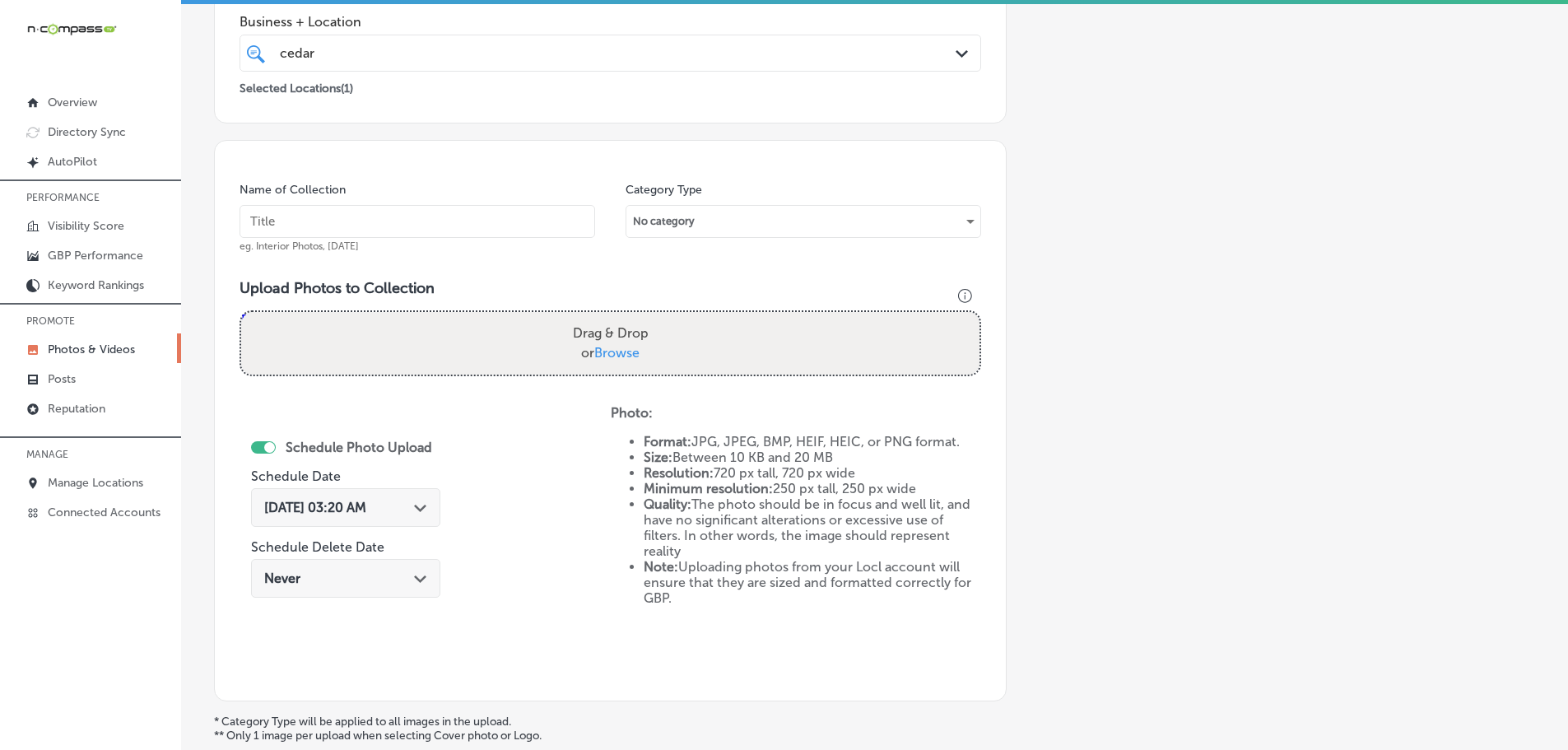
scroll to position [251, 0]
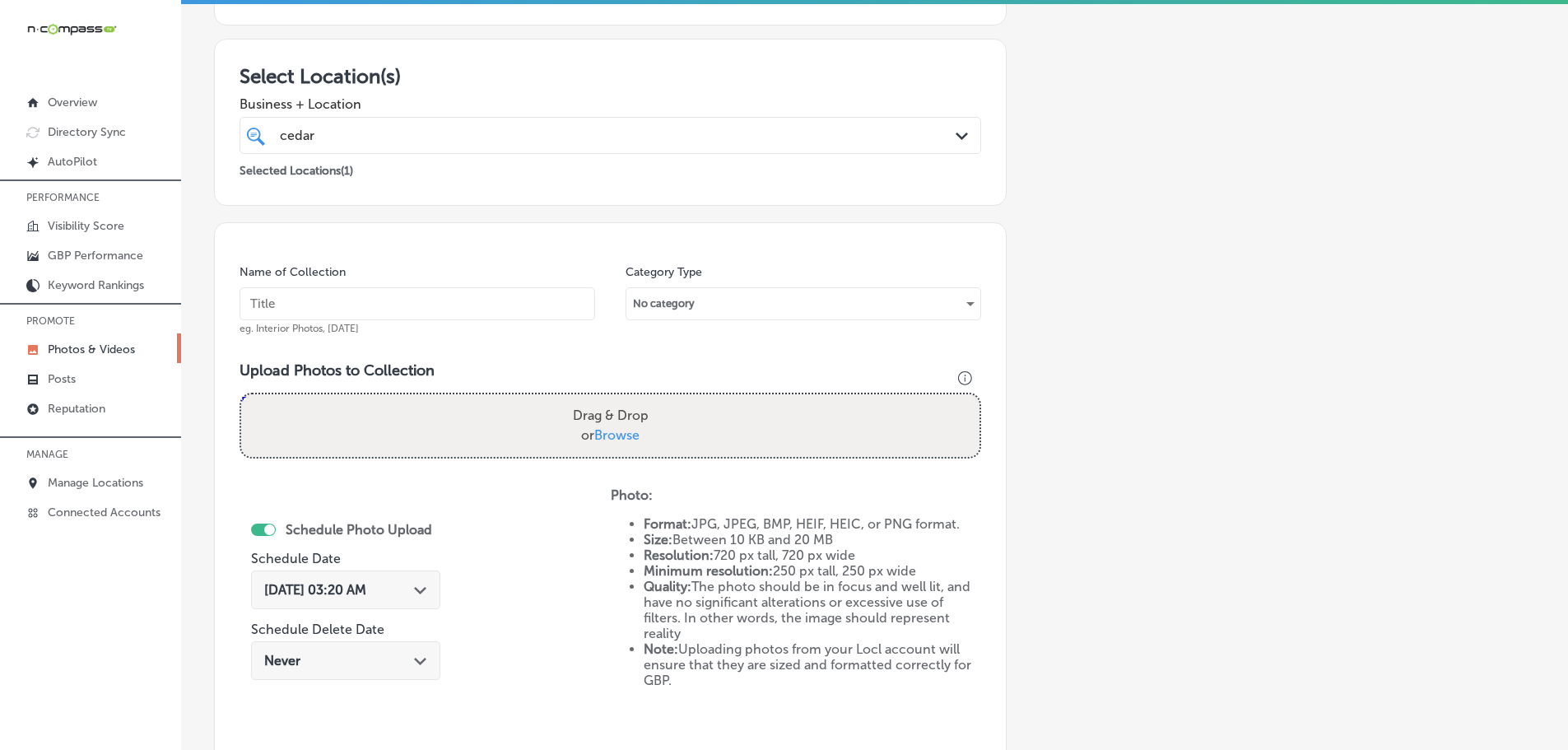
click at [603, 434] on span "Browse" at bounding box center [616, 435] width 45 height 16
click at [603, 399] on input "Drag & Drop or Browse" at bounding box center [610, 397] width 739 height 5
type input "C:\fakepath\509358134_24313633758222363_2254812108264813719_n.jpg"
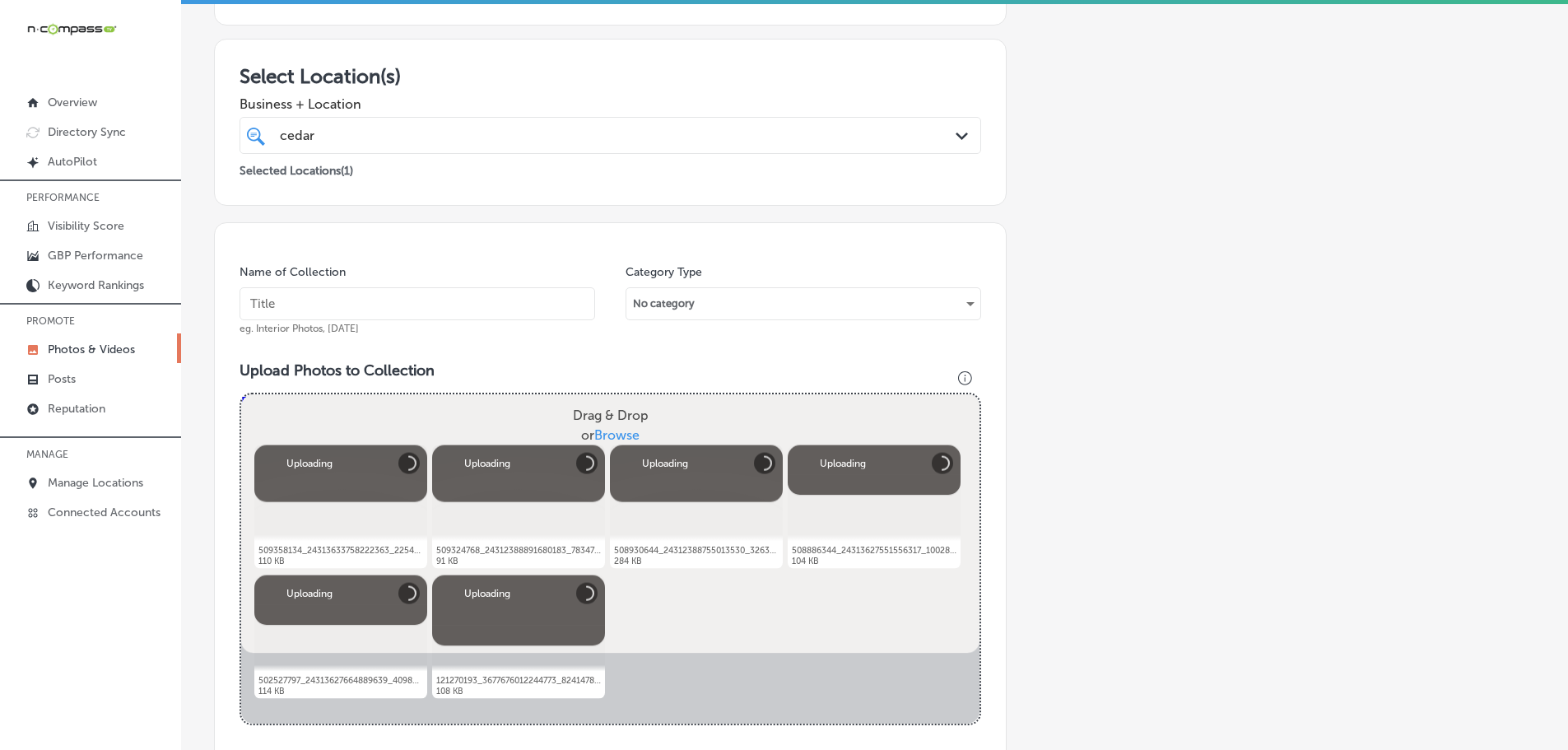
click at [459, 302] on input "text" at bounding box center [416, 303] width 356 height 33
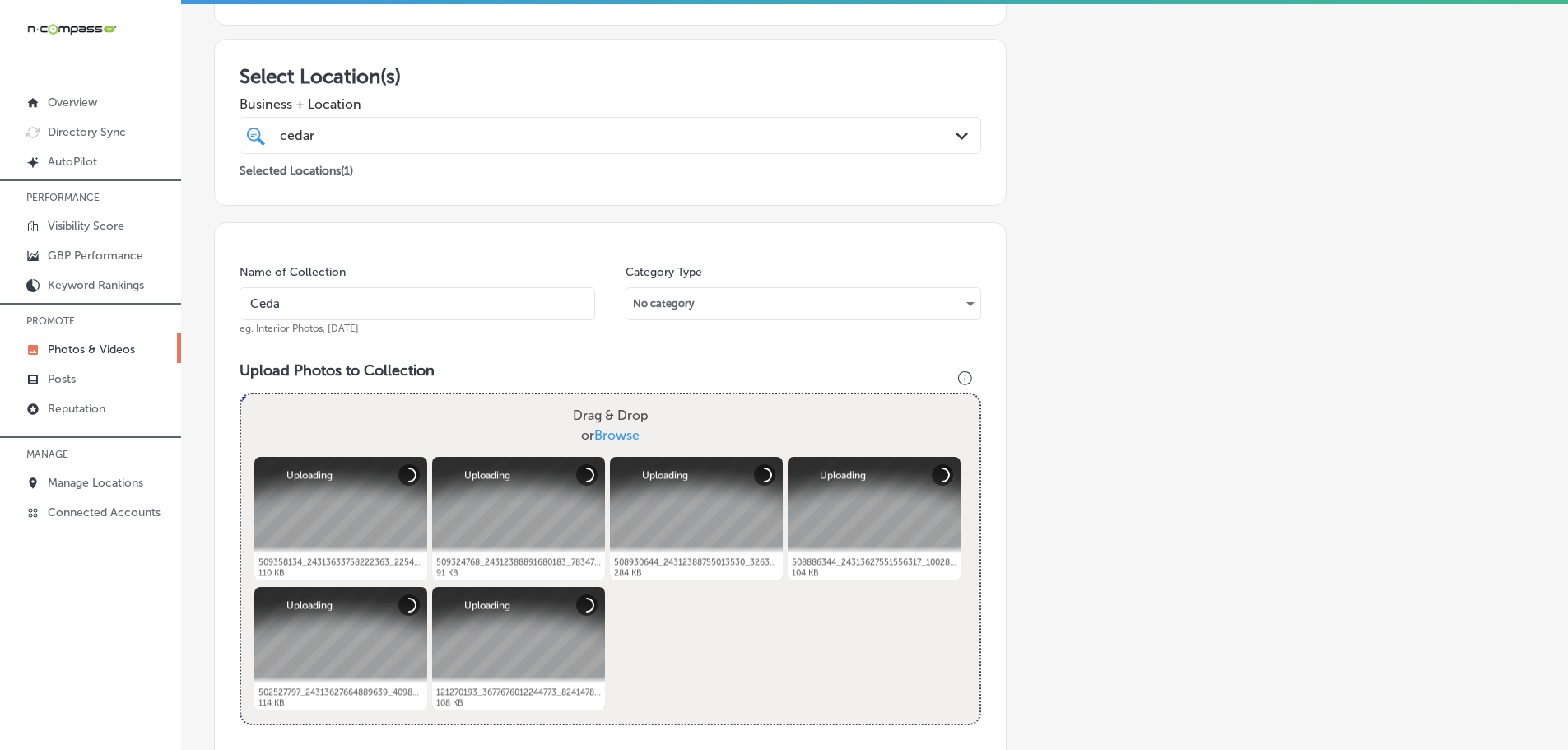
type input "Cedaredge Golf Course"
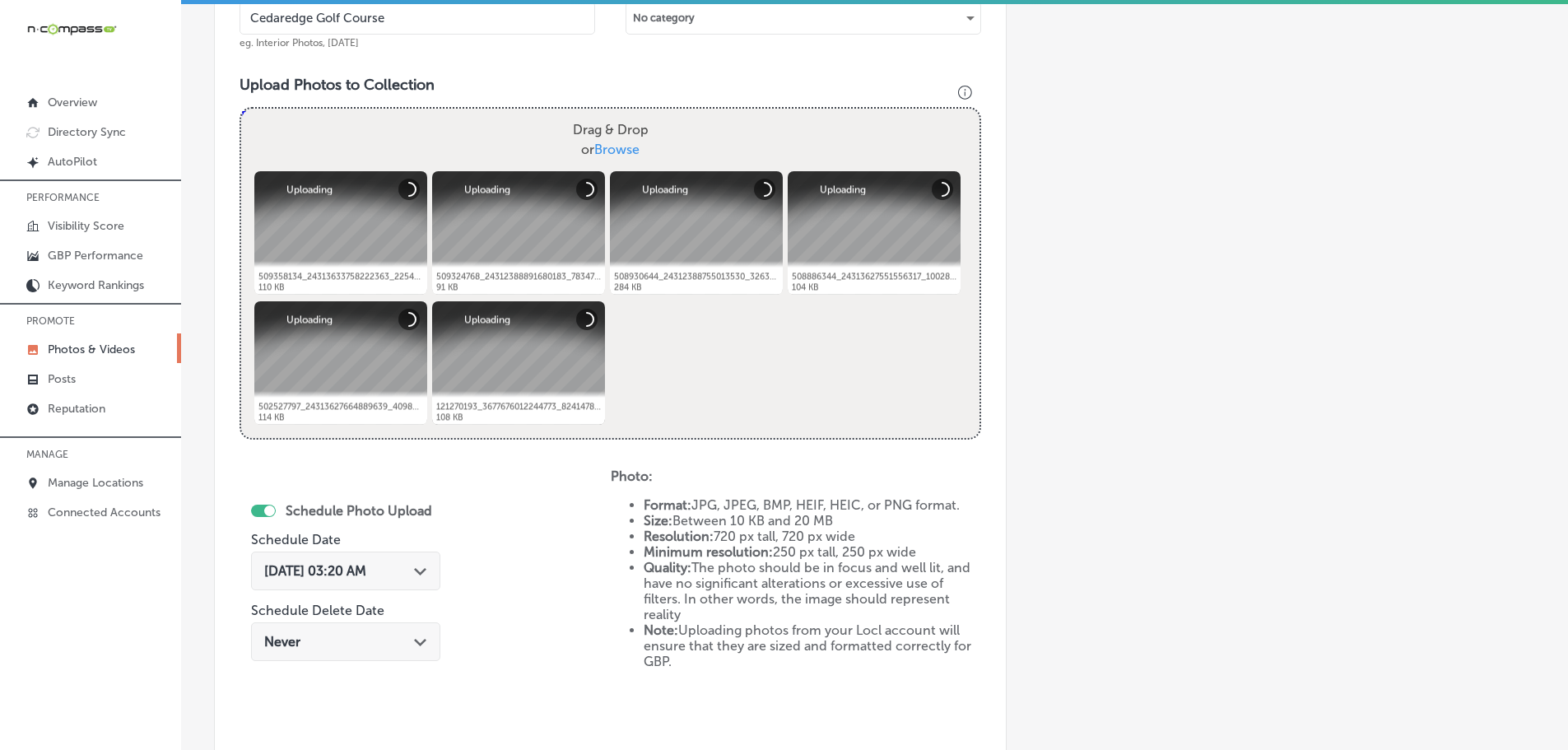
scroll to position [581, 0]
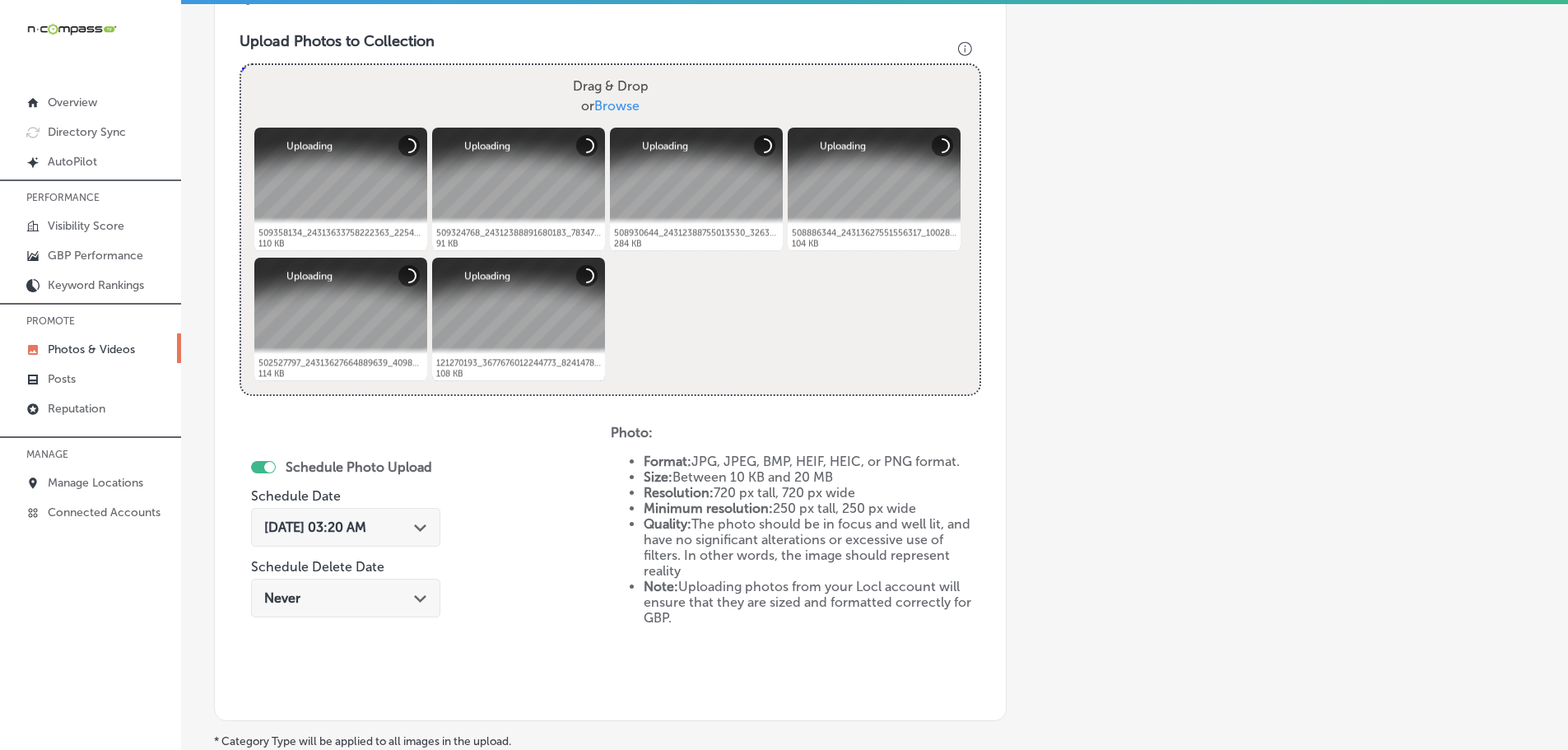
click at [418, 528] on icon "Path Created with Sketch." at bounding box center [420, 528] width 12 height 7
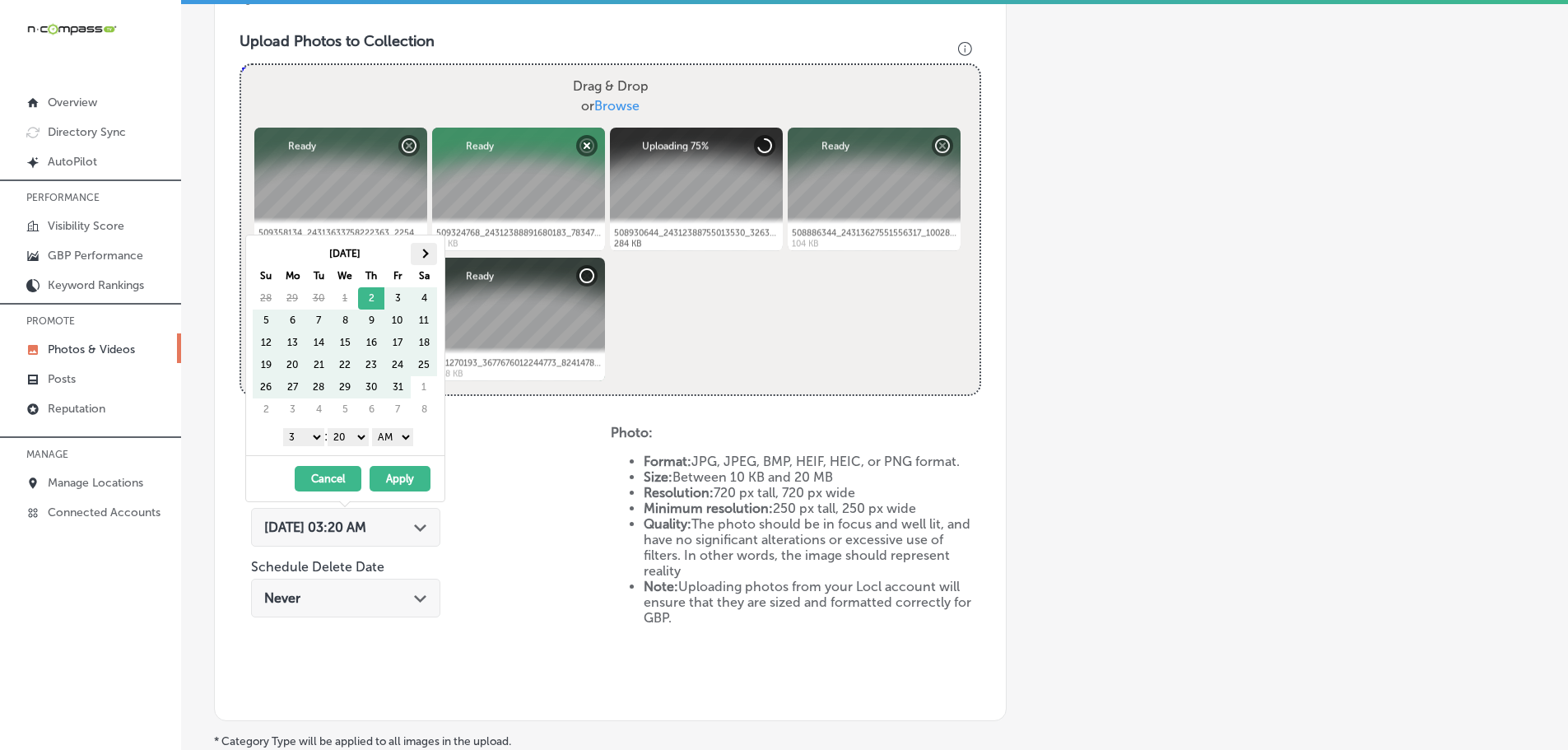
click at [432, 254] on th at bounding box center [424, 253] width 26 height 22
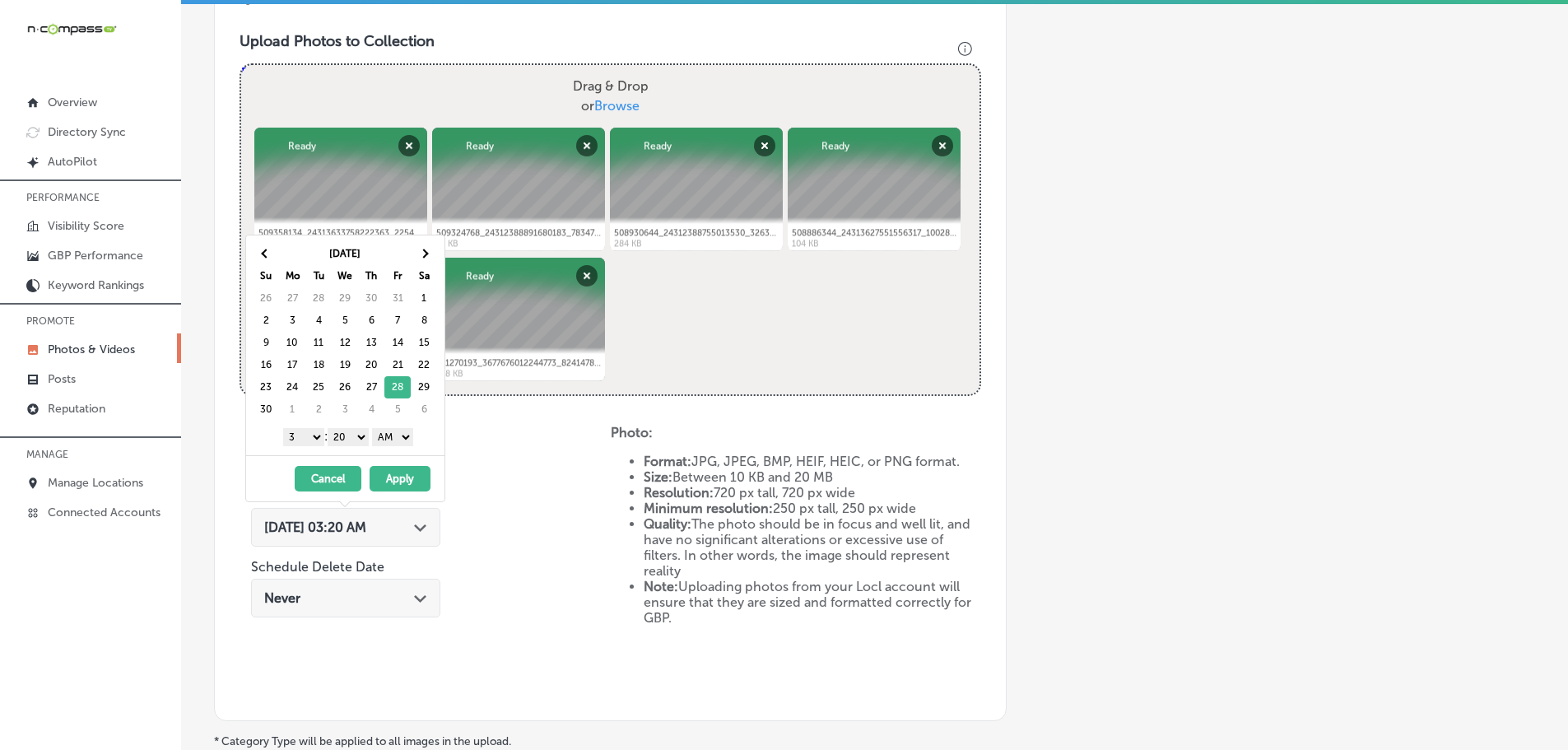
click at [299, 434] on select "1 2 3 4 5 6 7 8 9 10 11 12" at bounding box center [304, 437] width 41 height 19
click at [352, 431] on select "00 10 20 30 40 50" at bounding box center [348, 437] width 41 height 19
click at [388, 433] on select "AM PM" at bounding box center [393, 437] width 41 height 19
click at [404, 476] on button "Apply" at bounding box center [400, 478] width 61 height 26
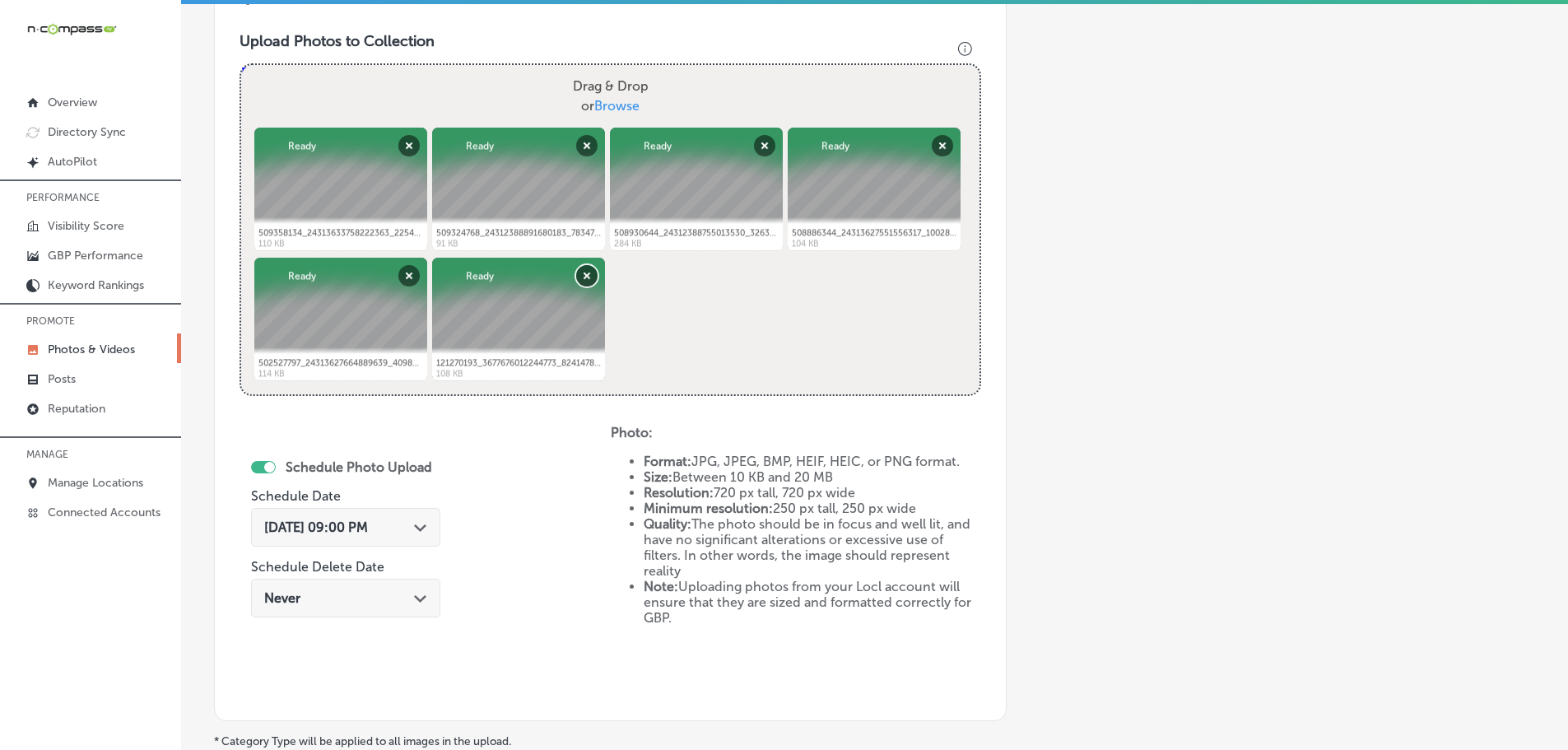
click at [585, 277] on button "Remove" at bounding box center [587, 275] width 21 height 21
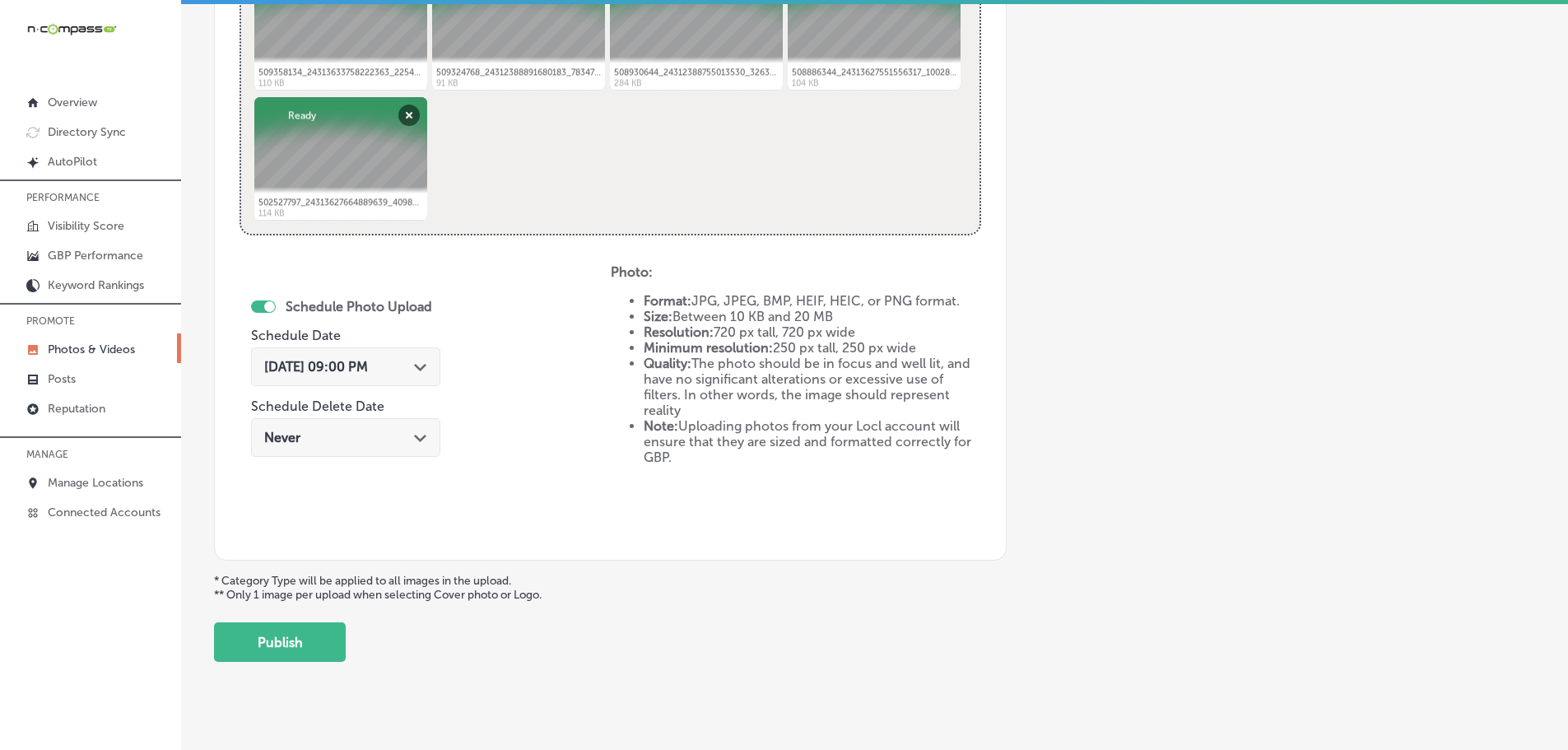
scroll to position [764, 0]
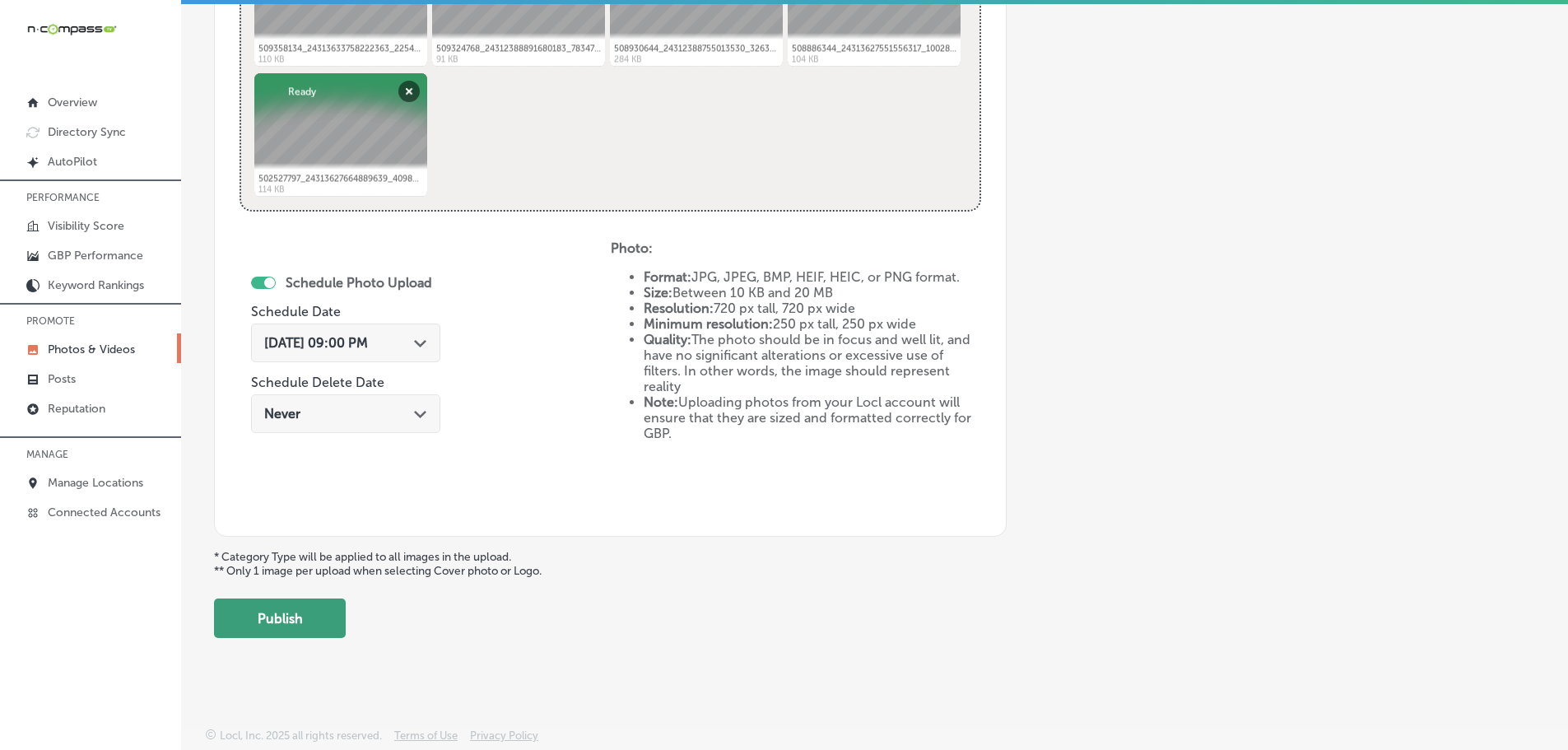
click at [303, 618] on button "Publish" at bounding box center [279, 618] width 131 height 40
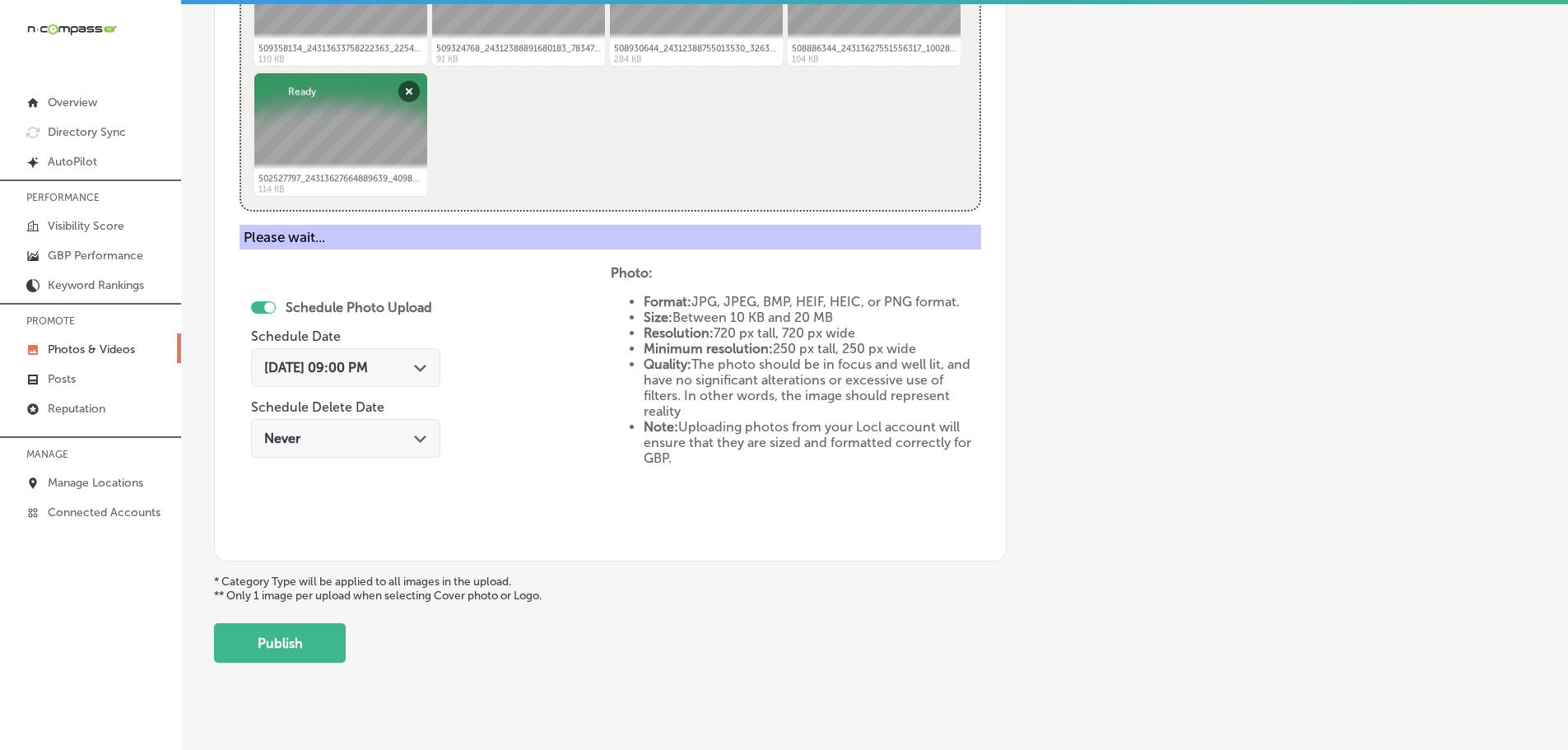
scroll to position [498, 0]
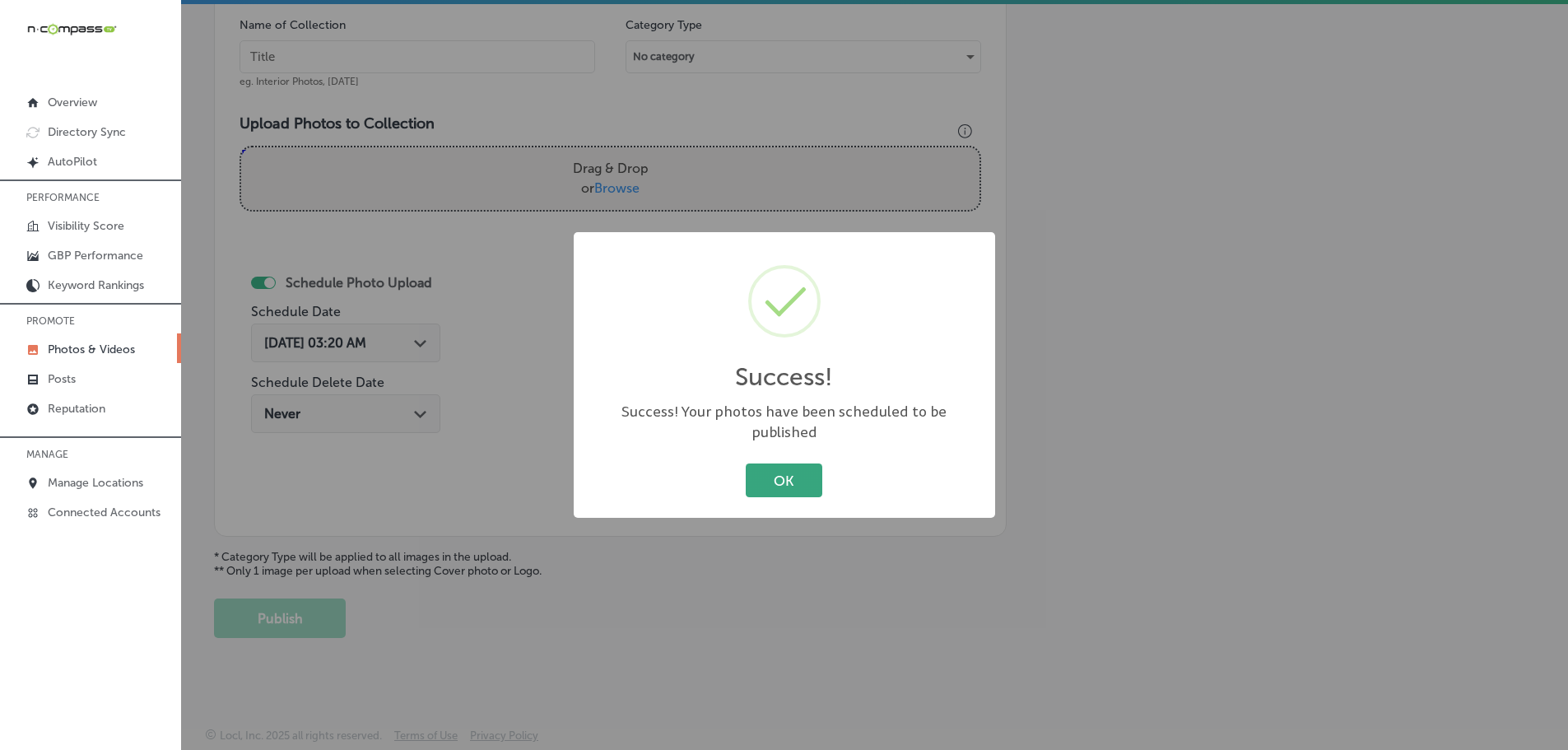
click at [789, 479] on button "OK" at bounding box center [784, 480] width 77 height 34
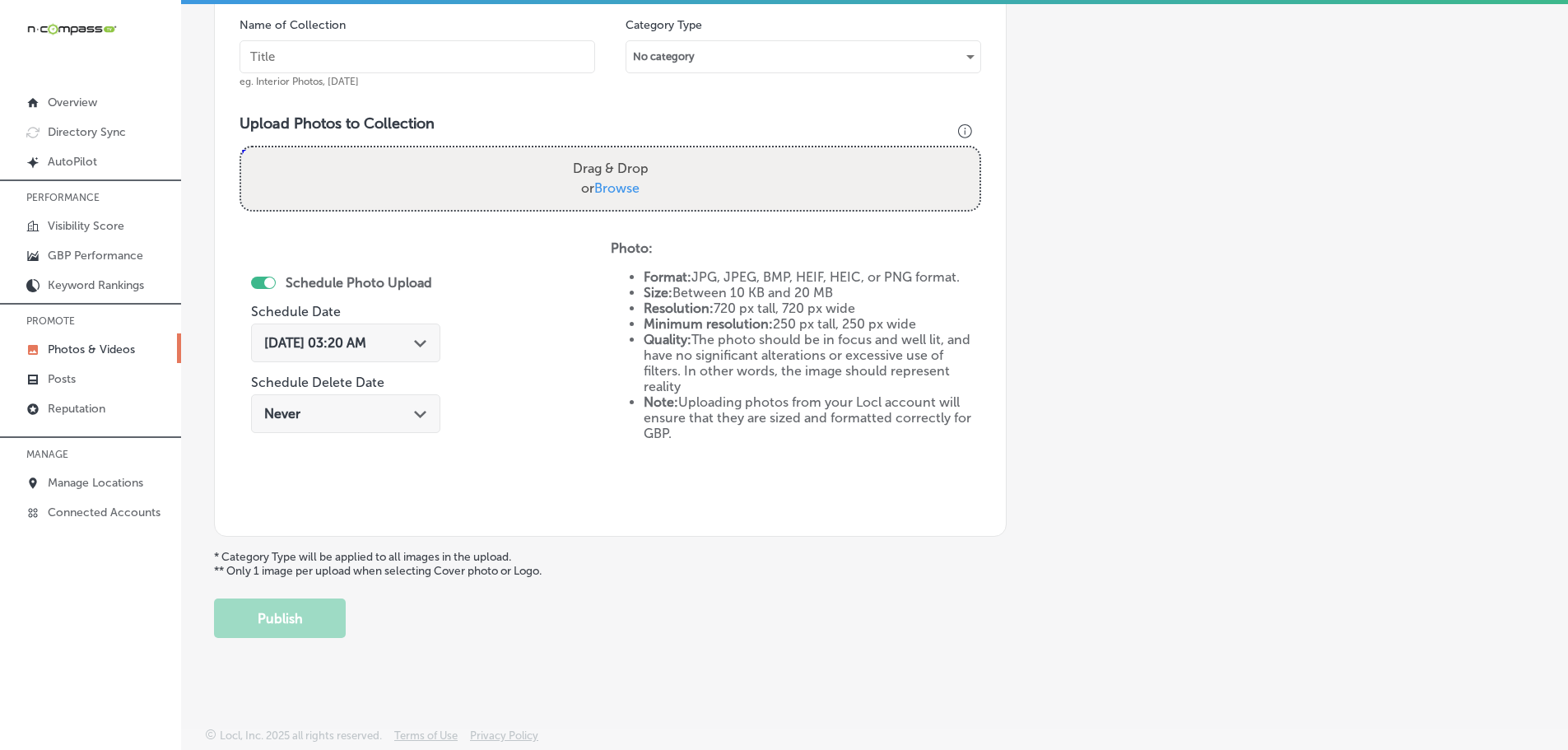
click at [606, 191] on span "Browse" at bounding box center [616, 188] width 45 height 16
click at [606, 153] on input "Drag & Drop or Browse" at bounding box center [610, 150] width 739 height 5
type input "C:\fakepath\509600235_24313633754889030_4559109239610611663_n.jpg"
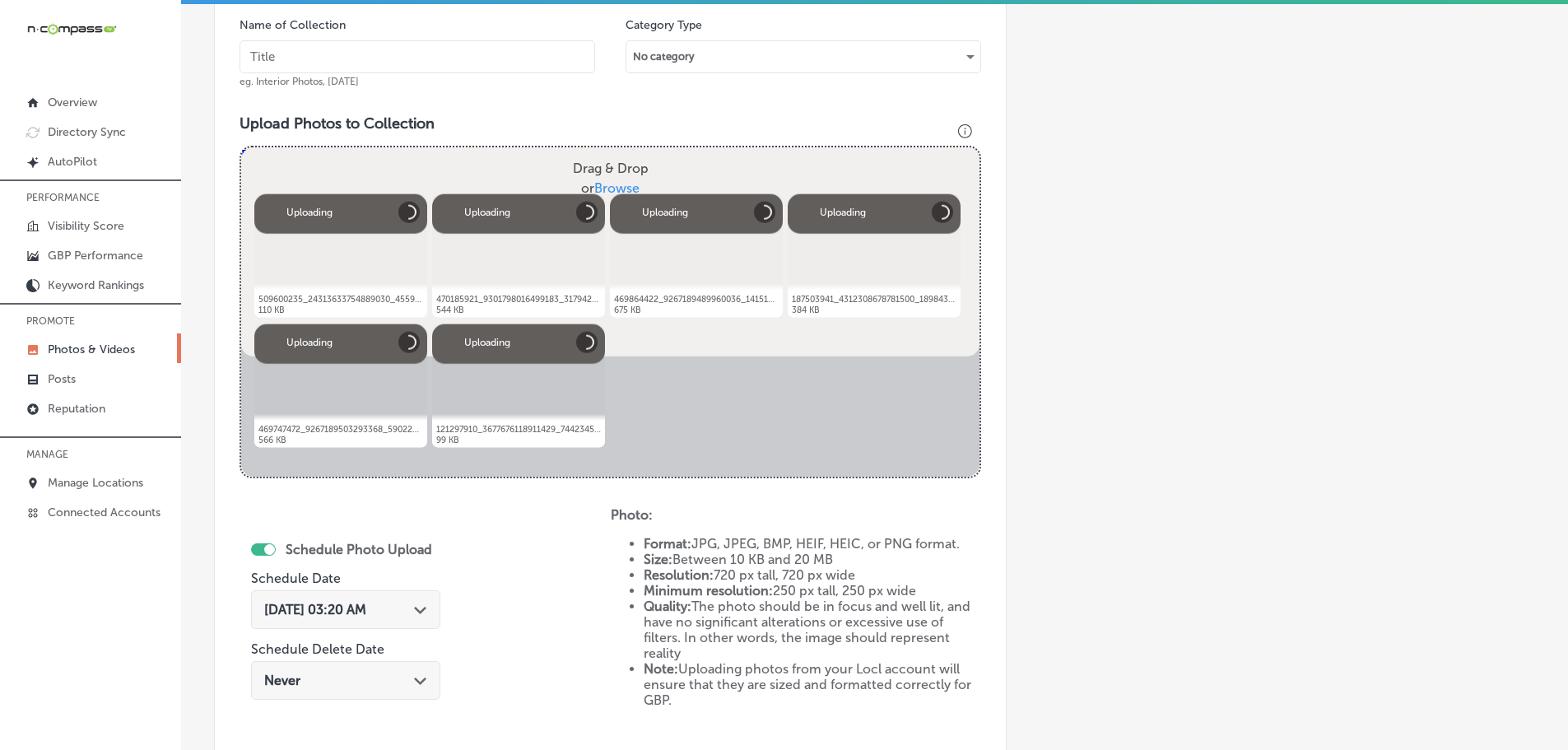
click at [390, 56] on input "text" at bounding box center [416, 56] width 356 height 33
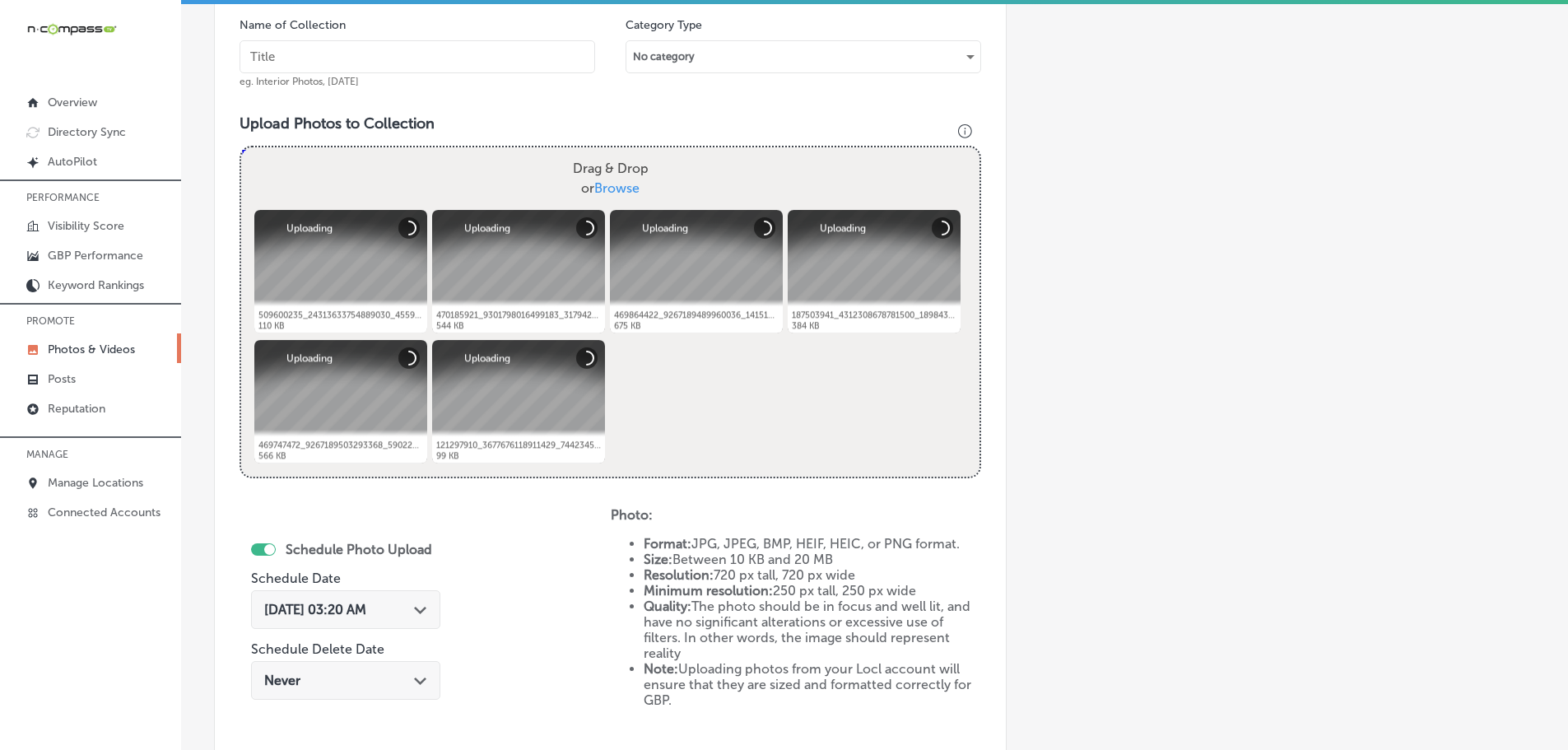
type input "D"
type input "Cedaredge Golf Course"
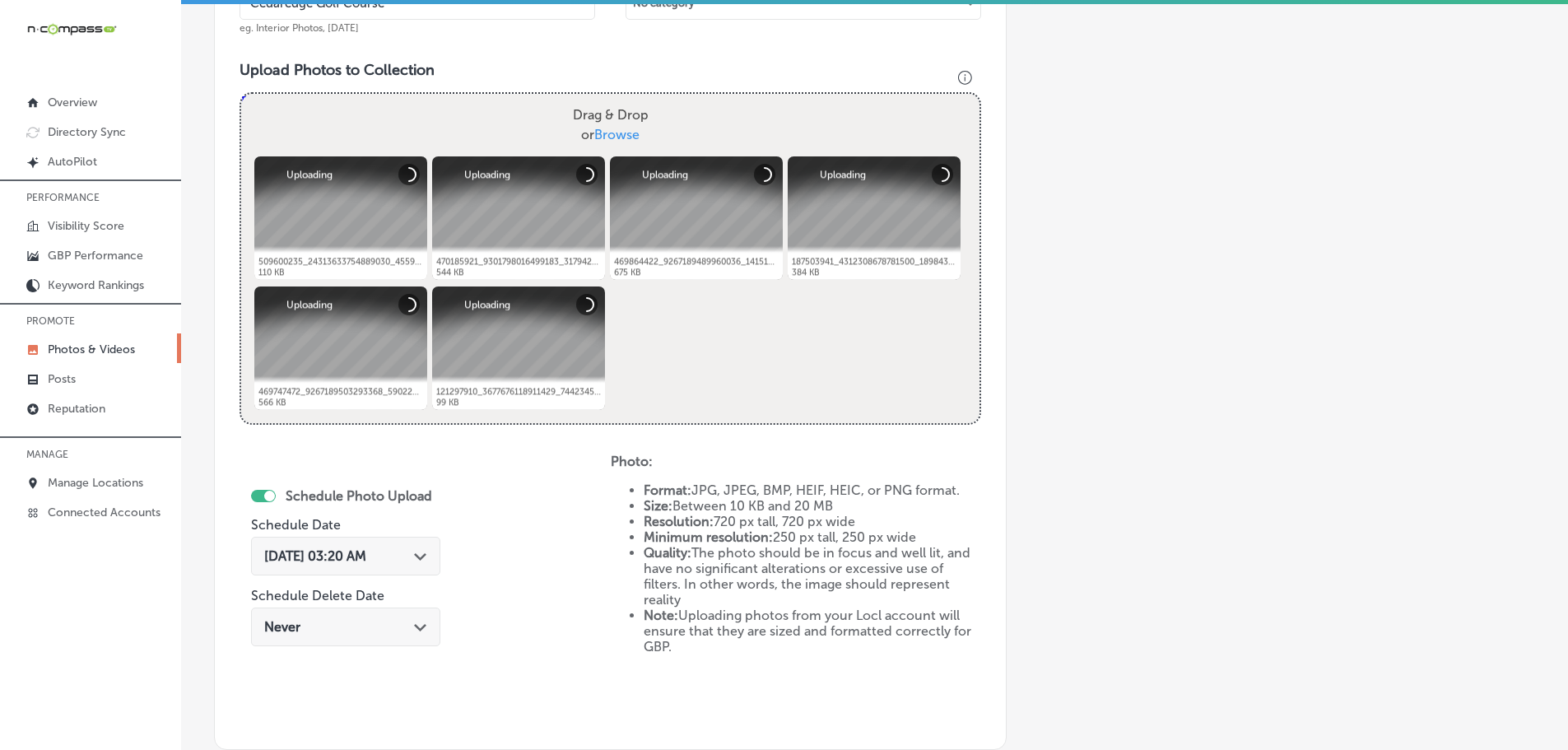
scroll to position [581, 0]
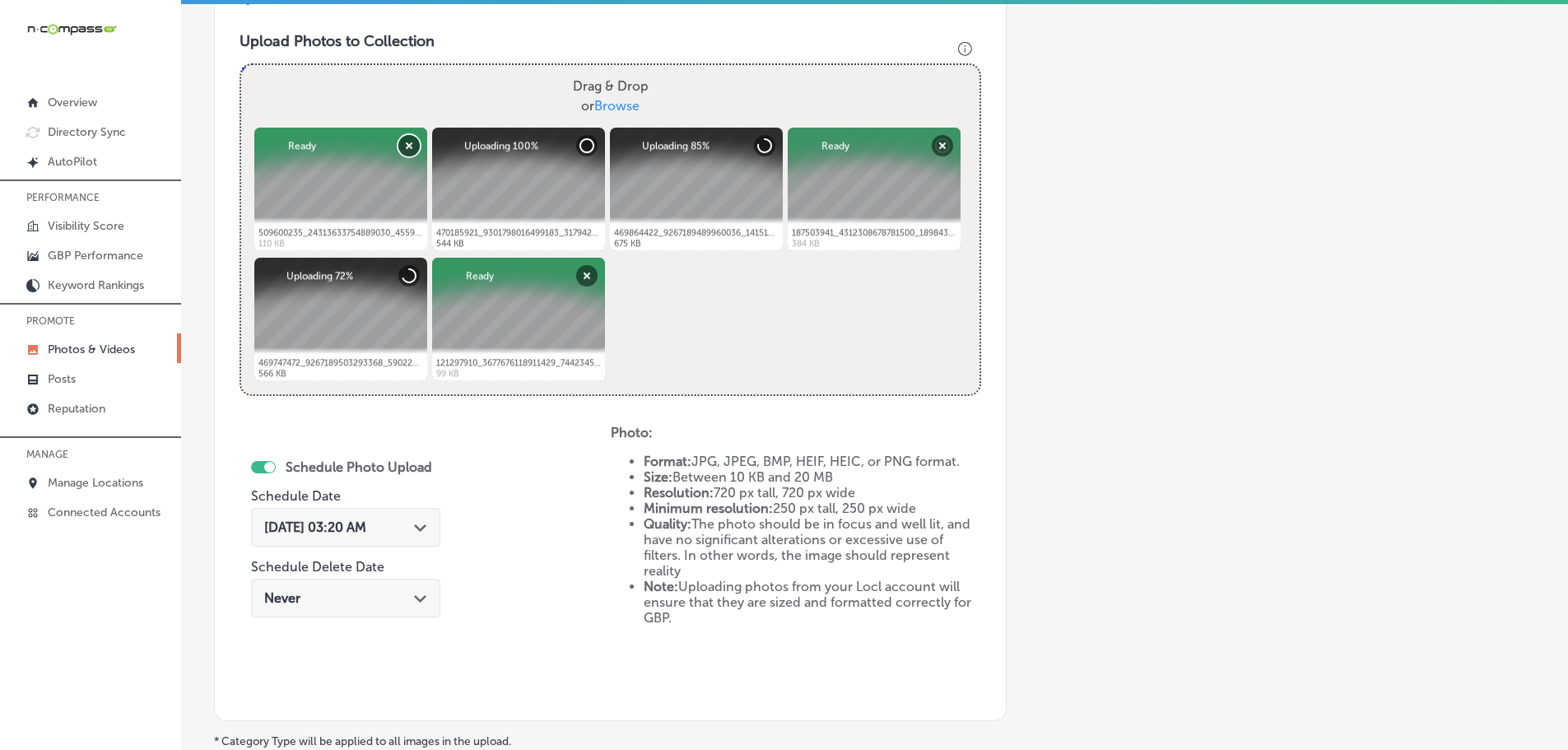
click at [404, 140] on button "Remove" at bounding box center [409, 146] width 21 height 21
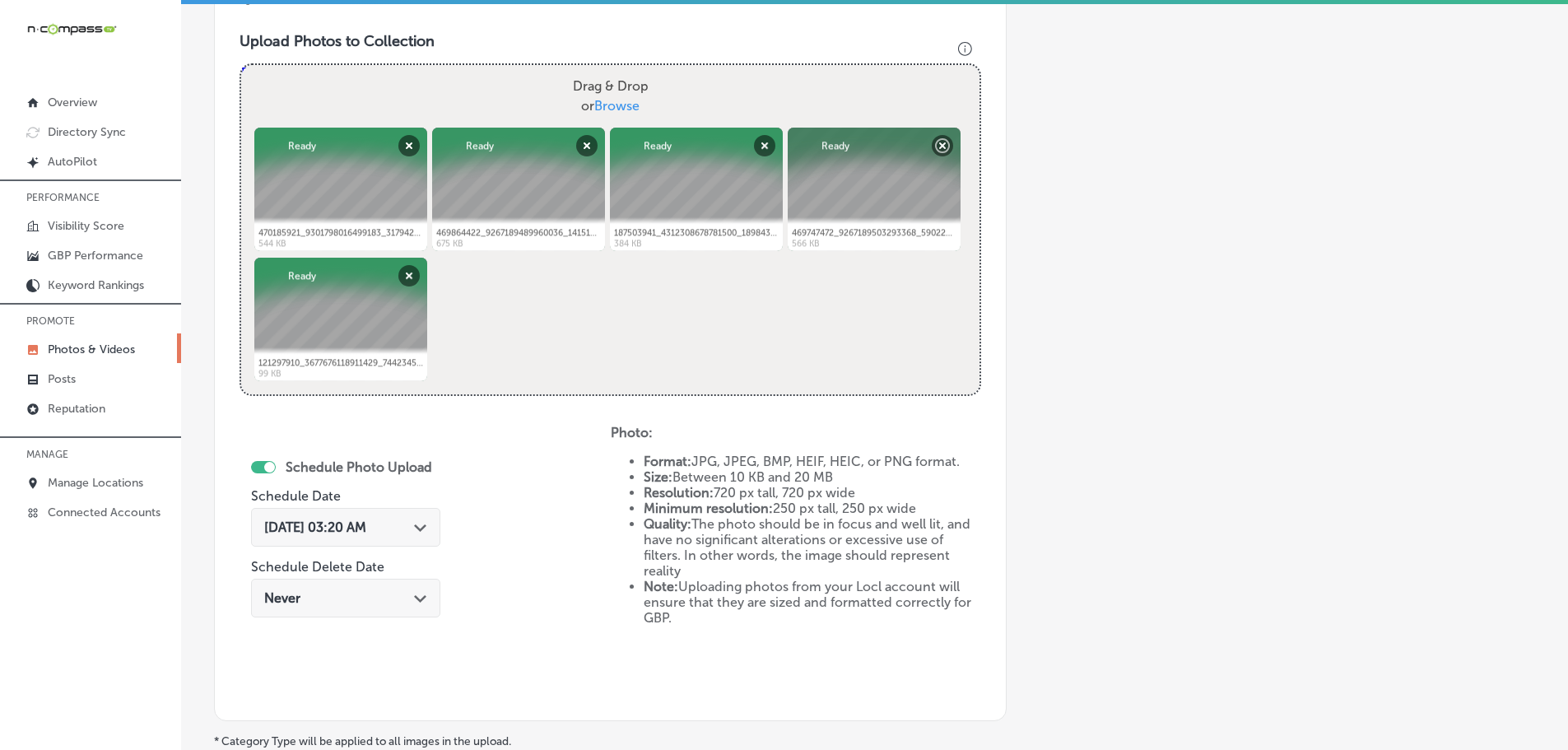
click at [419, 525] on icon "Path Created with Sketch." at bounding box center [420, 528] width 12 height 7
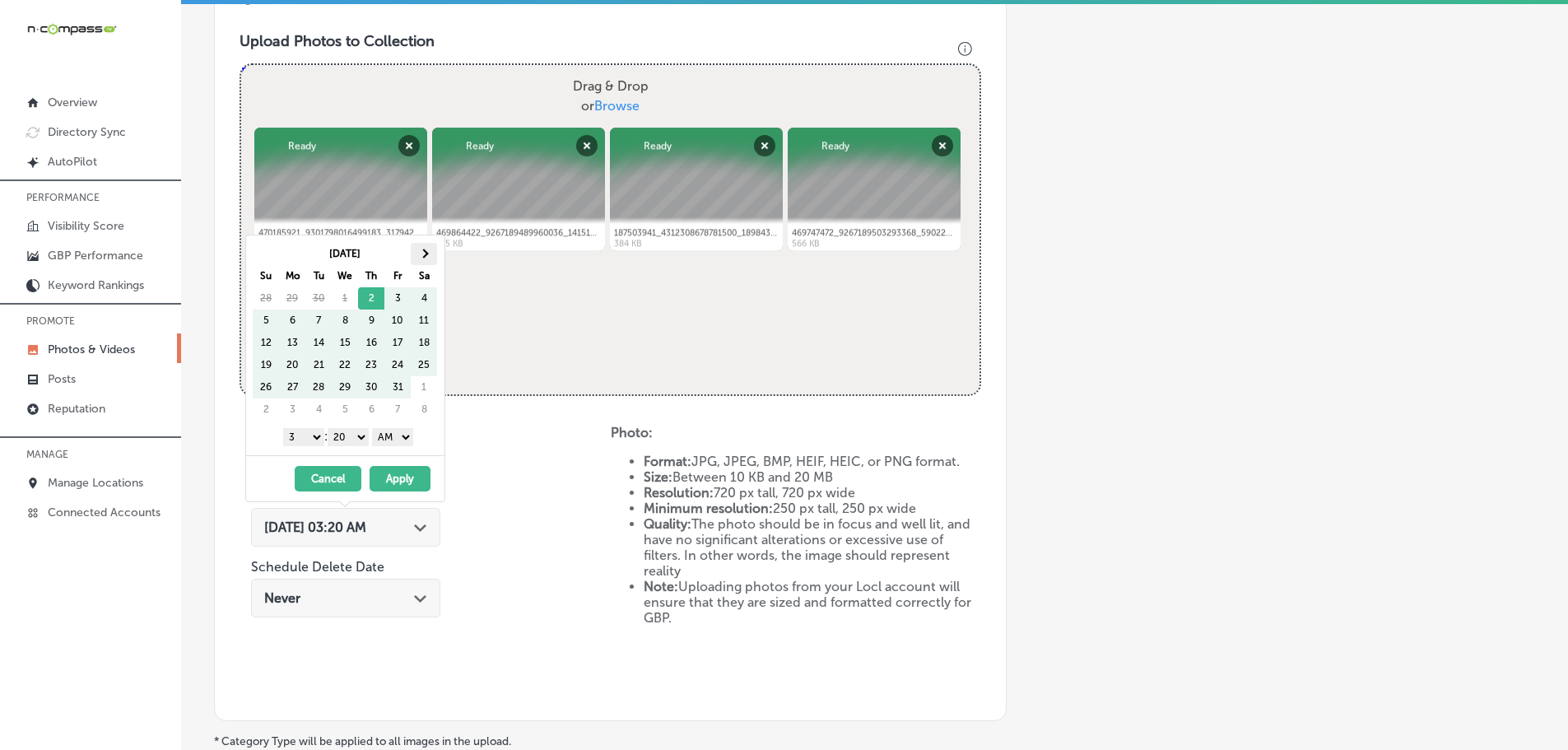
click at [417, 249] on th at bounding box center [424, 253] width 26 height 22
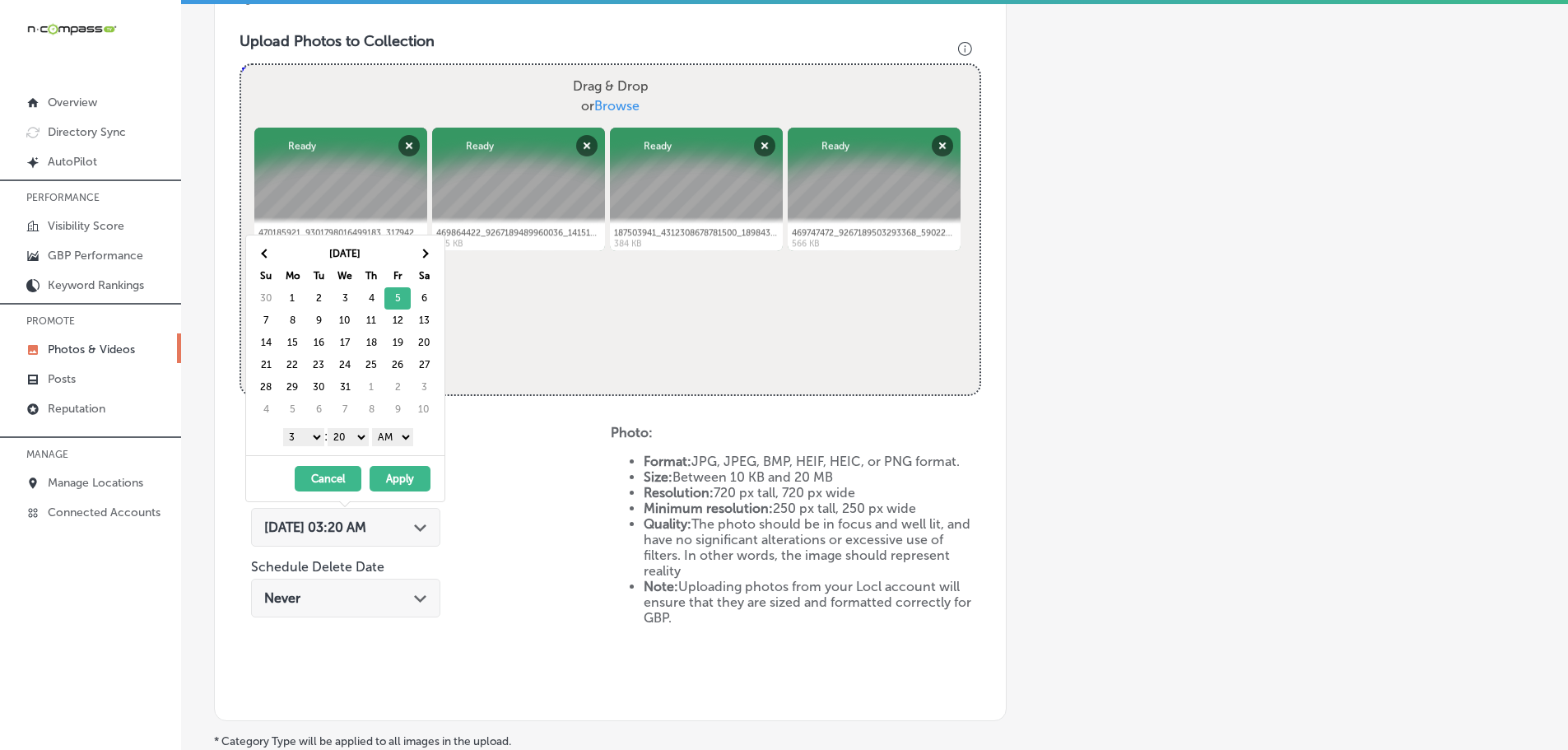
click at [306, 435] on select "1 2 3 4 5 6 7 8 9 10 11 12" at bounding box center [304, 437] width 41 height 19
click at [352, 426] on div "1 2 3 4 5 6 7 8 9 10 11 12 : 00 10 20 30 40 50 AM PM" at bounding box center [348, 436] width 191 height 25
click at [355, 438] on select "00 10 20 30 40 50" at bounding box center [348, 437] width 41 height 19
click at [397, 438] on select "AM PM" at bounding box center [393, 437] width 41 height 19
click at [409, 474] on button "Apply" at bounding box center [400, 478] width 61 height 26
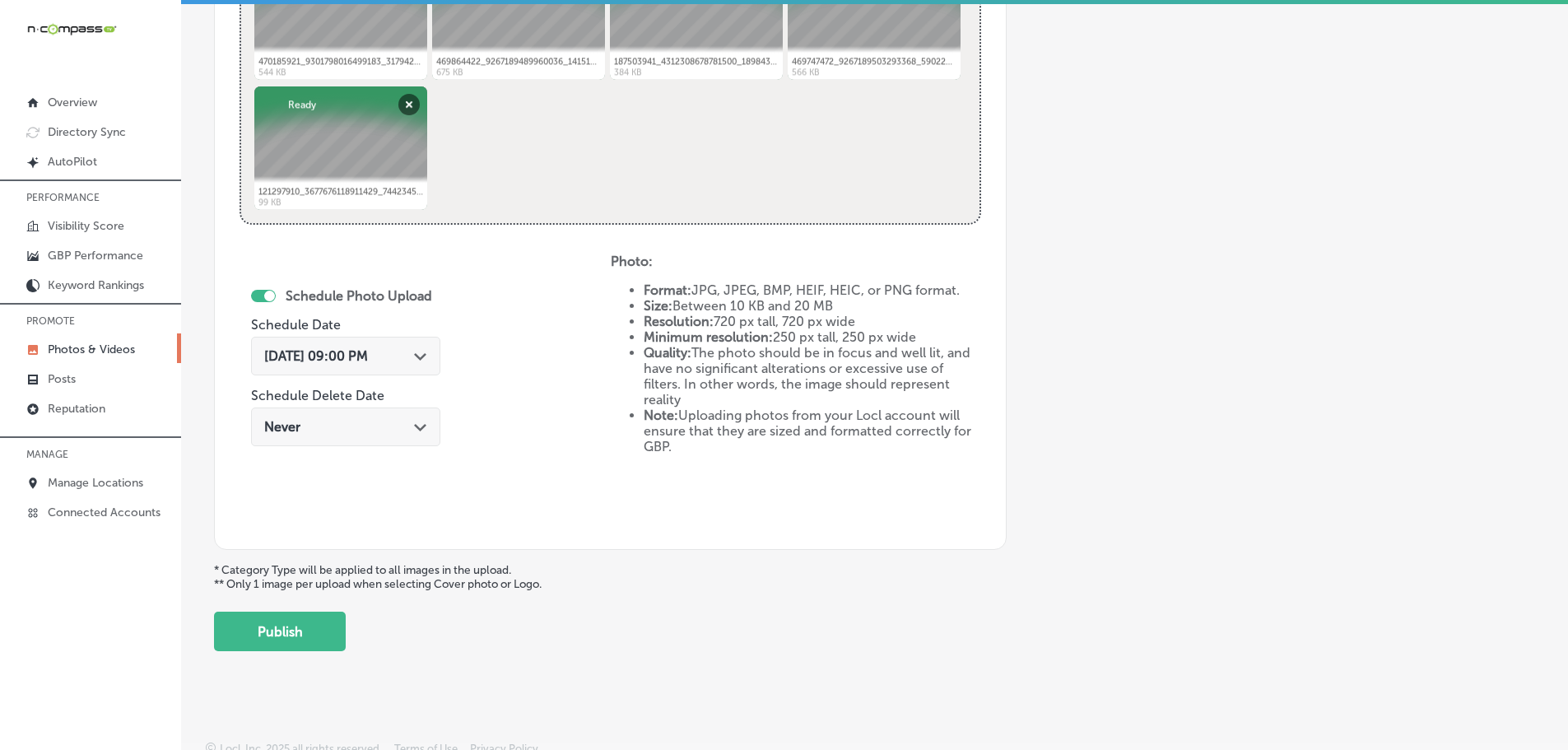
scroll to position [764, 0]
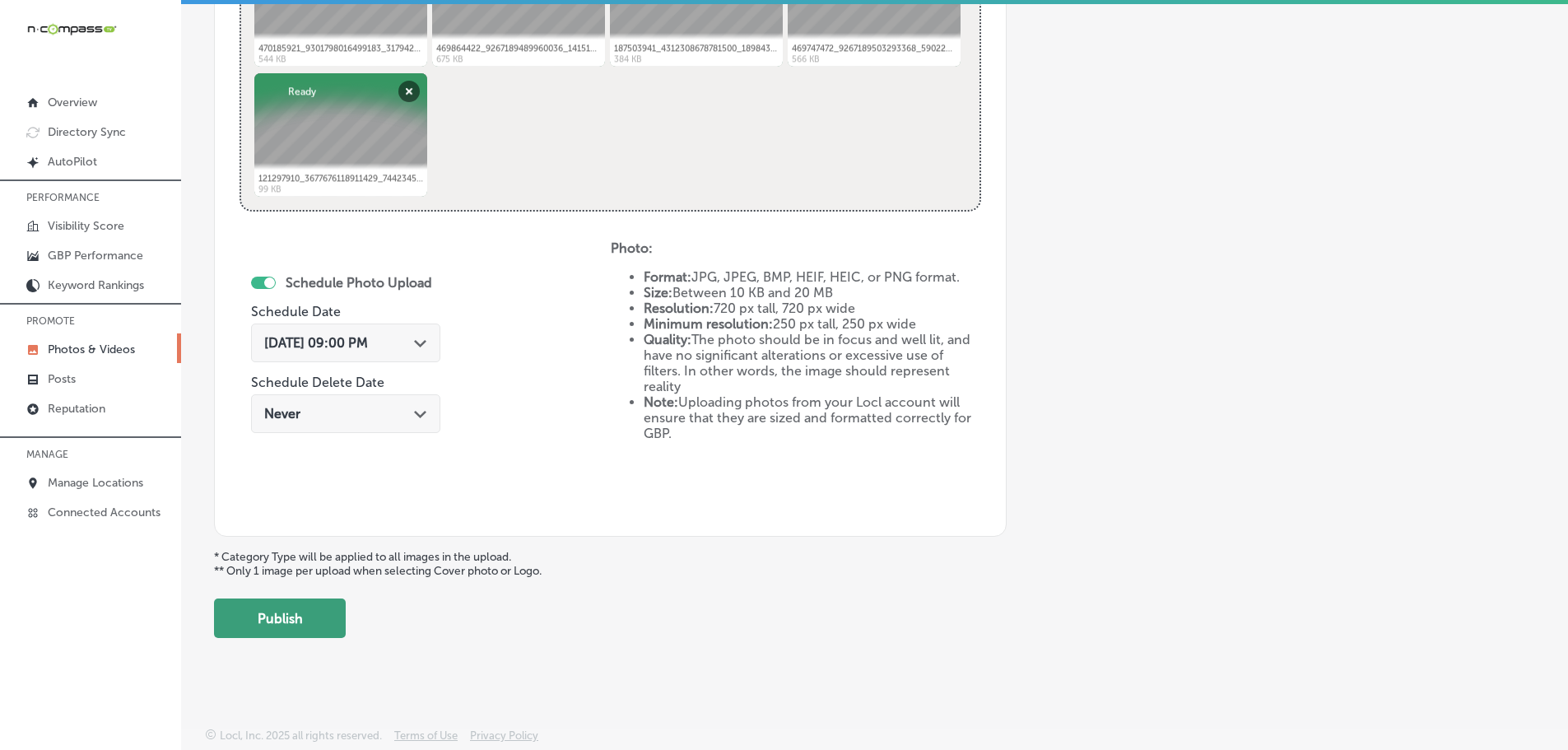
click at [312, 614] on button "Publish" at bounding box center [279, 618] width 131 height 40
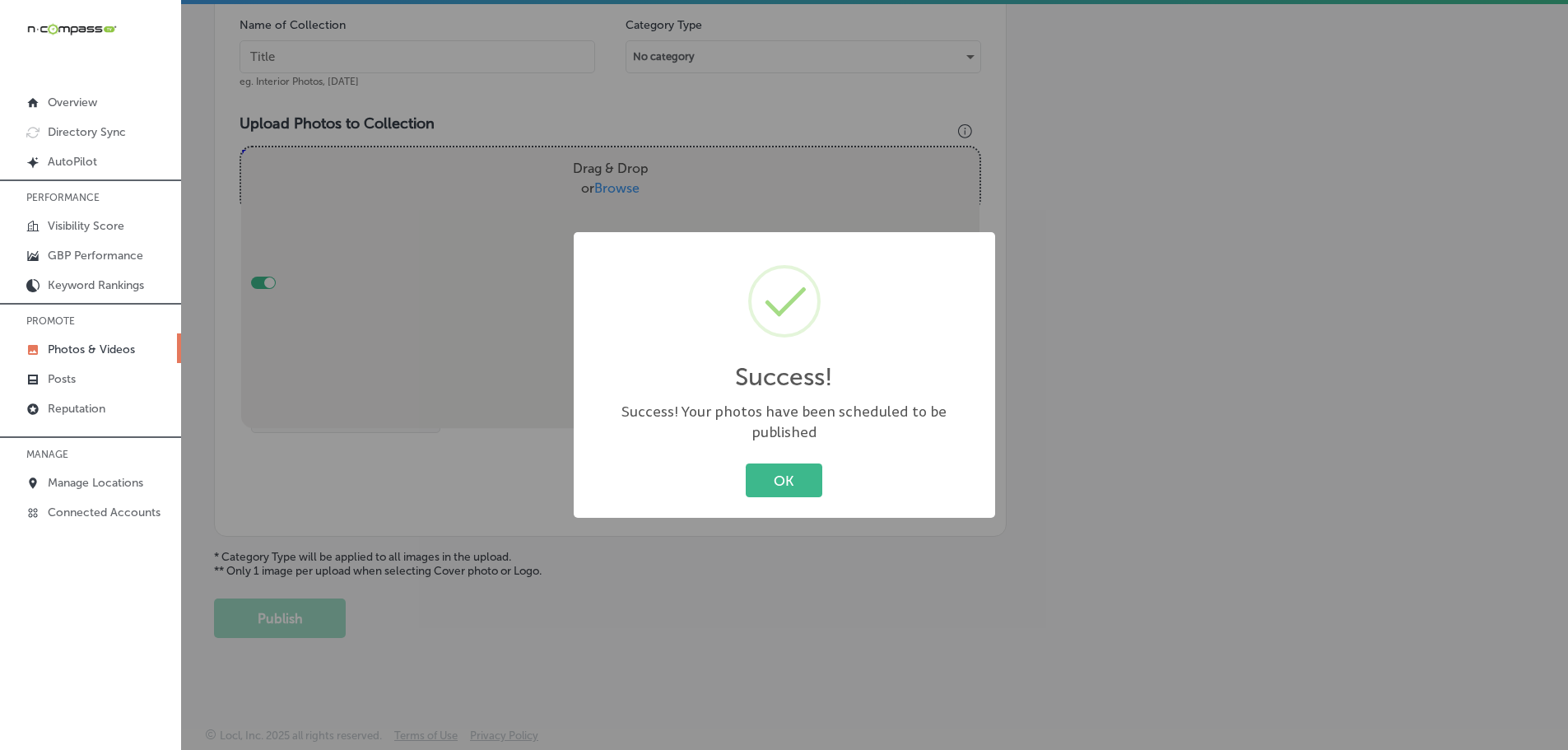
scroll to position [498, 0]
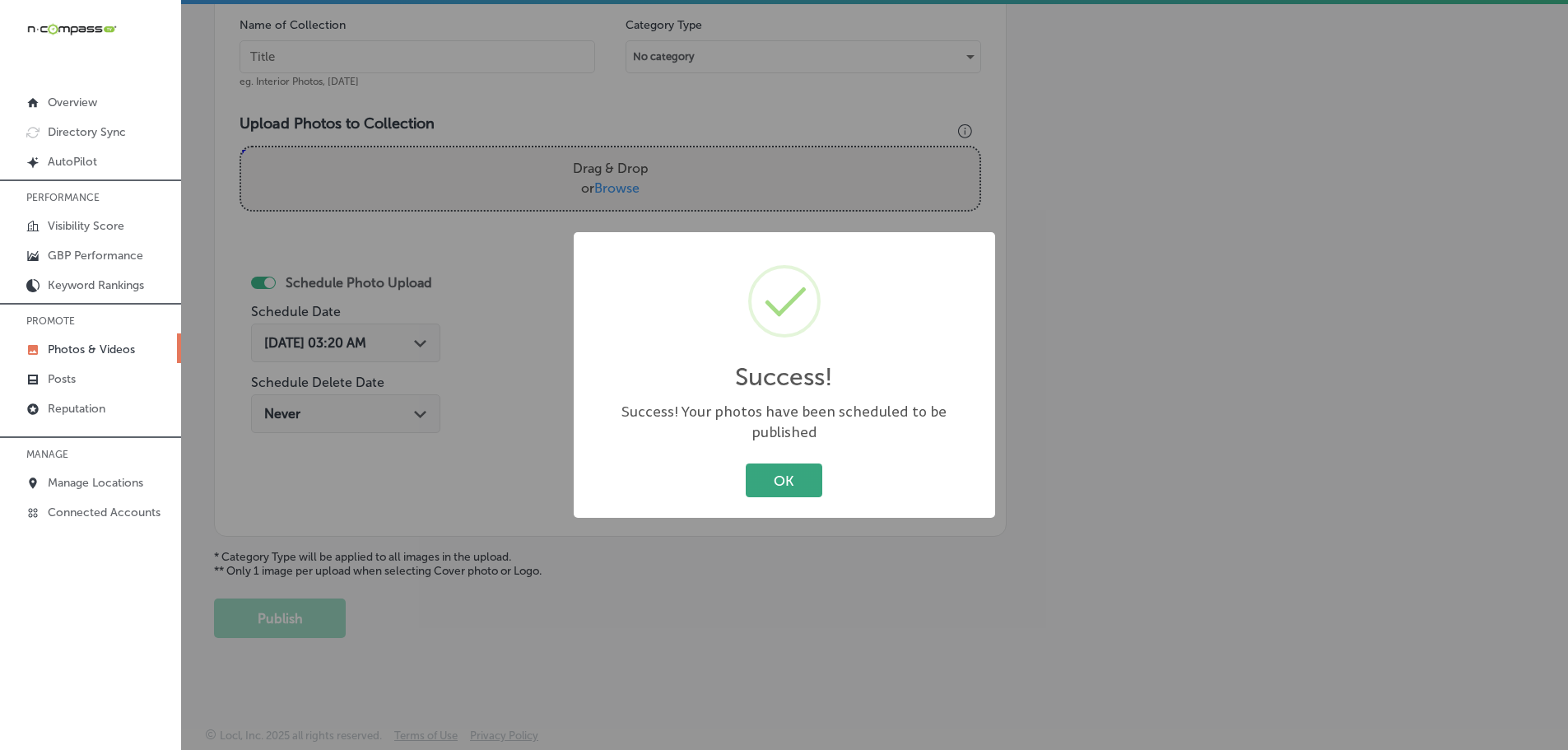
click at [771, 478] on button "OK" at bounding box center [784, 480] width 77 height 34
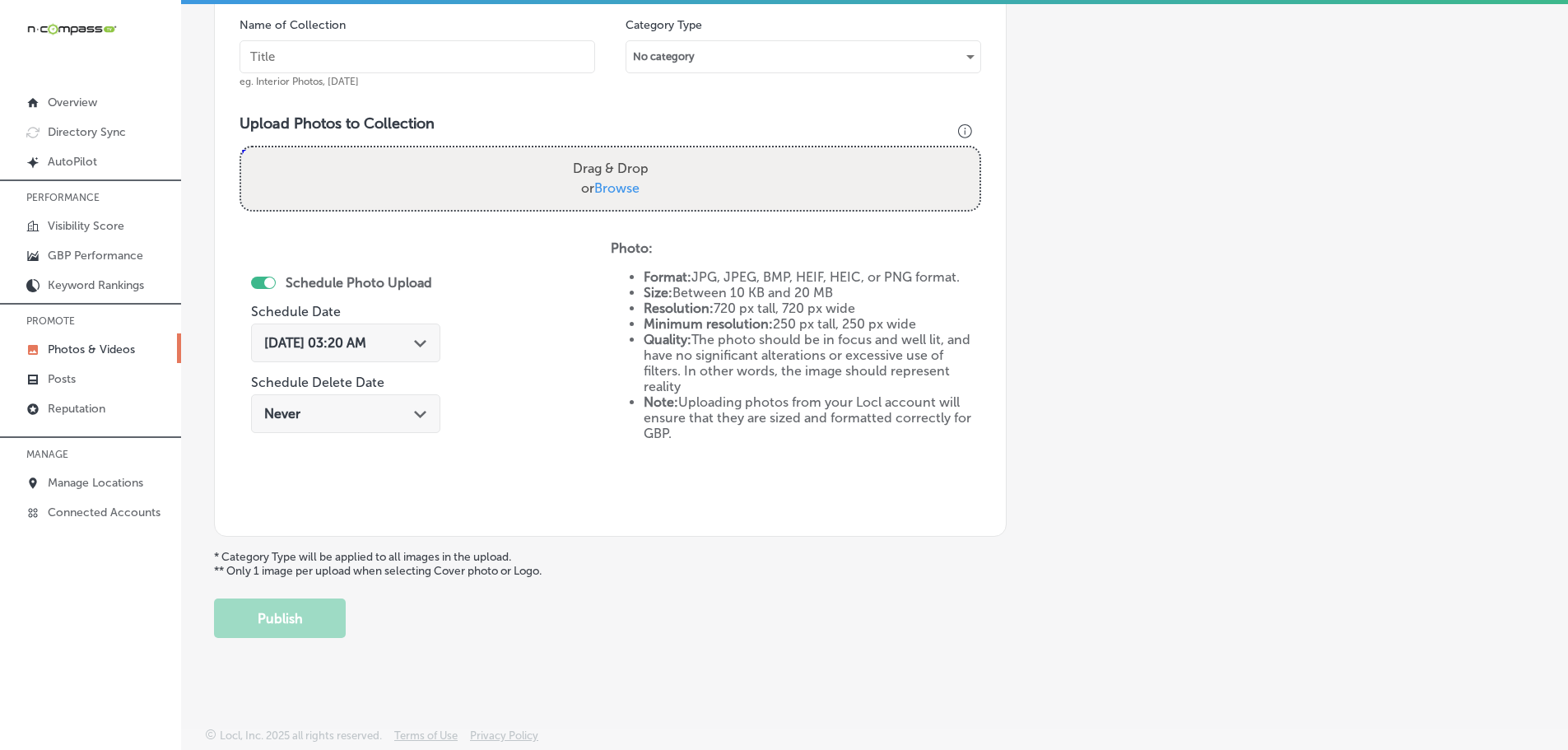
click at [604, 186] on span "Browse" at bounding box center [616, 188] width 45 height 16
click at [604, 153] on input "Drag & Drop or Browse" at bounding box center [610, 150] width 739 height 5
type input "C:\fakepath\512700929_24382429678009437_2911586356611243782_n.jpg"
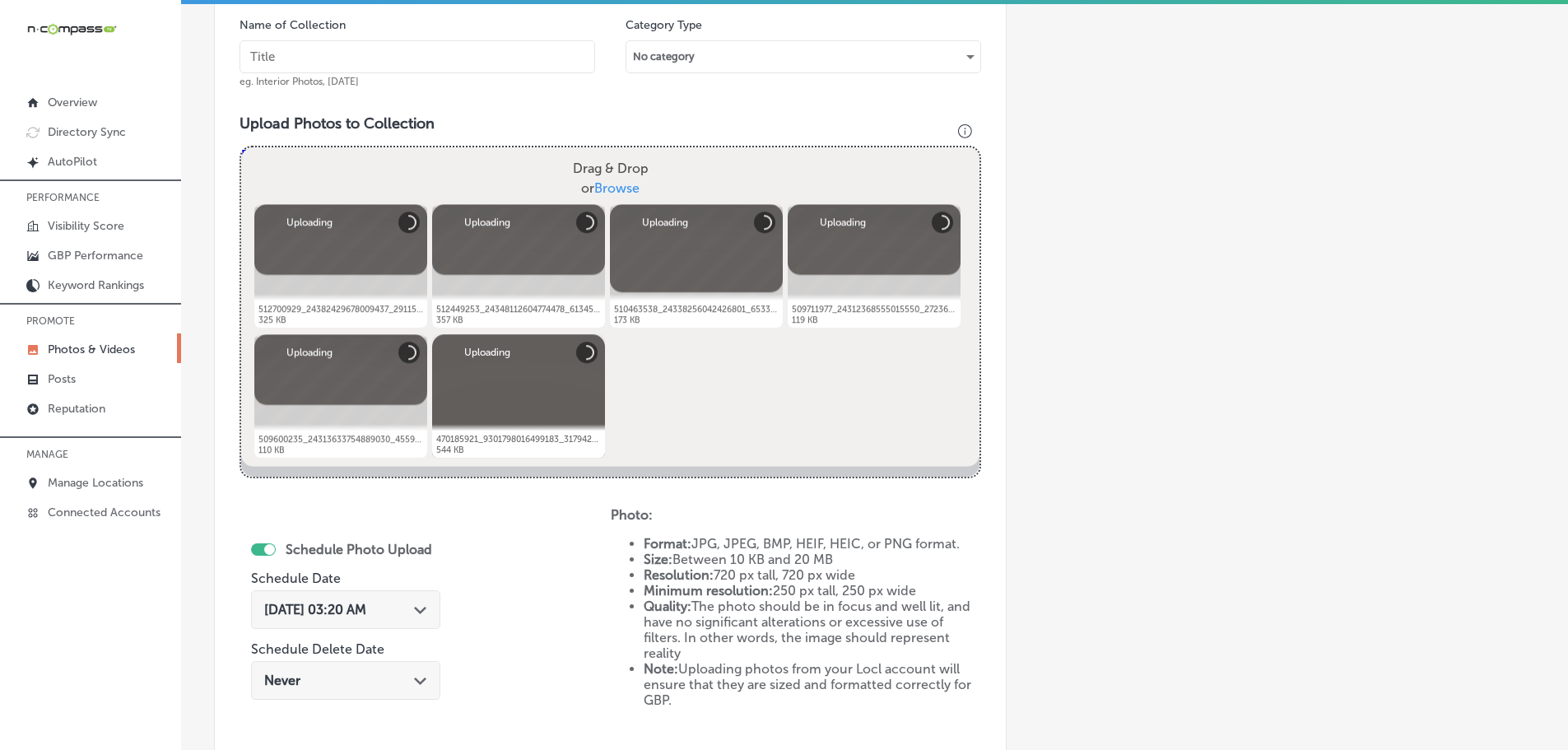
click at [422, 61] on input "text" at bounding box center [416, 56] width 356 height 33
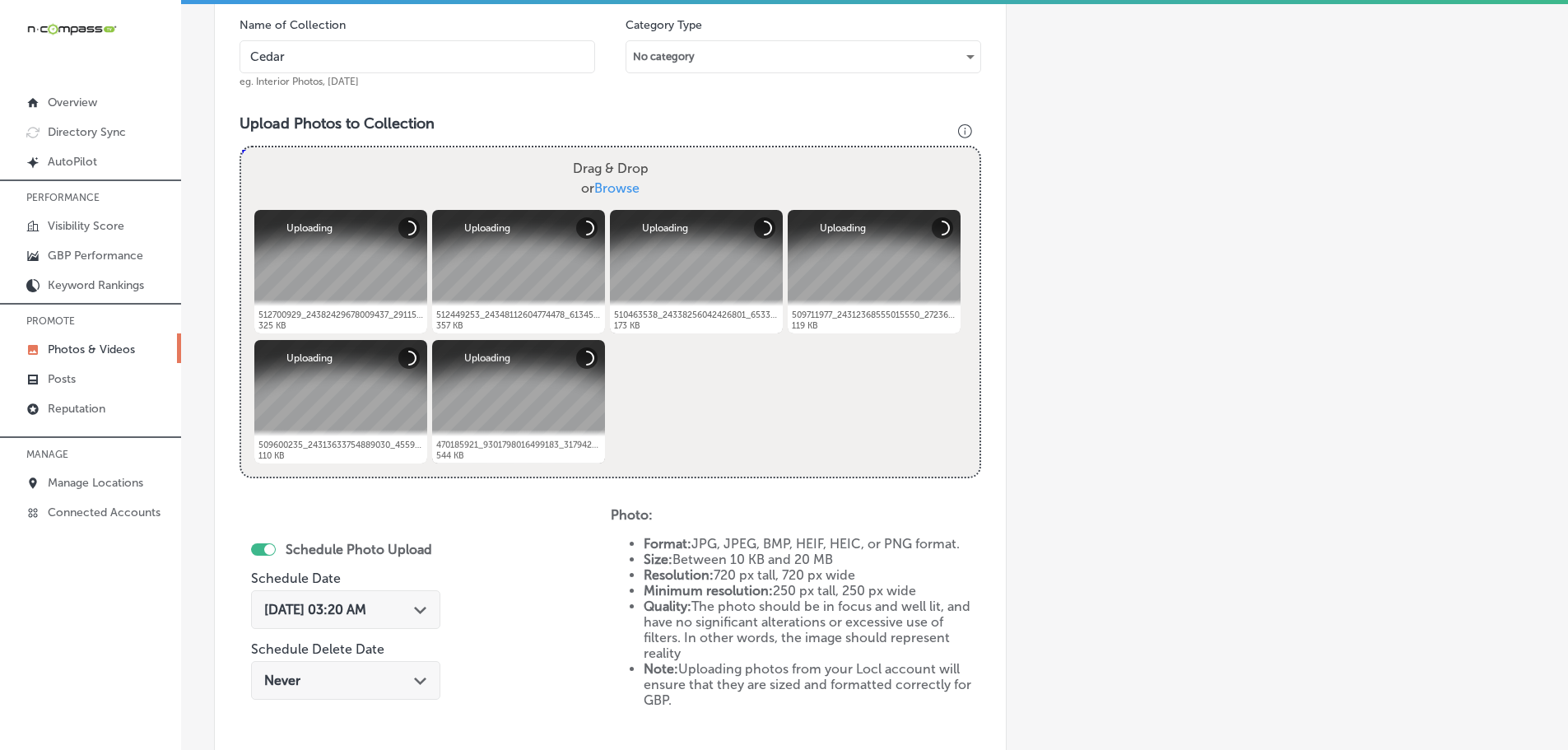
type input "Cedaredge Golf Course"
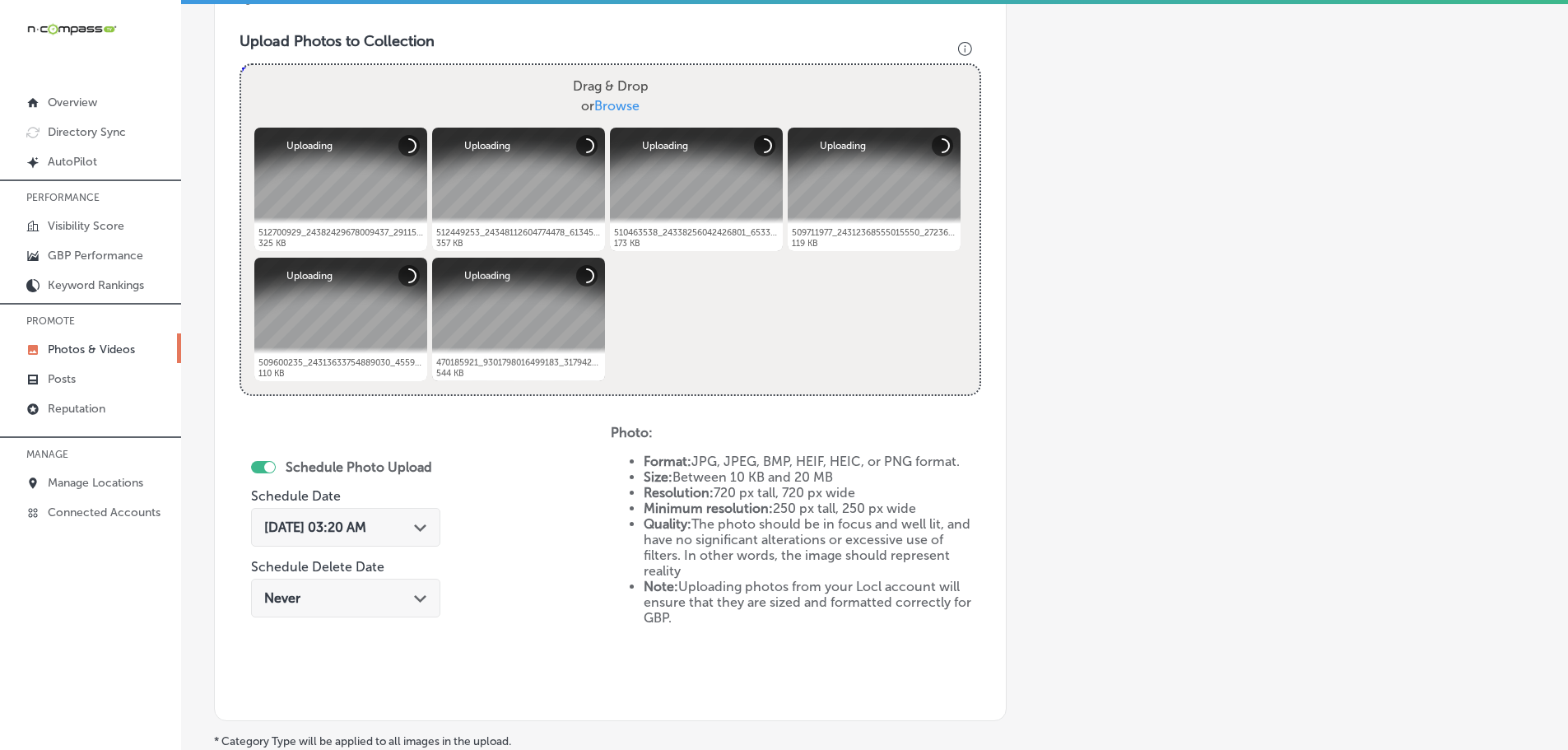
click at [422, 523] on div "Path Created with Sketch." at bounding box center [420, 526] width 13 height 13
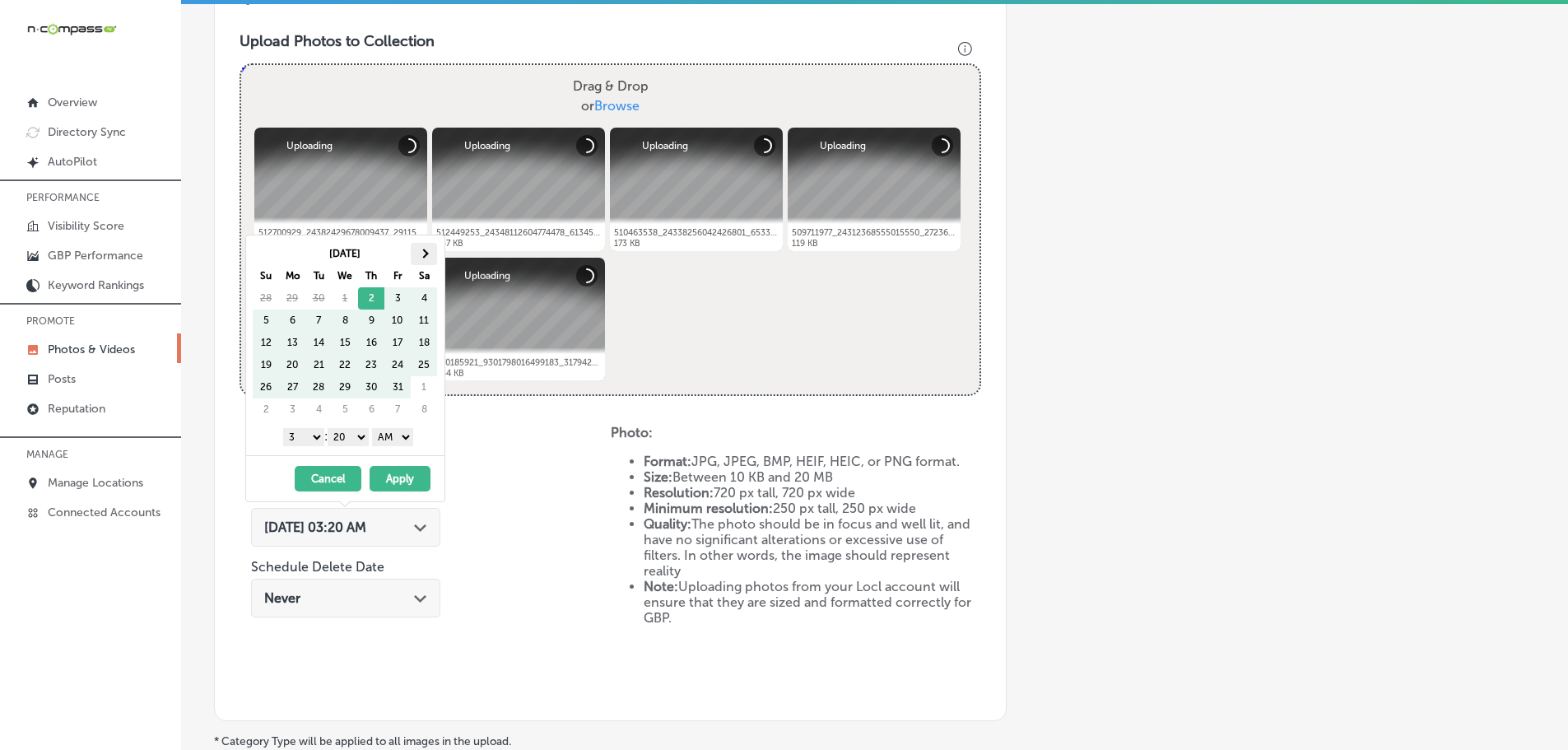
click at [424, 251] on span at bounding box center [424, 253] width 9 height 9
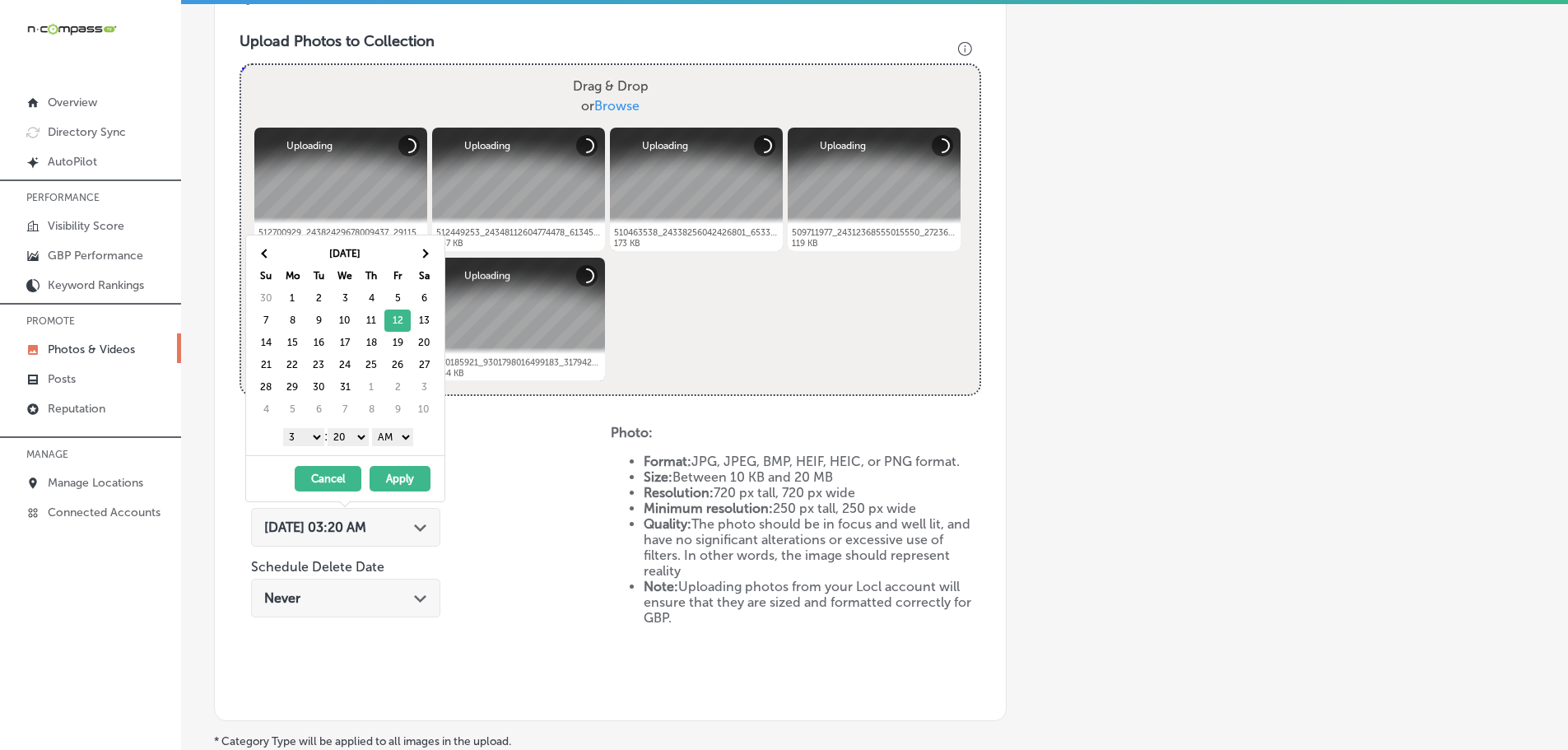
click at [299, 438] on select "1 2 3 4 5 6 7 8 9 10 11 12" at bounding box center [304, 437] width 41 height 19
click at [340, 433] on select "00 10 20 30 40 50" at bounding box center [348, 437] width 41 height 19
click at [394, 434] on select "AM PM" at bounding box center [393, 437] width 41 height 19
click at [401, 474] on button "Apply" at bounding box center [400, 478] width 61 height 26
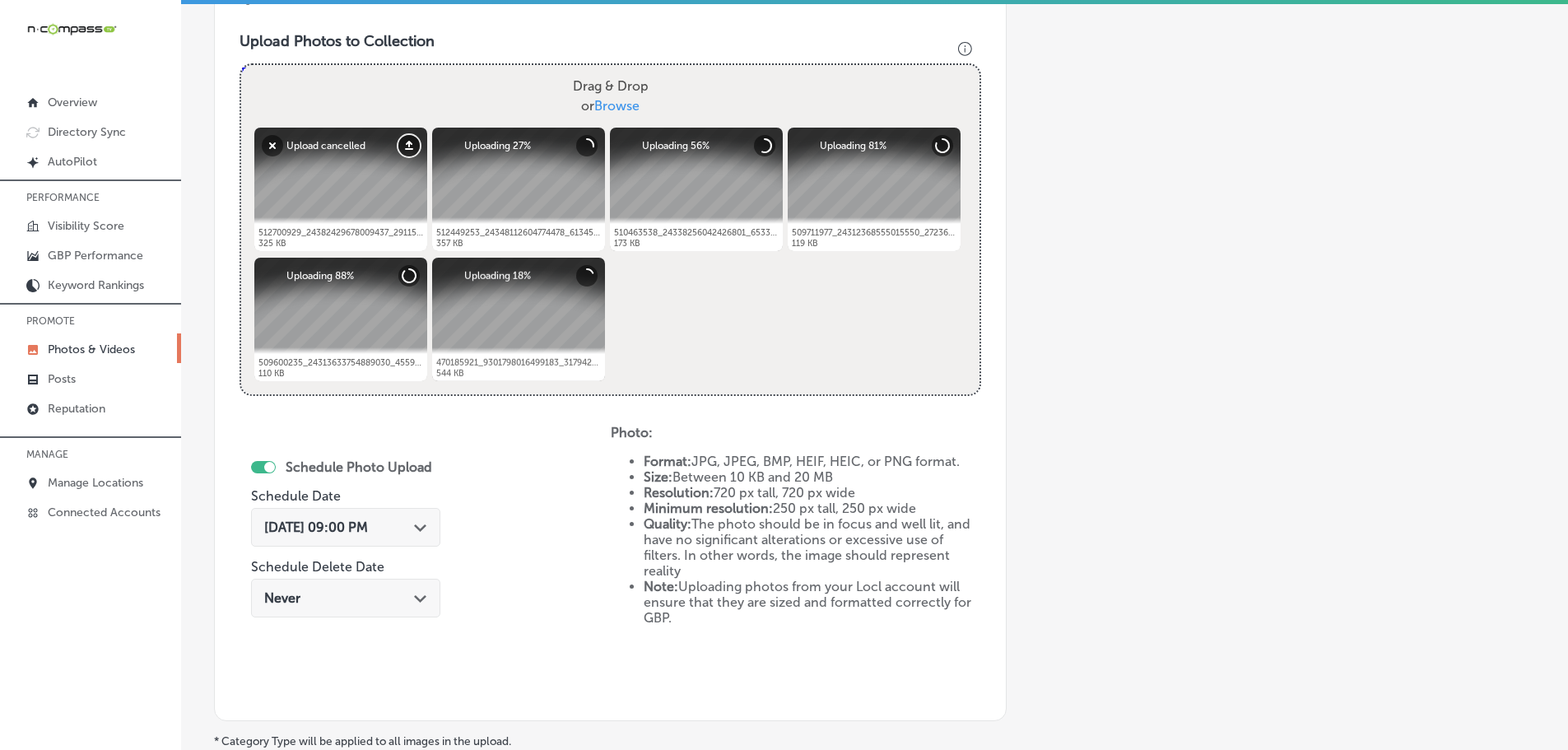
click at [401, 146] on button "Upload" at bounding box center [409, 146] width 21 height 21
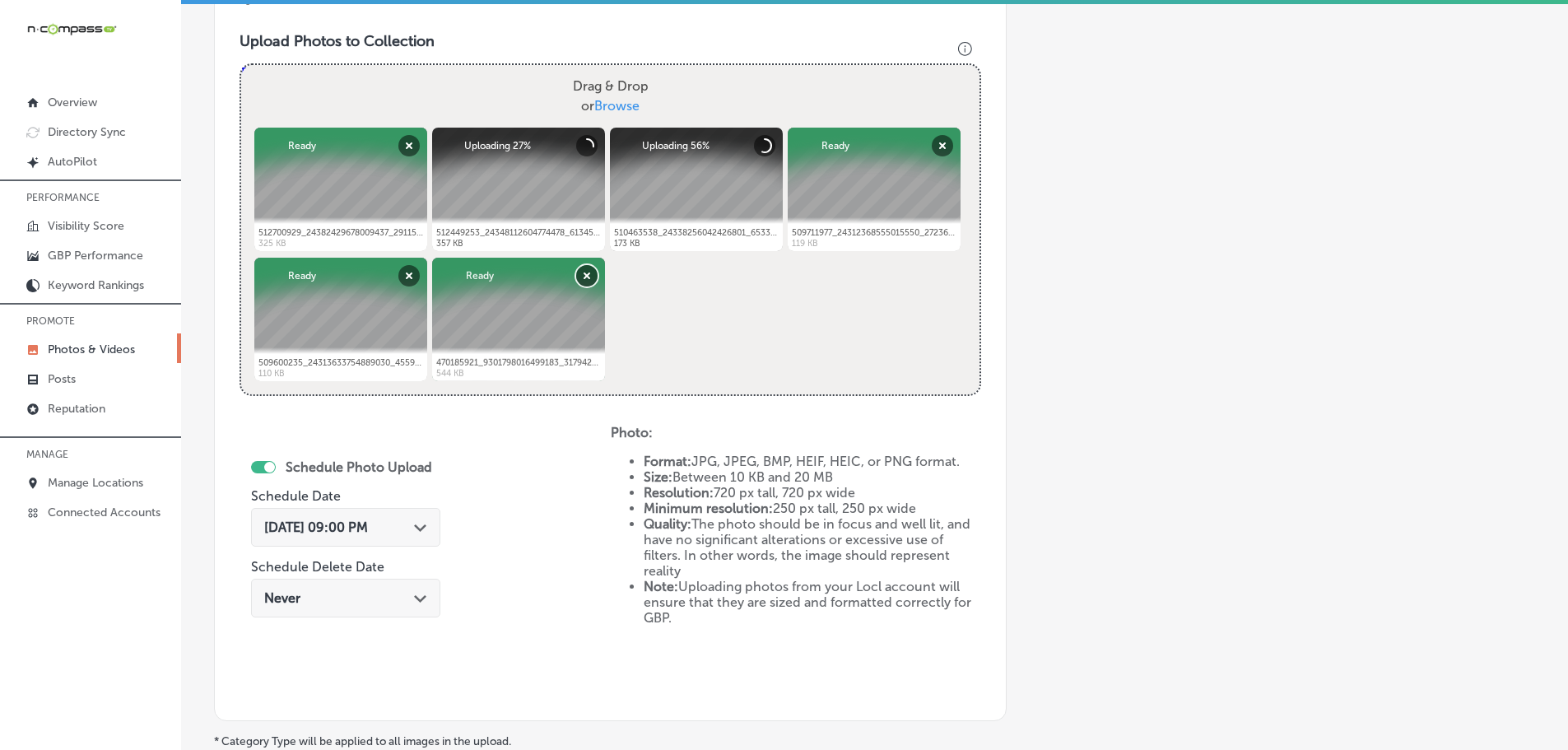
click at [577, 278] on button "Remove" at bounding box center [587, 275] width 21 height 21
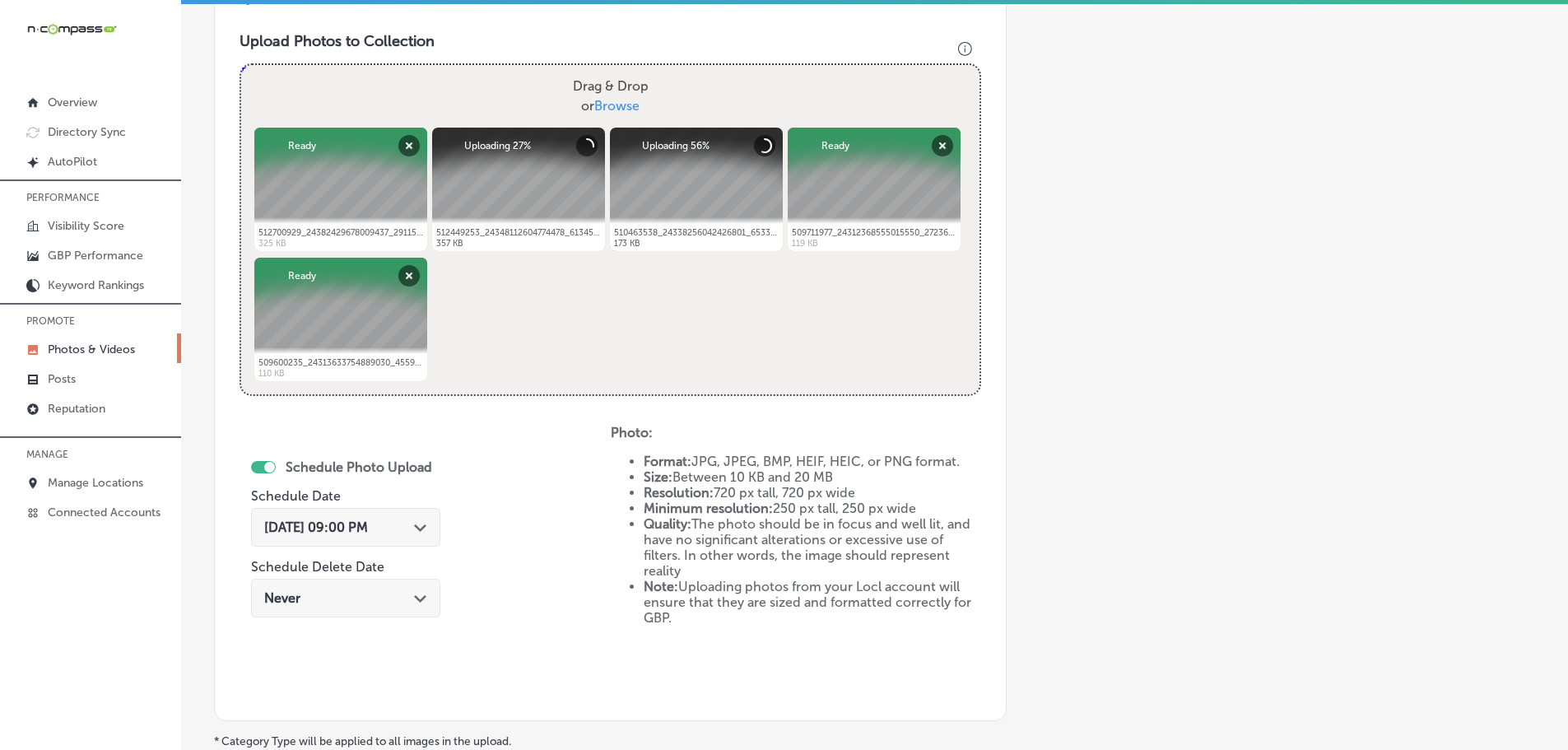
click at [423, 525] on polygon at bounding box center [420, 528] width 12 height 7
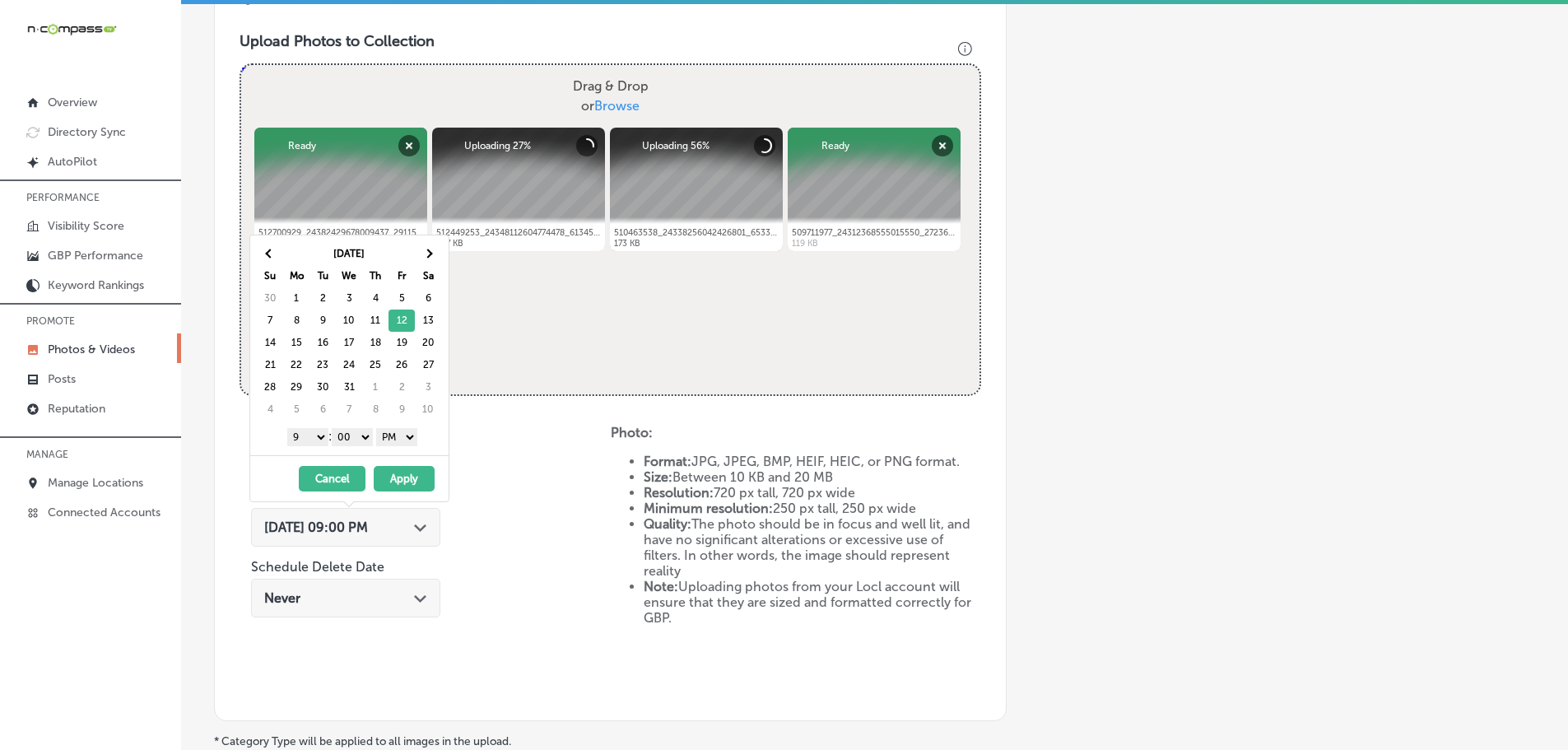
click at [605, 320] on div "Powered by PQINA Drag & Drop or Browse 512700929_24382429678009437_291158635661…" at bounding box center [610, 229] width 739 height 329
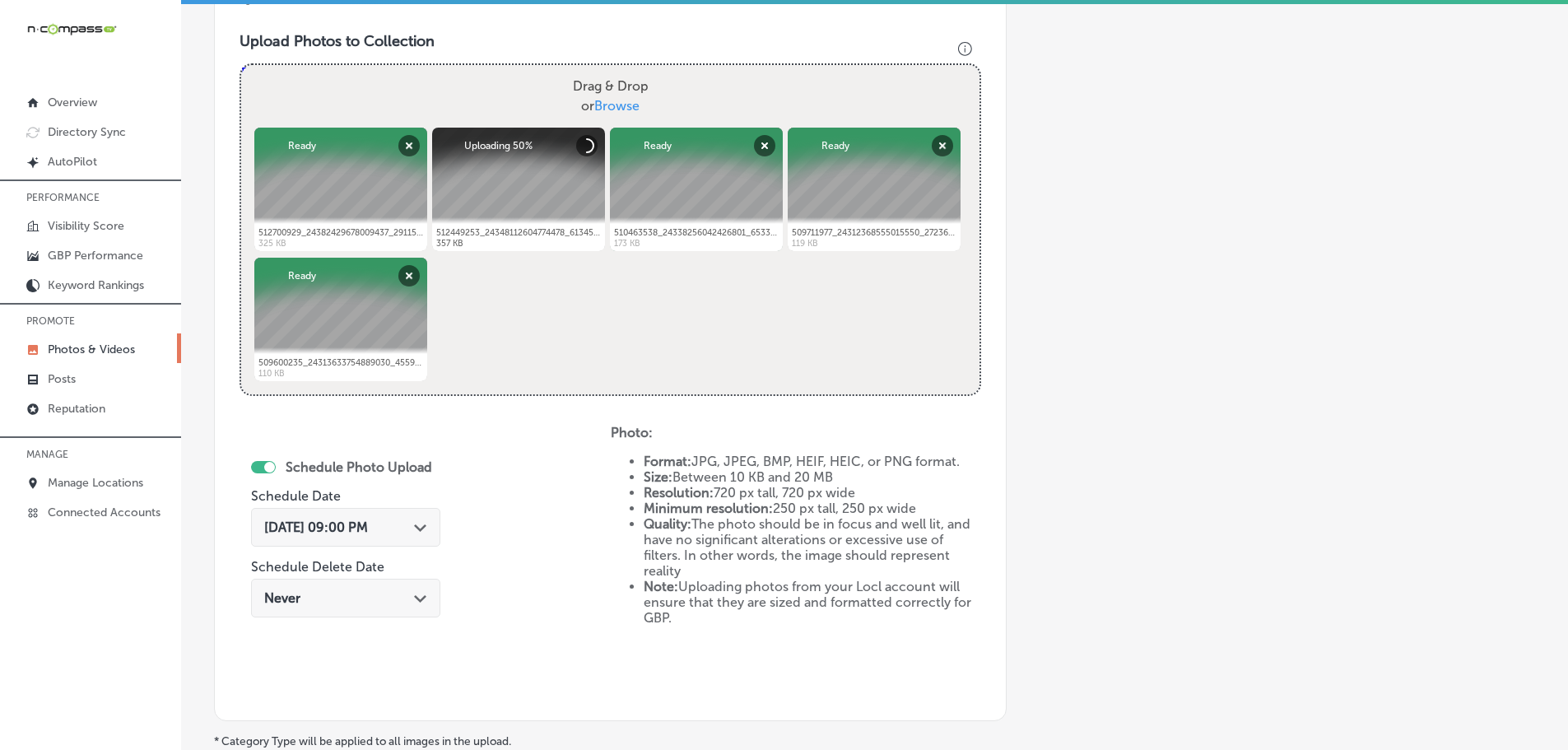
click at [1140, 345] on div "Add a Collection Which Type of Image or Video Would You Like to Upload? Photo C…" at bounding box center [874, 172] width 1321 height 1301
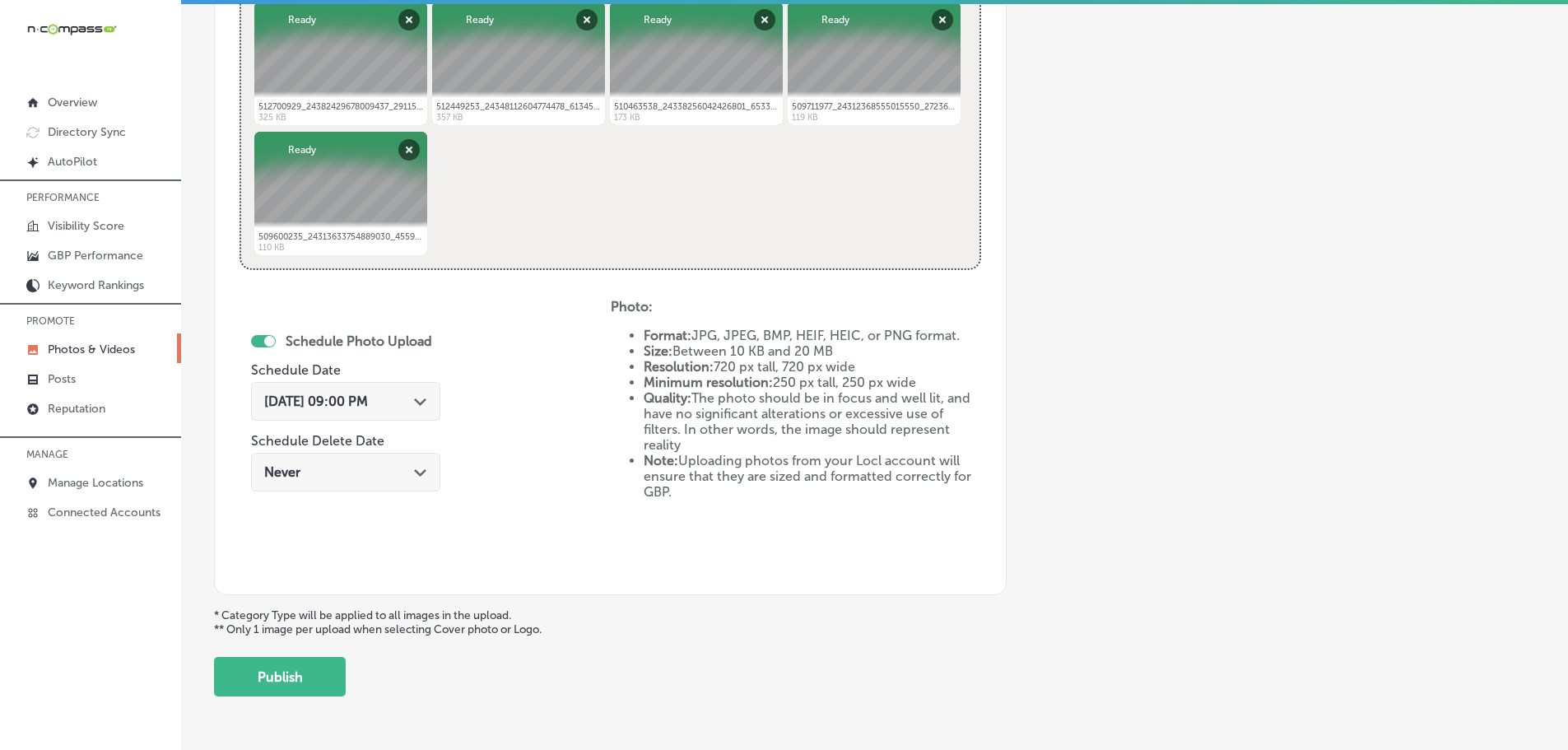
scroll to position [745, 0]
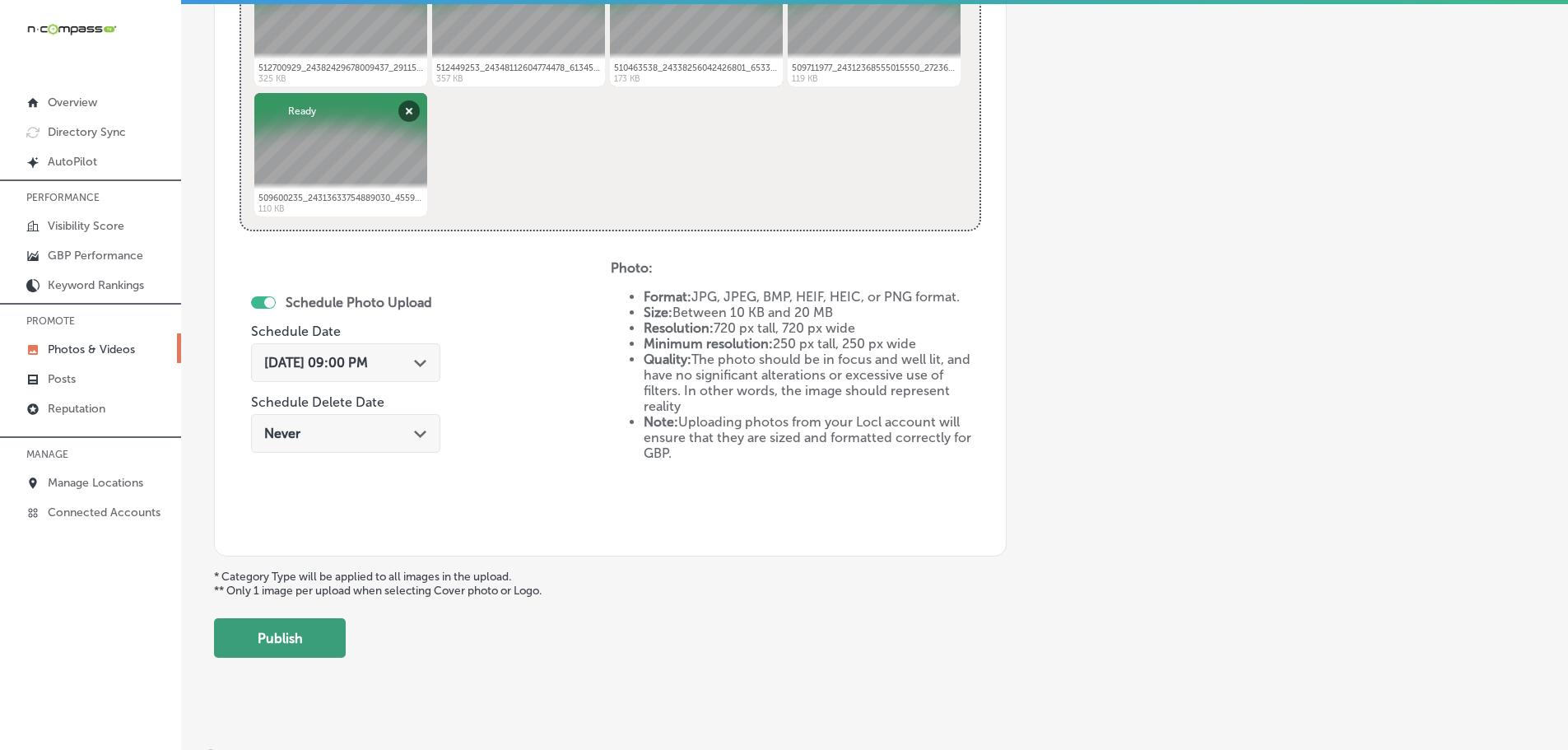
click at [278, 649] on button "Publish" at bounding box center [279, 637] width 131 height 40
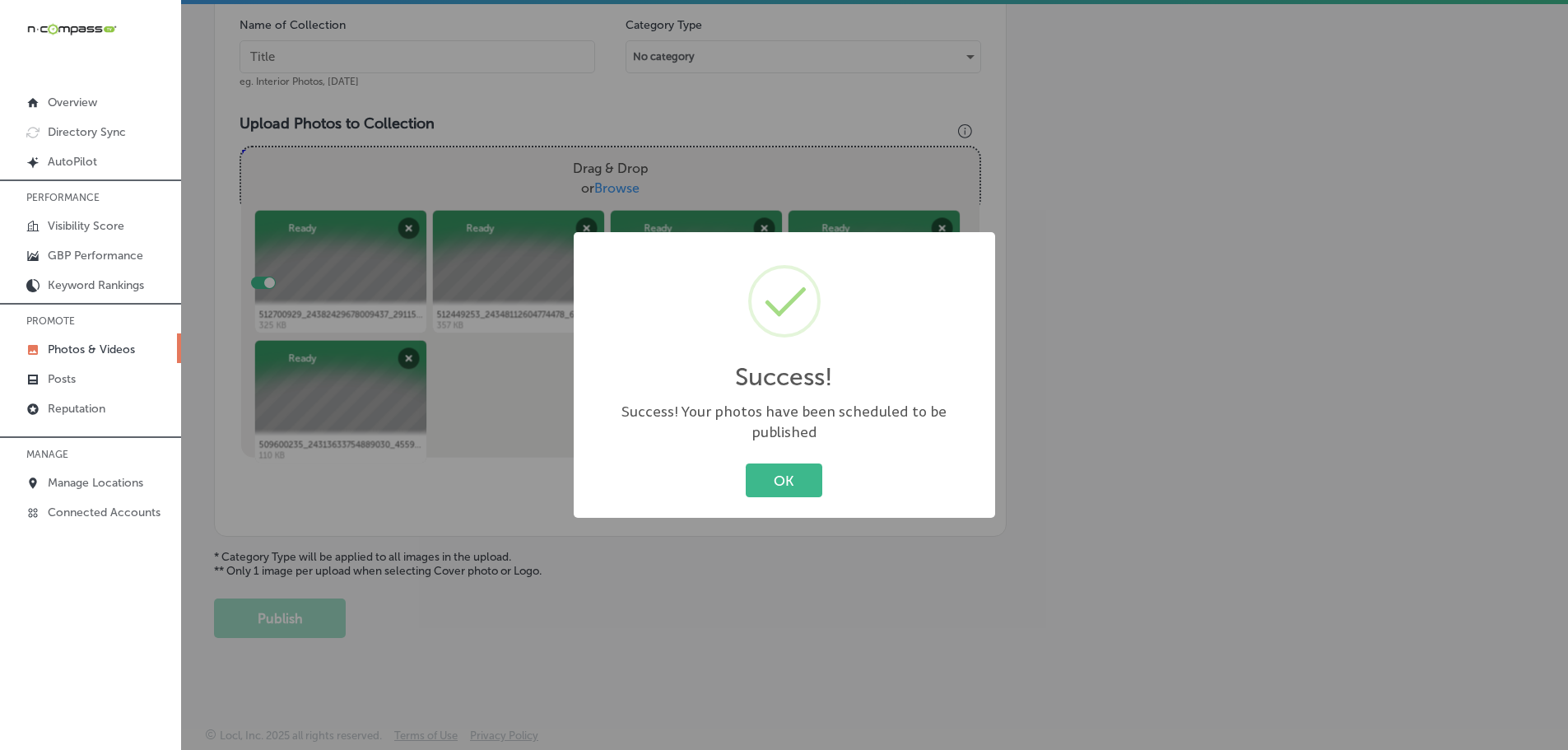
scroll to position [498, 0]
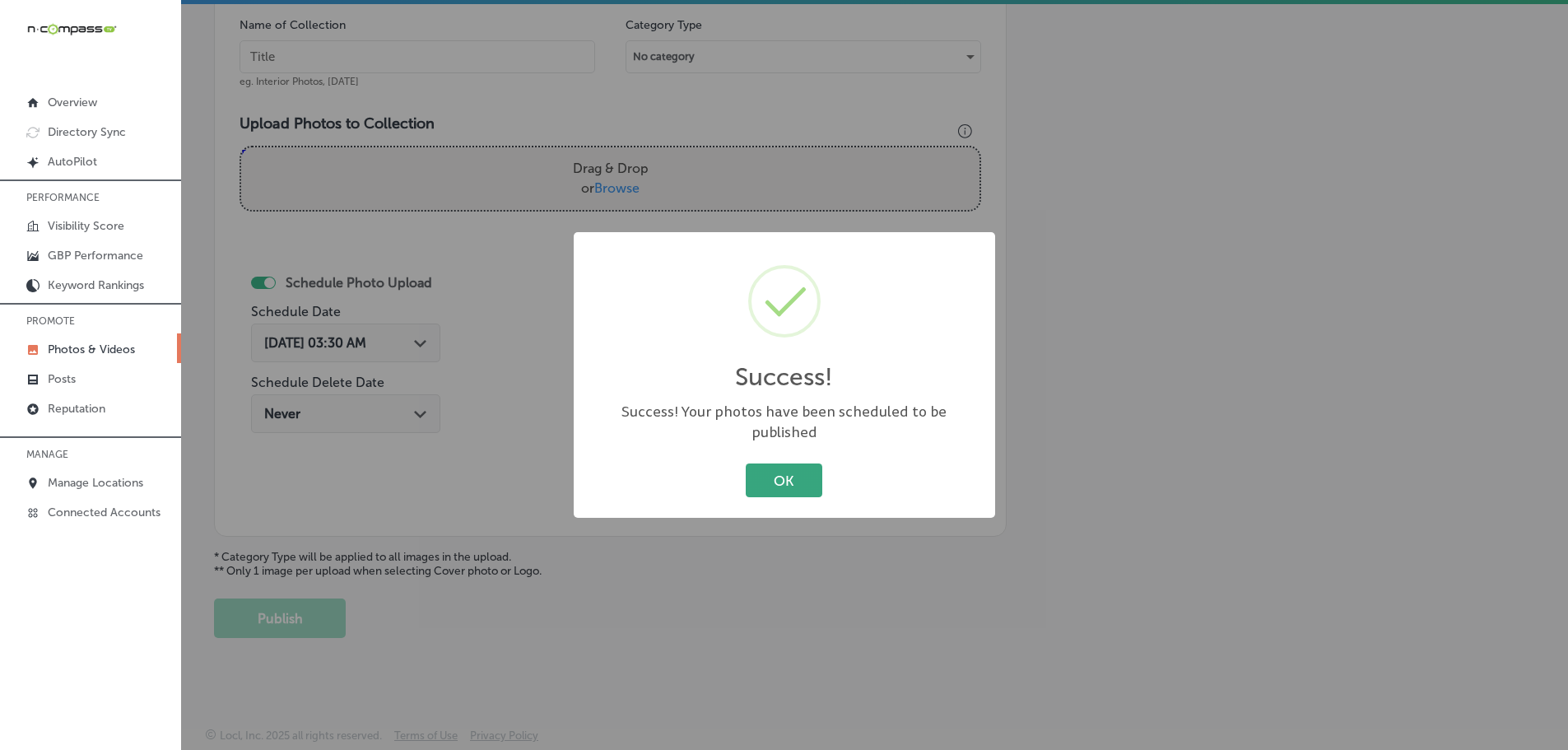
click at [761, 463] on button "OK" at bounding box center [784, 480] width 77 height 34
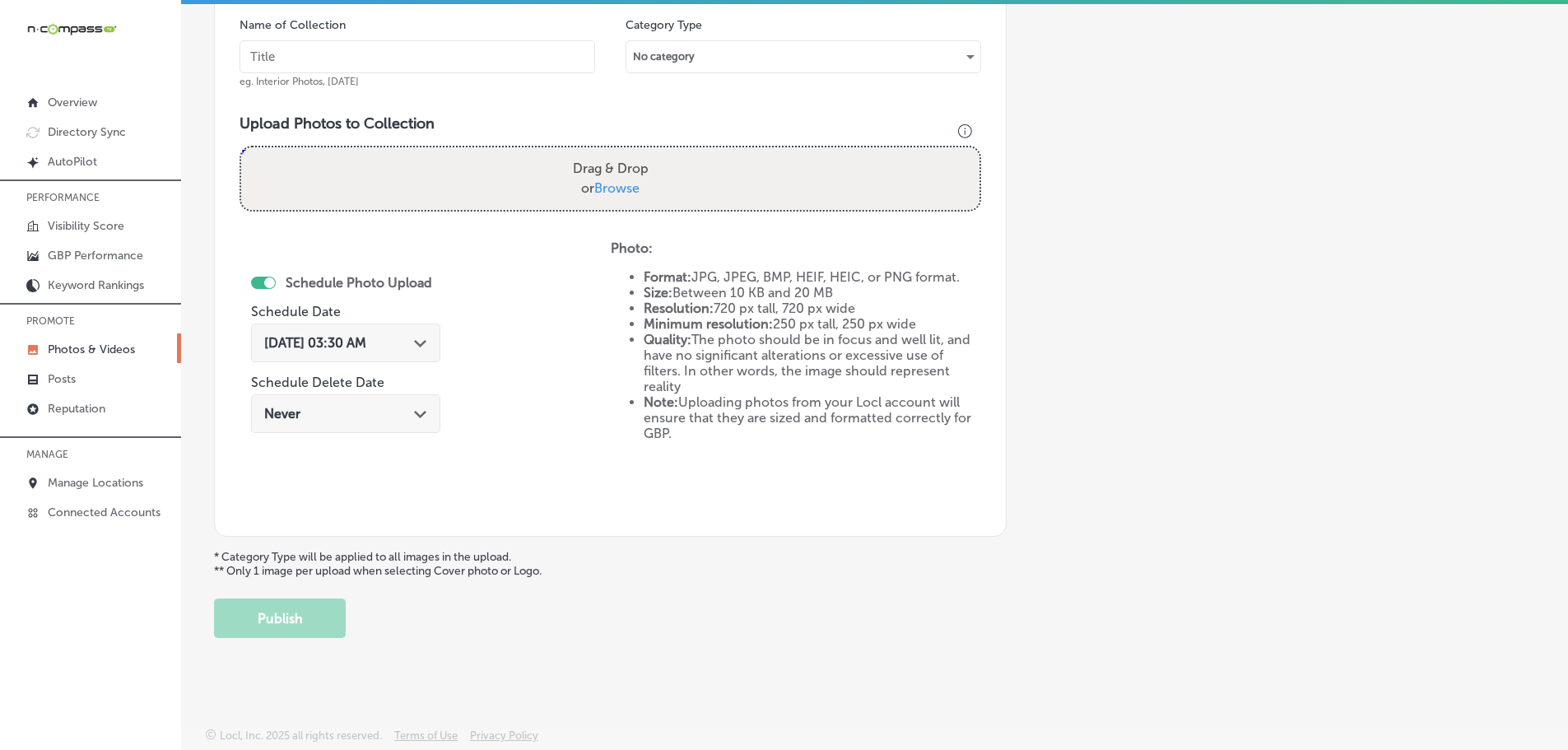
click at [610, 188] on span "Browse" at bounding box center [616, 188] width 45 height 16
click at [610, 153] on input "Drag & Drop or Browse" at bounding box center [610, 150] width 739 height 5
type input "C:\fakepath\514784137_24415792611339810_1669864220904620230_n.jpg"
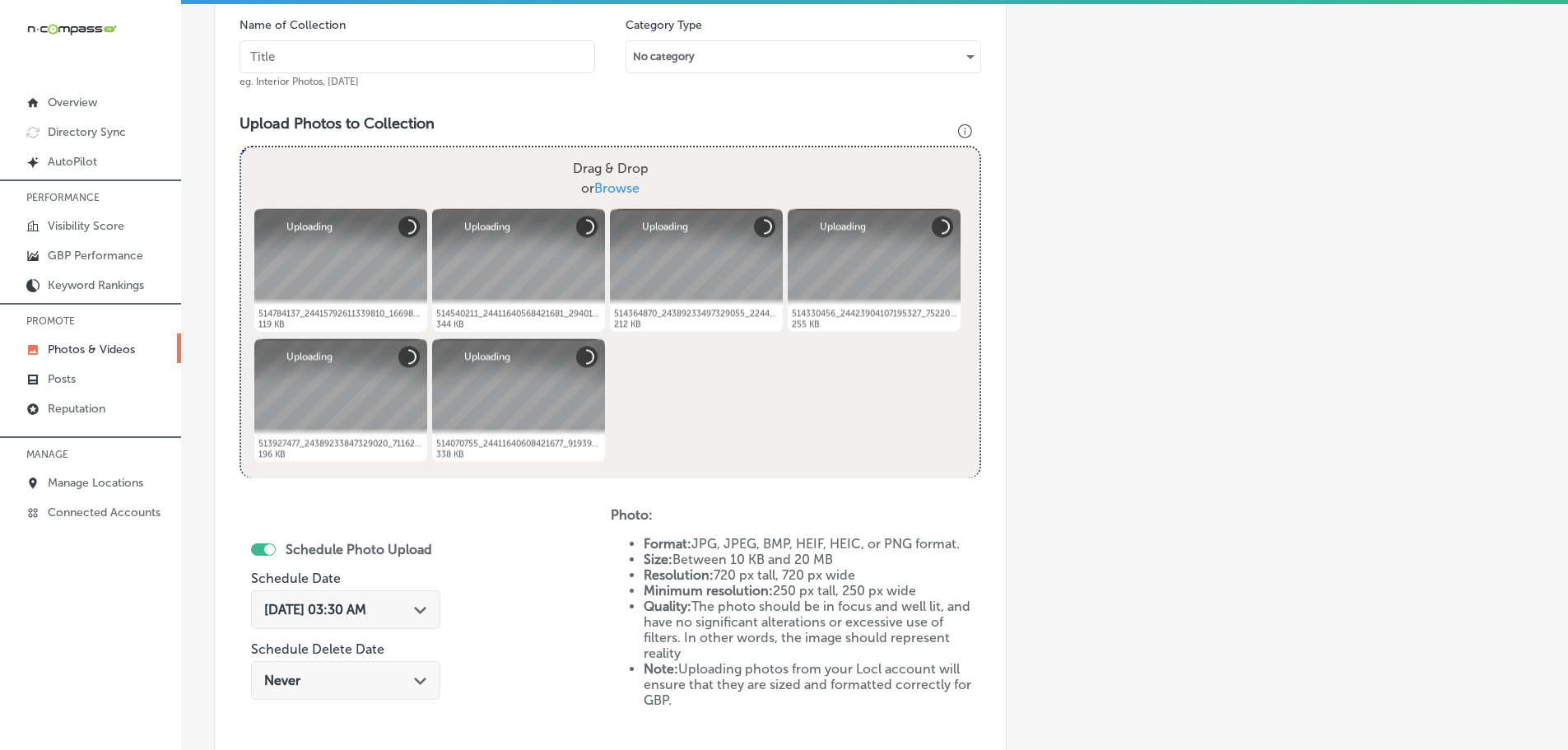
click at [451, 63] on input "text" at bounding box center [416, 56] width 356 height 33
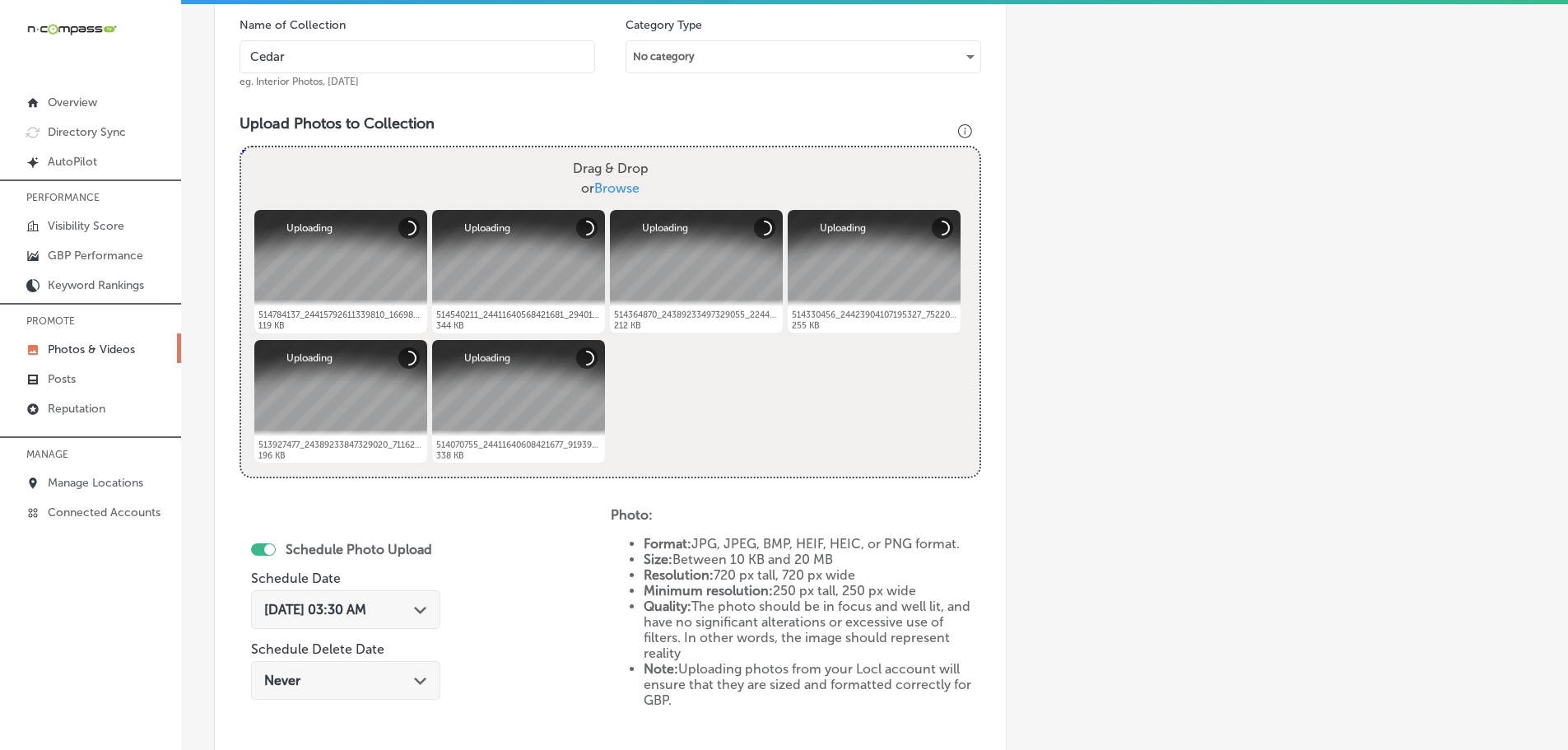
type input "Cedaredge Golf Course"
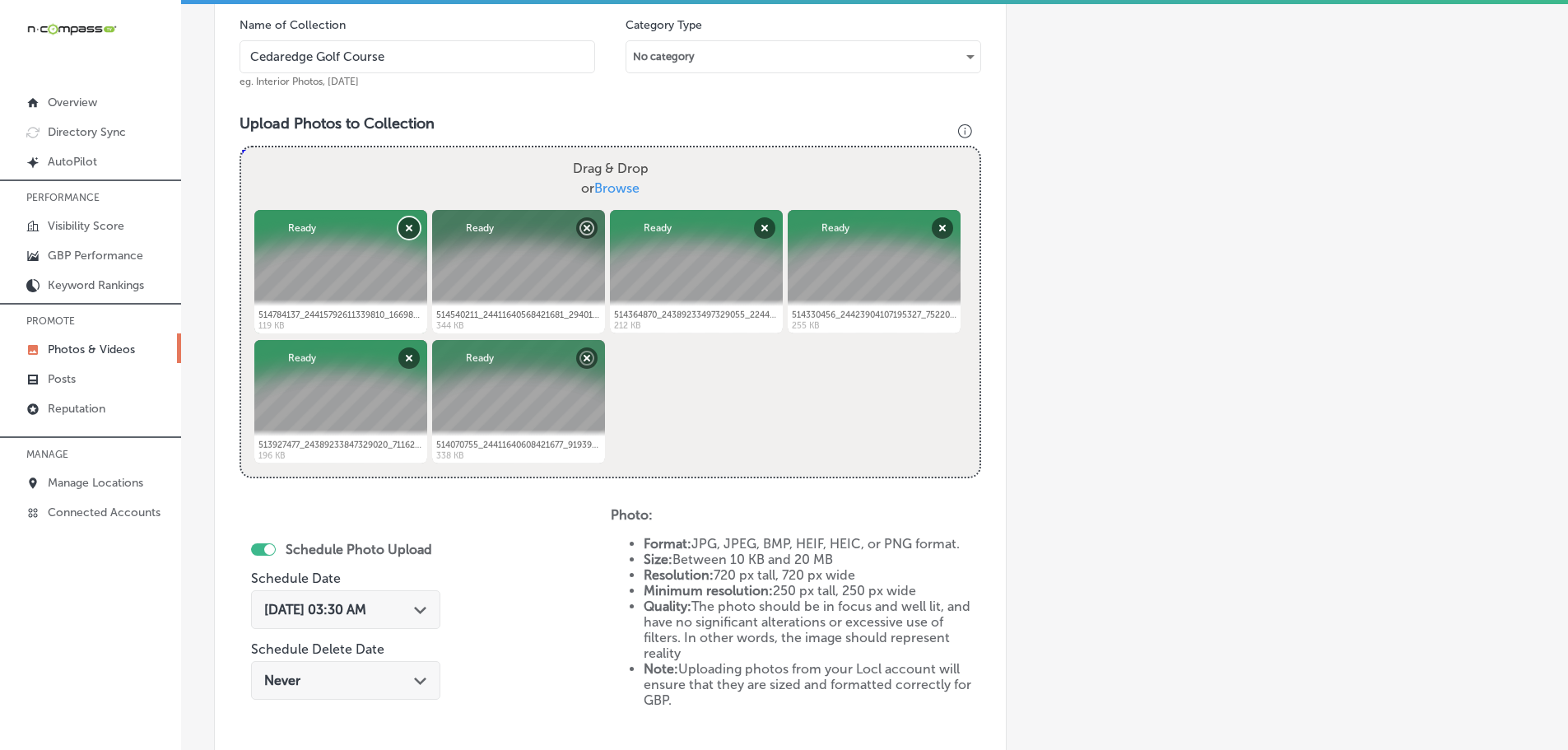
click at [408, 234] on button "Remove" at bounding box center [409, 228] width 21 height 21
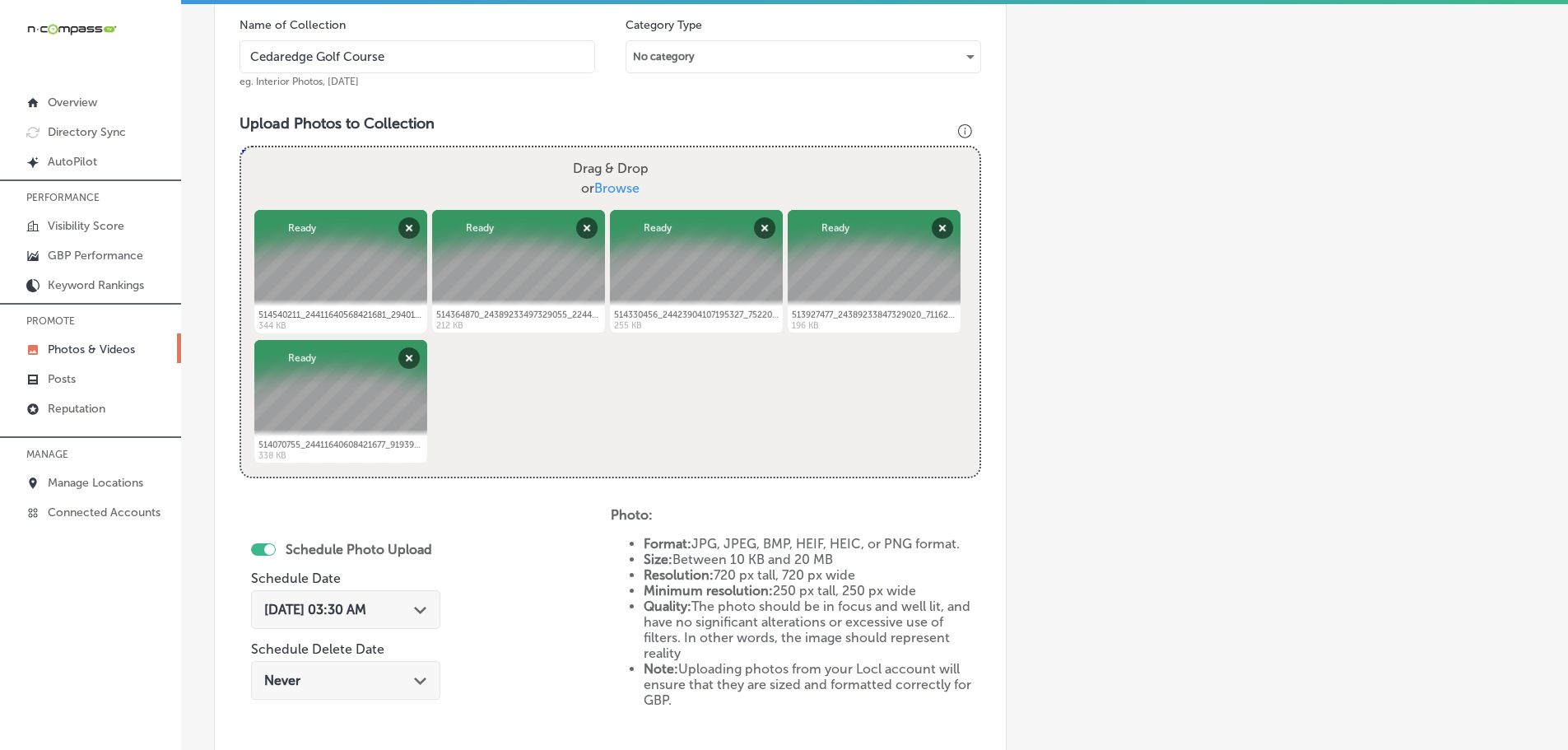
click at [419, 610] on icon "Path Created with Sketch." at bounding box center [420, 610] width 12 height 7
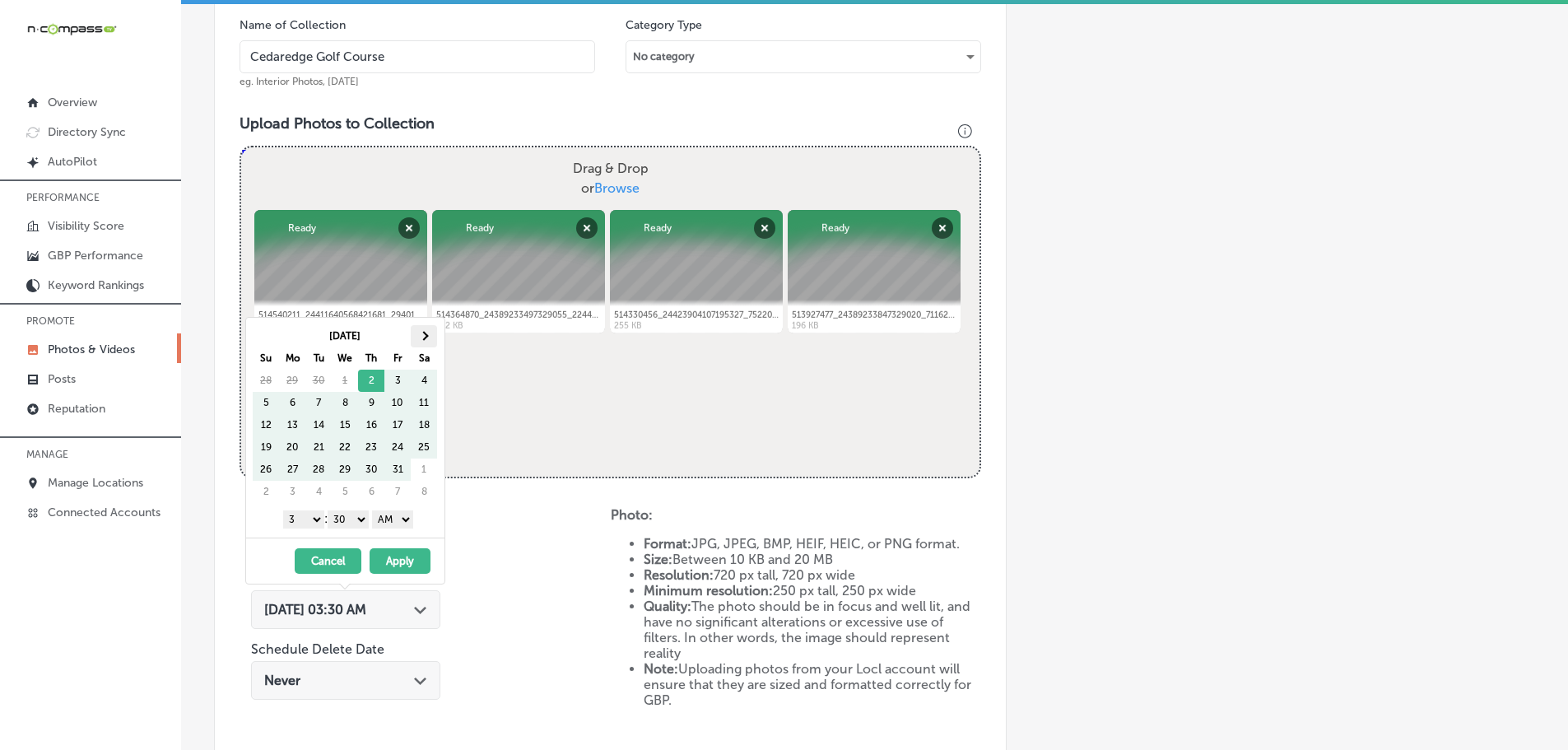
click at [425, 340] on th at bounding box center [424, 335] width 26 height 22
click at [425, 339] on th at bounding box center [424, 335] width 26 height 22
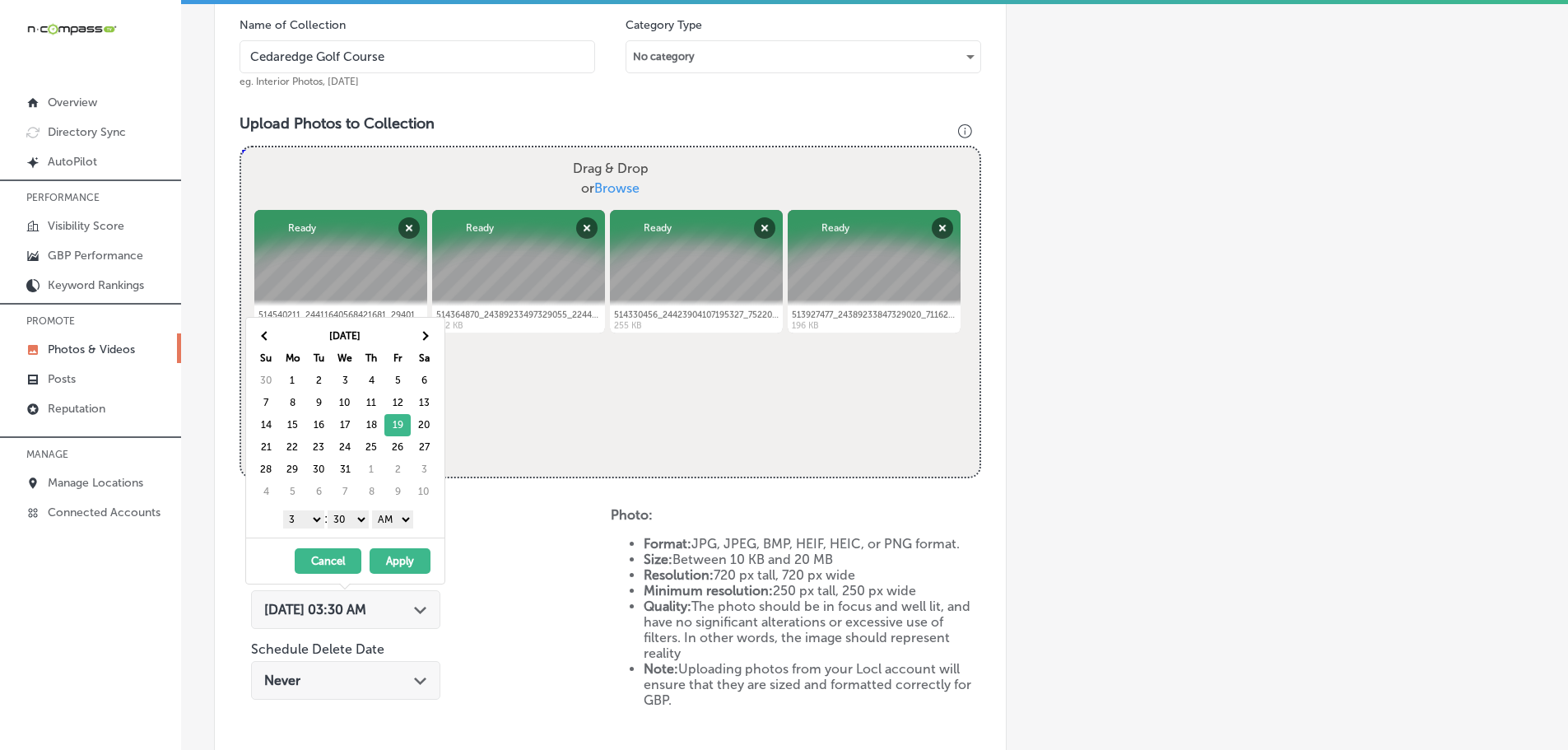
click at [300, 516] on select "1 2 3 4 5 6 7 8 9 10 11 12" at bounding box center [304, 519] width 41 height 19
click at [358, 521] on select "00 10 20 30 40 50" at bounding box center [348, 519] width 41 height 19
click at [390, 511] on select "AM PM" at bounding box center [393, 519] width 41 height 19
click at [375, 510] on select "AM PM" at bounding box center [393, 519] width 41 height 19
click at [396, 522] on select "AM PM" at bounding box center [393, 519] width 41 height 19
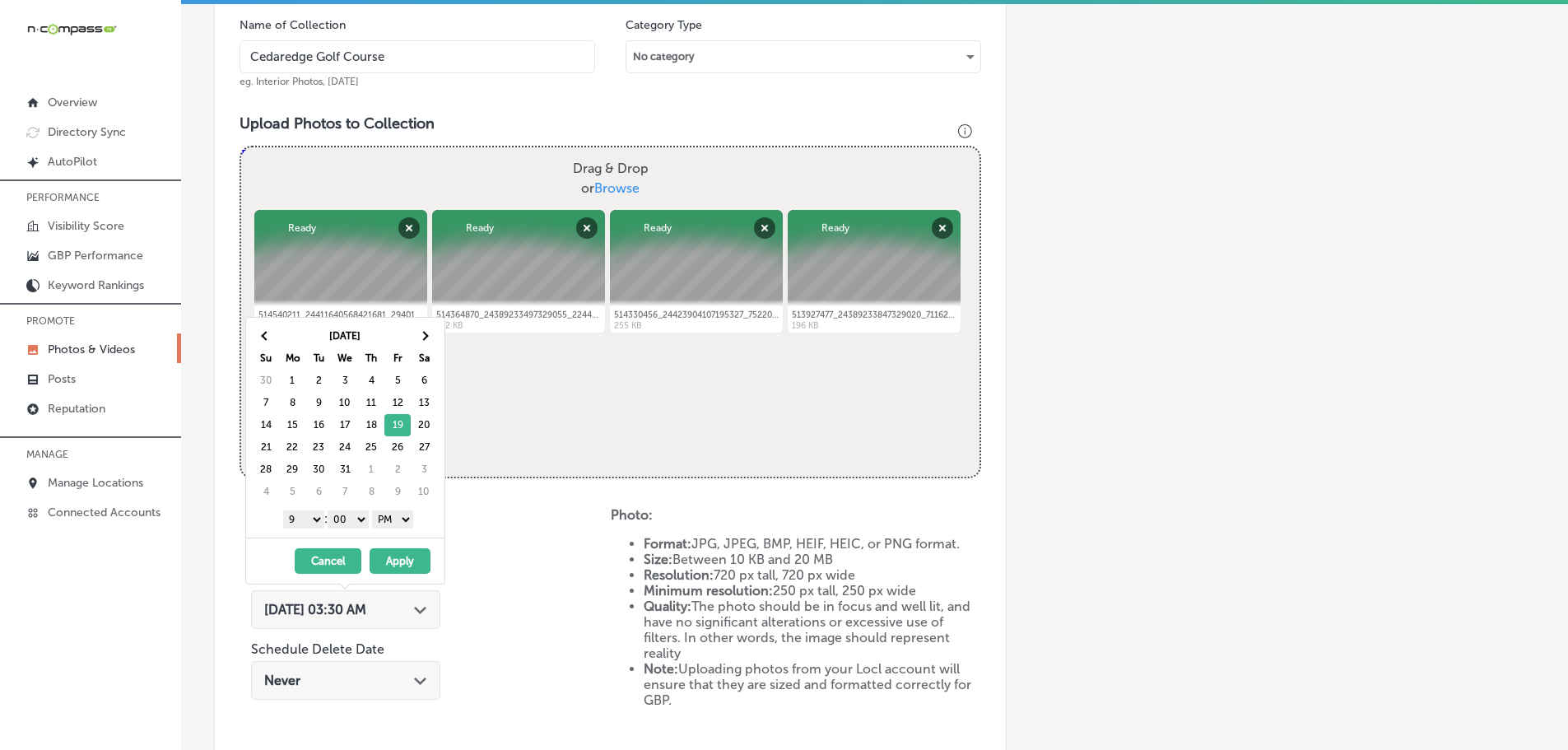
click at [399, 556] on button "Apply" at bounding box center [400, 560] width 61 height 26
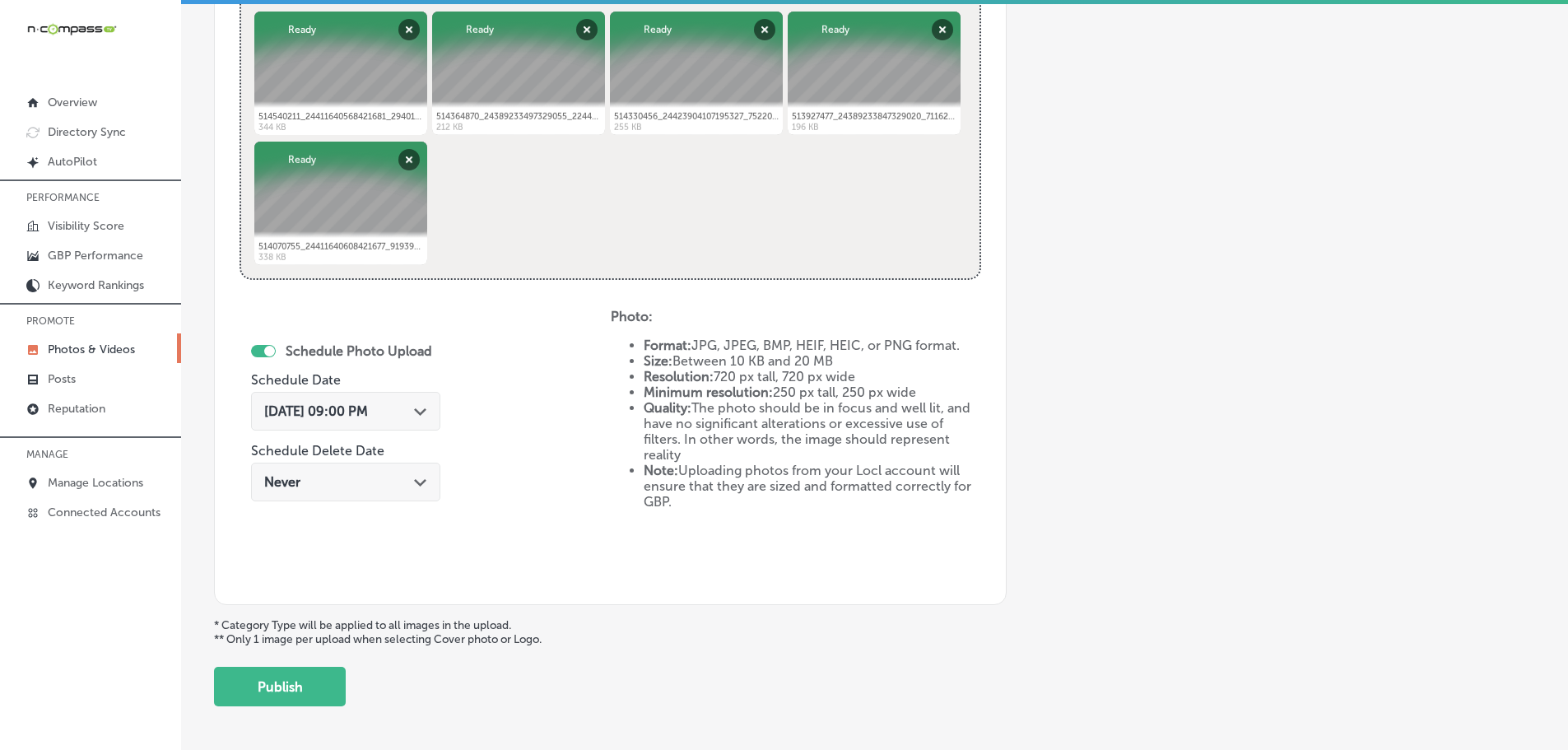
scroll to position [745, 0]
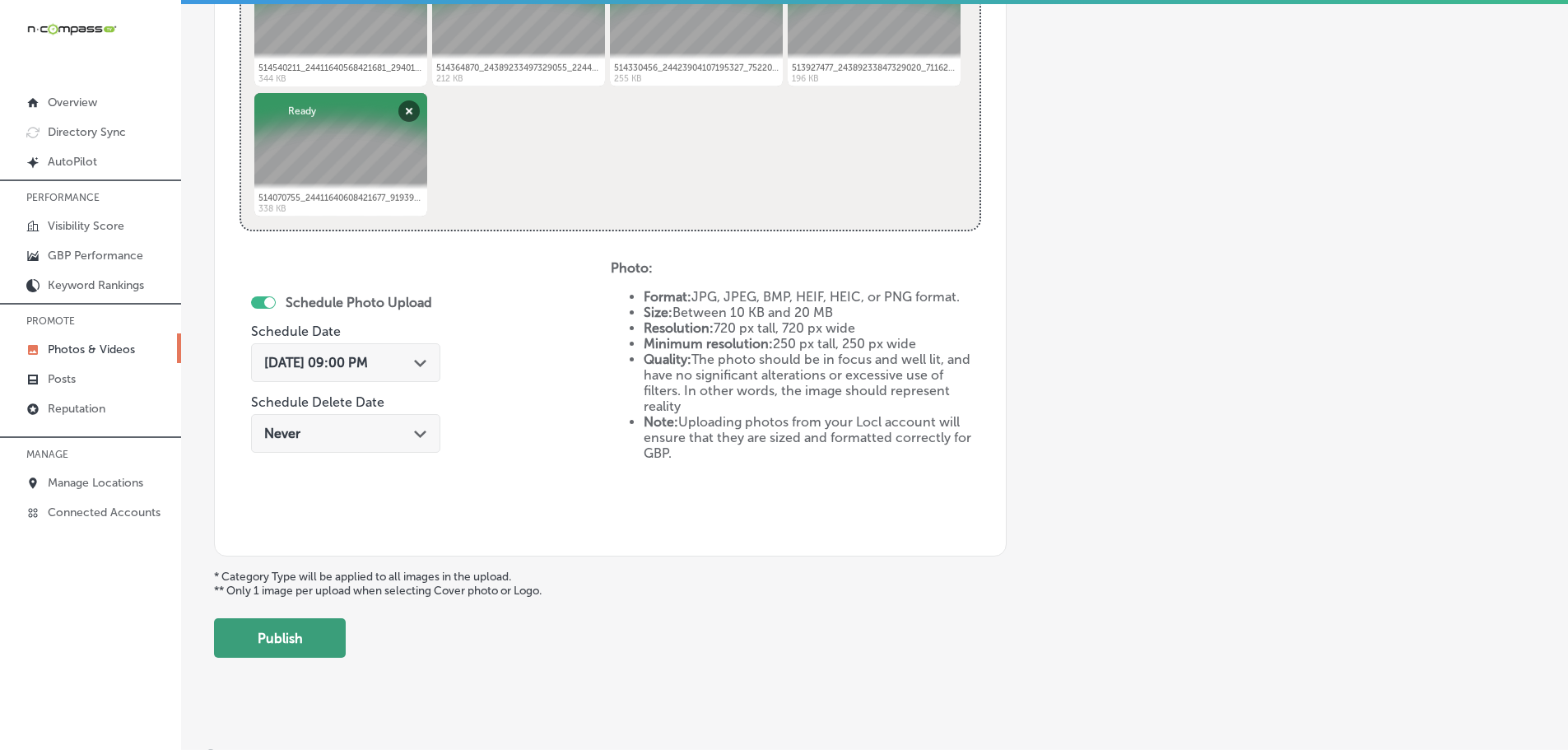
click at [331, 629] on button "Publish" at bounding box center [279, 637] width 131 height 40
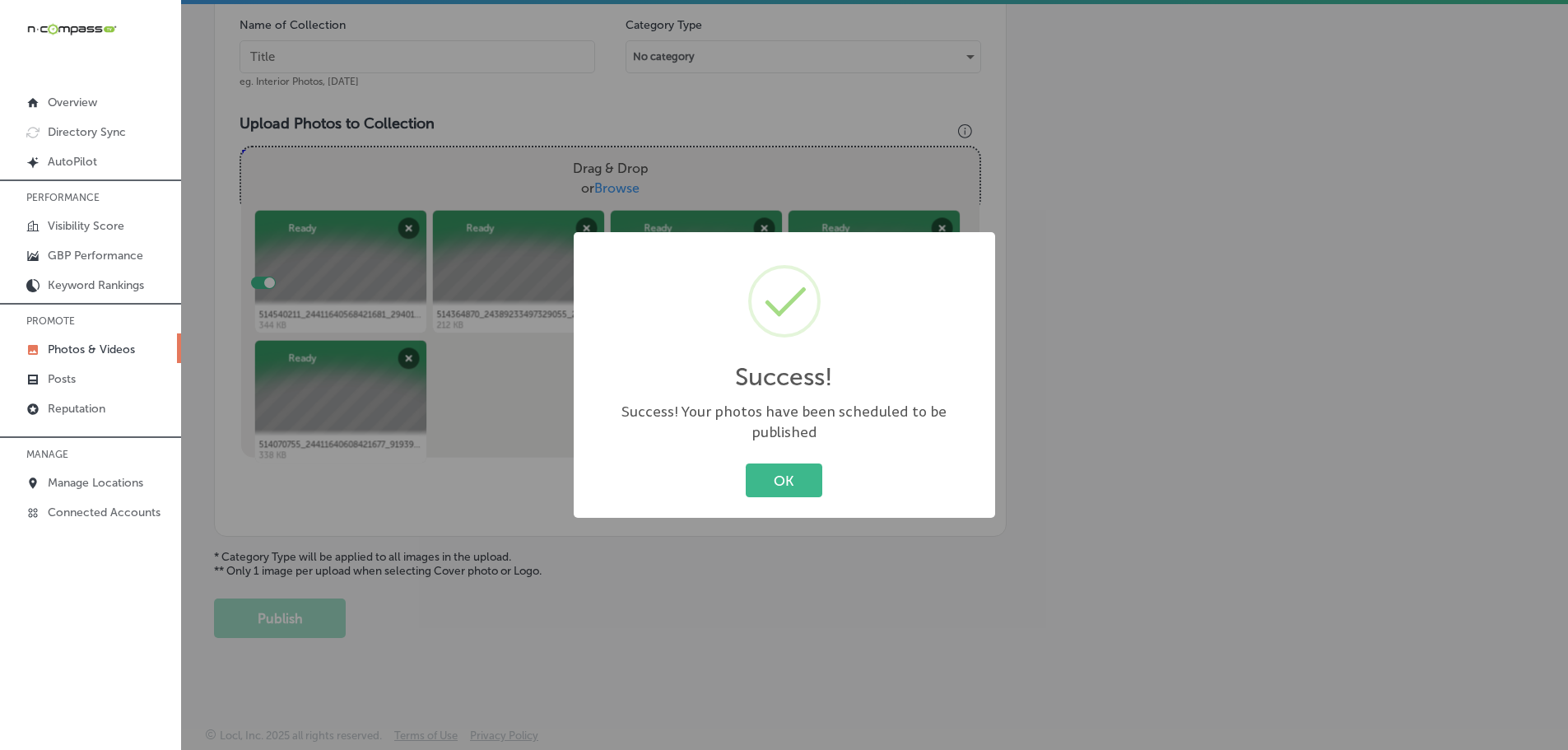
scroll to position [498, 0]
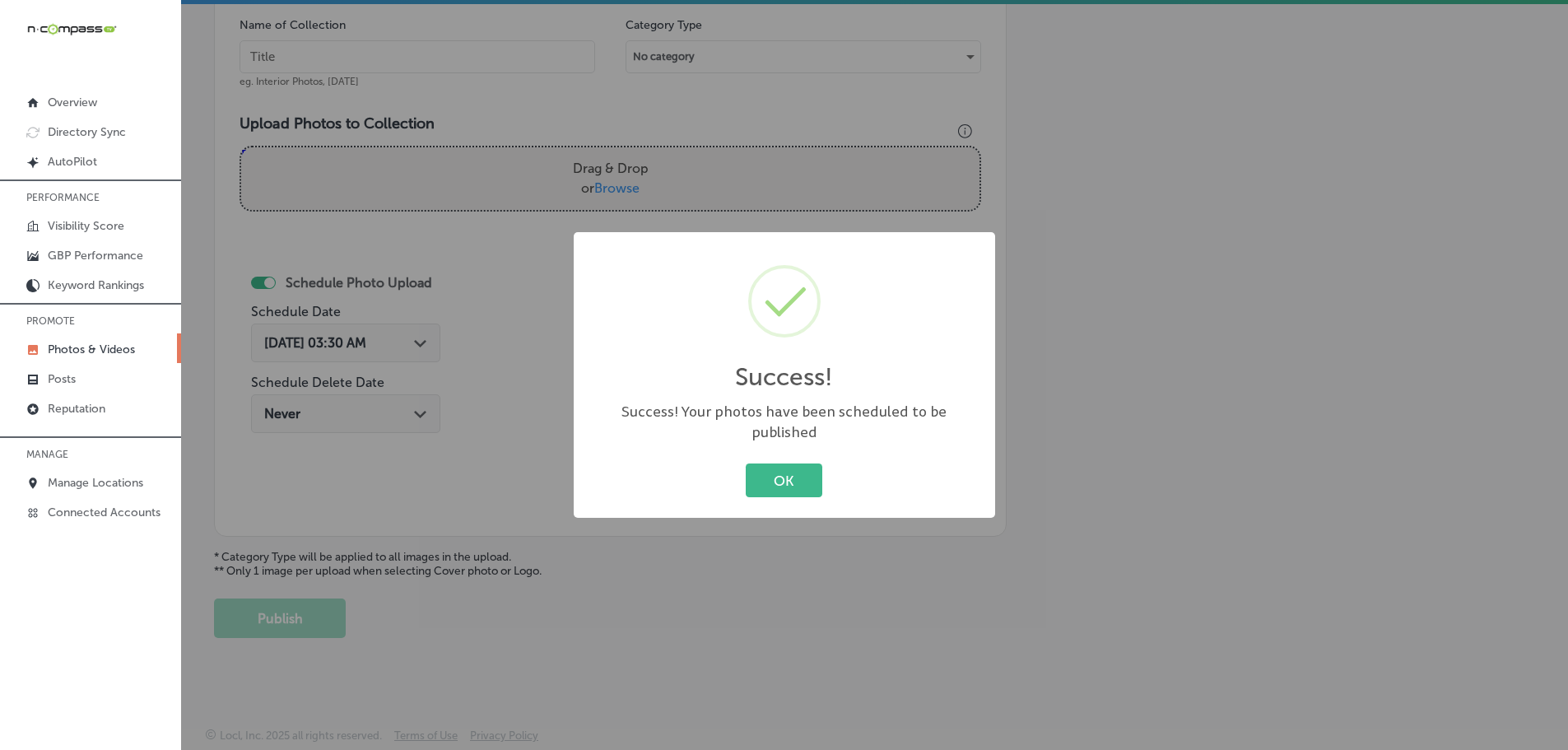
drag, startPoint x: 784, startPoint y: 479, endPoint x: 772, endPoint y: 485, distance: 13.4
click at [781, 481] on button "OK" at bounding box center [784, 480] width 77 height 34
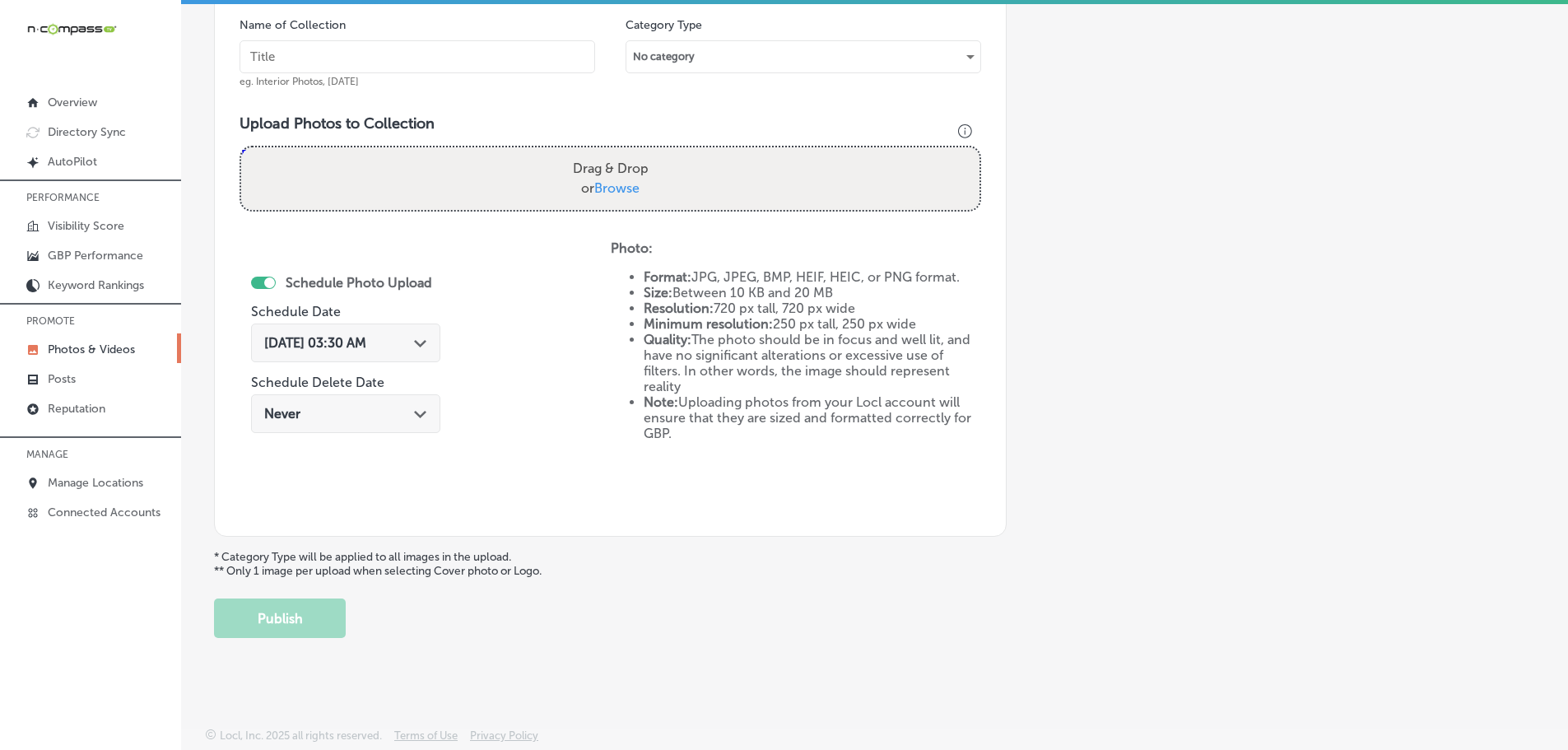
click at [626, 195] on span "Browse" at bounding box center [616, 188] width 45 height 16
click at [626, 153] on input "Drag & Drop or Browse" at bounding box center [610, 150] width 739 height 5
type input "C:\fakepath\515499609_24415792751339796_1076692747514647960_n.jpg"
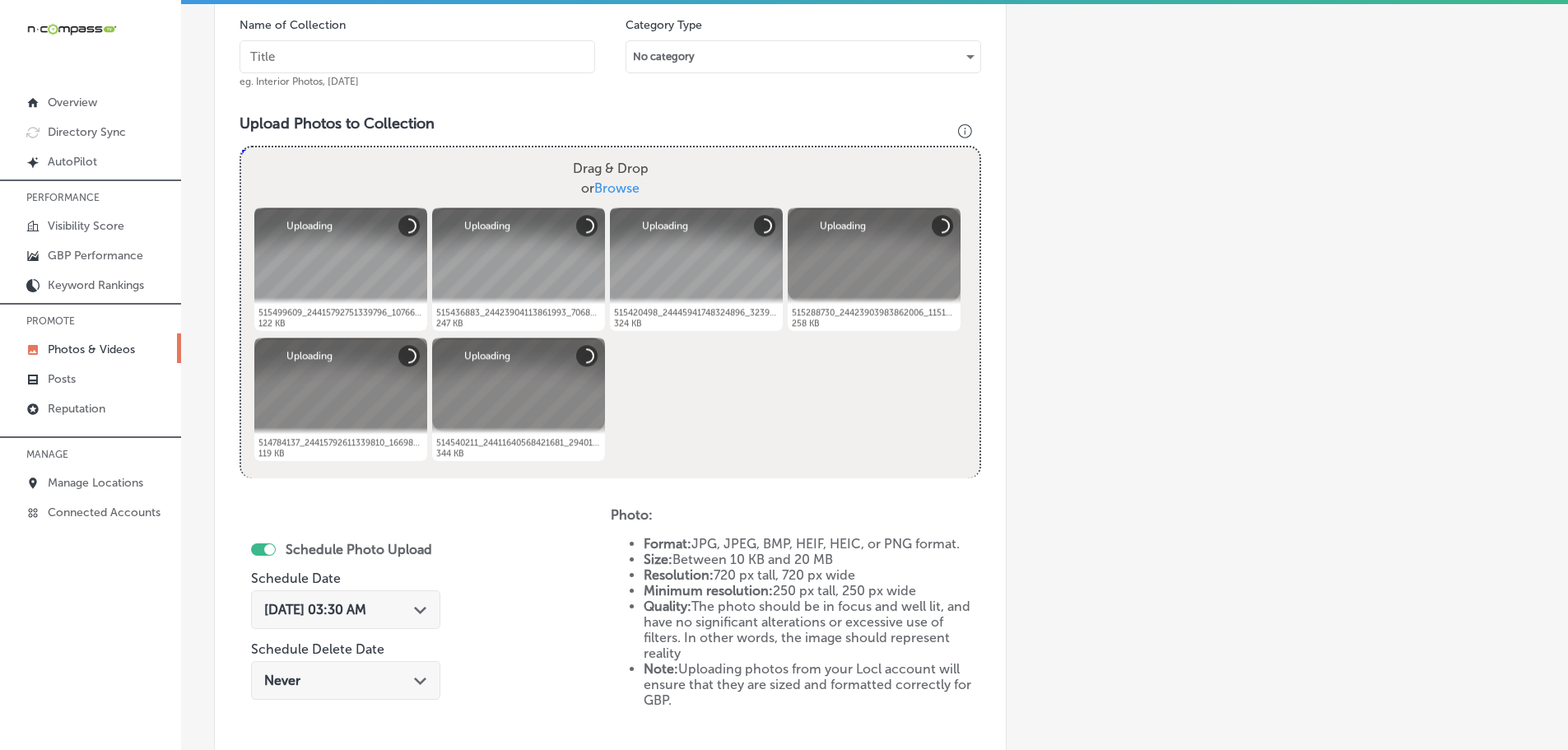
click at [476, 59] on input "text" at bounding box center [416, 56] width 356 height 33
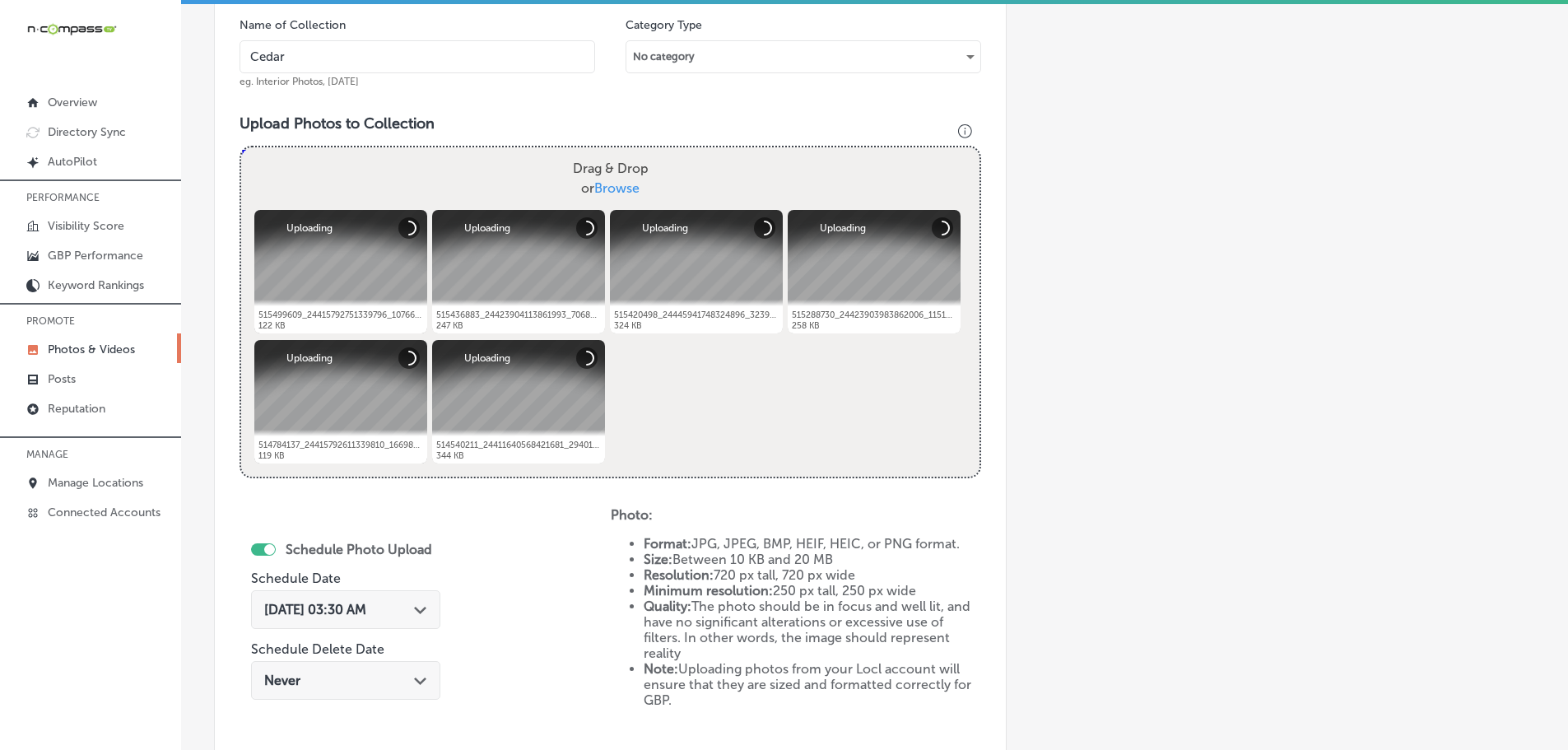
type input "Cedaredge Golf Course"
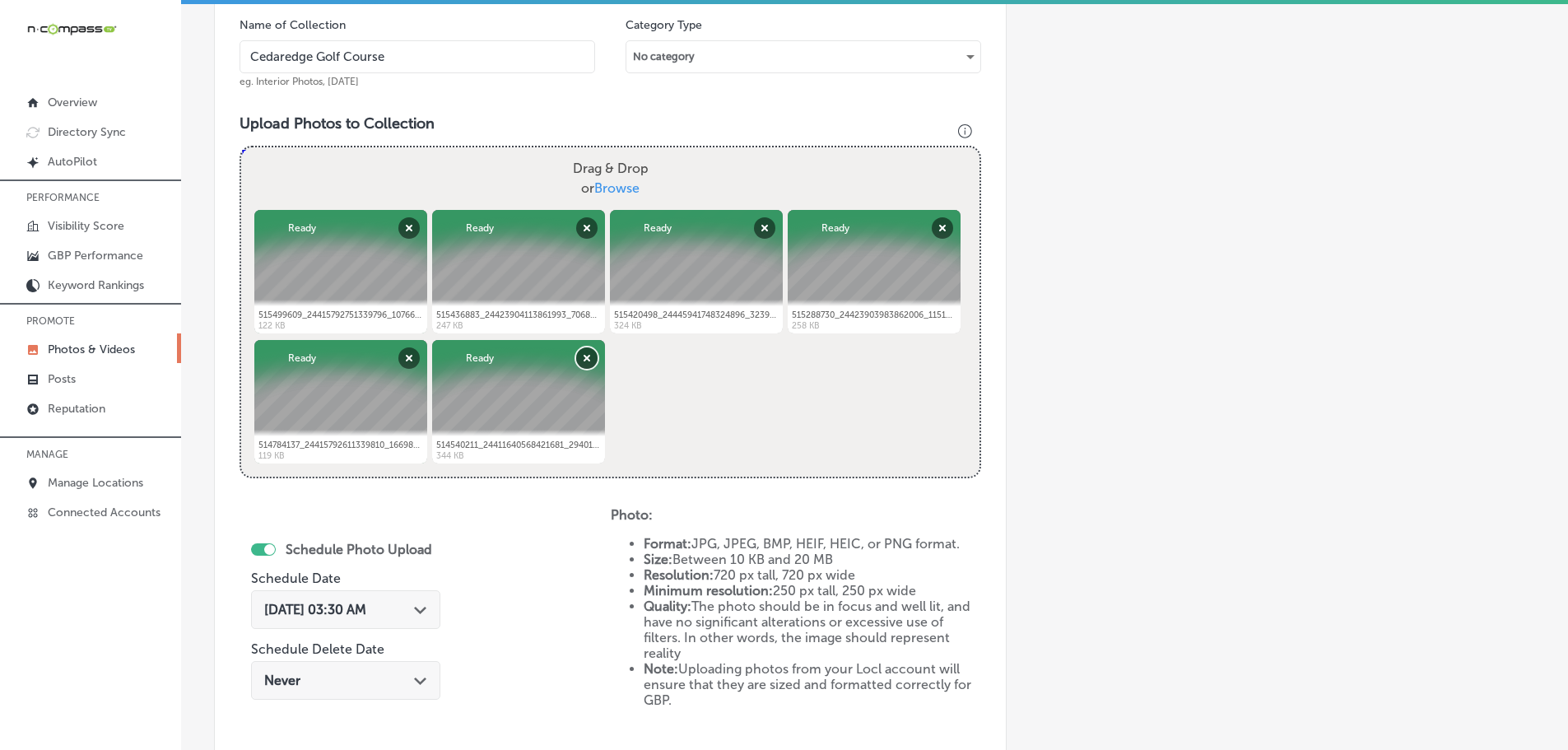
click at [586, 356] on button "Remove" at bounding box center [587, 358] width 21 height 21
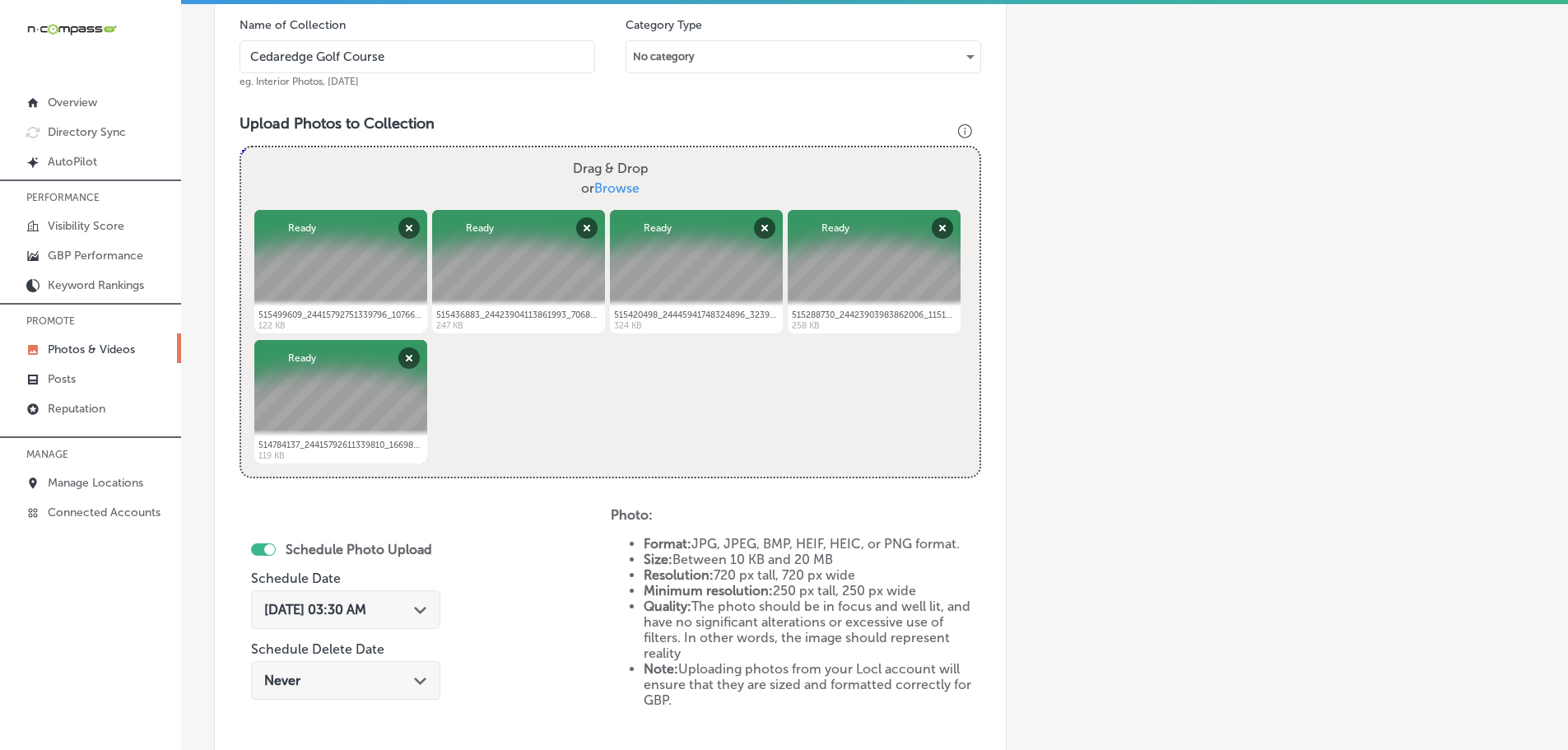
click at [419, 600] on div "[DATE] 03:30 AM Path Created with Sketch." at bounding box center [345, 610] width 190 height 39
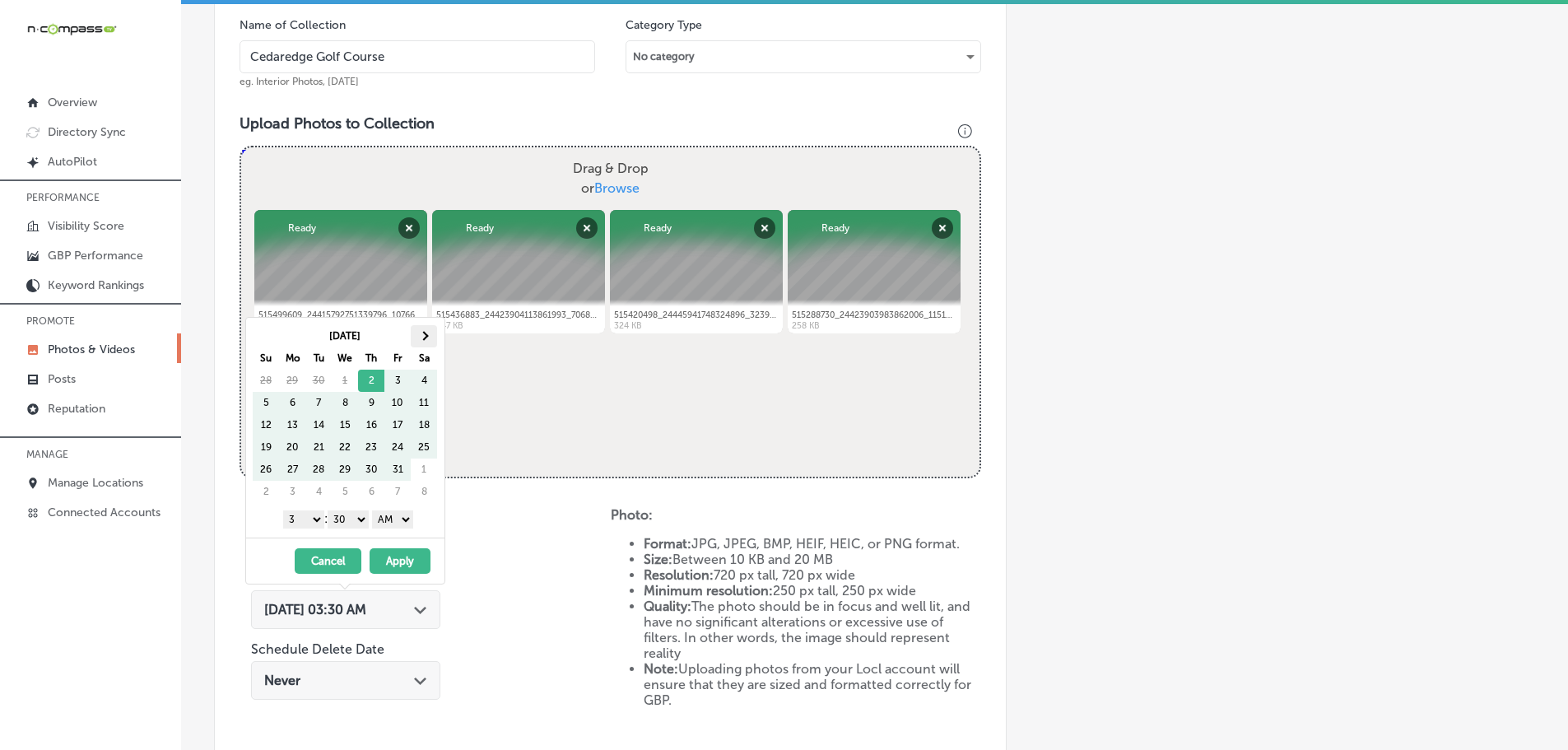
click at [416, 336] on th at bounding box center [424, 335] width 26 height 22
click at [416, 335] on th at bounding box center [424, 335] width 26 height 22
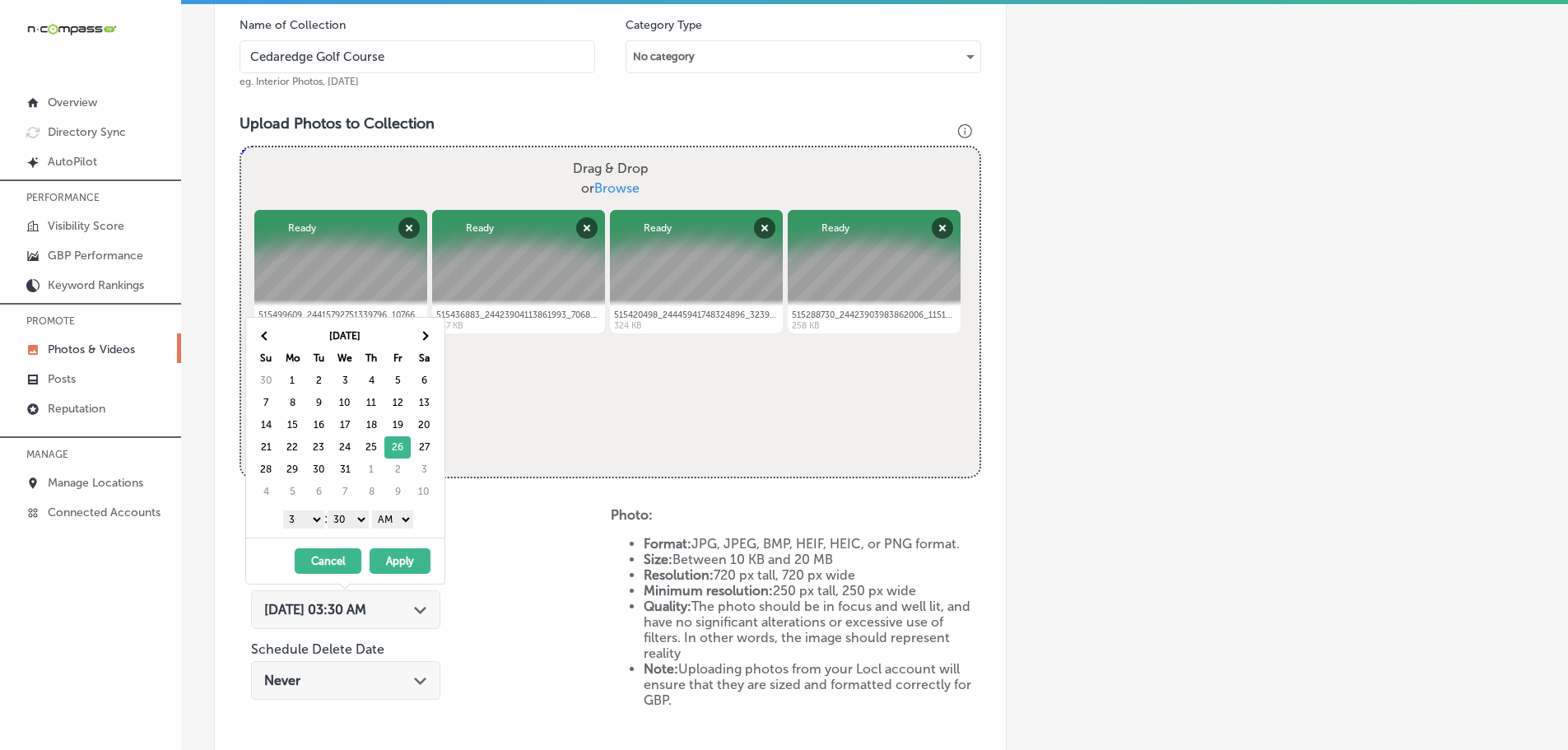
click at [307, 518] on select "1 2 3 4 5 6 7 8 9 10 11 12" at bounding box center [304, 519] width 41 height 19
click at [352, 517] on select "00 10 20 30 40 50" at bounding box center [348, 519] width 41 height 19
click at [387, 521] on select "AM PM" at bounding box center [393, 519] width 41 height 19
click at [401, 554] on button "Apply" at bounding box center [400, 560] width 61 height 26
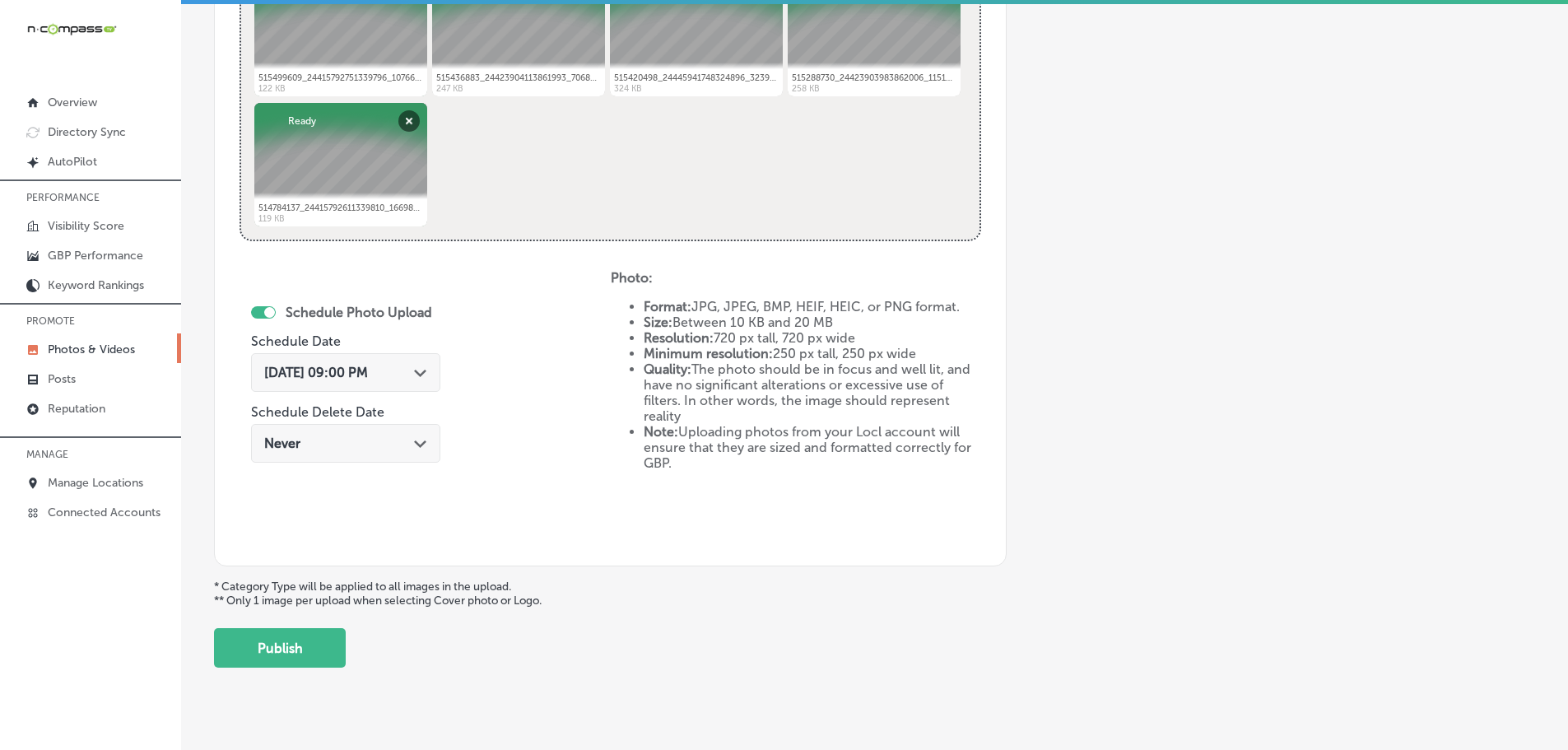
scroll to position [745, 0]
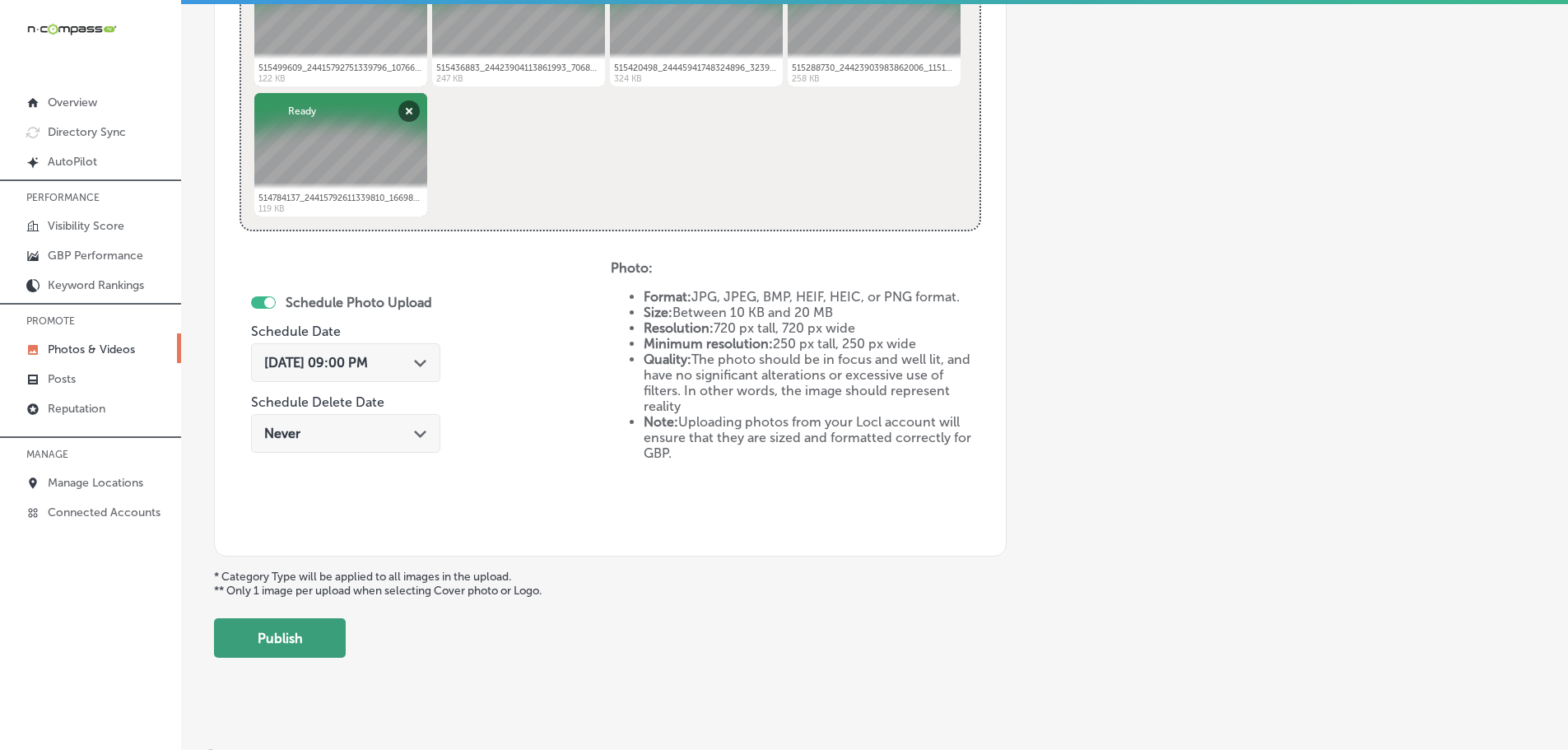
click at [322, 621] on button "Publish" at bounding box center [279, 637] width 131 height 40
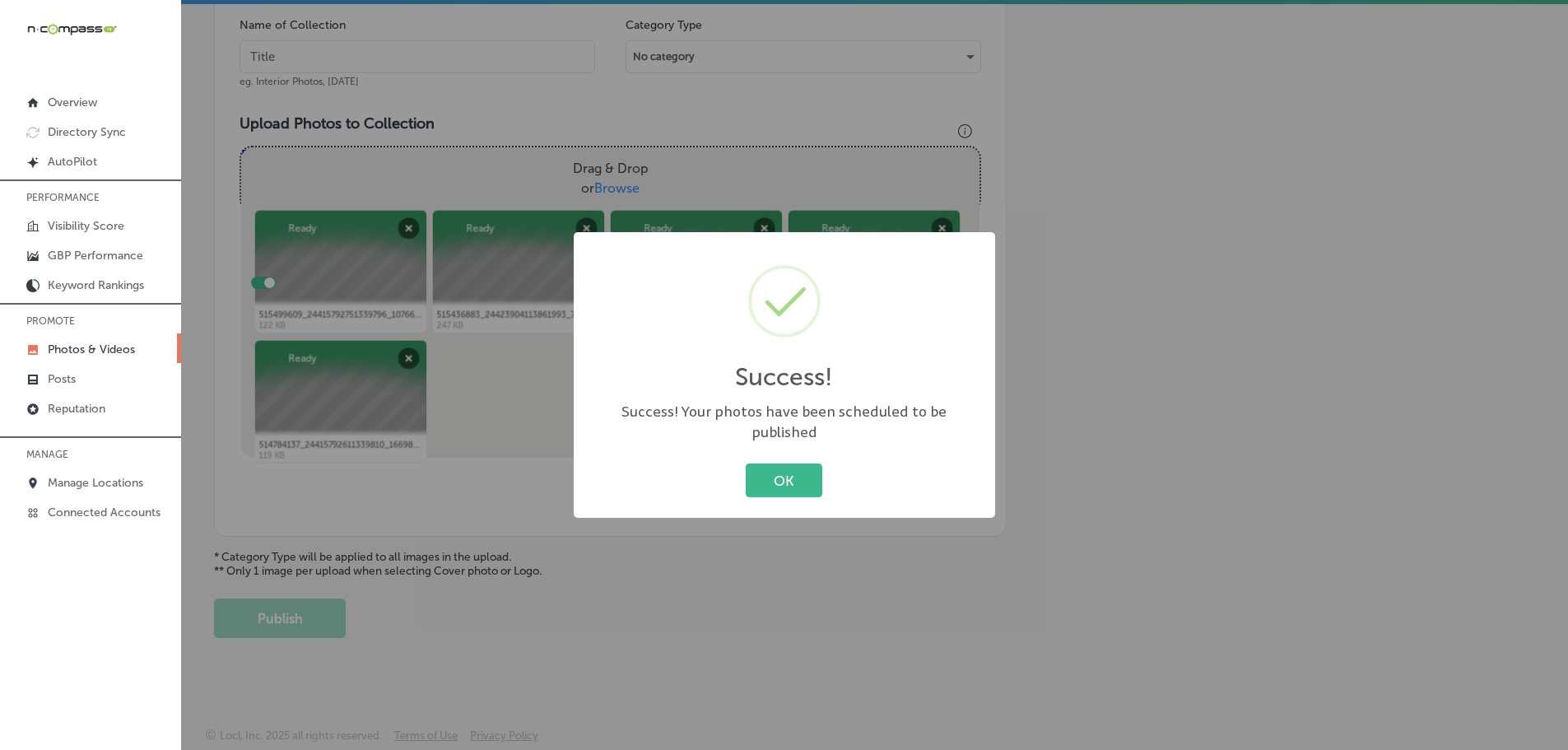
scroll to position [498, 0]
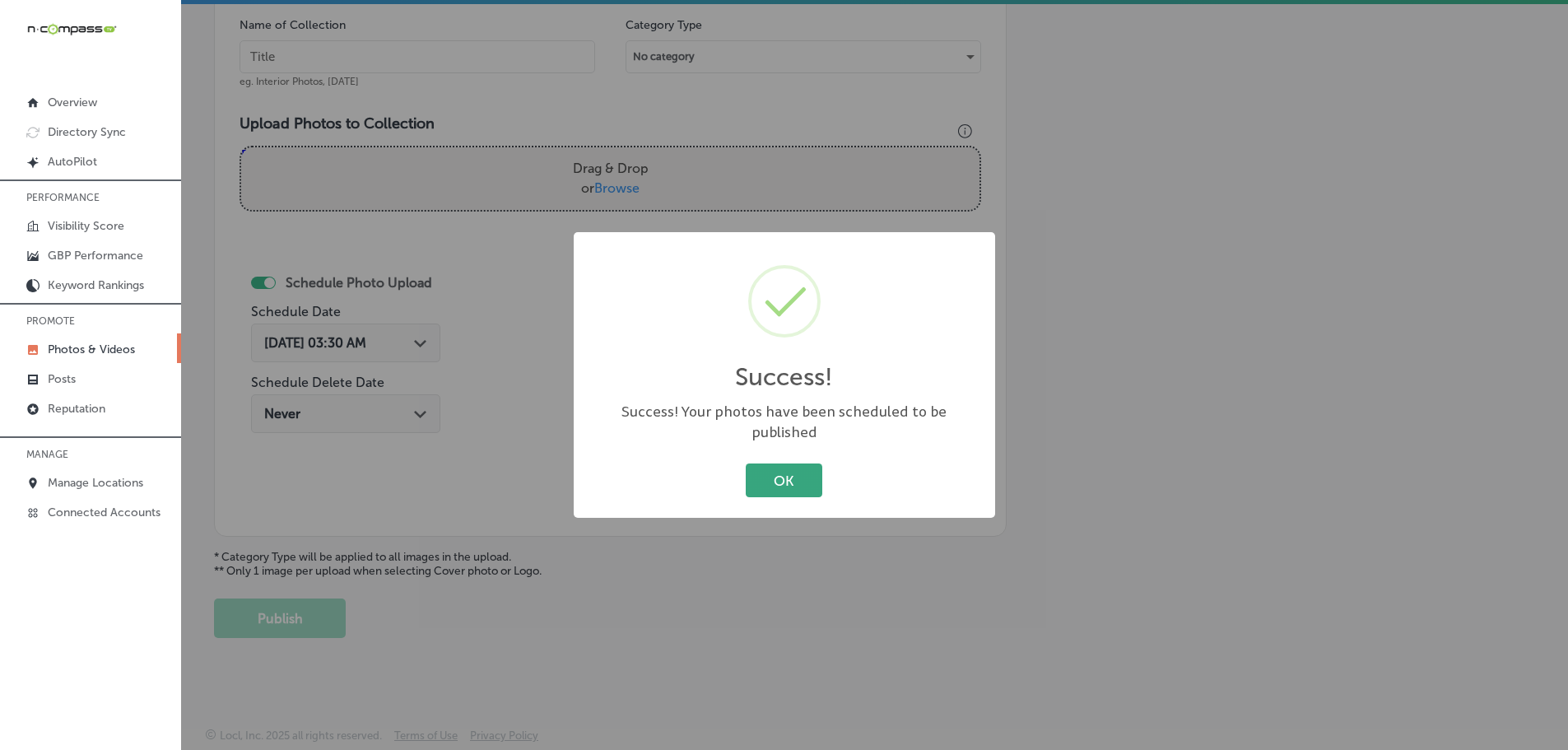
click at [794, 476] on button "OK" at bounding box center [784, 480] width 77 height 34
